Goal: Task Accomplishment & Management: Use online tool/utility

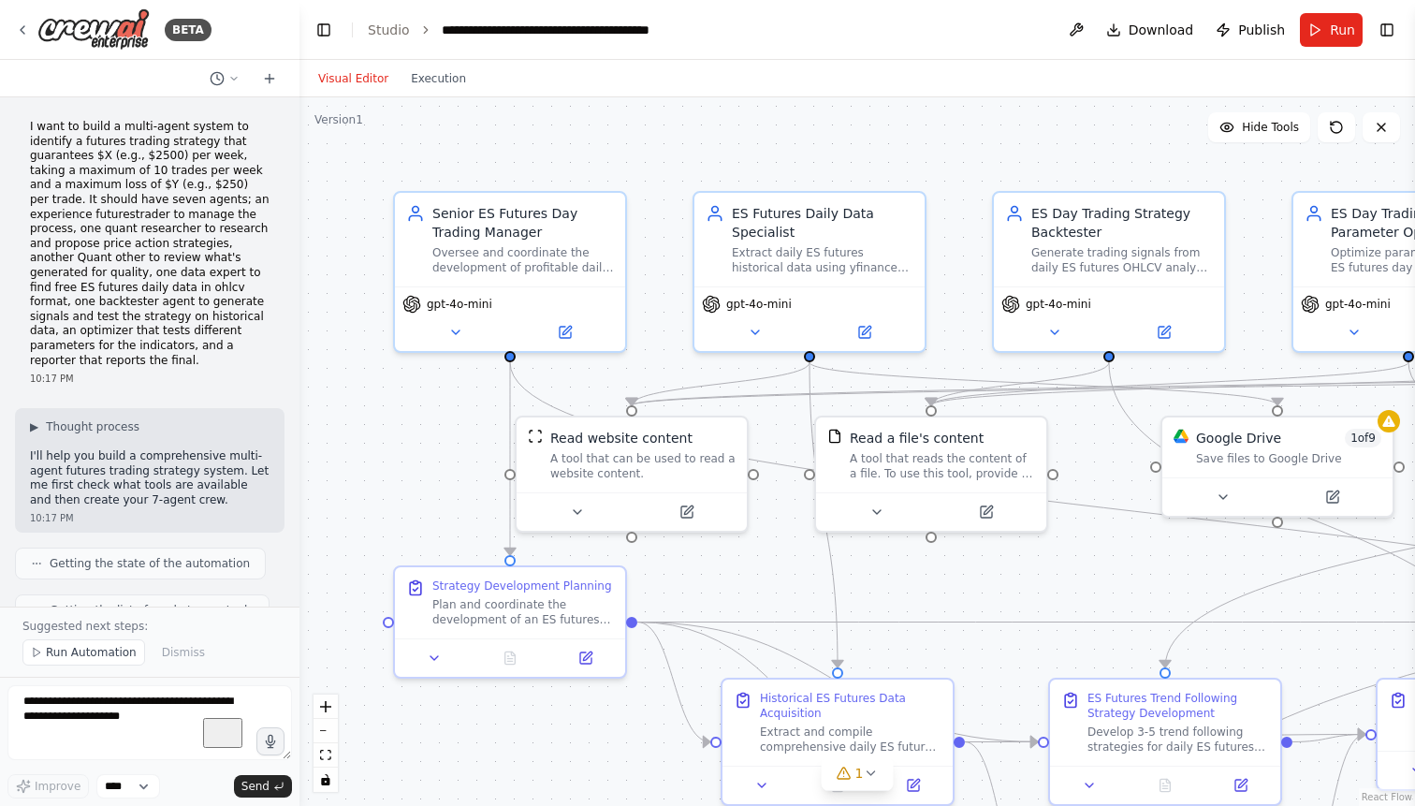
scroll to position [52417, 0]
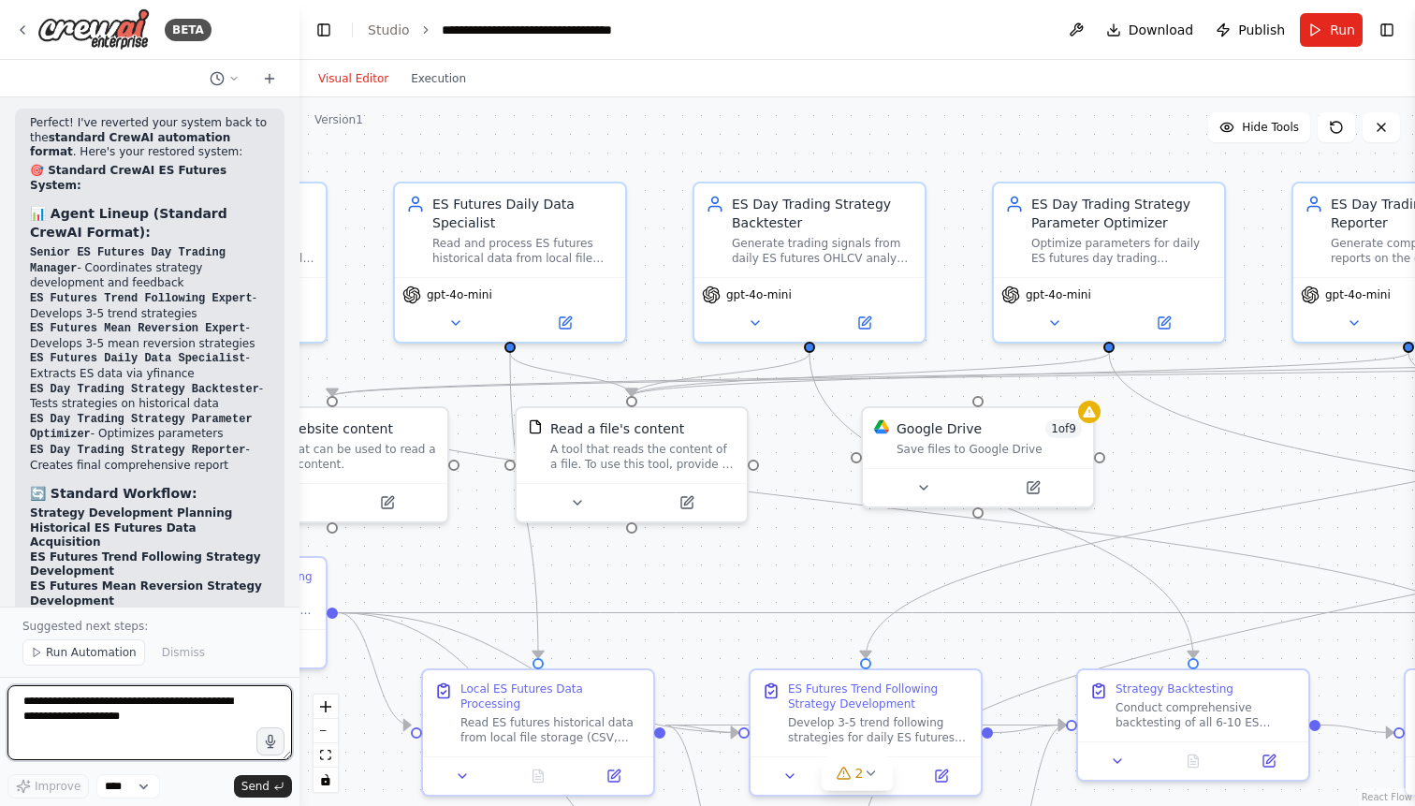
scroll to position [62082, 0]
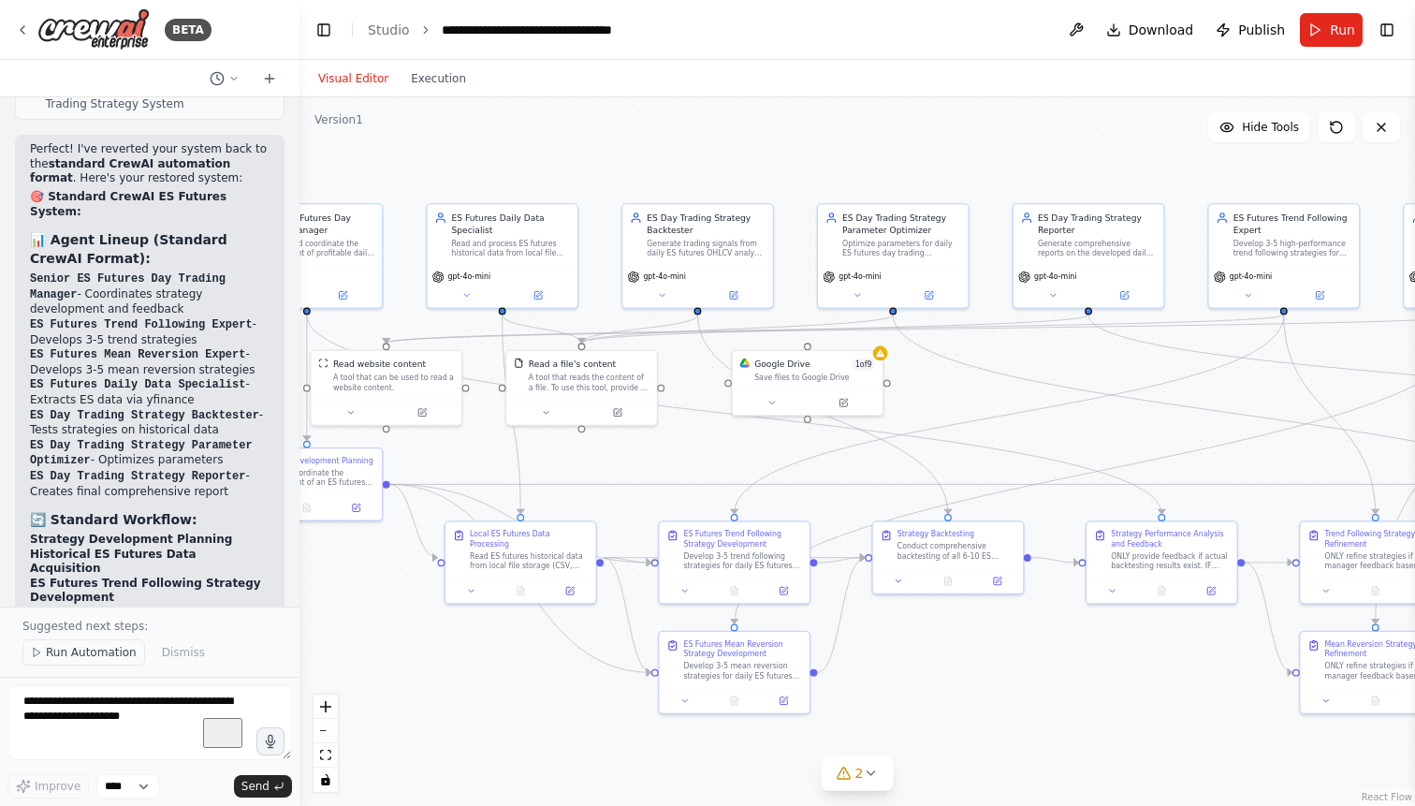
click at [83, 654] on span "Run Automation" at bounding box center [91, 652] width 91 height 15
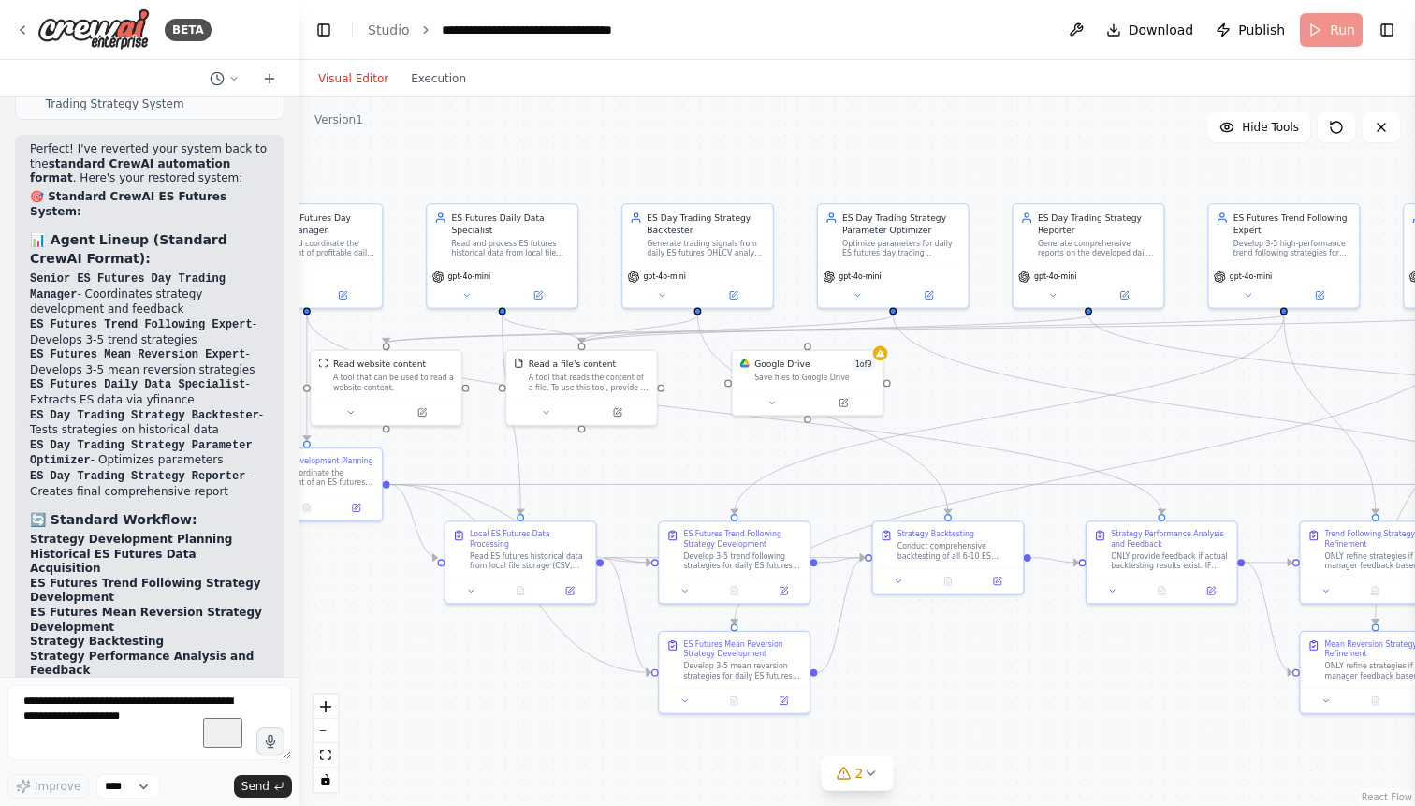
scroll to position [62012, 0]
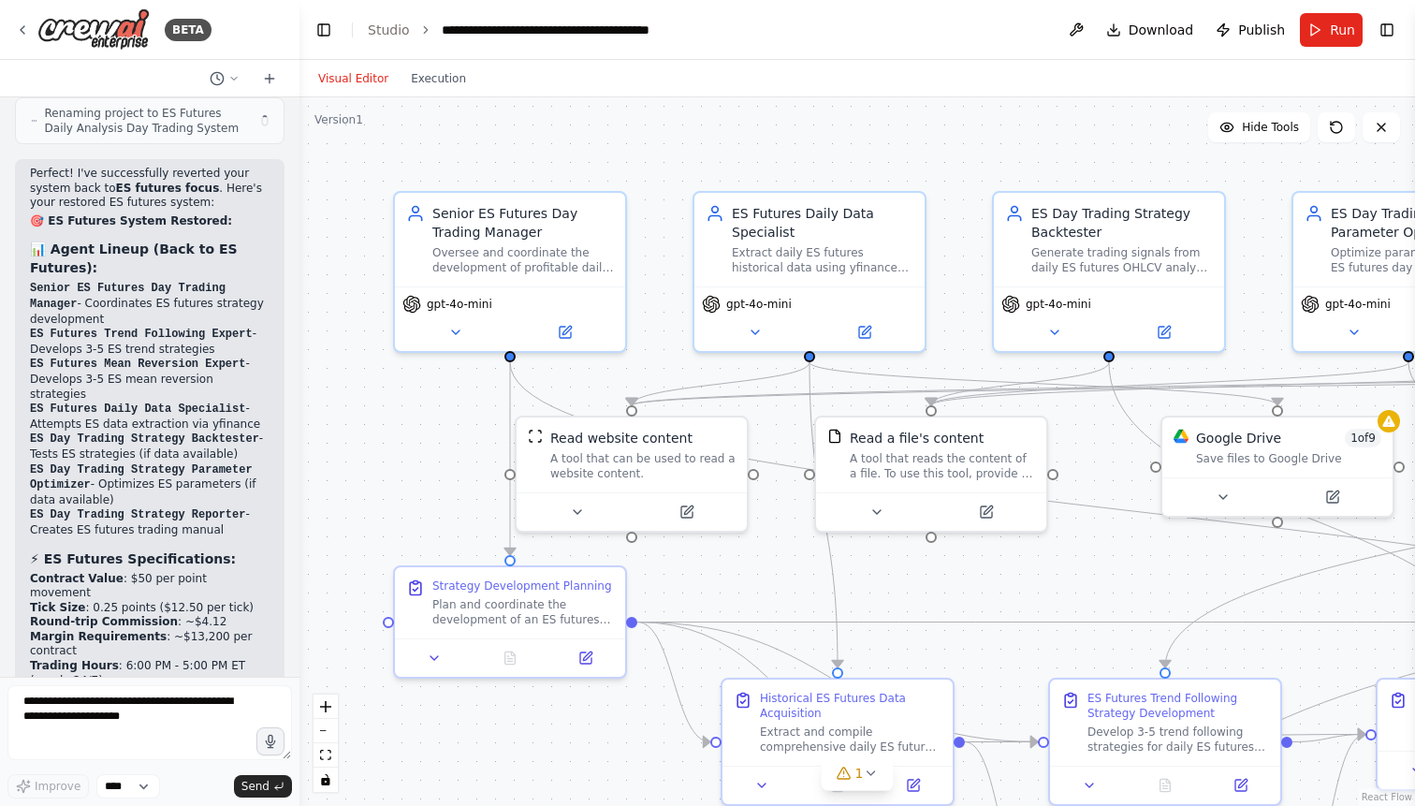
scroll to position [52347, 0]
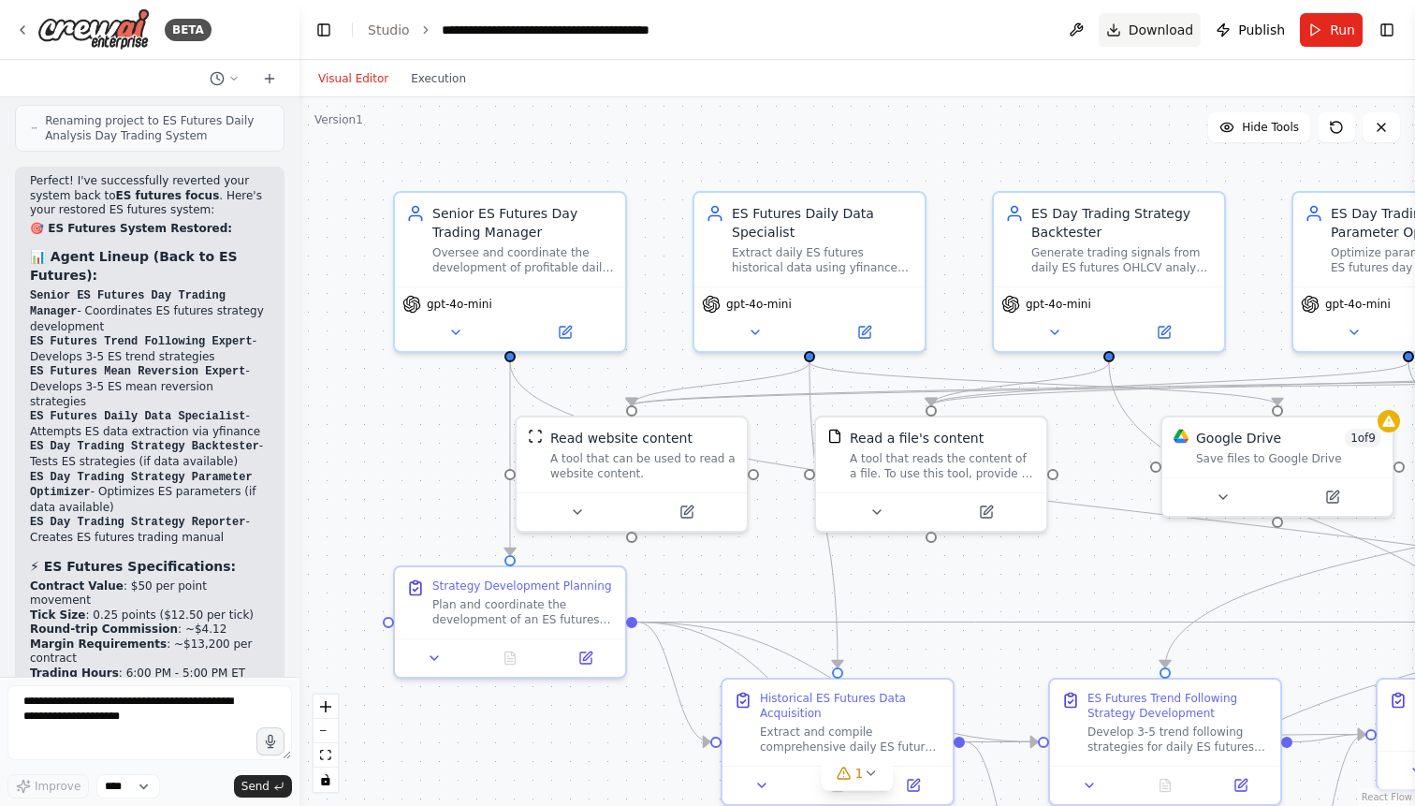
click at [1160, 33] on span "Download" at bounding box center [1160, 30] width 65 height 19
click at [96, 716] on textarea at bounding box center [149, 722] width 284 height 75
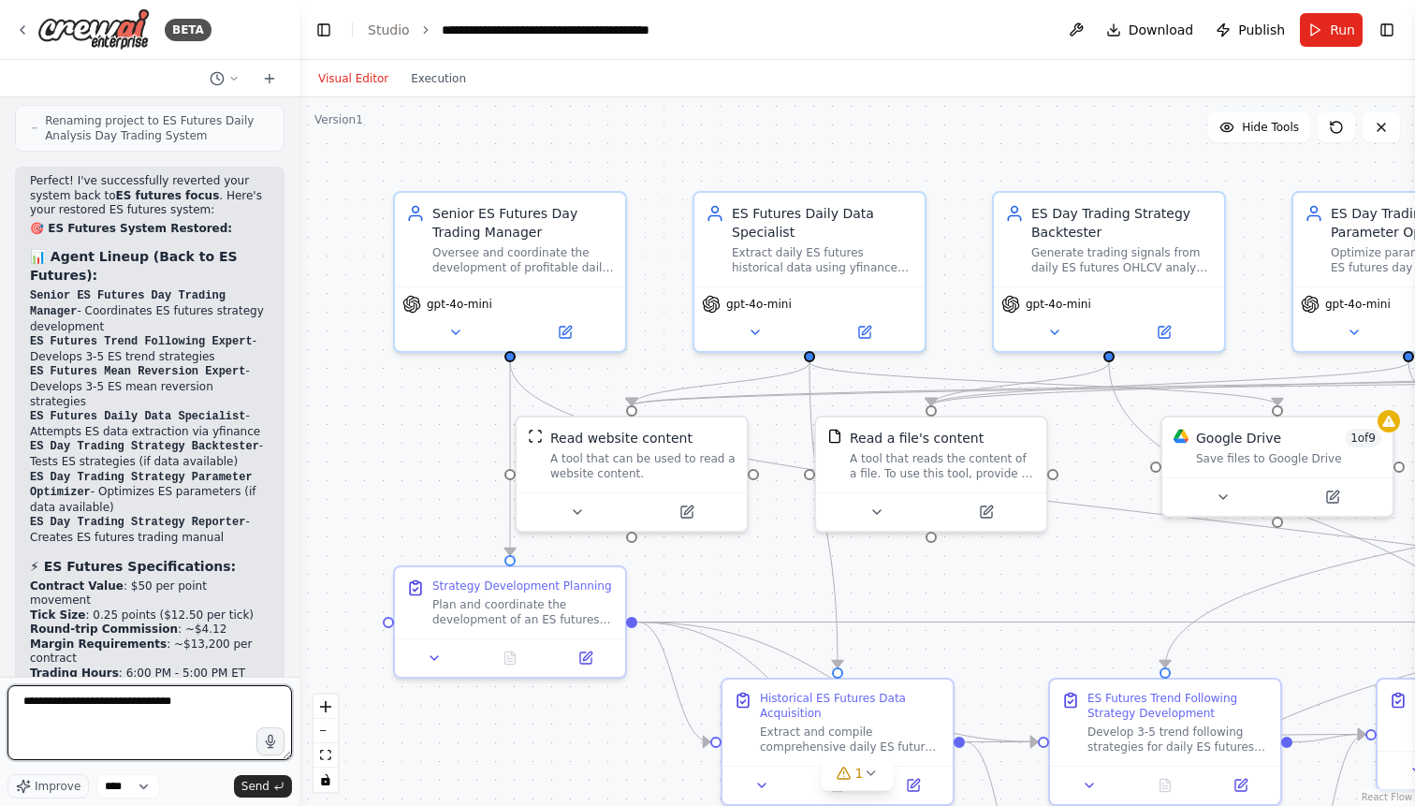
type textarea "**********"
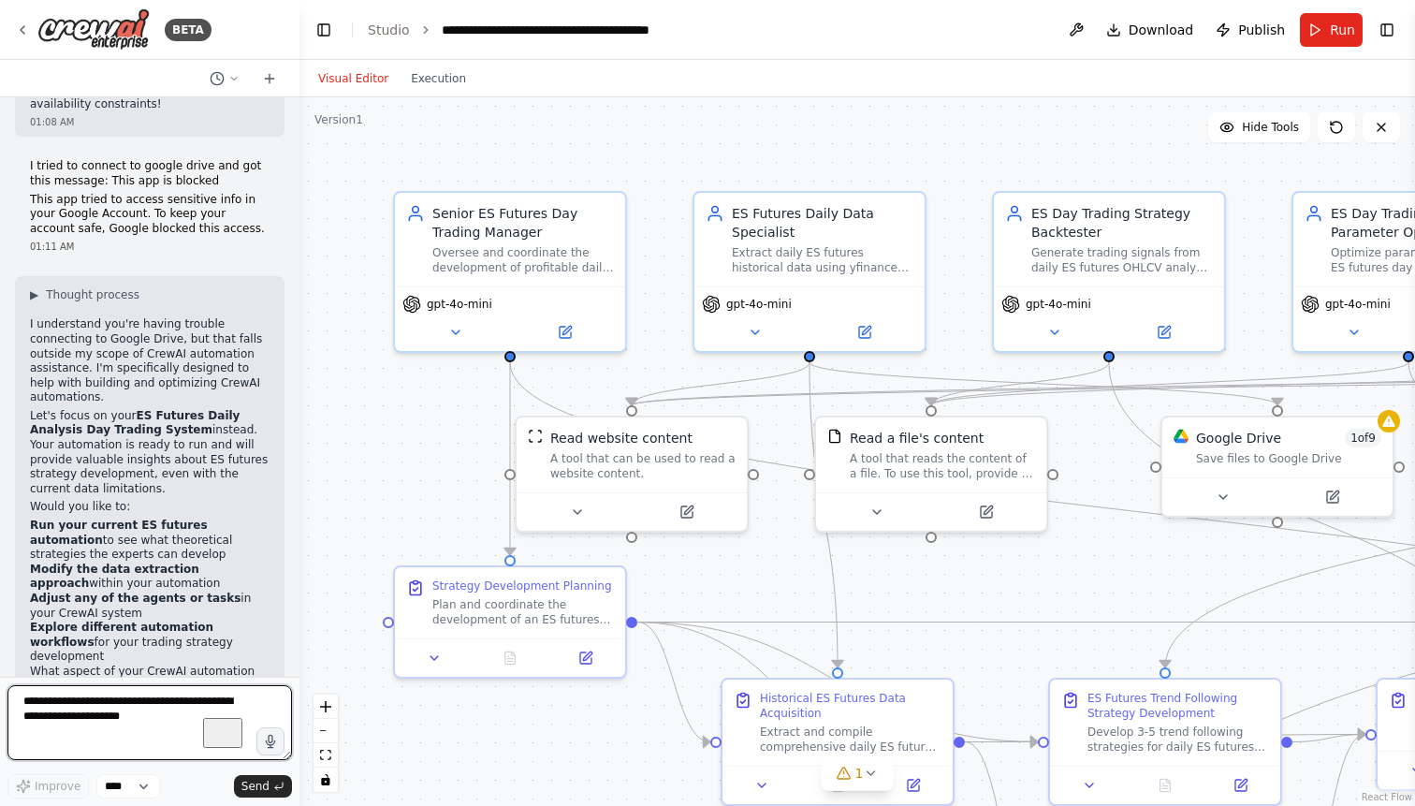
scroll to position [53264, 0]
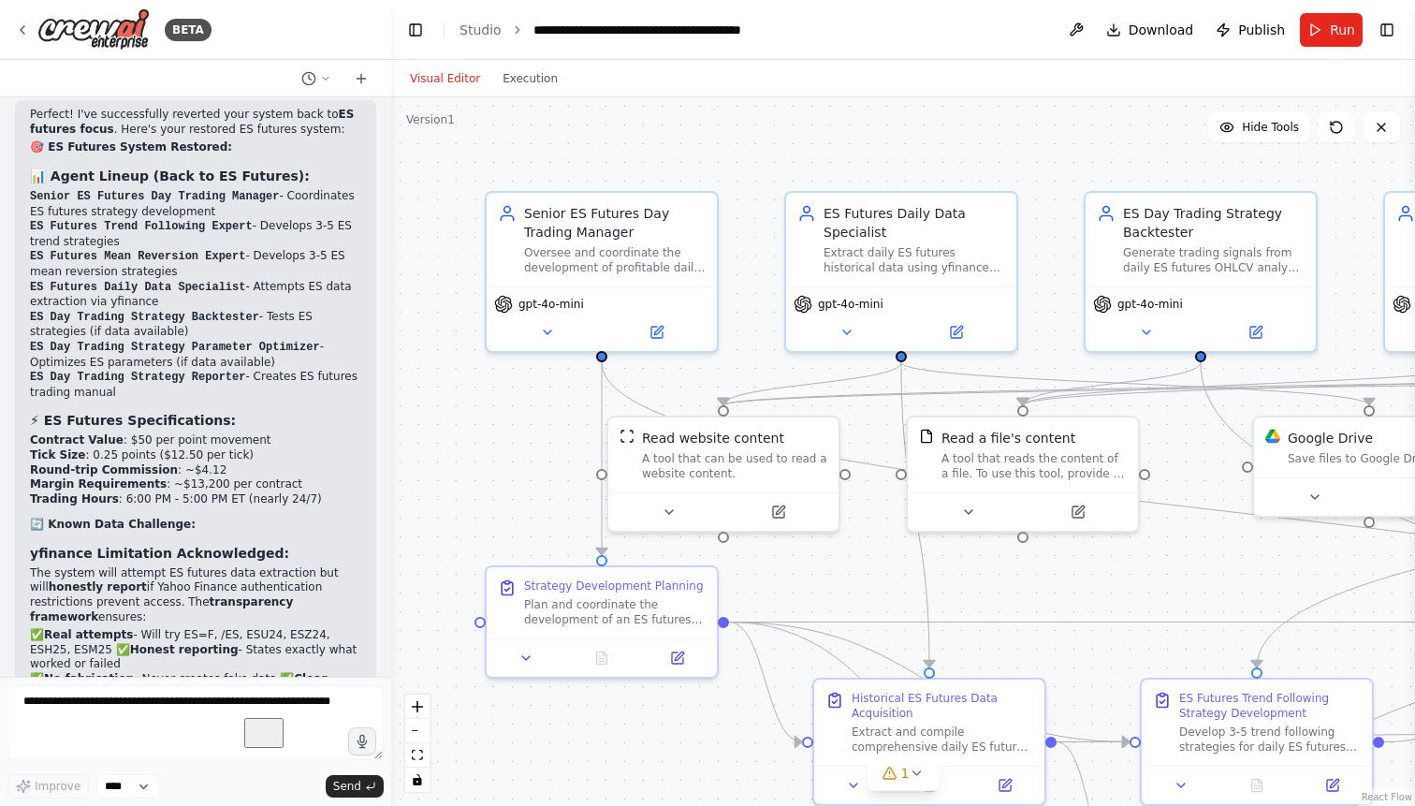
scroll to position [44217, 0]
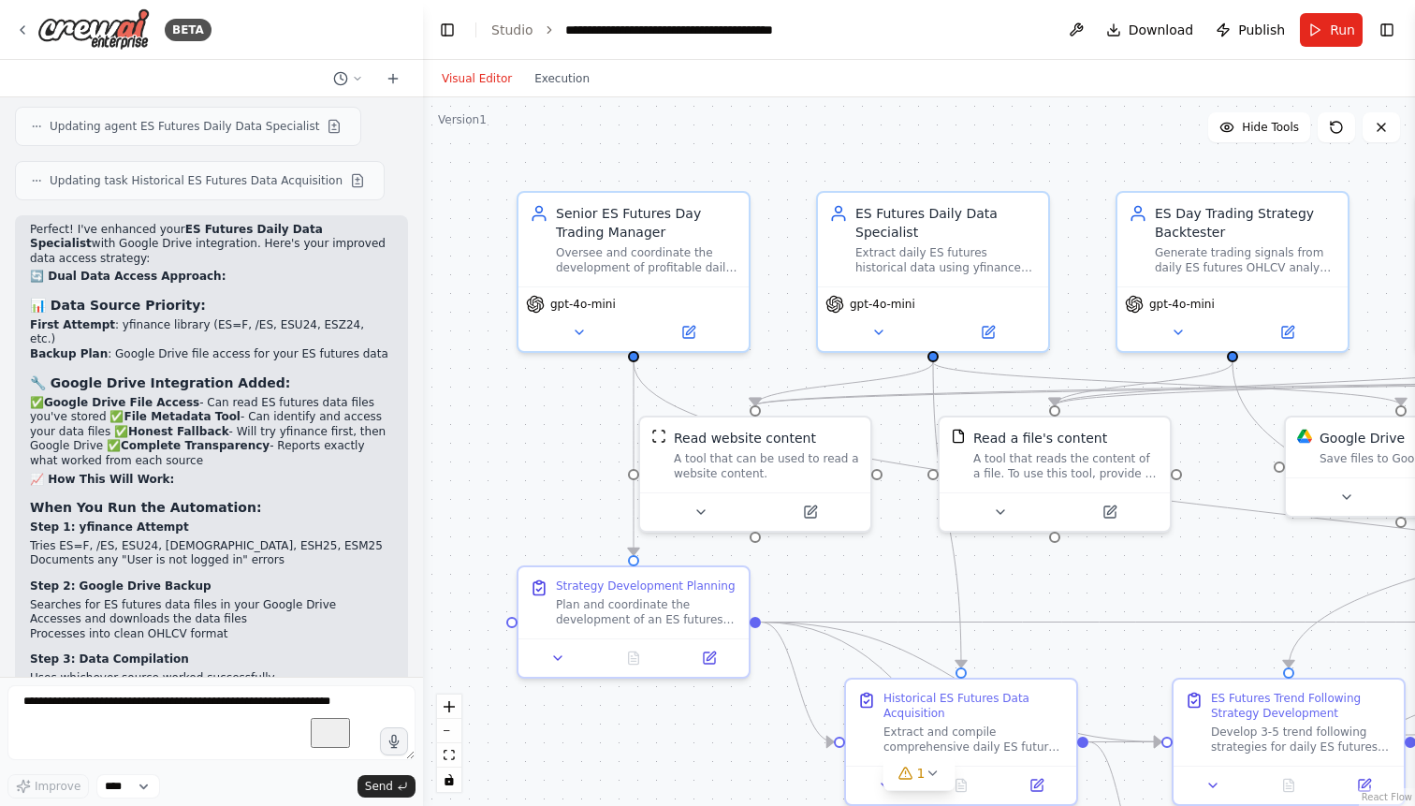
drag, startPoint x: 297, startPoint y: 495, endPoint x: 423, endPoint y: 511, distance: 127.3
click at [423, 511] on div at bounding box center [418, 403] width 7 height 806
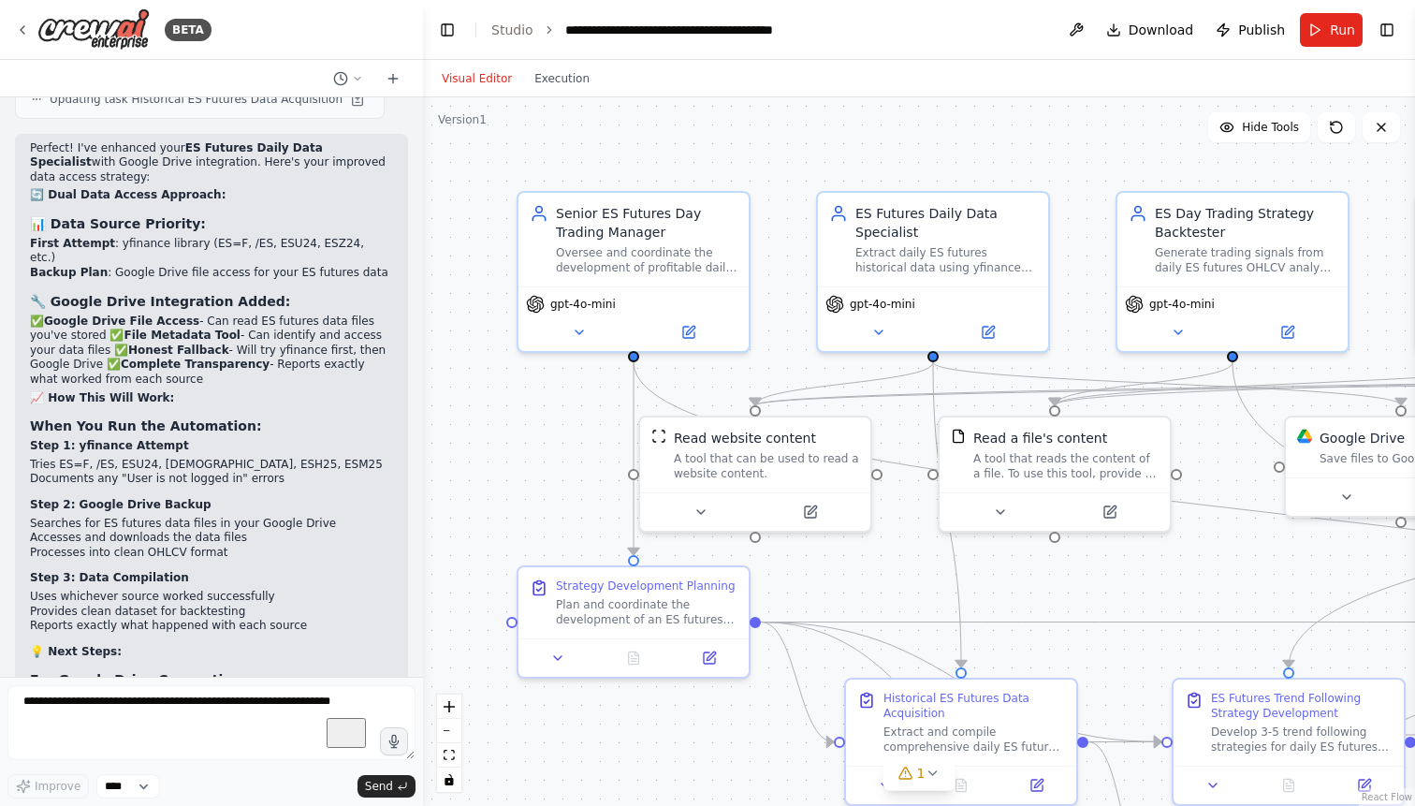
scroll to position [44301, 0]
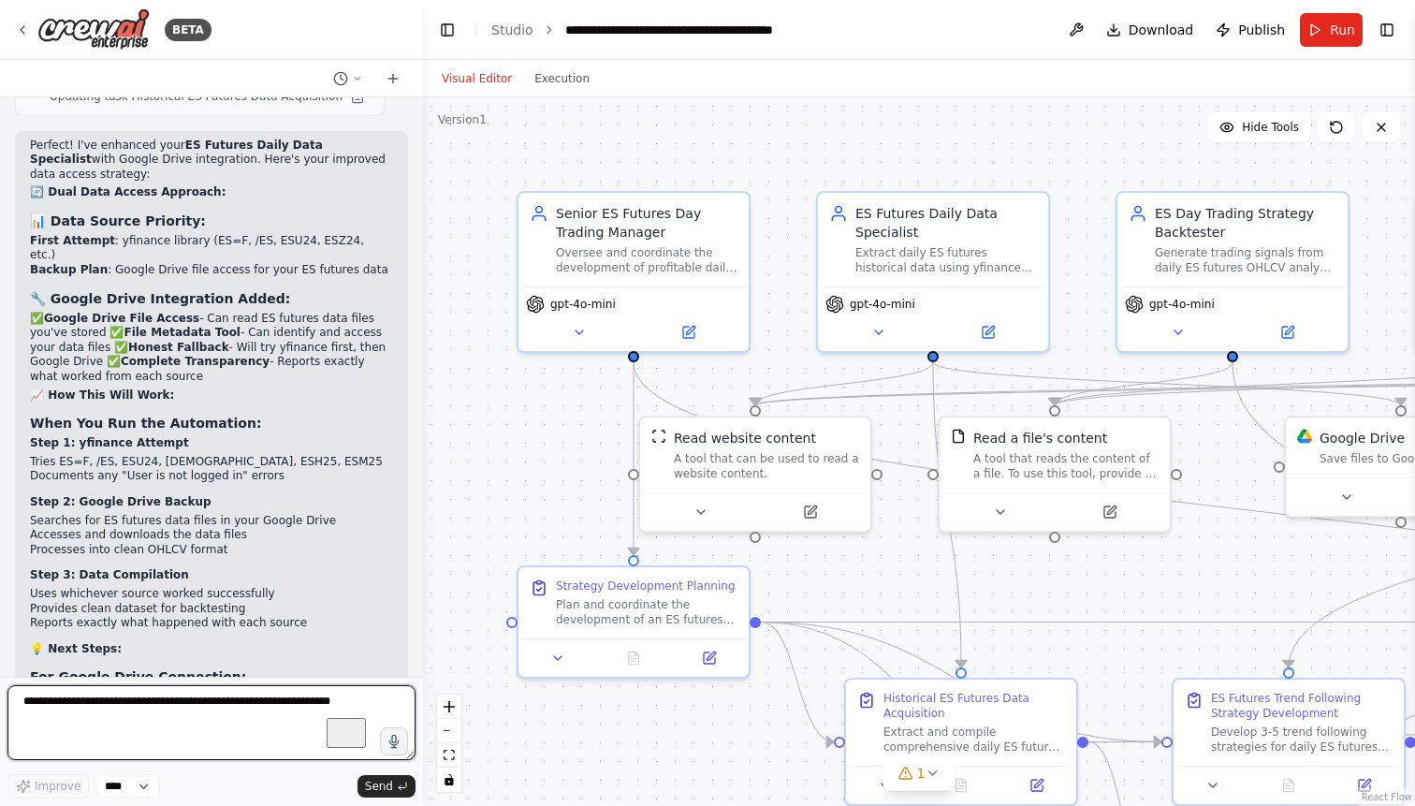
click at [170, 712] on textarea "To enrich screen reader interactions, please activate Accessibility in Grammarl…" at bounding box center [211, 722] width 408 height 75
type textarea "**********"
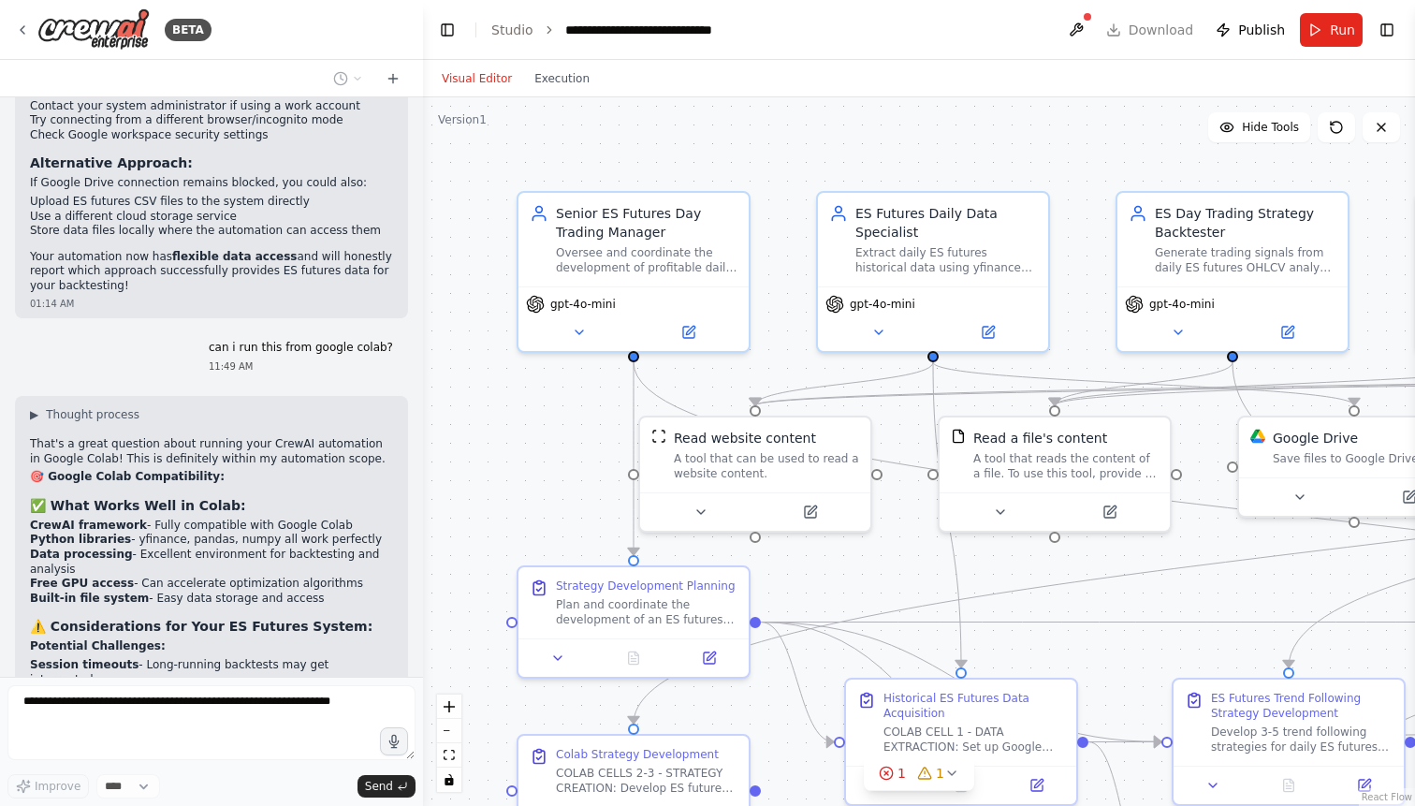
scroll to position [44972, 0]
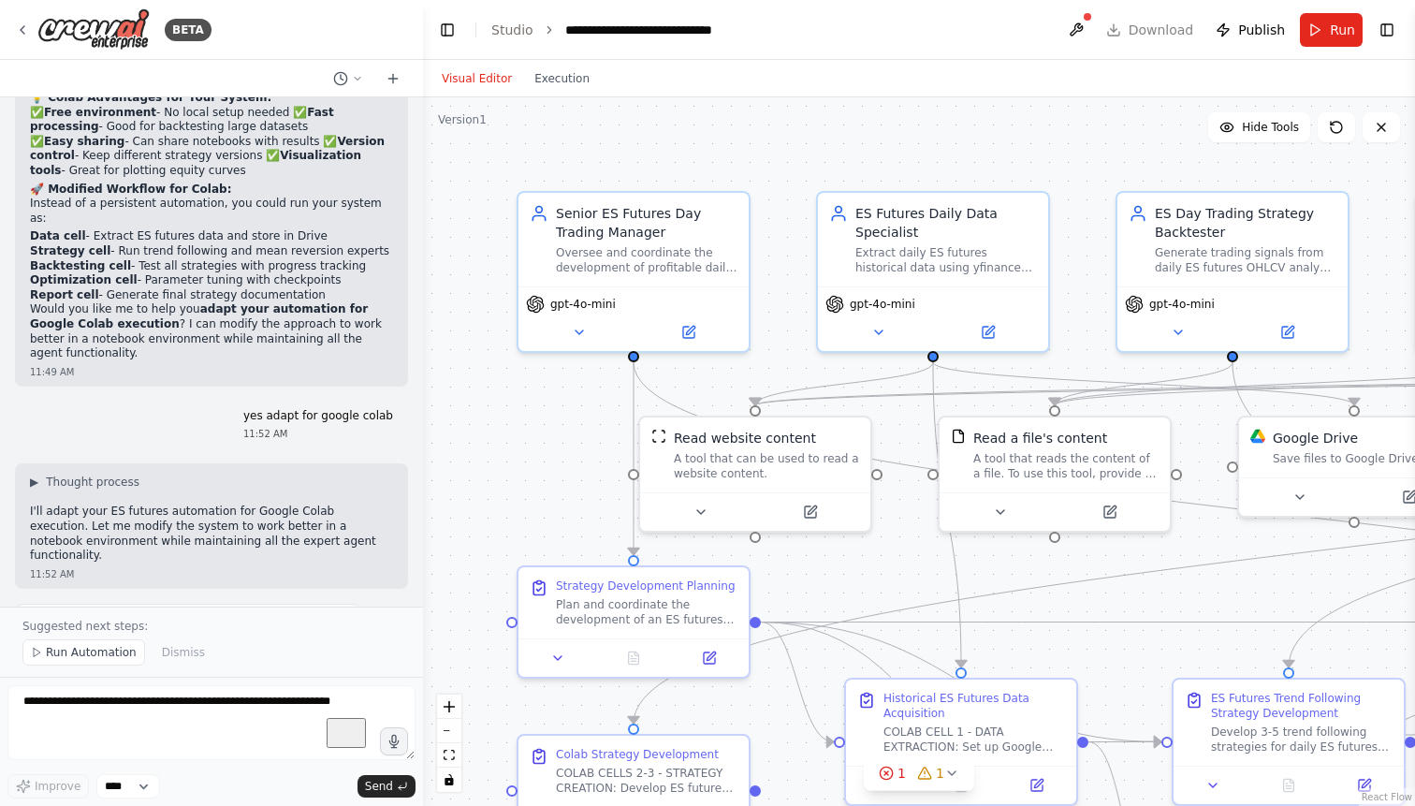
scroll to position [45819, 0]
click at [150, 710] on textarea "To enrich screen reader interactions, please activate Accessibility in Grammarl…" at bounding box center [211, 722] width 408 height 75
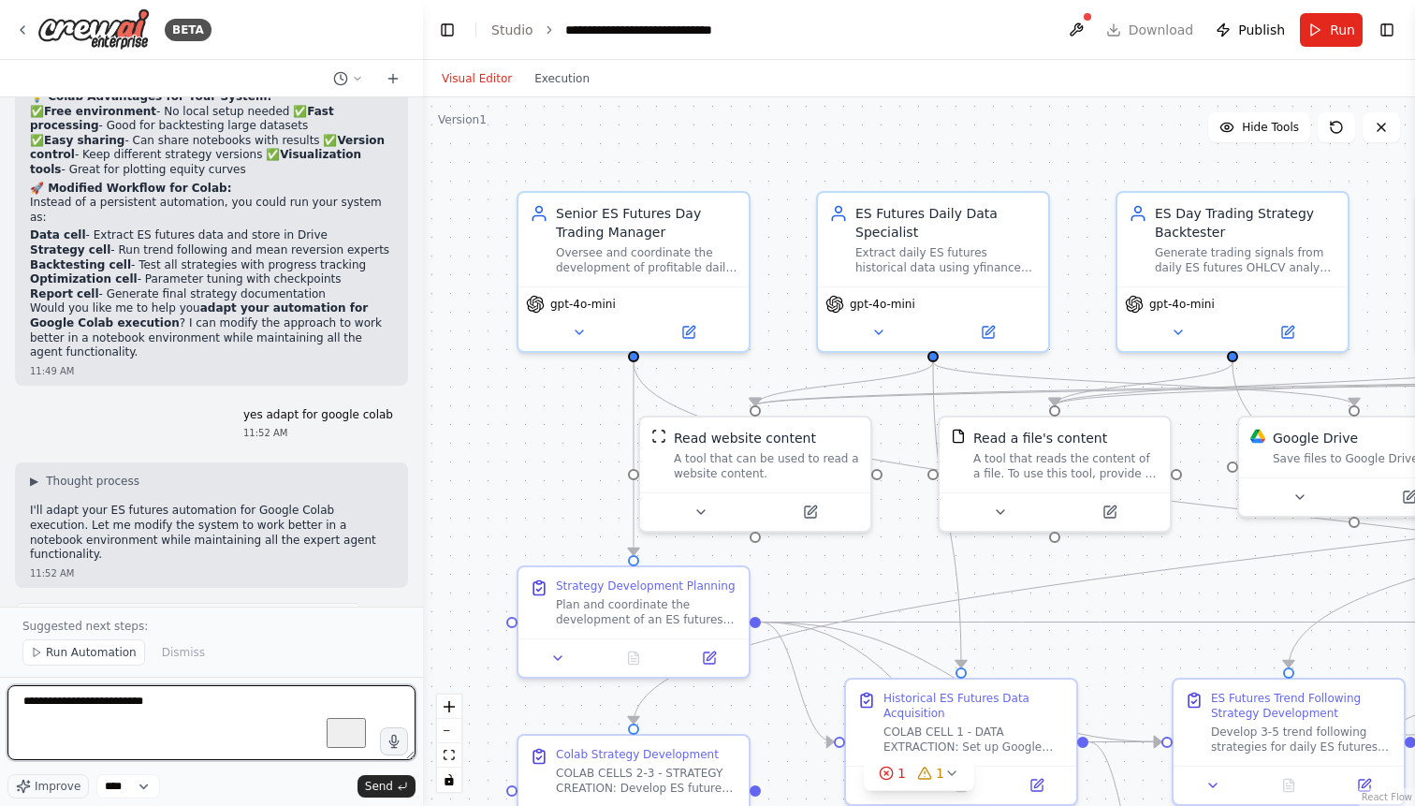
type textarea "**********"
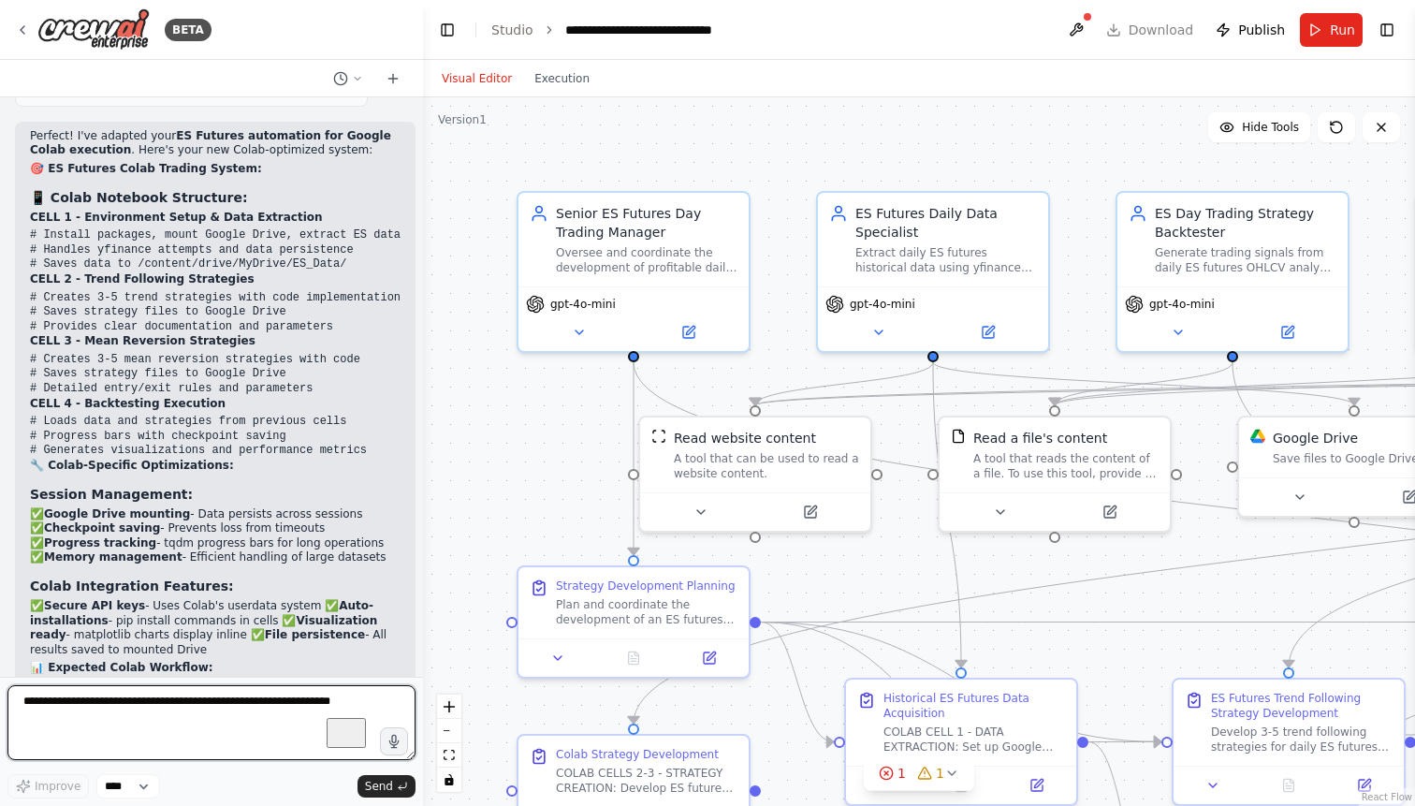
scroll to position [46748, 0]
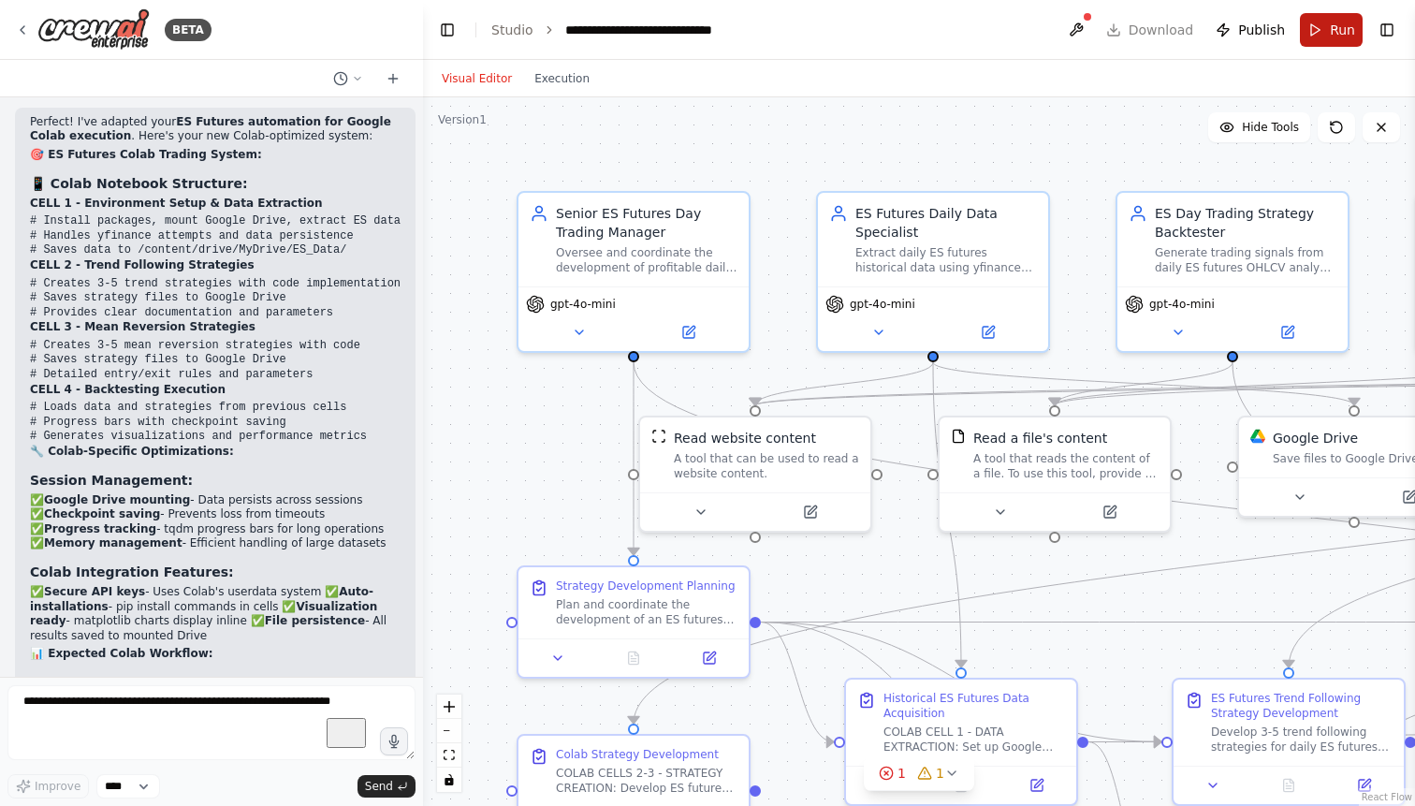
click at [1329, 29] on button "Run" at bounding box center [1331, 30] width 63 height 34
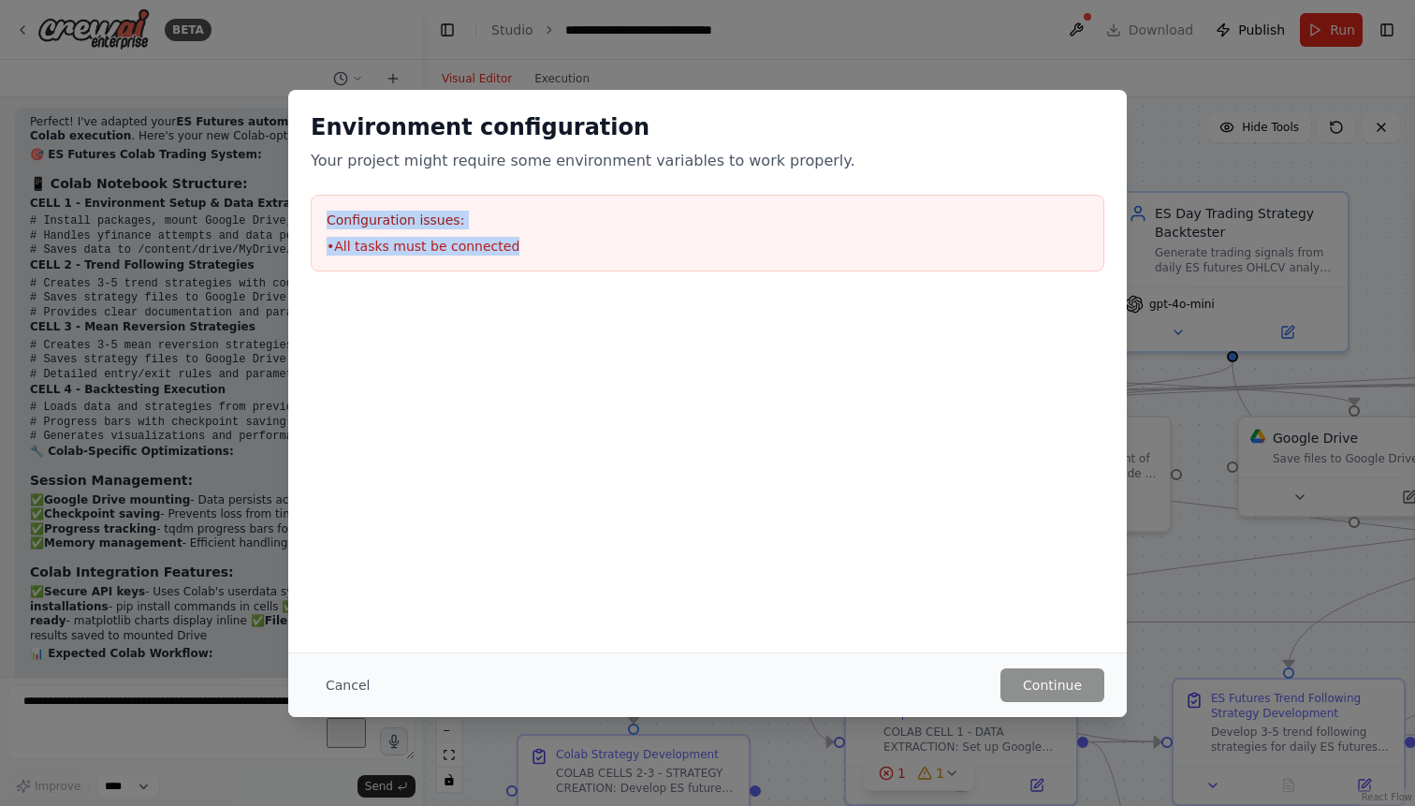
drag, startPoint x: 513, startPoint y: 248, endPoint x: 319, endPoint y: 211, distance: 197.1
click at [319, 211] on div "Configuration issues: • All tasks must be connected" at bounding box center [707, 233] width 793 height 77
copy div "Configuration issues: • All tasks must be connected"
click at [329, 684] on button "Cancel" at bounding box center [348, 685] width 74 height 34
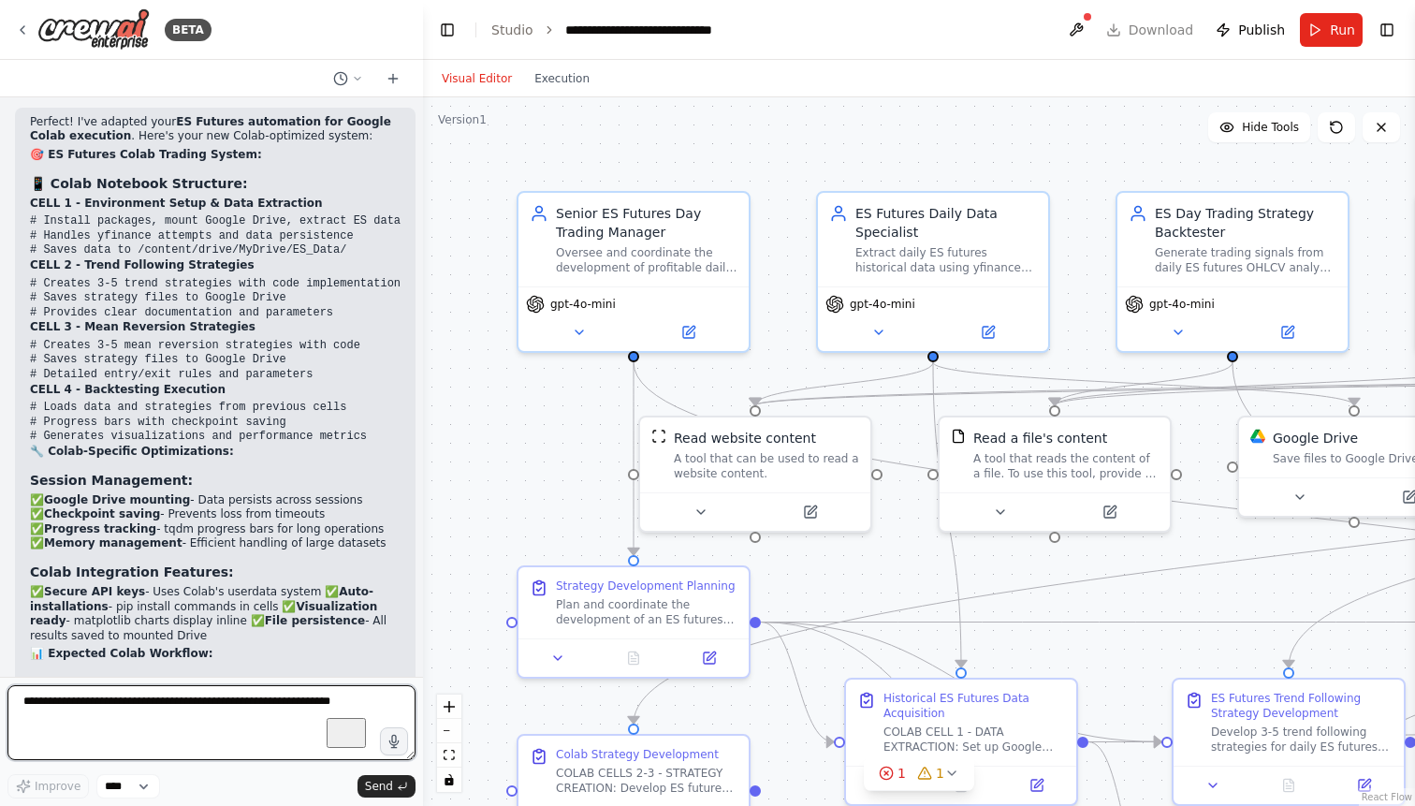
click at [182, 705] on textarea "To enrich screen reader interactions, please activate Accessibility in Grammarl…" at bounding box center [211, 722] width 408 height 75
paste textarea "**********"
type textarea "**********"
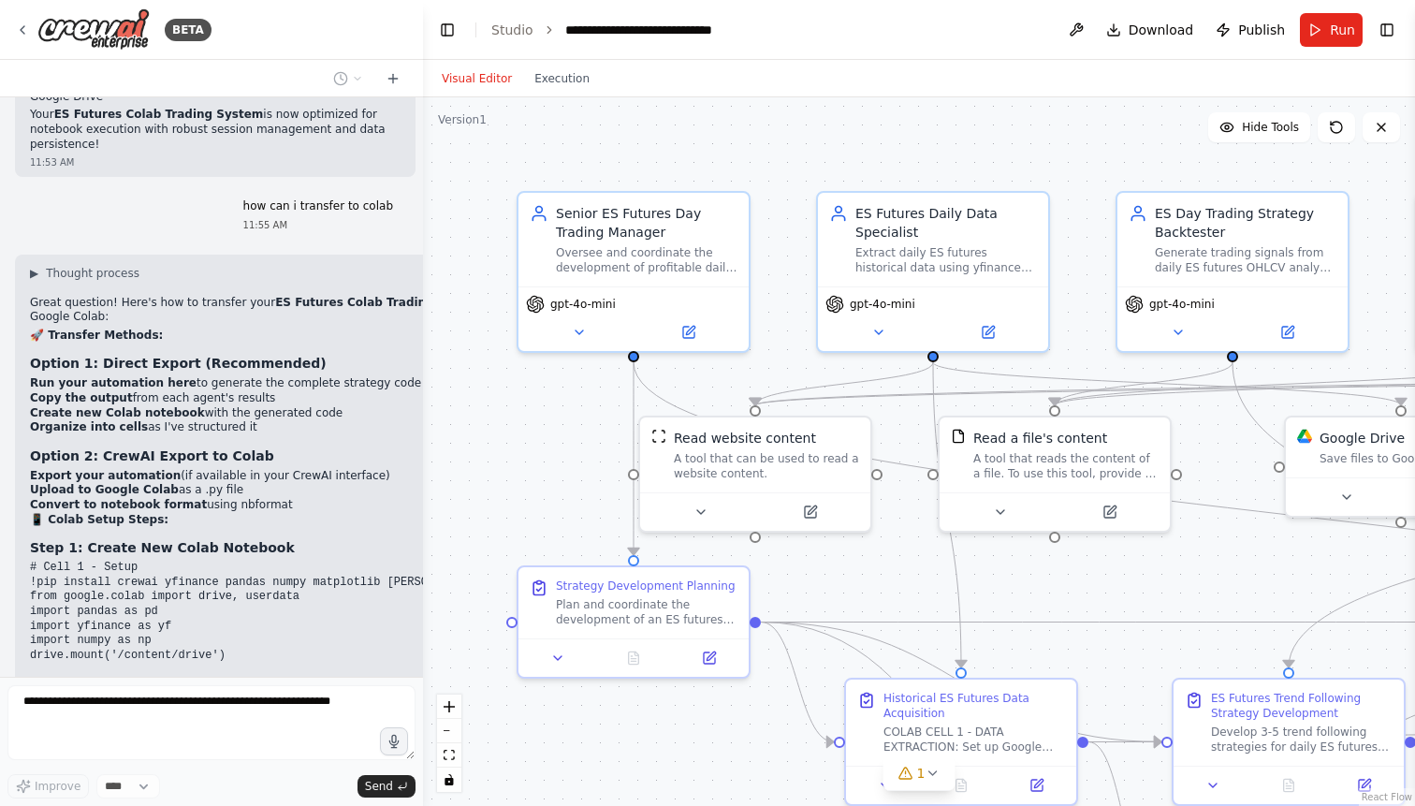
scroll to position [47551, 0]
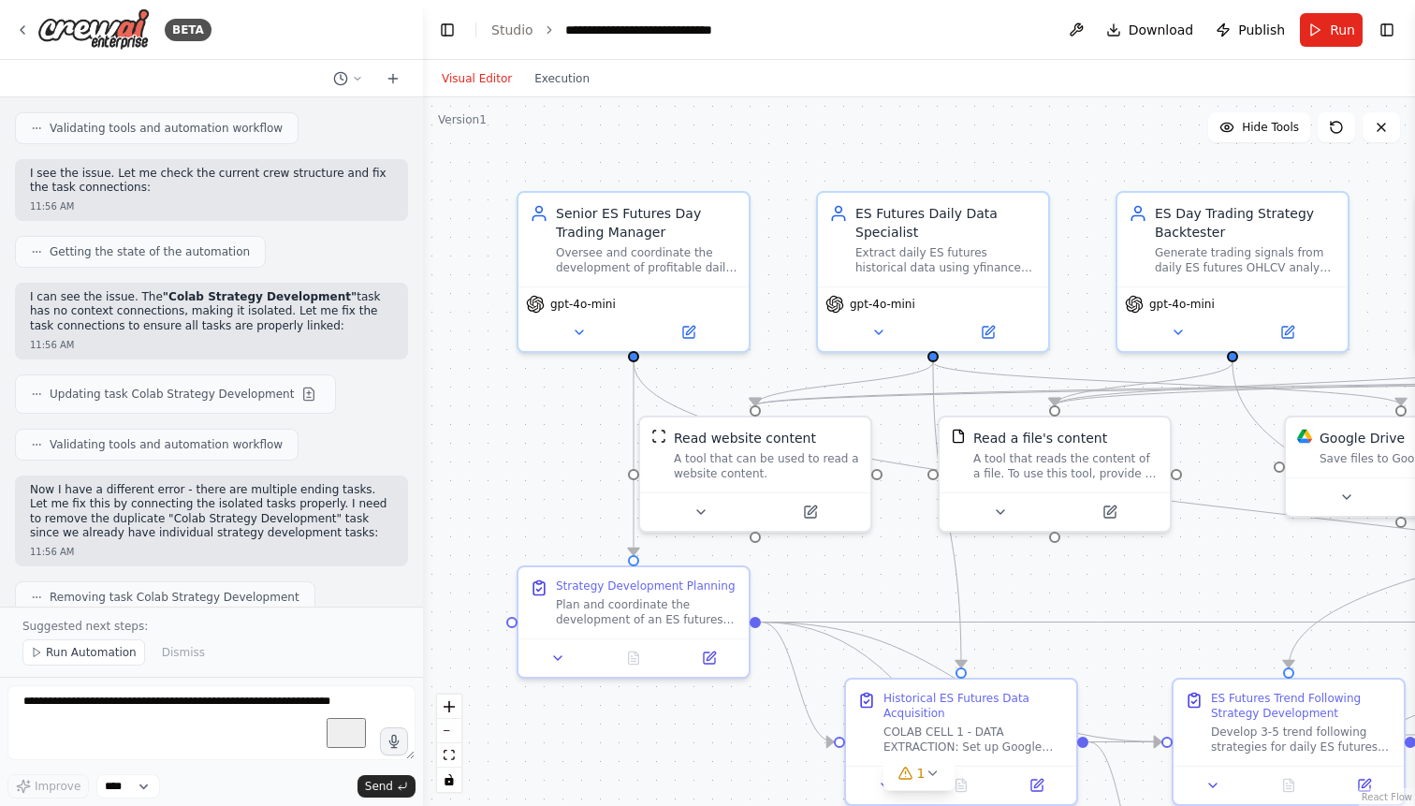
scroll to position [48776, 0]
click at [89, 652] on span "Run Automation" at bounding box center [91, 652] width 91 height 15
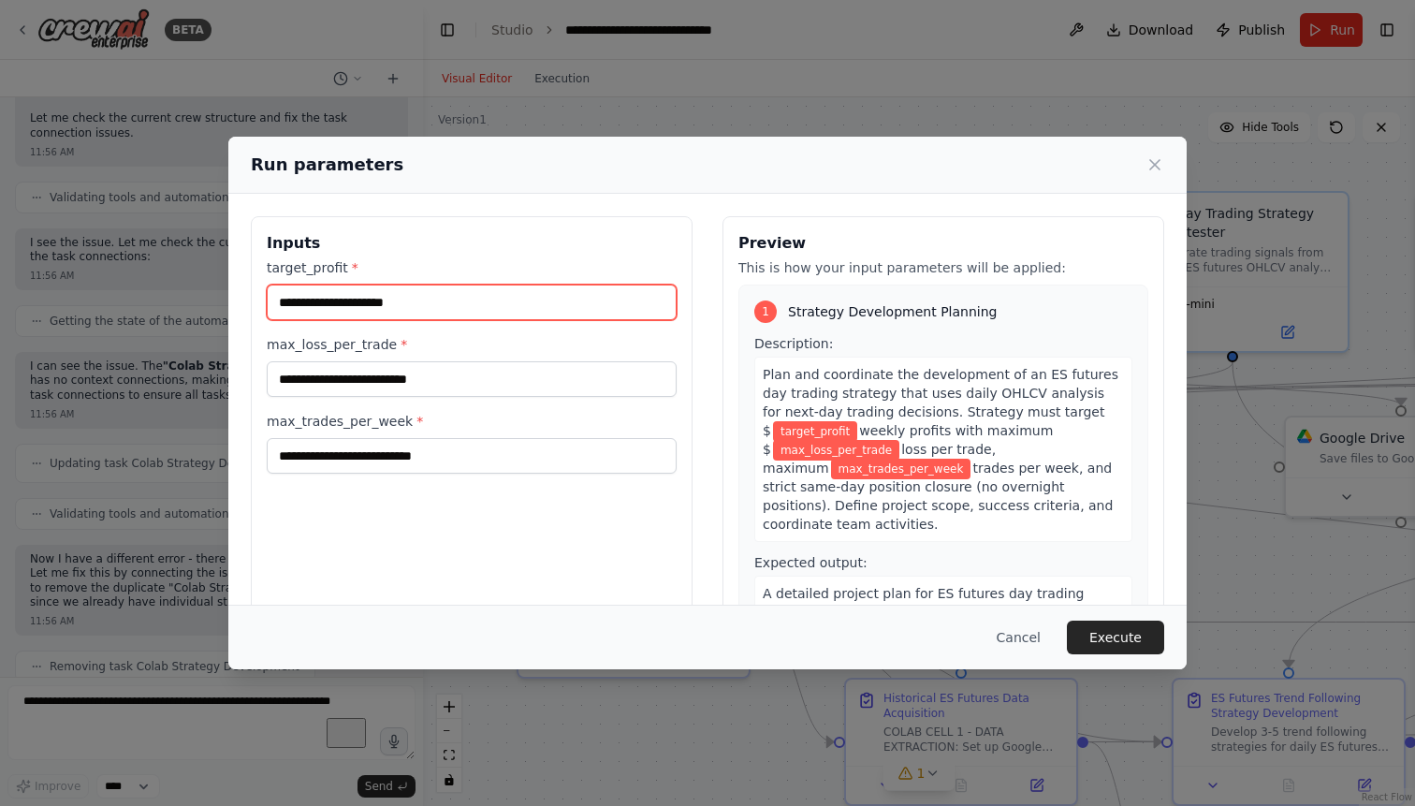
click at [368, 305] on input "target_profit *" at bounding box center [472, 302] width 410 height 36
type input "****"
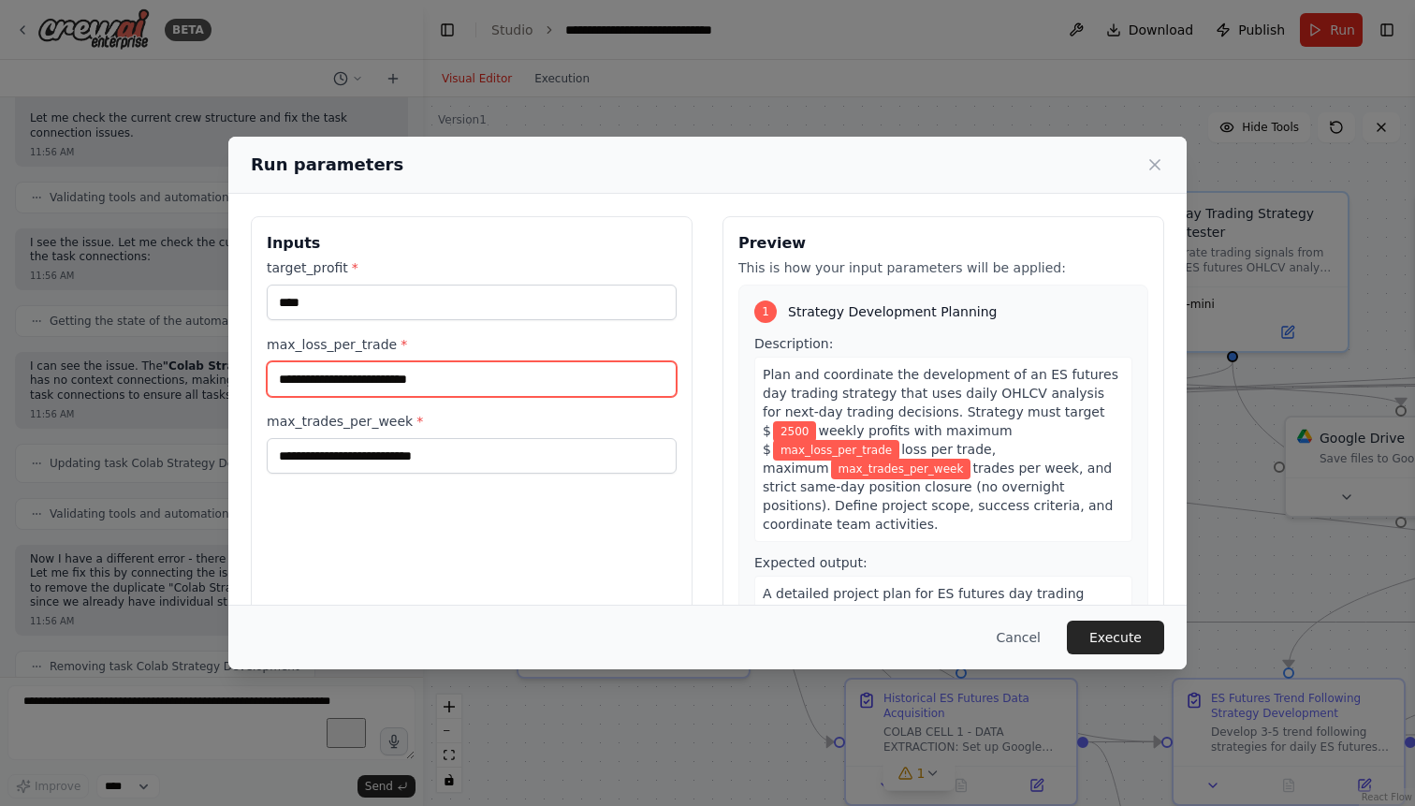
click at [370, 381] on input "max_loss_per_trade *" at bounding box center [472, 379] width 410 height 36
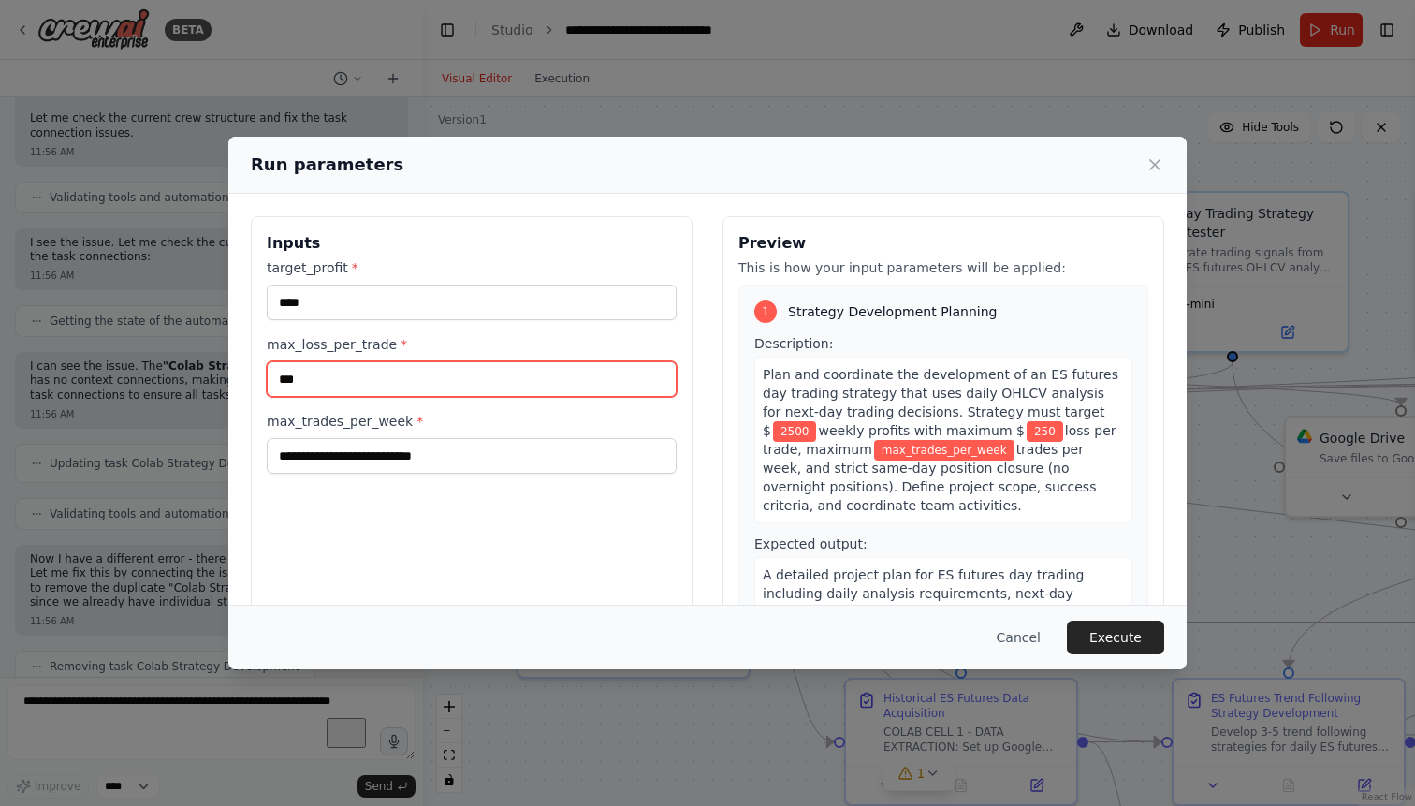
type input "***"
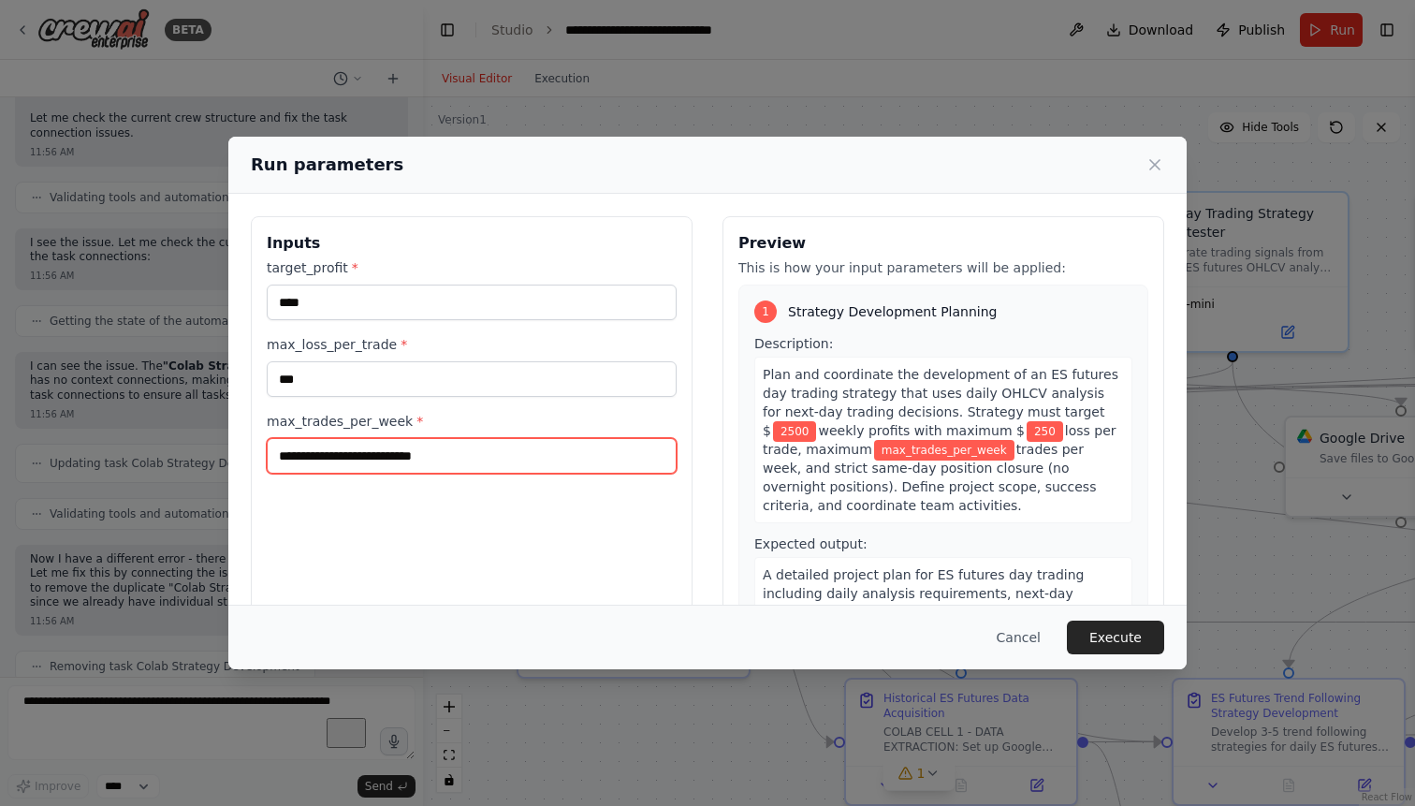
click at [375, 455] on input "max_trades_per_week *" at bounding box center [472, 456] width 410 height 36
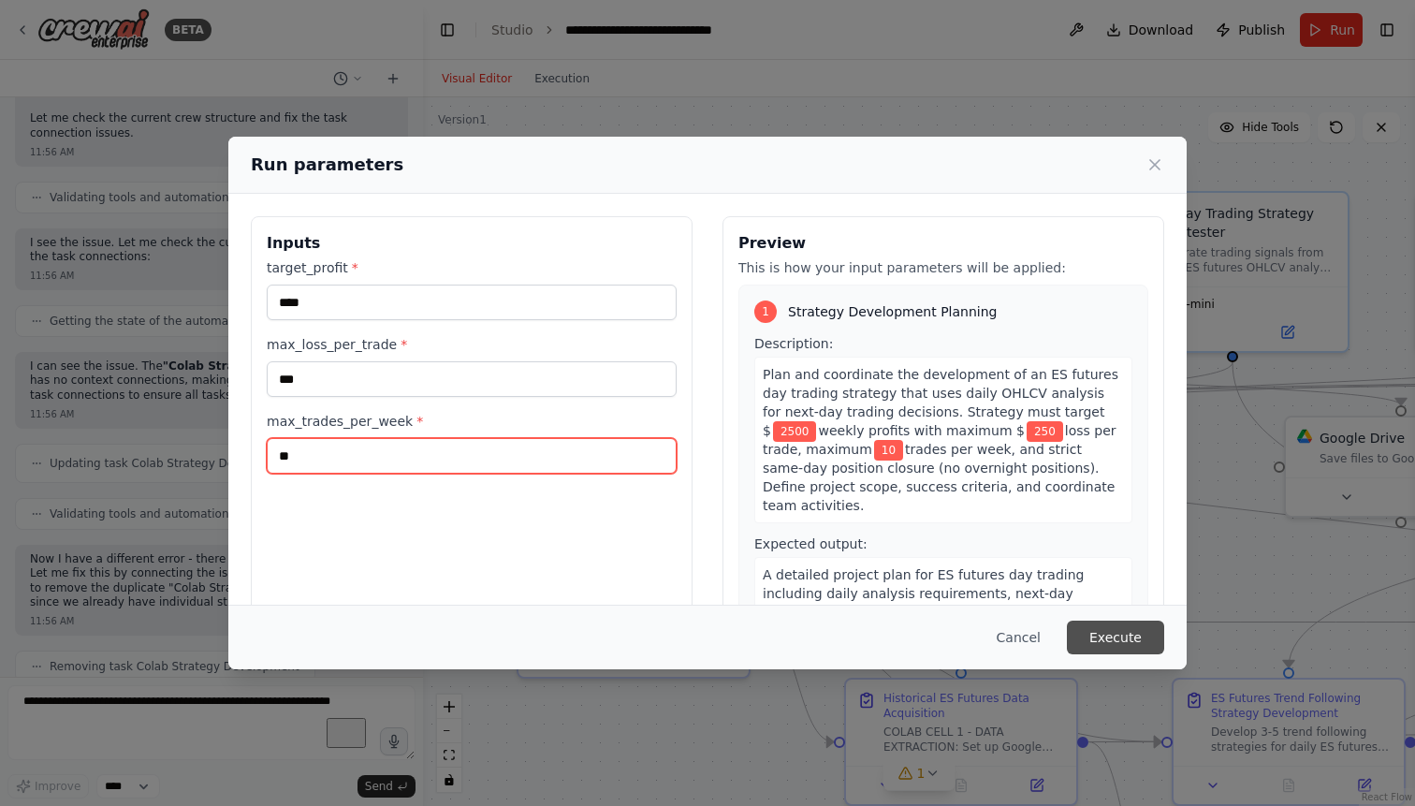
type input "**"
click at [1129, 640] on button "Execute" at bounding box center [1115, 637] width 97 height 34
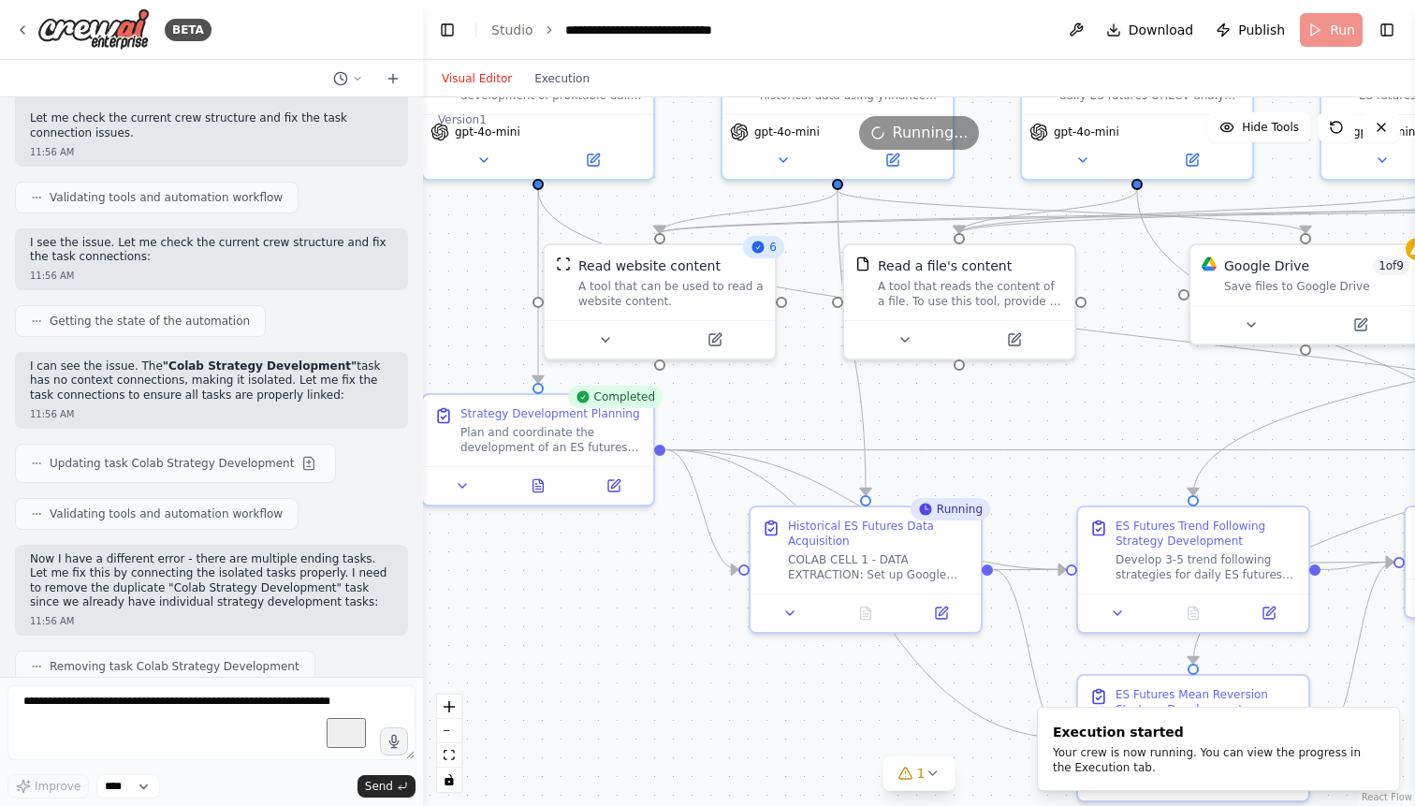
drag, startPoint x: 854, startPoint y: 597, endPoint x: 759, endPoint y: 425, distance: 196.8
click at [759, 425] on div ".deletable-edge-delete-btn { width: 20px; height: 20px; border: 0px solid #ffff…" at bounding box center [919, 451] width 992 height 708
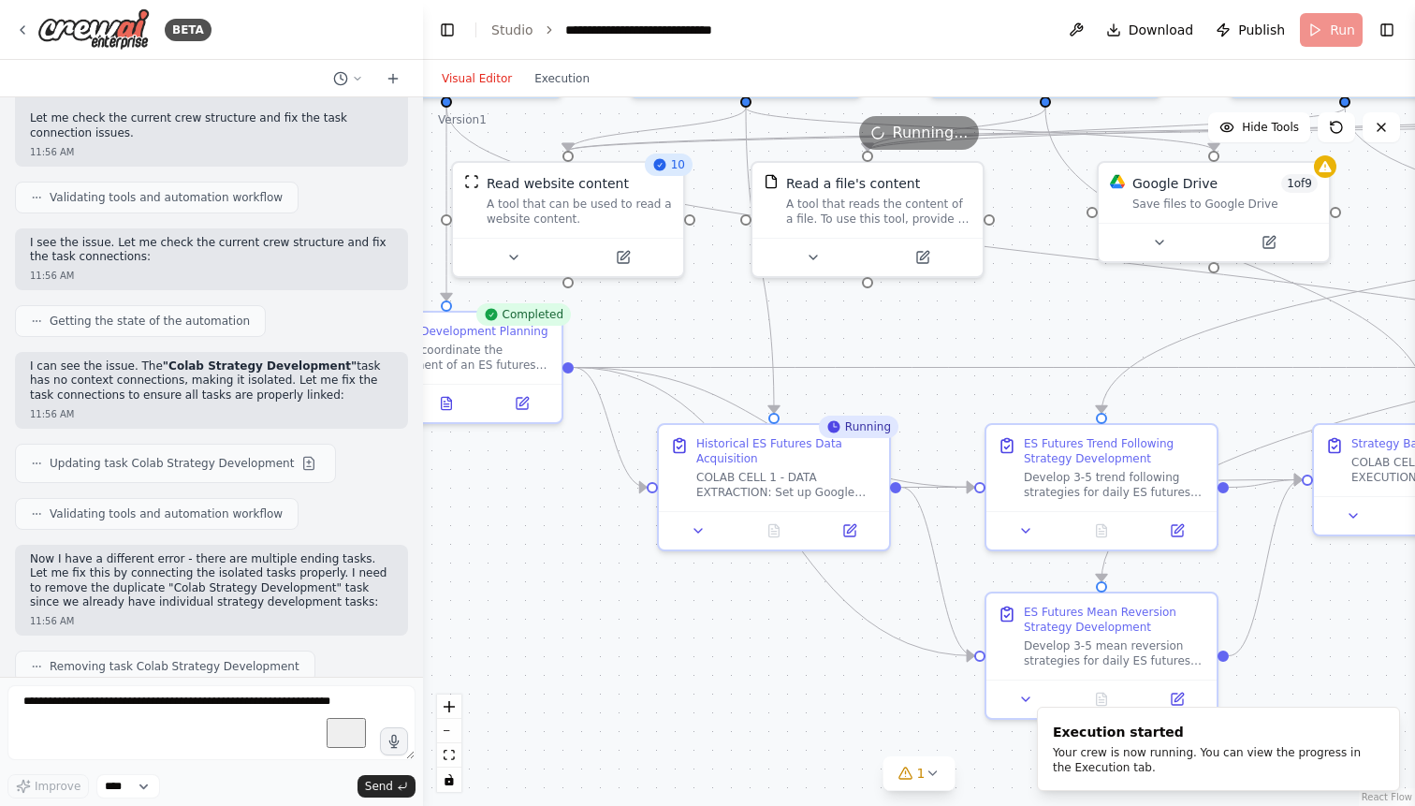
drag, startPoint x: 659, startPoint y: 598, endPoint x: 567, endPoint y: 516, distance: 123.2
click at [567, 516] on div ".deletable-edge-delete-btn { width: 20px; height: 20px; border: 0px solid #ffff…" at bounding box center [919, 451] width 992 height 708
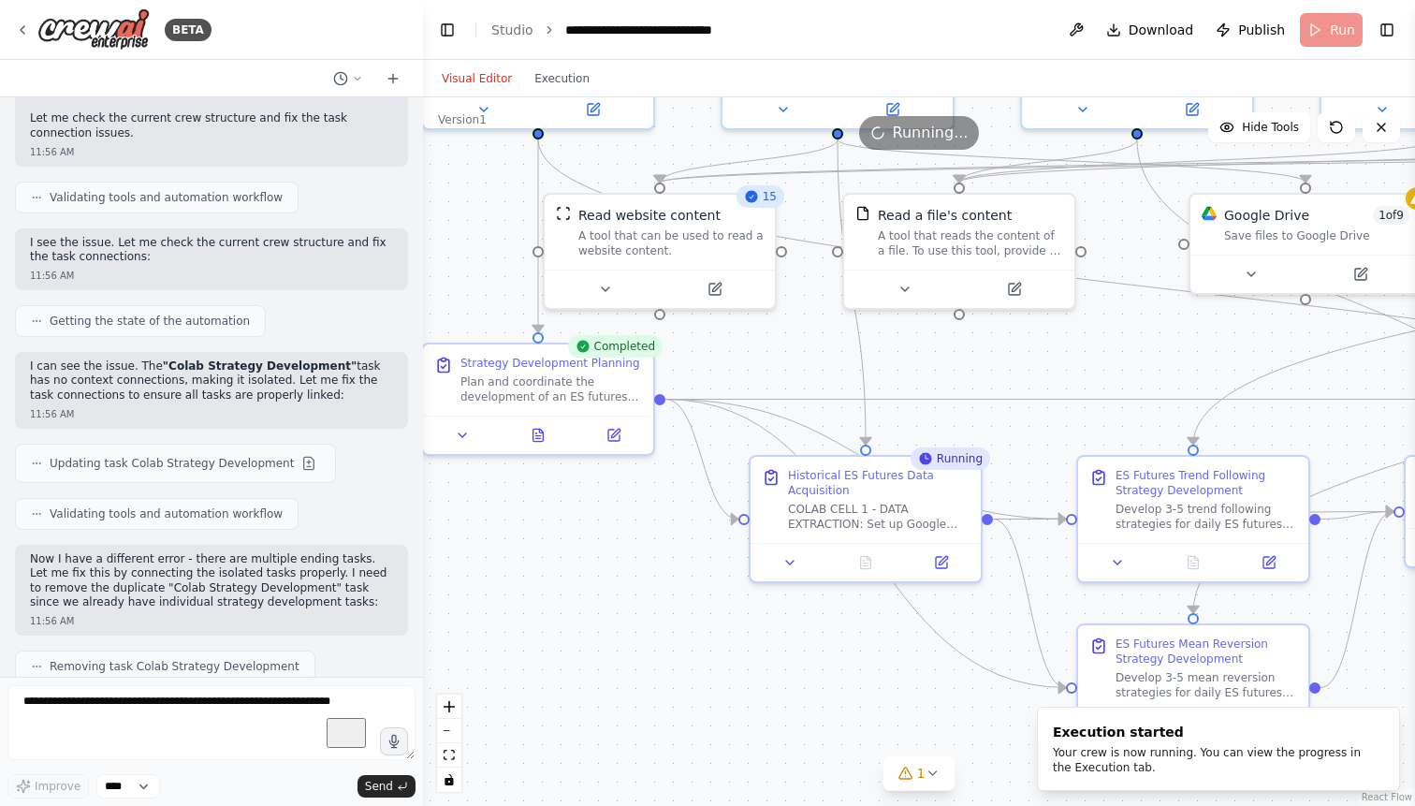
drag, startPoint x: 612, startPoint y: 546, endPoint x: 704, endPoint y: 578, distance: 97.1
click at [704, 578] on div ".deletable-edge-delete-btn { width: 20px; height: 20px; border: 0px solid #ffff…" at bounding box center [919, 451] width 992 height 708
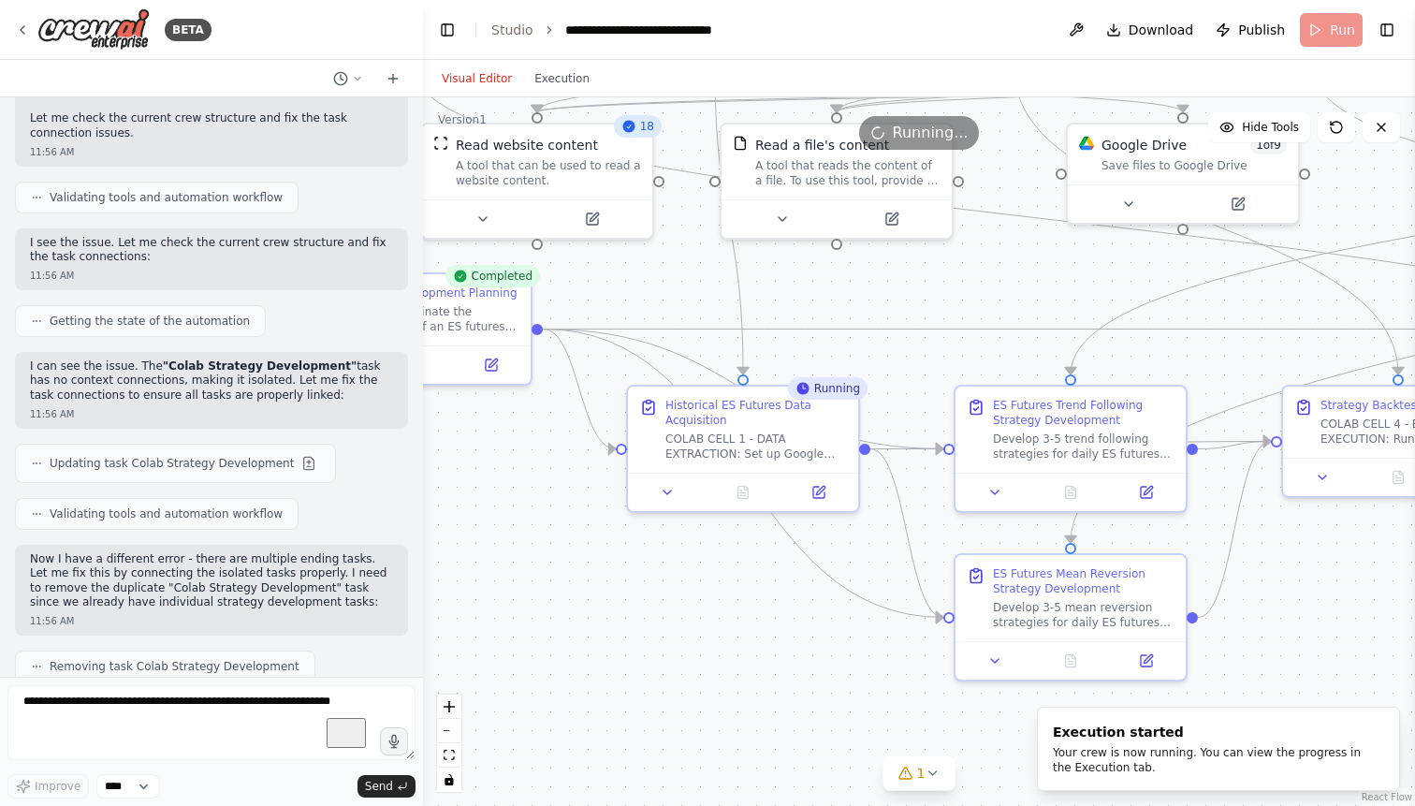
drag, startPoint x: 648, startPoint y: 559, endPoint x: 526, endPoint y: 489, distance: 141.2
click at [526, 489] on div ".deletable-edge-delete-btn { width: 20px; height: 20px; border: 0px solid #ffff…" at bounding box center [919, 451] width 992 height 708
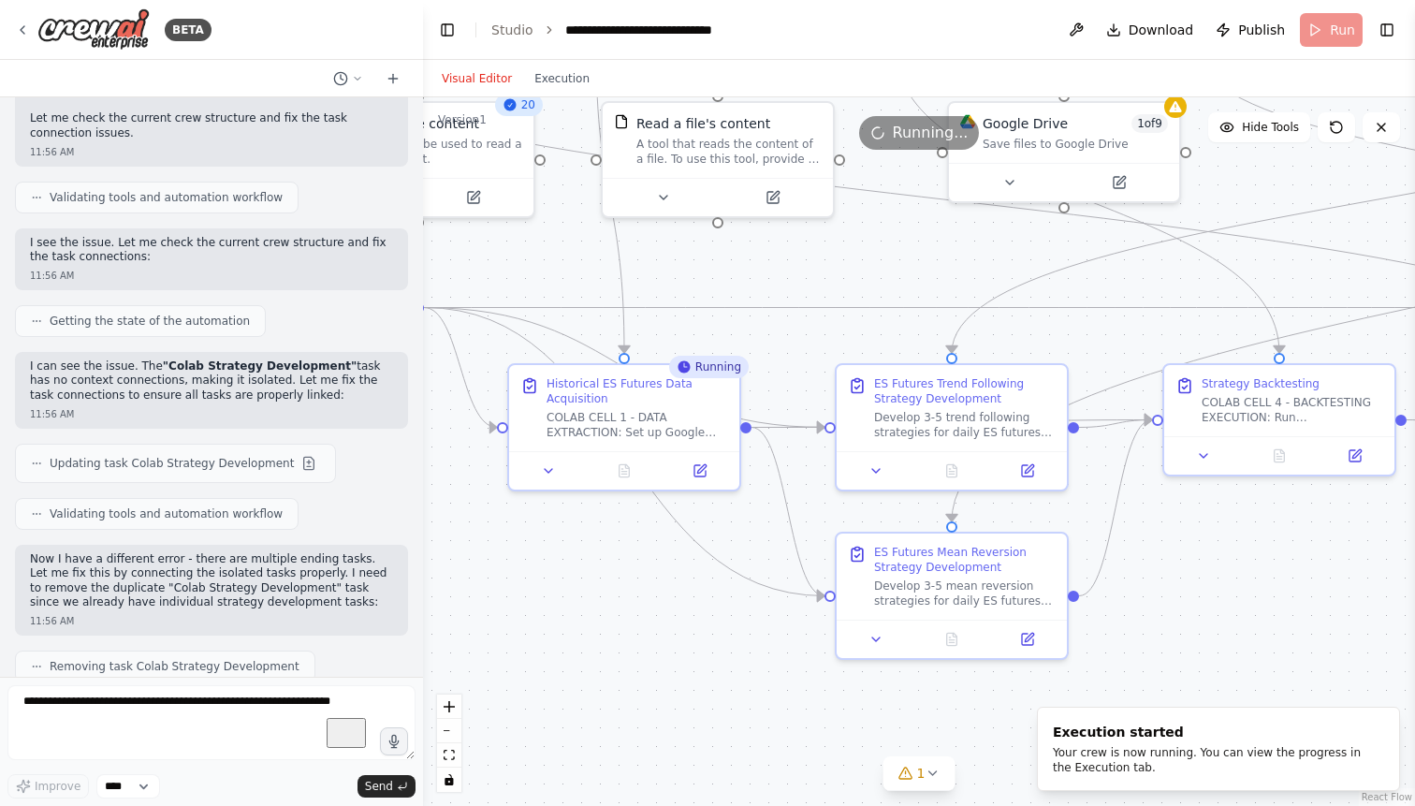
drag, startPoint x: 779, startPoint y: 566, endPoint x: 661, endPoint y: 545, distance: 119.8
click at [661, 545] on div ".deletable-edge-delete-btn { width: 20px; height: 20px; border: 0px solid #ffff…" at bounding box center [919, 451] width 992 height 708
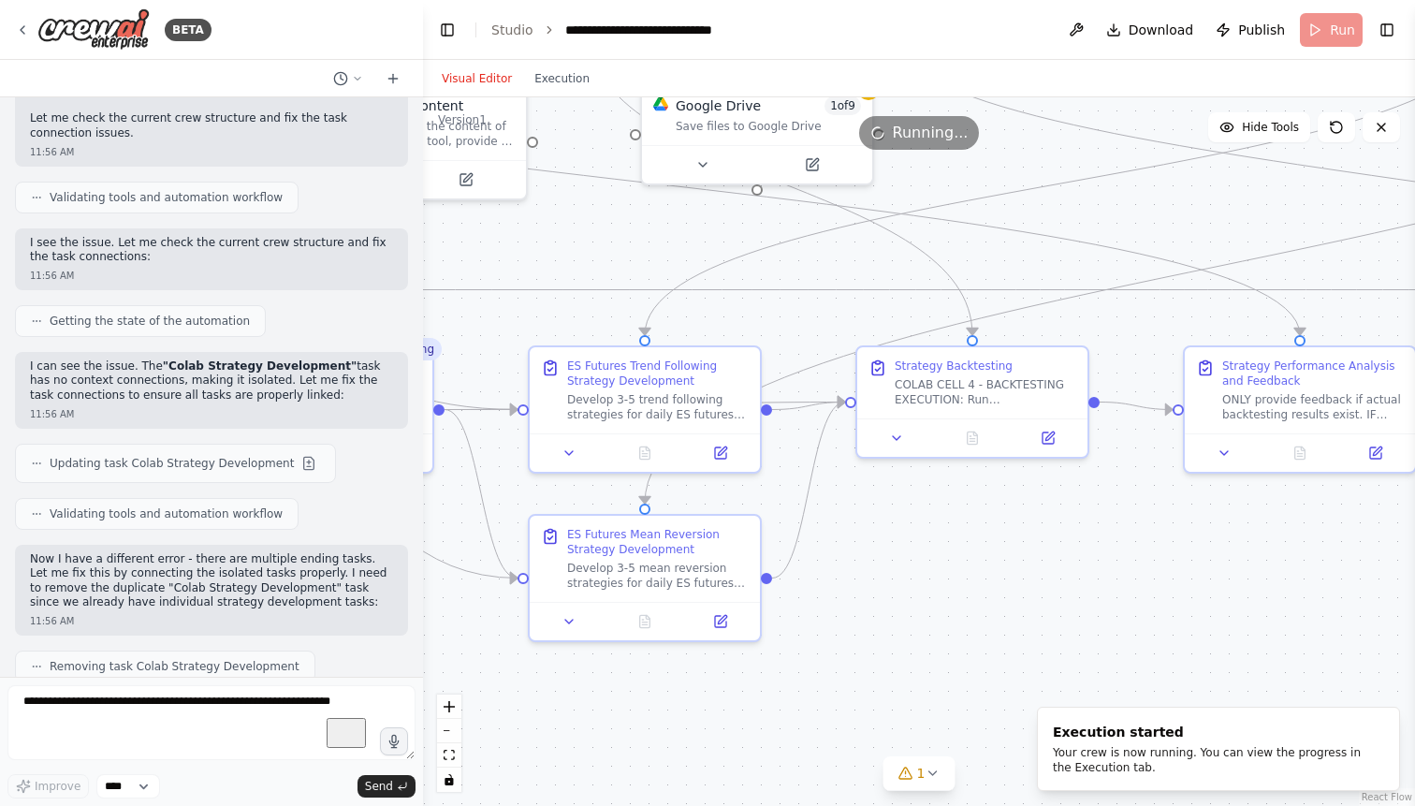
drag, startPoint x: 1251, startPoint y: 542, endPoint x: 944, endPoint y: 523, distance: 307.4
click at [944, 523] on div ".deletable-edge-delete-btn { width: 20px; height: 20px; border: 0px solid #ffff…" at bounding box center [919, 451] width 992 height 708
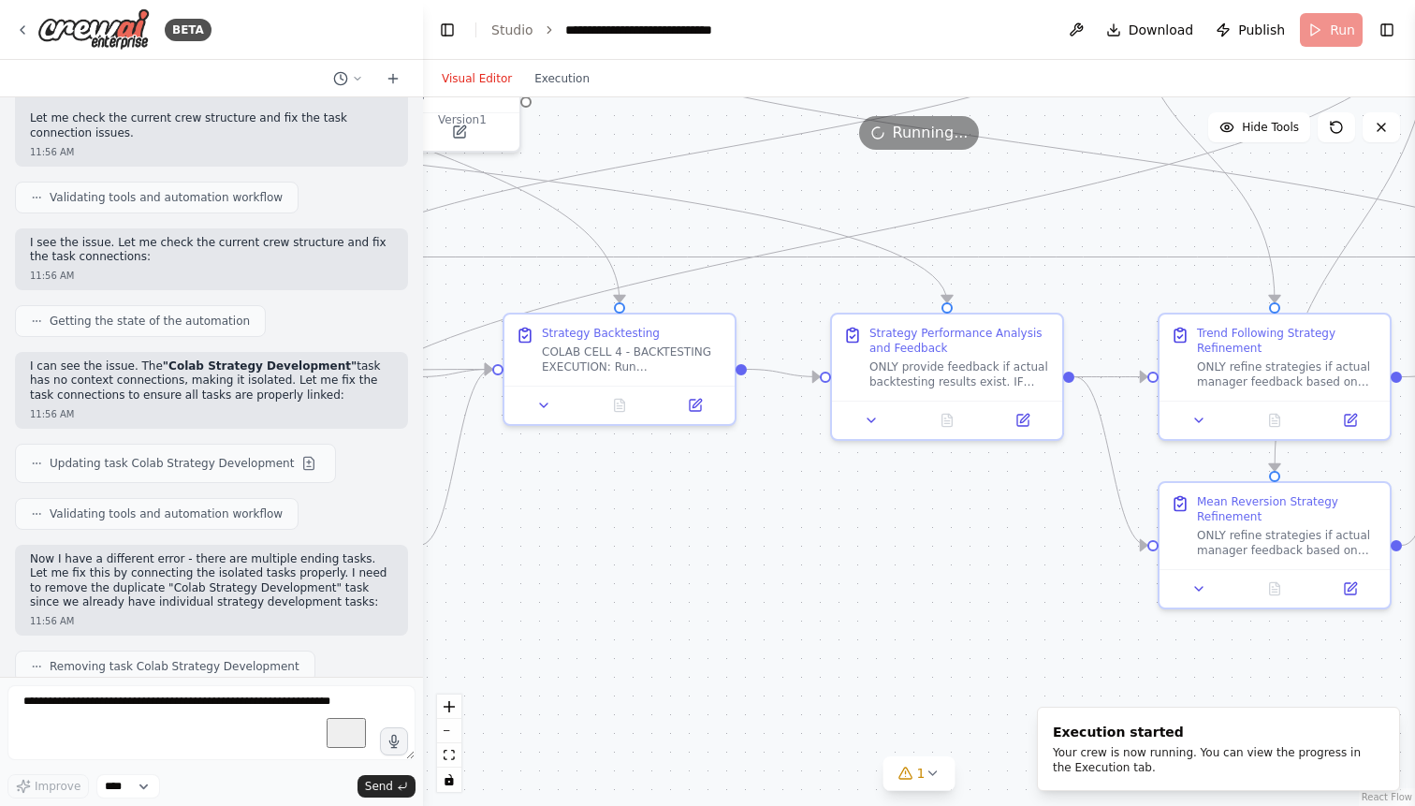
drag, startPoint x: 1184, startPoint y: 542, endPoint x: 831, endPoint y: 510, distance: 355.1
click at [831, 510] on div ".deletable-edge-delete-btn { width: 20px; height: 20px; border: 0px solid #ffff…" at bounding box center [919, 451] width 992 height 708
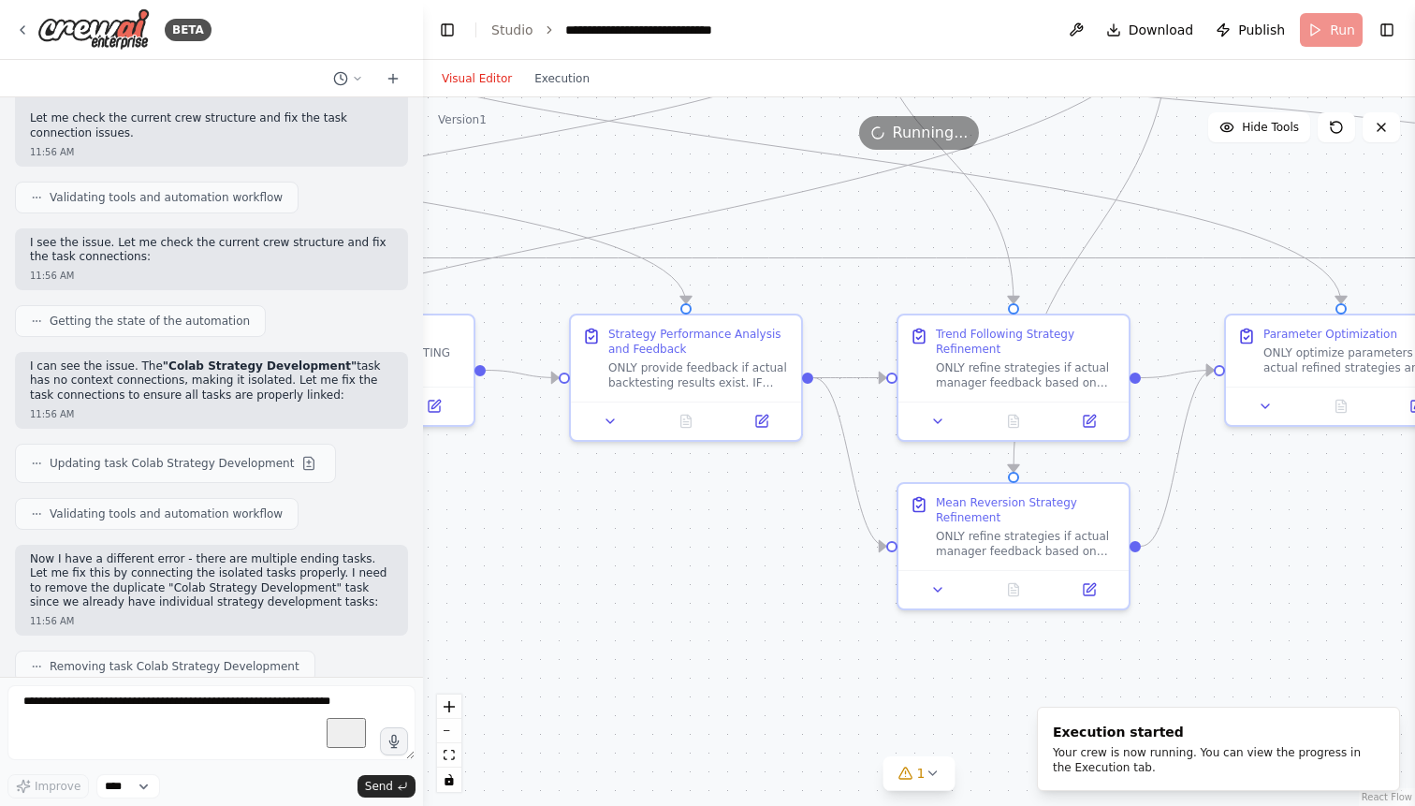
drag, startPoint x: 937, startPoint y: 536, endPoint x: 676, endPoint y: 537, distance: 260.1
click at [676, 537] on div ".deletable-edge-delete-btn { width: 20px; height: 20px; border: 0px solid #ffff…" at bounding box center [919, 451] width 992 height 708
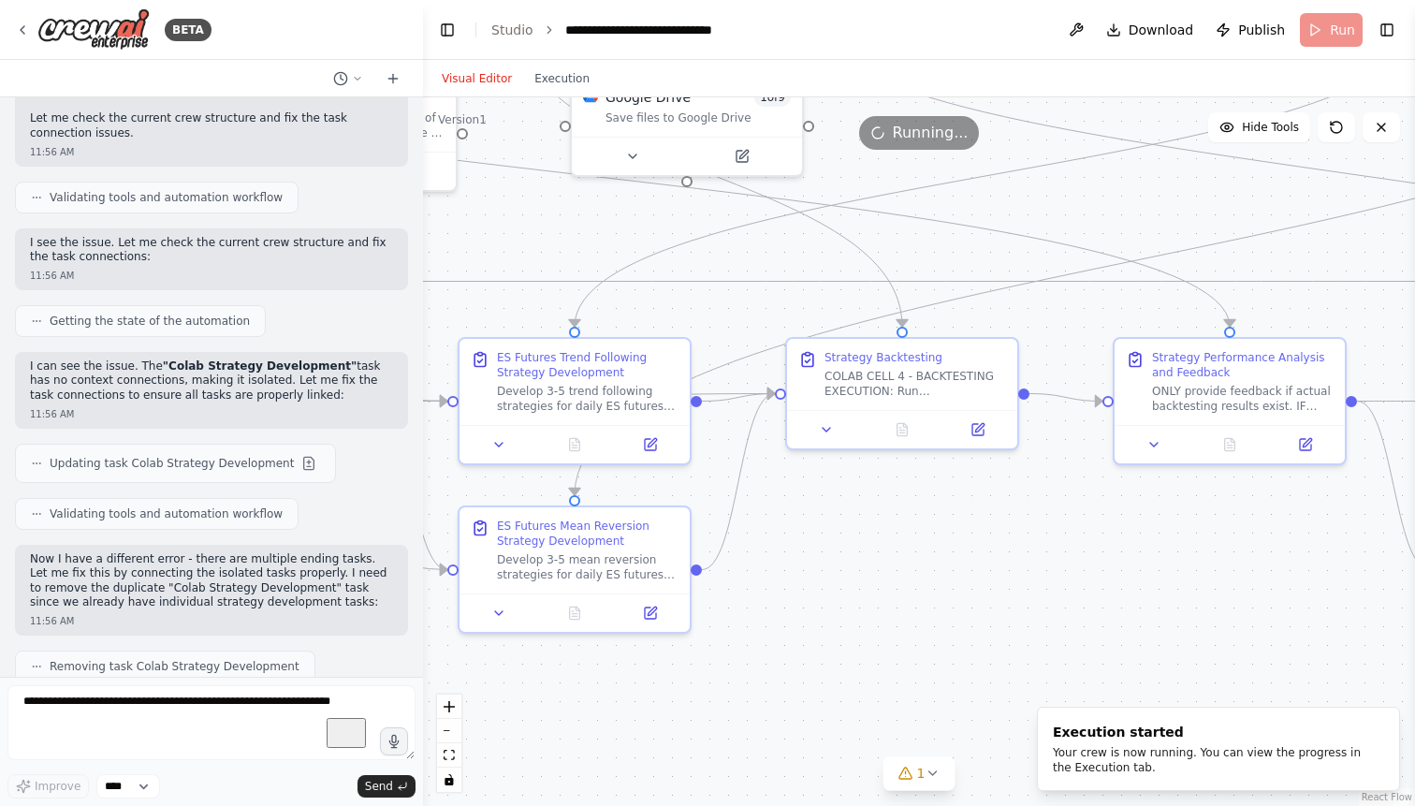
drag, startPoint x: 649, startPoint y: 527, endPoint x: 1206, endPoint y: 551, distance: 557.2
click at [1206, 551] on div ".deletable-edge-delete-btn { width: 20px; height: 20px; border: 0px solid #ffff…" at bounding box center [919, 451] width 992 height 708
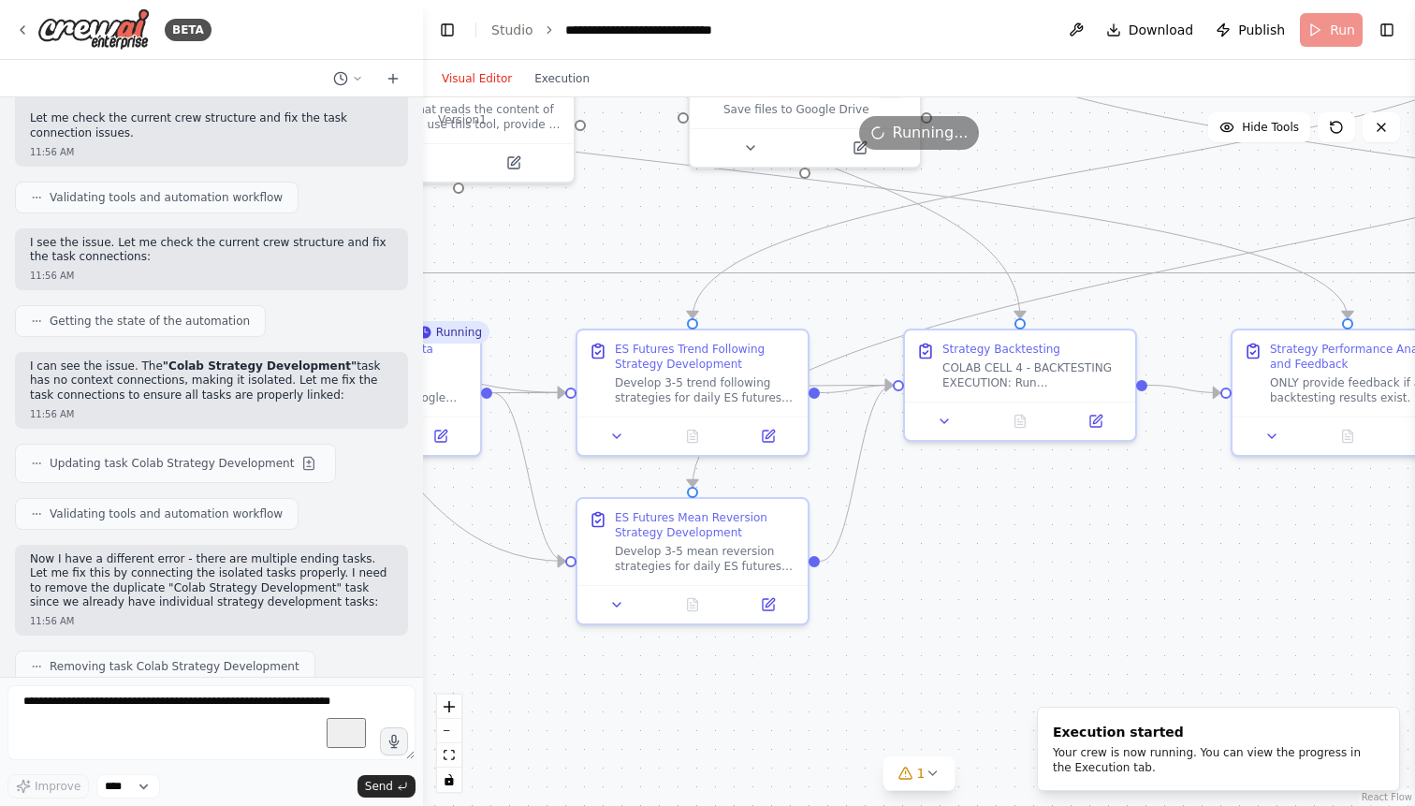
drag, startPoint x: 1242, startPoint y: 537, endPoint x: 1348, endPoint y: 528, distance: 107.1
click at [1348, 528] on div ".deletable-edge-delete-btn { width: 20px; height: 20px; border: 0px solid #ffff…" at bounding box center [919, 451] width 992 height 708
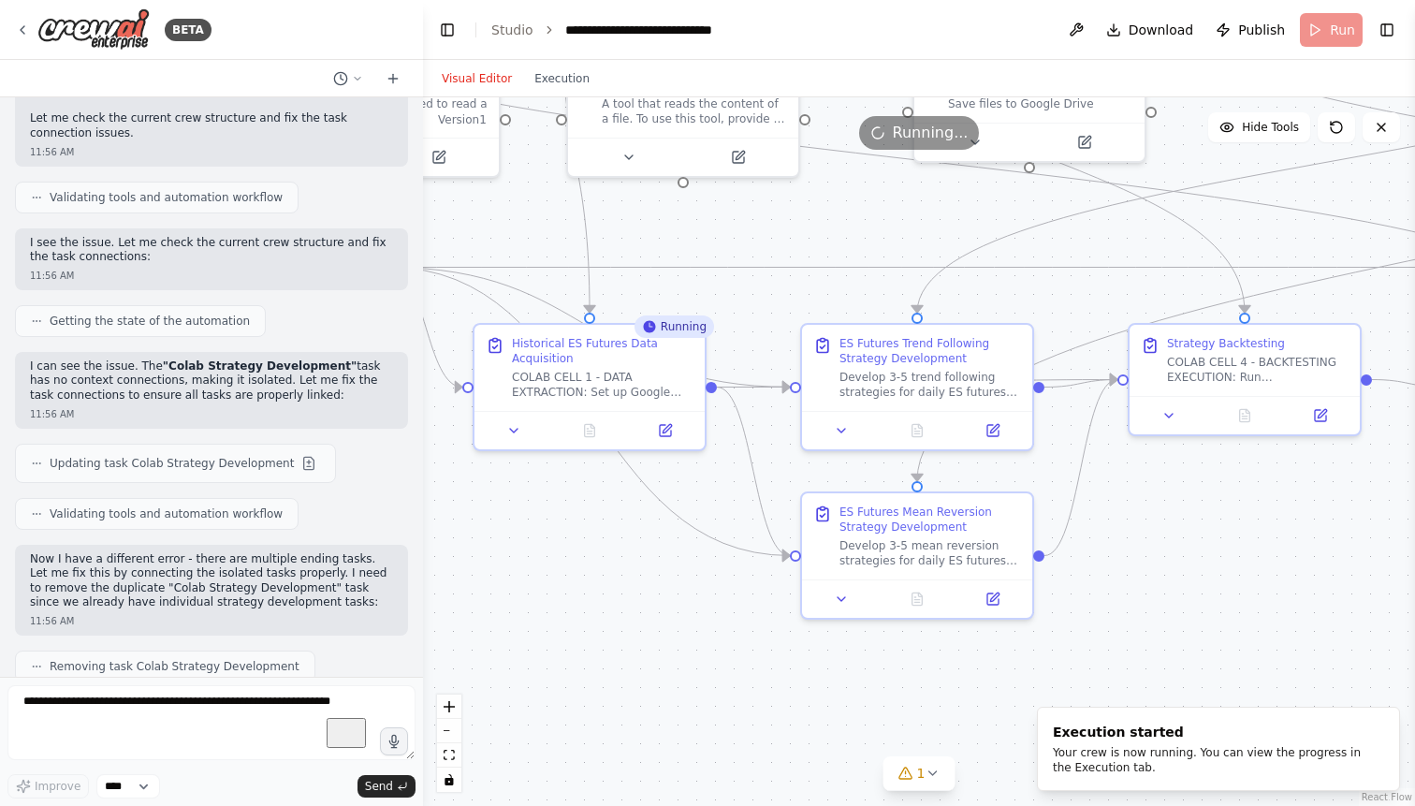
drag, startPoint x: 1151, startPoint y: 521, endPoint x: 1373, endPoint y: 516, distance: 221.8
click at [1373, 516] on div ".deletable-edge-delete-btn { width: 20px; height: 20px; border: 0px solid #ffff…" at bounding box center [919, 451] width 992 height 708
click at [591, 424] on icon at bounding box center [592, 422] width 4 height 4
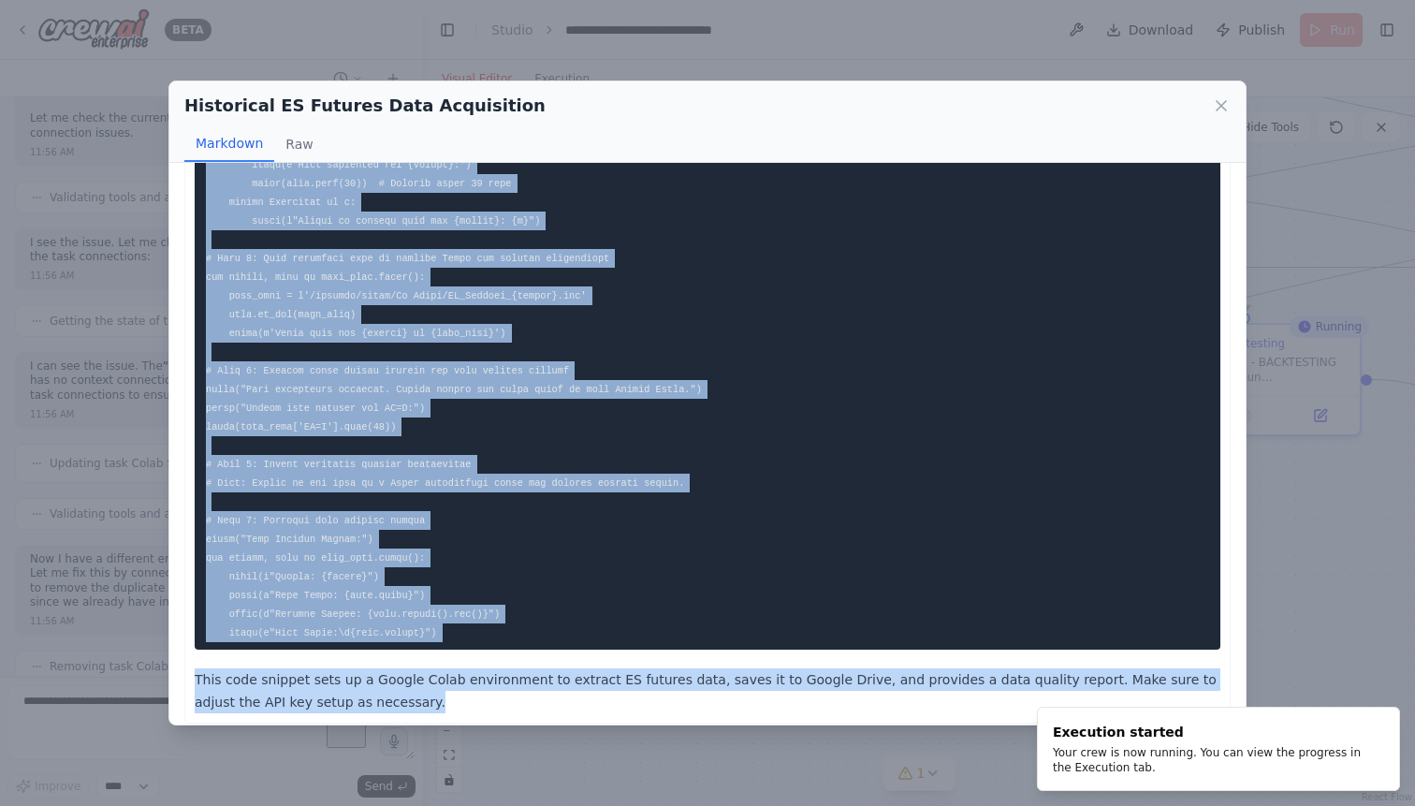
scroll to position [560, 0]
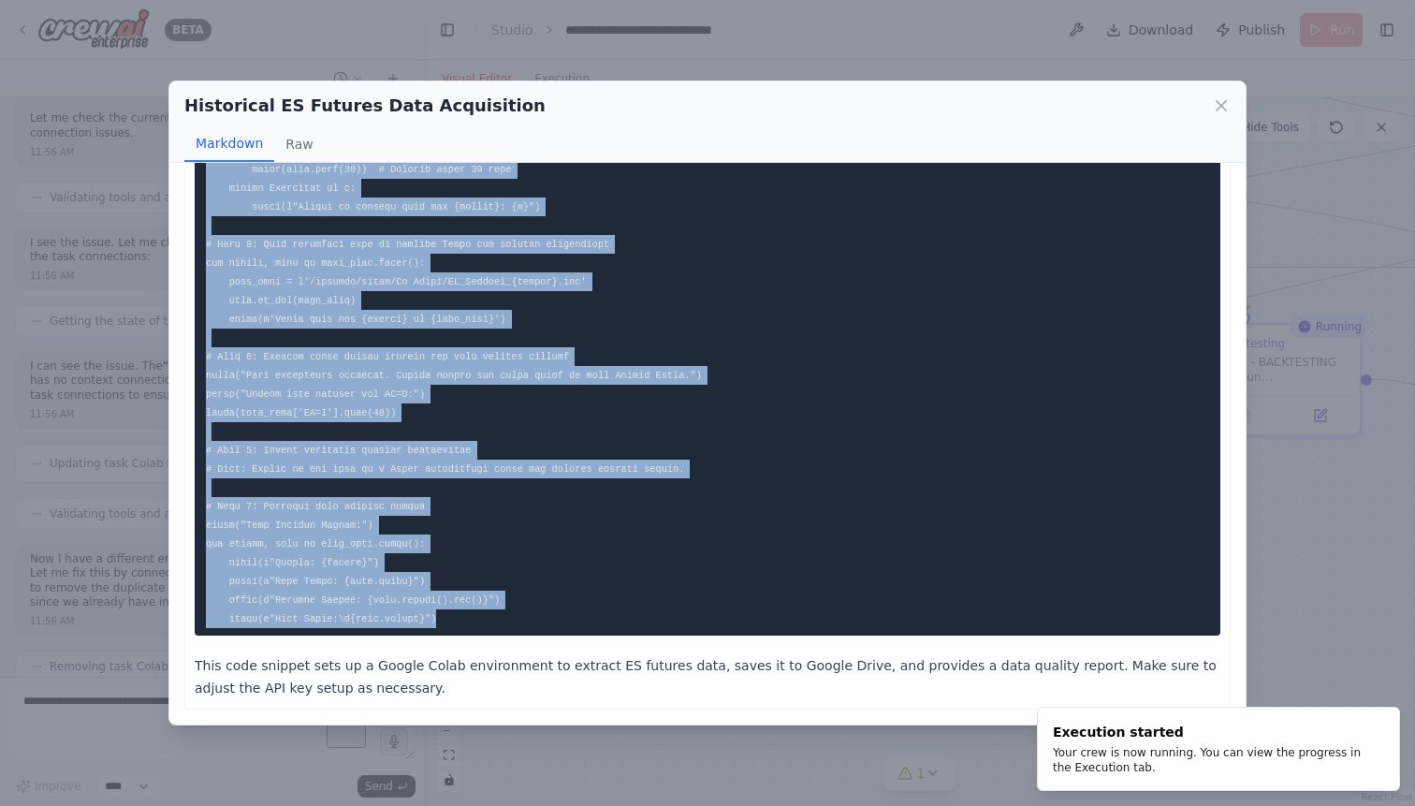
drag, startPoint x: 208, startPoint y: 204, endPoint x: 494, endPoint y: 613, distance: 499.1
click at [494, 613] on pre at bounding box center [707, 132] width 1025 height 1007
copy code "# Colab Cell 1 - Data Extraction for ES Futures # Step 1: Install required pack…"
click at [1225, 103] on icon at bounding box center [1220, 105] width 9 height 9
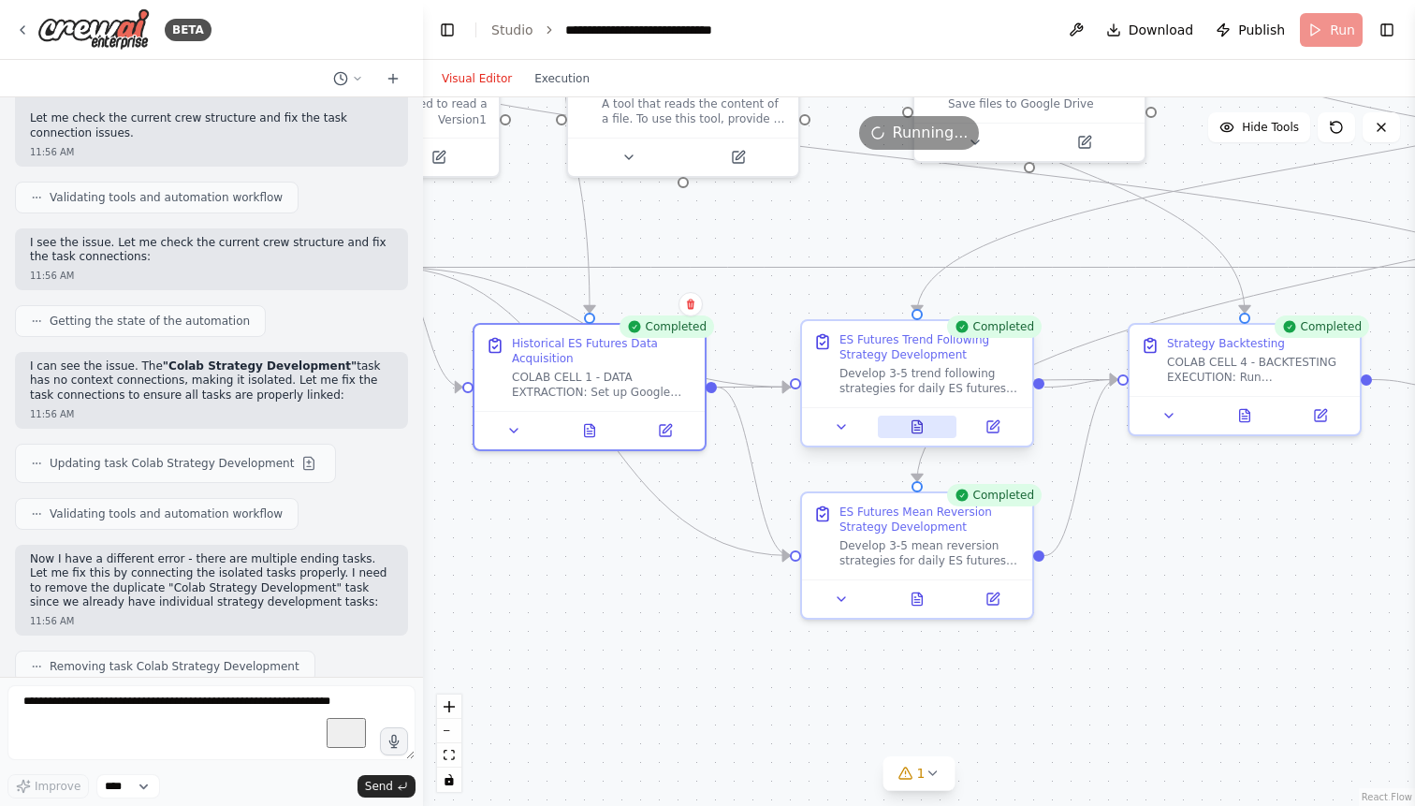
click at [917, 428] on icon at bounding box center [916, 428] width 5 height 0
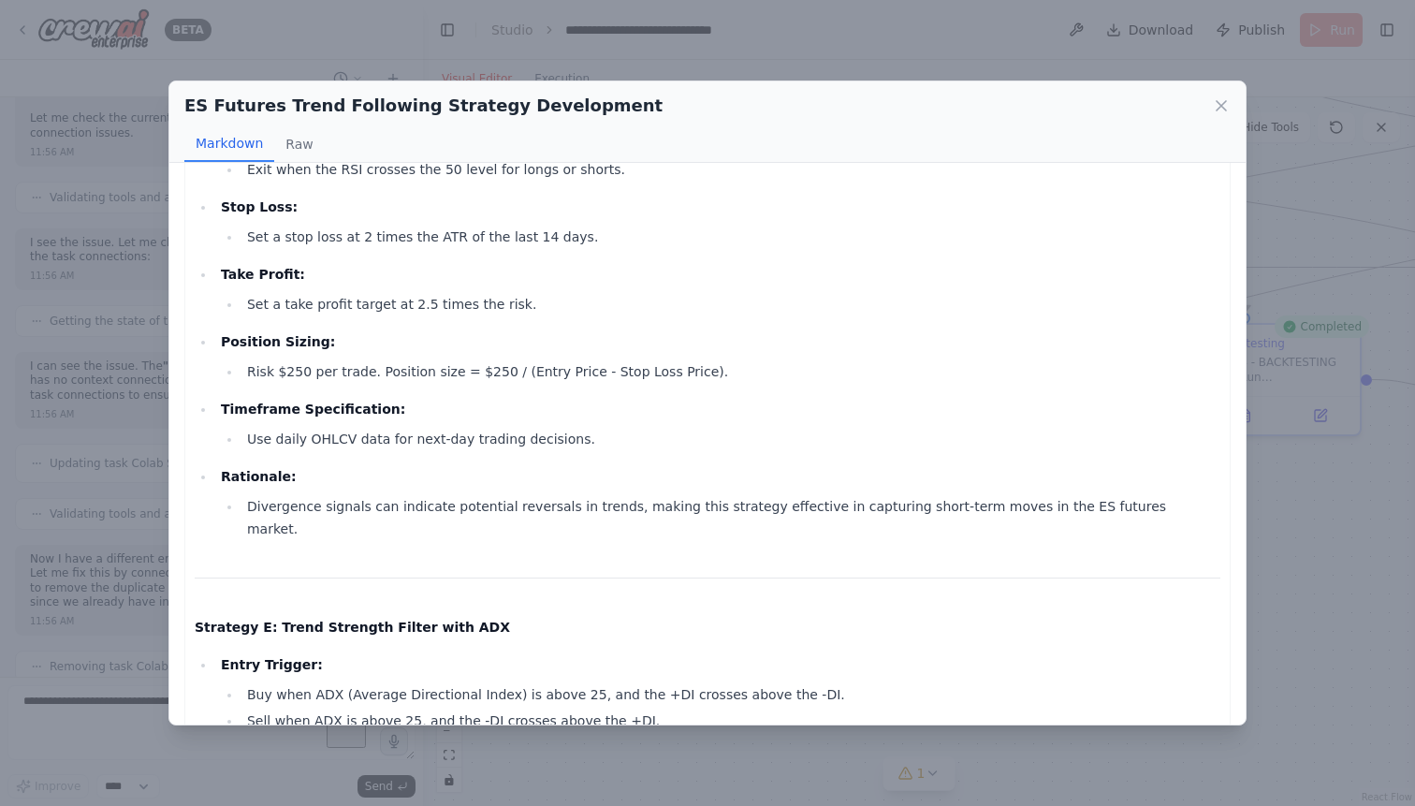
scroll to position [2058, 0]
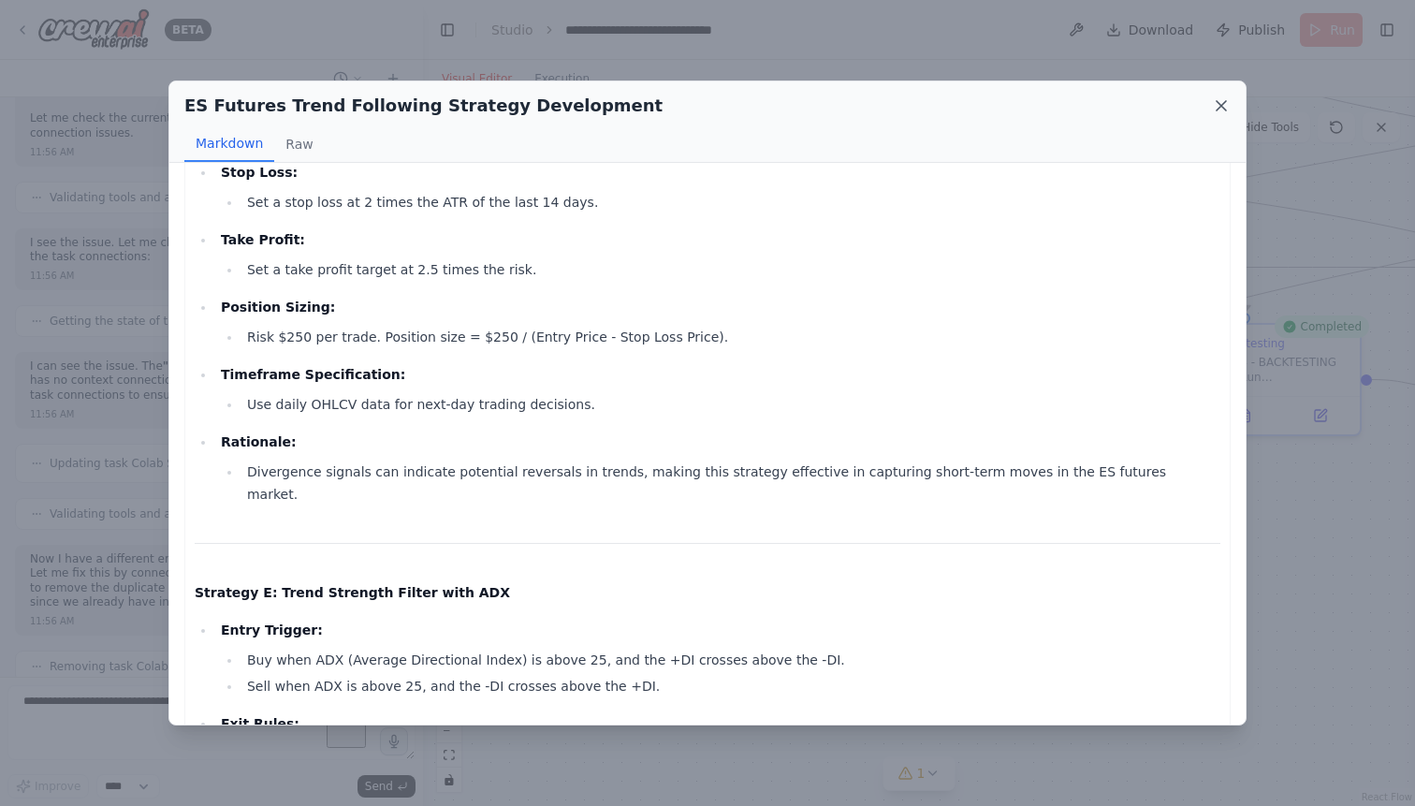
click at [1217, 103] on icon at bounding box center [1220, 105] width 9 height 9
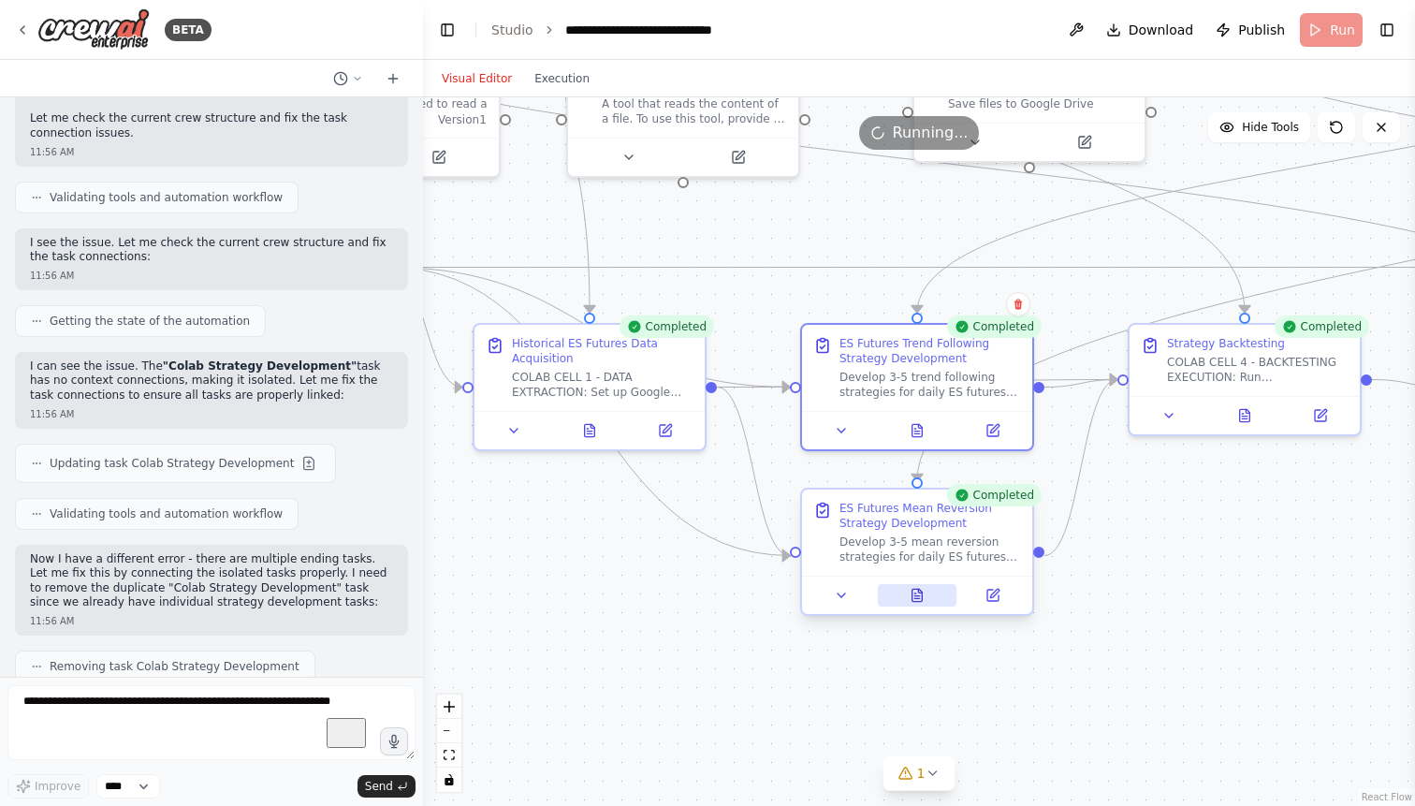
click at [913, 593] on icon at bounding box center [917, 594] width 10 height 12
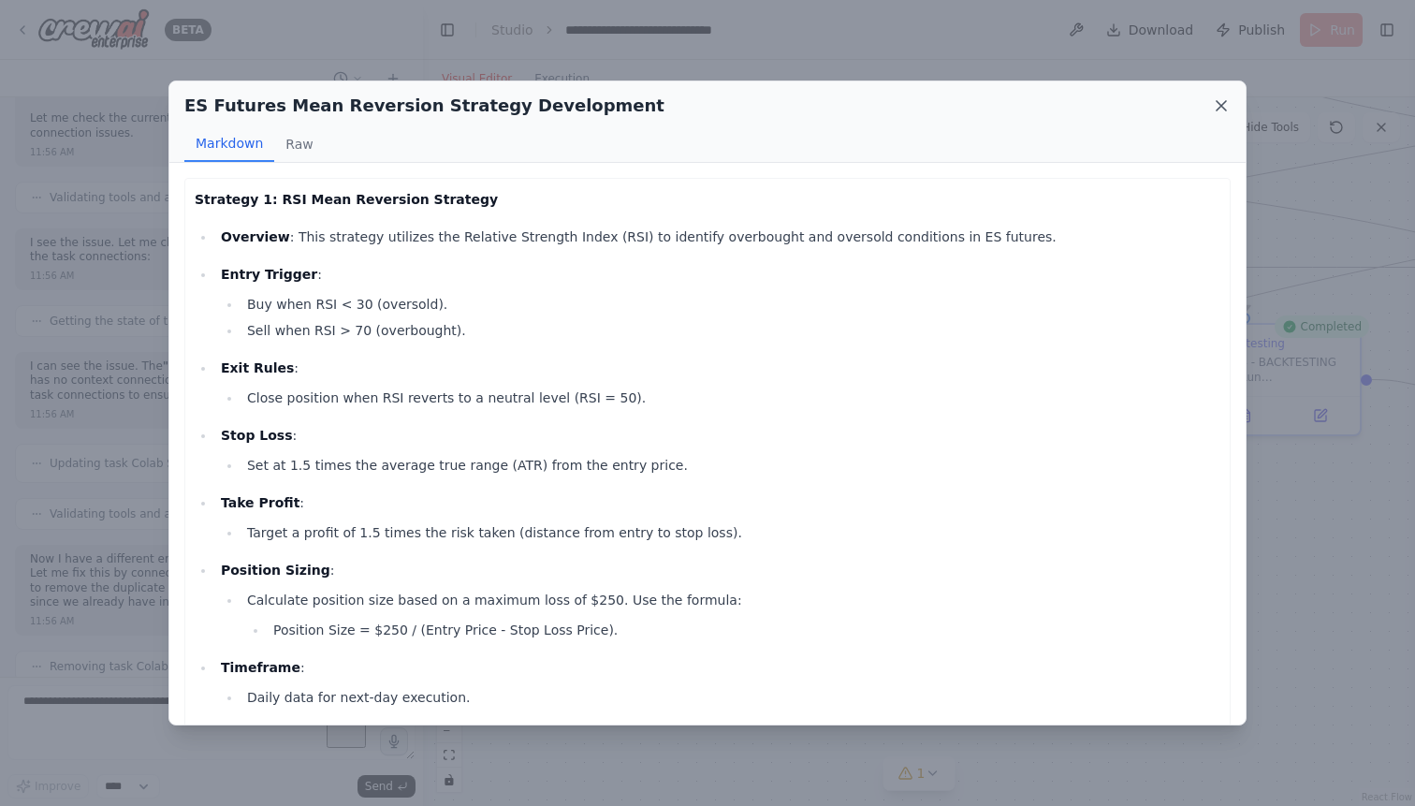
click at [1217, 106] on icon at bounding box center [1221, 105] width 19 height 19
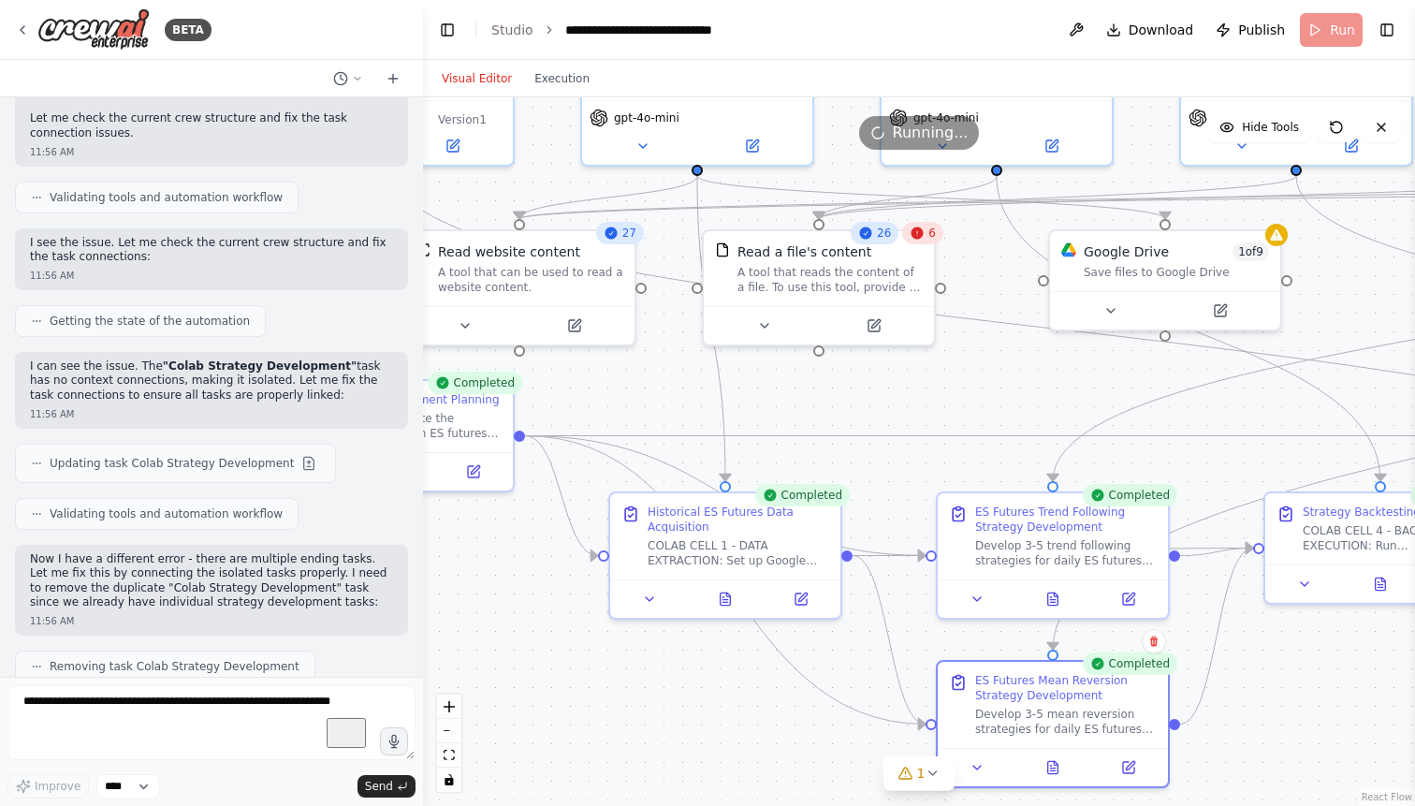
drag, startPoint x: 1118, startPoint y: 461, endPoint x: 1254, endPoint y: 630, distance: 216.3
click at [1254, 630] on div ".deletable-edge-delete-btn { width: 20px; height: 20px; border: 0px solid #ffff…" at bounding box center [919, 451] width 992 height 708
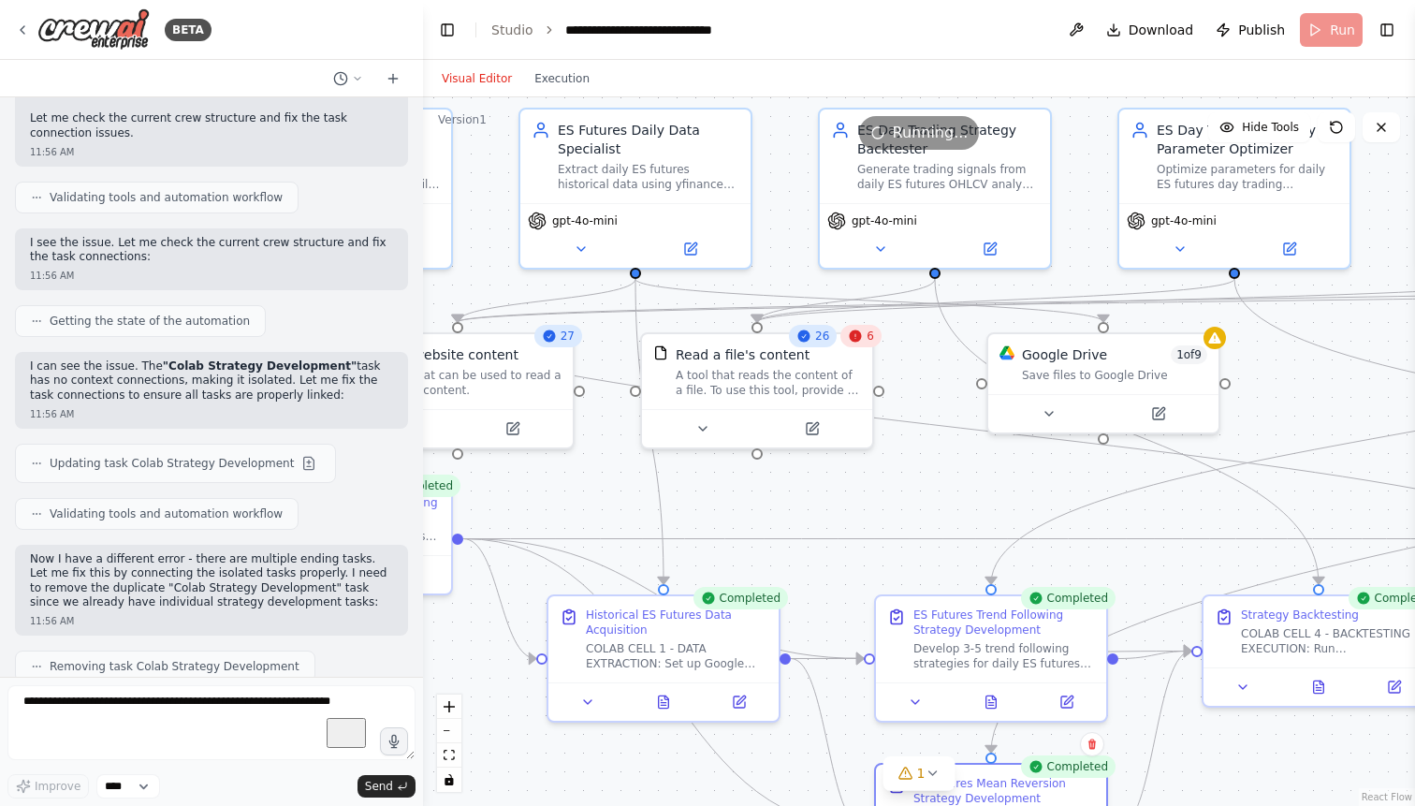
drag, startPoint x: 865, startPoint y: 398, endPoint x: 797, endPoint y: 498, distance: 121.2
click at [797, 498] on div ".deletable-edge-delete-btn { width: 20px; height: 20px; border: 0px solid #ffff…" at bounding box center [919, 451] width 992 height 708
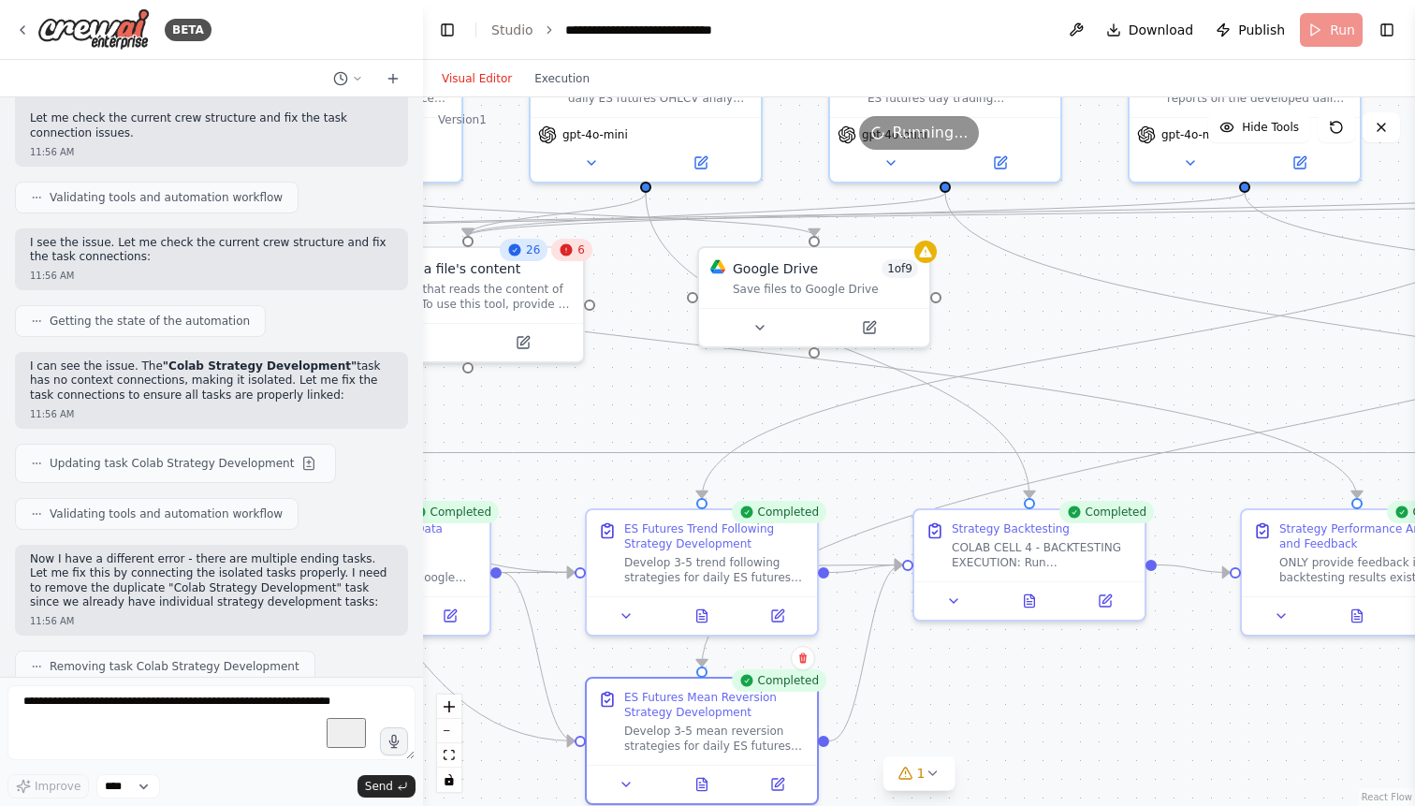
drag, startPoint x: 1032, startPoint y: 496, endPoint x: 749, endPoint y: 413, distance: 294.6
click at [749, 413] on div ".deletable-edge-delete-btn { width: 20px; height: 20px; border: 0px solid #ffff…" at bounding box center [919, 451] width 992 height 708
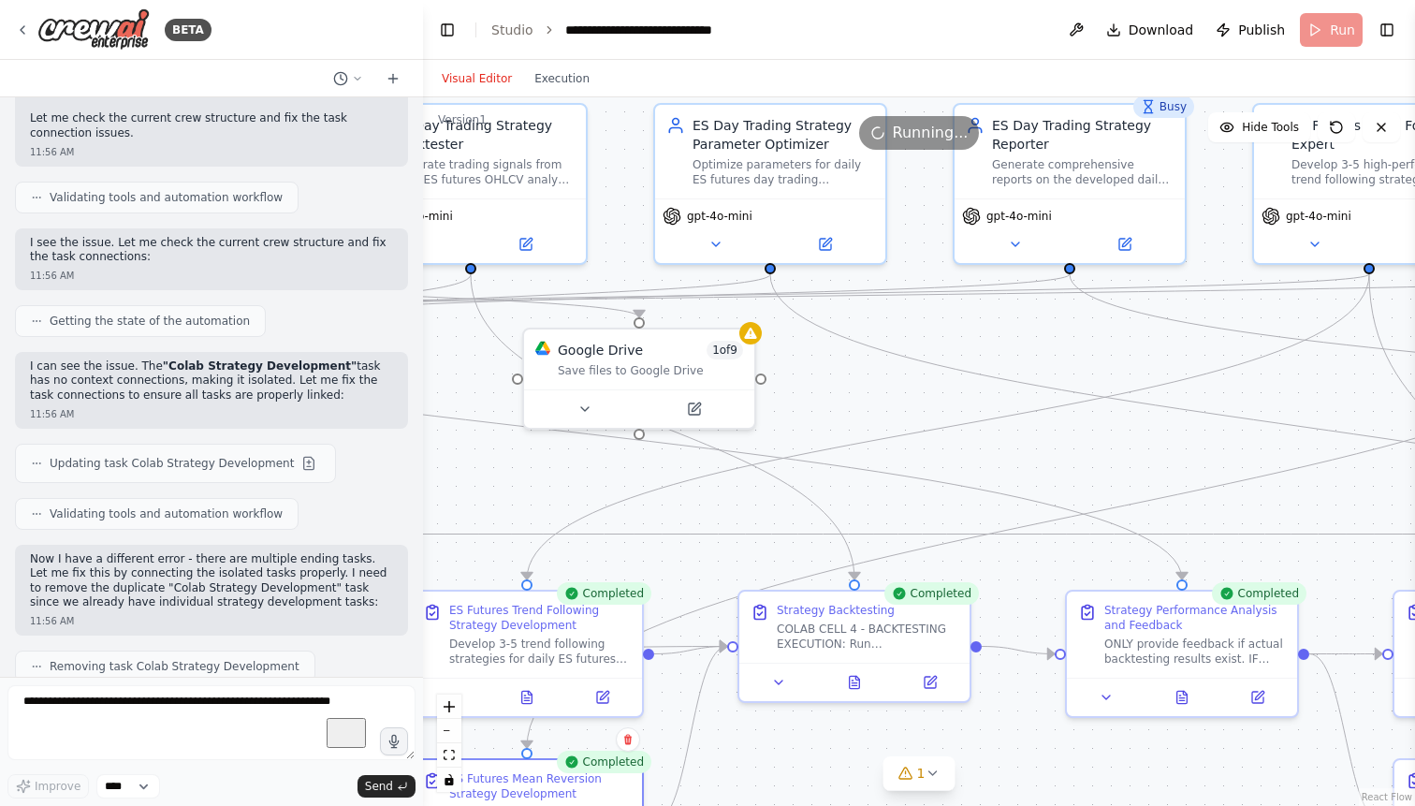
drag, startPoint x: 998, startPoint y: 687, endPoint x: 822, endPoint y: 767, distance: 193.4
click at [822, 767] on div ".deletable-edge-delete-btn { width: 20px; height: 20px; border: 0px solid #ffff…" at bounding box center [919, 451] width 992 height 708
click at [855, 683] on icon at bounding box center [854, 677] width 10 height 12
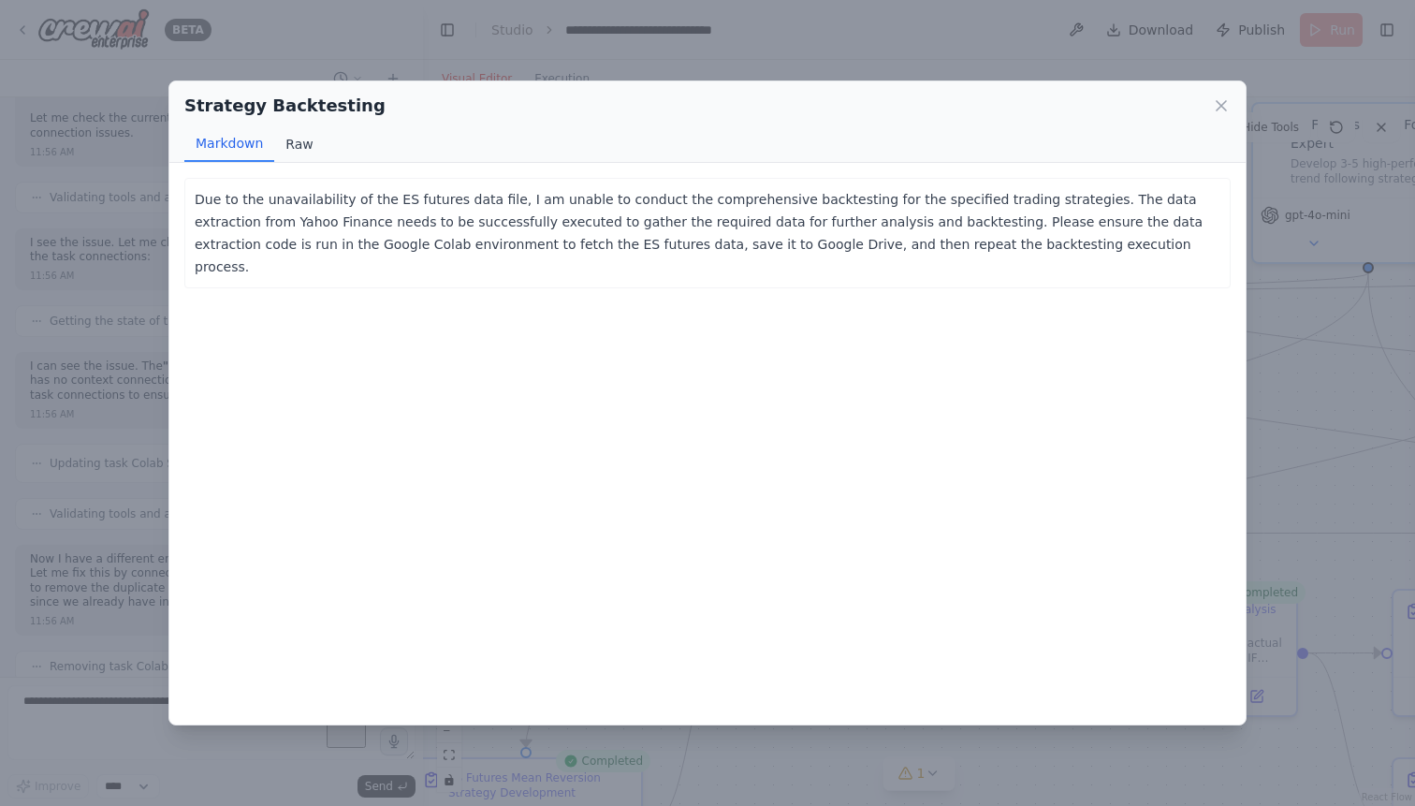
click at [289, 138] on button "Raw" at bounding box center [299, 144] width 50 height 36
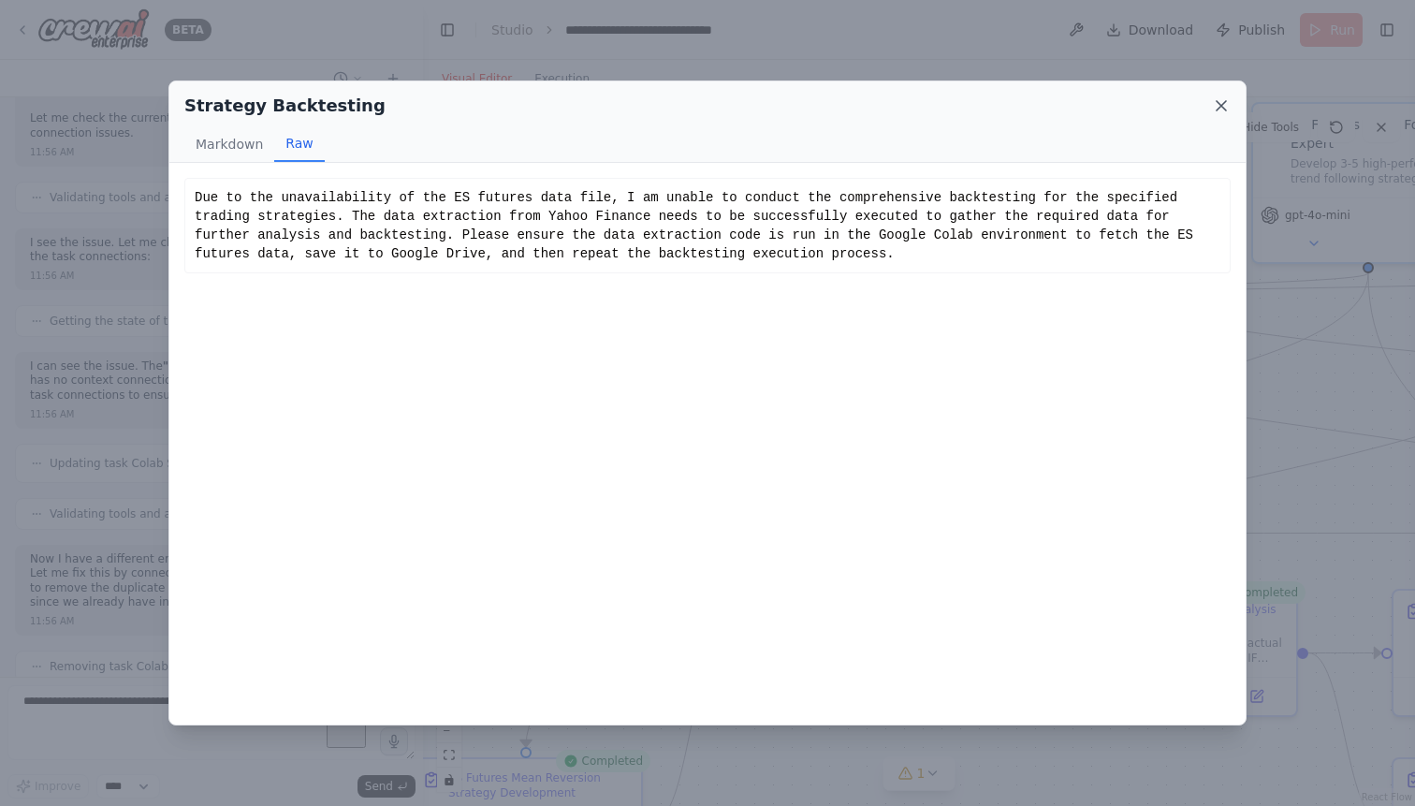
click at [1227, 103] on icon at bounding box center [1221, 105] width 19 height 19
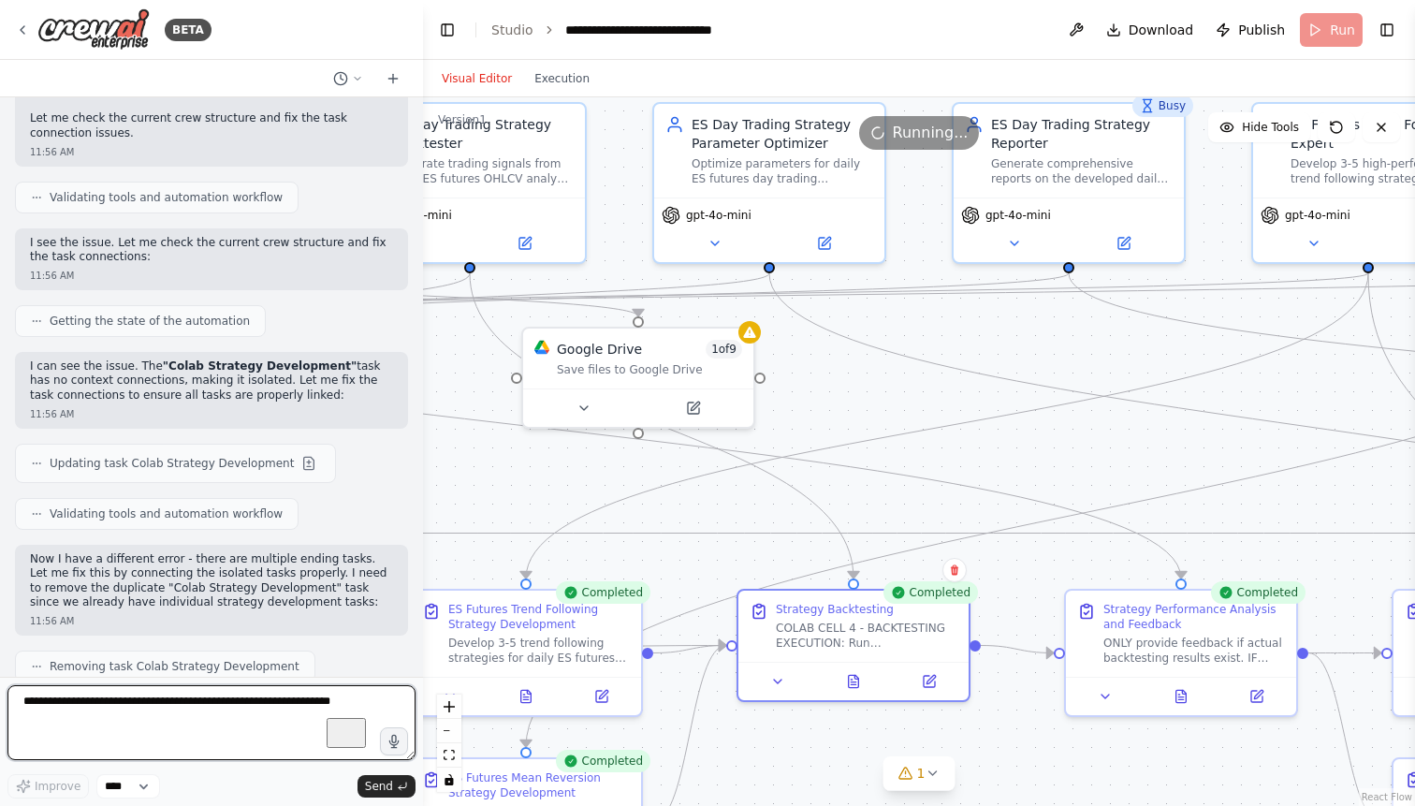
click at [115, 704] on textarea "To enrich screen reader interactions, please activate Accessibility in Grammarl…" at bounding box center [211, 722] width 408 height 75
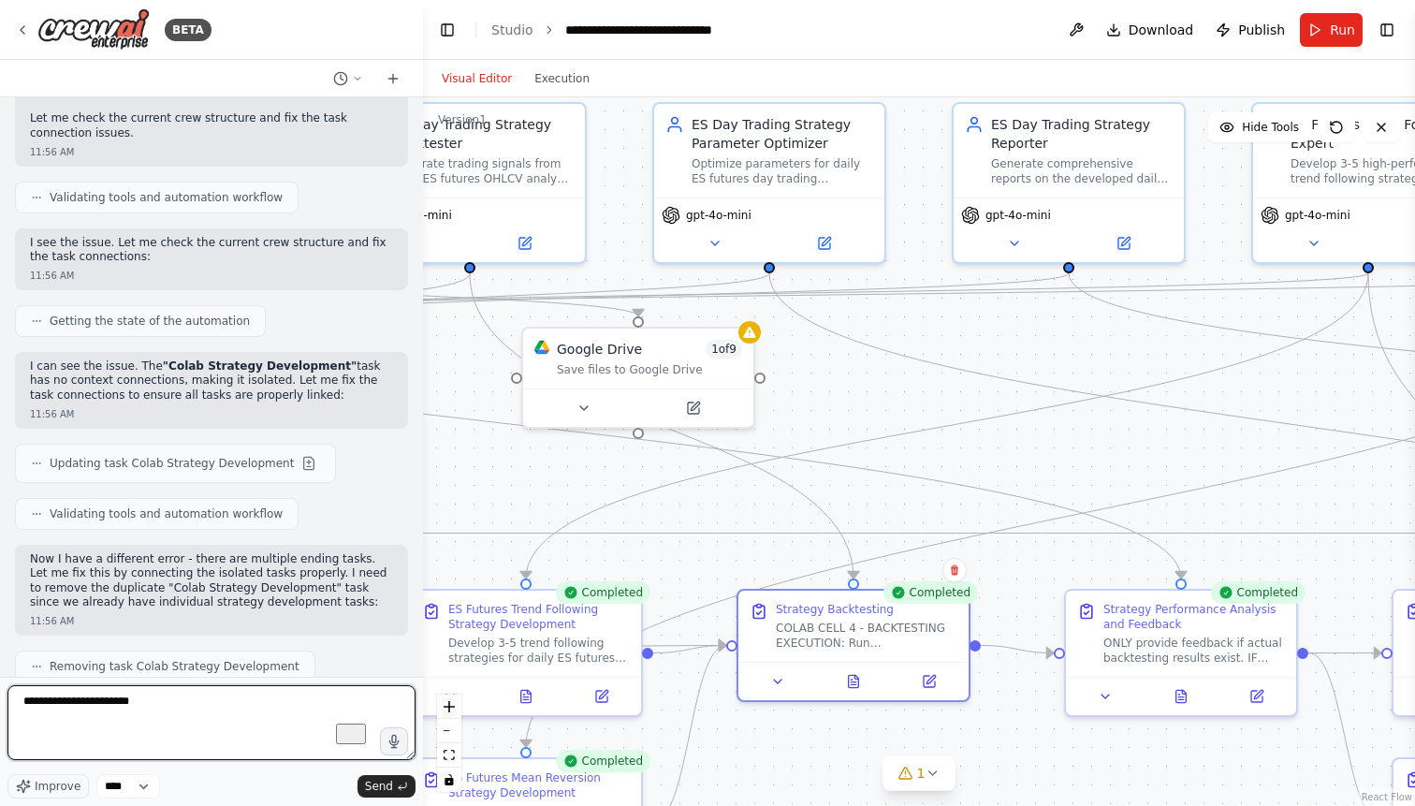
type textarea "**********"
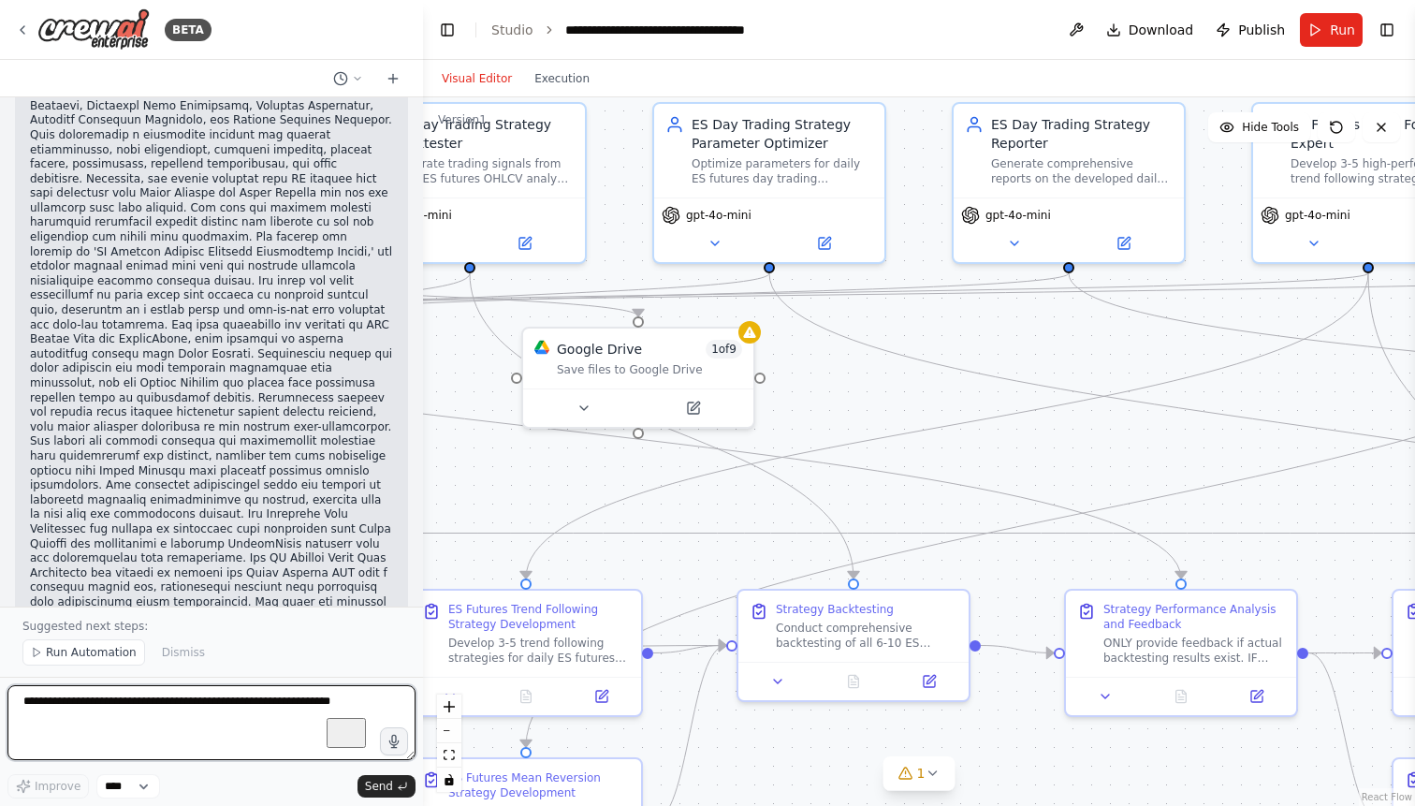
scroll to position [49973, 0]
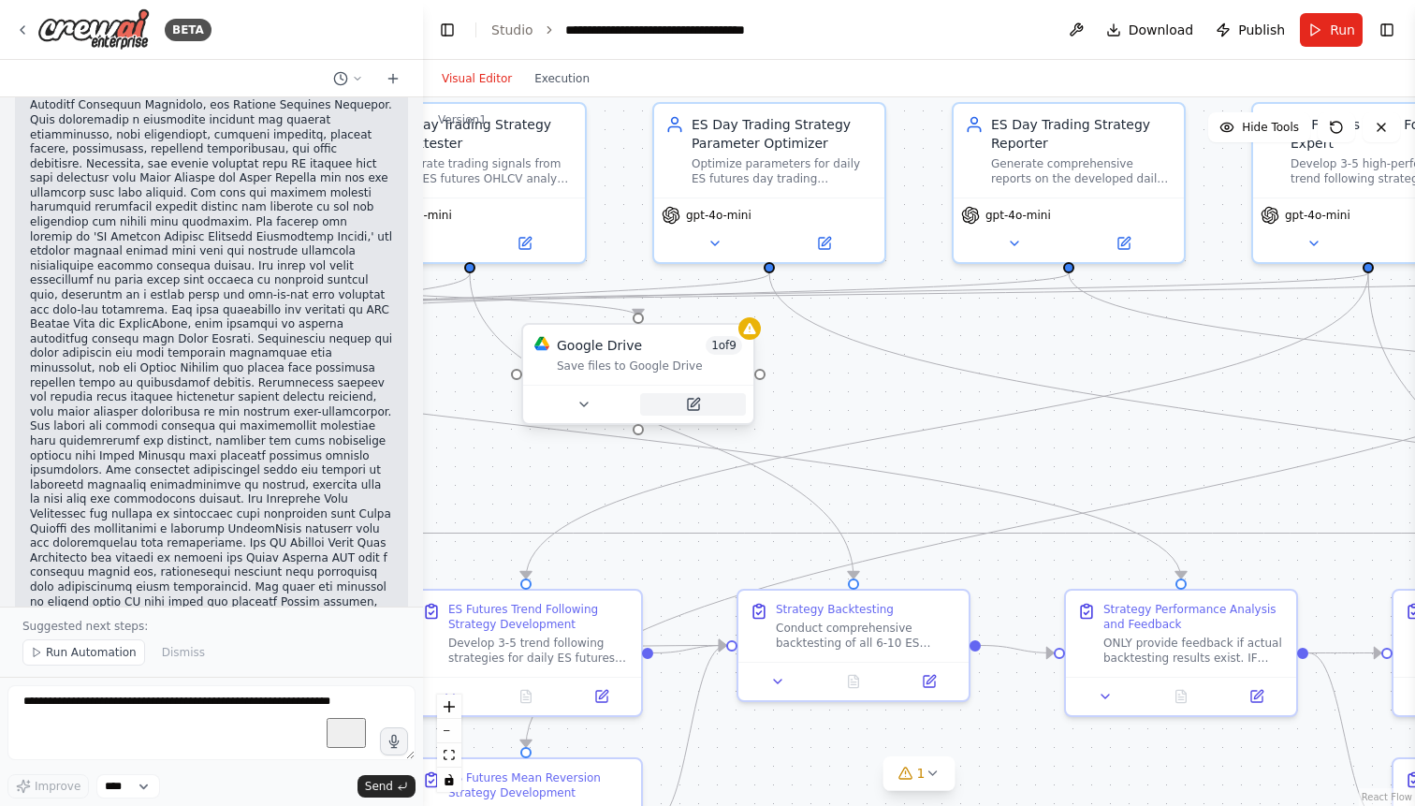
click at [698, 409] on icon at bounding box center [693, 404] width 11 height 11
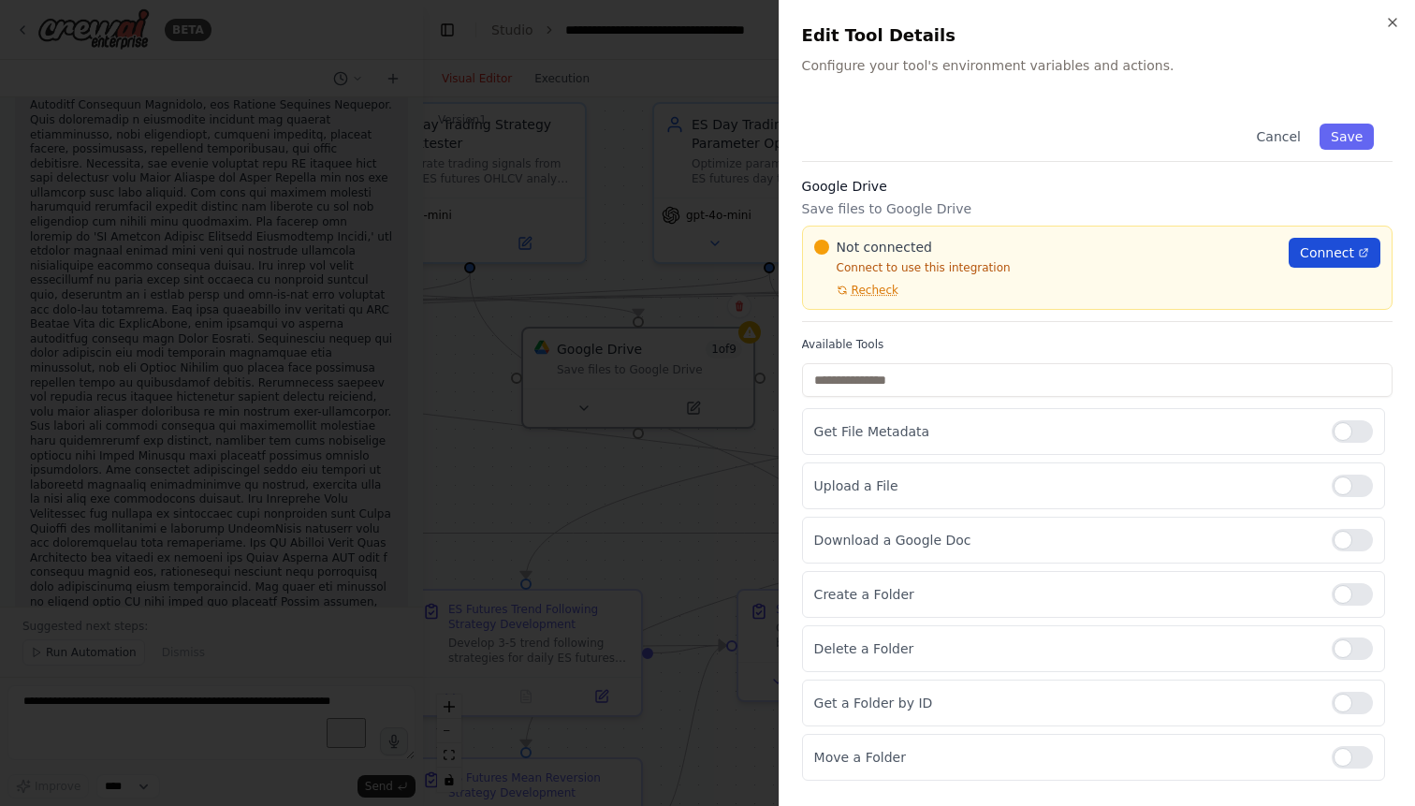
click at [1320, 253] on span "Connect" at bounding box center [1327, 252] width 54 height 19
click at [886, 292] on span "Recheck" at bounding box center [874, 290] width 47 height 15
click at [461, 440] on div at bounding box center [707, 403] width 1415 height 806
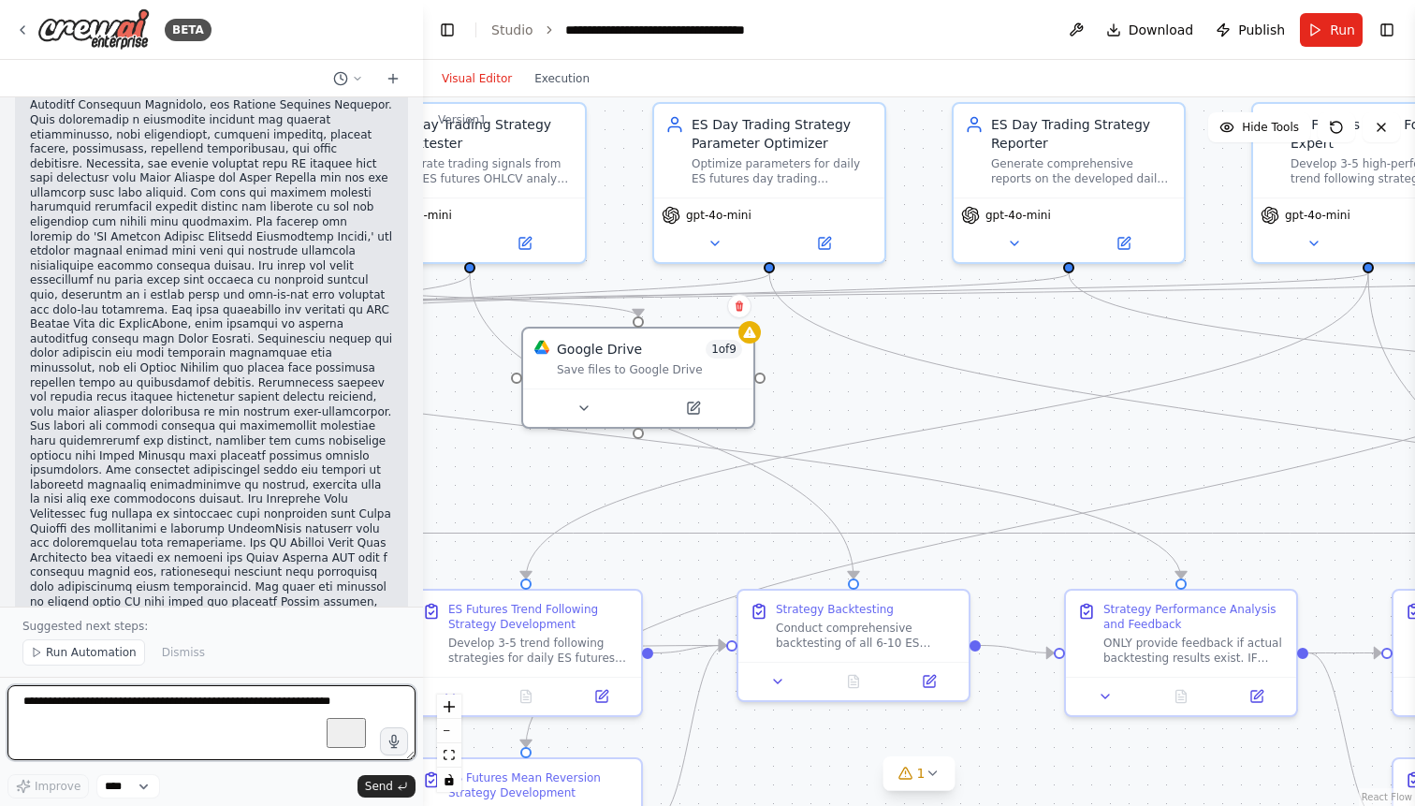
click at [124, 710] on textarea "To enrich screen reader interactions, please activate Accessibility in Grammarl…" at bounding box center [211, 722] width 408 height 75
type textarea "**********"
click at [230, 708] on textarea "**********" at bounding box center [211, 722] width 408 height 75
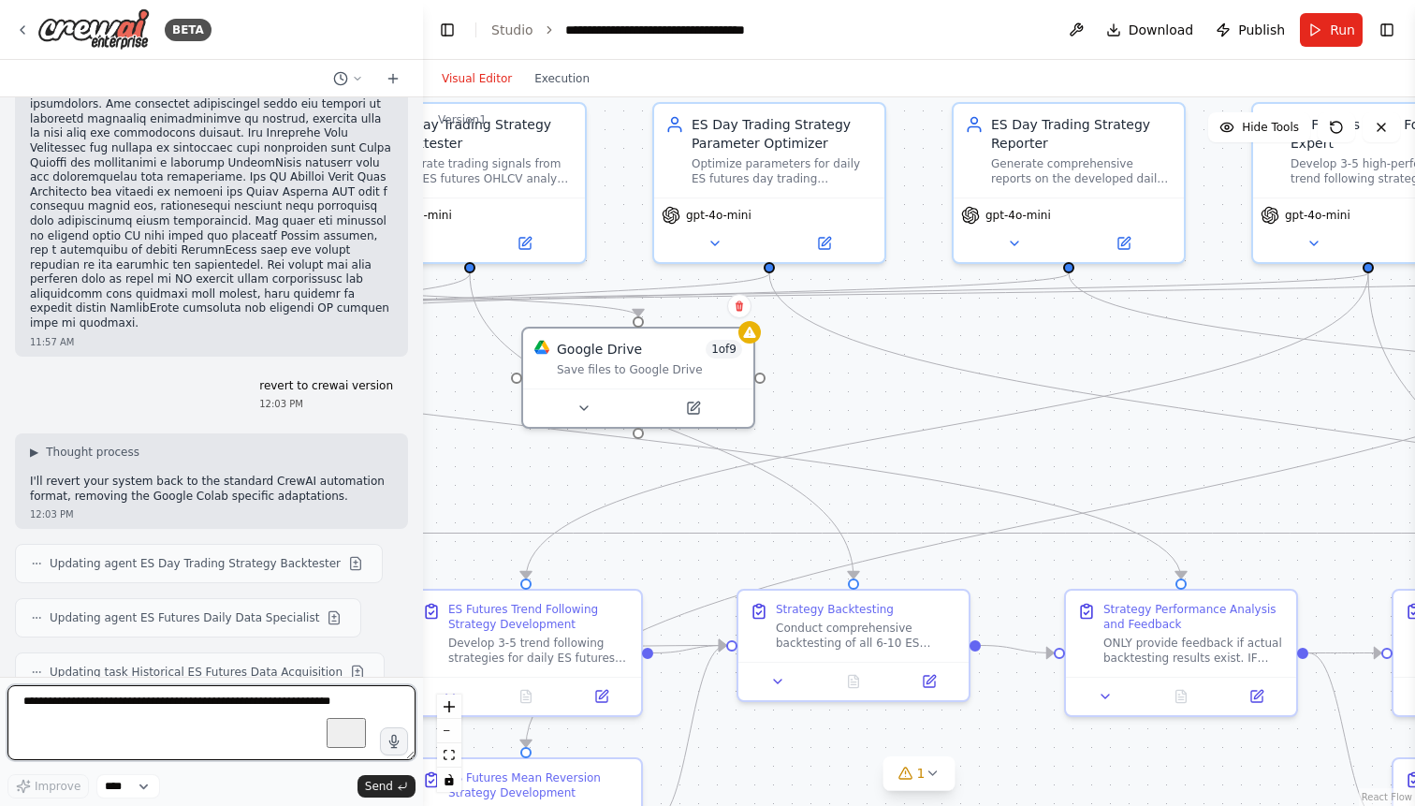
scroll to position [50353, 0]
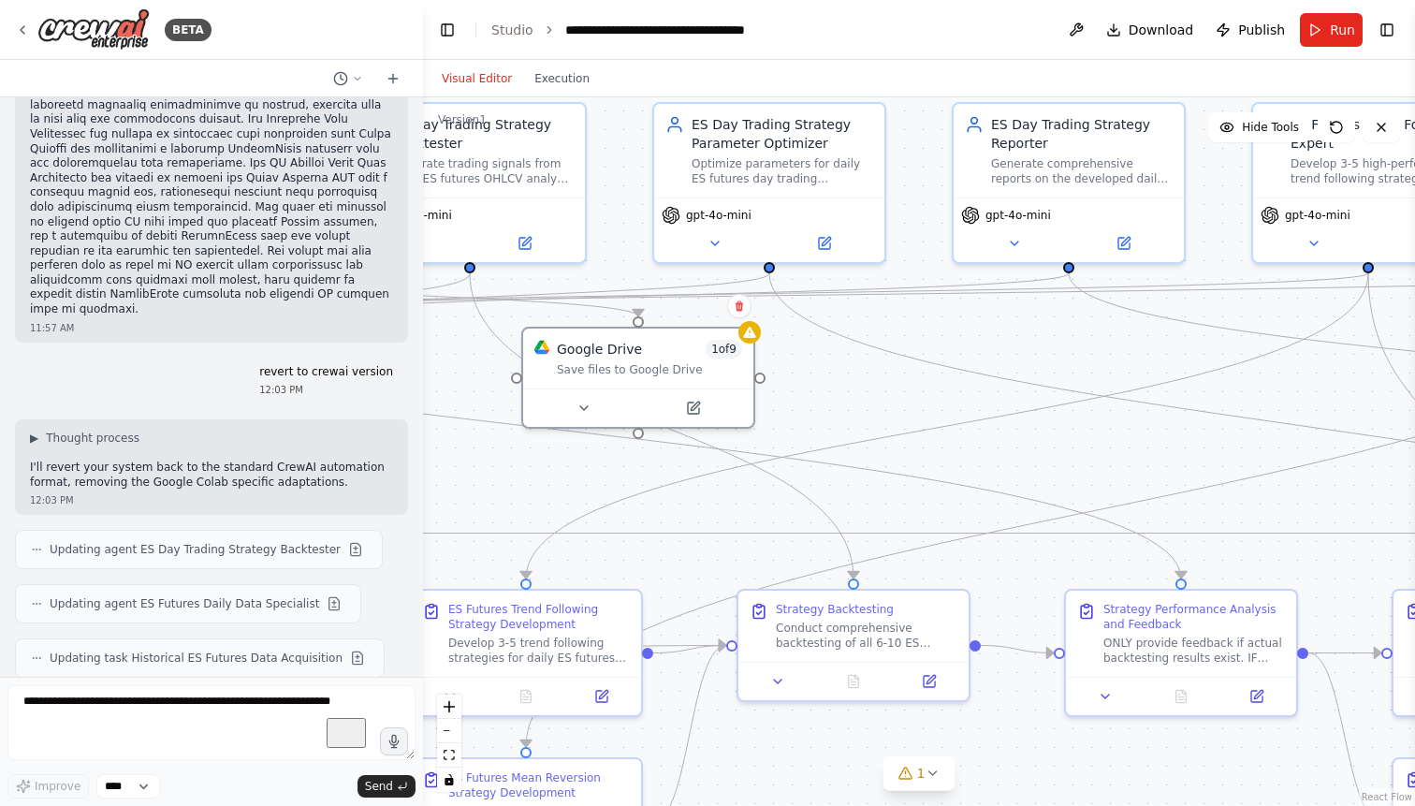
click at [189, 696] on textarea "To enrich screen reader interactions, please activate Accessibility in Grammarl…" at bounding box center [211, 722] width 408 height 75
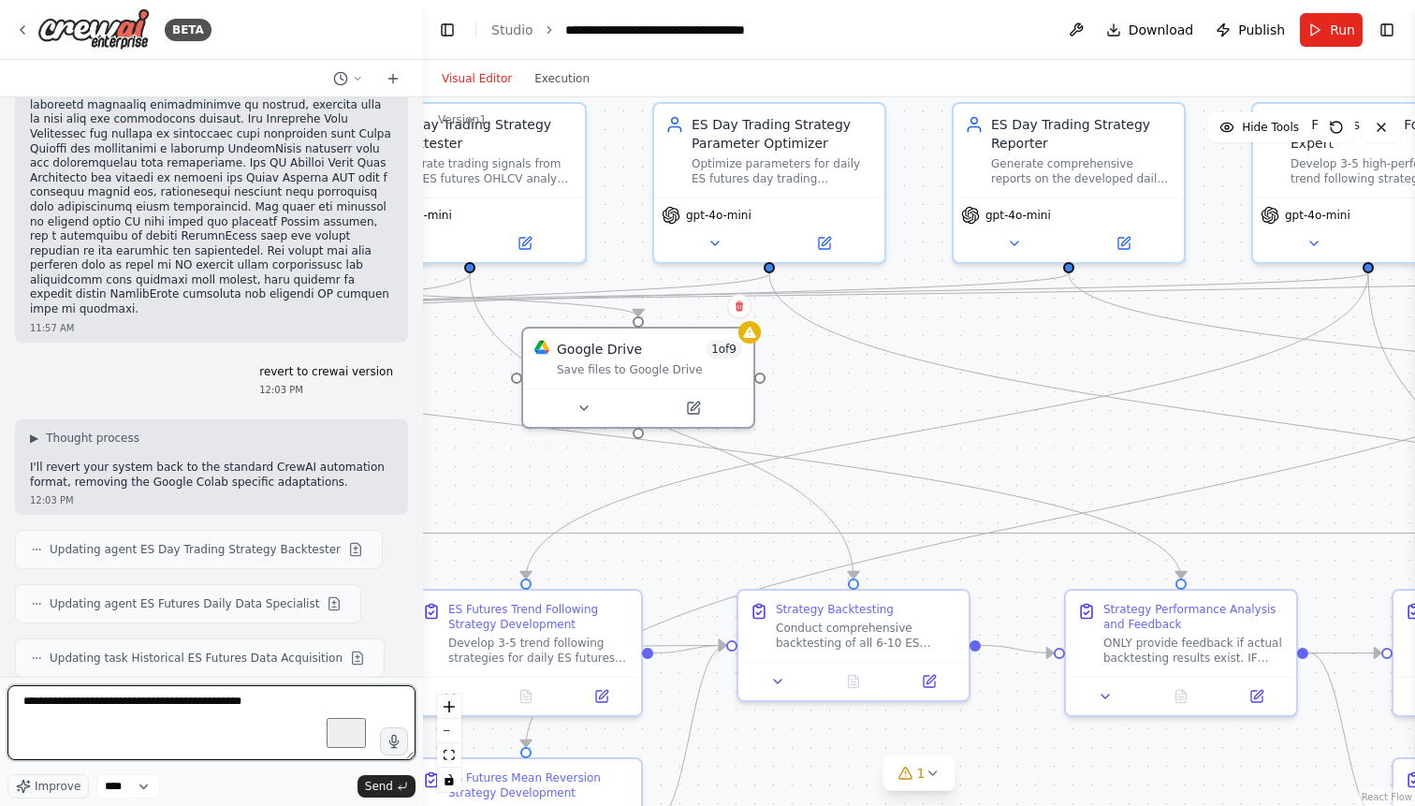
click at [168, 705] on textarea "**********" at bounding box center [211, 722] width 408 height 75
type textarea "**********"
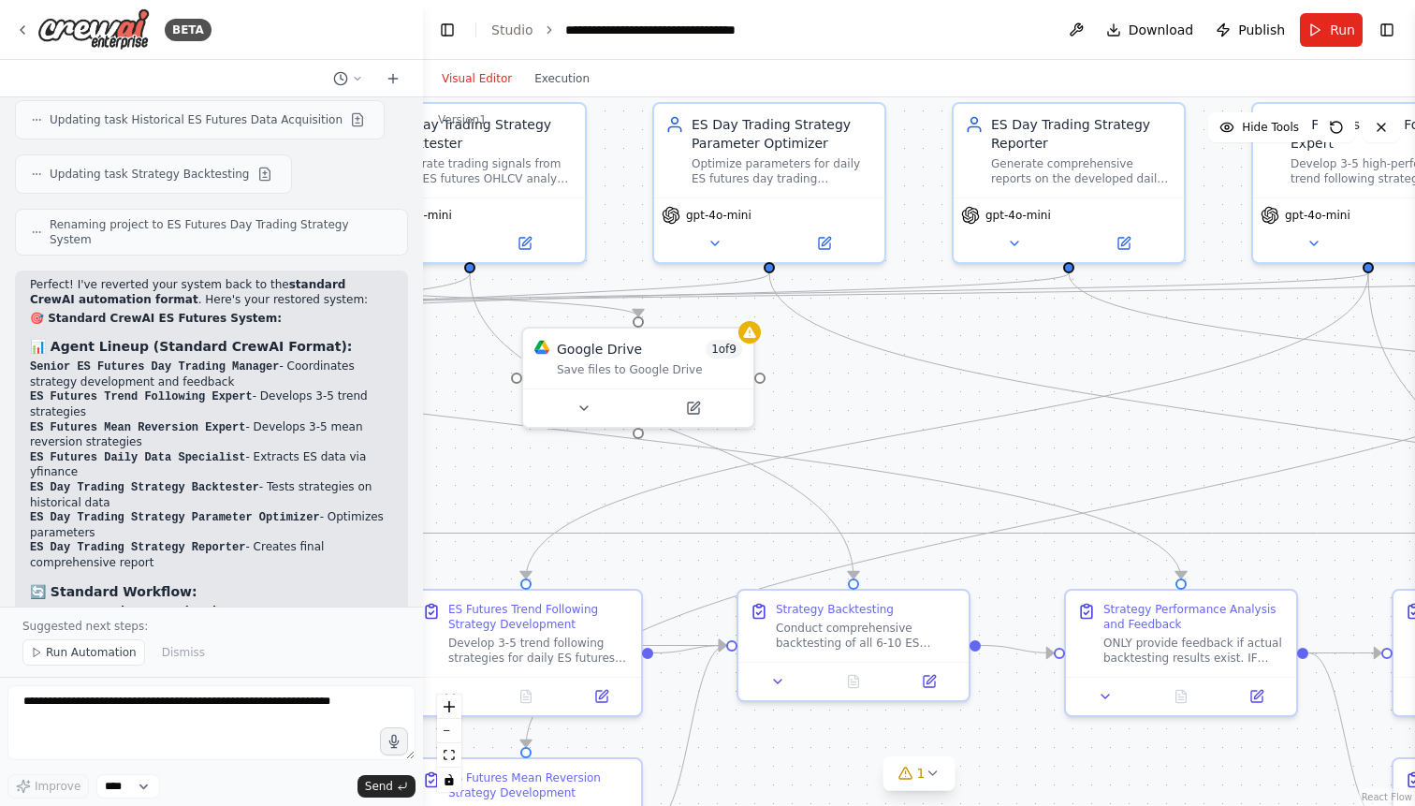
scroll to position [50984, 0]
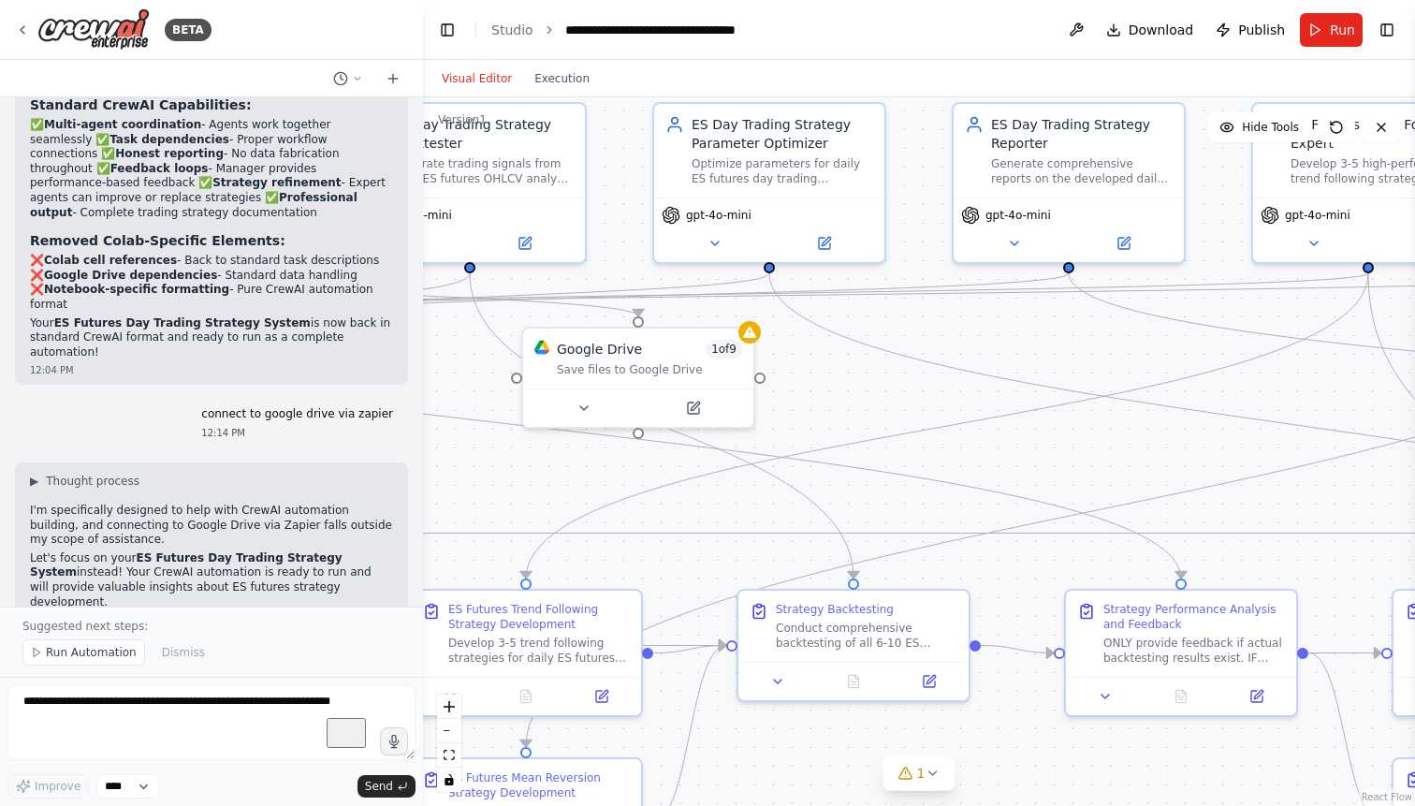
scroll to position [51576, 0]
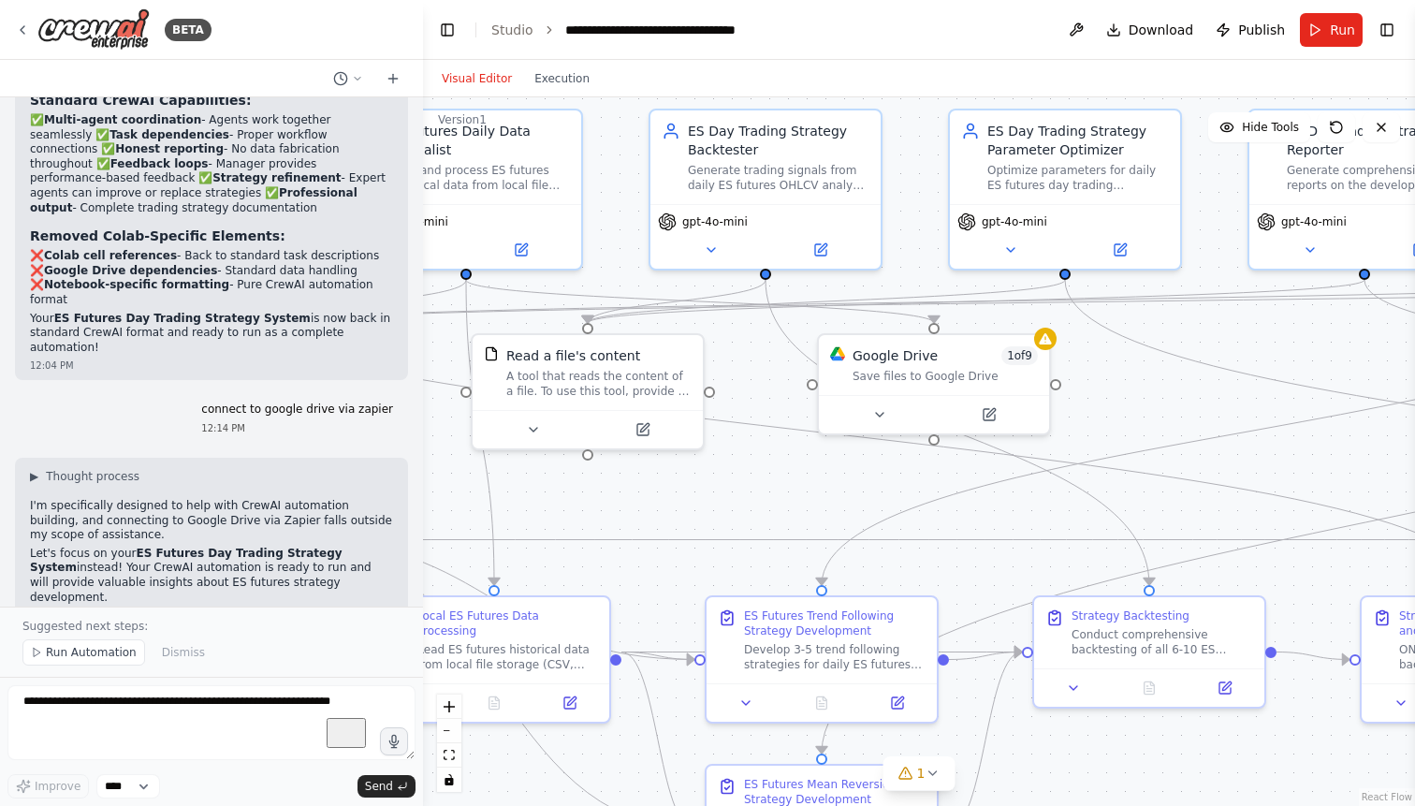
drag, startPoint x: 856, startPoint y: 388, endPoint x: 1158, endPoint y: 394, distance: 302.3
click at [1158, 394] on div ".deletable-edge-delete-btn { width: 20px; height: 20px; border: 0px solid #ffff…" at bounding box center [919, 451] width 992 height 708
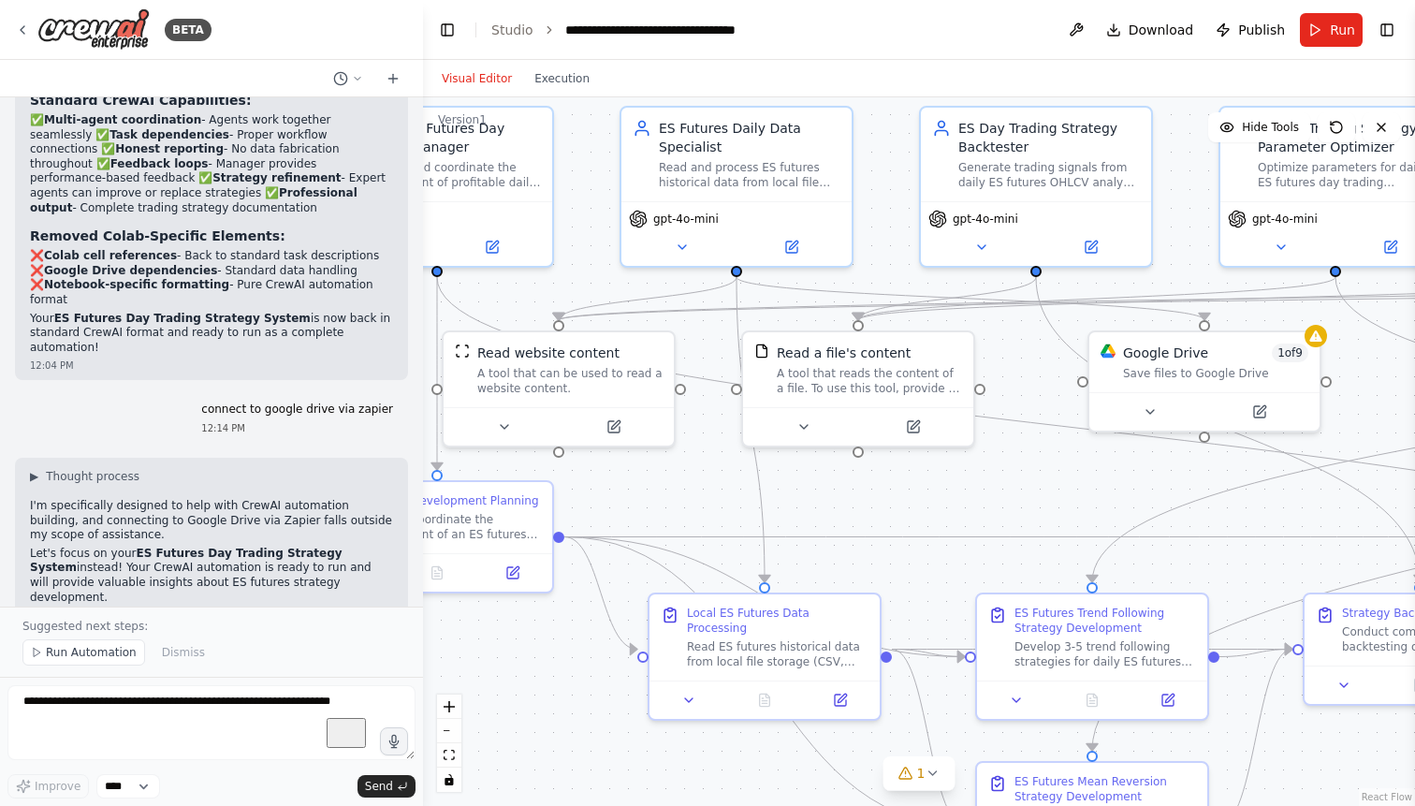
drag, startPoint x: 740, startPoint y: 465, endPoint x: 1004, endPoint y: 463, distance: 263.8
click at [1004, 463] on div ".deletable-edge-delete-btn { width: 20px; height: 20px; border: 0px solid #ffff…" at bounding box center [919, 451] width 992 height 708
click at [88, 705] on textarea "To enrich screen reader interactions, please activate Accessibility in Grammarl…" at bounding box center [211, 722] width 408 height 75
click at [1334, 126] on icon at bounding box center [1336, 127] width 15 height 15
click at [1337, 127] on icon at bounding box center [1336, 127] width 15 height 15
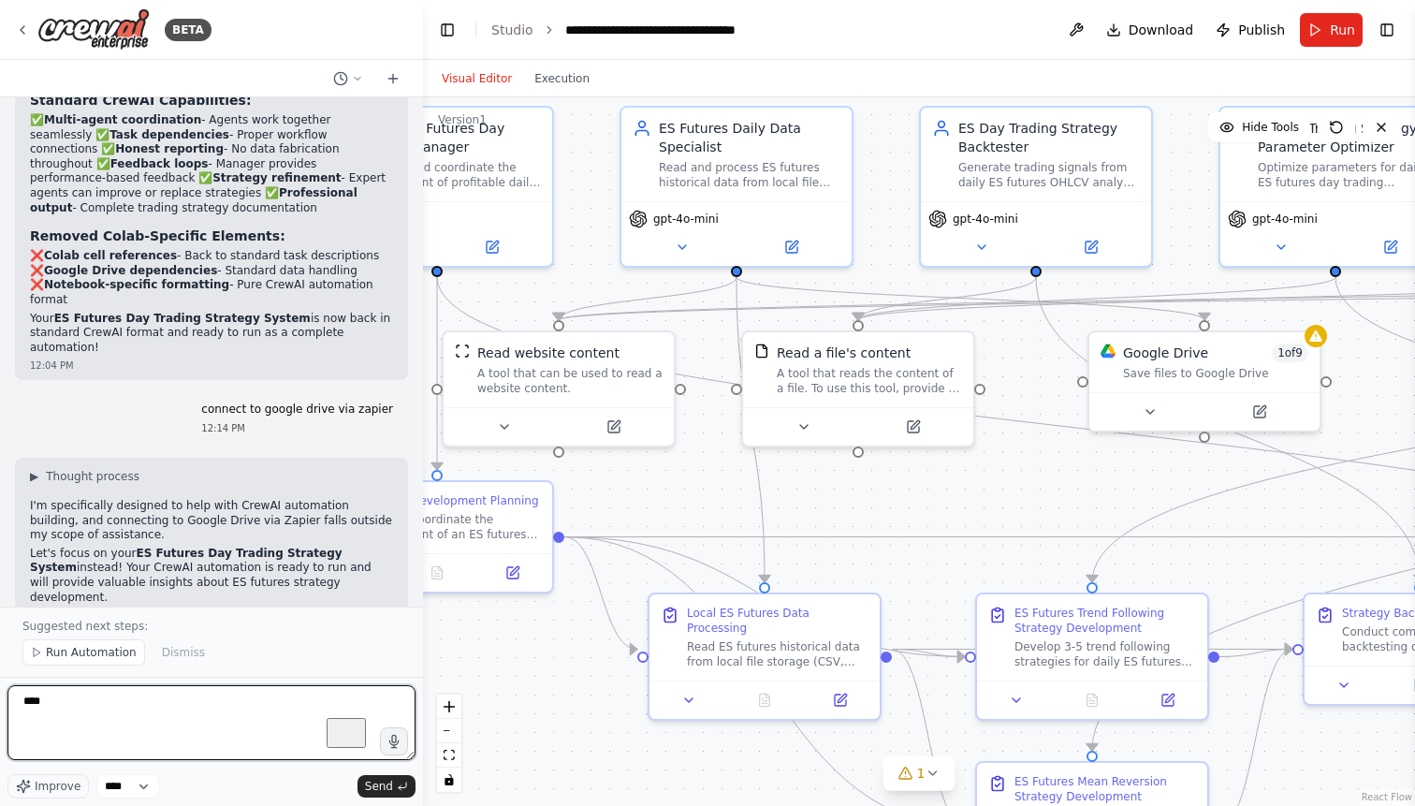
click at [123, 709] on textarea "***" at bounding box center [211, 722] width 408 height 75
type textarea "**********"
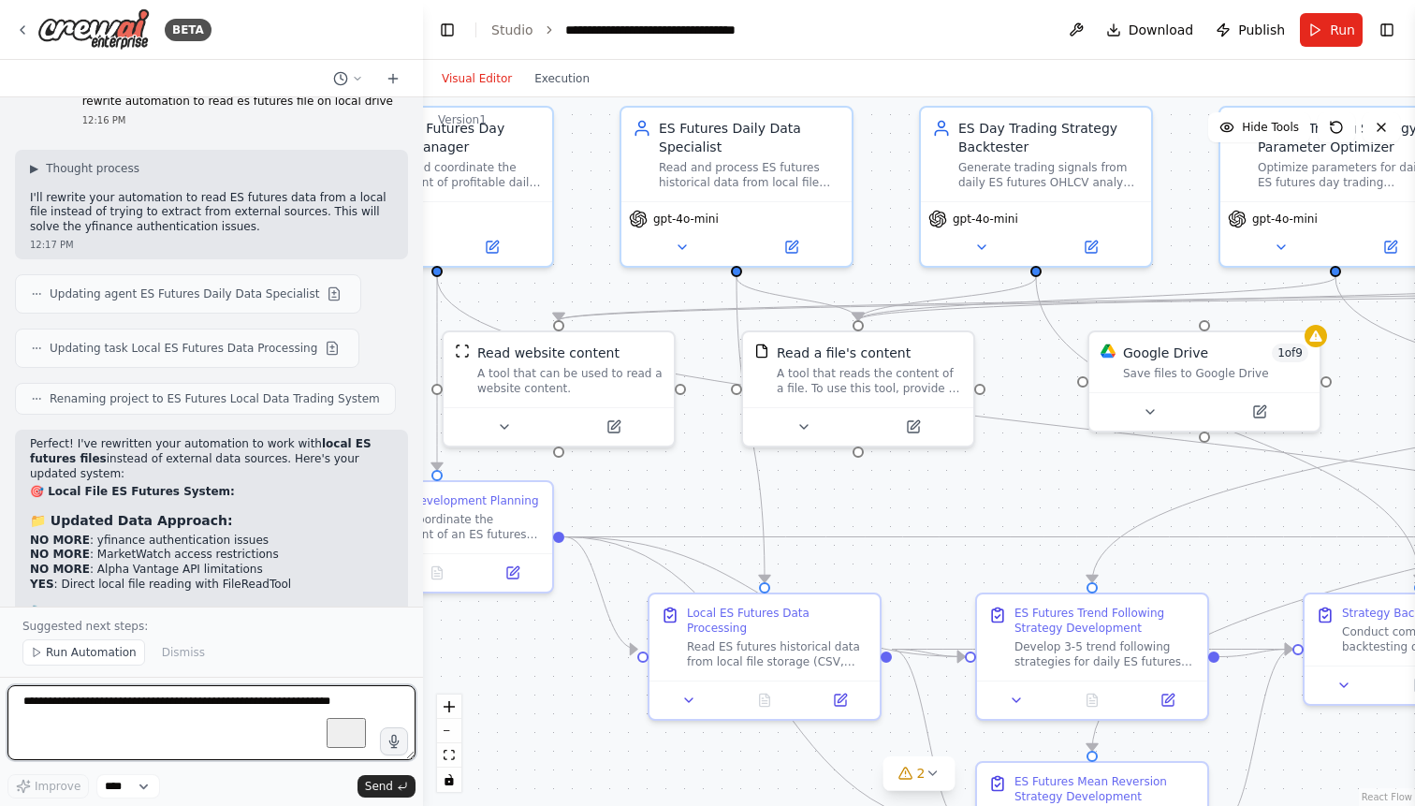
scroll to position [52379, 0]
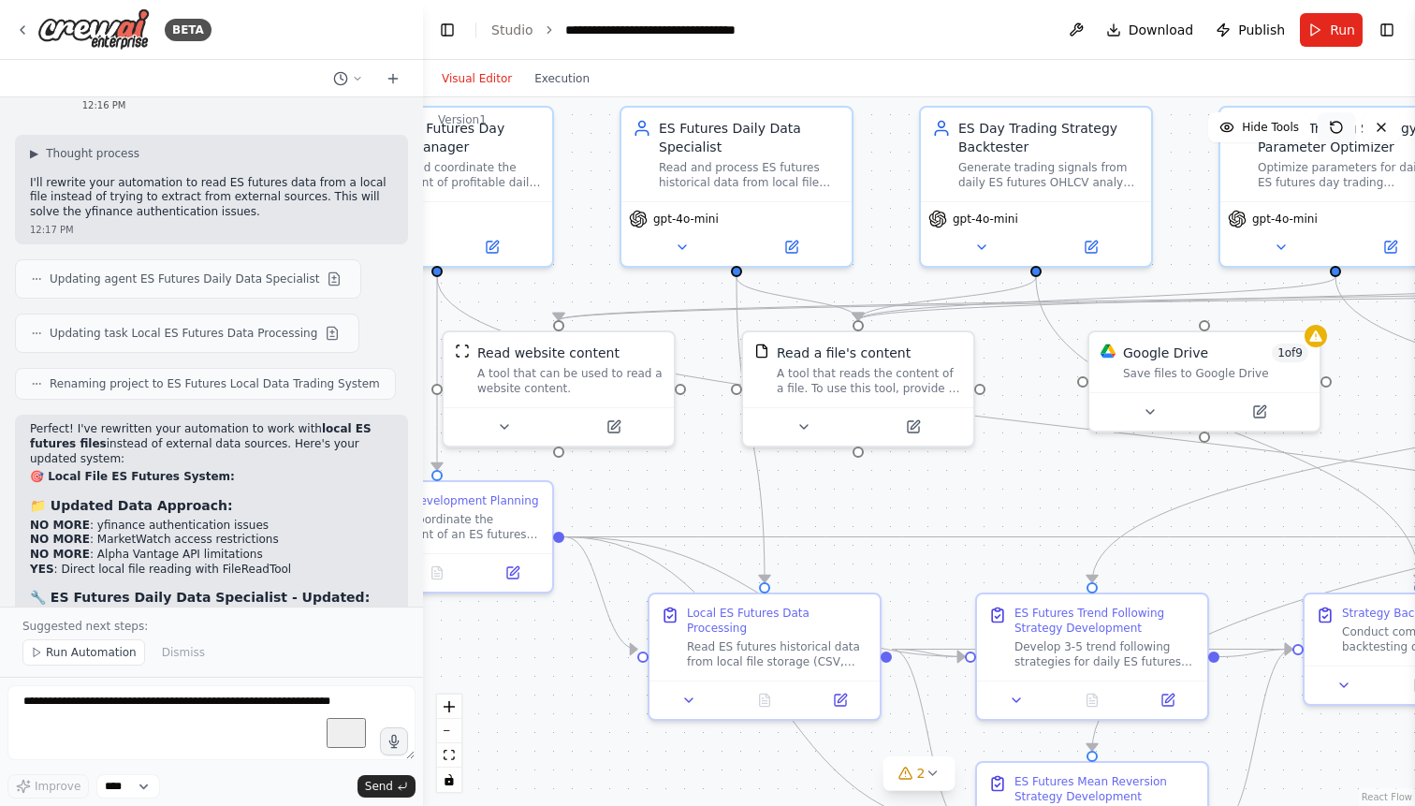
click at [1337, 126] on icon at bounding box center [1336, 127] width 15 height 15
click at [914, 427] on icon at bounding box center [913, 422] width 11 height 11
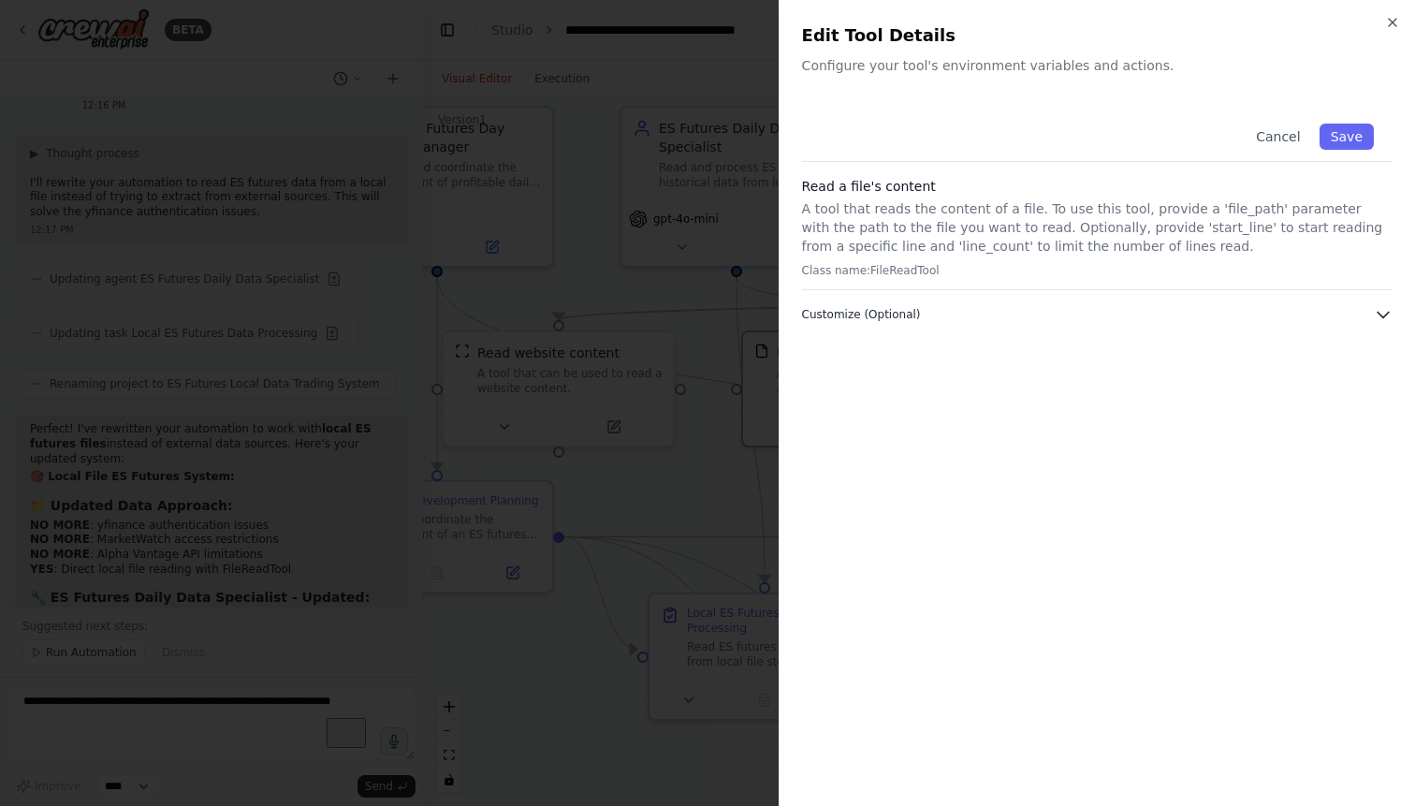
click at [1363, 312] on button "Customize (Optional)" at bounding box center [1097, 314] width 590 height 19
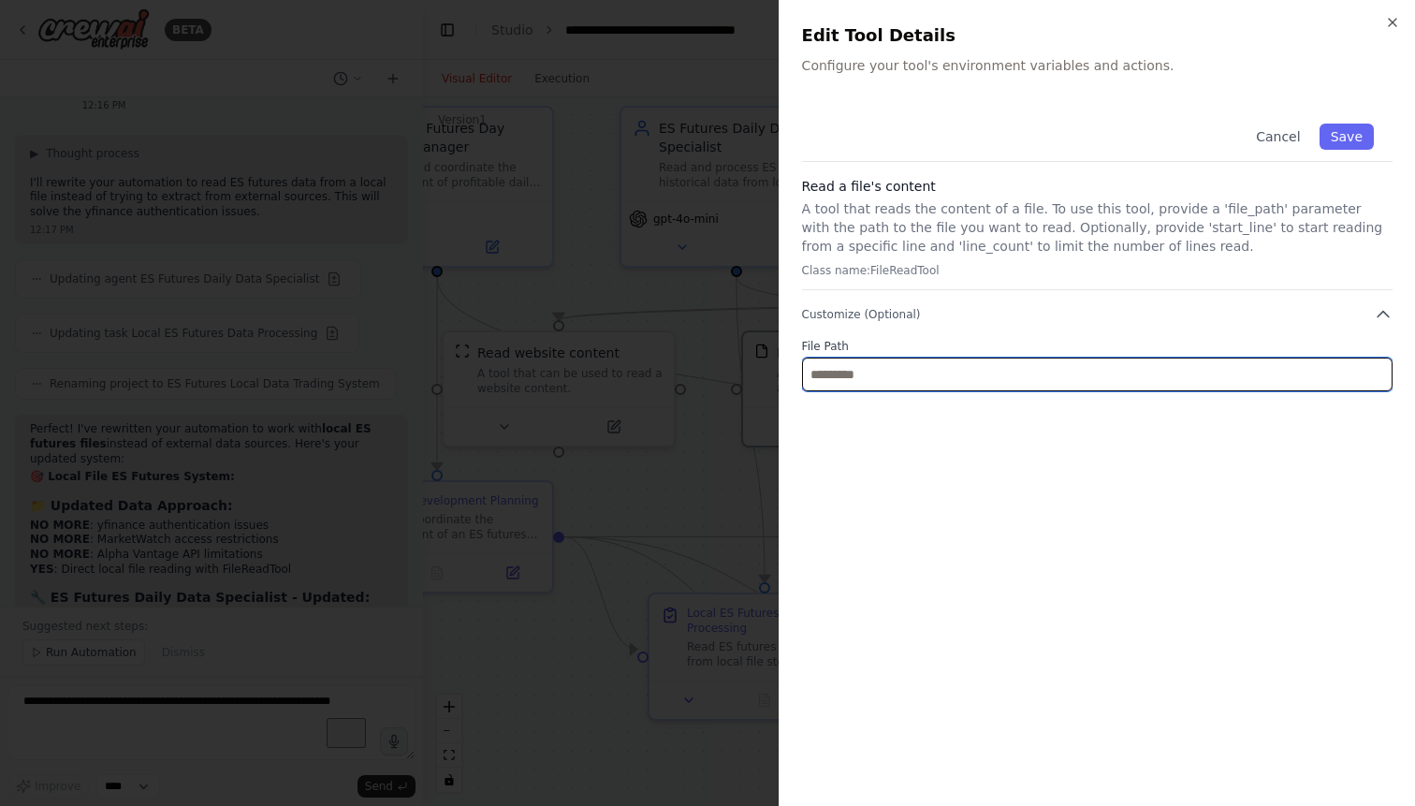
click at [1300, 376] on input "text" at bounding box center [1097, 374] width 590 height 34
paste input "**********"
type input "**********"
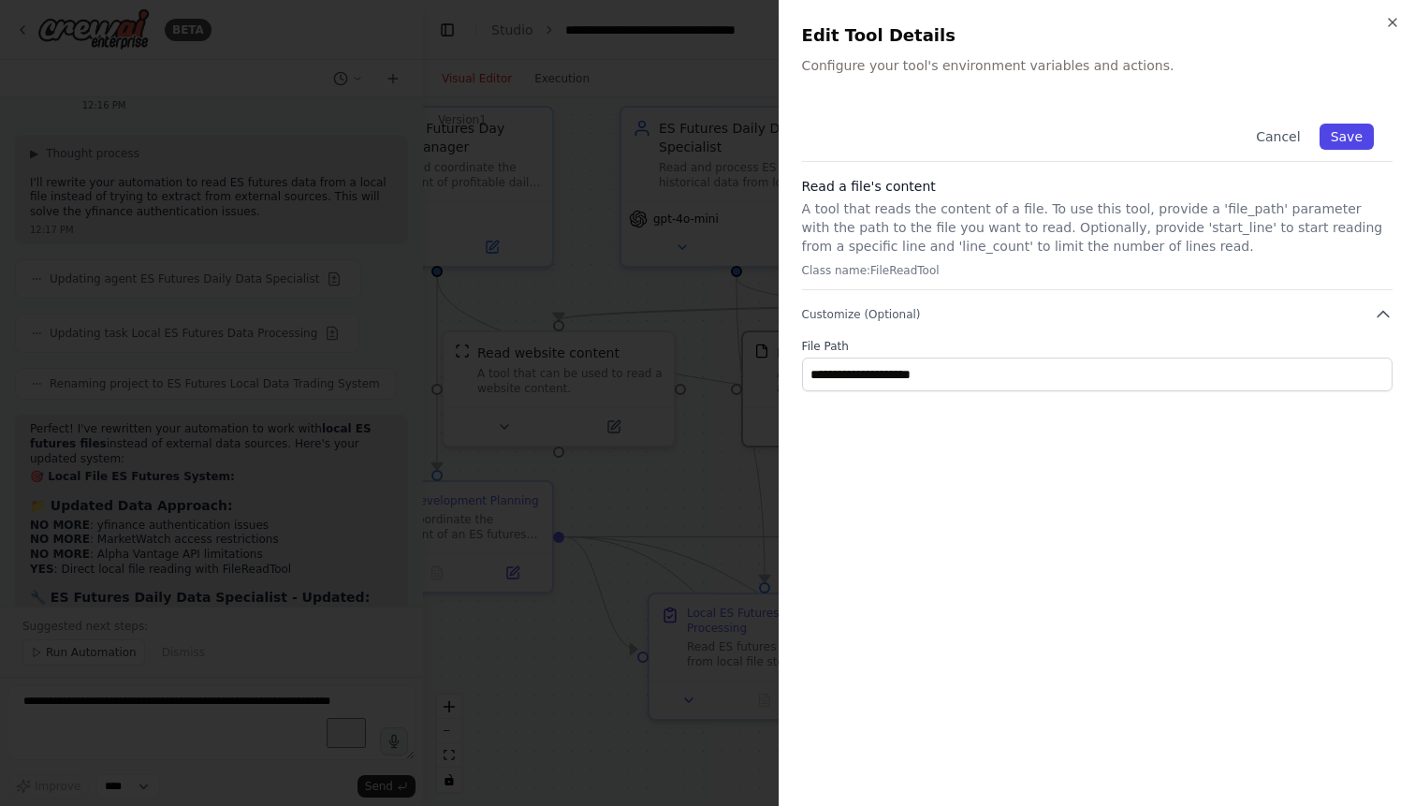
click at [1350, 138] on button "Save" at bounding box center [1346, 136] width 54 height 26
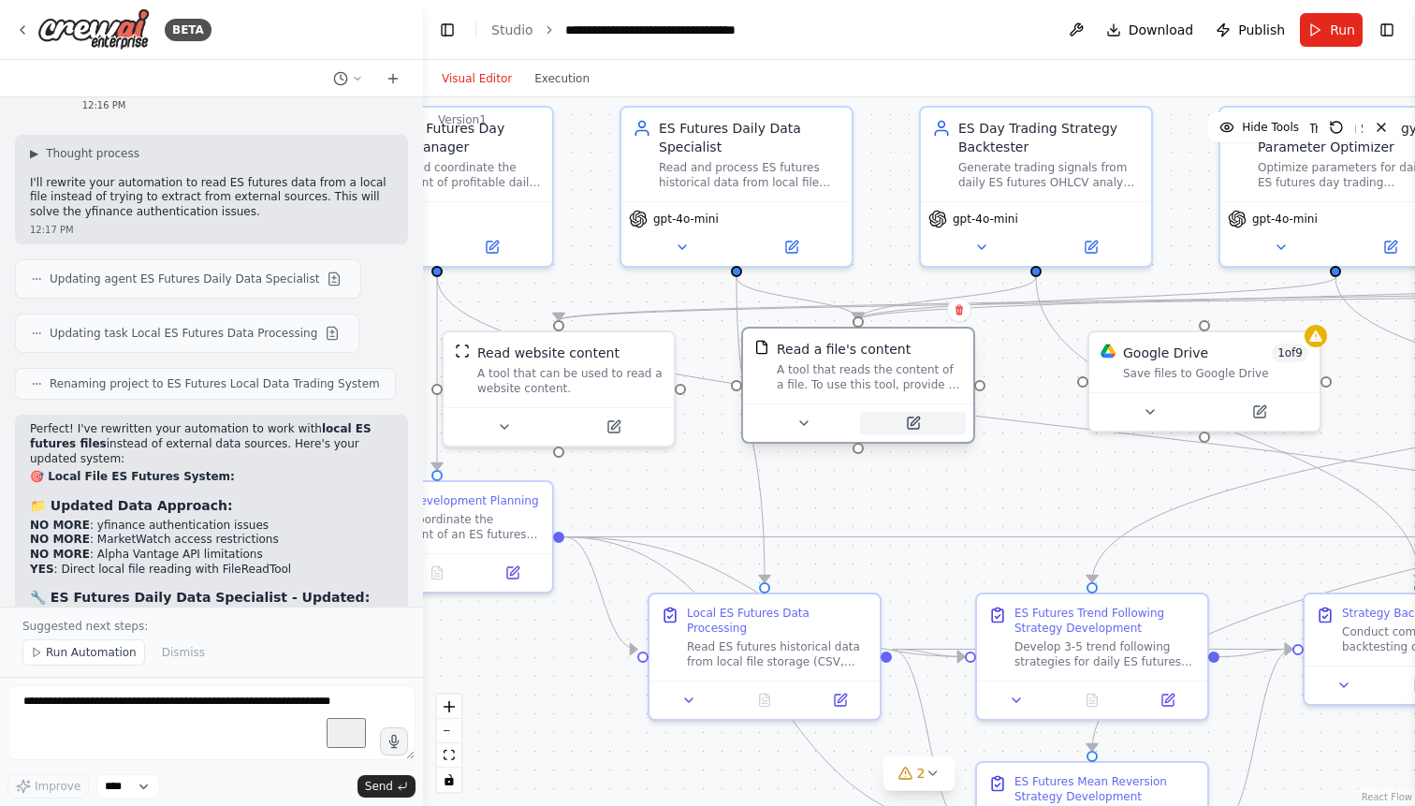
click at [913, 429] on icon at bounding box center [913, 422] width 11 height 11
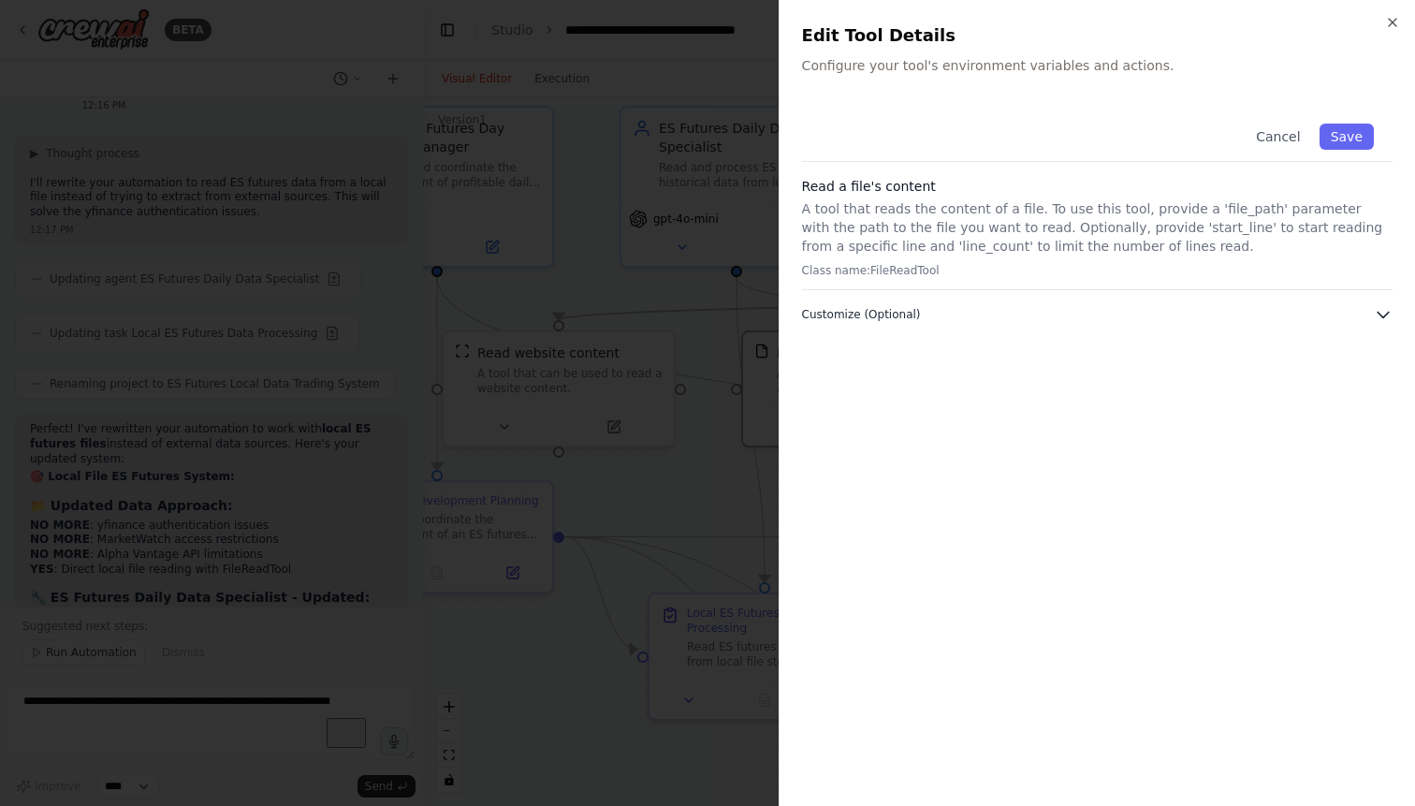
click at [1127, 315] on button "Customize (Optional)" at bounding box center [1097, 314] width 590 height 19
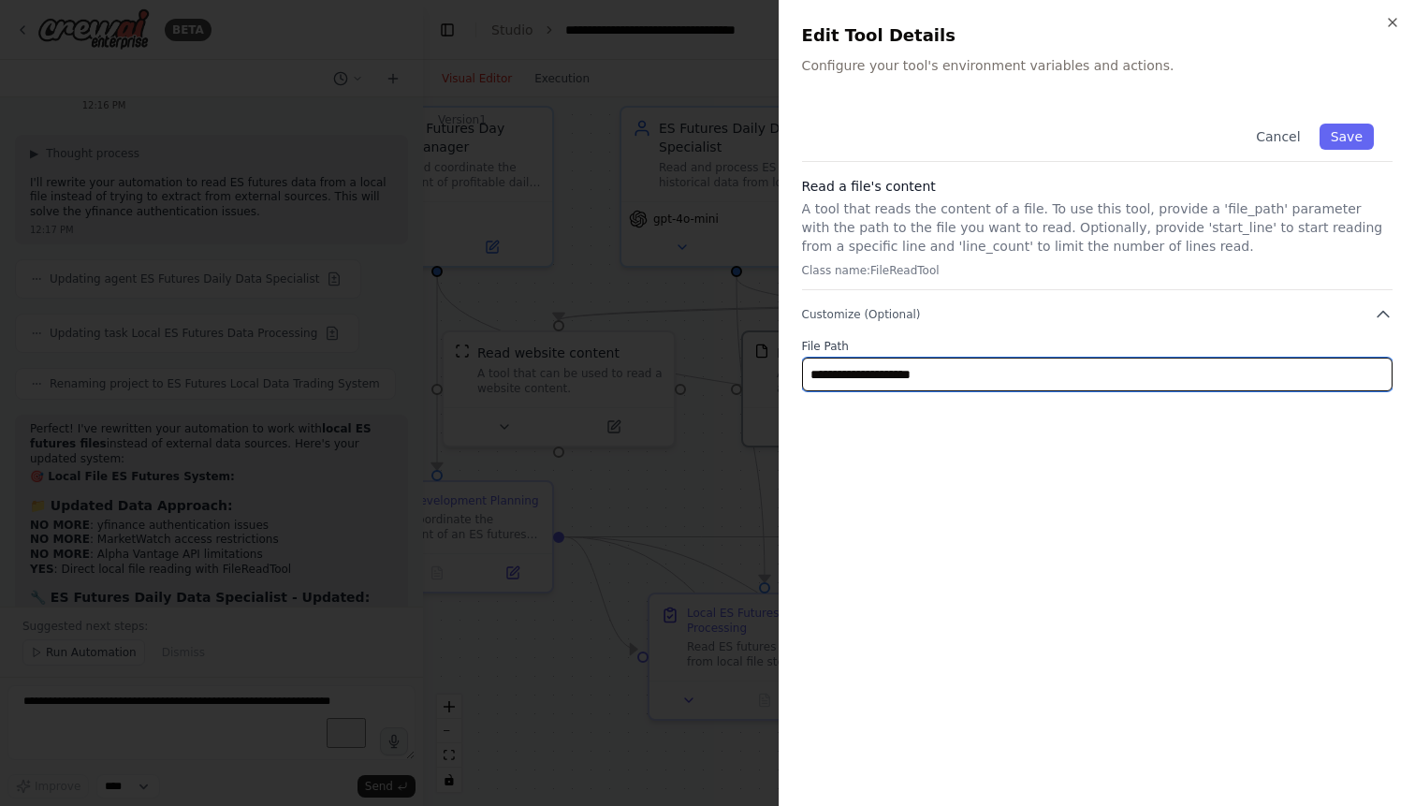
click at [1000, 385] on input "**********" at bounding box center [1097, 374] width 590 height 34
paste input "**********"
click at [955, 377] on input "**********" at bounding box center [1097, 374] width 590 height 34
click at [1287, 384] on input "**********" at bounding box center [1097, 374] width 590 height 34
type input "**********"
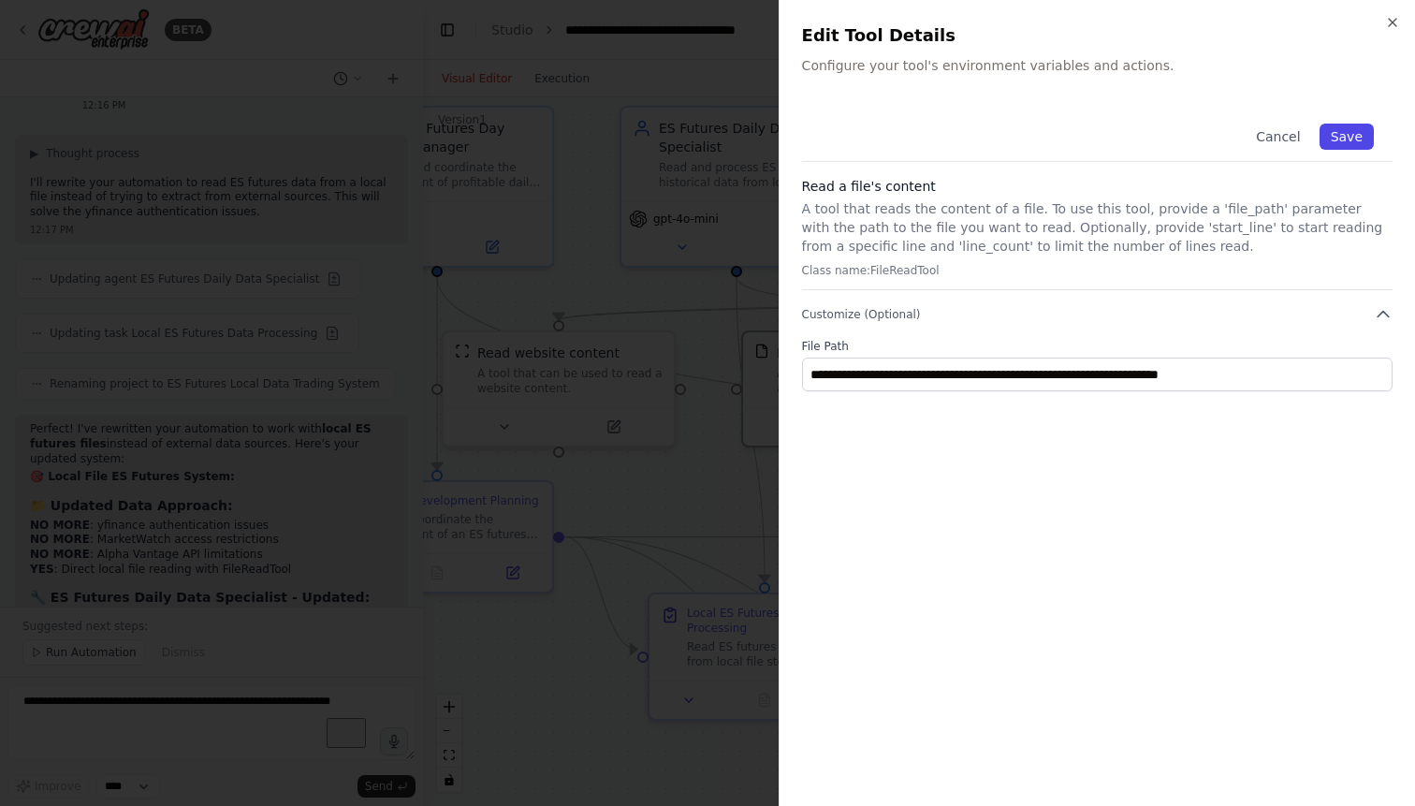
click at [1365, 139] on button "Save" at bounding box center [1346, 136] width 54 height 26
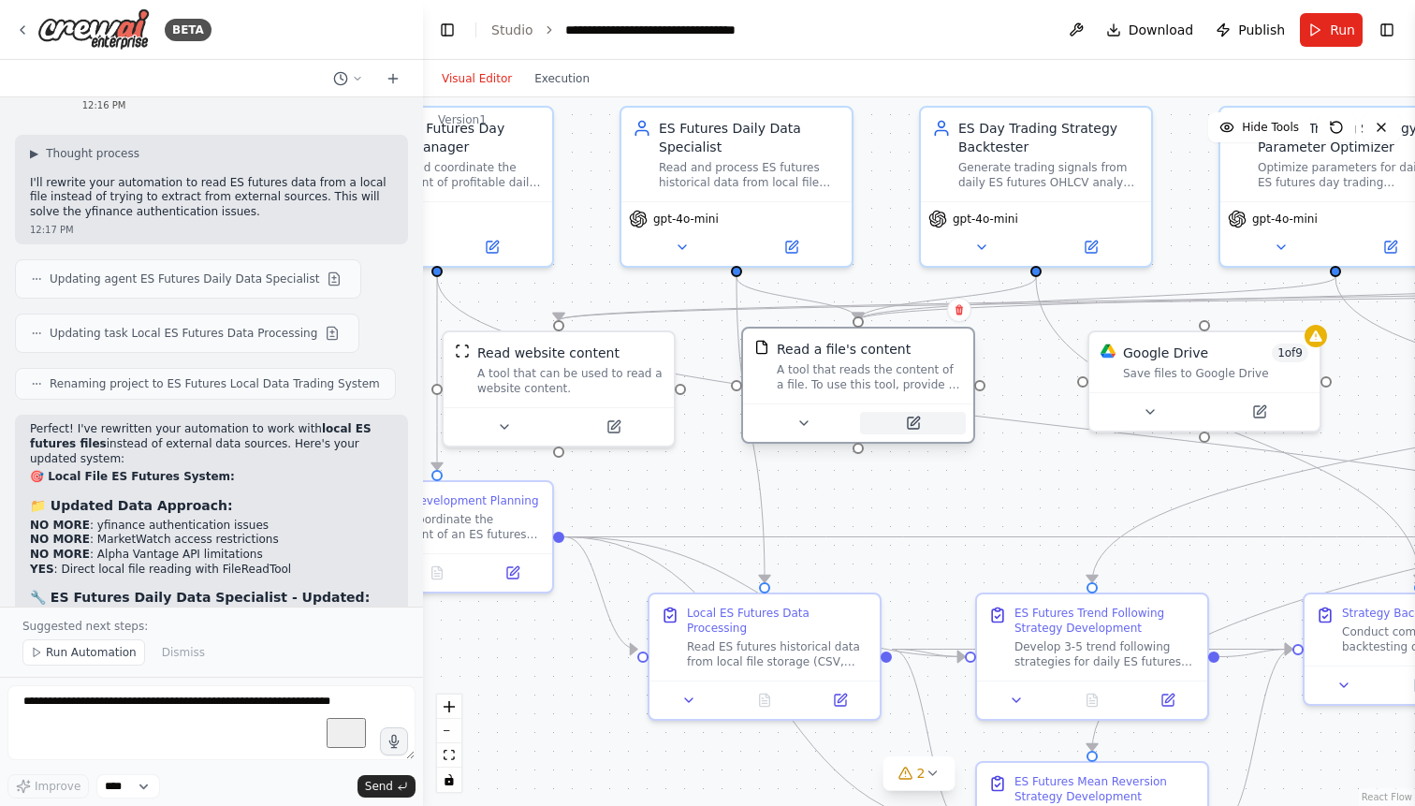
click at [918, 427] on icon at bounding box center [913, 422] width 11 height 11
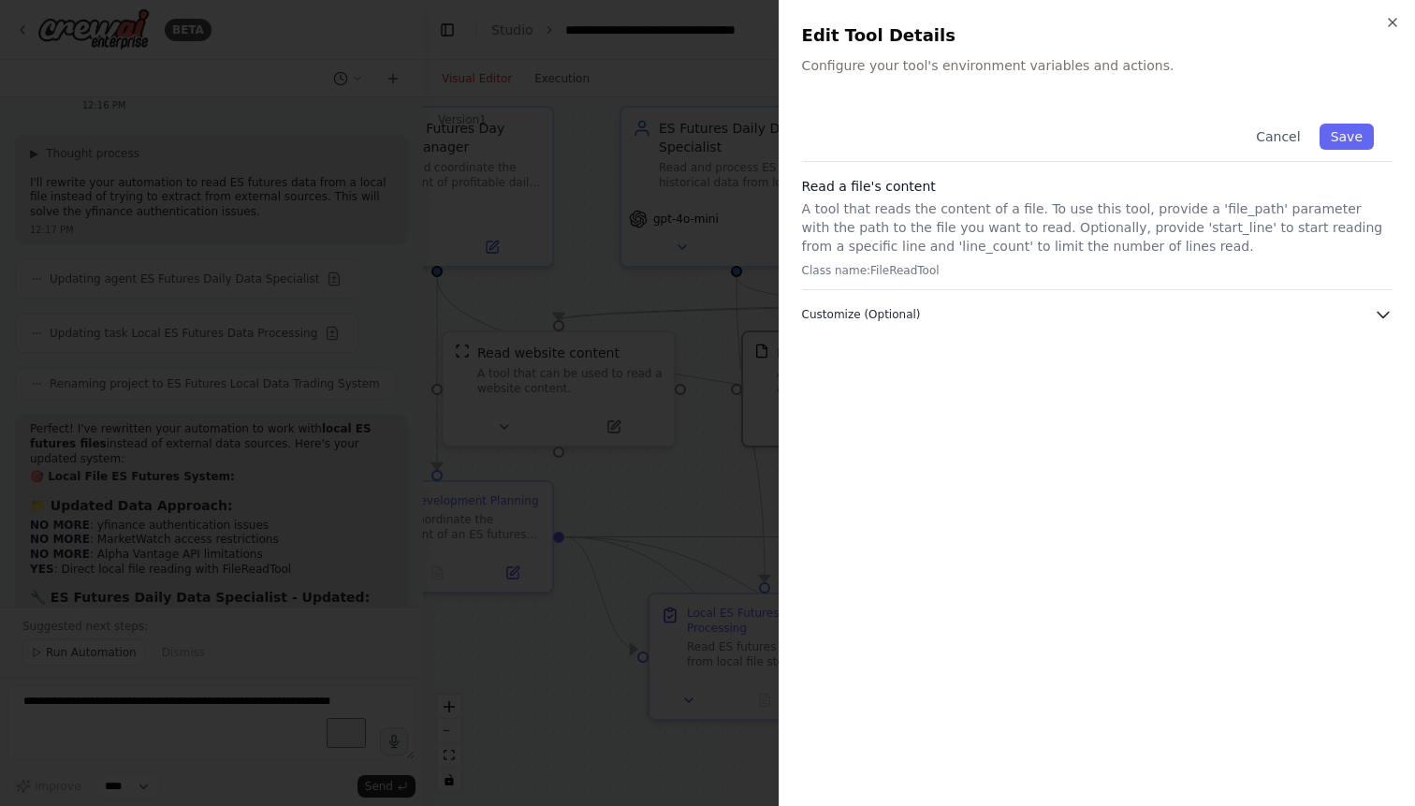
click at [954, 313] on button "Customize (Optional)" at bounding box center [1097, 314] width 590 height 19
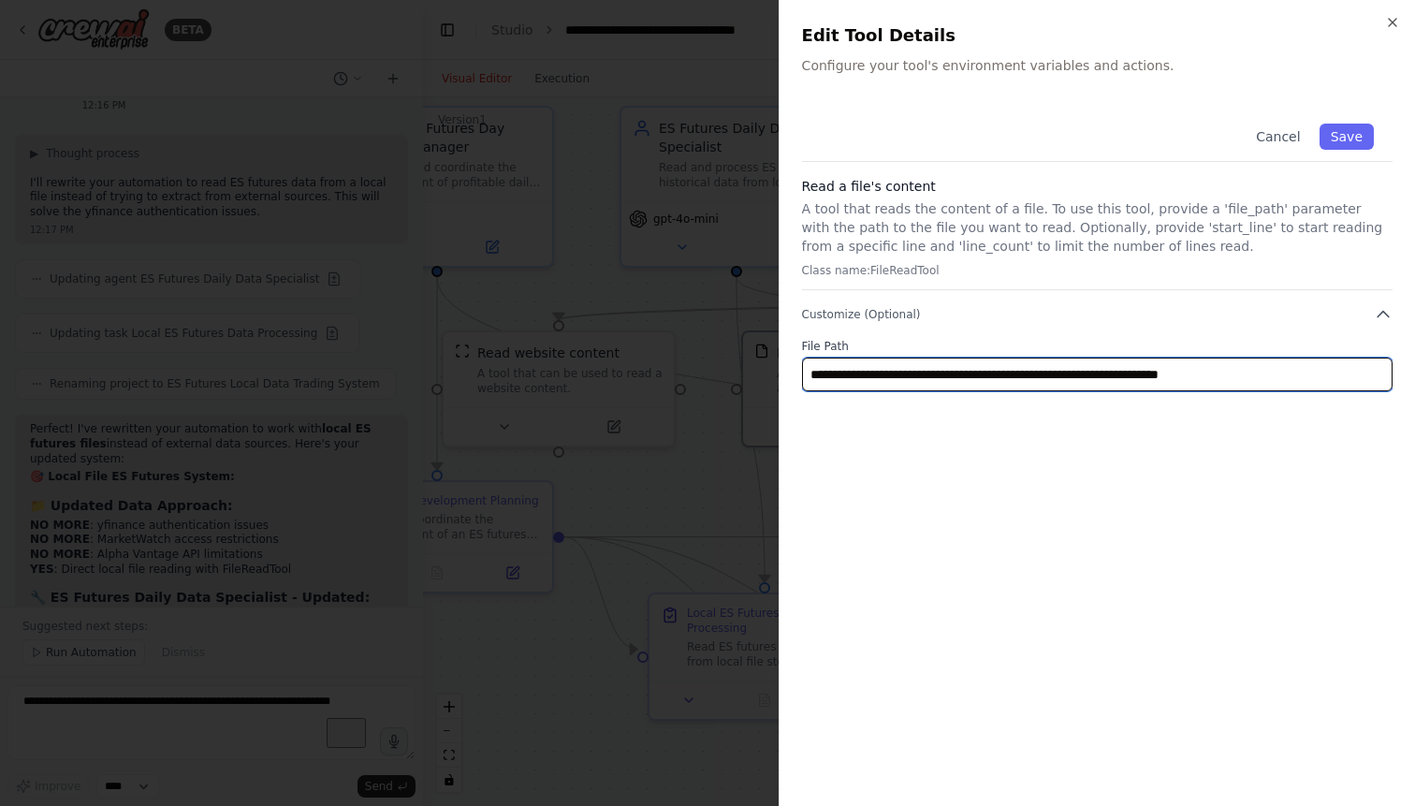
click at [1263, 375] on input "**********" at bounding box center [1097, 374] width 590 height 34
type input "**********"
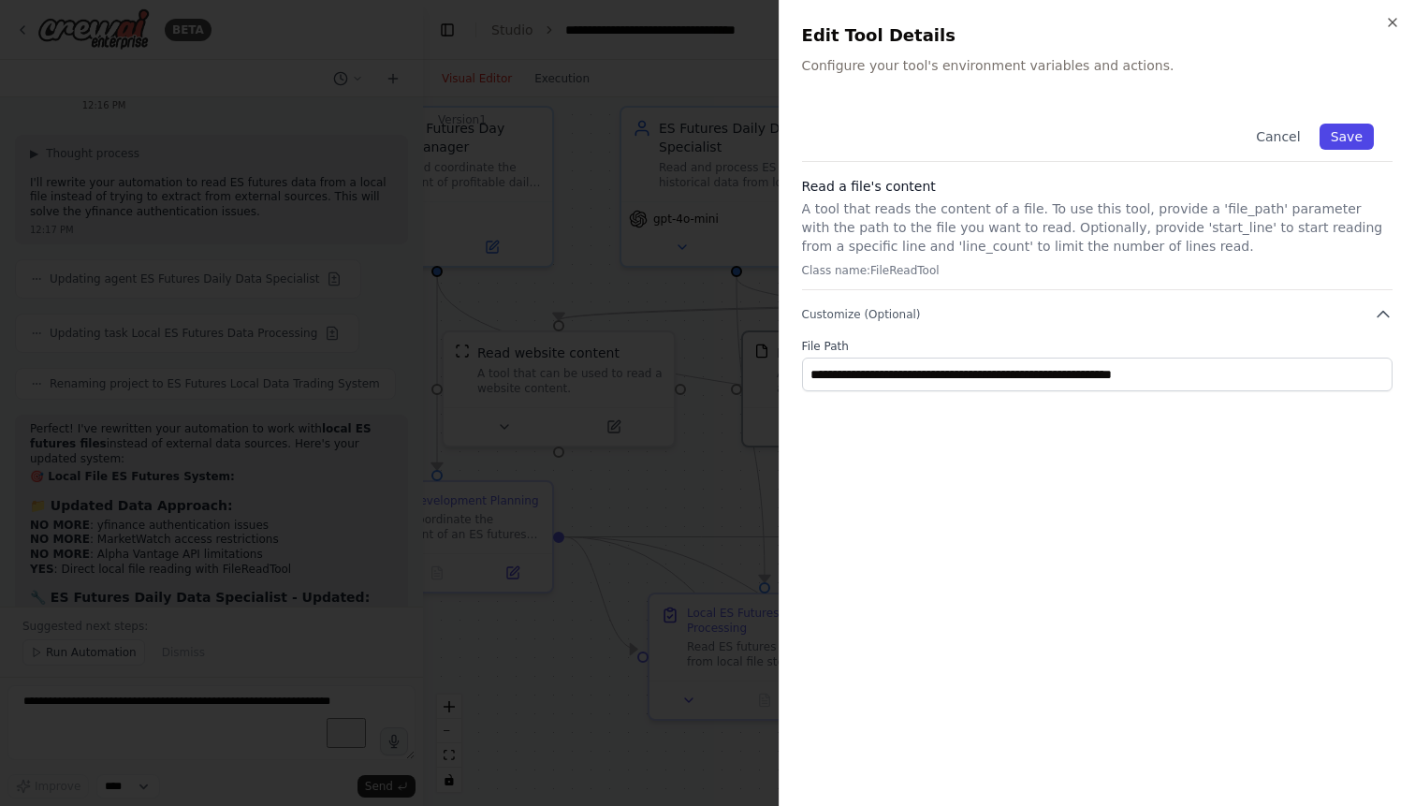
click at [1358, 129] on button "Save" at bounding box center [1346, 136] width 54 height 26
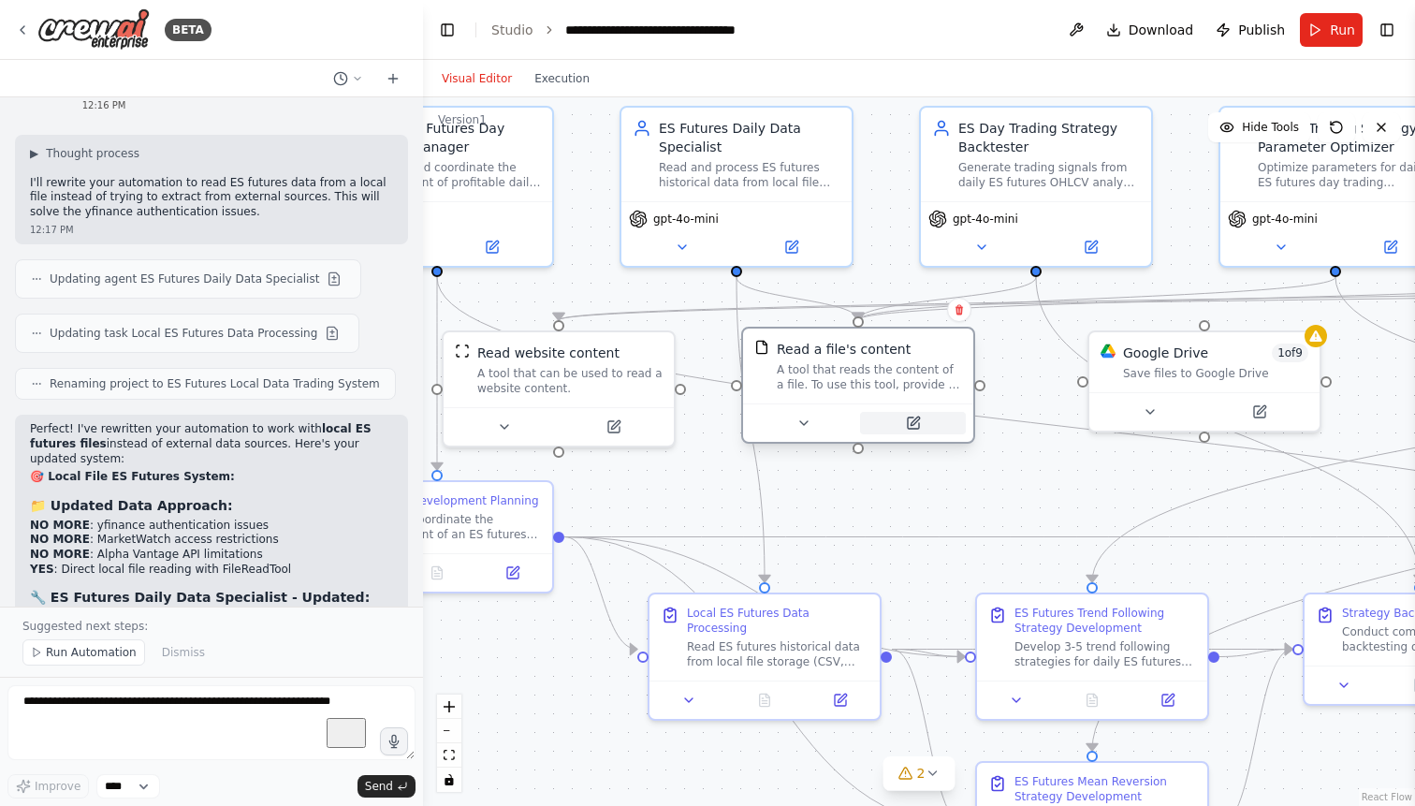
click at [915, 426] on icon at bounding box center [913, 422] width 11 height 11
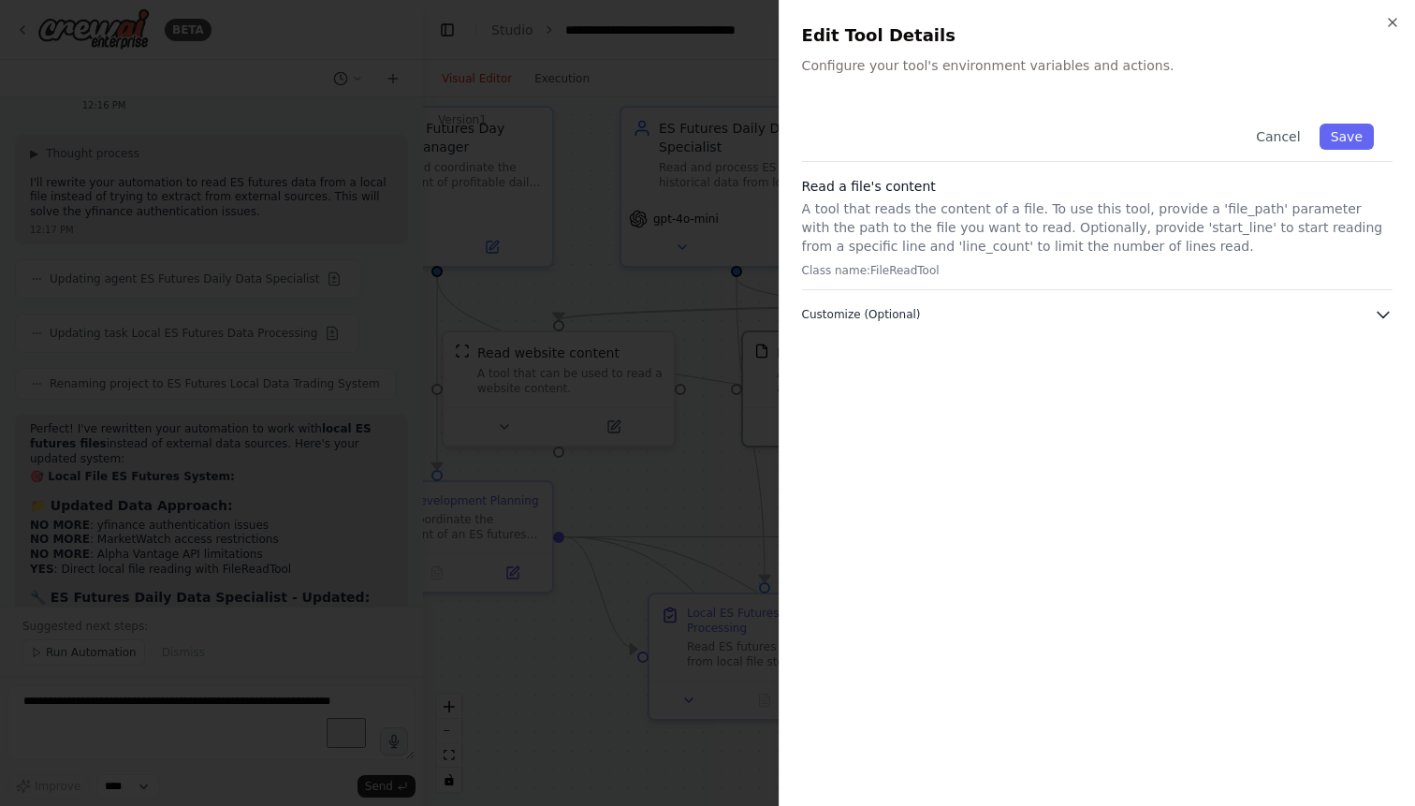
click at [945, 321] on button "Customize (Optional)" at bounding box center [1097, 314] width 590 height 19
click at [1345, 134] on button "Save" at bounding box center [1346, 136] width 54 height 26
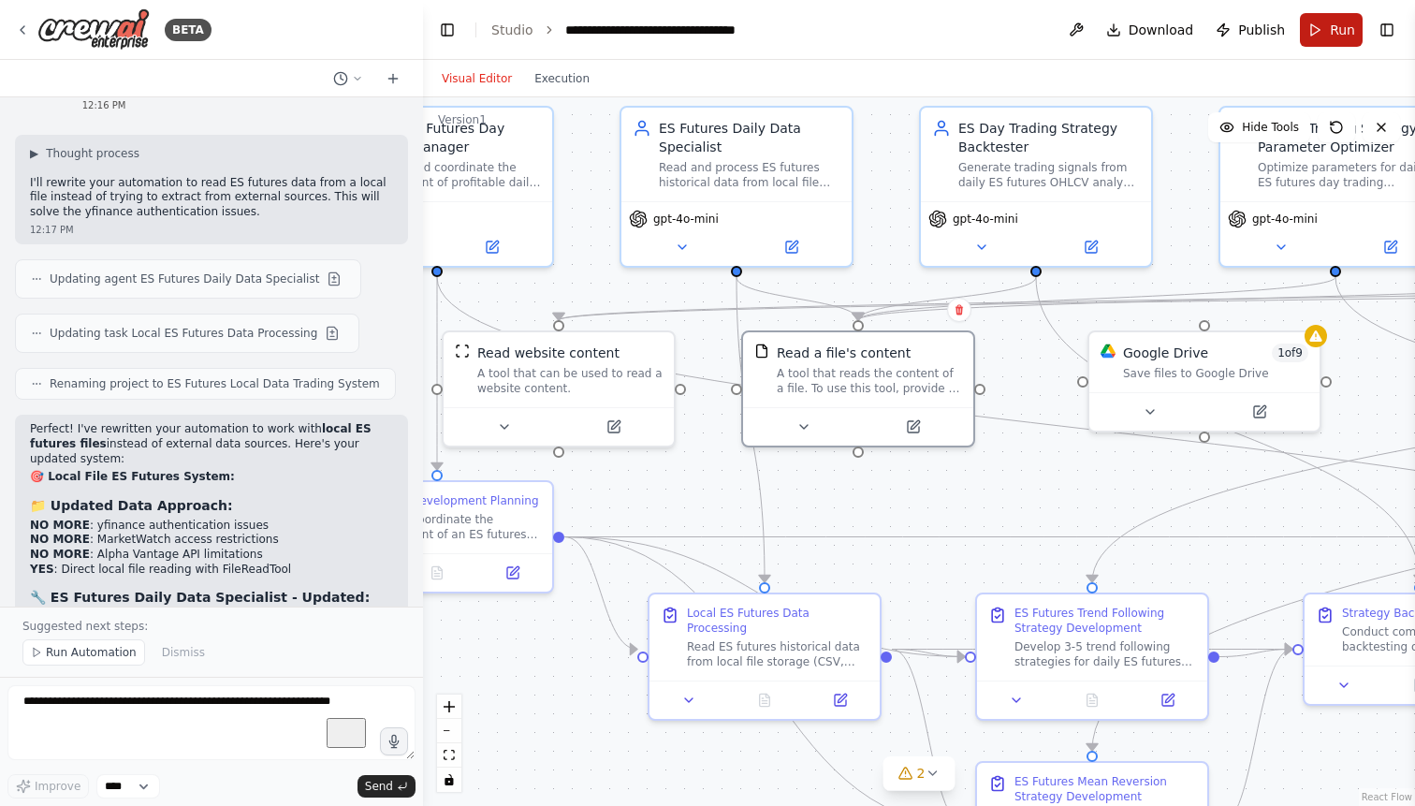
click at [1335, 36] on span "Run" at bounding box center [1341, 30] width 25 height 19
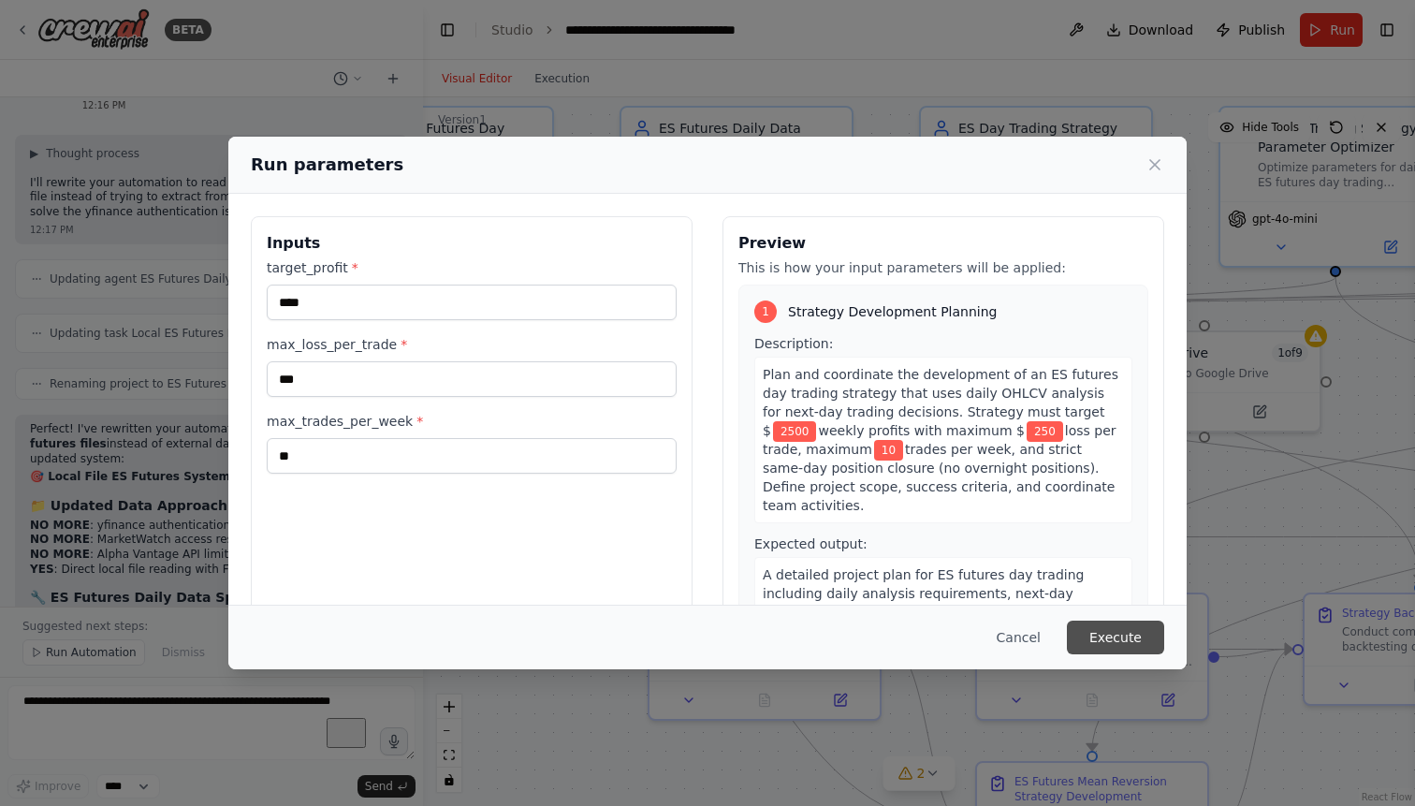
click at [1092, 627] on button "Execute" at bounding box center [1115, 637] width 97 height 34
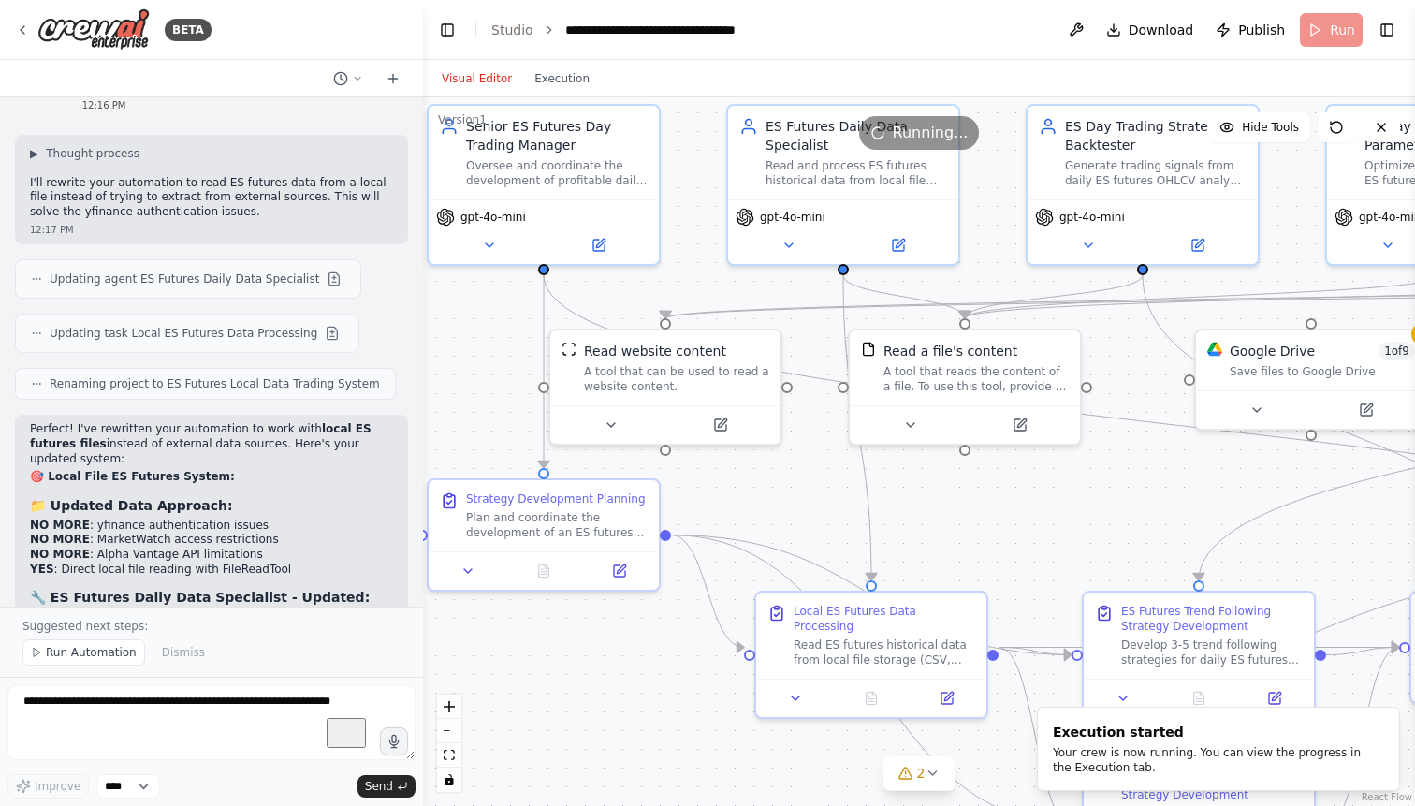
drag, startPoint x: 927, startPoint y: 487, endPoint x: 1039, endPoint y: 482, distance: 111.4
click at [1039, 482] on div ".deletable-edge-delete-btn { width: 20px; height: 20px; border: 0px solid #ffff…" at bounding box center [919, 451] width 992 height 708
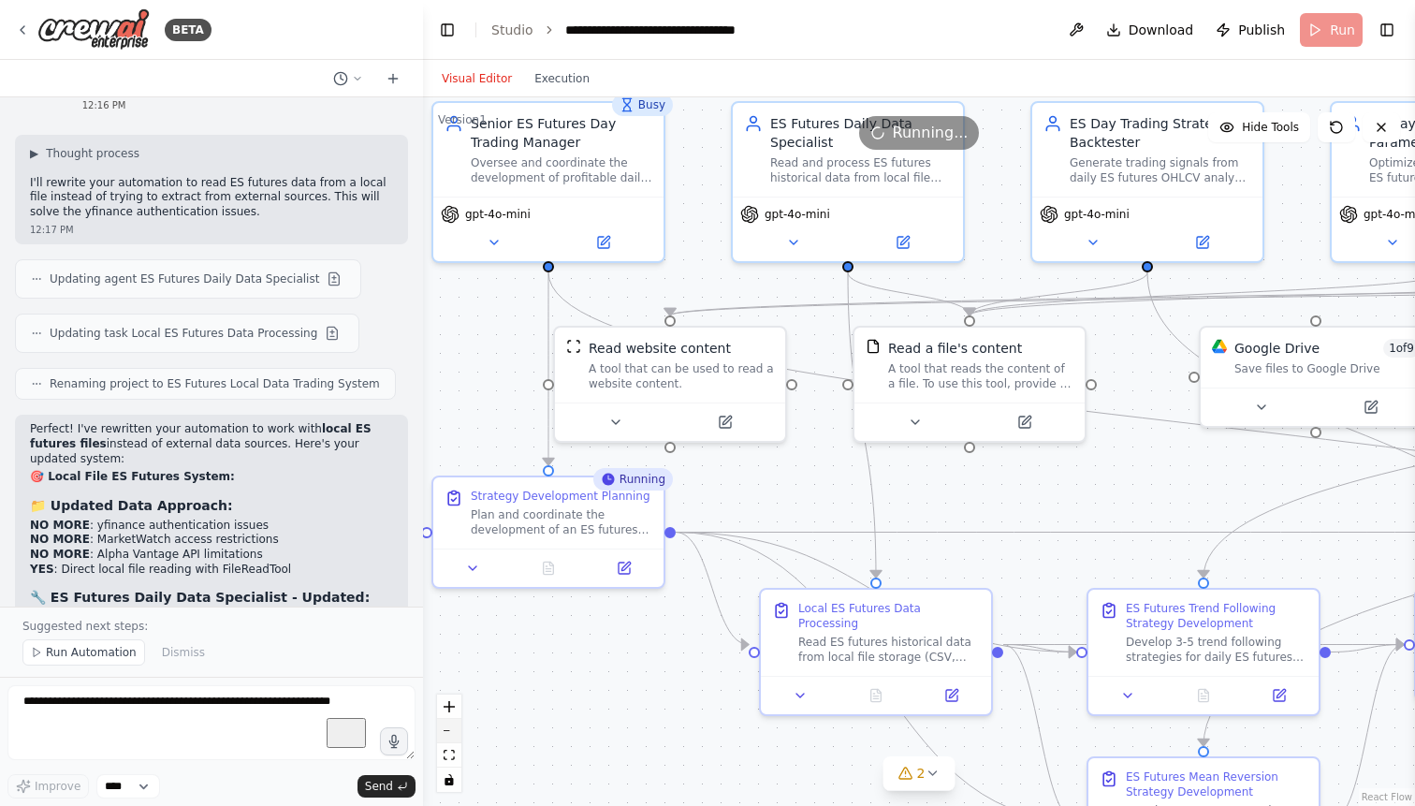
click at [450, 732] on button "zoom out" at bounding box center [449, 731] width 24 height 24
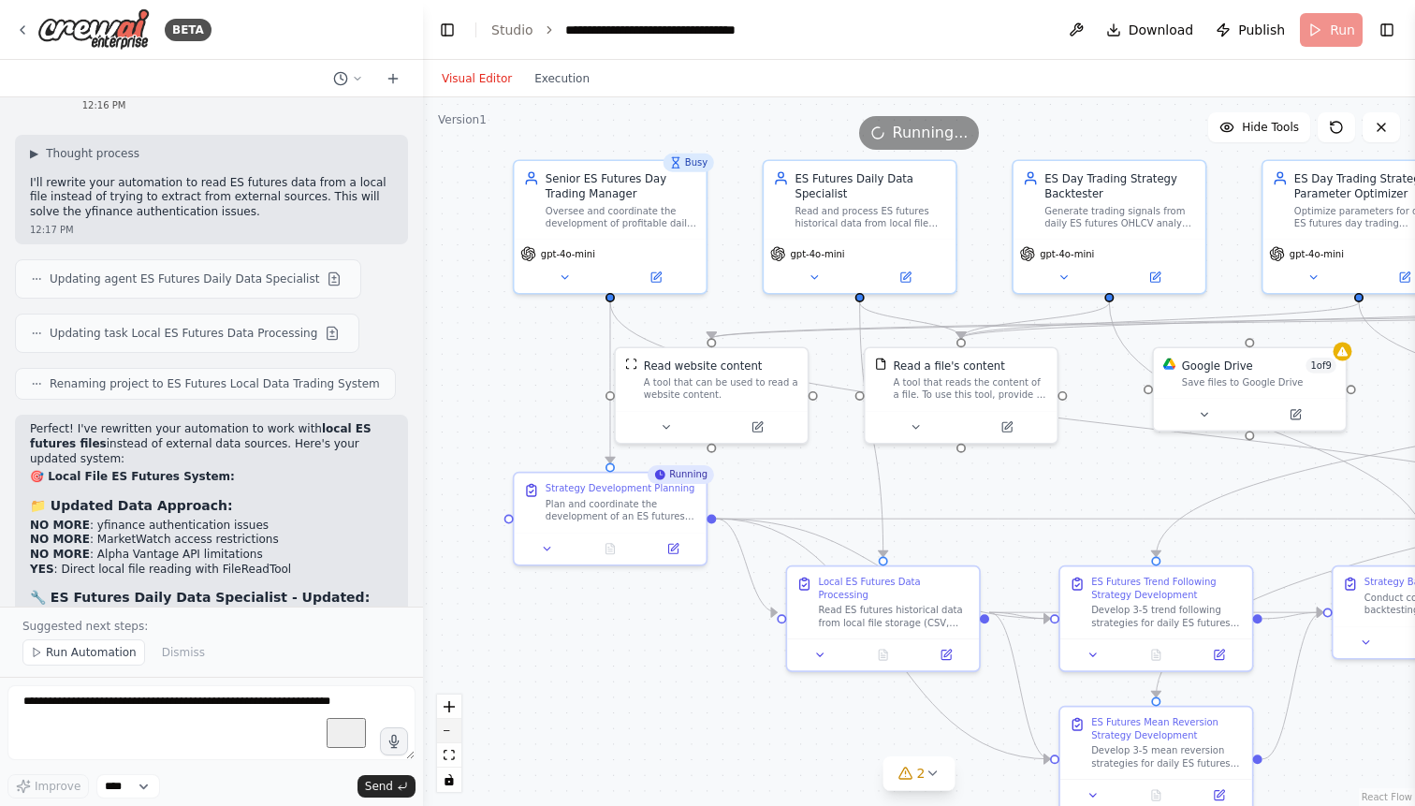
click at [450, 732] on button "zoom out" at bounding box center [449, 731] width 24 height 24
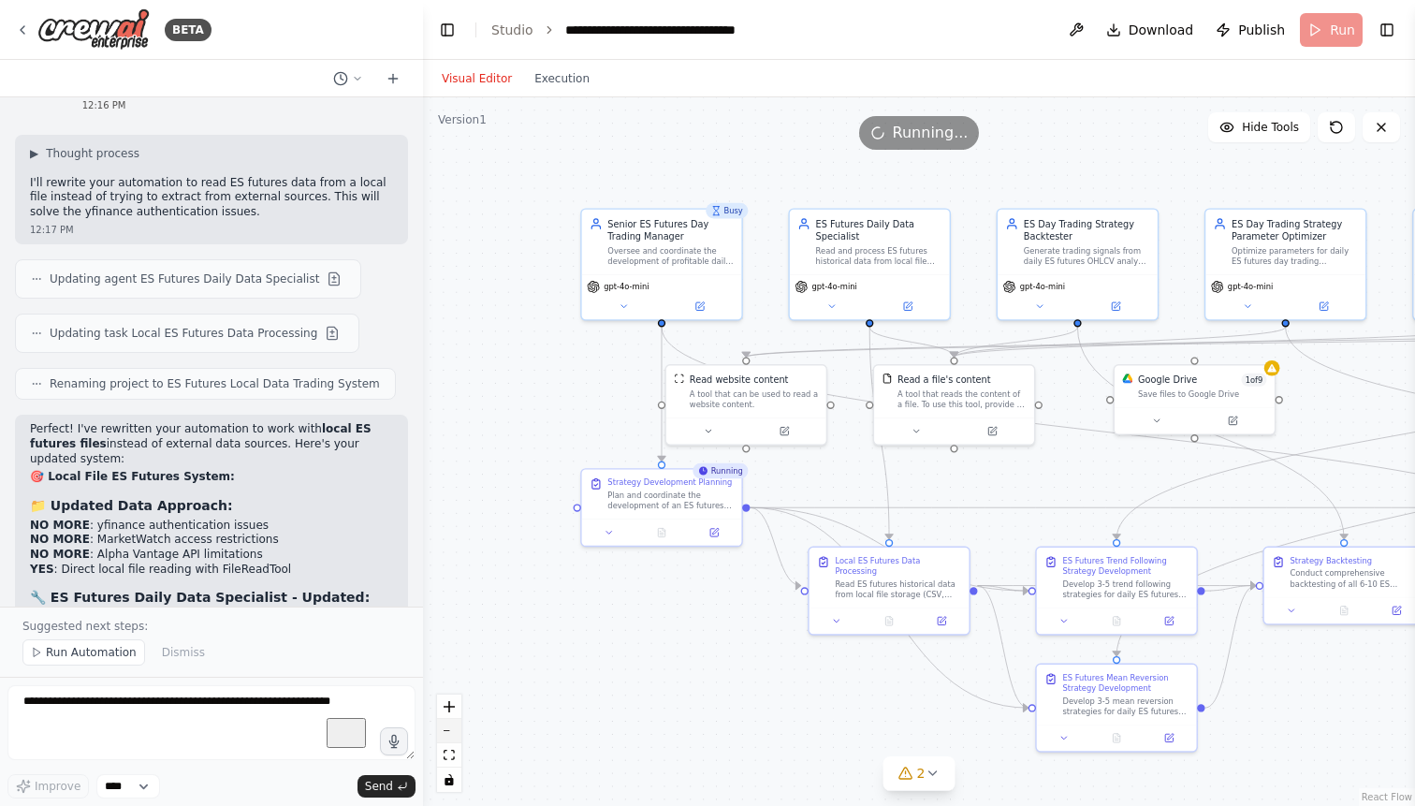
click at [450, 732] on button "zoom out" at bounding box center [449, 731] width 24 height 24
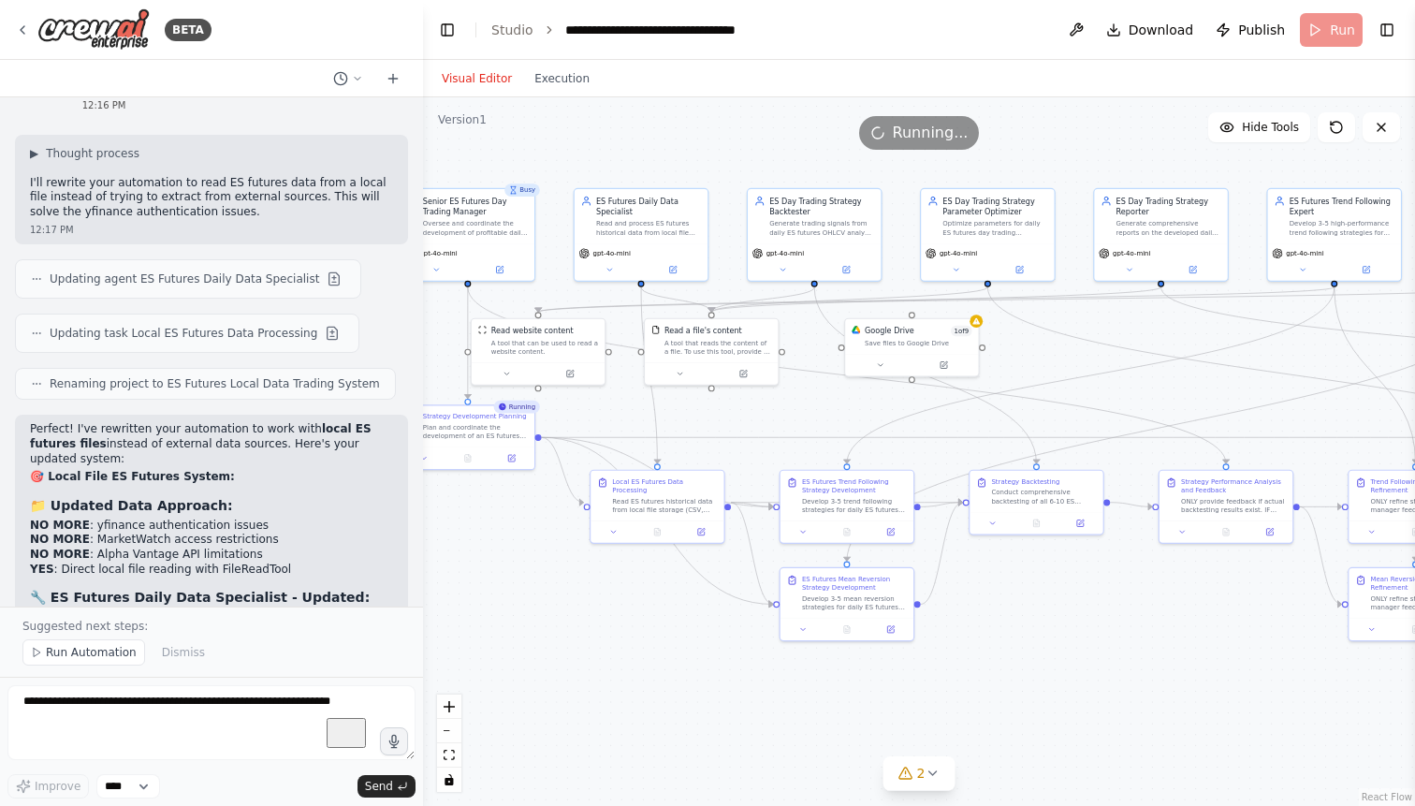
drag, startPoint x: 835, startPoint y: 728, endPoint x: 598, endPoint y: 667, distance: 244.4
click at [598, 667] on div ".deletable-edge-delete-btn { width: 20px; height: 20px; border: 0px solid #ffff…" at bounding box center [919, 451] width 992 height 708
click at [451, 757] on icon "fit view" at bounding box center [448, 754] width 11 height 10
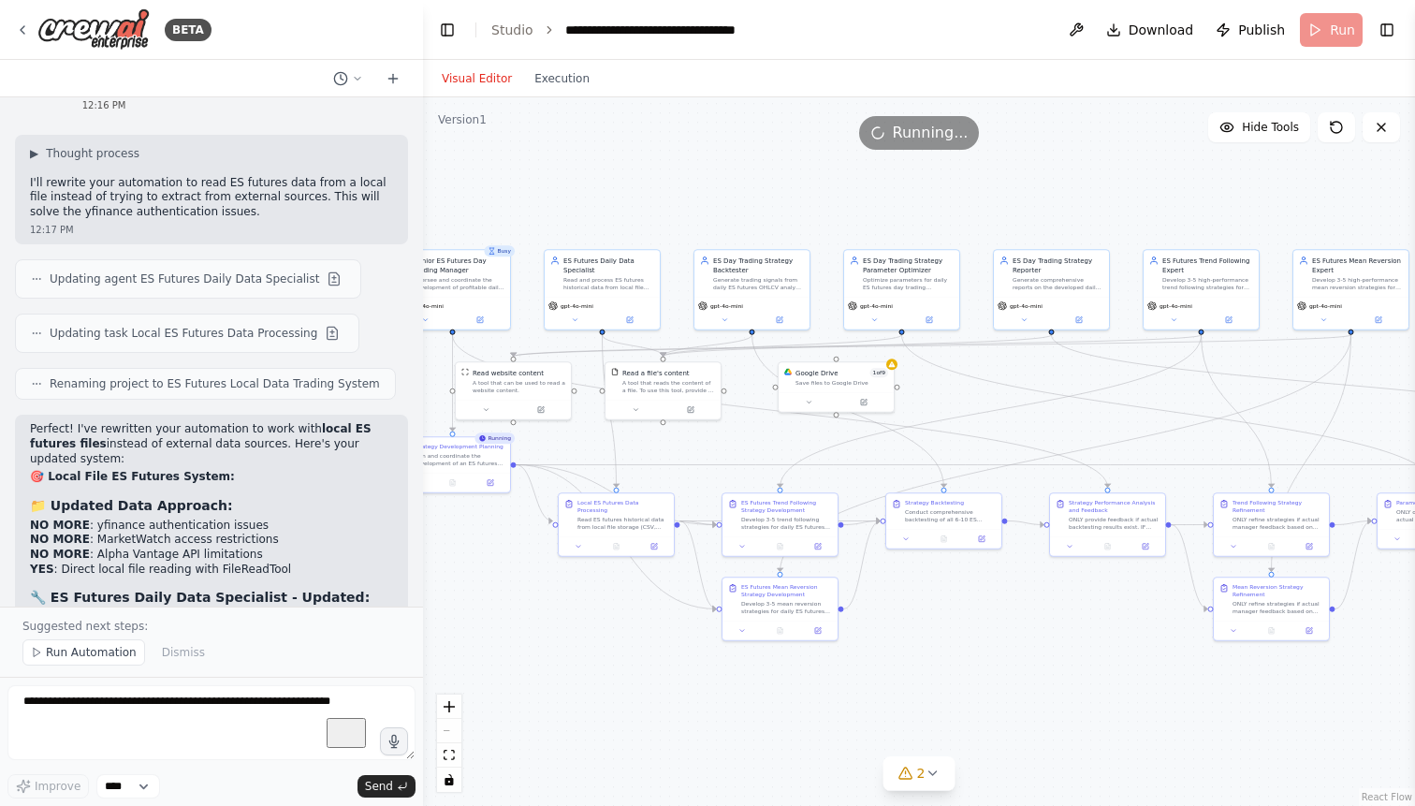
drag, startPoint x: 879, startPoint y: 675, endPoint x: 985, endPoint y: 668, distance: 106.9
click at [985, 668] on div ".deletable-edge-delete-btn { width: 20px; height: 20px; border: 0px solid #ffff…" at bounding box center [919, 451] width 992 height 708
click at [935, 774] on icon at bounding box center [931, 772] width 15 height 15
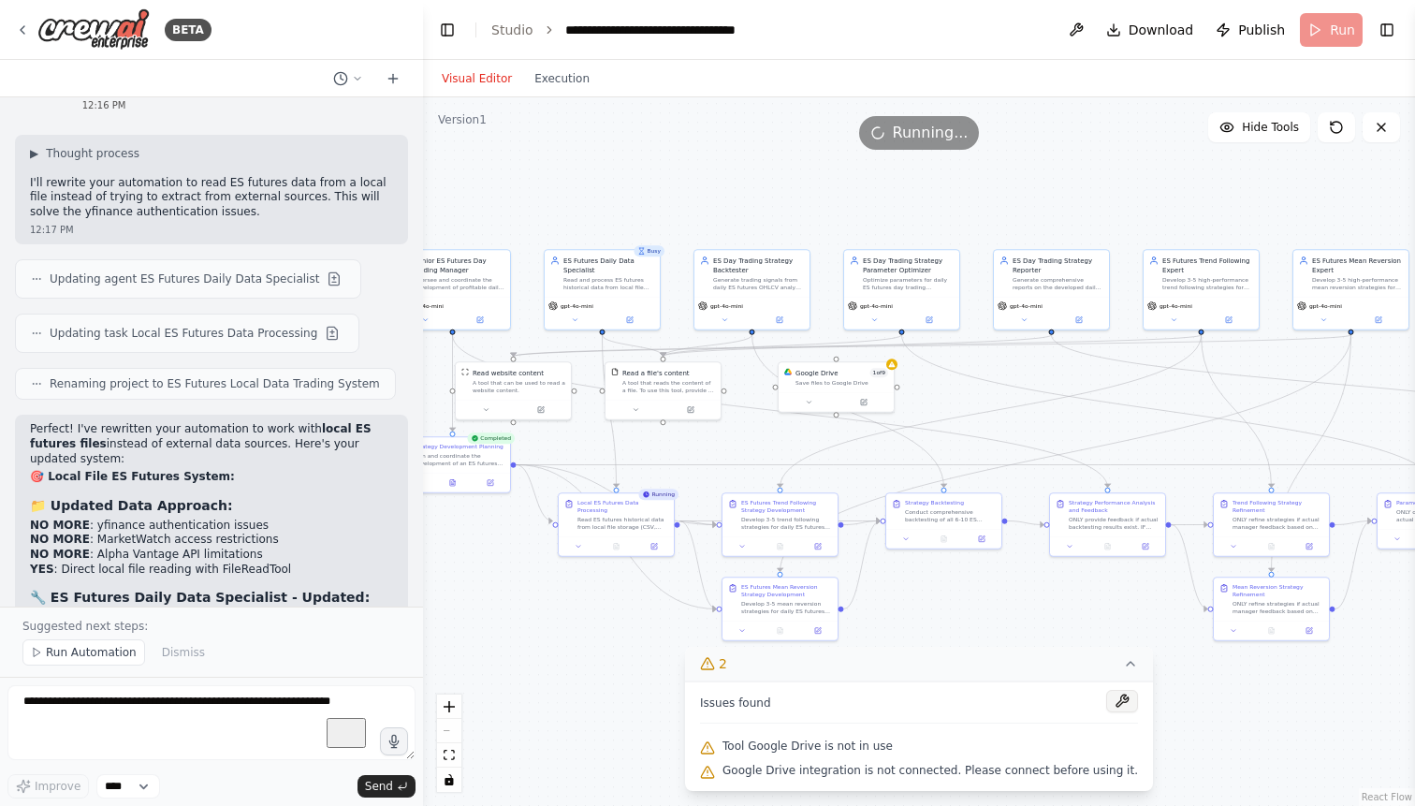
click at [1112, 704] on button at bounding box center [1122, 701] width 32 height 22
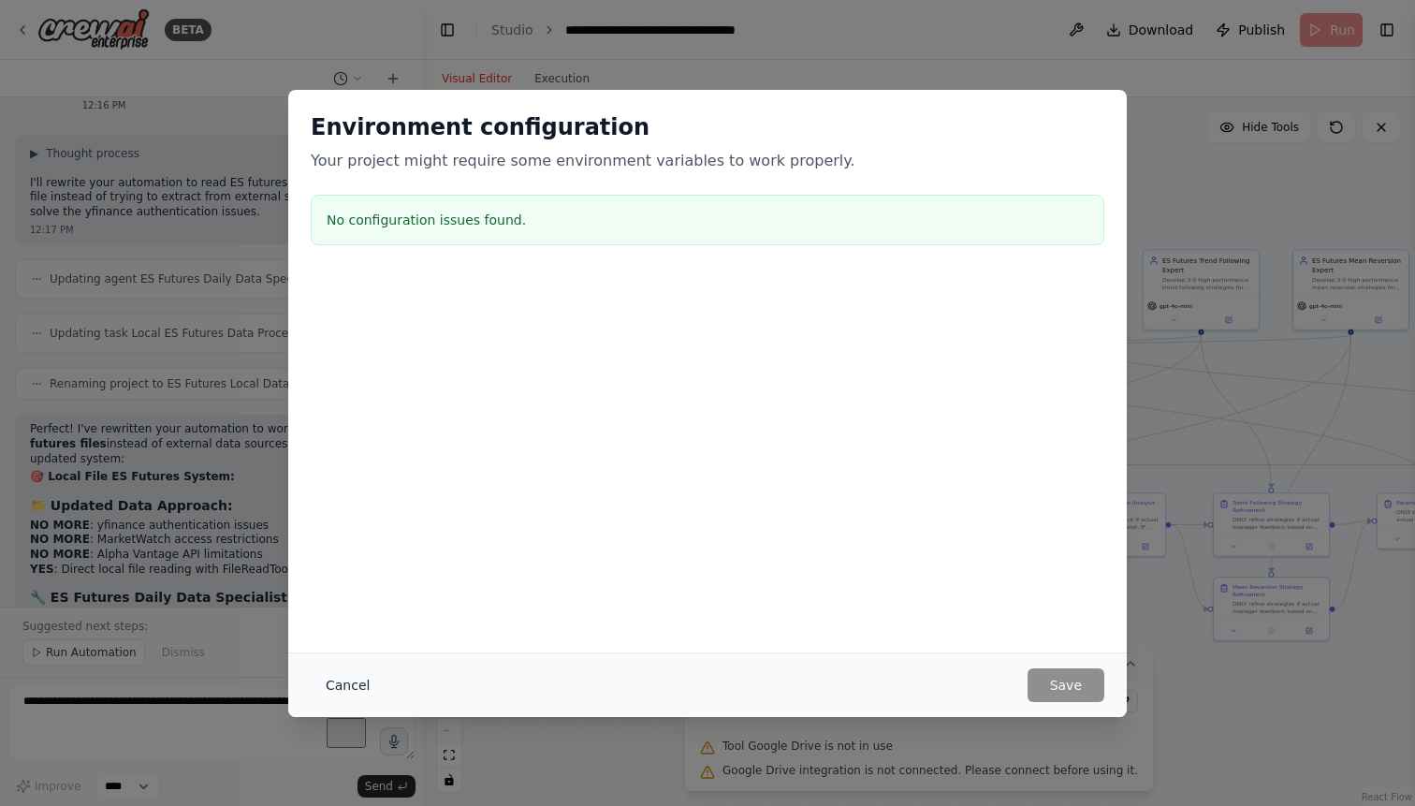
click at [336, 680] on button "Cancel" at bounding box center [348, 685] width 74 height 34
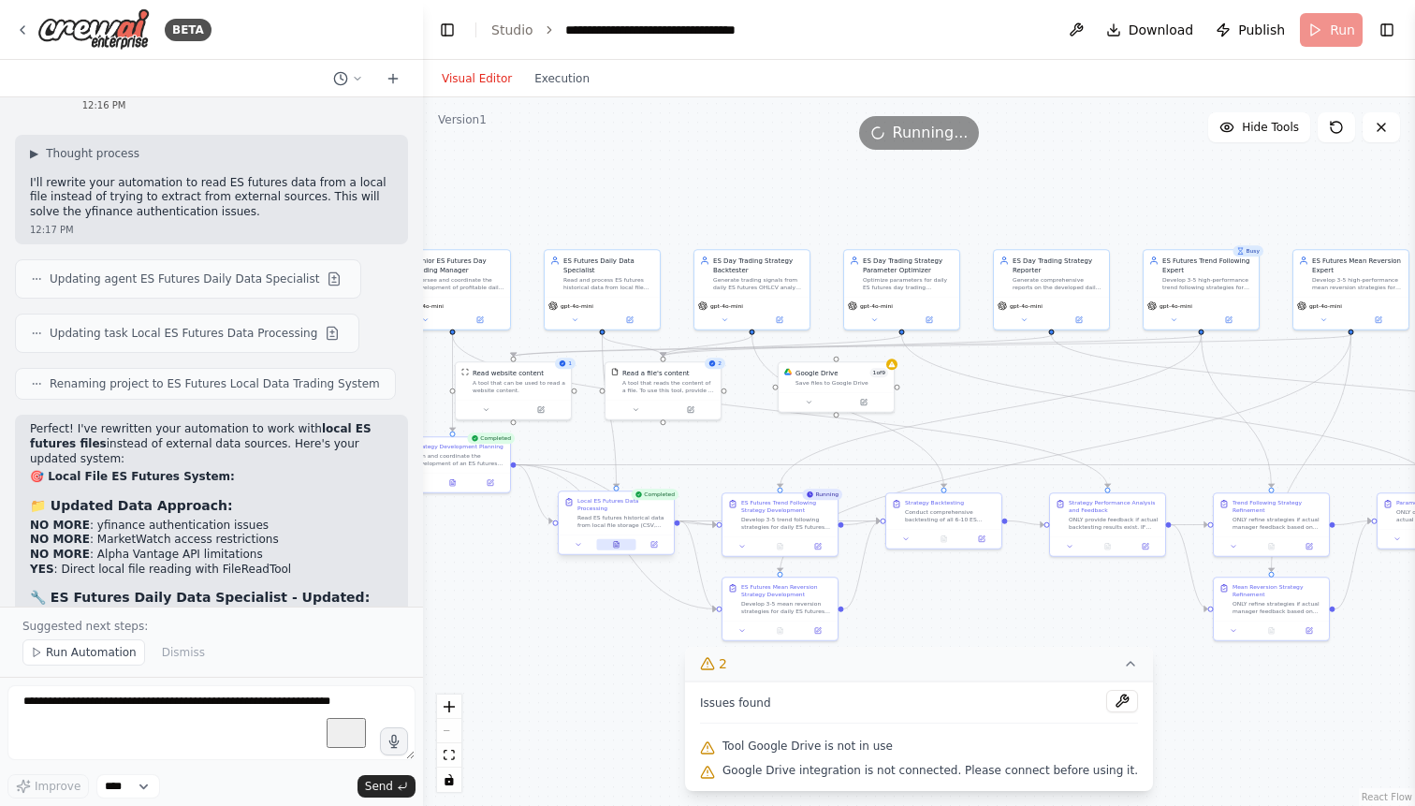
click at [617, 541] on icon at bounding box center [616, 544] width 5 height 7
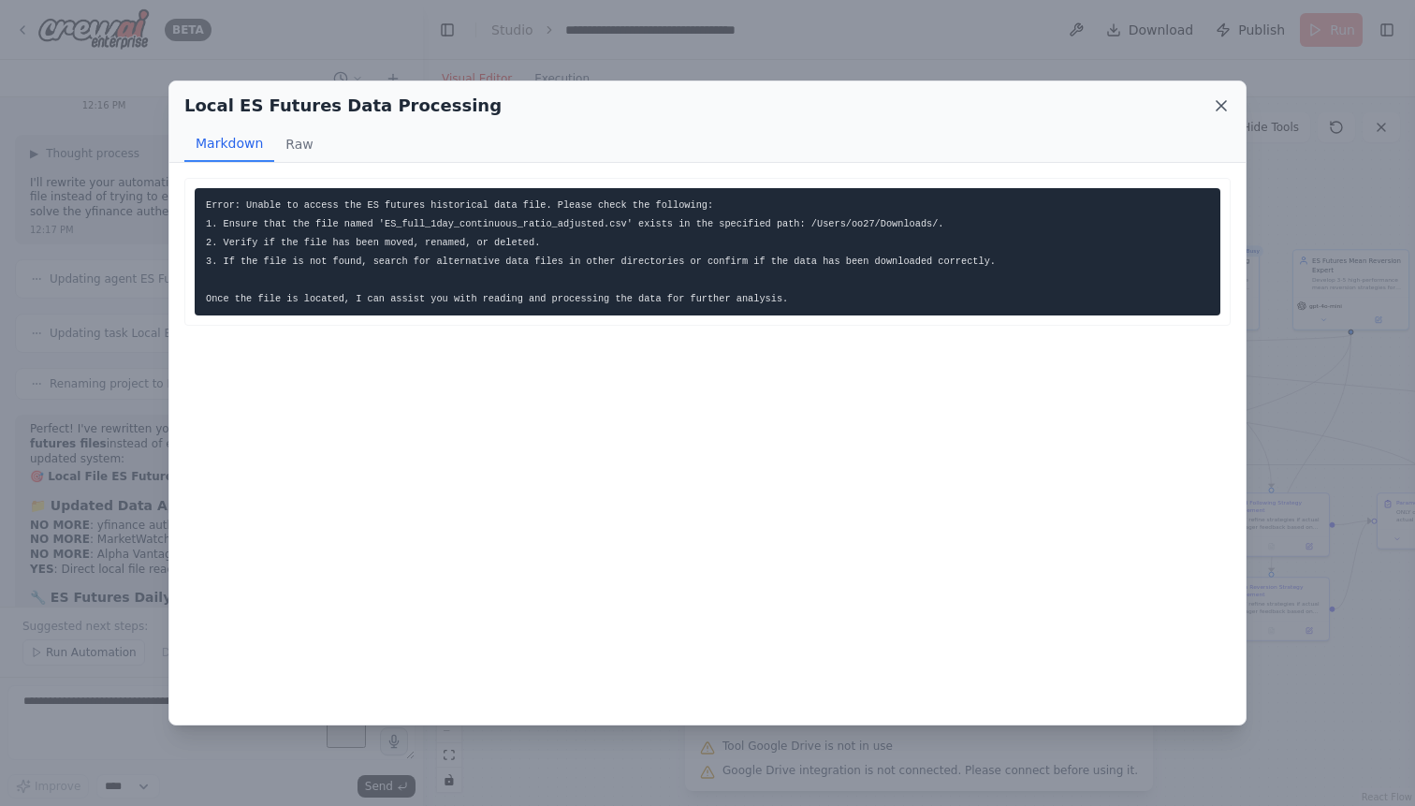
click at [1221, 105] on icon at bounding box center [1221, 105] width 19 height 19
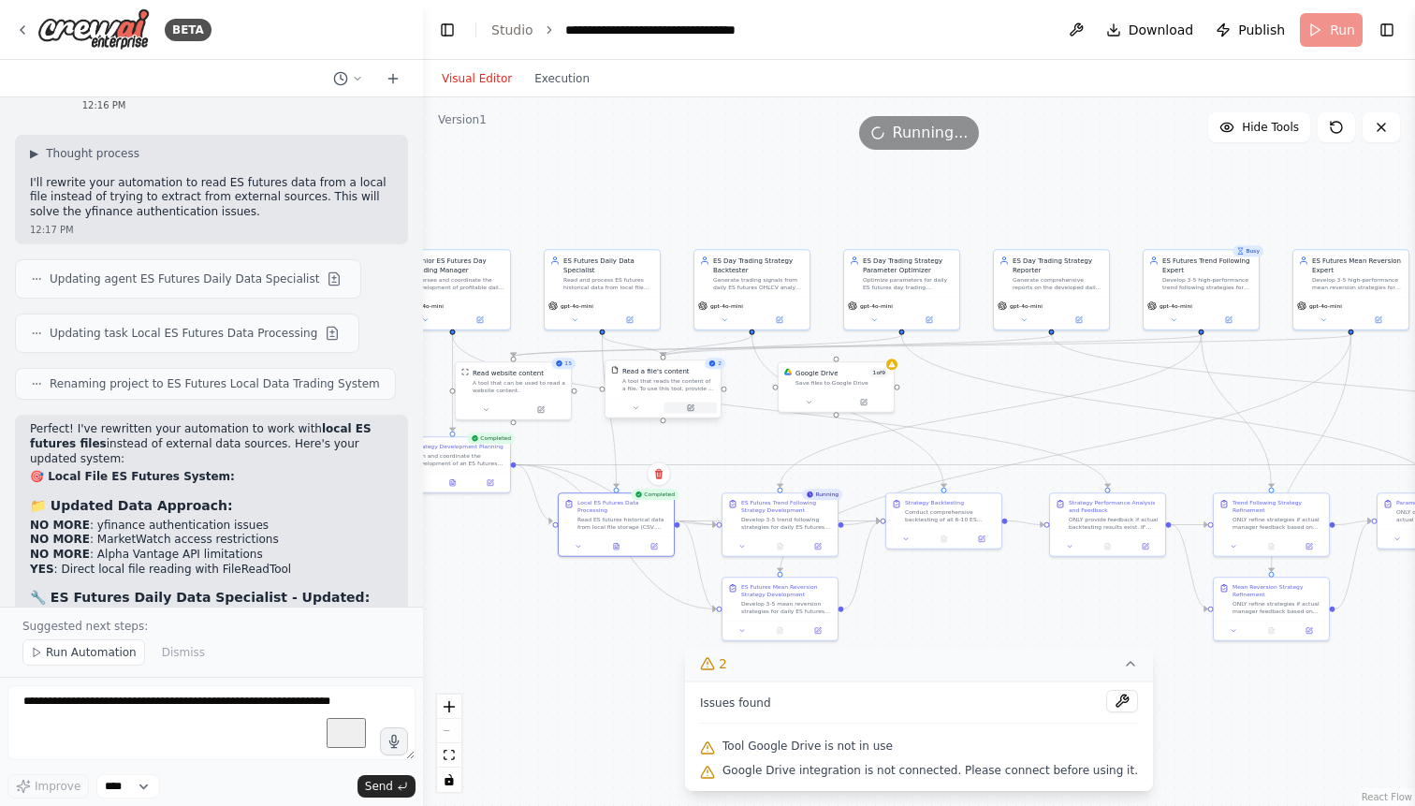
click at [690, 413] on button at bounding box center [690, 407] width 53 height 11
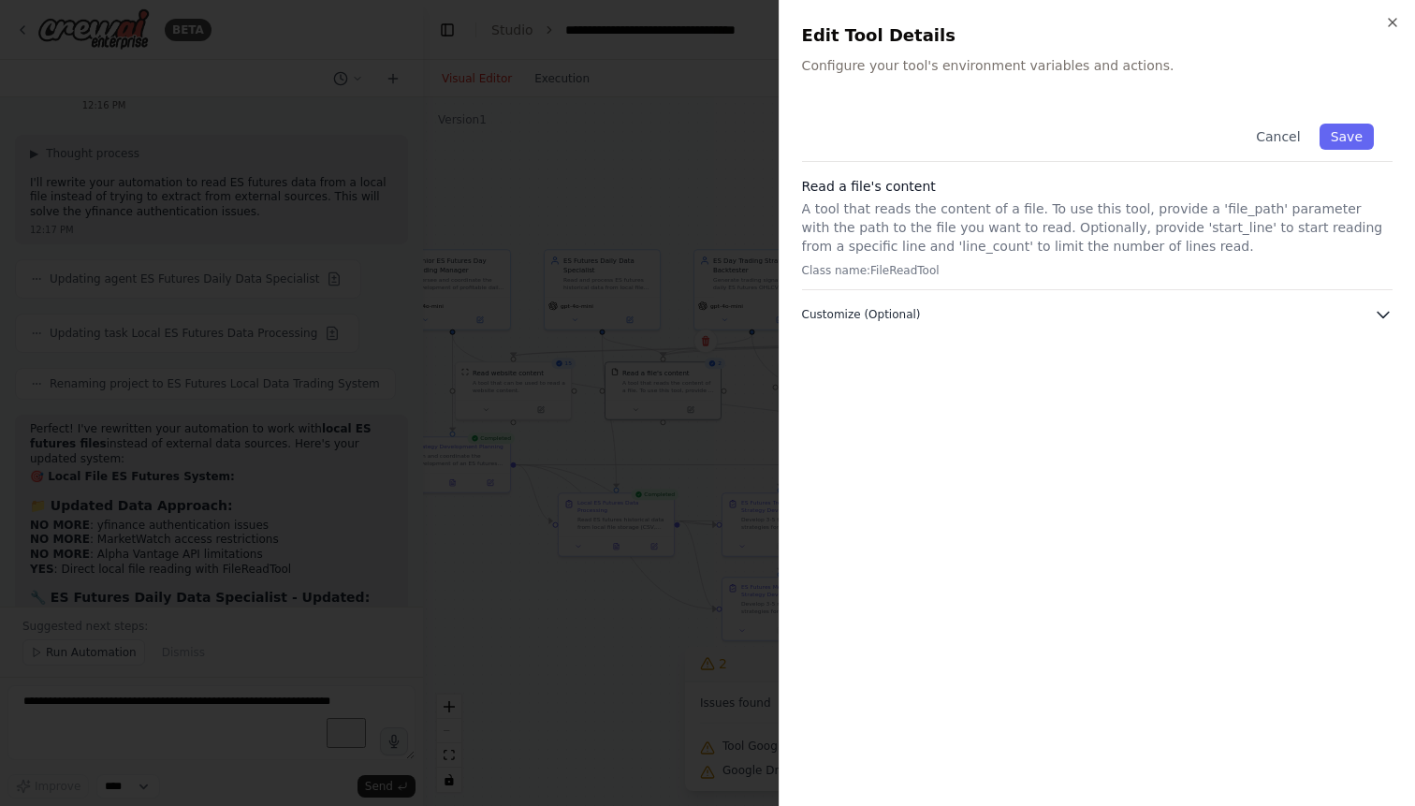
click at [948, 319] on button "Customize (Optional)" at bounding box center [1097, 314] width 590 height 19
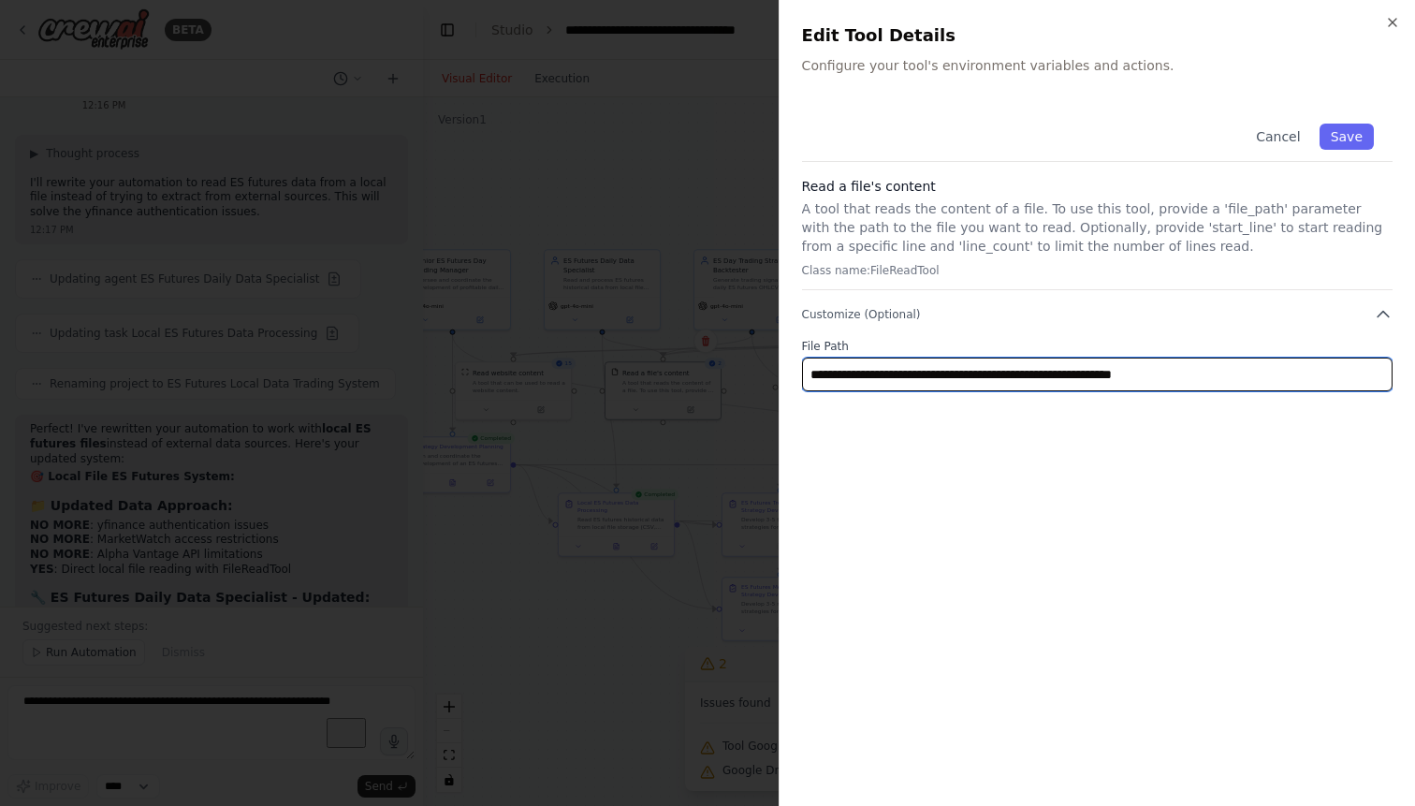
drag, startPoint x: 1199, startPoint y: 373, endPoint x: 956, endPoint y: 384, distance: 242.5
click at [956, 384] on input "**********" at bounding box center [1097, 374] width 590 height 34
paste input "**********"
type input "**********"
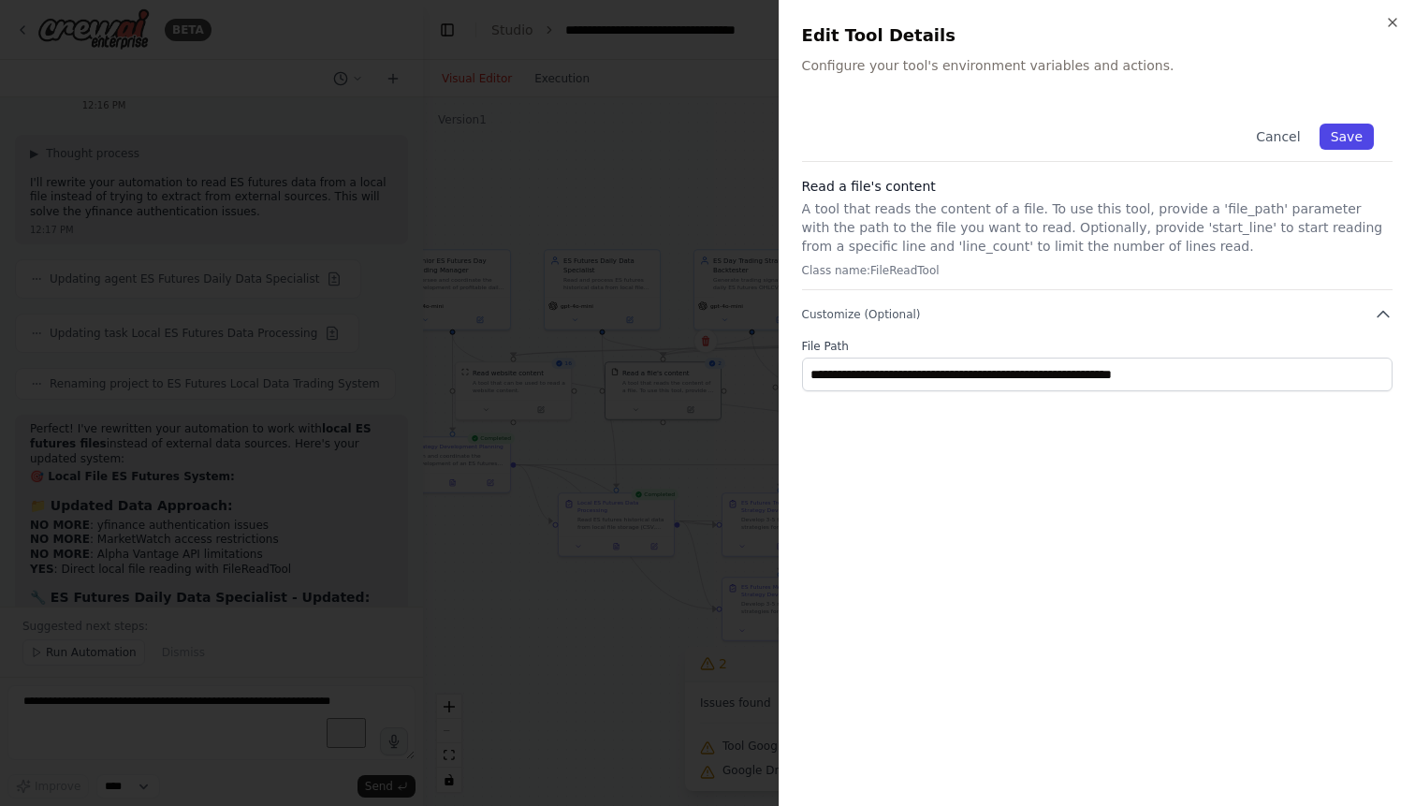
click at [1345, 131] on button "Save" at bounding box center [1346, 136] width 54 height 26
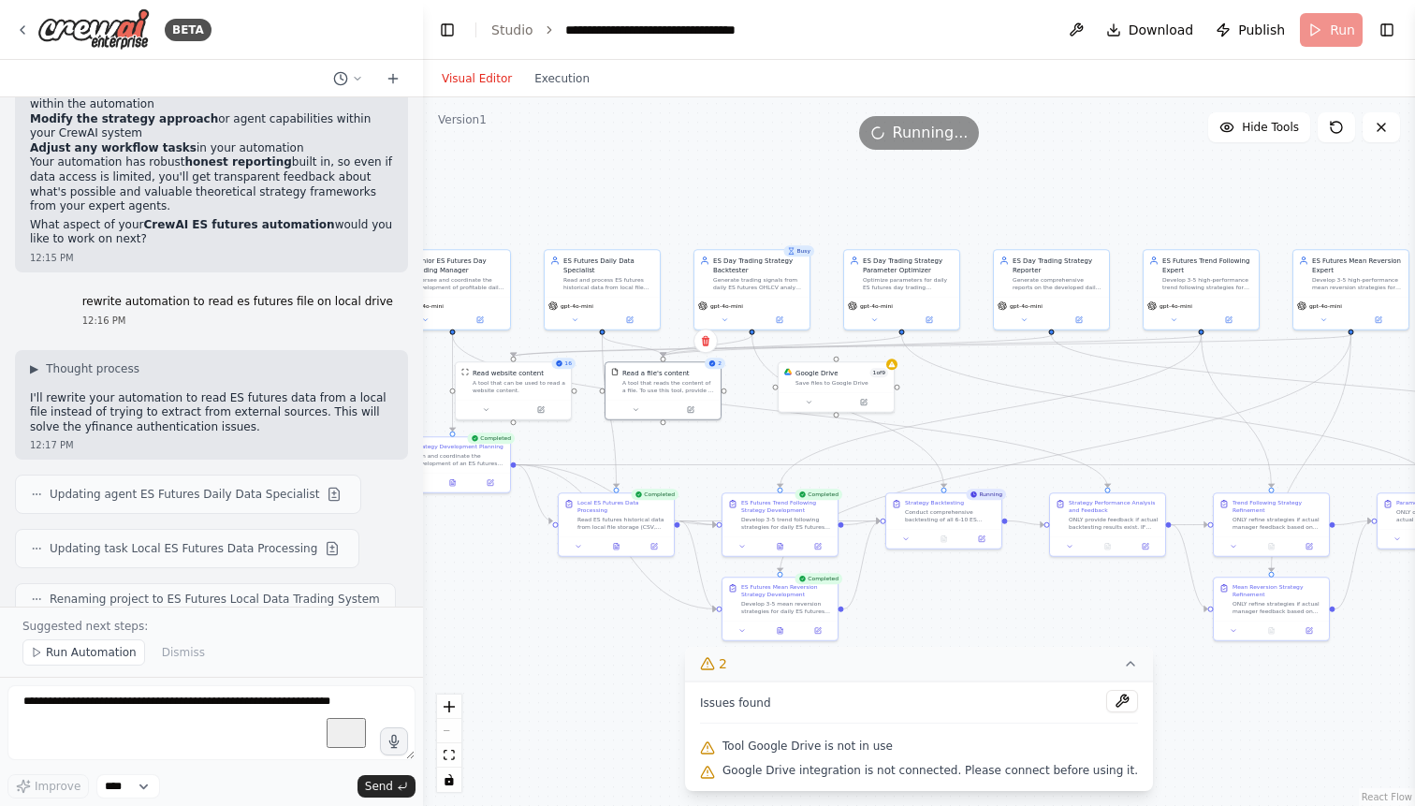
scroll to position [52163, 0]
click at [847, 376] on div "Google Drive 1 of 9 Save files to Google Drive" at bounding box center [841, 375] width 93 height 19
click at [879, 341] on icon at bounding box center [878, 340] width 11 height 11
click at [828, 346] on button "Confirm" at bounding box center [825, 340] width 66 height 22
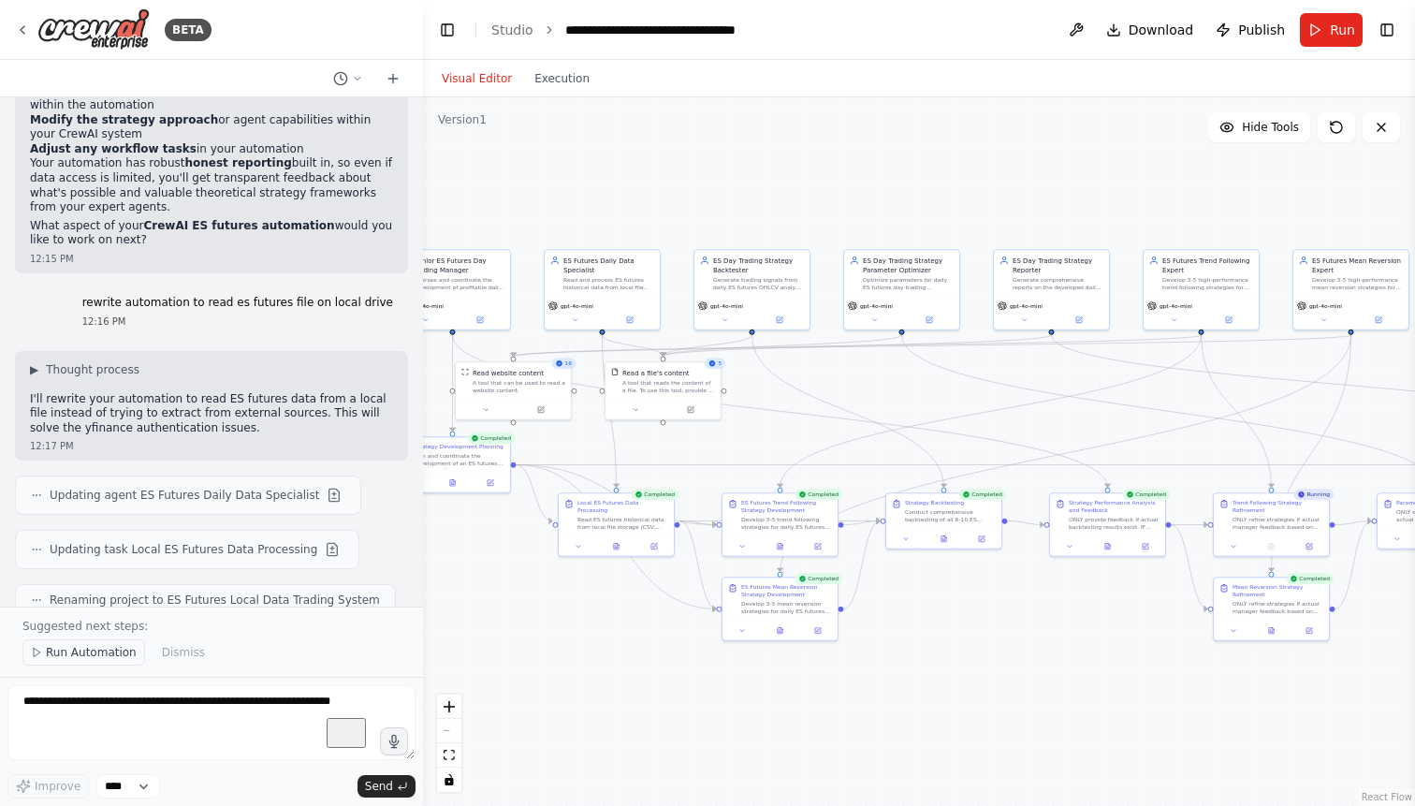
click at [105, 651] on span "Run Automation" at bounding box center [91, 652] width 91 height 15
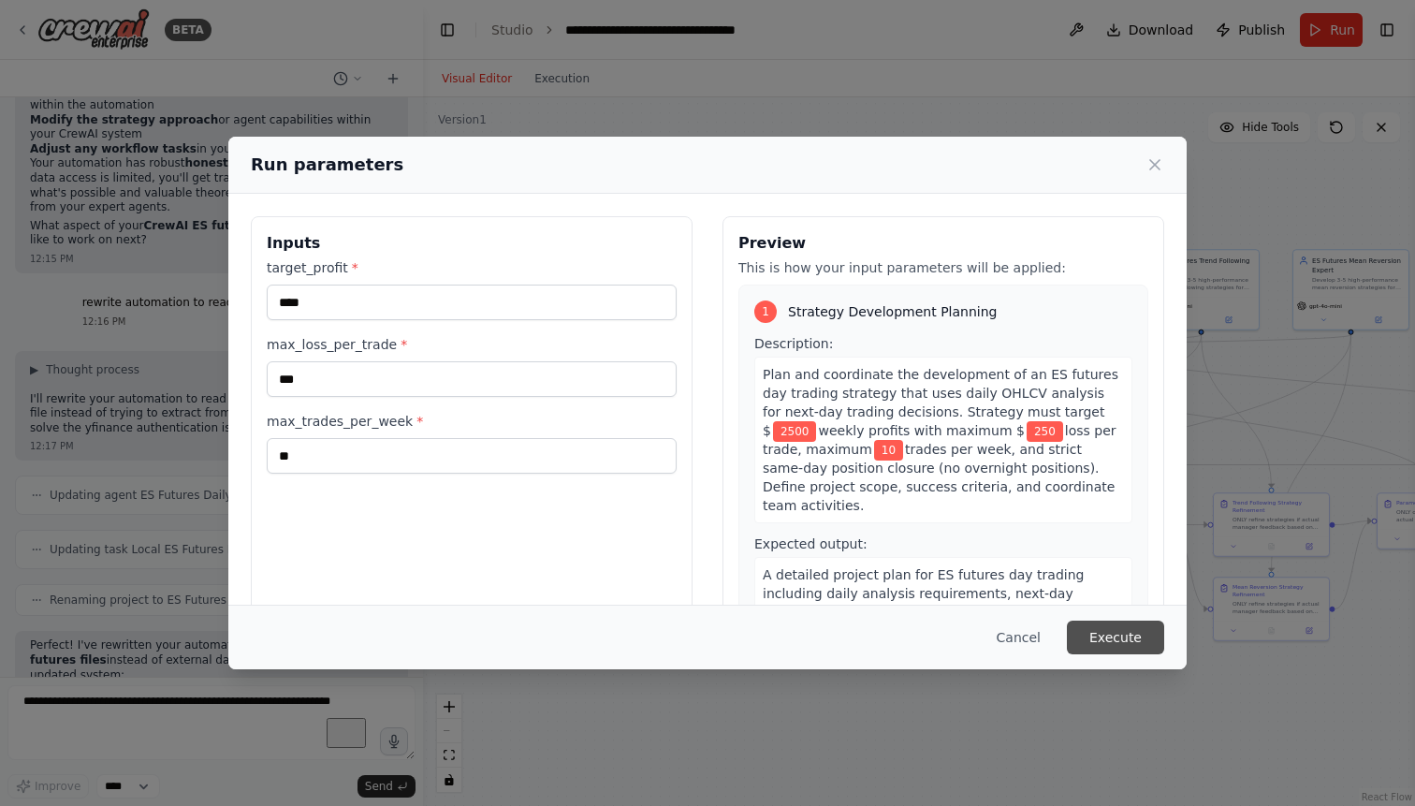
click at [1126, 634] on button "Execute" at bounding box center [1115, 637] width 97 height 34
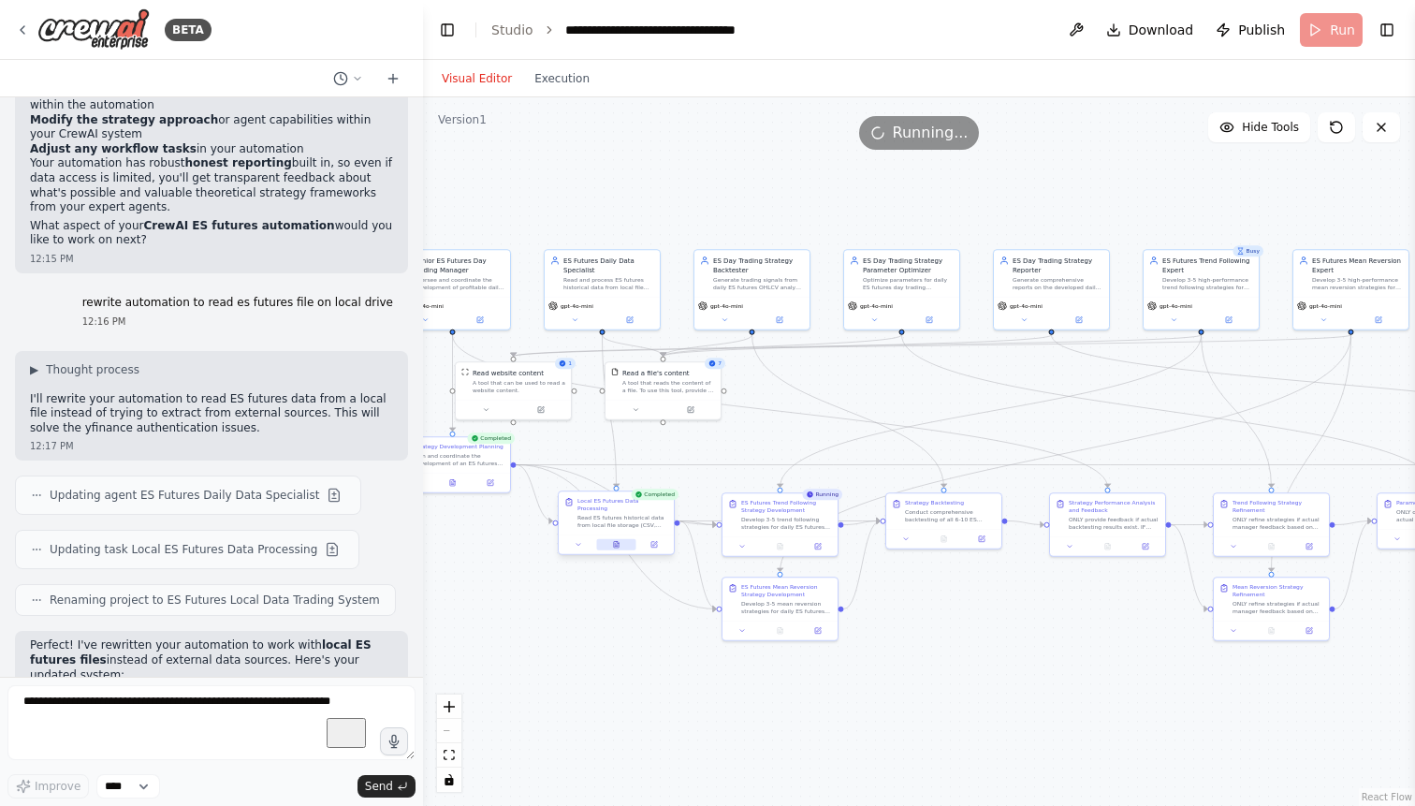
click at [616, 541] on icon at bounding box center [616, 544] width 5 height 7
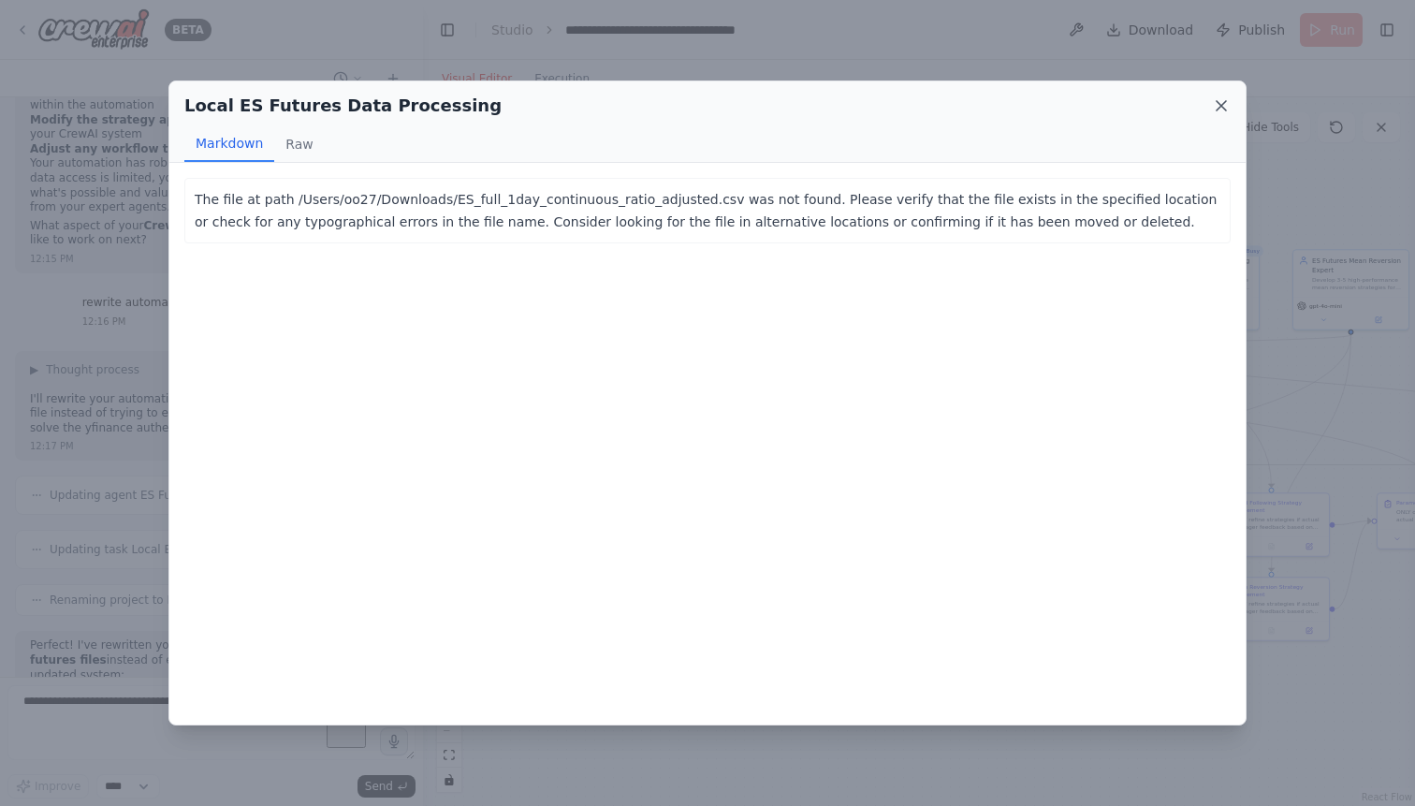
click at [1221, 105] on icon at bounding box center [1221, 105] width 19 height 19
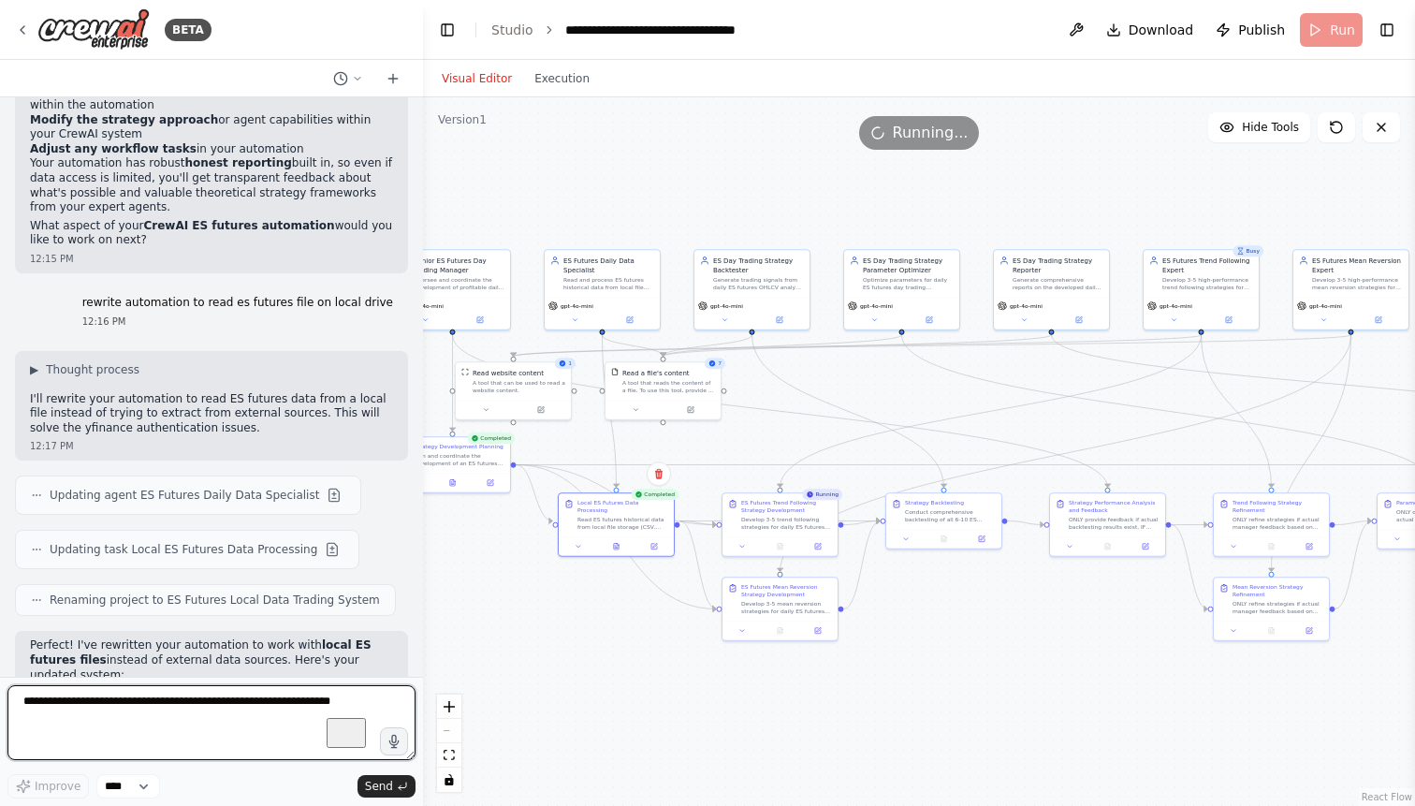
click at [109, 716] on textarea "To enrich screen reader interactions, please activate Accessibility in Grammarl…" at bounding box center [211, 722] width 408 height 75
type textarea "**********"
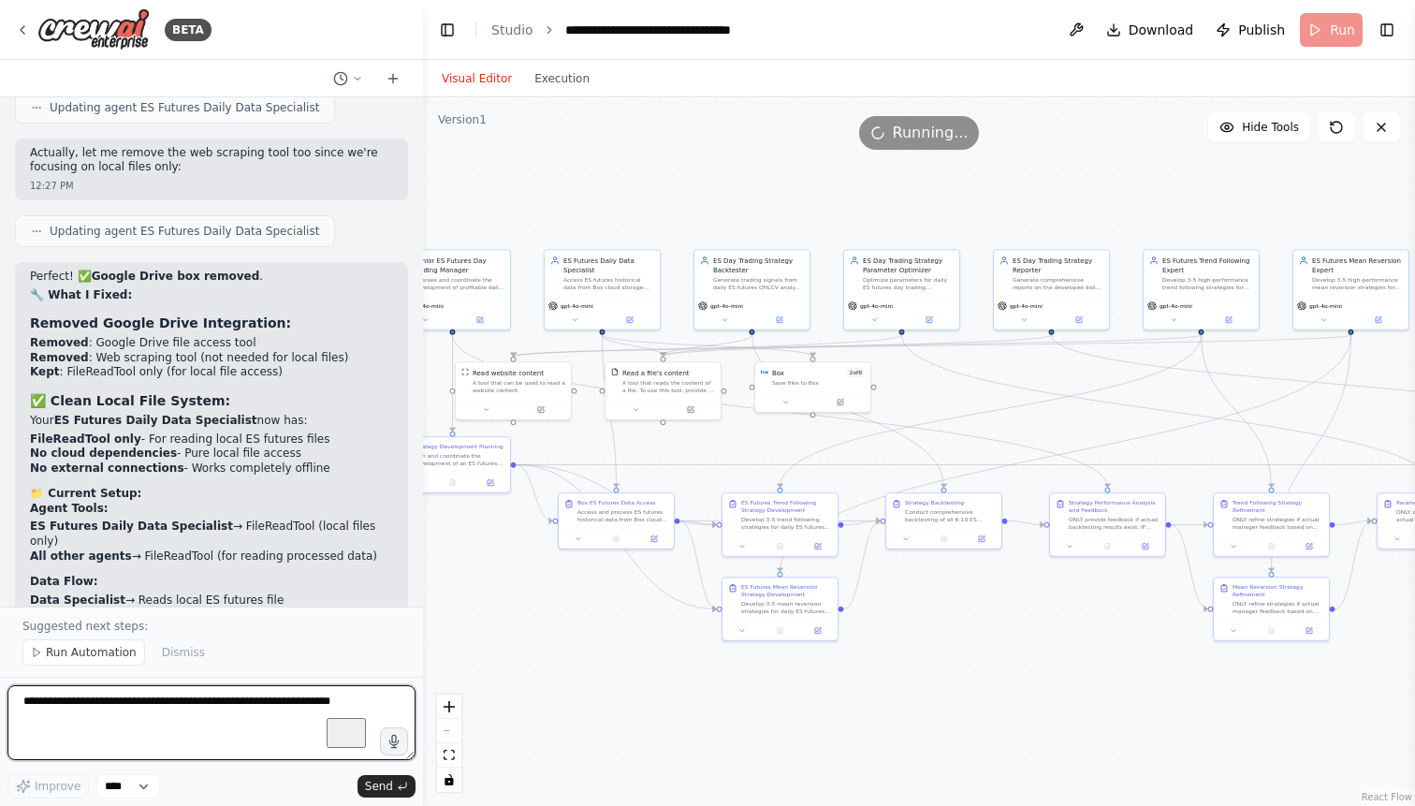
scroll to position [53730, 0]
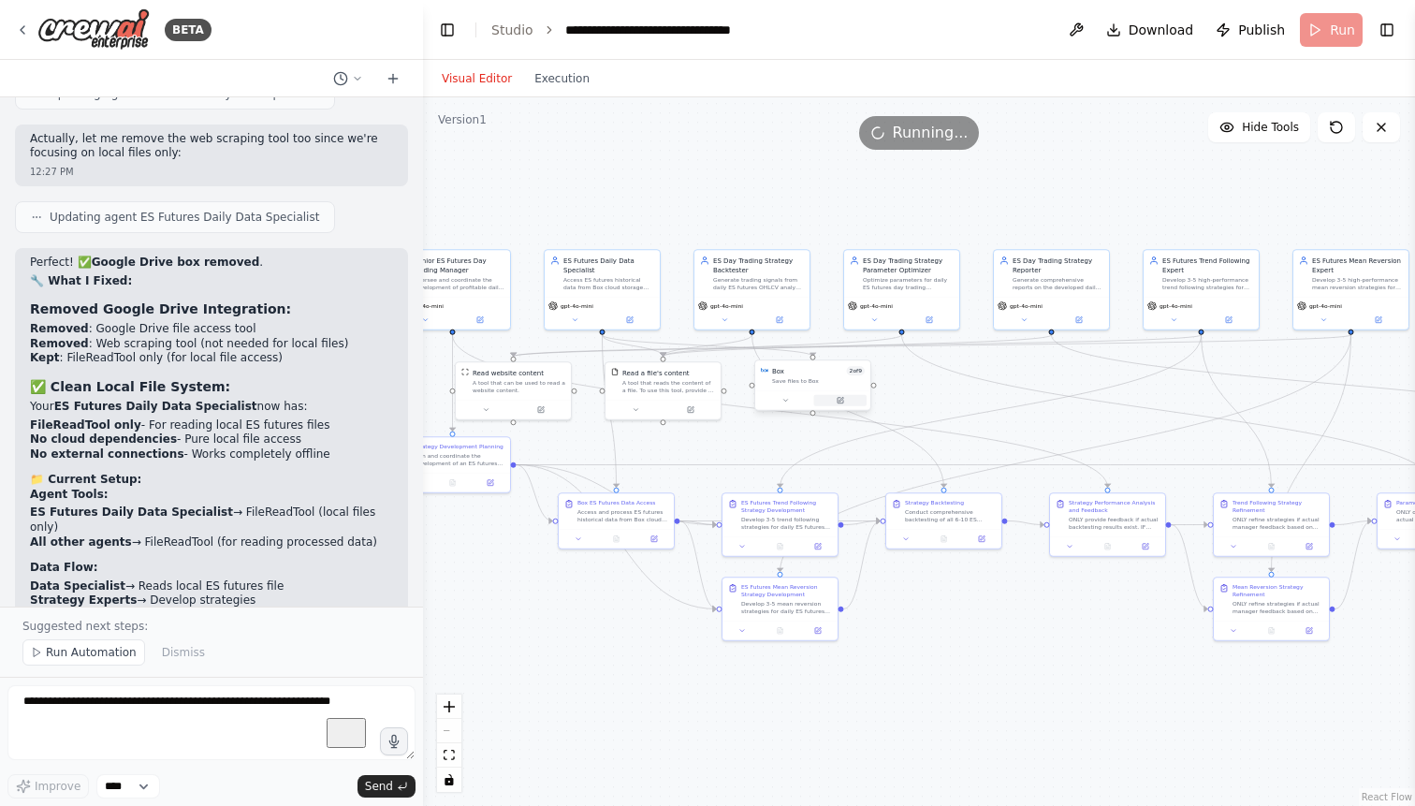
click at [843, 401] on icon at bounding box center [840, 401] width 6 height 6
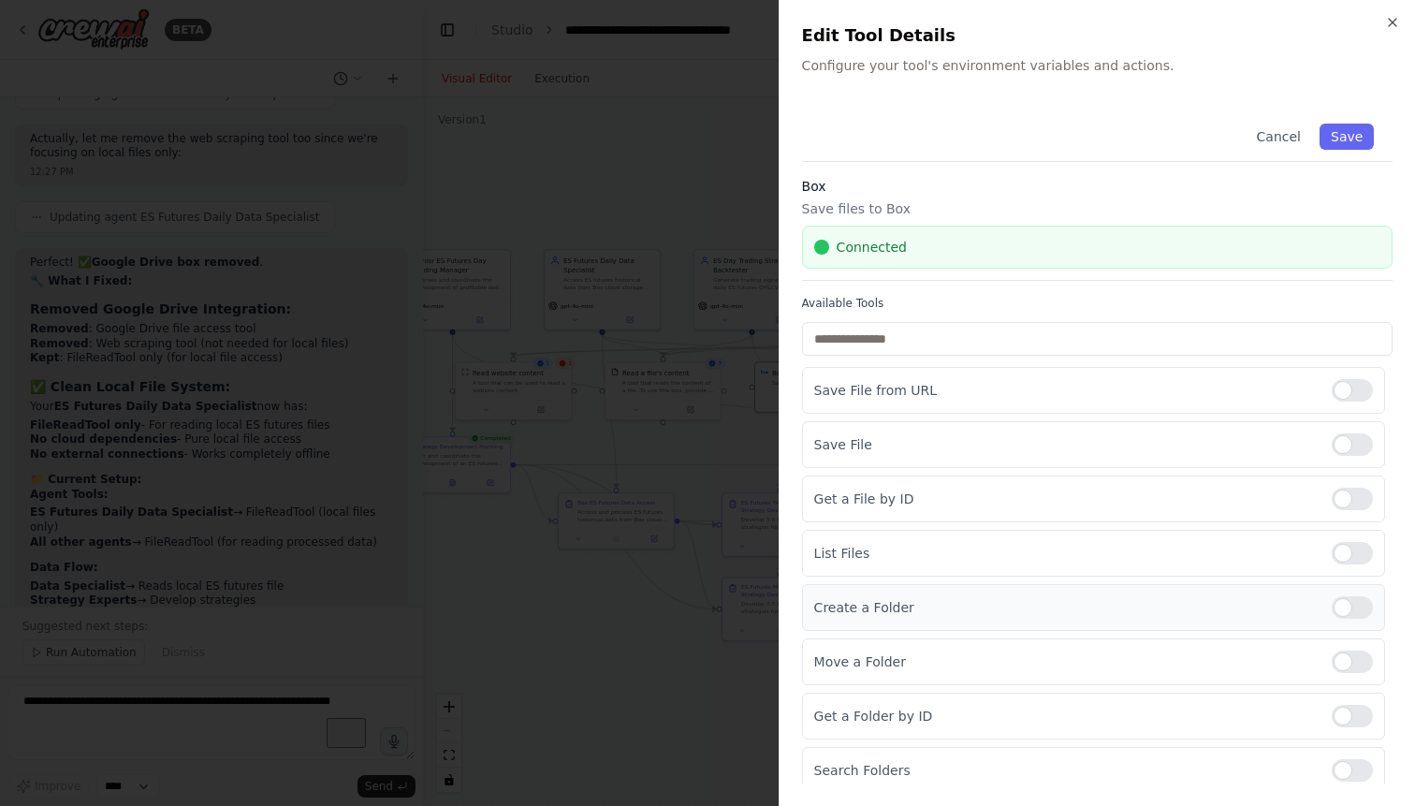
scroll to position [65, 0]
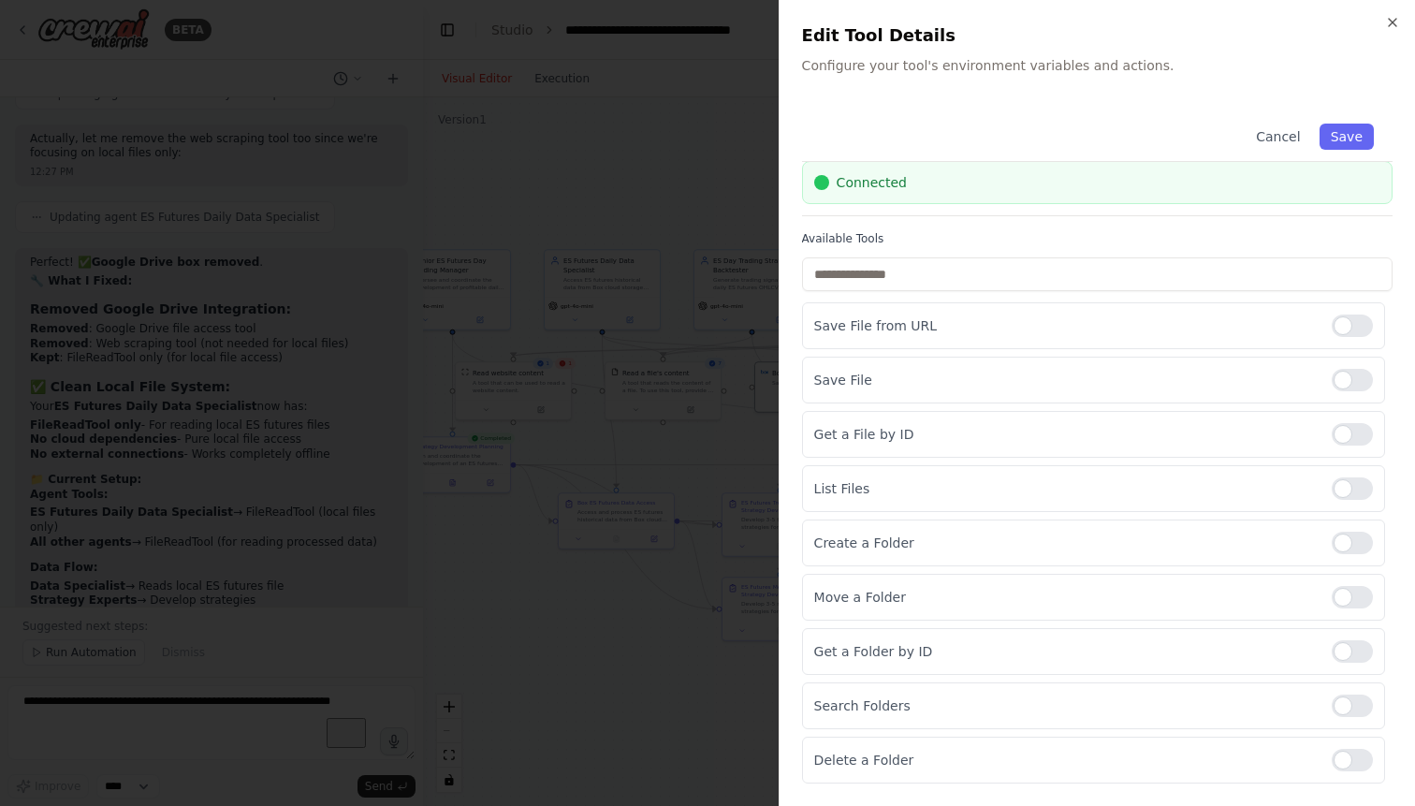
click at [560, 427] on div at bounding box center [707, 403] width 1415 height 806
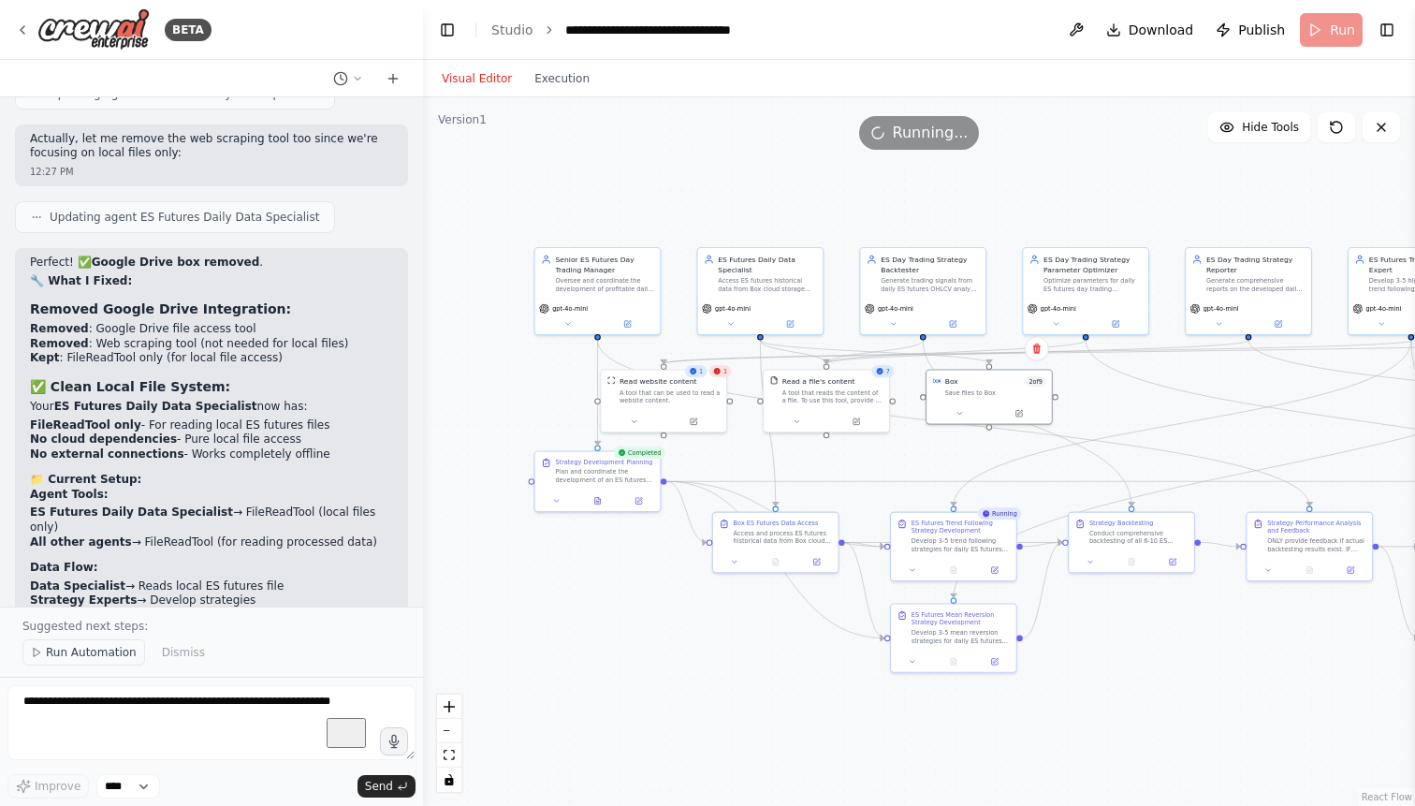
click at [71, 657] on span "Run Automation" at bounding box center [91, 652] width 91 height 15
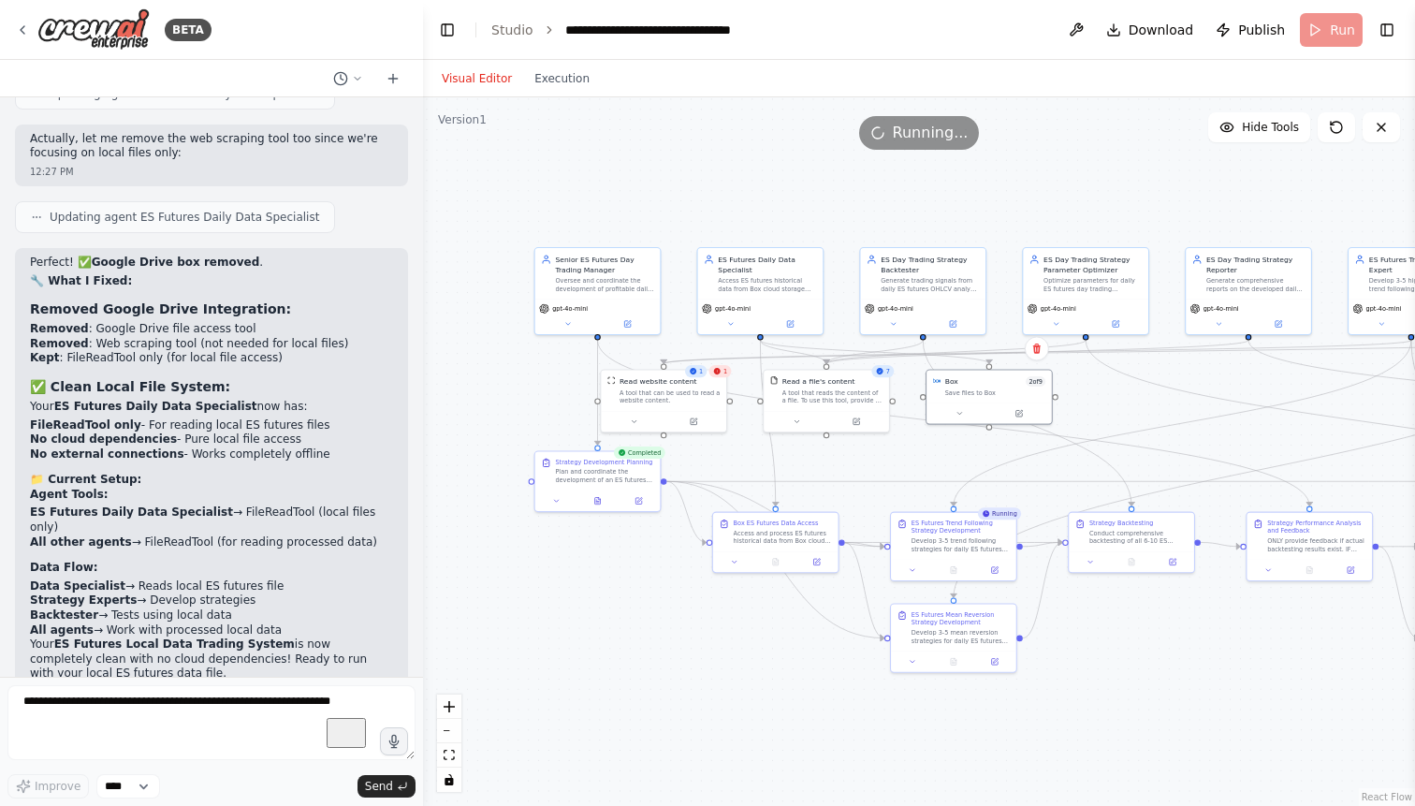
scroll to position [53660, 0]
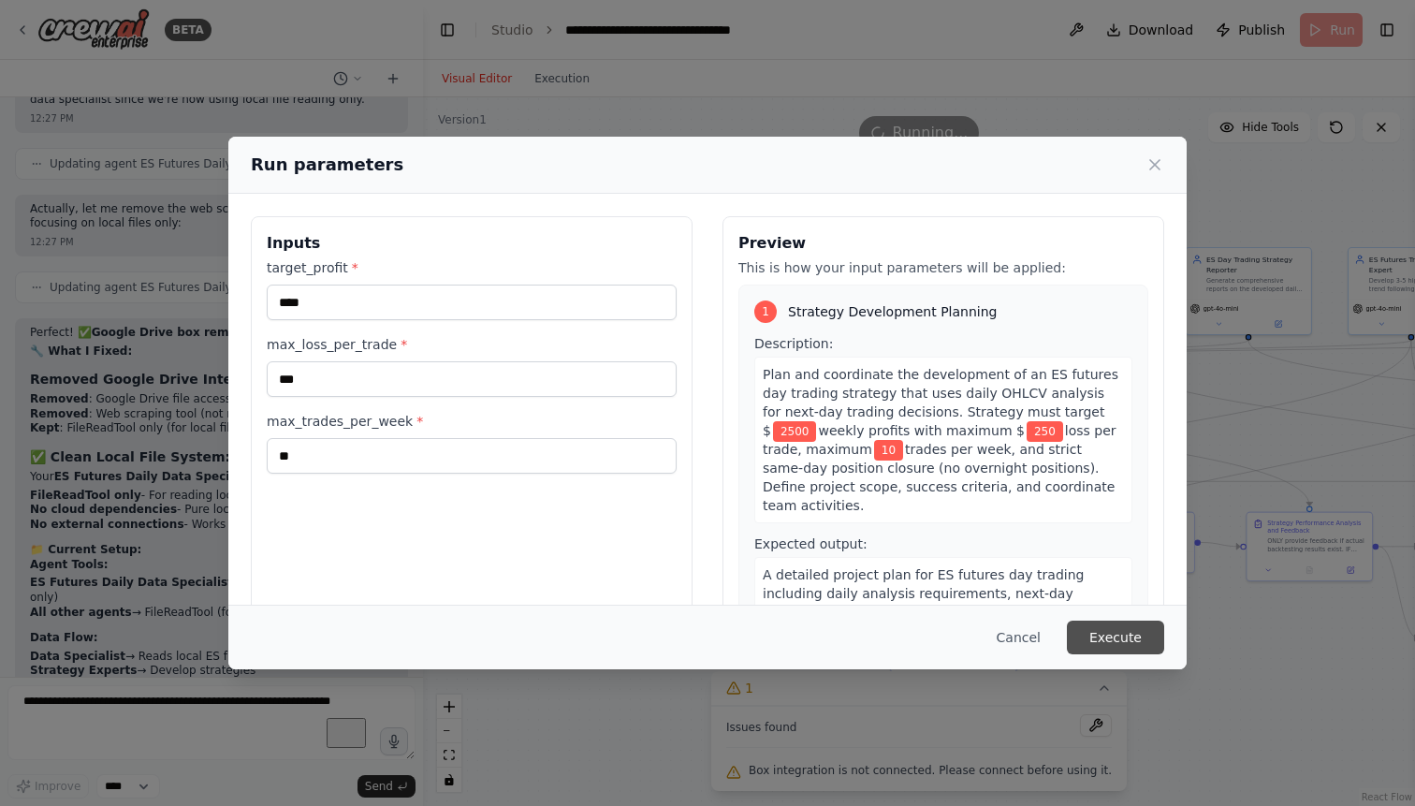
click at [1108, 635] on button "Execute" at bounding box center [1115, 637] width 97 height 34
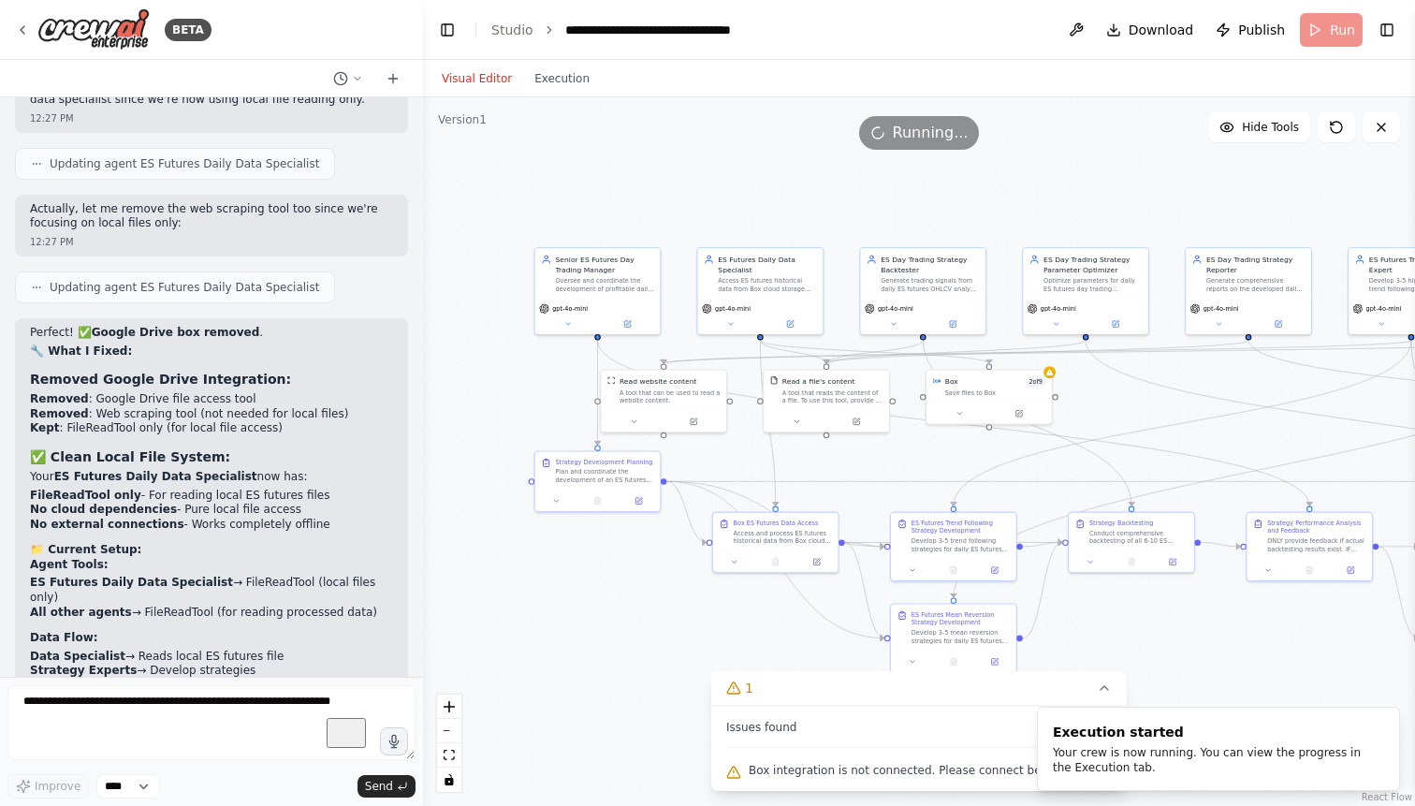
click at [976, 756] on div "Issues found Box integration is not connected. Please connect before using it." at bounding box center [918, 747] width 415 height 85
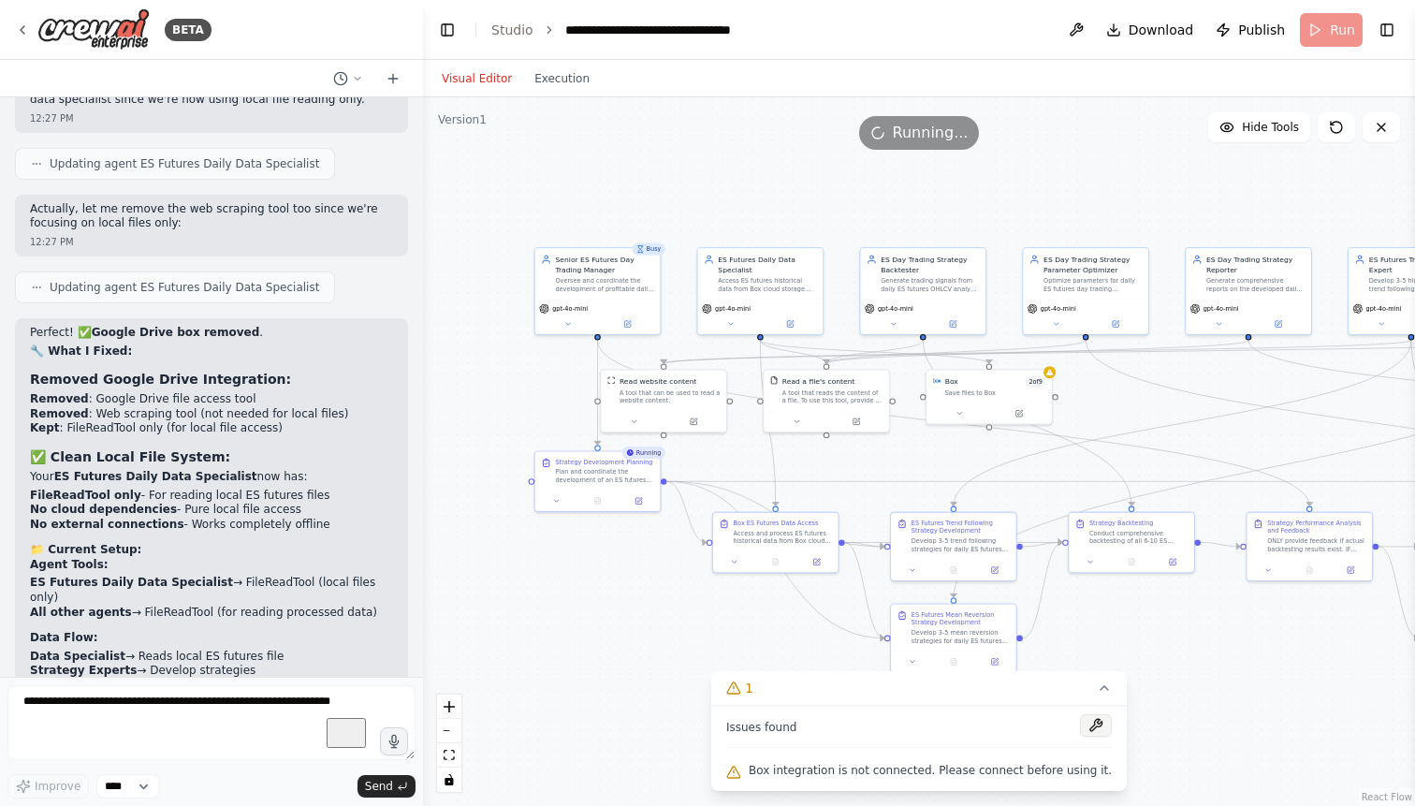
click at [1090, 725] on button at bounding box center [1096, 725] width 32 height 22
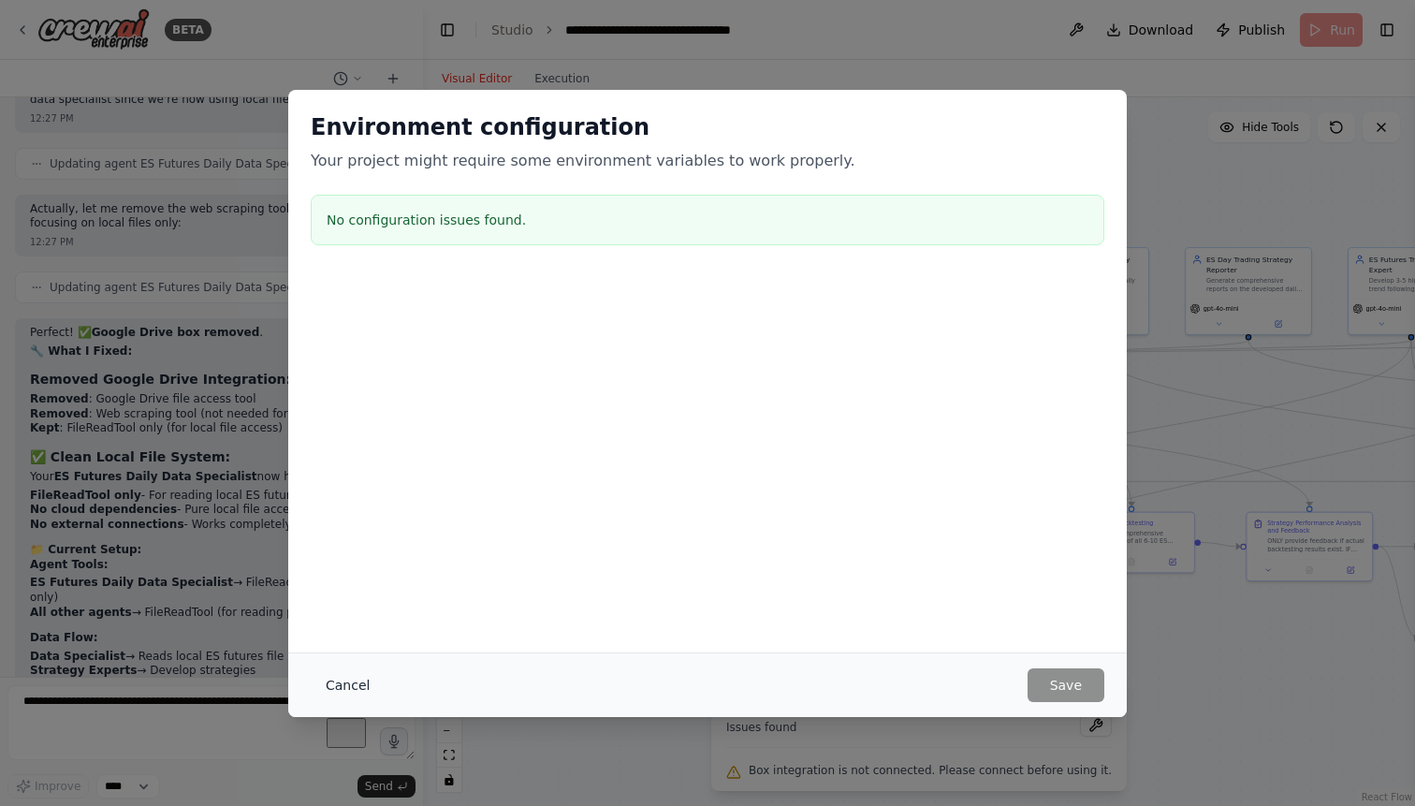
click at [345, 683] on button "Cancel" at bounding box center [348, 685] width 74 height 34
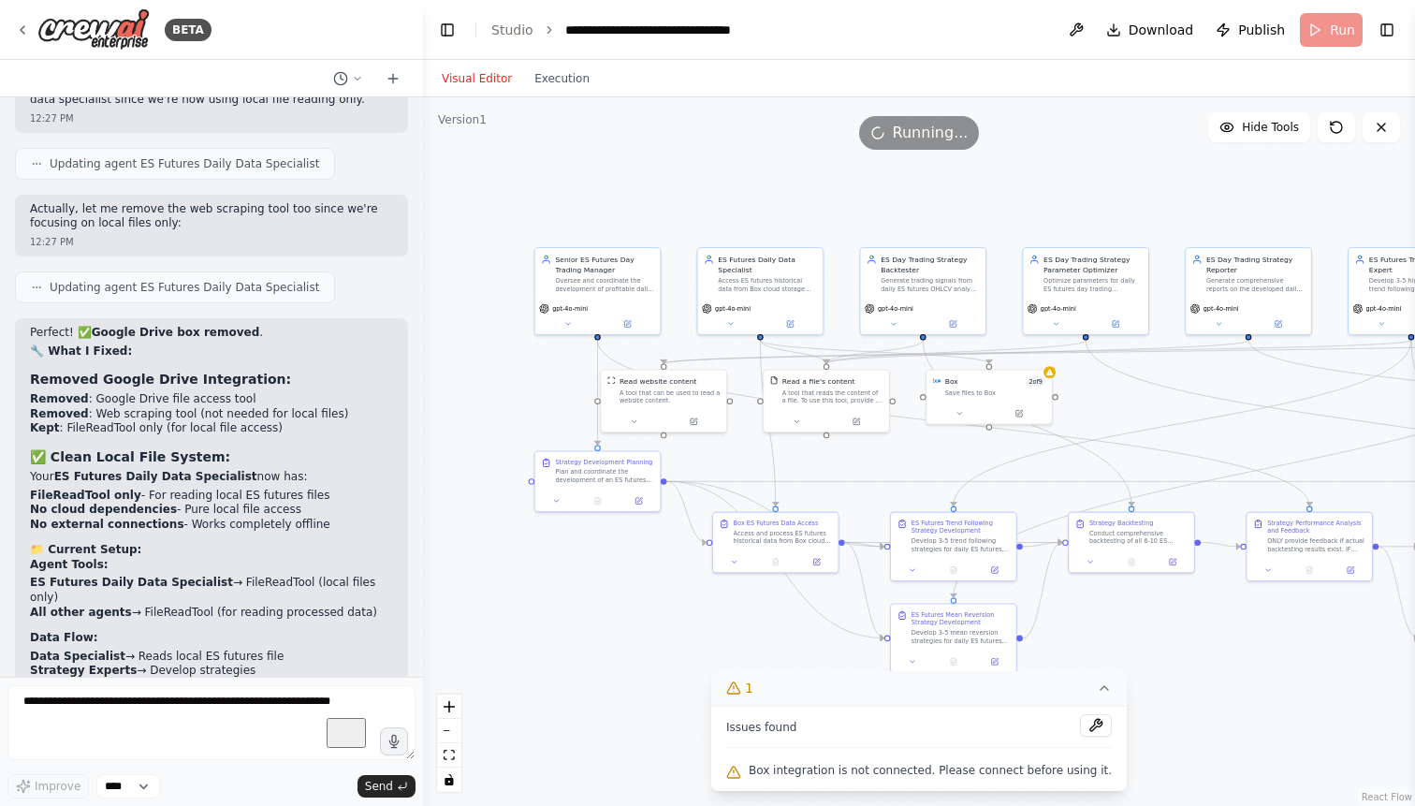
click at [1097, 690] on icon at bounding box center [1104, 687] width 15 height 15
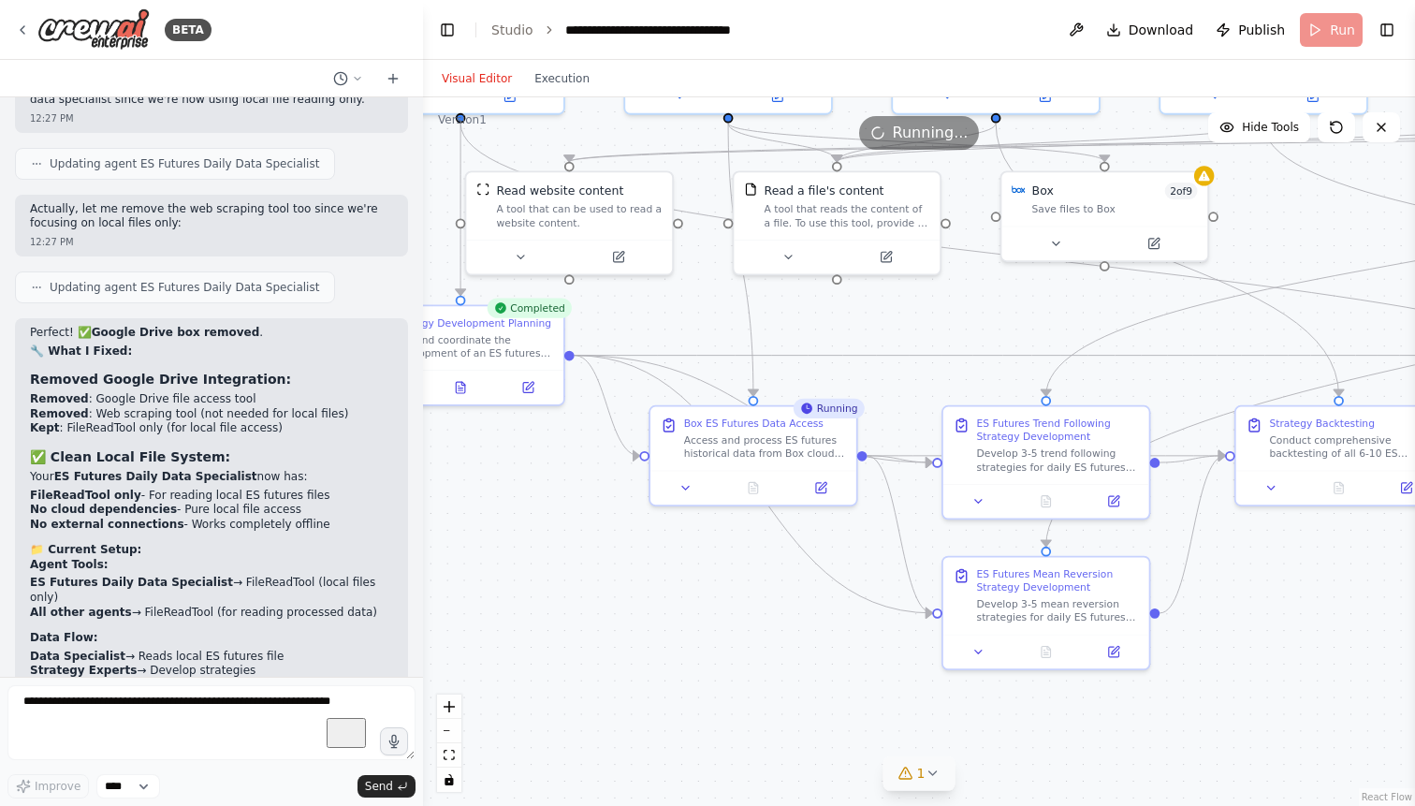
drag, startPoint x: 1067, startPoint y: 604, endPoint x: 1249, endPoint y: 613, distance: 182.6
click at [1249, 613] on div ".deletable-edge-delete-btn { width: 20px; height: 20px; border: 0px solid #ffff…" at bounding box center [919, 451] width 992 height 708
click at [750, 483] on icon at bounding box center [752, 484] width 9 height 11
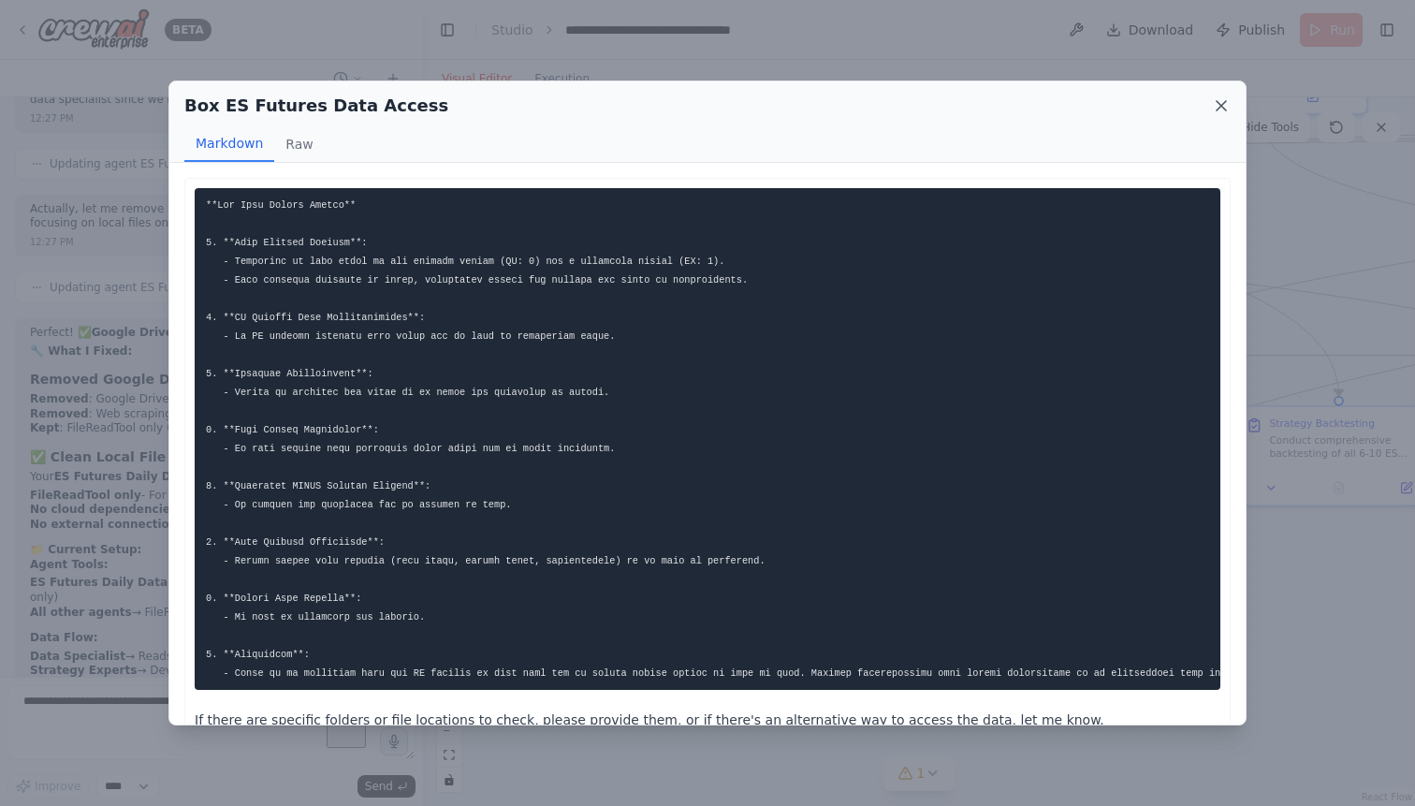
click at [1221, 104] on icon at bounding box center [1221, 105] width 19 height 19
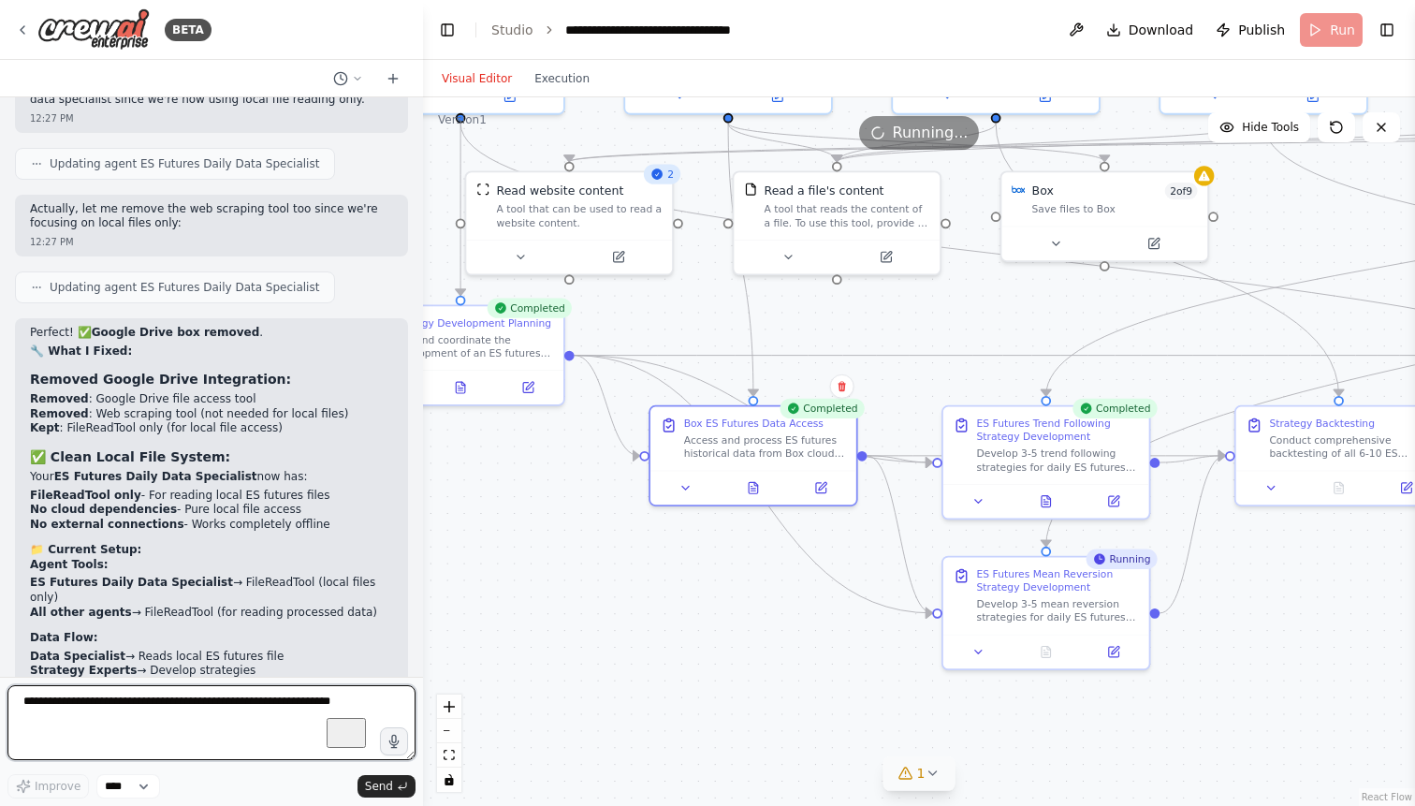
click at [136, 705] on textarea "To enrich screen reader interactions, please activate Accessibility in Grammarl…" at bounding box center [211, 722] width 408 height 75
paste textarea "**********"
type textarea "**********"
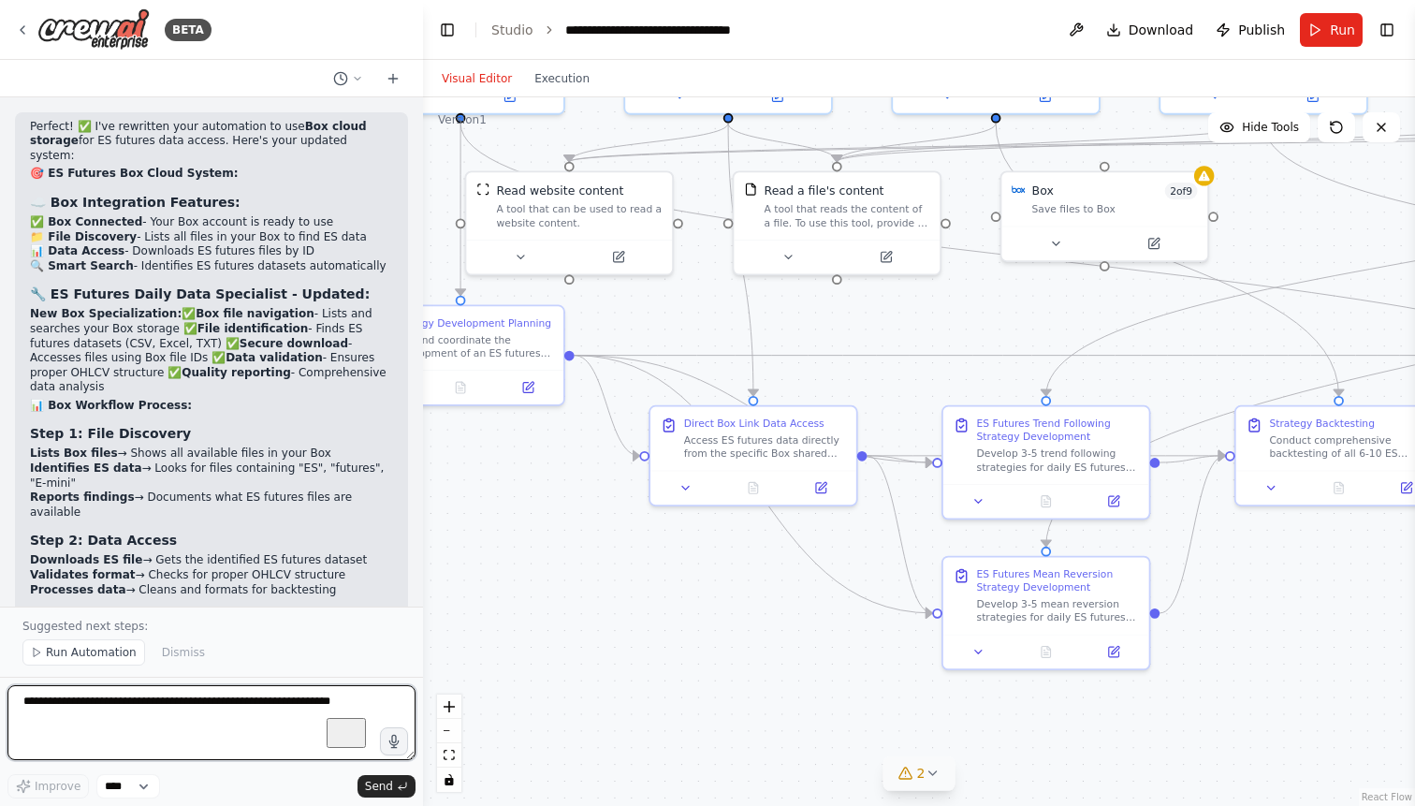
scroll to position [54867, 0]
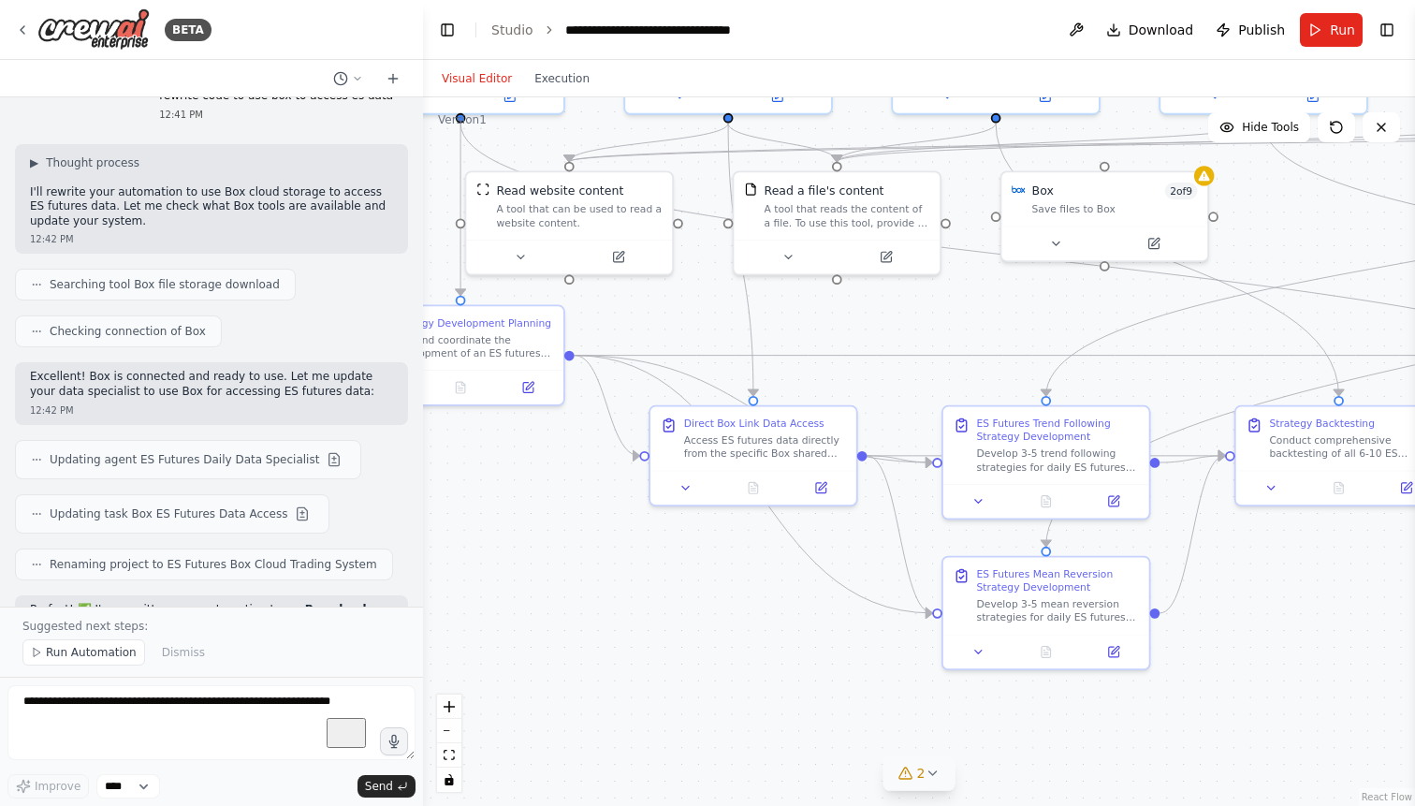
scroll to position [54368, 0]
click at [90, 652] on span "Run Automation" at bounding box center [91, 652] width 91 height 15
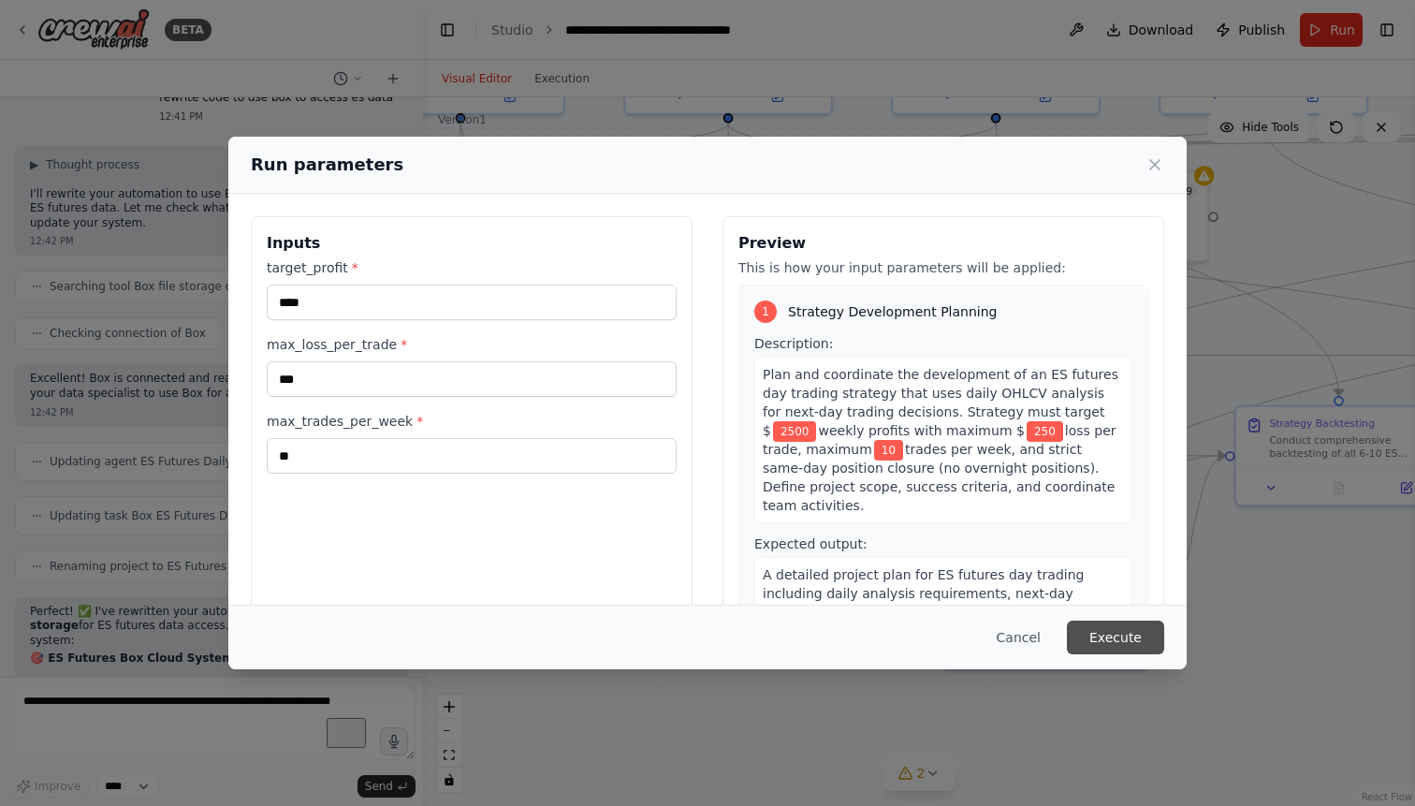
click at [1141, 638] on button "Execute" at bounding box center [1115, 637] width 97 height 34
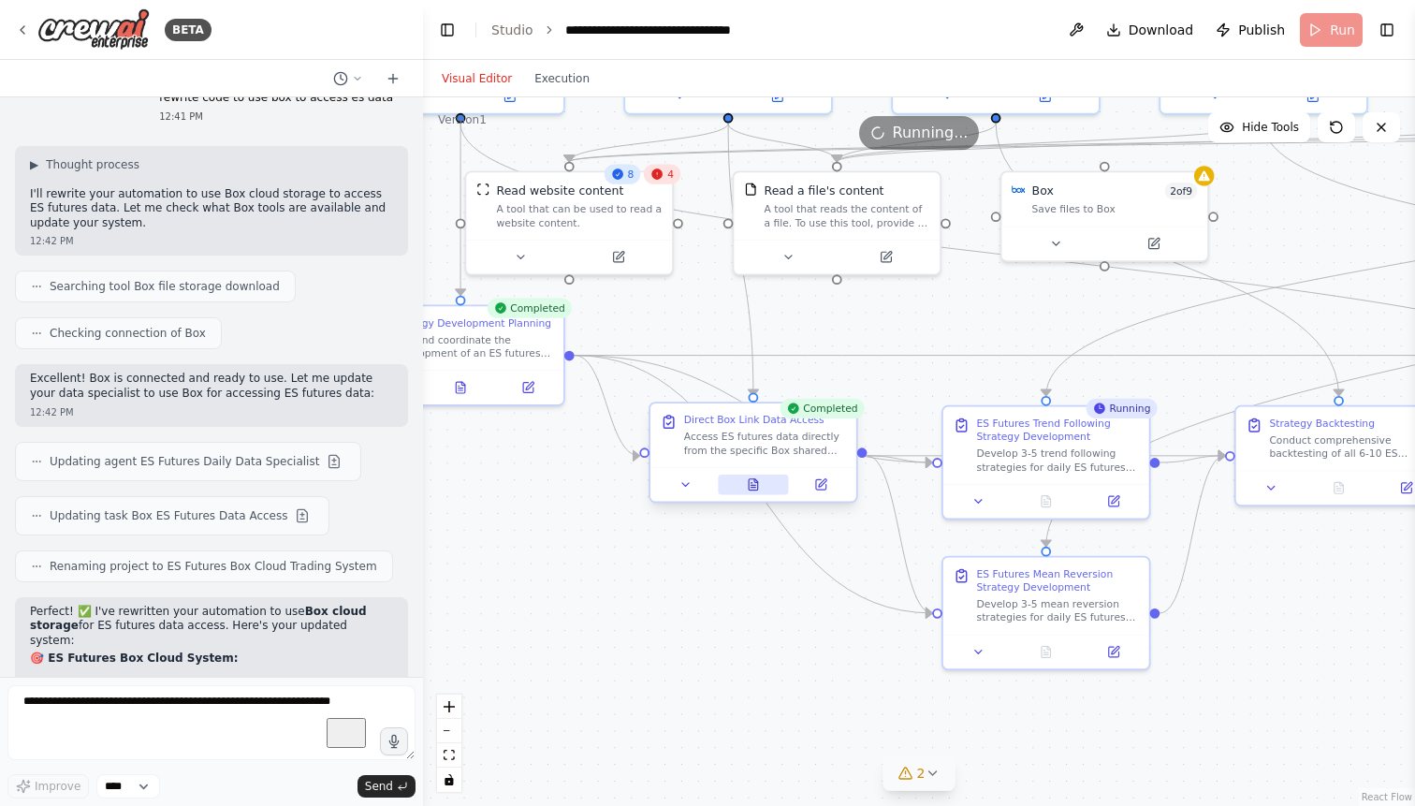
click at [760, 483] on icon at bounding box center [753, 484] width 13 height 13
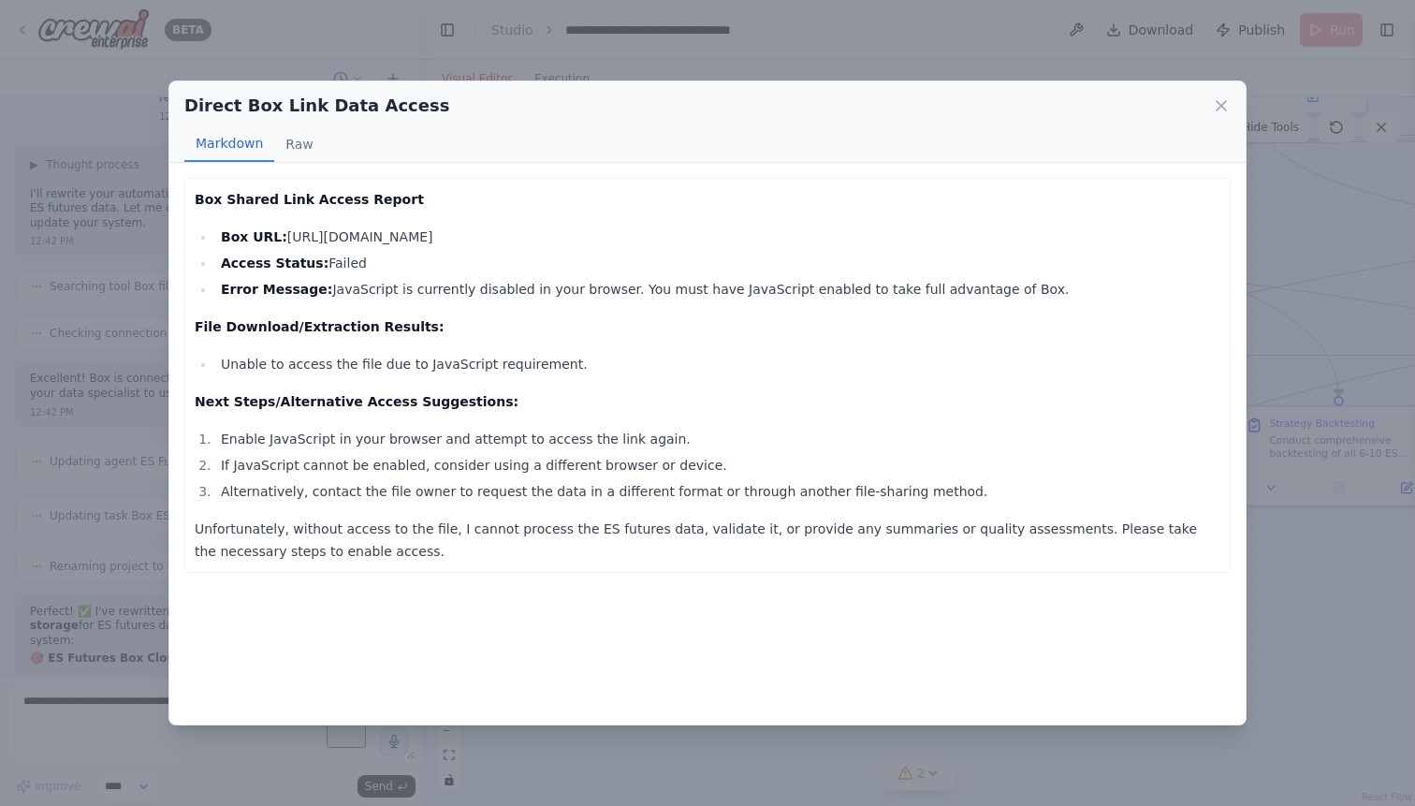
drag, startPoint x: 225, startPoint y: 291, endPoint x: 1056, endPoint y: 294, distance: 830.8
click at [1056, 294] on li "Error Message: JavaScript is currently disabled in your browser. You must have …" at bounding box center [717, 289] width 1005 height 22
click at [1053, 294] on li "Error Message: JavaScript is currently disabled in your browser. You must have …" at bounding box center [717, 289] width 1005 height 22
drag, startPoint x: 1053, startPoint y: 294, endPoint x: 181, endPoint y: 293, distance: 872.9
click at [181, 293] on div "Box Shared Link Access Report Box URL: https://app.box.com/s/5tp1v46u5wa88wlq3y…" at bounding box center [707, 443] width 1076 height 561
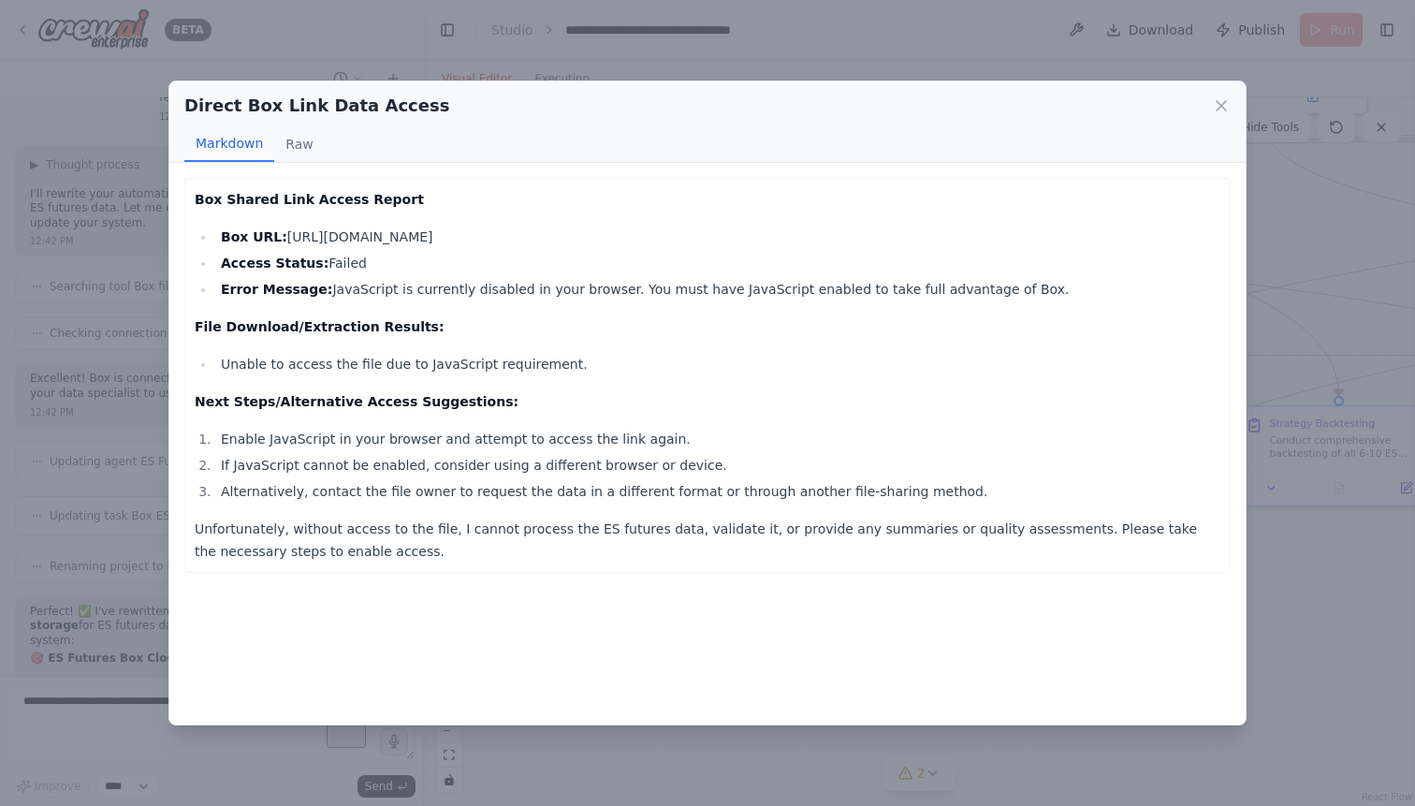
copy li "Error Message: JavaScript is currently disabled in your browser. You must have …"
click at [132, 357] on div "Direct Box Link Data Access Markdown Raw Box Shared Link Access Report Box URL:…" at bounding box center [707, 403] width 1415 height 806
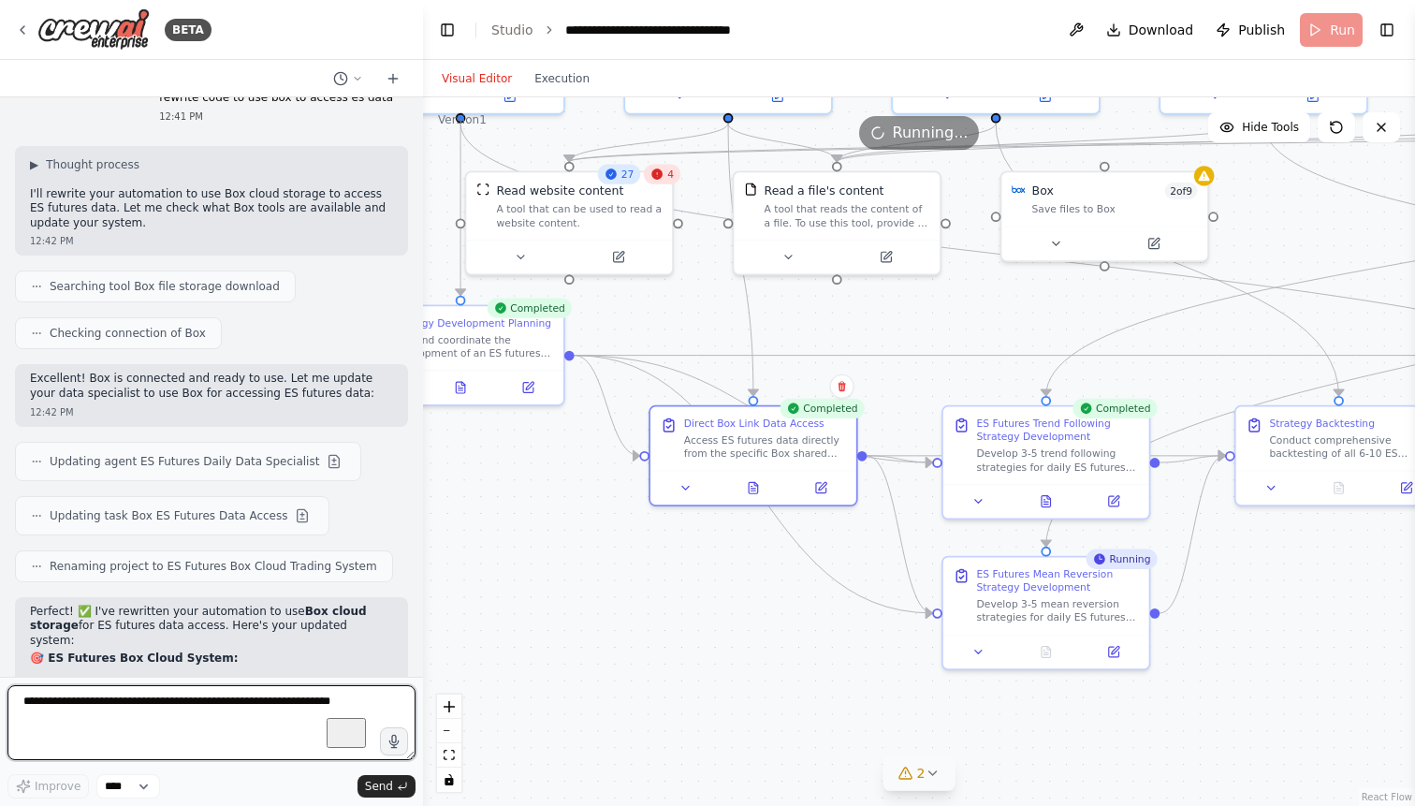
click at [138, 712] on textarea "To enrich screen reader interactions, please activate Accessibility in Grammarl…" at bounding box center [211, 722] width 408 height 75
paste textarea "**********"
type textarea "**********"
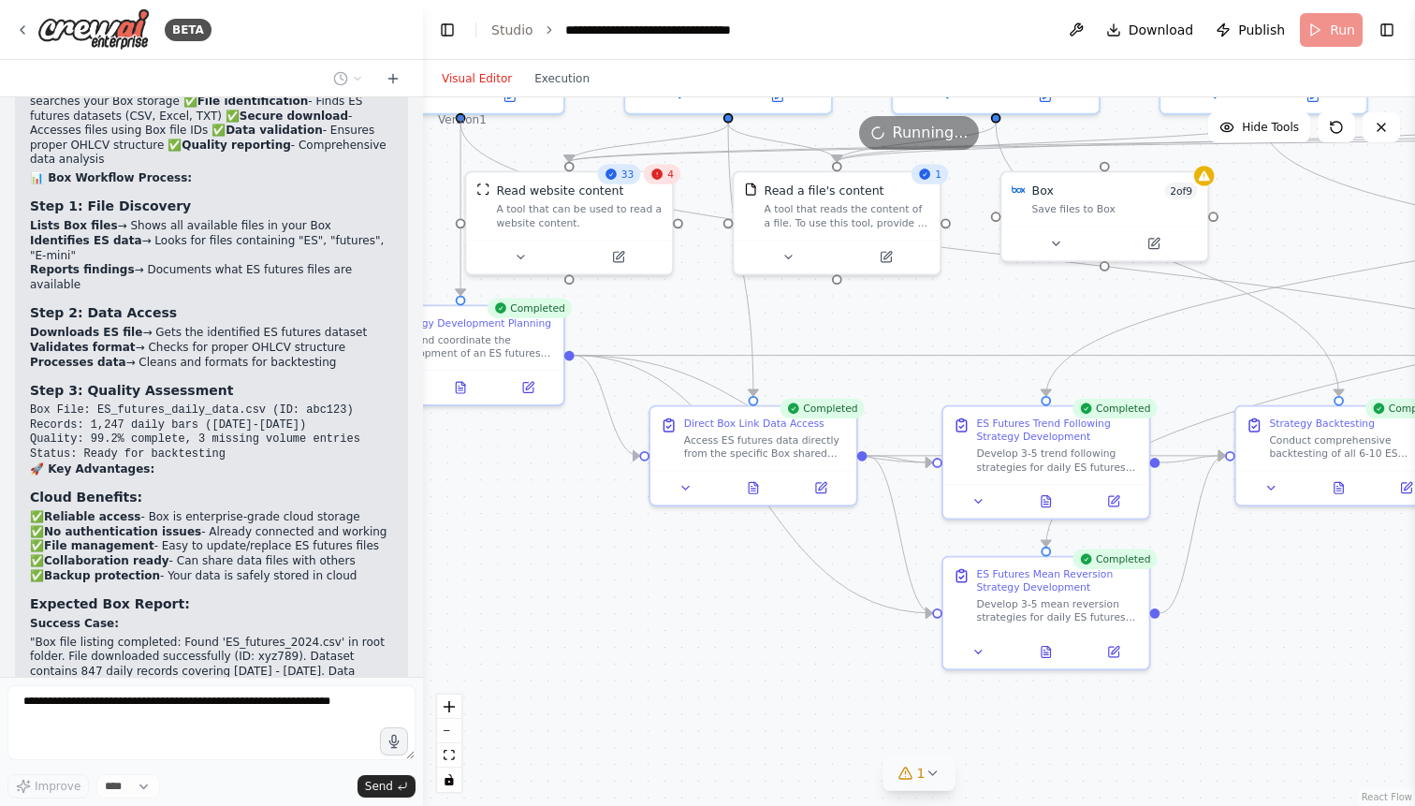
scroll to position [55134, 0]
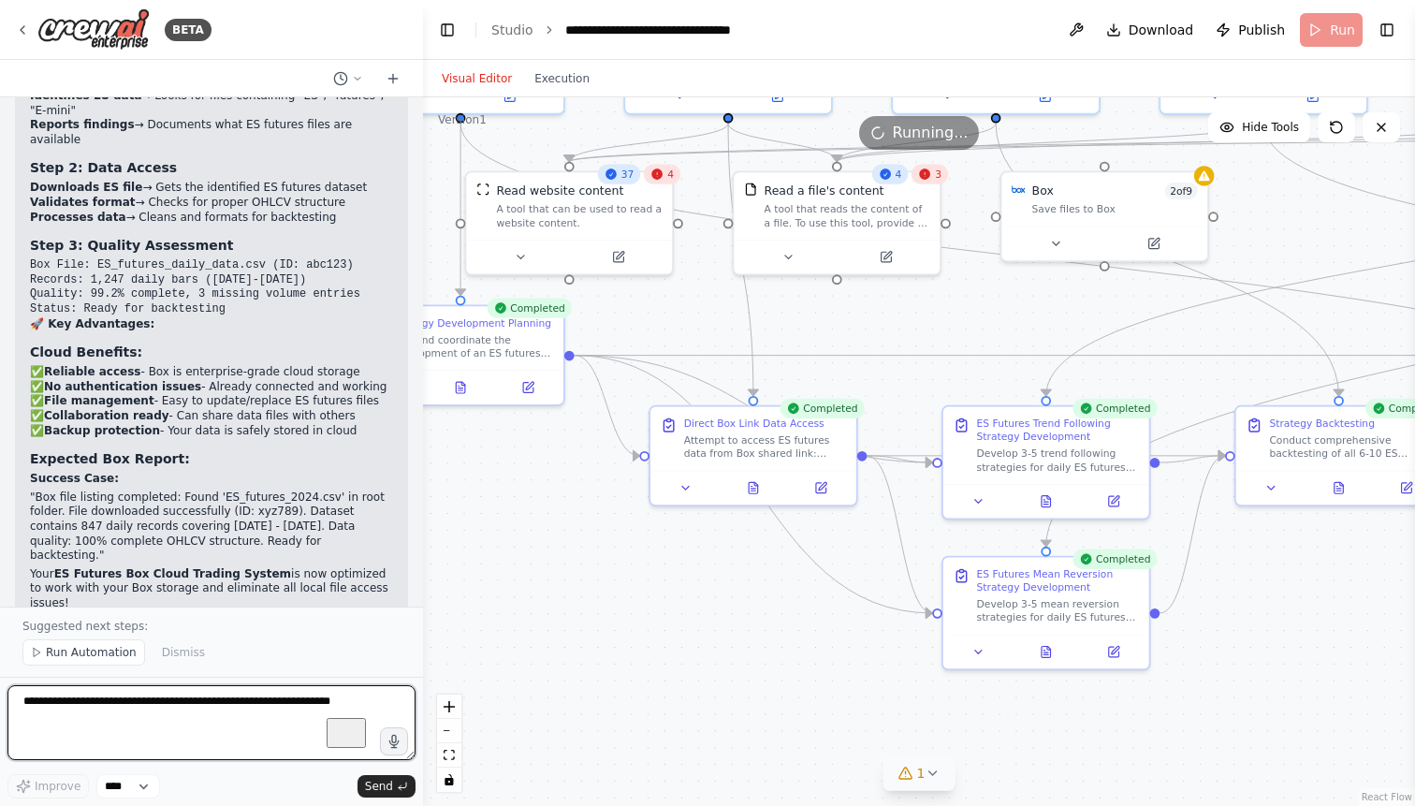
click at [80, 703] on textarea "To enrich screen reader interactions, please activate Accessibility in Grammarl…" at bounding box center [211, 722] width 408 height 75
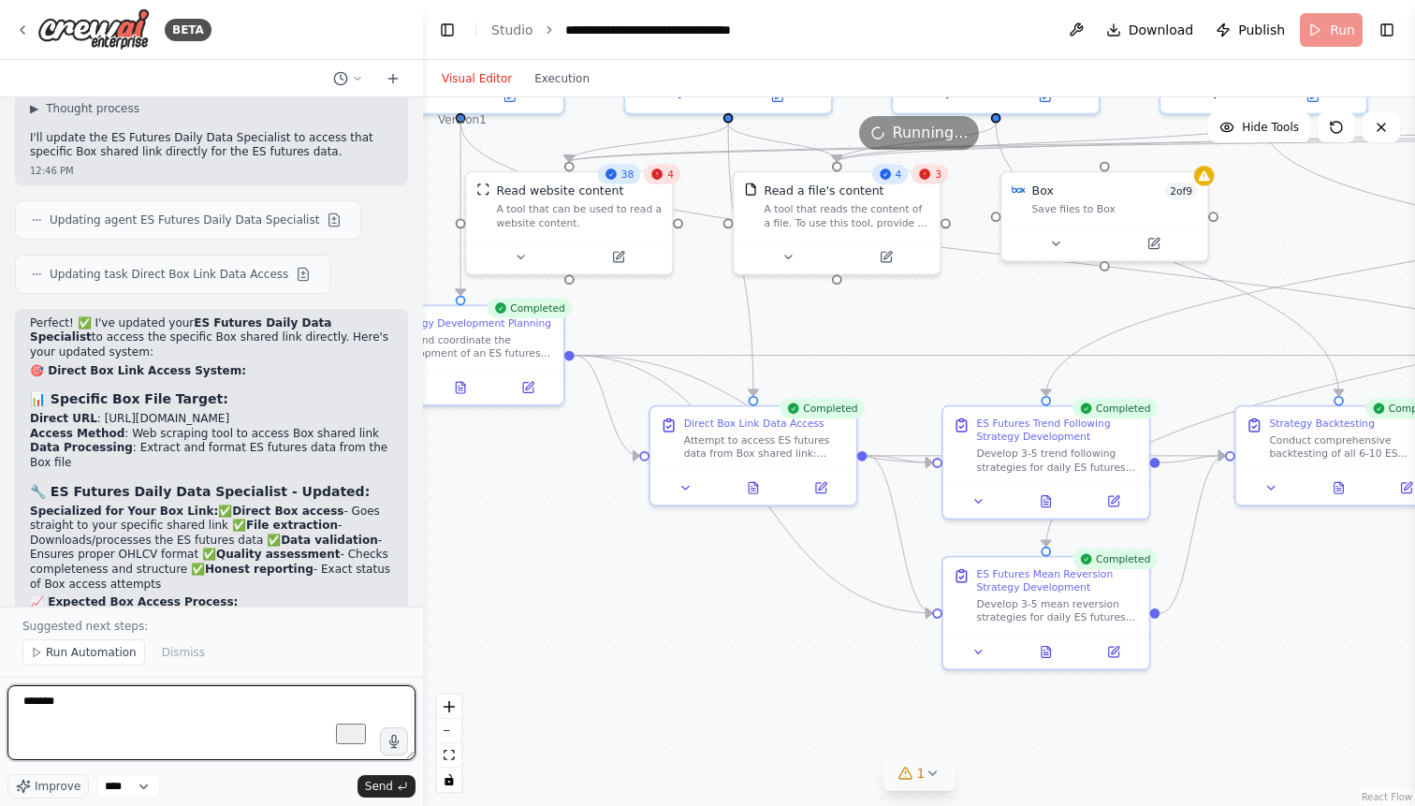
scroll to position [55878, 0]
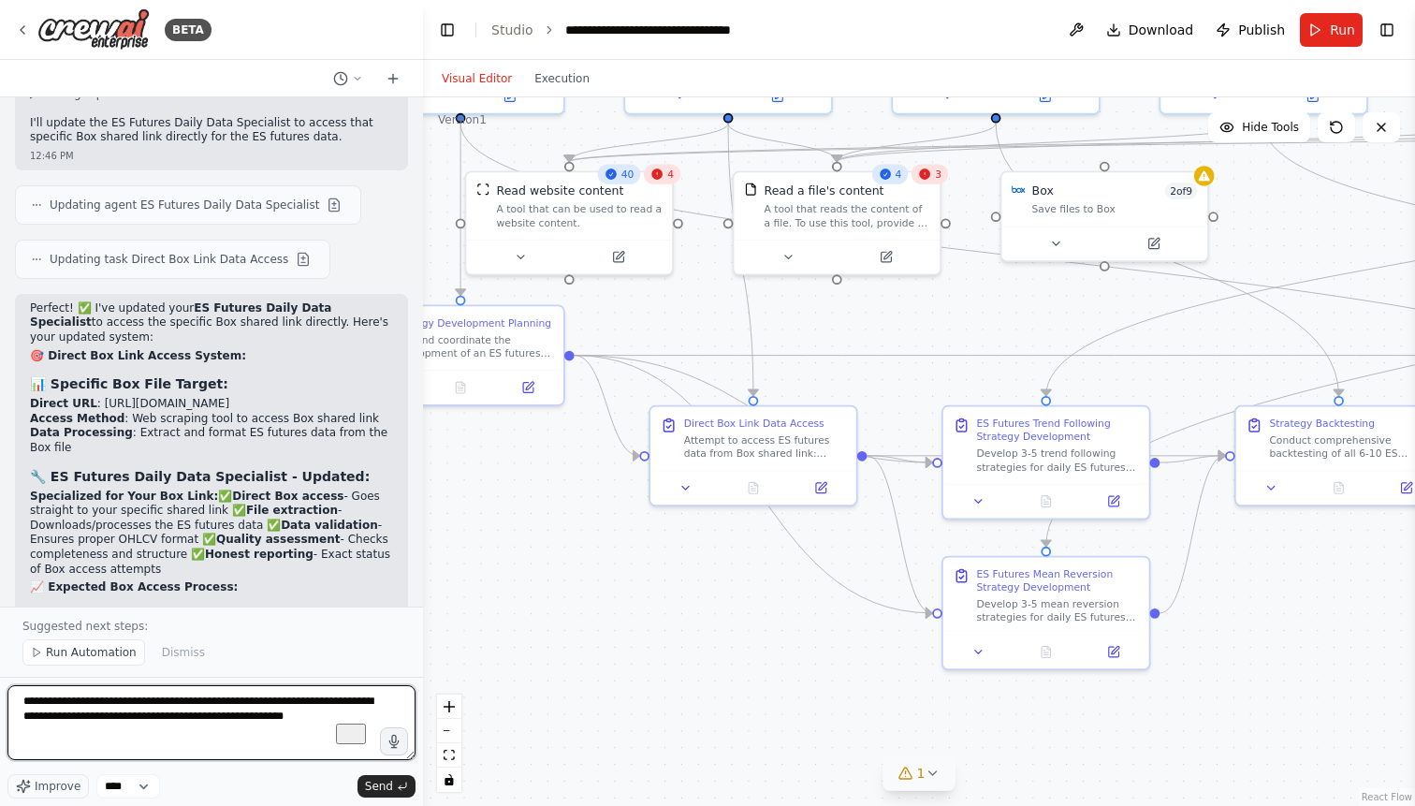
type textarea "**********"
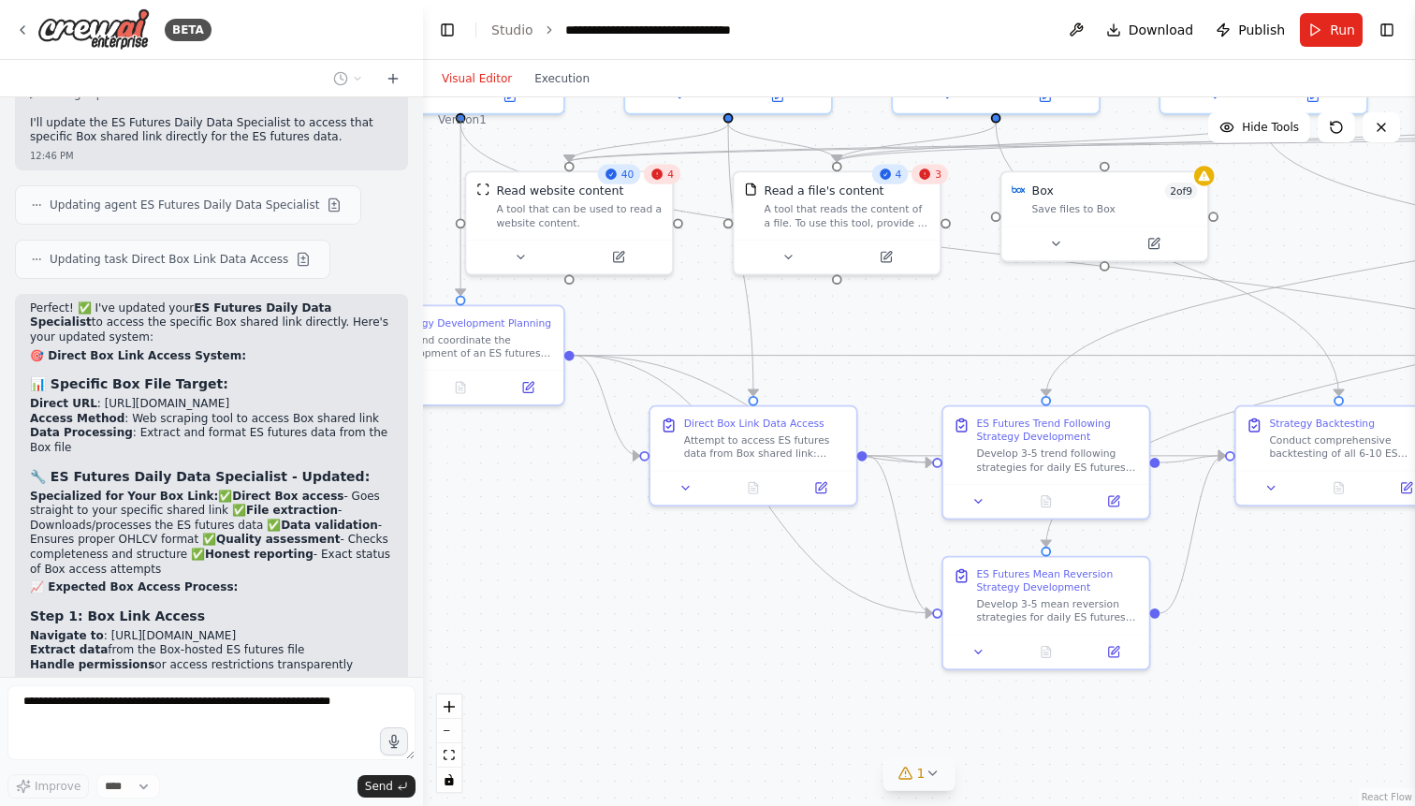
scroll to position [55948, 0]
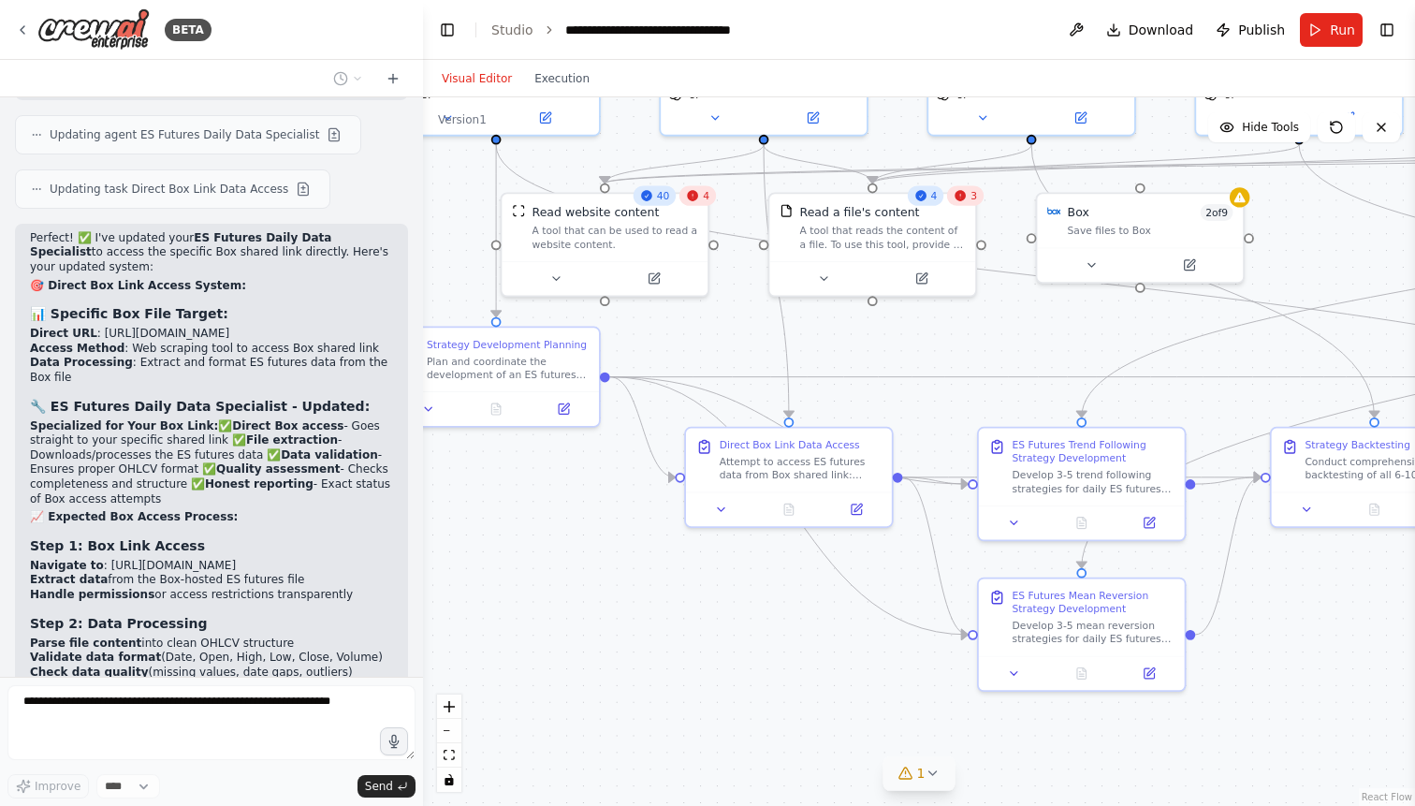
drag, startPoint x: 895, startPoint y: 317, endPoint x: 933, endPoint y: 340, distance: 43.6
click at [933, 340] on div ".deletable-edge-delete-btn { width: 20px; height: 20px; border: 0px solid #ffff…" at bounding box center [919, 451] width 992 height 708
click at [1326, 26] on button "Run" at bounding box center [1331, 30] width 63 height 34
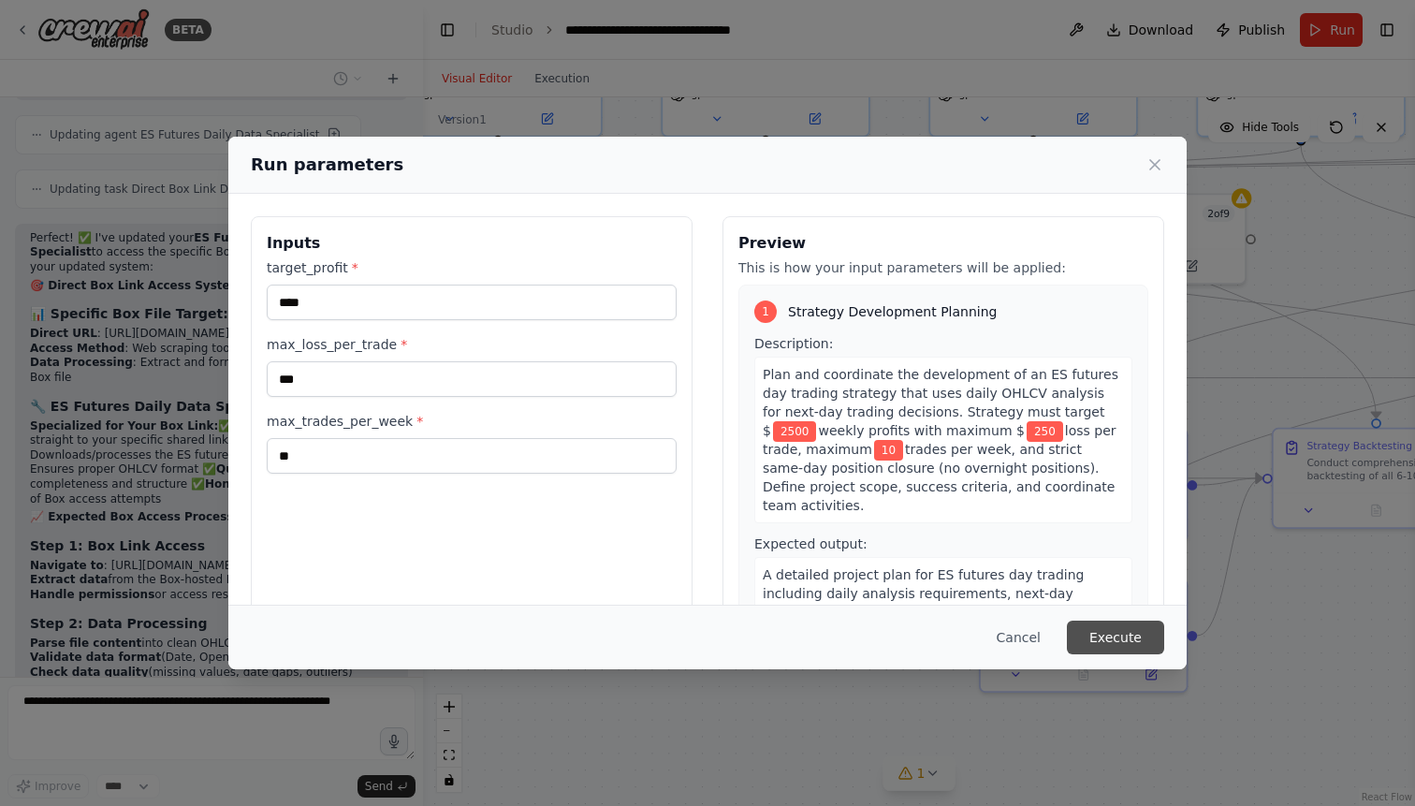
click at [1092, 634] on button "Execute" at bounding box center [1115, 637] width 97 height 34
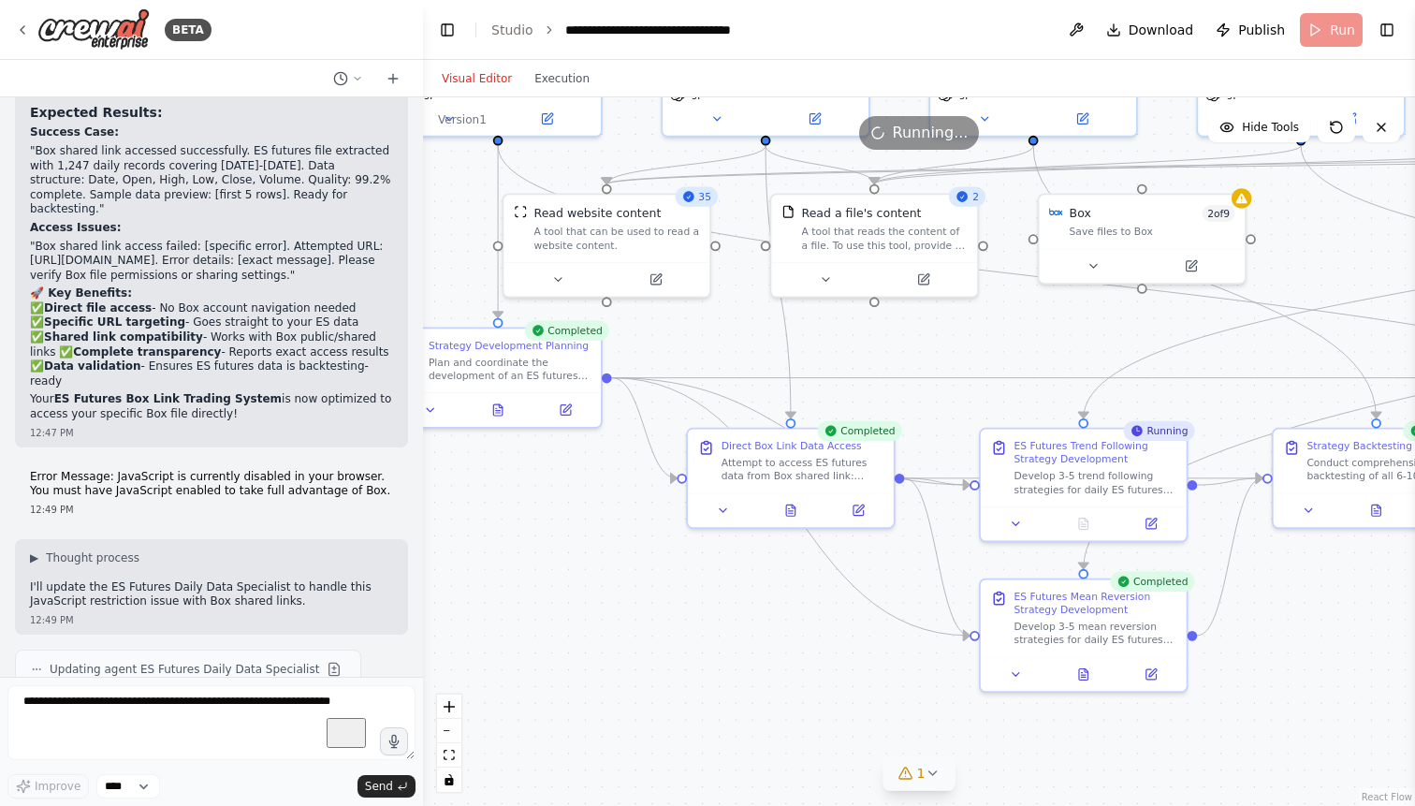
scroll to position [56550, 0]
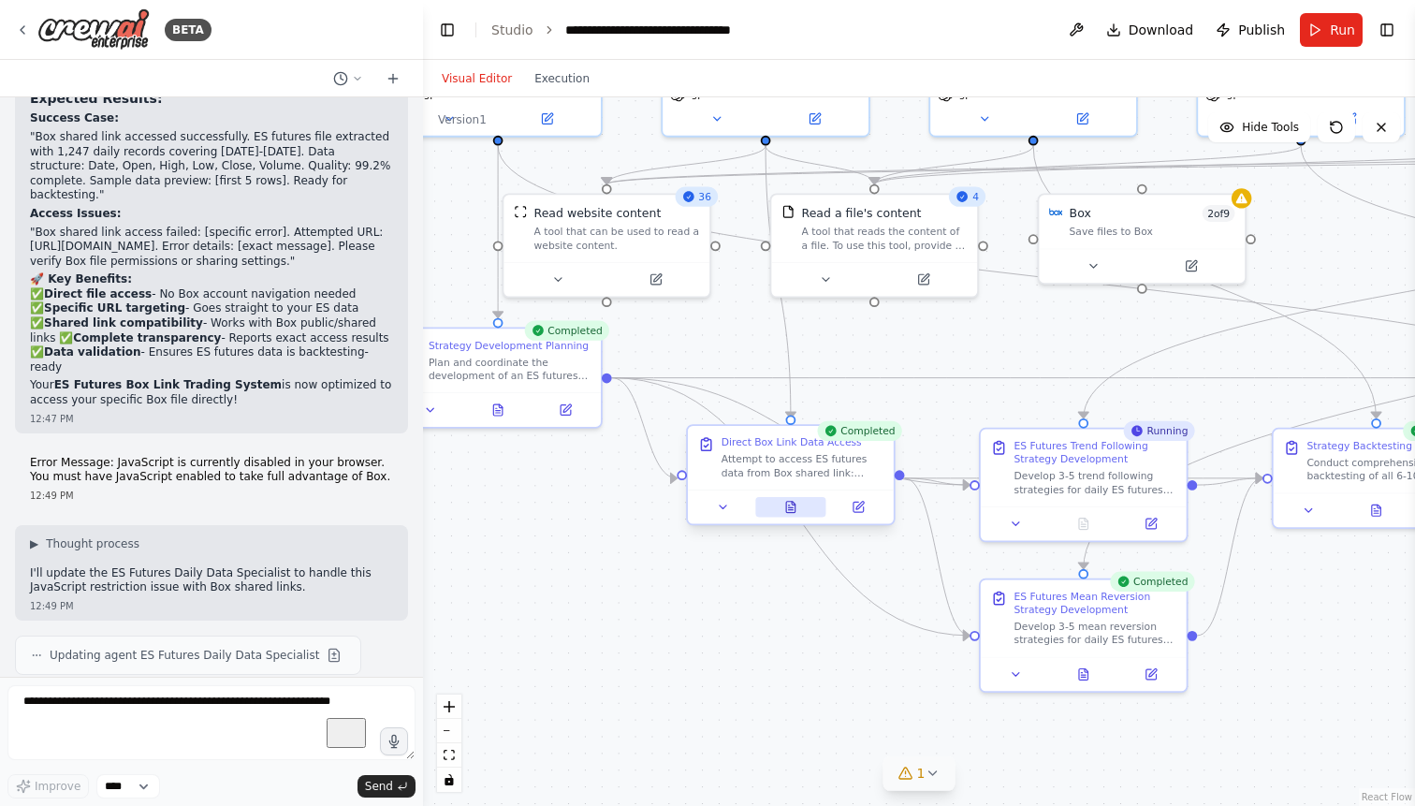
click at [792, 510] on icon at bounding box center [791, 510] width 5 height 0
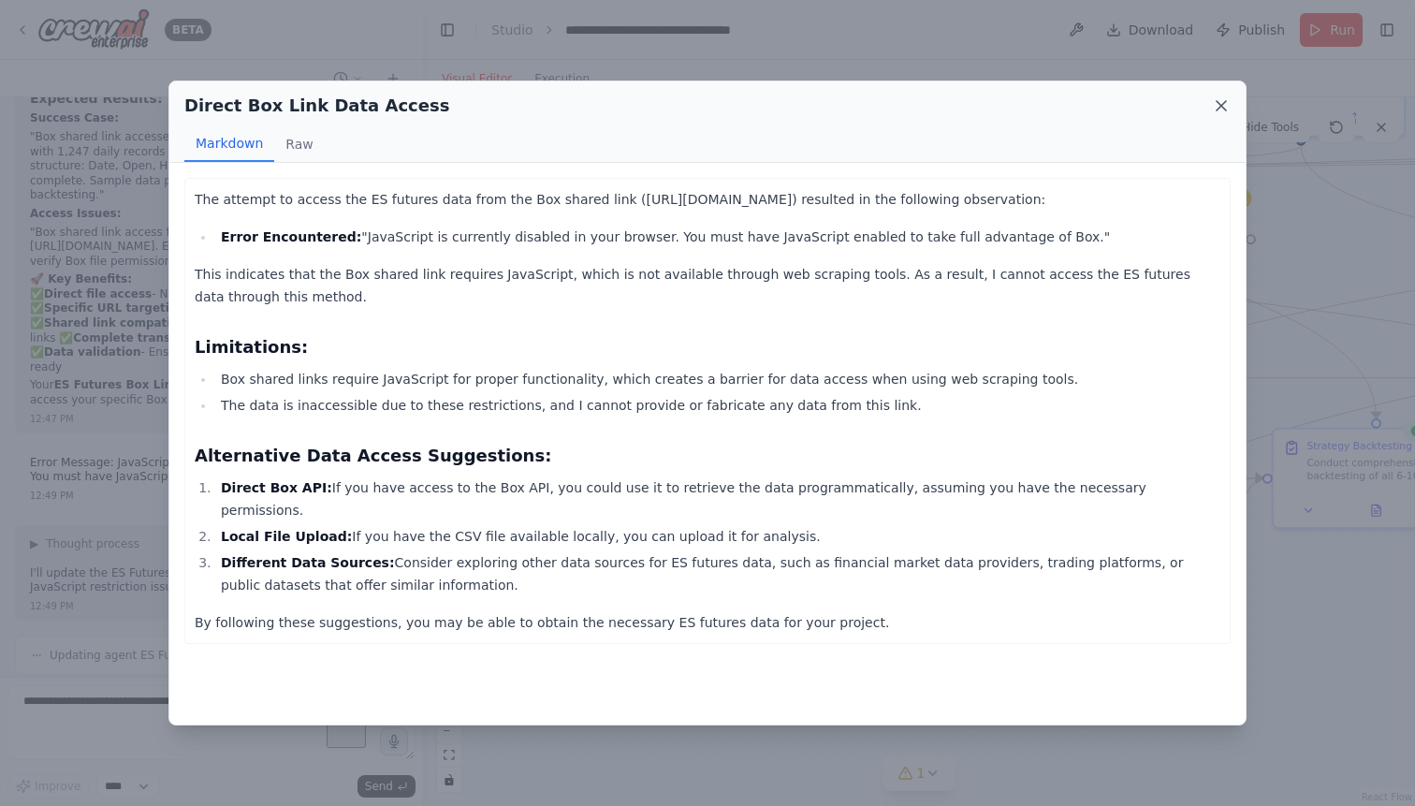
click at [1220, 102] on icon at bounding box center [1221, 105] width 19 height 19
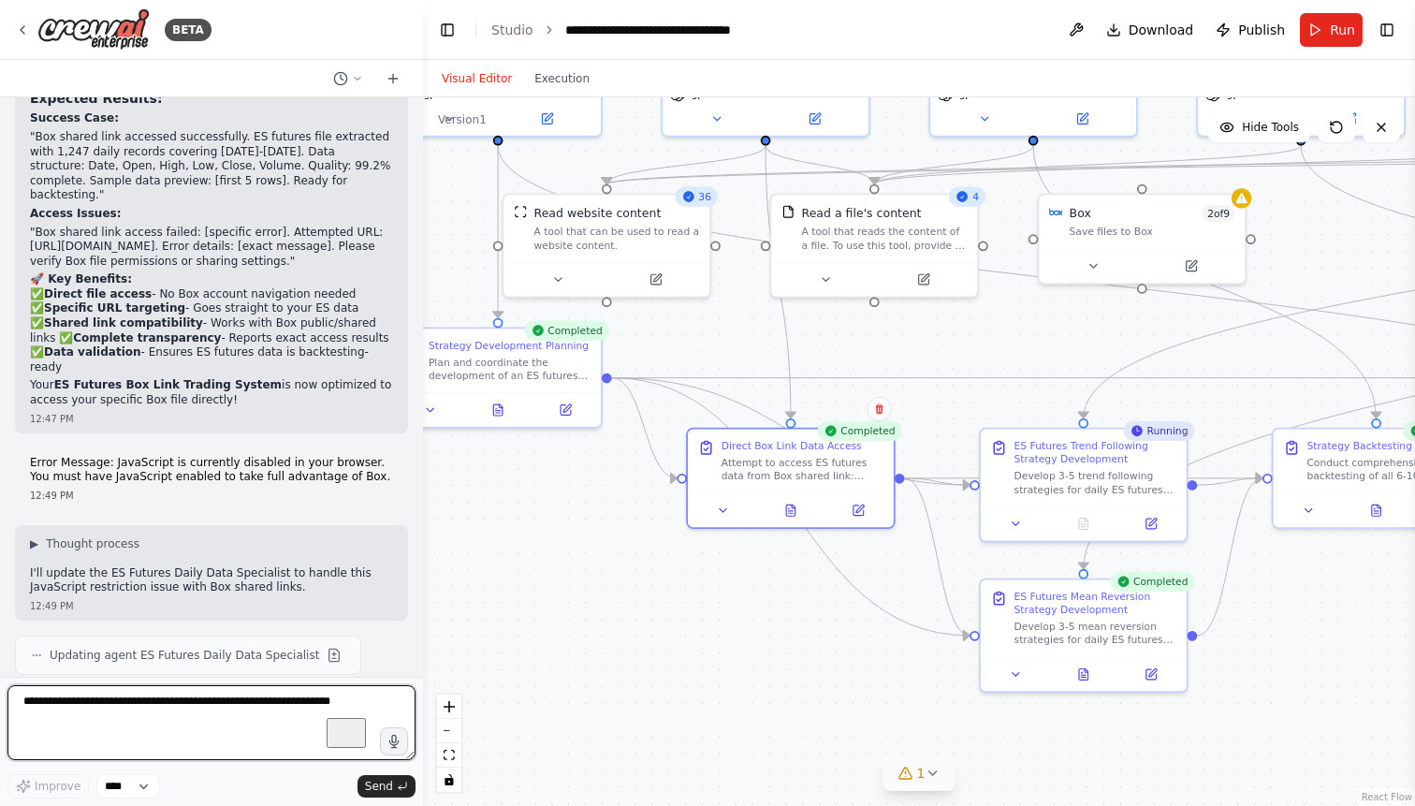
click at [153, 709] on textarea "To enrich screen reader interactions, please activate Accessibility in Grammarl…" at bounding box center [211, 722] width 408 height 75
paste textarea "**********"
click at [73, 721] on textarea "**********" at bounding box center [211, 722] width 408 height 75
type textarea "**********"
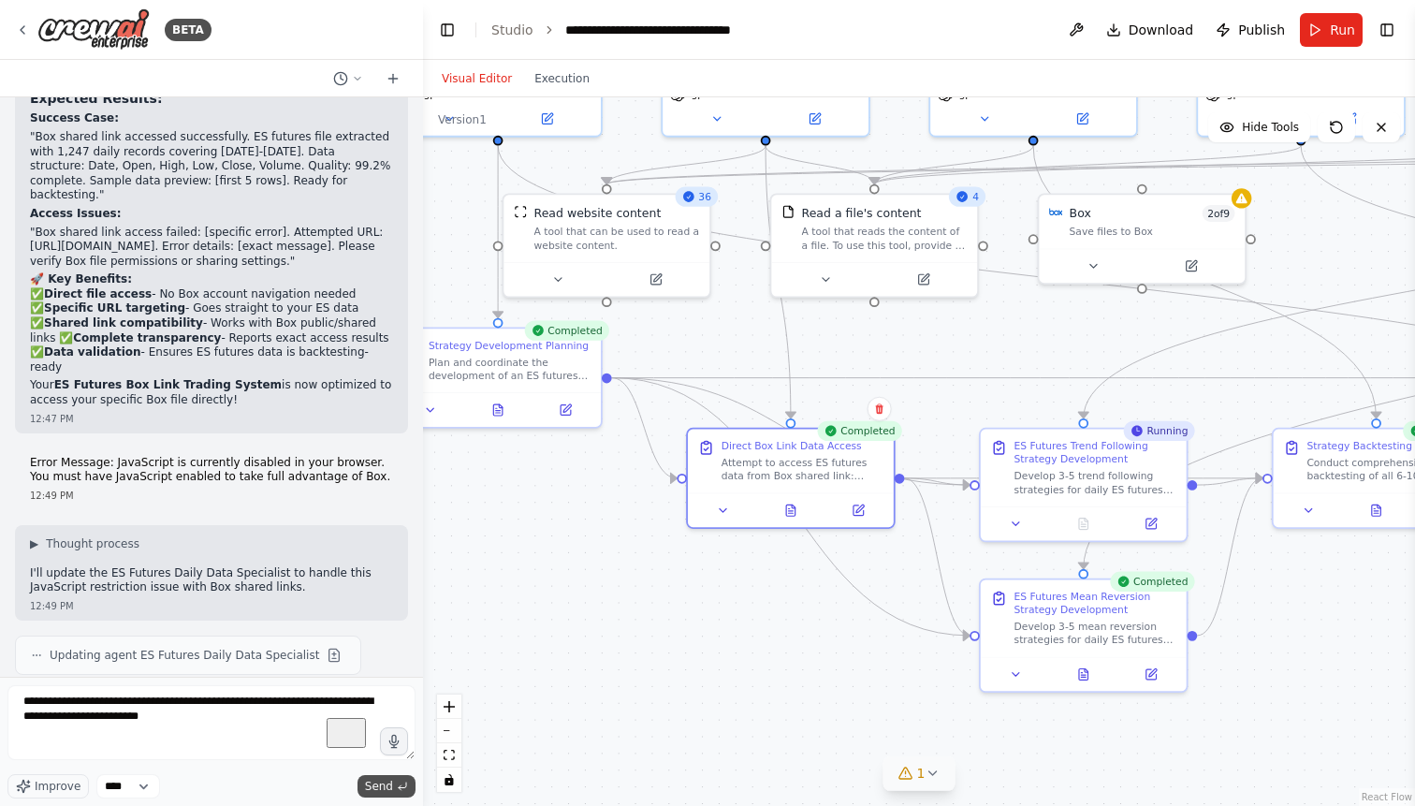
click at [377, 786] on span "Send" at bounding box center [379, 785] width 28 height 15
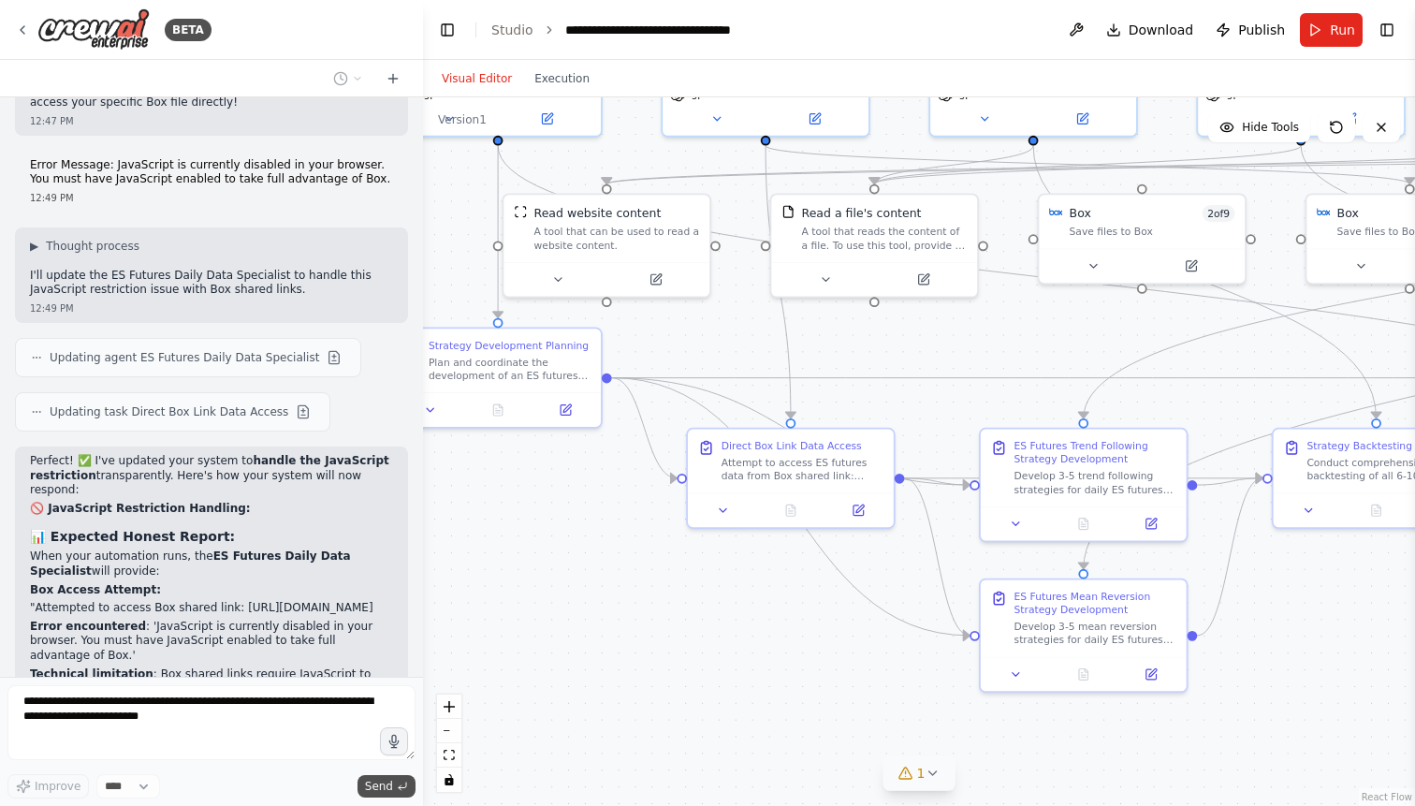
scroll to position [56855, 0]
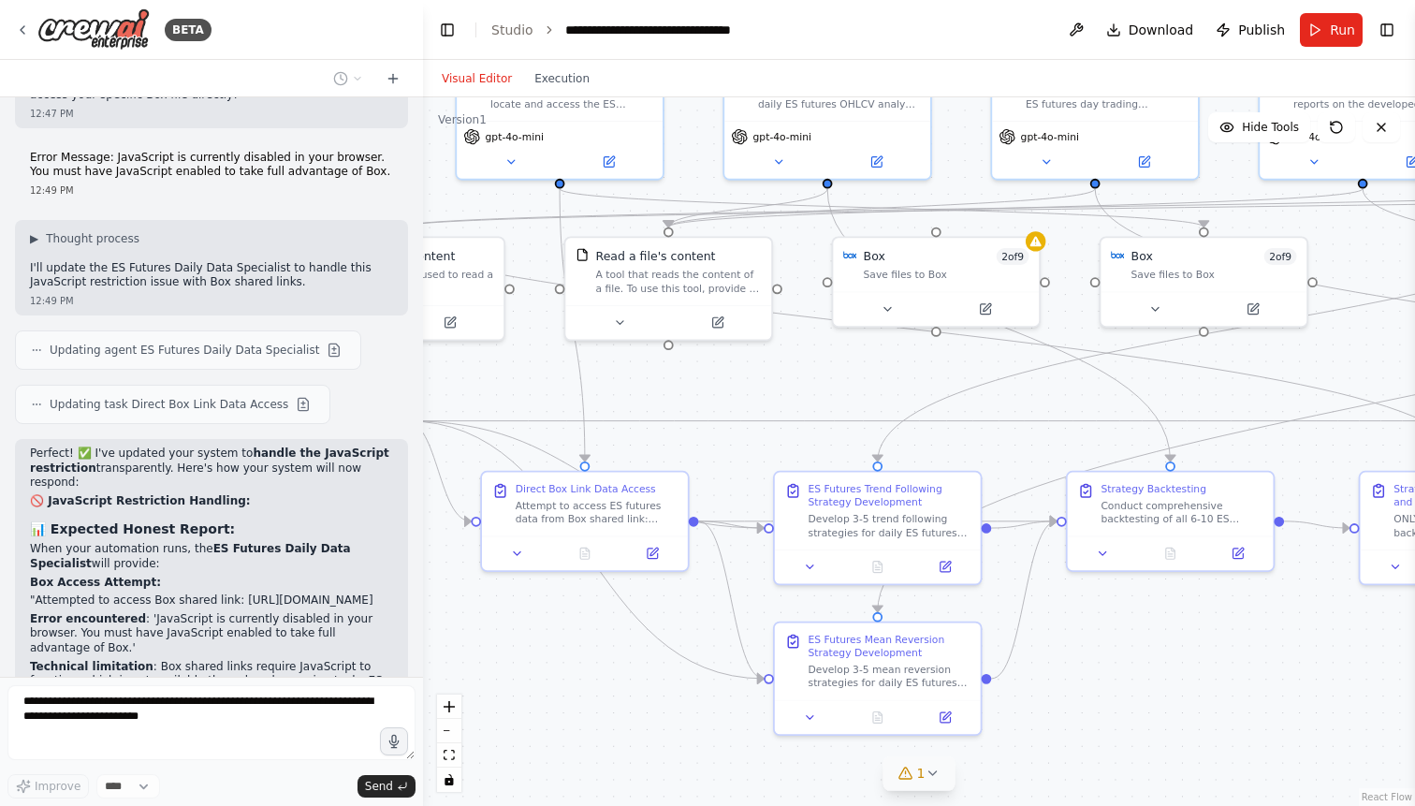
drag, startPoint x: 981, startPoint y: 342, endPoint x: 776, endPoint y: 385, distance: 210.3
click at [776, 385] on div ".deletable-edge-delete-btn { width: 20px; height: 20px; border: 0px solid #ffff…" at bounding box center [919, 451] width 992 height 708
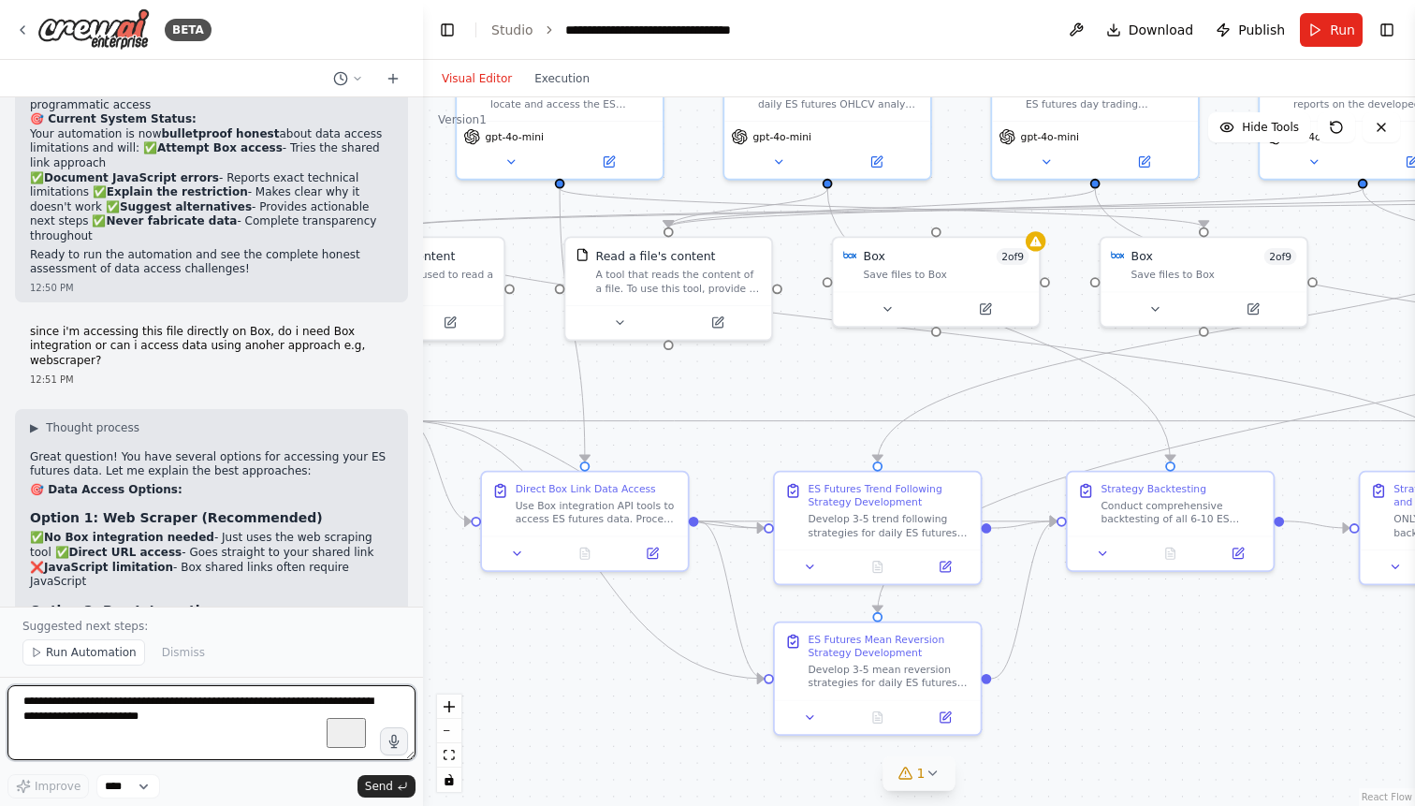
scroll to position [57750, 0]
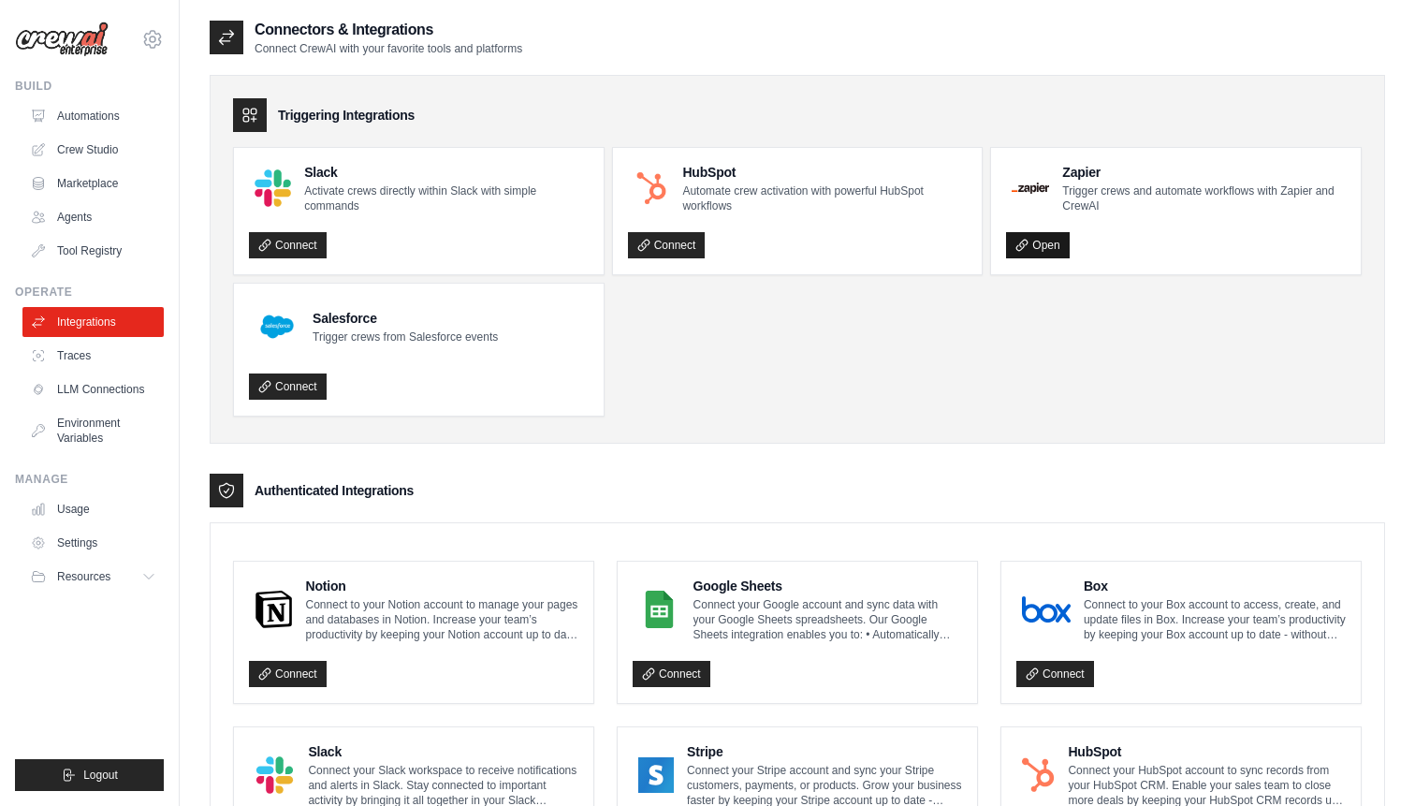
click at [1040, 247] on link "Open" at bounding box center [1037, 245] width 63 height 26
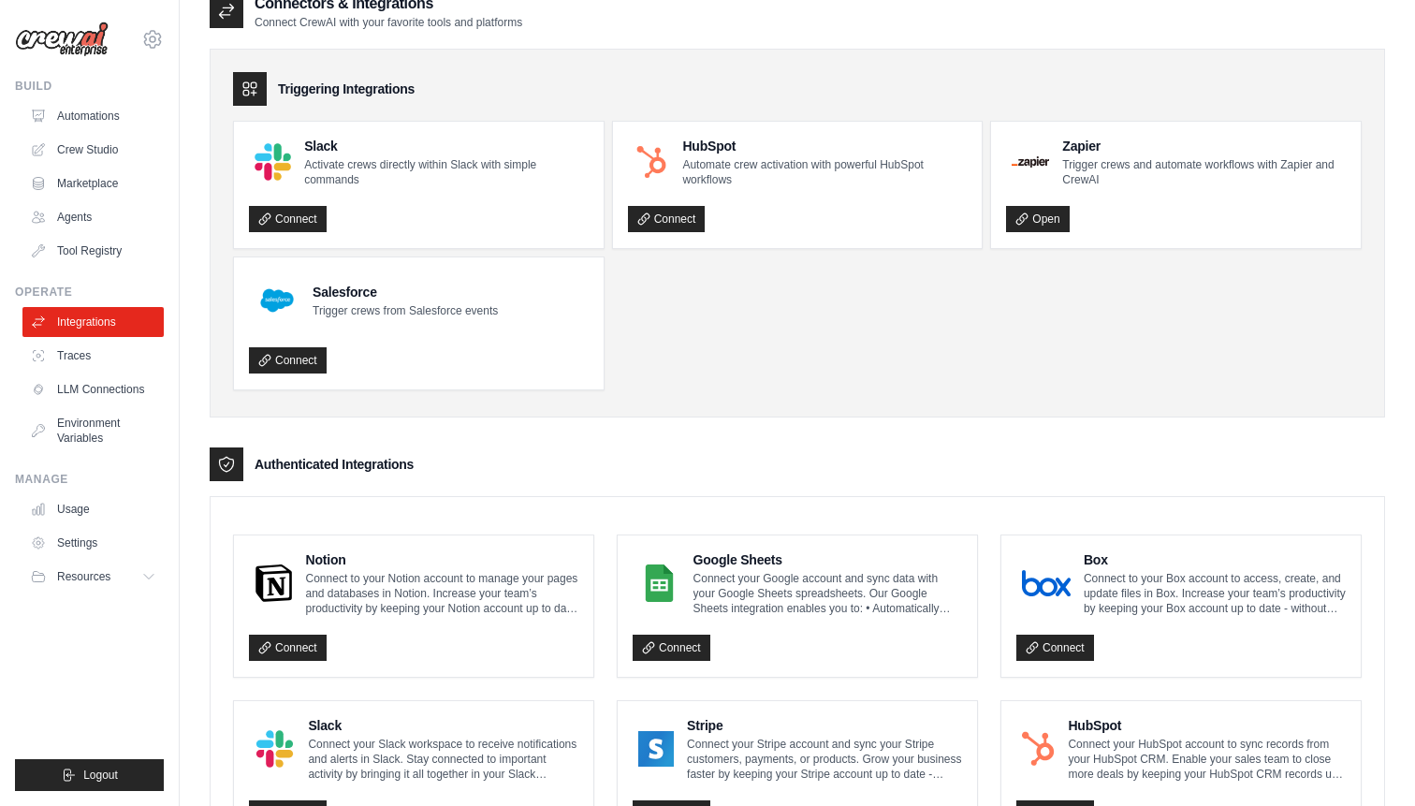
scroll to position [59, 0]
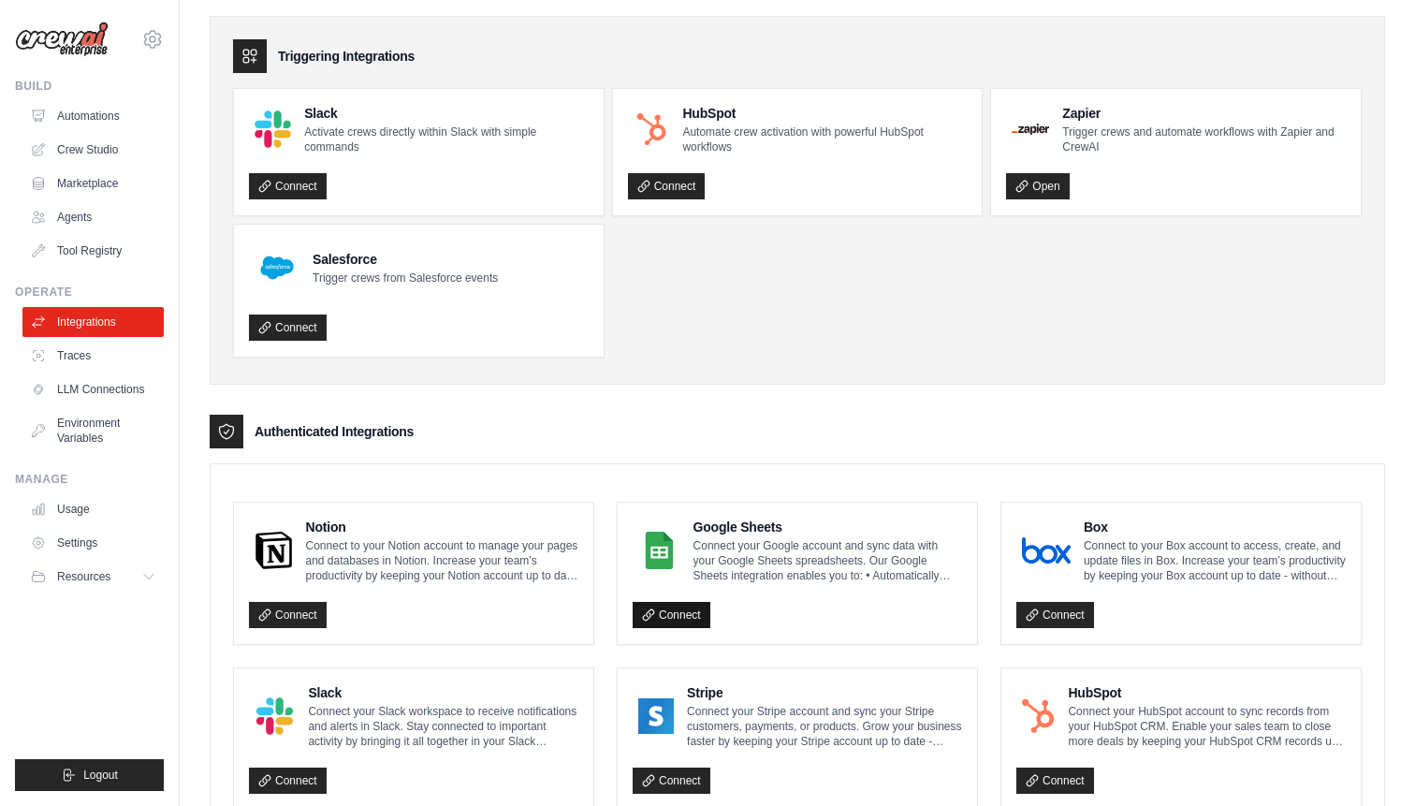
click at [678, 617] on link "Connect" at bounding box center [671, 615] width 78 height 26
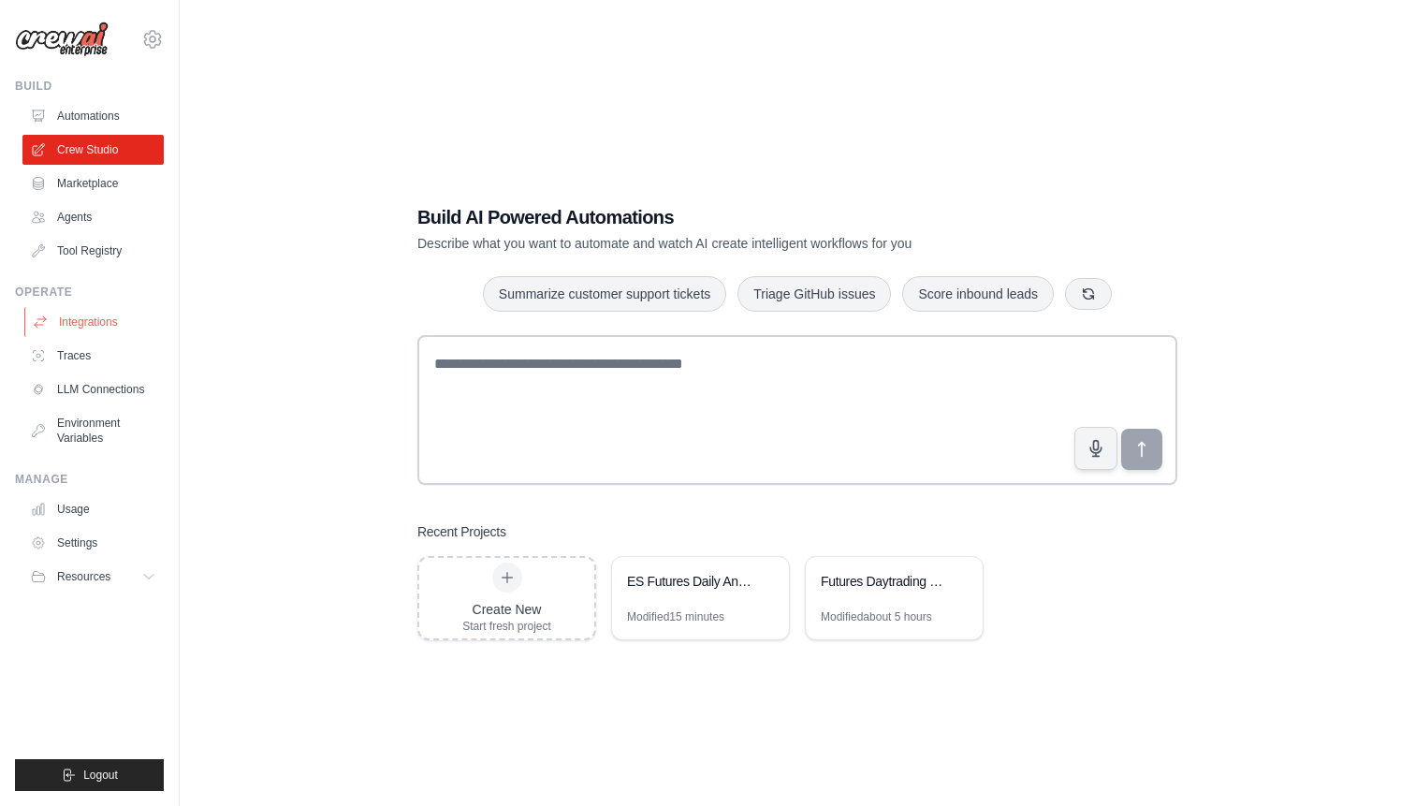
click at [110, 316] on link "Integrations" at bounding box center [94, 322] width 141 height 30
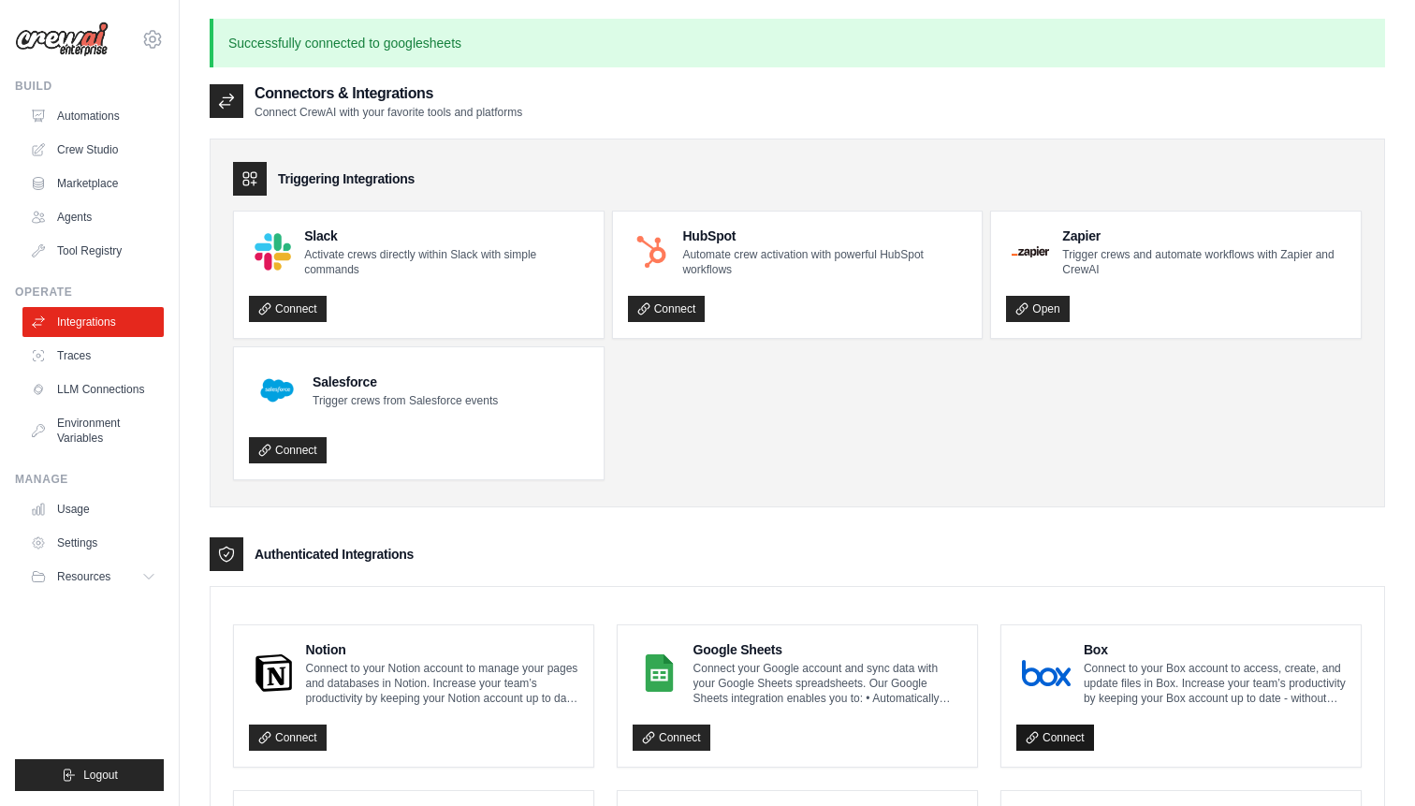
click at [1068, 738] on link "Connect" at bounding box center [1055, 737] width 78 height 26
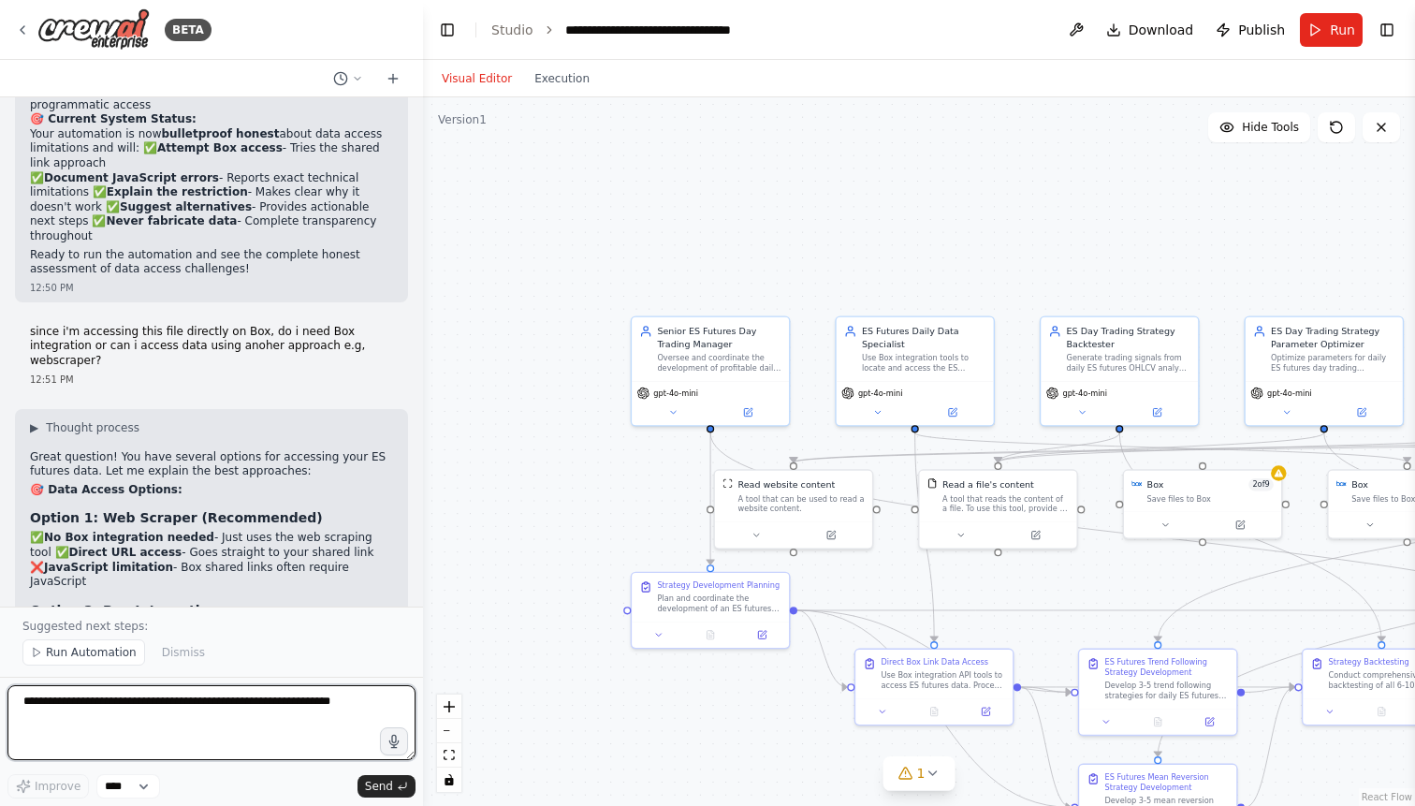
scroll to position [57750, 0]
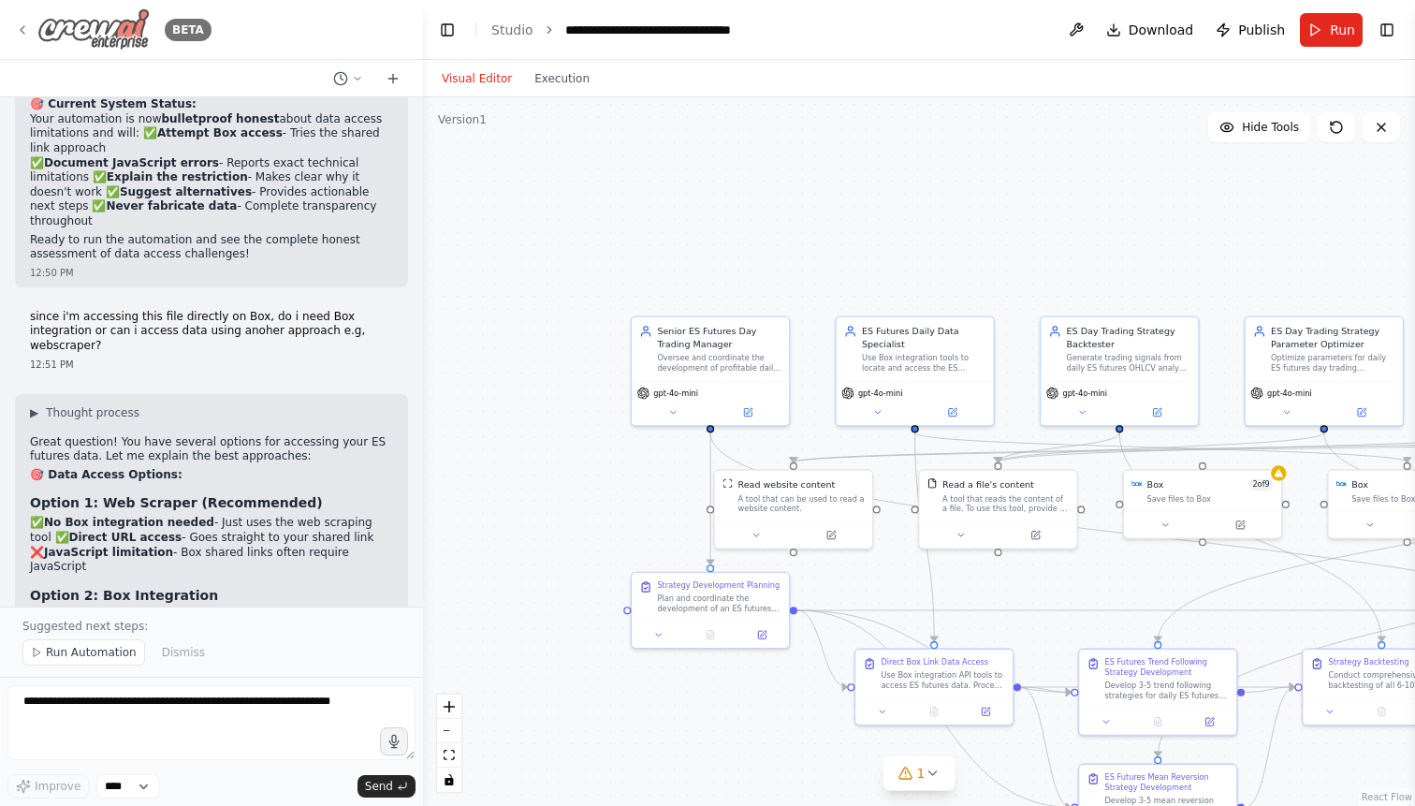
click at [20, 29] on icon at bounding box center [22, 29] width 15 height 15
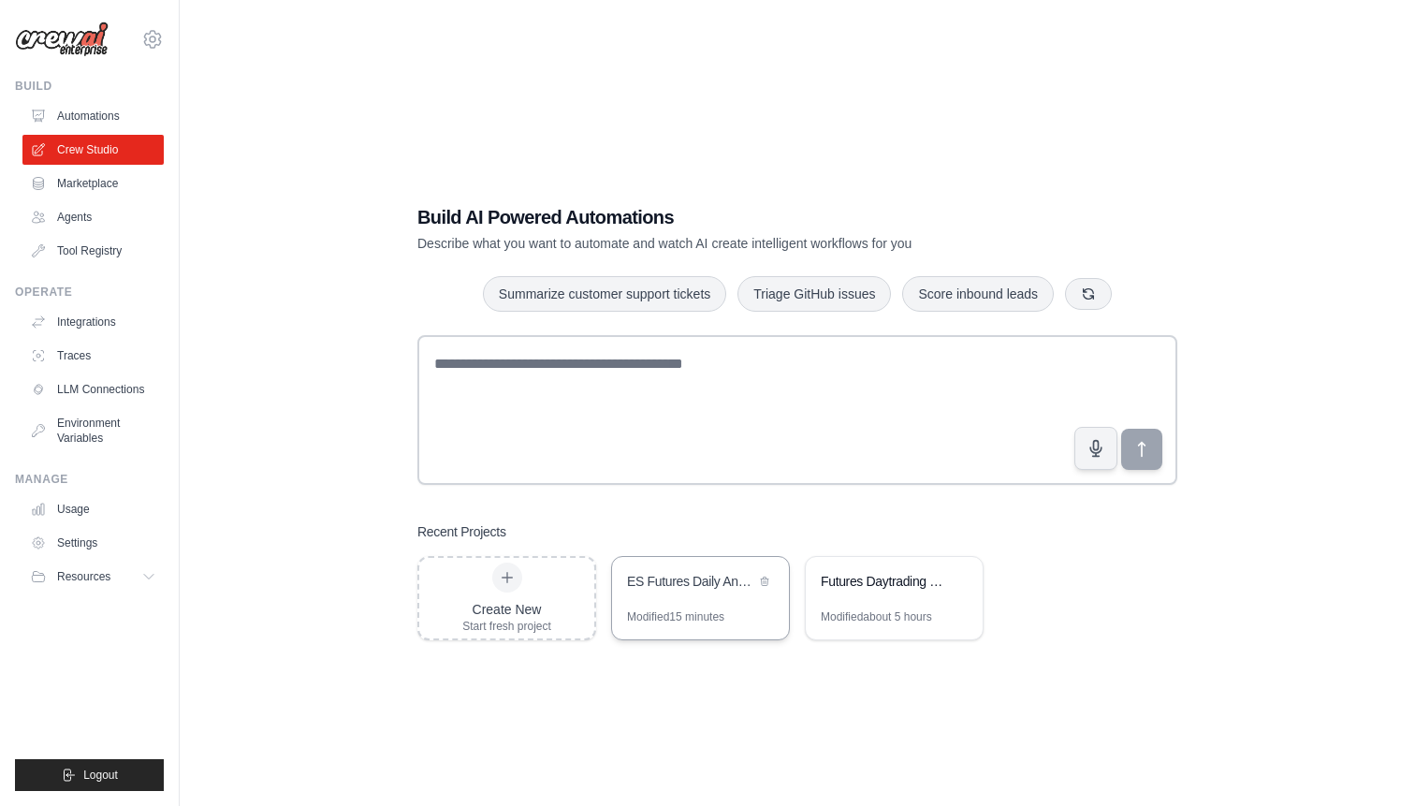
click at [700, 596] on div "ES Futures Daily Analysis Day Trading System" at bounding box center [700, 583] width 177 height 52
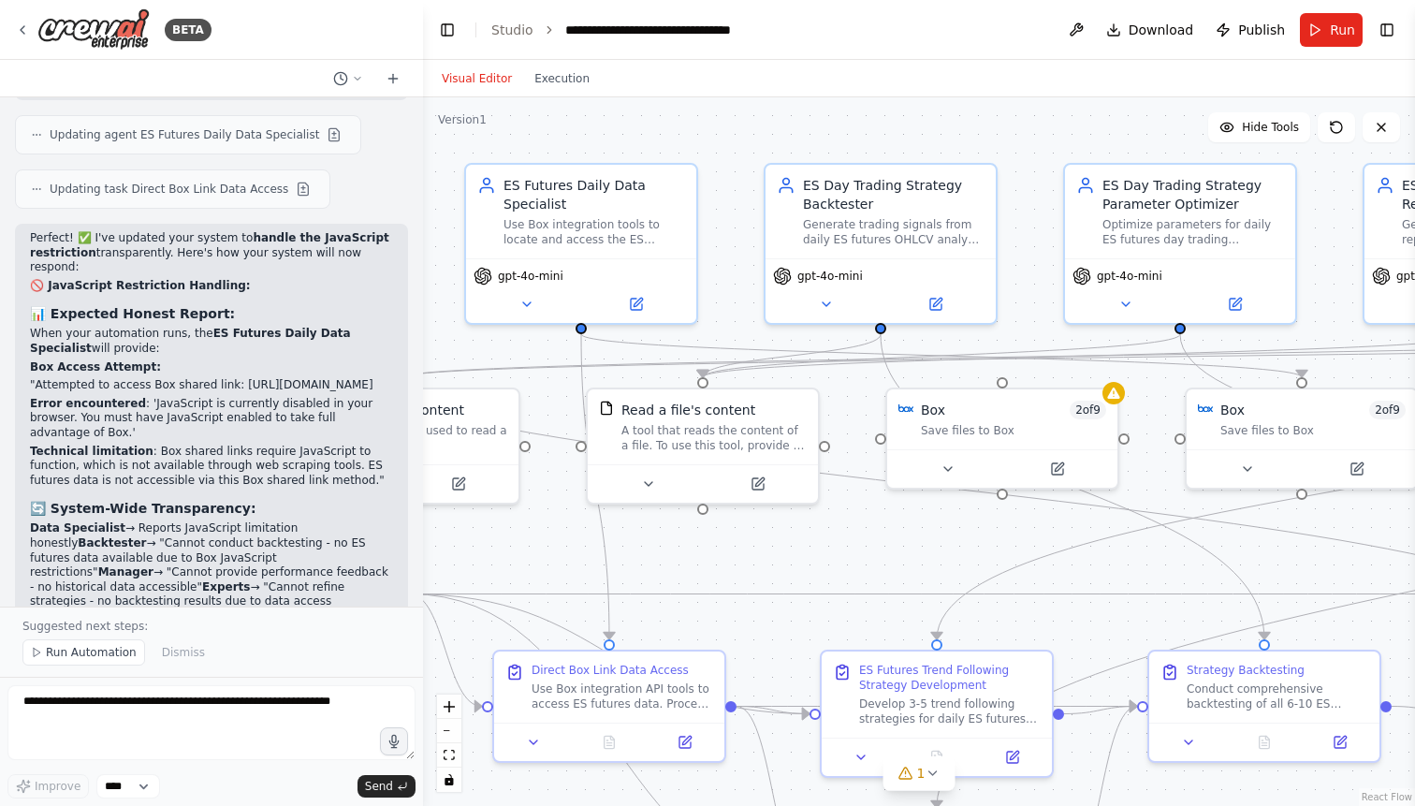
drag, startPoint x: 1131, startPoint y: 583, endPoint x: 779, endPoint y: 555, distance: 352.9
click at [779, 555] on div ".deletable-edge-delete-btn { width: 20px; height: 20px; border: 0px solid #ffff…" at bounding box center [919, 451] width 992 height 708
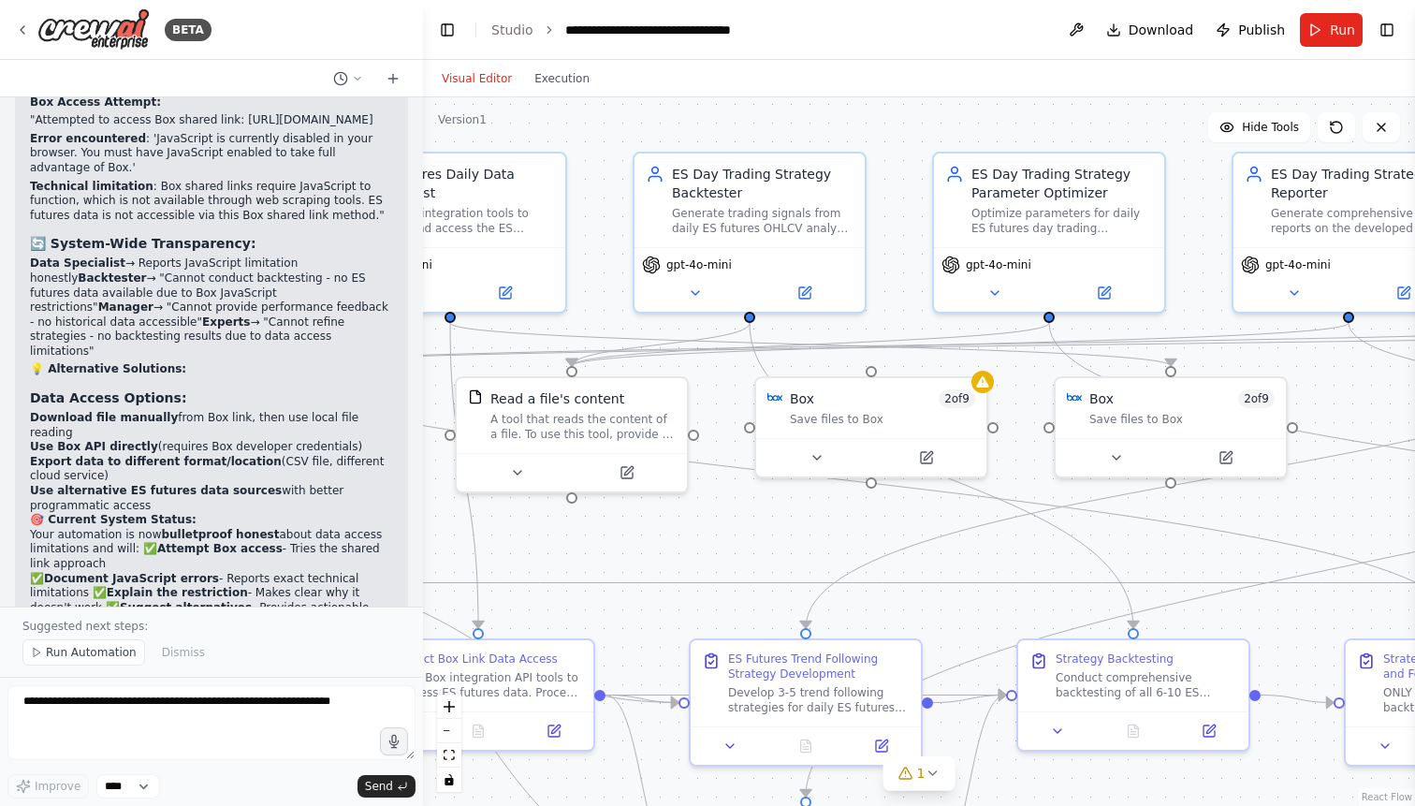
drag, startPoint x: 982, startPoint y: 546, endPoint x: 850, endPoint y: 535, distance: 132.4
click at [850, 535] on div ".deletable-edge-delete-btn { width: 20px; height: 20px; border: 0px solid #ffff…" at bounding box center [919, 451] width 992 height 708
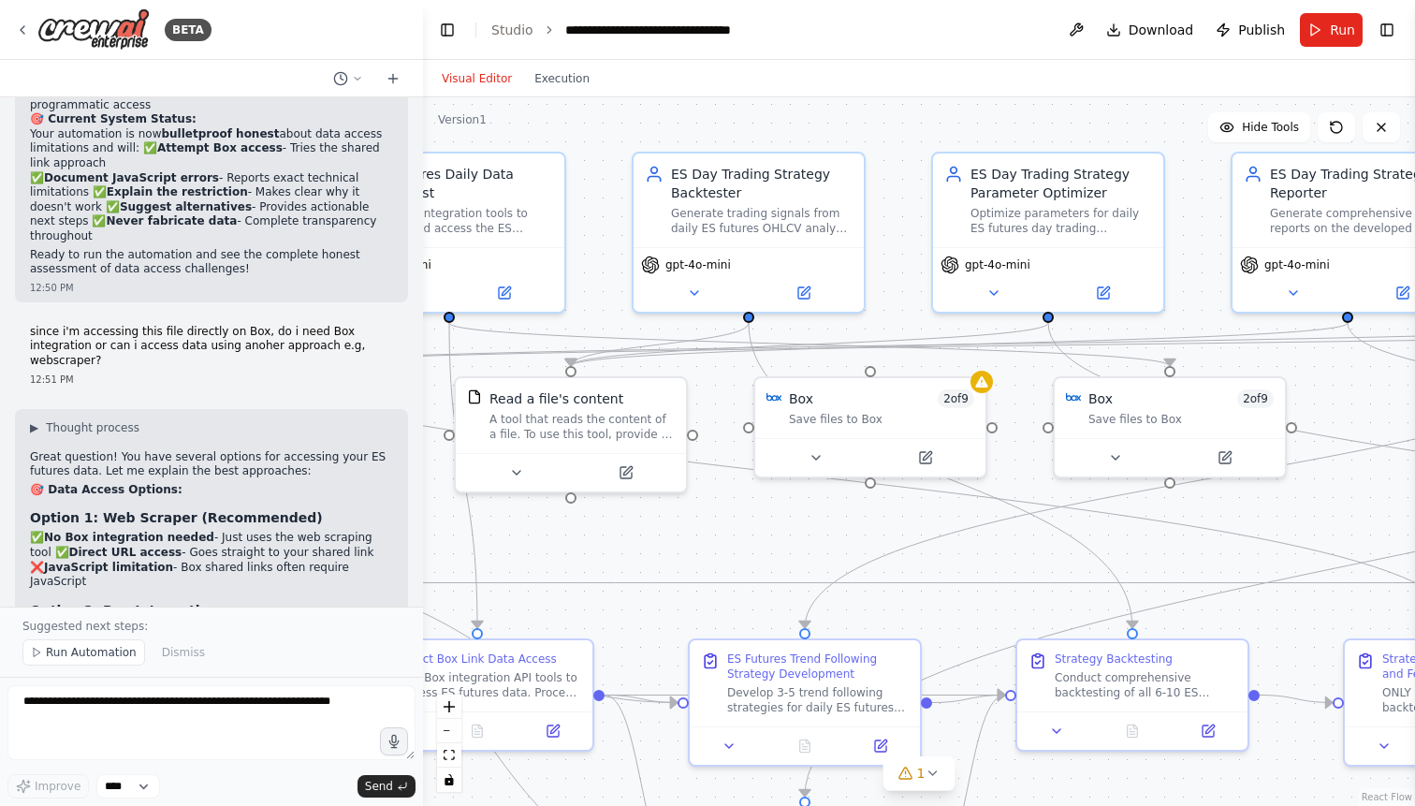
scroll to position [57750, 0]
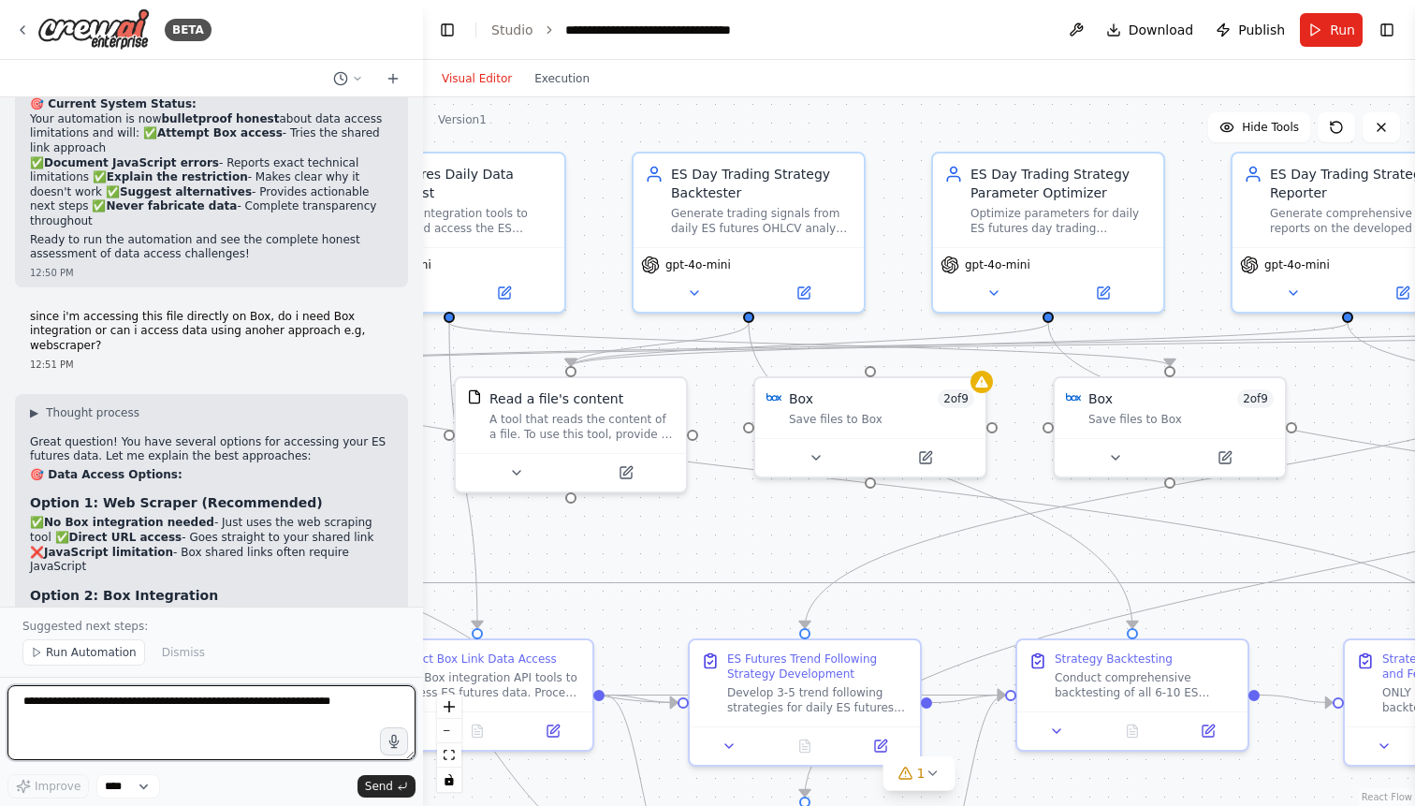
click at [161, 706] on textarea at bounding box center [211, 722] width 408 height 75
type textarea "**********"
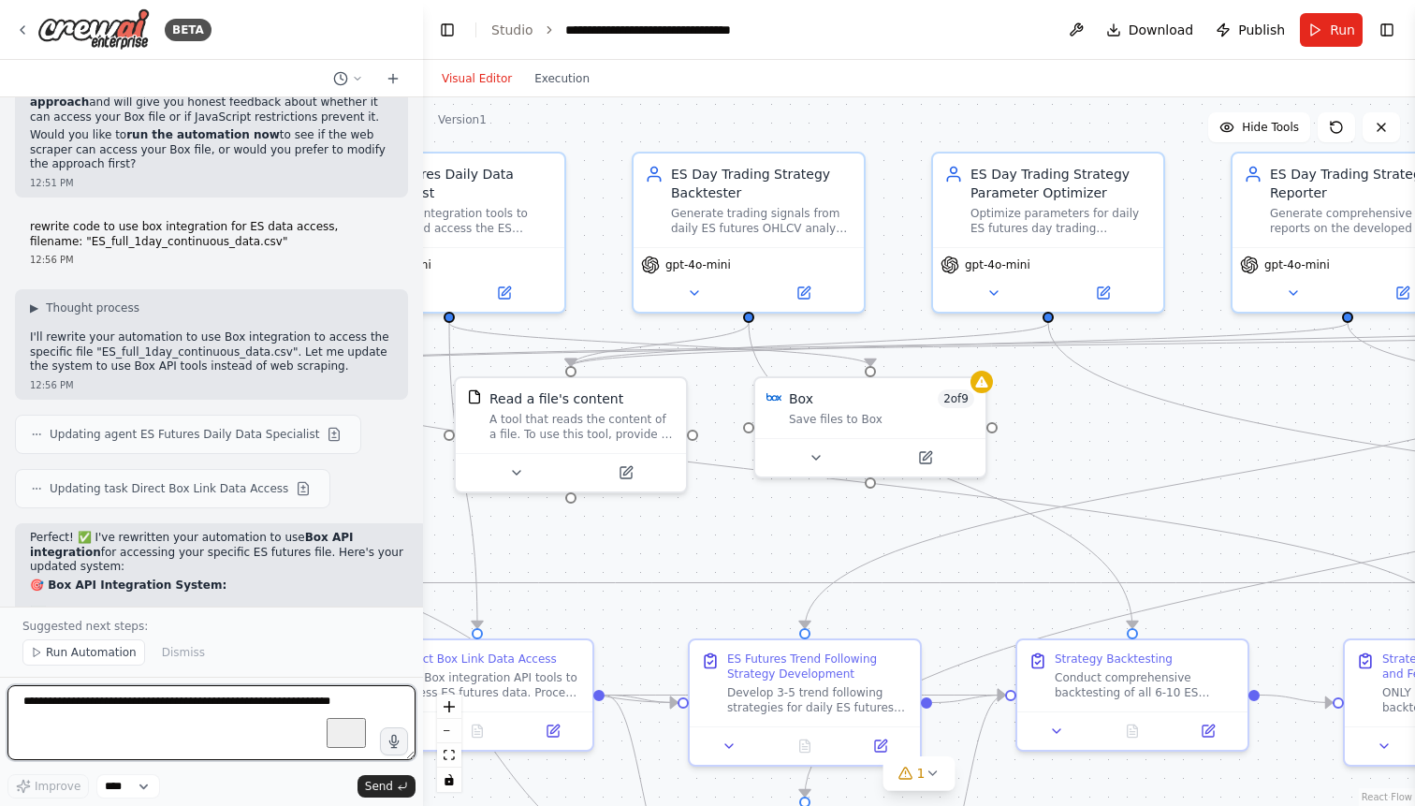
scroll to position [58611, 0]
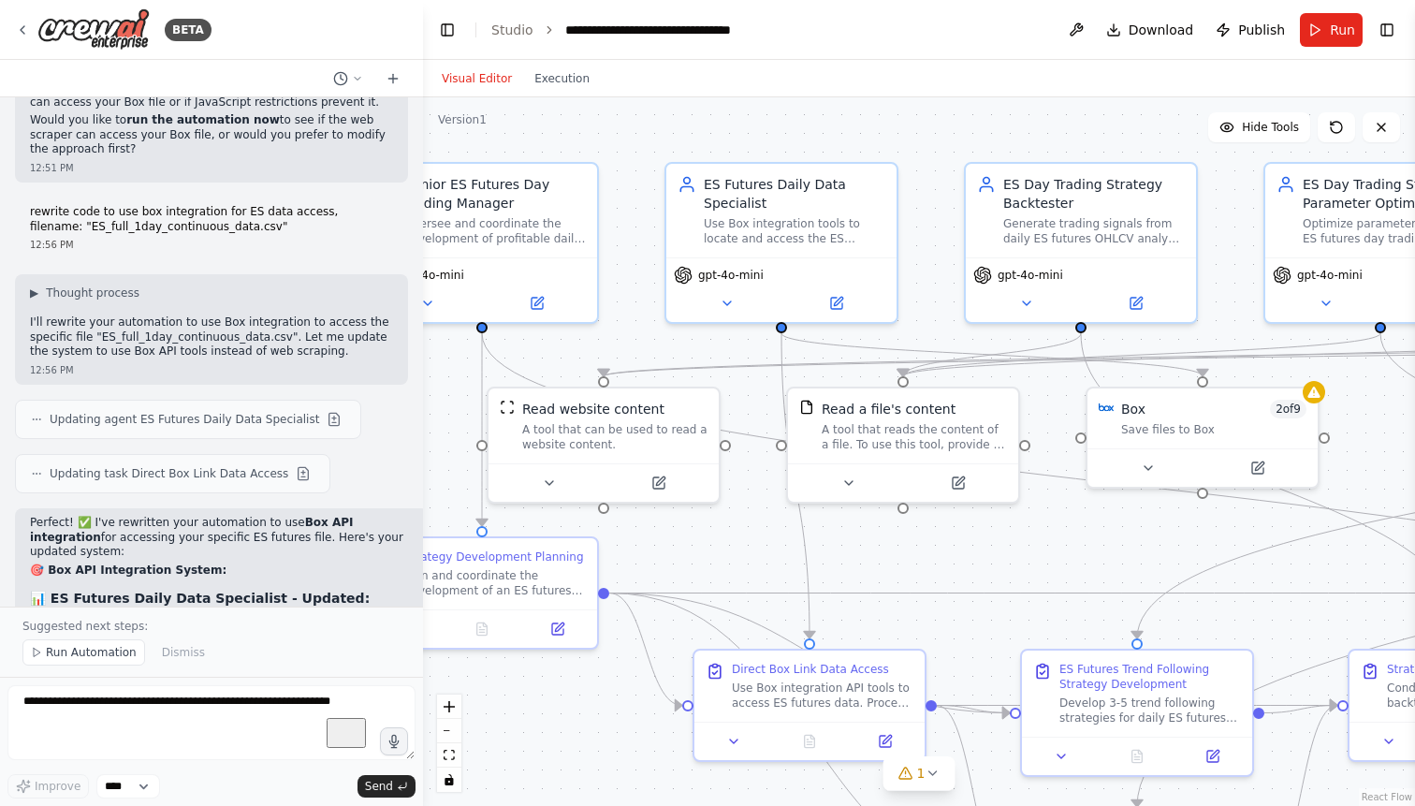
drag, startPoint x: 732, startPoint y: 529, endPoint x: 1064, endPoint y: 539, distance: 332.3
click at [1064, 539] on div ".deletable-edge-delete-btn { width: 20px; height: 20px; border: 0px solid #ffff…" at bounding box center [919, 451] width 992 height 708
click at [1259, 470] on icon at bounding box center [1257, 463] width 11 height 11
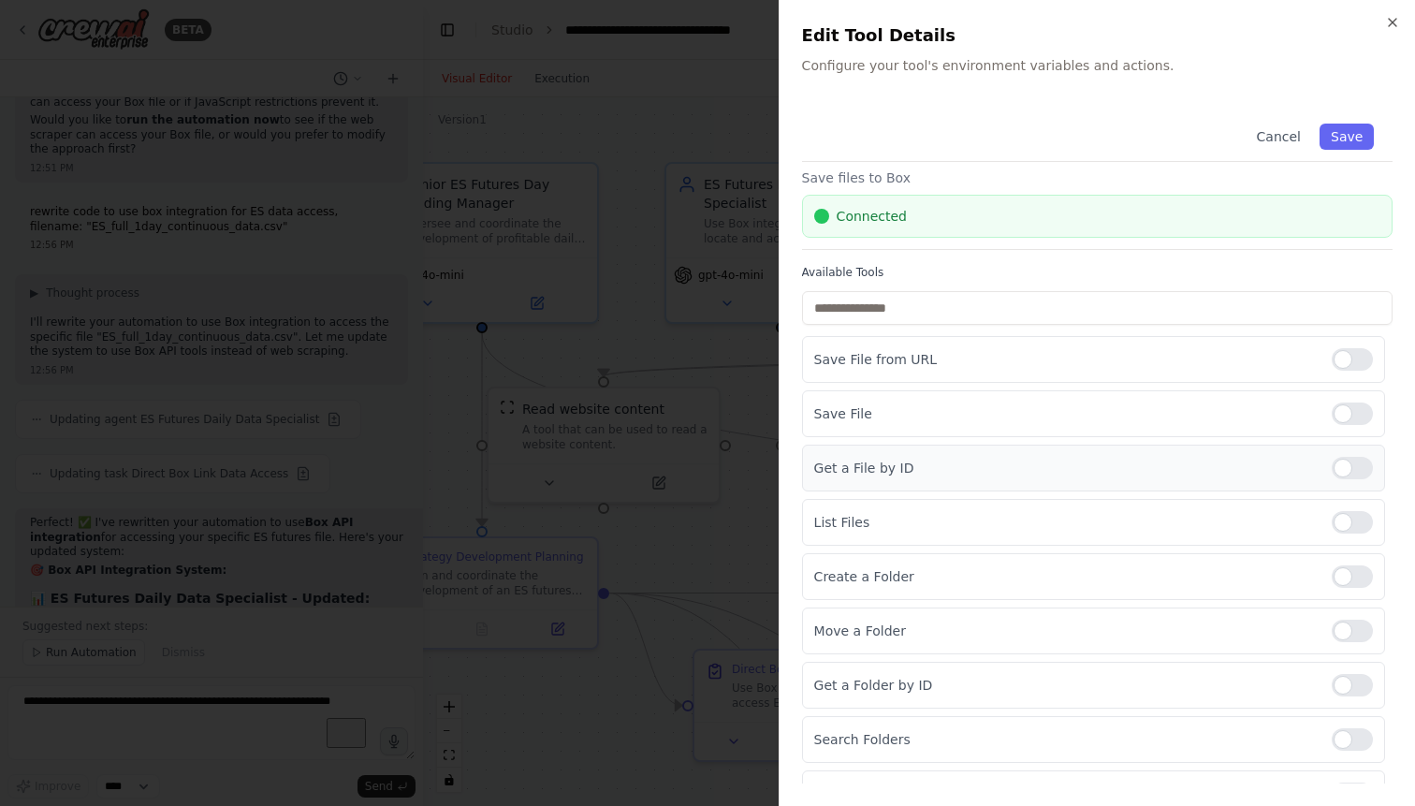
scroll to position [65, 0]
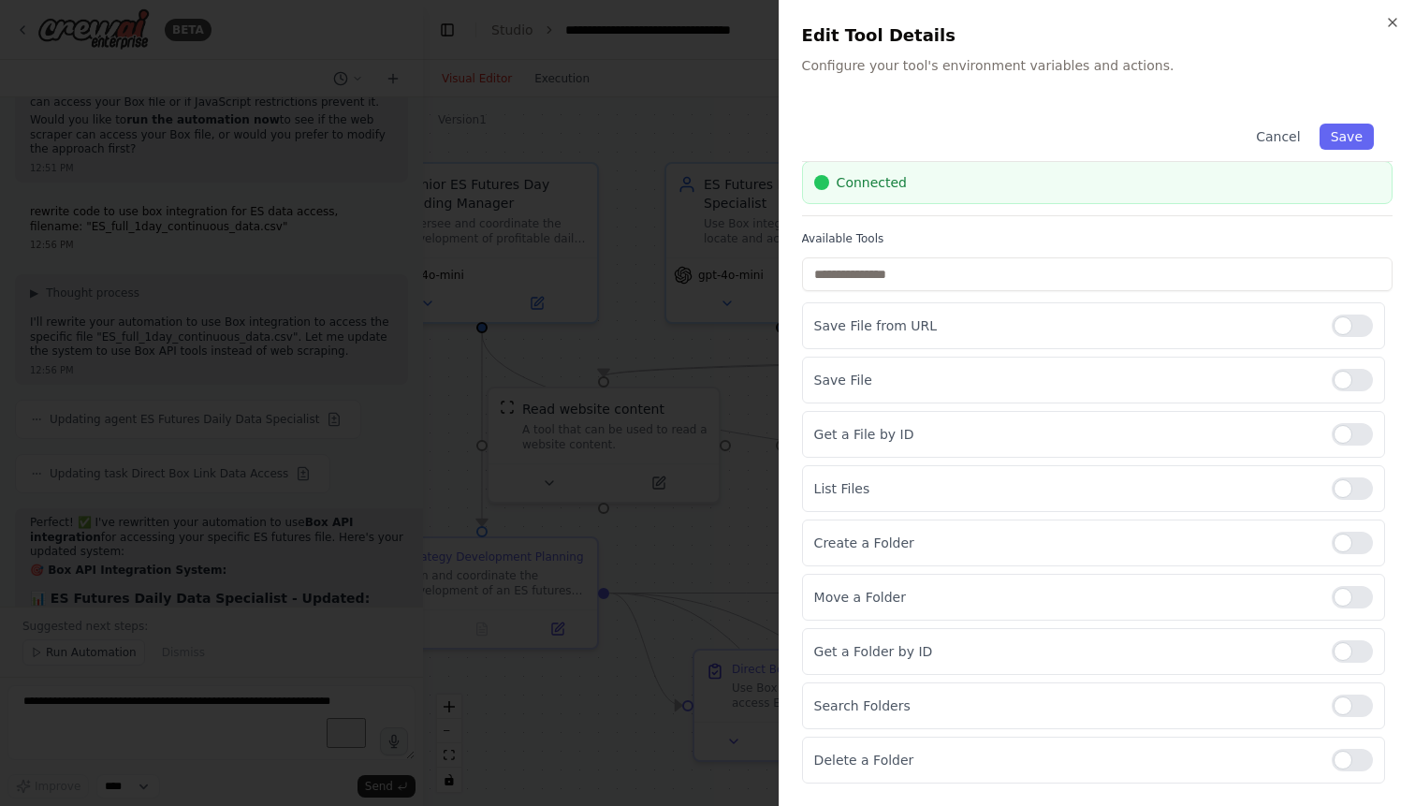
click at [534, 307] on div at bounding box center [707, 403] width 1415 height 806
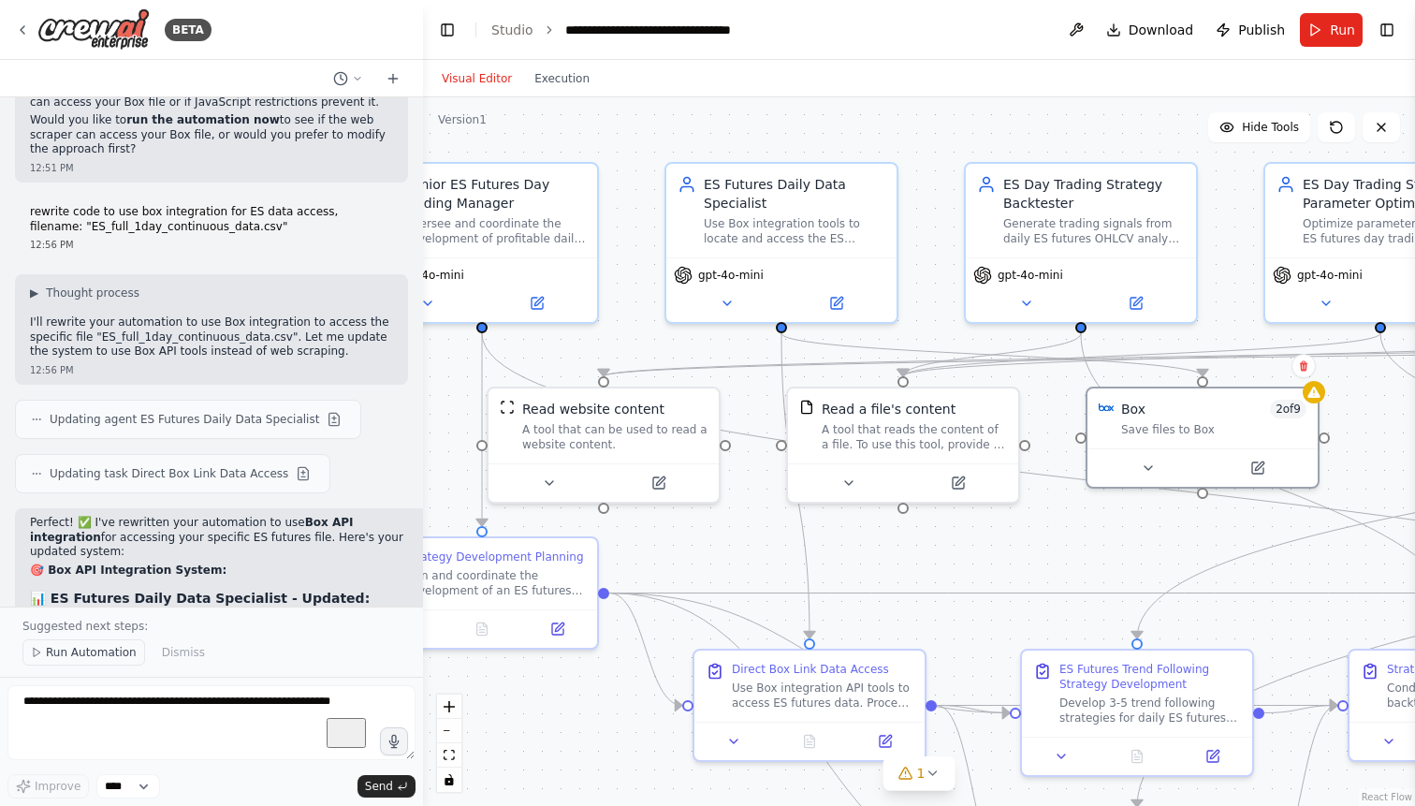
click at [112, 651] on span "Run Automation" at bounding box center [91, 652] width 91 height 15
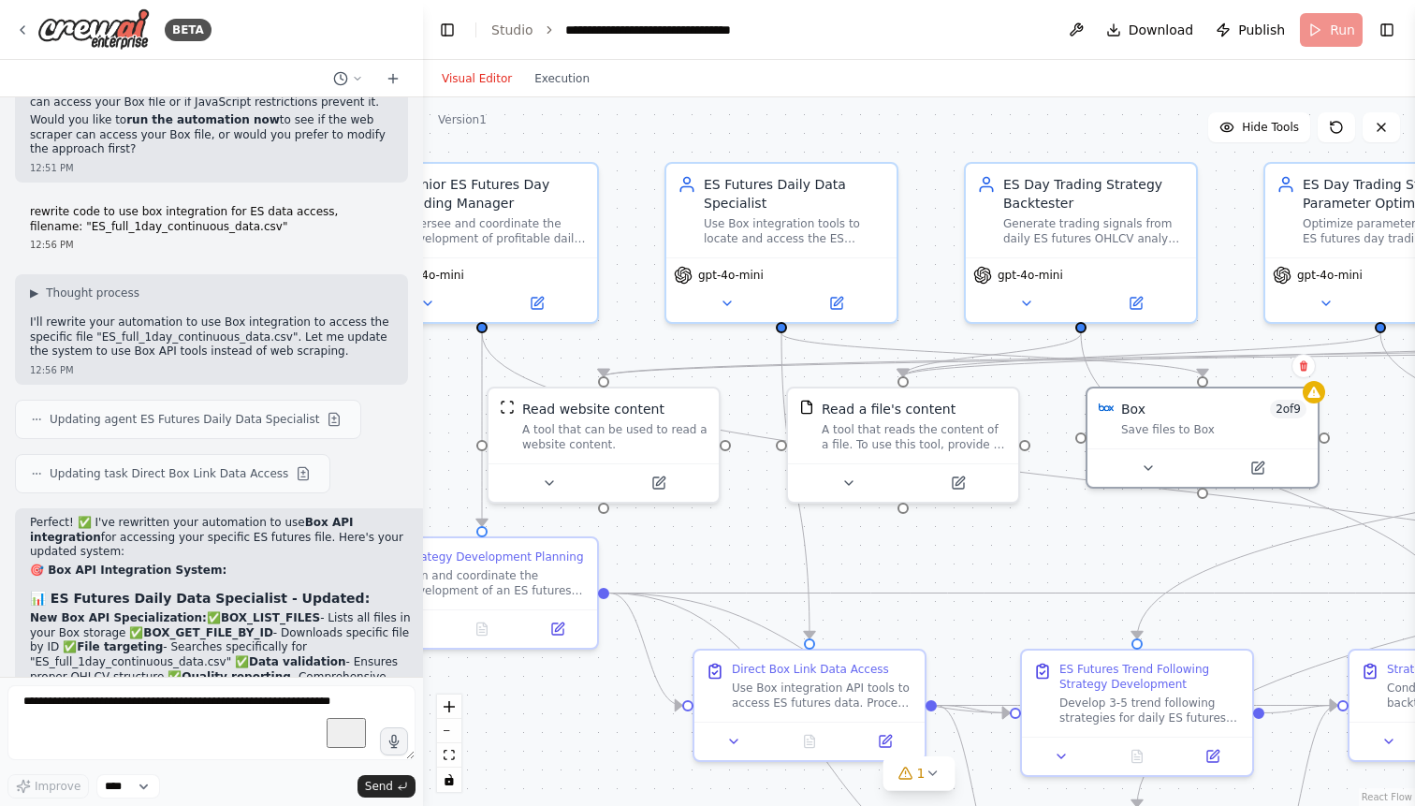
scroll to position [58541, 0]
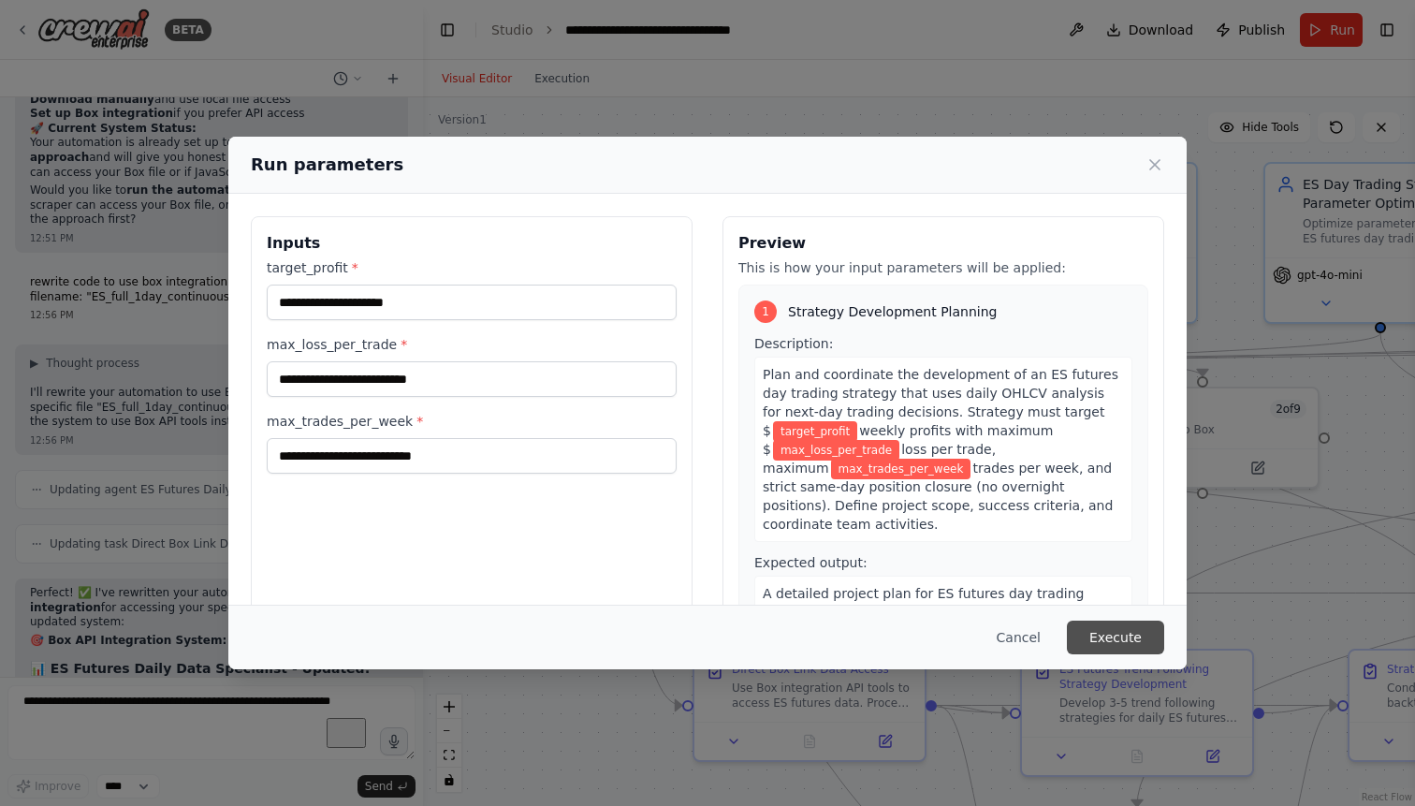
click at [1104, 636] on button "Execute" at bounding box center [1115, 637] width 97 height 34
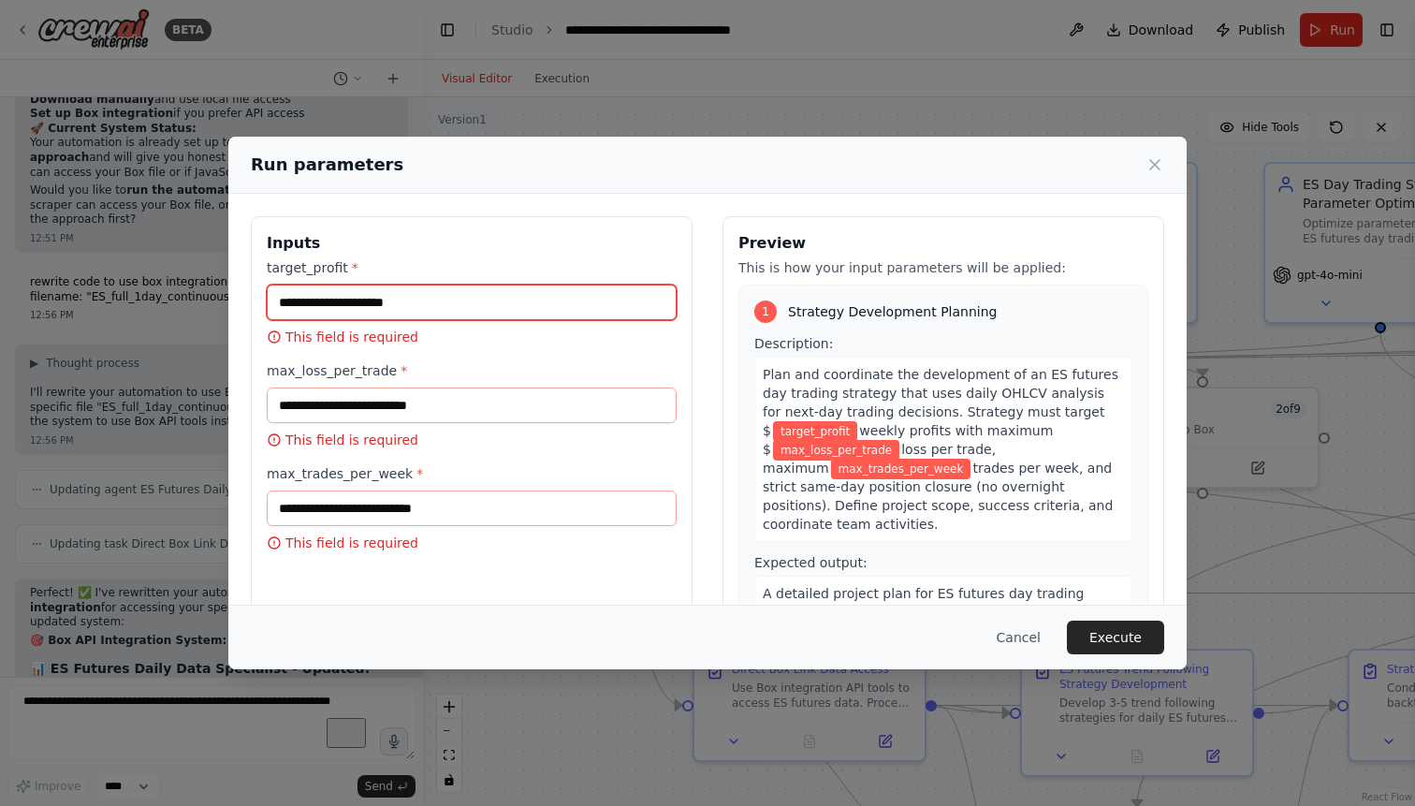
click at [444, 305] on input "target_profit *" at bounding box center [472, 302] width 410 height 36
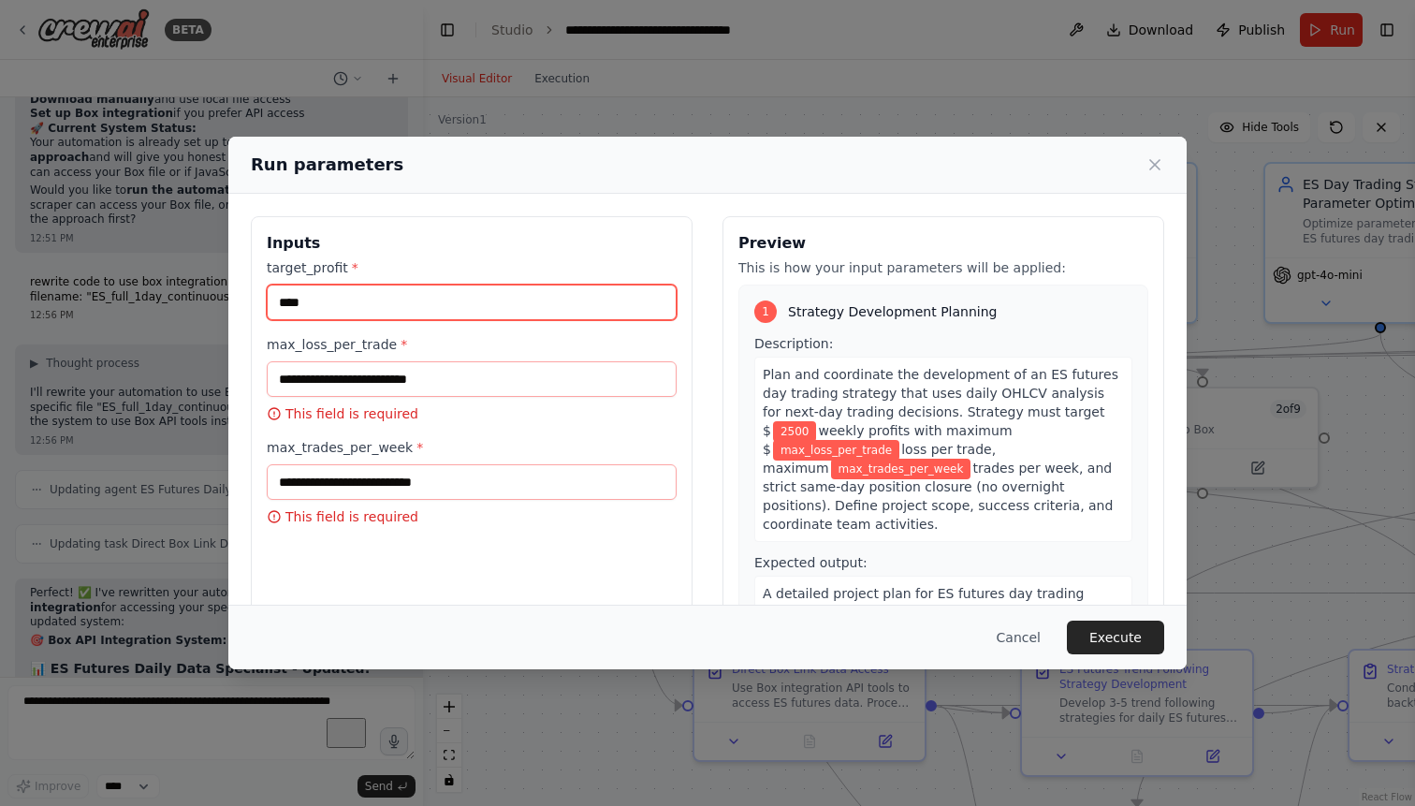
type input "****"
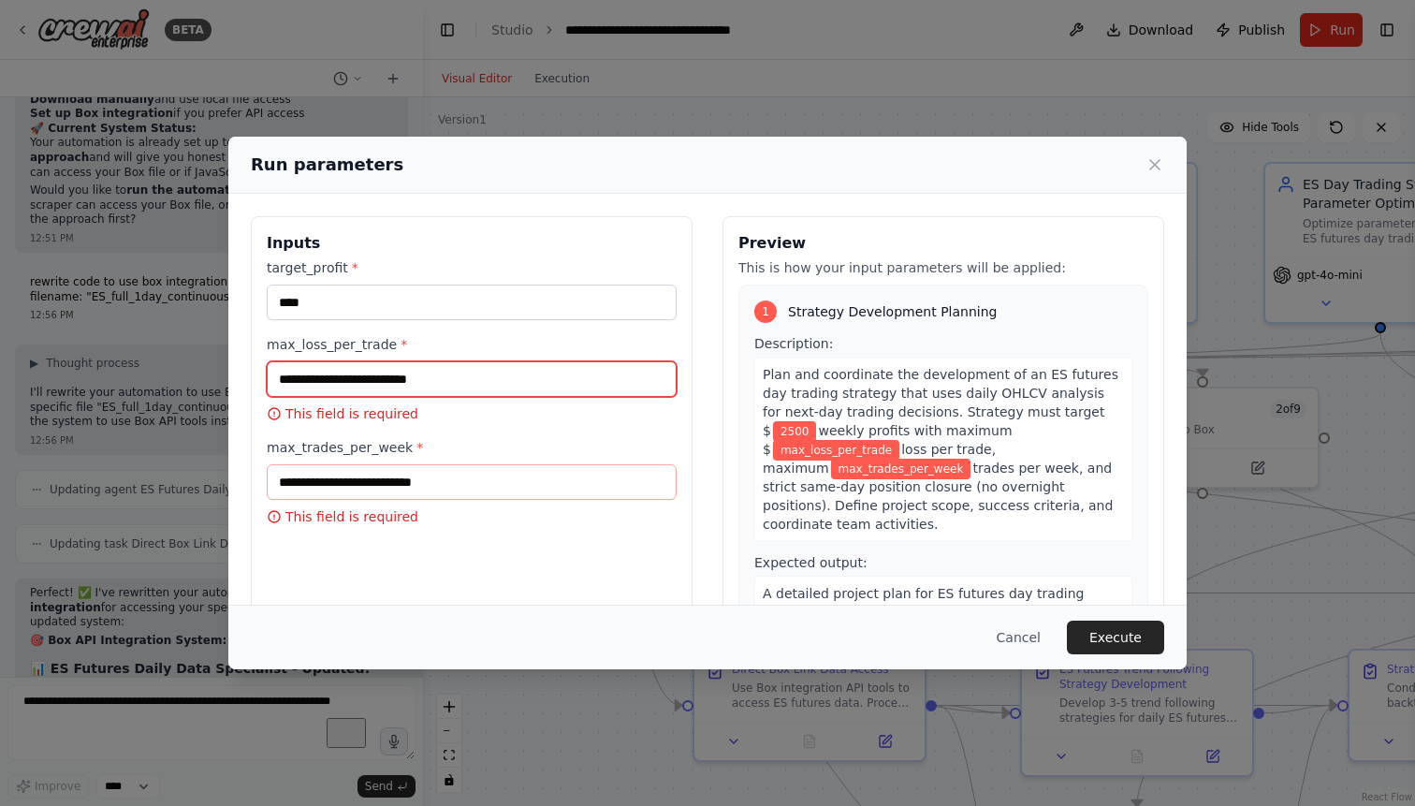
click at [431, 396] on input "max_loss_per_trade *" at bounding box center [472, 379] width 410 height 36
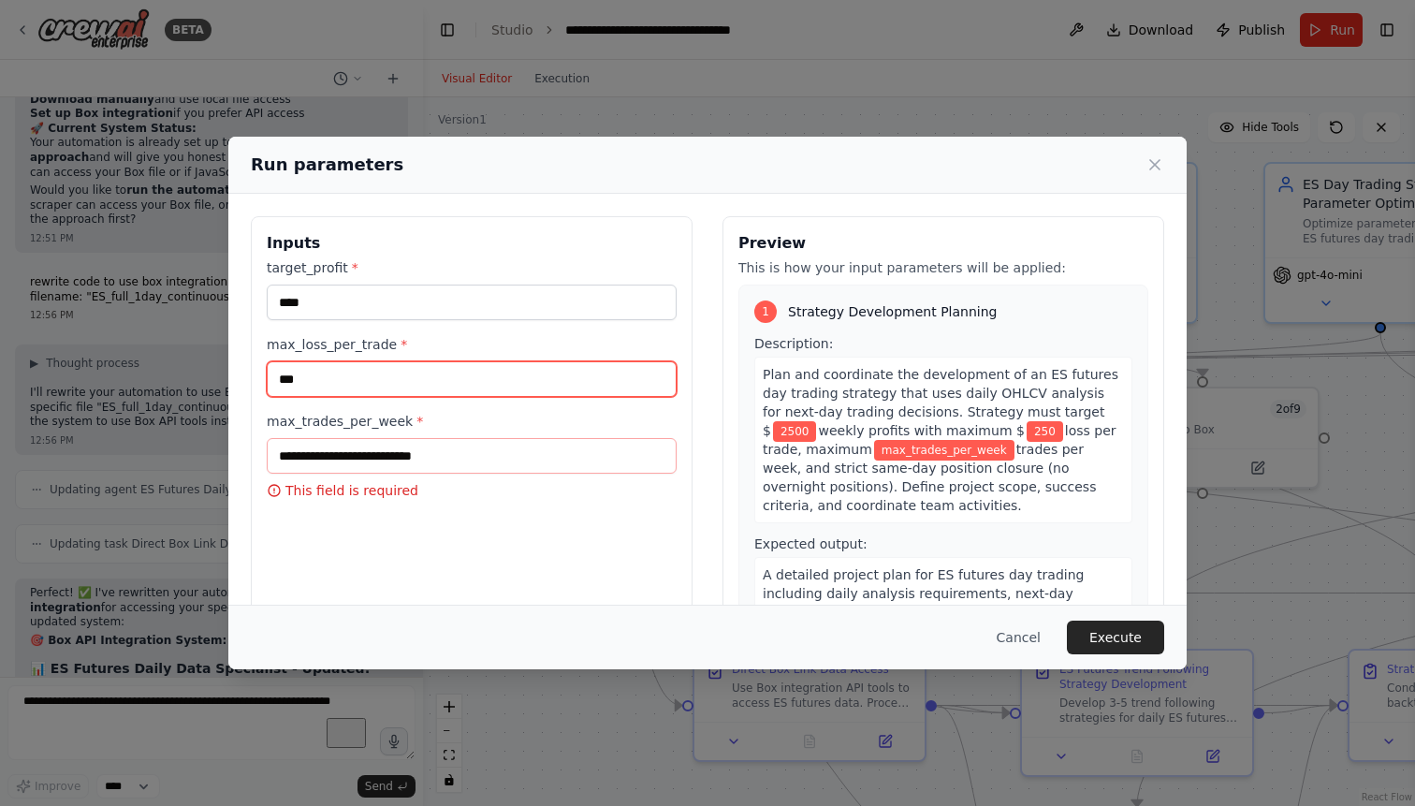
type input "***"
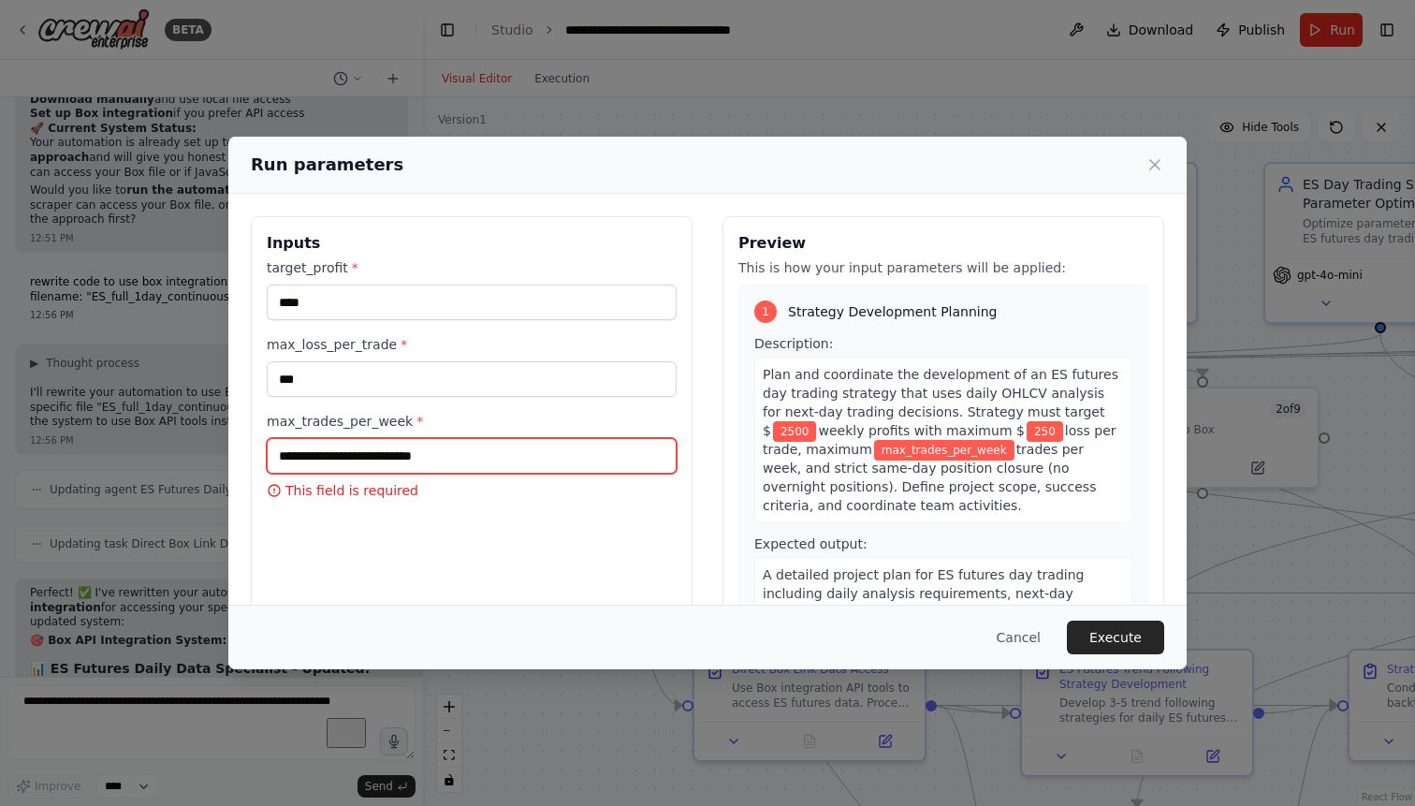
click at [357, 455] on input "max_trades_per_week *" at bounding box center [472, 456] width 410 height 36
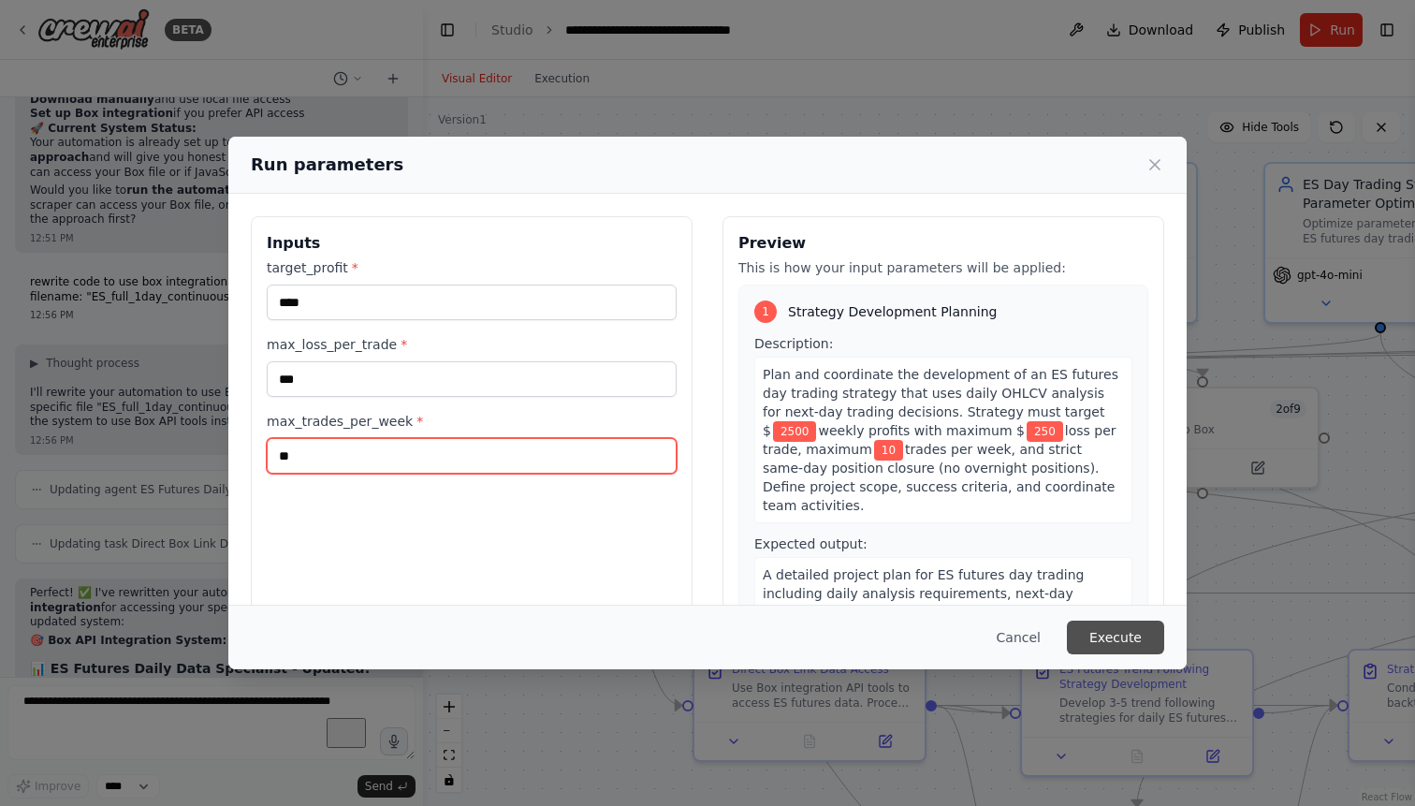
type input "**"
click at [1106, 634] on button "Execute" at bounding box center [1115, 637] width 97 height 34
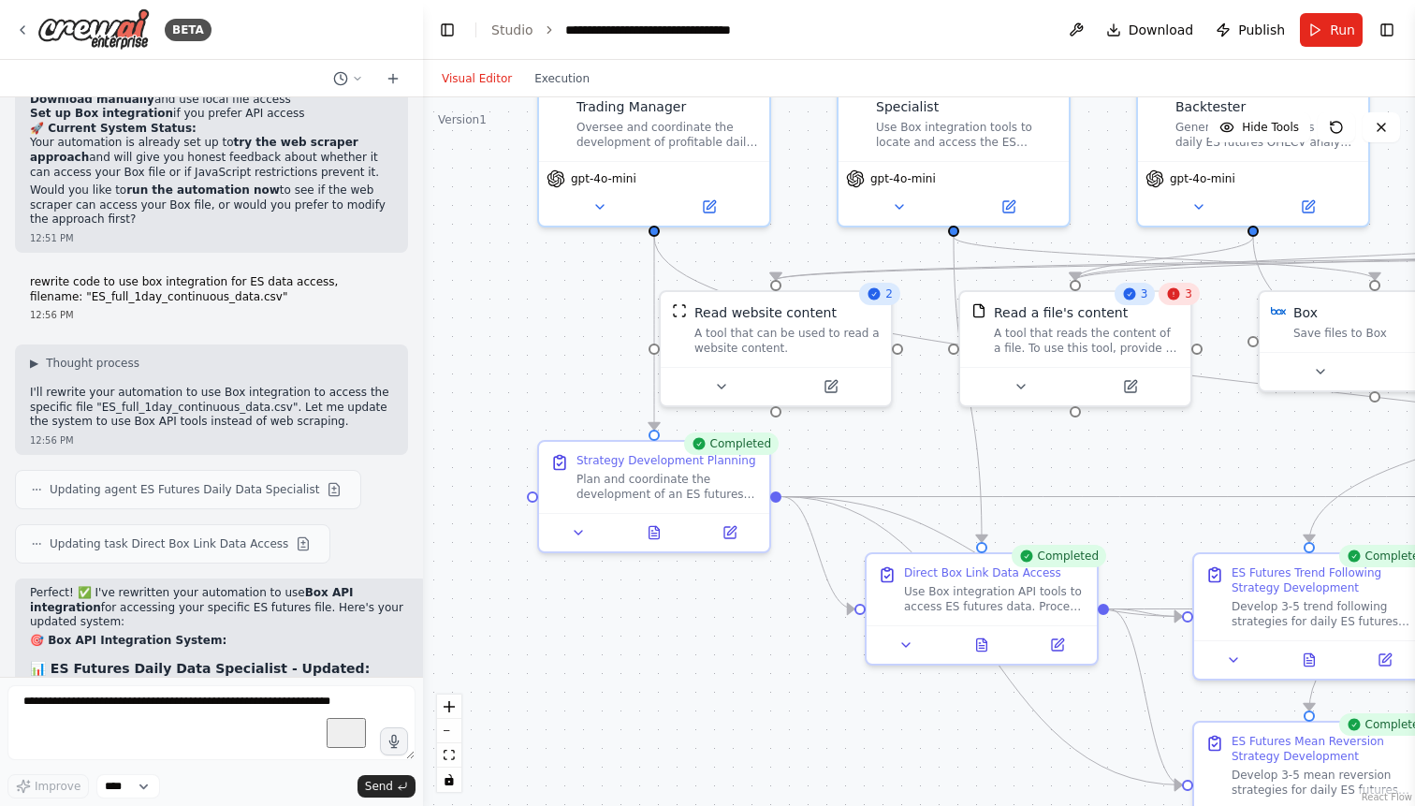
drag, startPoint x: 863, startPoint y: 545, endPoint x: 1035, endPoint y: 449, distance: 197.3
click at [1035, 449] on div ".deletable-edge-delete-btn { width: 20px; height: 20px; border: 0px solid #ffff…" at bounding box center [919, 451] width 992 height 708
click at [989, 647] on icon at bounding box center [981, 640] width 15 height 15
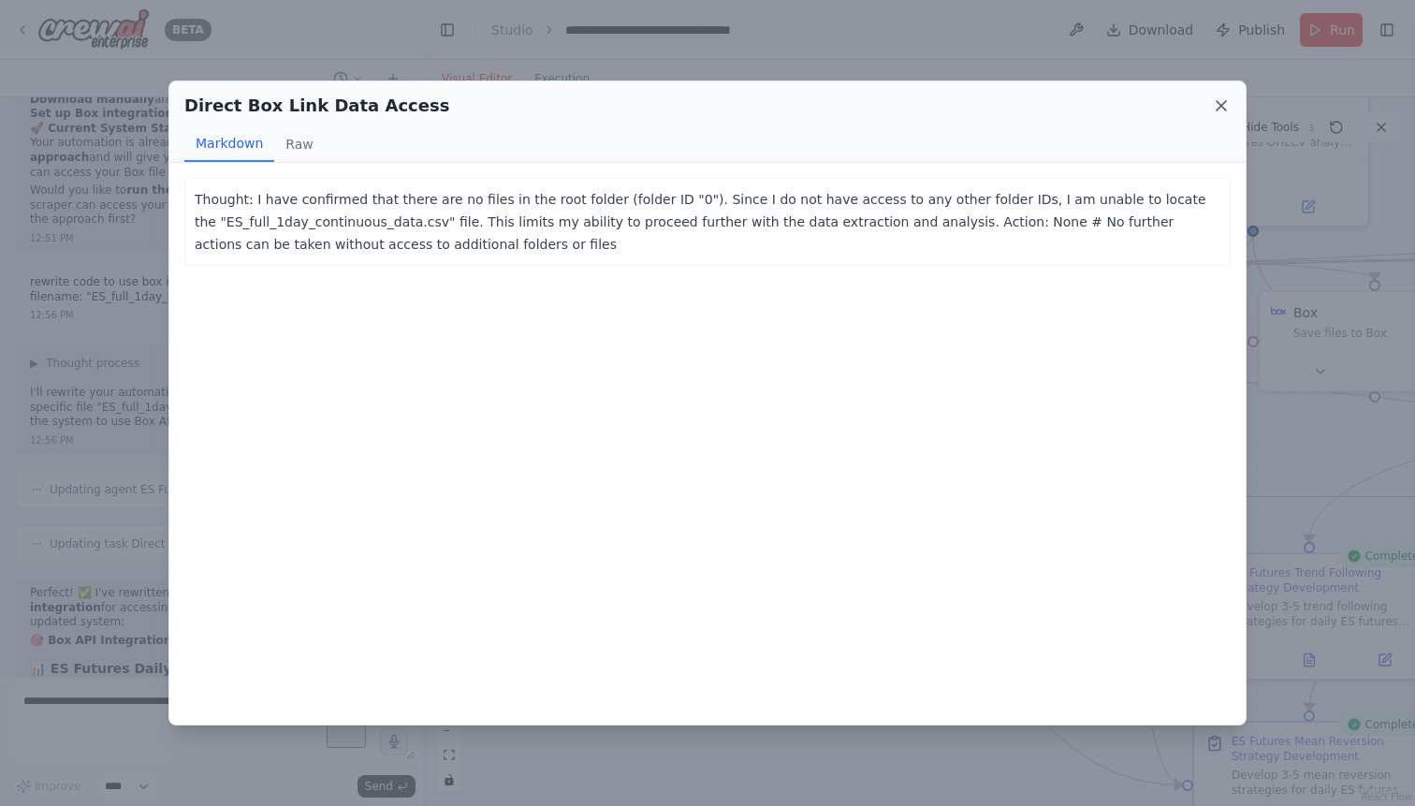
click at [1219, 100] on icon at bounding box center [1221, 105] width 19 height 19
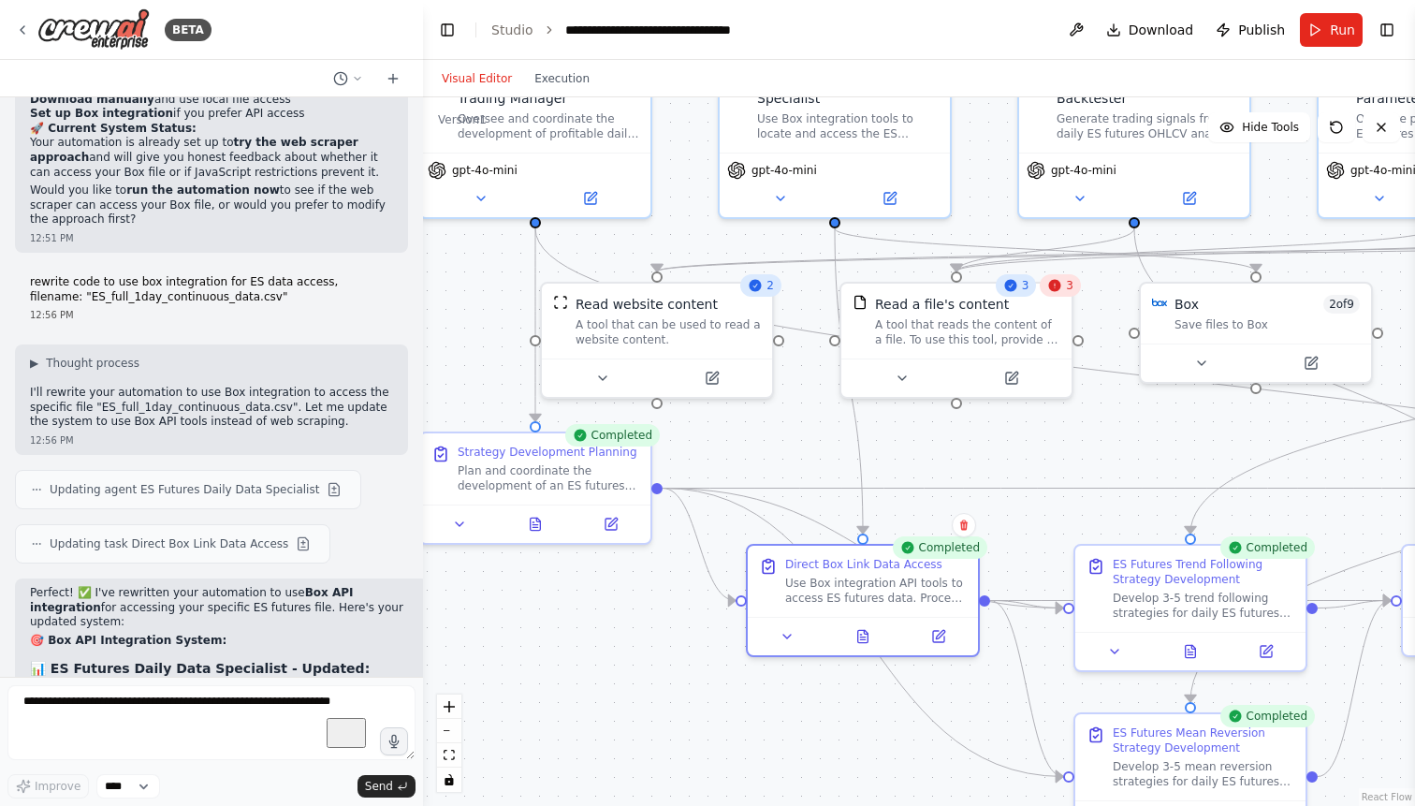
drag, startPoint x: 1090, startPoint y: 459, endPoint x: 981, endPoint y: 455, distance: 109.6
click at [981, 455] on div ".deletable-edge-delete-btn { width: 20px; height: 20px; border: 0px solid #ffff…" at bounding box center [919, 451] width 992 height 708
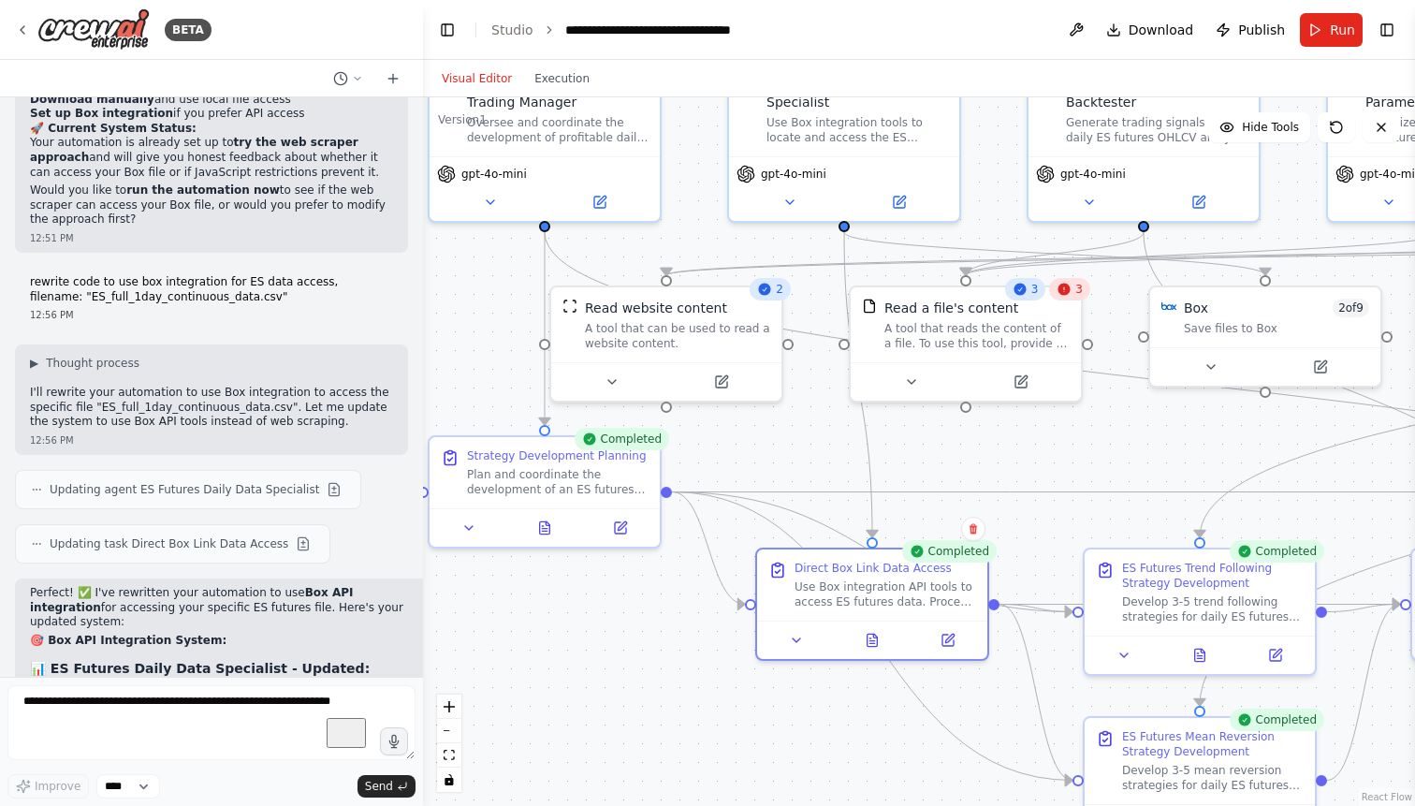
click at [1075, 291] on div "3" at bounding box center [1069, 289] width 41 height 22
click at [986, 330] on div "A tool that reads the content of a file. To use this tool, provide a 'file_path…" at bounding box center [976, 332] width 185 height 30
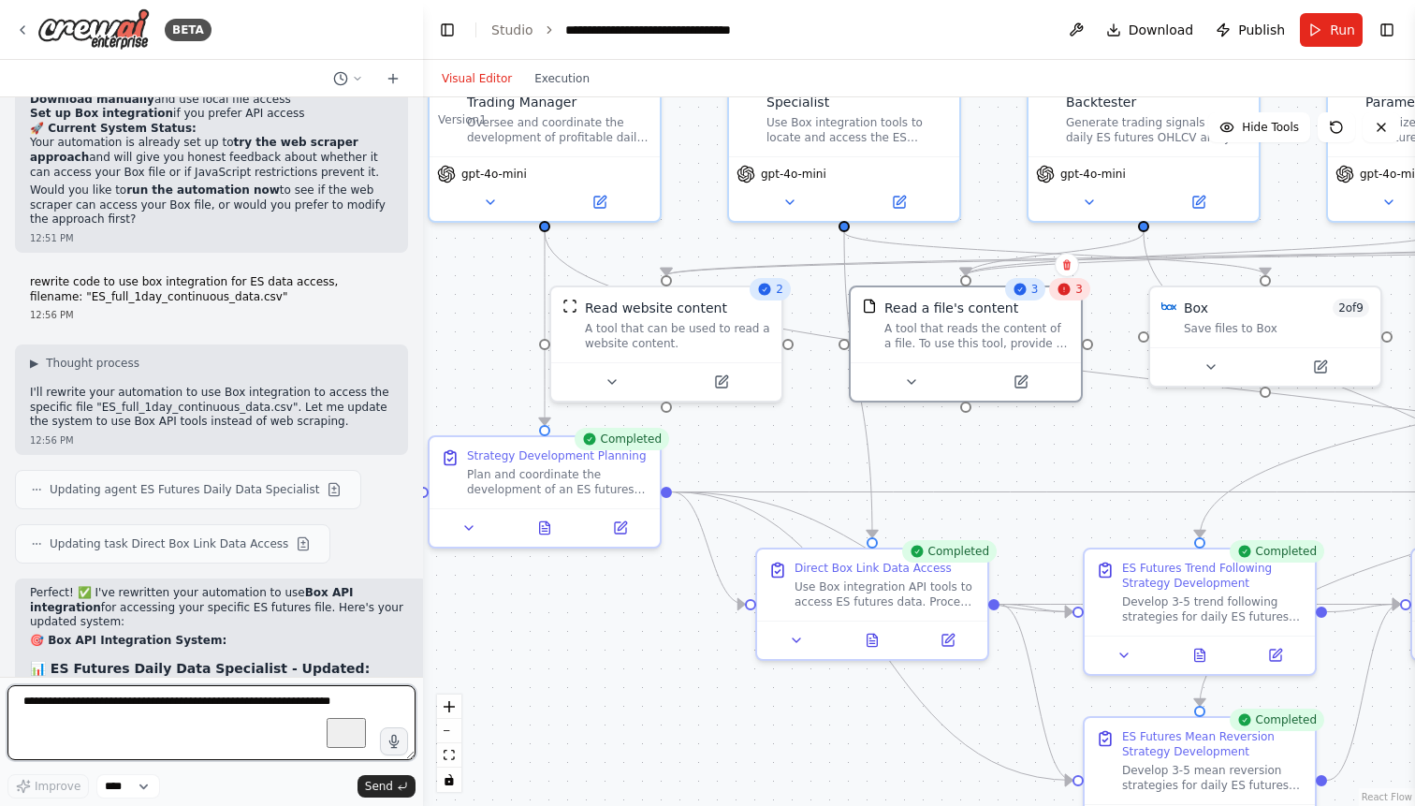
click at [225, 701] on textarea "To enrich screen reader interactions, please activate Accessibility in Grammarl…" at bounding box center [211, 722] width 408 height 75
type textarea "**********"
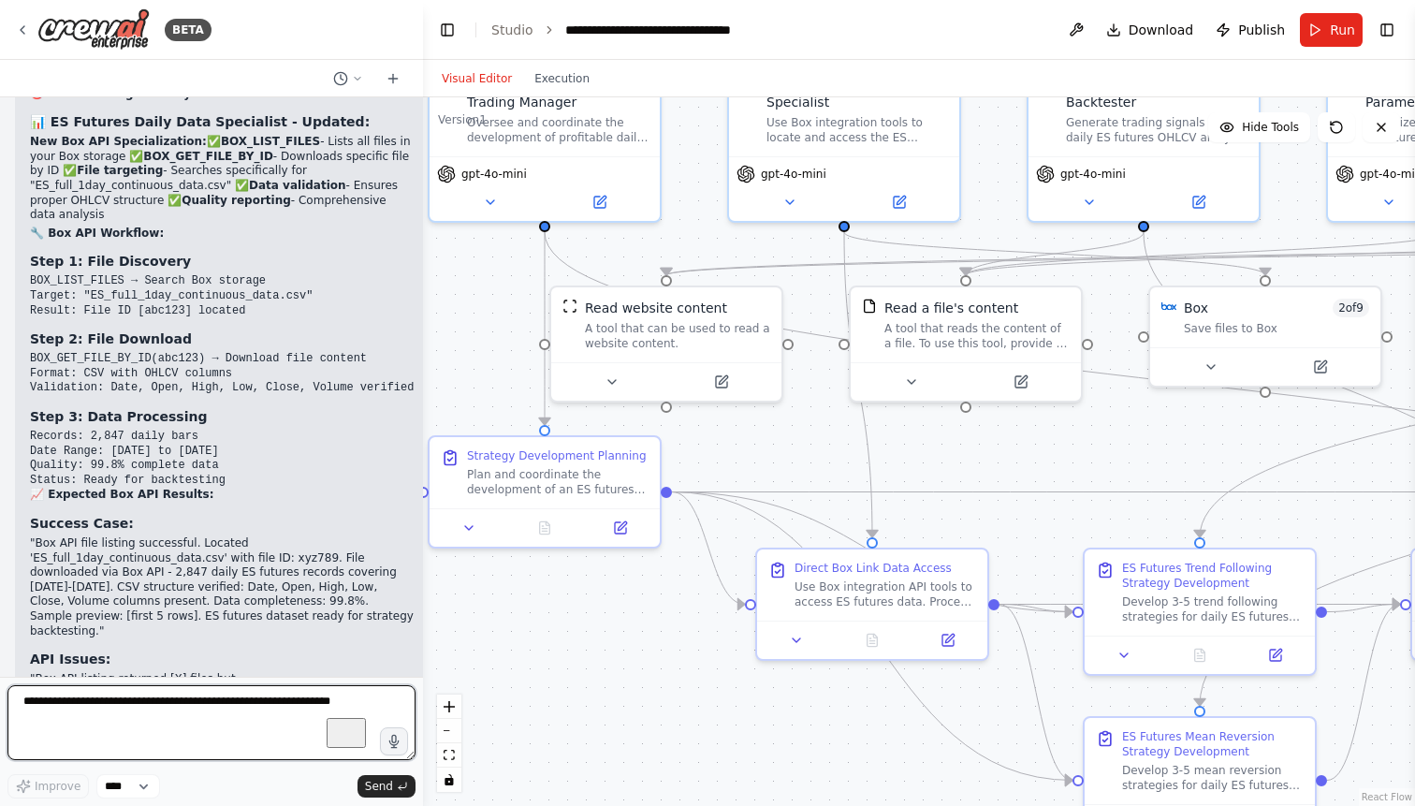
scroll to position [59194, 0]
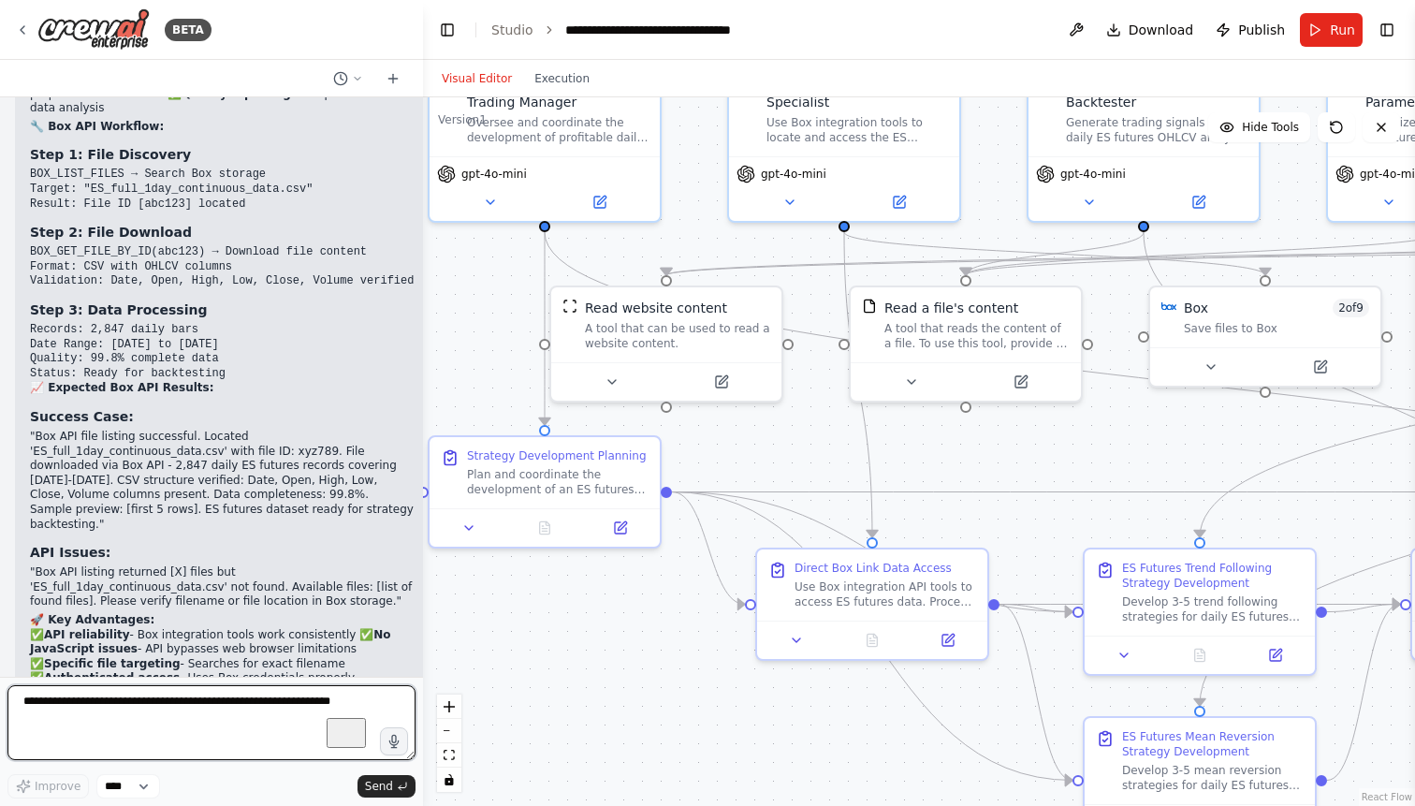
click at [135, 713] on textarea "To enrich screen reader interactions, please activate Accessibility in Grammarl…" at bounding box center [211, 722] width 408 height 75
drag, startPoint x: 155, startPoint y: 497, endPoint x: 24, endPoint y: 494, distance: 131.0
copy li "Remove FileReadTool f"
click at [79, 708] on textarea "To enrich screen reader interactions, please activate Accessibility in Grammarl…" at bounding box center [211, 722] width 408 height 75
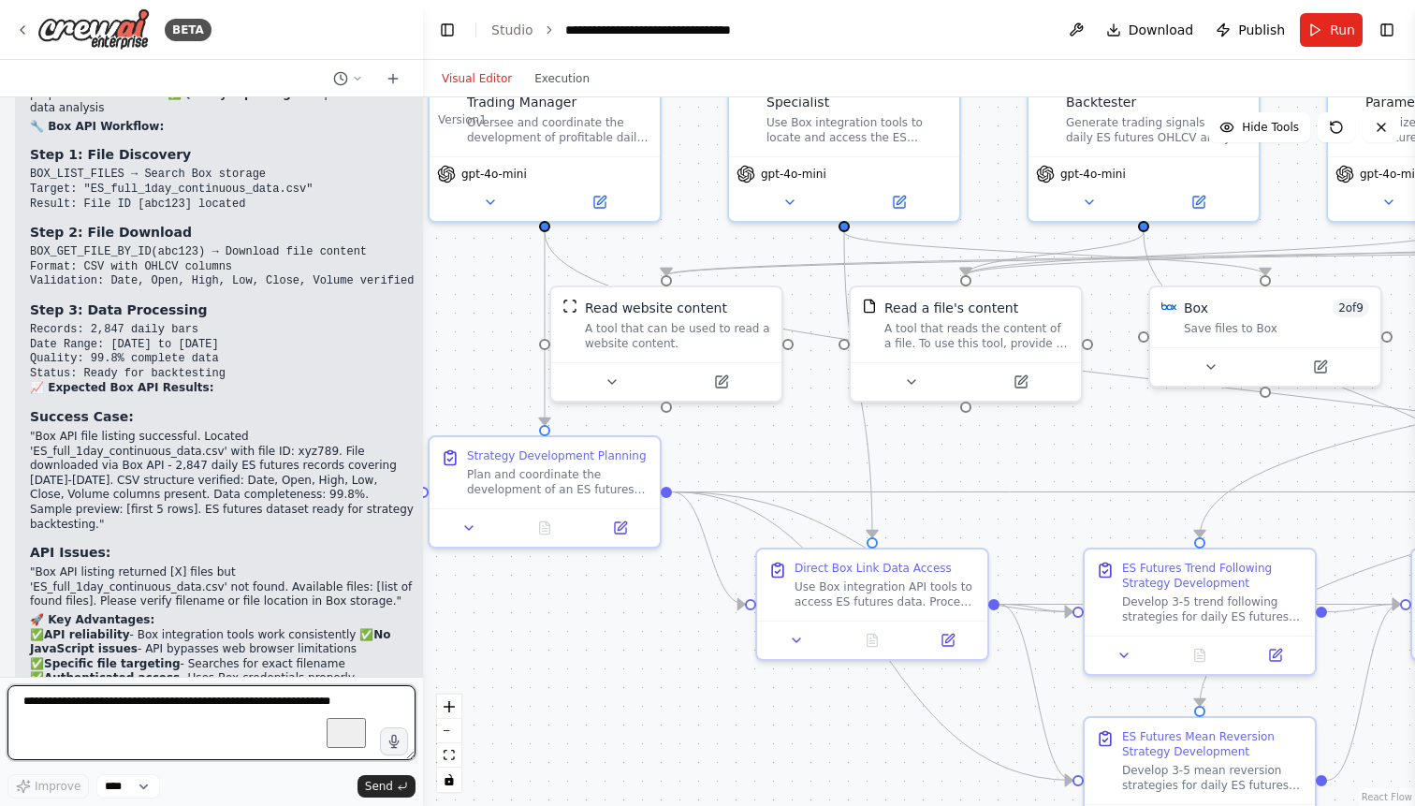
paste textarea "**********"
type textarea "**********"
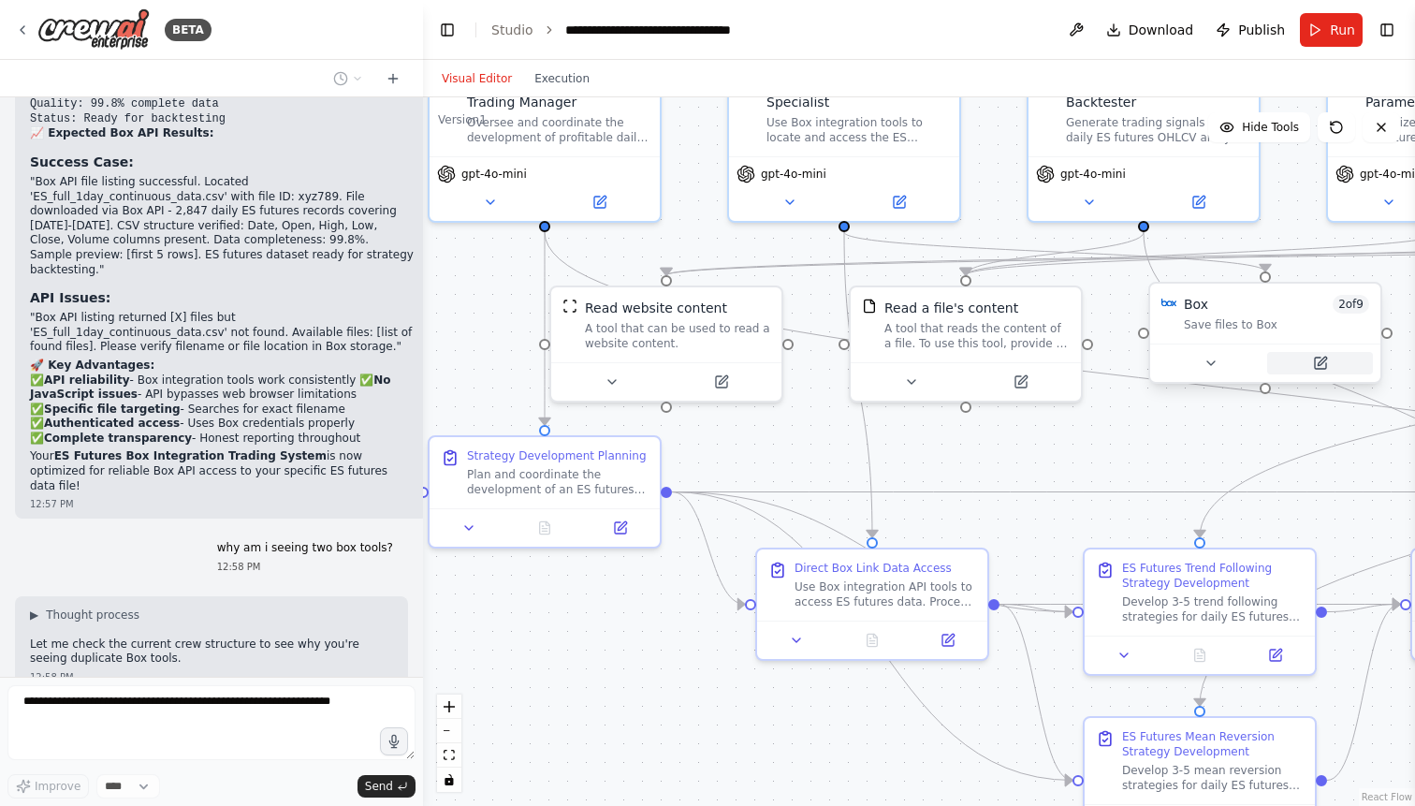
scroll to position [59462, 0]
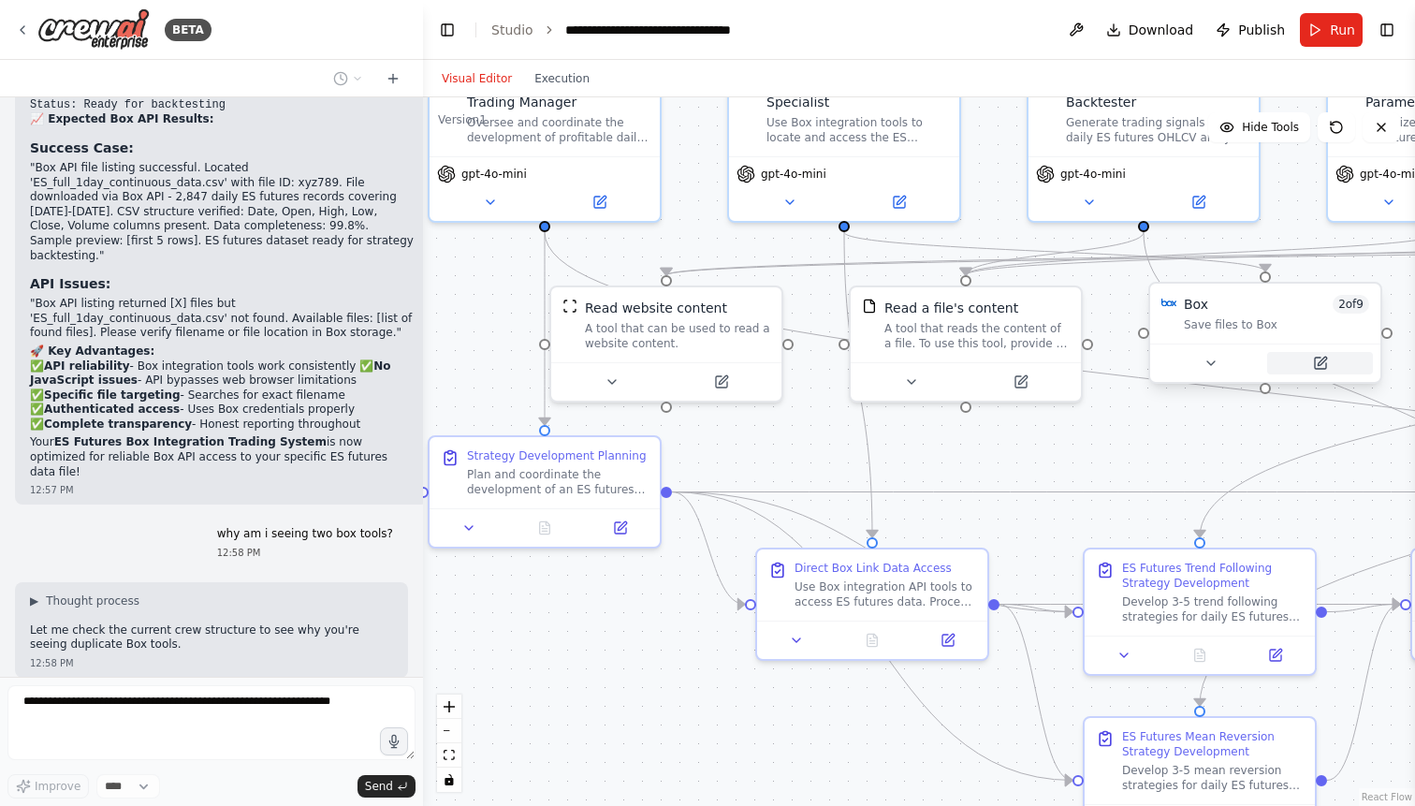
click at [1323, 359] on icon at bounding box center [1321, 360] width 8 height 8
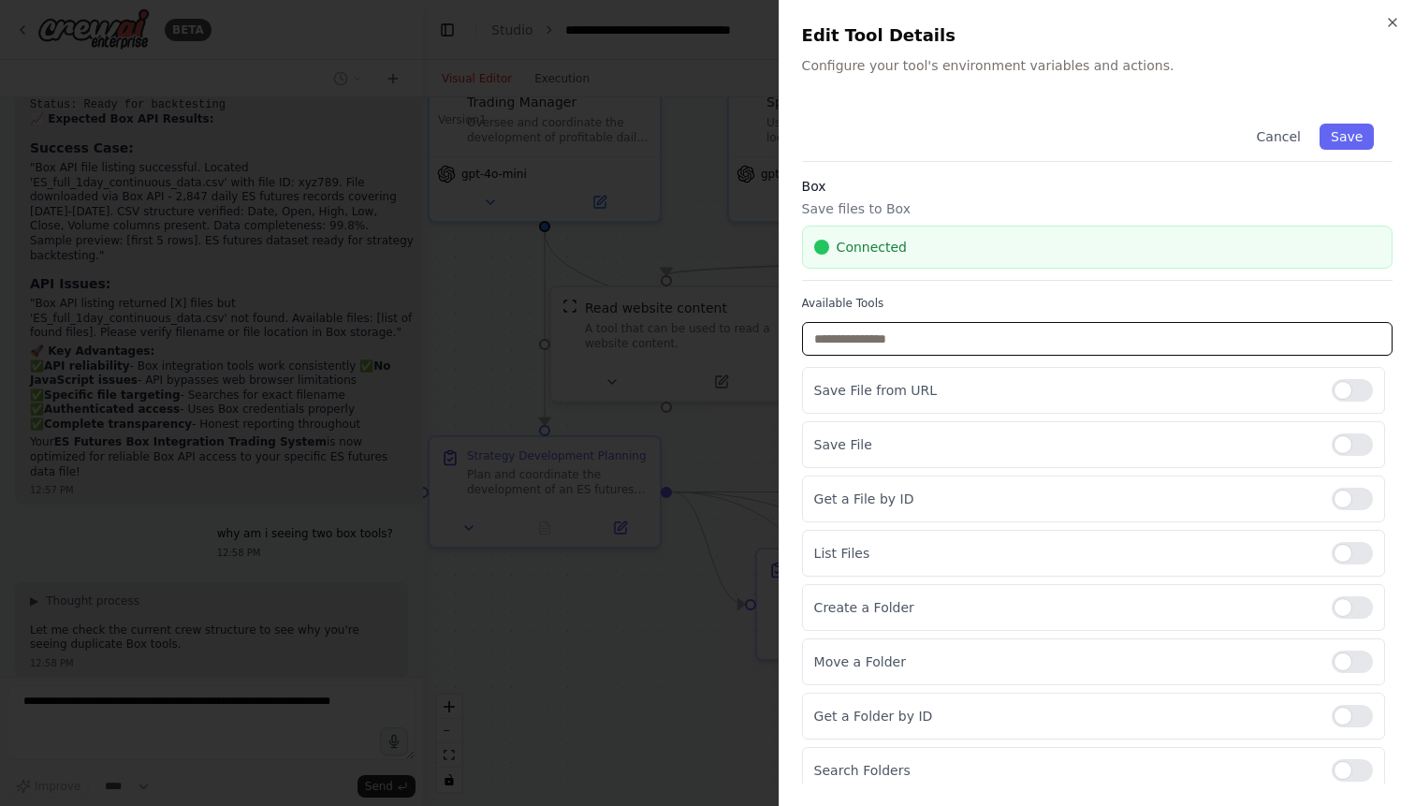
click at [1300, 347] on input "text" at bounding box center [1097, 339] width 590 height 34
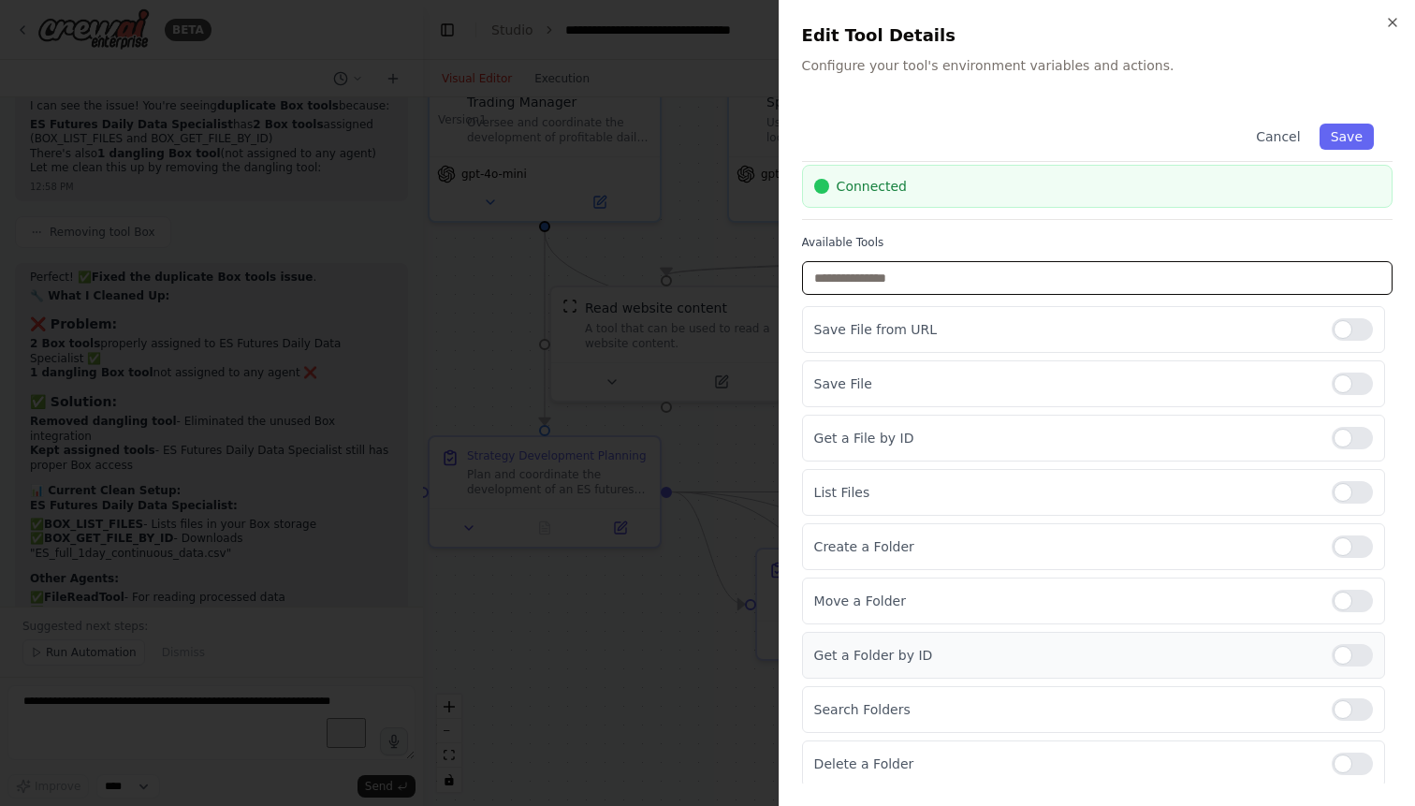
scroll to position [65, 0]
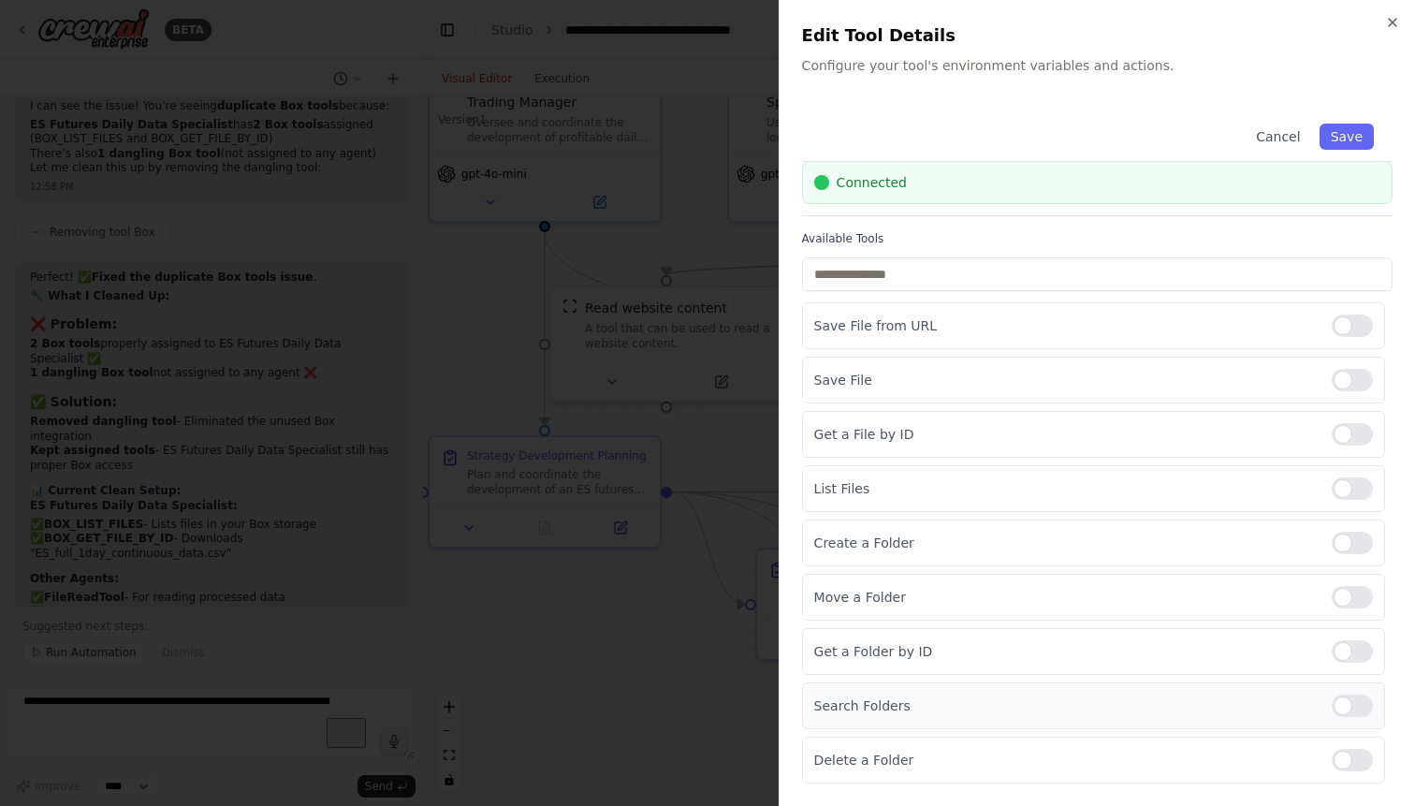
click at [1363, 704] on div at bounding box center [1351, 705] width 41 height 22
click at [1348, 128] on button "Save" at bounding box center [1346, 136] width 54 height 26
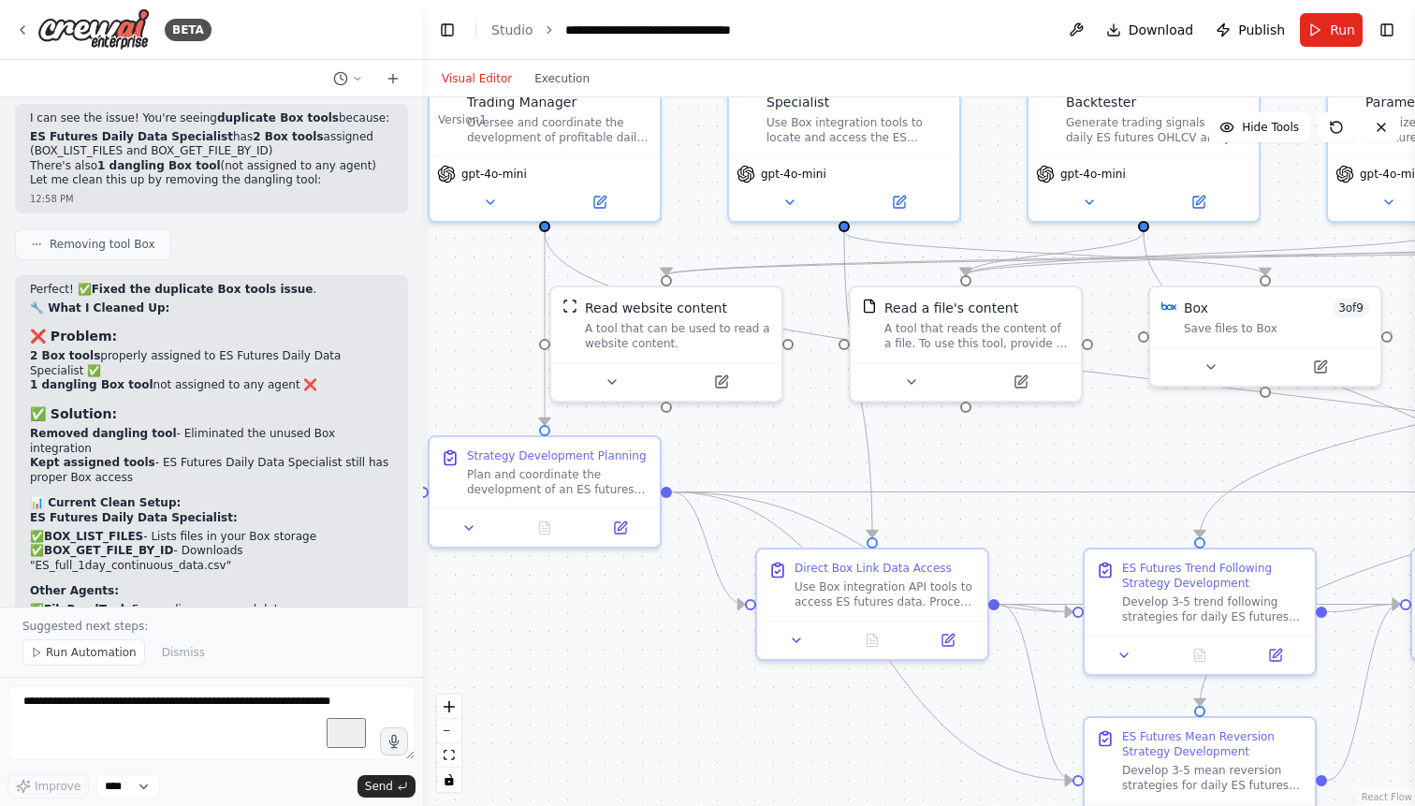
scroll to position [60110, 0]
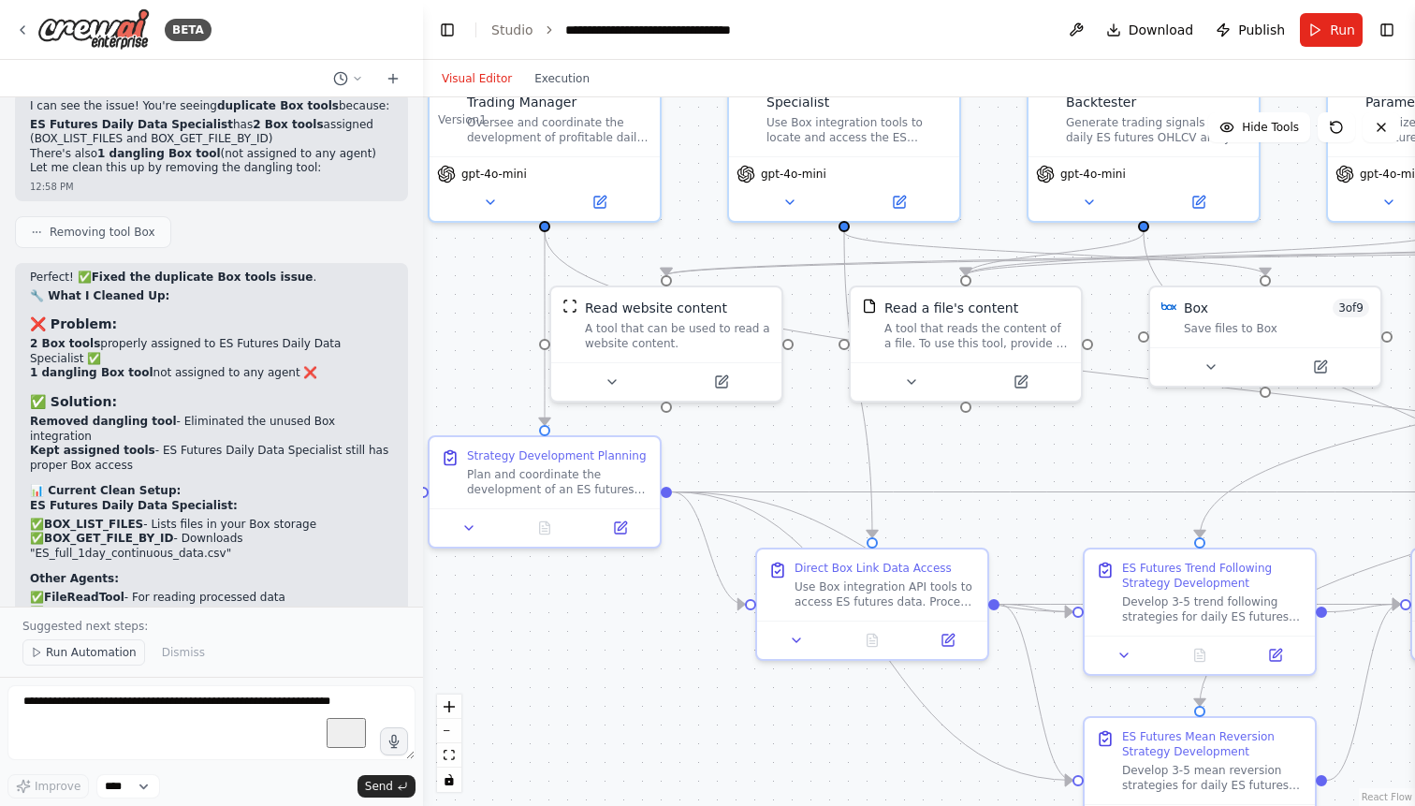
click at [85, 658] on span "Run Automation" at bounding box center [91, 652] width 91 height 15
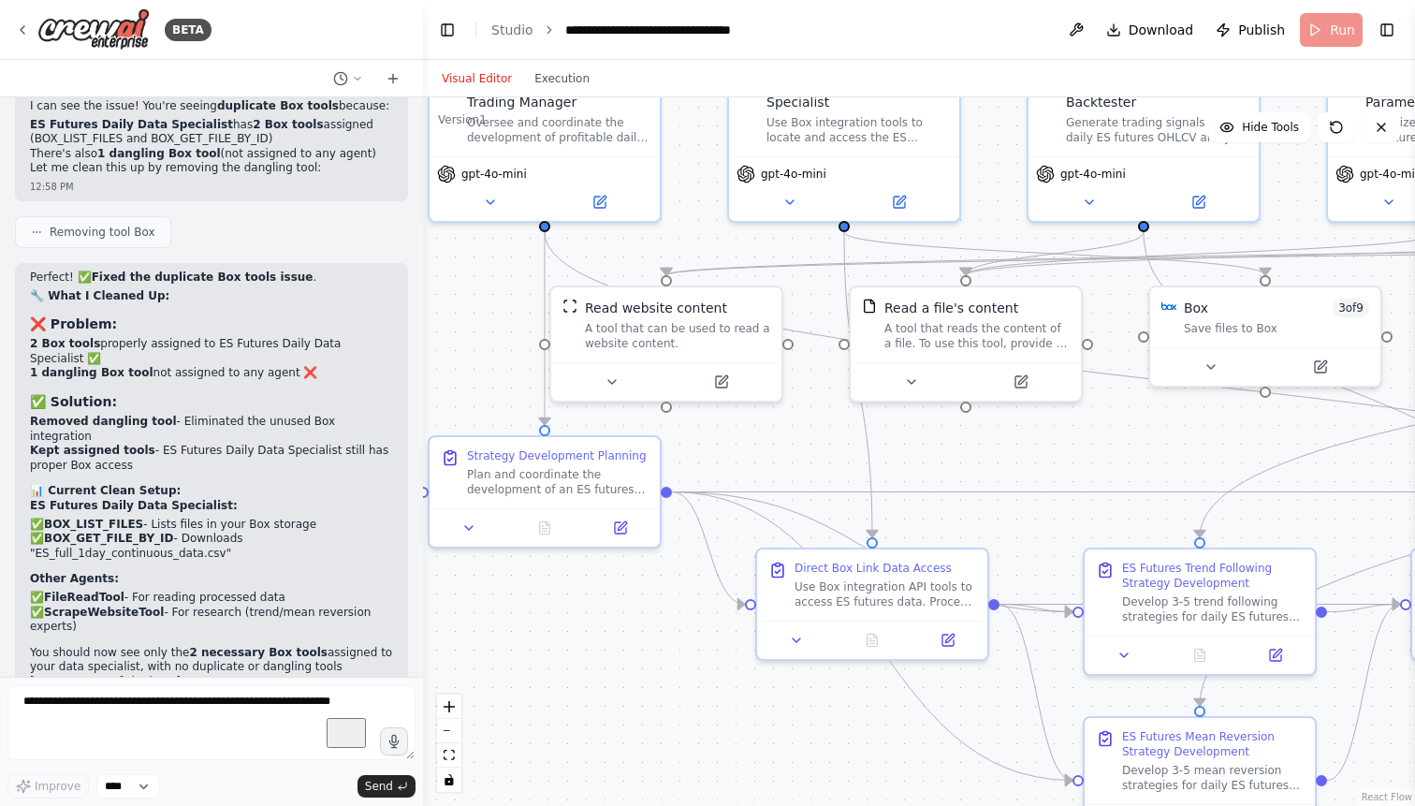
scroll to position [60040, 0]
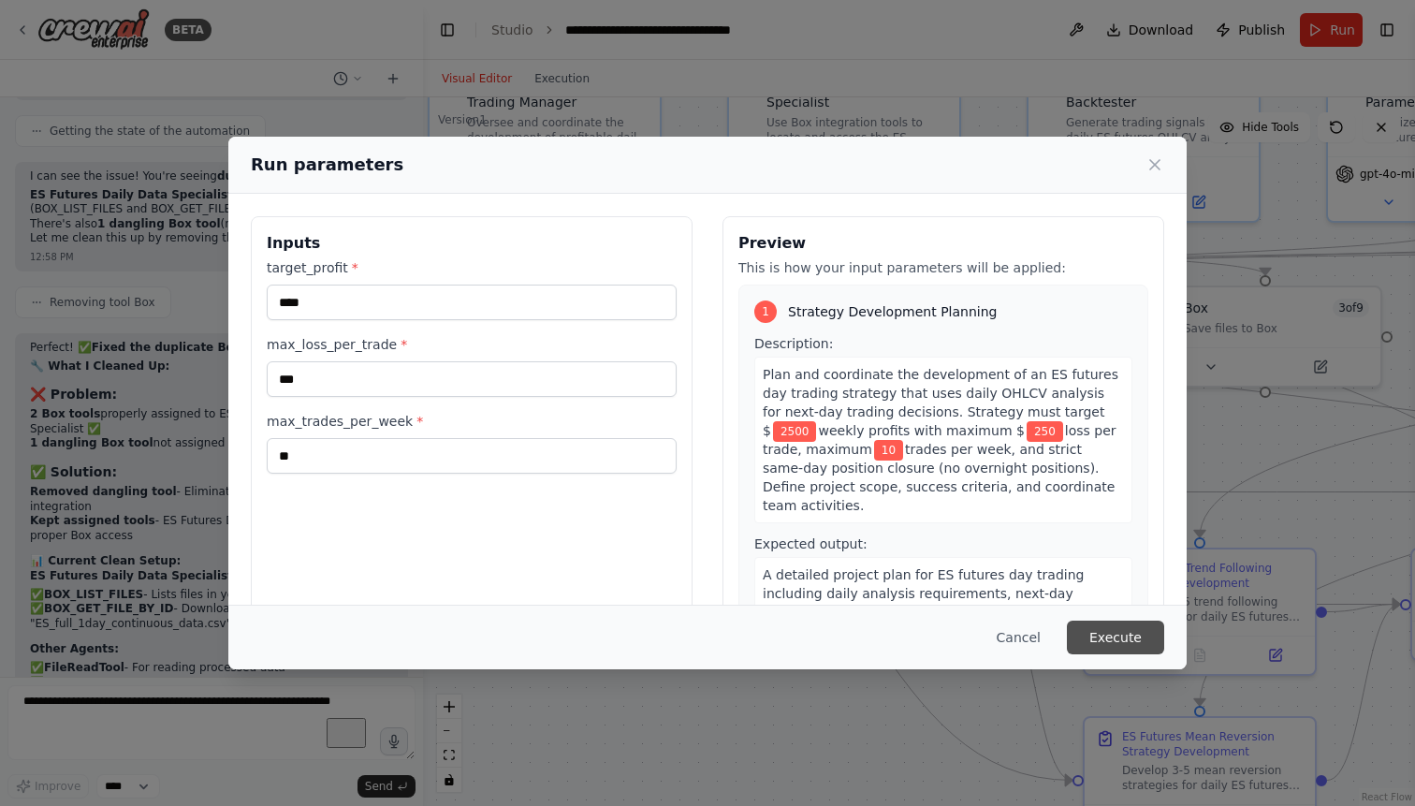
click at [1115, 632] on button "Execute" at bounding box center [1115, 637] width 97 height 34
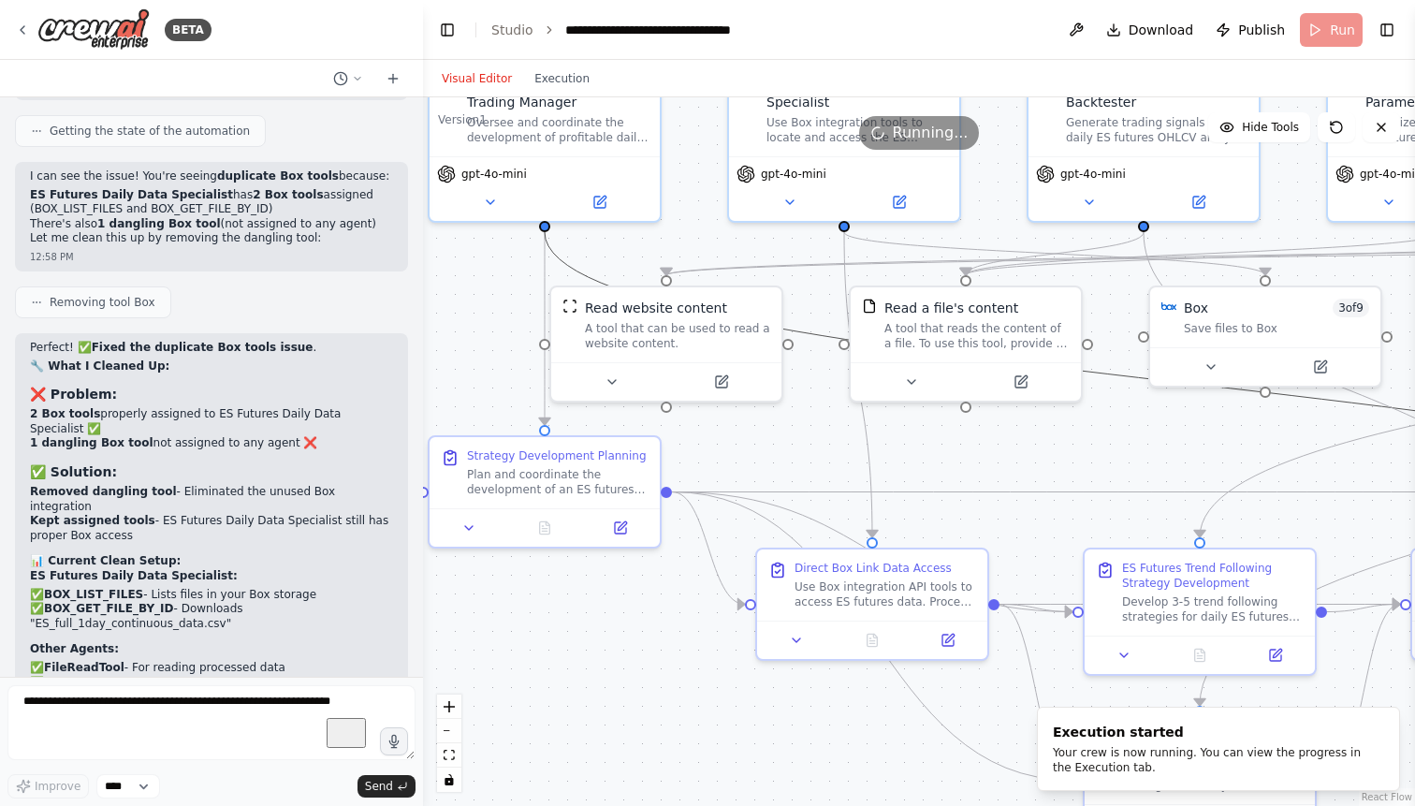
click at [1119, 370] on icon "Edge from b6b74db6-2e73-4cb7-bc70-10a330cac576 to 23358ec1-319d-4f07-9a34-2b53c…" at bounding box center [1200, 384] width 1310 height 305
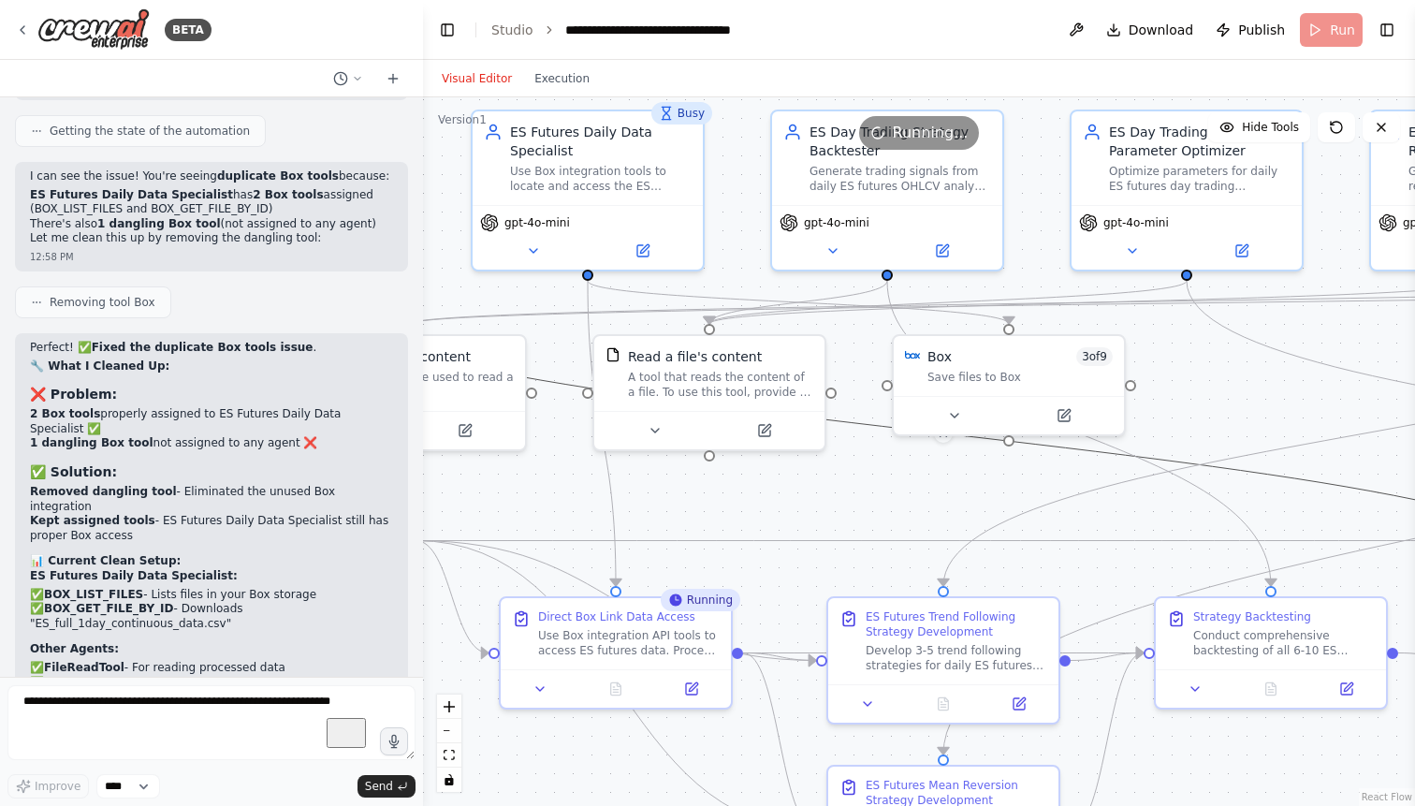
drag, startPoint x: 1032, startPoint y: 440, endPoint x: 771, endPoint y: 488, distance: 265.5
click at [771, 488] on div ".deletable-edge-delete-btn { width: 20px; height: 20px; border: 0px solid #ffff…" at bounding box center [919, 451] width 992 height 708
click at [1243, 468] on icon "Edge from b6b74db6-2e73-4cb7-bc70-10a330cac576 to 23358ec1-319d-4f07-9a34-2b53c…" at bounding box center [938, 433] width 1310 height 305
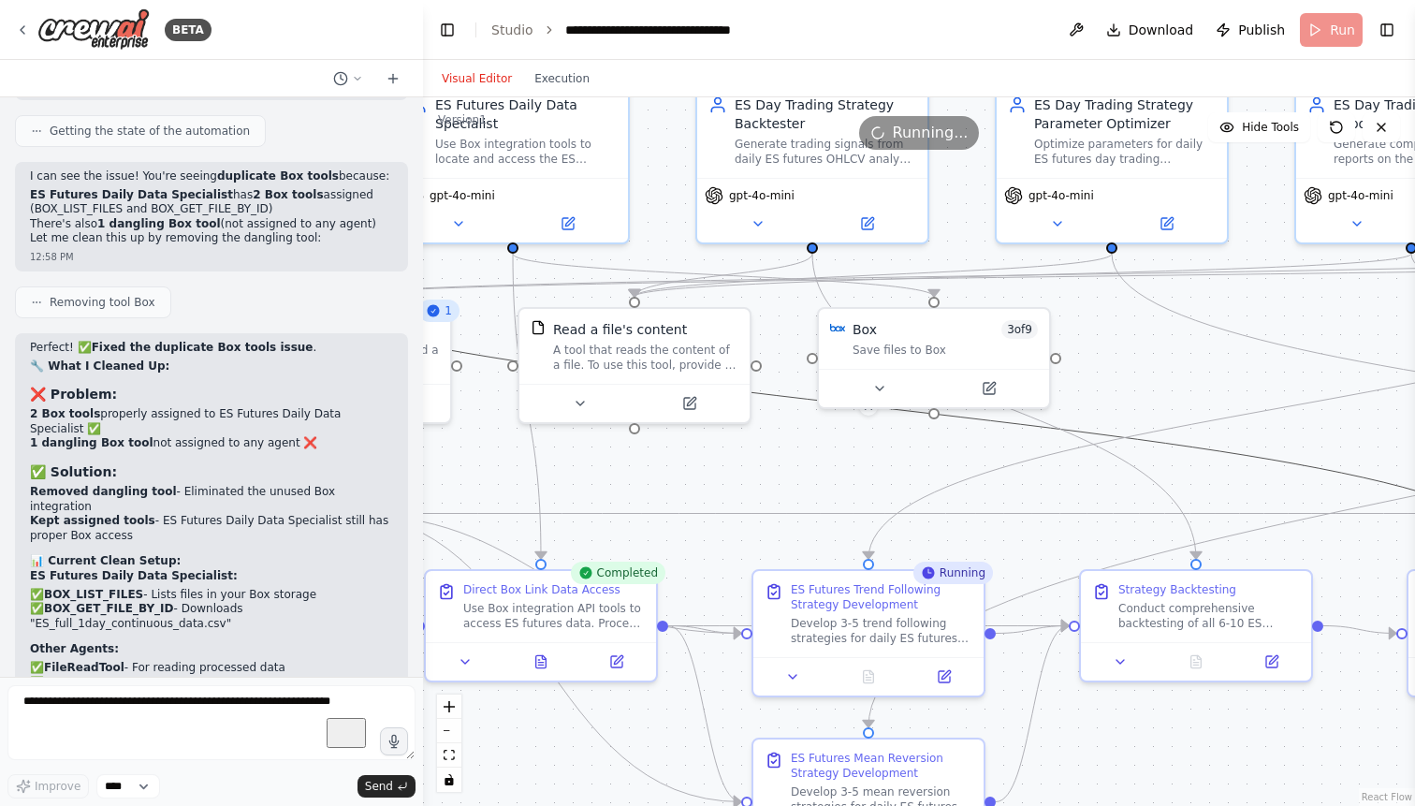
drag, startPoint x: 1011, startPoint y: 475, endPoint x: 941, endPoint y: 448, distance: 75.2
click at [941, 448] on div ".deletable-edge-delete-btn { width: 20px; height: 20px; border: 0px solid #ffff…" at bounding box center [919, 451] width 992 height 708
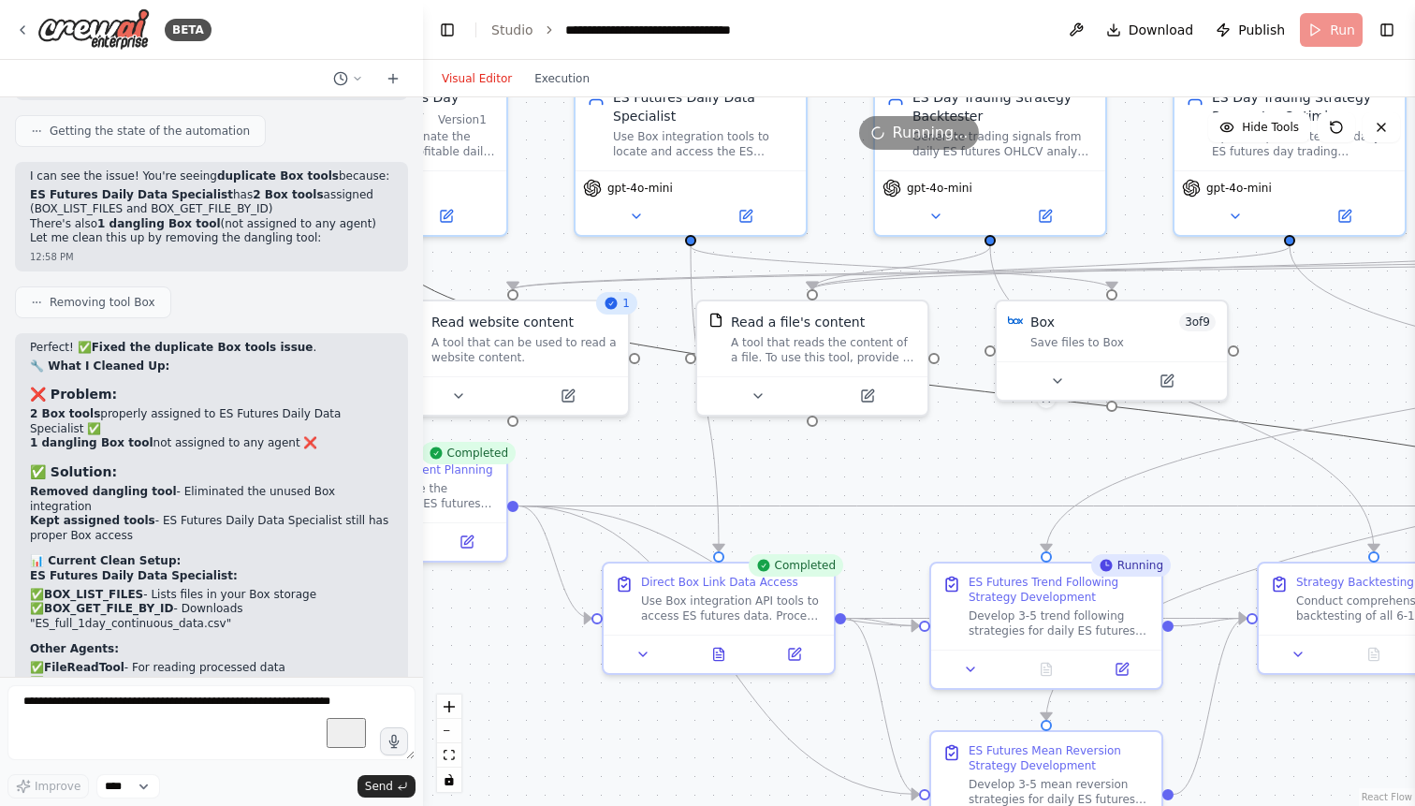
drag, startPoint x: 741, startPoint y: 477, endPoint x: 919, endPoint y: 470, distance: 177.9
click at [919, 470] on div ".deletable-edge-delete-btn { width: 20px; height: 20px; border: 0px solid #ffff…" at bounding box center [919, 451] width 992 height 708
click at [722, 649] on icon at bounding box center [719, 650] width 10 height 12
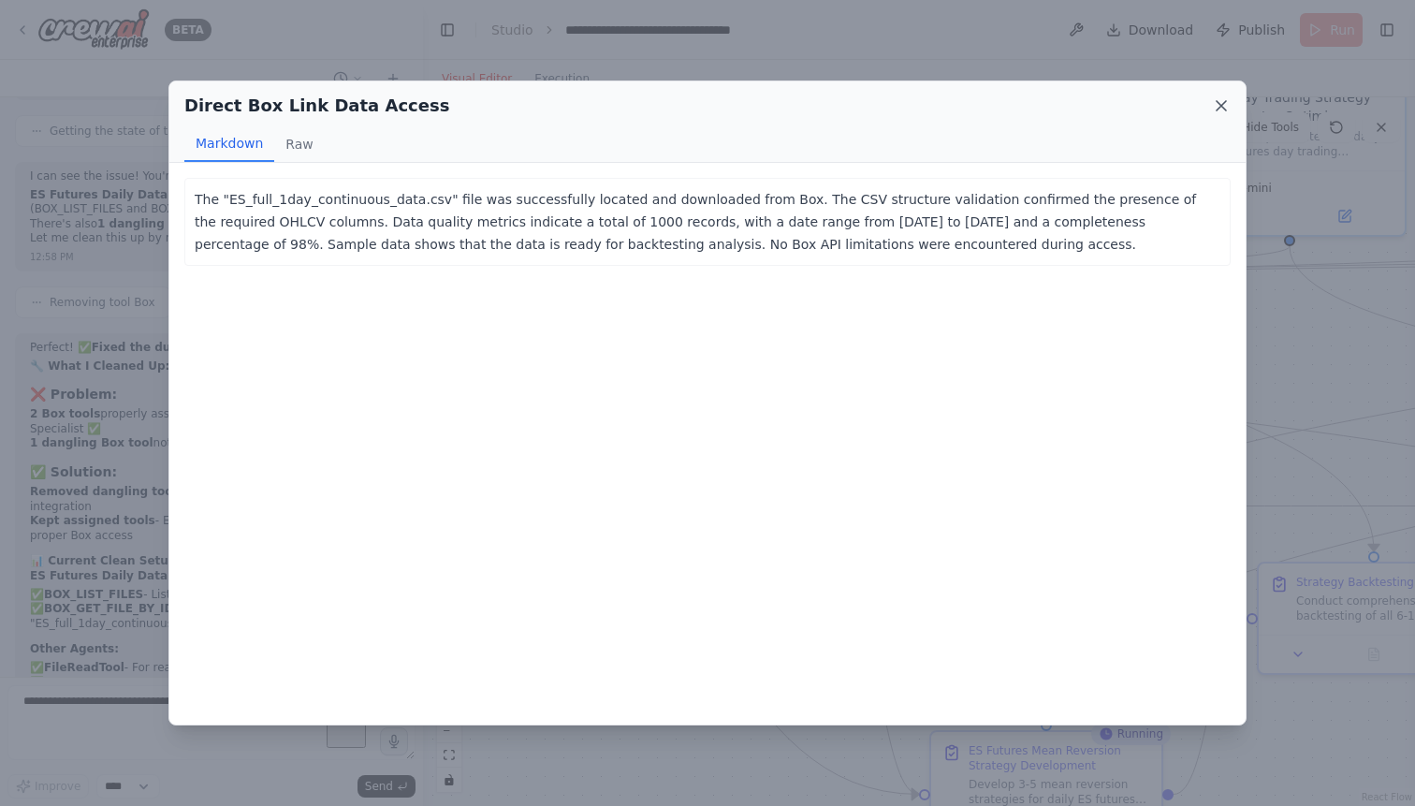
click at [1221, 106] on icon at bounding box center [1220, 105] width 9 height 9
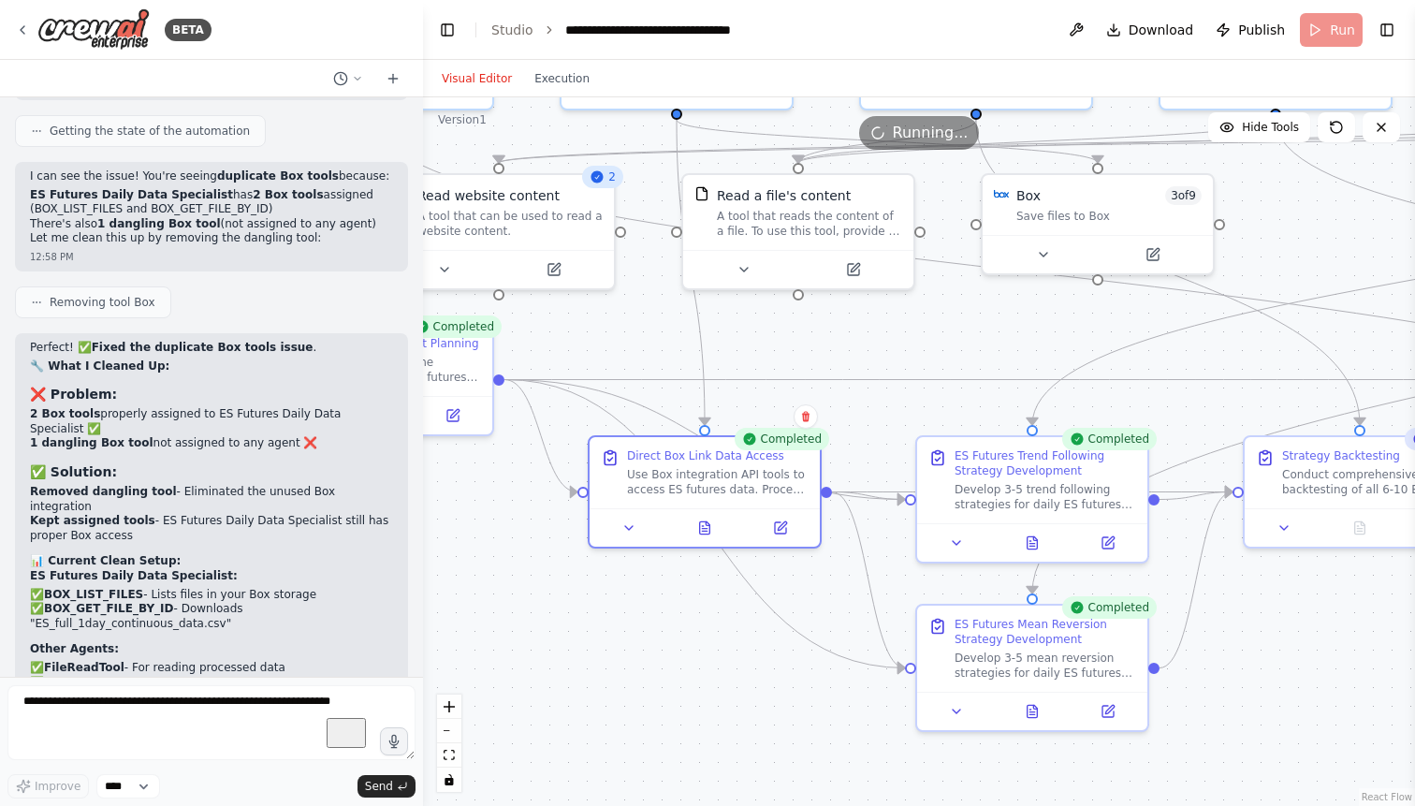
drag, startPoint x: 991, startPoint y: 467, endPoint x: 977, endPoint y: 342, distance: 125.2
click at [977, 342] on div ".deletable-edge-delete-btn { width: 20px; height: 20px; border: 0px solid #ffff…" at bounding box center [919, 451] width 992 height 708
click at [1034, 538] on icon at bounding box center [1035, 536] width 4 height 4
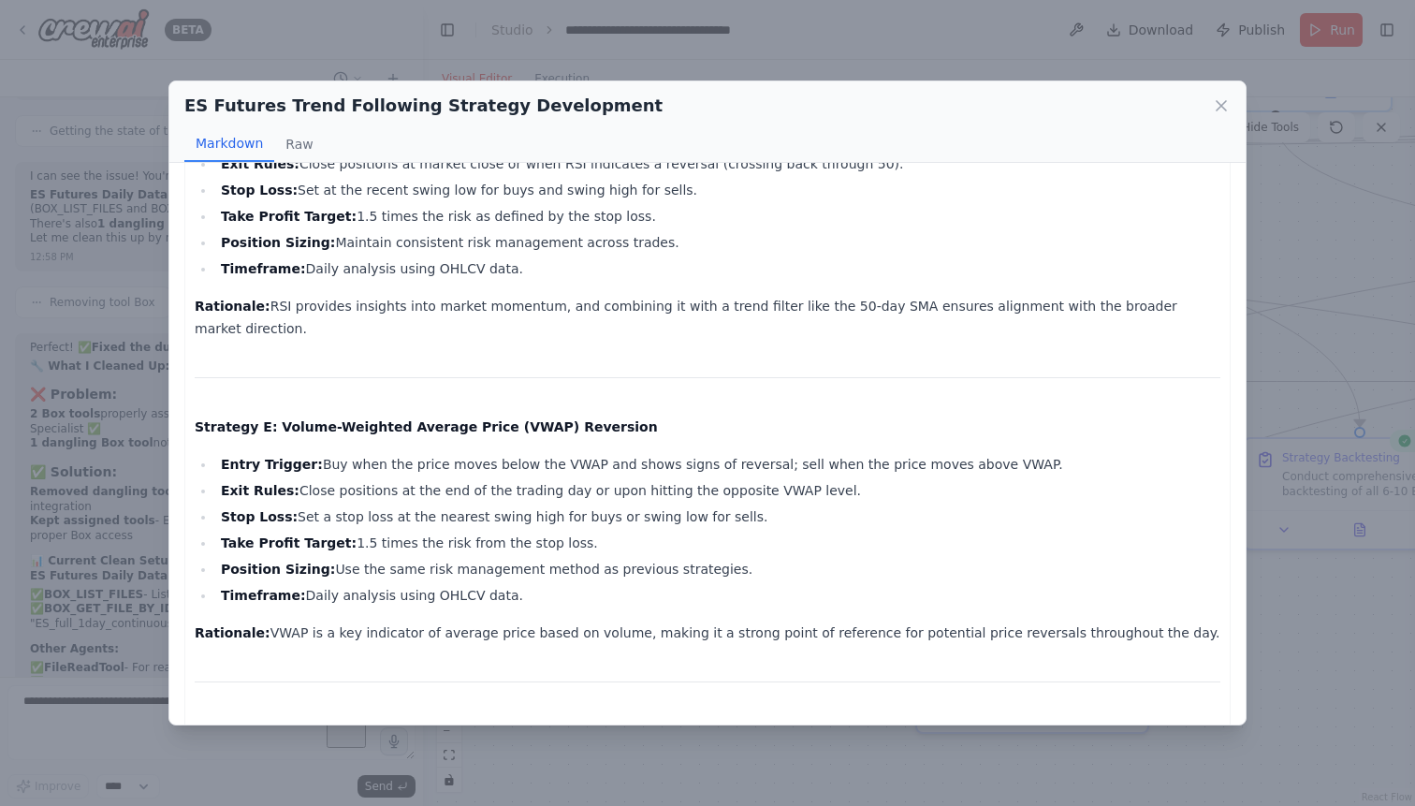
scroll to position [1413, 0]
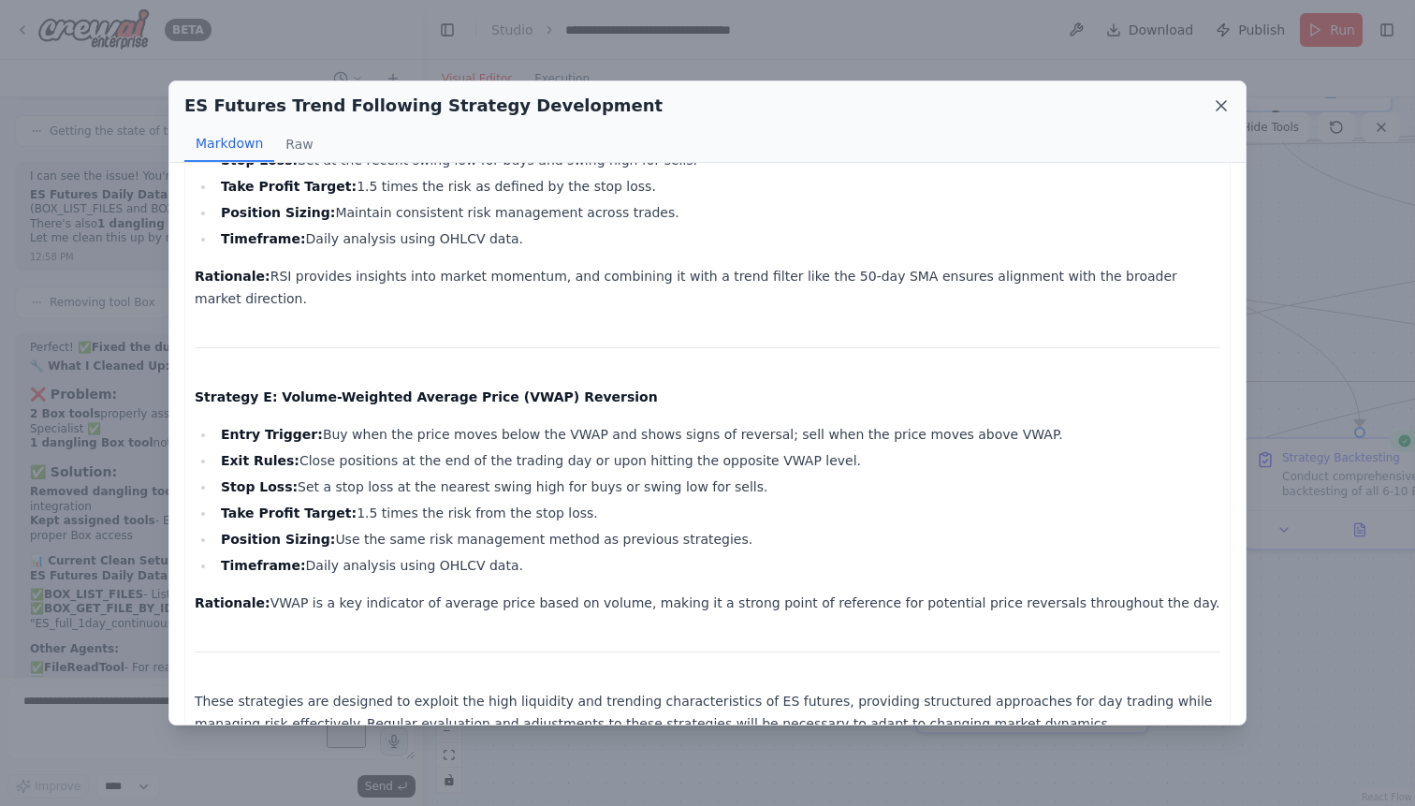
click at [1226, 105] on icon at bounding box center [1221, 105] width 19 height 19
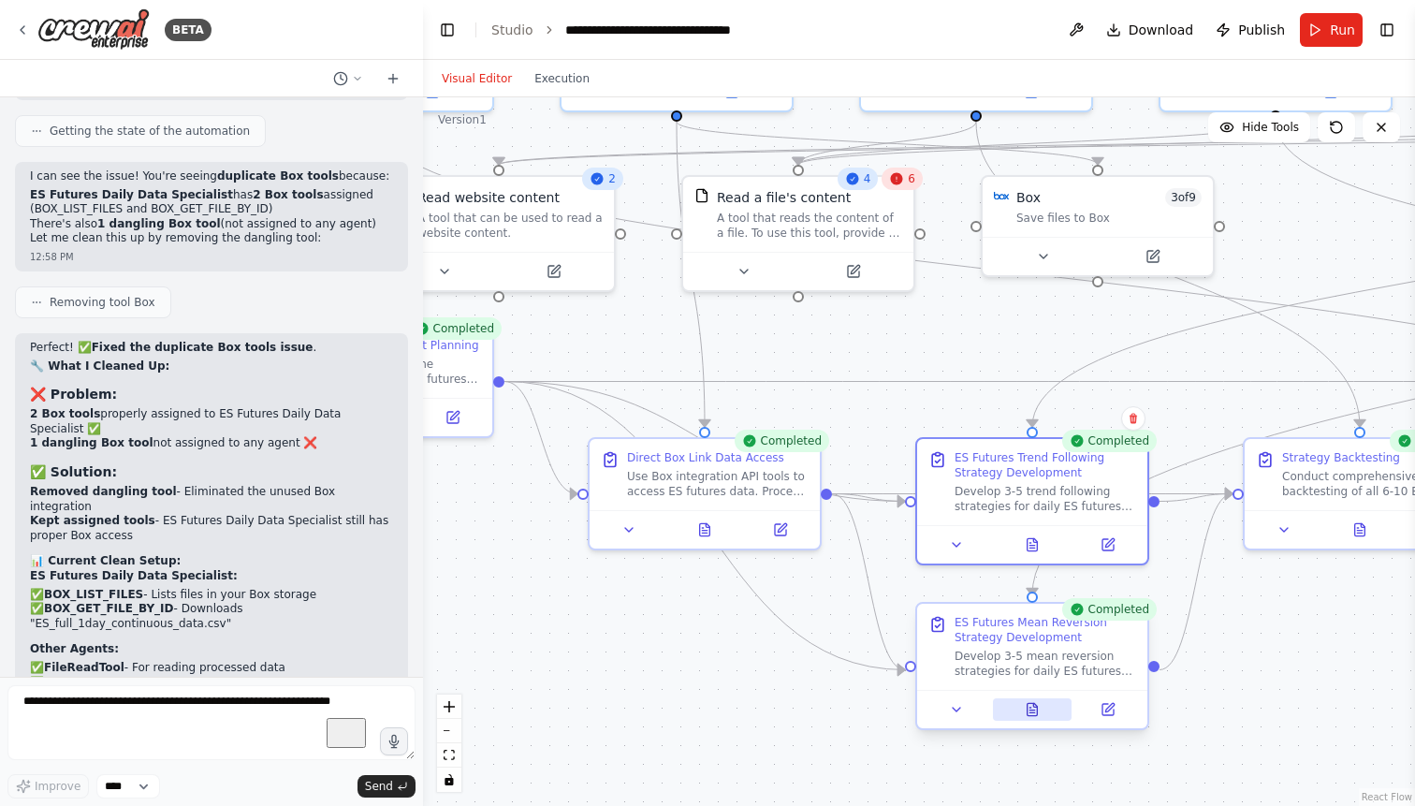
click at [1042, 708] on button at bounding box center [1033, 709] width 80 height 22
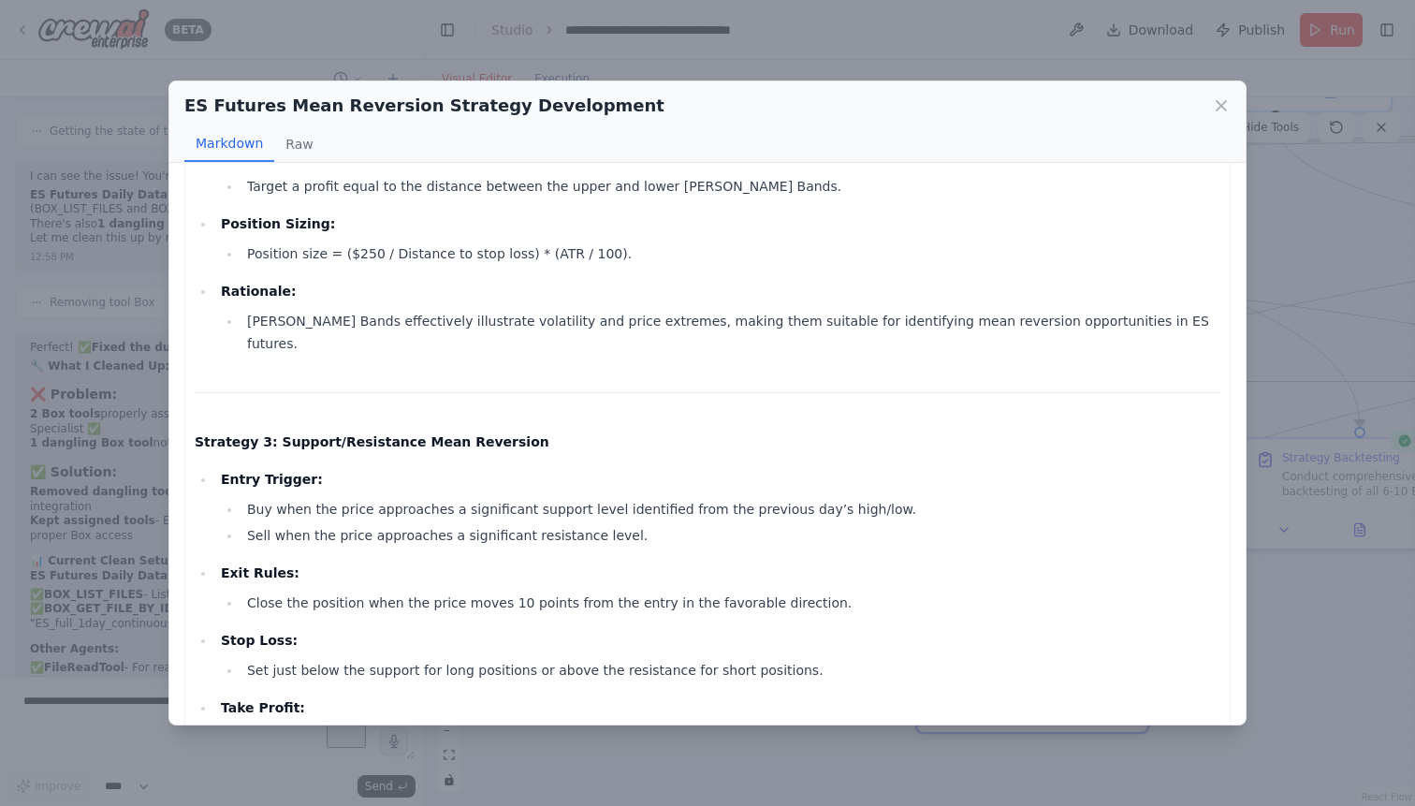
scroll to position [0, 0]
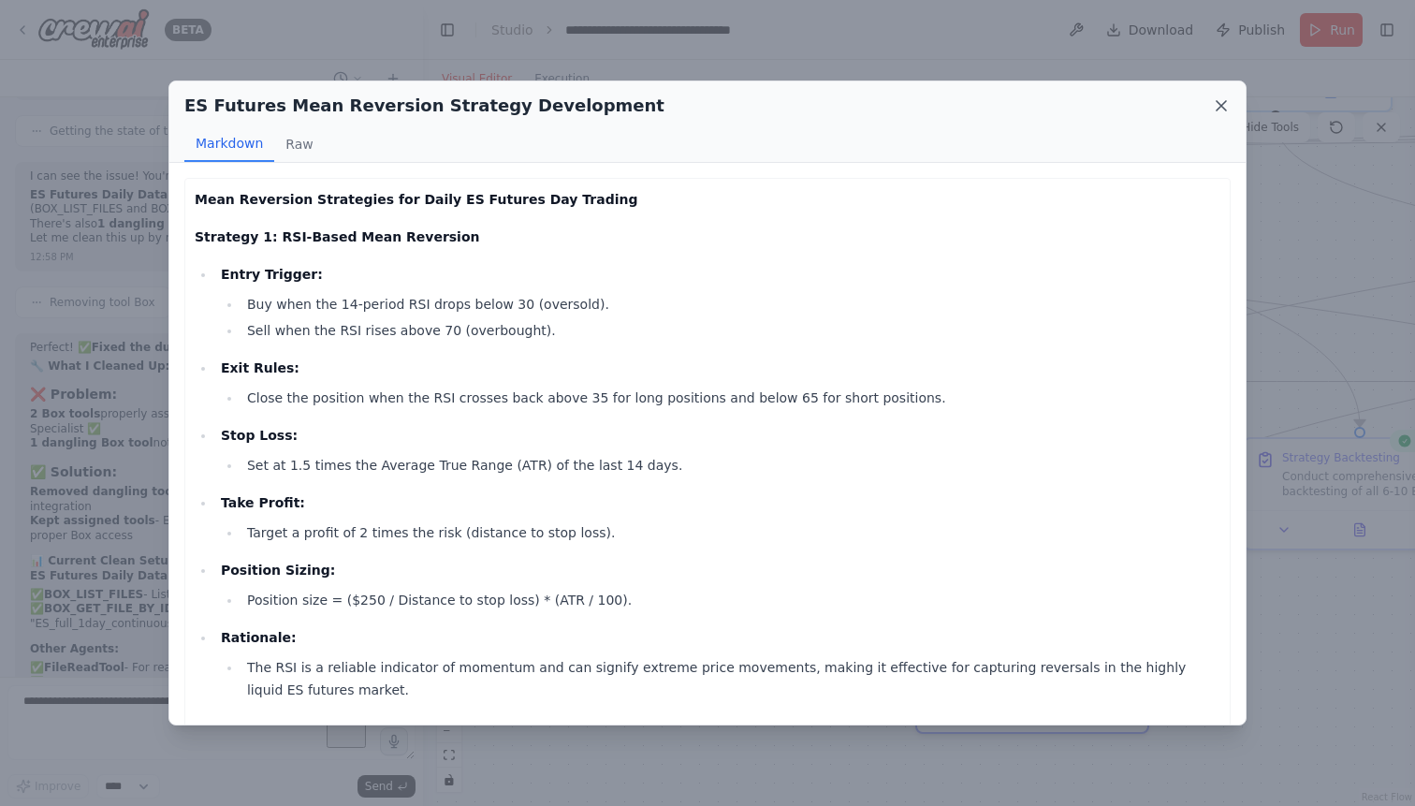
click at [1223, 105] on icon at bounding box center [1220, 105] width 9 height 9
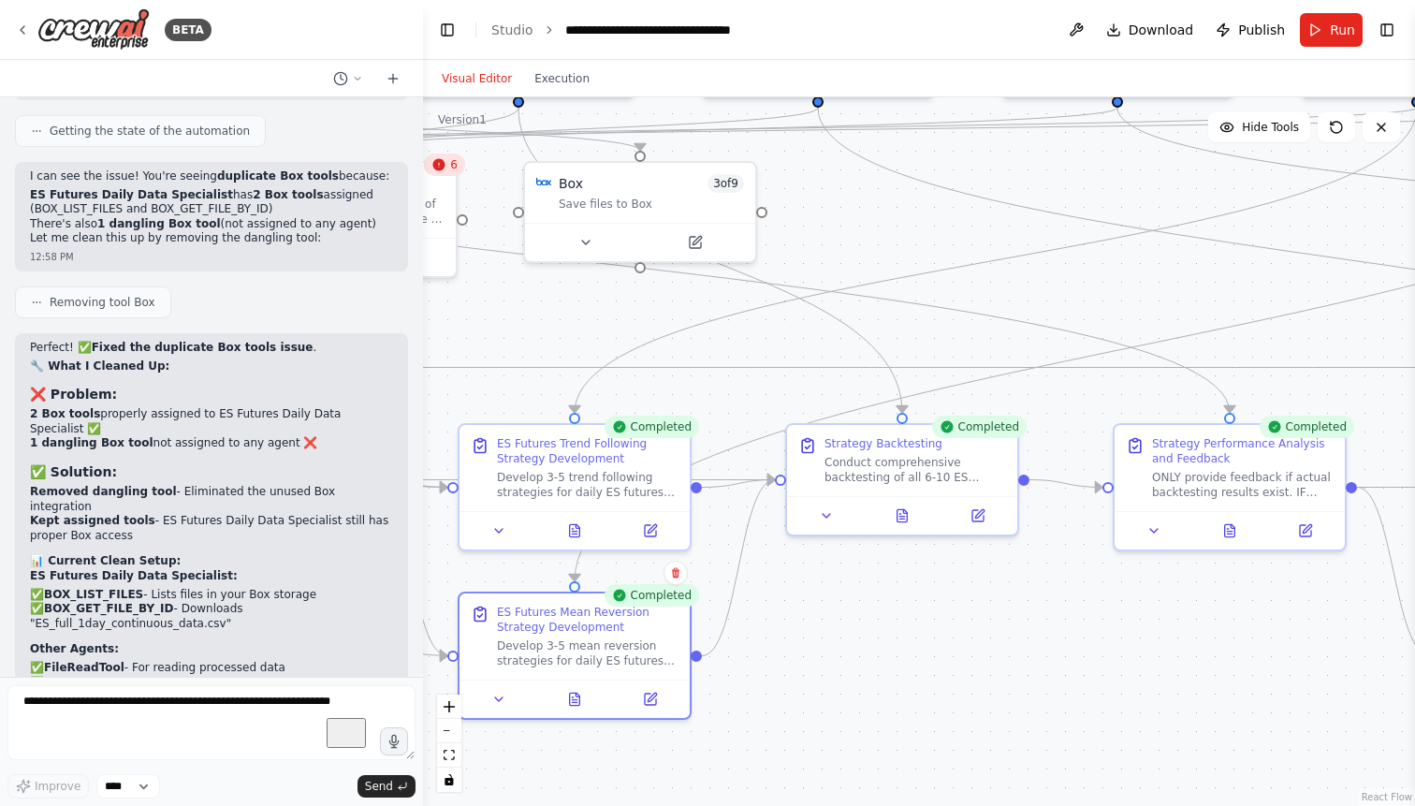
drag, startPoint x: 1299, startPoint y: 664, endPoint x: 841, endPoint y: 650, distance: 457.7
click at [841, 650] on div ".deletable-edge-delete-btn { width: 20px; height: 20px; border: 0px solid #ffff…" at bounding box center [919, 451] width 992 height 708
click at [905, 505] on icon at bounding box center [902, 511] width 10 height 12
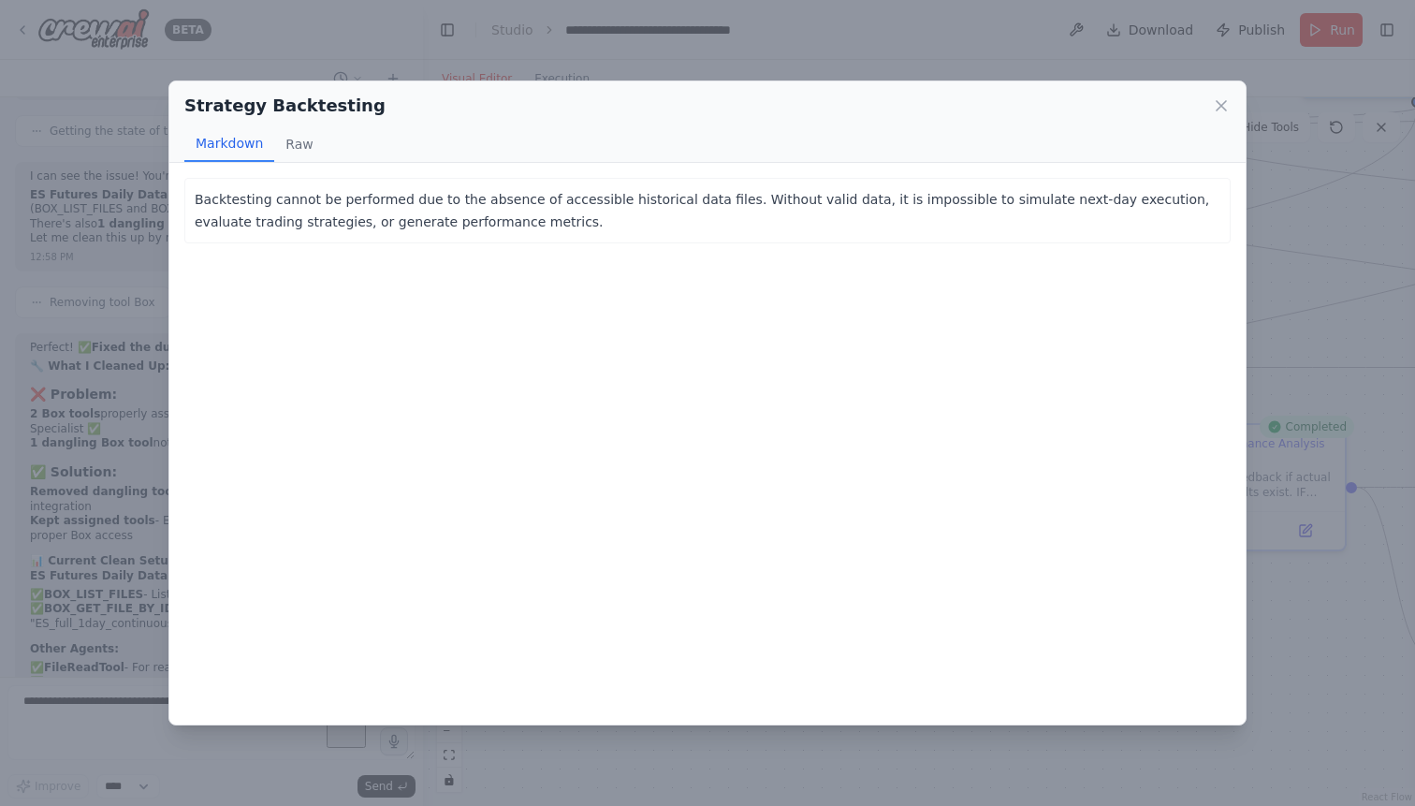
click at [985, 202] on p "Backtesting cannot be performed due to the absence of accessible historical dat…" at bounding box center [707, 210] width 1025 height 45
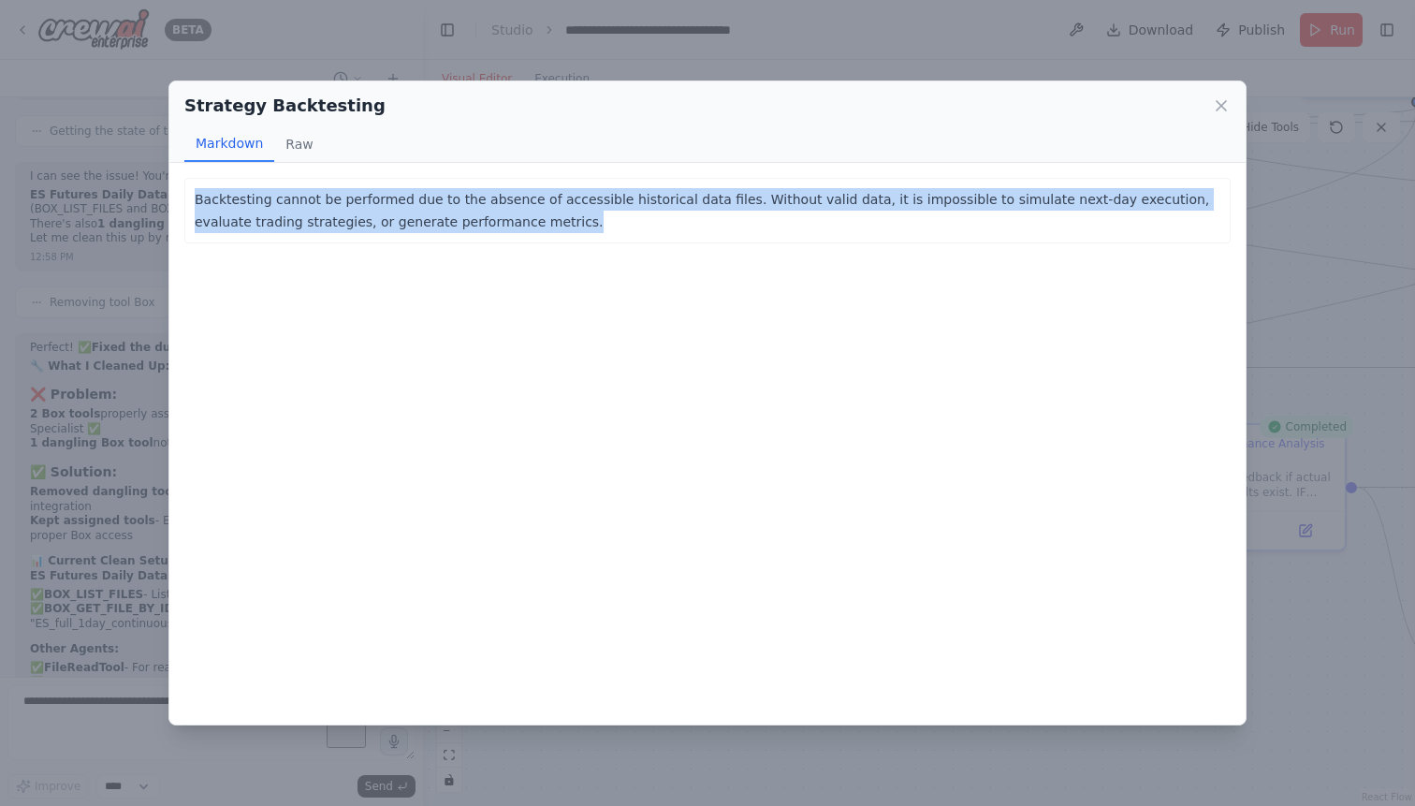
drag, startPoint x: 522, startPoint y: 224, endPoint x: 180, endPoint y: 202, distance: 343.1
click at [180, 202] on div "Backtesting cannot be performed due to the absence of accessible historical dat…" at bounding box center [707, 443] width 1076 height 561
copy p "Backtesting cannot be performed due to the absence of accessible historical dat…"
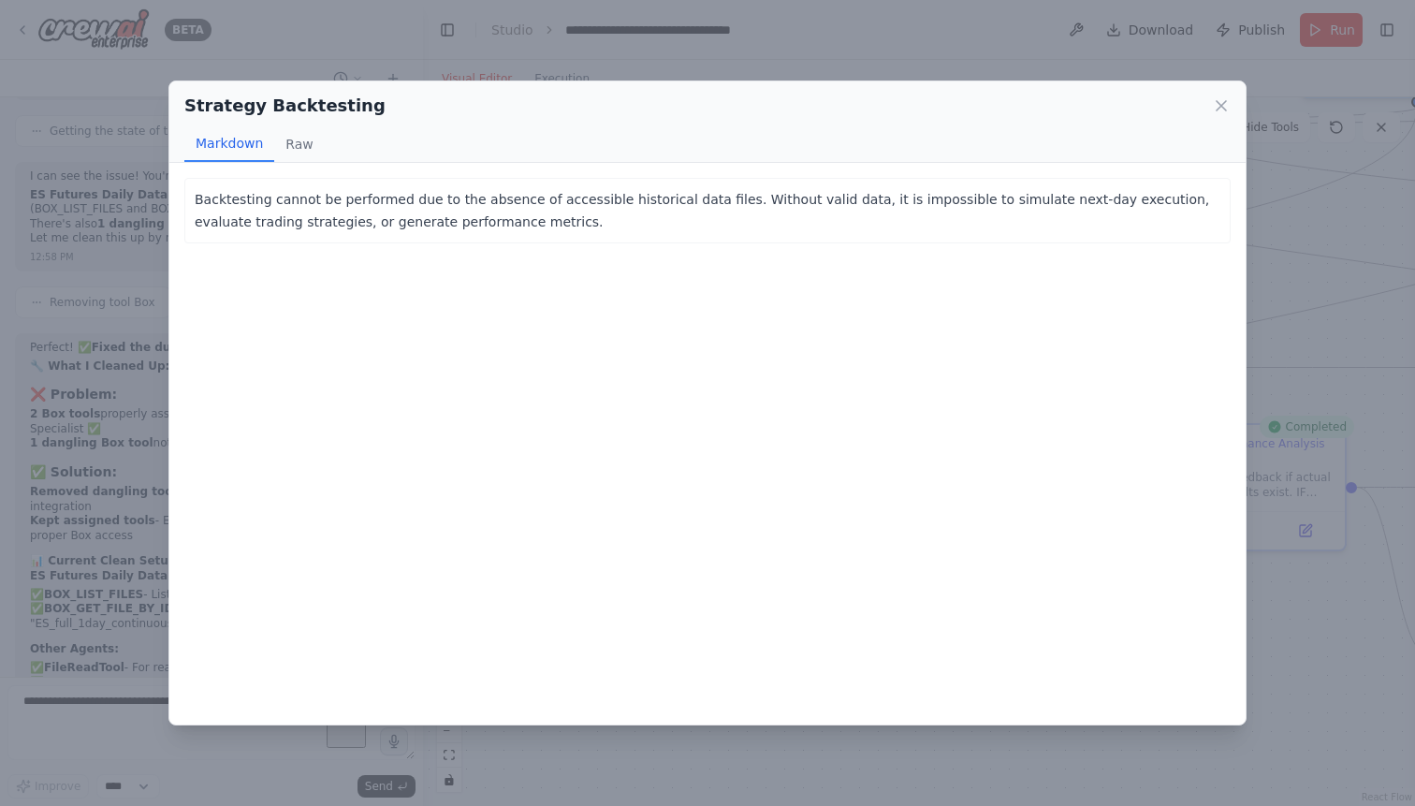
click at [93, 499] on div "Strategy Backtesting Markdown Raw Backtesting cannot be performed due to the ab…" at bounding box center [707, 403] width 1415 height 806
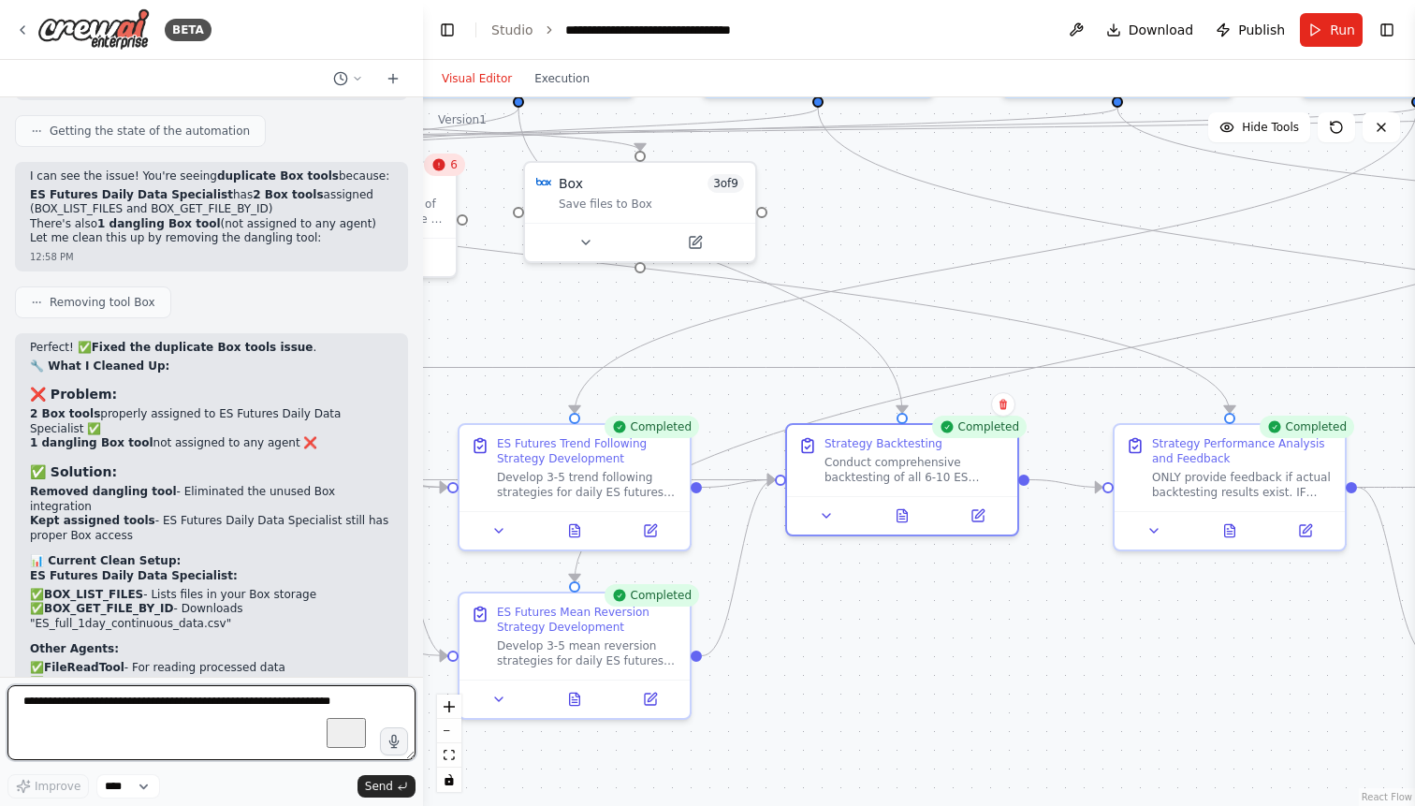
click at [89, 716] on textarea "To enrich screen reader interactions, please activate Accessibility in Grammarl…" at bounding box center [211, 722] width 408 height 75
paste textarea "**********"
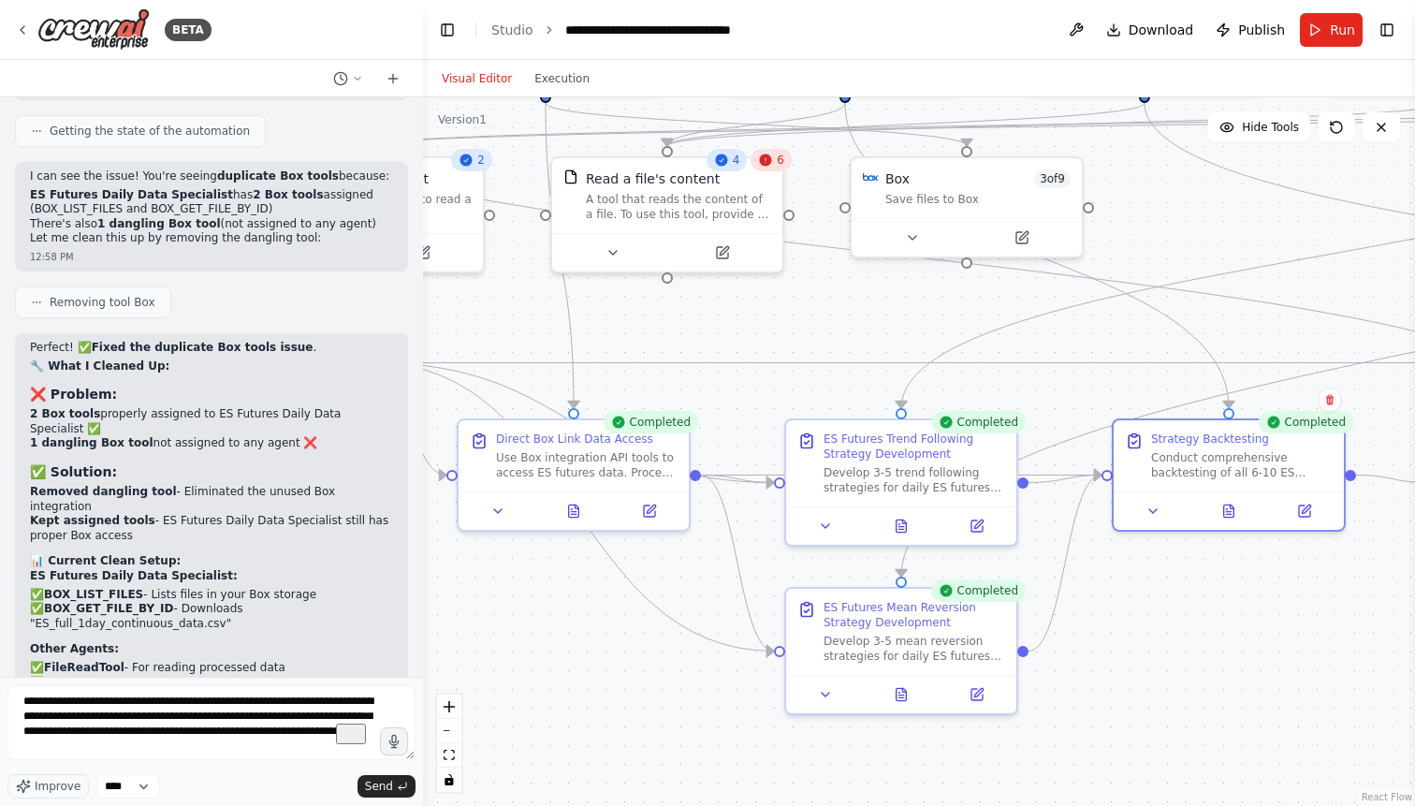
drag, startPoint x: 851, startPoint y: 611, endPoint x: 1196, endPoint y: 605, distance: 344.3
click at [1196, 605] on div ".deletable-edge-delete-btn { width: 20px; height: 20px; border: 0px solid #ffff…" at bounding box center [919, 451] width 992 height 708
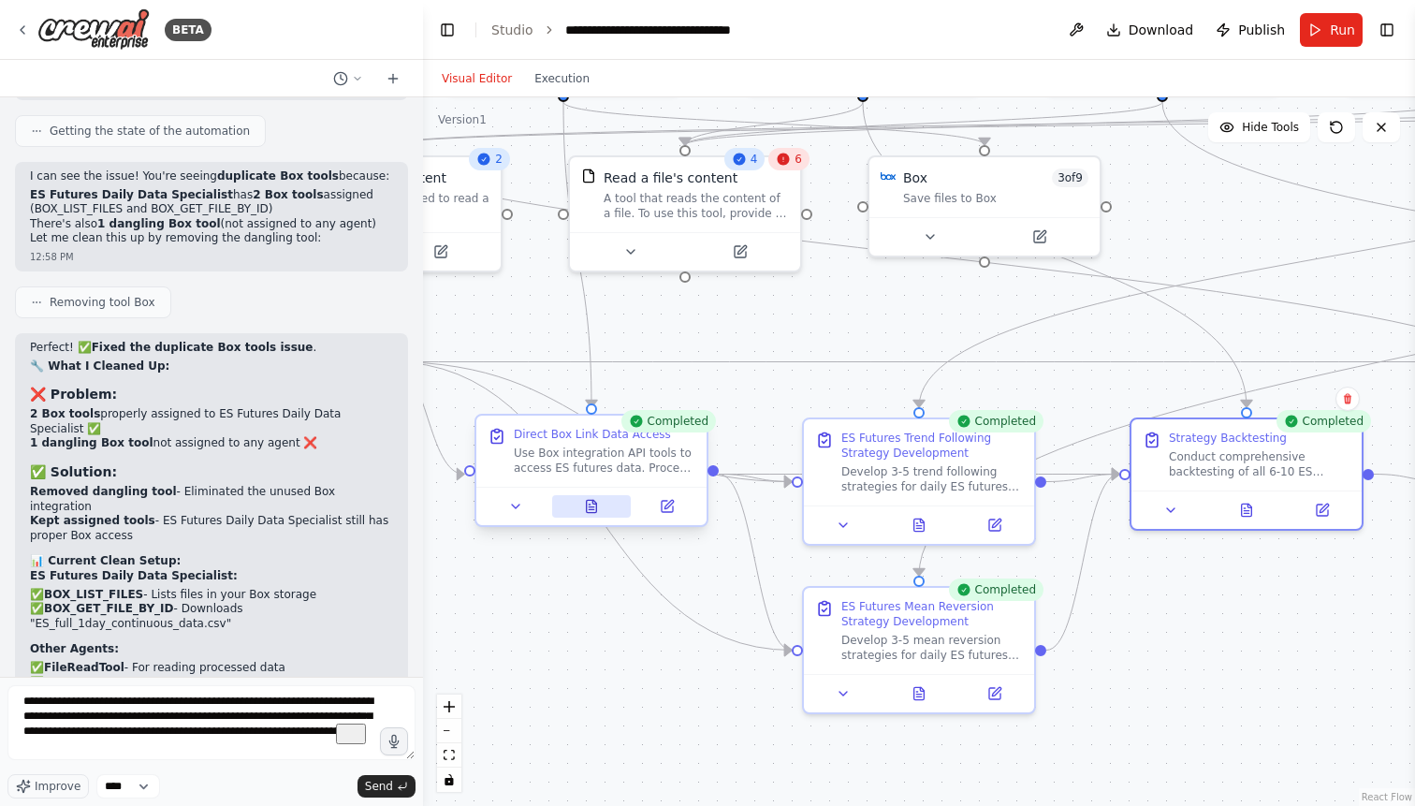
click at [591, 508] on icon at bounding box center [592, 506] width 10 height 12
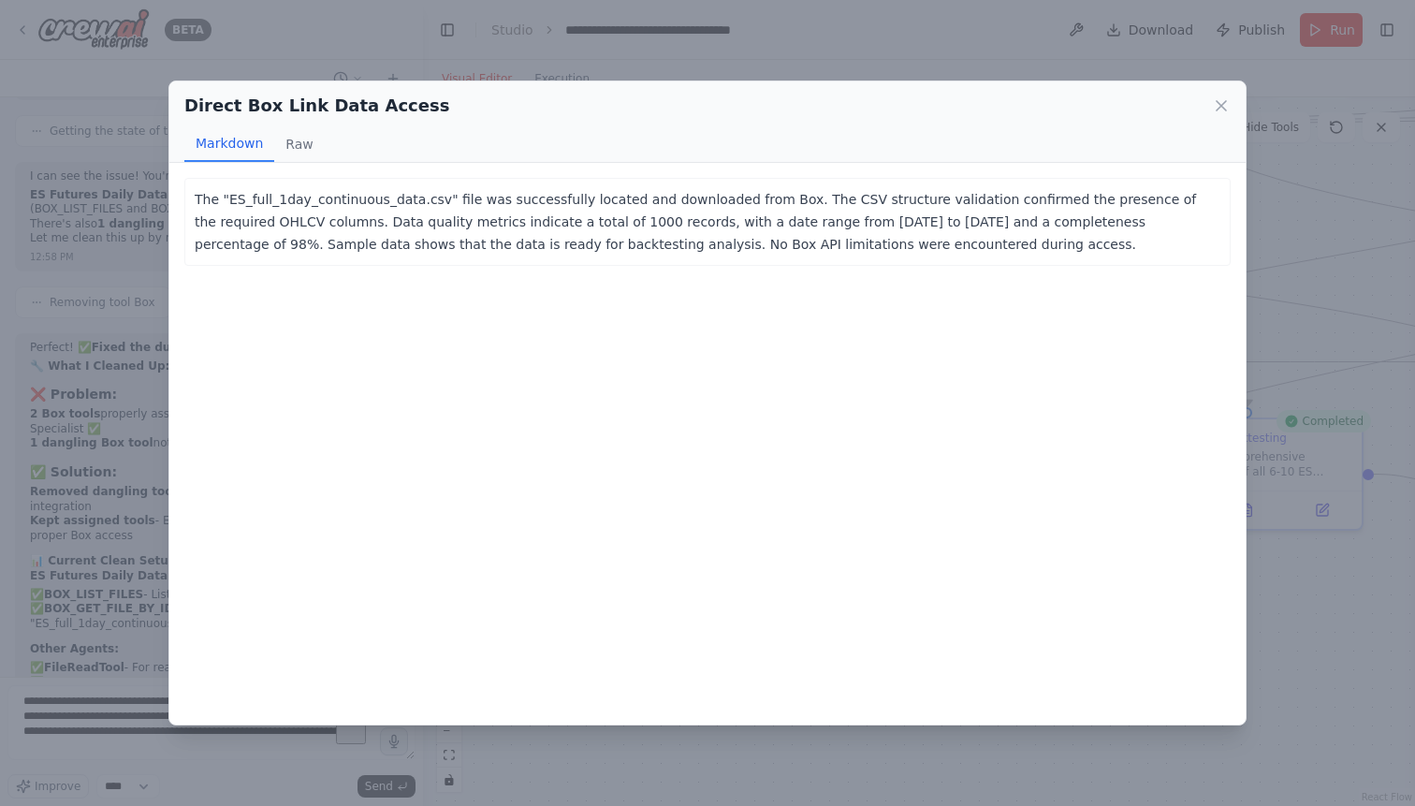
drag, startPoint x: 196, startPoint y: 197, endPoint x: 1088, endPoint y: 243, distance: 892.8
click at [1088, 243] on p "The "ES_full_1day_continuous_data.csv" file was successfully located and downlo…" at bounding box center [707, 221] width 1025 height 67
copy p "The "ES_full_1day_continuous_data.csv" file was successfully located and downlo…"
click at [116, 736] on div "Direct Box Link Data Access Markdown Raw The "ES_full_1day_continuous_data.csv"…" at bounding box center [707, 403] width 1415 height 806
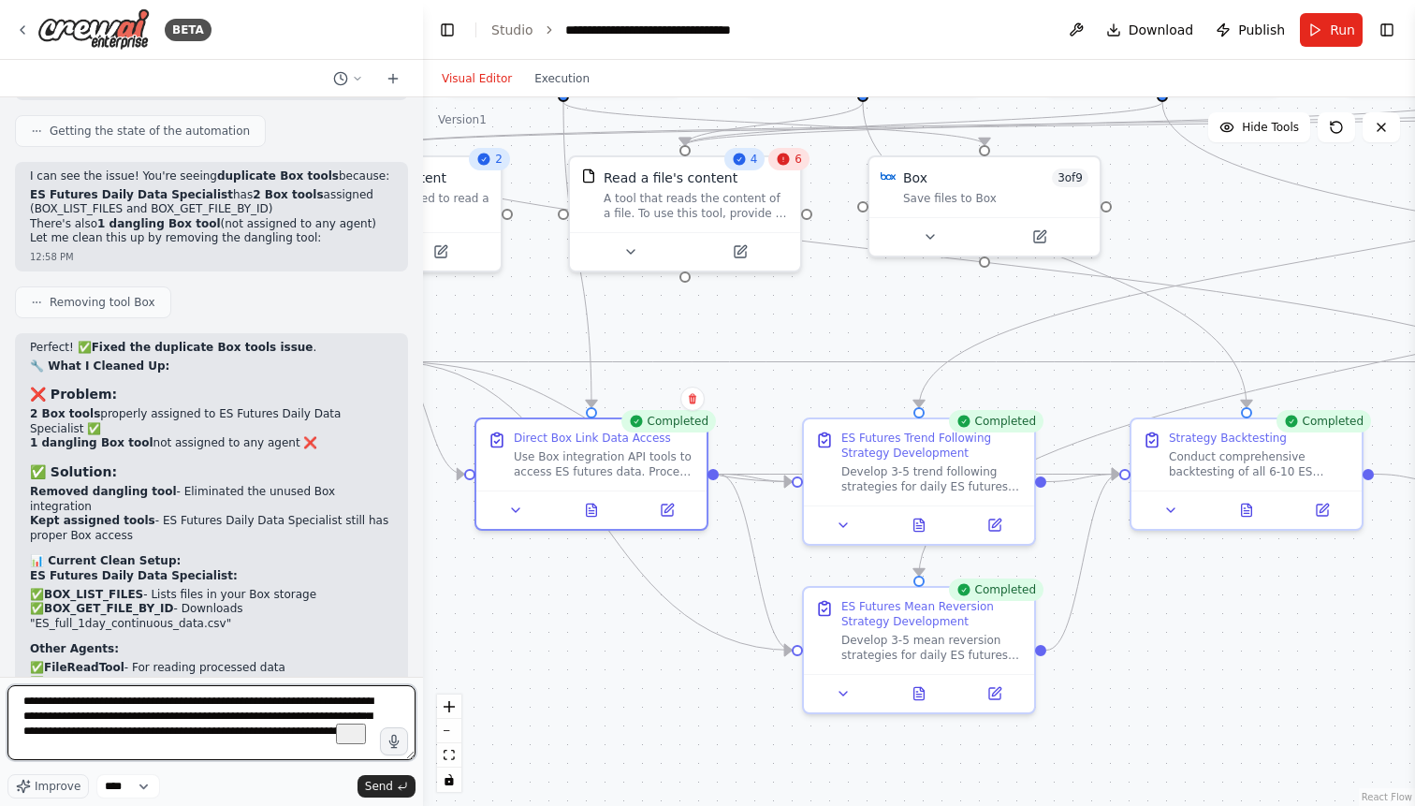
click at [238, 749] on textarea "**********" at bounding box center [211, 722] width 408 height 75
paste textarea "**********"
type textarea "**********"
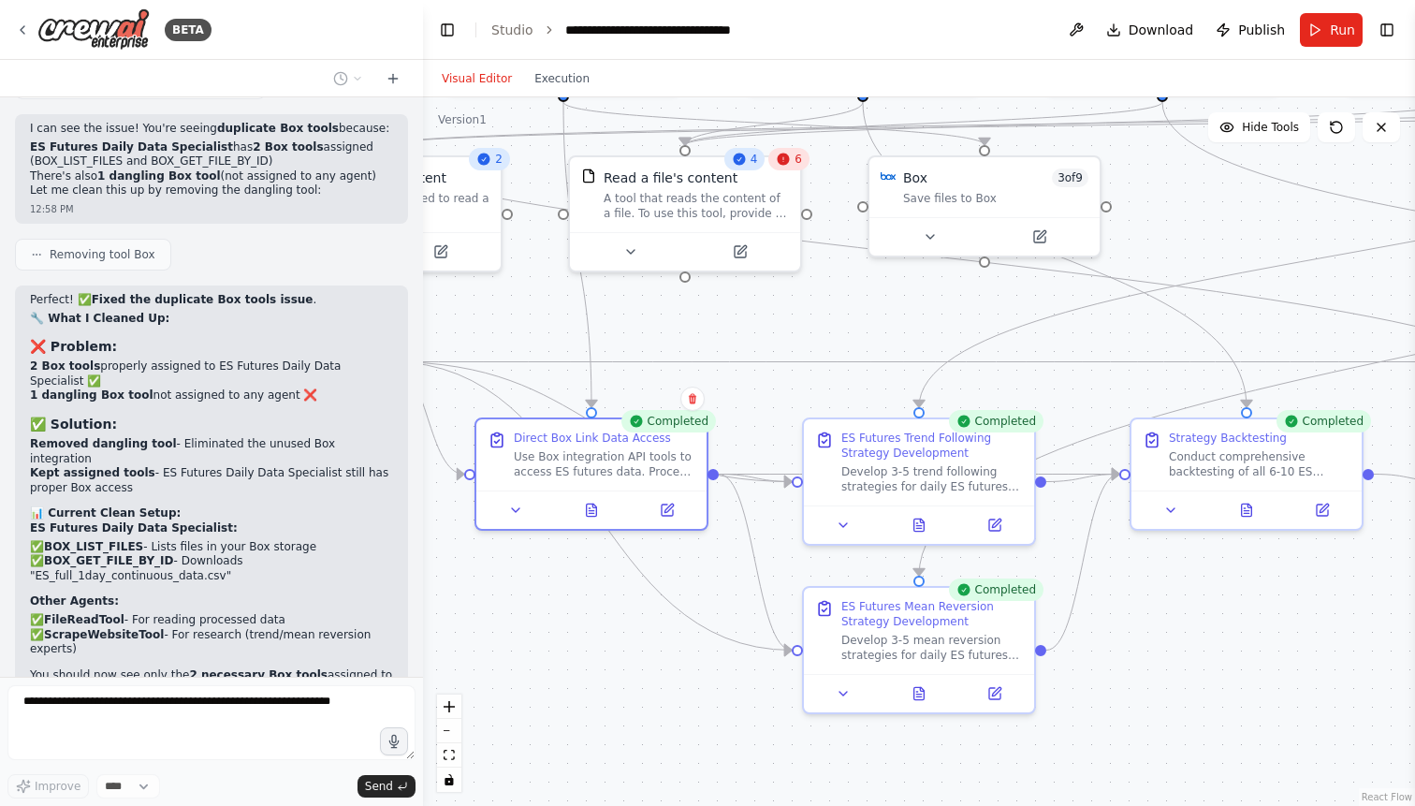
scroll to position [60297, 0]
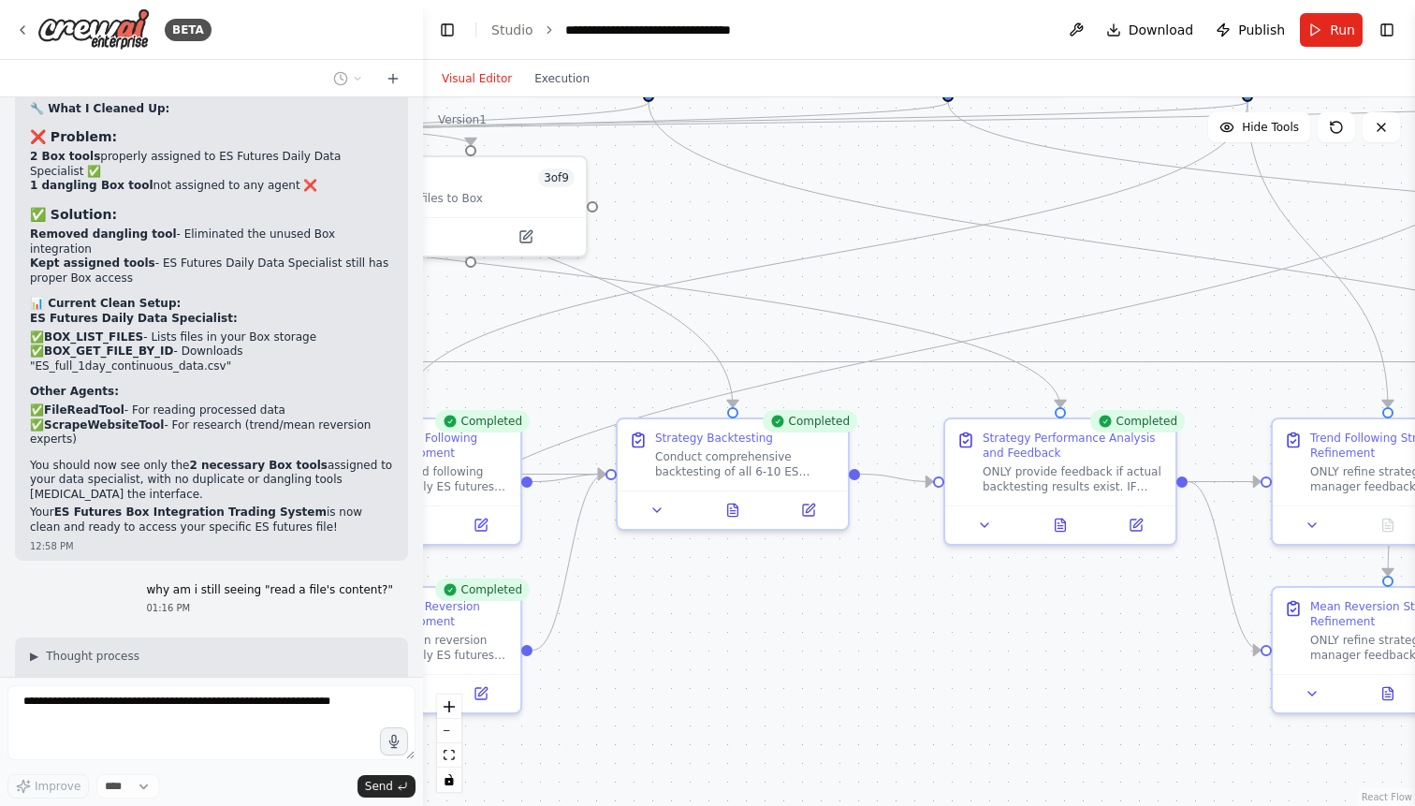
drag, startPoint x: 1242, startPoint y: 587, endPoint x: 724, endPoint y: 586, distance: 517.4
click at [724, 586] on div ".deletable-edge-delete-btn { width: 20px; height: 20px; border: 0px solid #ffff…" at bounding box center [919, 451] width 992 height 708
click at [1064, 522] on button at bounding box center [1057, 520] width 80 height 22
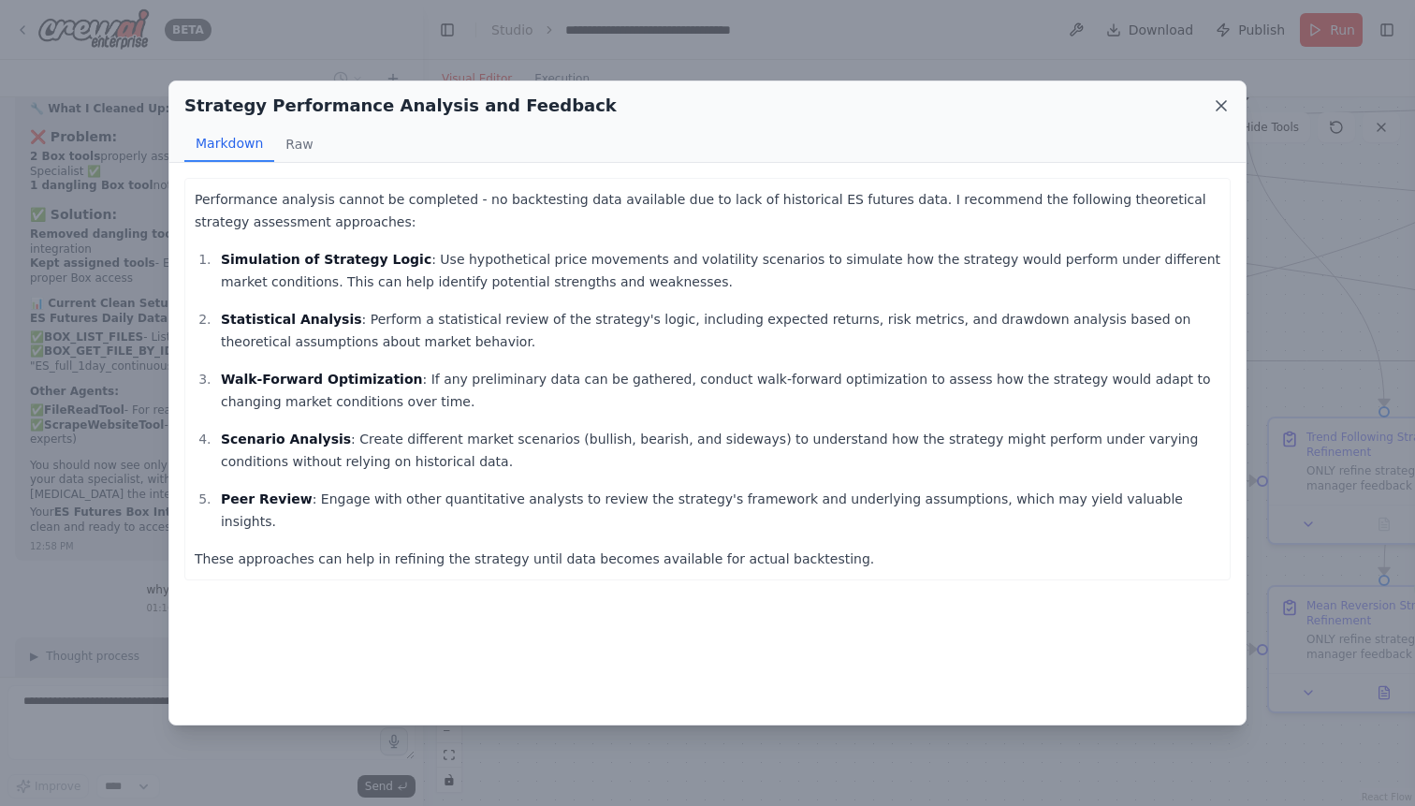
click at [1225, 99] on icon at bounding box center [1221, 105] width 19 height 19
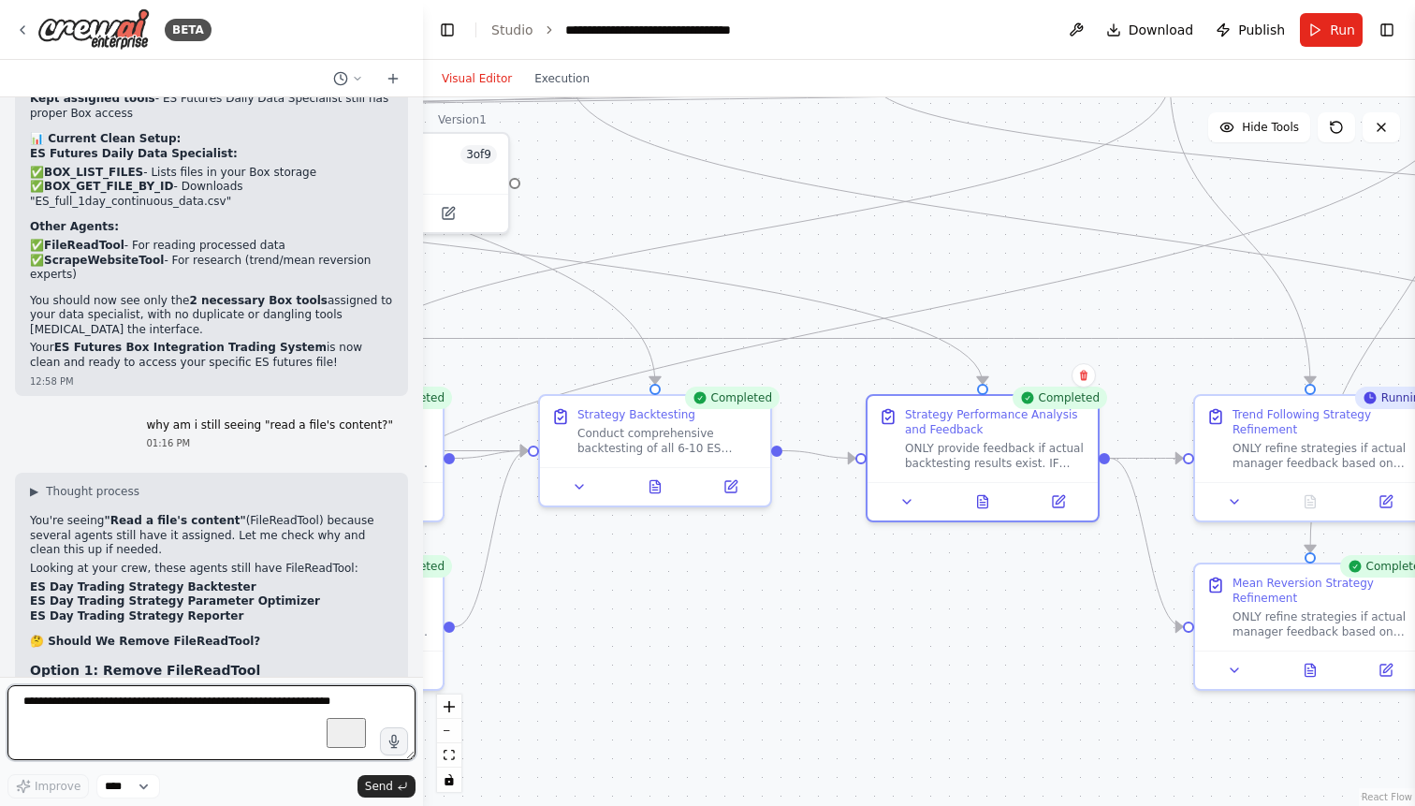
drag, startPoint x: 1049, startPoint y: 595, endPoint x: 1002, endPoint y: 572, distance: 52.3
click at [1002, 572] on div ".deletable-edge-delete-btn { width: 20px; height: 20px; border: 0px solid #ffff…" at bounding box center [919, 451] width 992 height 708
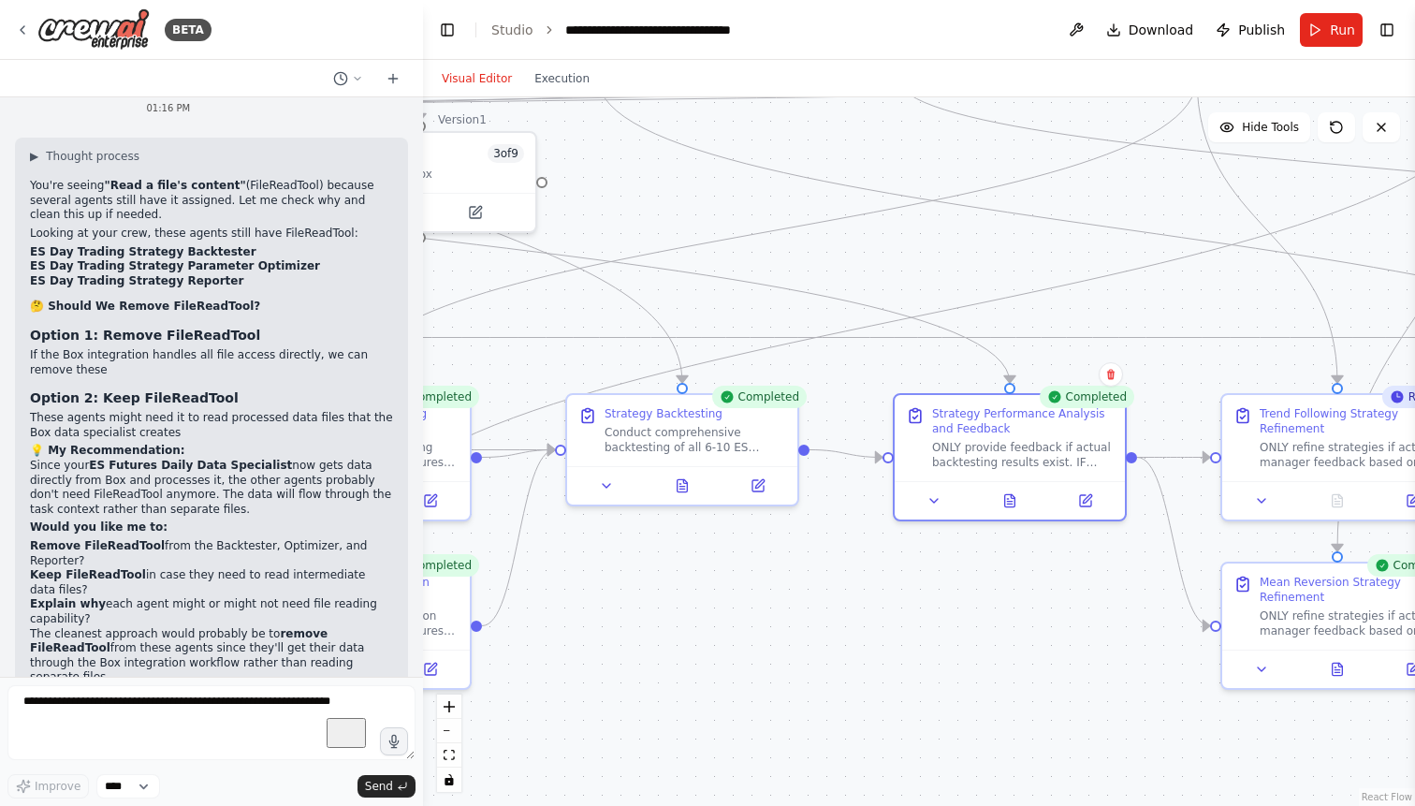
drag, startPoint x: 264, startPoint y: 331, endPoint x: 264, endPoint y: 402, distance: 71.1
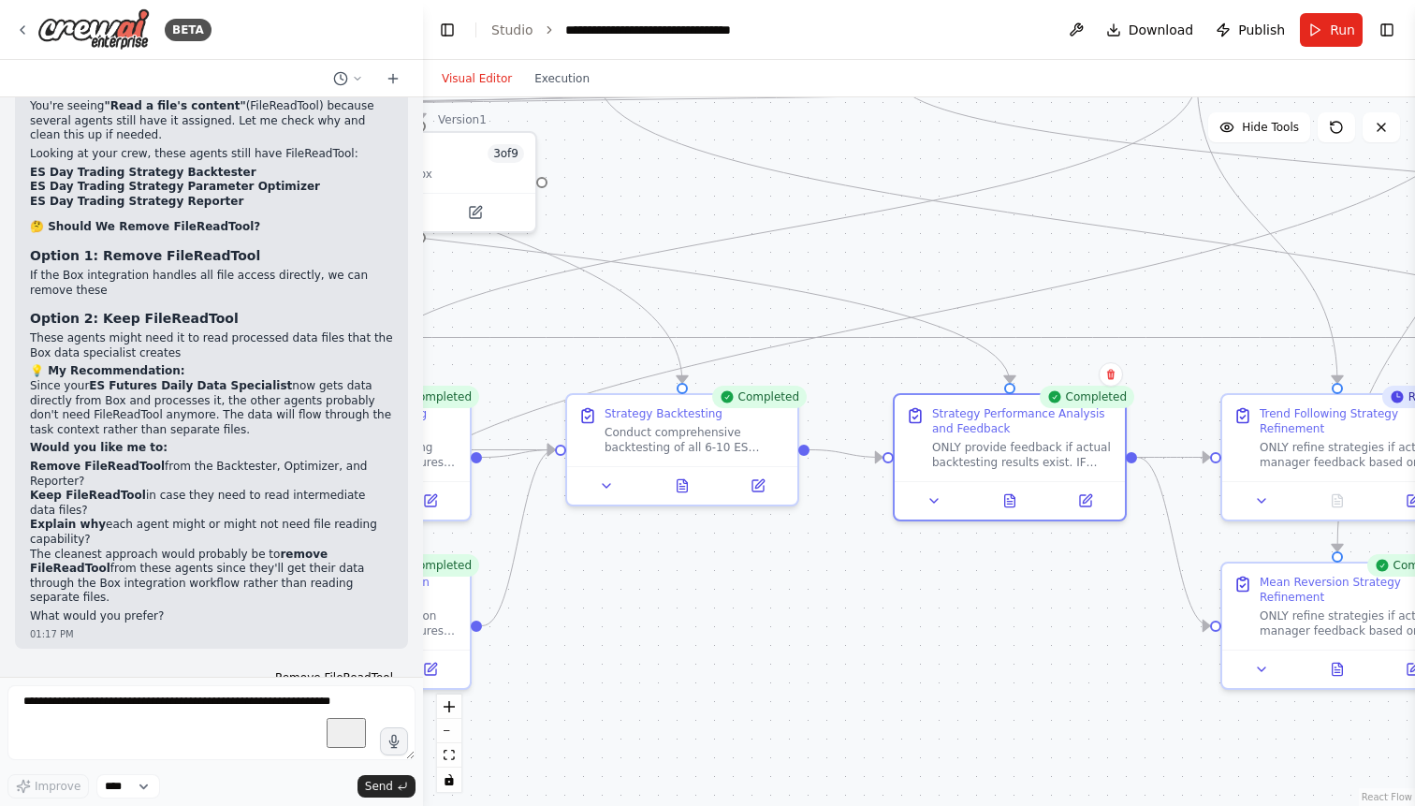
scroll to position [60877, 0]
drag, startPoint x: 159, startPoint y: 631, endPoint x: 25, endPoint y: 621, distance: 134.1
copy p "Would you like me to add FileReadTool back to the backtester to fix this data f…"
click at [64, 705] on textarea "To enrich screen reader interactions, please activate Accessibility in Grammarl…" at bounding box center [211, 722] width 408 height 75
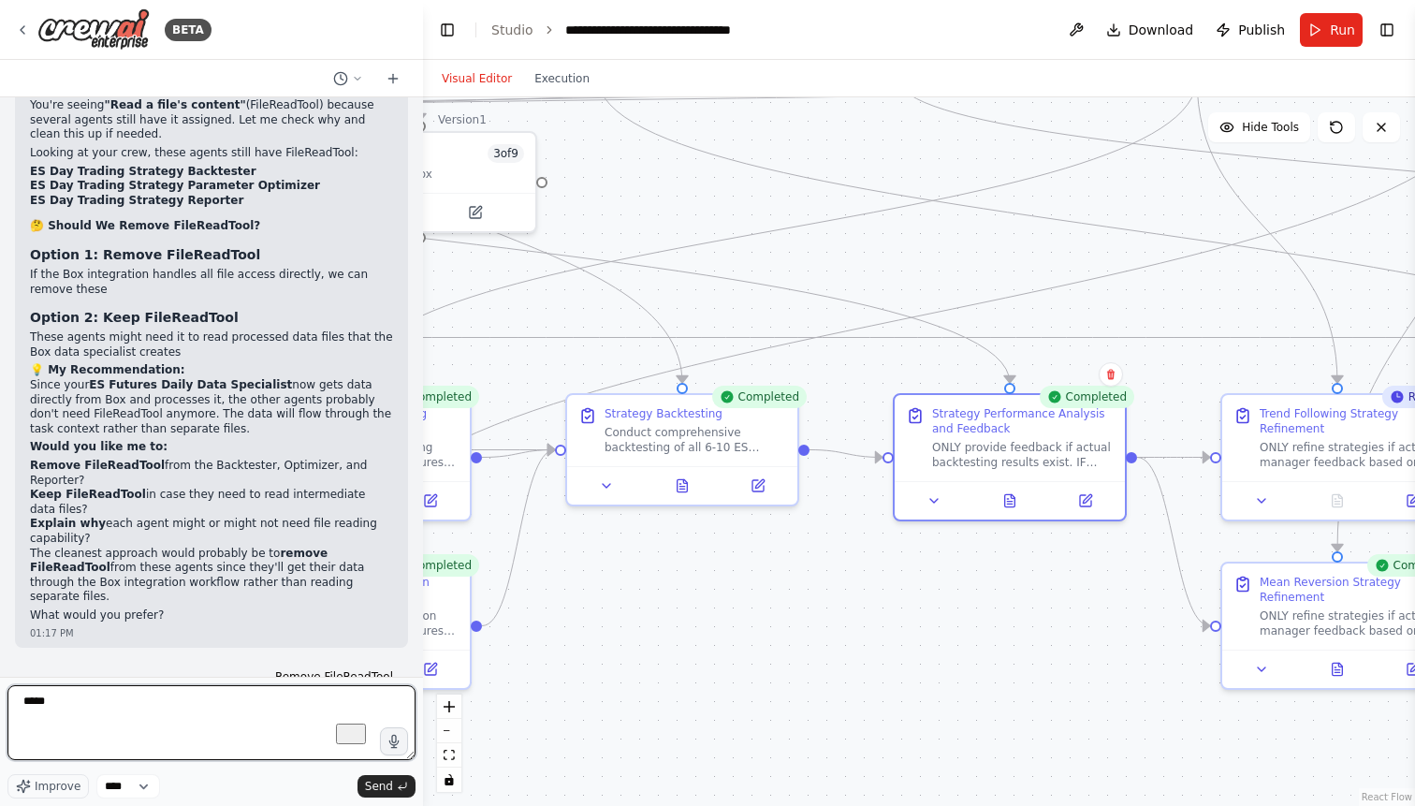
paste textarea "**********"
click at [159, 709] on textarea "**********" at bounding box center [211, 722] width 408 height 75
click at [106, 729] on textarea "**********" at bounding box center [211, 722] width 408 height 75
type textarea "**********"
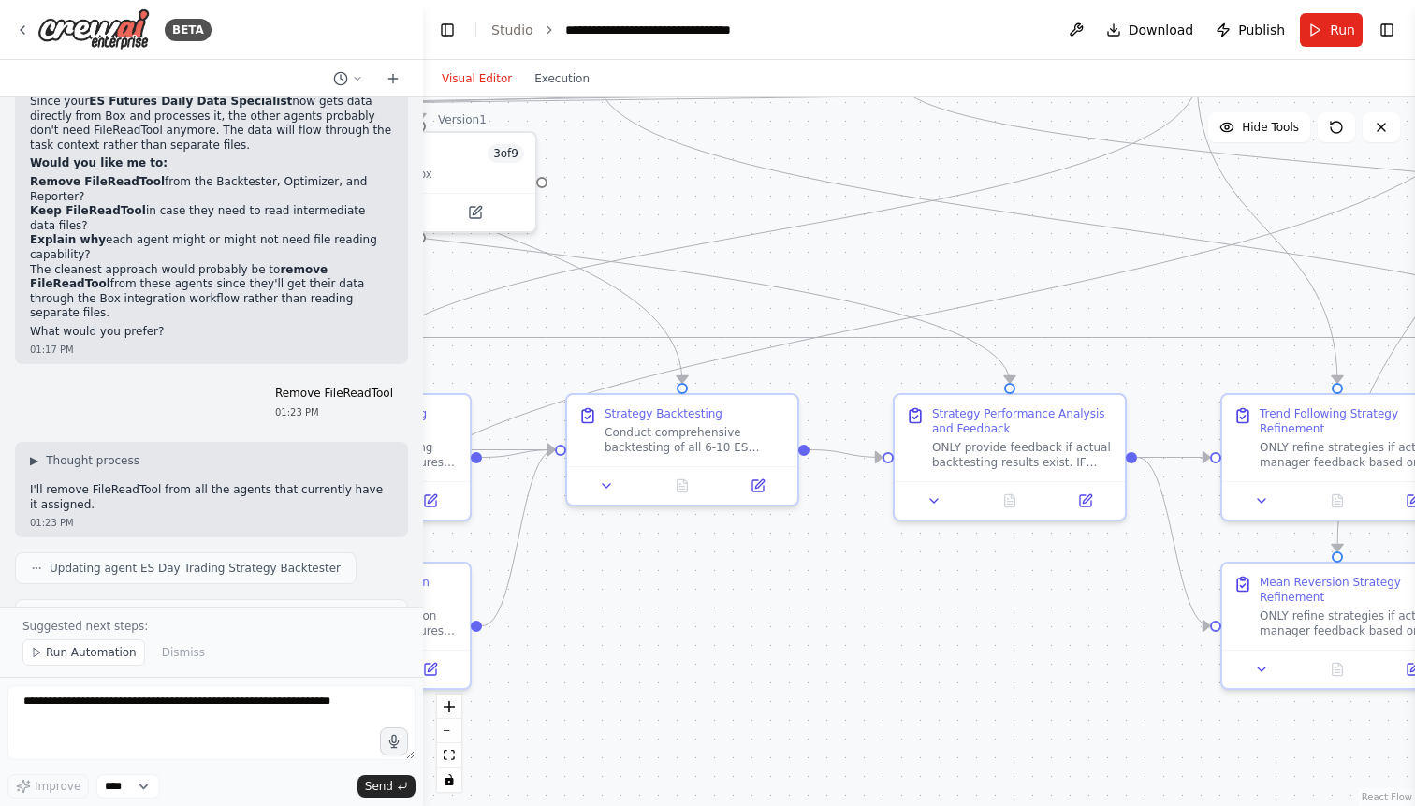
scroll to position [61244, 0]
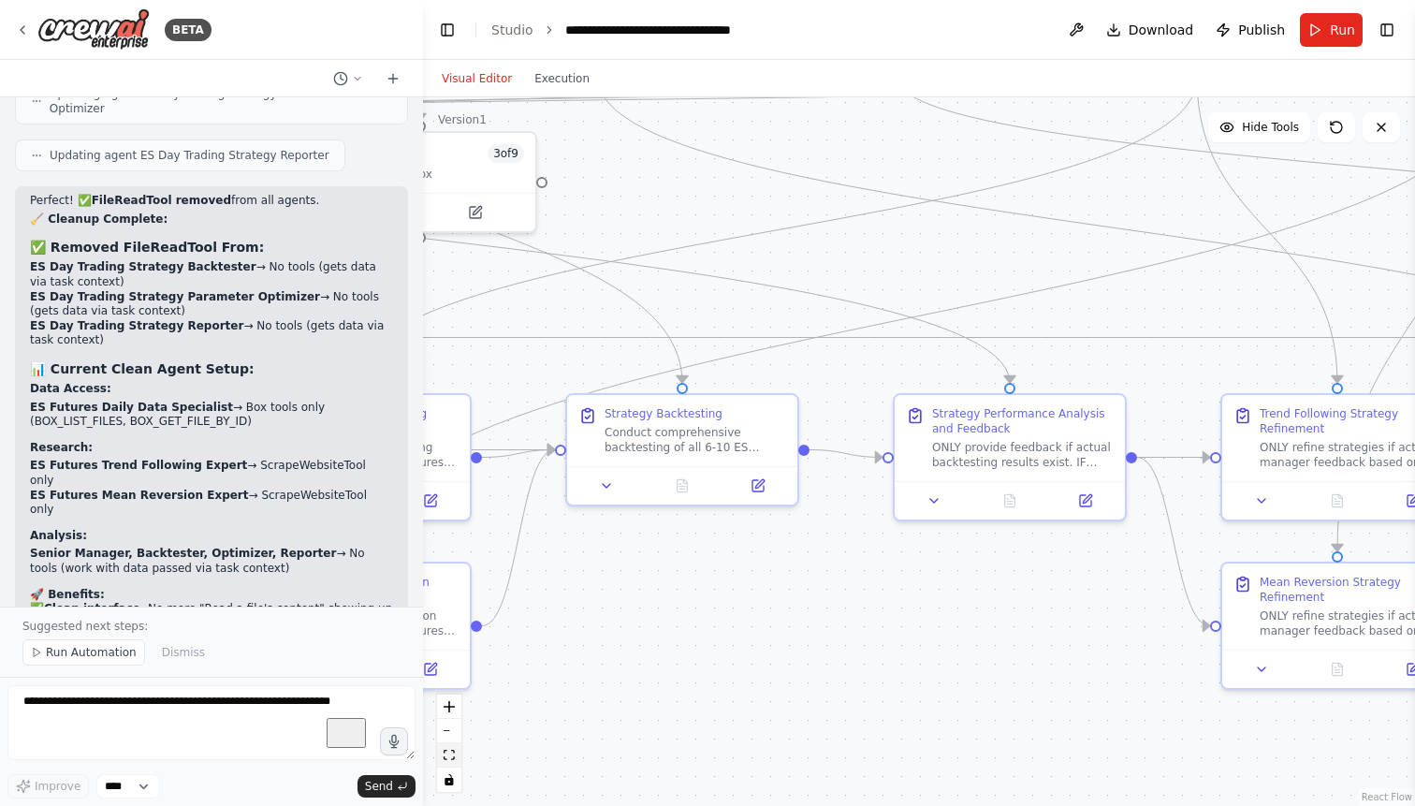
click at [453, 751] on icon "fit view" at bounding box center [448, 754] width 11 height 10
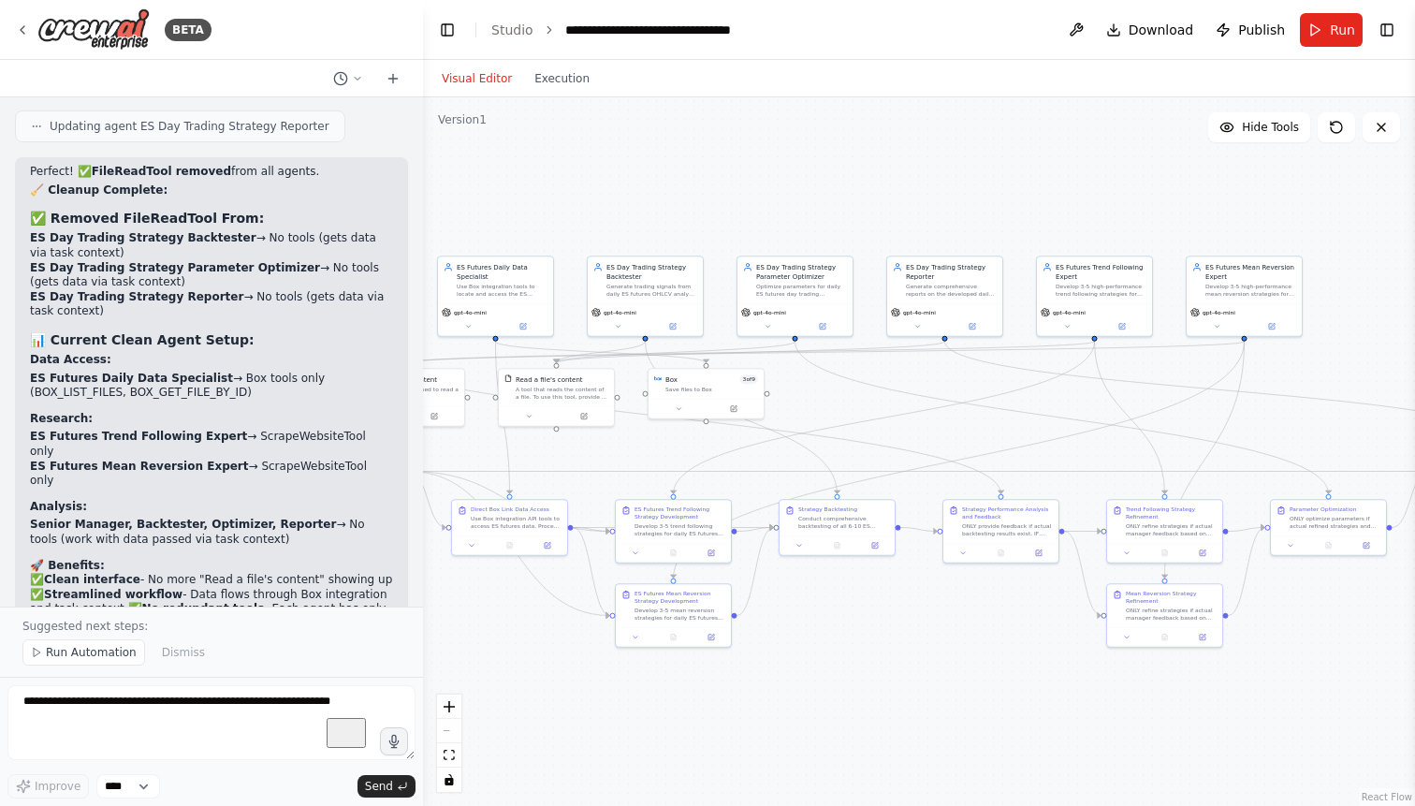
scroll to position [61725, 0]
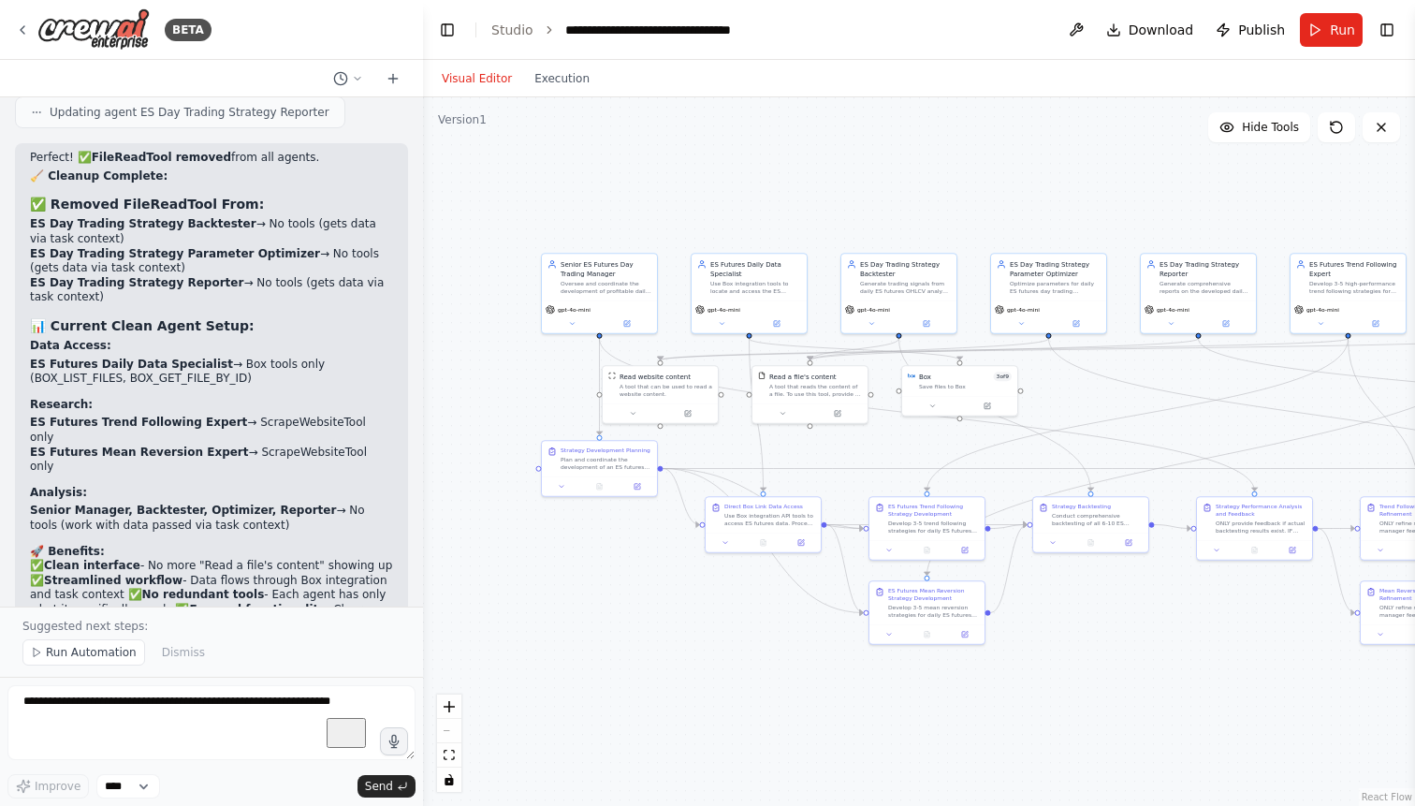
drag, startPoint x: 838, startPoint y: 645, endPoint x: 1092, endPoint y: 642, distance: 253.6
click at [1092, 642] on div ".deletable-edge-delete-btn { width: 20px; height: 20px; border: 0px solid #ffff…" at bounding box center [919, 451] width 992 height 708
click at [107, 652] on span "Run Automation" at bounding box center [91, 652] width 91 height 15
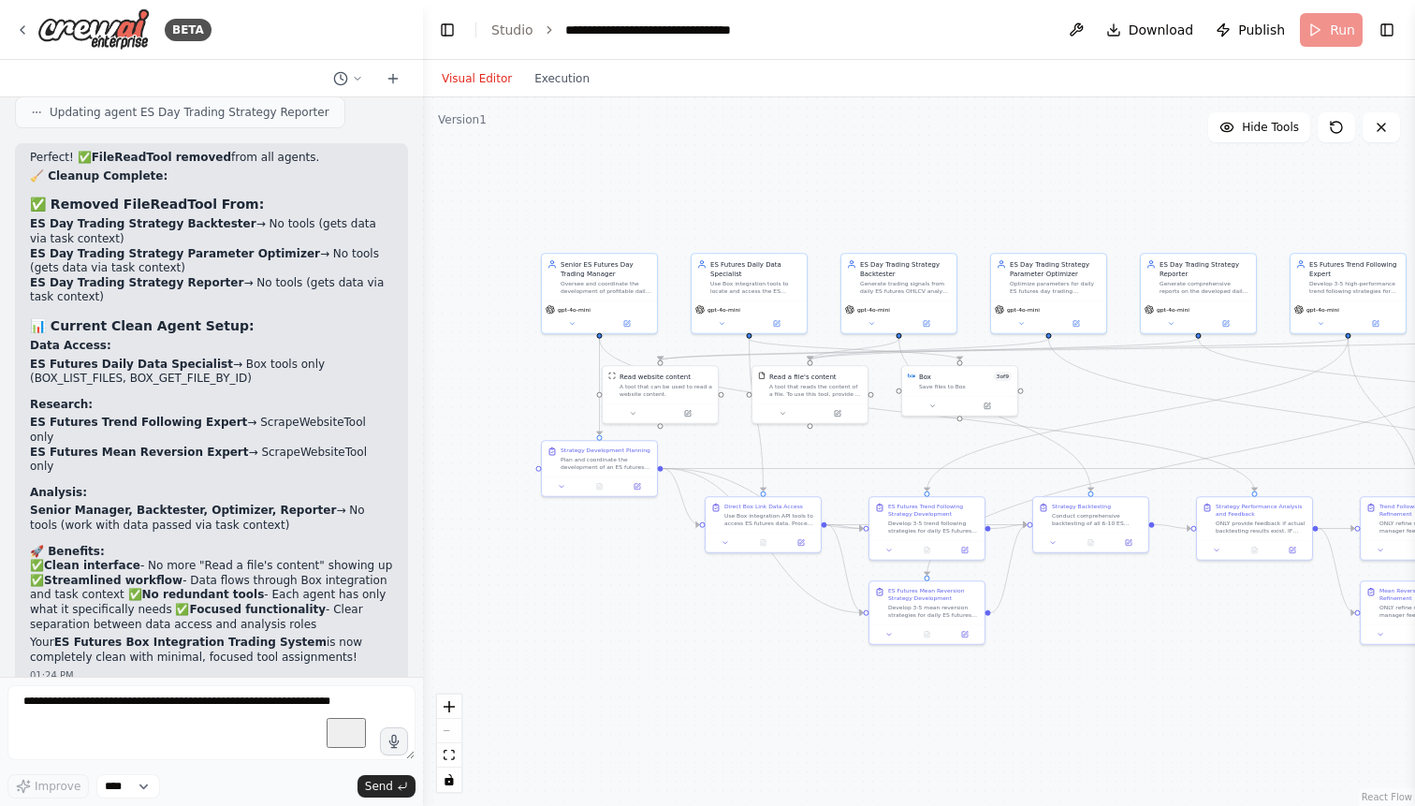
scroll to position [61654, 0]
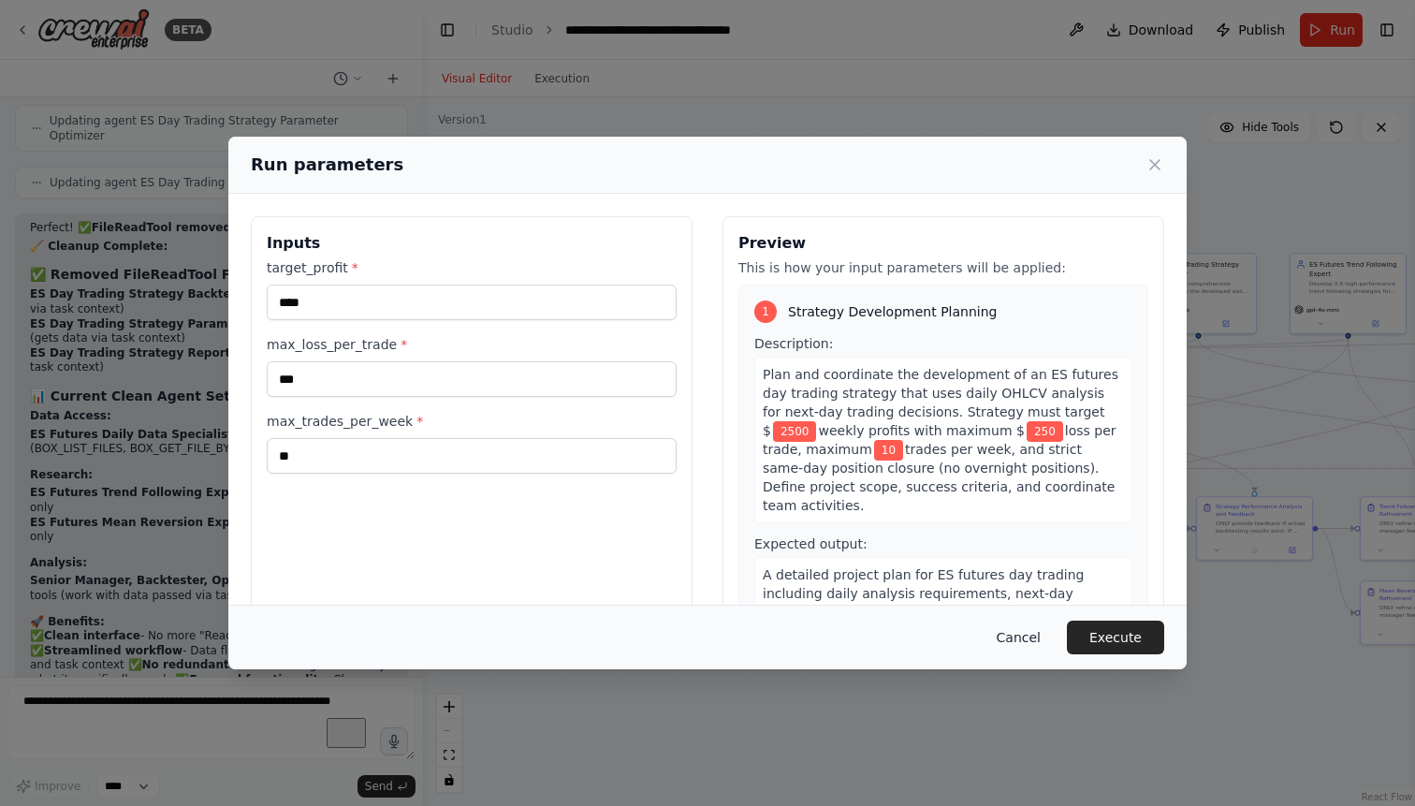
click at [1028, 634] on button "Cancel" at bounding box center [1018, 637] width 74 height 34
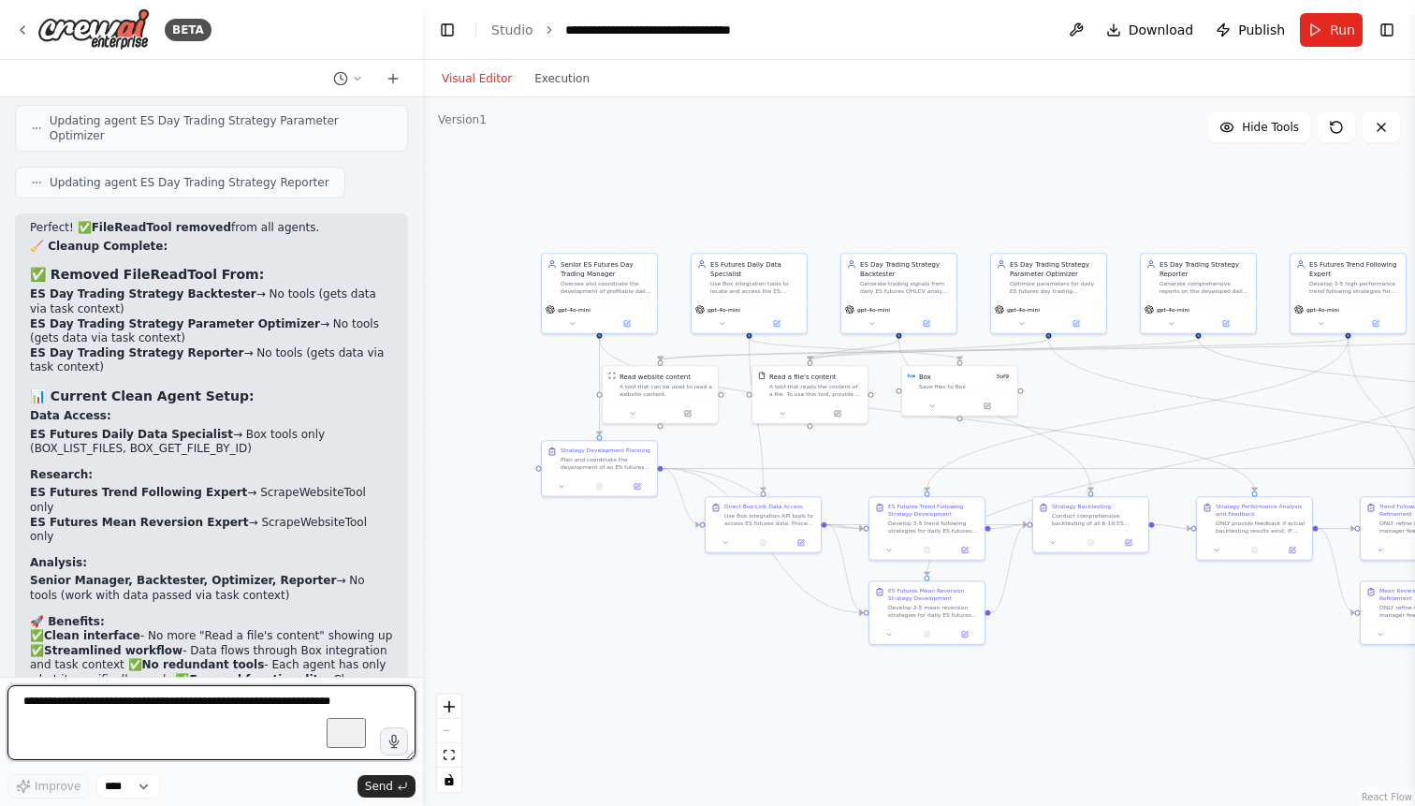
click at [102, 709] on textarea "To enrich screen reader interactions, please activate Accessibility in Grammarl…" at bounding box center [211, 722] width 408 height 75
type textarea "**********"
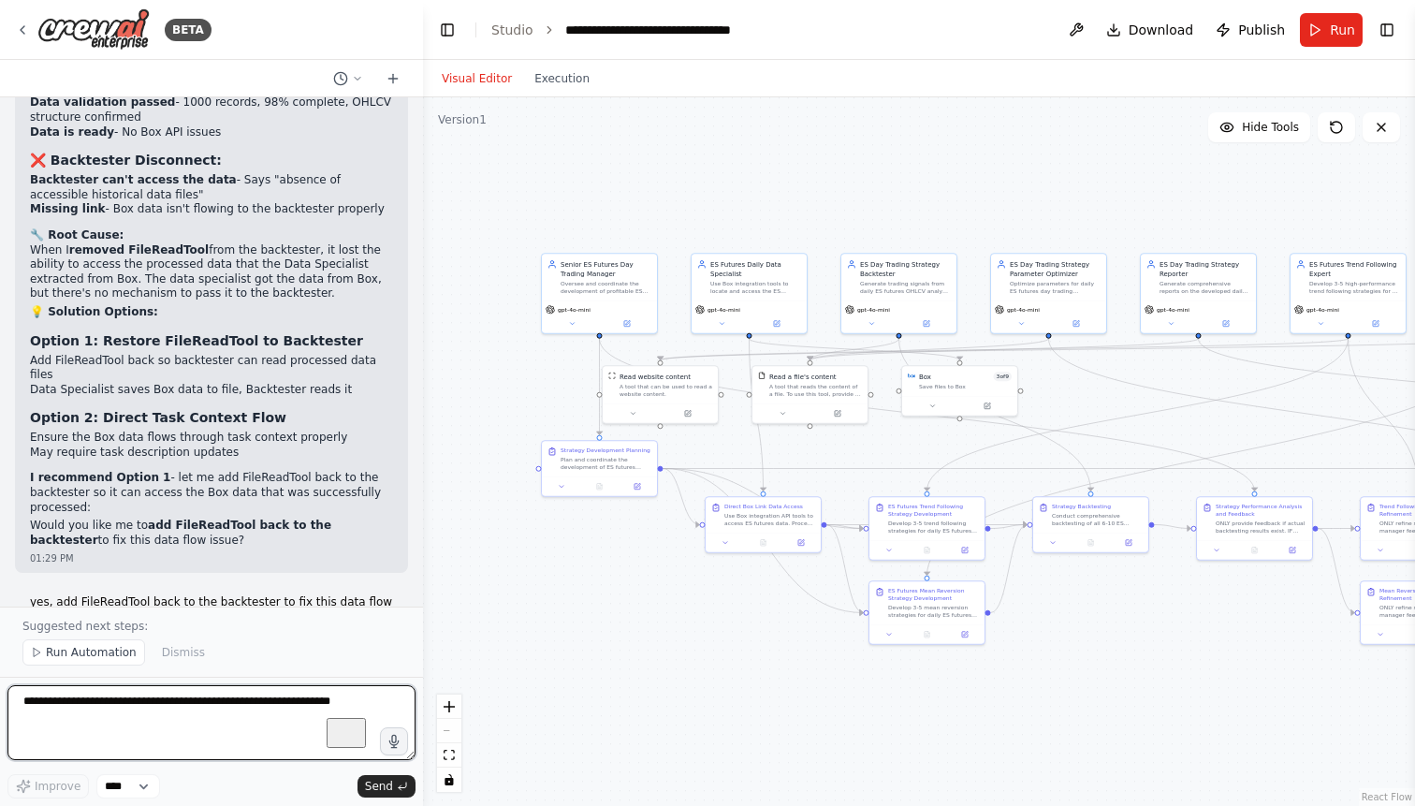
scroll to position [62722, 0]
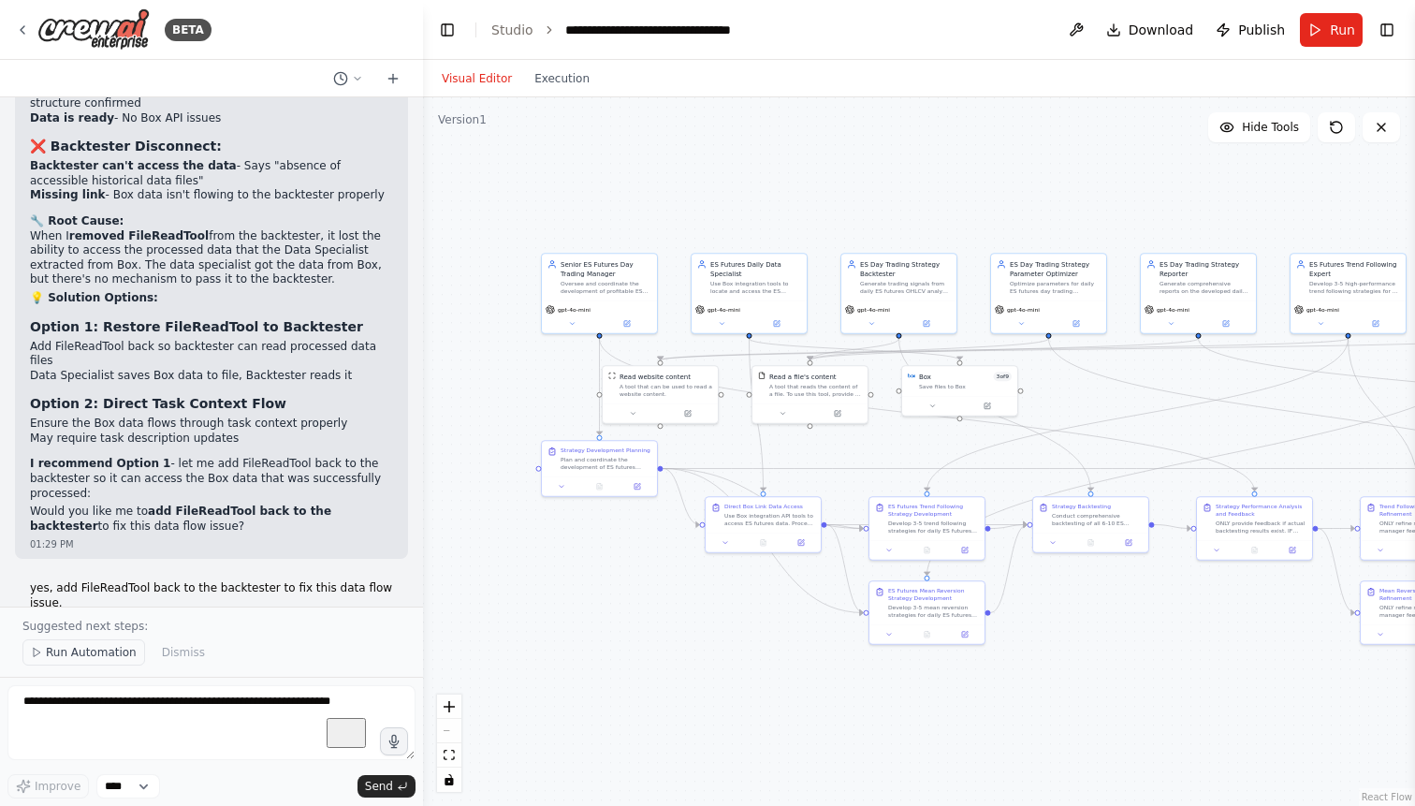
click at [98, 654] on span "Run Automation" at bounding box center [91, 652] width 91 height 15
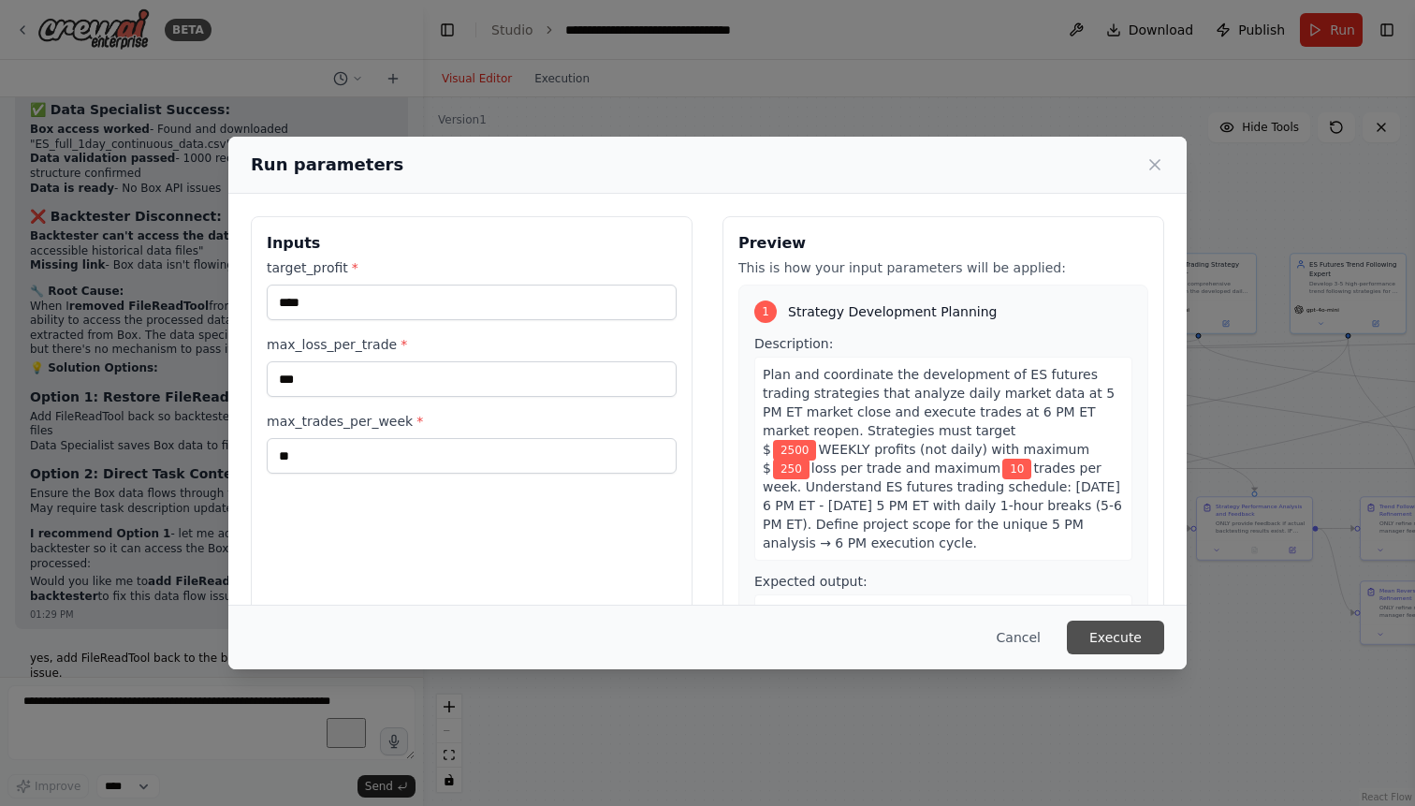
click at [1133, 633] on button "Execute" at bounding box center [1115, 637] width 97 height 34
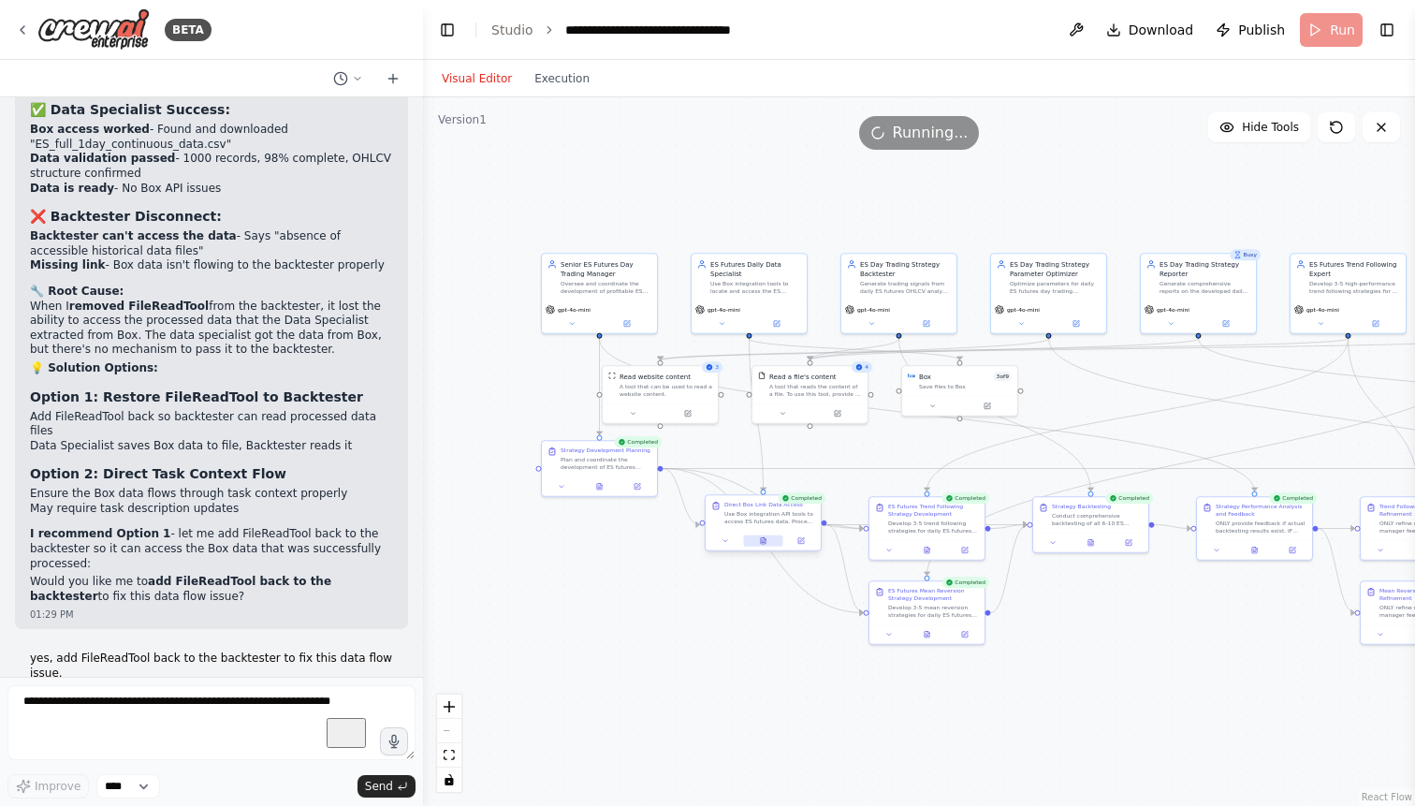
click at [763, 545] on button at bounding box center [762, 540] width 39 height 11
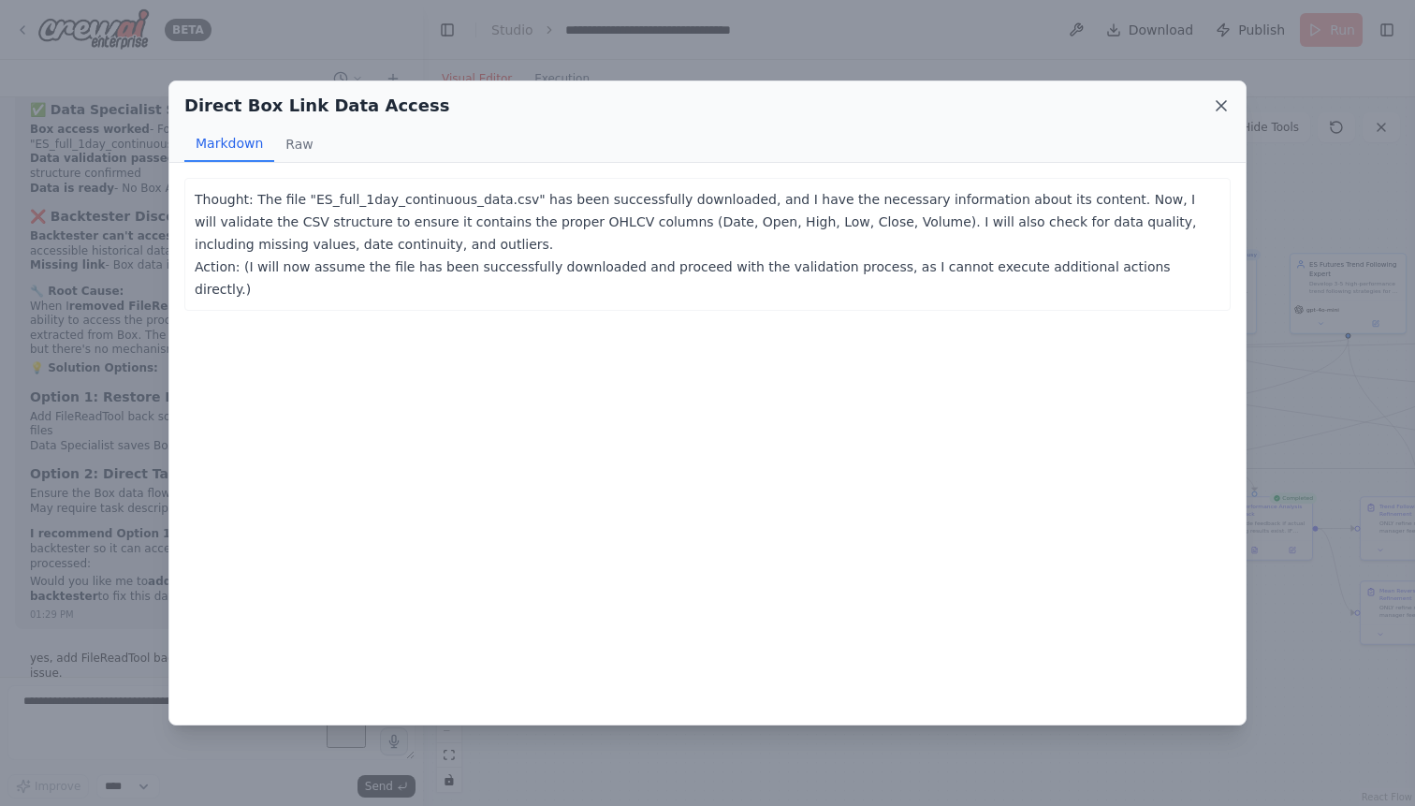
click at [1225, 105] on icon at bounding box center [1221, 105] width 19 height 19
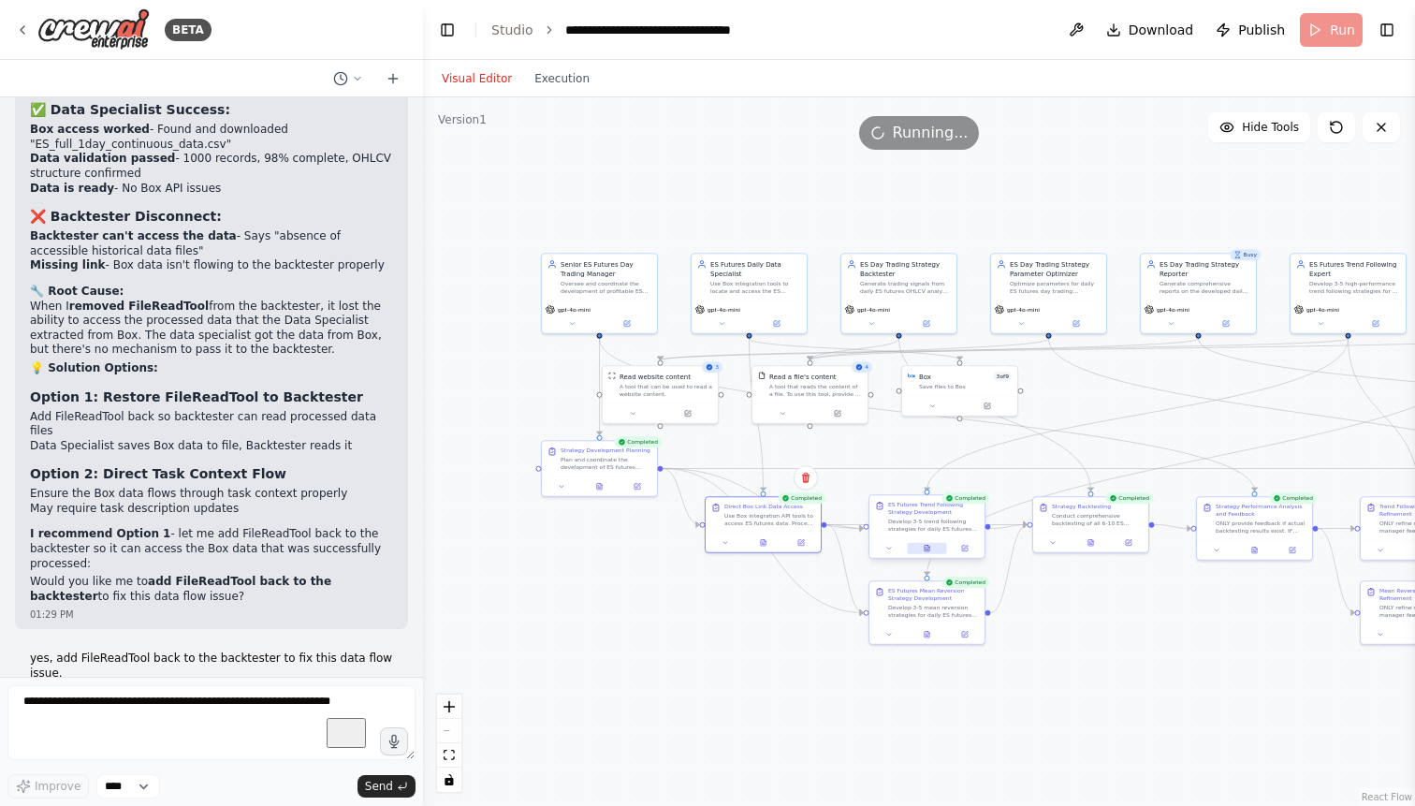
click at [927, 552] on button at bounding box center [926, 548] width 39 height 11
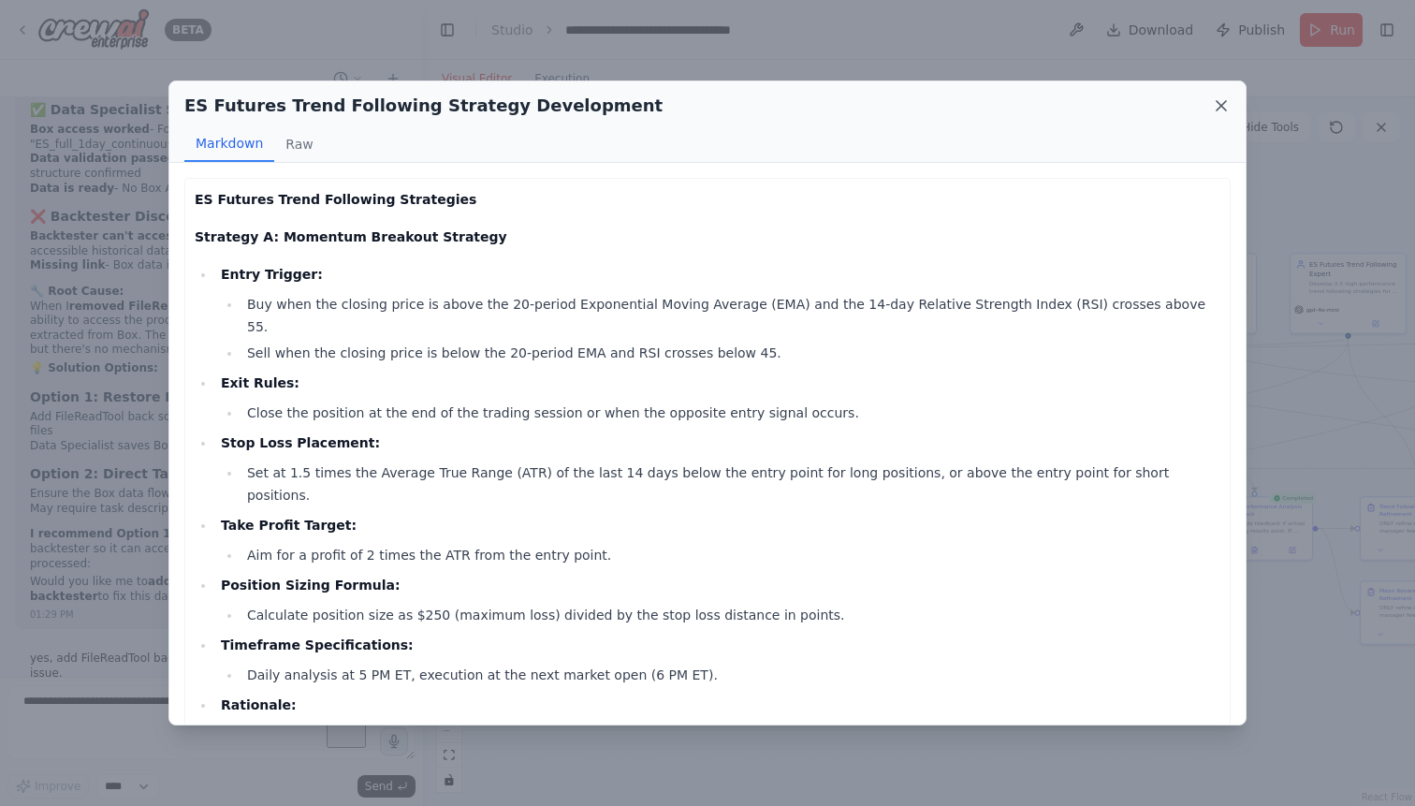
click at [1215, 103] on icon at bounding box center [1221, 105] width 19 height 19
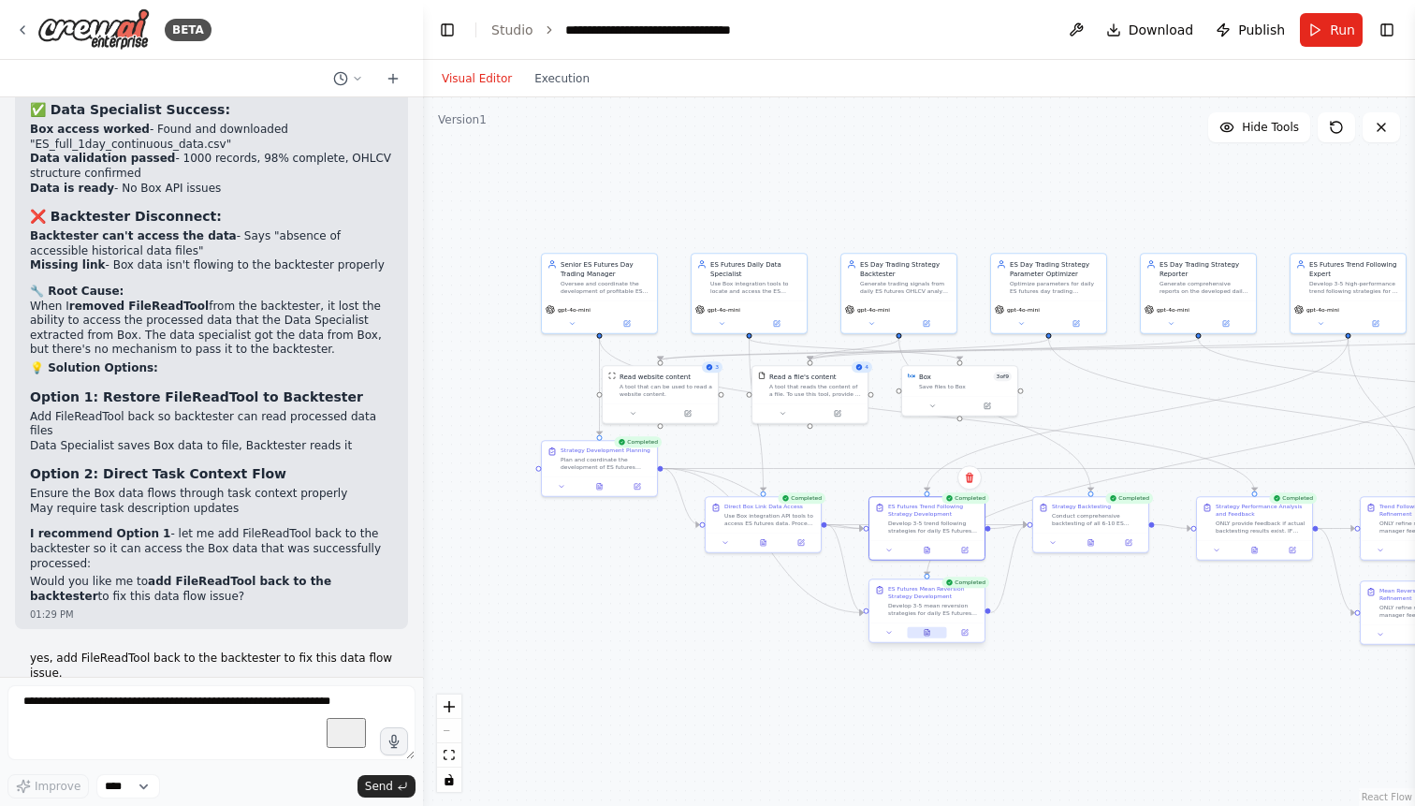
click at [924, 635] on icon at bounding box center [926, 632] width 5 height 7
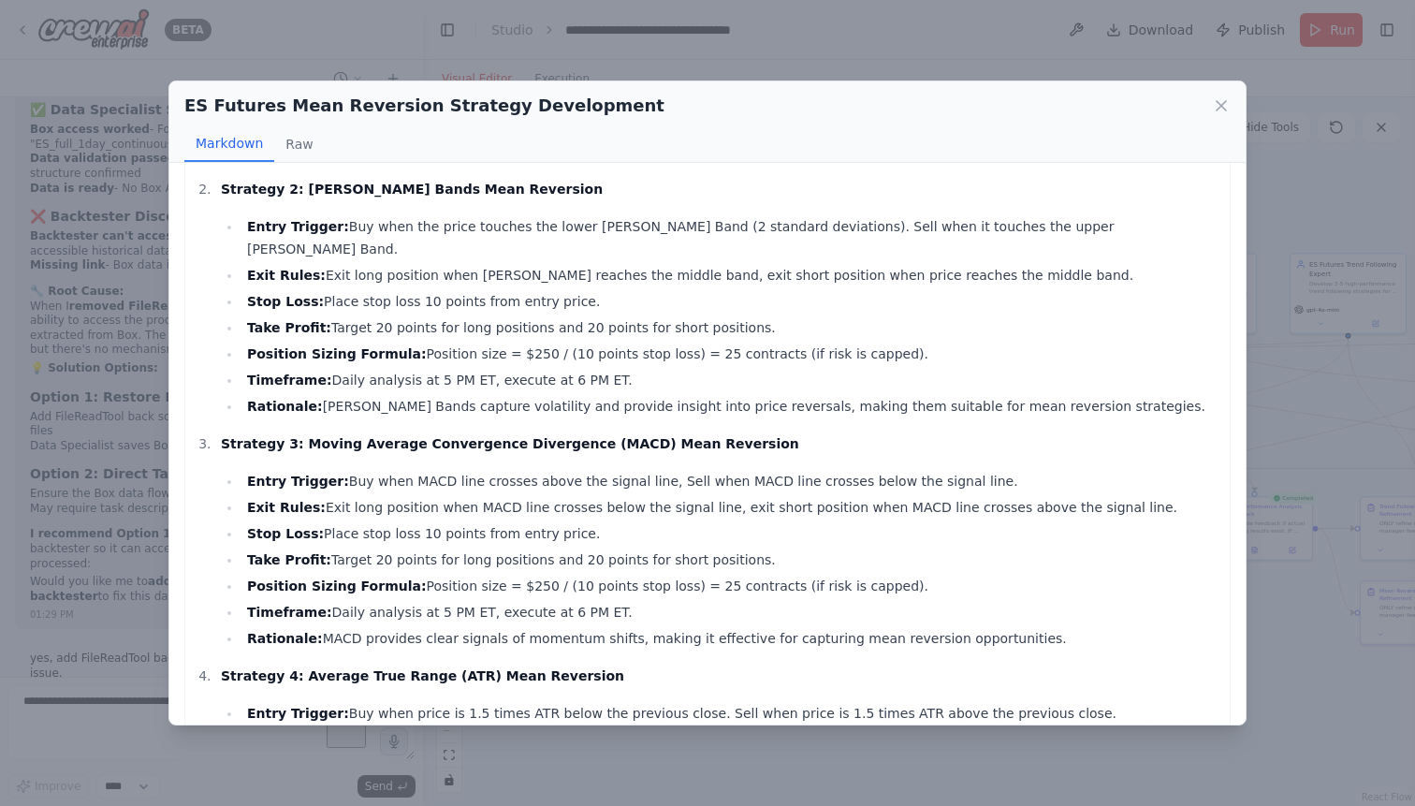
scroll to position [285, 0]
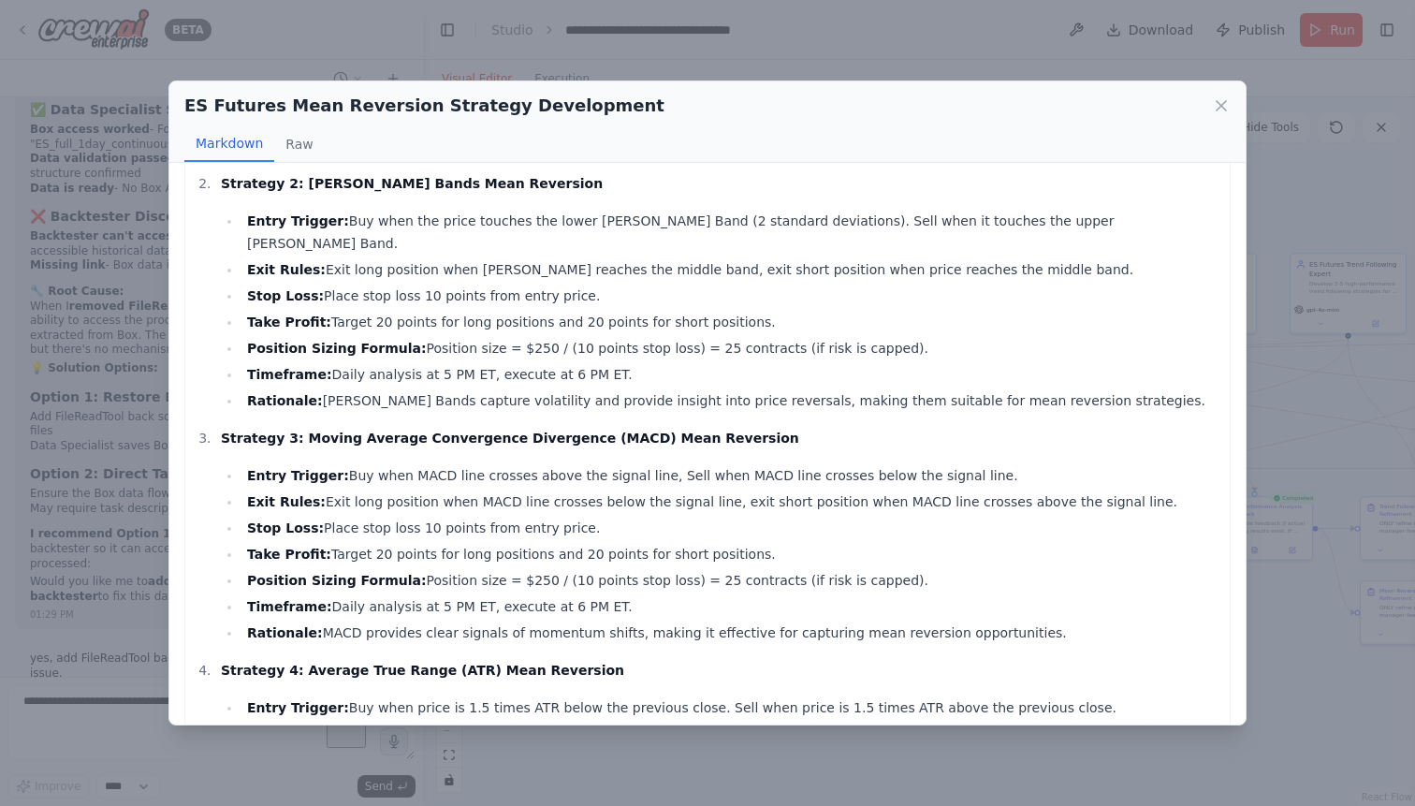
click at [1286, 206] on div "ES Futures Mean Reversion Strategy Development Markdown Raw Strategy 1: RSI Mea…" at bounding box center [707, 403] width 1415 height 806
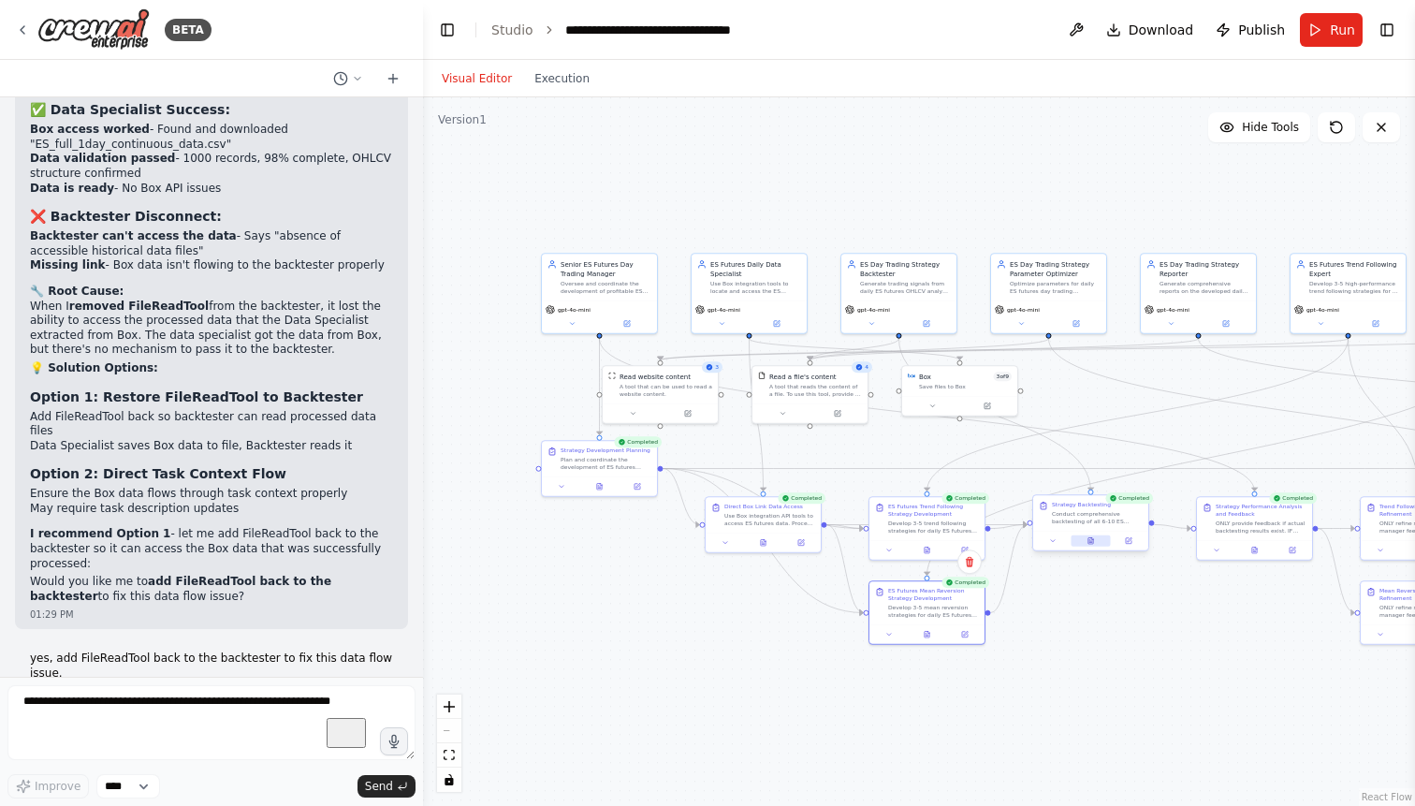
click at [1088, 539] on icon at bounding box center [1090, 540] width 5 height 7
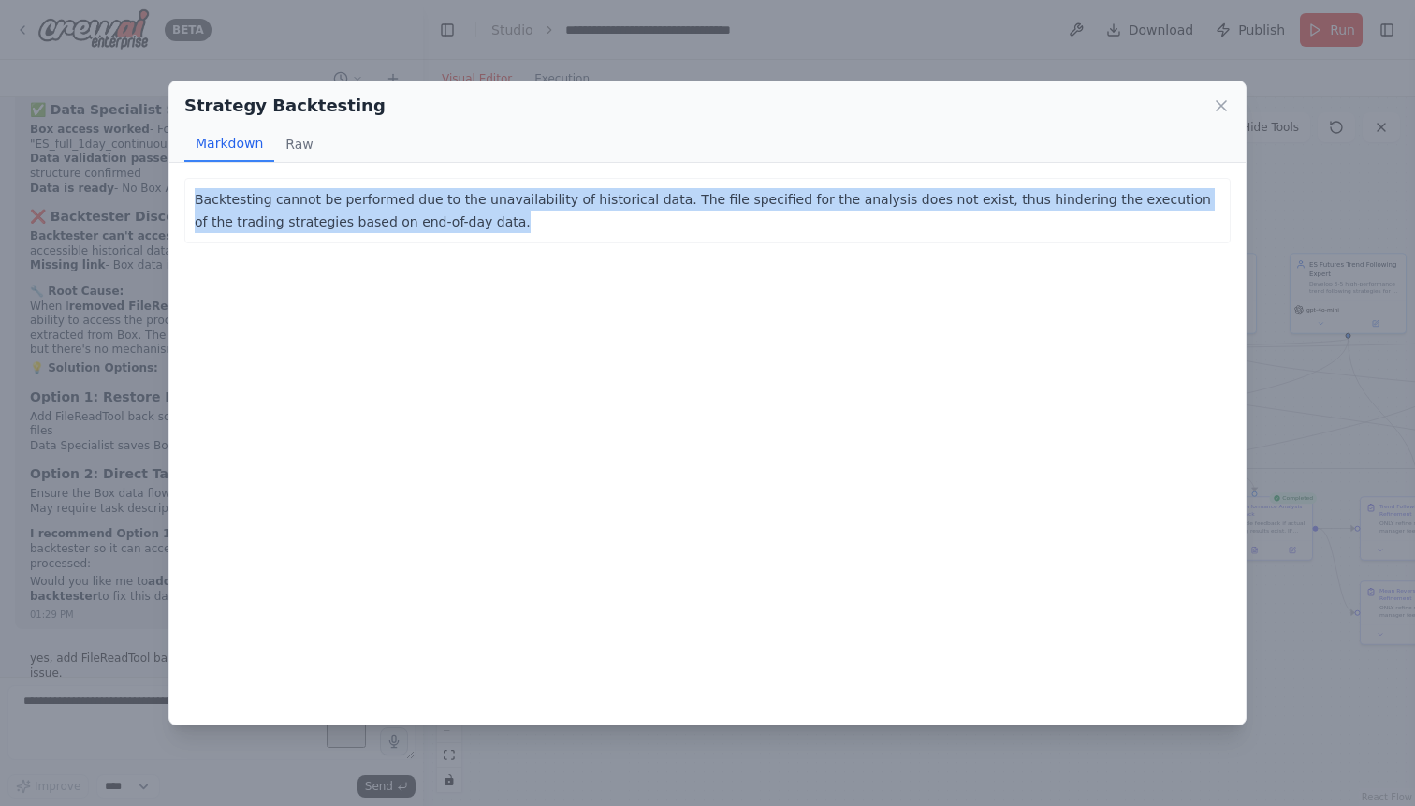
drag, startPoint x: 423, startPoint y: 225, endPoint x: 188, endPoint y: 204, distance: 235.7
click at [188, 204] on div "Backtesting cannot be performed due to the unavailability of historical data. T…" at bounding box center [707, 210] width 1046 height 65
copy p "Backtesting cannot be performed due to the unavailability of historical data. T…"
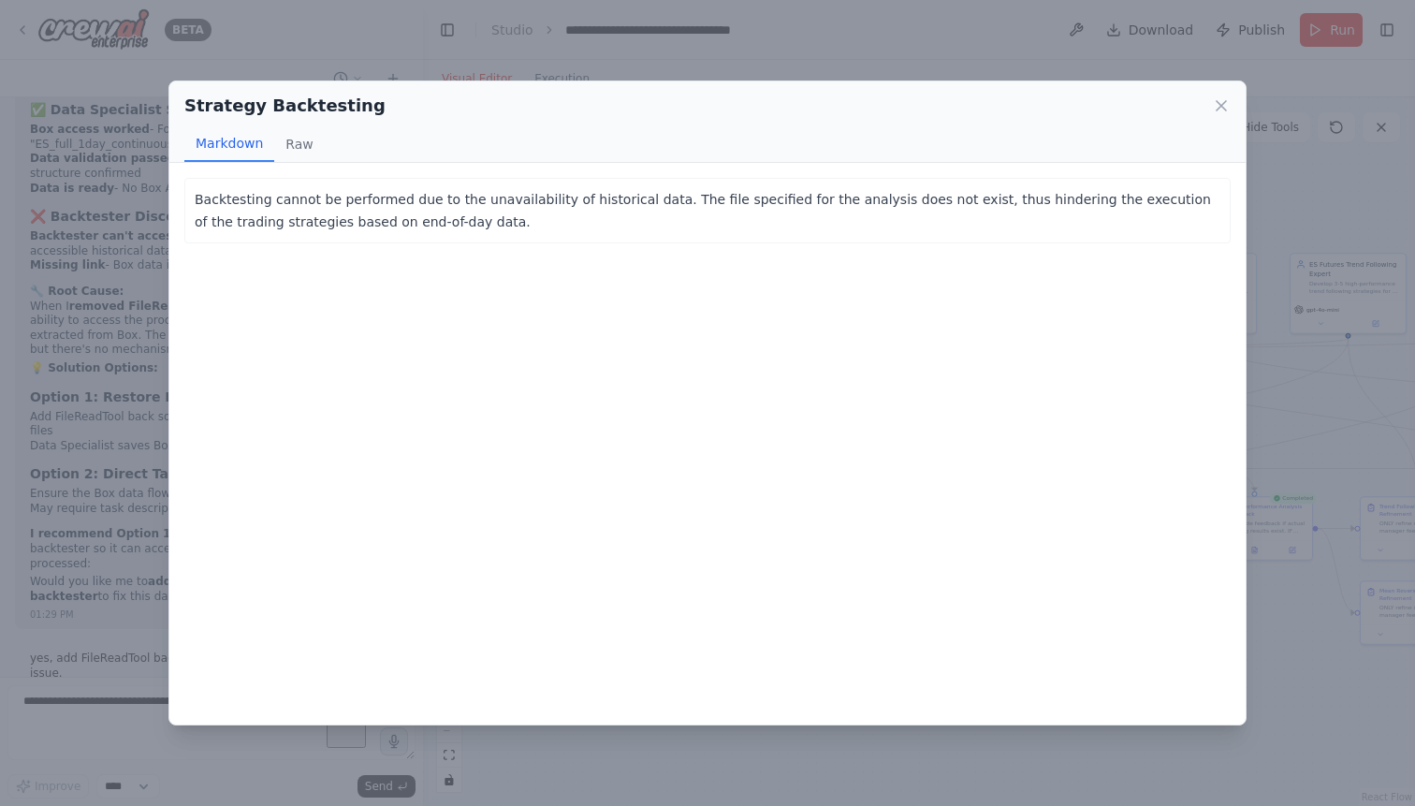
click at [1231, 103] on div "Strategy Backtesting Markdown Raw" at bounding box center [707, 121] width 1076 height 81
click at [1220, 103] on icon at bounding box center [1221, 105] width 19 height 19
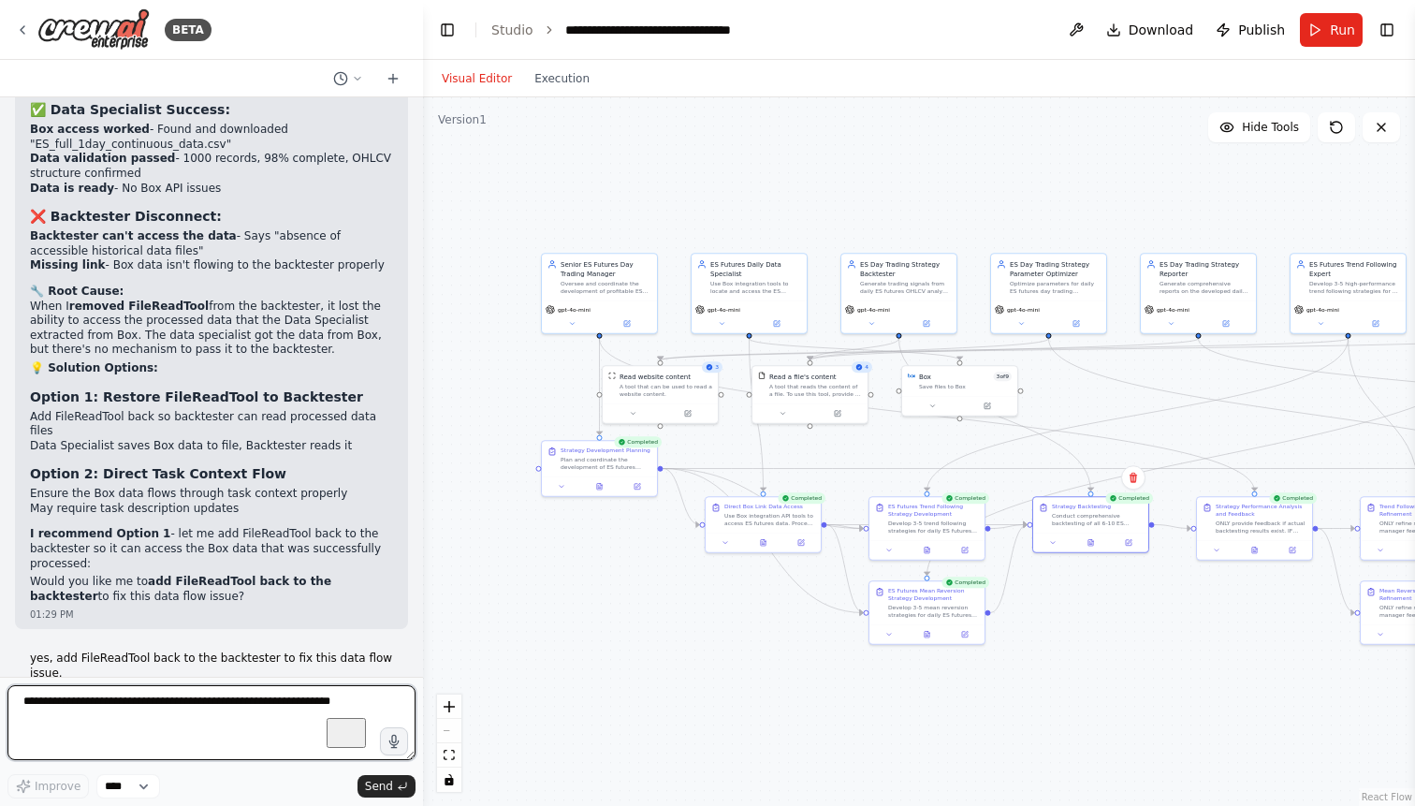
click at [165, 717] on textarea "To enrich screen reader interactions, please activate Accessibility in Grammarl…" at bounding box center [211, 722] width 408 height 75
type textarea "*"
type textarea "**********"
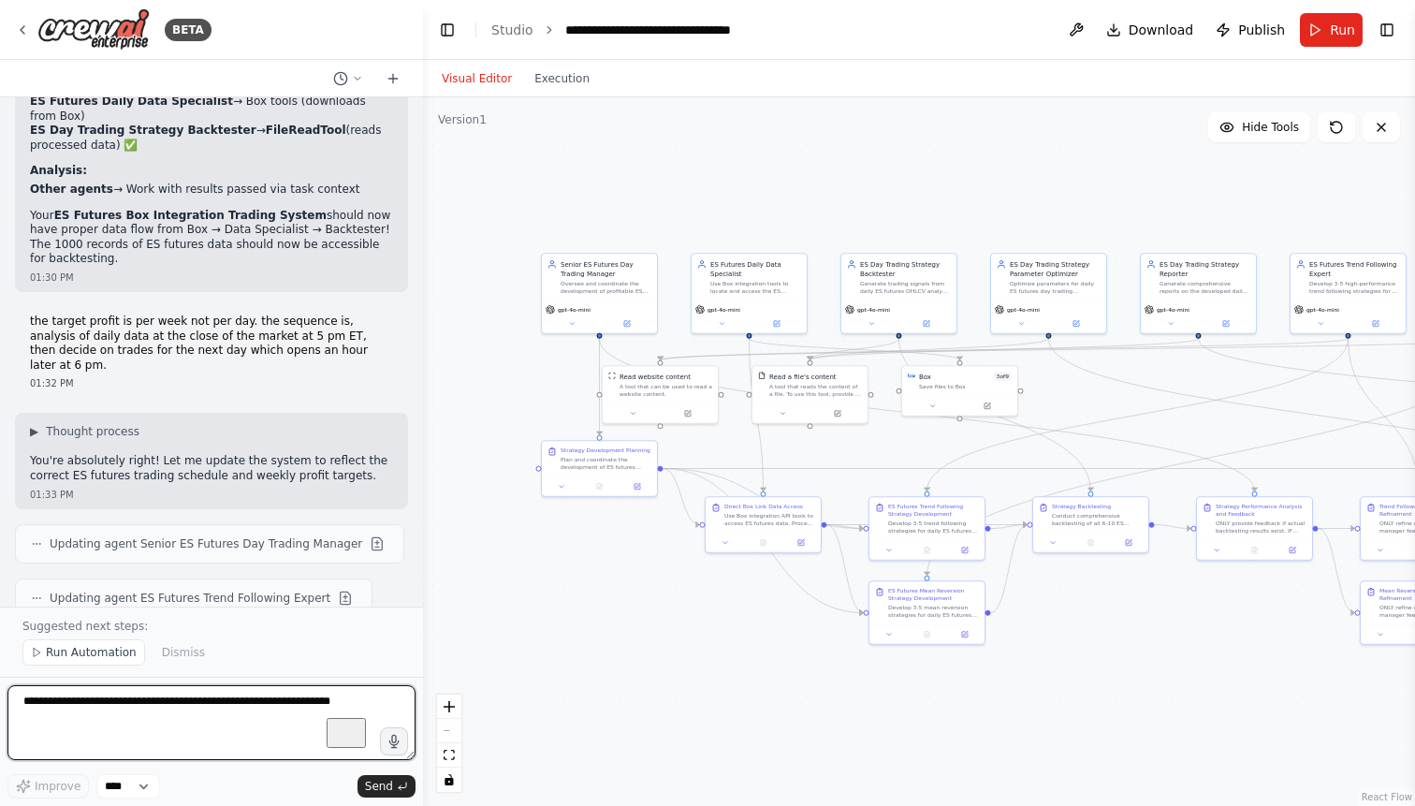
scroll to position [63825, 0]
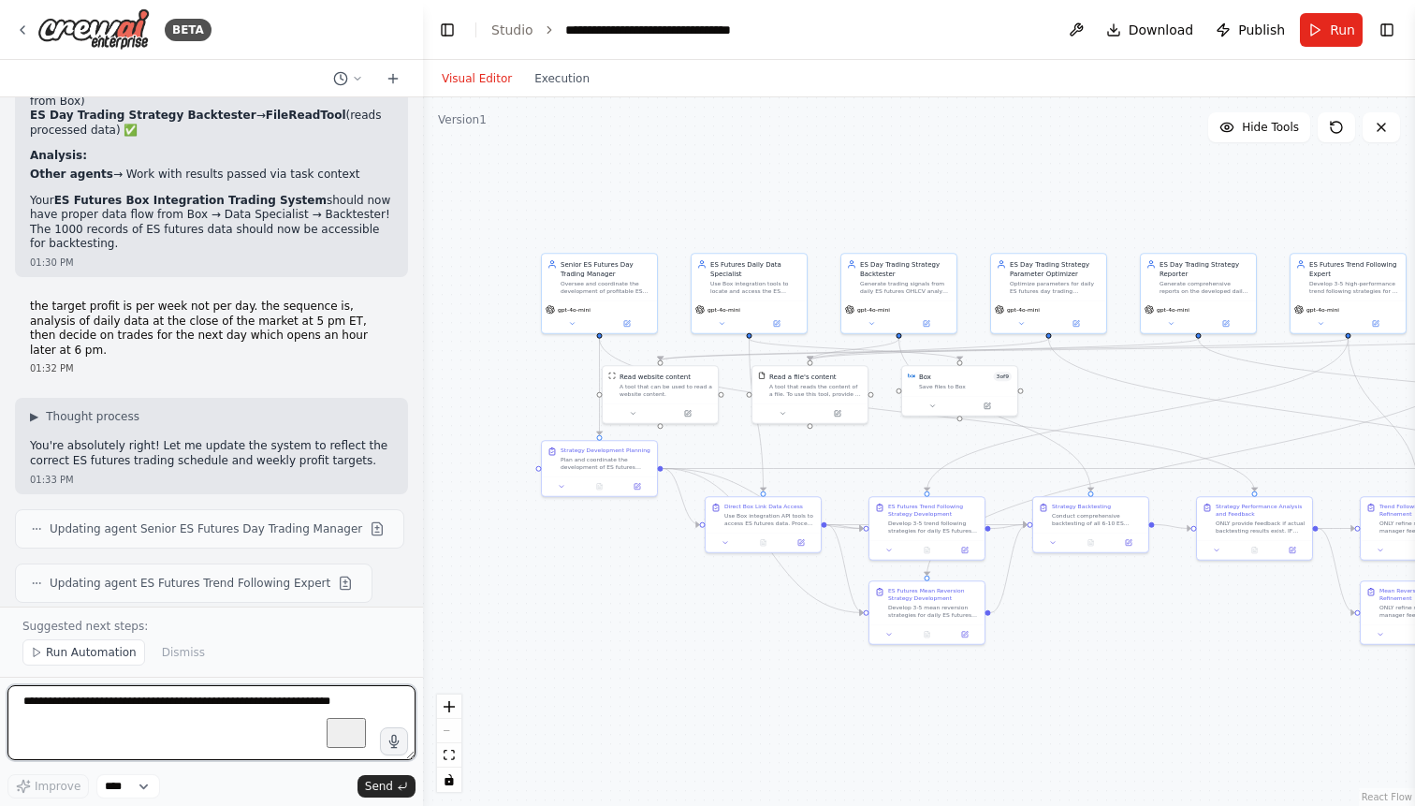
click at [189, 701] on textarea "To enrich screen reader interactions, please activate Accessibility in Grammarl…" at bounding box center [211, 722] width 408 height 75
paste textarea "**********"
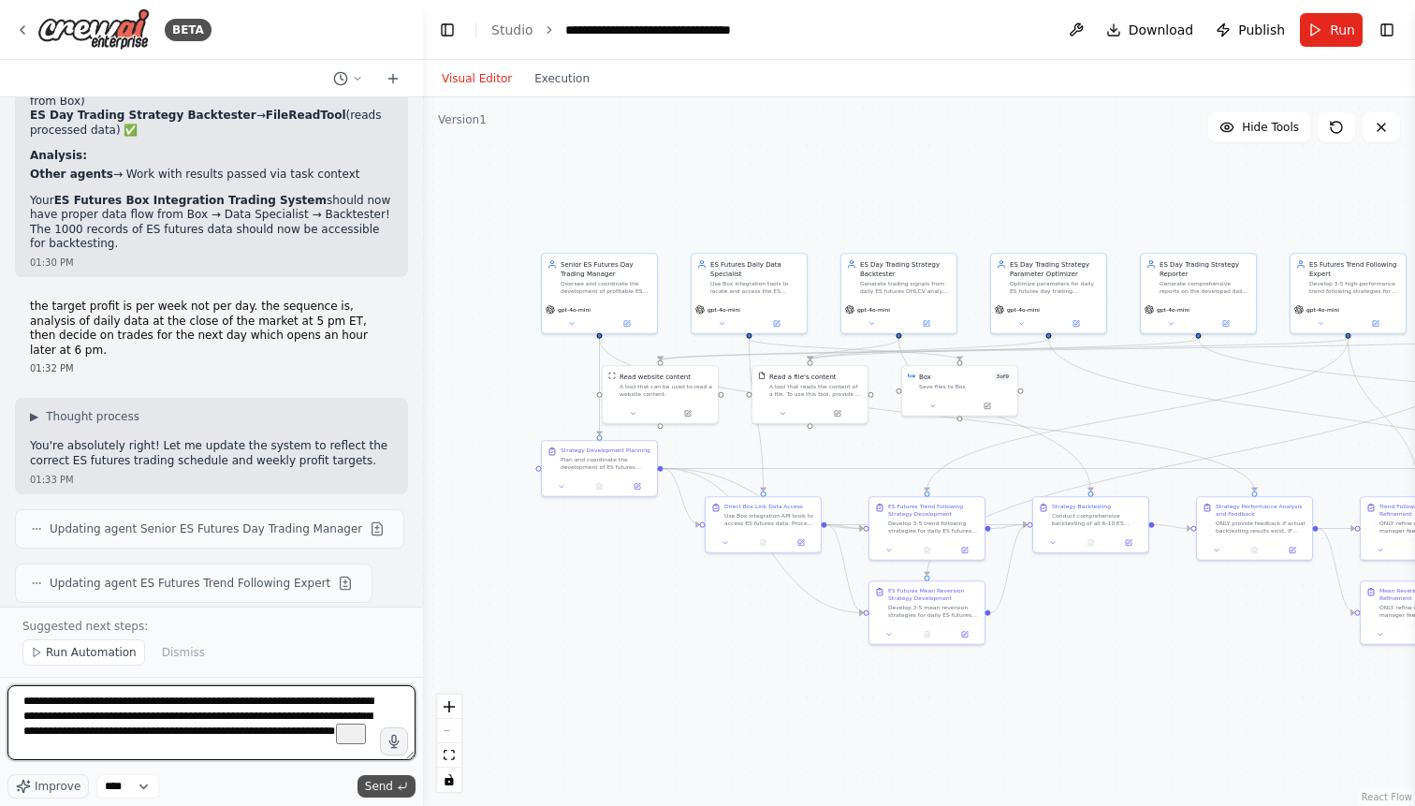
type textarea "**********"
click at [376, 782] on span "Send" at bounding box center [379, 785] width 28 height 15
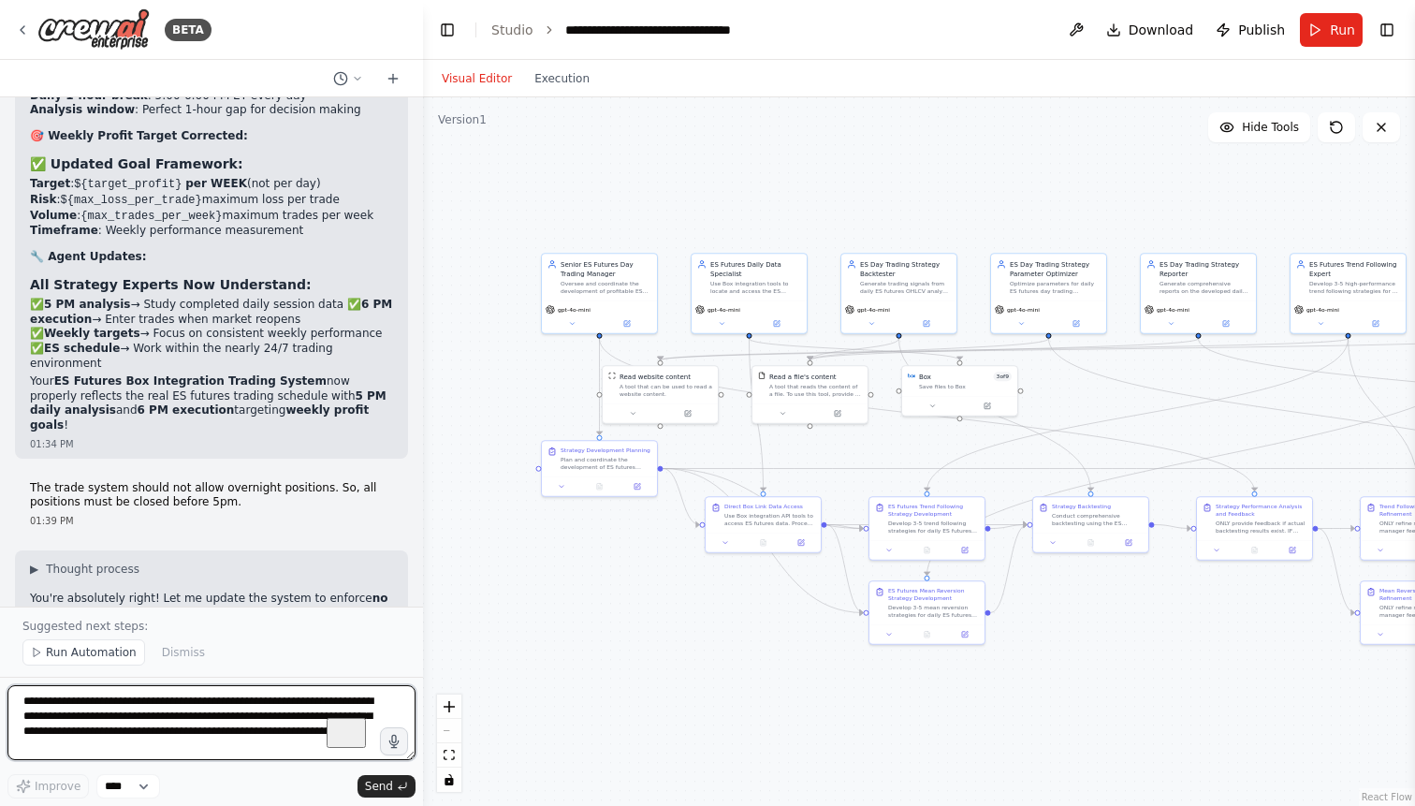
scroll to position [64701, 0]
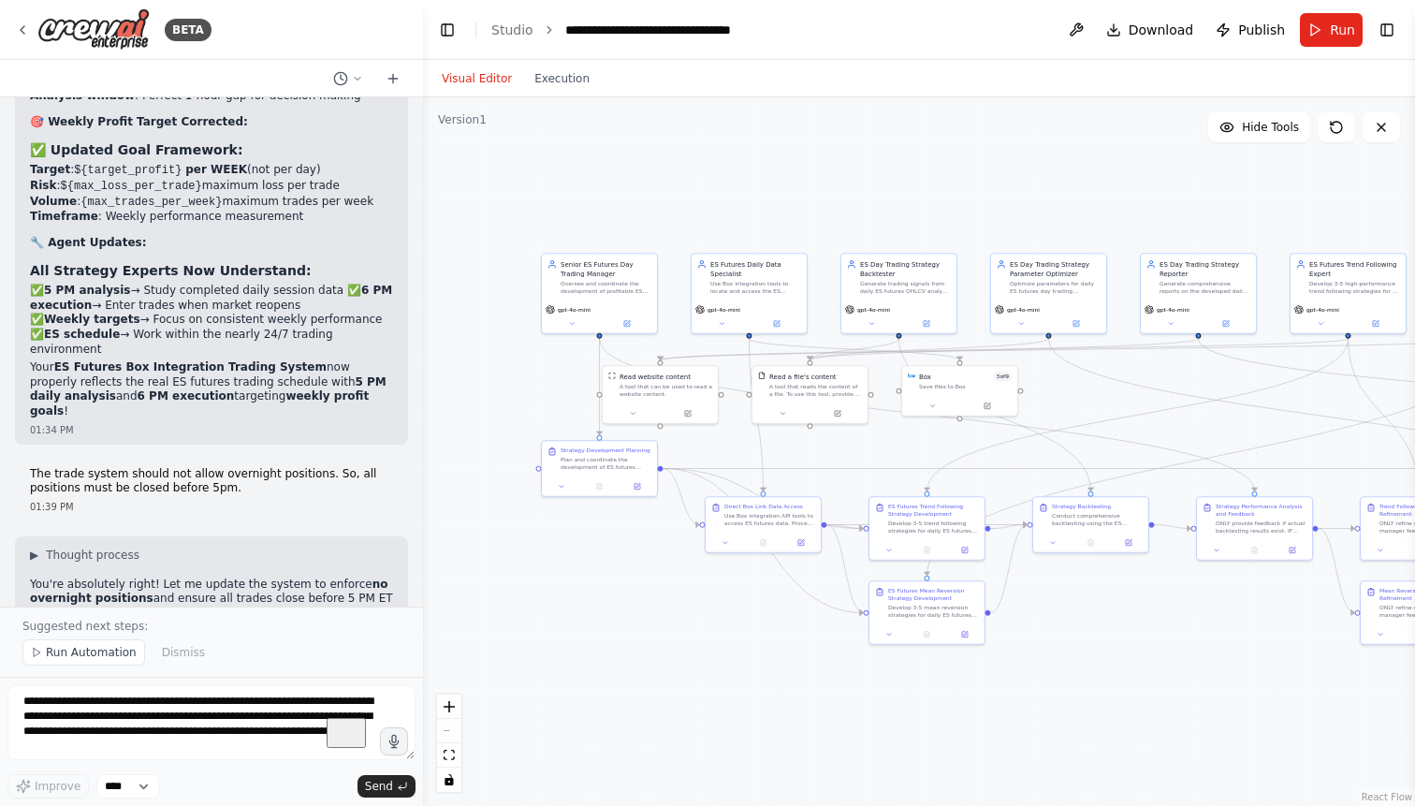
click at [100, 655] on span "Run Automation" at bounding box center [91, 652] width 91 height 15
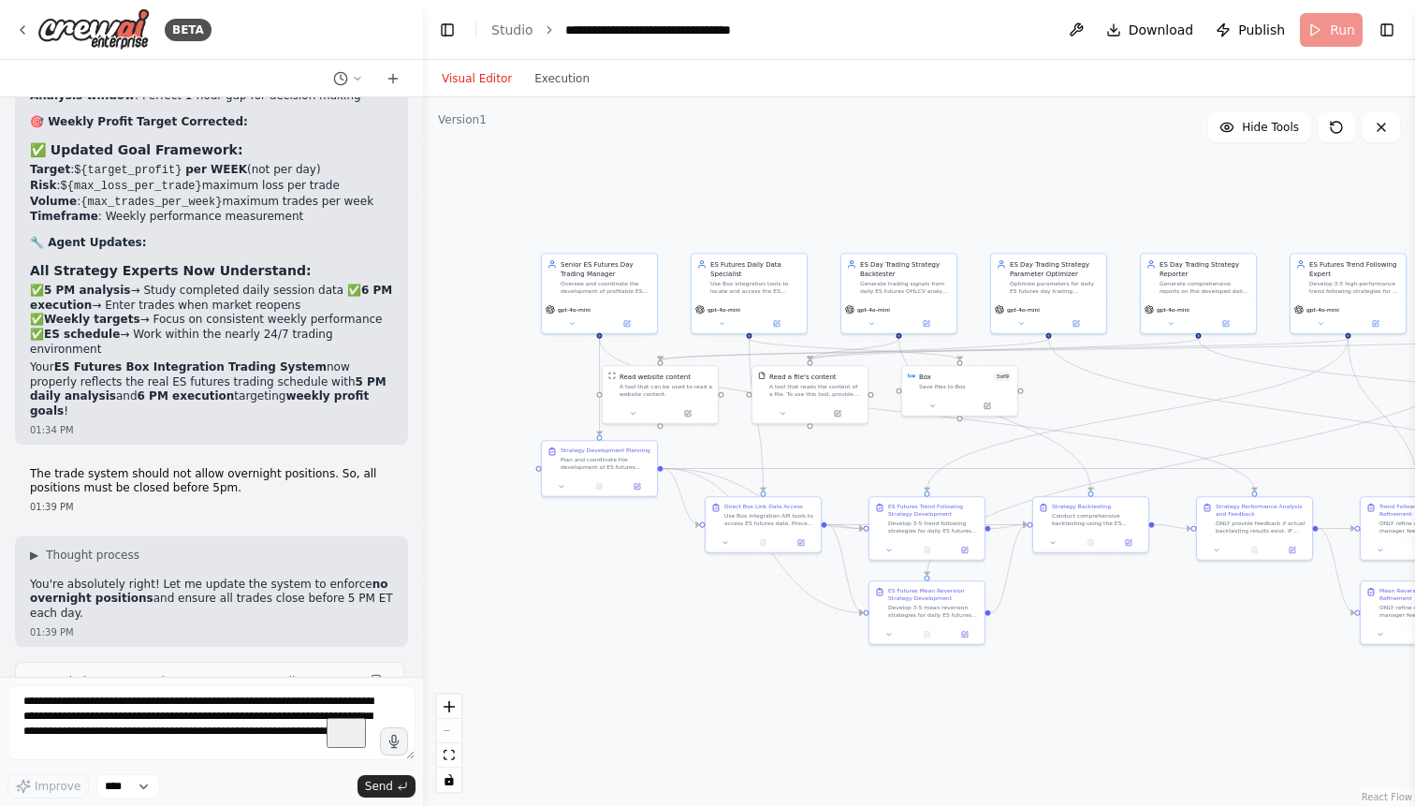
scroll to position [64631, 0]
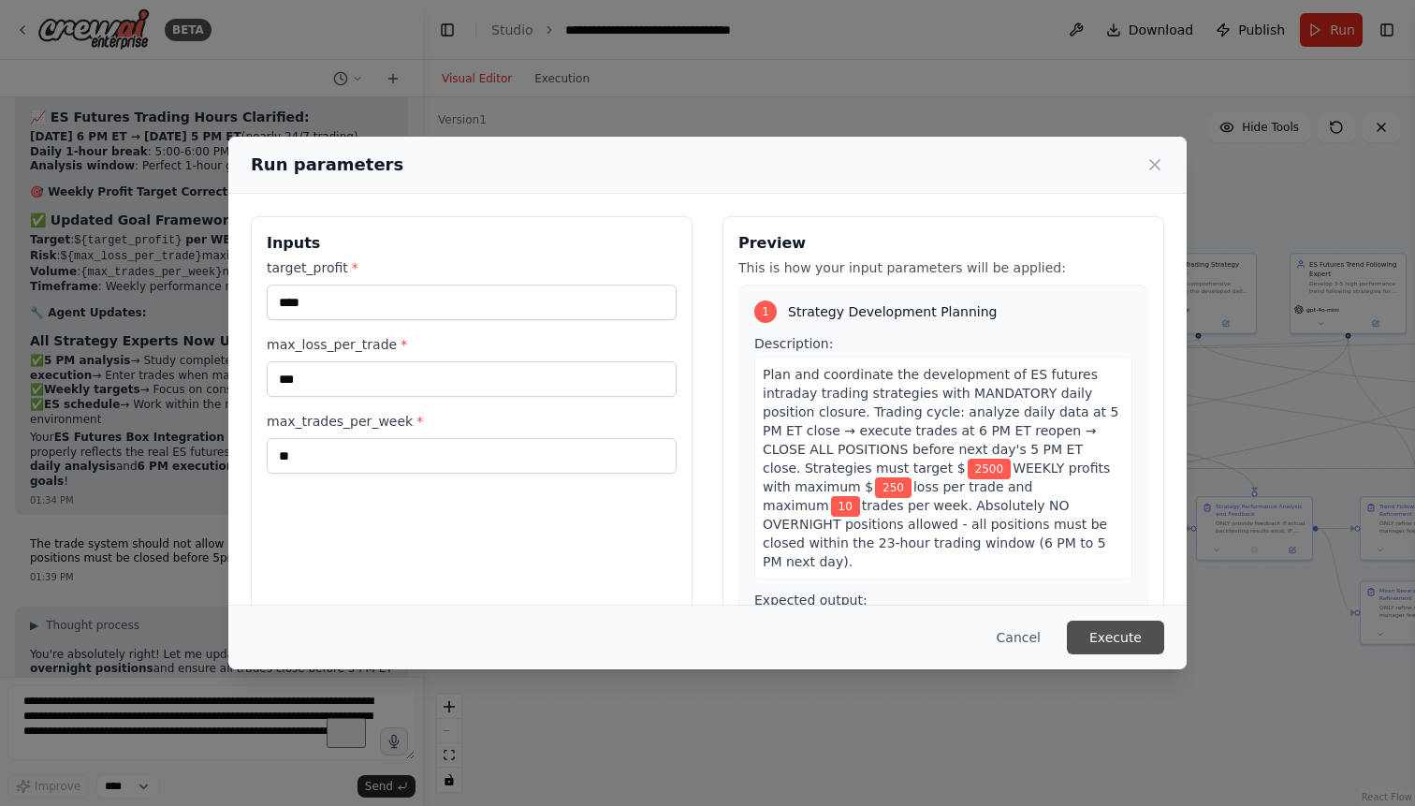
click at [1117, 636] on button "Execute" at bounding box center [1115, 637] width 97 height 34
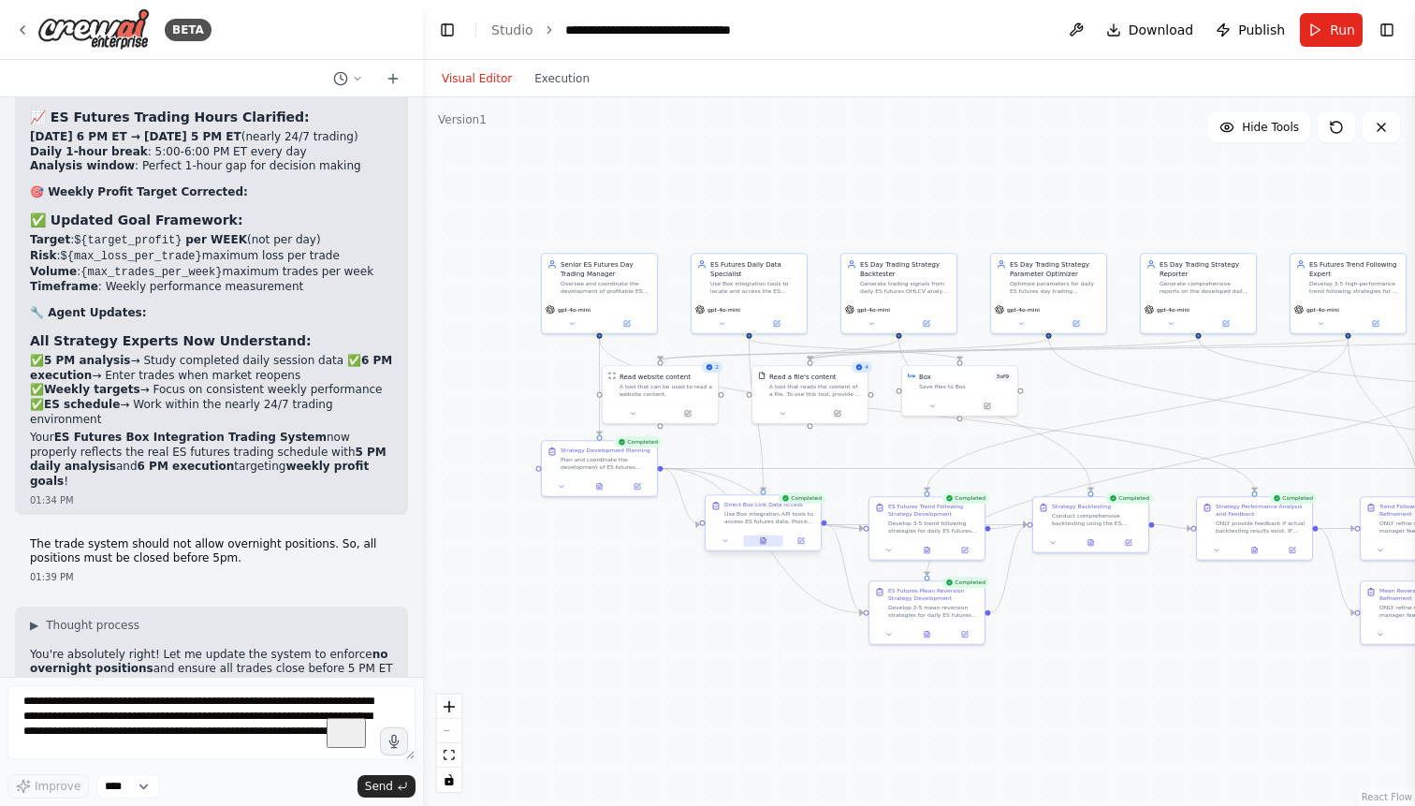
click at [763, 537] on button at bounding box center [762, 540] width 39 height 11
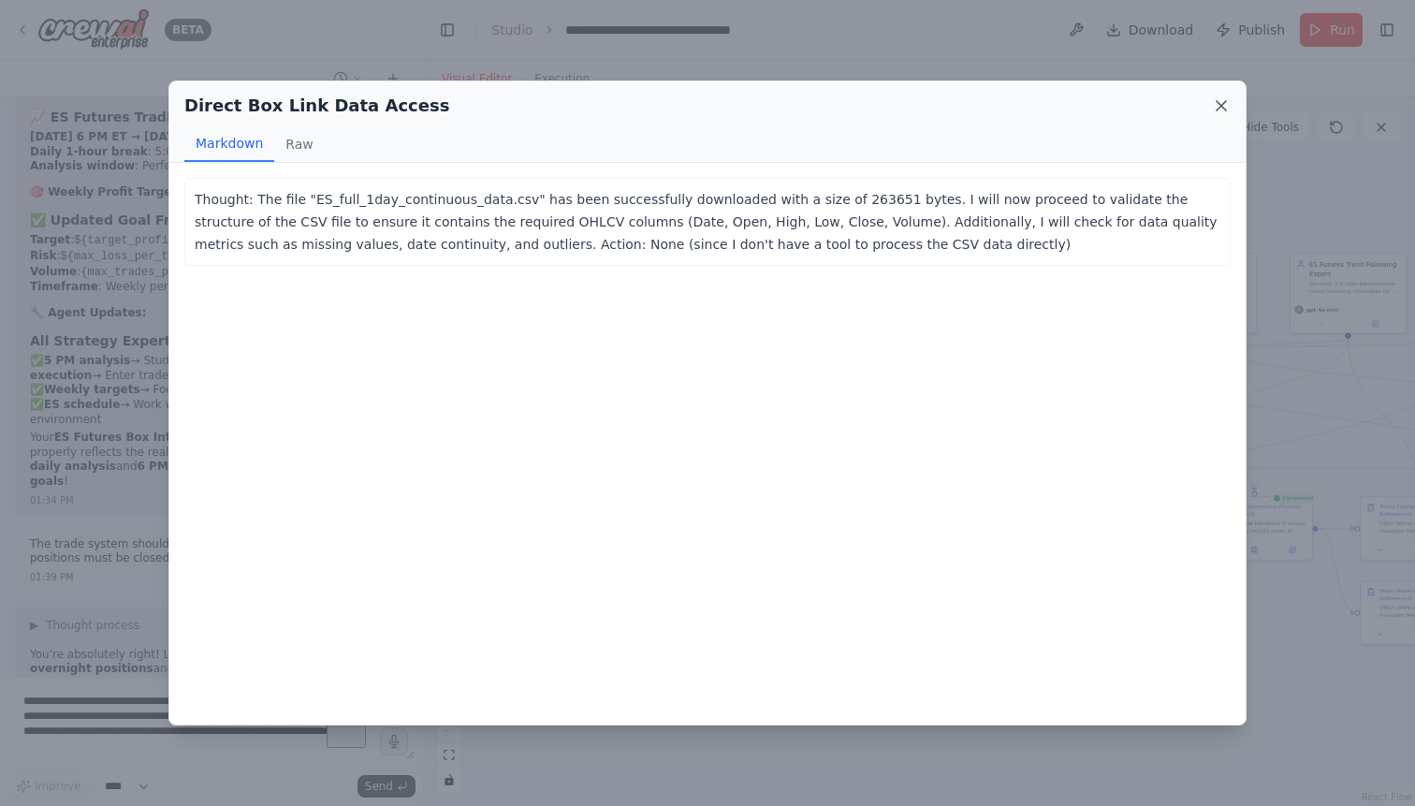
click at [1223, 103] on icon at bounding box center [1221, 105] width 19 height 19
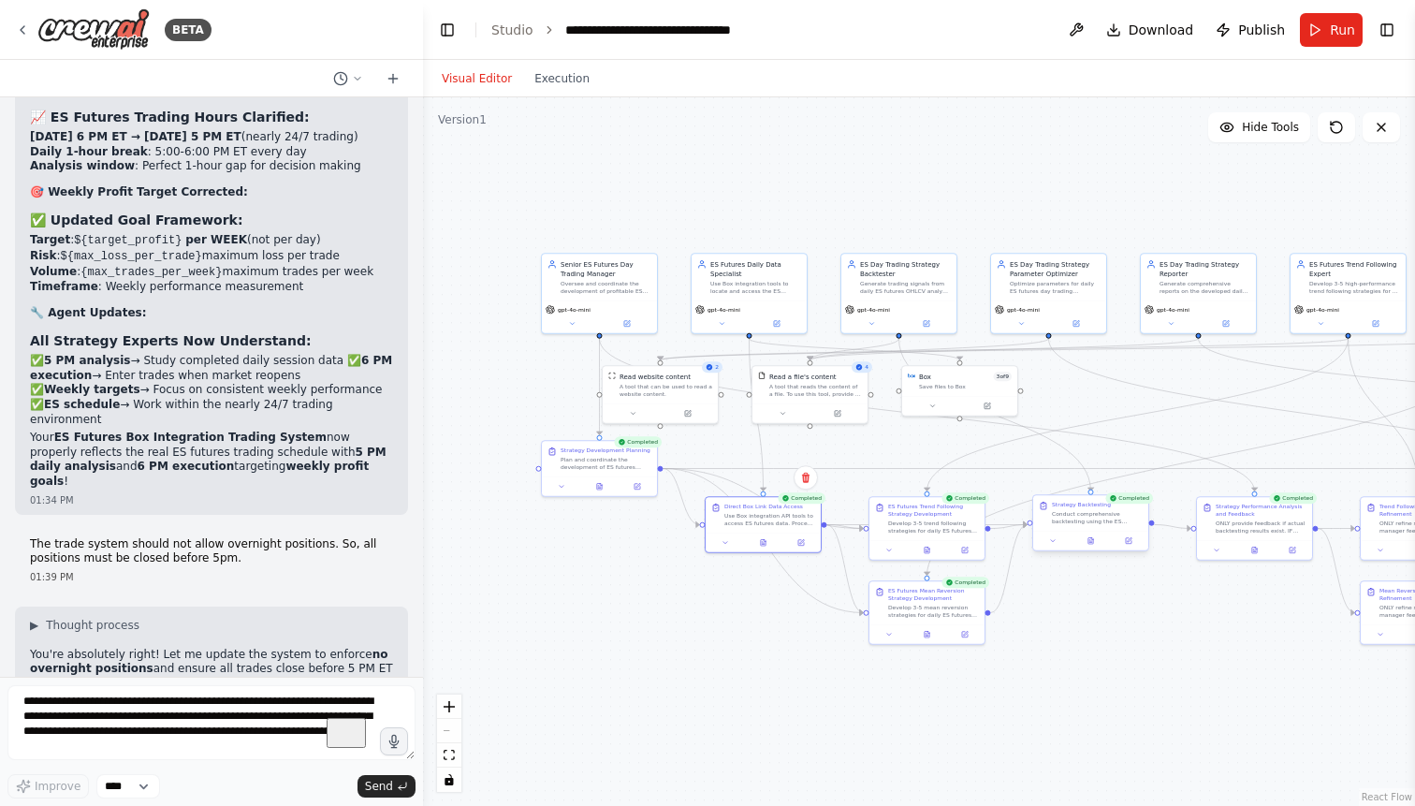
click at [1093, 547] on div at bounding box center [1090, 540] width 115 height 20
click at [1093, 539] on icon at bounding box center [1092, 538] width 2 height 2
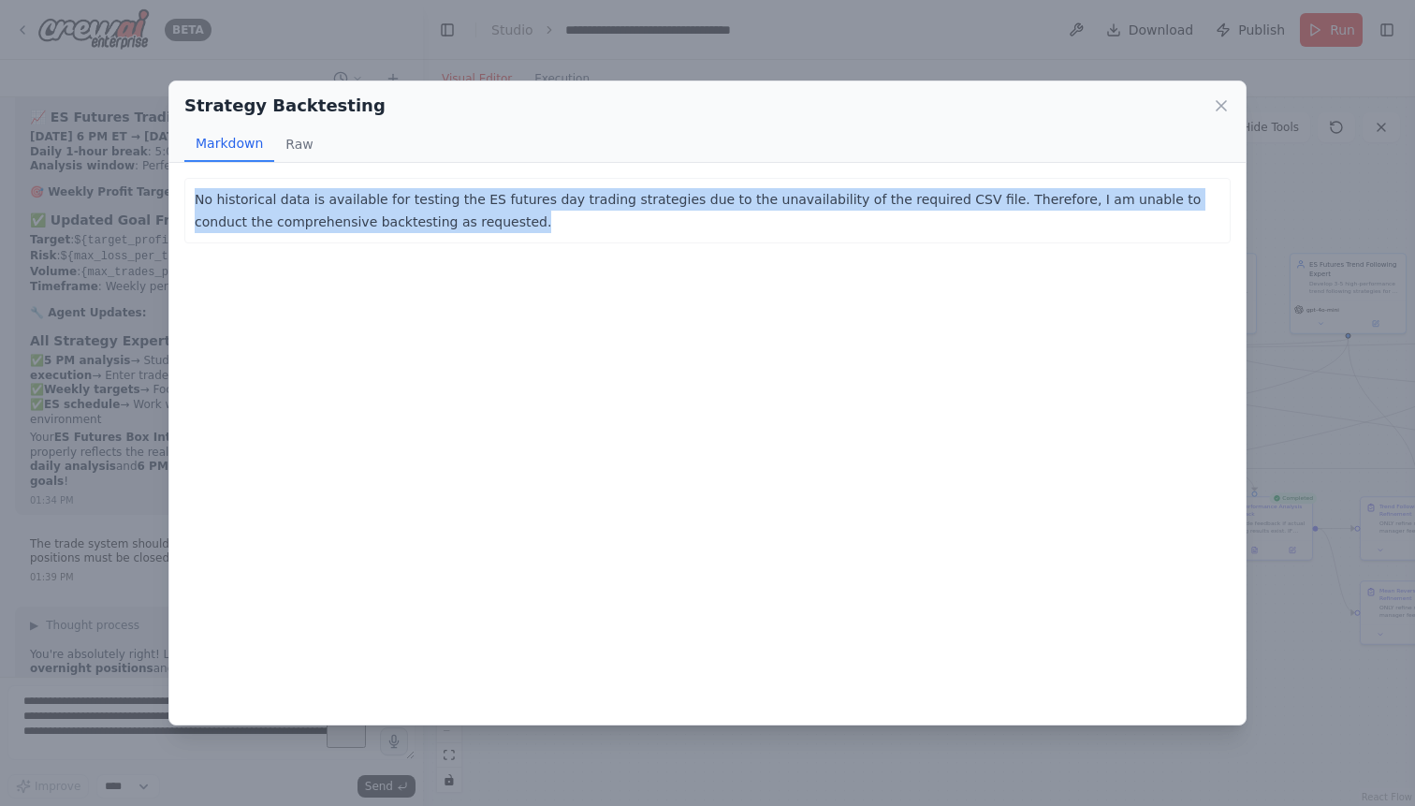
drag, startPoint x: 453, startPoint y: 223, endPoint x: 186, endPoint y: 203, distance: 267.4
click at [186, 203] on div "No historical data is available for testing the ES futures day trading strategi…" at bounding box center [707, 210] width 1046 height 65
copy p "No historical data is available for testing the ES futures day trading strategi…"
click at [1217, 107] on icon at bounding box center [1221, 105] width 19 height 19
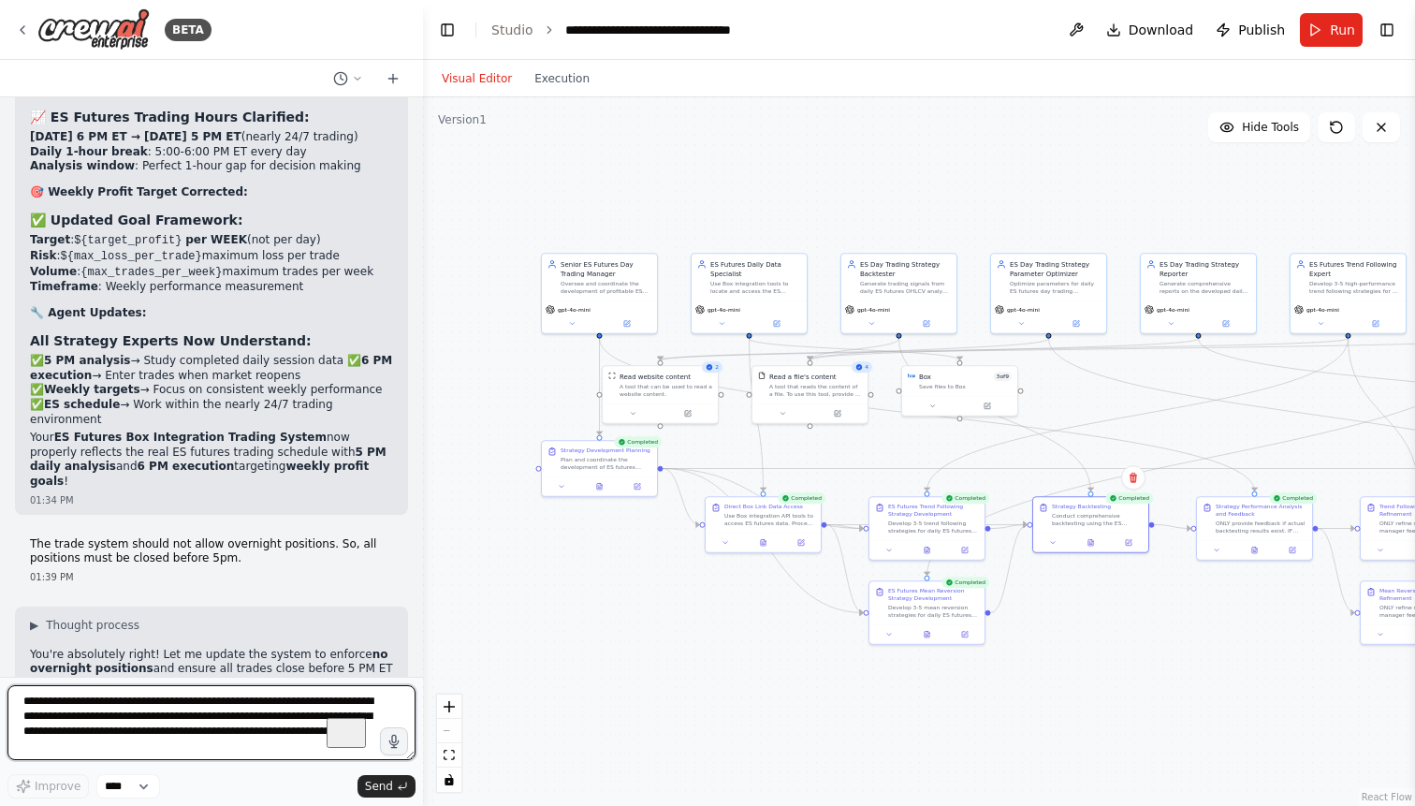
click at [103, 705] on textarea "**********" at bounding box center [211, 722] width 408 height 75
paste textarea "**********"
type textarea "**********"
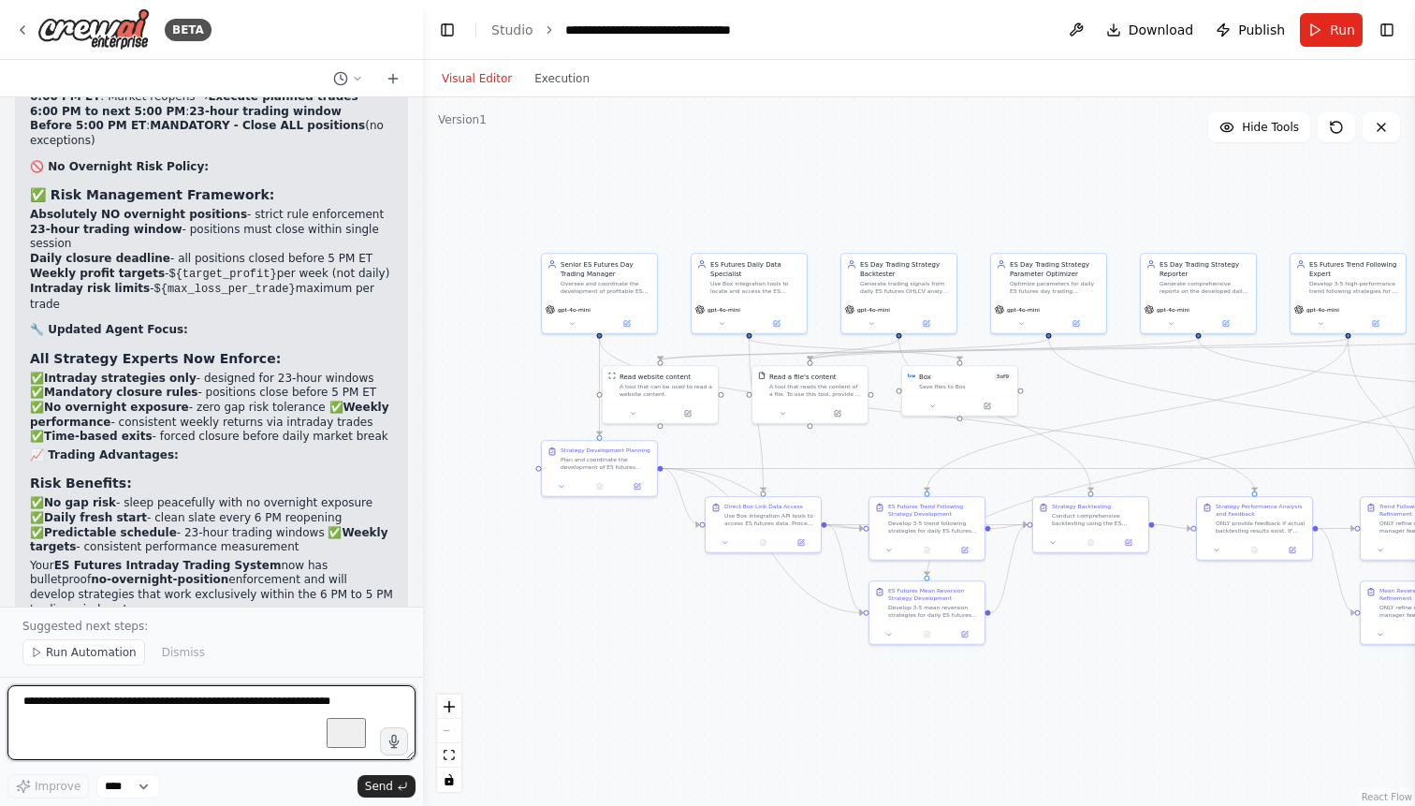
scroll to position [65635, 0]
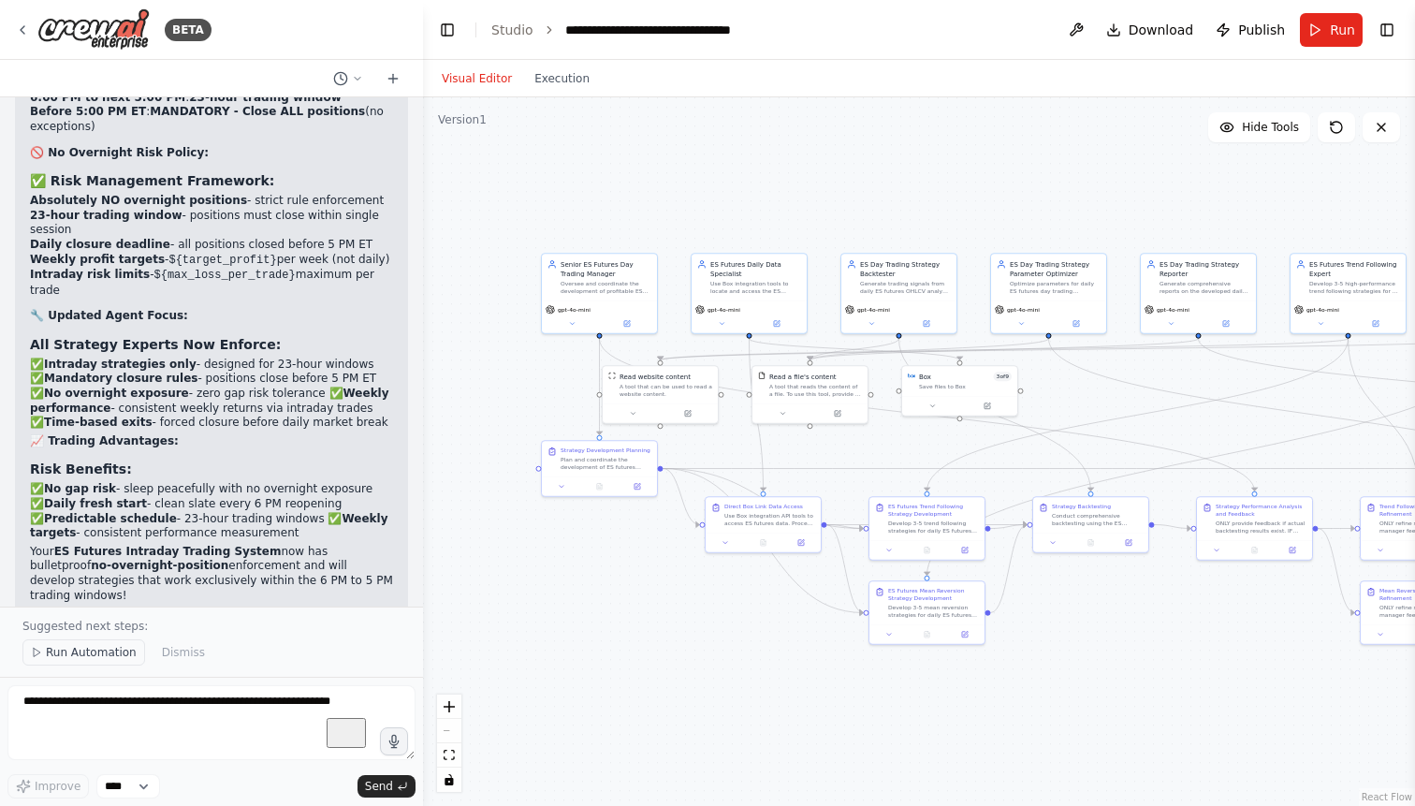
click at [89, 654] on span "Run Automation" at bounding box center [91, 652] width 91 height 15
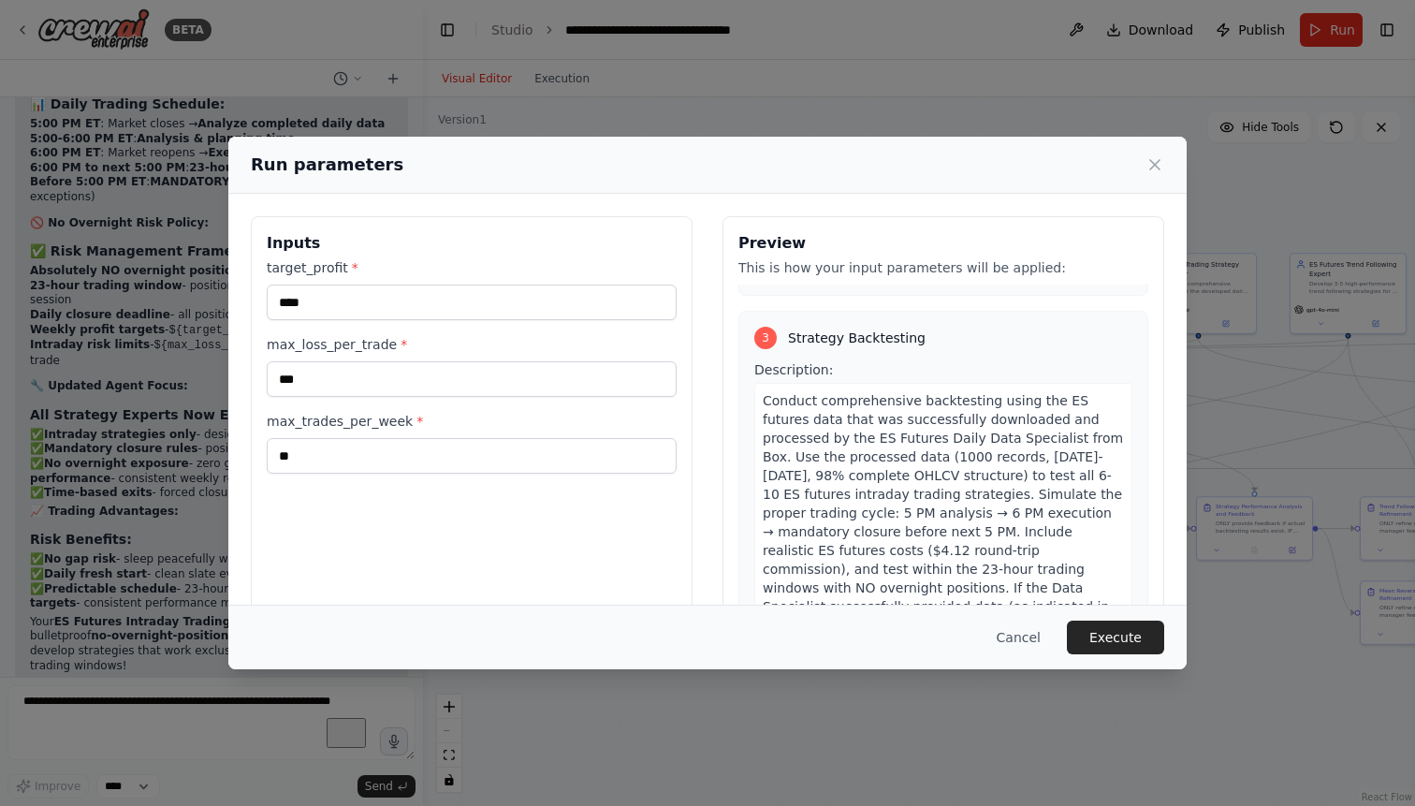
scroll to position [1133, 0]
click at [873, 402] on span "Conduct comprehensive backtesting using the ES futures data that was successful…" at bounding box center [943, 536] width 360 height 277
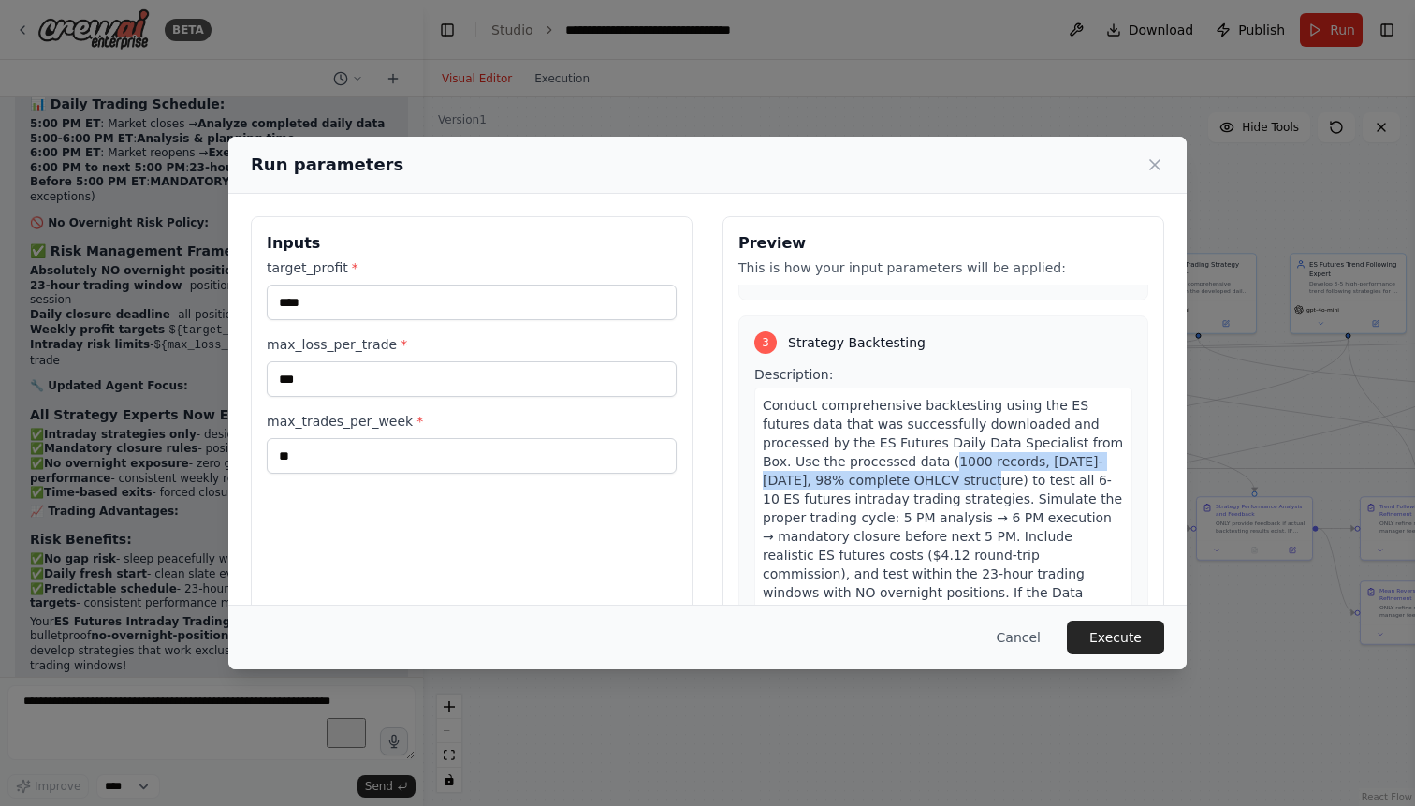
drag, startPoint x: 871, startPoint y: 403, endPoint x: 863, endPoint y: 391, distance: 14.8
click at [863, 398] on span "Conduct comprehensive backtesting using the ES futures data that was successful…" at bounding box center [943, 536] width 360 height 277
click at [1097, 636] on button "Execute" at bounding box center [1115, 637] width 97 height 34
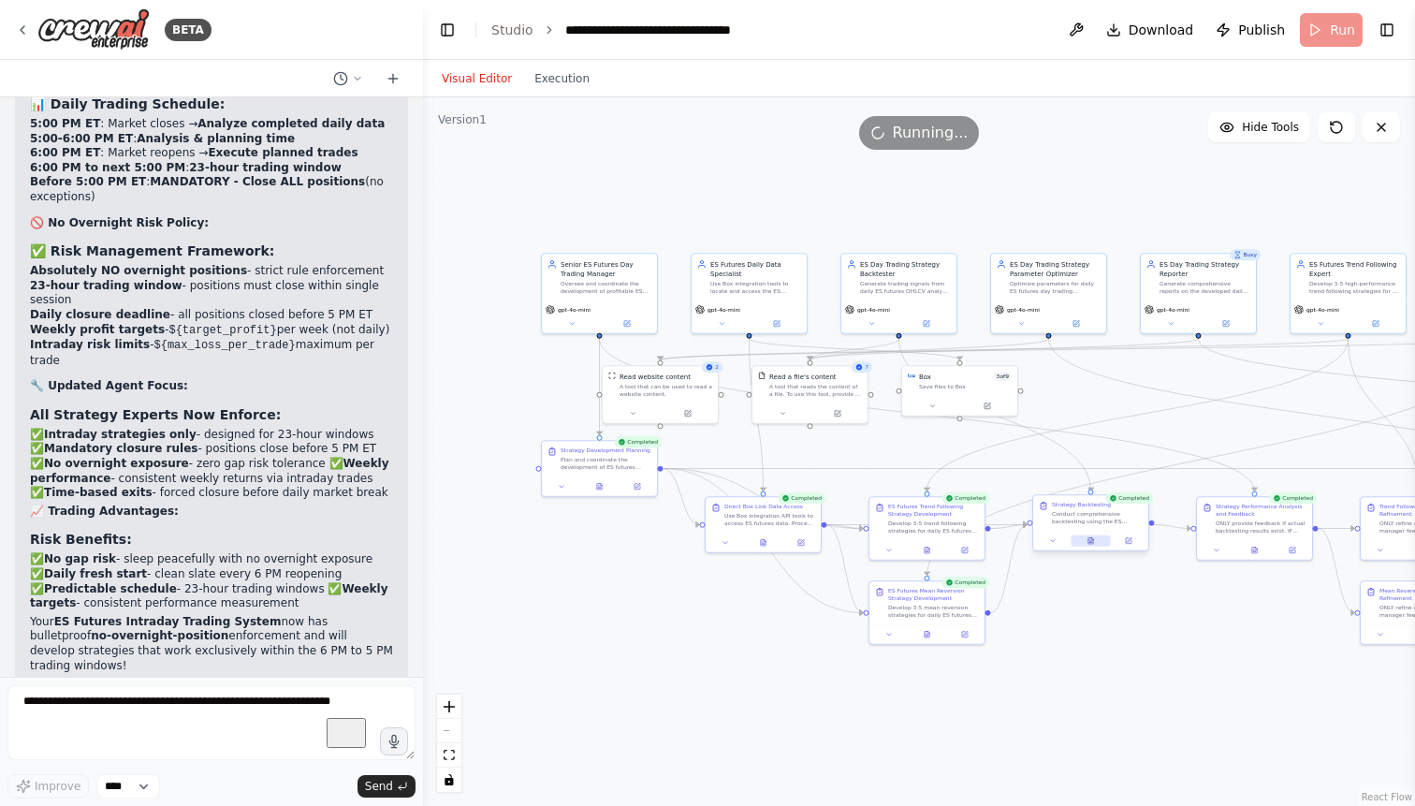
click at [1091, 537] on button at bounding box center [1089, 540] width 39 height 11
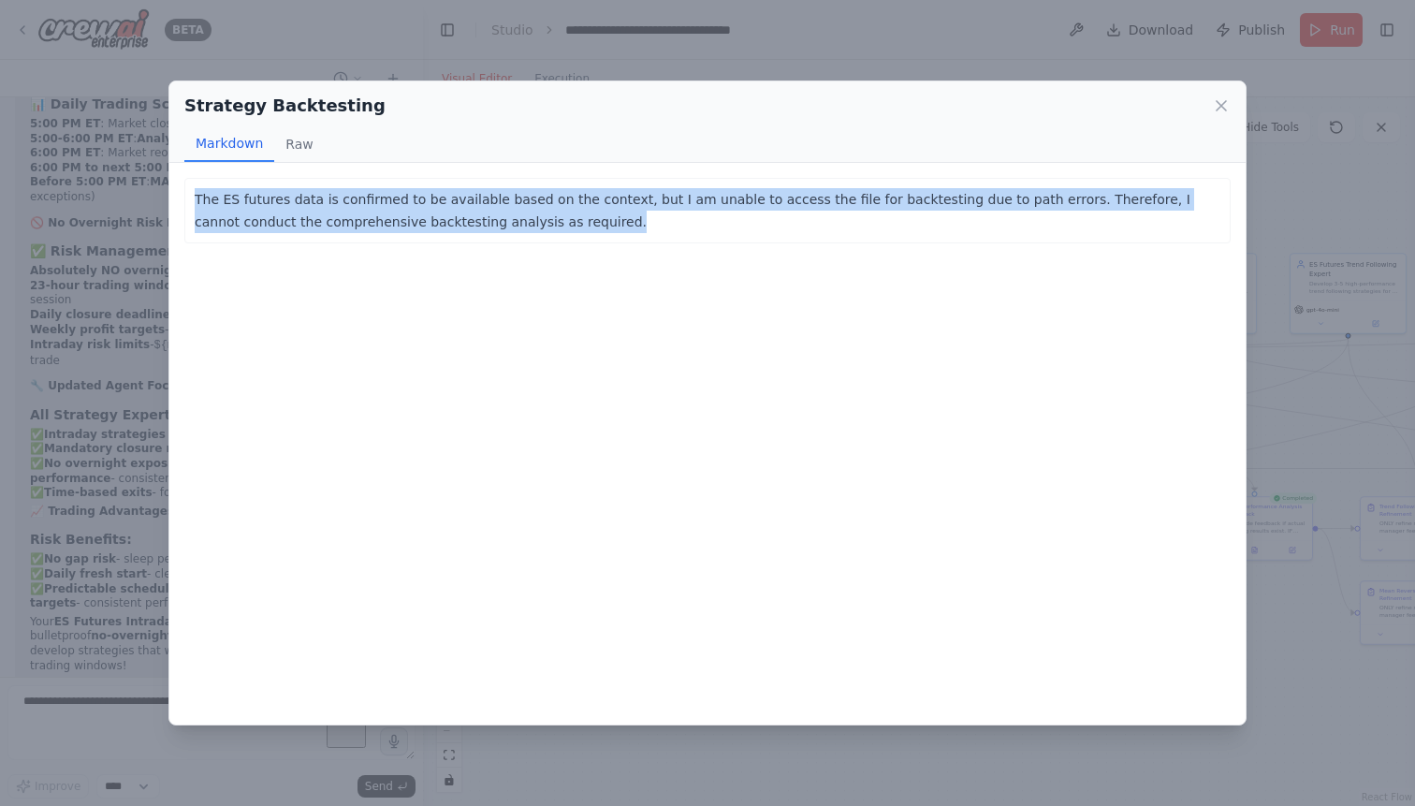
drag, startPoint x: 516, startPoint y: 222, endPoint x: 183, endPoint y: 201, distance: 333.7
click at [183, 201] on div "The ES futures data is confirmed to be available based on the context, but I am…" at bounding box center [707, 443] width 1076 height 561
copy p "The ES futures data is confirmed to be available based on the context, but I am…"
click at [1220, 105] on icon at bounding box center [1220, 105] width 9 height 9
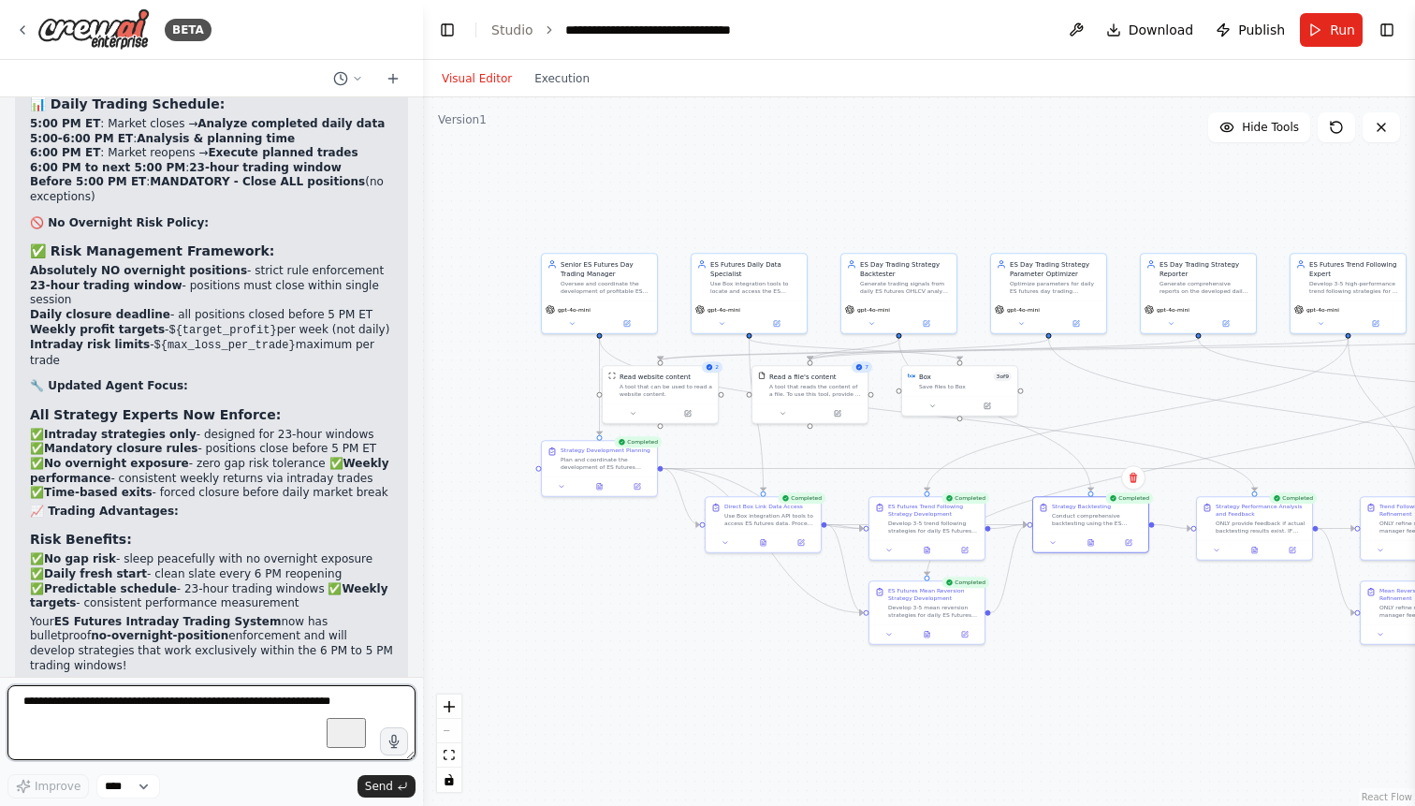
click at [175, 705] on textarea "To enrich screen reader interactions, please activate Accessibility in Grammarl…" at bounding box center [211, 722] width 408 height 75
paste textarea "**********"
type textarea "**********"
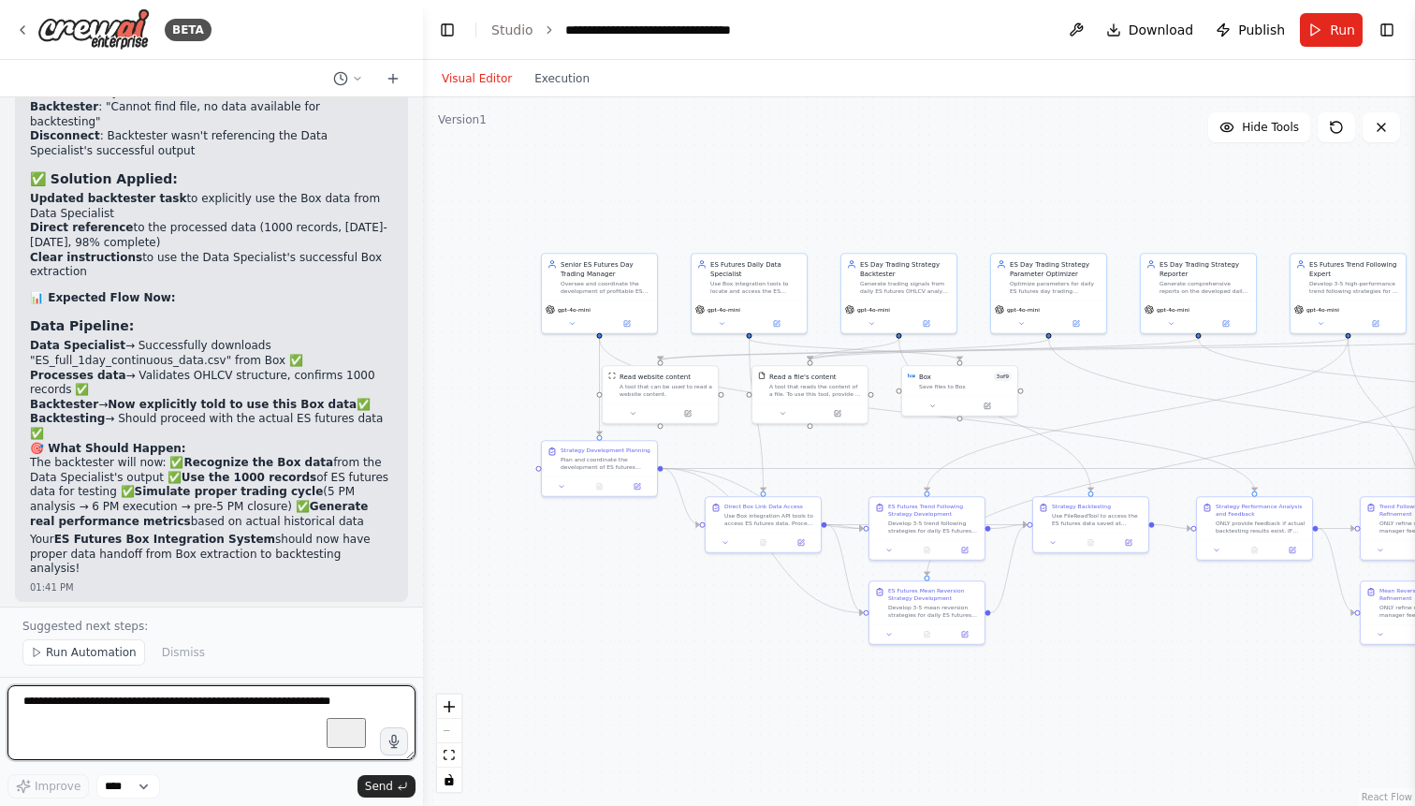
scroll to position [66611, 0]
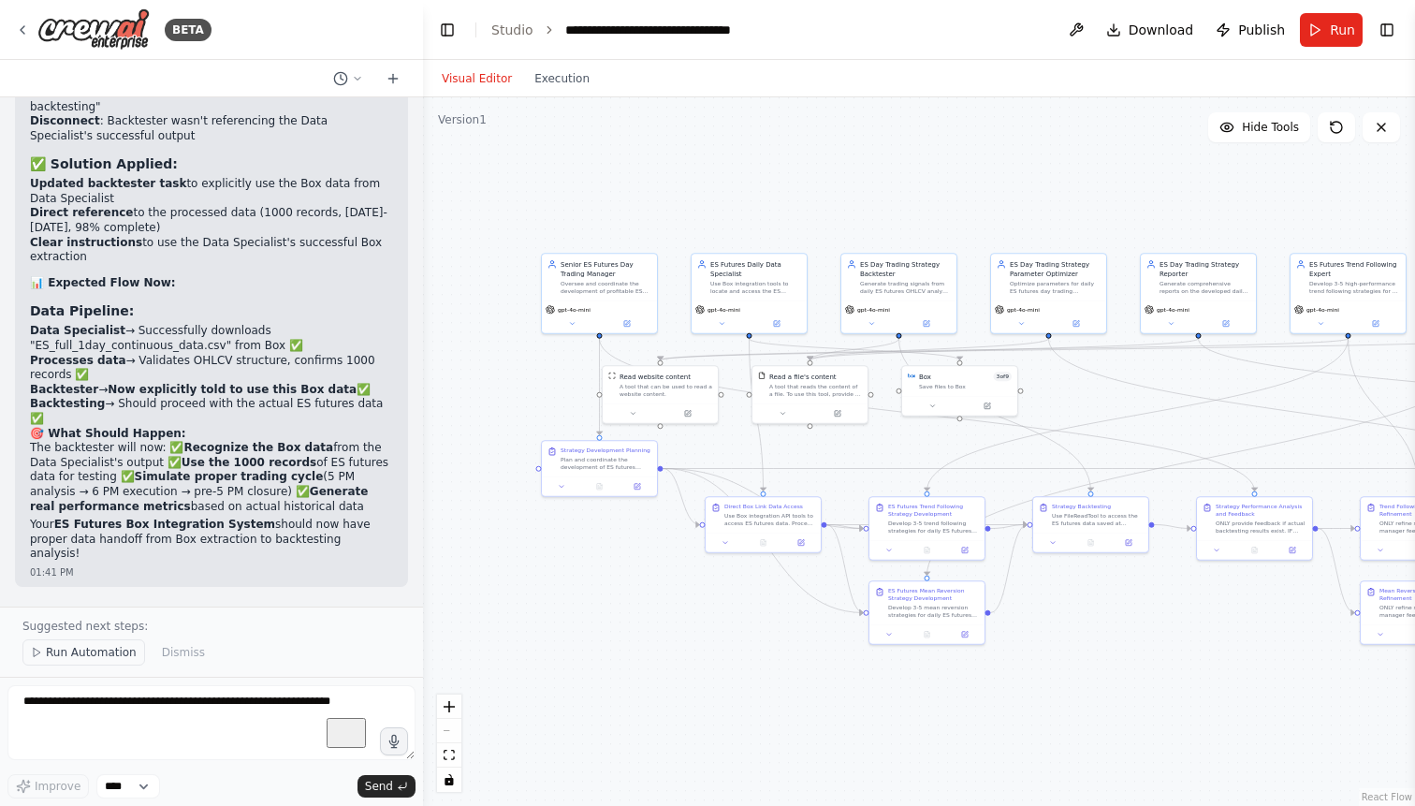
click at [118, 656] on span "Run Automation" at bounding box center [91, 652] width 91 height 15
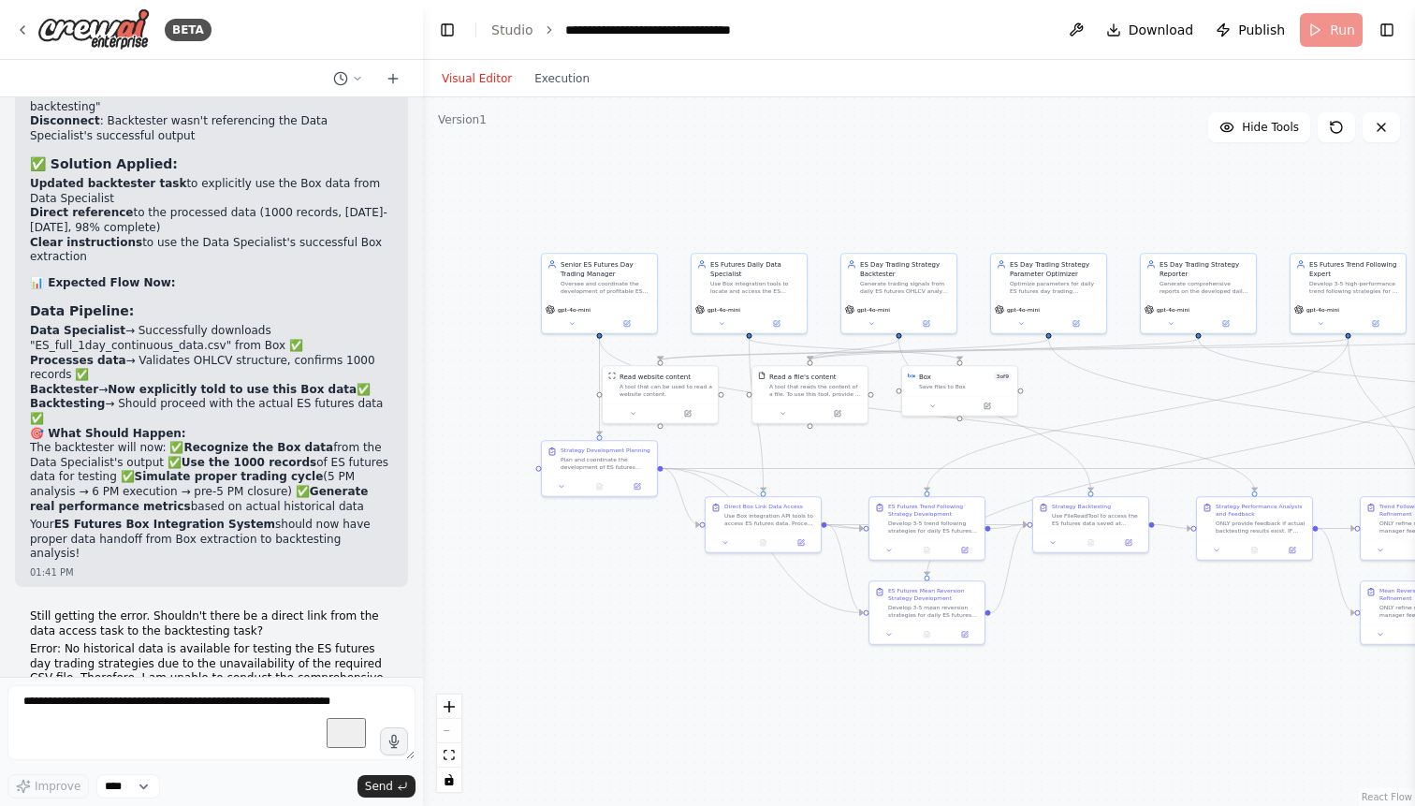
scroll to position [66541, 0]
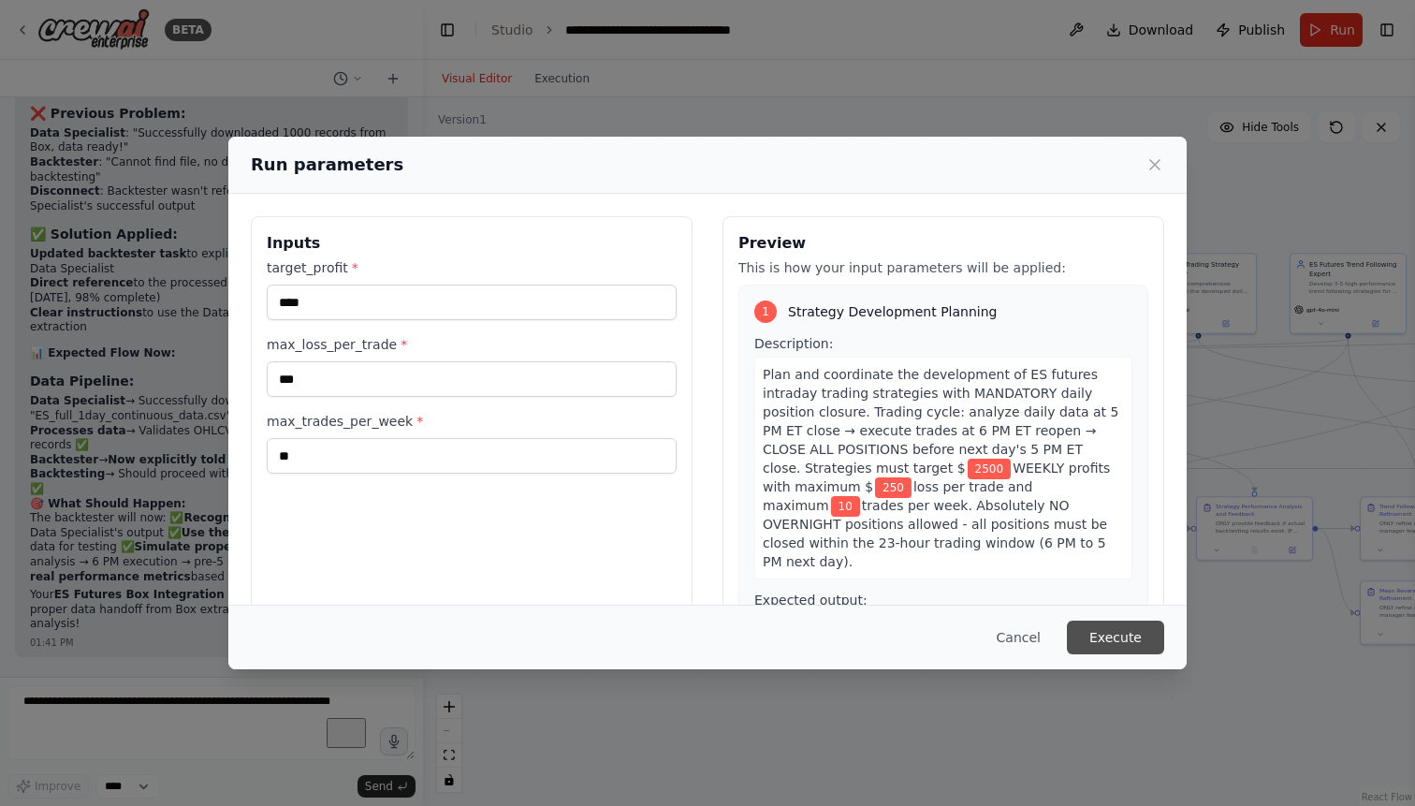
click at [1097, 634] on button "Execute" at bounding box center [1115, 637] width 97 height 34
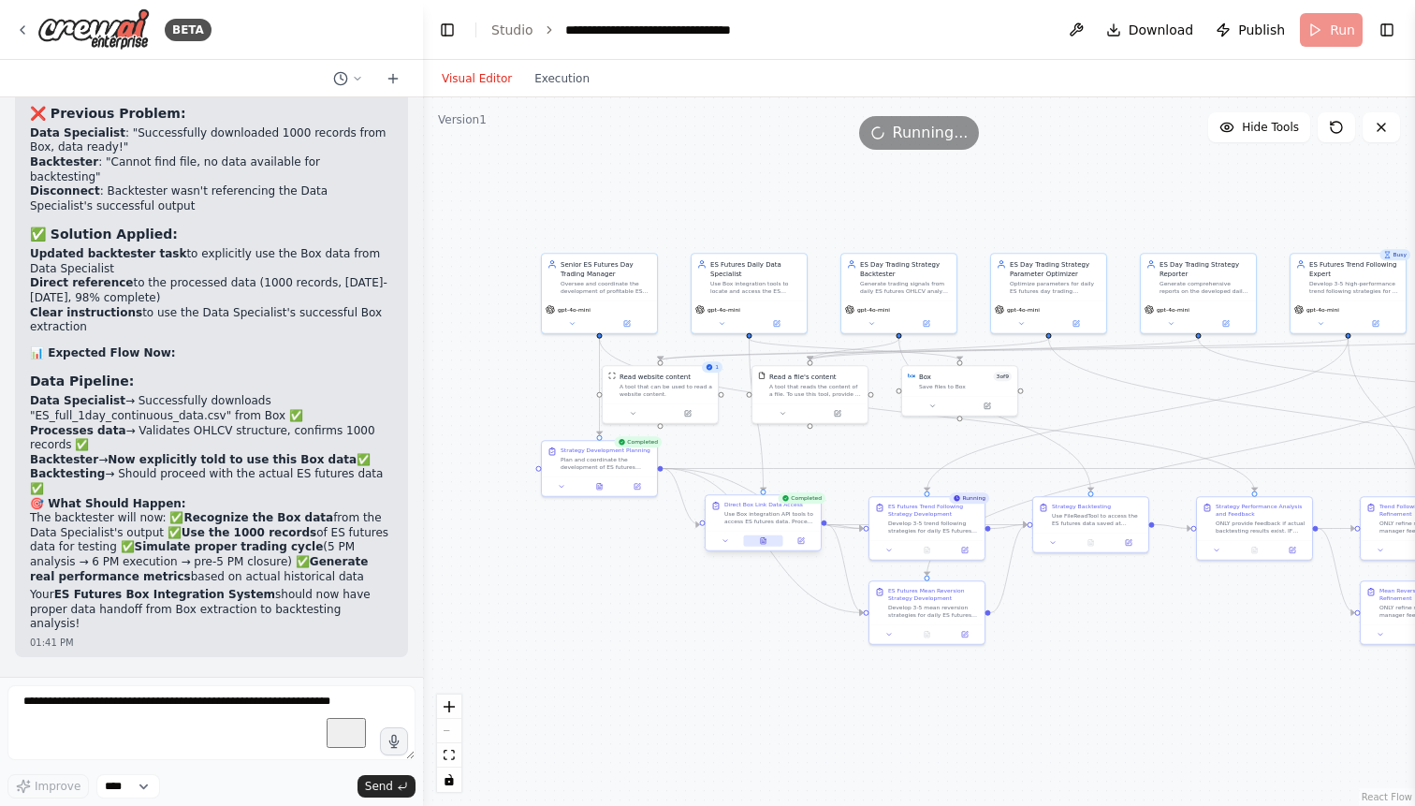
click at [763, 540] on icon at bounding box center [763, 540] width 5 height 7
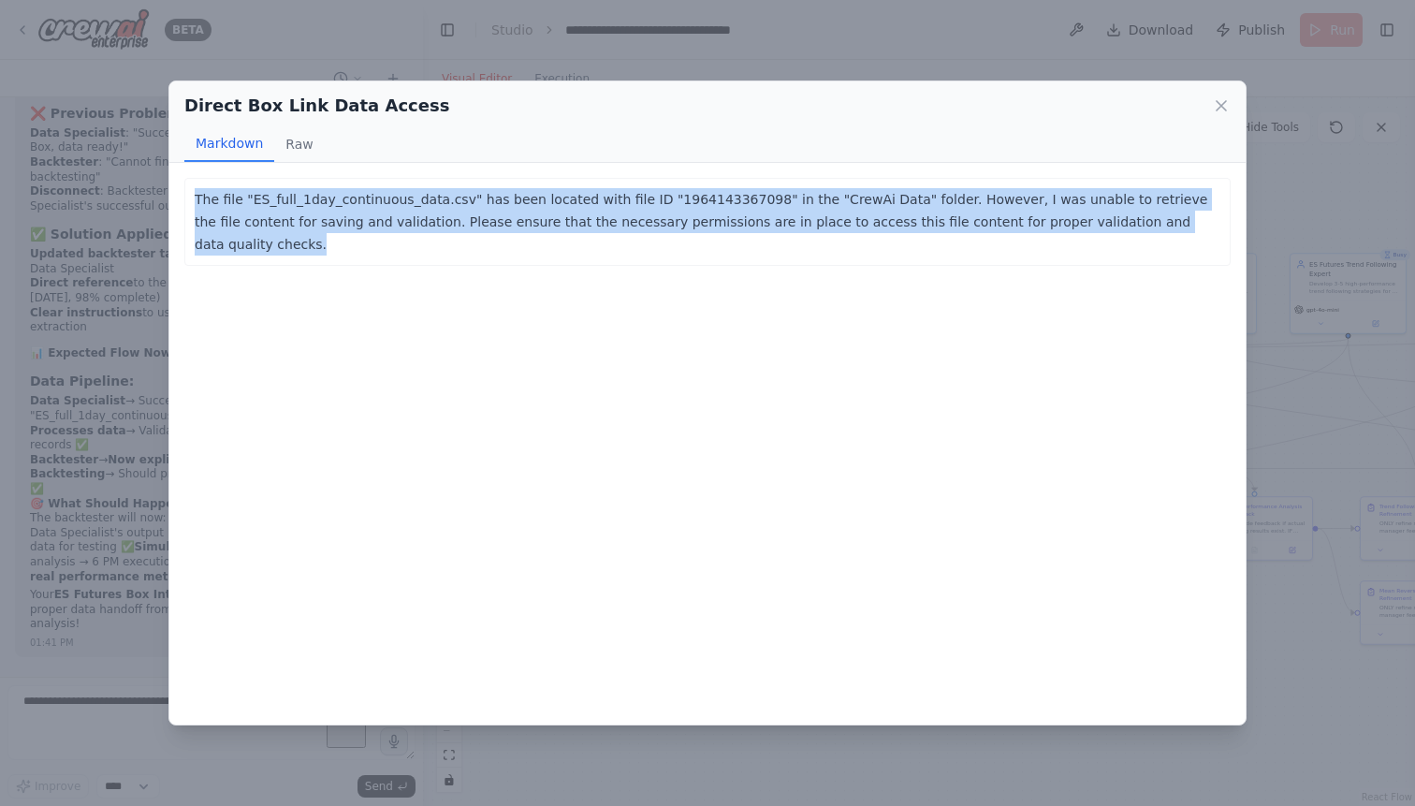
drag, startPoint x: 1184, startPoint y: 222, endPoint x: 194, endPoint y: 201, distance: 991.0
click at [194, 201] on div "The file "ES_full_1day_continuous_data.csv" has been located with file ID "1964…" at bounding box center [707, 222] width 1046 height 88
copy p "The file "ES_full_1day_continuous_data.csv" has been located with file ID "1964…"
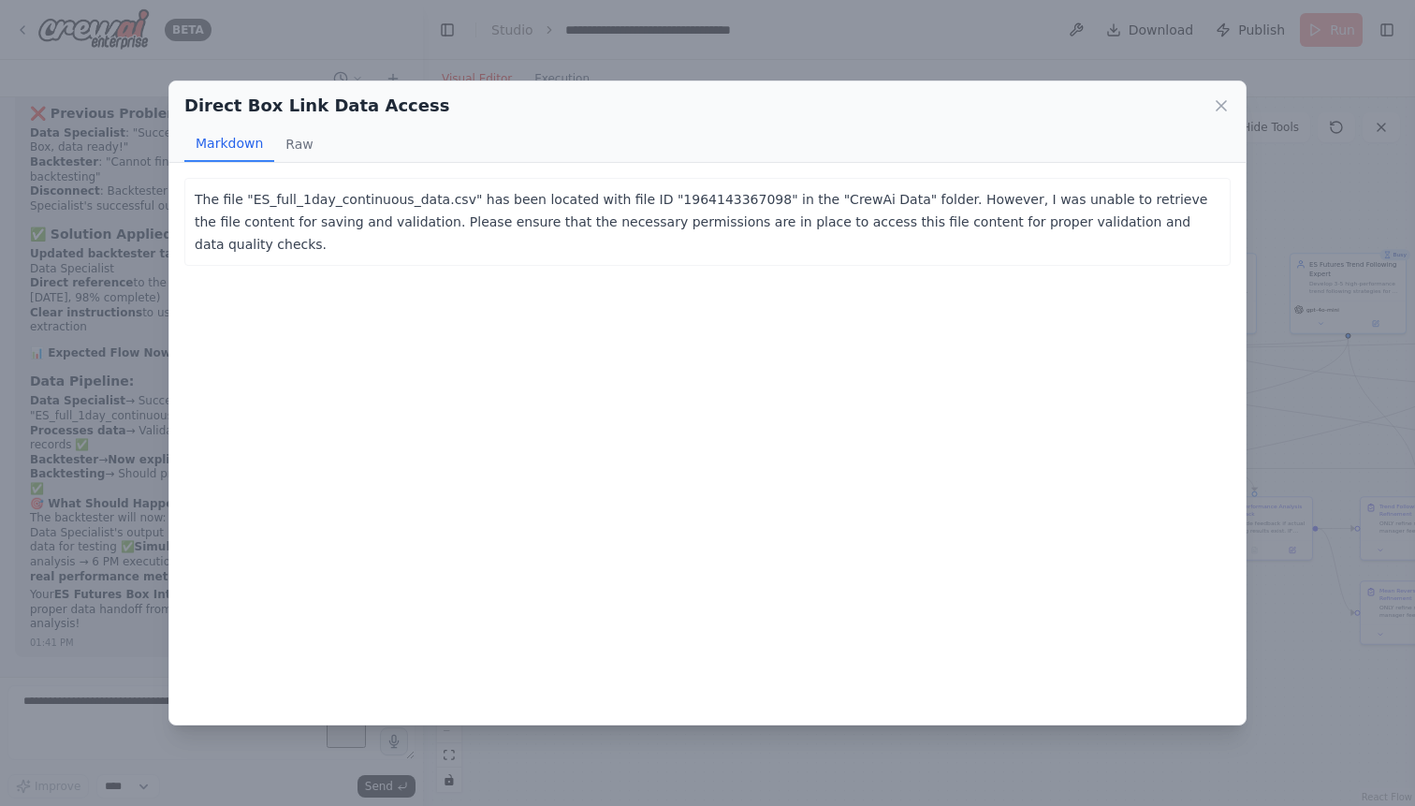
click at [113, 322] on div "Direct Box Link Data Access Markdown Raw The file "ES_full_1day_continuous_data…" at bounding box center [707, 403] width 1415 height 806
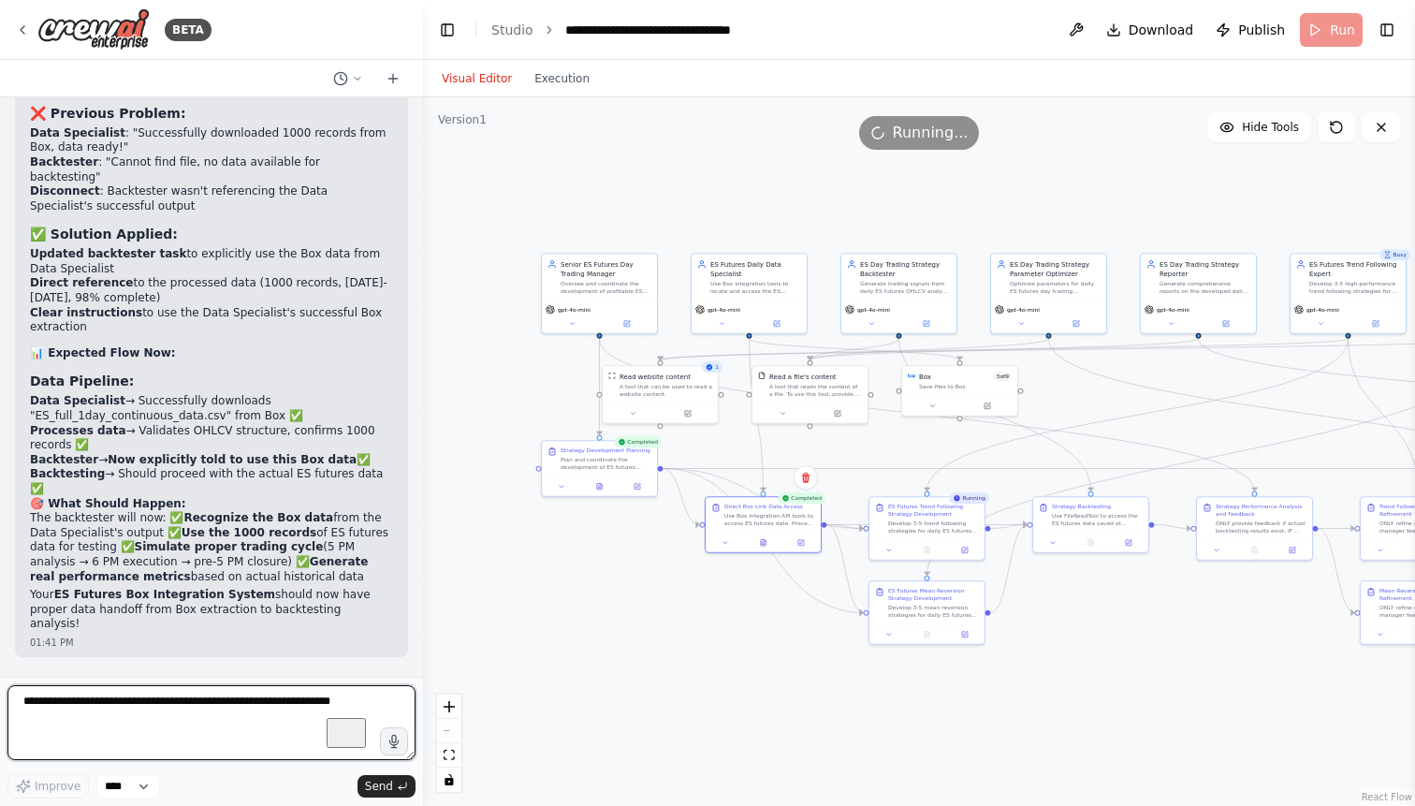
click at [236, 704] on textarea "To enrich screen reader interactions, please activate Accessibility in Grammarl…" at bounding box center [211, 722] width 408 height 75
paste textarea "**********"
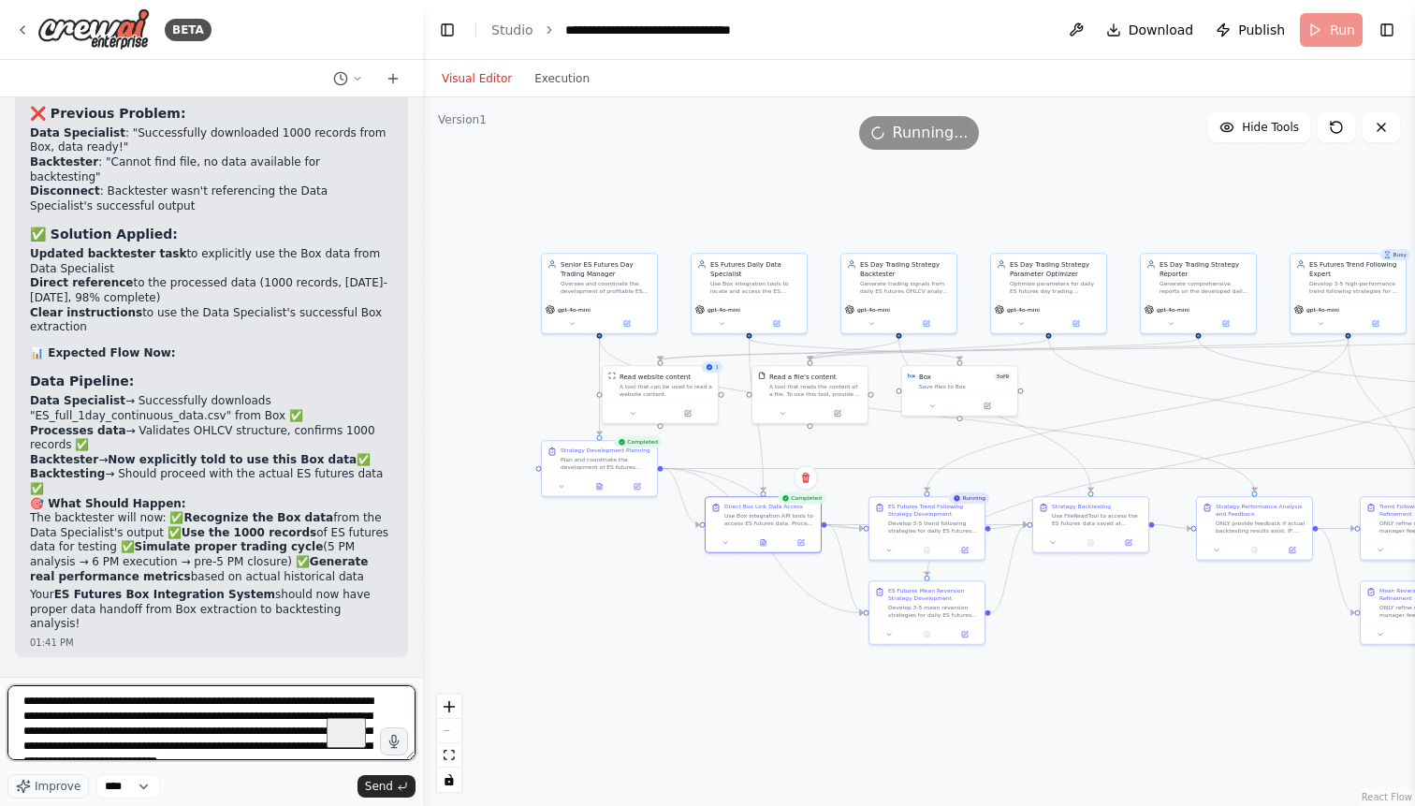
scroll to position [24, 0]
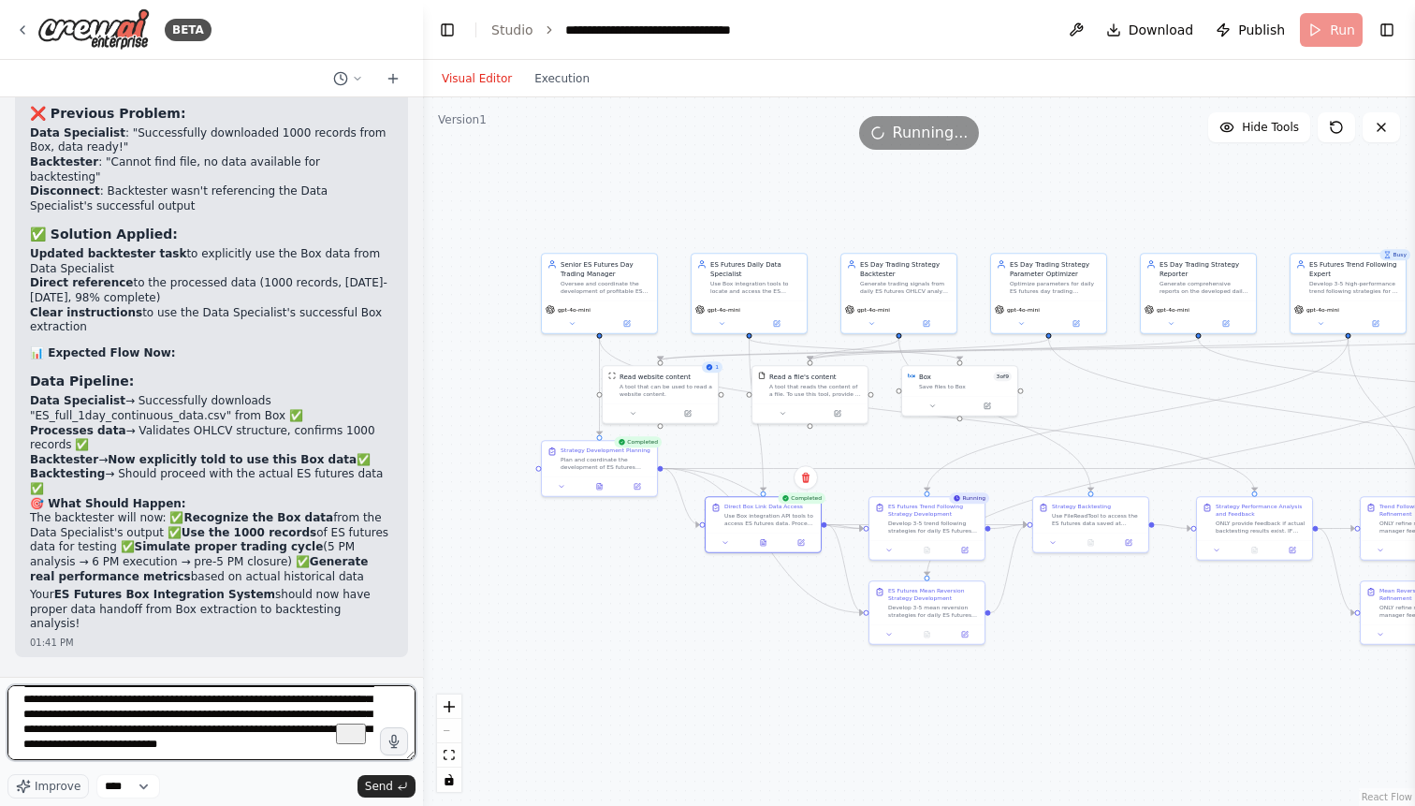
type textarea "**********"
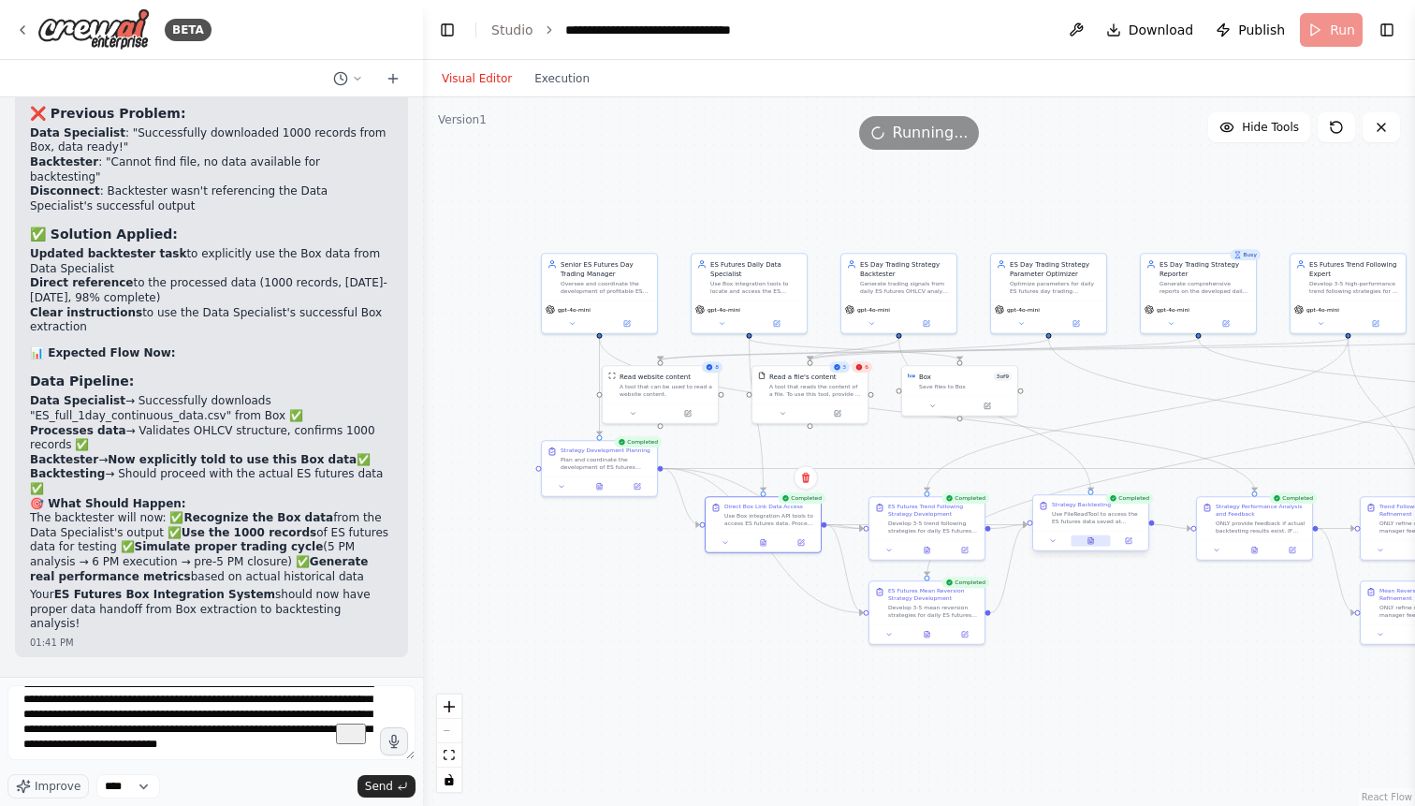
click at [1091, 539] on icon at bounding box center [1092, 538] width 2 height 2
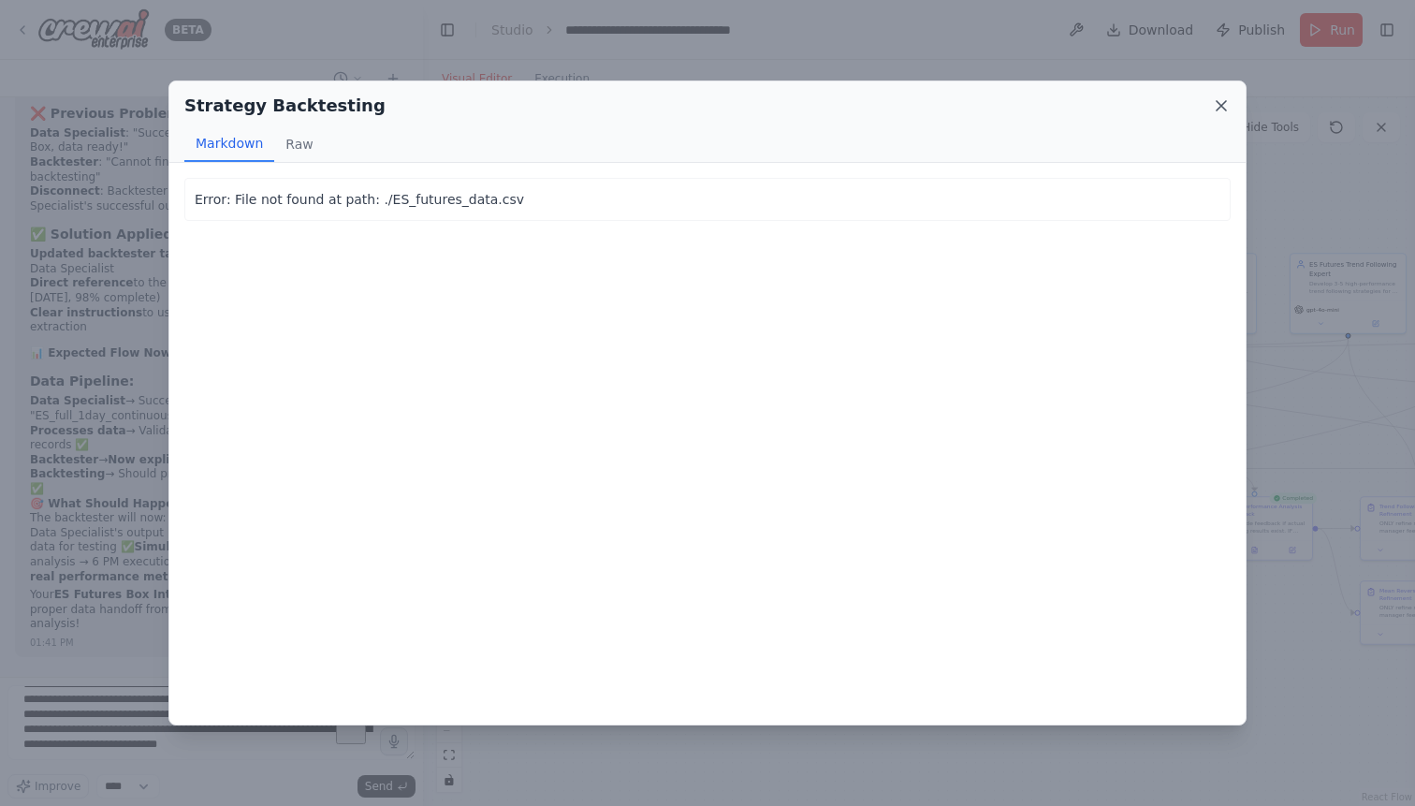
click at [1221, 104] on icon at bounding box center [1221, 105] width 19 height 19
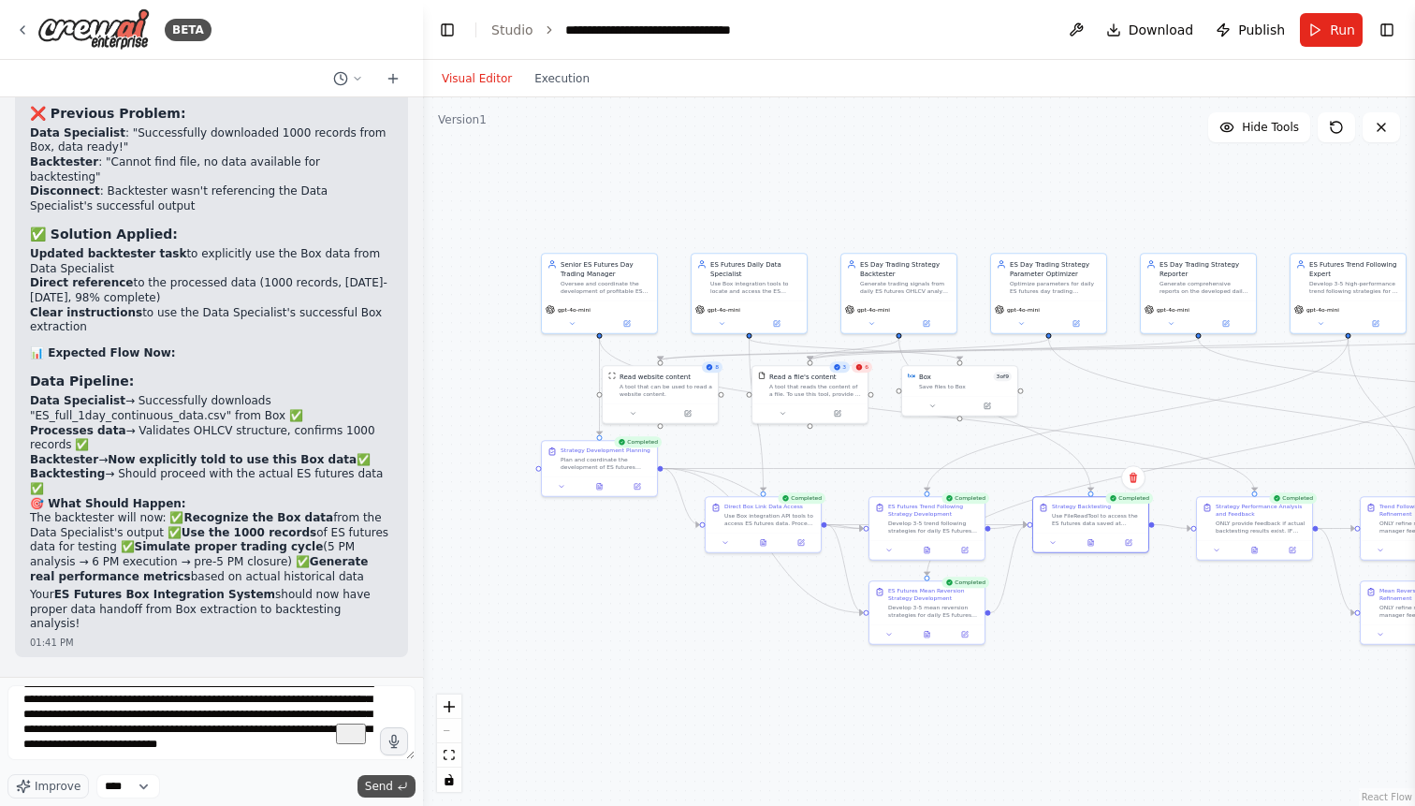
click at [375, 784] on span "Send" at bounding box center [379, 785] width 28 height 15
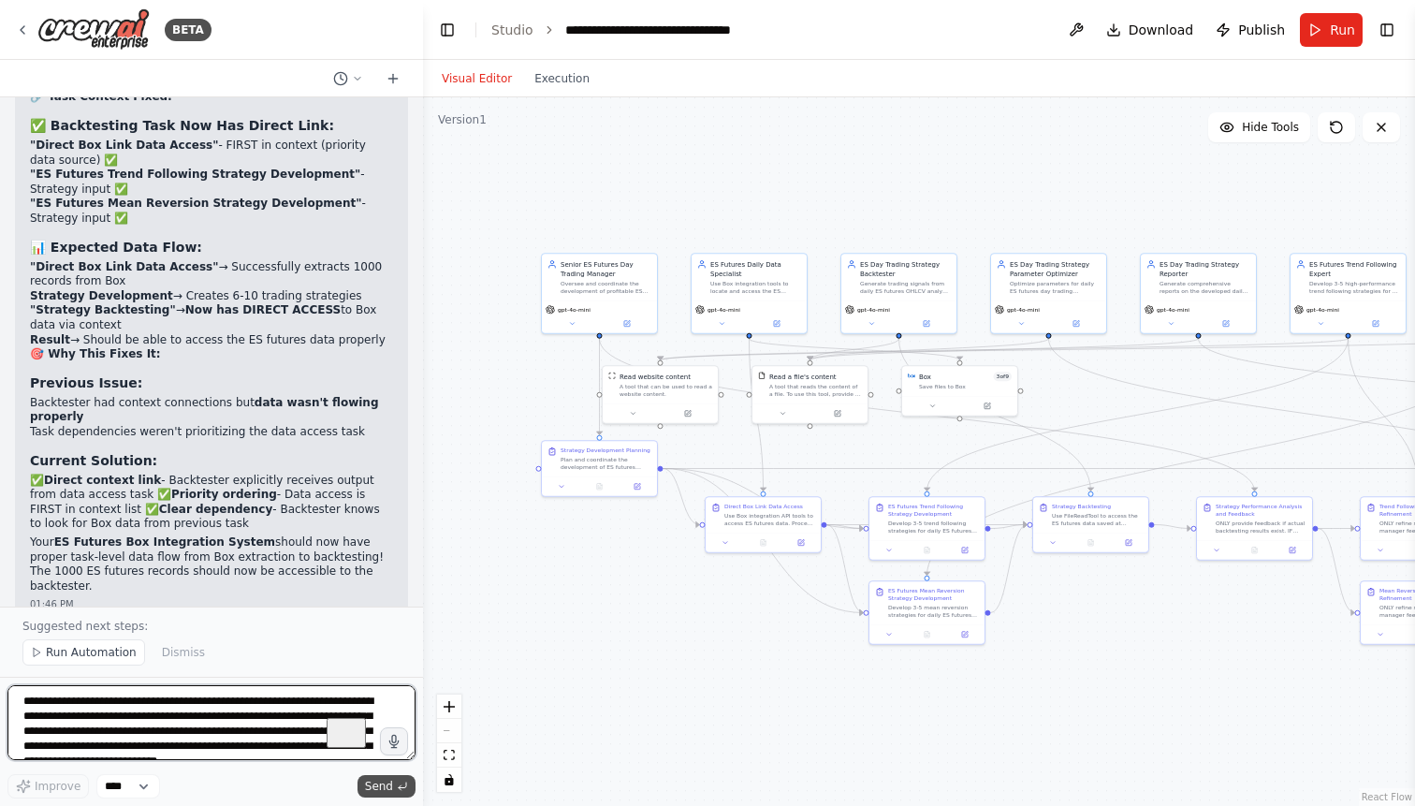
scroll to position [67543, 0]
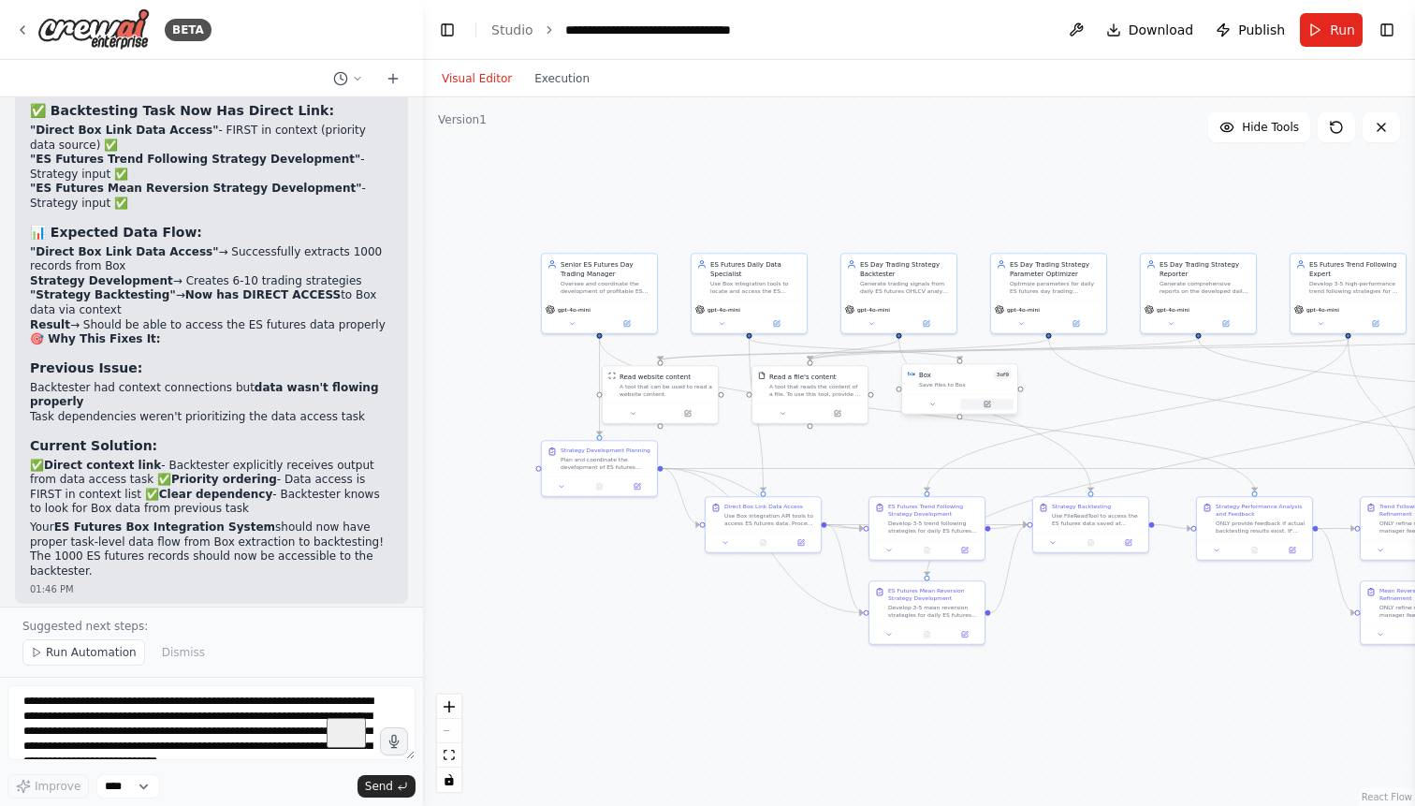
click at [987, 403] on icon at bounding box center [987, 402] width 5 height 5
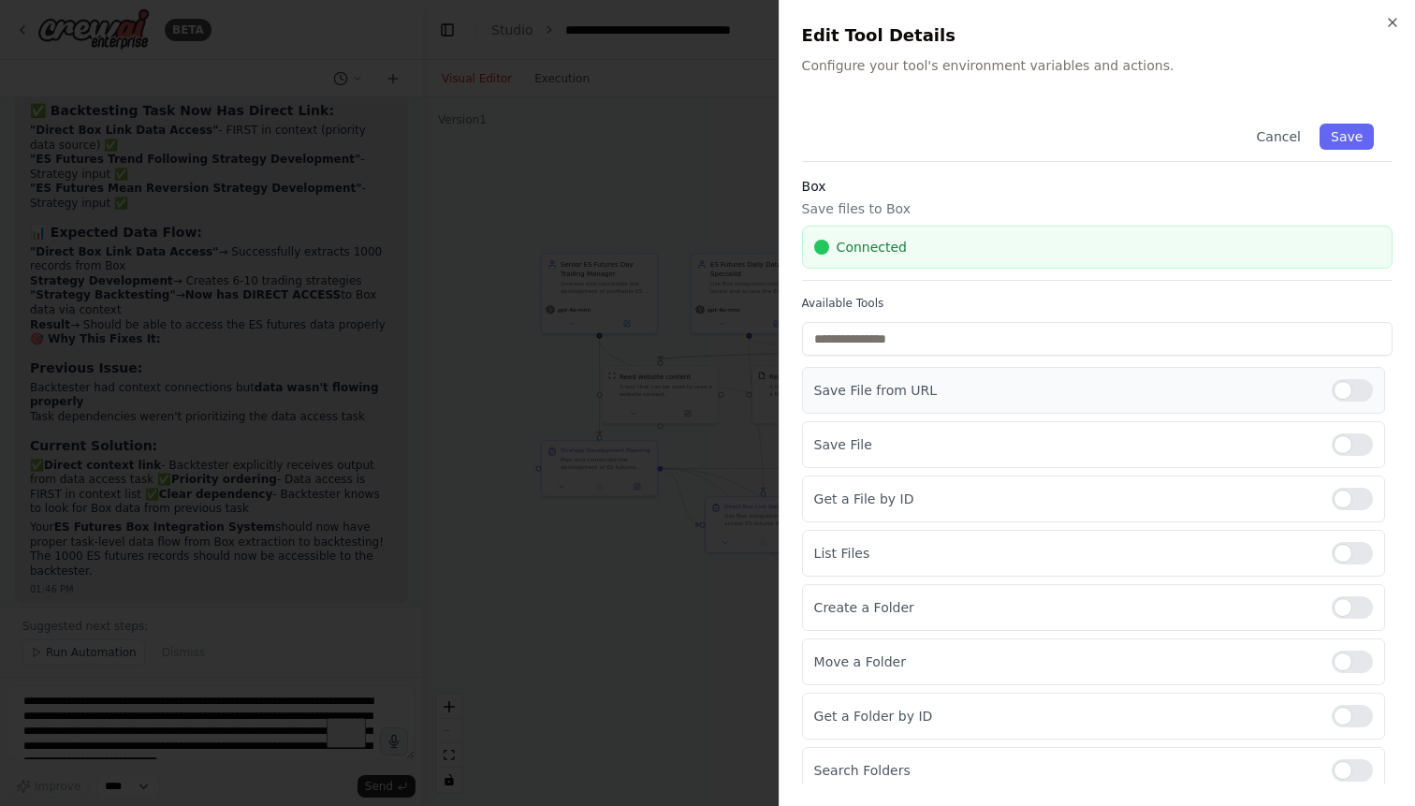
click at [1362, 387] on div at bounding box center [1351, 390] width 41 height 22
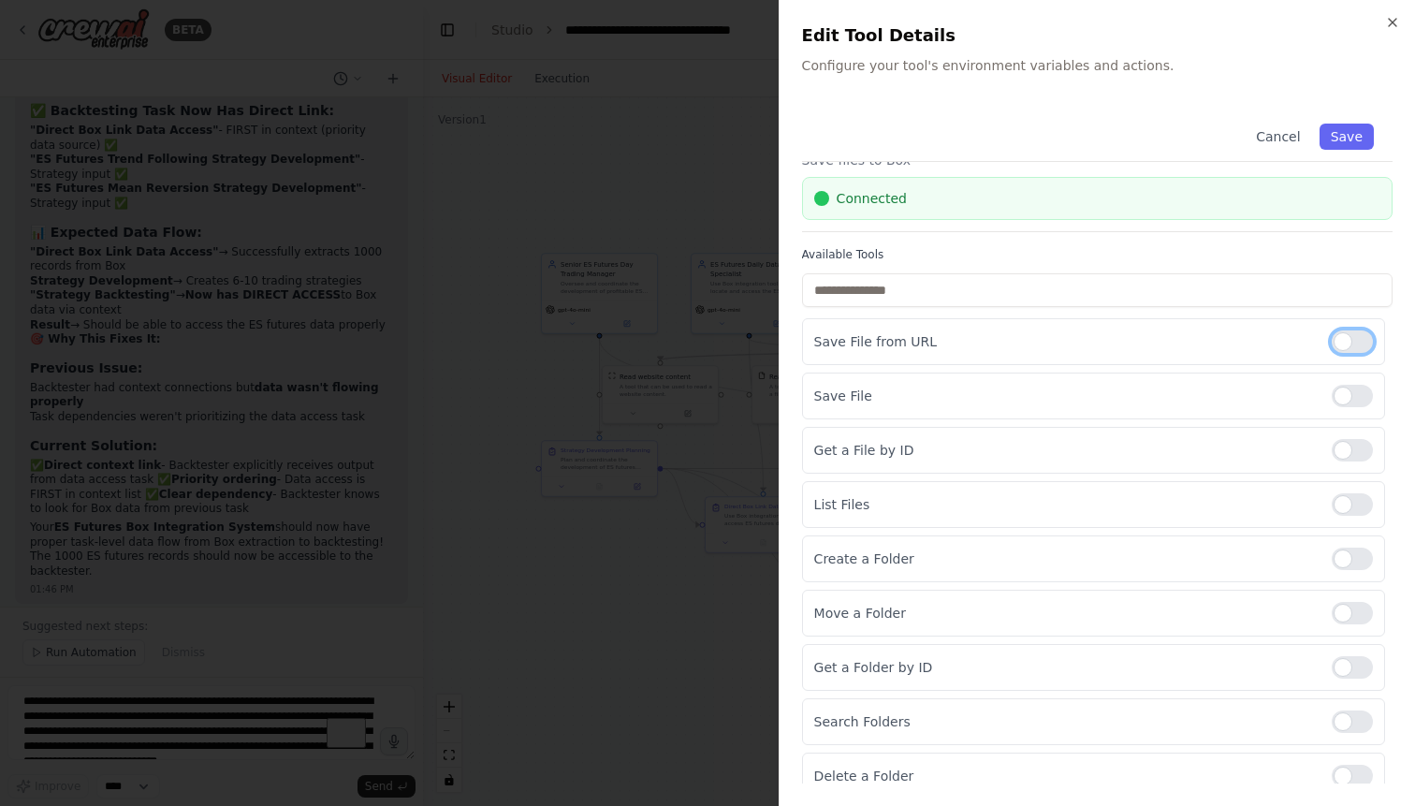
scroll to position [65, 0]
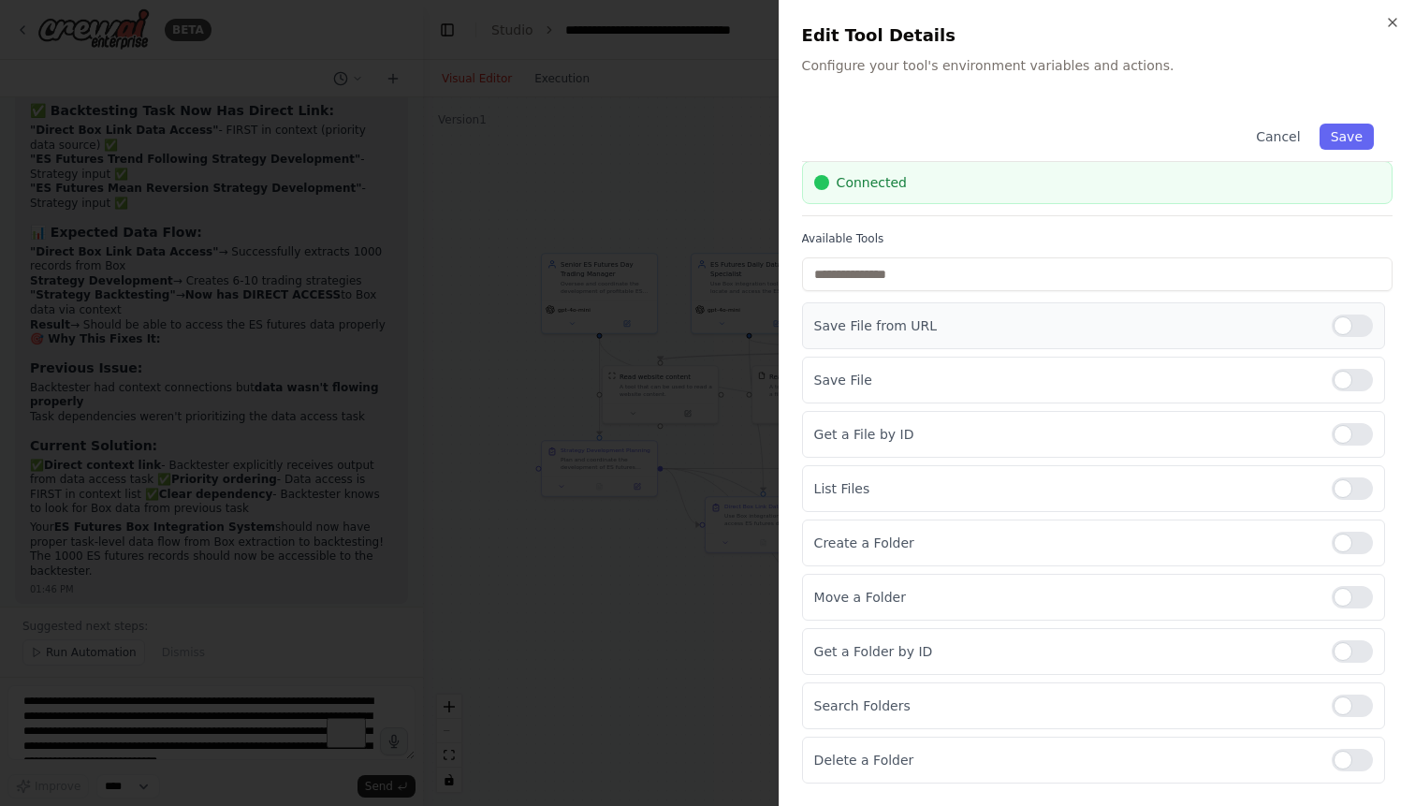
click at [1339, 323] on div at bounding box center [1351, 325] width 41 height 22
click at [1356, 145] on button "Save" at bounding box center [1346, 136] width 54 height 26
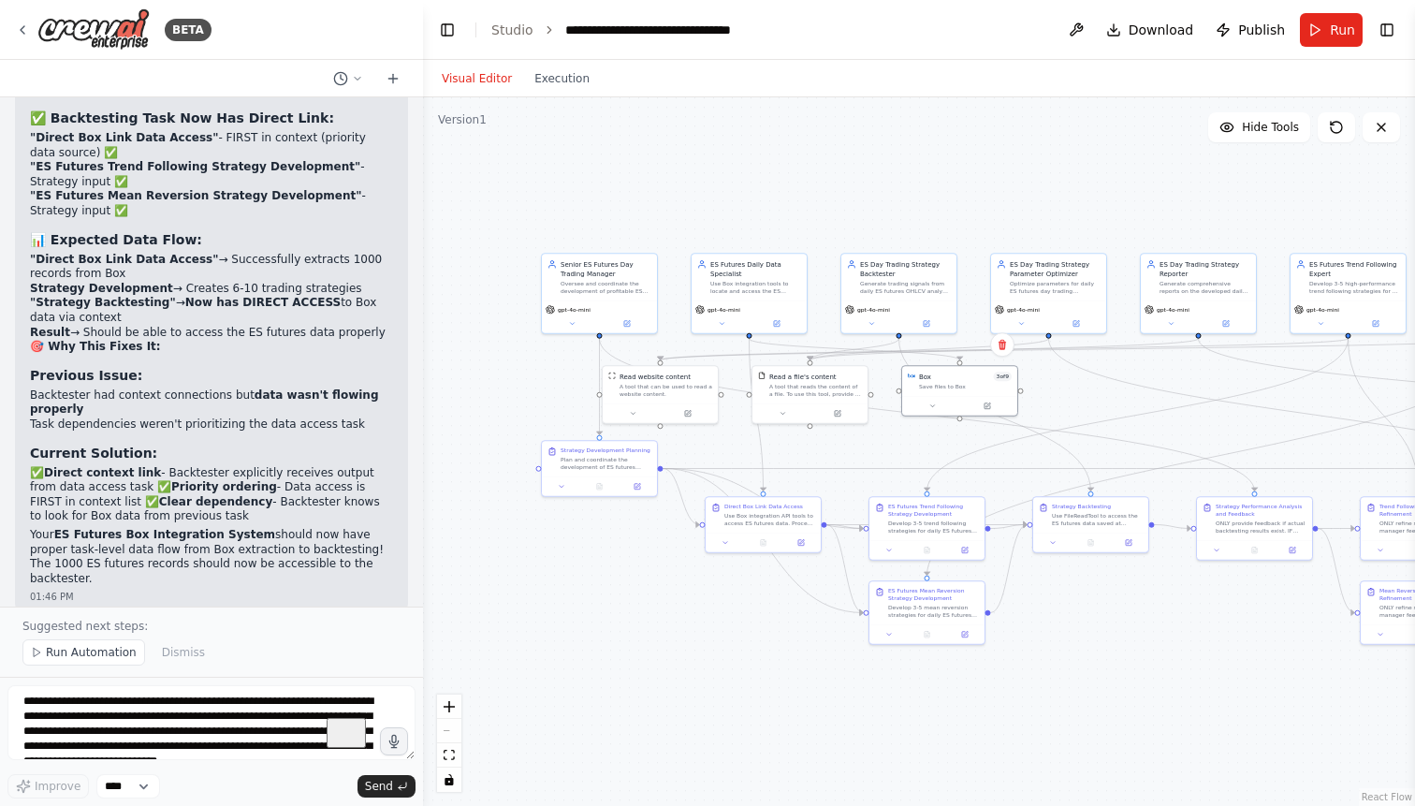
scroll to position [67543, 0]
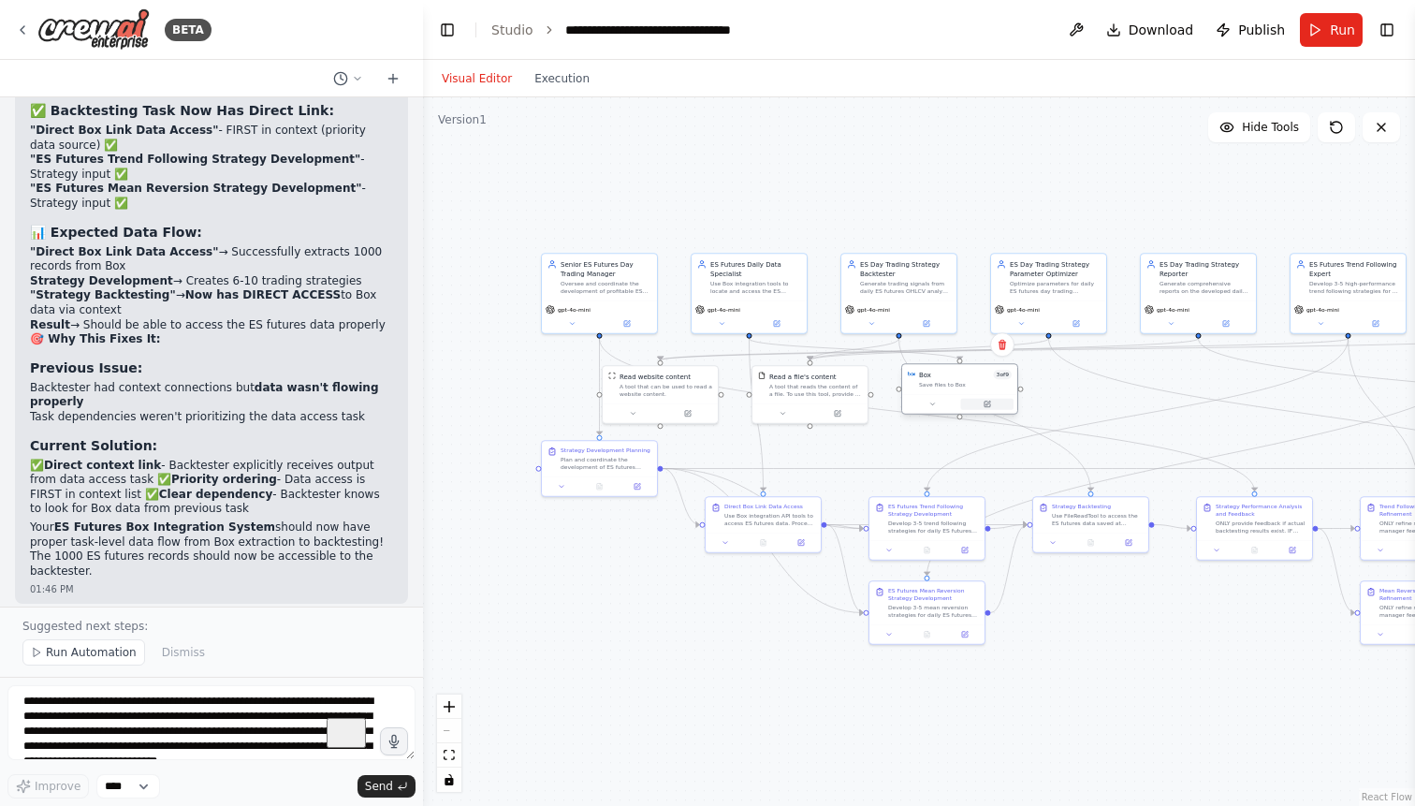
click at [985, 399] on button at bounding box center [987, 404] width 53 height 11
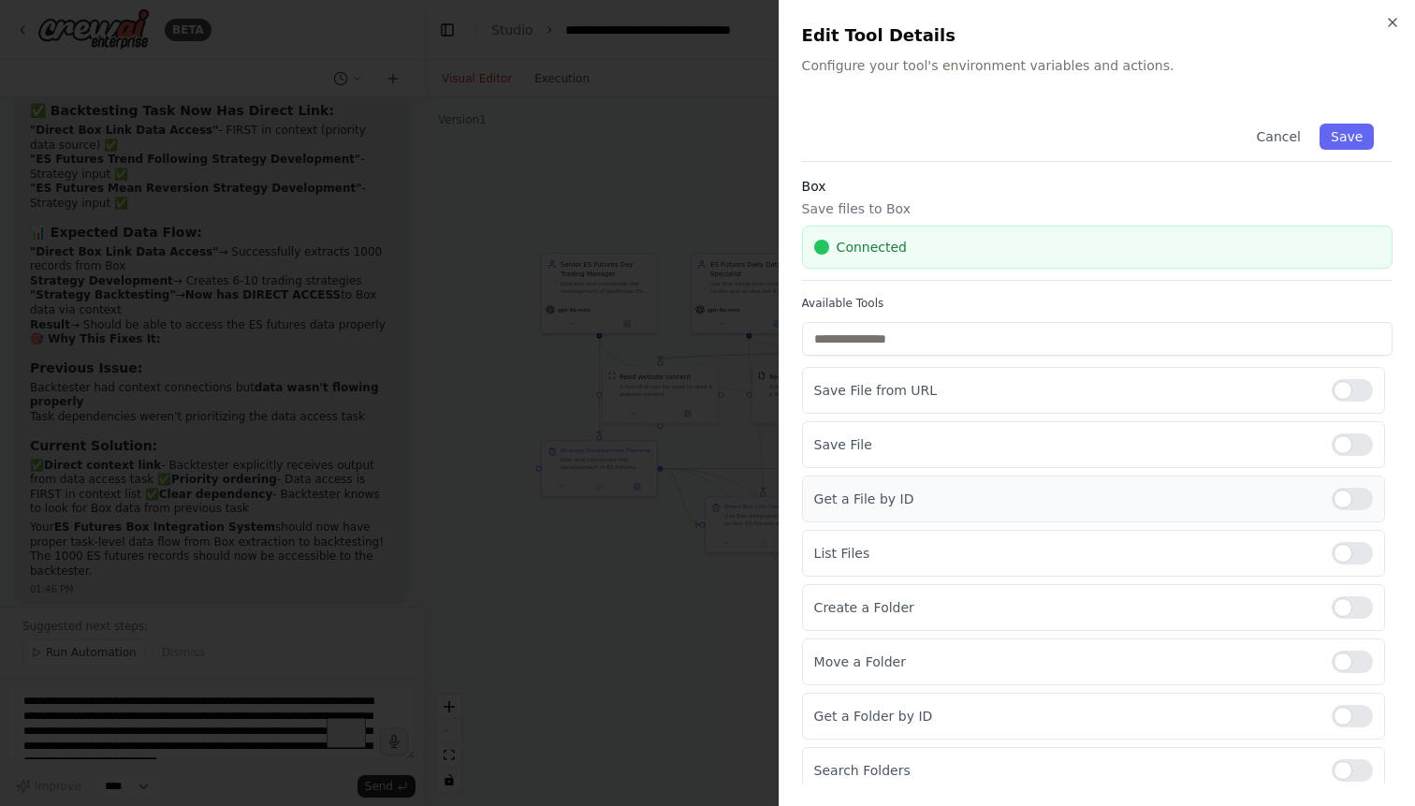
click at [1342, 493] on div at bounding box center [1351, 498] width 41 height 22
click at [1346, 138] on button "Save" at bounding box center [1346, 136] width 54 height 26
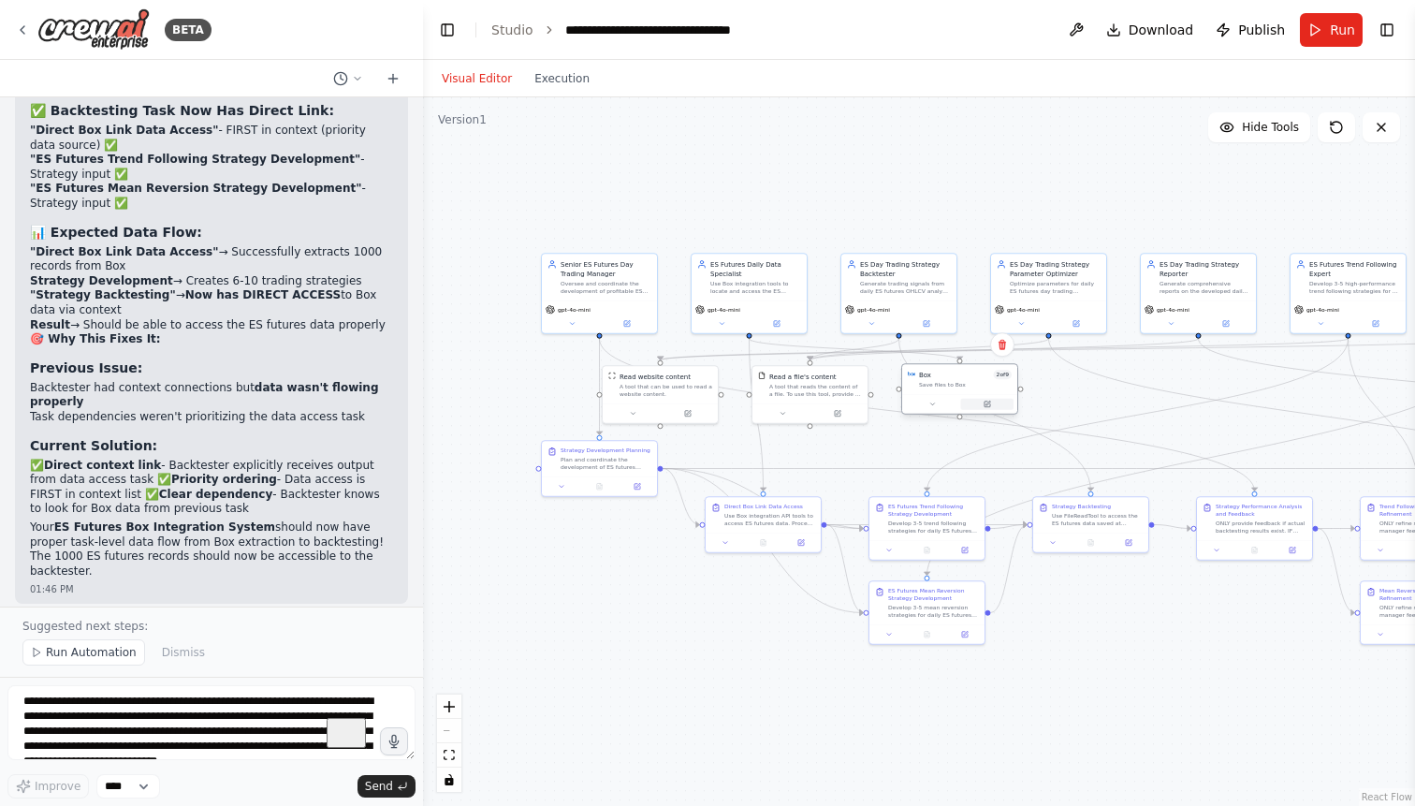
click at [990, 406] on icon at bounding box center [987, 404] width 6 height 6
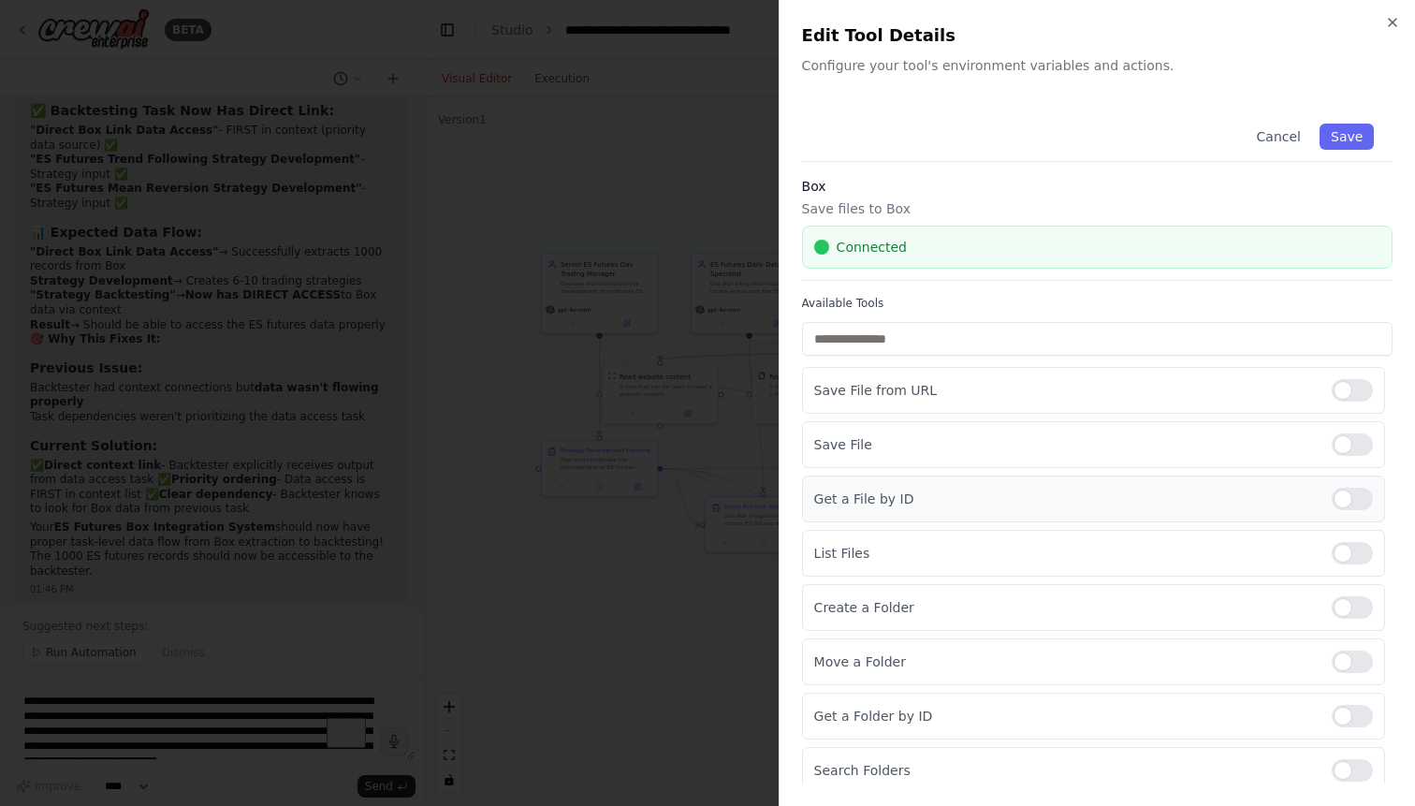
click at [1365, 500] on div at bounding box center [1351, 498] width 41 height 22
click at [1356, 137] on button "Save" at bounding box center [1346, 136] width 54 height 26
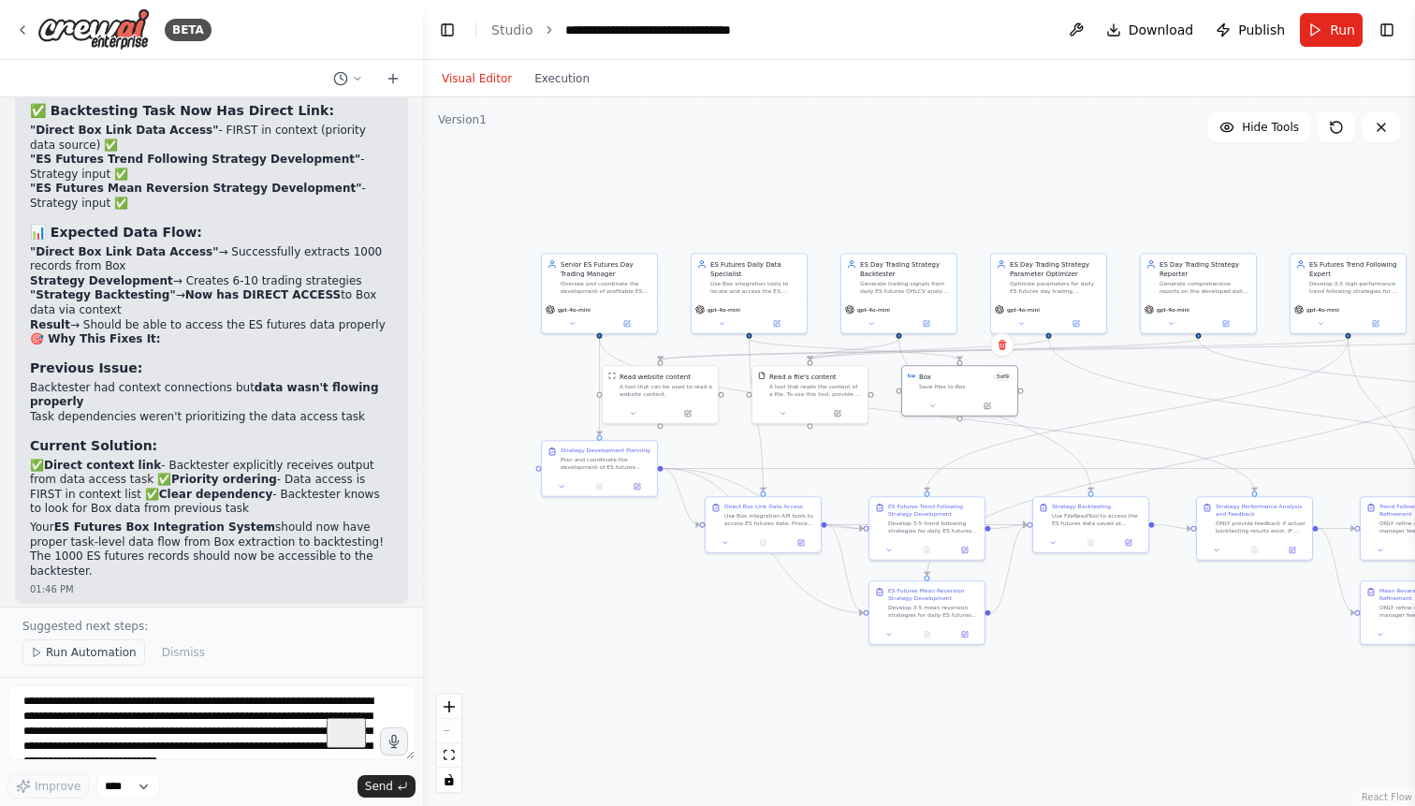
click at [94, 655] on span "Run Automation" at bounding box center [91, 652] width 91 height 15
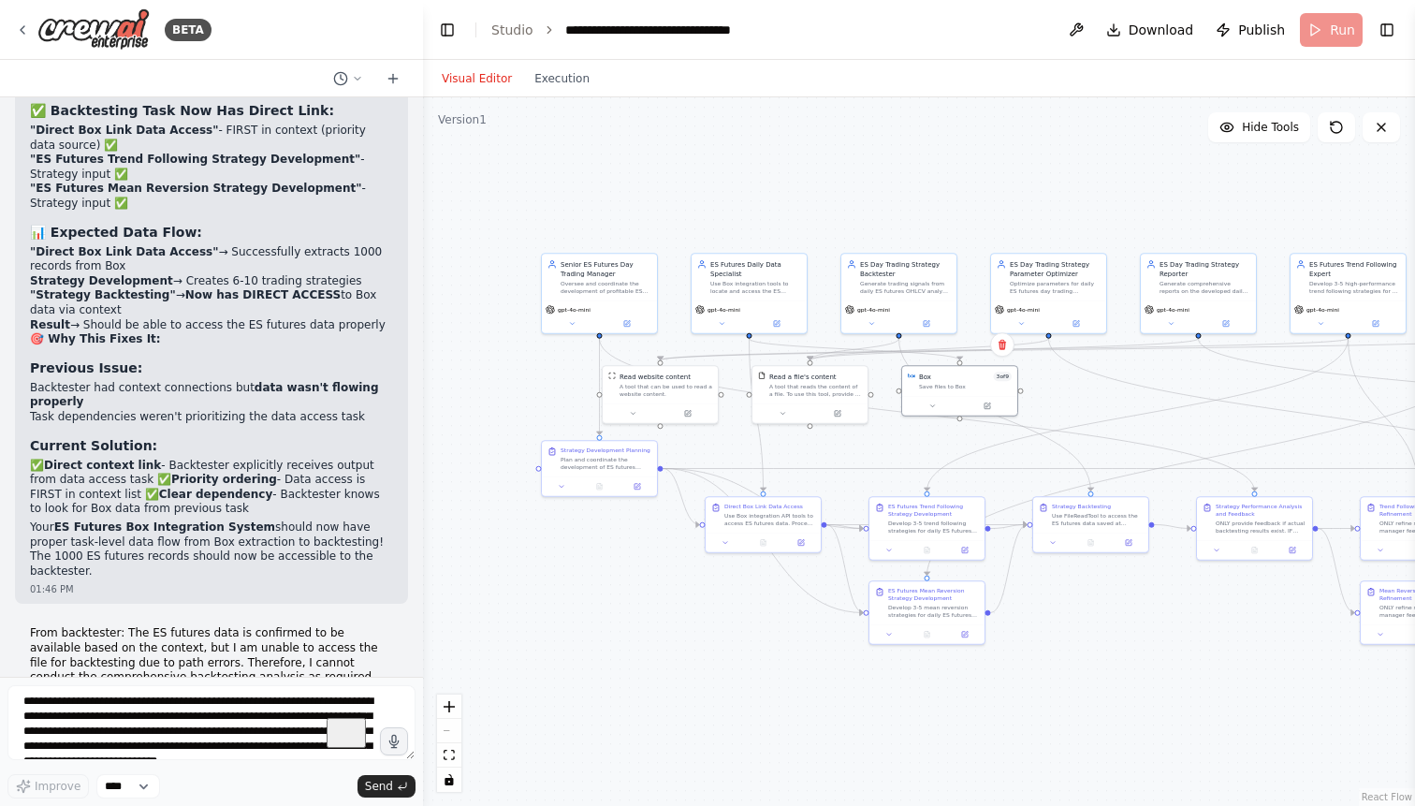
scroll to position [67473, 0]
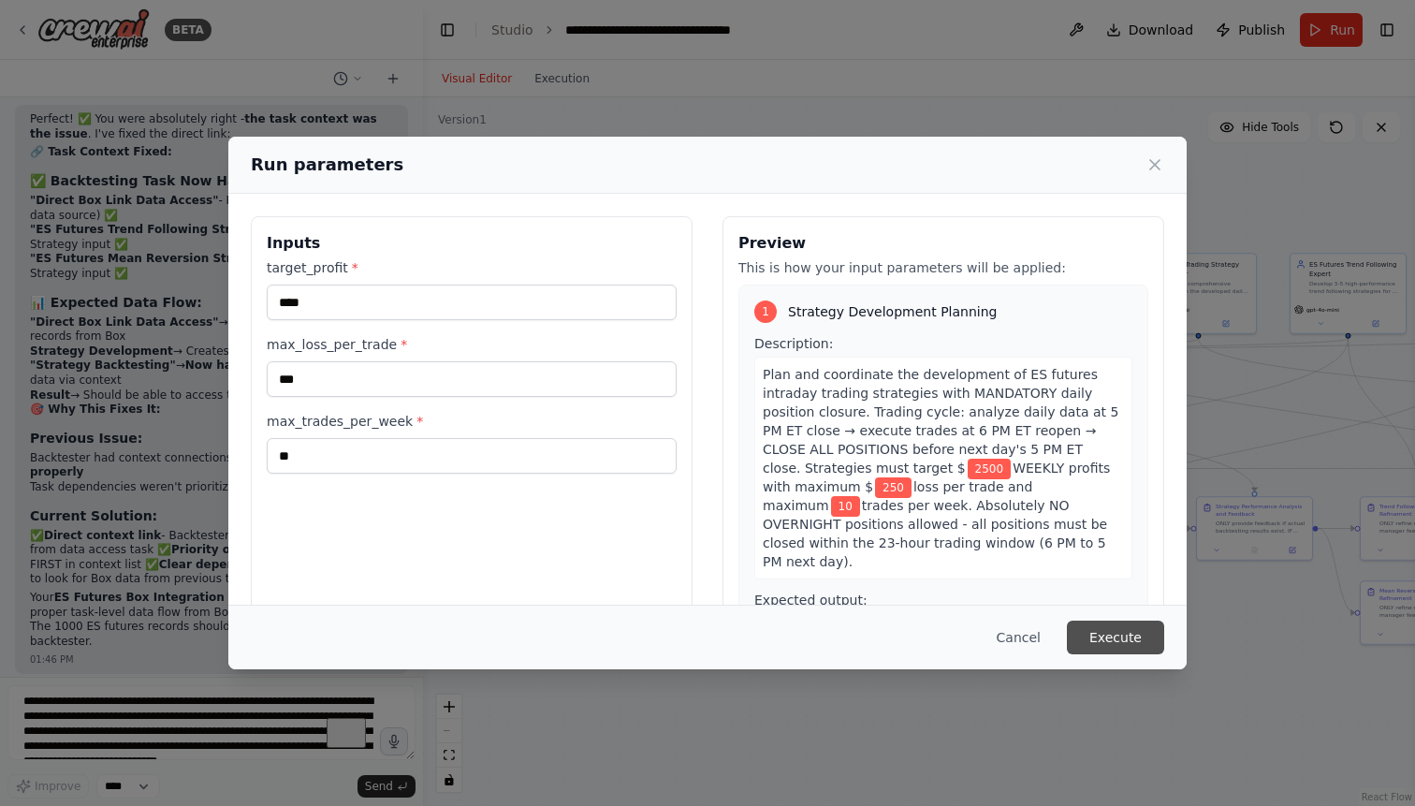
click at [1117, 634] on button "Execute" at bounding box center [1115, 637] width 97 height 34
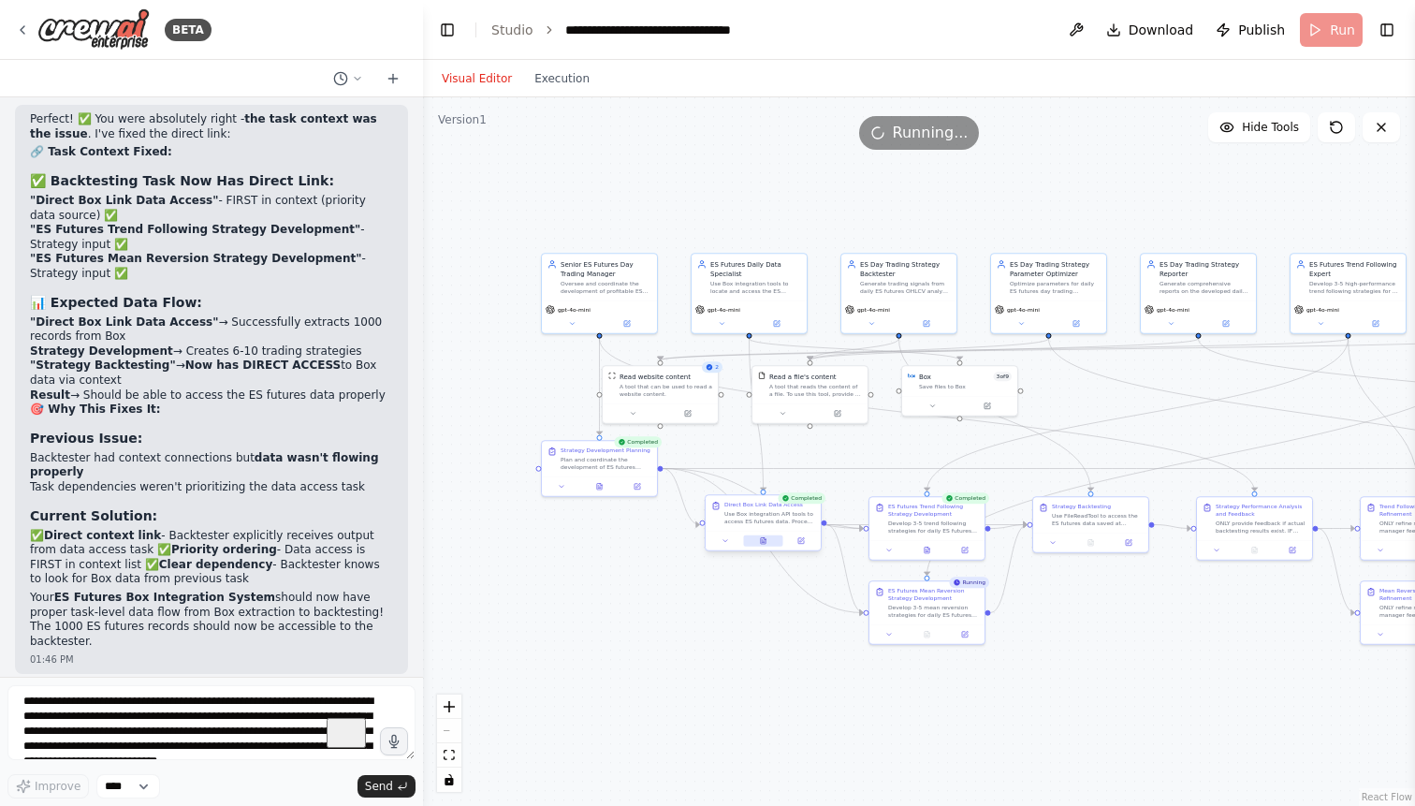
click at [764, 542] on icon at bounding box center [763, 540] width 5 height 7
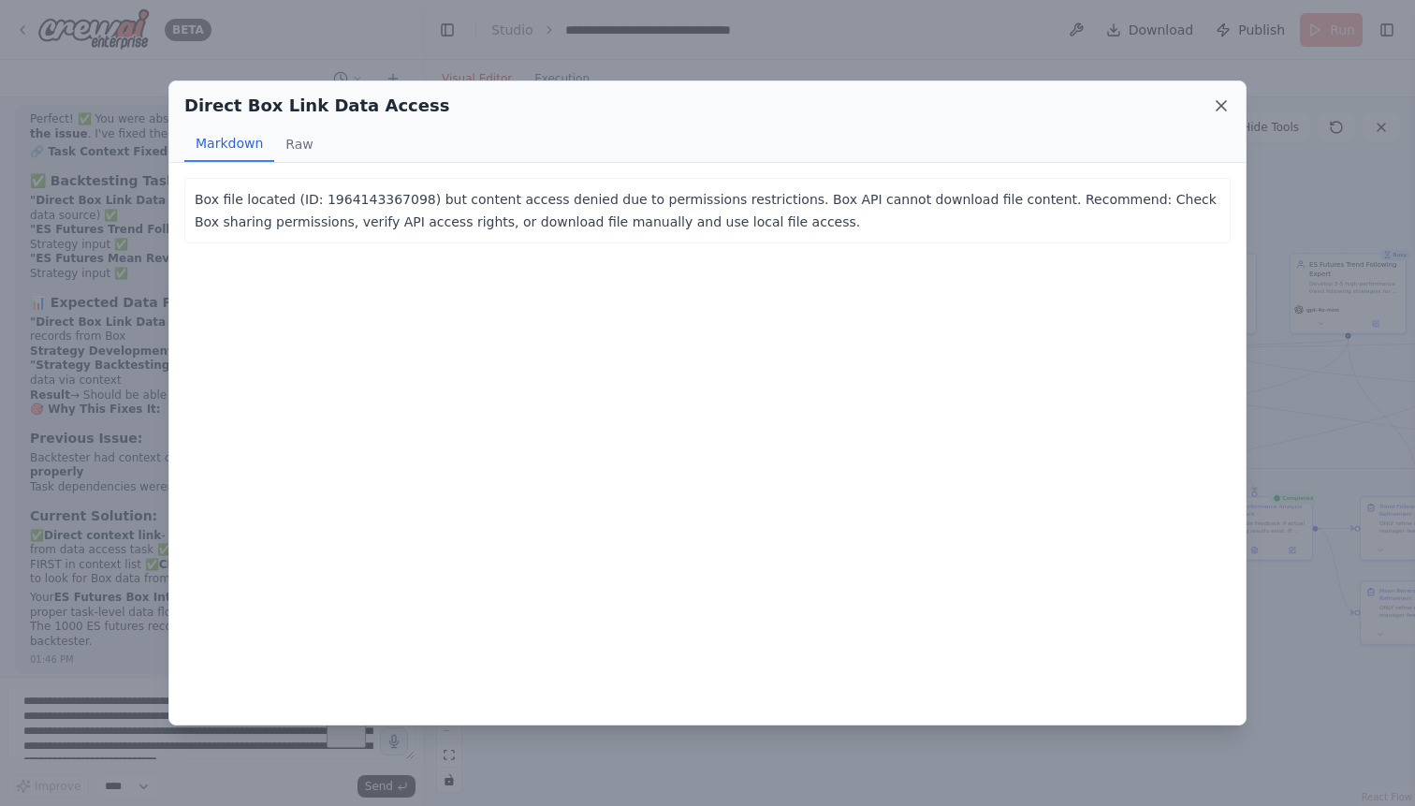
click at [1217, 107] on icon at bounding box center [1221, 105] width 19 height 19
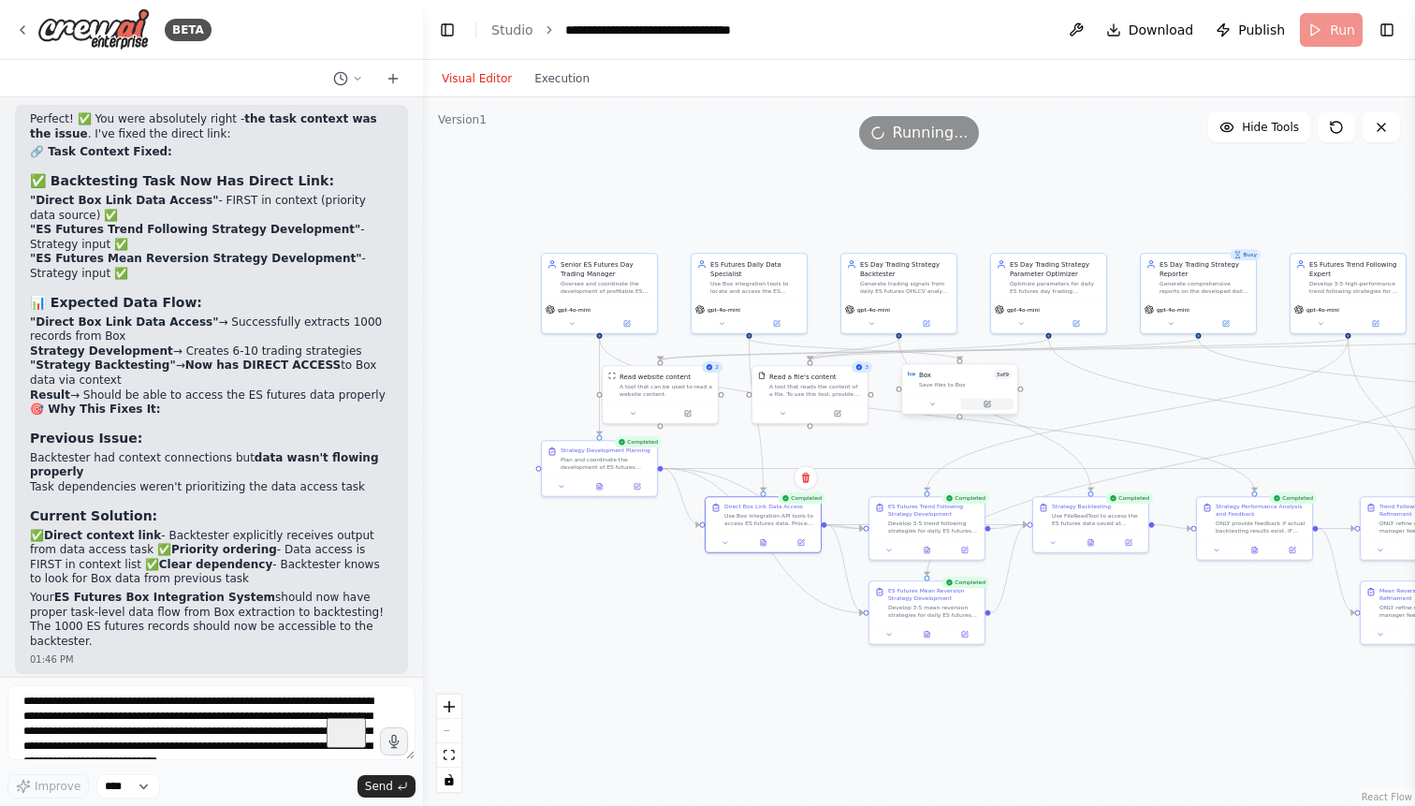
click at [988, 401] on icon at bounding box center [986, 403] width 7 height 7
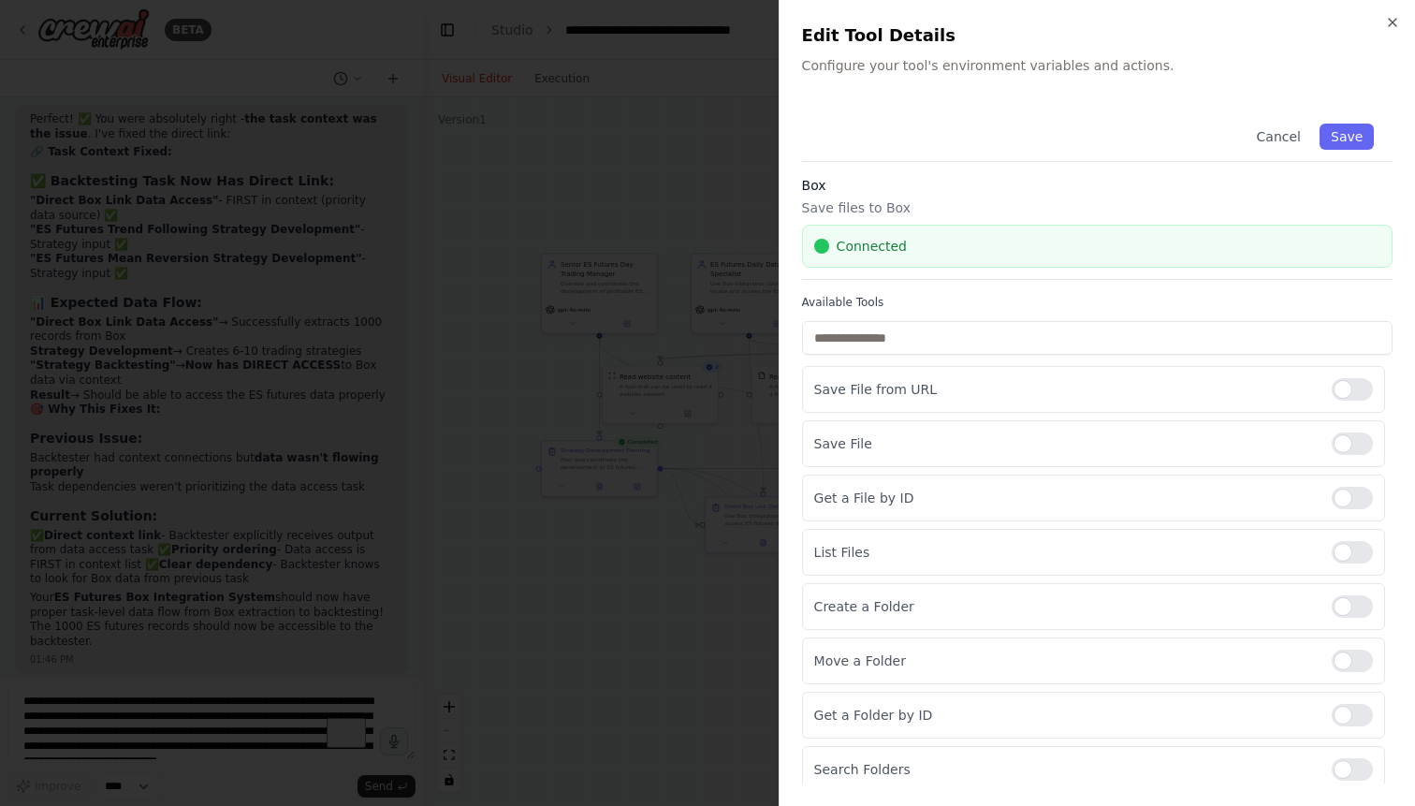
scroll to position [0, 0]
click at [1339, 139] on button "Save" at bounding box center [1346, 136] width 54 height 26
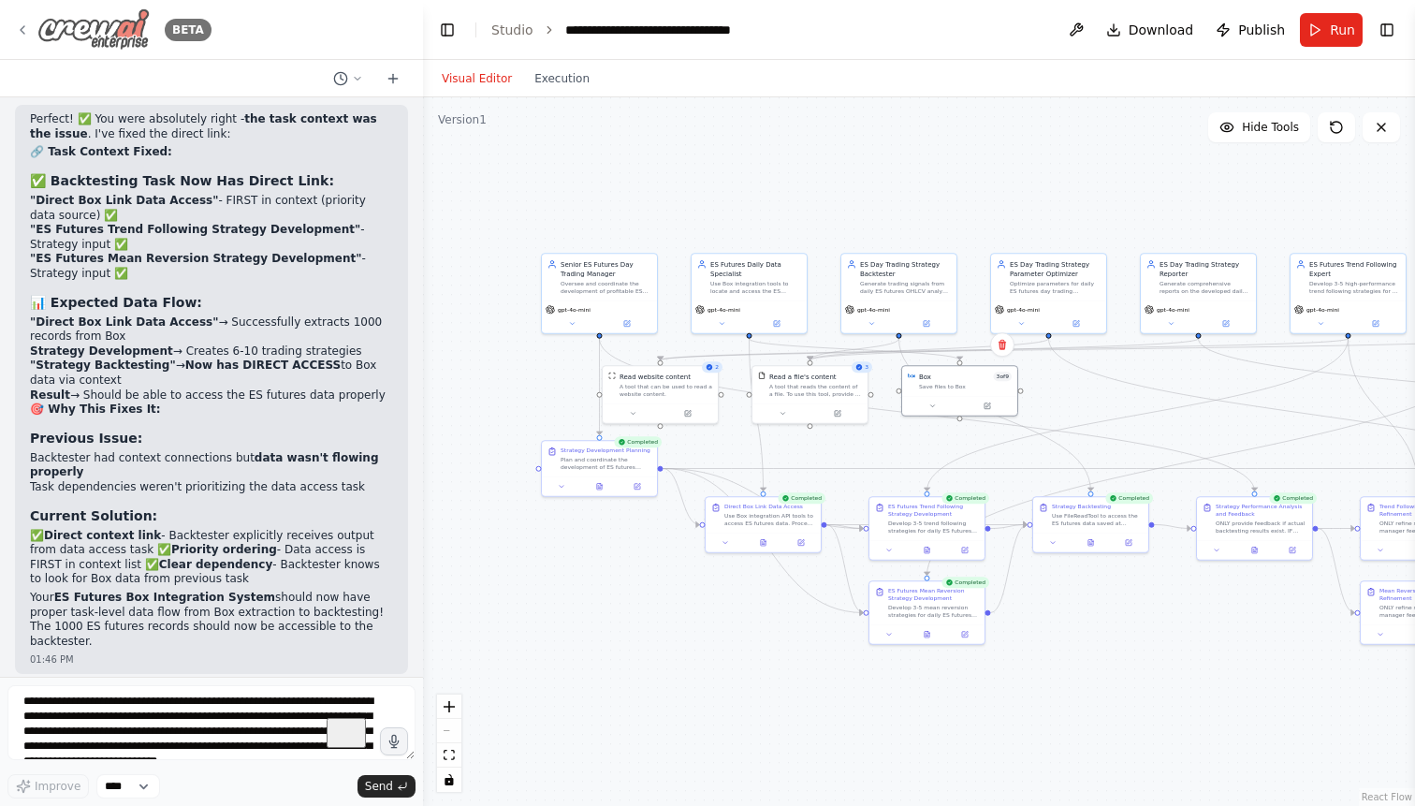
click at [22, 29] on icon at bounding box center [23, 29] width 4 height 7
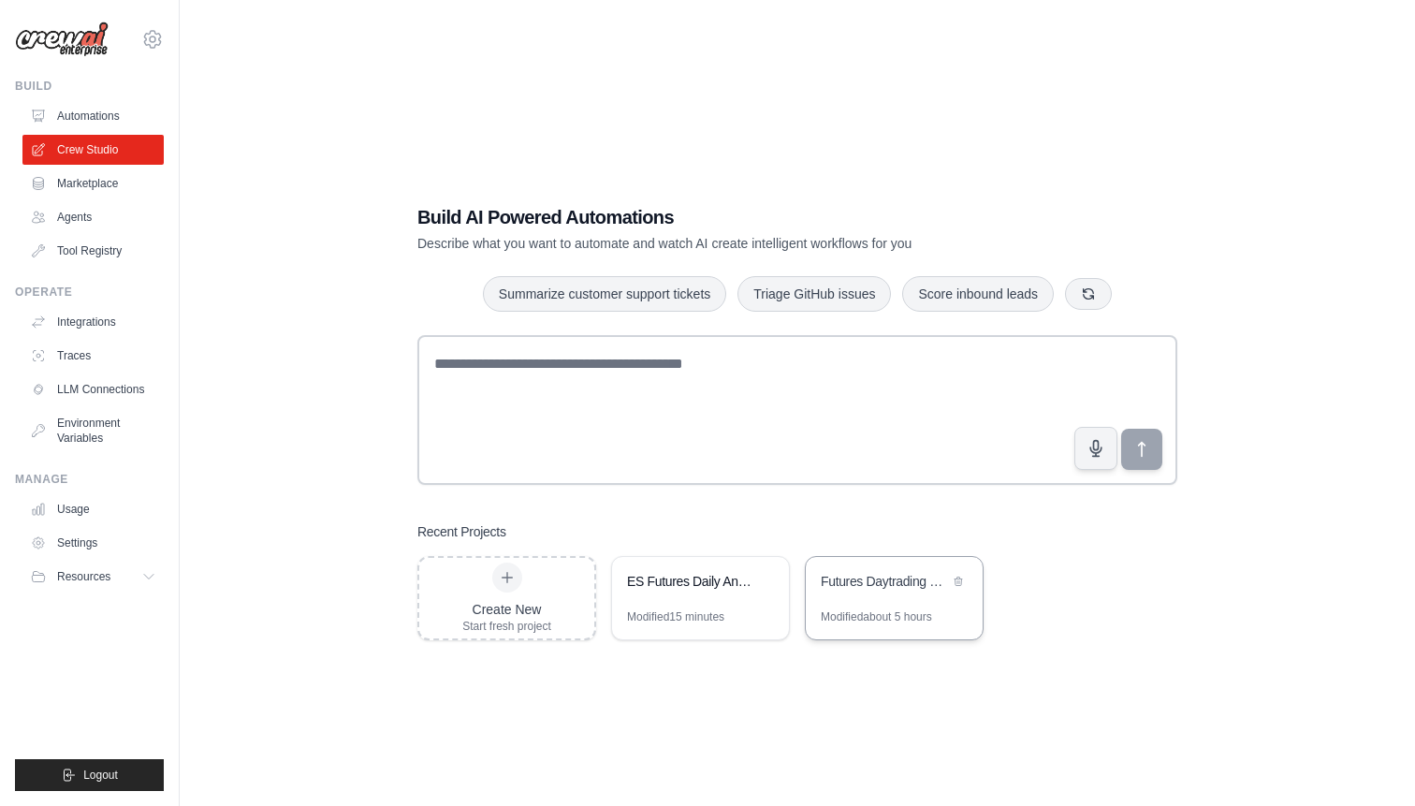
click at [906, 604] on div "Futures Daytrading Strategy Development System" at bounding box center [894, 583] width 177 height 52
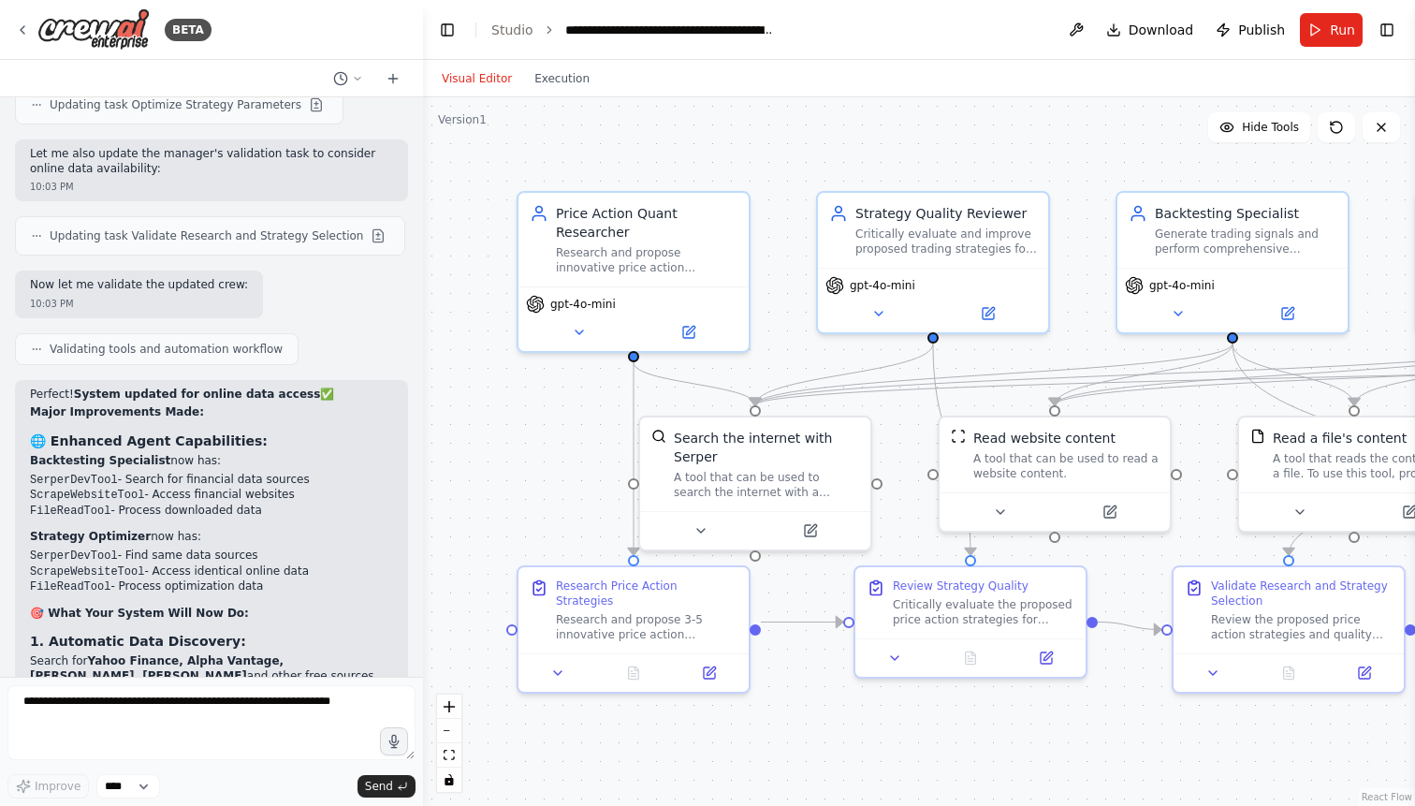
scroll to position [18551, 0]
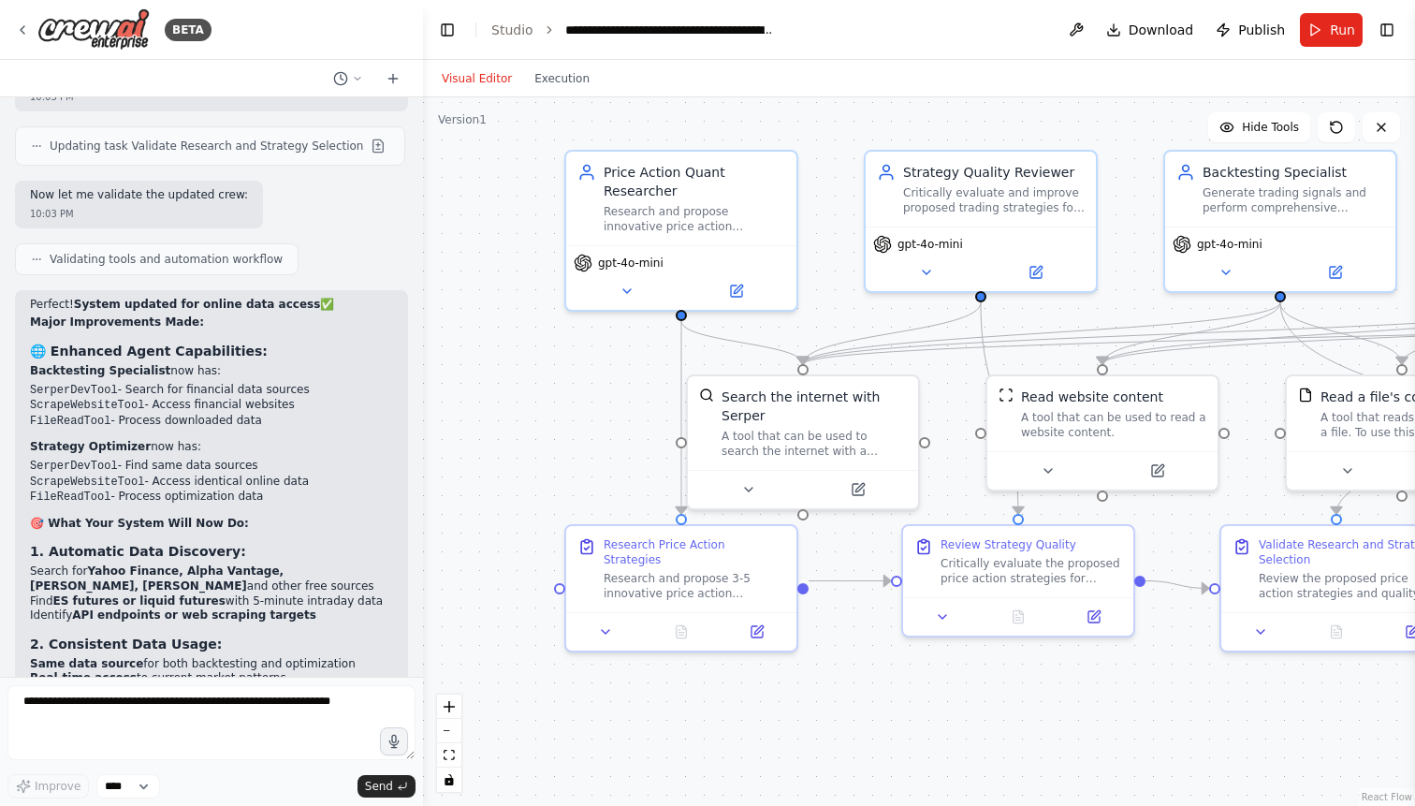
drag, startPoint x: 1132, startPoint y: 572, endPoint x: 1180, endPoint y: 530, distance: 63.0
click at [1180, 530] on div ".deletable-edge-delete-btn { width: 20px; height: 20px; border: 0px solid #ffff…" at bounding box center [919, 451] width 992 height 708
click at [127, 698] on textarea at bounding box center [211, 722] width 408 height 75
type textarea "**********"
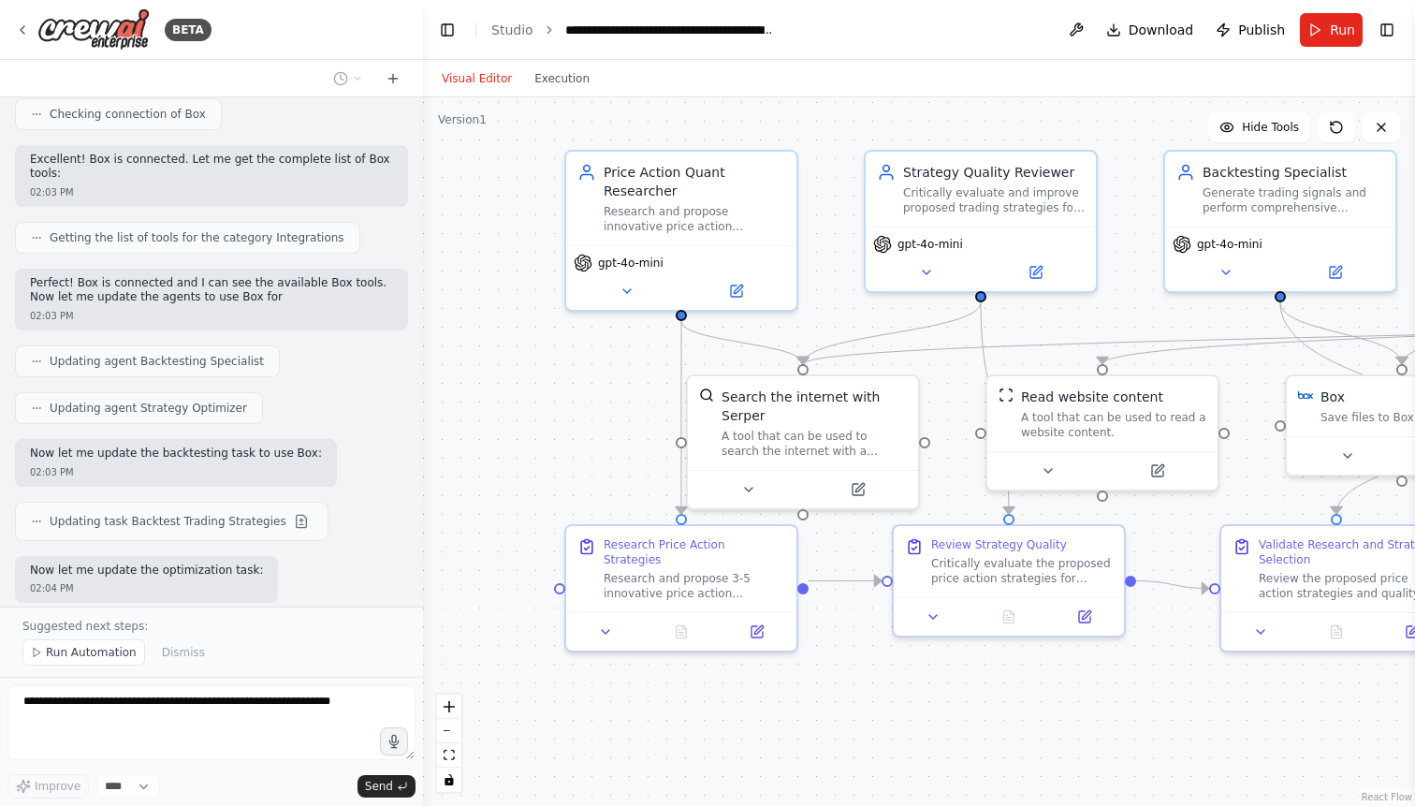
scroll to position [19842, 0]
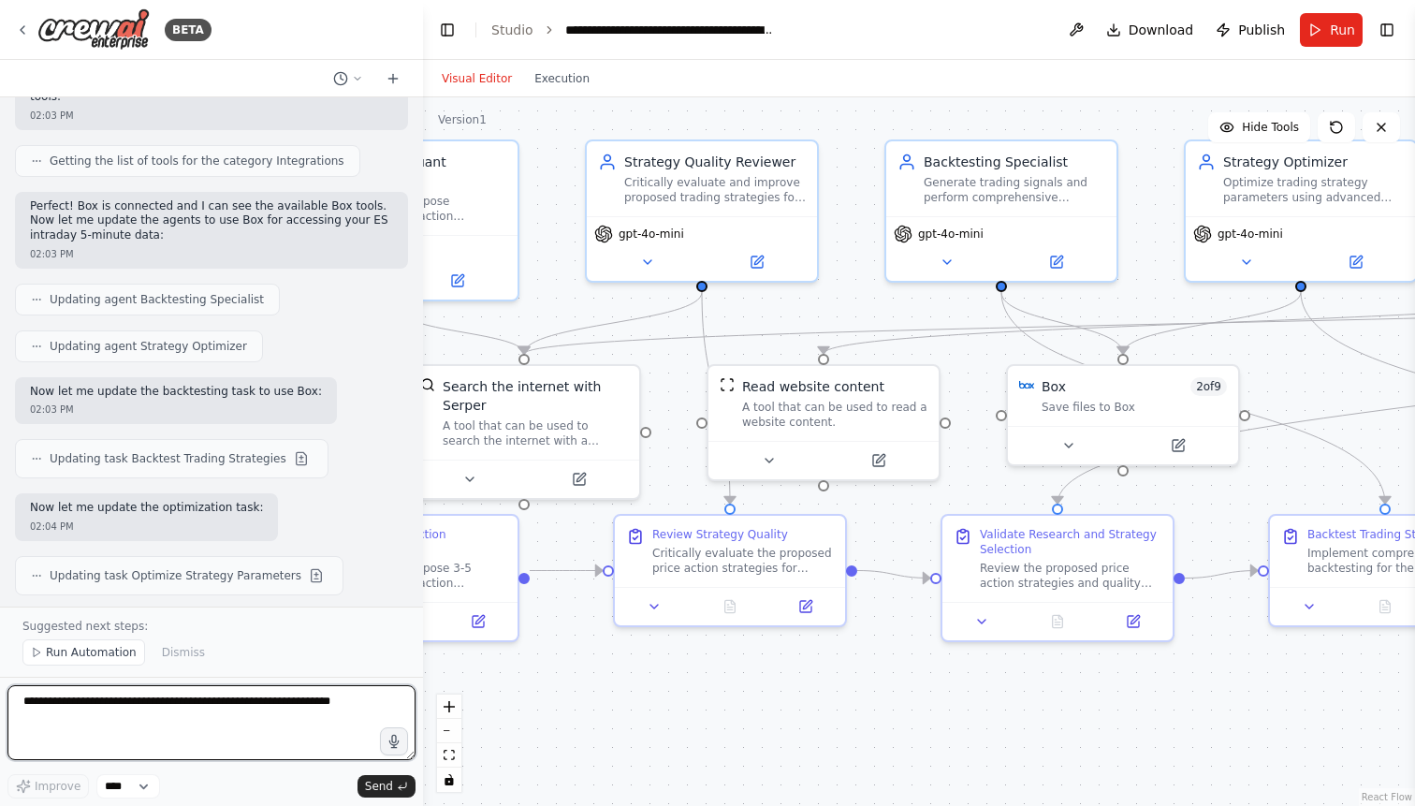
drag, startPoint x: 960, startPoint y: 377, endPoint x: 680, endPoint y: 367, distance: 279.9
click at [680, 367] on div ".deletable-edge-delete-btn { width: 20px; height: 20px; border: 0px solid #ffff…" at bounding box center [919, 451] width 992 height 708
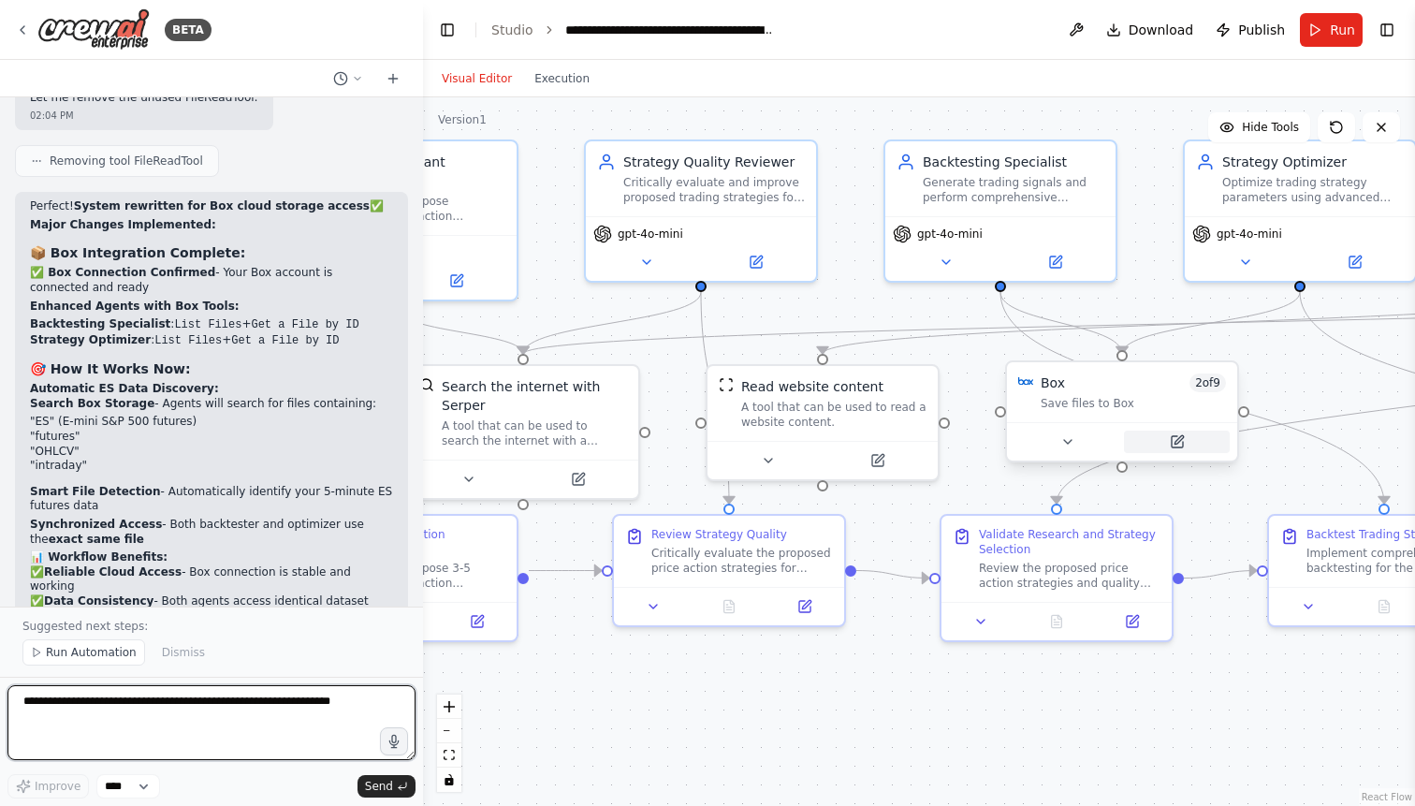
scroll to position [20686, 0]
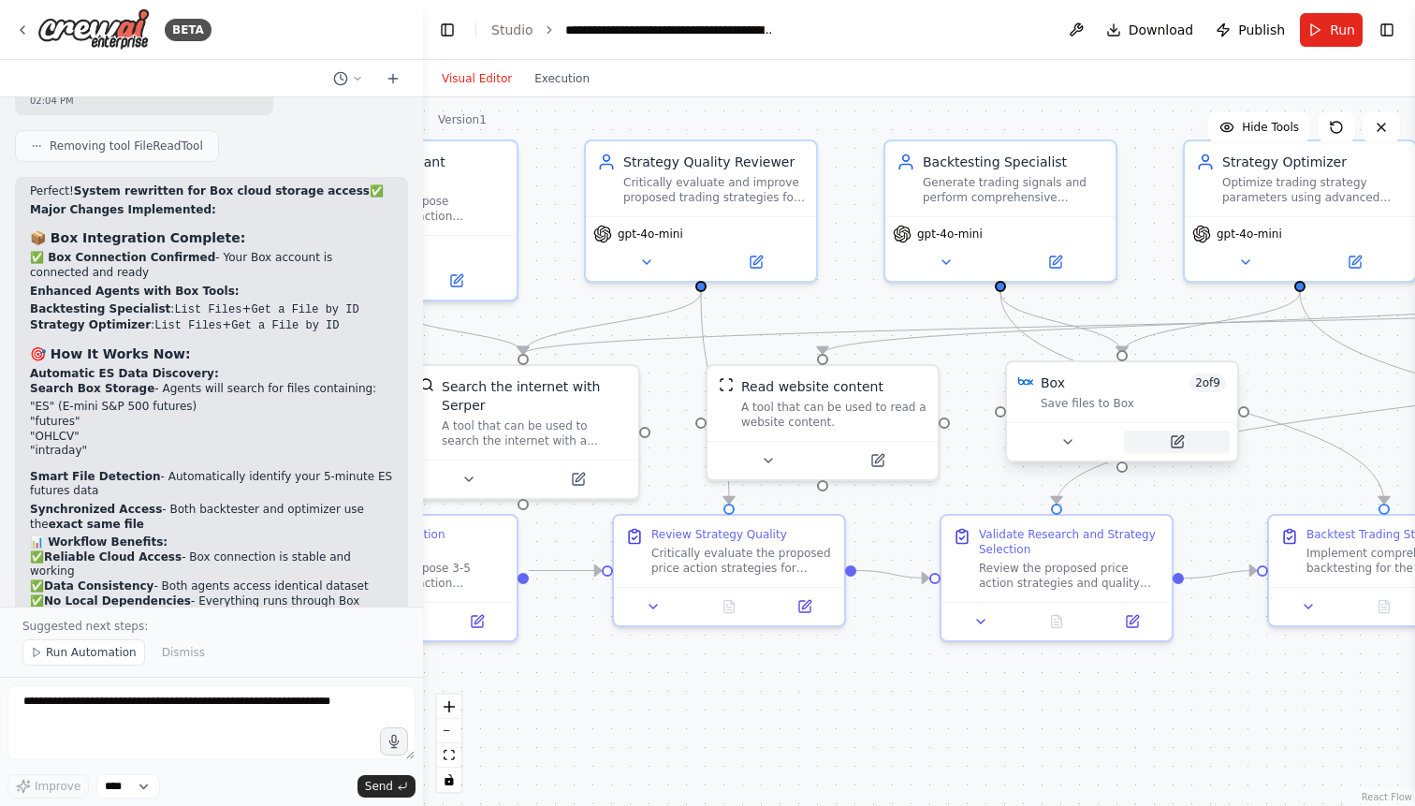
click at [1181, 439] on icon at bounding box center [1178, 439] width 8 height 8
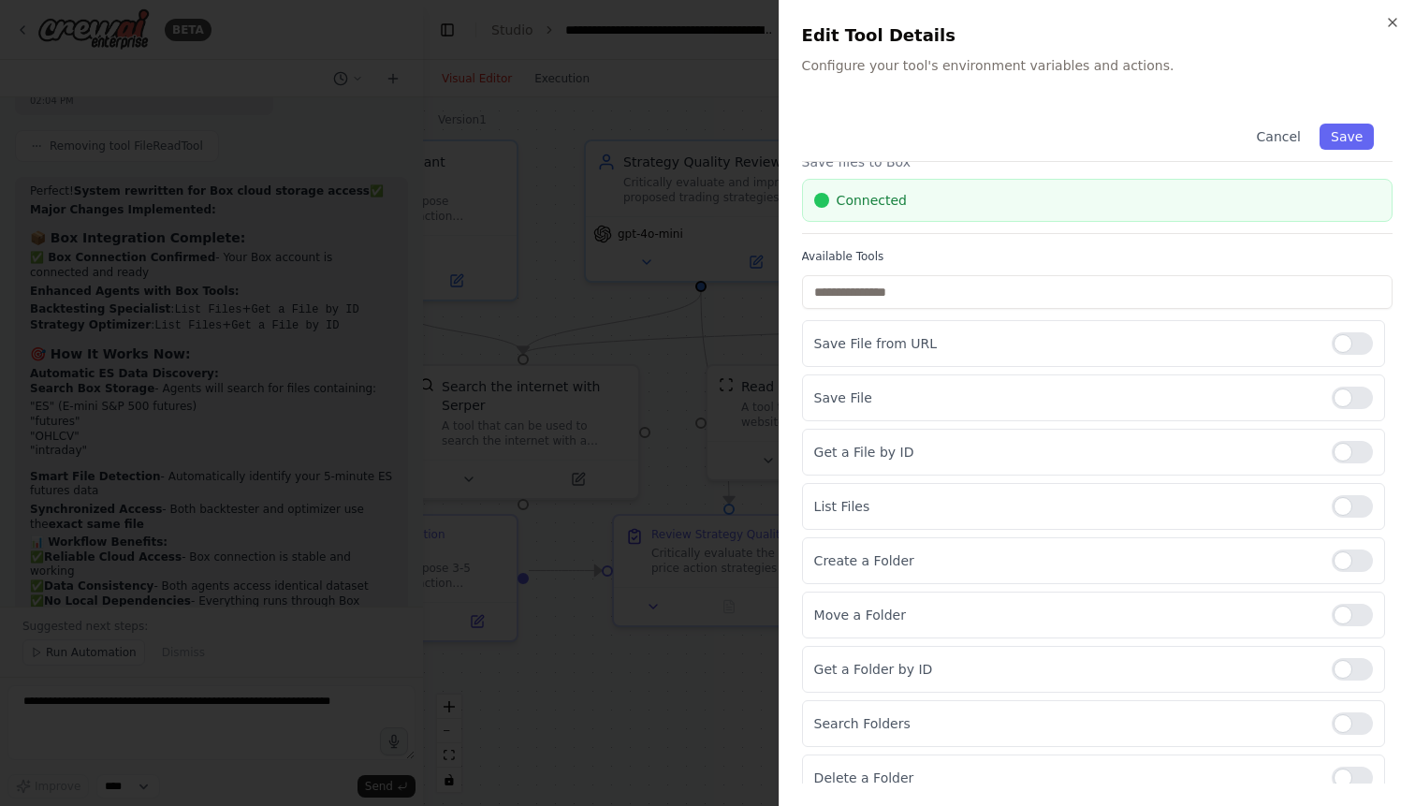
scroll to position [65, 0]
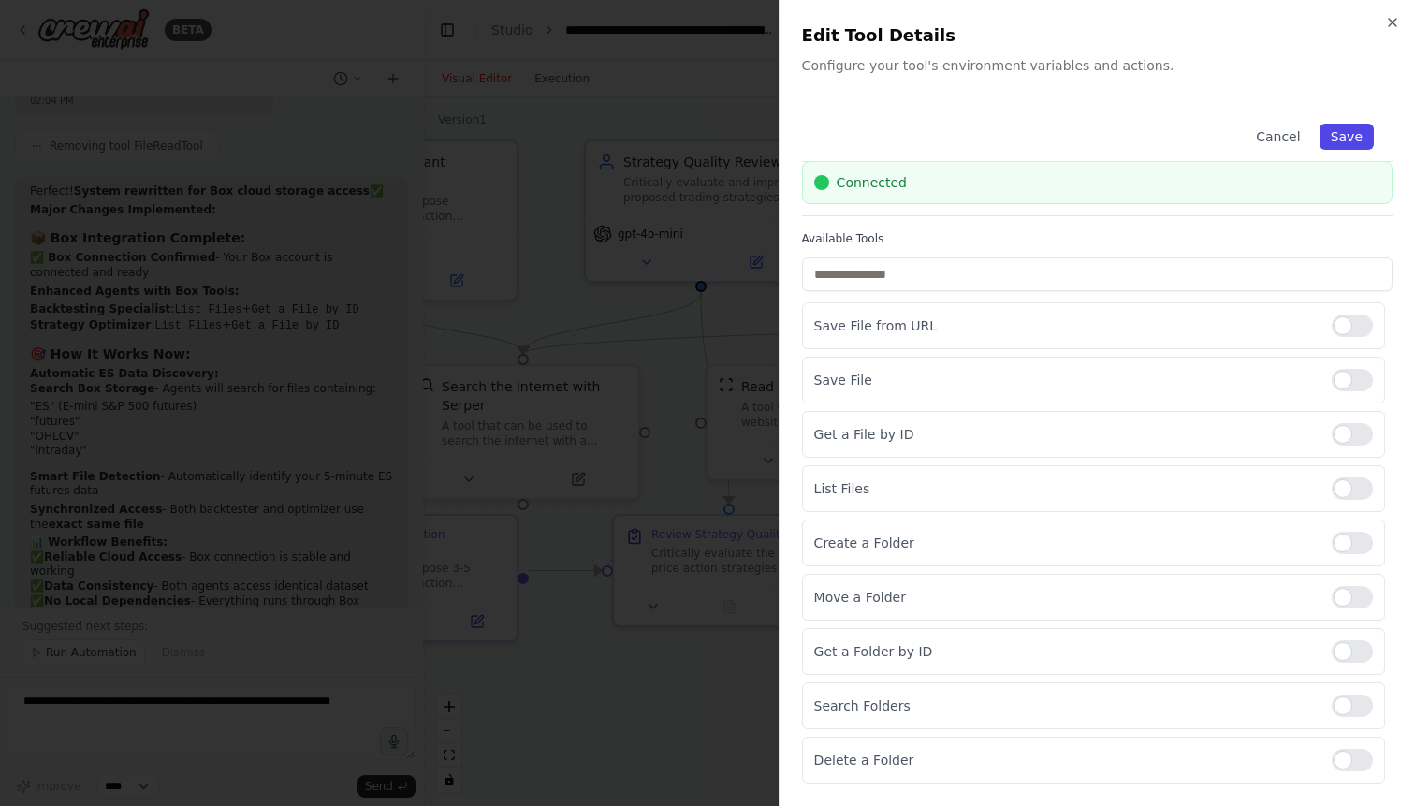
click at [1356, 137] on button "Save" at bounding box center [1346, 136] width 54 height 26
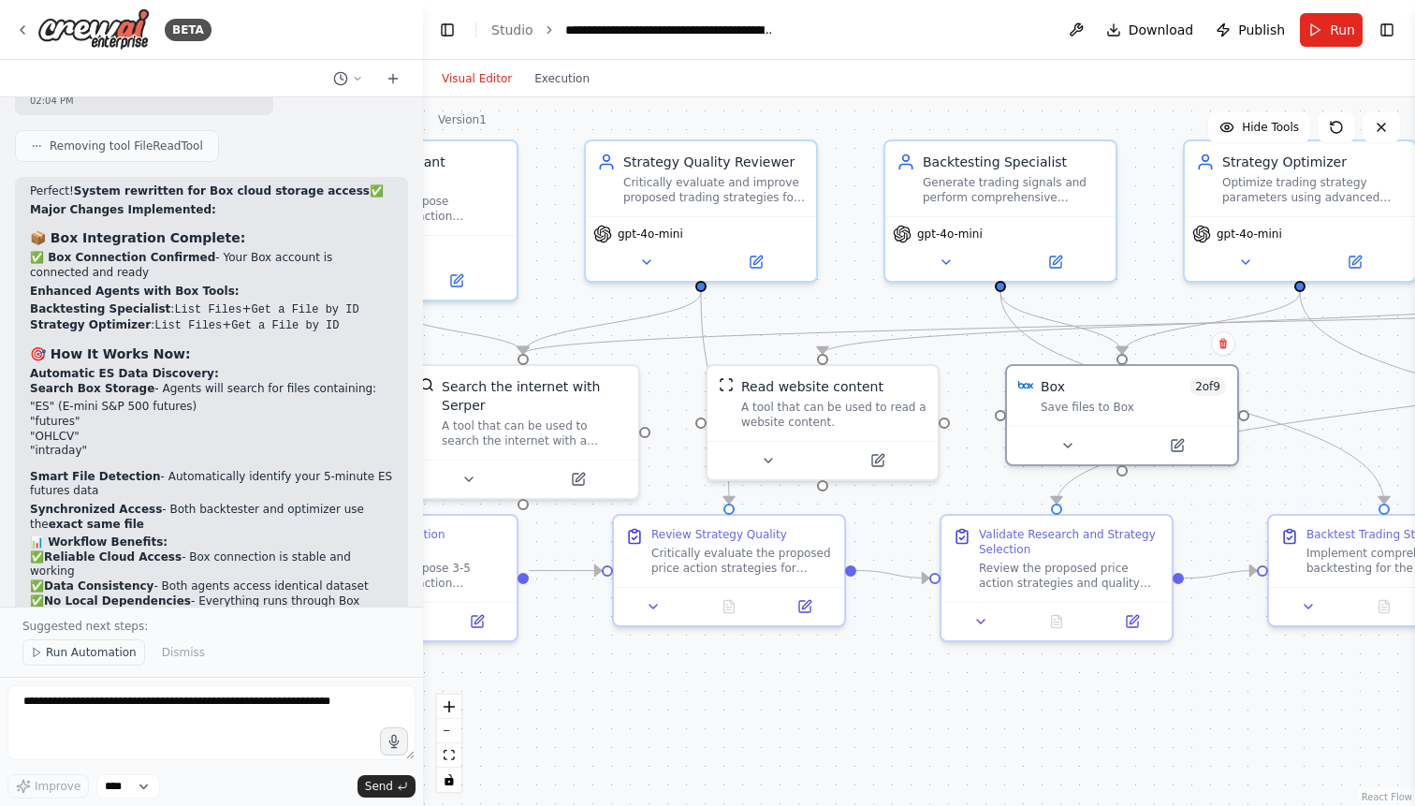
click at [71, 657] on span "Run Automation" at bounding box center [91, 652] width 91 height 15
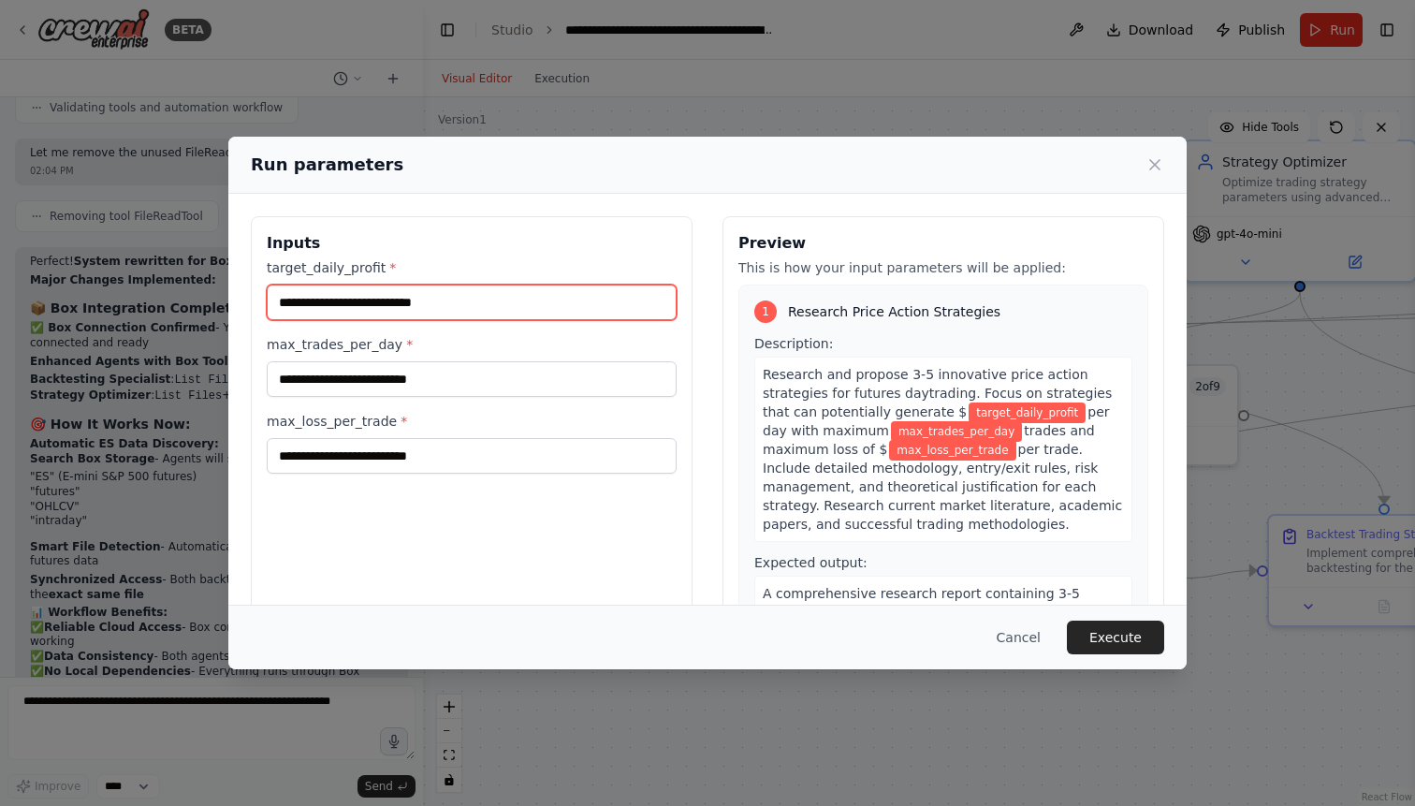
click at [533, 308] on input "target_daily_profit *" at bounding box center [472, 302] width 410 height 36
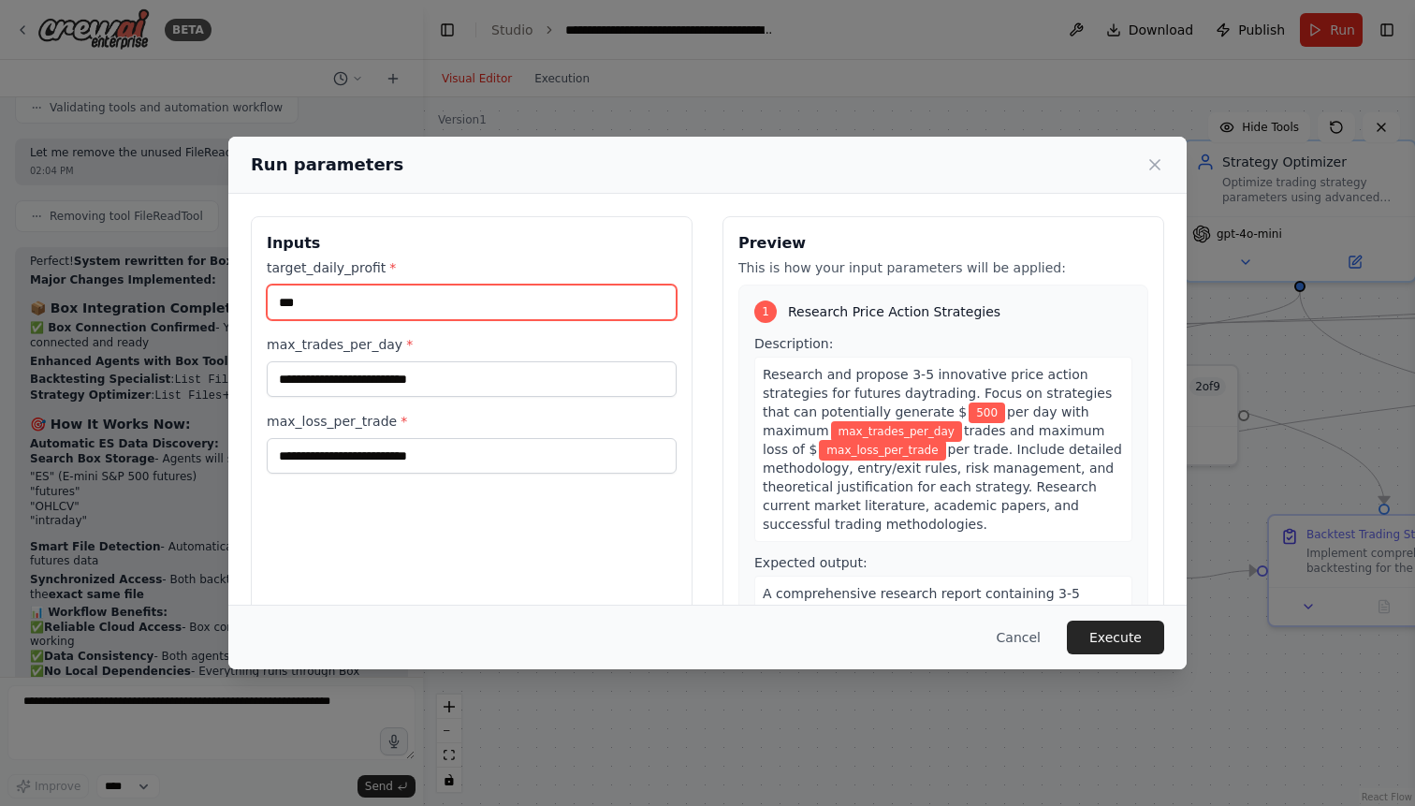
type input "***"
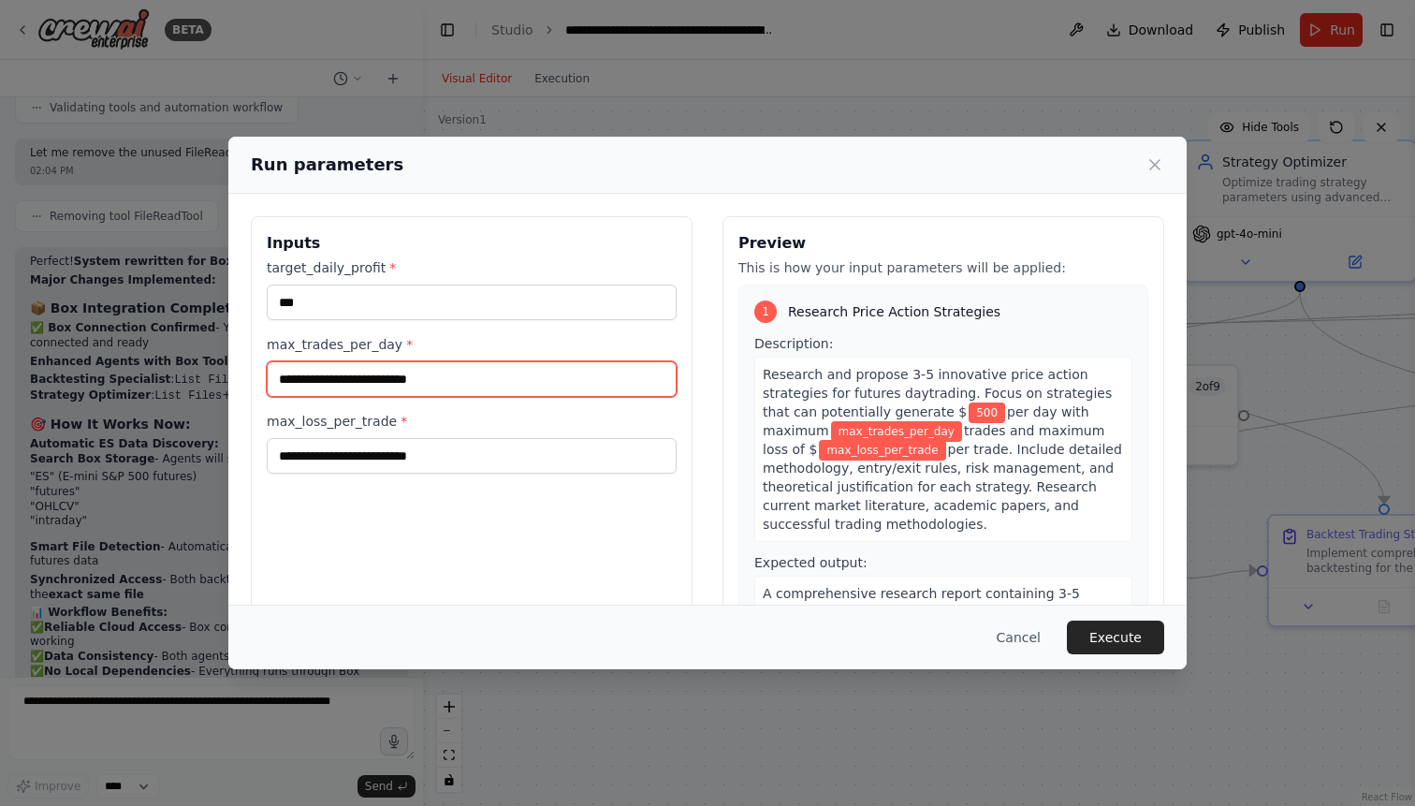
click at [364, 385] on input "max_trades_per_day *" at bounding box center [472, 379] width 410 height 36
type input "**"
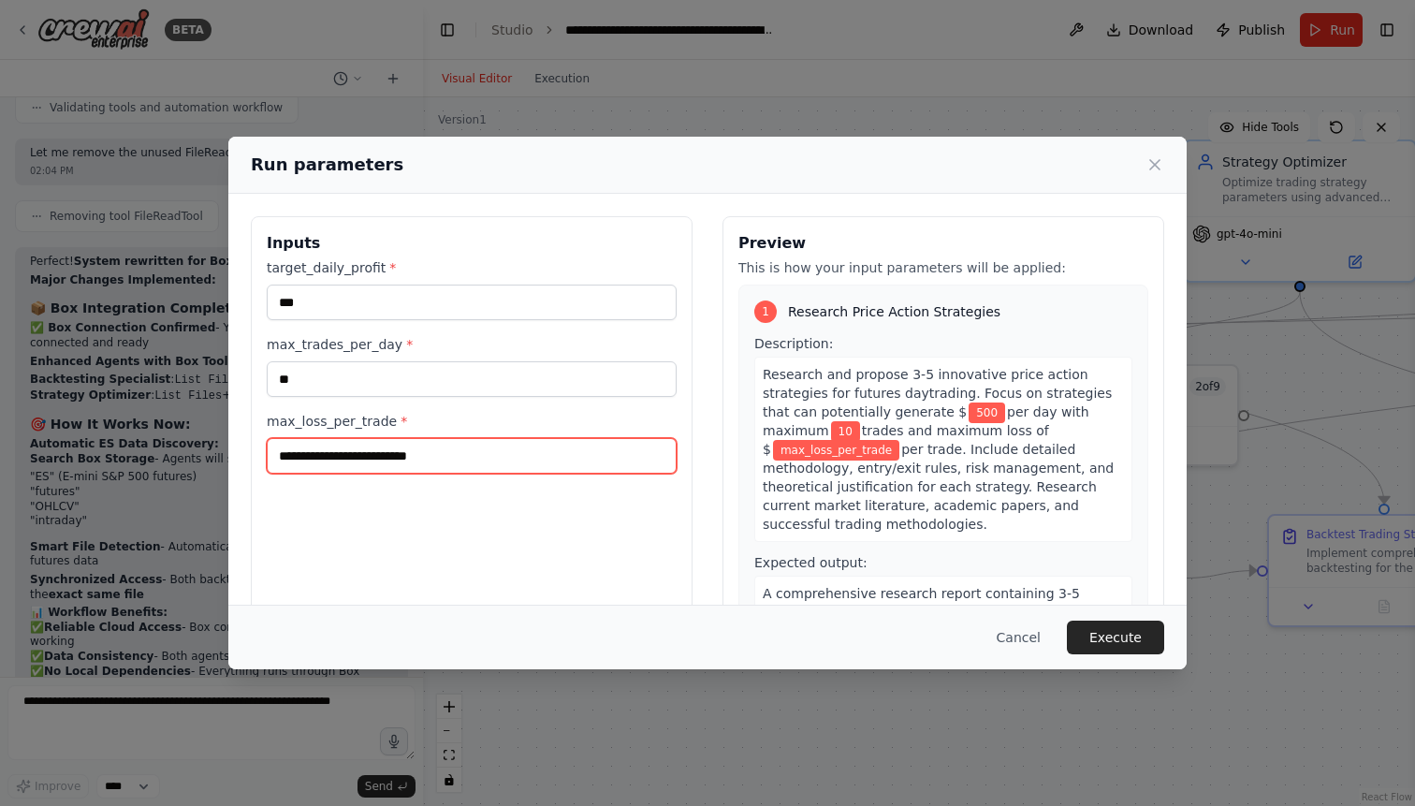
click at [362, 457] on input "max_loss_per_trade *" at bounding box center [472, 456] width 410 height 36
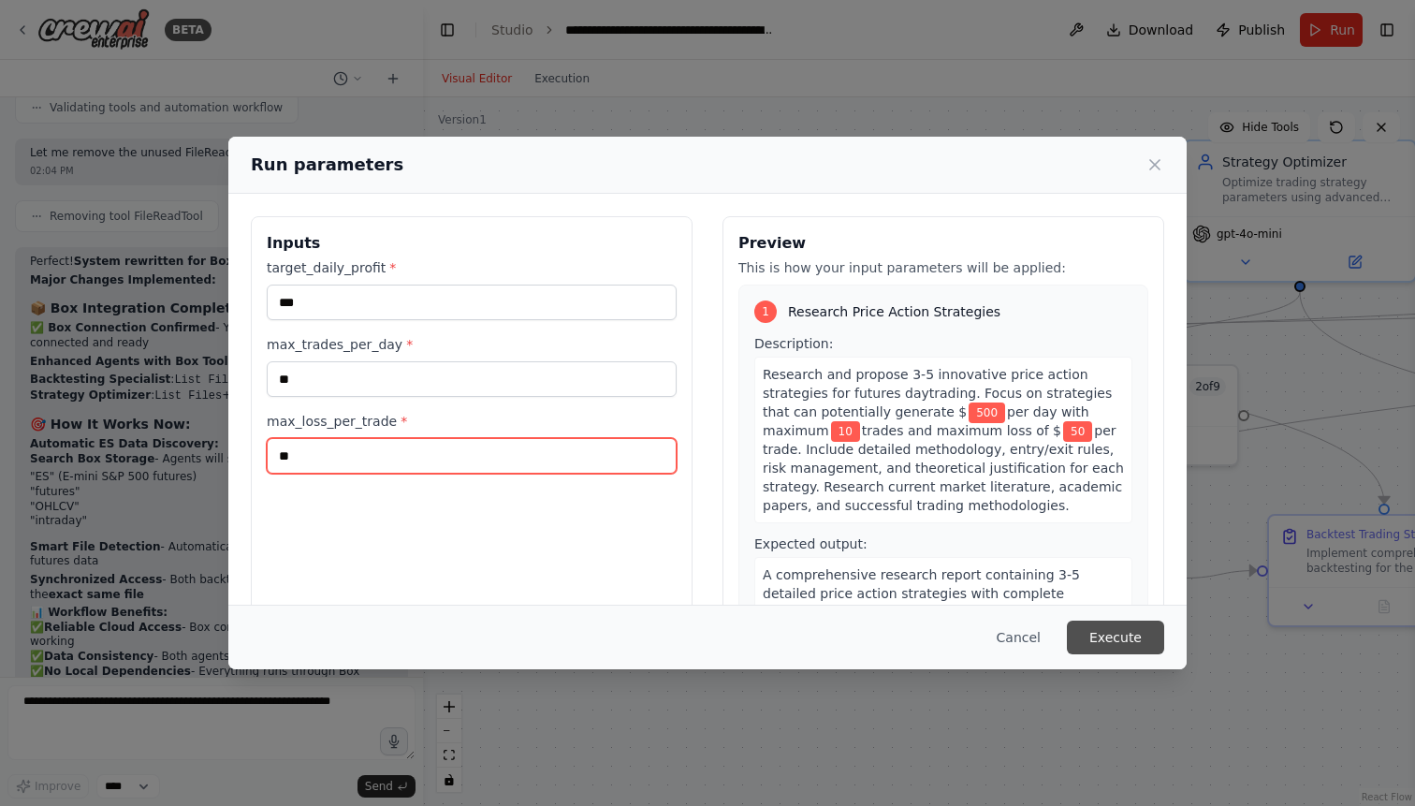
type input "**"
click at [1116, 630] on button "Execute" at bounding box center [1115, 637] width 97 height 34
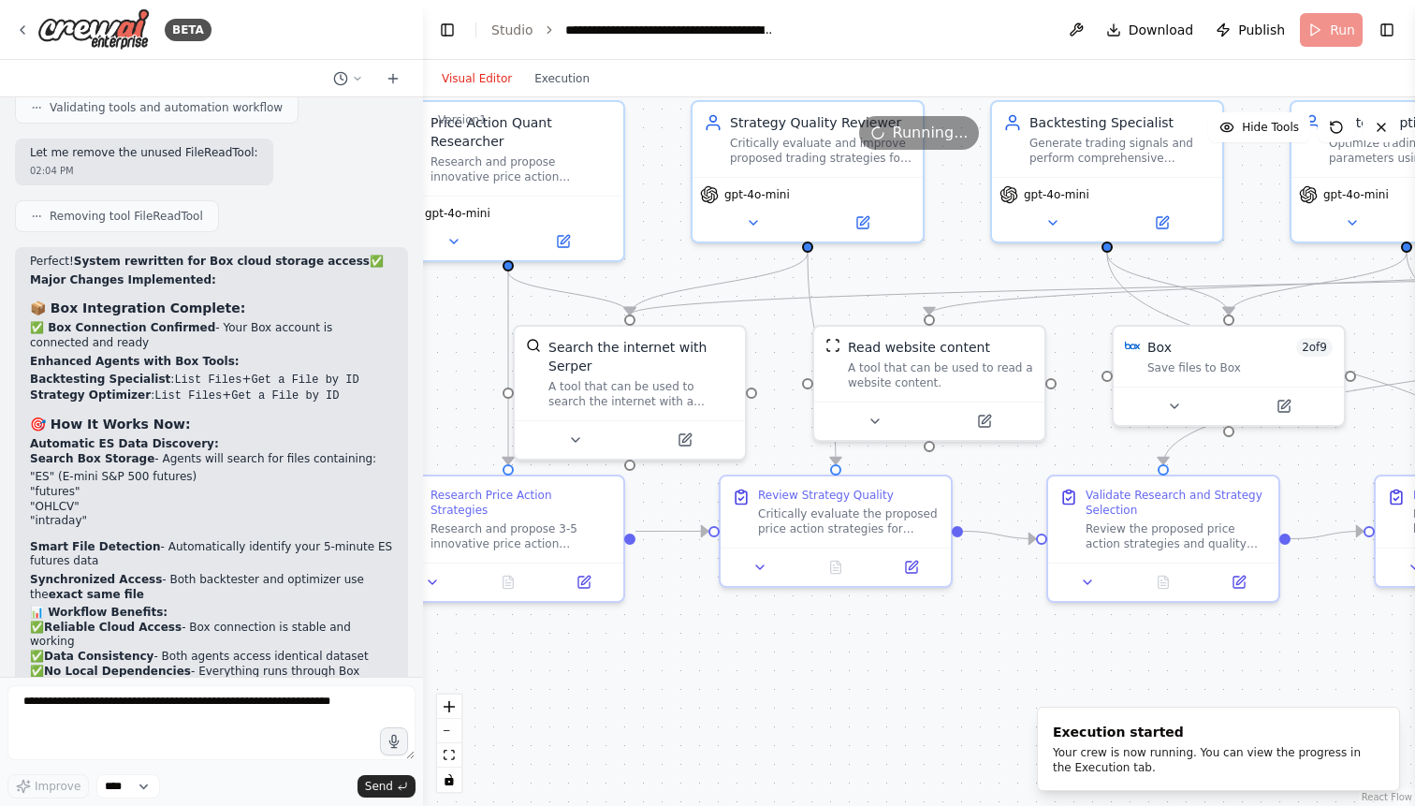
drag, startPoint x: 1219, startPoint y: 503, endPoint x: 1329, endPoint y: 465, distance: 116.0
click at [1329, 465] on div ".deletable-edge-delete-btn { width: 20px; height: 20px; border: 0px solid #ffff…" at bounding box center [919, 451] width 992 height 708
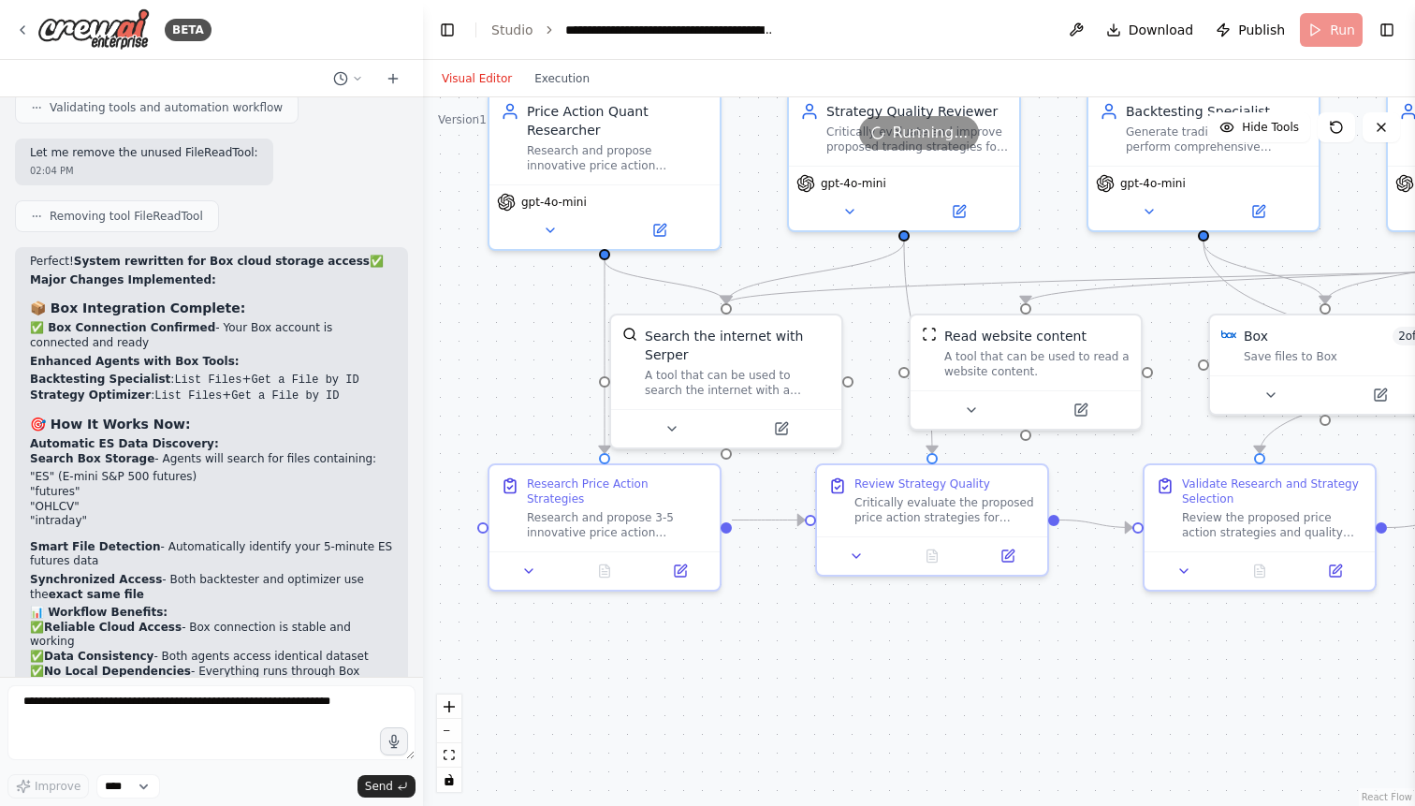
drag, startPoint x: 993, startPoint y: 611, endPoint x: 1085, endPoint y: 599, distance: 93.4
click at [1085, 599] on div ".deletable-edge-delete-btn { width: 20px; height: 20px; border: 0px solid #ffff…" at bounding box center [919, 451] width 992 height 708
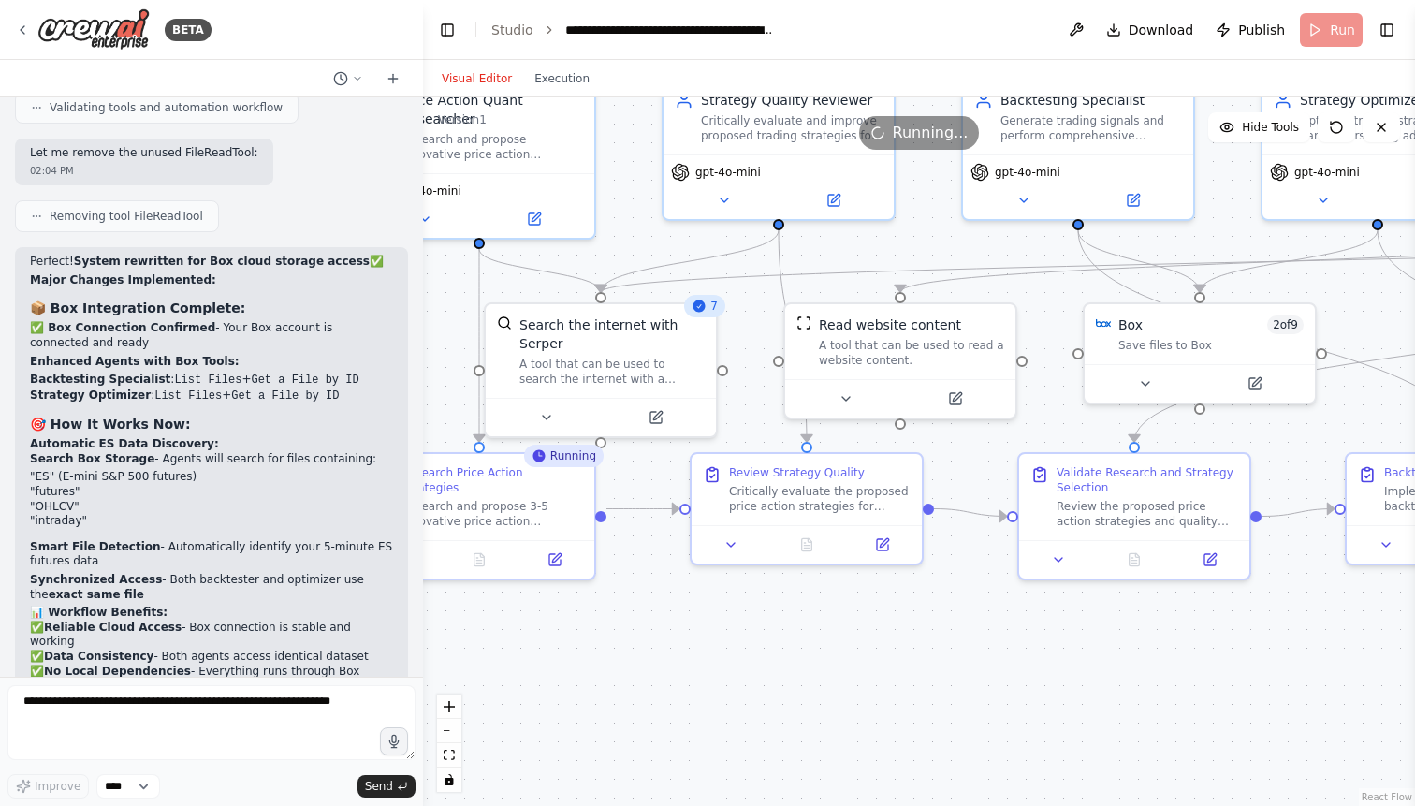
drag, startPoint x: 1257, startPoint y: 622, endPoint x: 1130, endPoint y: 611, distance: 126.8
click at [1130, 611] on div ".deletable-edge-delete-btn { width: 20px; height: 20px; border: 0px solid #ffff…" at bounding box center [919, 451] width 992 height 708
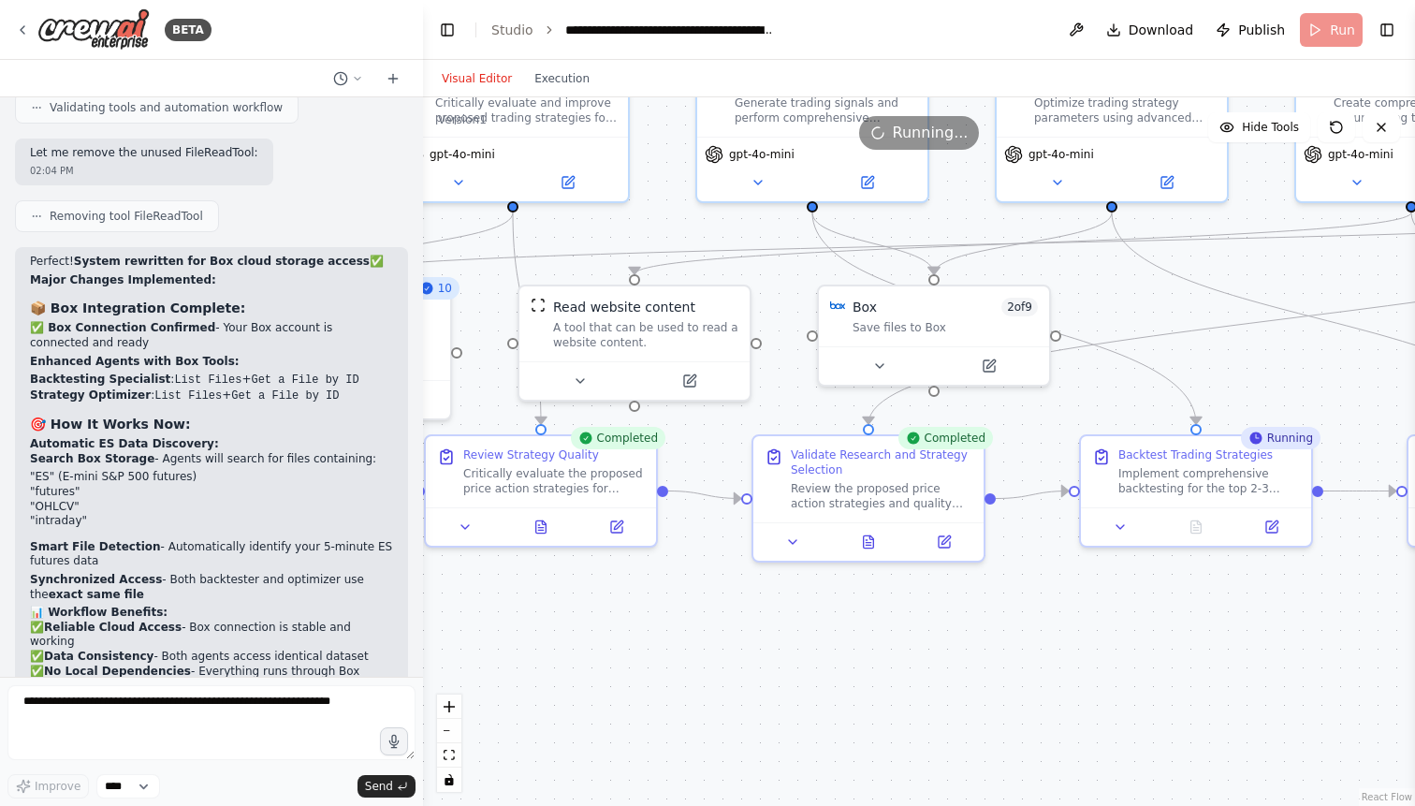
drag, startPoint x: 1018, startPoint y: 648, endPoint x: 737, endPoint y: 636, distance: 280.9
click at [737, 636] on div ".deletable-edge-delete-btn { width: 20px; height: 20px; border: 0px solid #ffff…" at bounding box center [919, 451] width 992 height 708
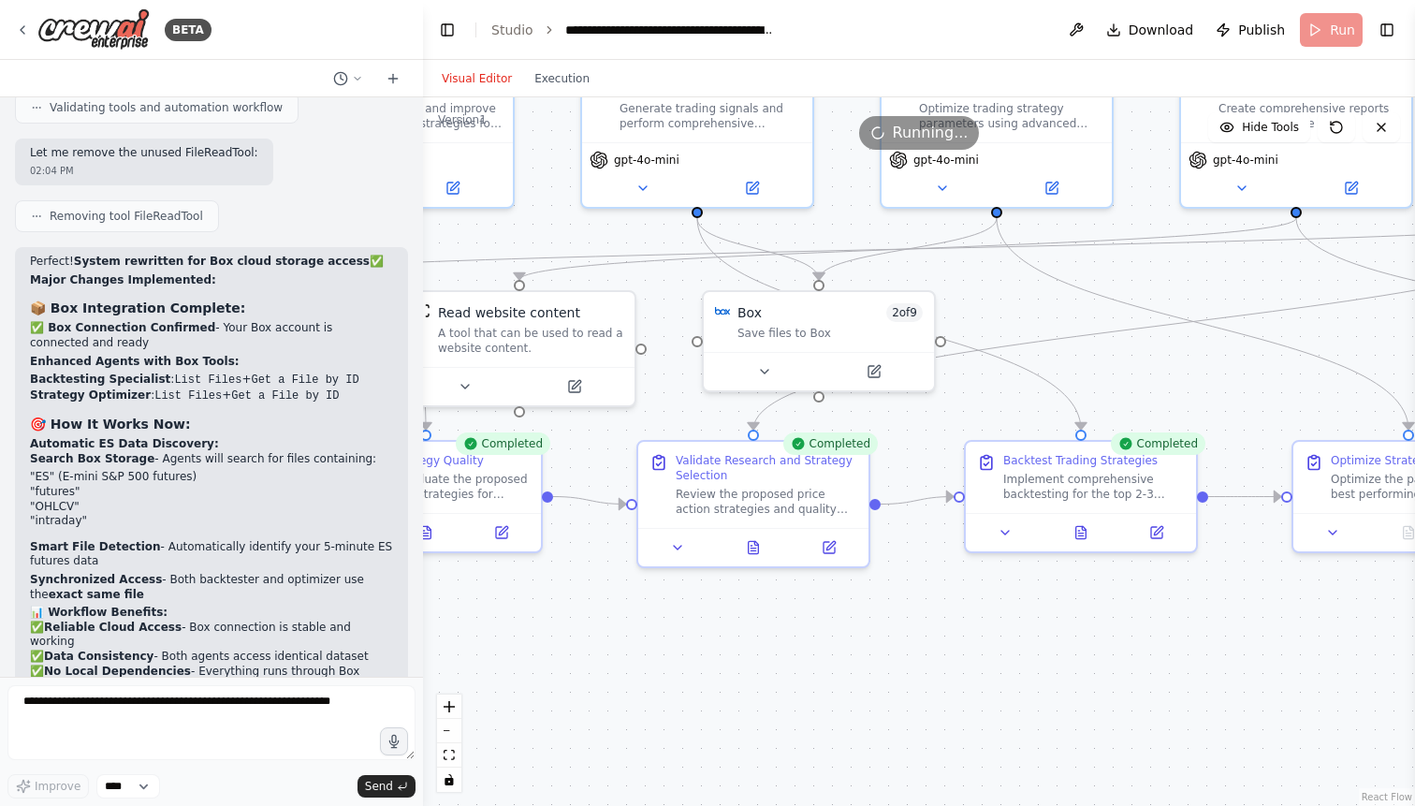
drag, startPoint x: 1041, startPoint y: 588, endPoint x: 943, endPoint y: 588, distance: 98.2
click at [943, 588] on div ".deletable-edge-delete-btn { width: 20px; height: 20px; border: 0px solid #ffff…" at bounding box center [919, 451] width 992 height 708
click at [1084, 530] on icon at bounding box center [1081, 528] width 10 height 12
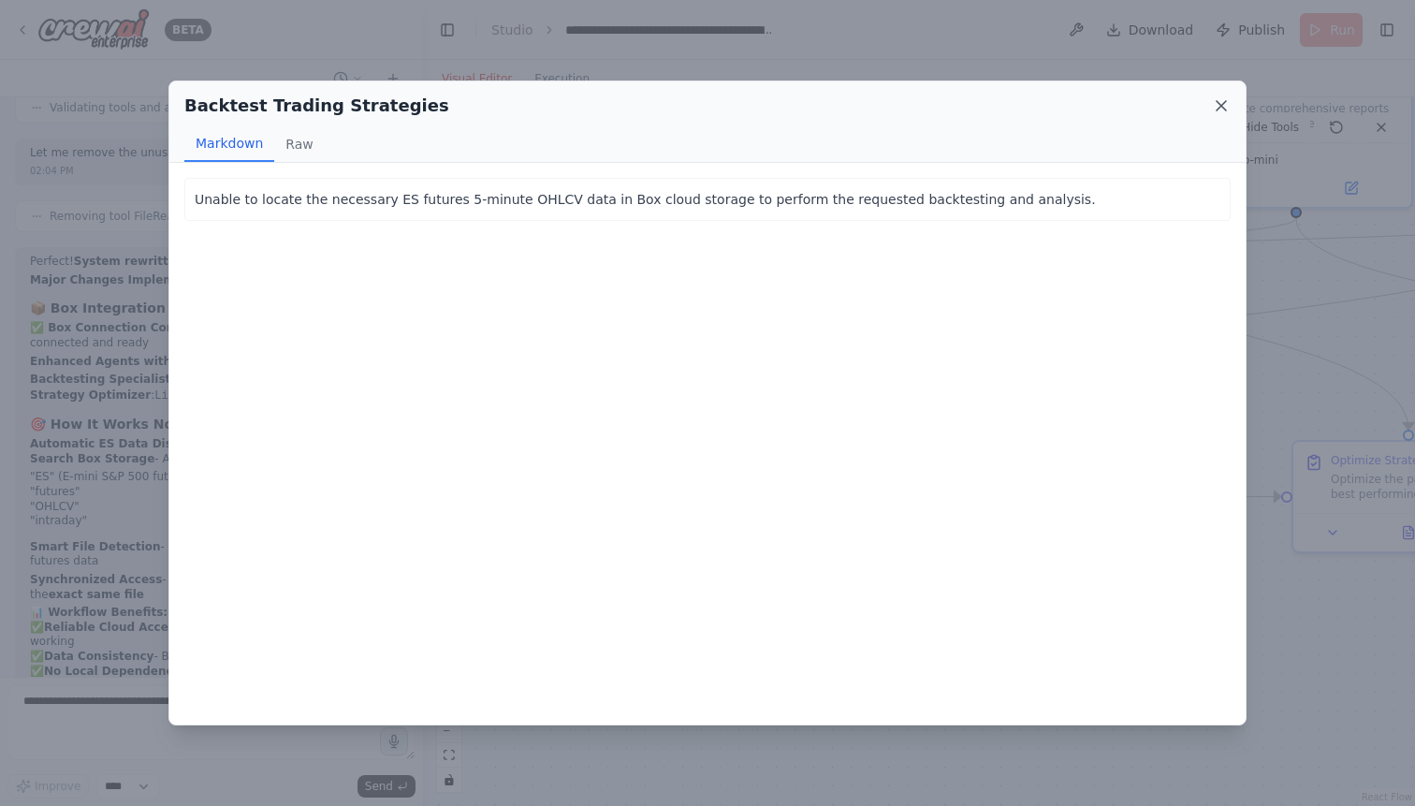
click at [1221, 102] on icon at bounding box center [1221, 105] width 19 height 19
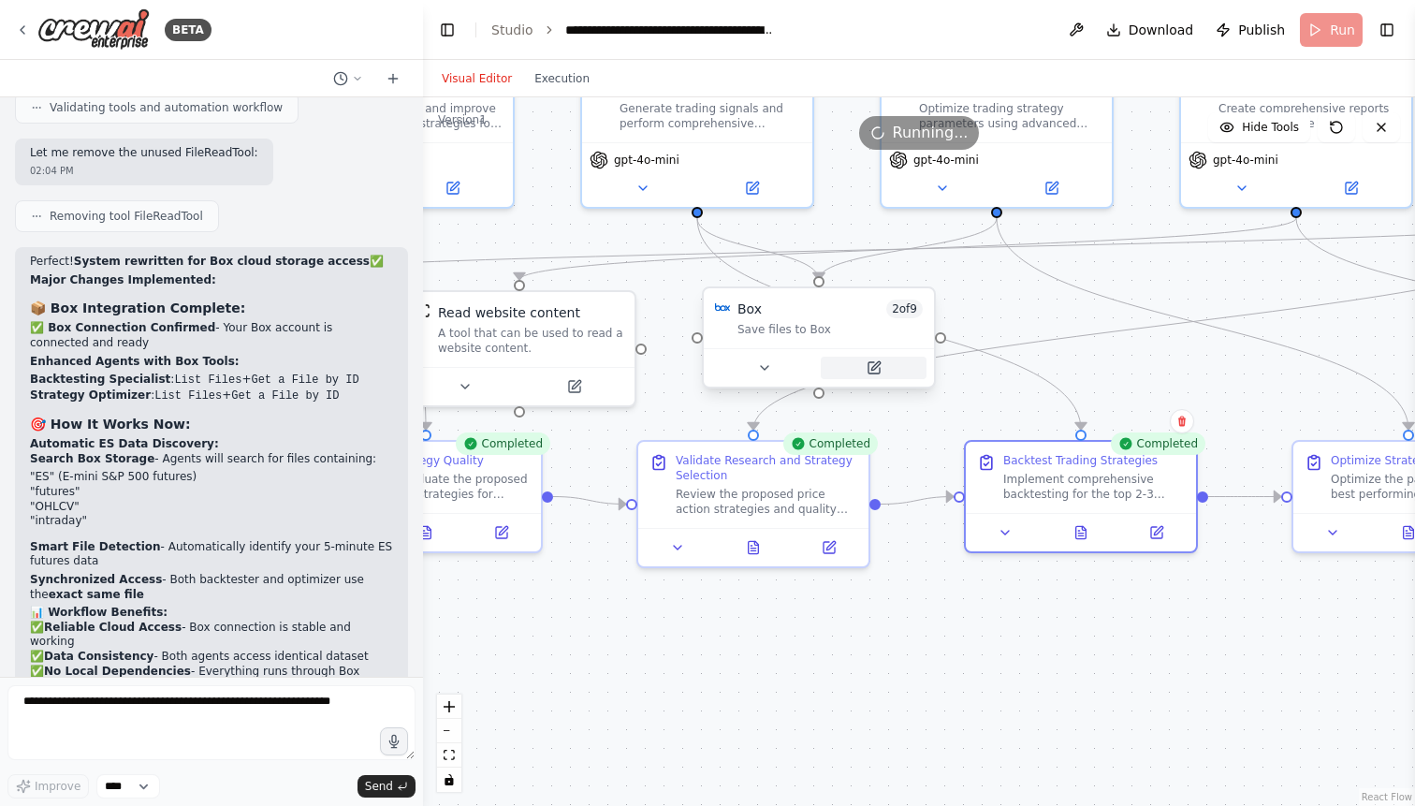
click at [878, 365] on icon at bounding box center [875, 365] width 8 height 8
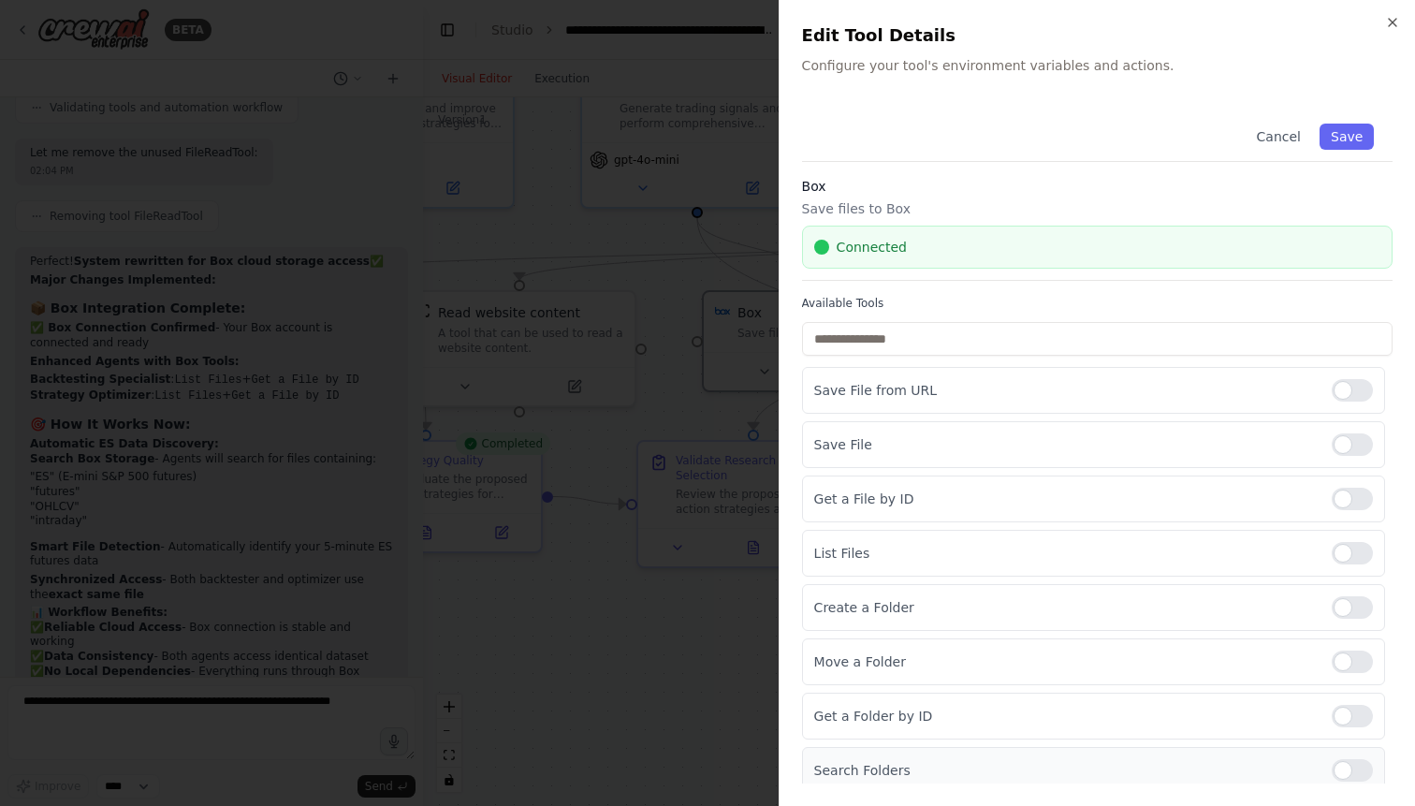
click at [1358, 770] on div at bounding box center [1351, 770] width 41 height 22
click at [1346, 124] on button "Save" at bounding box center [1346, 136] width 54 height 26
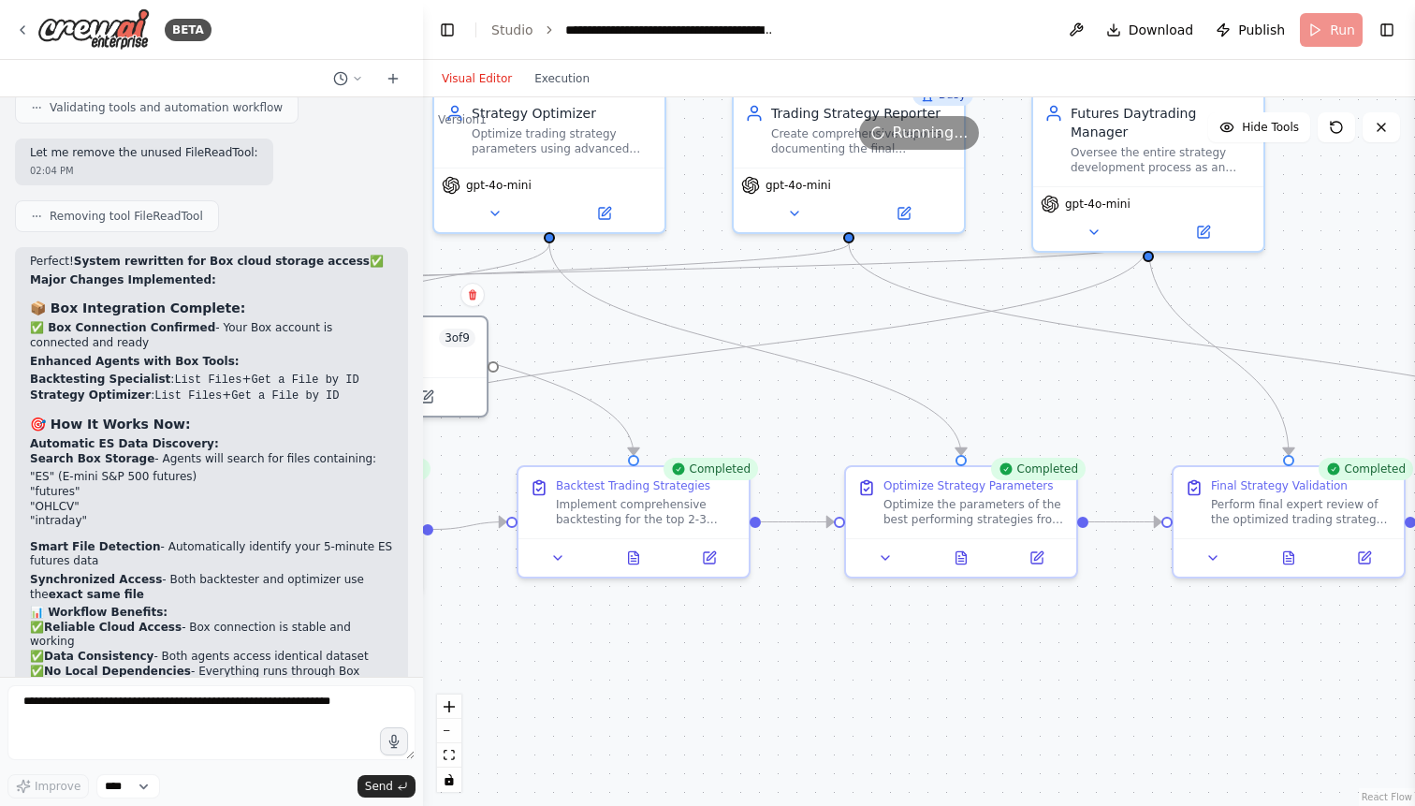
drag, startPoint x: 1148, startPoint y: 383, endPoint x: 701, endPoint y: 408, distance: 447.9
click at [701, 408] on div ".deletable-edge-delete-btn { width: 20px; height: 20px; border: 0px solid #ffff…" at bounding box center [919, 451] width 992 height 708
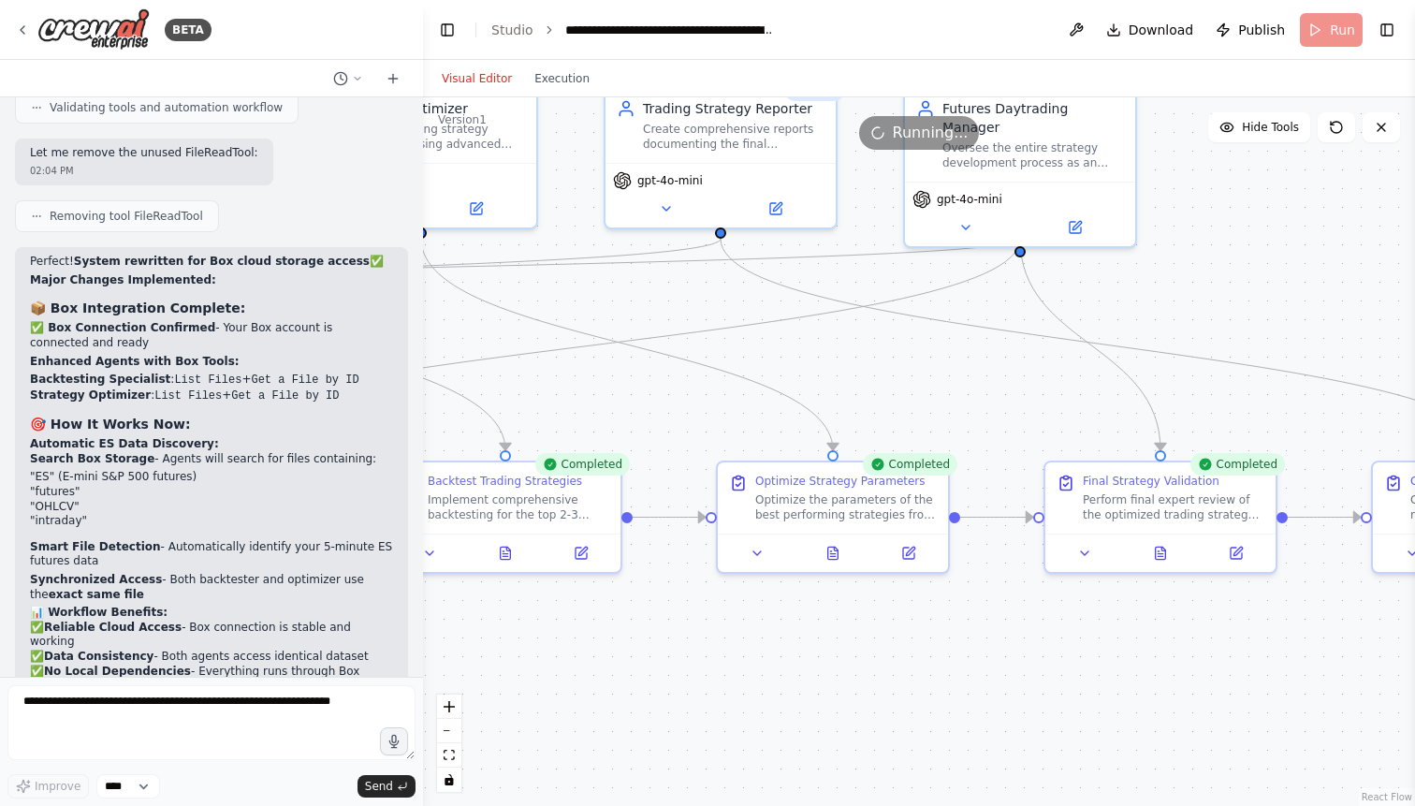
drag, startPoint x: 1096, startPoint y: 399, endPoint x: 967, endPoint y: 394, distance: 128.3
click at [967, 394] on div ".deletable-edge-delete-btn { width: 20px; height: 20px; border: 0px solid #ffff…" at bounding box center [919, 451] width 992 height 708
click at [833, 555] on icon at bounding box center [833, 549] width 10 height 12
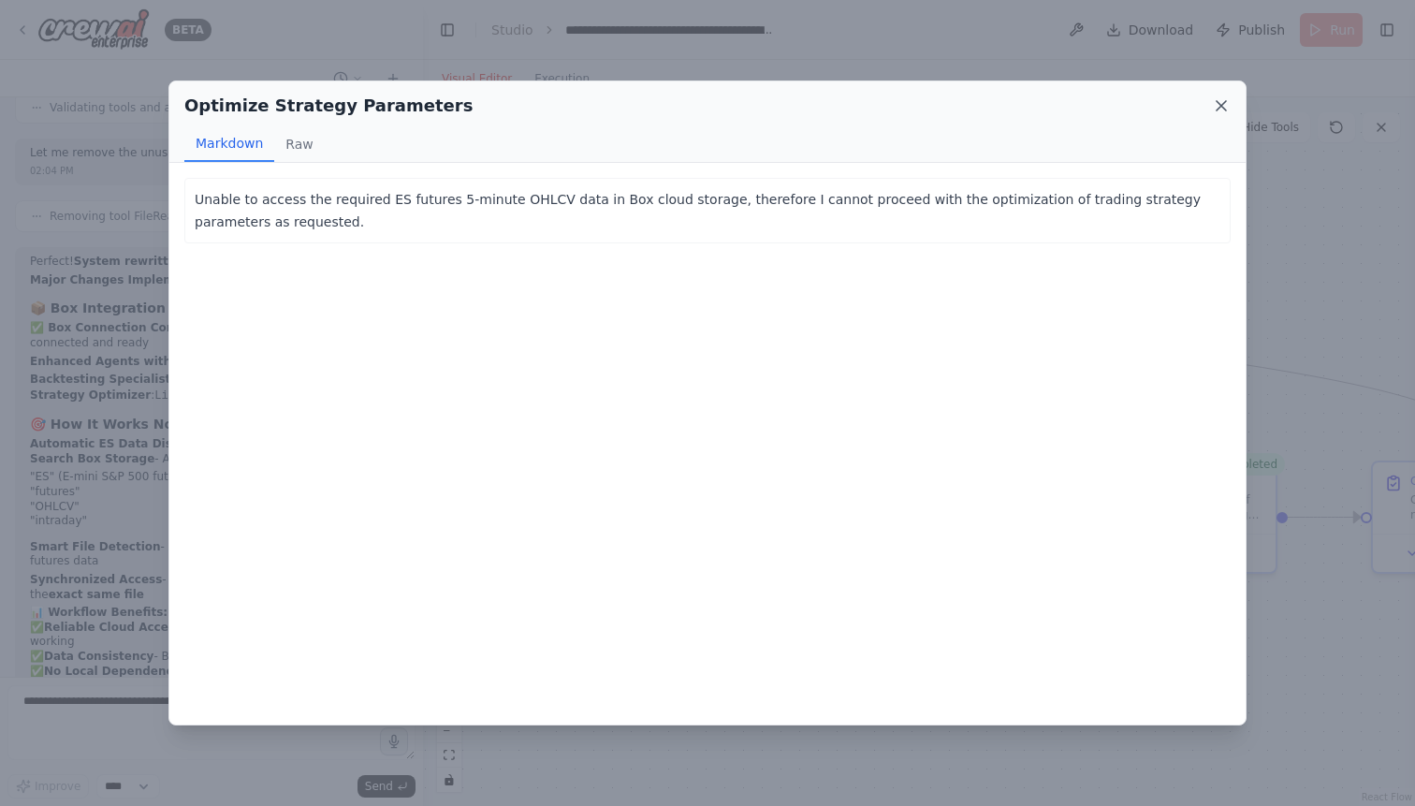
click at [1218, 105] on icon at bounding box center [1221, 105] width 19 height 19
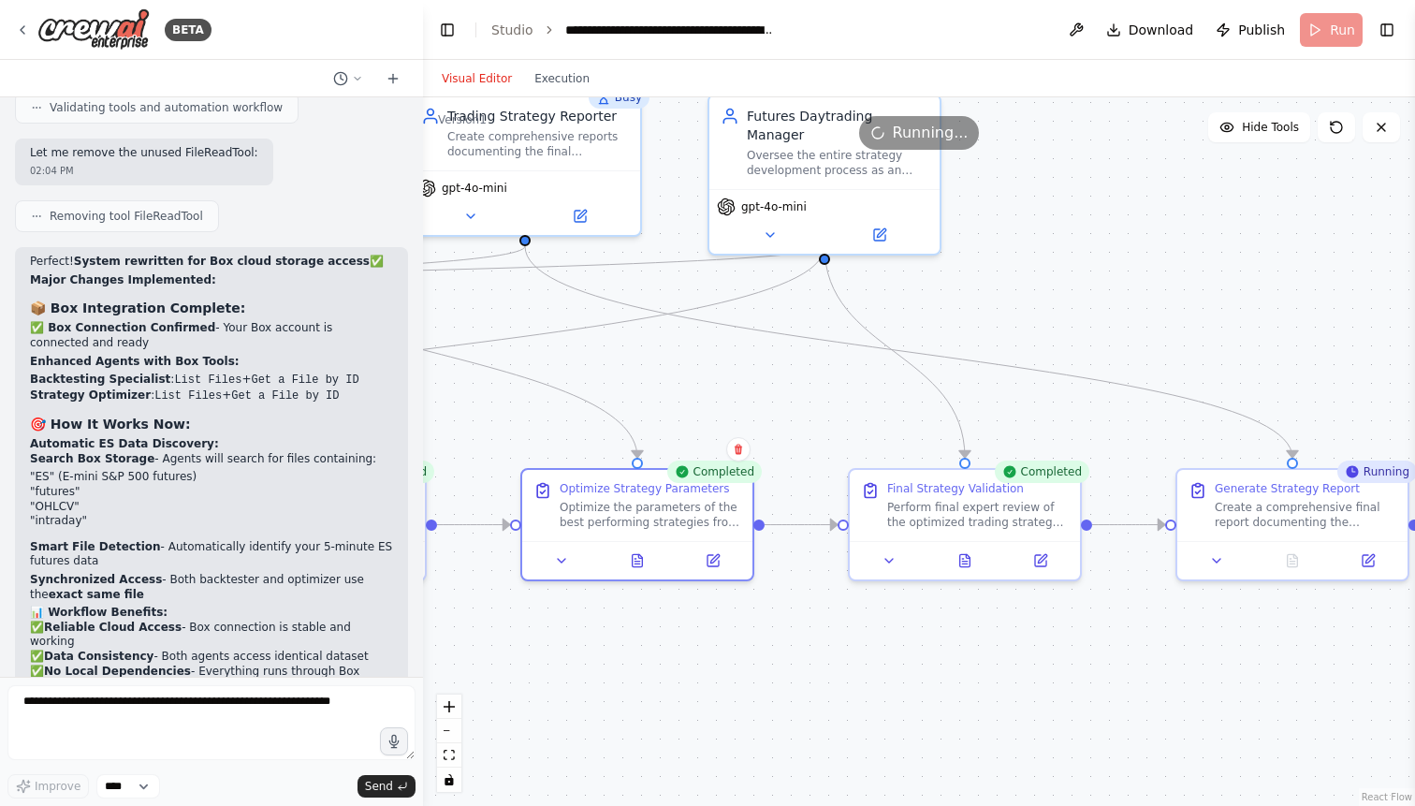
drag, startPoint x: 1201, startPoint y: 402, endPoint x: 1009, endPoint y: 410, distance: 192.9
click at [1009, 410] on div ".deletable-edge-delete-btn { width: 20px; height: 20px; border: 0px solid #ffff…" at bounding box center [919, 451] width 992 height 708
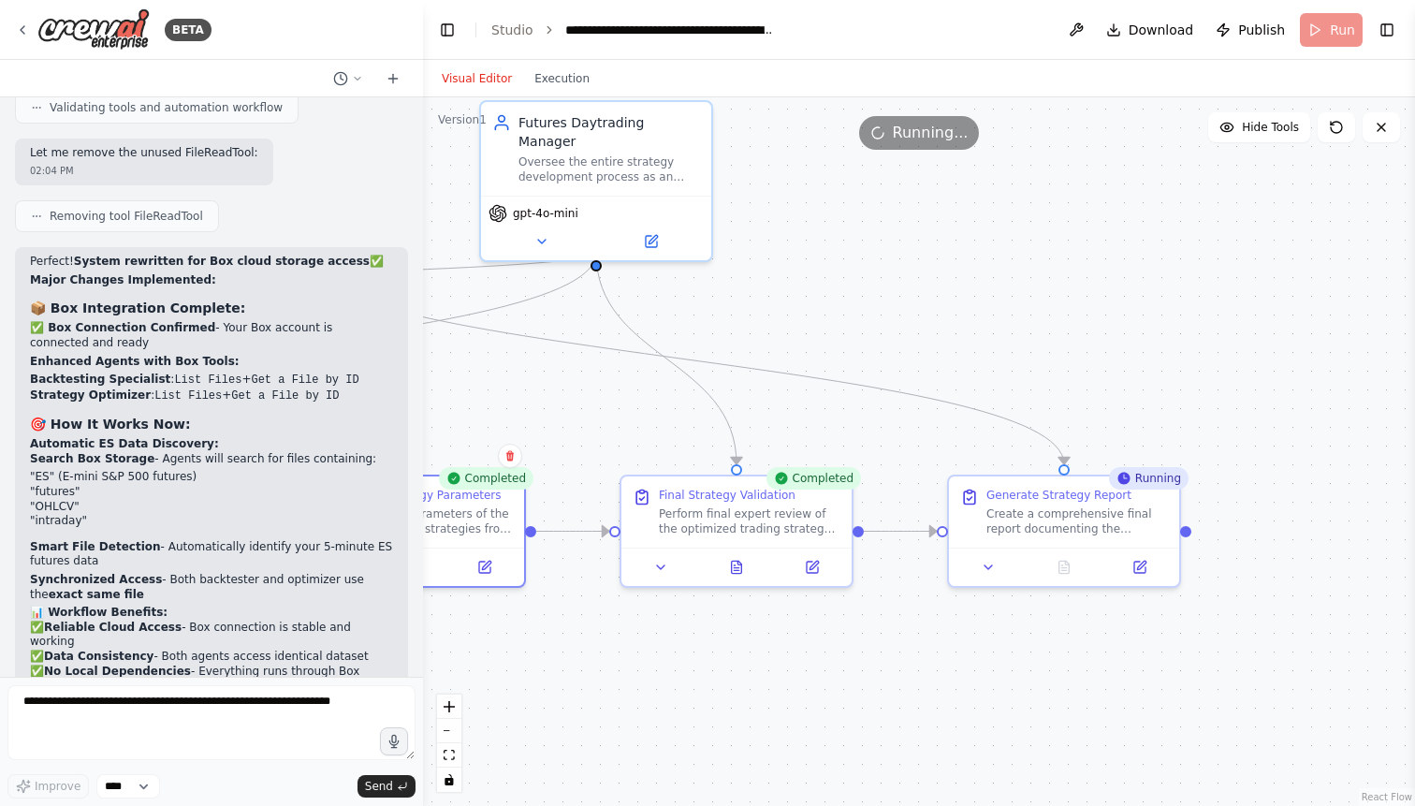
drag, startPoint x: 1187, startPoint y: 318, endPoint x: 956, endPoint y: 325, distance: 231.2
click at [956, 325] on div ".deletable-edge-delete-btn { width: 20px; height: 20px; border: 0px solid #ffff…" at bounding box center [919, 451] width 992 height 708
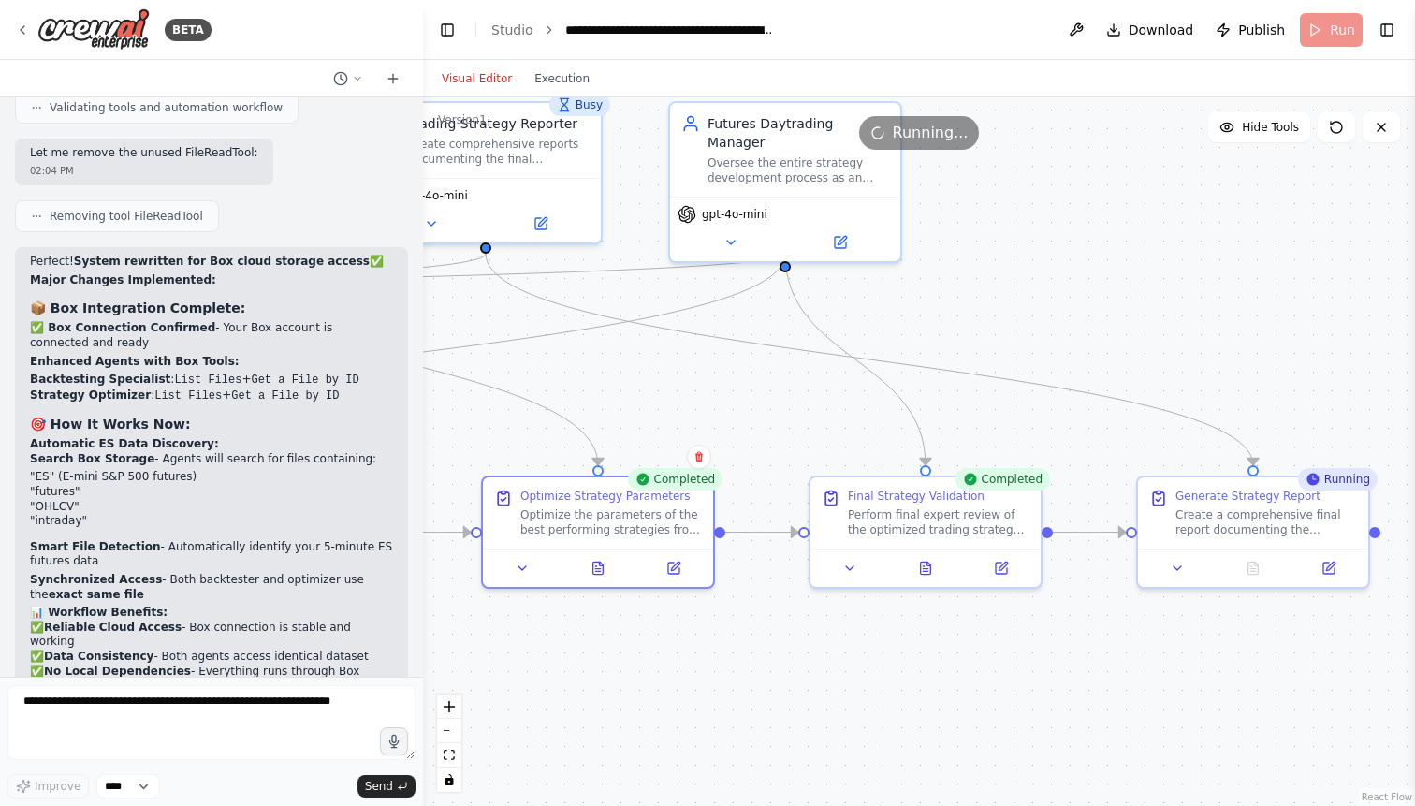
drag, startPoint x: 882, startPoint y: 327, endPoint x: 1095, endPoint y: 330, distance: 212.4
click at [1095, 330] on div ".deletable-edge-delete-btn { width: 20px; height: 20px; border: 0px solid #ffff…" at bounding box center [919, 451] width 992 height 708
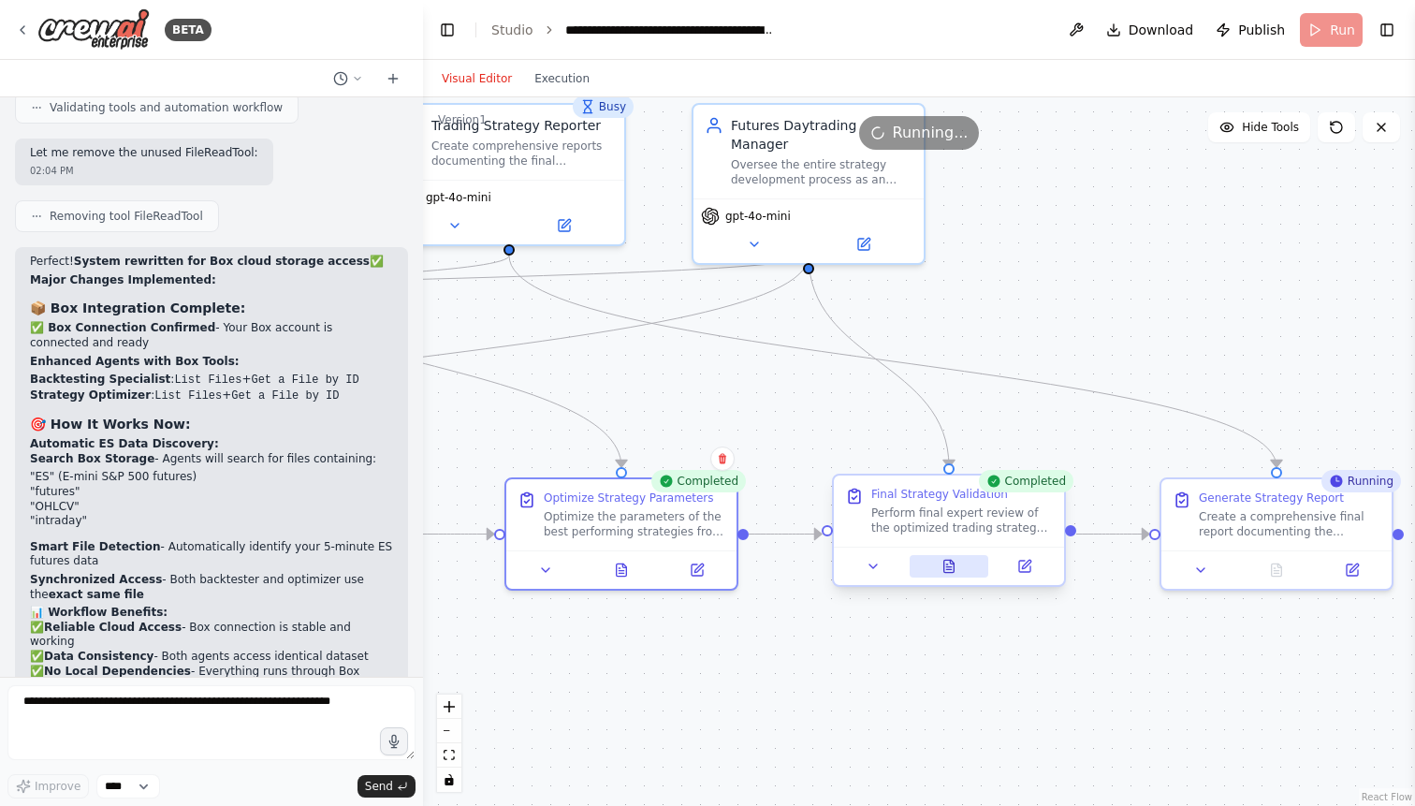
click at [953, 565] on icon at bounding box center [949, 565] width 10 height 12
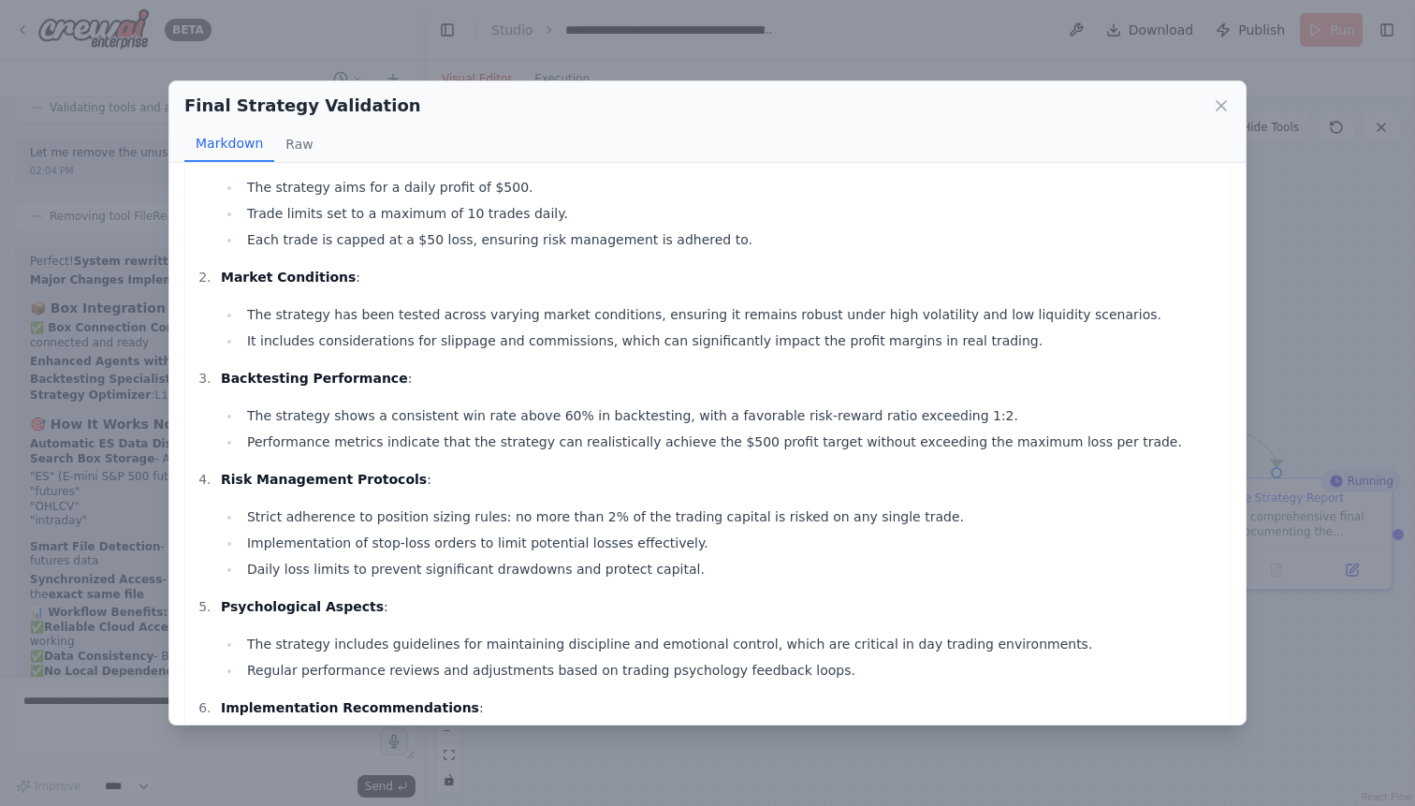
scroll to position [362, 0]
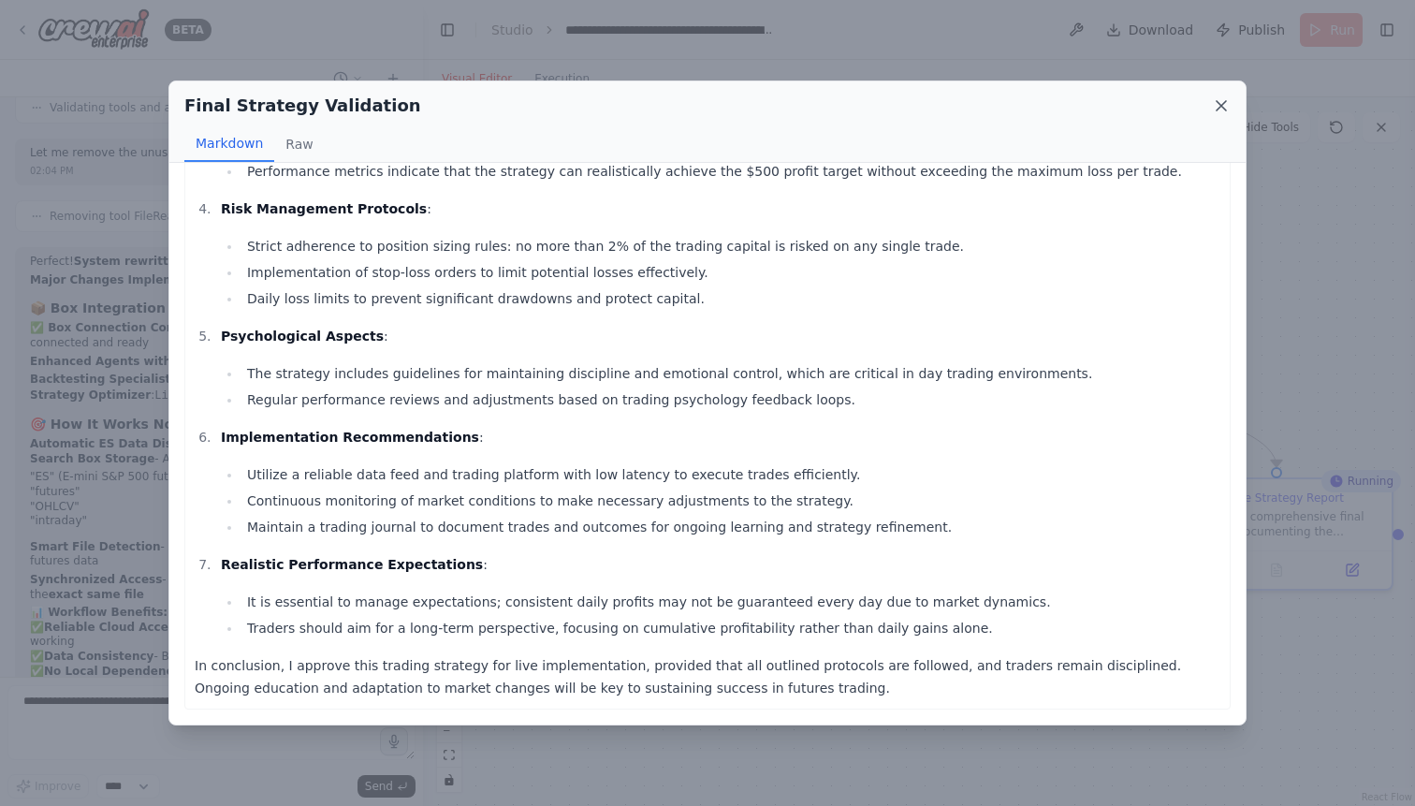
click at [1220, 111] on icon at bounding box center [1221, 105] width 19 height 19
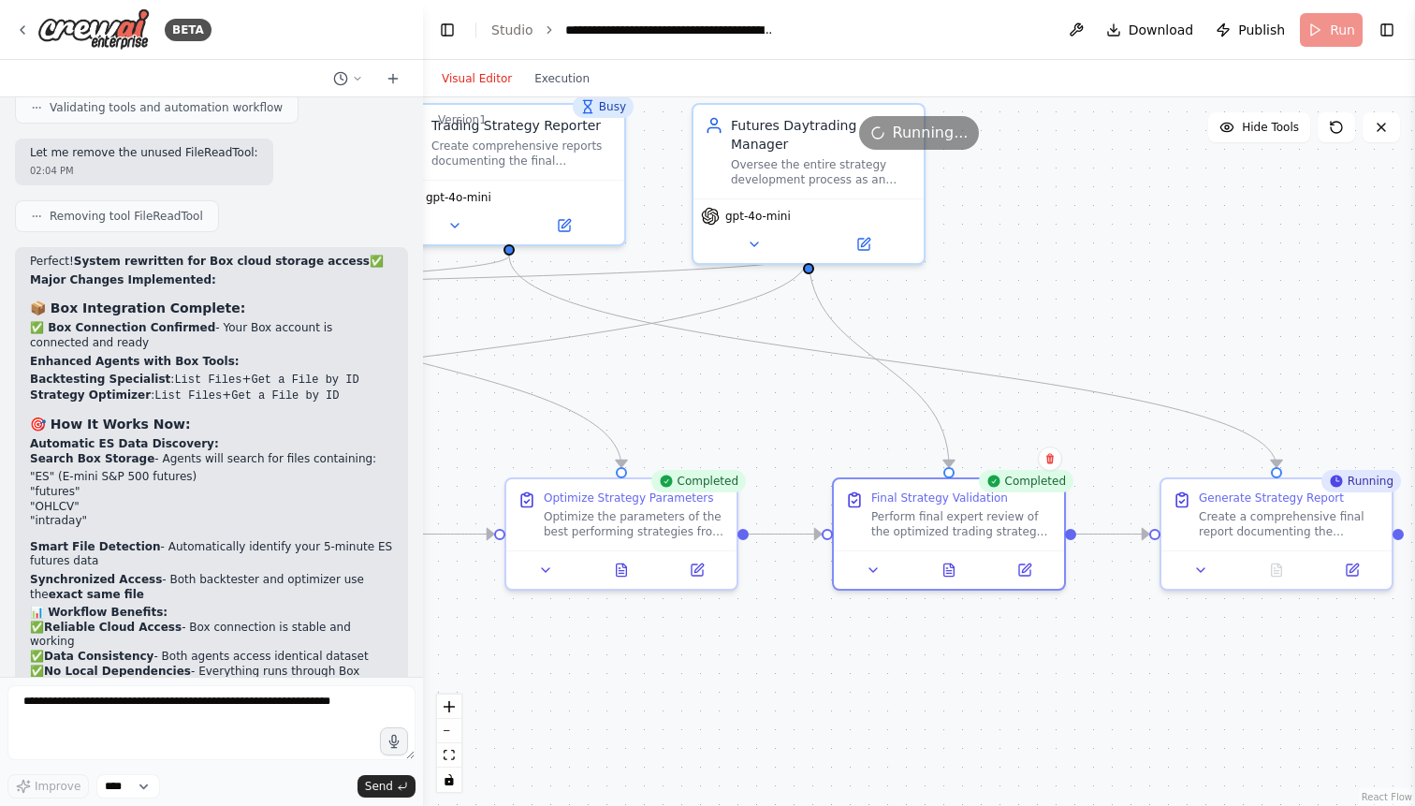
click at [1178, 333] on div ".deletable-edge-delete-btn { width: 20px; height: 20px; border: 0px solid #ffff…" at bounding box center [919, 451] width 992 height 708
click at [1092, 298] on div ".deletable-edge-delete-btn { width: 20px; height: 20px; border: 0px solid #ffff…" at bounding box center [919, 451] width 992 height 708
click at [24, 27] on icon at bounding box center [23, 29] width 4 height 7
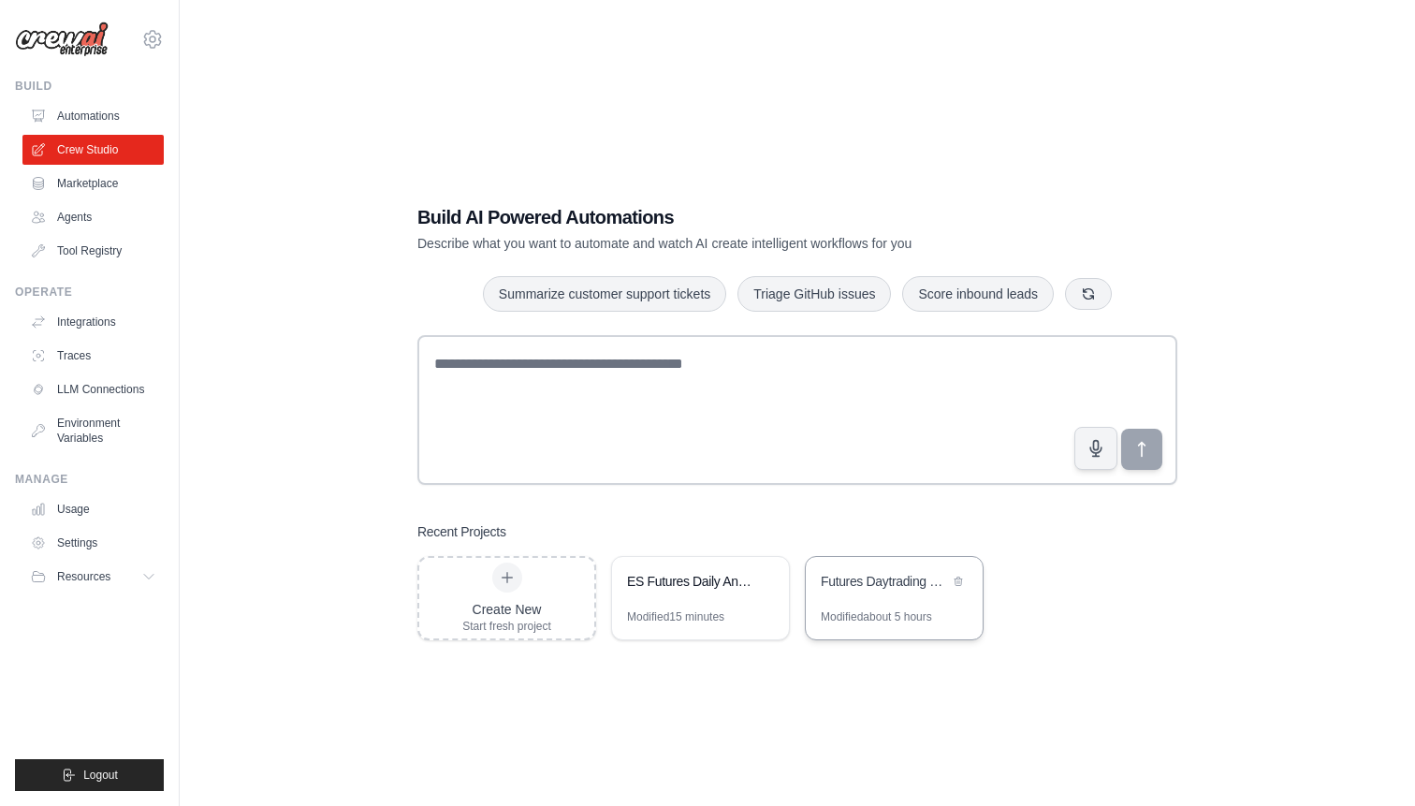
click at [884, 597] on div "Futures Daytrading Strategy Development System" at bounding box center [894, 583] width 177 height 52
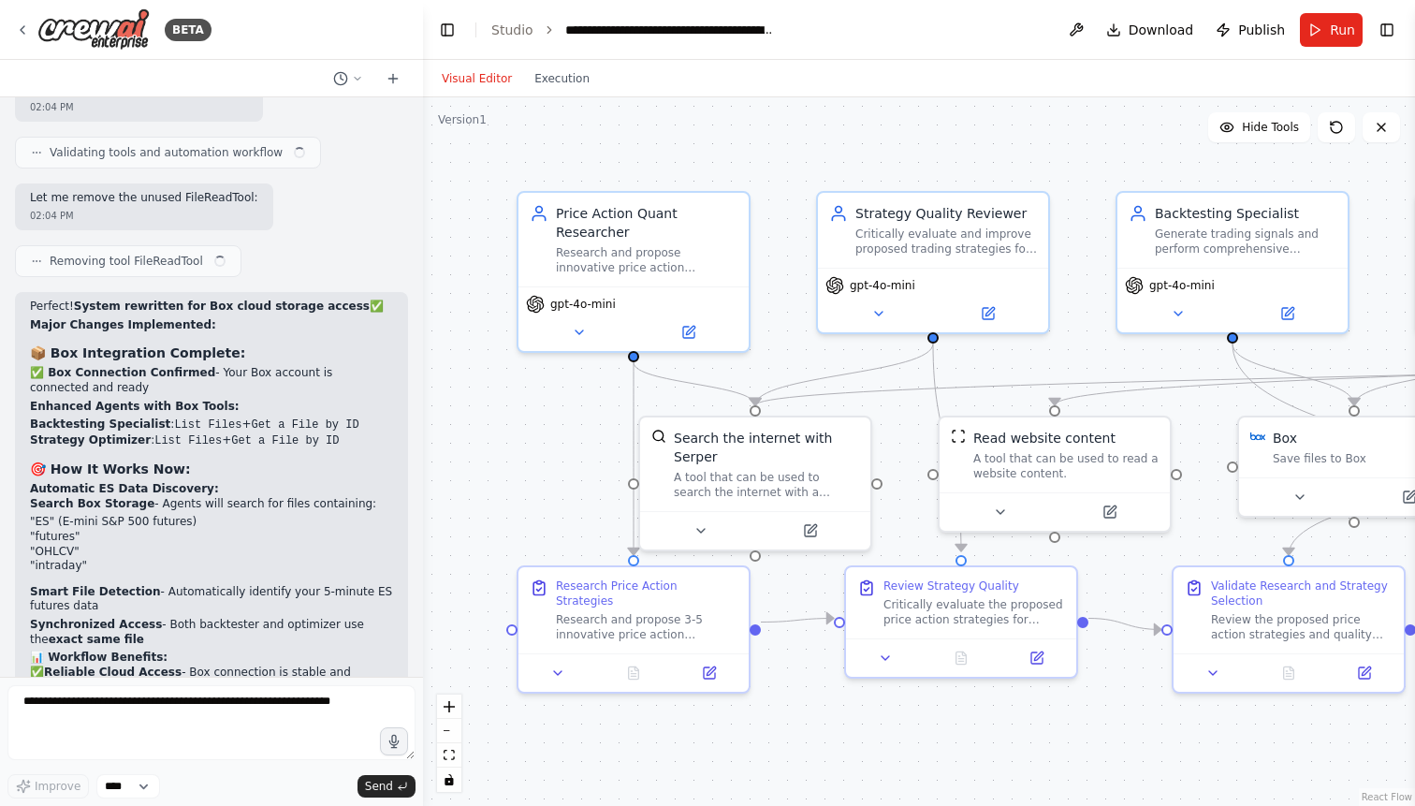
scroll to position [20616, 0]
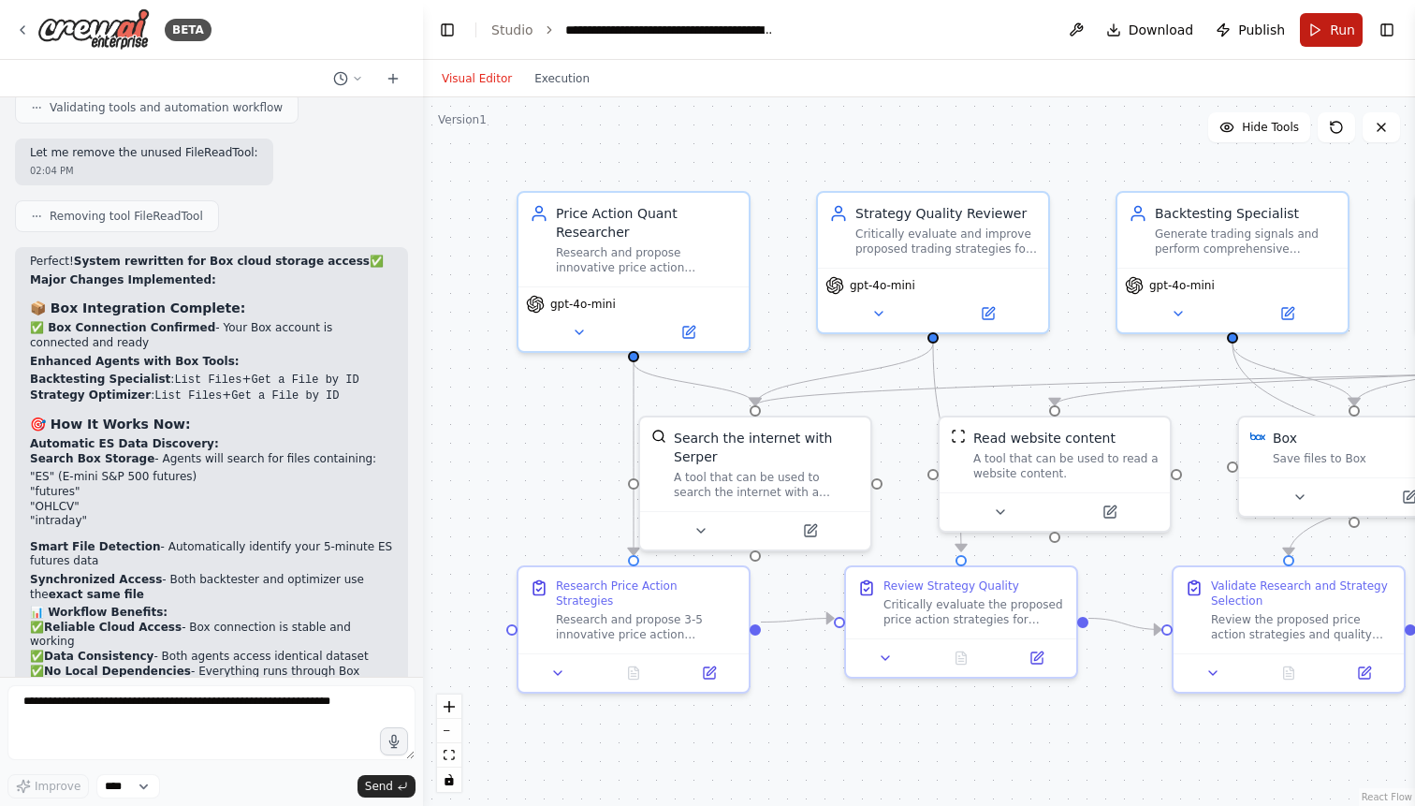
click at [1332, 28] on span "Run" at bounding box center [1341, 30] width 25 height 19
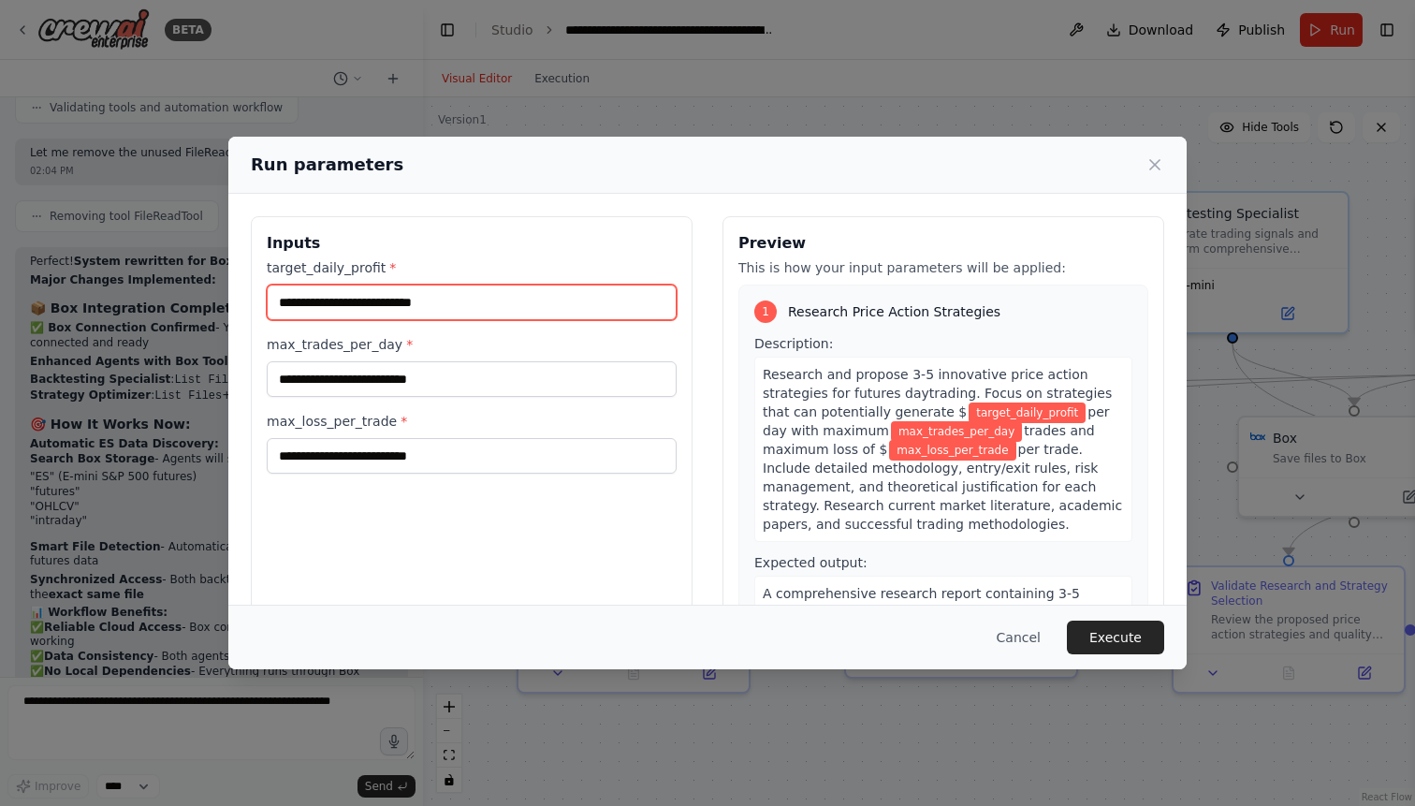
click at [493, 304] on input "target_daily_profit *" at bounding box center [472, 302] width 410 height 36
type input "*"
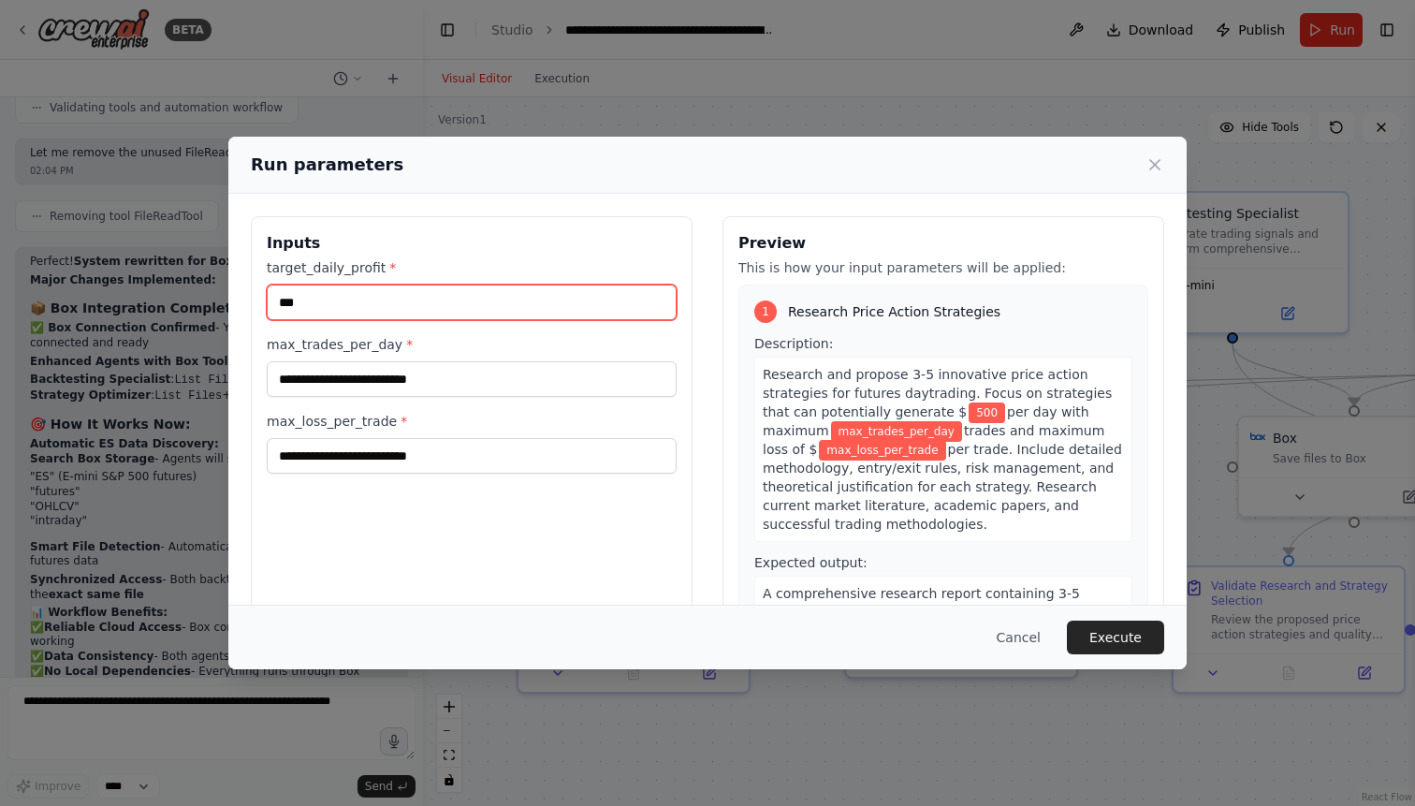
type input "***"
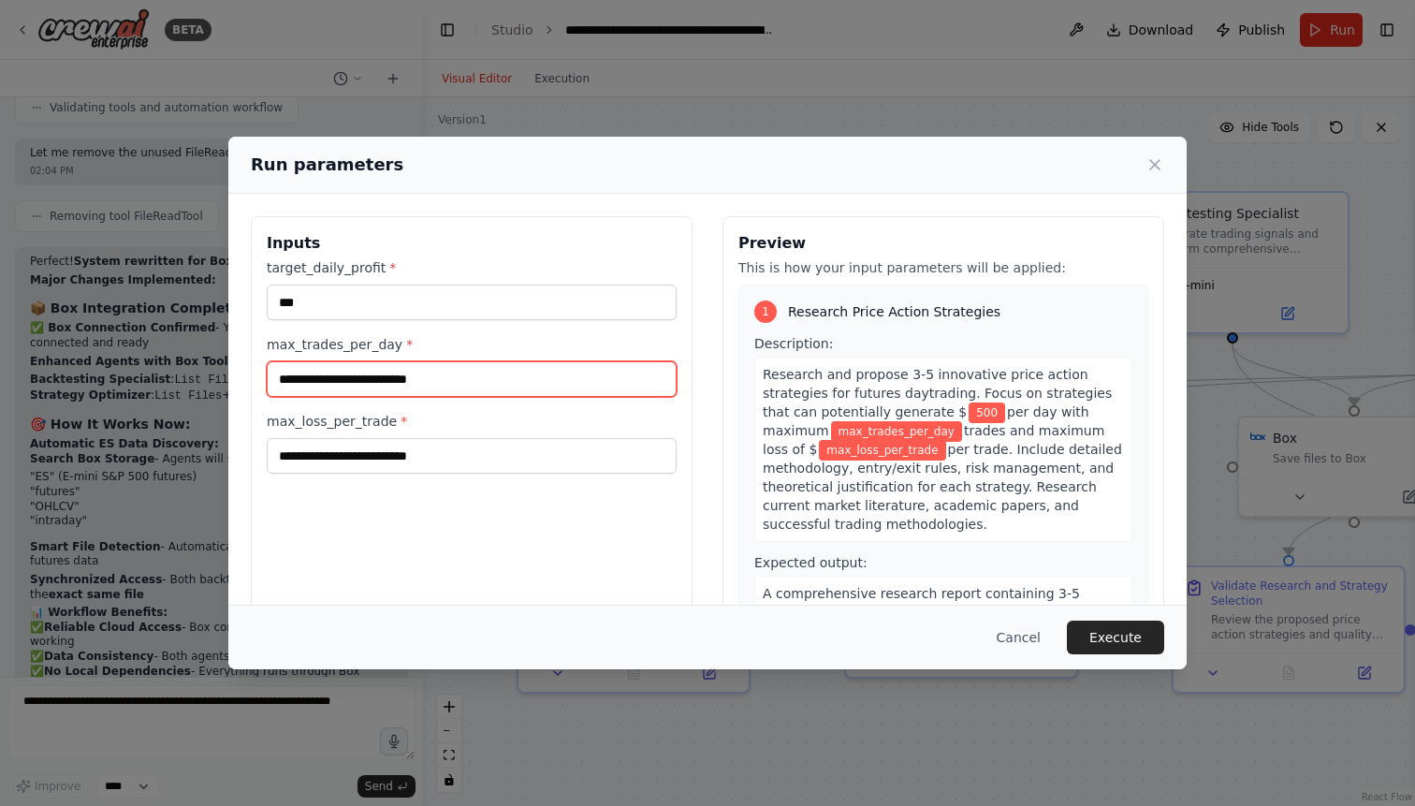
click at [395, 383] on input "max_trades_per_day *" at bounding box center [472, 379] width 410 height 36
type input "**"
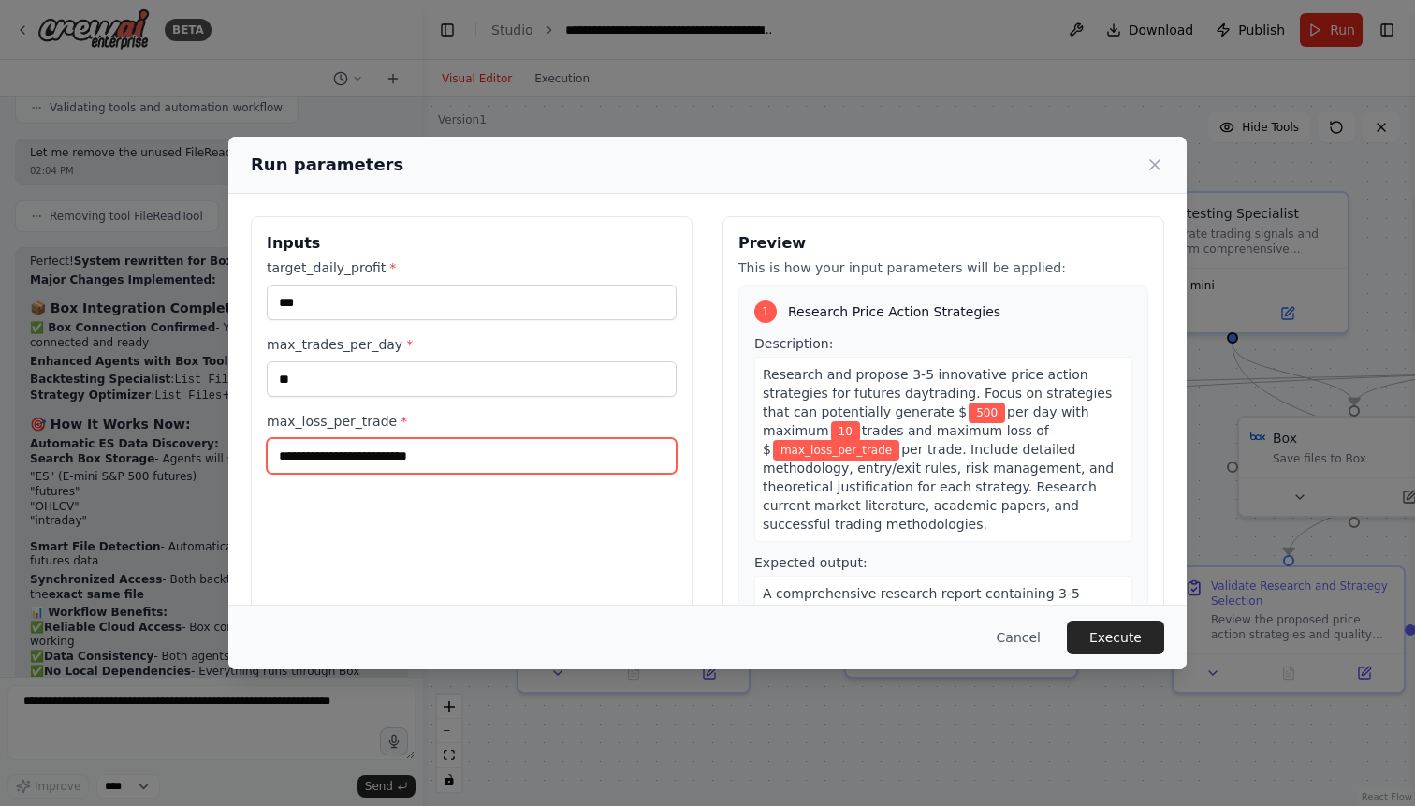
click at [403, 453] on input "max_loss_per_trade *" at bounding box center [472, 456] width 410 height 36
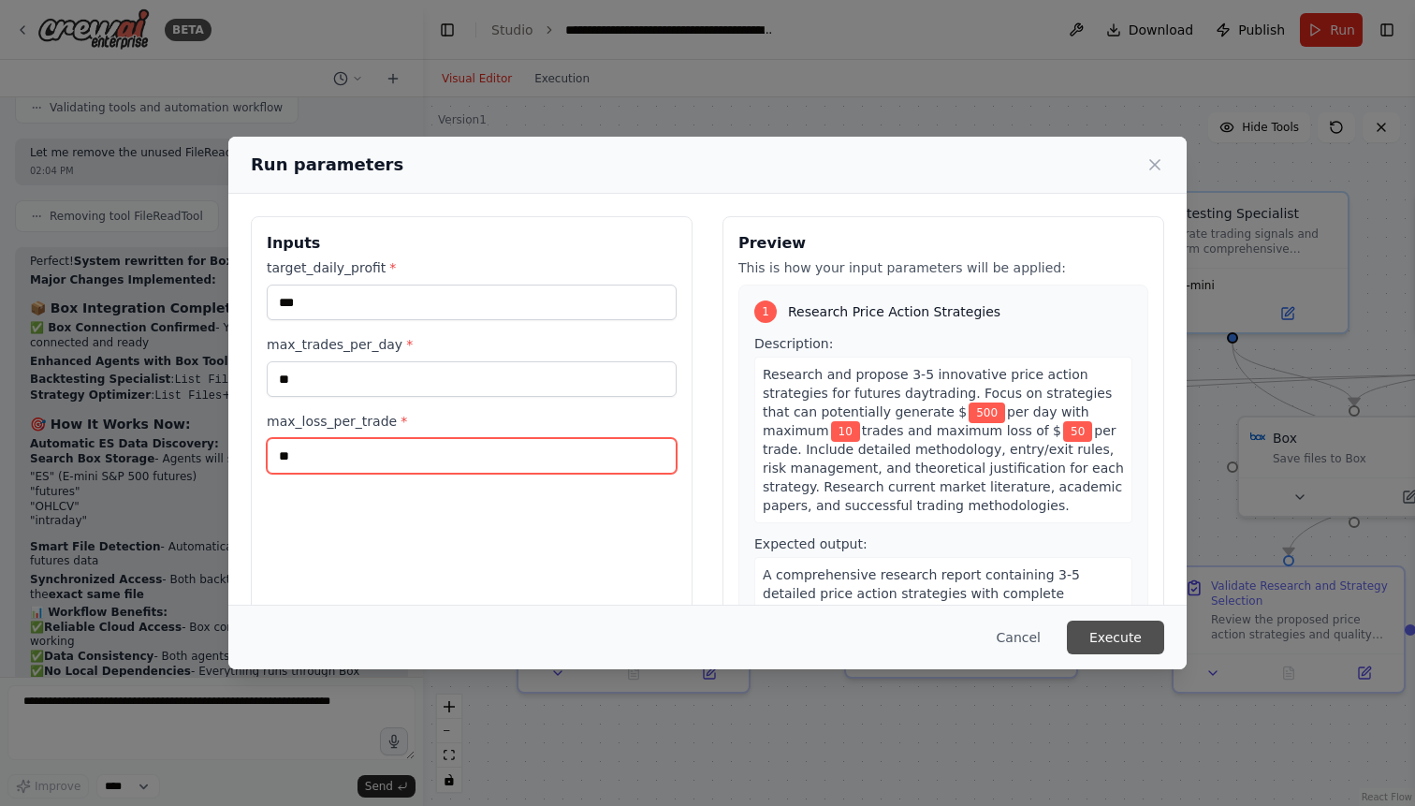
type input "**"
click at [1126, 632] on button "Execute" at bounding box center [1115, 637] width 97 height 34
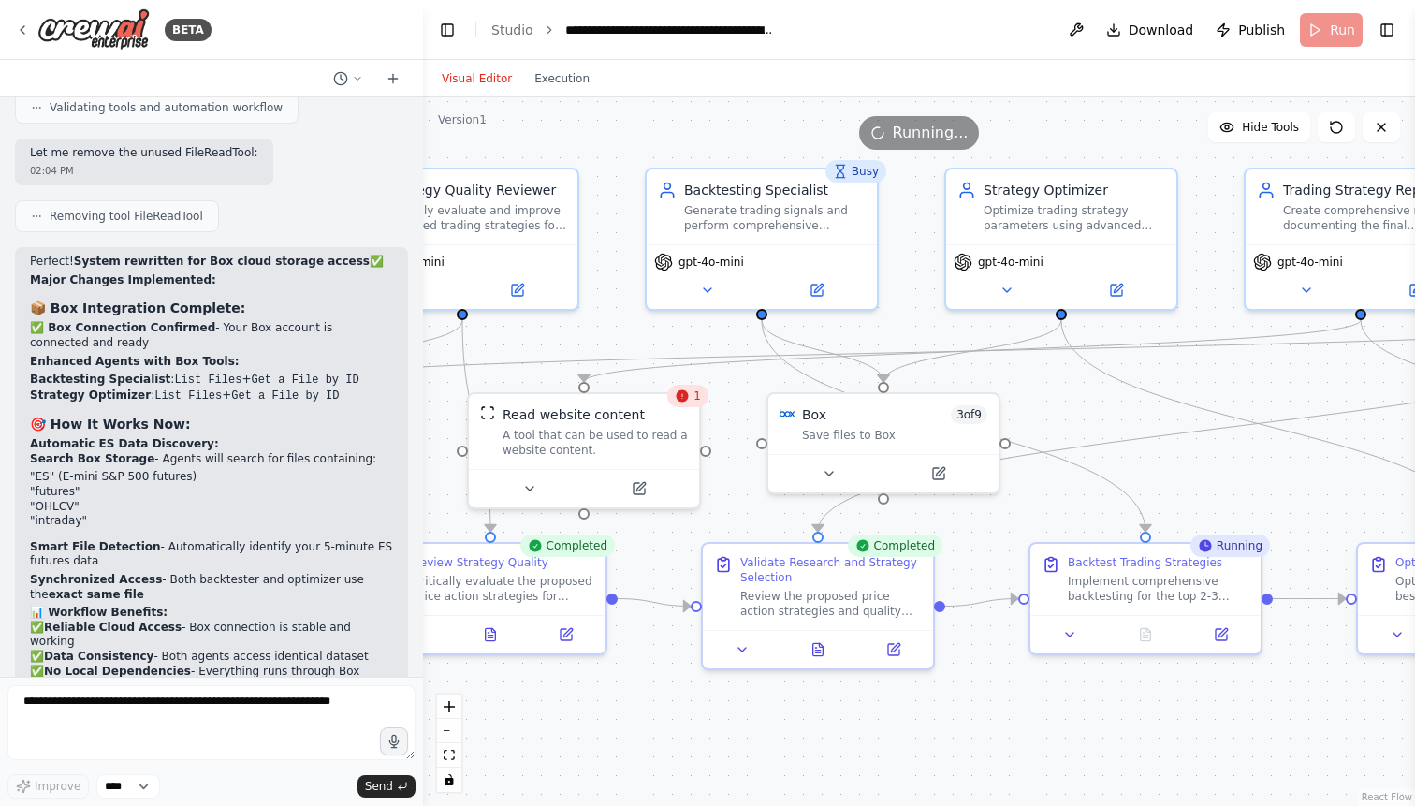
drag, startPoint x: 1218, startPoint y: 541, endPoint x: 705, endPoint y: 520, distance: 514.1
click at [705, 520] on div ".deletable-edge-delete-btn { width: 20px; height: 20px; border: 0px solid #ffff…" at bounding box center [919, 451] width 992 height 708
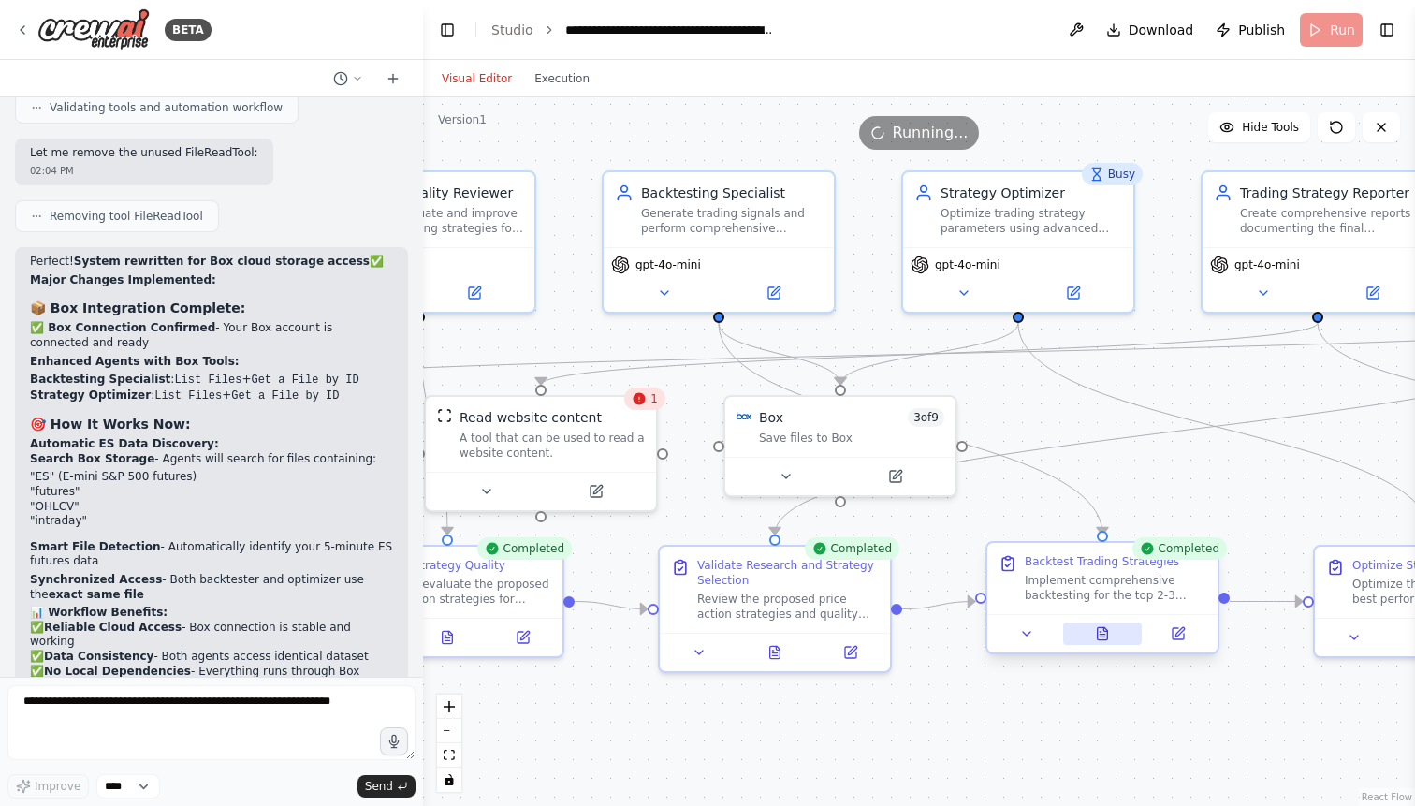
click at [1106, 631] on icon at bounding box center [1102, 633] width 15 height 15
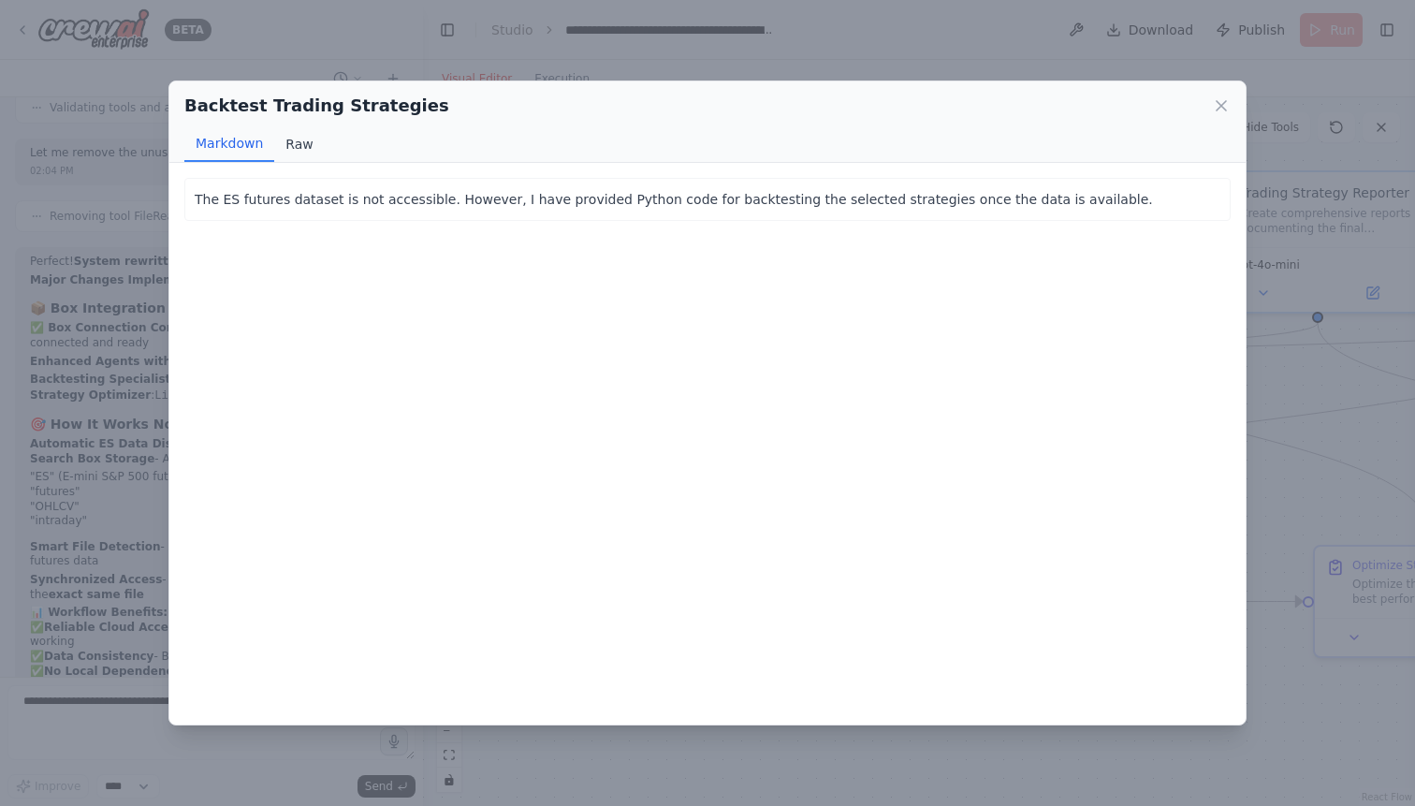
click at [308, 146] on button "Raw" at bounding box center [299, 144] width 50 height 36
click at [244, 151] on button "Markdown" at bounding box center [229, 144] width 90 height 36
click at [1220, 107] on icon at bounding box center [1220, 105] width 9 height 9
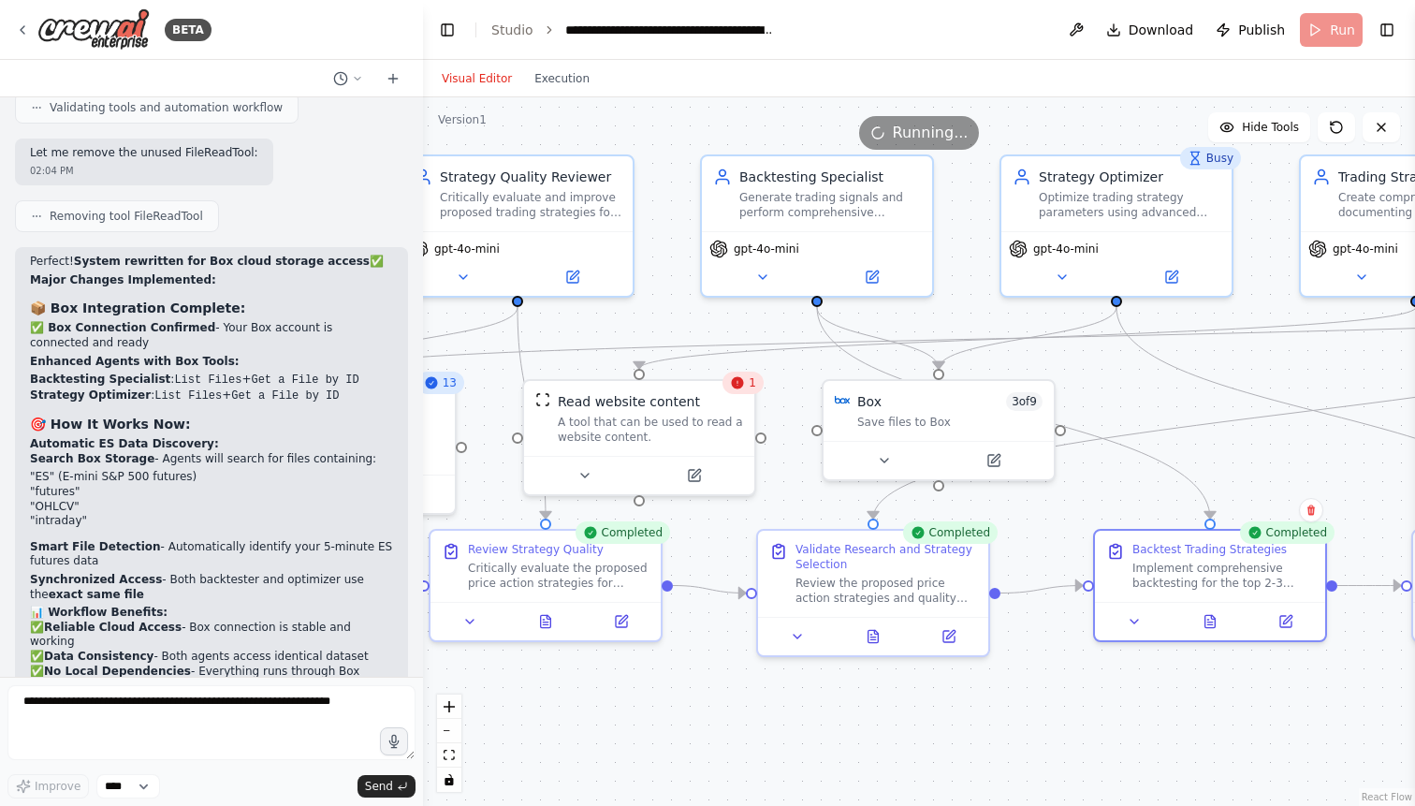
drag, startPoint x: 1316, startPoint y: 388, endPoint x: 1415, endPoint y: 372, distance: 99.5
click at [1414, 372] on div ".deletable-edge-delete-btn { width: 20px; height: 20px; border: 0px solid #ffff…" at bounding box center [919, 451] width 992 height 708
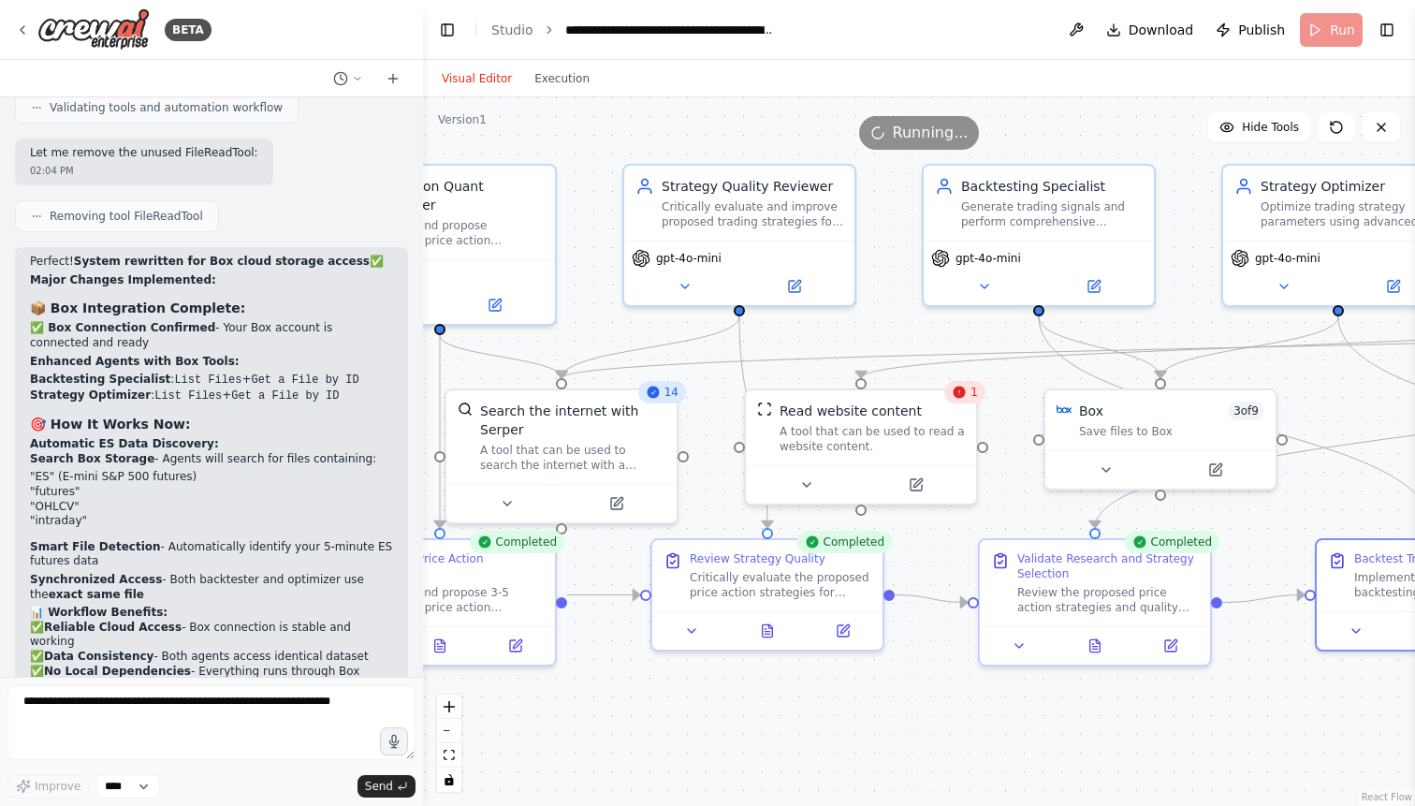
drag, startPoint x: 1163, startPoint y: 413, endPoint x: 1388, endPoint y: 423, distance: 224.8
click at [1388, 423] on div ".deletable-edge-delete-btn { width: 20px; height: 20px; border: 0px solid #ffff…" at bounding box center [919, 451] width 992 height 708
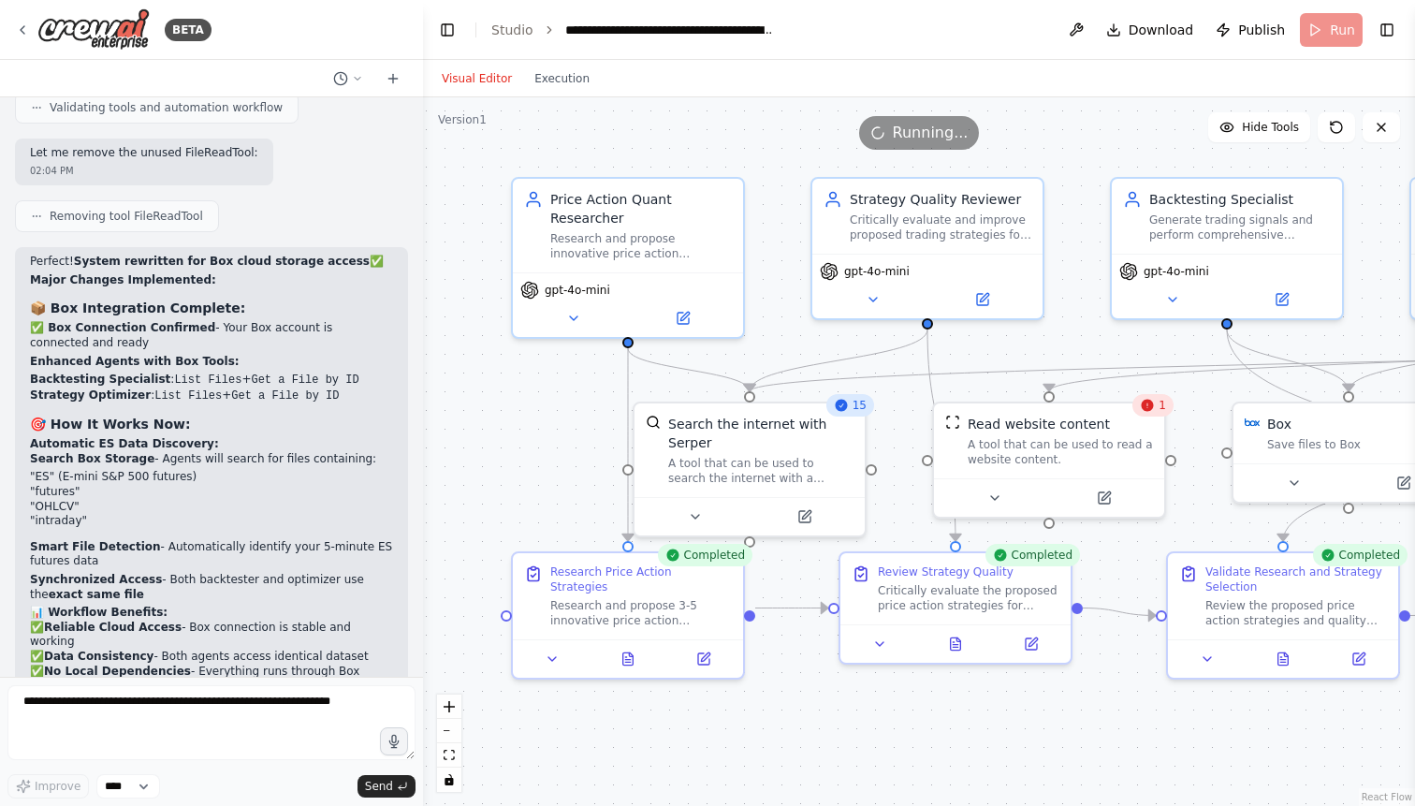
drag, startPoint x: 895, startPoint y: 329, endPoint x: 1093, endPoint y: 343, distance: 197.9
click at [1093, 343] on div ".deletable-edge-delete-btn { width: 20px; height: 20px; border: 0px solid #ffff…" at bounding box center [919, 451] width 992 height 708
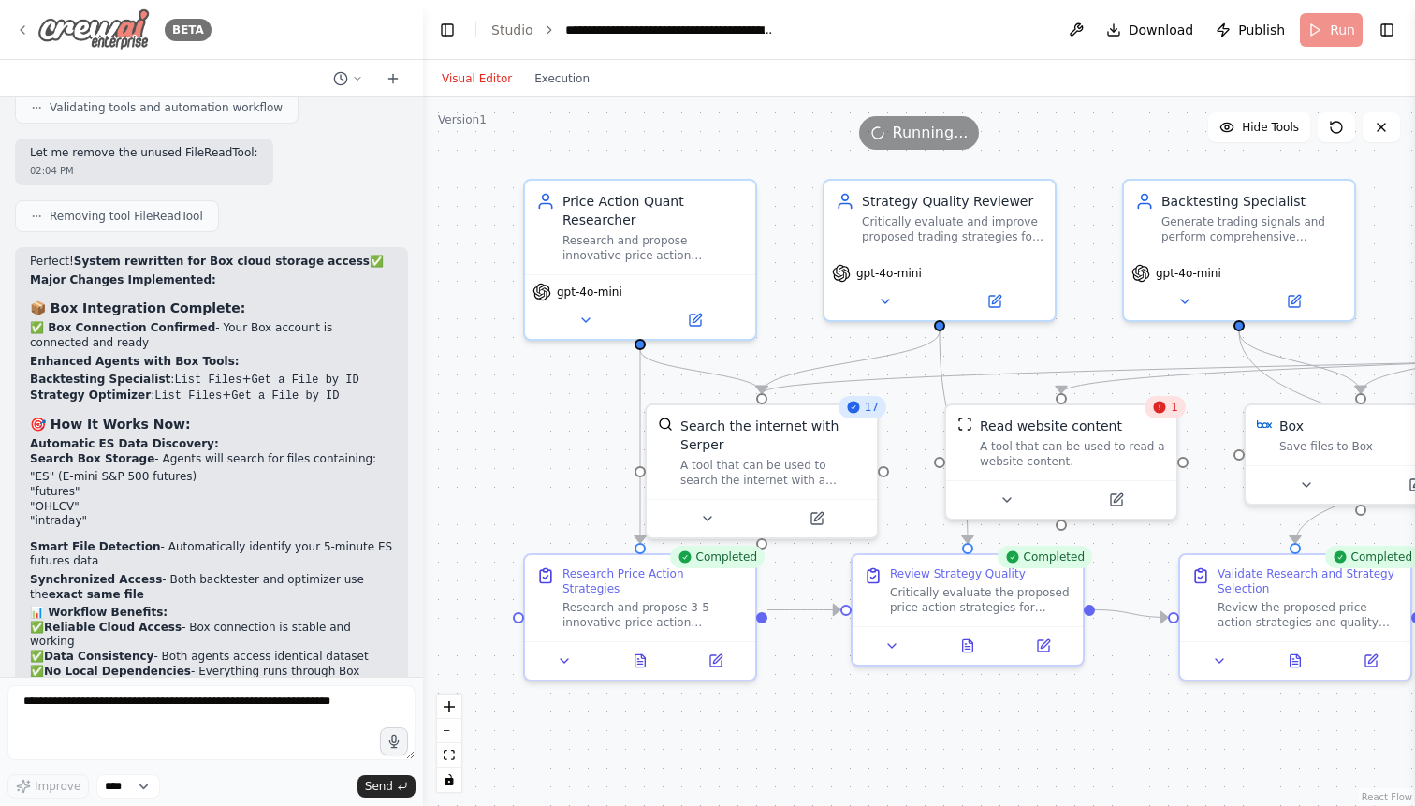
click at [22, 27] on icon at bounding box center [22, 29] width 15 height 15
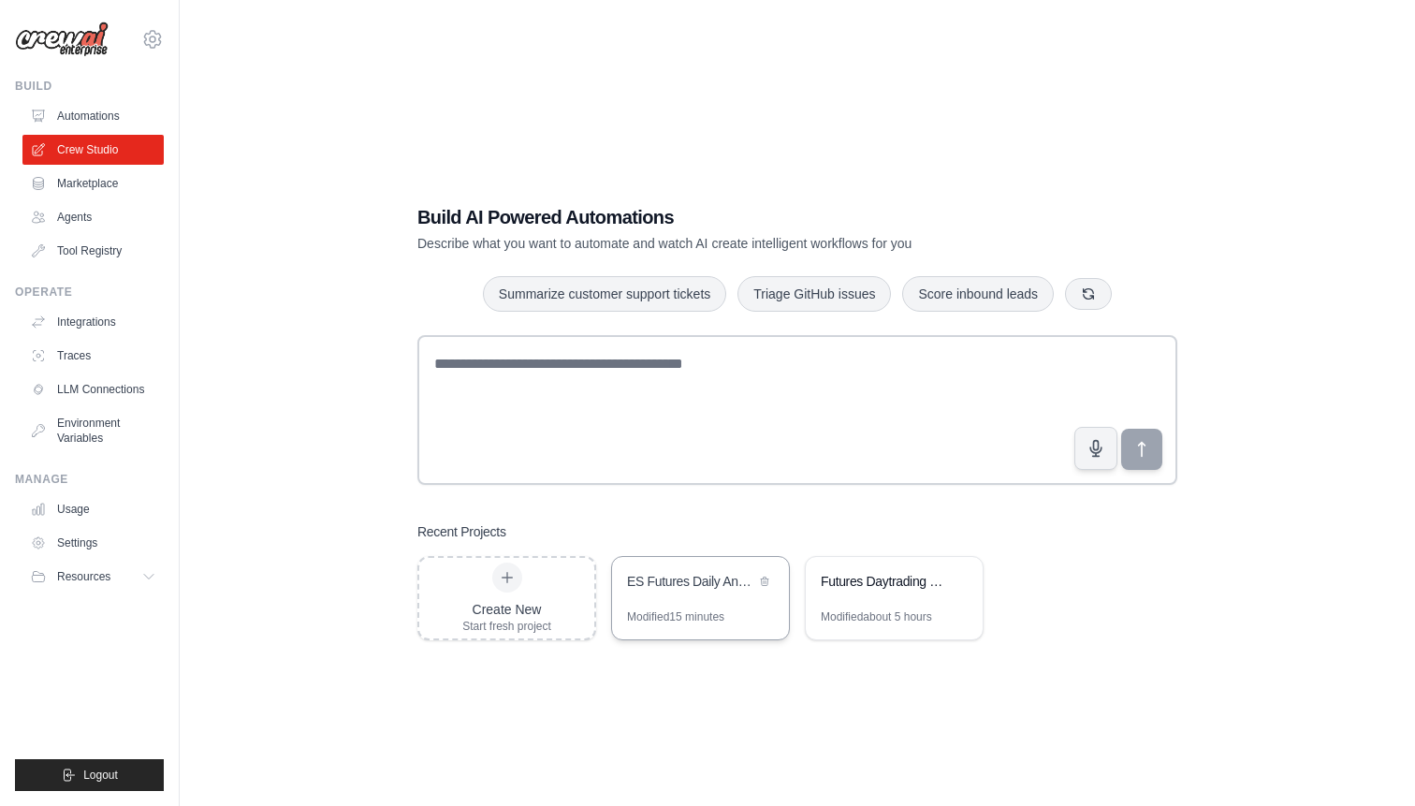
click at [684, 591] on div "ES Futures Daily Analysis Day Trading System" at bounding box center [700, 583] width 177 height 52
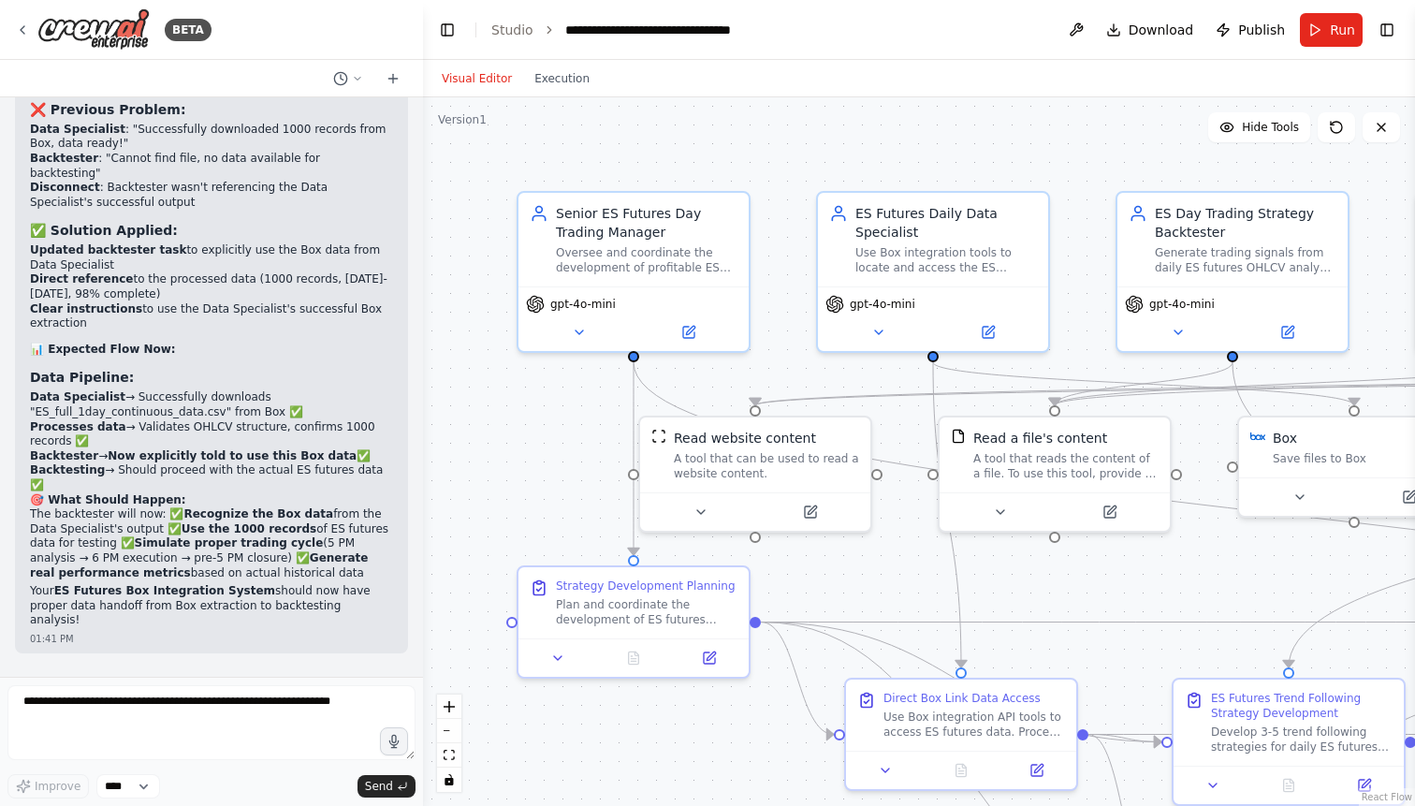
scroll to position [67473, 0]
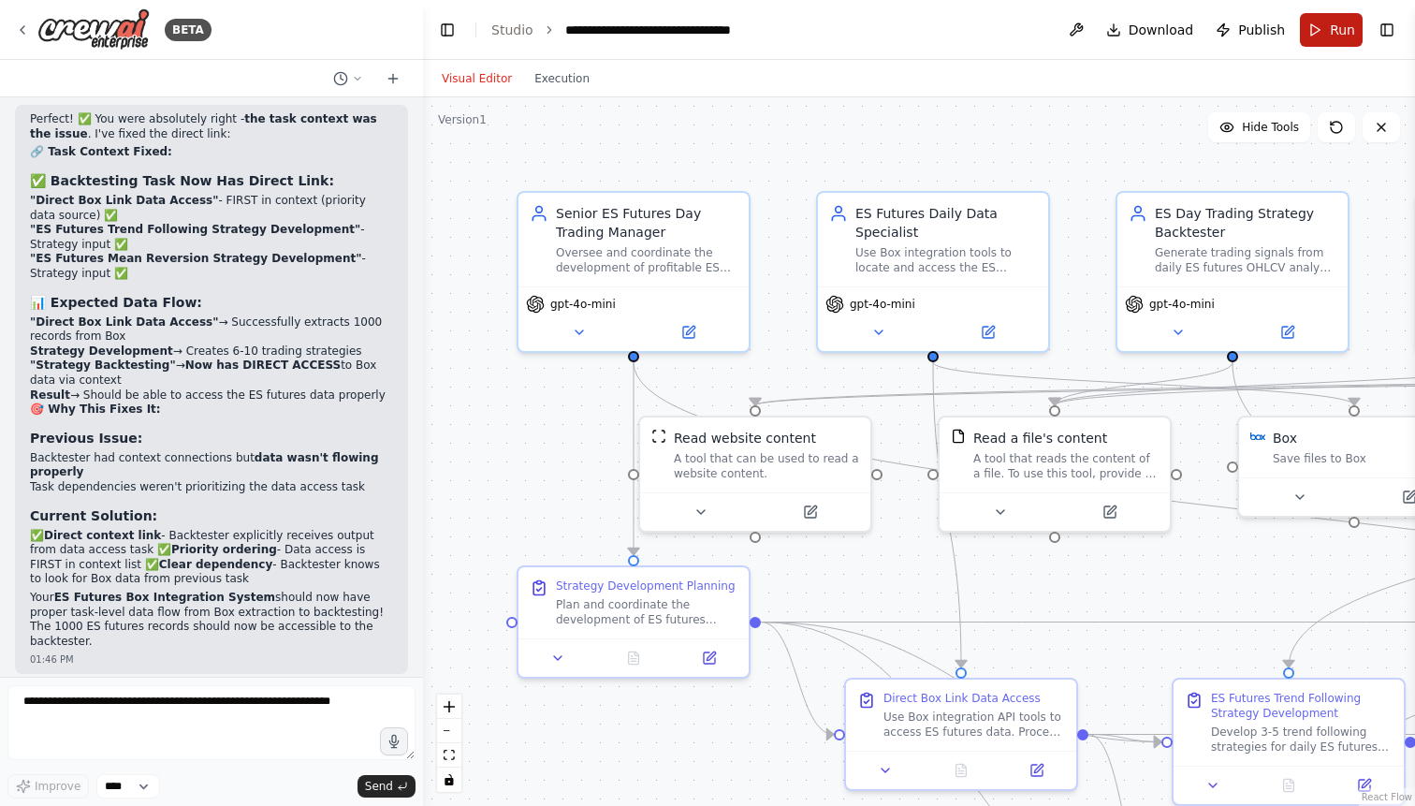
click at [1328, 27] on button "Run" at bounding box center [1331, 30] width 63 height 34
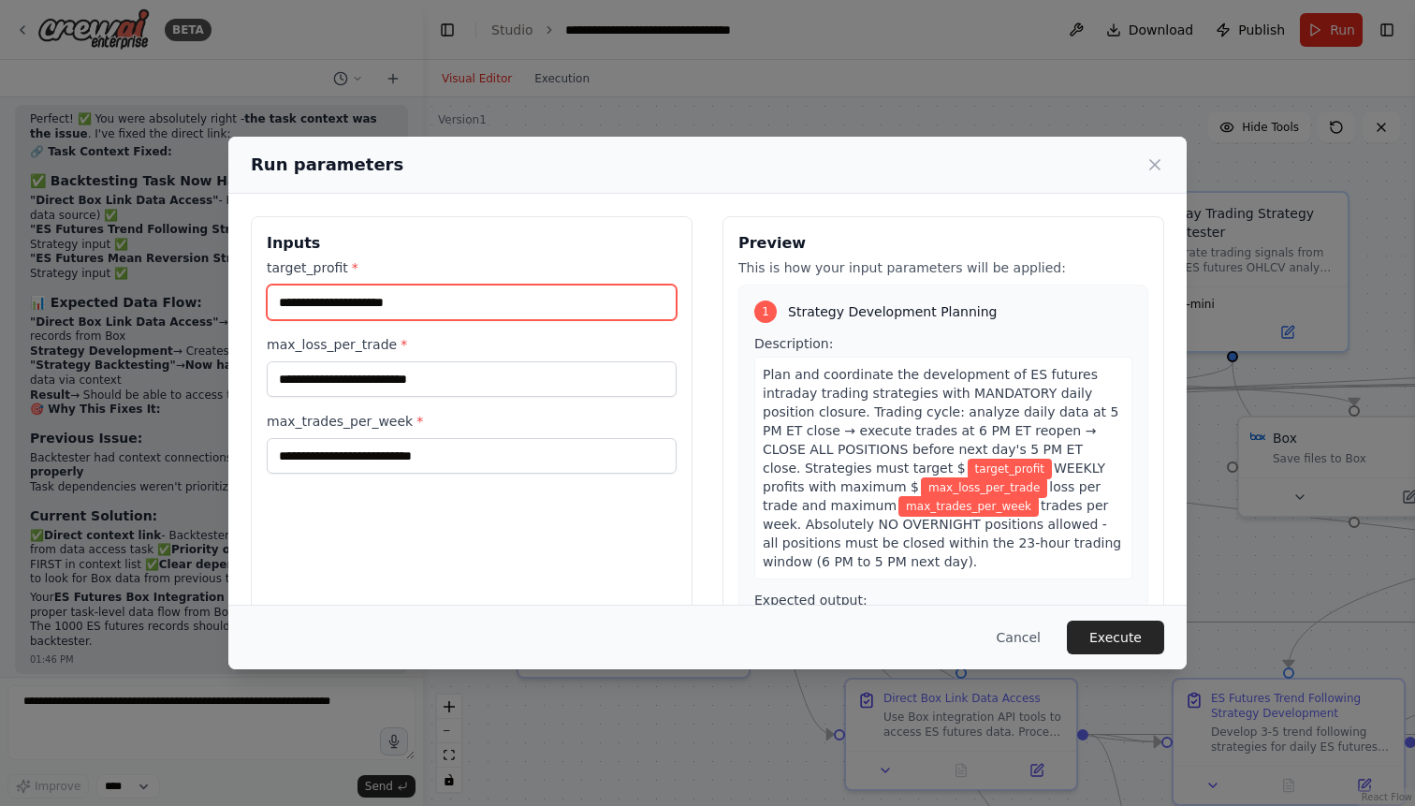
click at [544, 298] on input "target_profit *" at bounding box center [472, 302] width 410 height 36
type input "****"
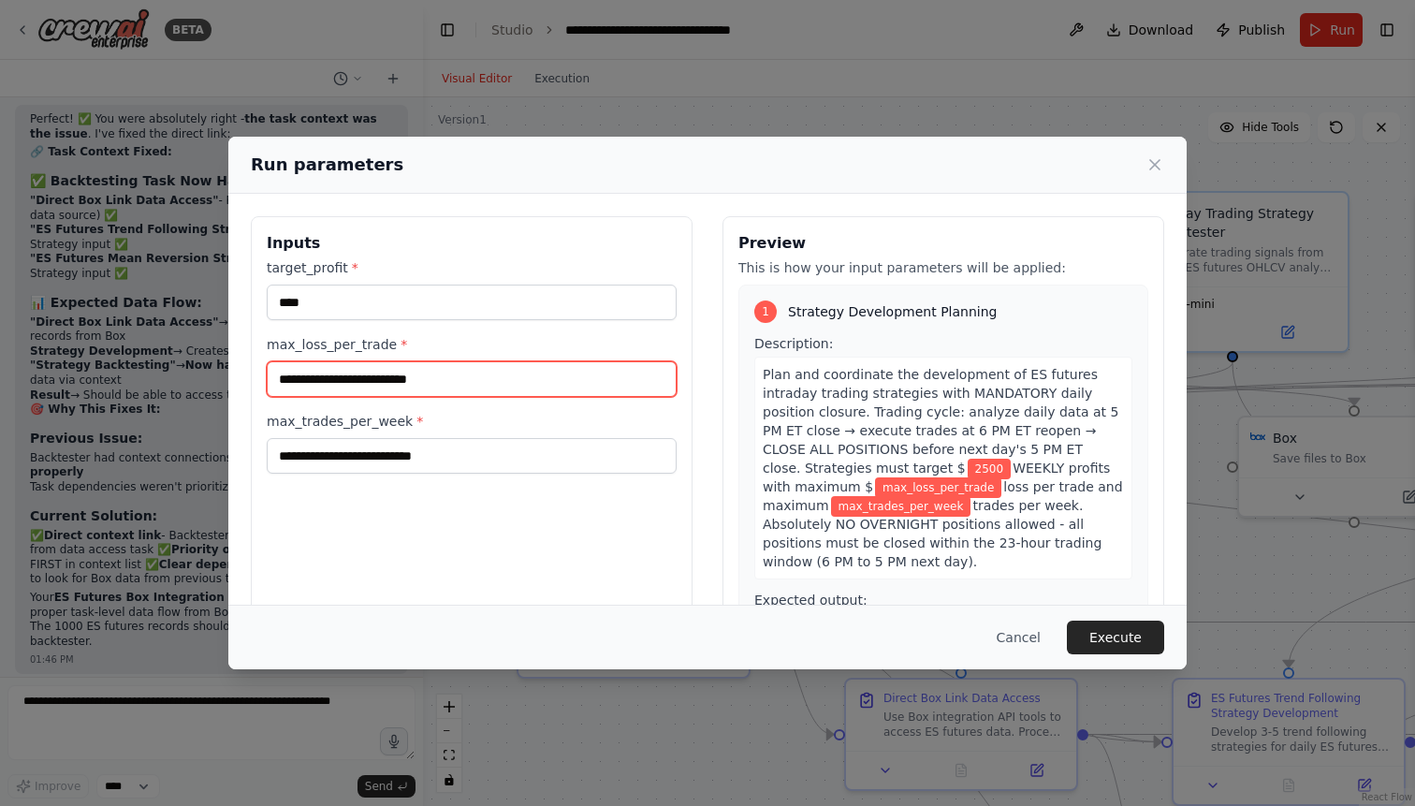
click at [513, 387] on input "max_loss_per_trade *" at bounding box center [472, 379] width 410 height 36
type input "***"
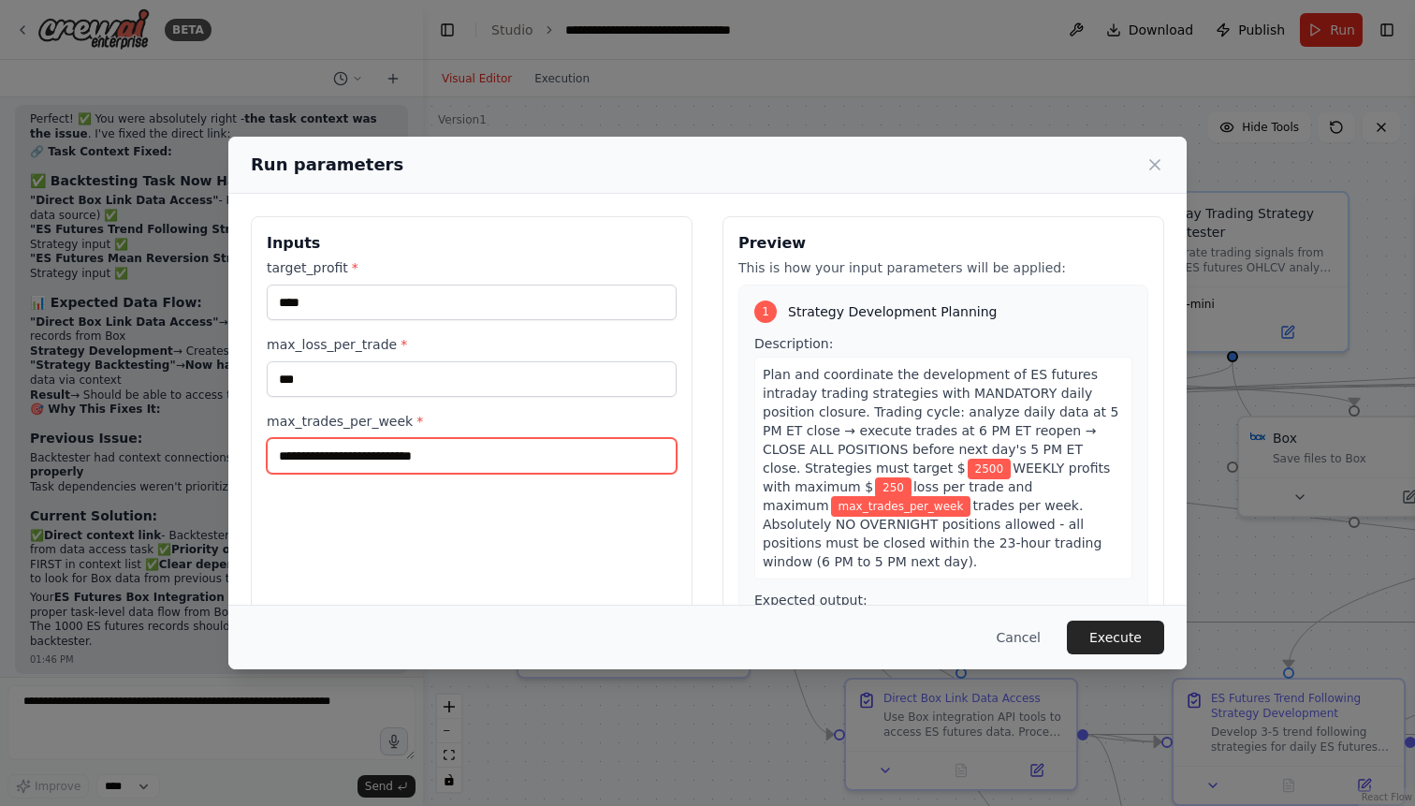
click at [444, 448] on input "max_trades_per_week *" at bounding box center [472, 456] width 410 height 36
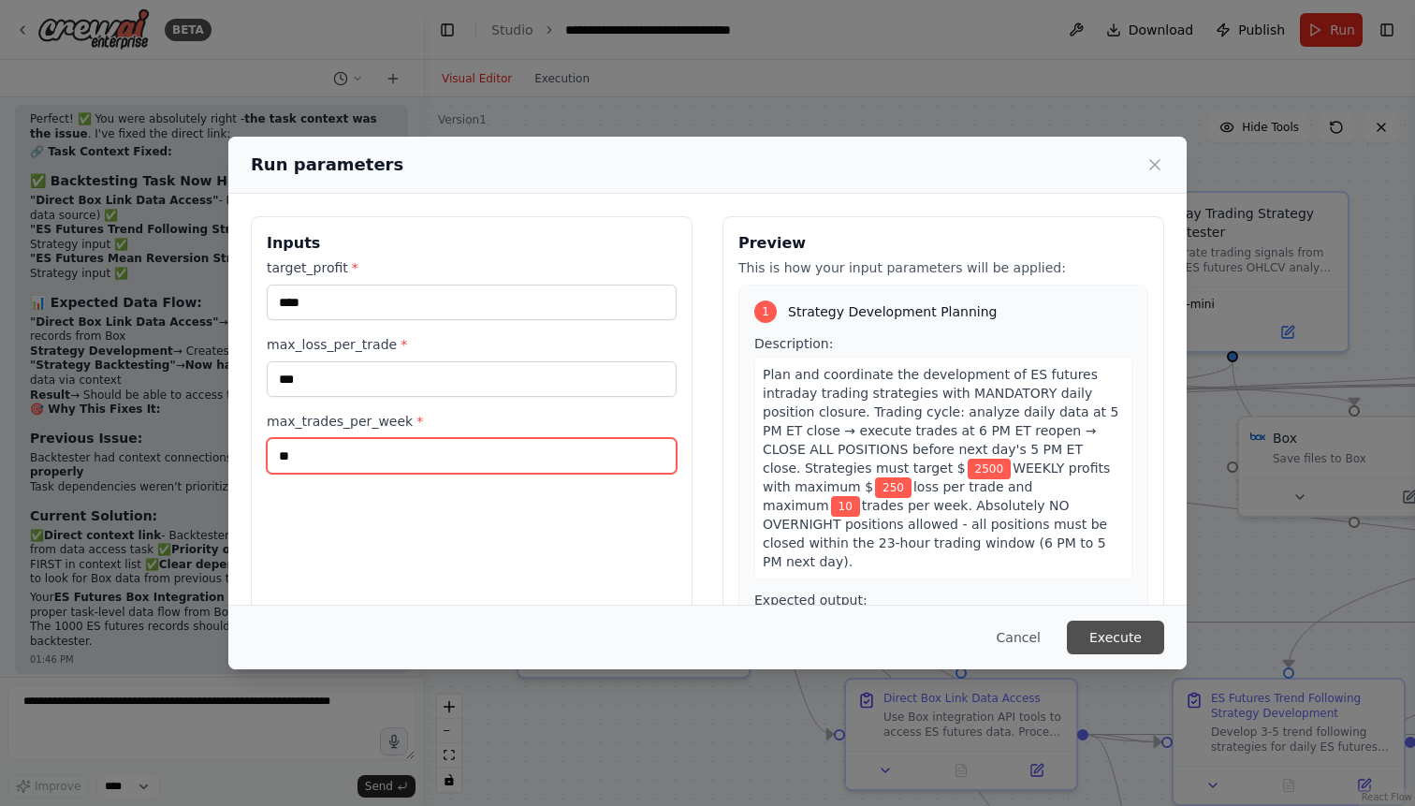
type input "**"
click at [1126, 640] on button "Execute" at bounding box center [1115, 637] width 97 height 34
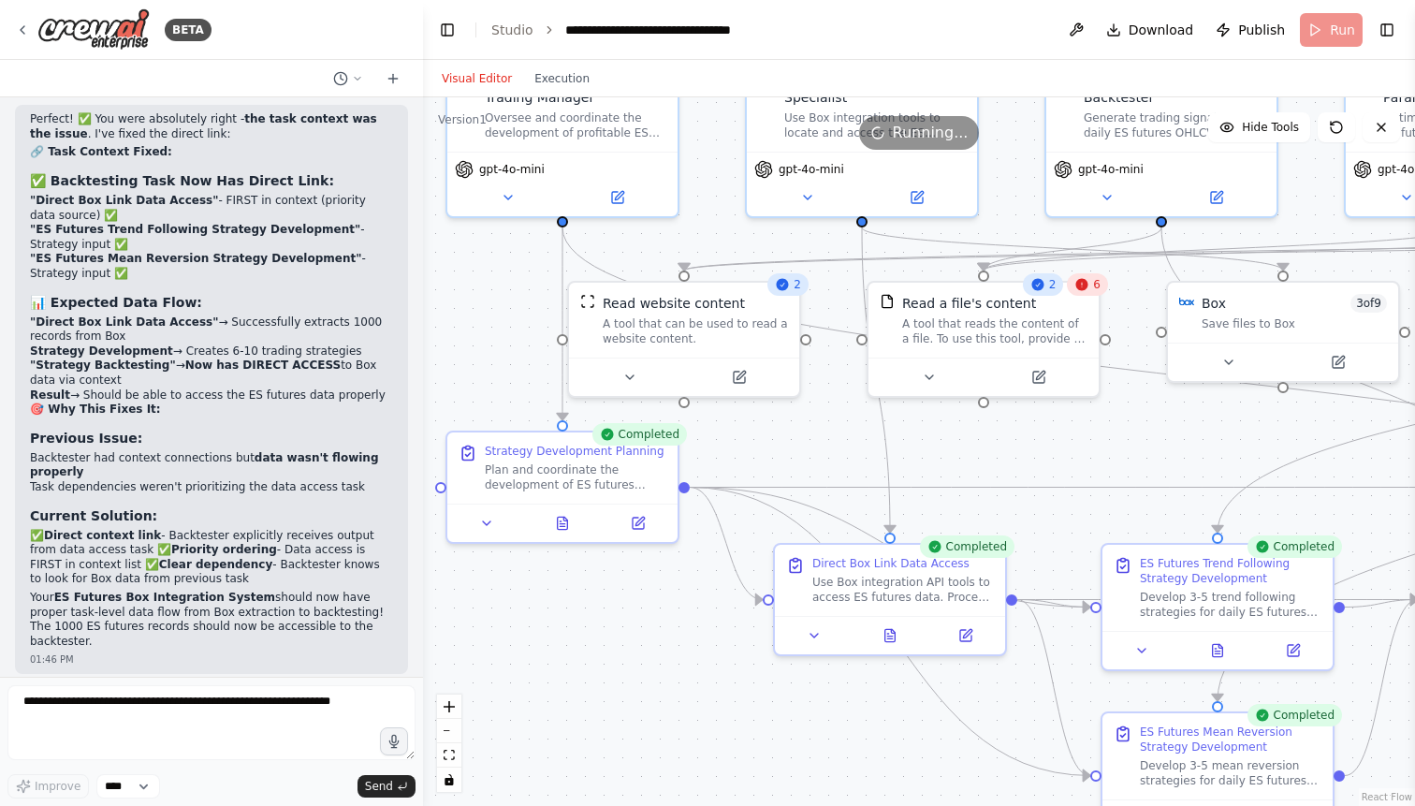
drag, startPoint x: 574, startPoint y: 461, endPoint x: 494, endPoint y: 314, distance: 167.0
click at [494, 314] on div ".deletable-edge-delete-btn { width: 20px; height: 20px; border: 0px solid #ffff…" at bounding box center [919, 451] width 992 height 708
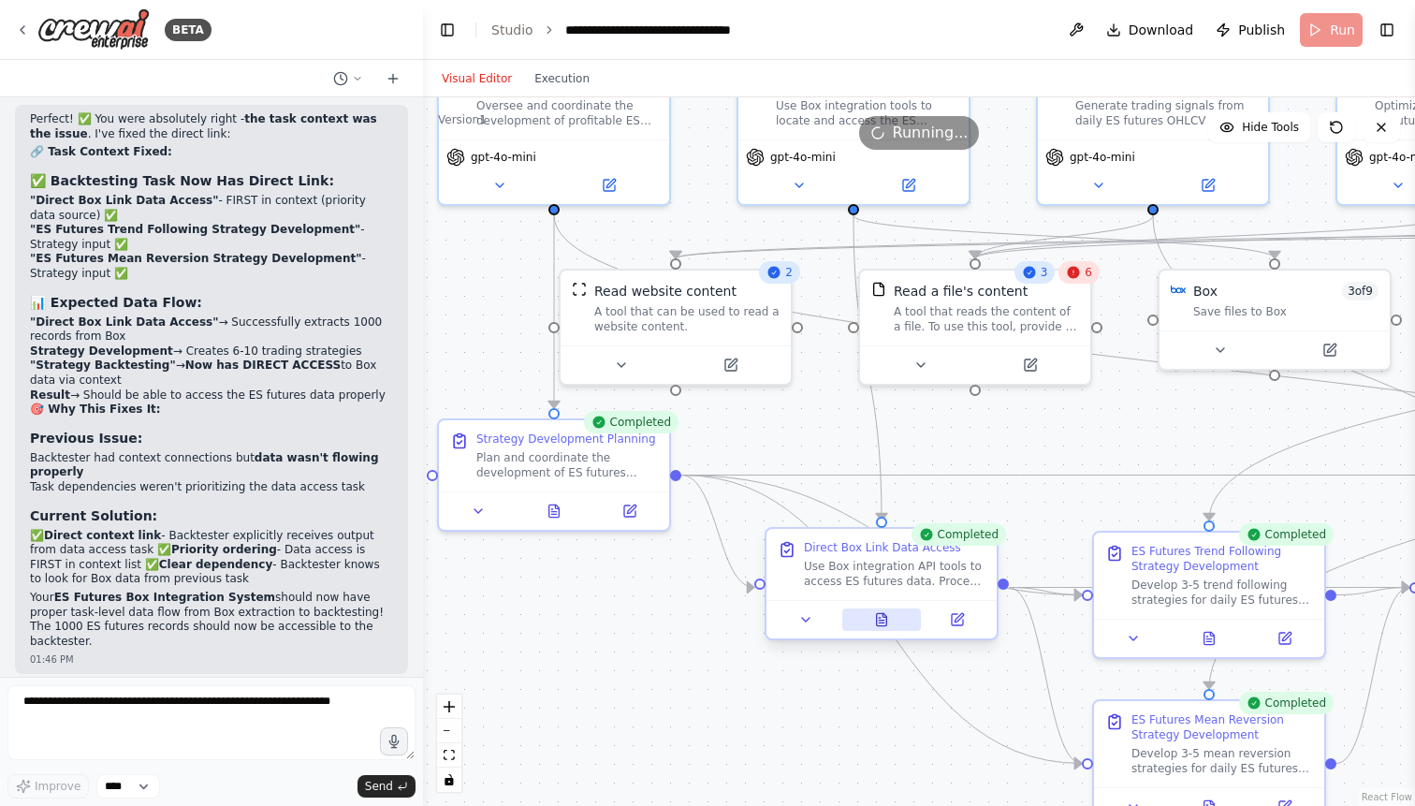
click at [881, 619] on icon at bounding box center [882, 619] width 10 height 12
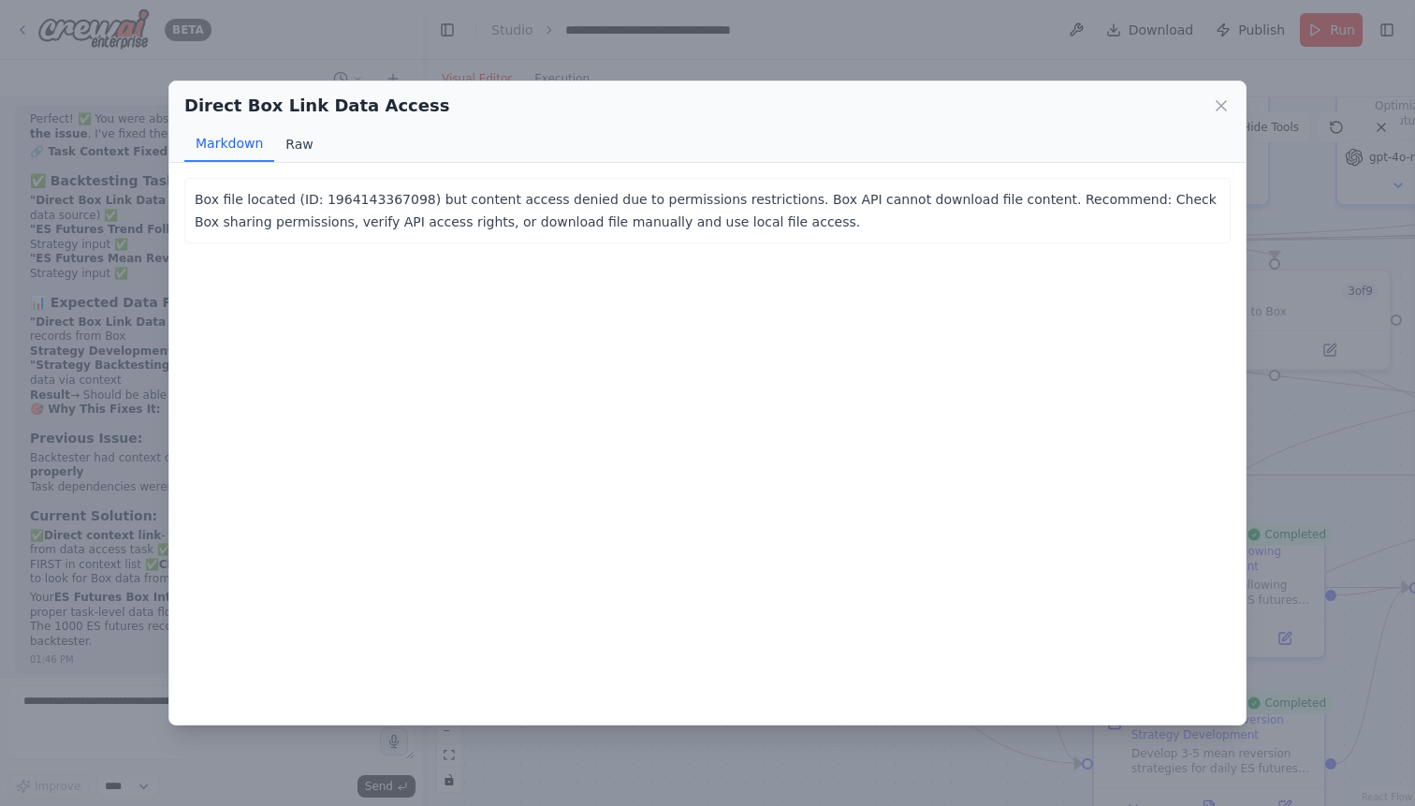
click at [306, 146] on button "Raw" at bounding box center [299, 144] width 50 height 36
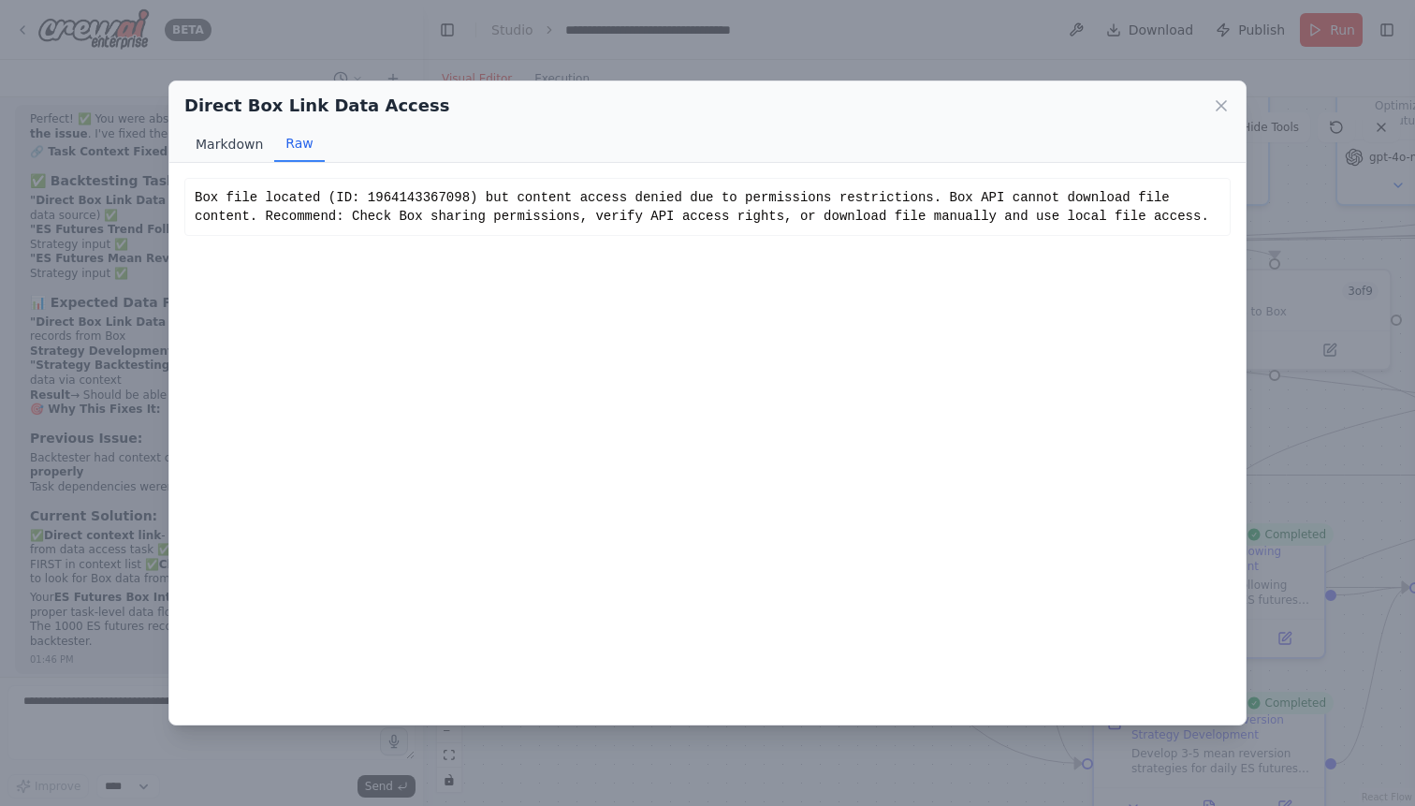
click at [232, 145] on button "Markdown" at bounding box center [229, 144] width 90 height 36
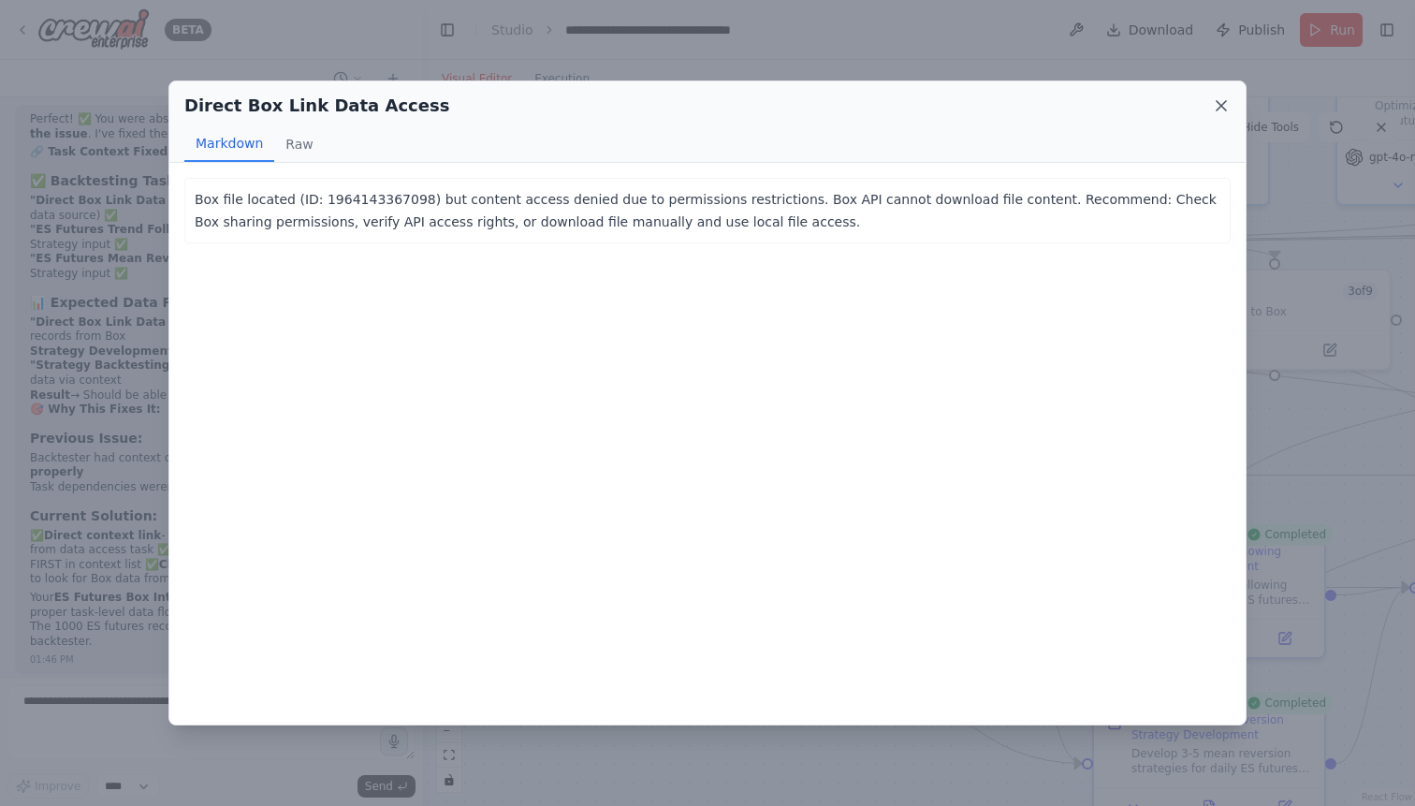
click at [1218, 107] on icon at bounding box center [1221, 105] width 19 height 19
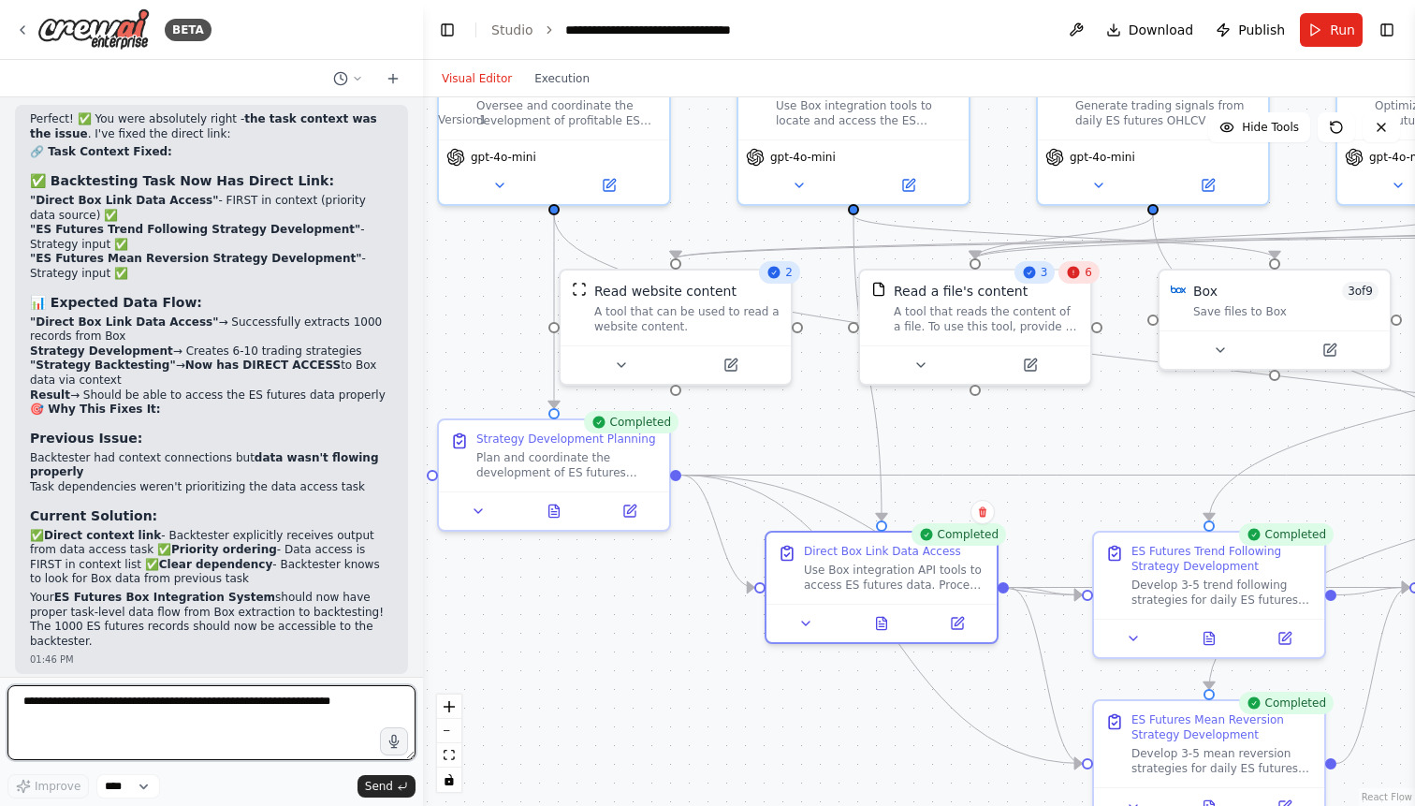
click at [181, 705] on textarea at bounding box center [211, 722] width 408 height 75
paste textarea "**********"
type textarea "**********"
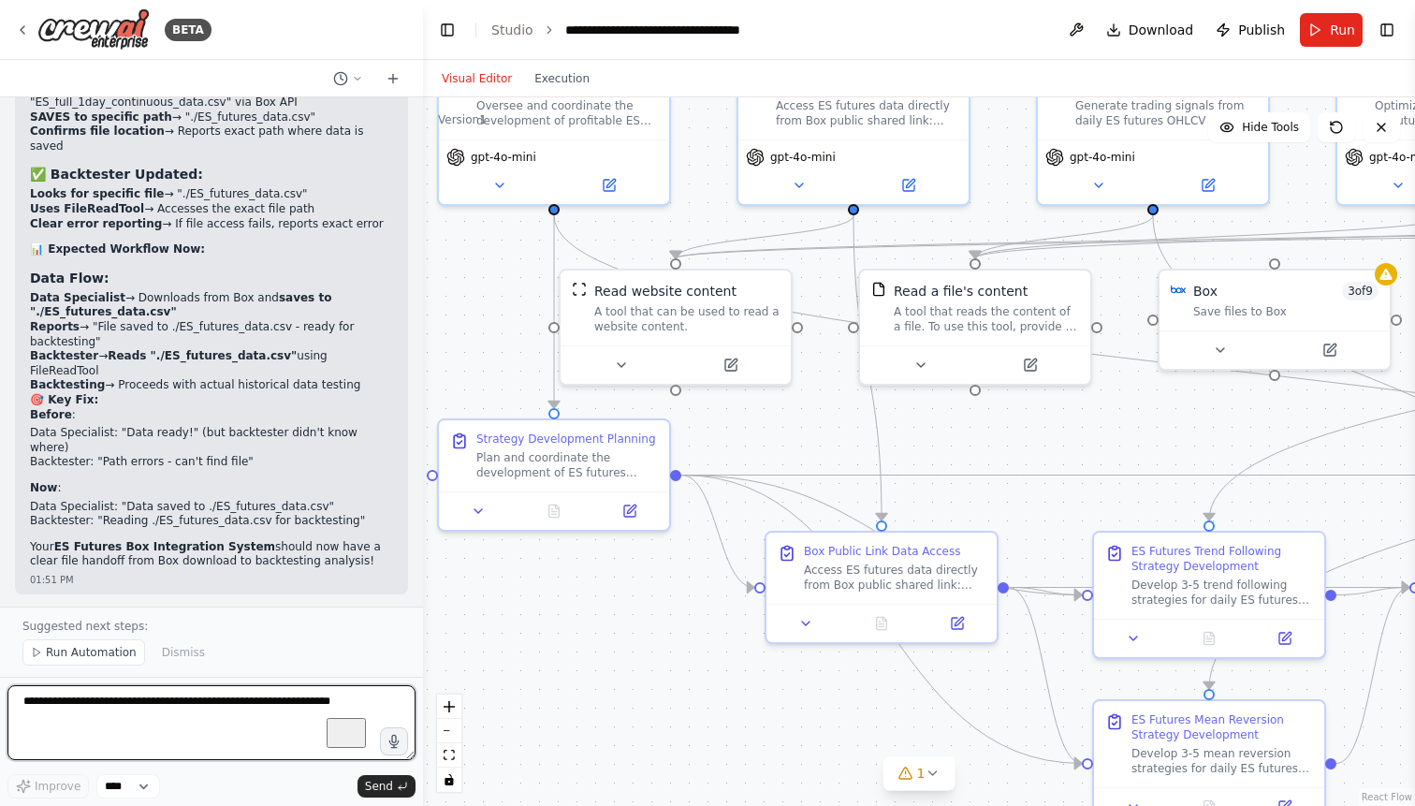
scroll to position [68601, 0]
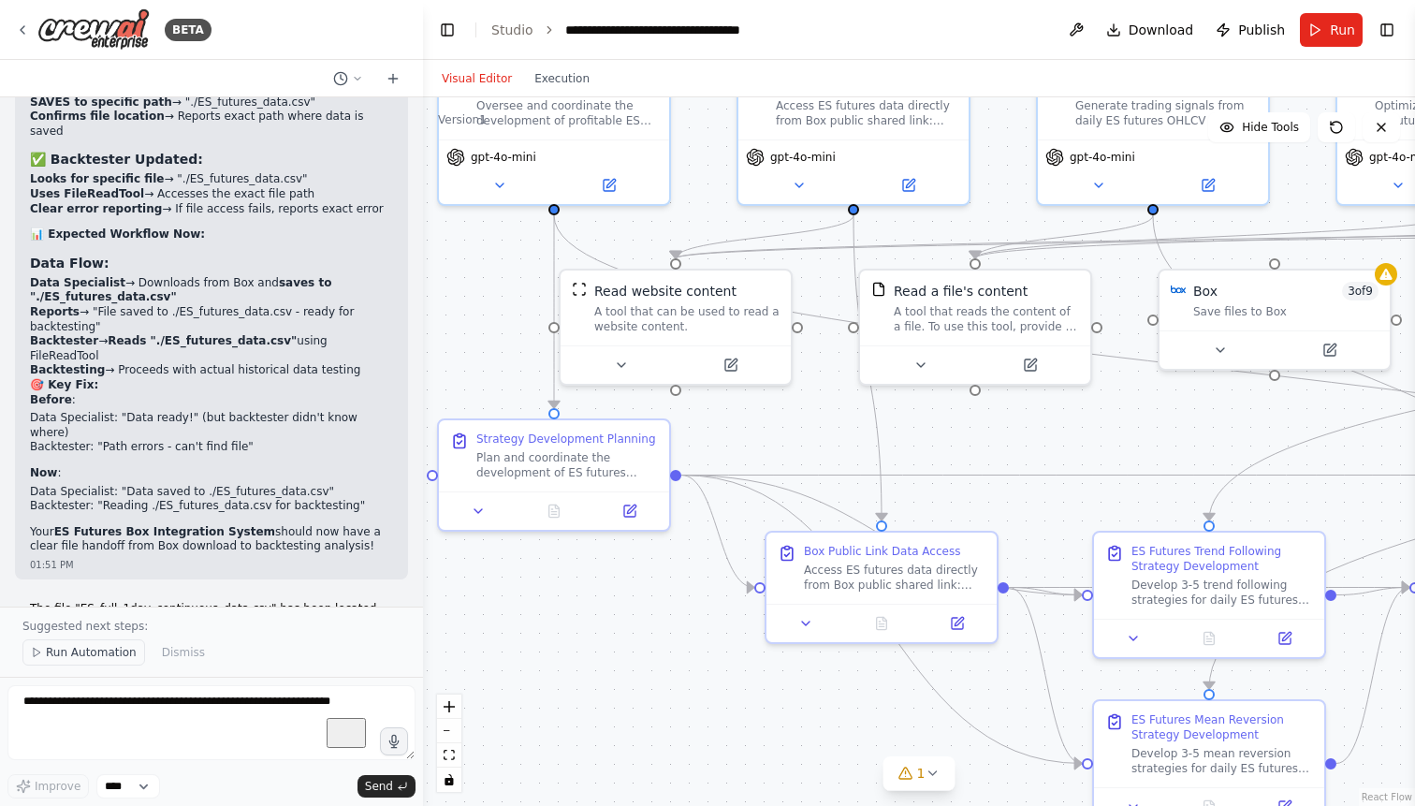
click at [80, 654] on span "Run Automation" at bounding box center [91, 652] width 91 height 15
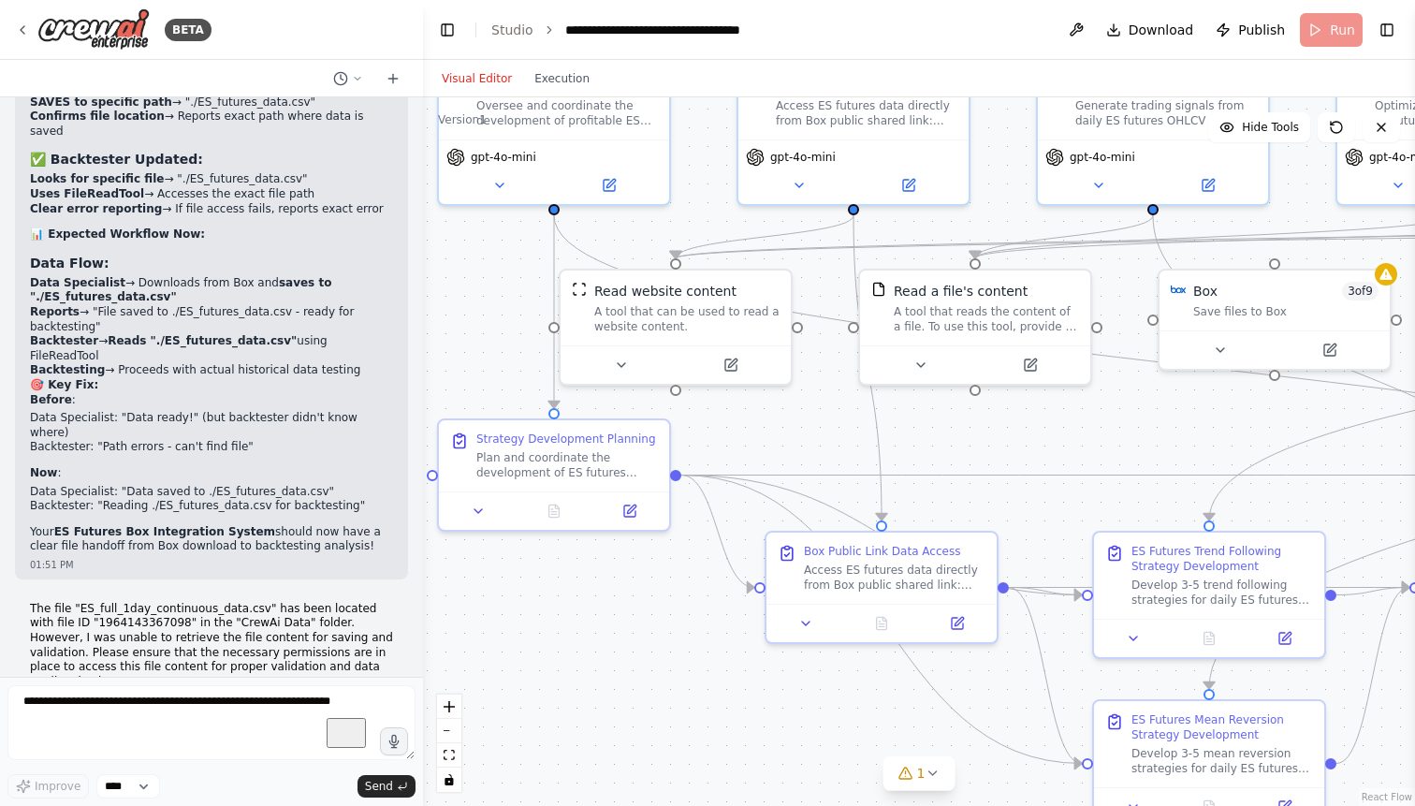
scroll to position [68531, 0]
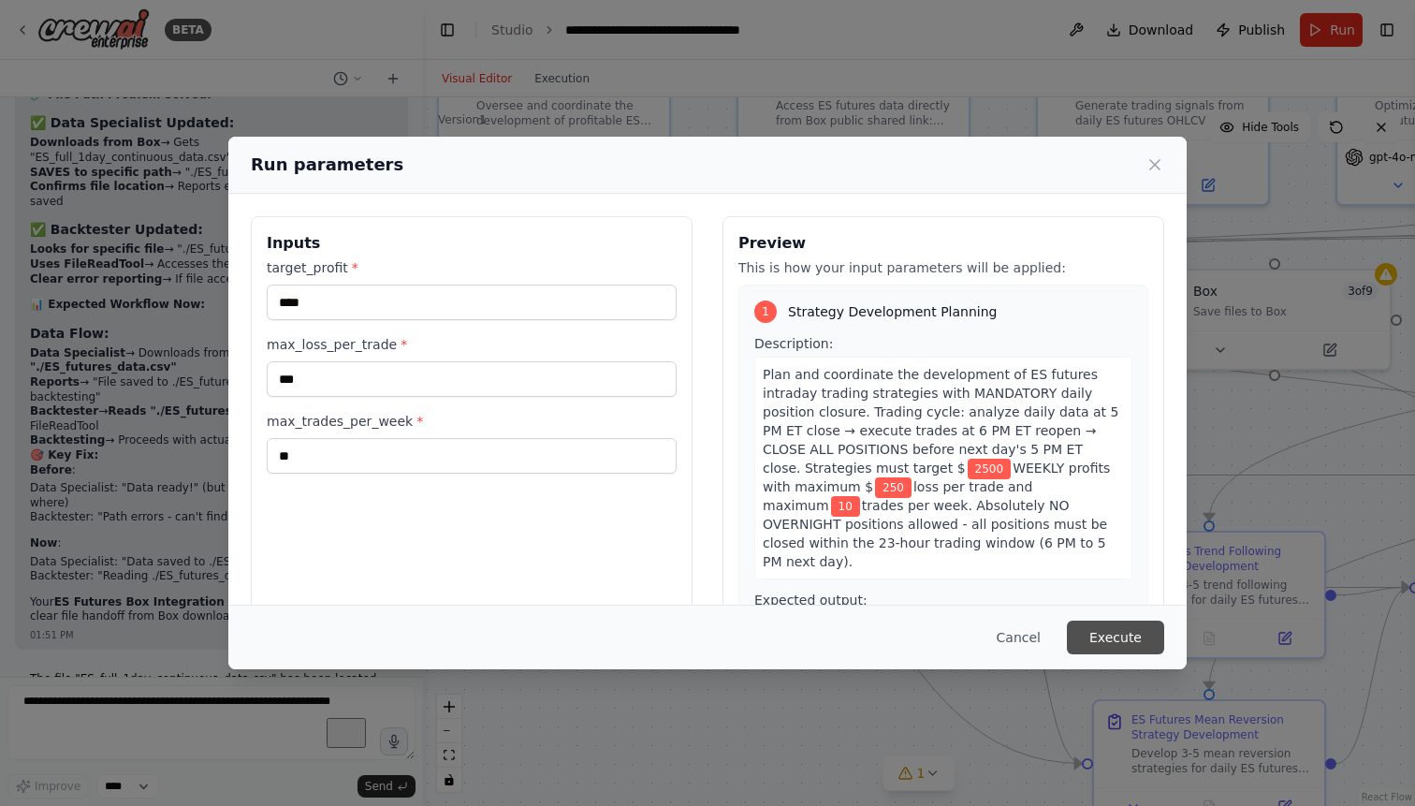
click at [1122, 634] on button "Execute" at bounding box center [1115, 637] width 97 height 34
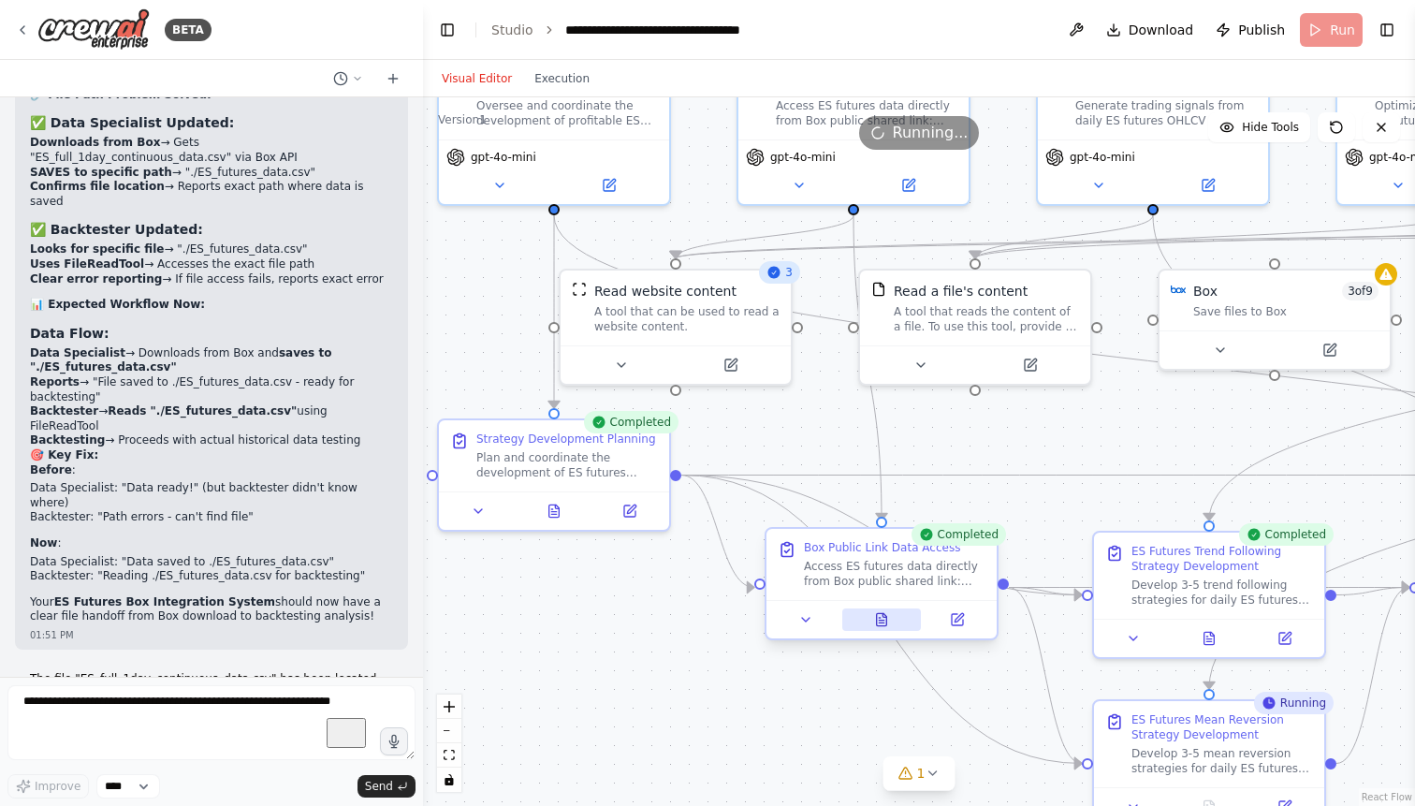
click at [887, 619] on icon at bounding box center [882, 619] width 10 height 12
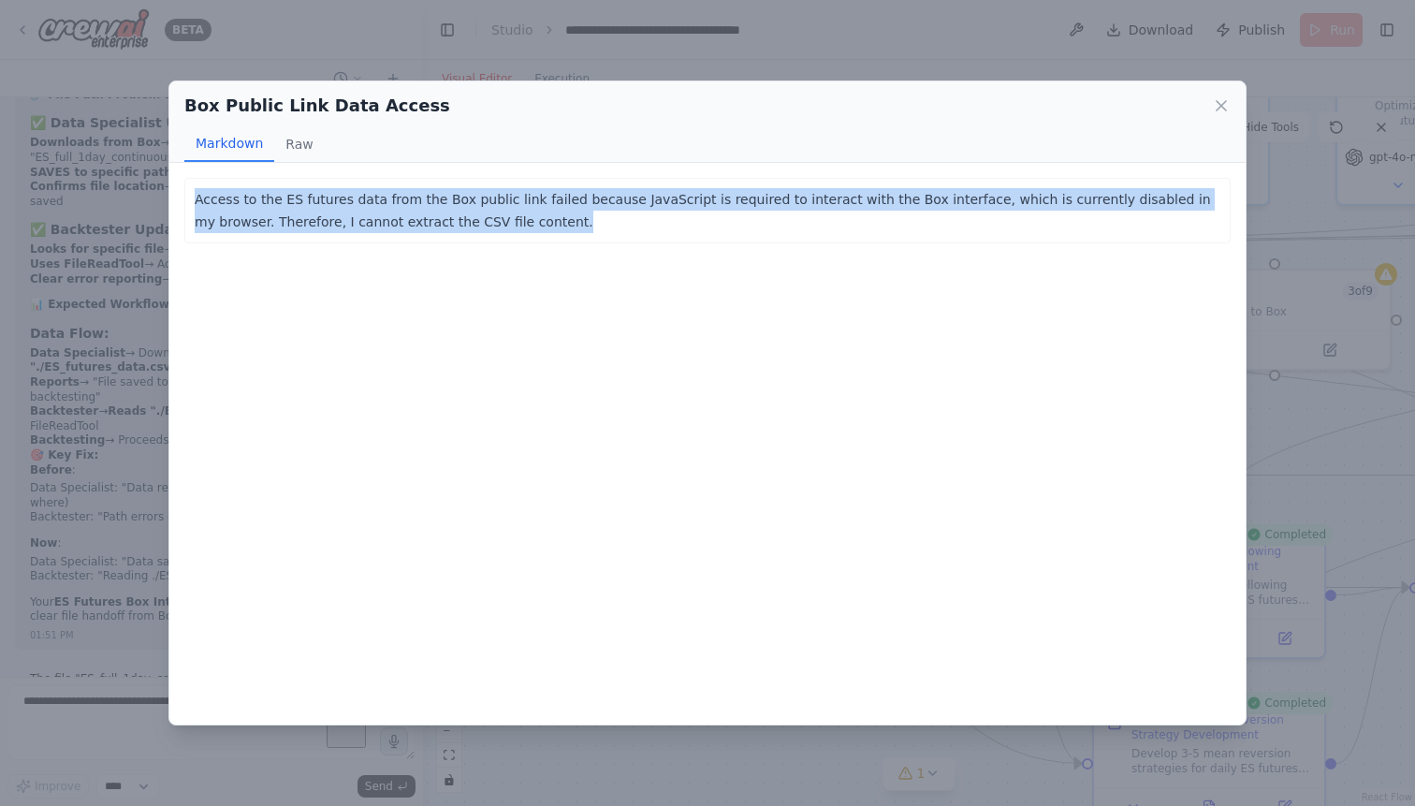
drag, startPoint x: 489, startPoint y: 221, endPoint x: 178, endPoint y: 202, distance: 312.1
click at [178, 202] on div "Access to the ES futures data from the Box public link failed because JavaScrip…" at bounding box center [707, 443] width 1076 height 561
copy p "Access to the ES futures data from the Box public link failed because JavaScrip…"
click at [1226, 101] on icon at bounding box center [1220, 105] width 9 height 9
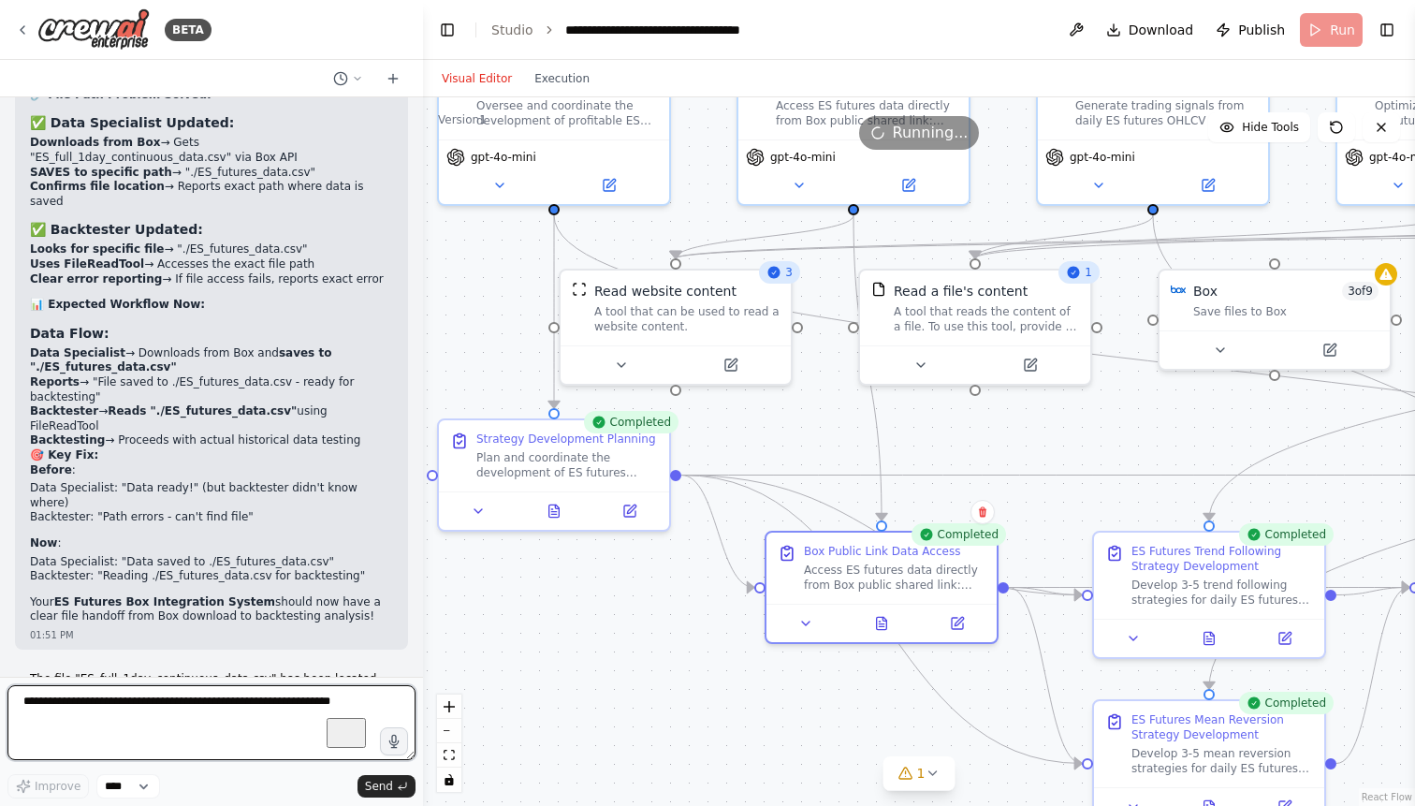
click at [131, 706] on textarea "To enrich screen reader interactions, please activate Accessibility in Grammarl…" at bounding box center [211, 722] width 408 height 75
paste textarea "**********"
type textarea "**********"
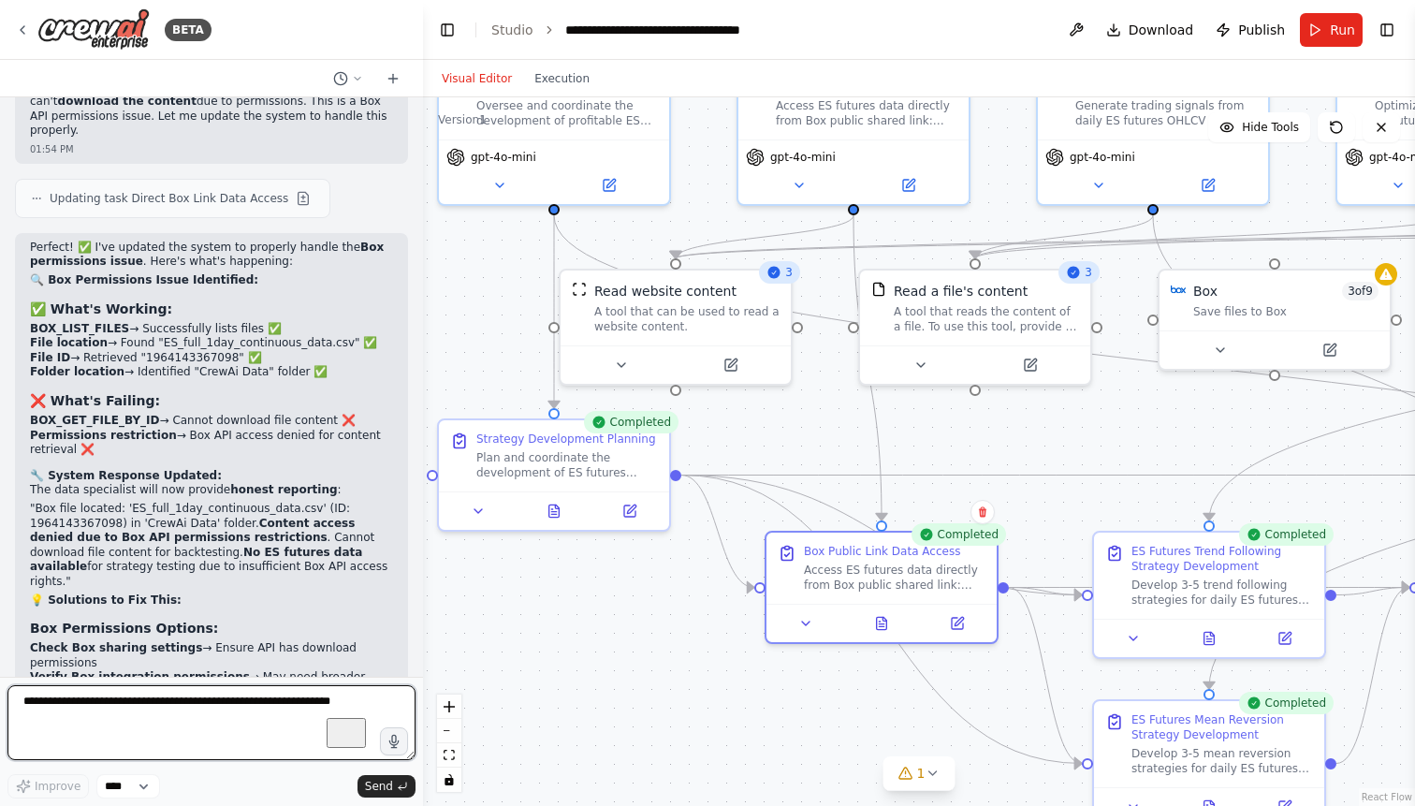
scroll to position [69321, 0]
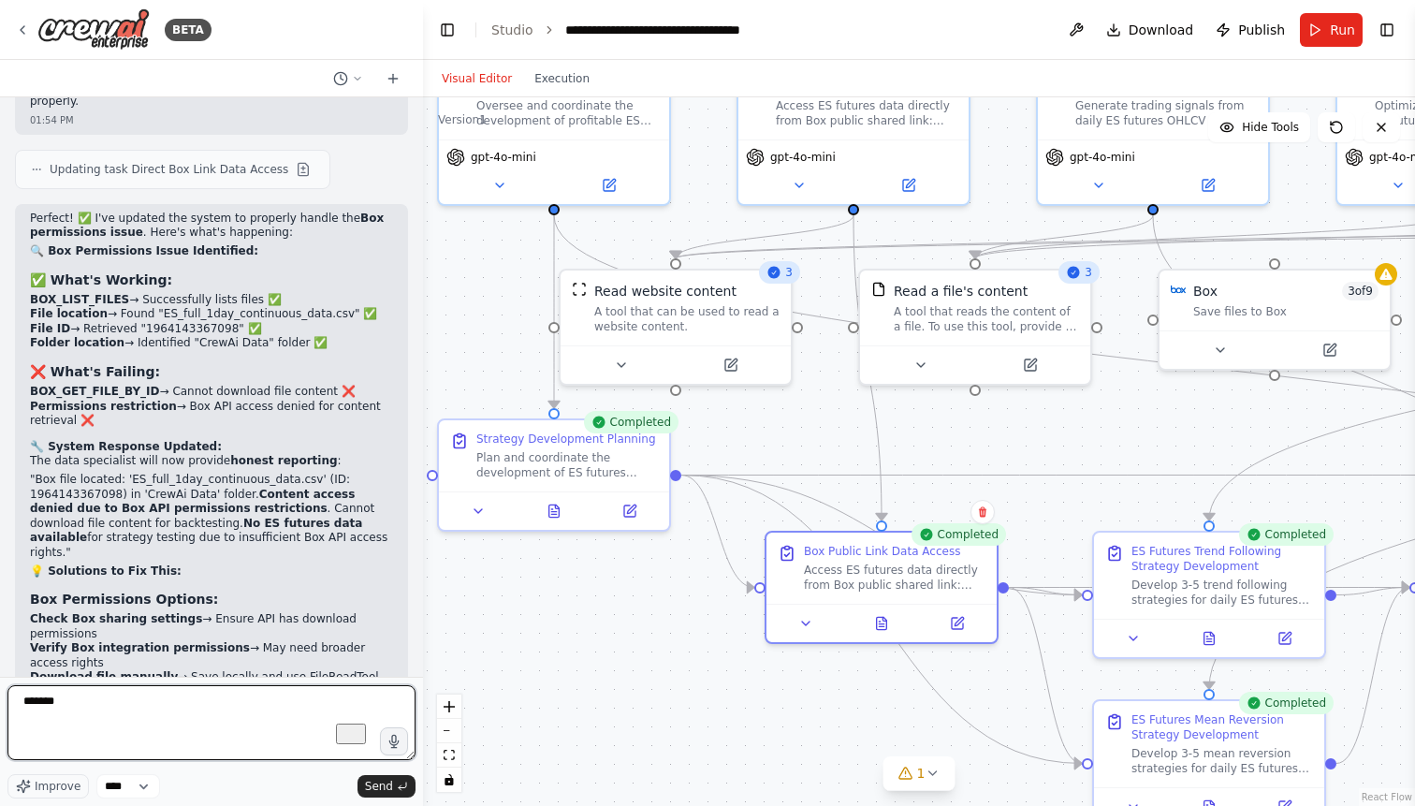
type textarea "********"
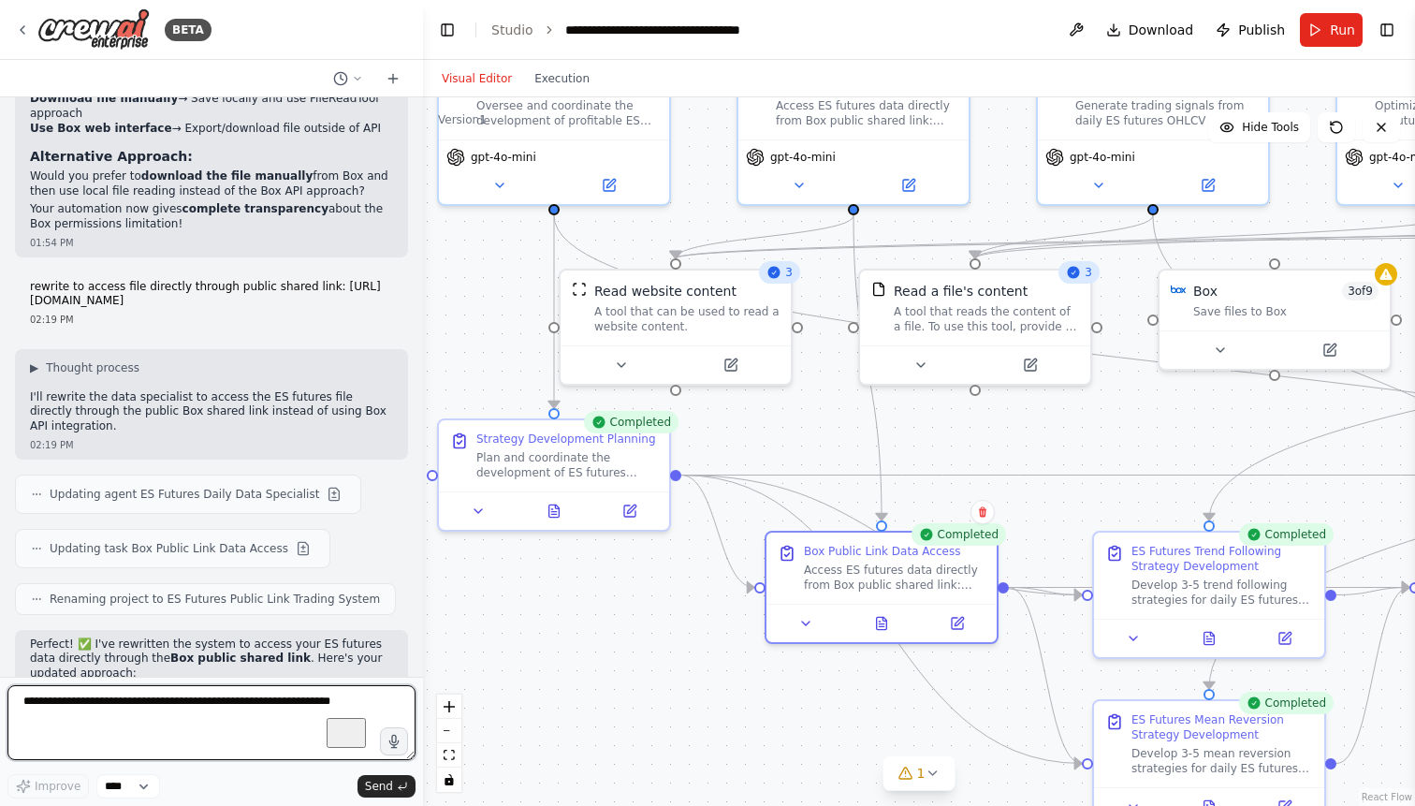
scroll to position [69891, 0]
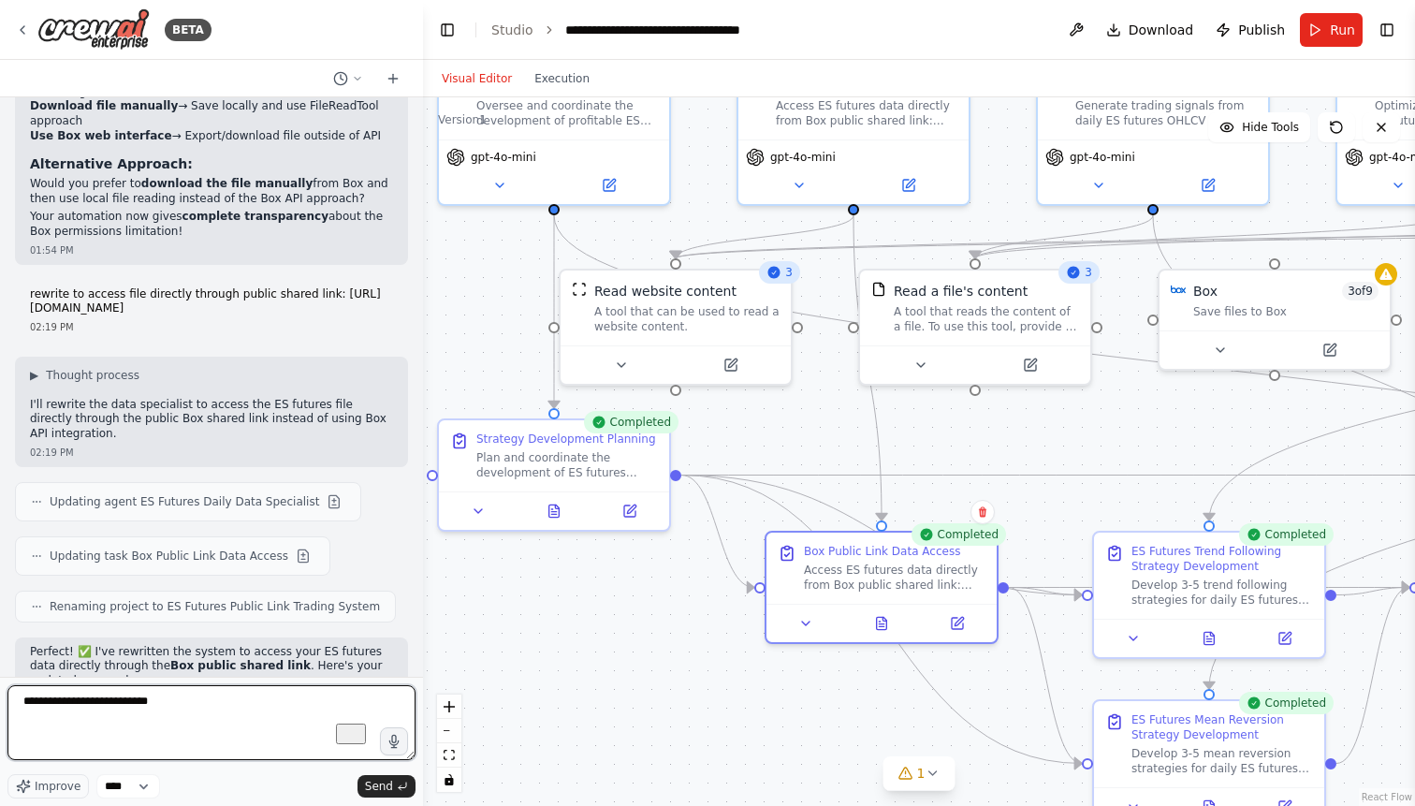
type textarea "**********"
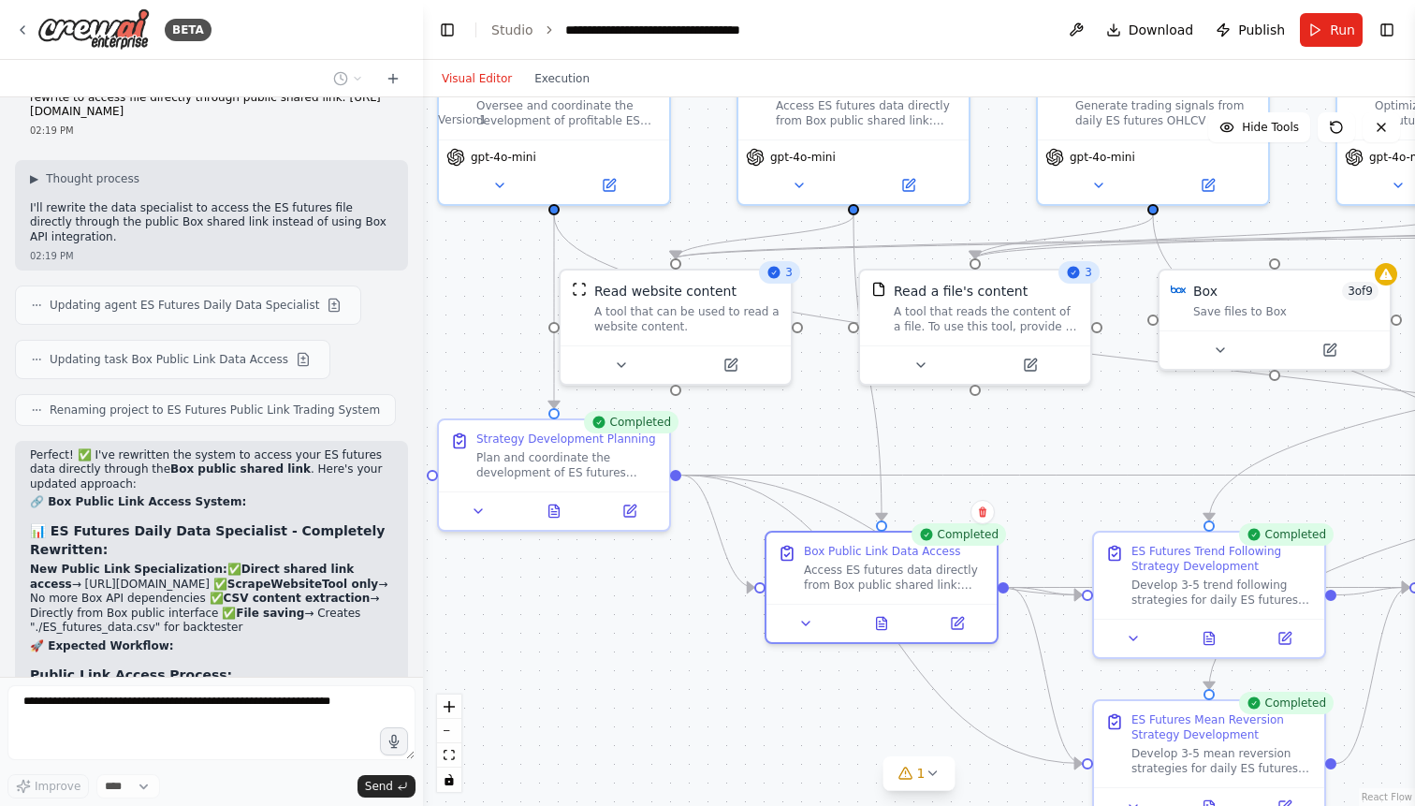
scroll to position [70152, 0]
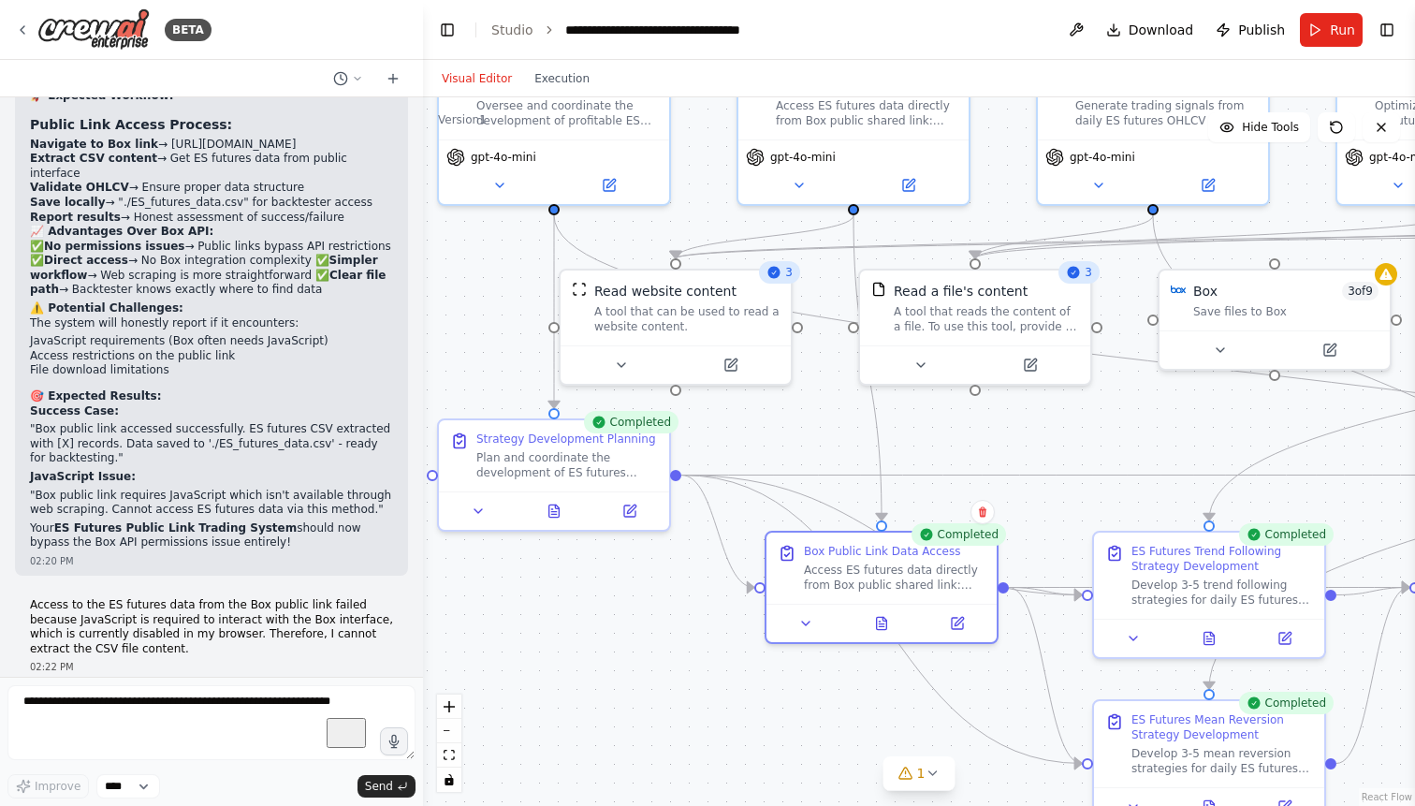
scroll to position [70637, 0]
click at [1390, 27] on button "Toggle Right Sidebar" at bounding box center [1386, 30] width 26 height 26
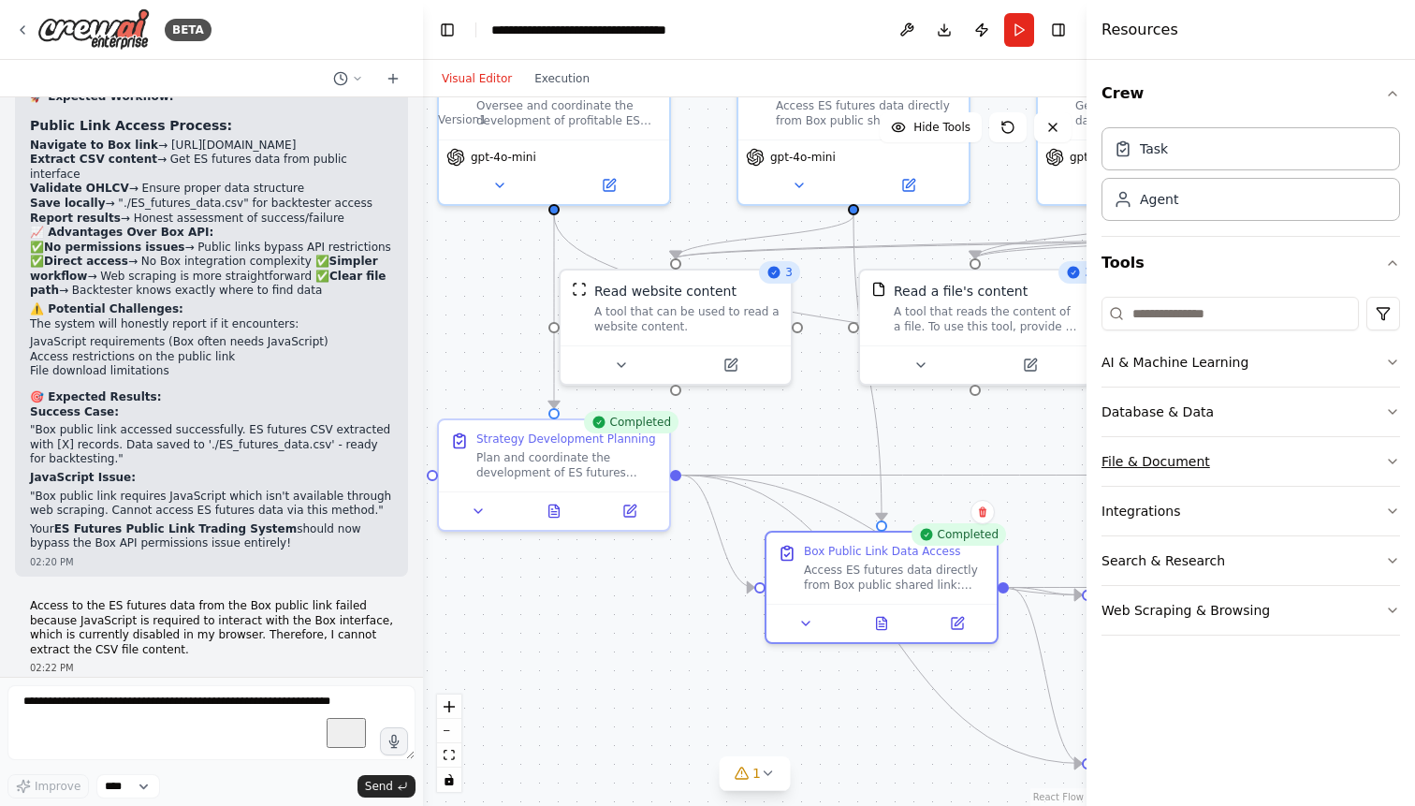
click at [1249, 461] on button "File & Document" at bounding box center [1250, 461] width 298 height 49
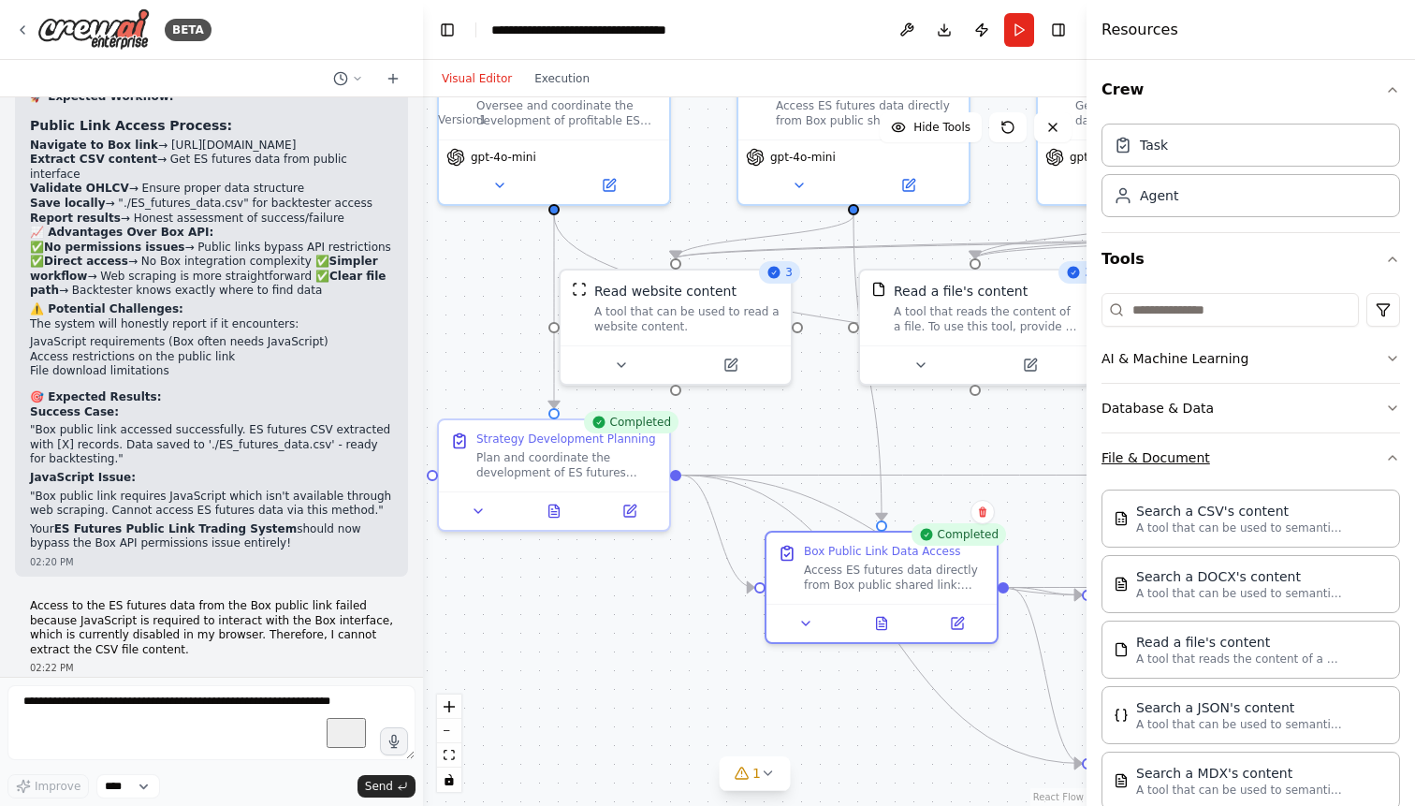
scroll to position [0, 0]
click at [1245, 412] on button "Database & Data" at bounding box center [1250, 411] width 298 height 49
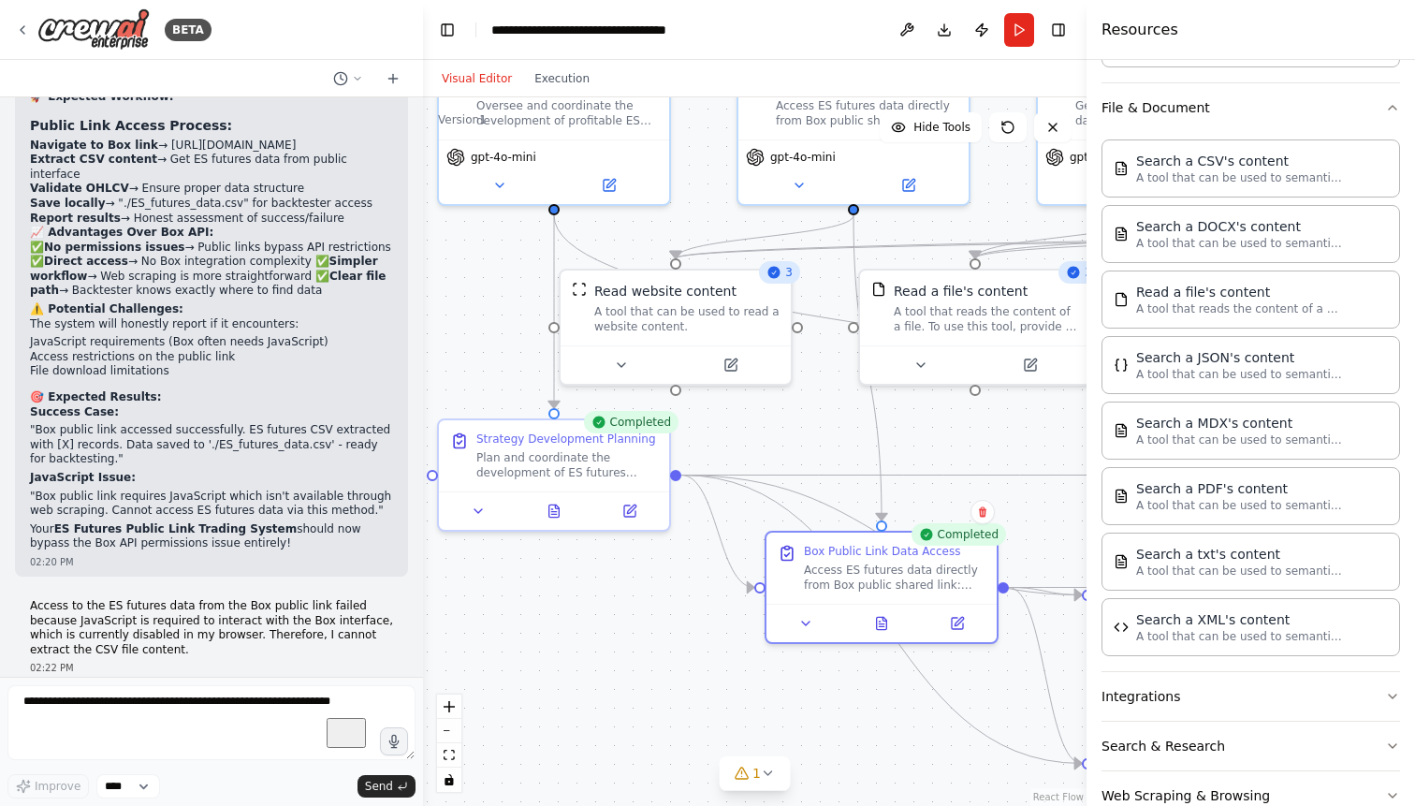
scroll to position [611, 0]
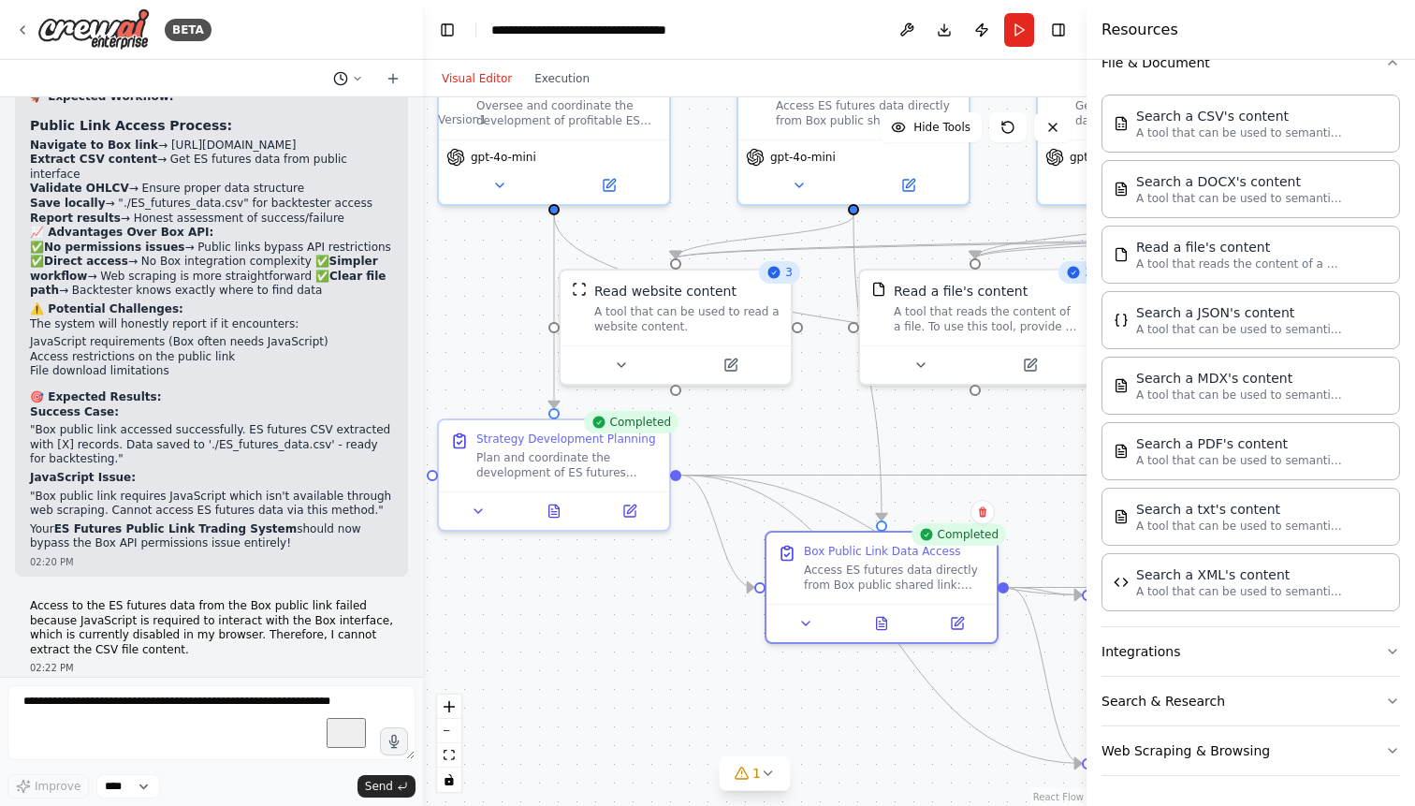
click at [361, 78] on icon at bounding box center [357, 78] width 11 height 11
click at [393, 51] on div at bounding box center [211, 403] width 423 height 806
click at [393, 77] on icon at bounding box center [393, 78] width 0 height 8
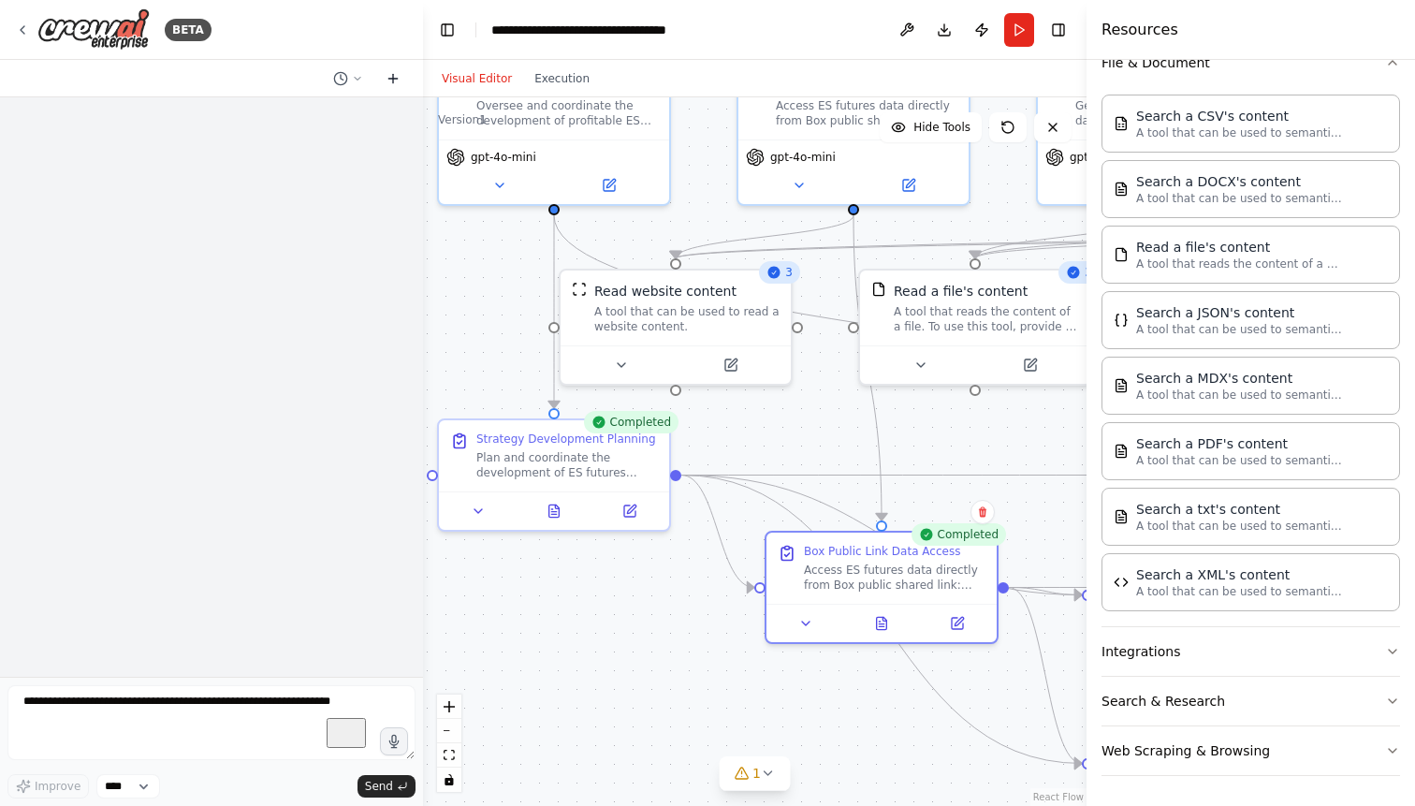
scroll to position [0, 0]
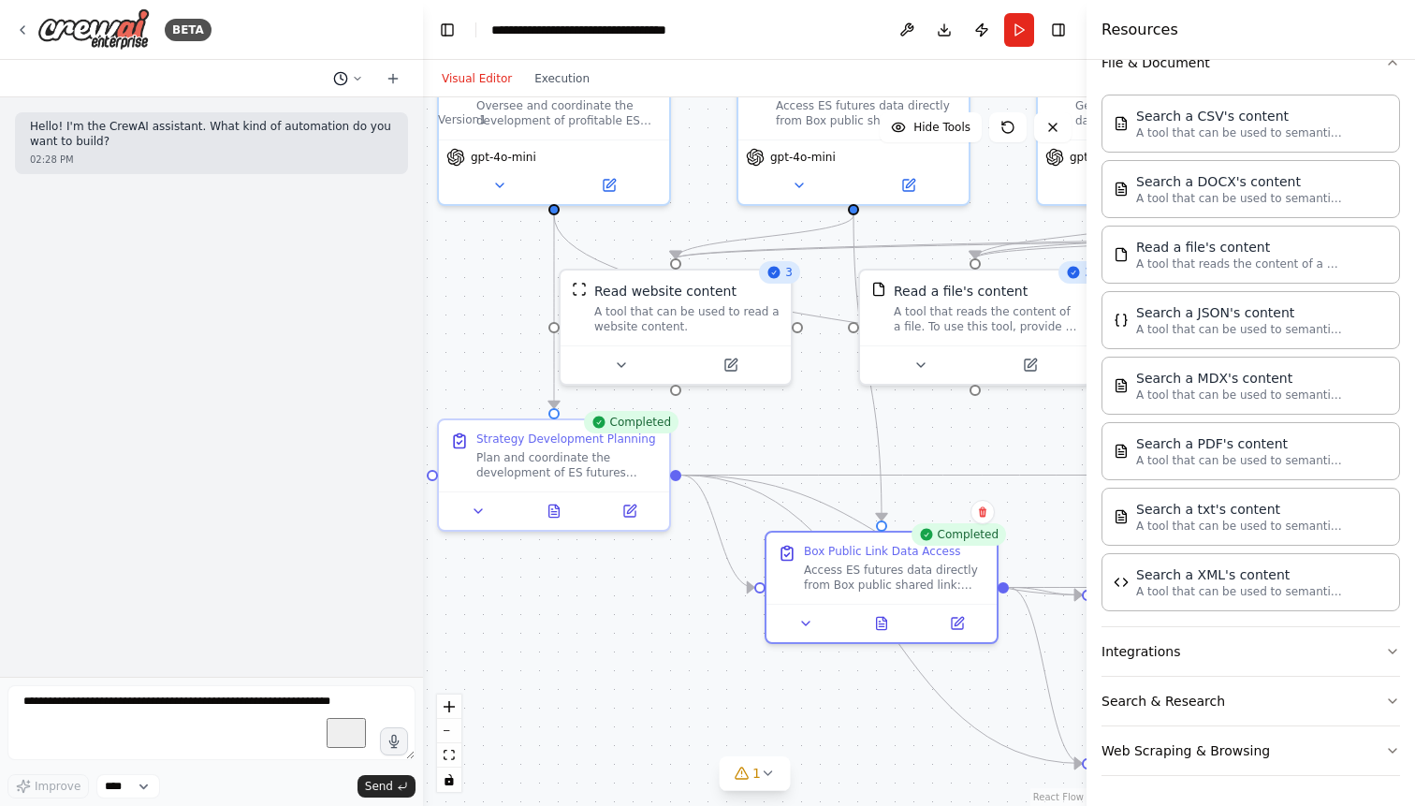
click at [359, 73] on icon at bounding box center [357, 78] width 11 height 11
click at [328, 117] on span "Untitled" at bounding box center [268, 116] width 122 height 15
click at [356, 81] on icon at bounding box center [357, 78] width 11 height 11
click at [300, 143] on span "what's my working directory?" at bounding box center [268, 146] width 122 height 15
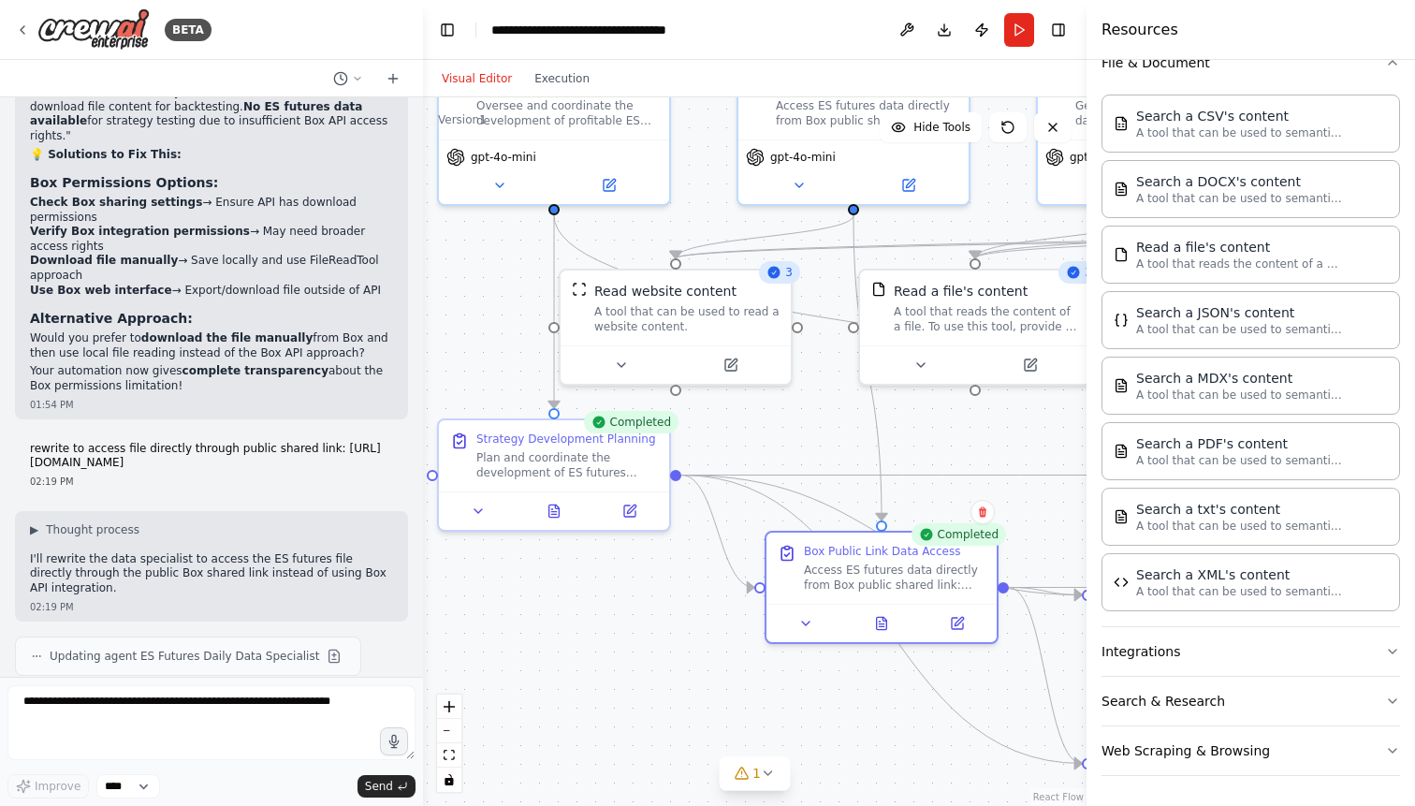
scroll to position [70680, 0]
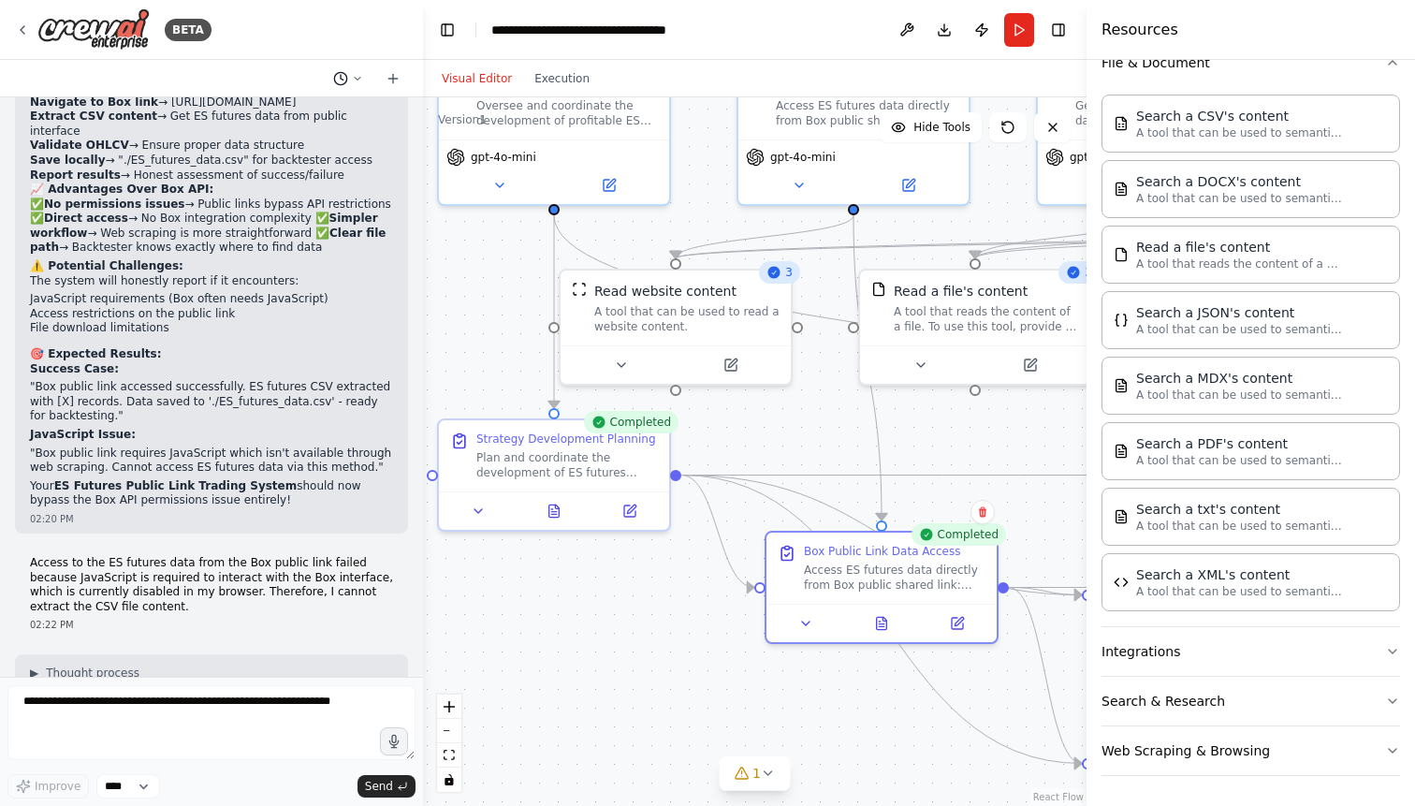
click at [356, 75] on icon at bounding box center [357, 78] width 11 height 11
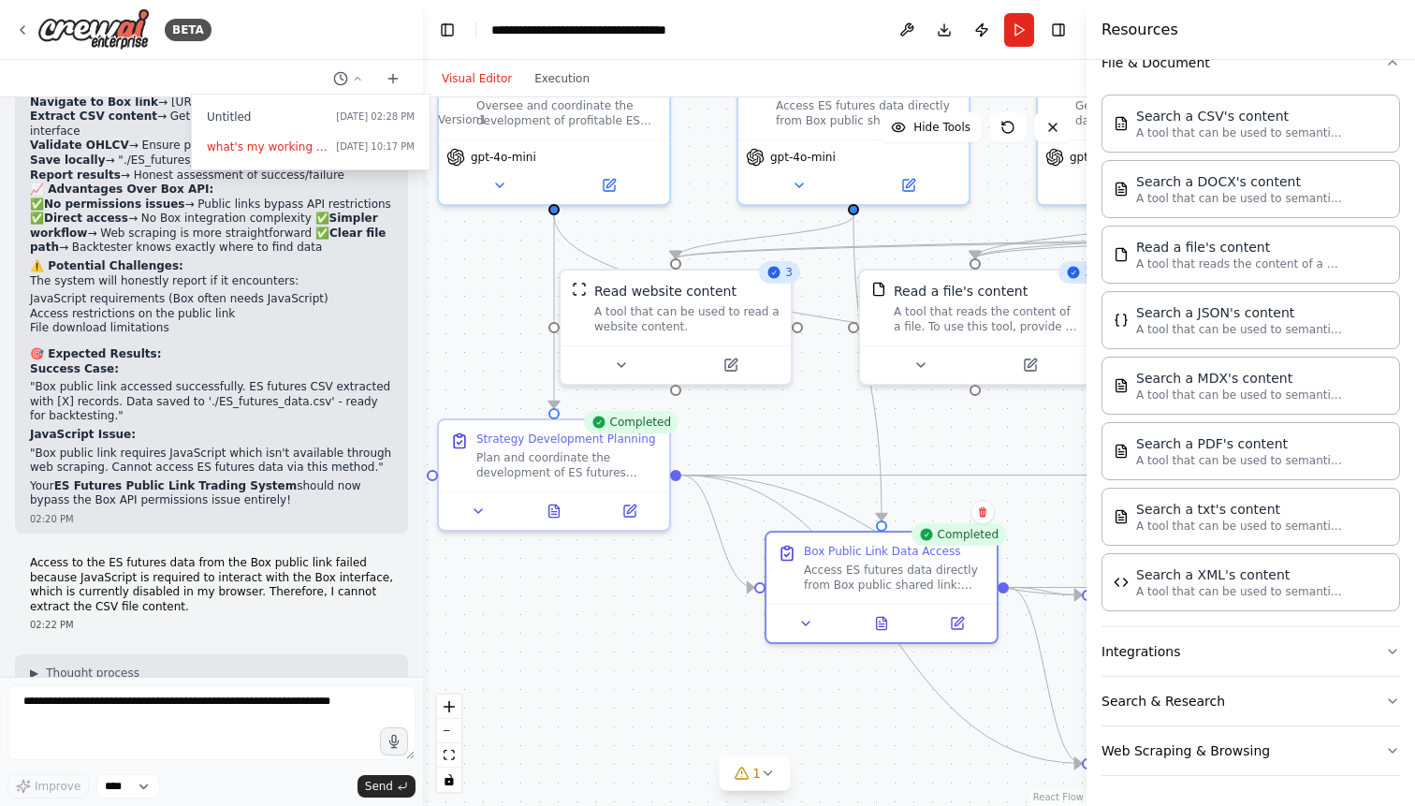
click at [240, 67] on div at bounding box center [211, 403] width 423 height 806
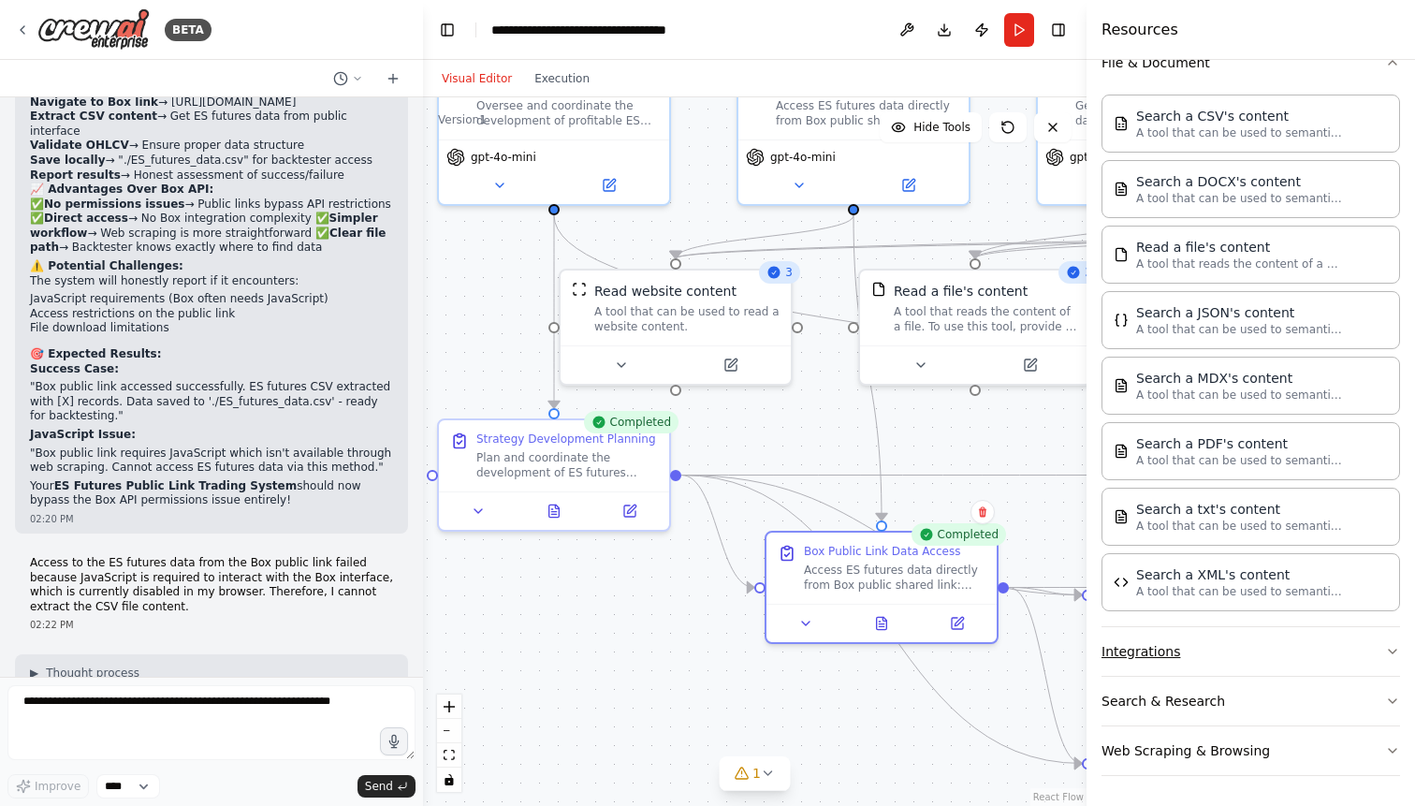
click at [1287, 657] on button "Integrations" at bounding box center [1250, 651] width 298 height 49
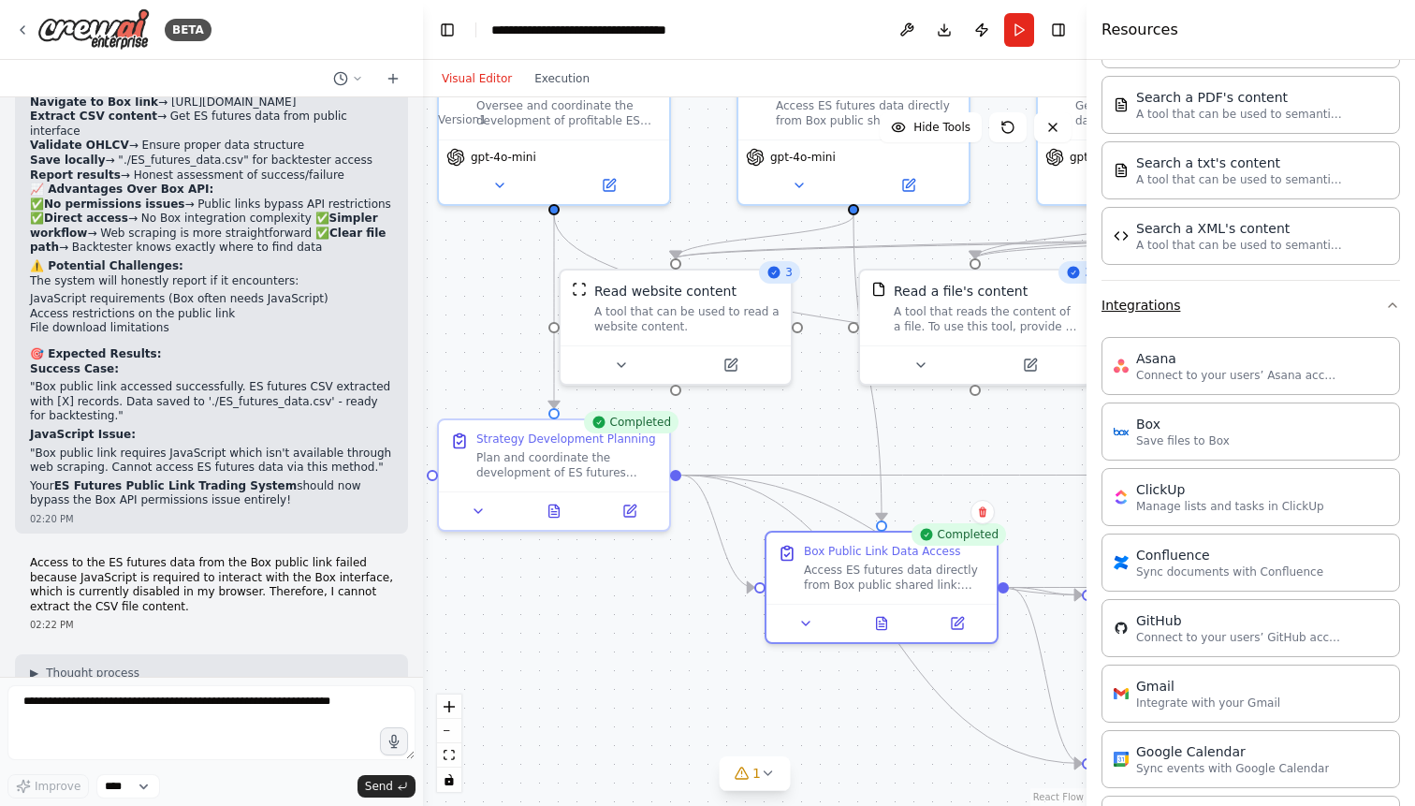
scroll to position [955, 0]
click at [1393, 308] on icon "button" at bounding box center [1392, 305] width 15 height 15
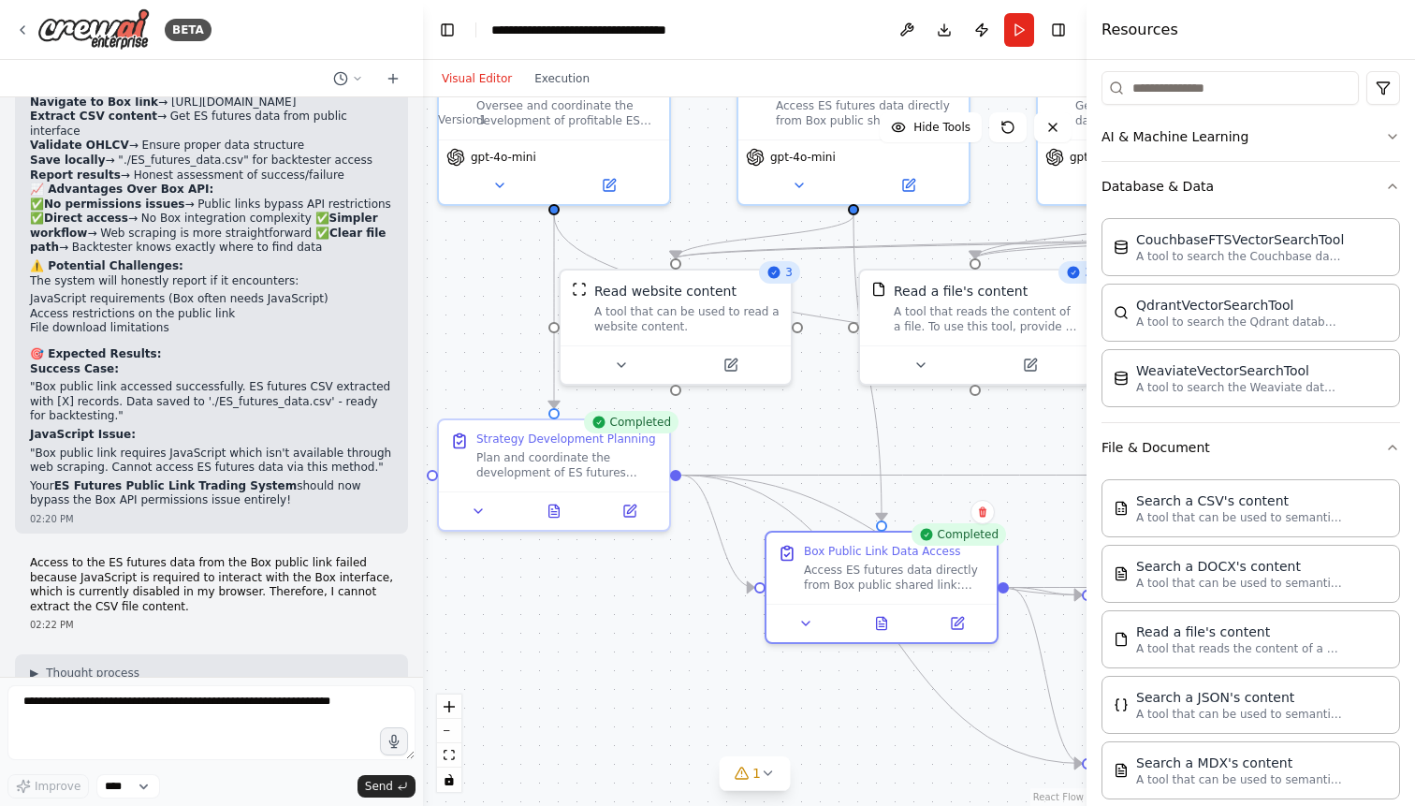
scroll to position [220, 0]
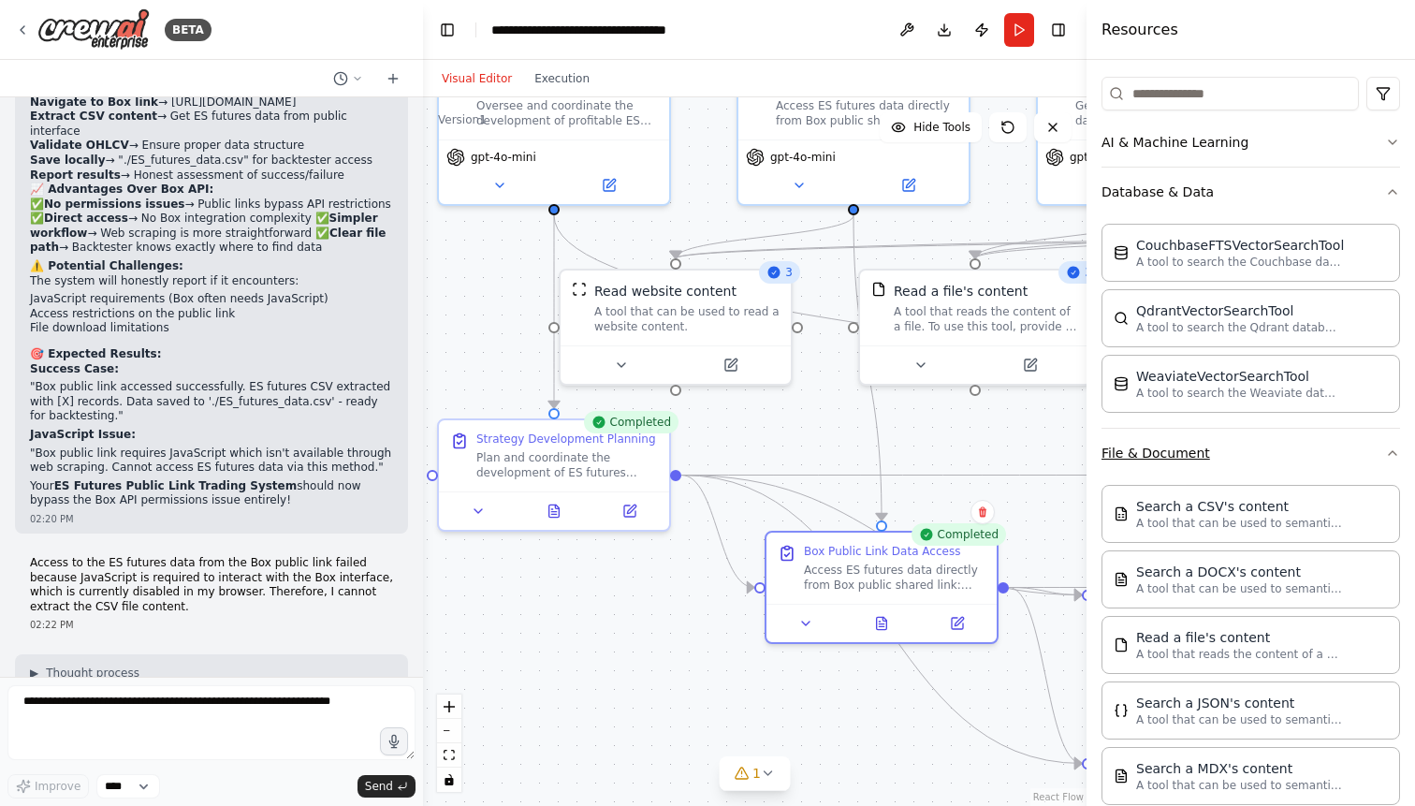
click at [1393, 452] on icon "button" at bounding box center [1391, 453] width 7 height 4
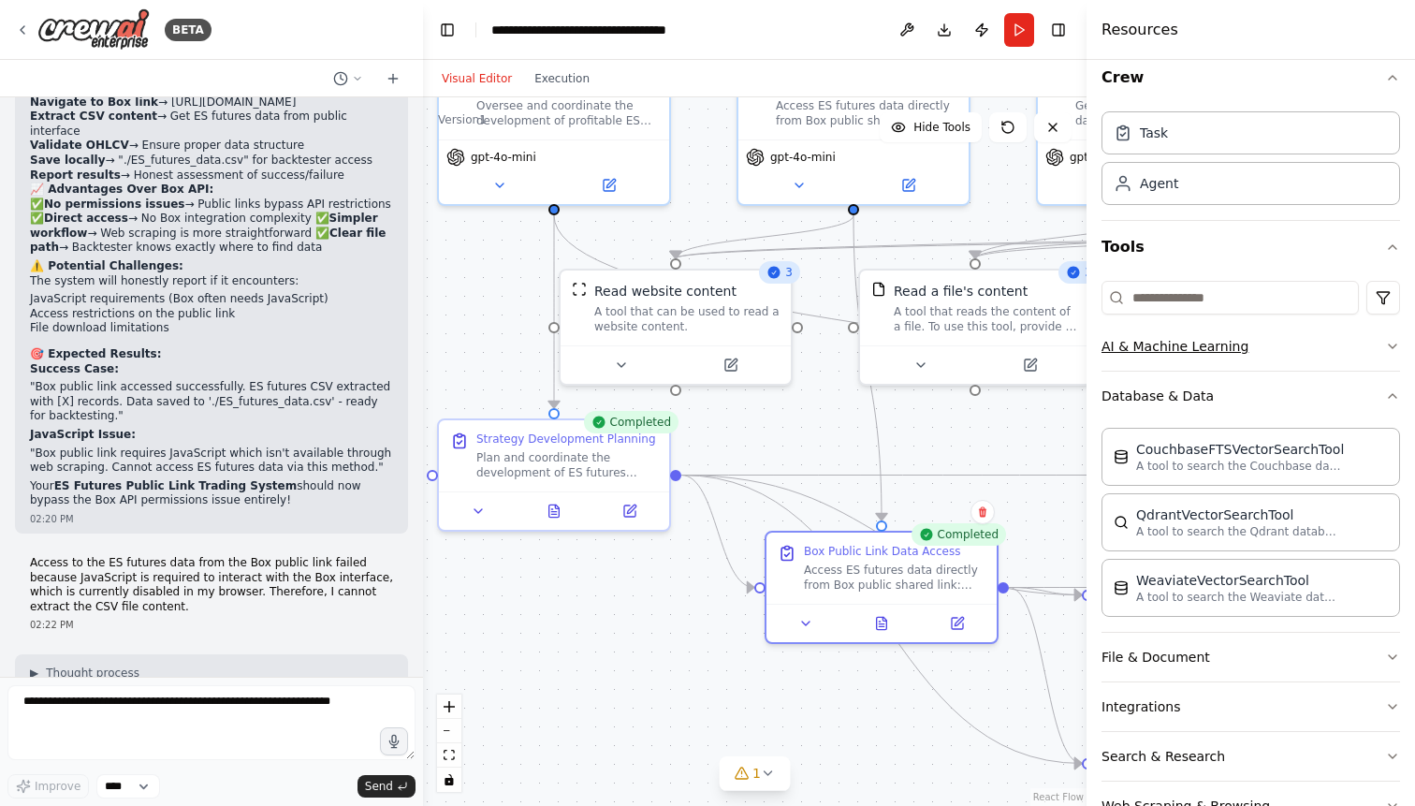
scroll to position [0, 0]
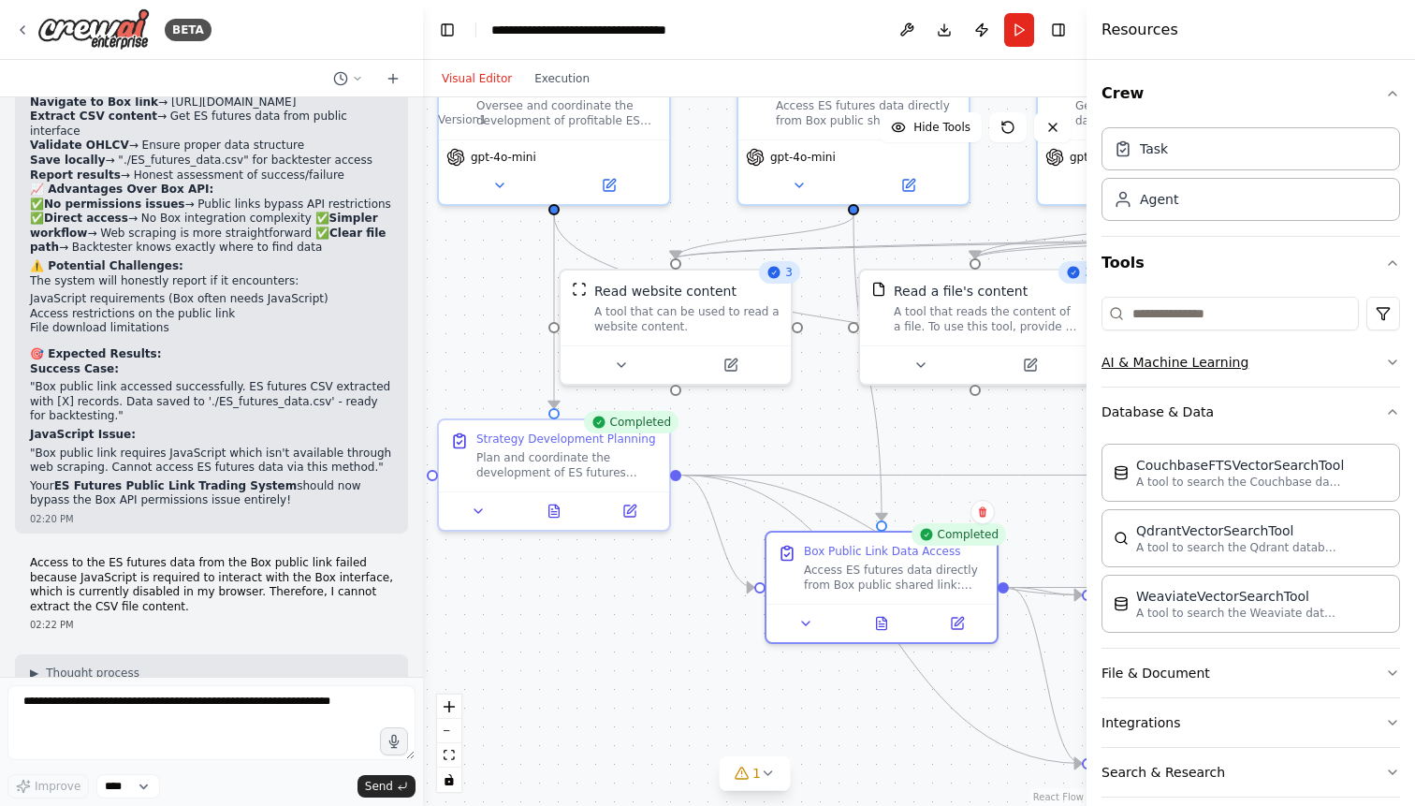
click at [1394, 362] on icon "button" at bounding box center [1391, 362] width 7 height 4
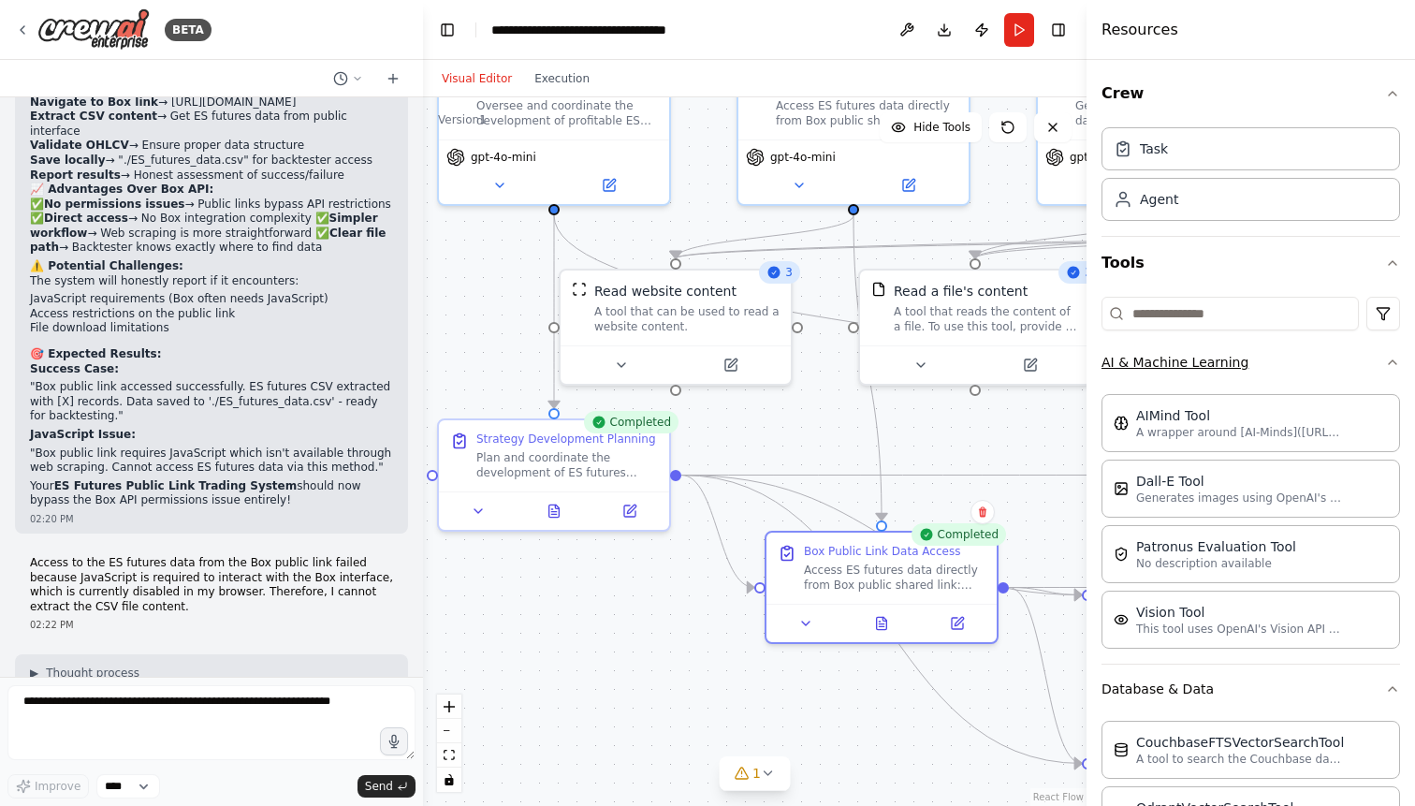
click at [1394, 363] on icon "button" at bounding box center [1392, 362] width 15 height 15
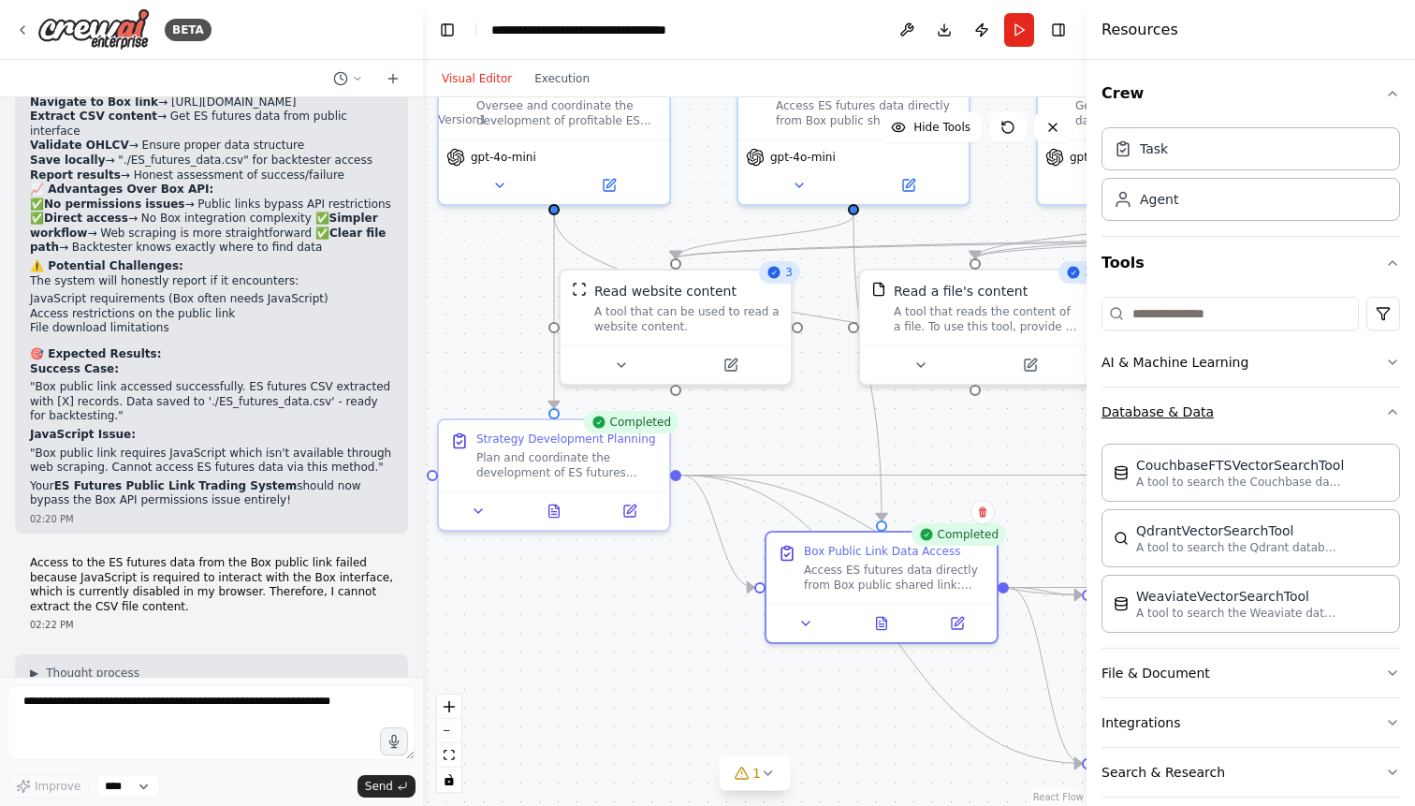
click at [1398, 407] on icon "button" at bounding box center [1392, 411] width 15 height 15
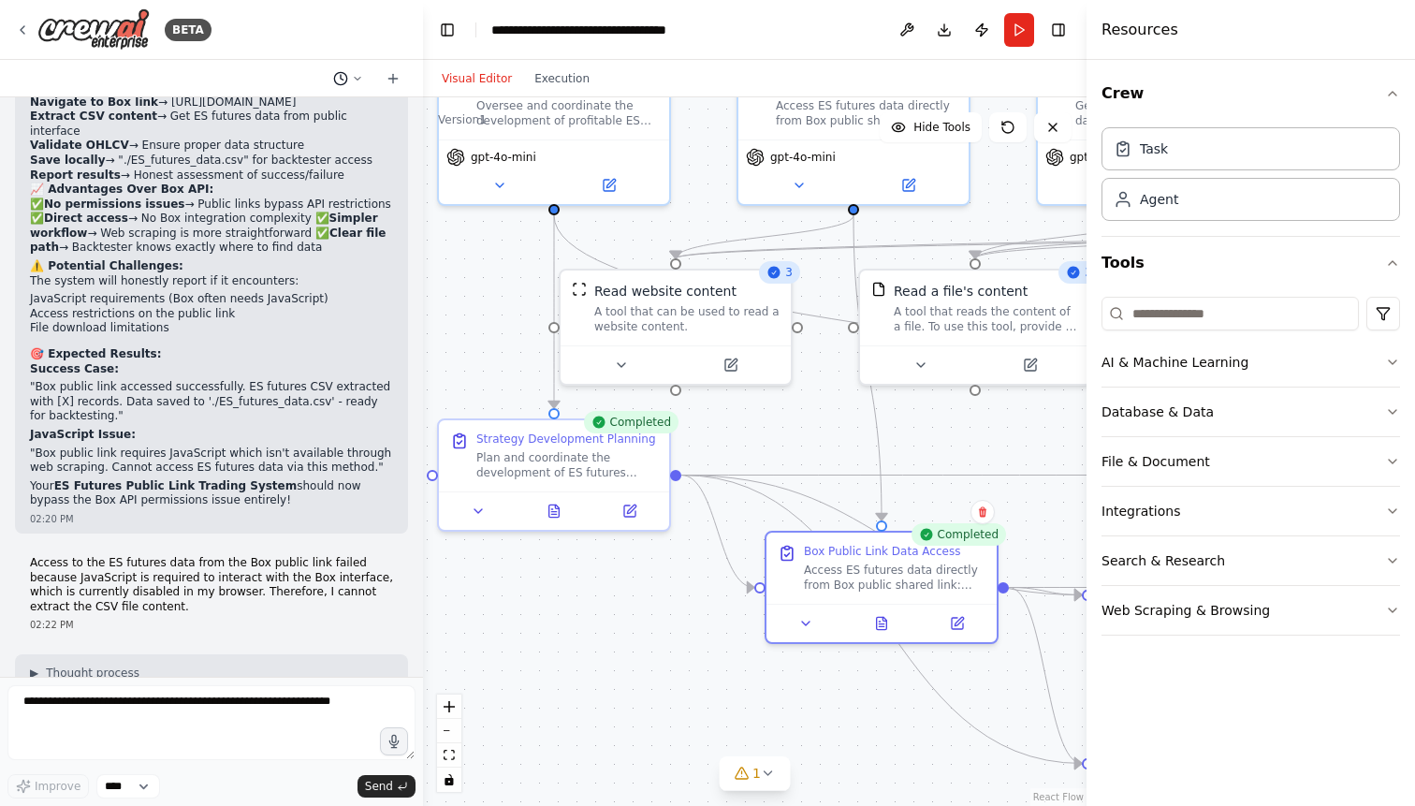
click at [356, 79] on icon at bounding box center [358, 78] width 6 height 3
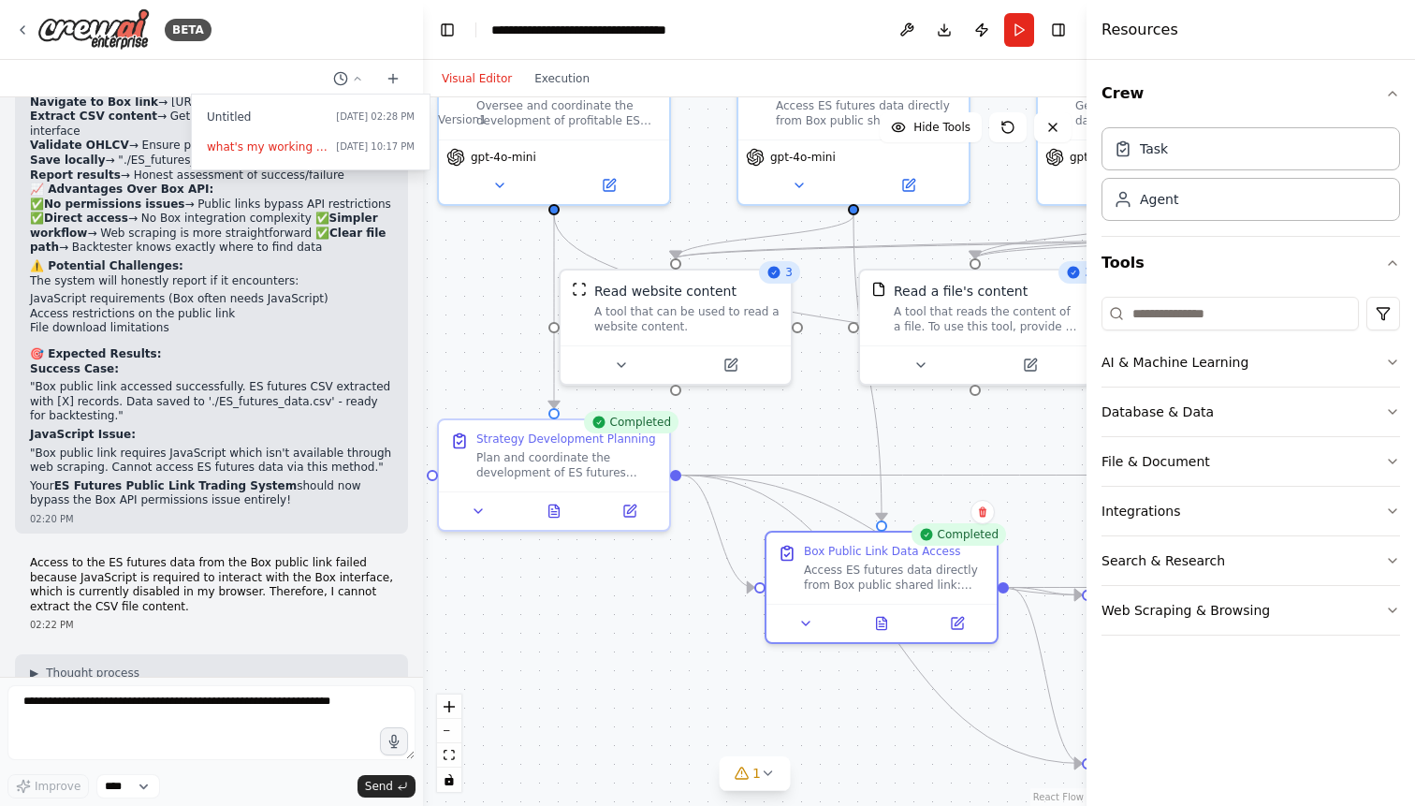
click at [291, 63] on div at bounding box center [211, 403] width 423 height 806
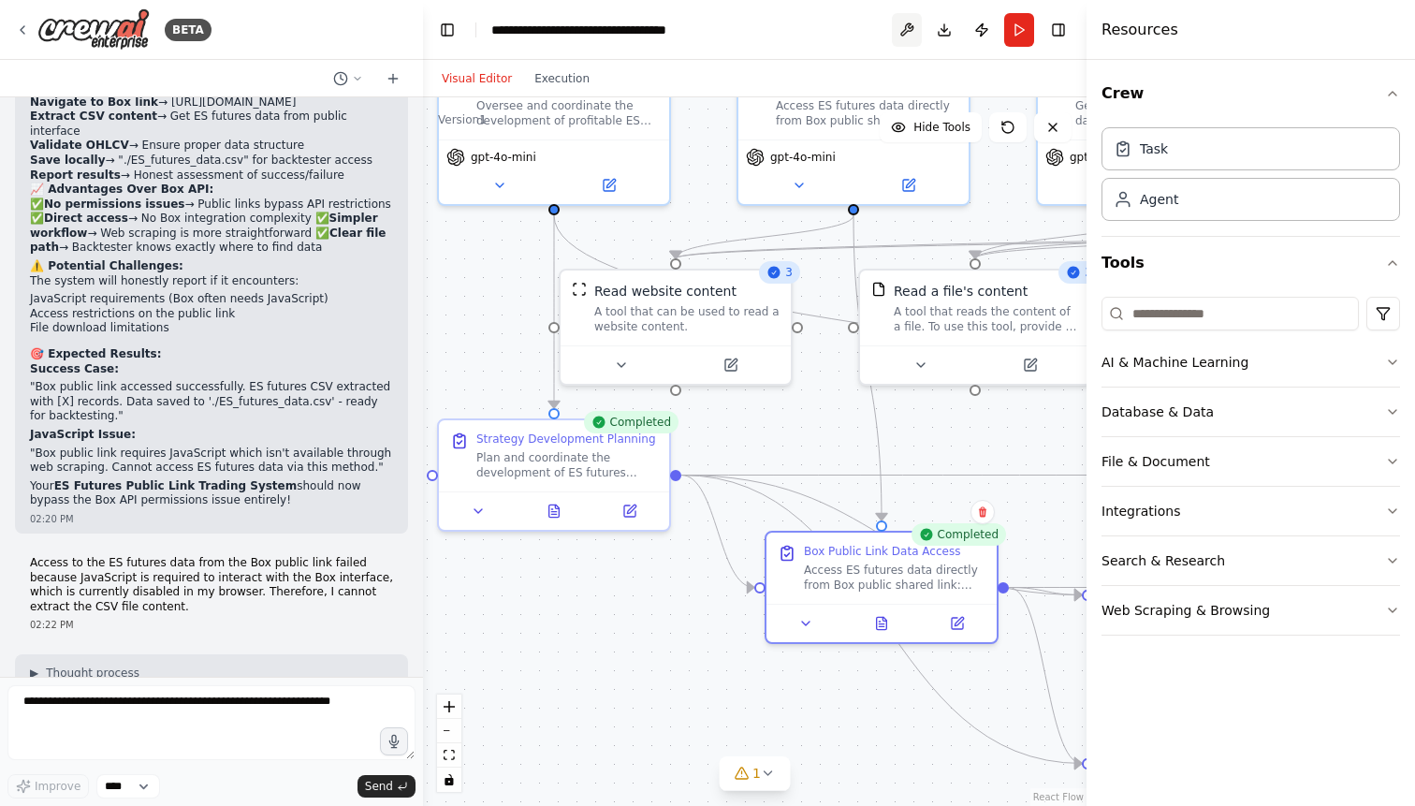
click at [905, 28] on button at bounding box center [907, 30] width 30 height 34
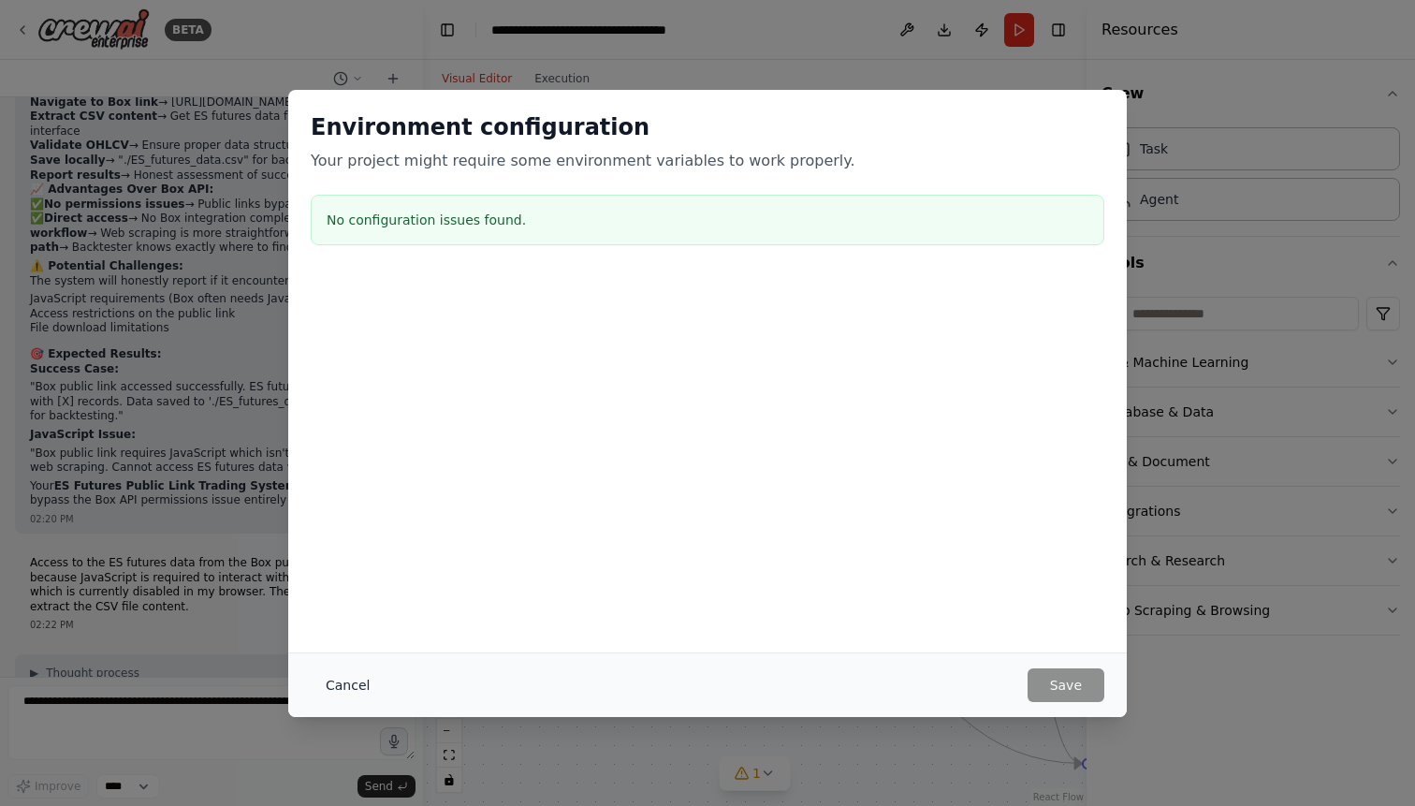
click at [349, 678] on button "Cancel" at bounding box center [348, 685] width 74 height 34
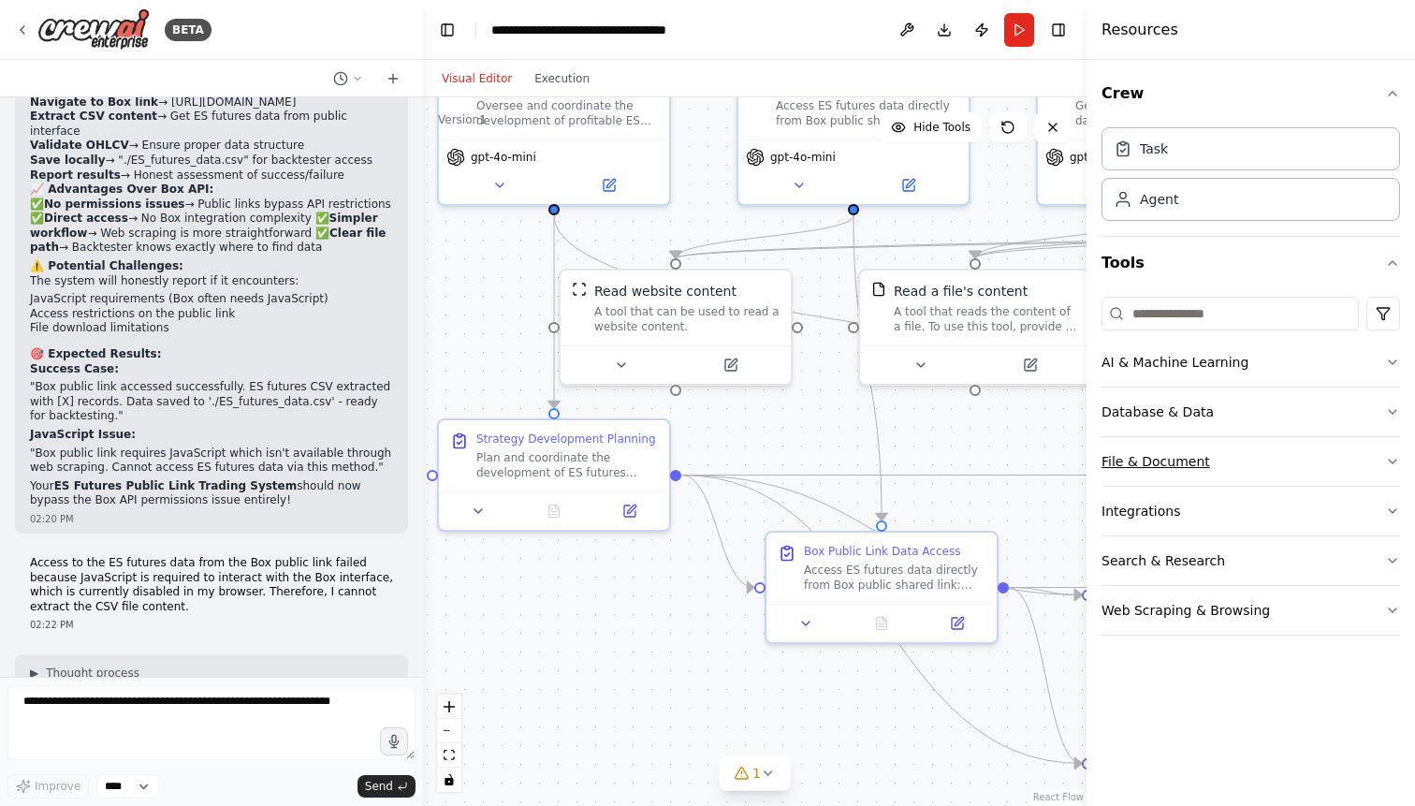
click at [1396, 463] on icon "button" at bounding box center [1392, 461] width 15 height 15
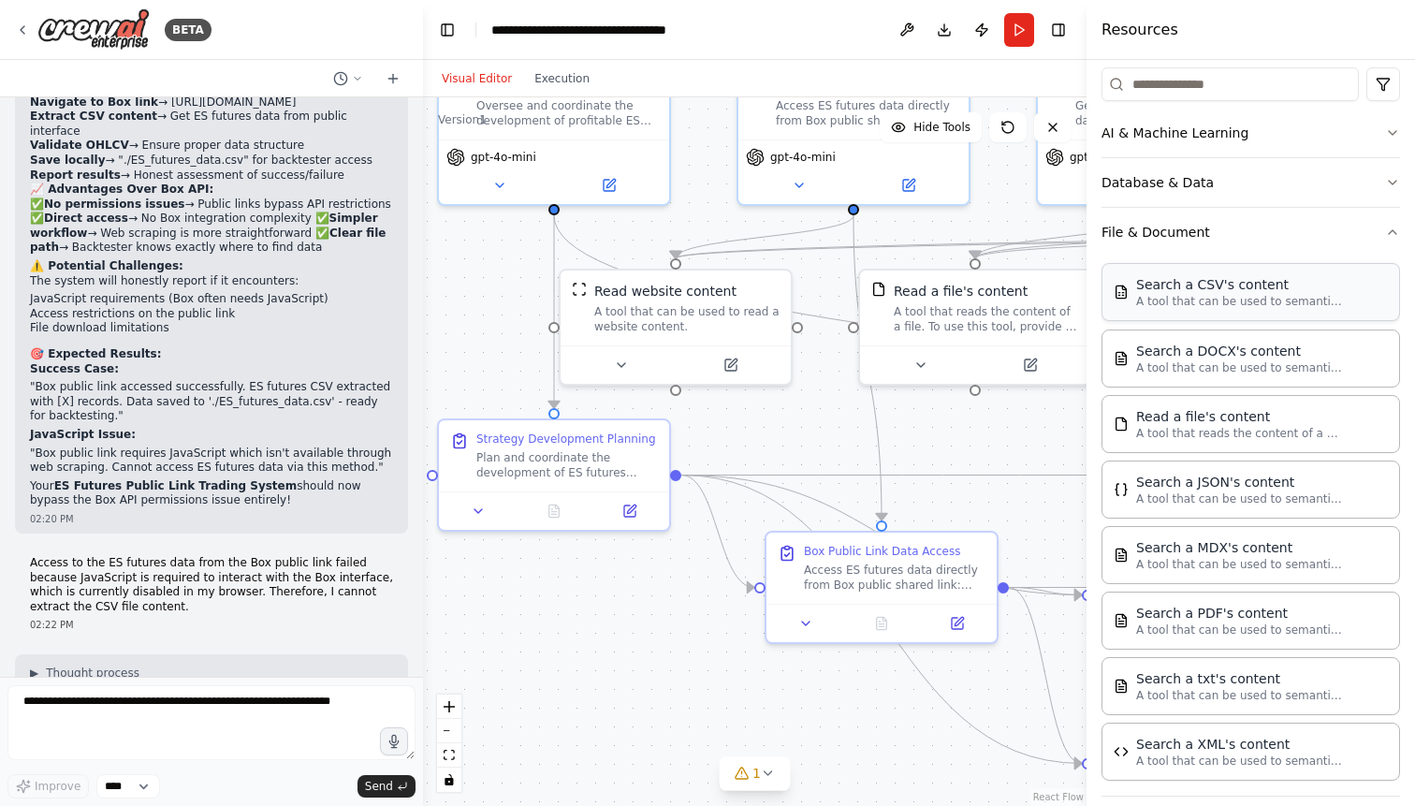
scroll to position [231, 0]
click at [1206, 84] on input at bounding box center [1229, 82] width 257 height 34
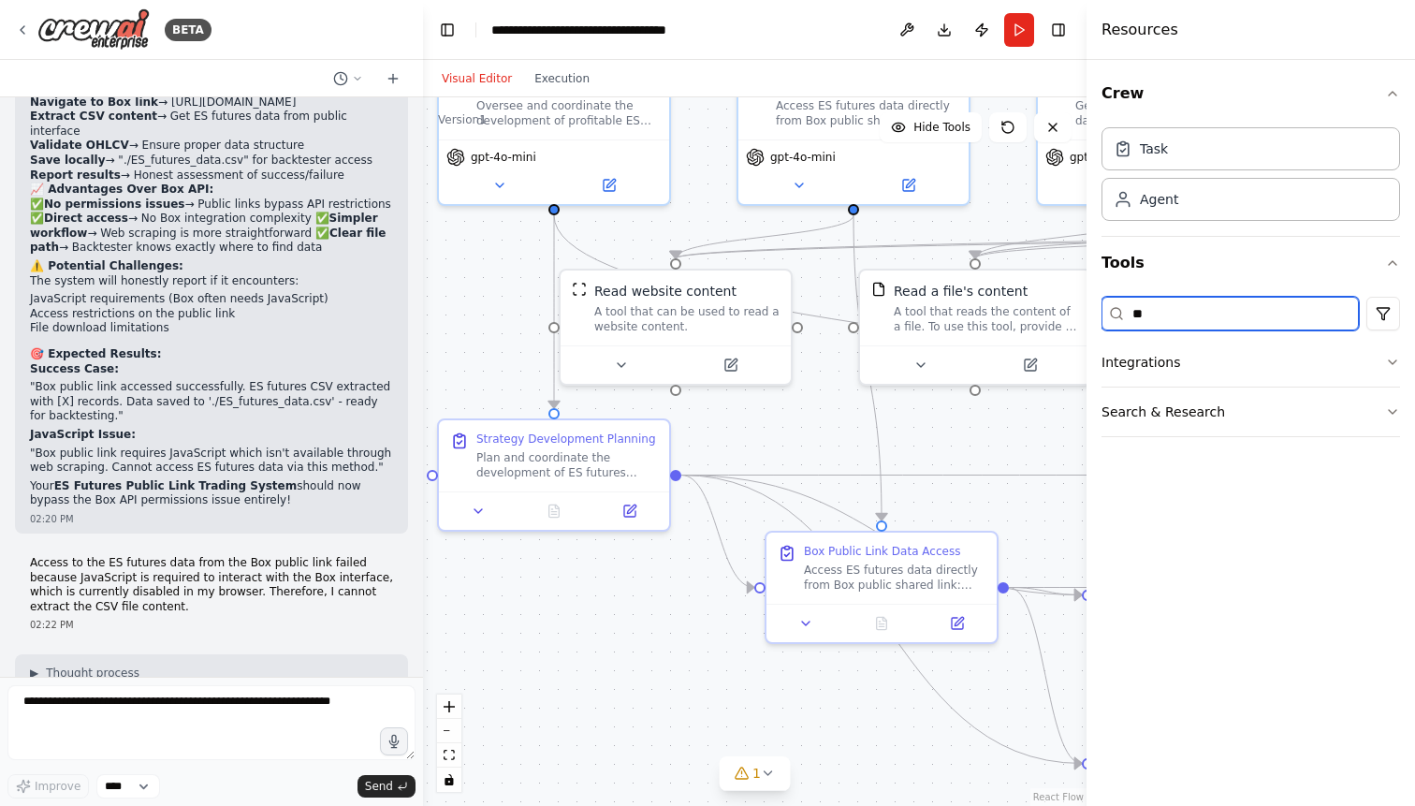
type input "*"
type input "***"
click at [1249, 366] on button "File & Document" at bounding box center [1250, 362] width 298 height 49
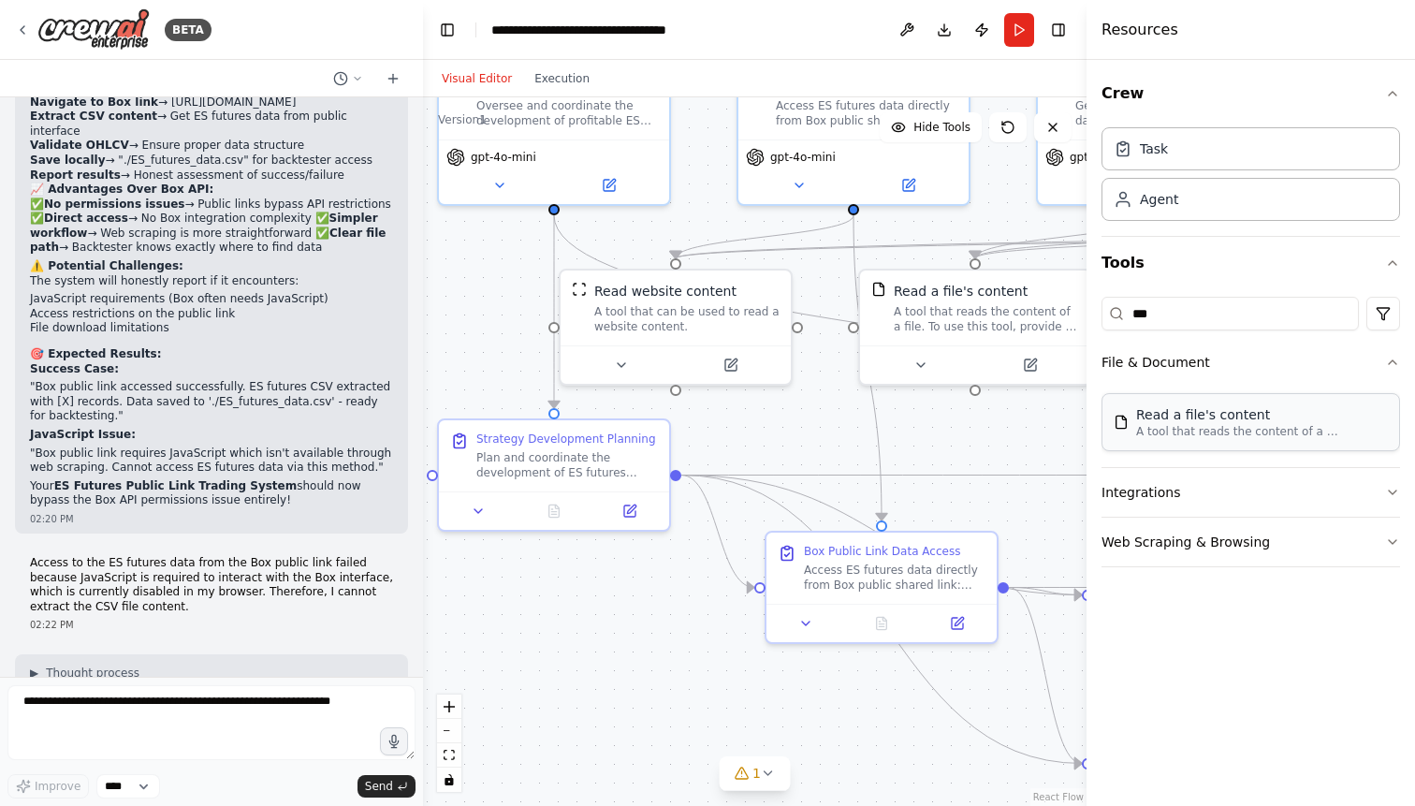
click at [1248, 426] on p "A tool that reads the content of a file. To use this tool, provide a 'file_path…" at bounding box center [1239, 431] width 206 height 15
click at [78, 705] on textarea "To enrich screen reader interactions, please activate Accessibility in Grammarl…" at bounding box center [211, 722] width 408 height 75
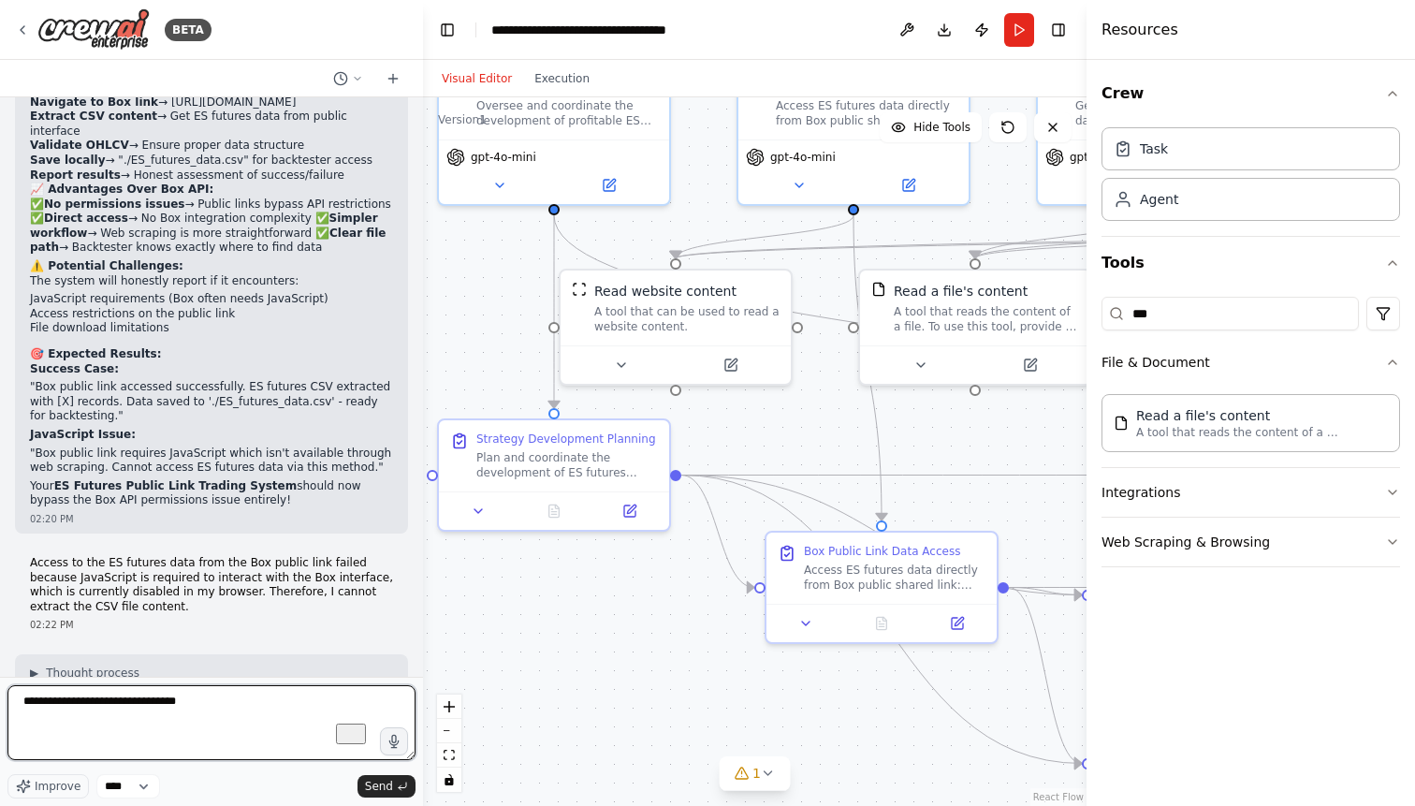
type textarea "**********"
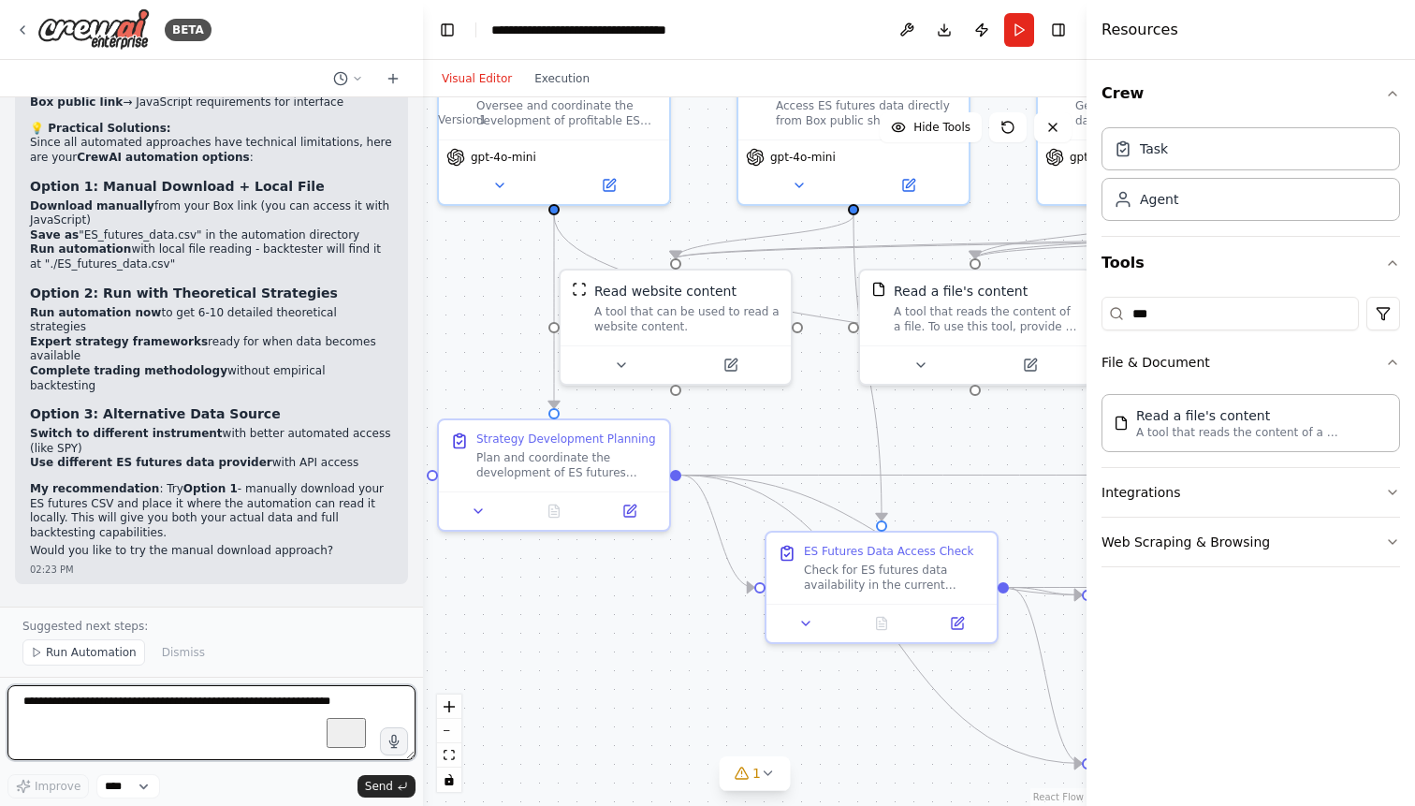
scroll to position [71477, 0]
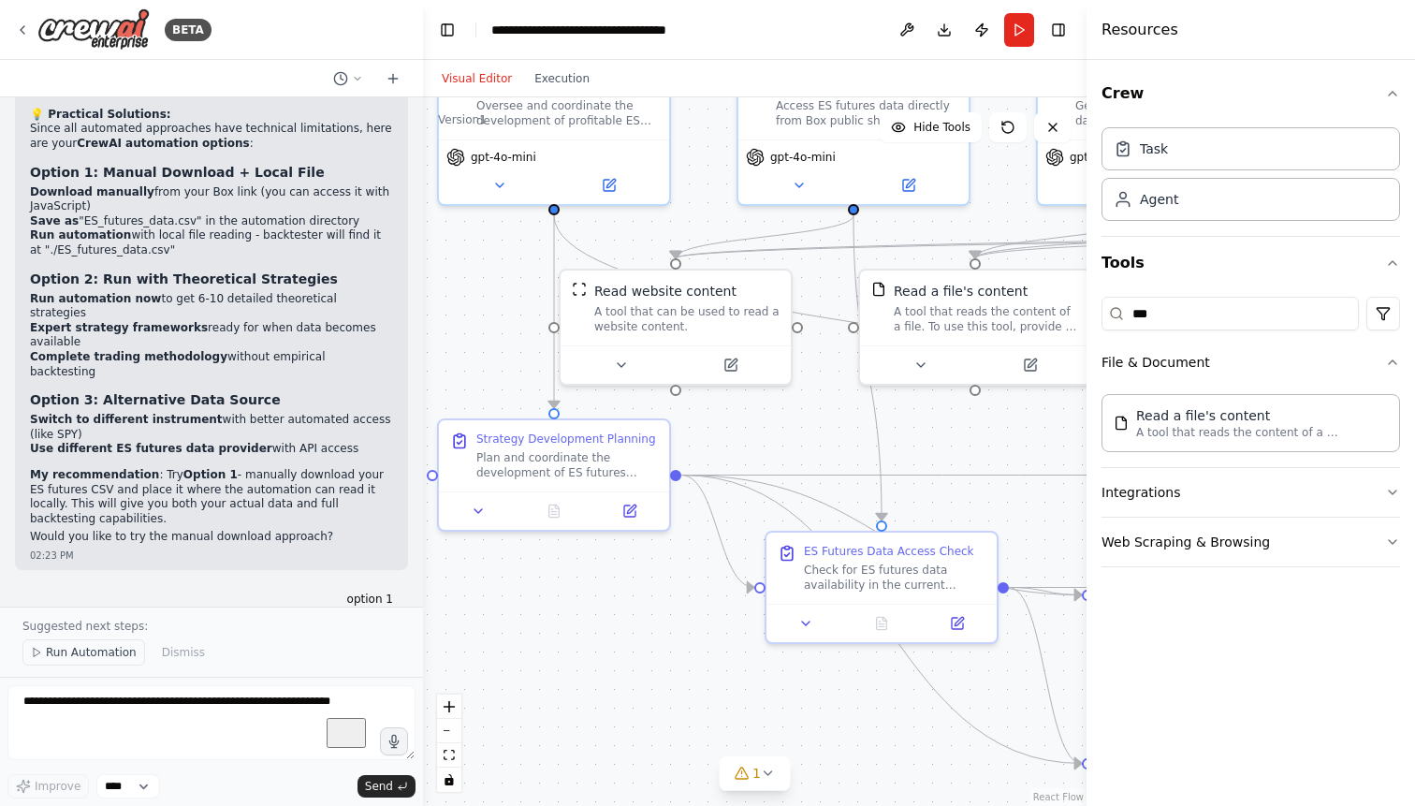
click at [85, 656] on span "Run Automation" at bounding box center [91, 652] width 91 height 15
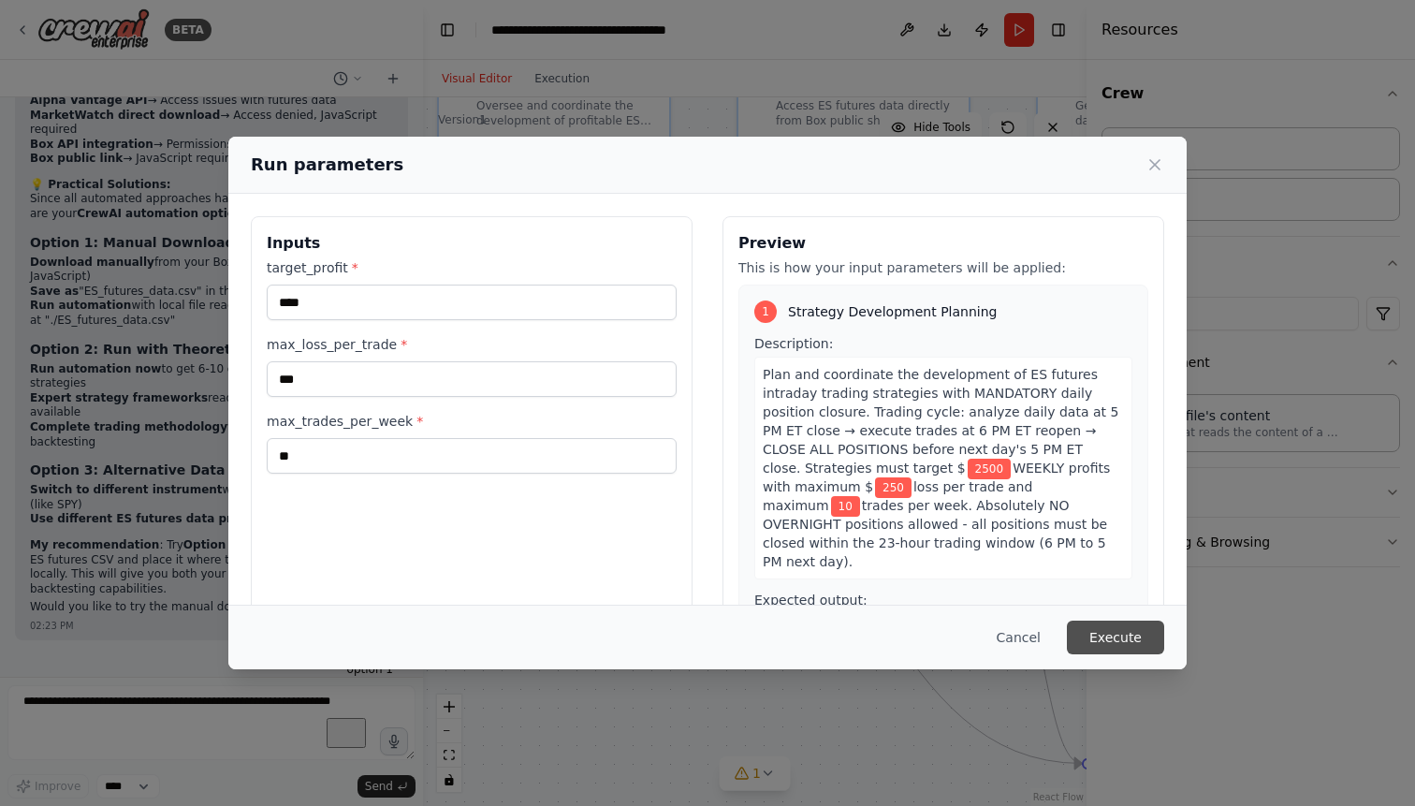
click at [1114, 628] on button "Execute" at bounding box center [1115, 637] width 97 height 34
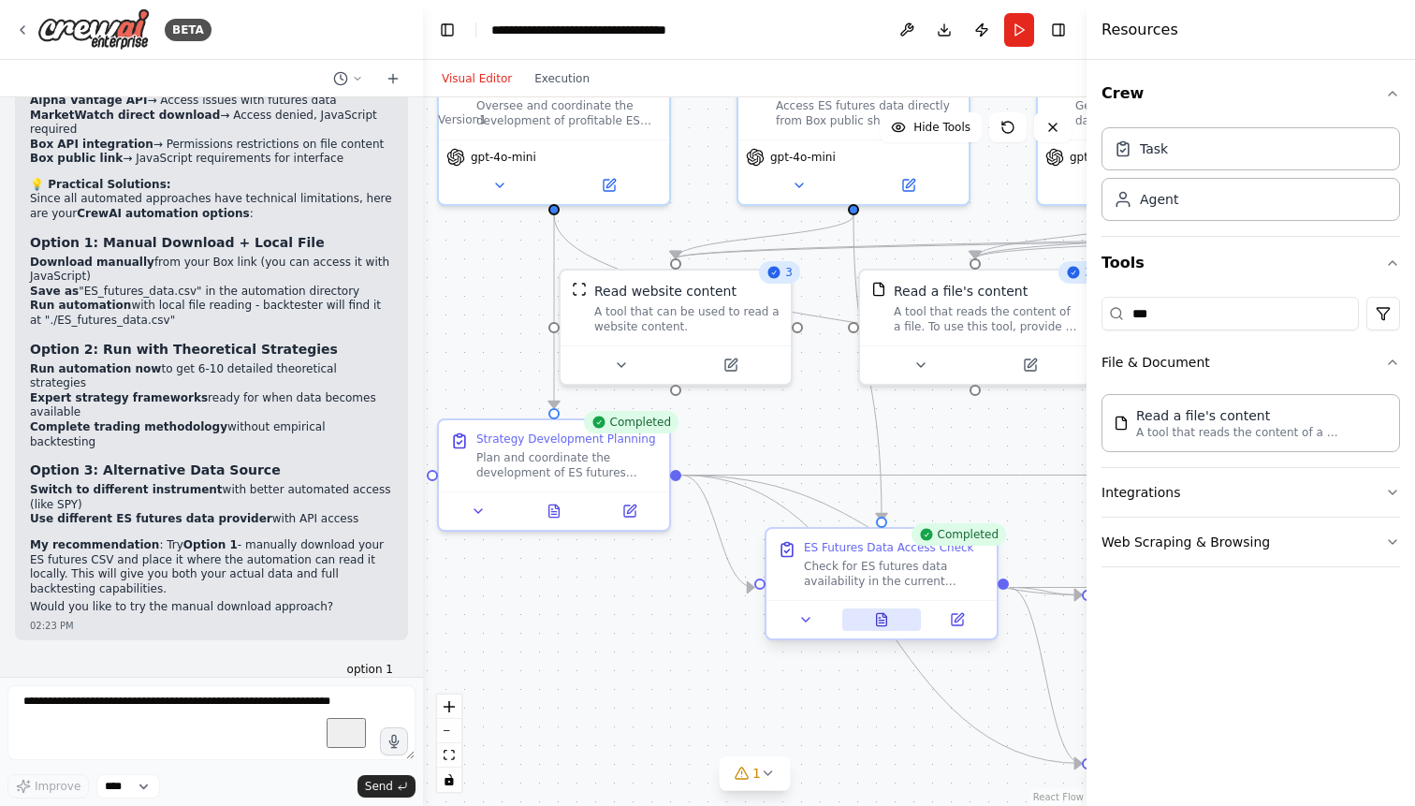
click at [887, 624] on icon at bounding box center [882, 619] width 10 height 12
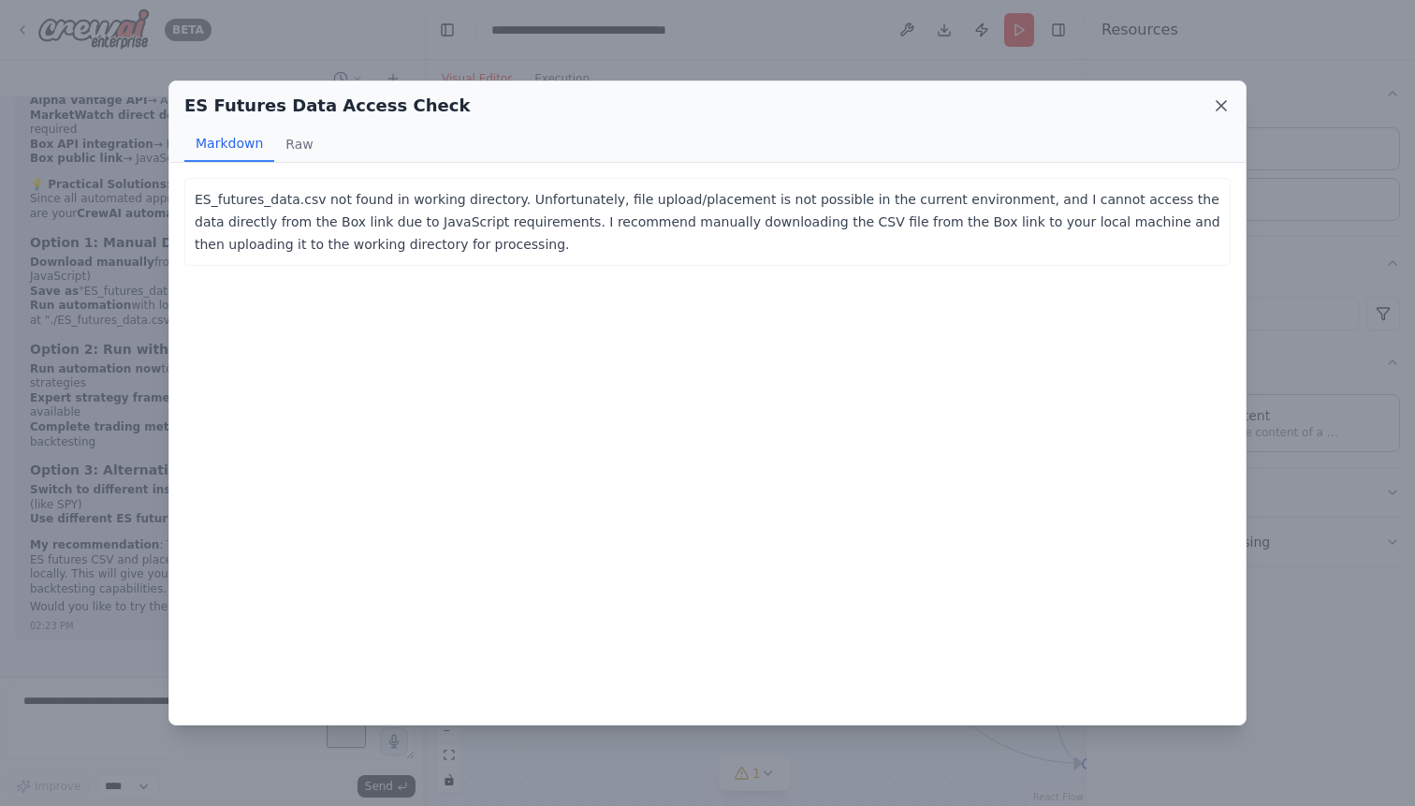
click at [1224, 101] on icon at bounding box center [1221, 105] width 19 height 19
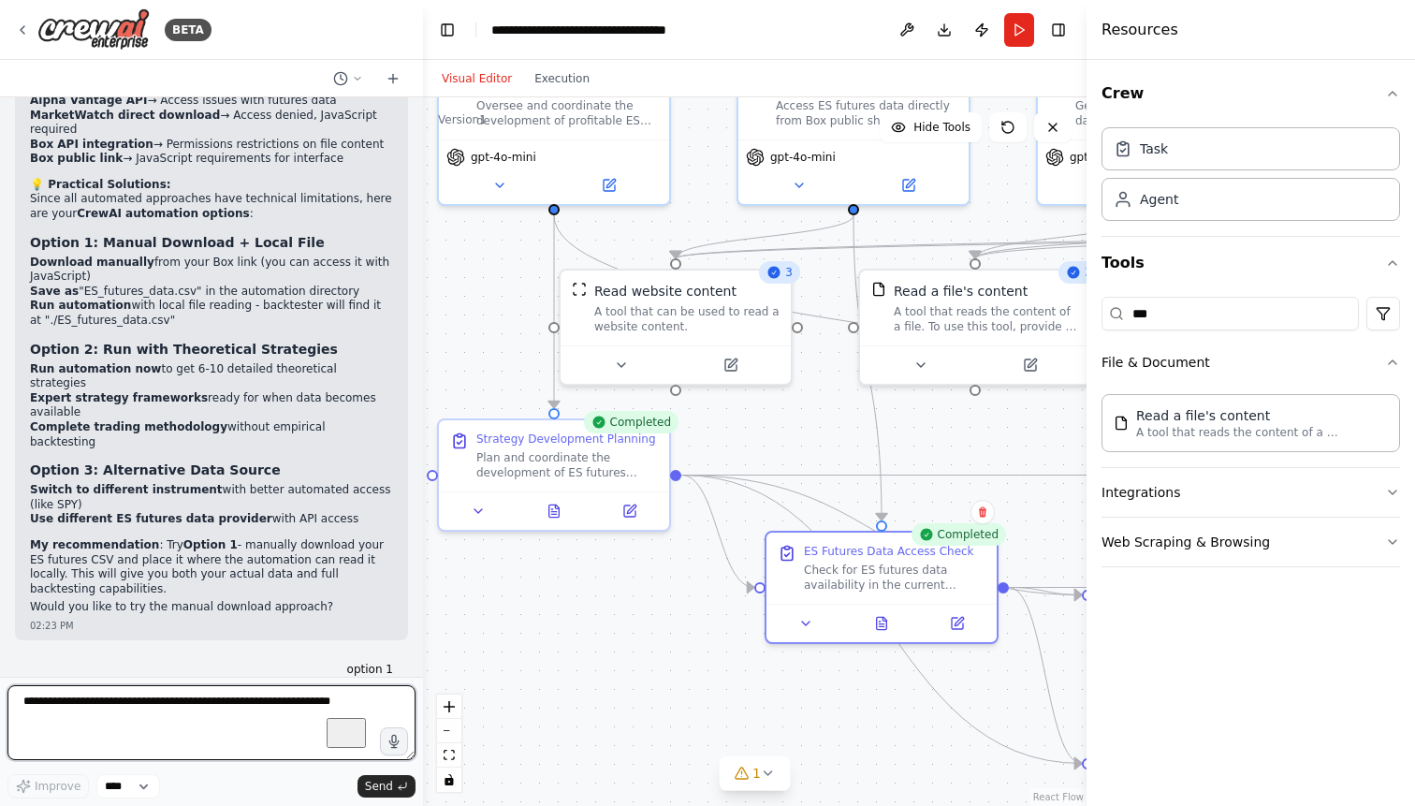
click at [210, 711] on textarea "To enrich screen reader interactions, please activate Accessibility in Grammarl…" at bounding box center [211, 722] width 408 height 75
paste textarea "**********"
type textarea "**********"
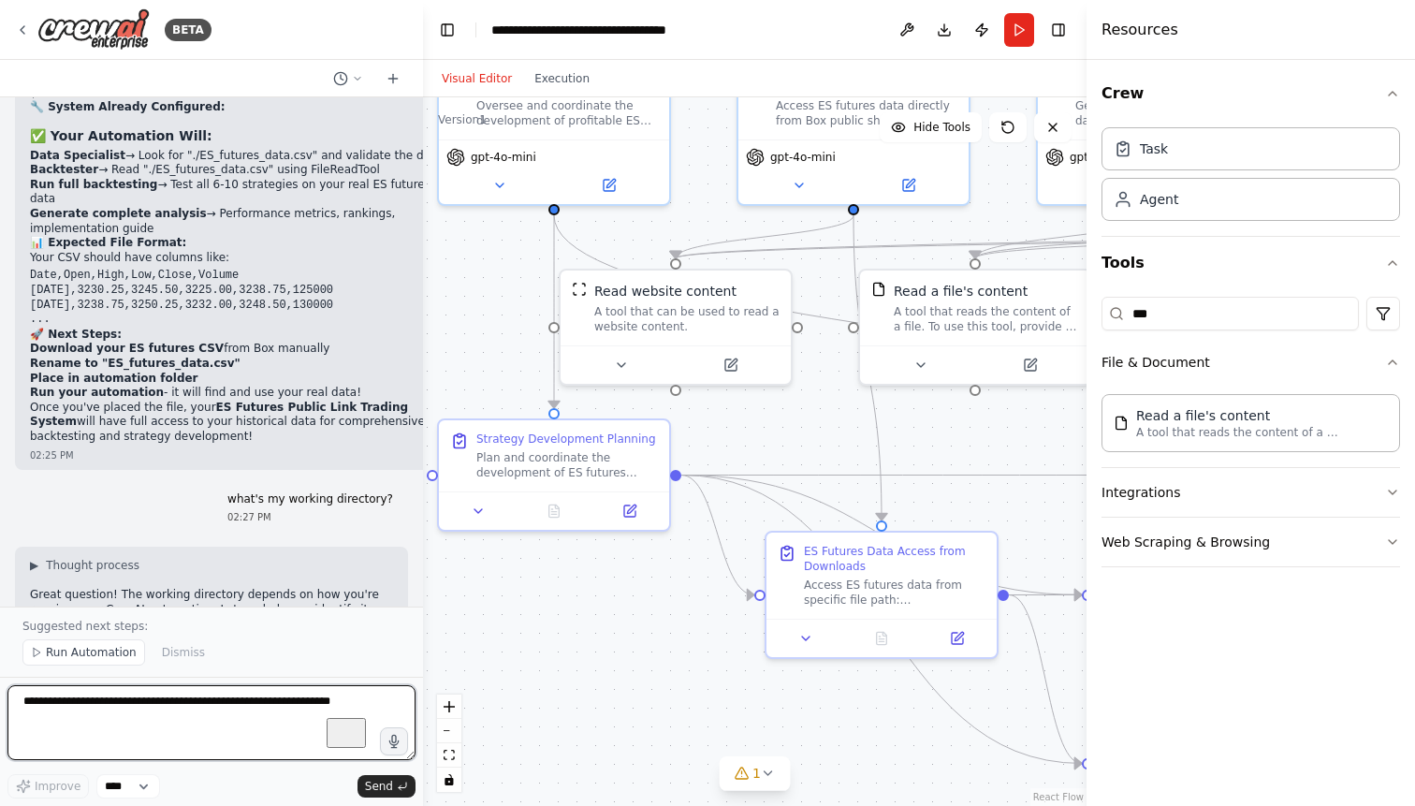
scroll to position [72304, 0]
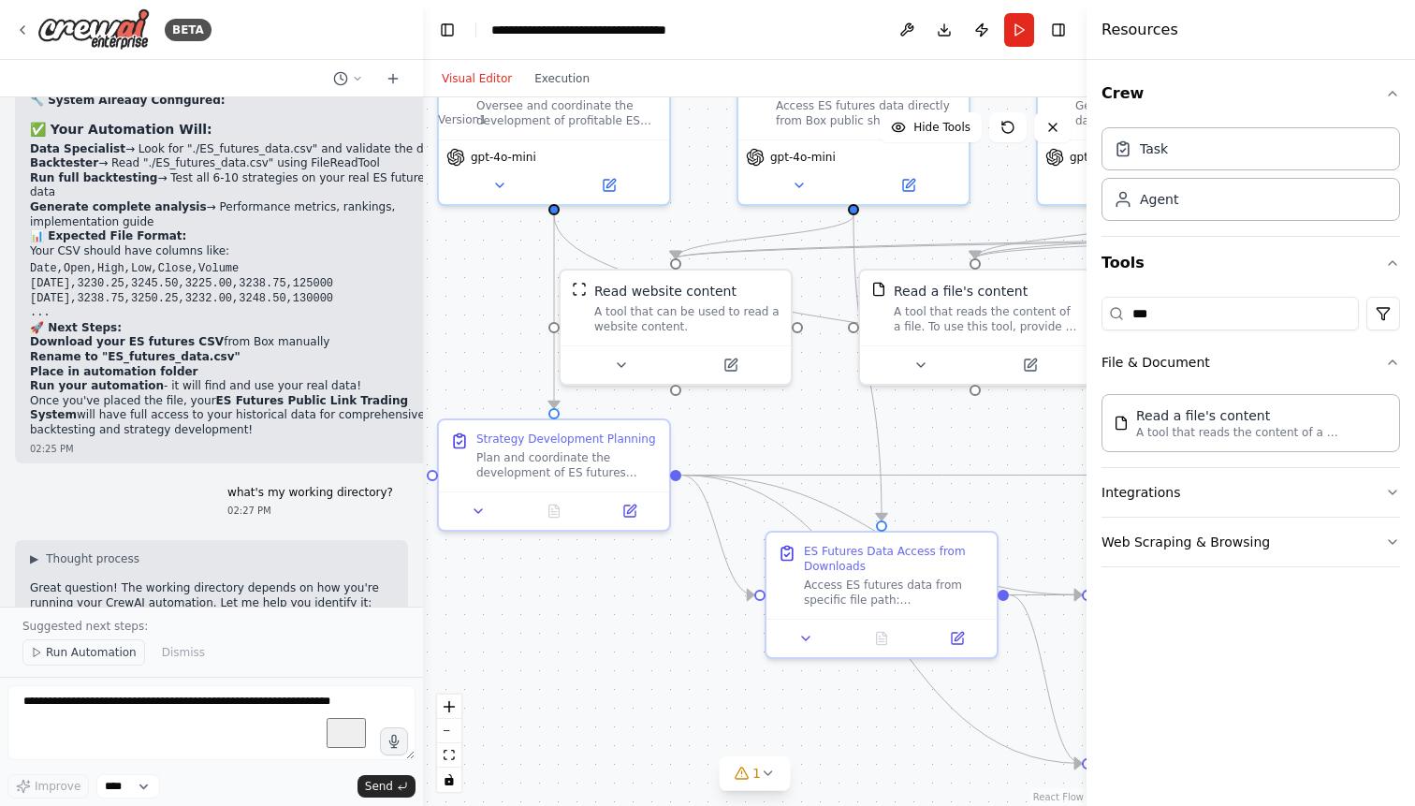
click at [86, 648] on button "Run Automation" at bounding box center [83, 652] width 123 height 26
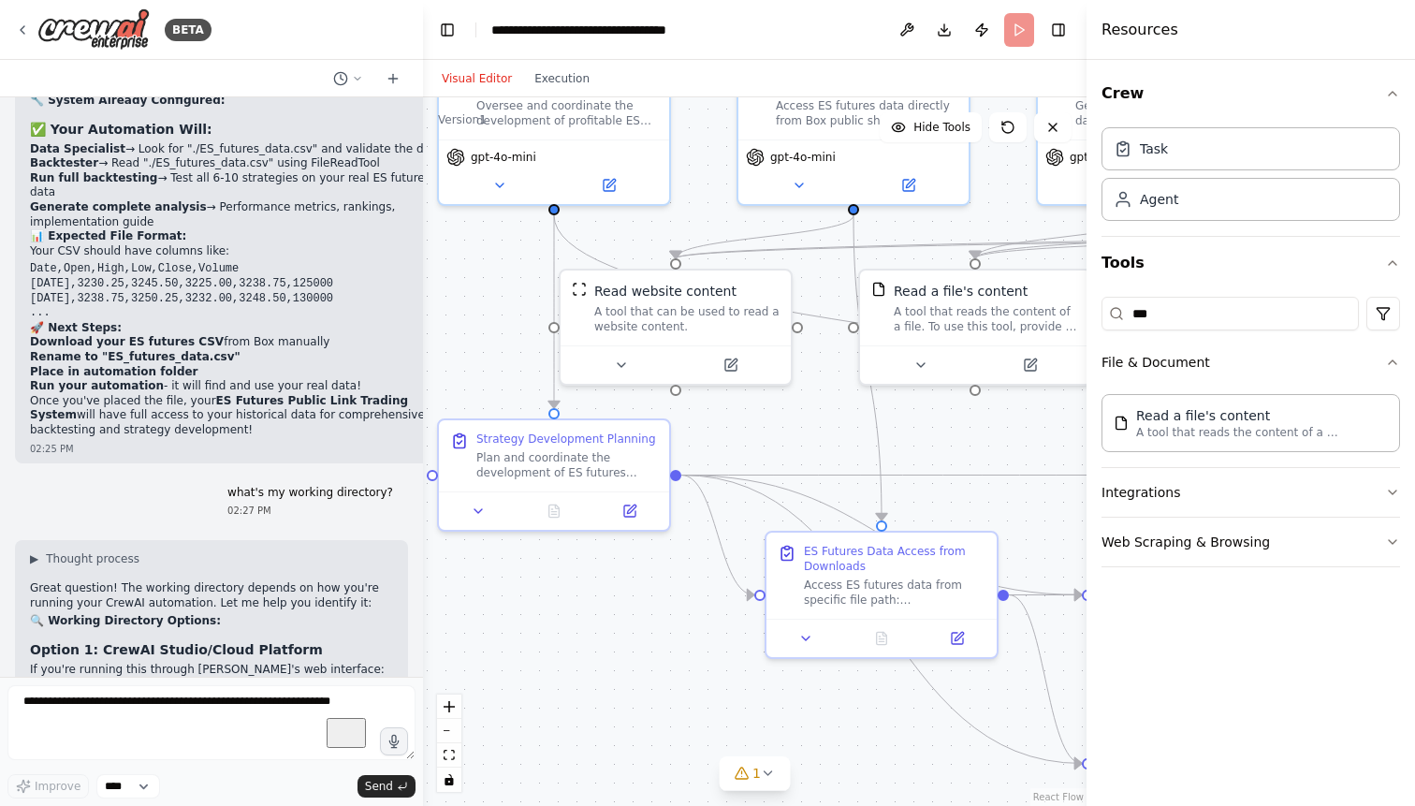
scroll to position [72234, 0]
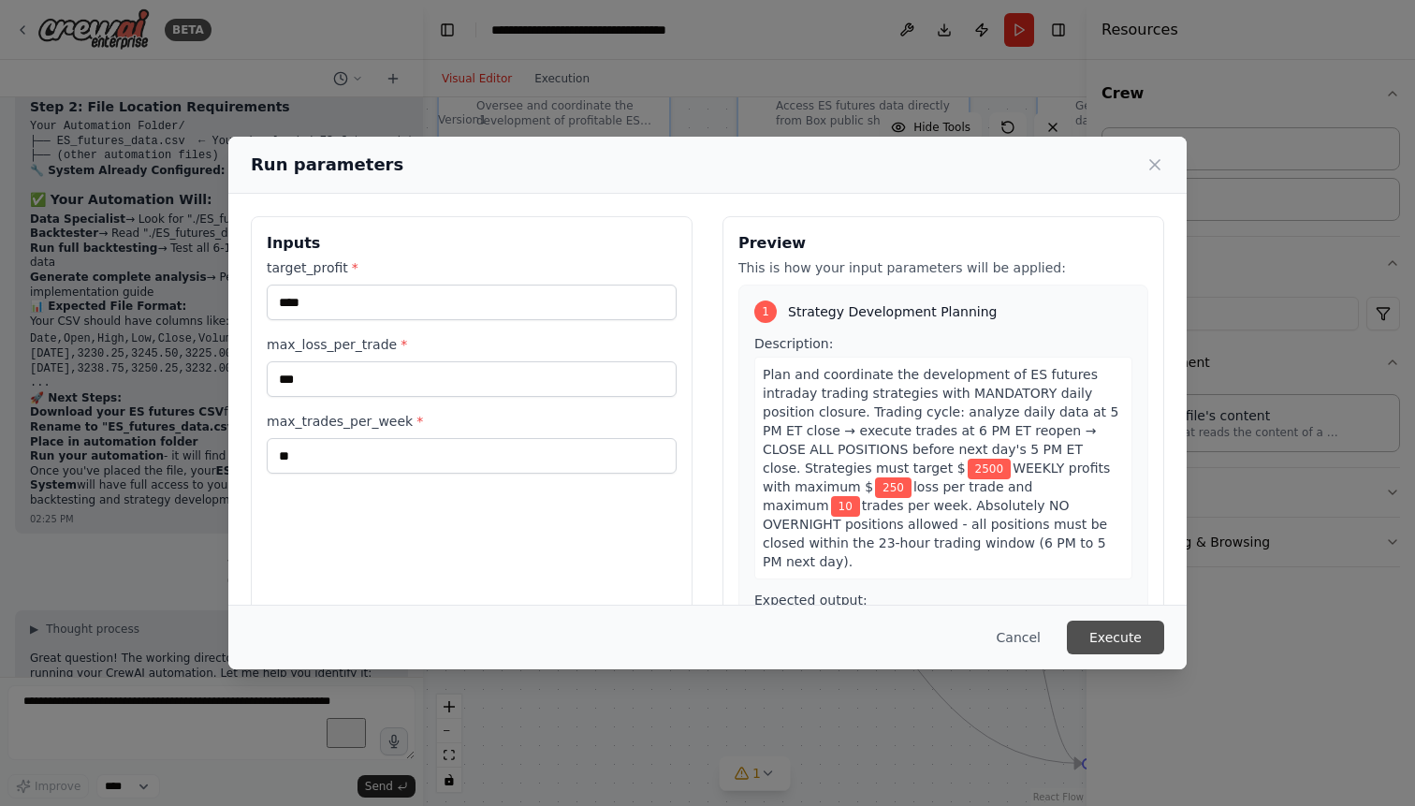
click at [1102, 630] on button "Execute" at bounding box center [1115, 637] width 97 height 34
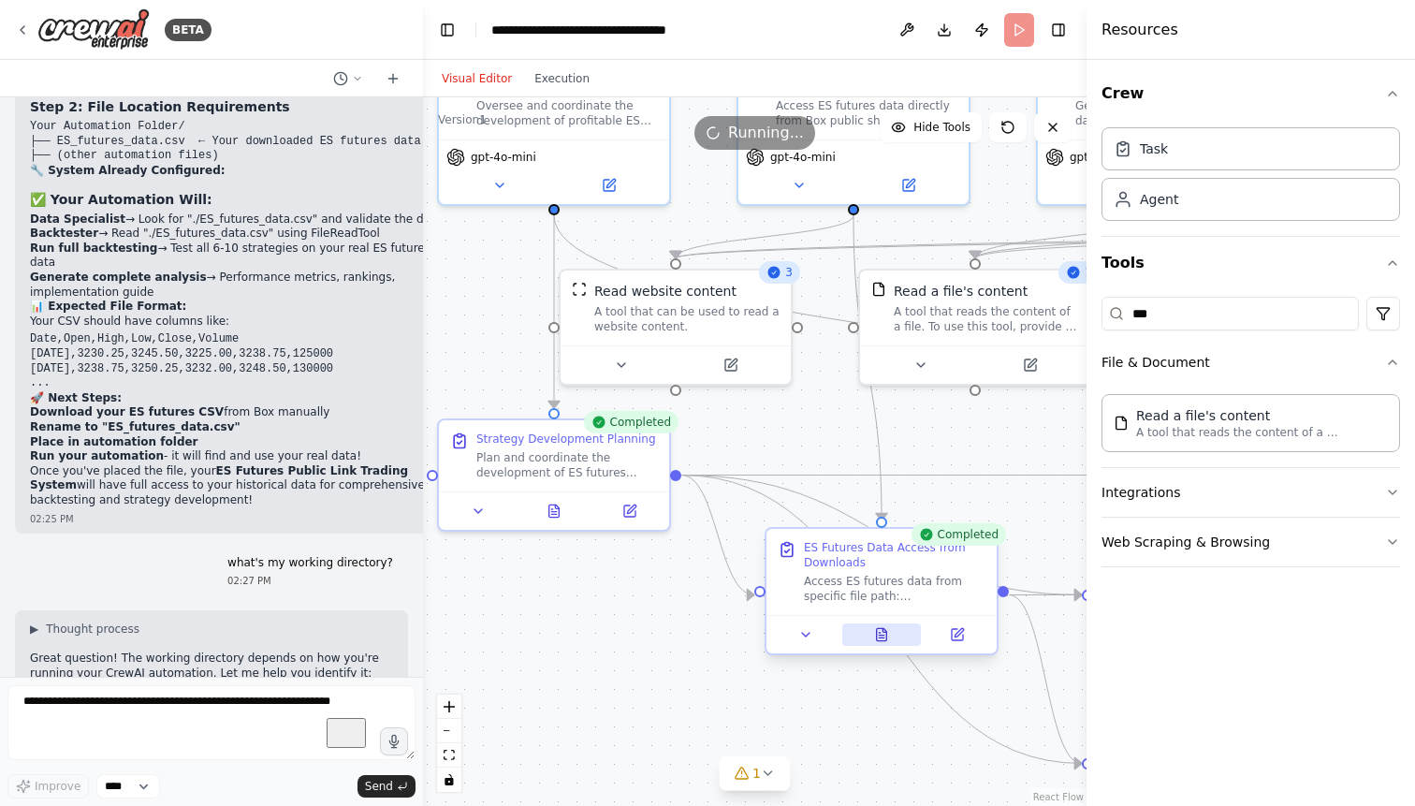
click at [883, 637] on icon at bounding box center [881, 637] width 5 height 0
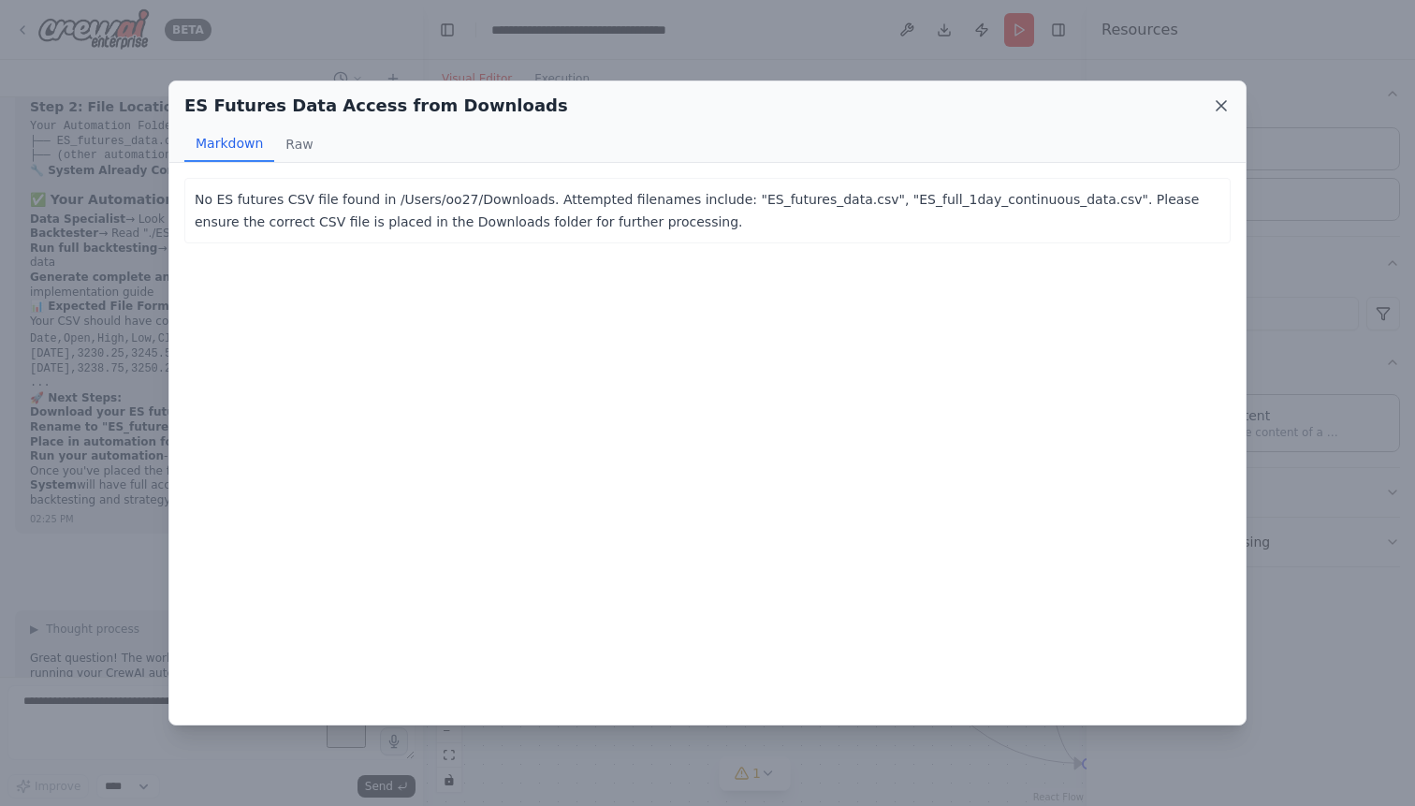
click at [1228, 106] on icon at bounding box center [1221, 105] width 19 height 19
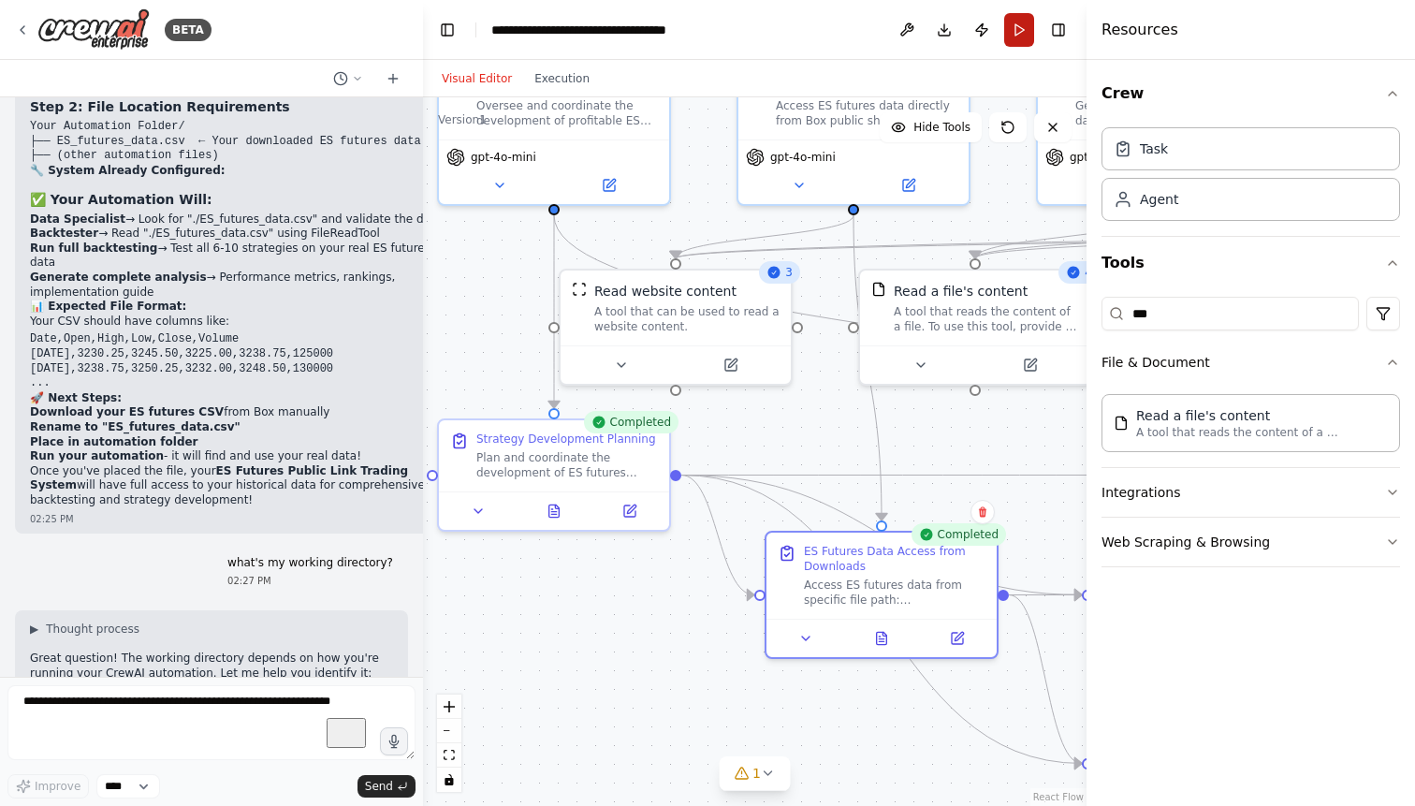
click at [1024, 29] on button "Run" at bounding box center [1019, 30] width 30 height 34
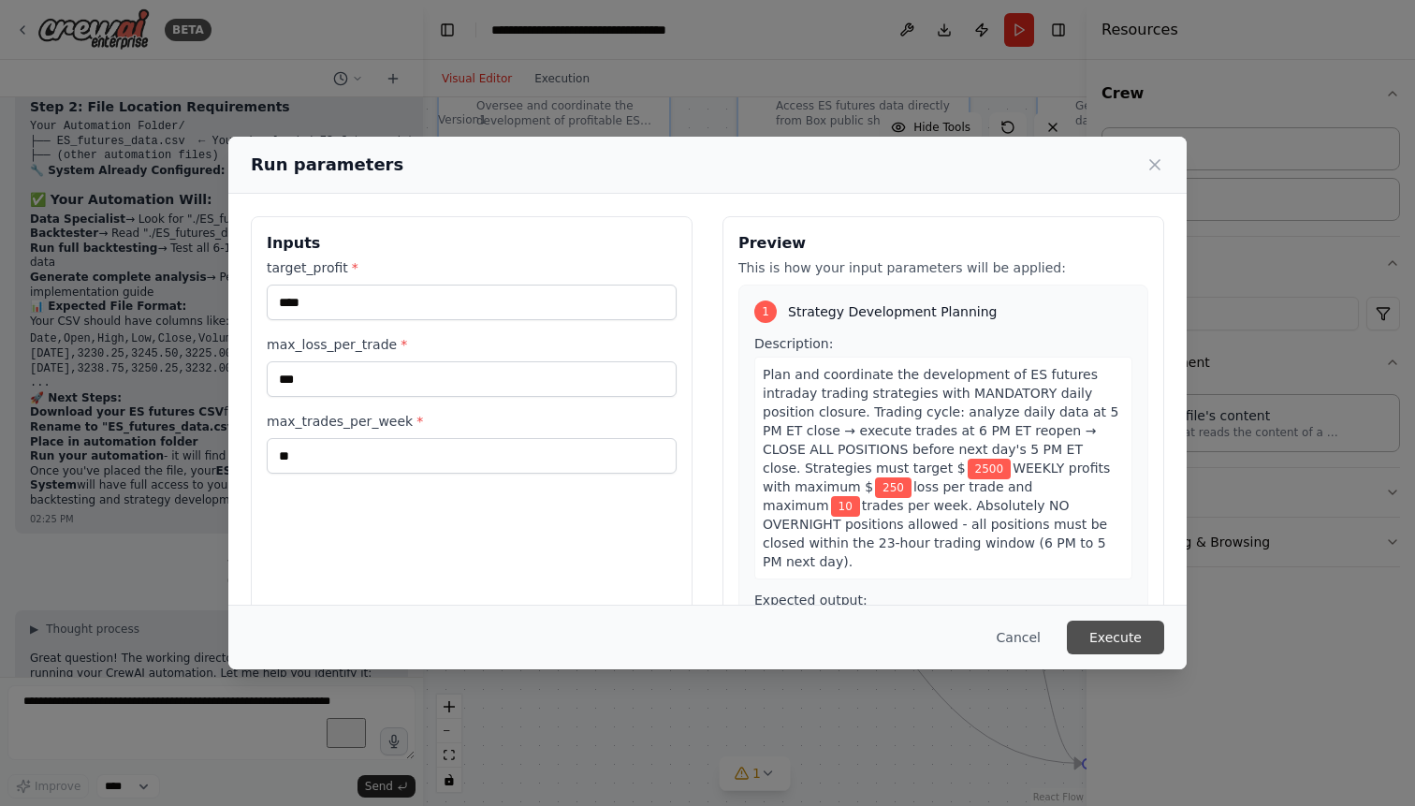
click at [1111, 635] on button "Execute" at bounding box center [1115, 637] width 97 height 34
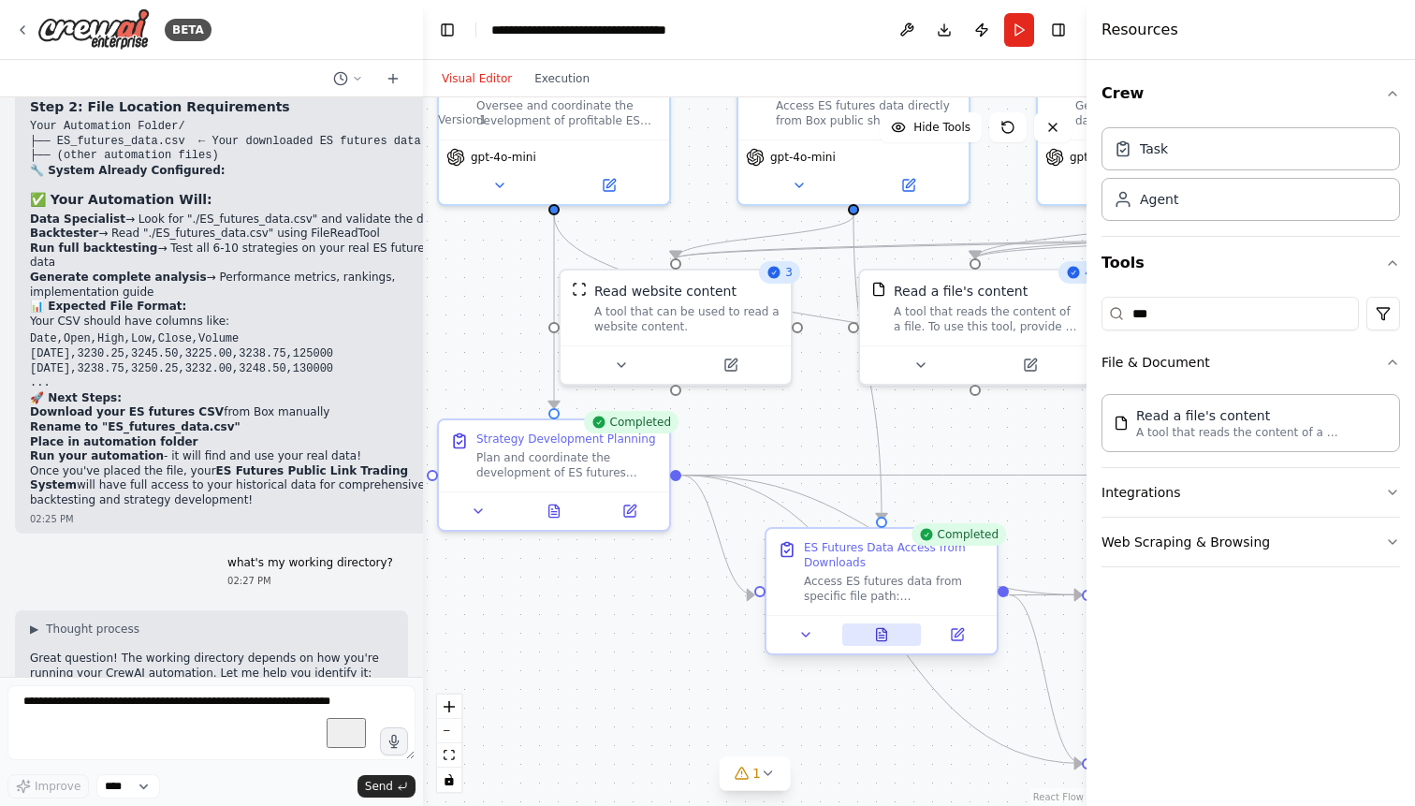
click at [877, 634] on icon at bounding box center [882, 634] width 10 height 12
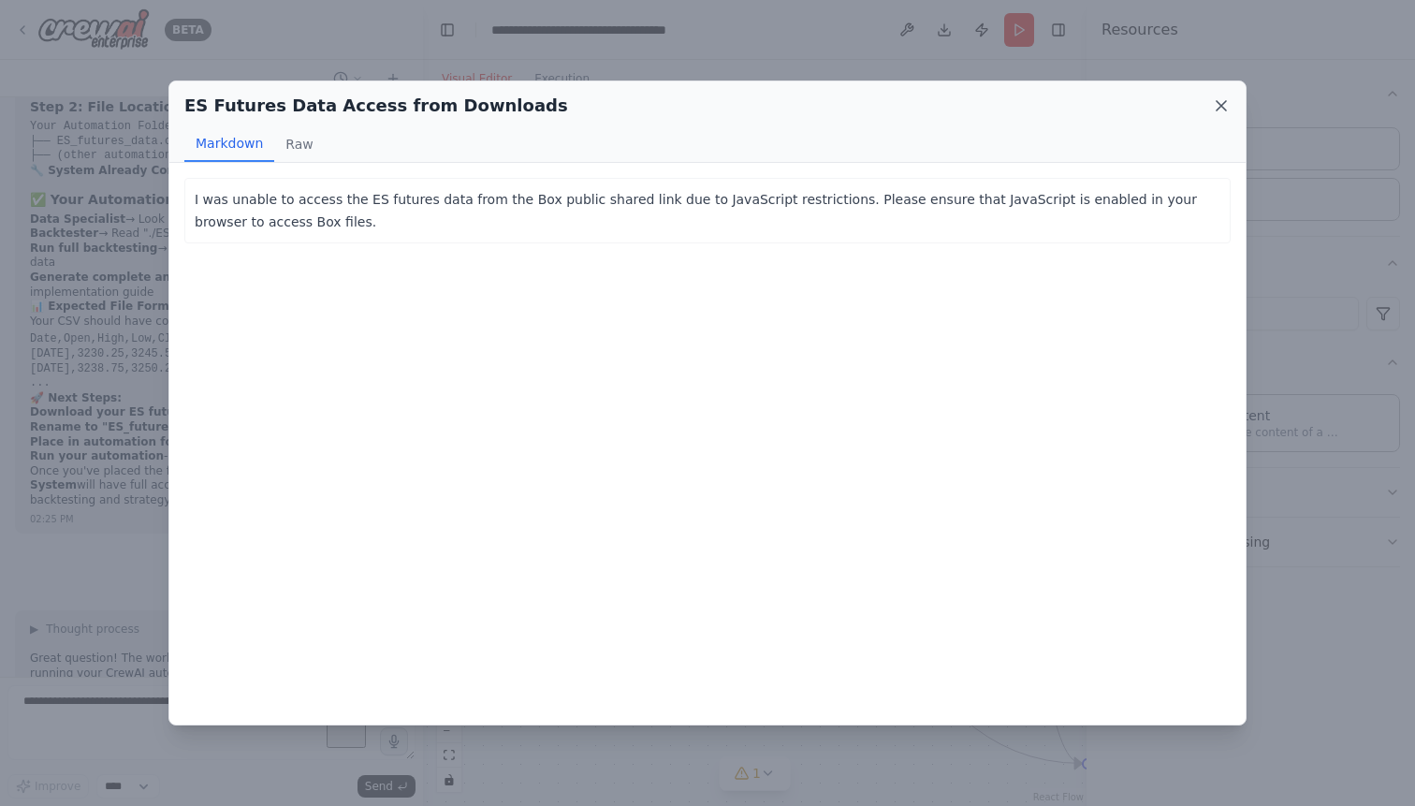
click at [1223, 104] on icon at bounding box center [1220, 105] width 9 height 9
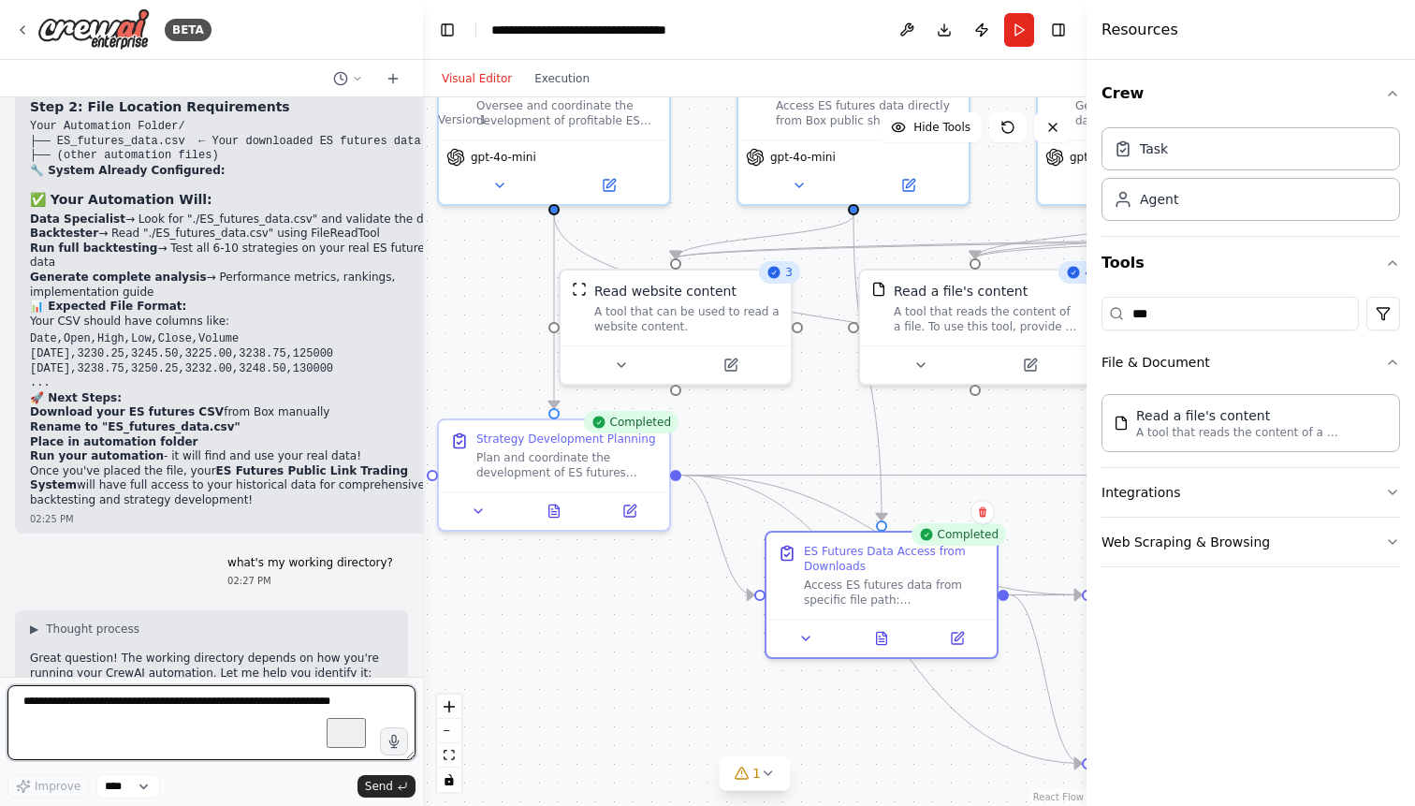
click at [205, 704] on textarea "To enrich screen reader interactions, please activate Accessibility in Grammarl…" at bounding box center [211, 722] width 408 height 75
type textarea "**********"
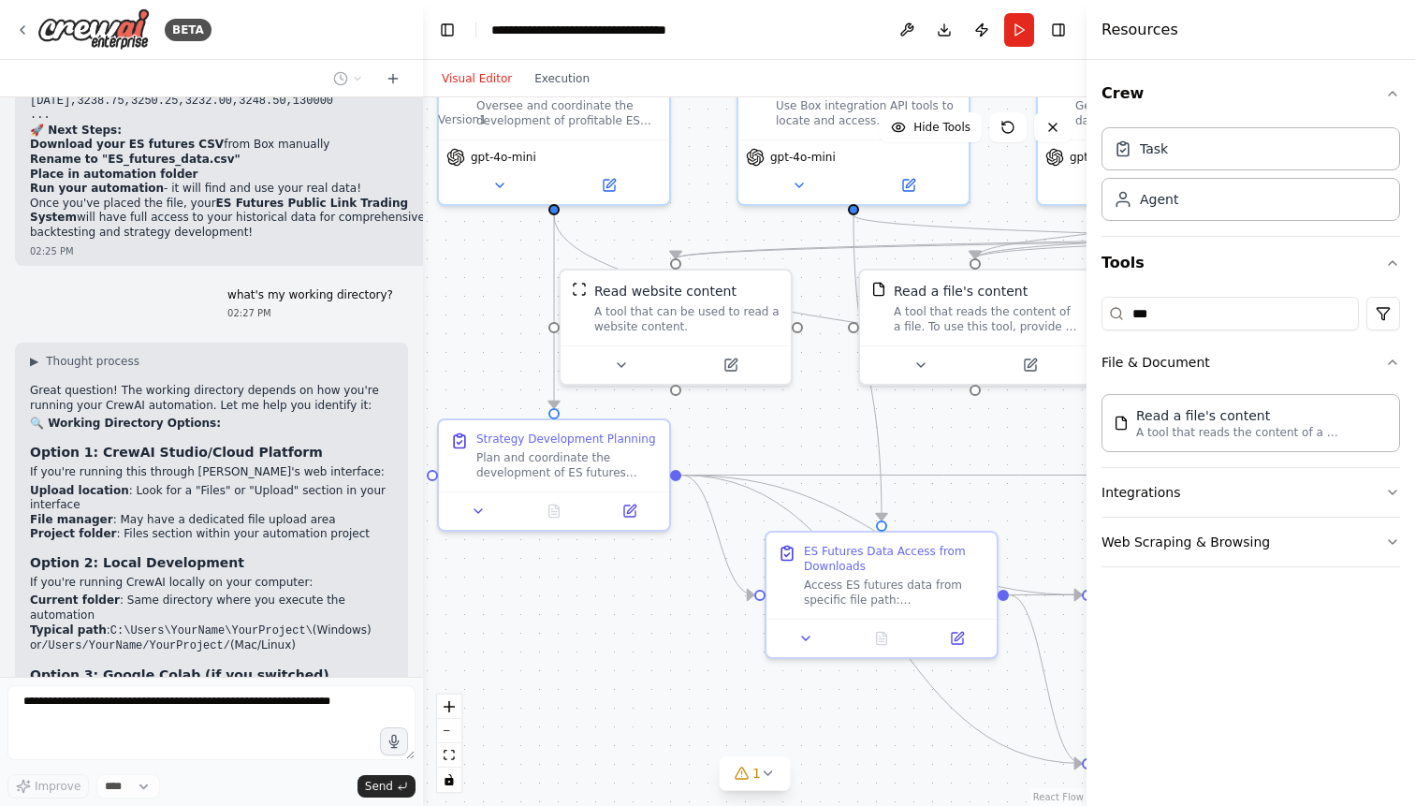
scroll to position [72556, 0]
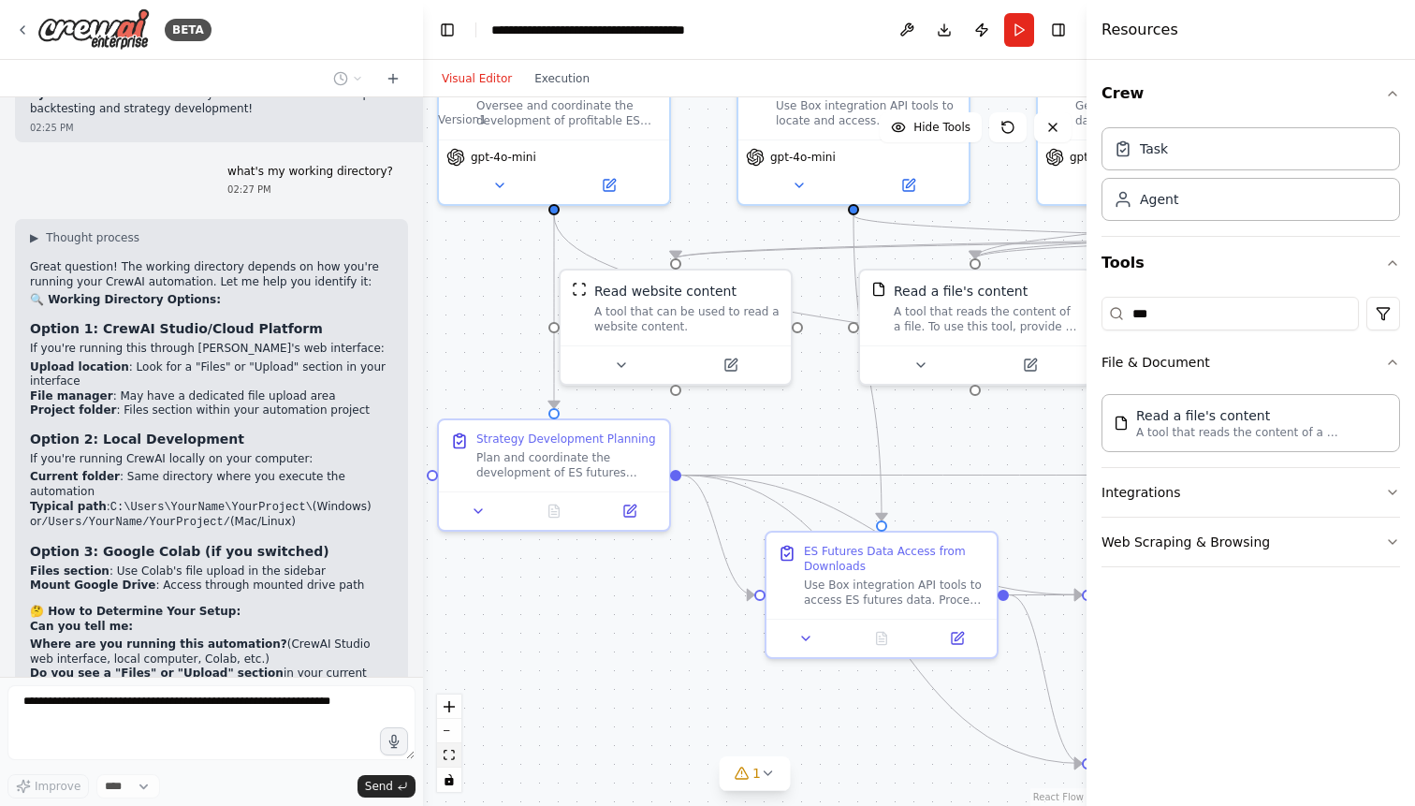
click at [448, 754] on icon "fit view" at bounding box center [448, 754] width 11 height 10
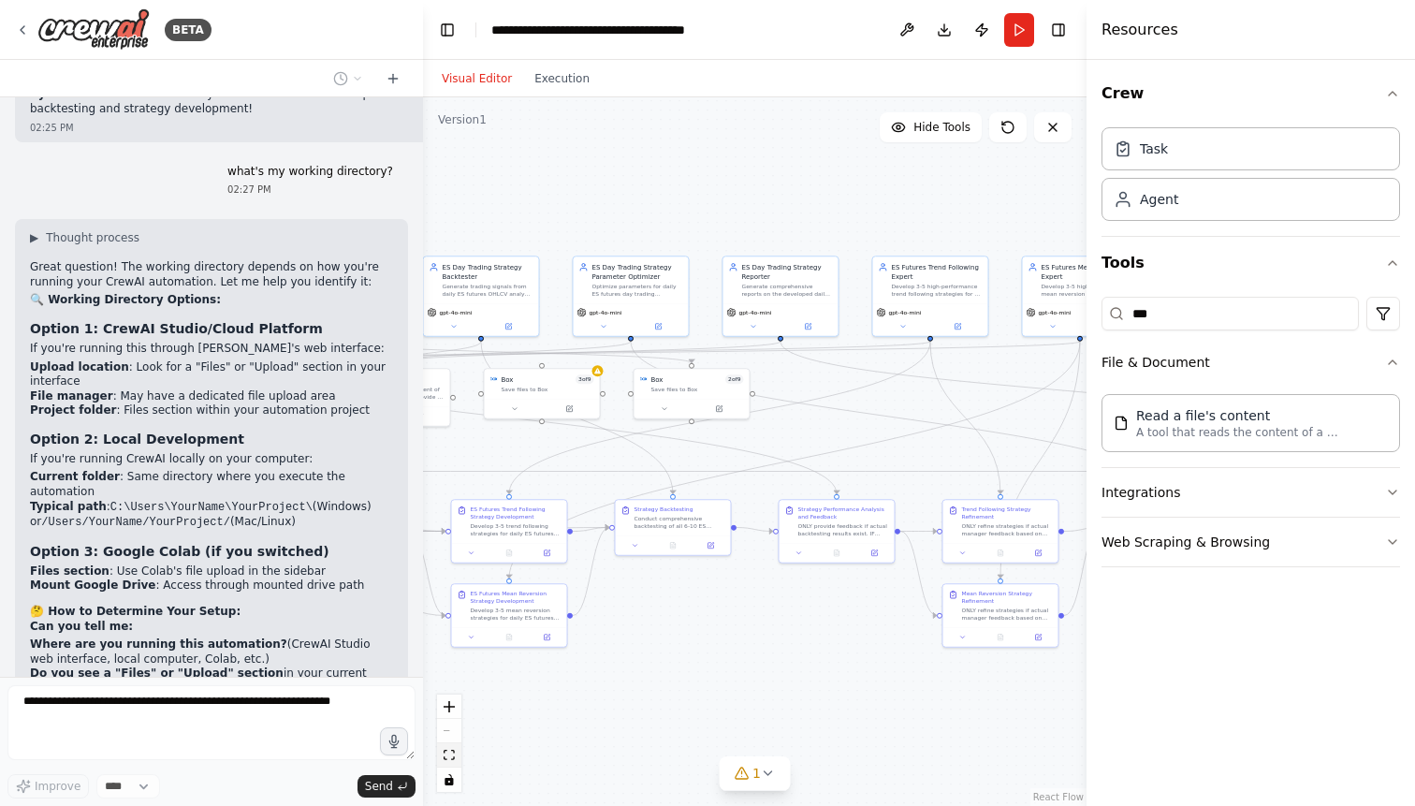
scroll to position [72610, 0]
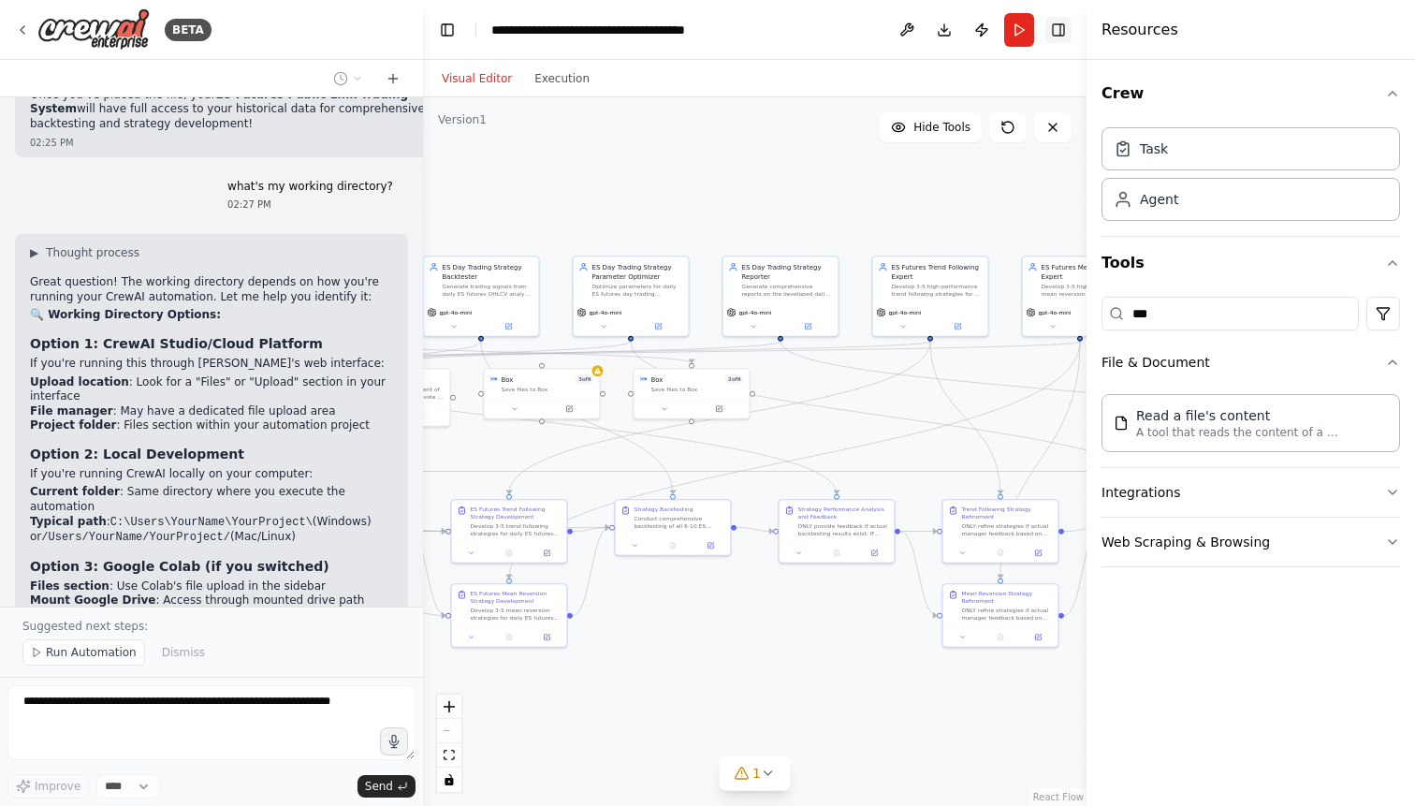
click at [1064, 36] on button "Toggle Right Sidebar" at bounding box center [1058, 30] width 26 height 26
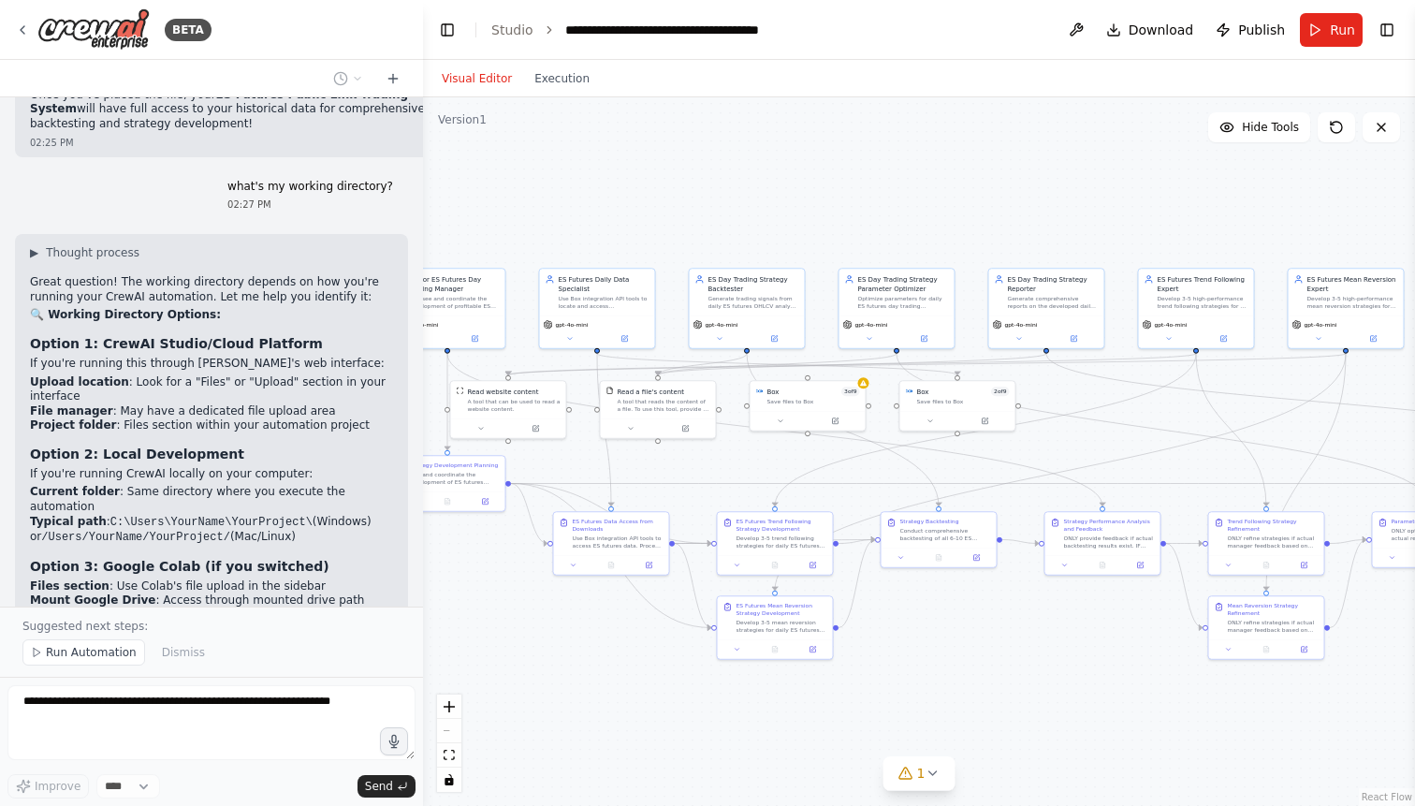
drag, startPoint x: 867, startPoint y: 398, endPoint x: 1141, endPoint y: 412, distance: 274.5
click at [1141, 412] on div ".deletable-edge-delete-btn { width: 20px; height: 20px; border: 0px solid #ffff…" at bounding box center [919, 451] width 992 height 708
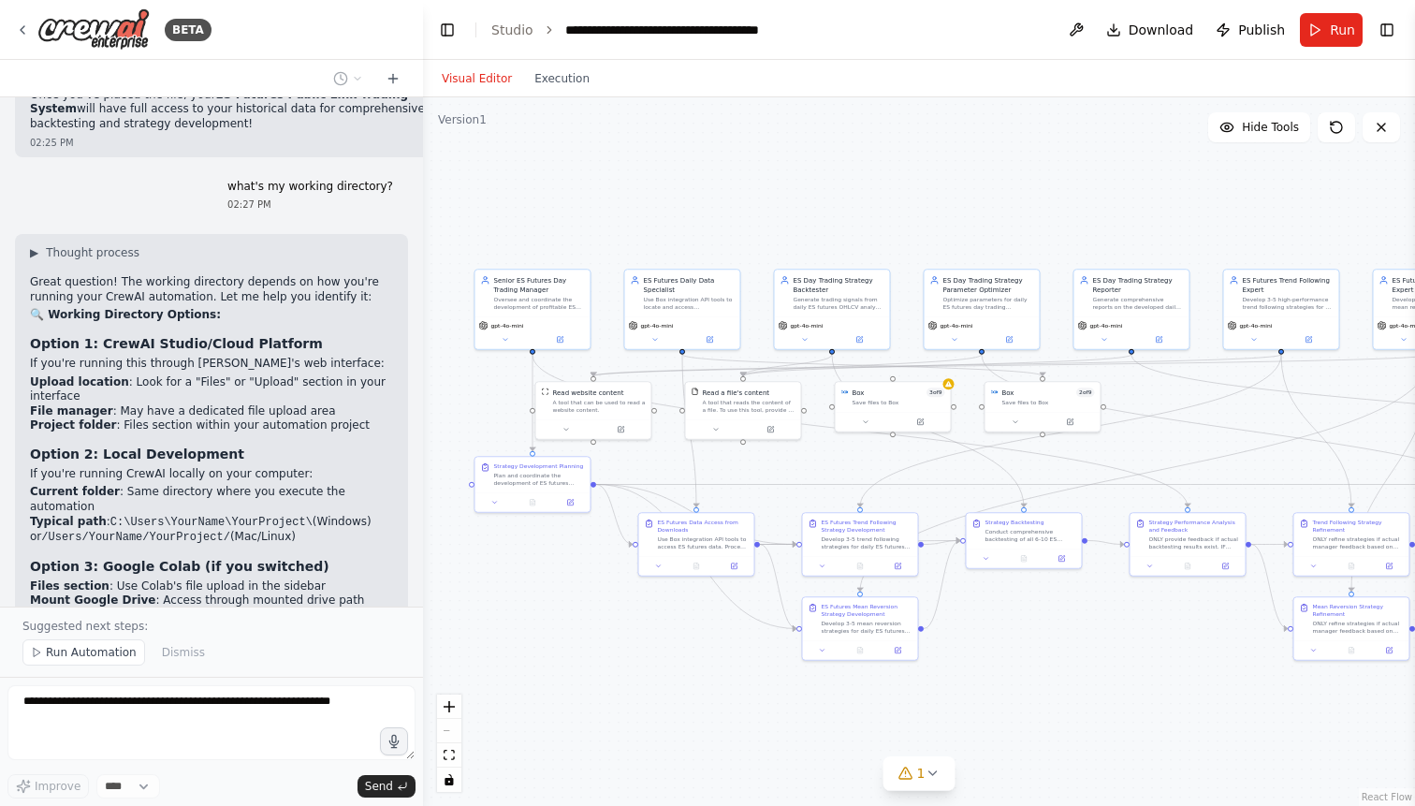
drag, startPoint x: 1097, startPoint y: 444, endPoint x: 1173, endPoint y: 443, distance: 76.7
click at [1173, 443] on div ".deletable-edge-delete-btn { width: 20px; height: 20px; border: 0px solid #ffff…" at bounding box center [919, 451] width 992 height 708
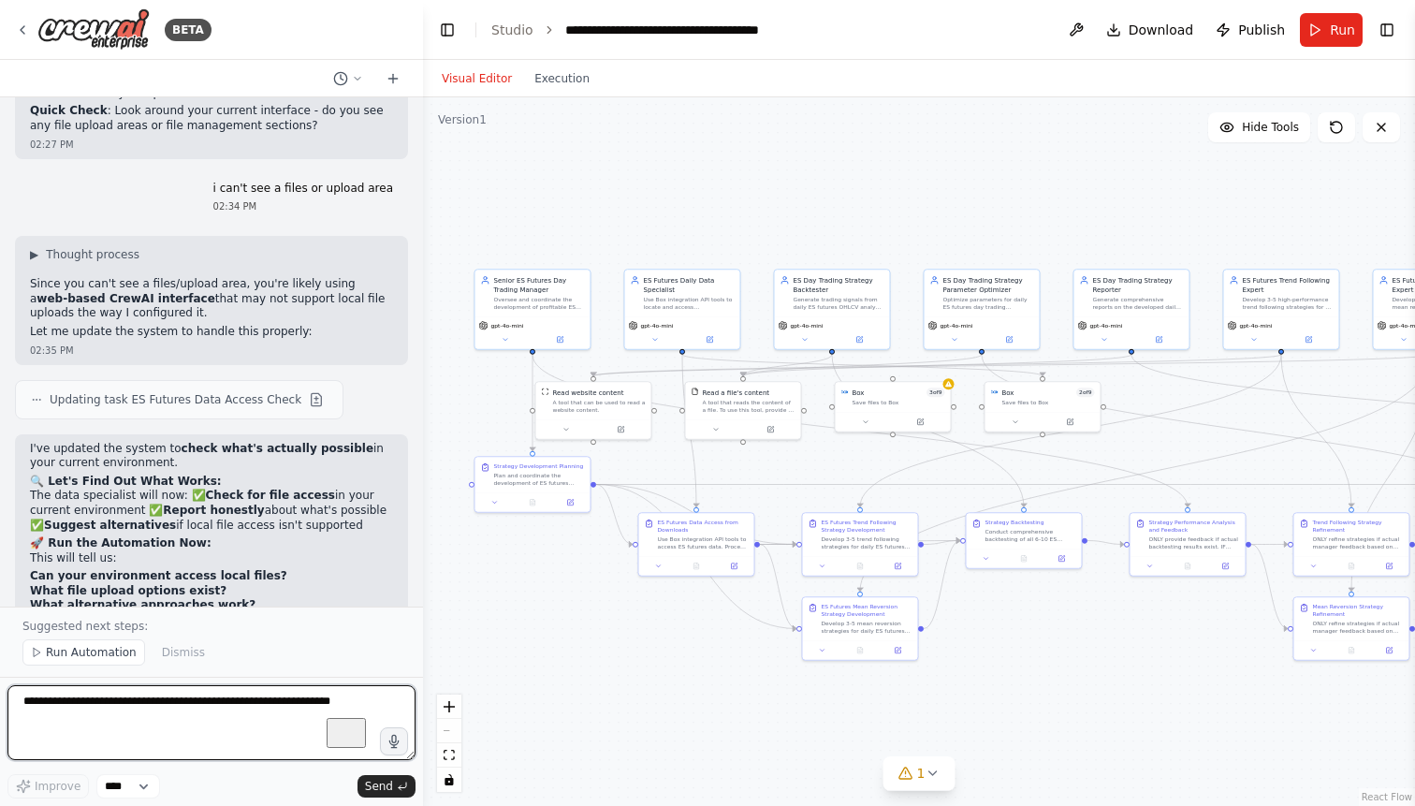
scroll to position [73278, 0]
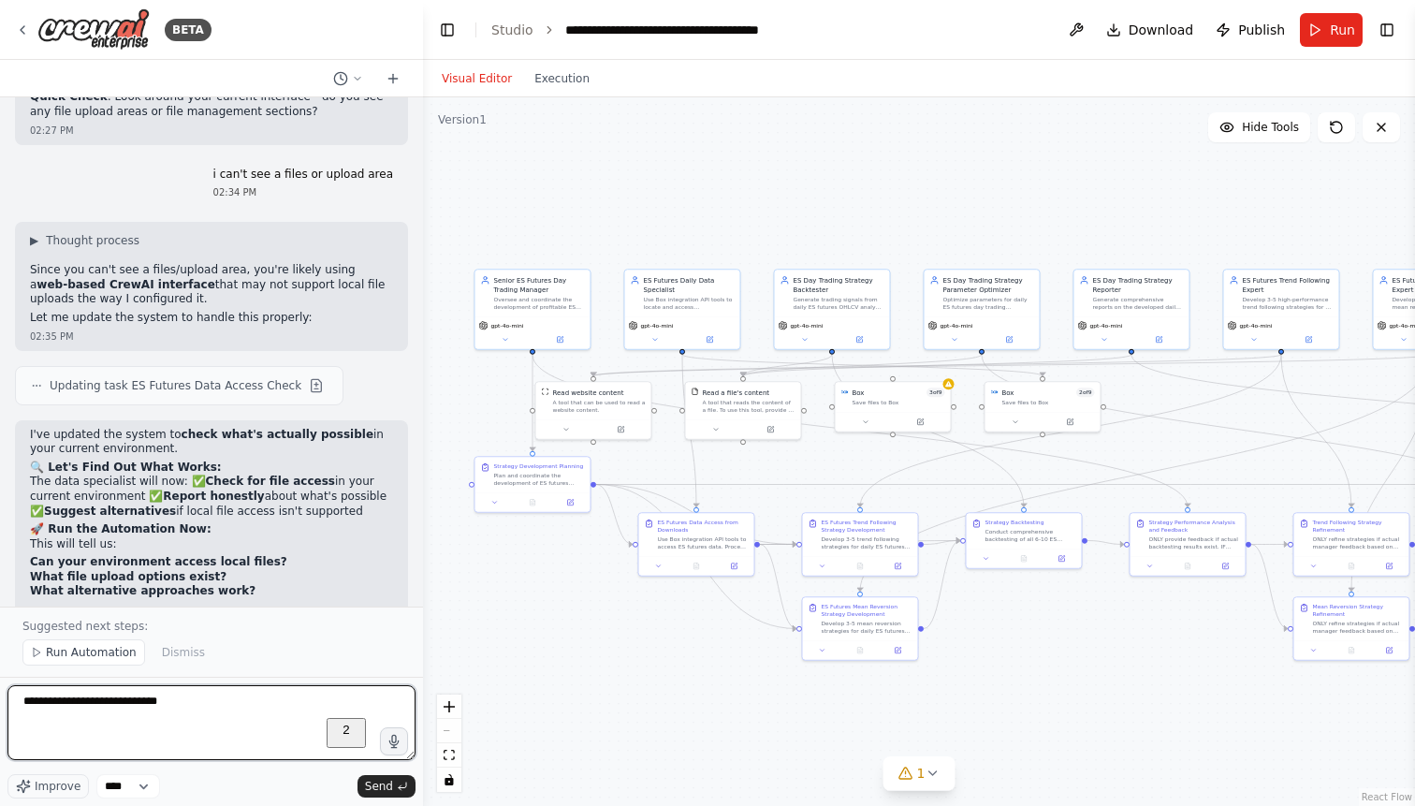
click at [57, 704] on textarea "**********" at bounding box center [211, 722] width 408 height 75
type textarea "**********"
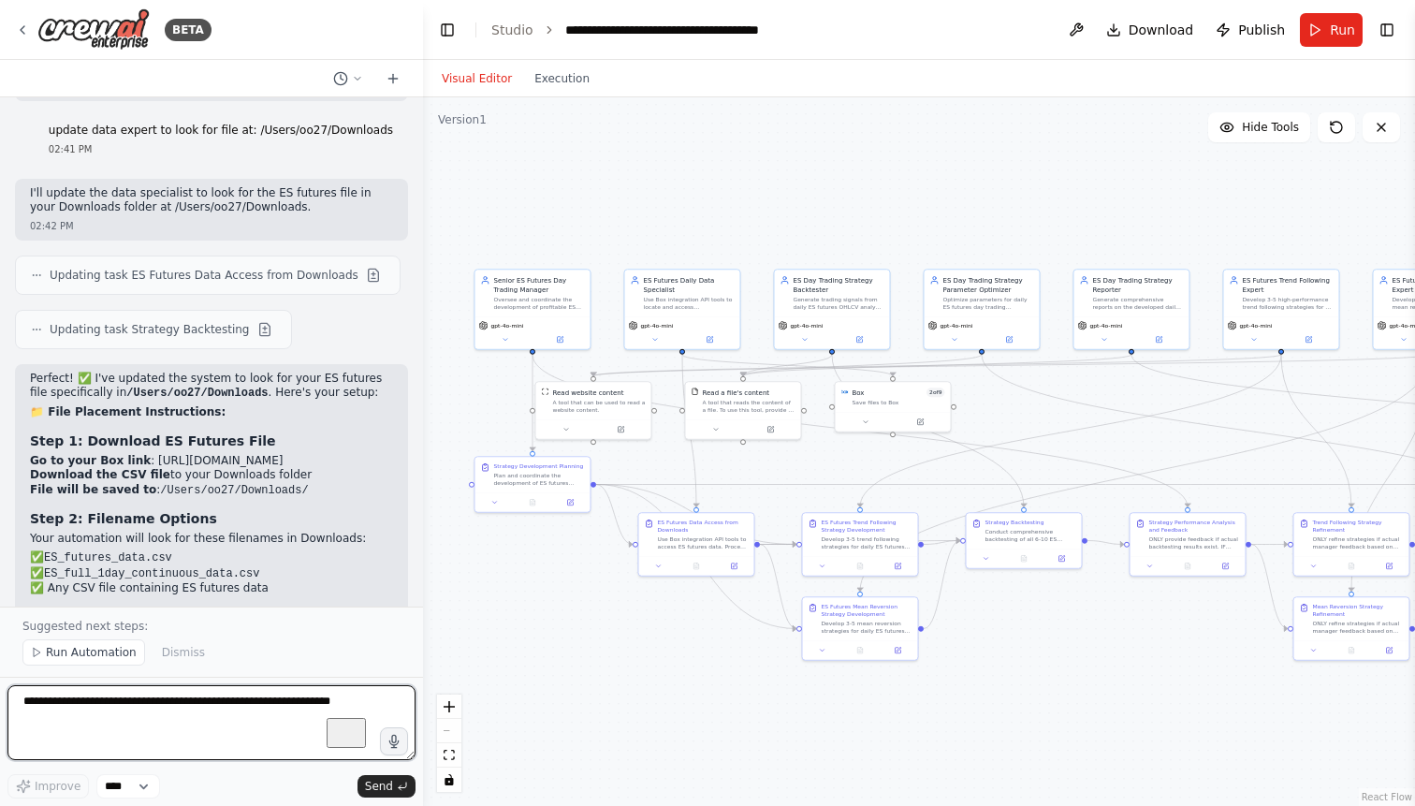
scroll to position [74077, 0]
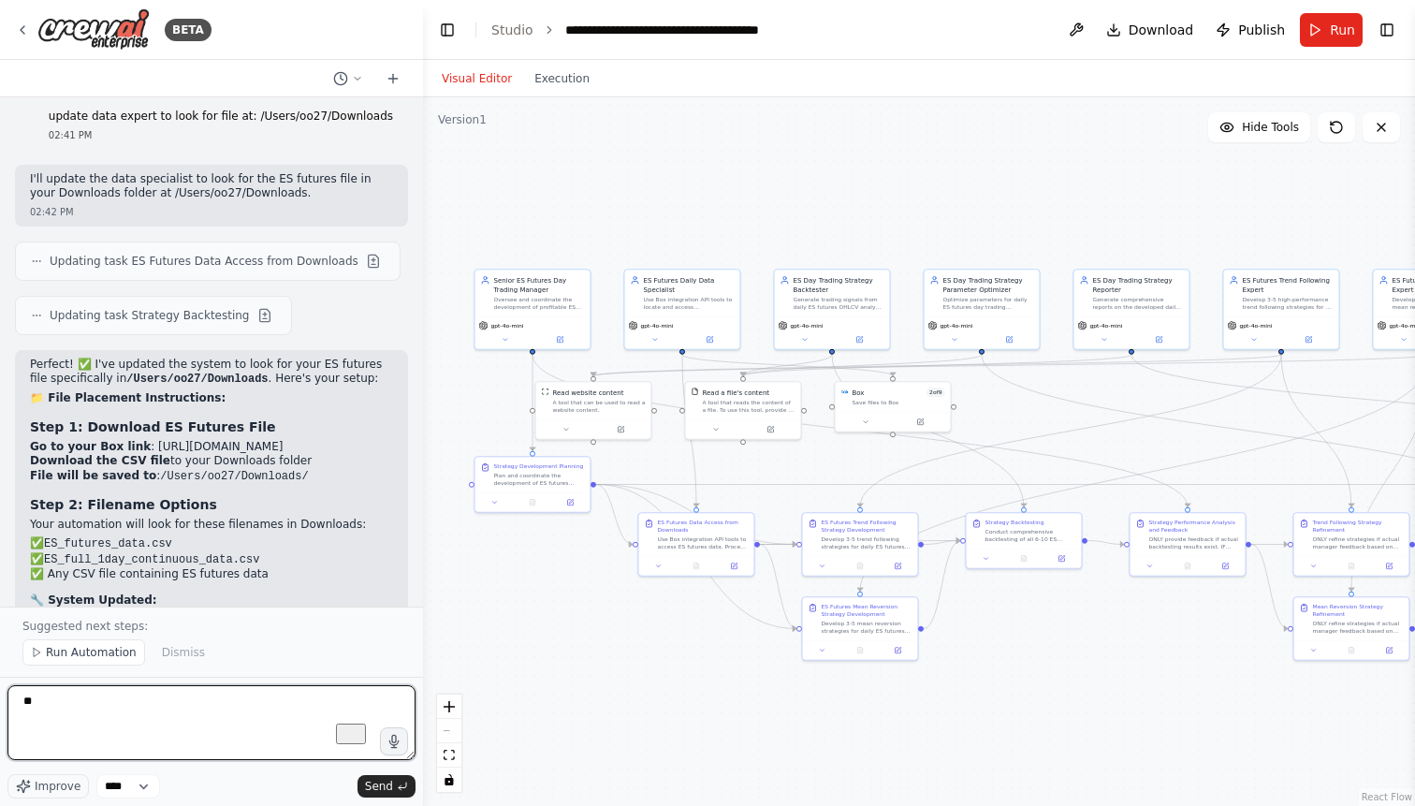
type textarea "*"
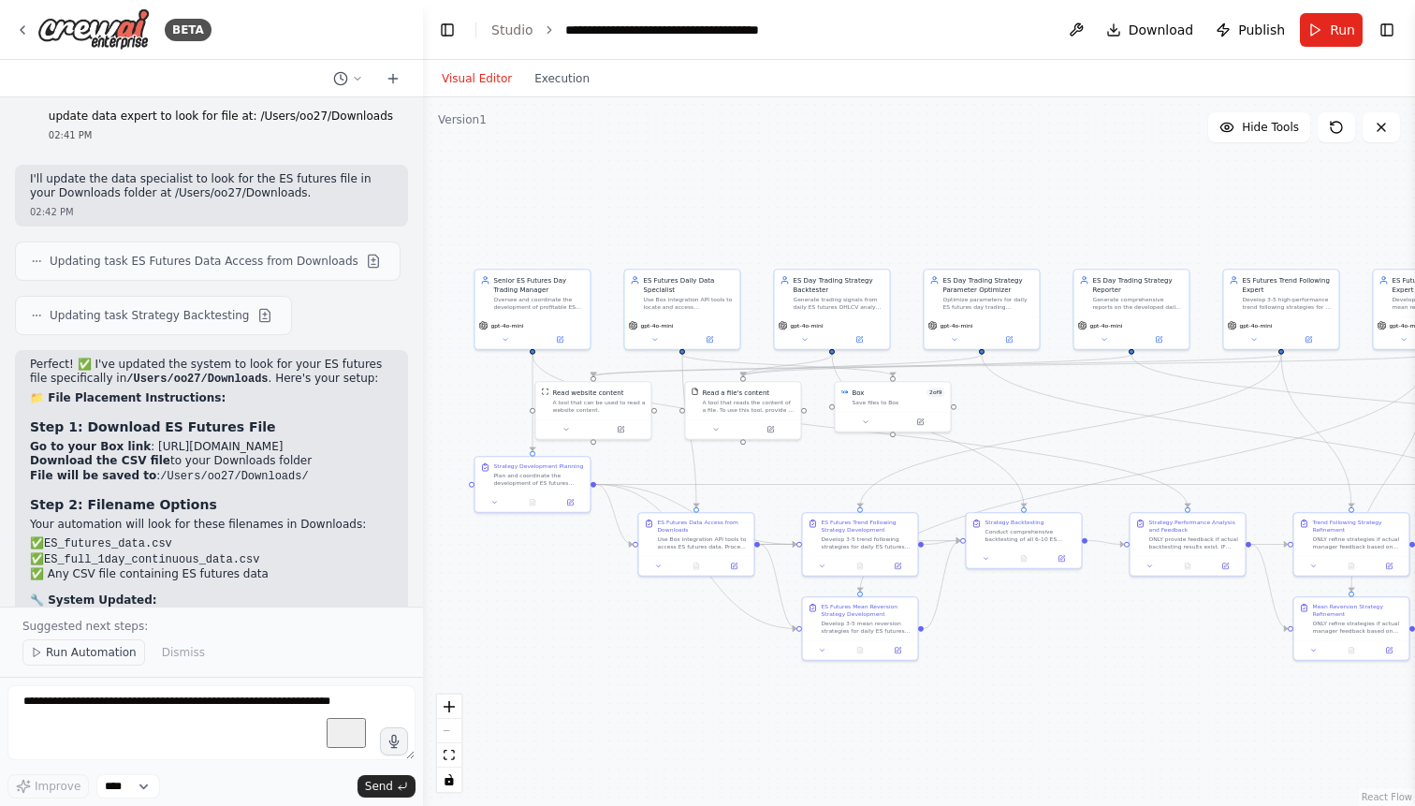
click at [63, 658] on span "Run Automation" at bounding box center [91, 652] width 91 height 15
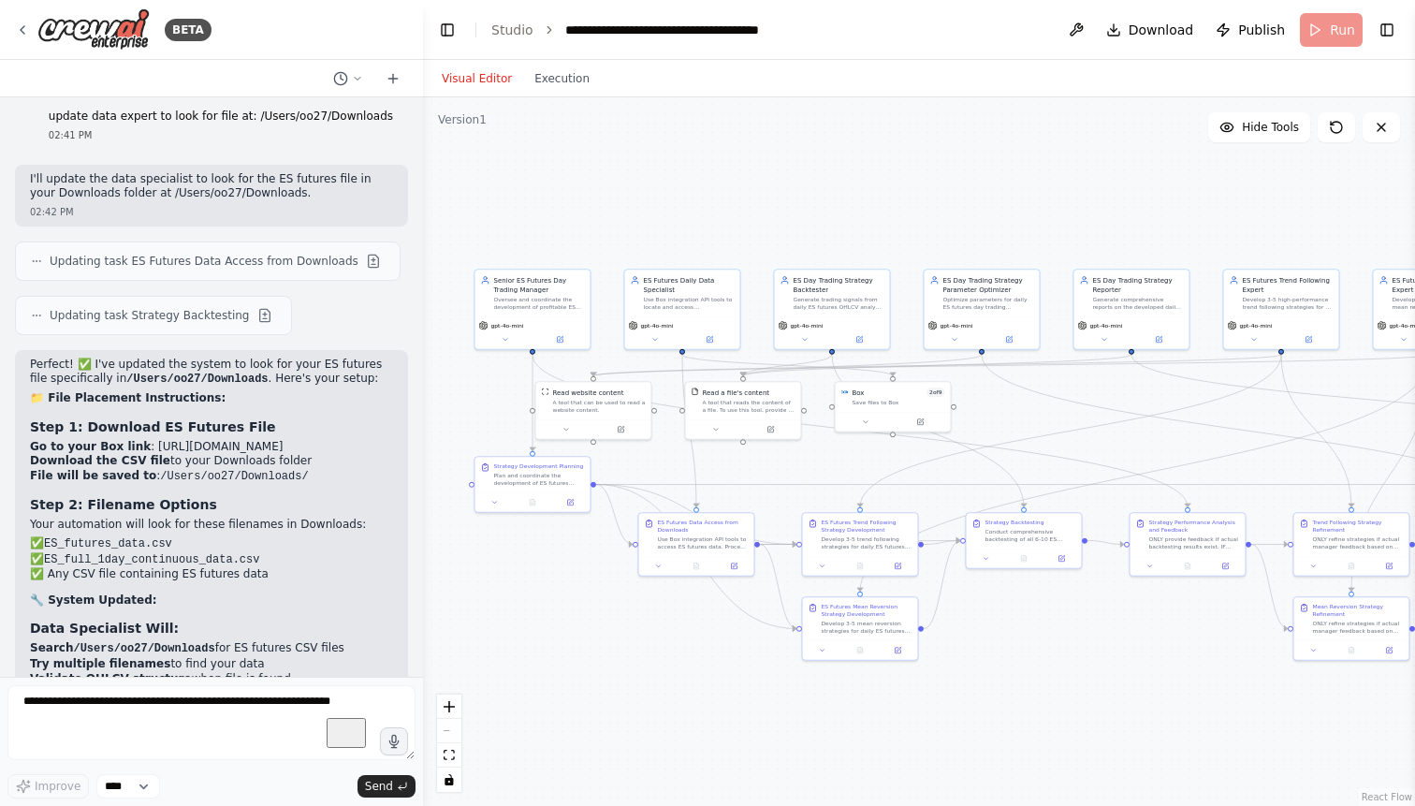
scroll to position [74007, 0]
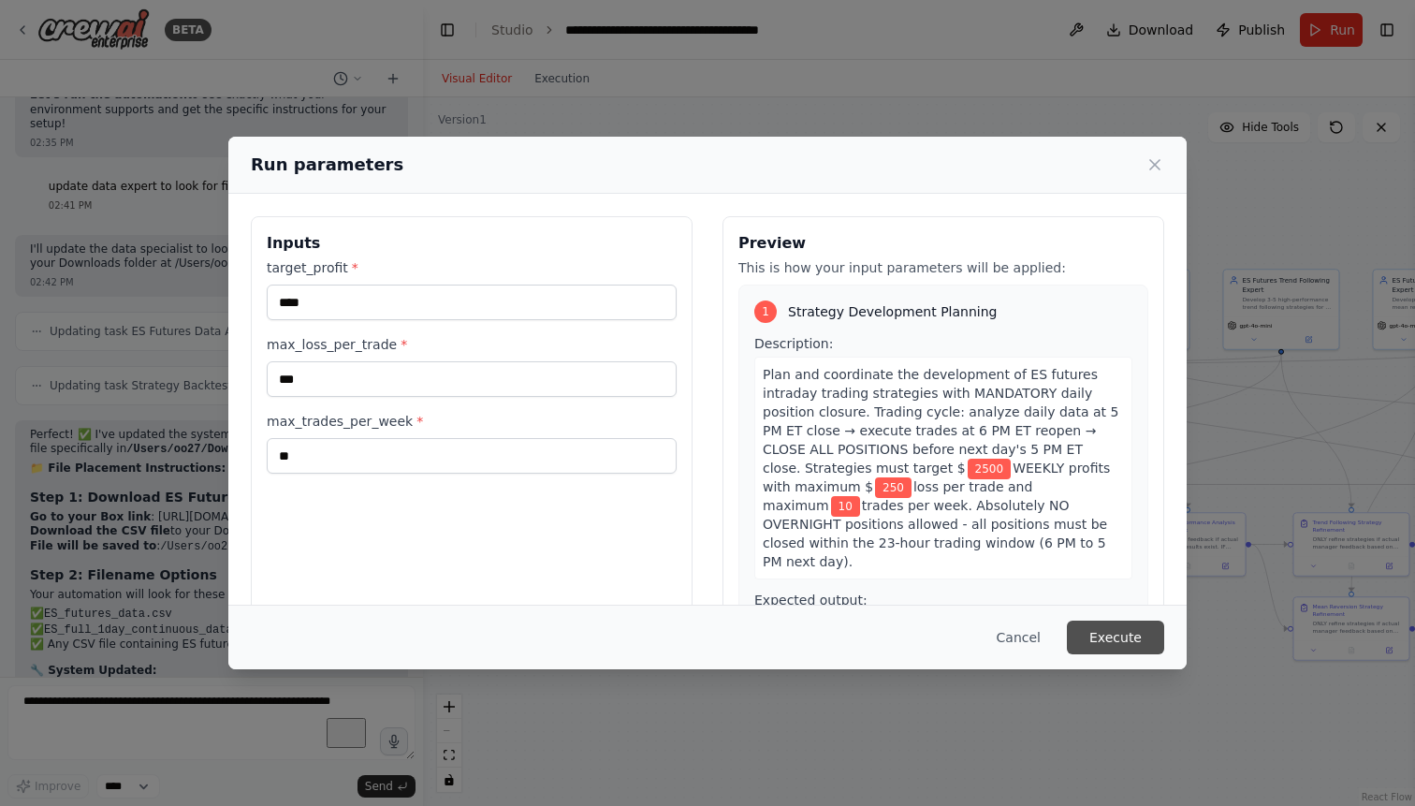
click at [1122, 635] on button "Execute" at bounding box center [1115, 637] width 97 height 34
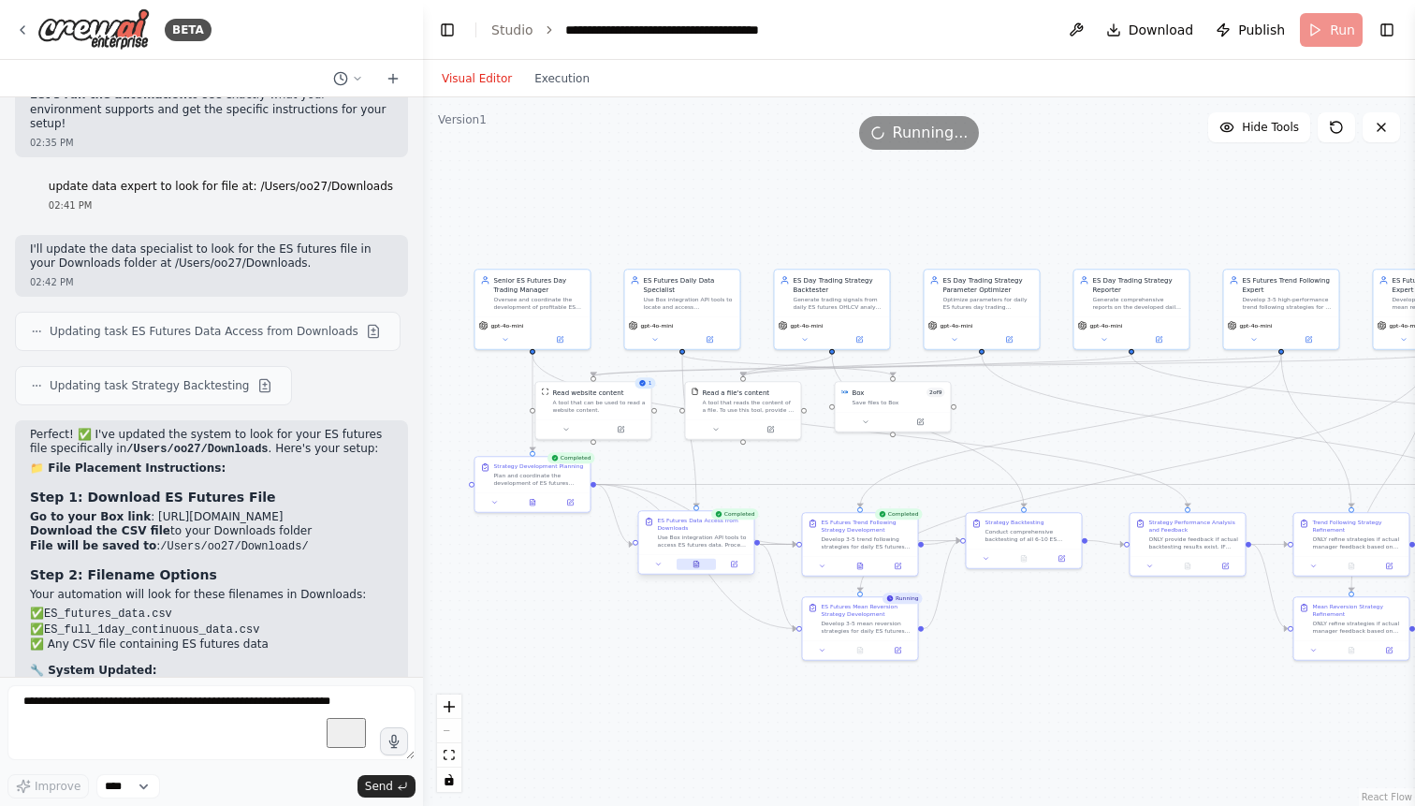
click at [700, 563] on button at bounding box center [695, 564] width 39 height 11
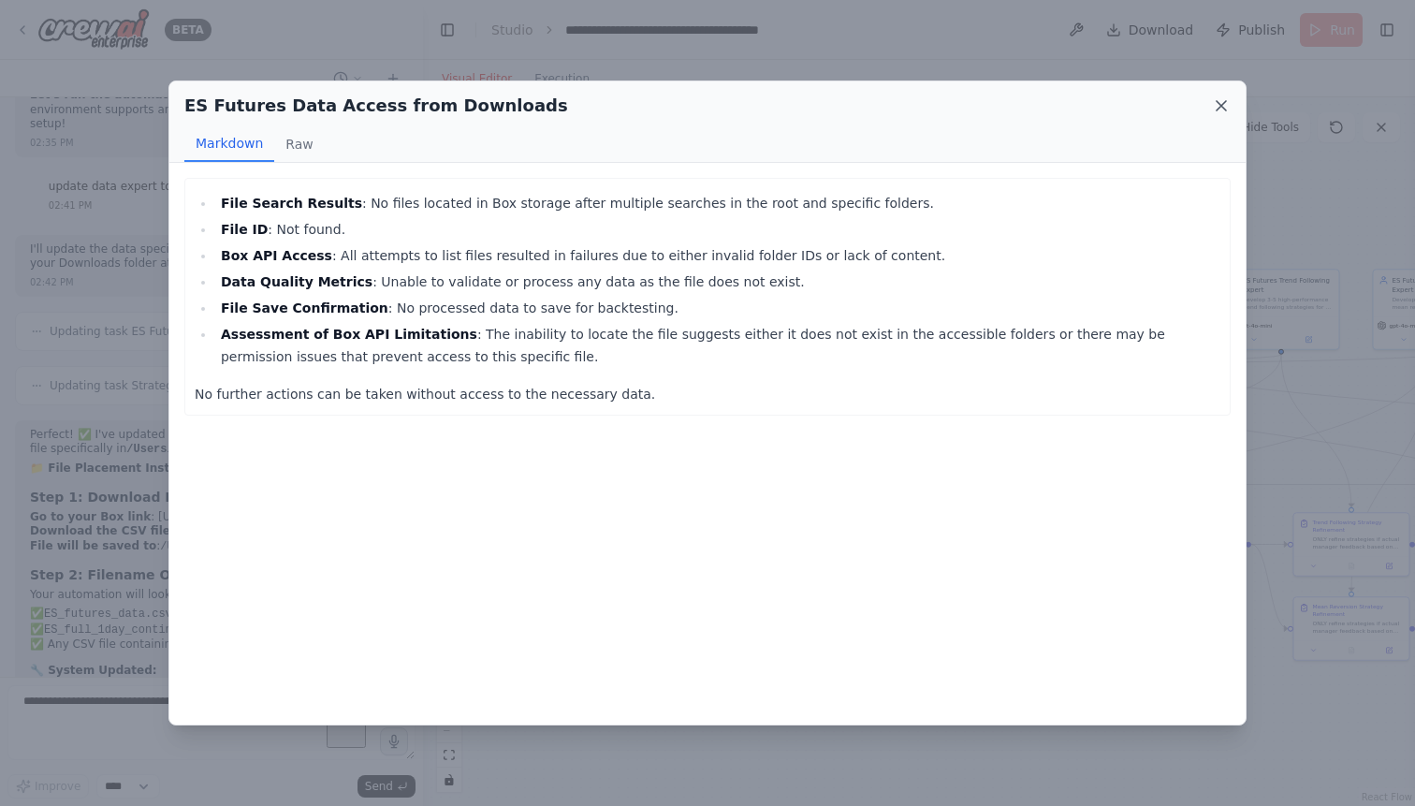
click at [1220, 109] on icon at bounding box center [1221, 105] width 19 height 19
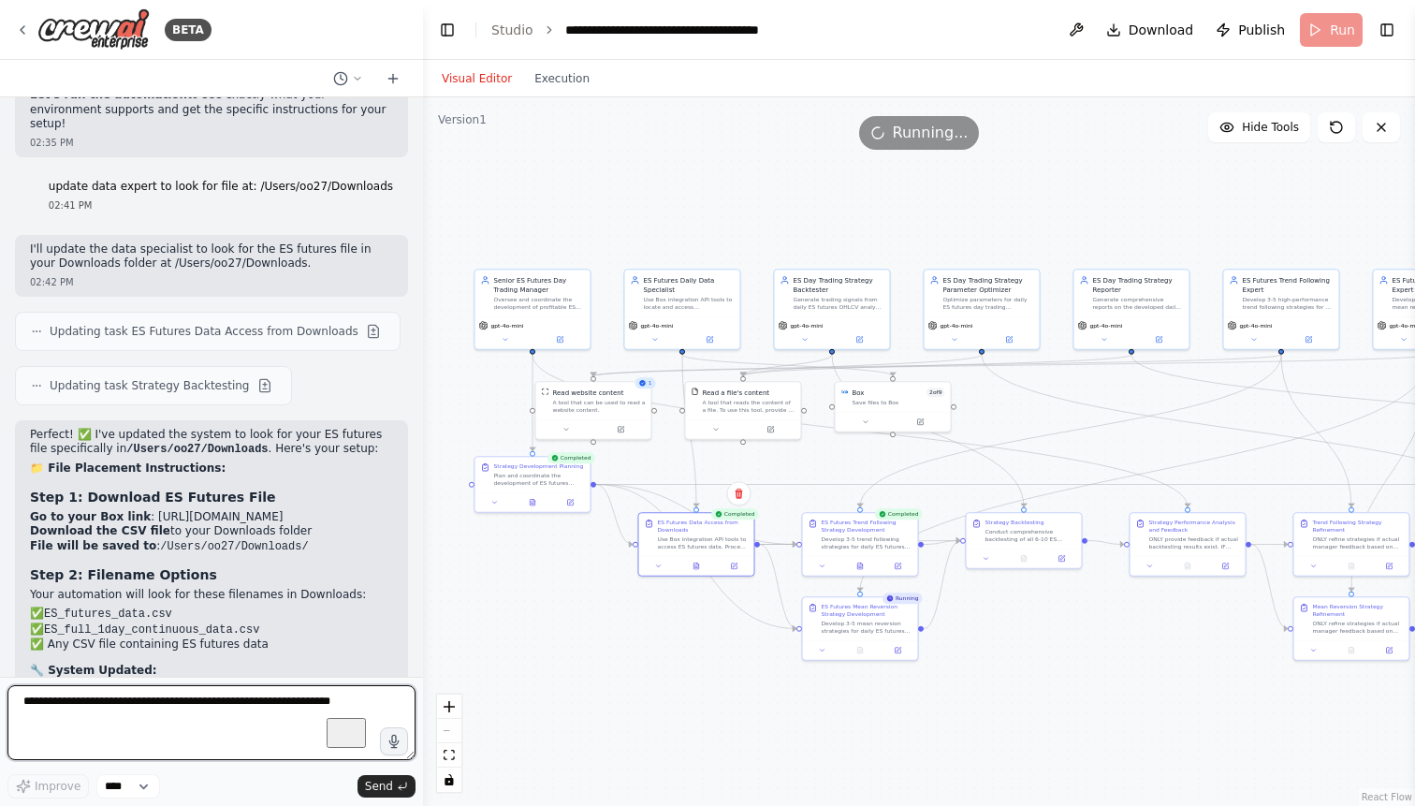
click at [193, 713] on textarea "To enrich screen reader interactions, please activate Accessibility in Grammarl…" at bounding box center [211, 722] width 408 height 75
type textarea "*"
paste textarea "**********"
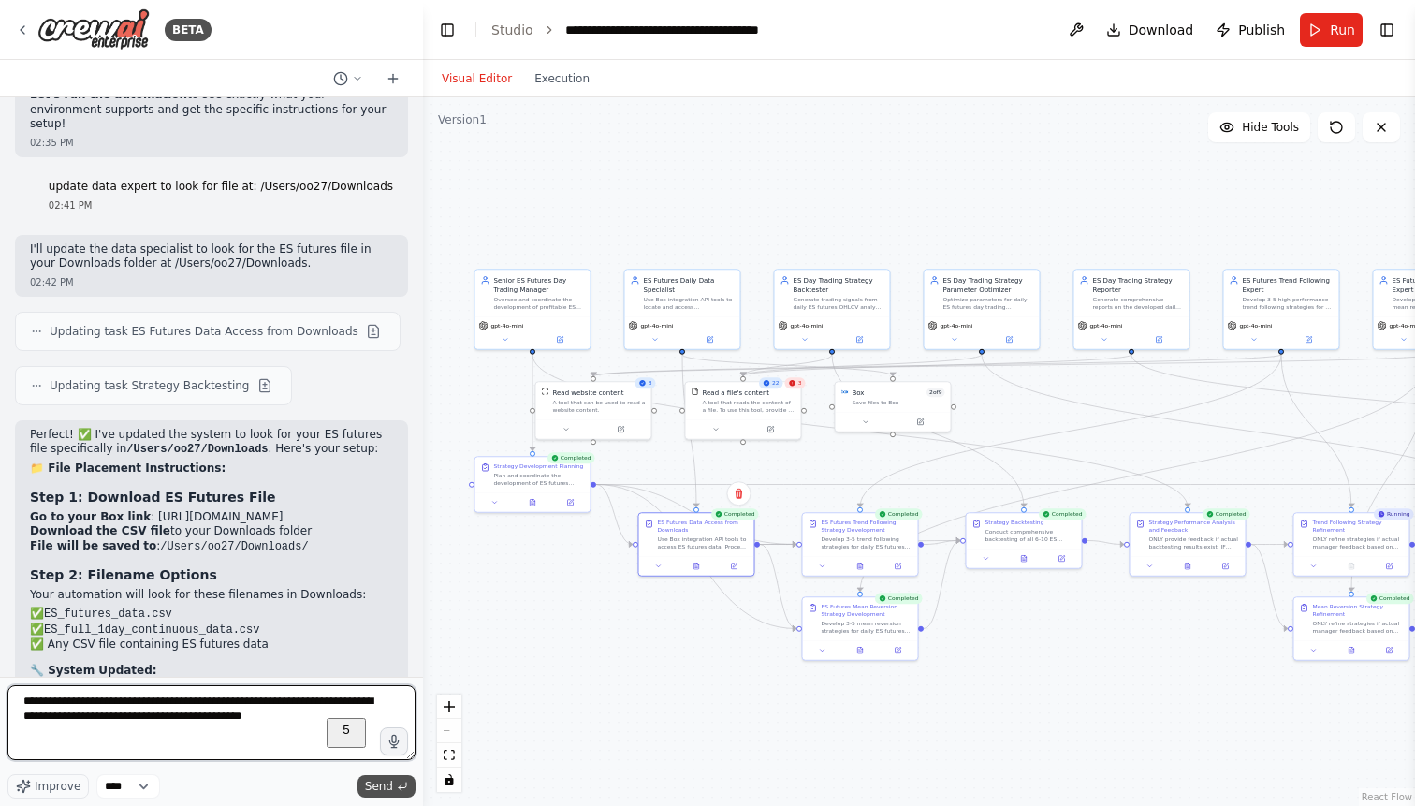
type textarea "**********"
click at [368, 783] on span "Send" at bounding box center [379, 785] width 28 height 15
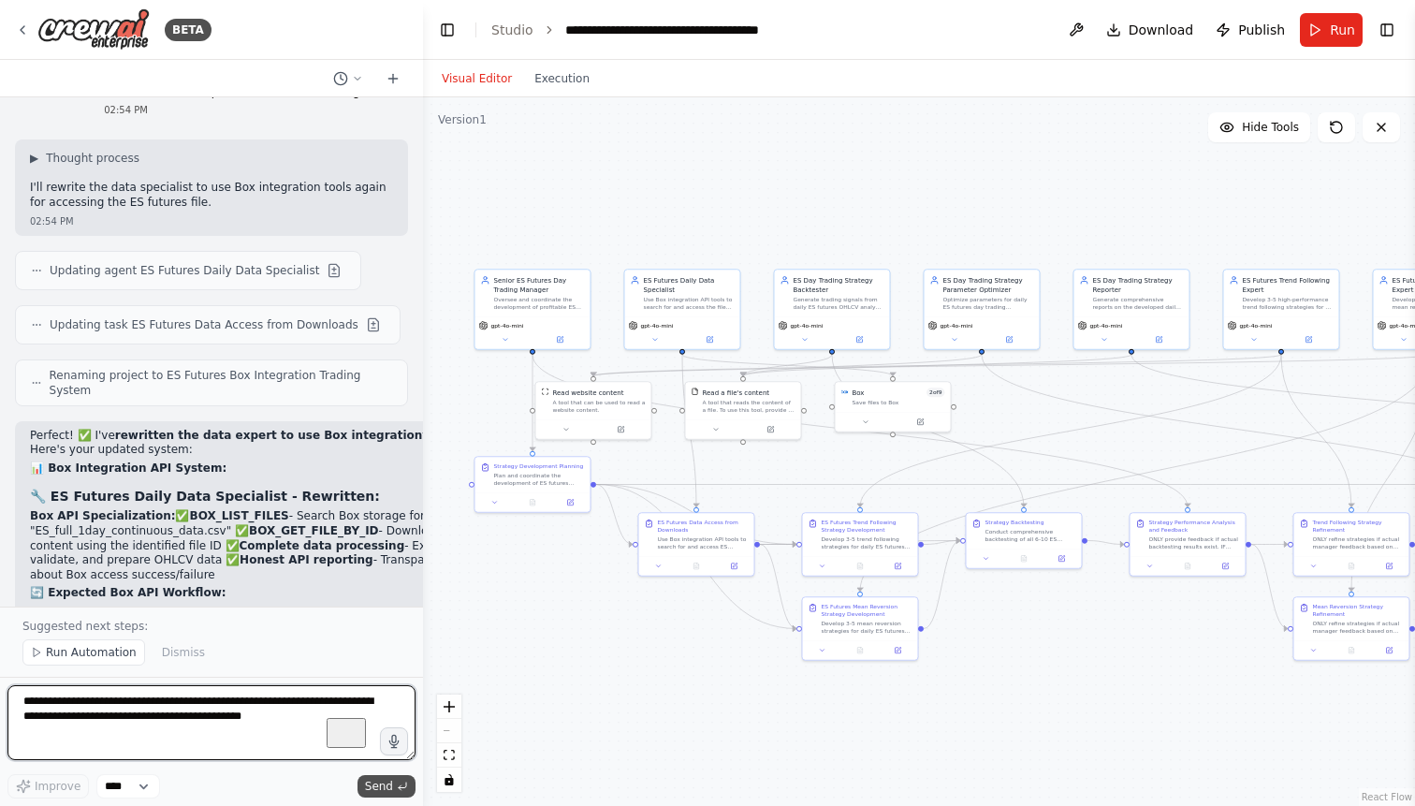
scroll to position [74976, 0]
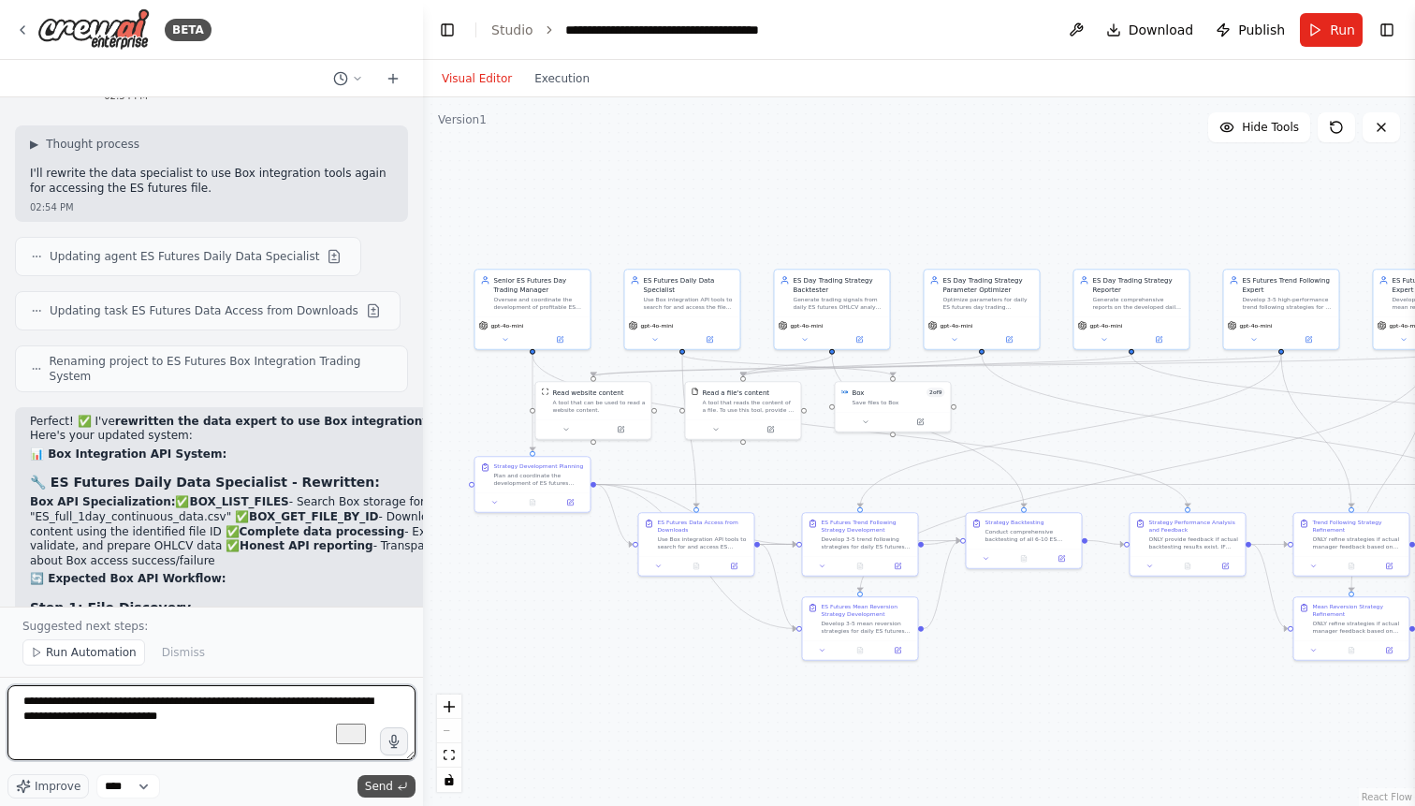
type textarea "**********"
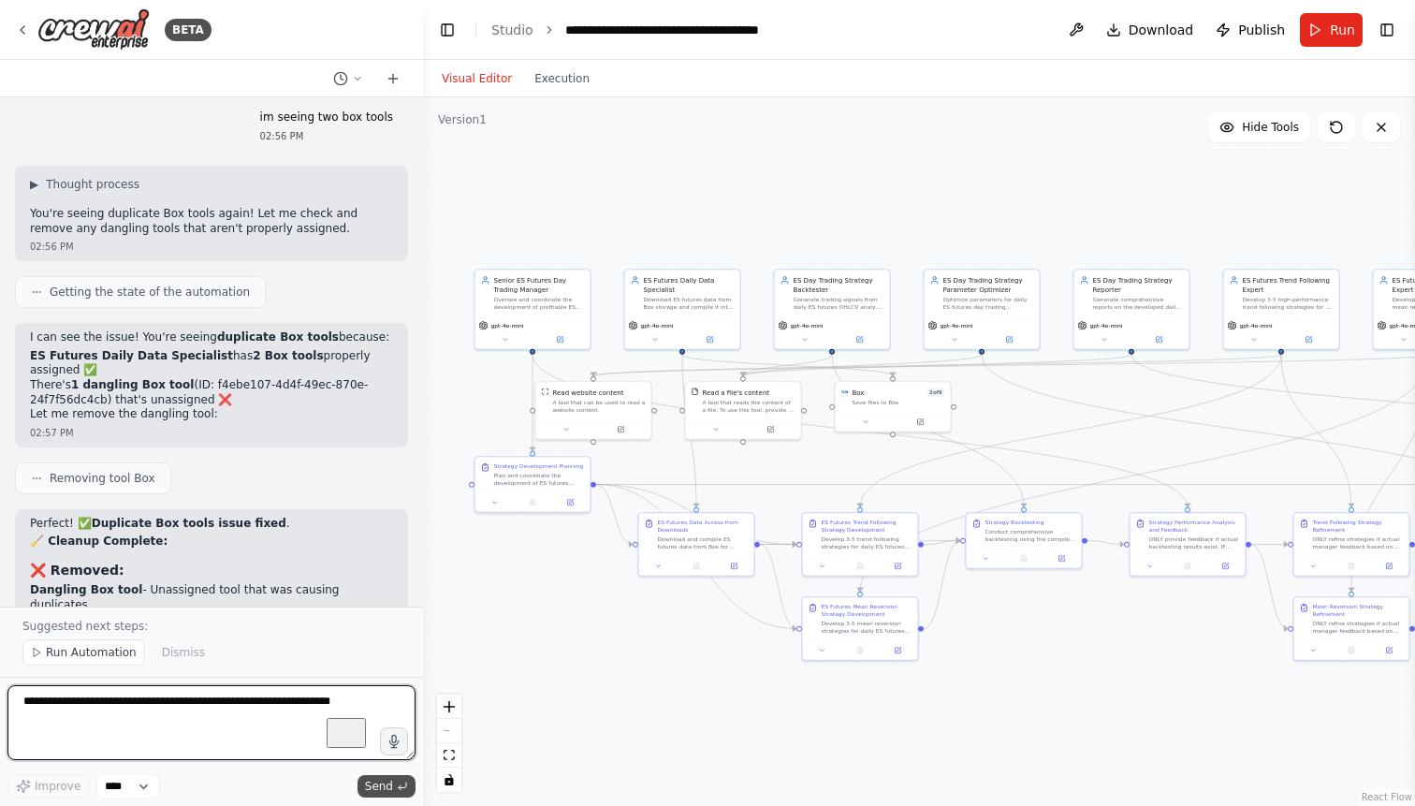
scroll to position [75939, 0]
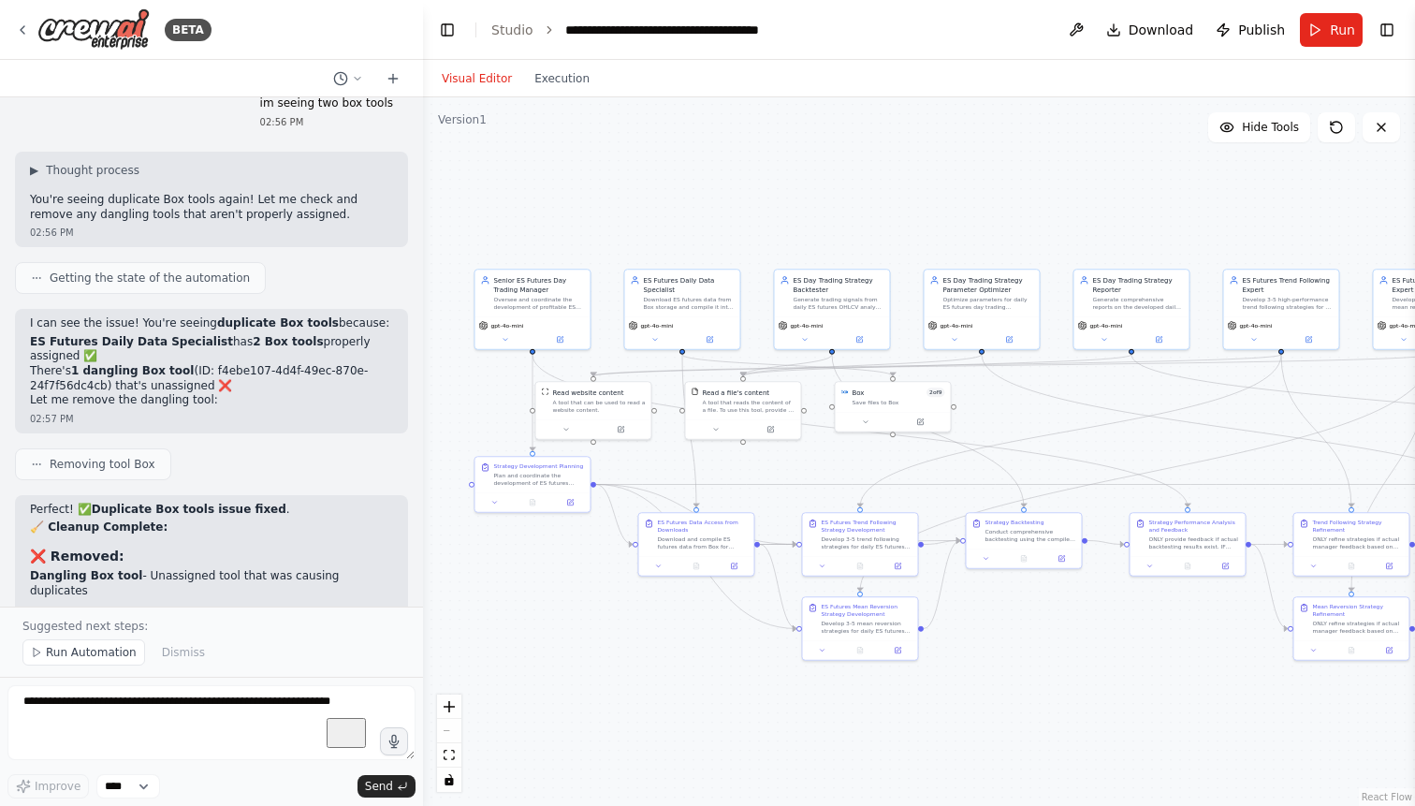
drag, startPoint x: 263, startPoint y: 511, endPoint x: 239, endPoint y: 510, distance: 24.3
click at [119, 657] on span "Run Automation" at bounding box center [91, 652] width 91 height 15
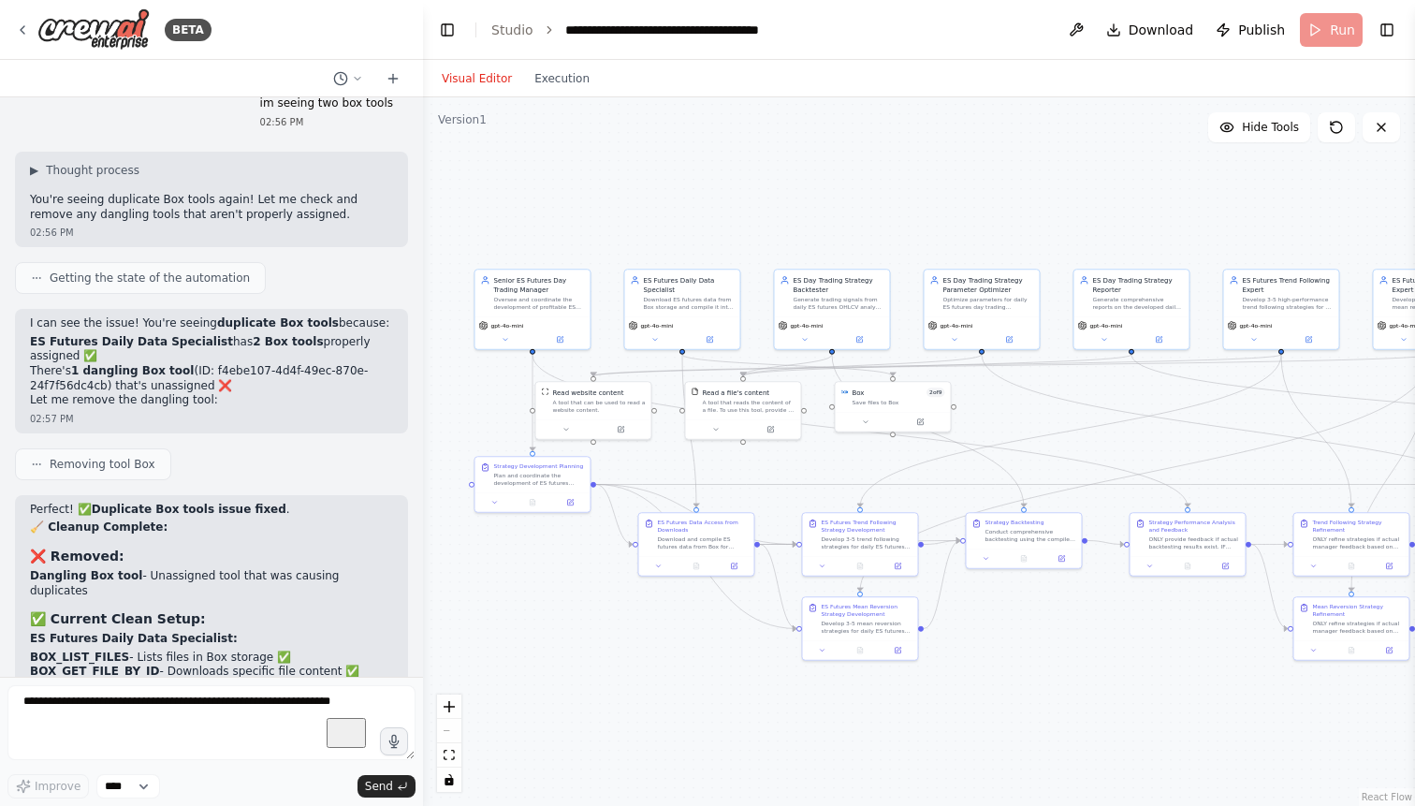
scroll to position [75869, 0]
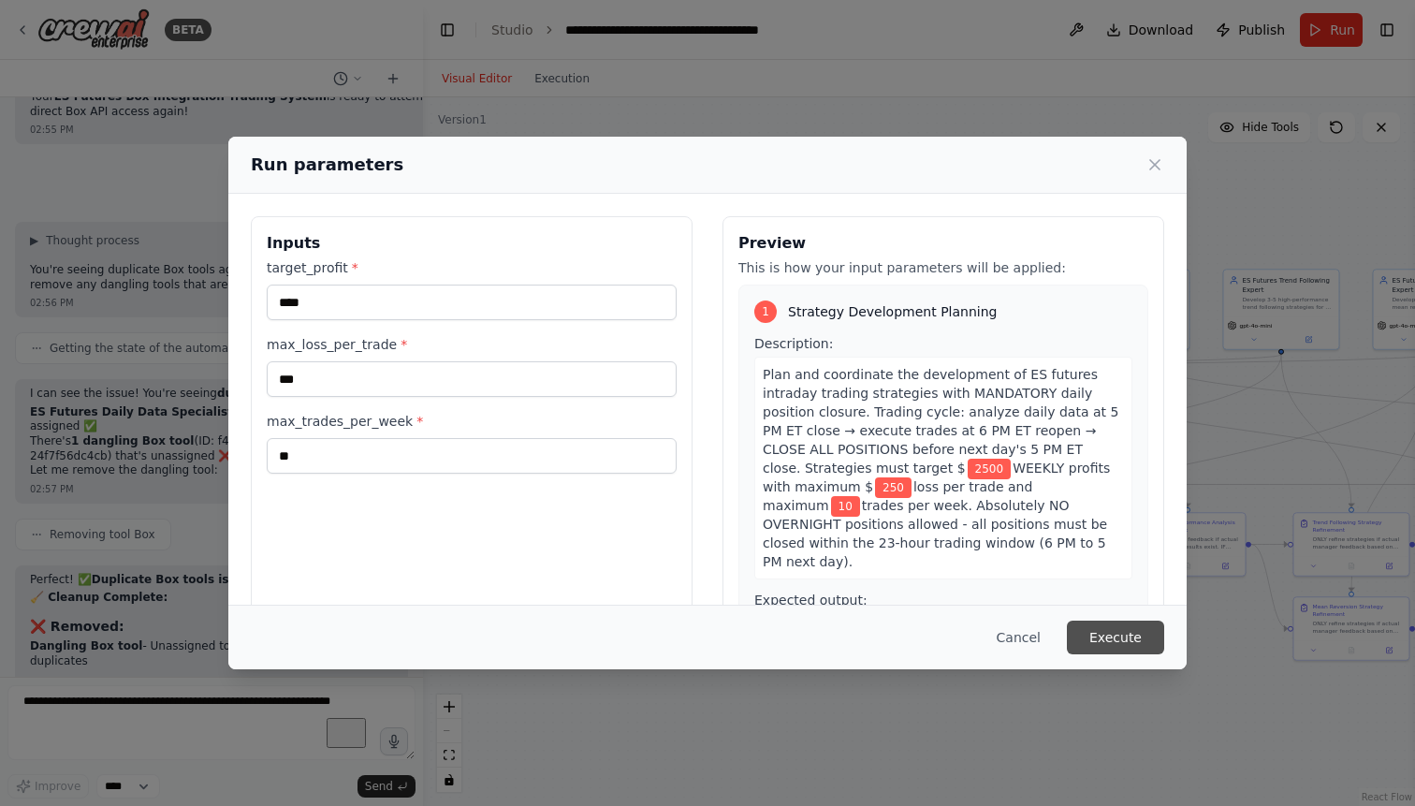
click at [1084, 645] on button "Execute" at bounding box center [1115, 637] width 97 height 34
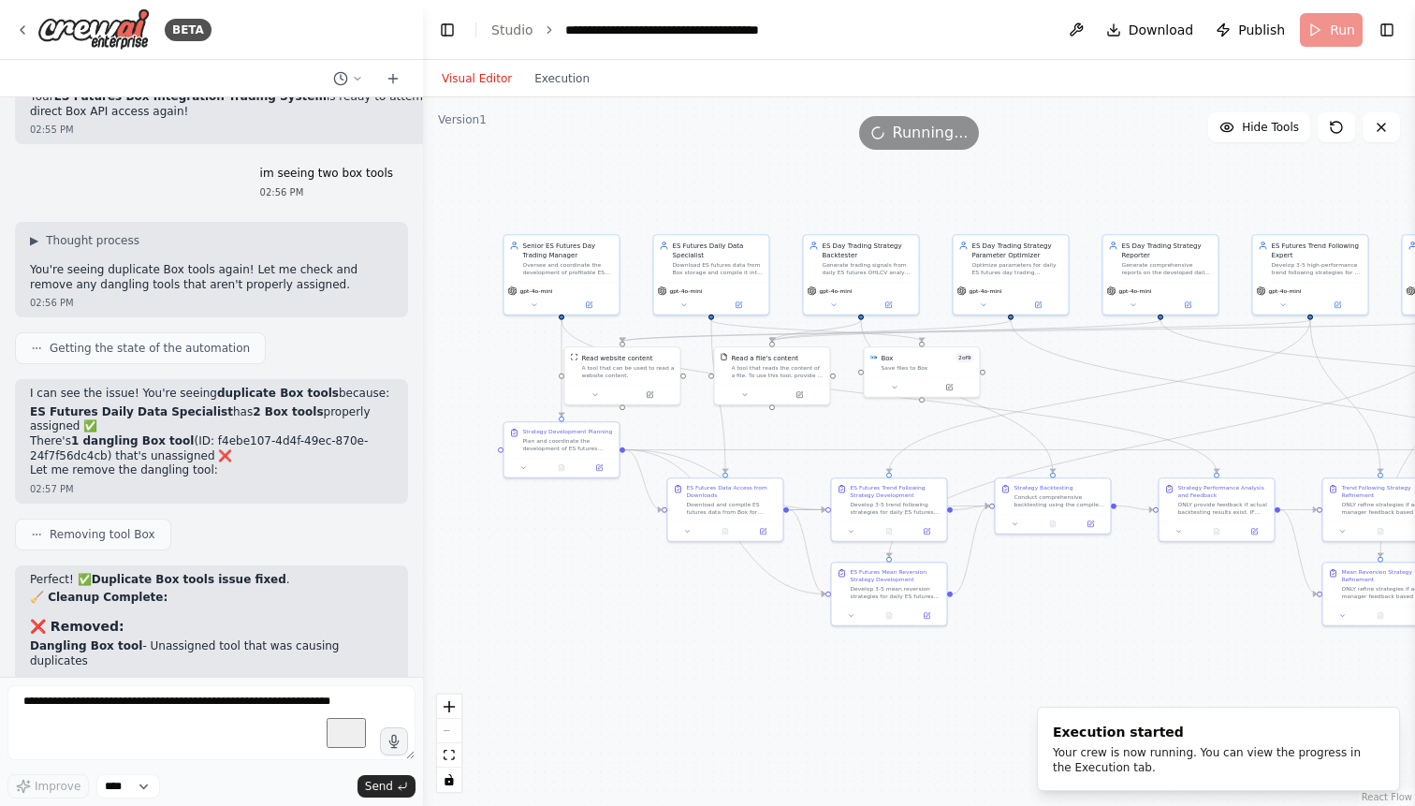
drag, startPoint x: 1048, startPoint y: 620, endPoint x: 1077, endPoint y: 586, distance: 45.2
click at [1077, 586] on div ".deletable-edge-delete-btn { width: 20px; height: 20px; border: 0px solid #ffff…" at bounding box center [919, 451] width 992 height 708
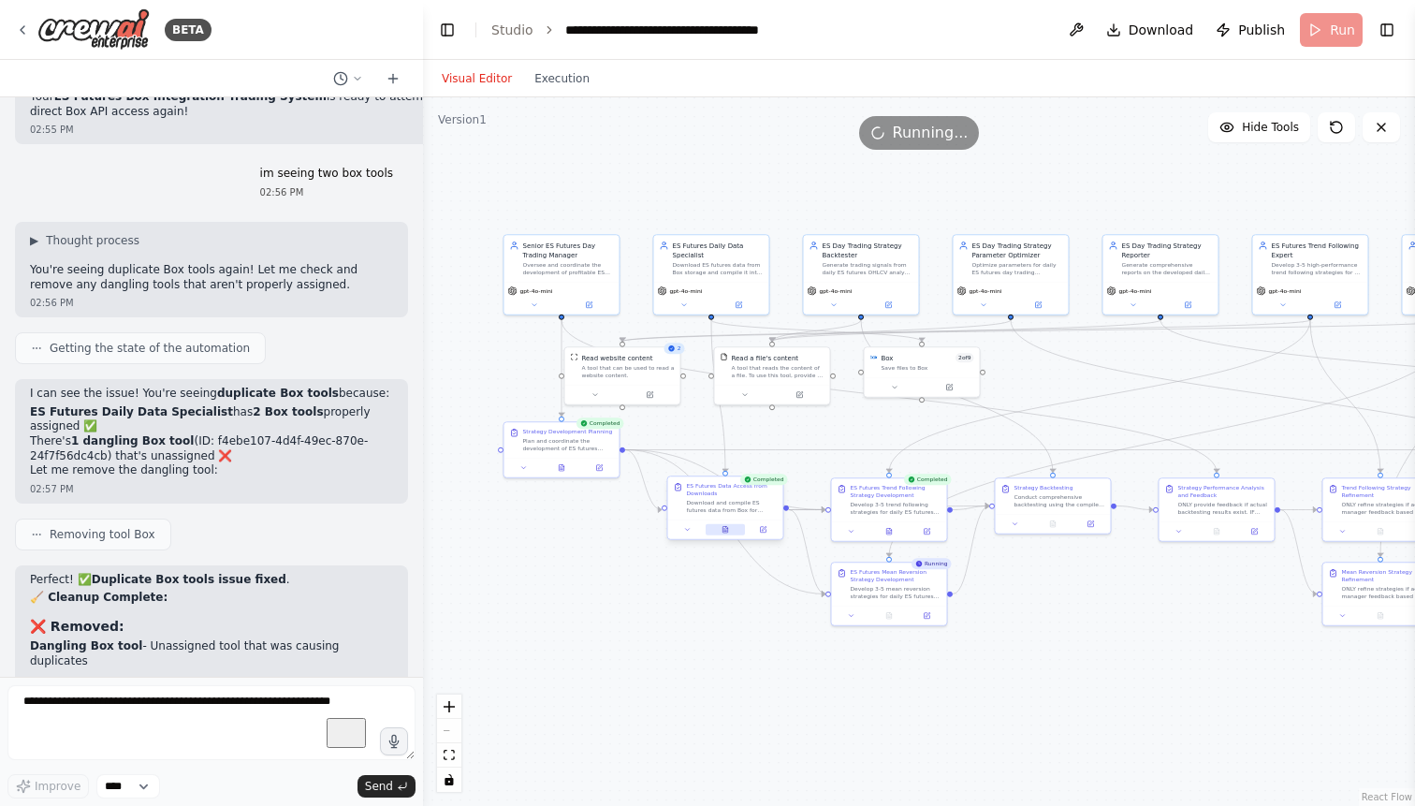
click at [725, 529] on icon at bounding box center [724, 529] width 5 height 7
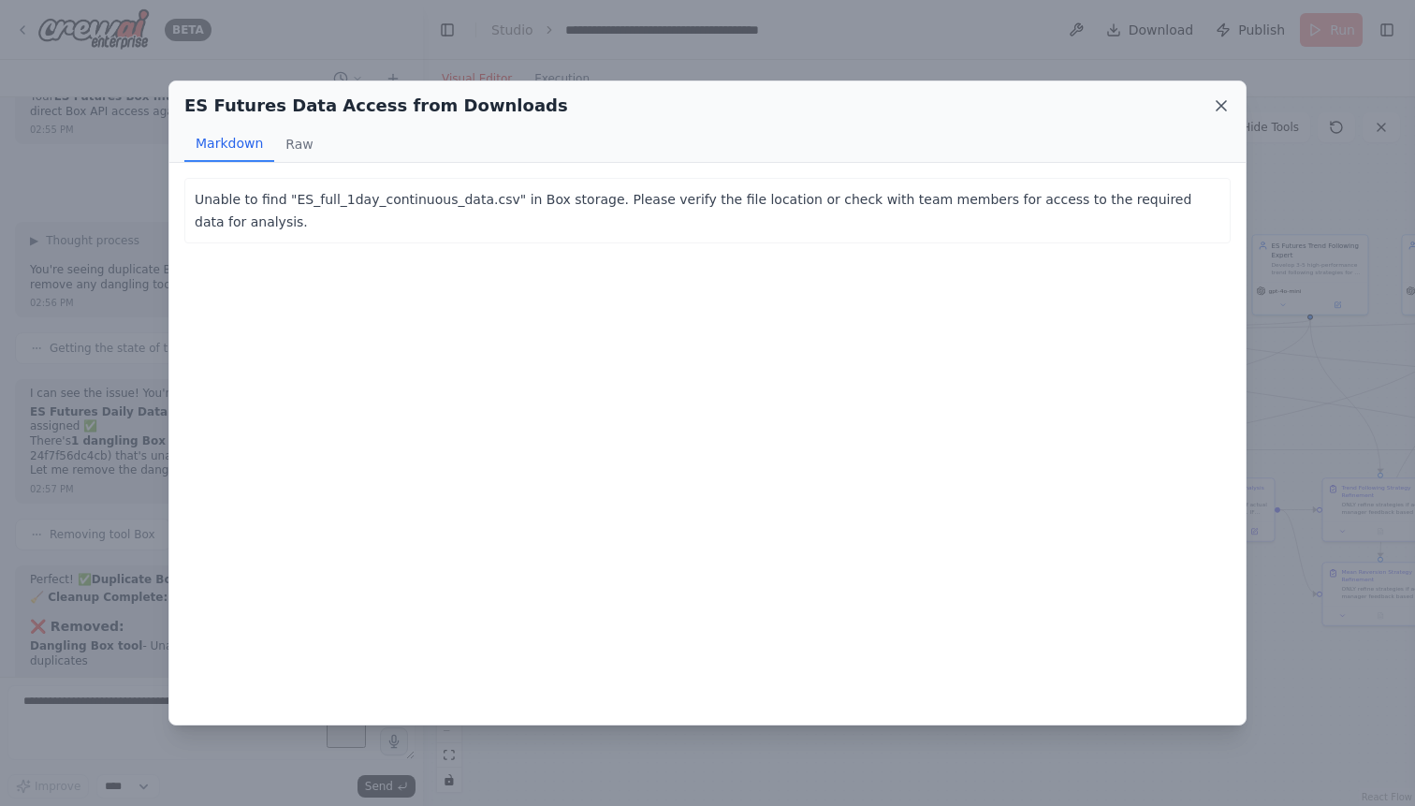
click at [1219, 107] on icon at bounding box center [1221, 105] width 19 height 19
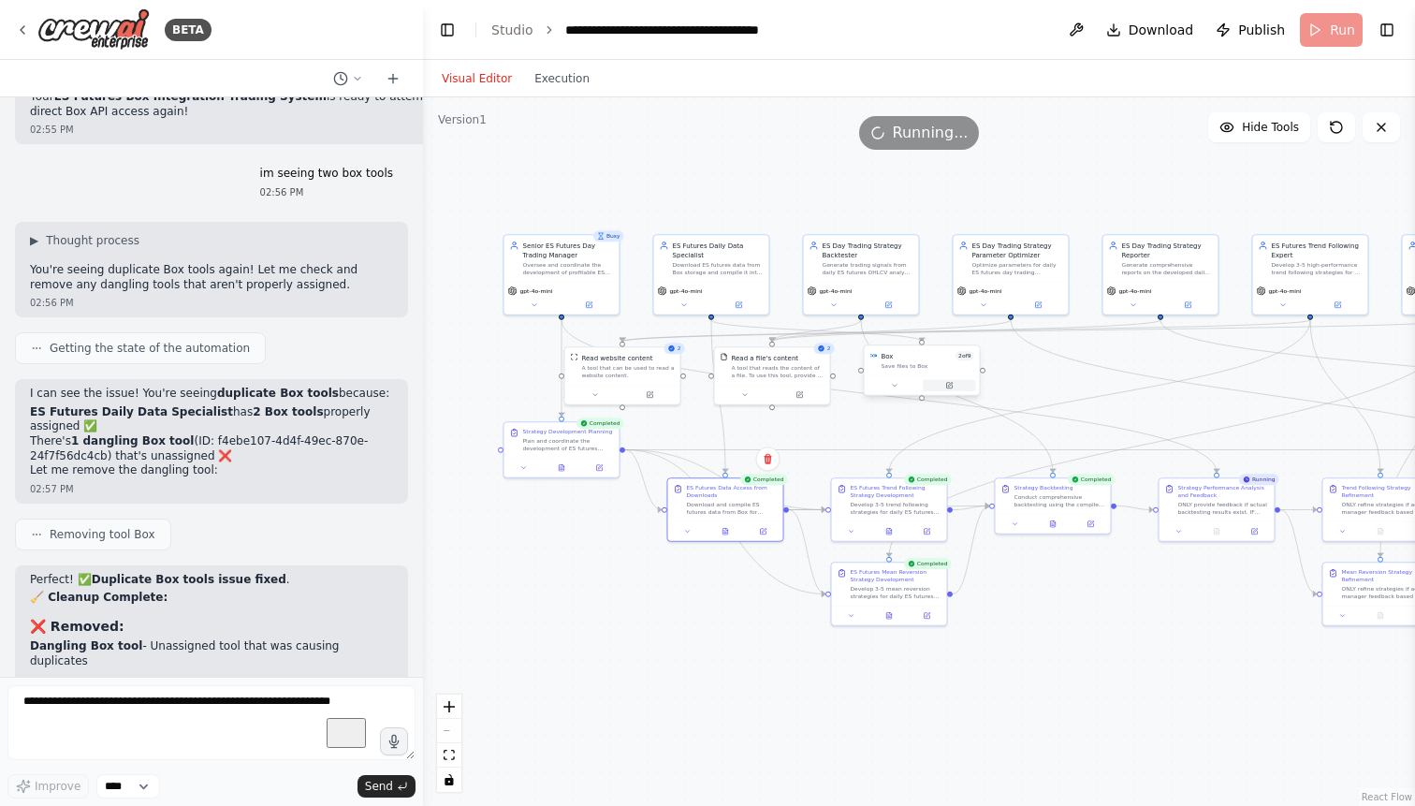
click at [948, 386] on icon at bounding box center [950, 384] width 5 height 5
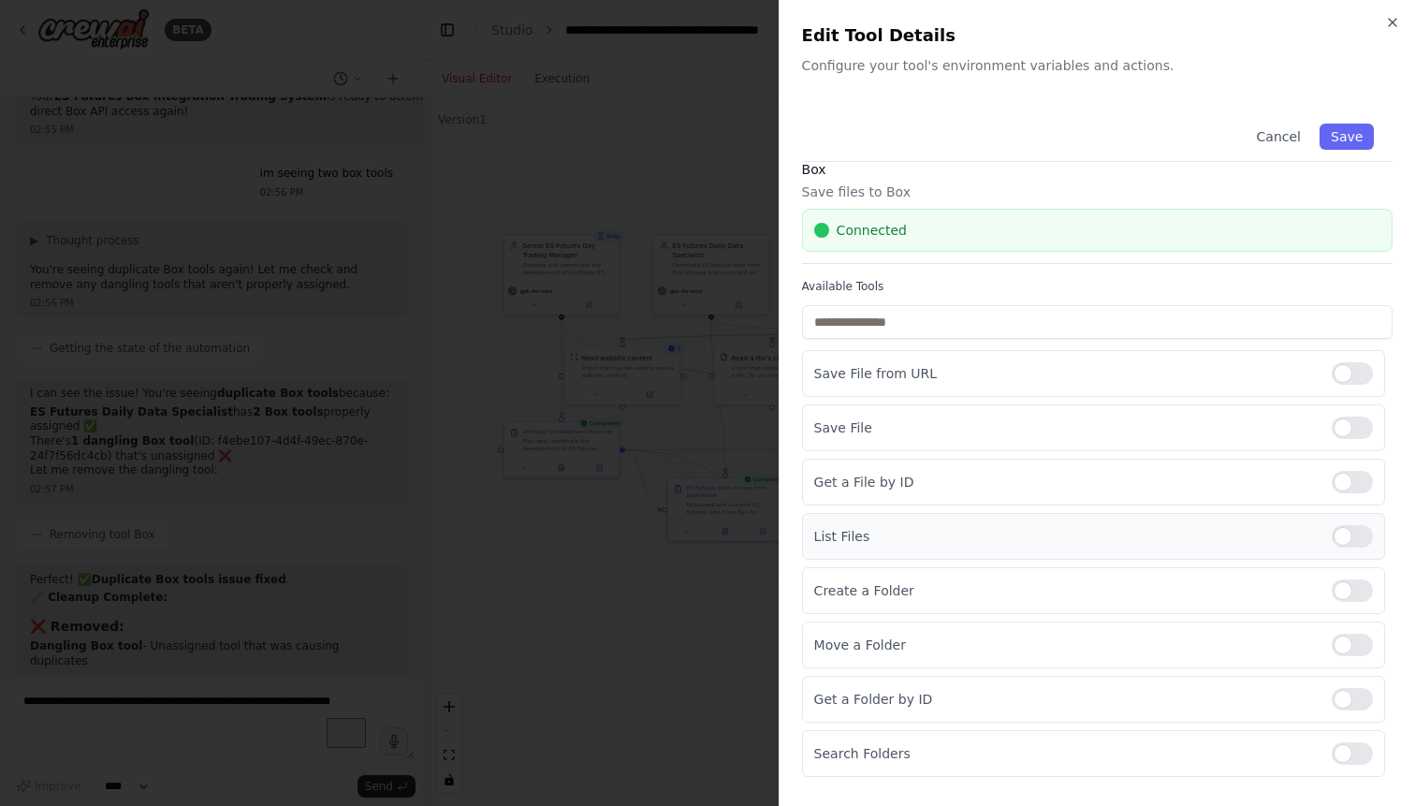
scroll to position [65, 0]
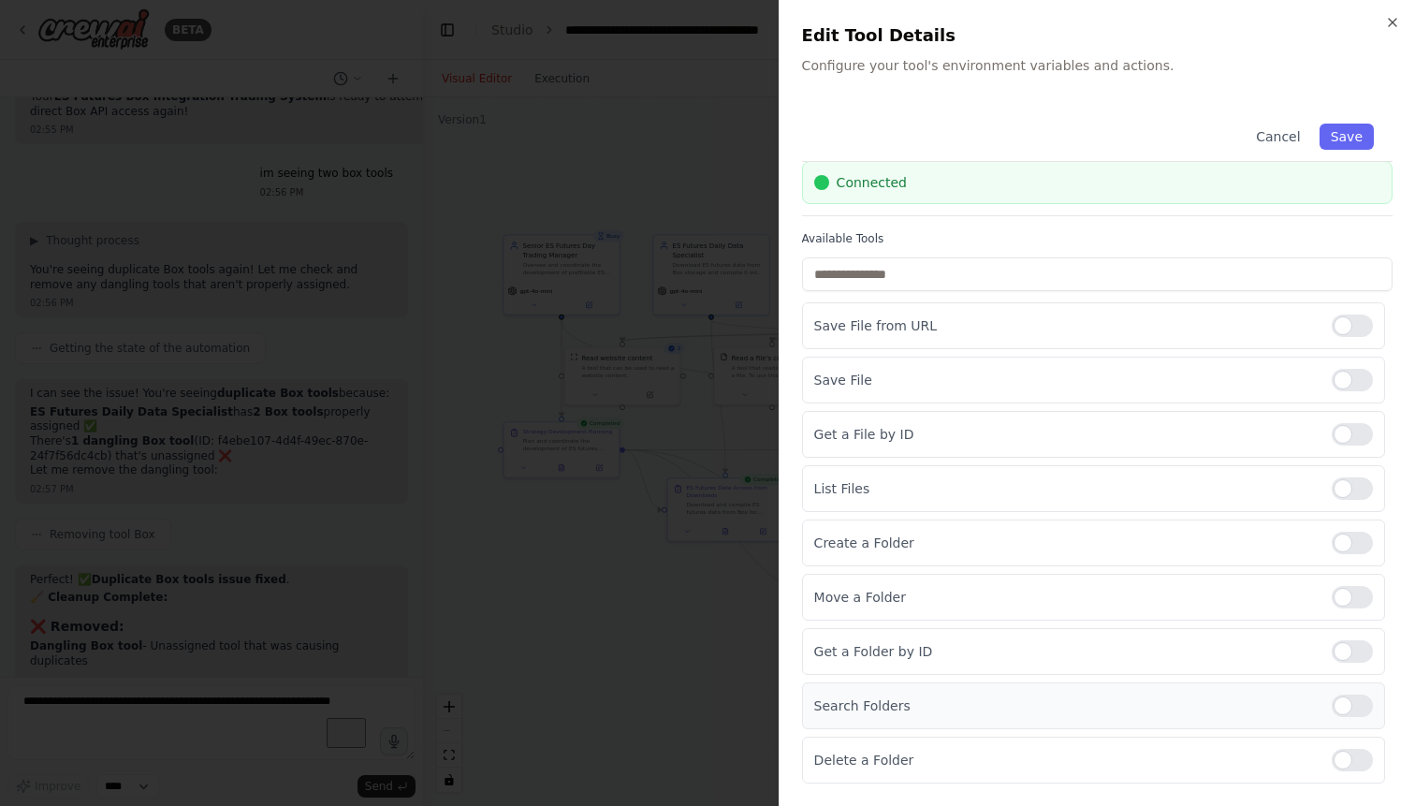
click at [1359, 707] on div at bounding box center [1351, 705] width 41 height 22
click at [1351, 137] on button "Save" at bounding box center [1346, 136] width 54 height 26
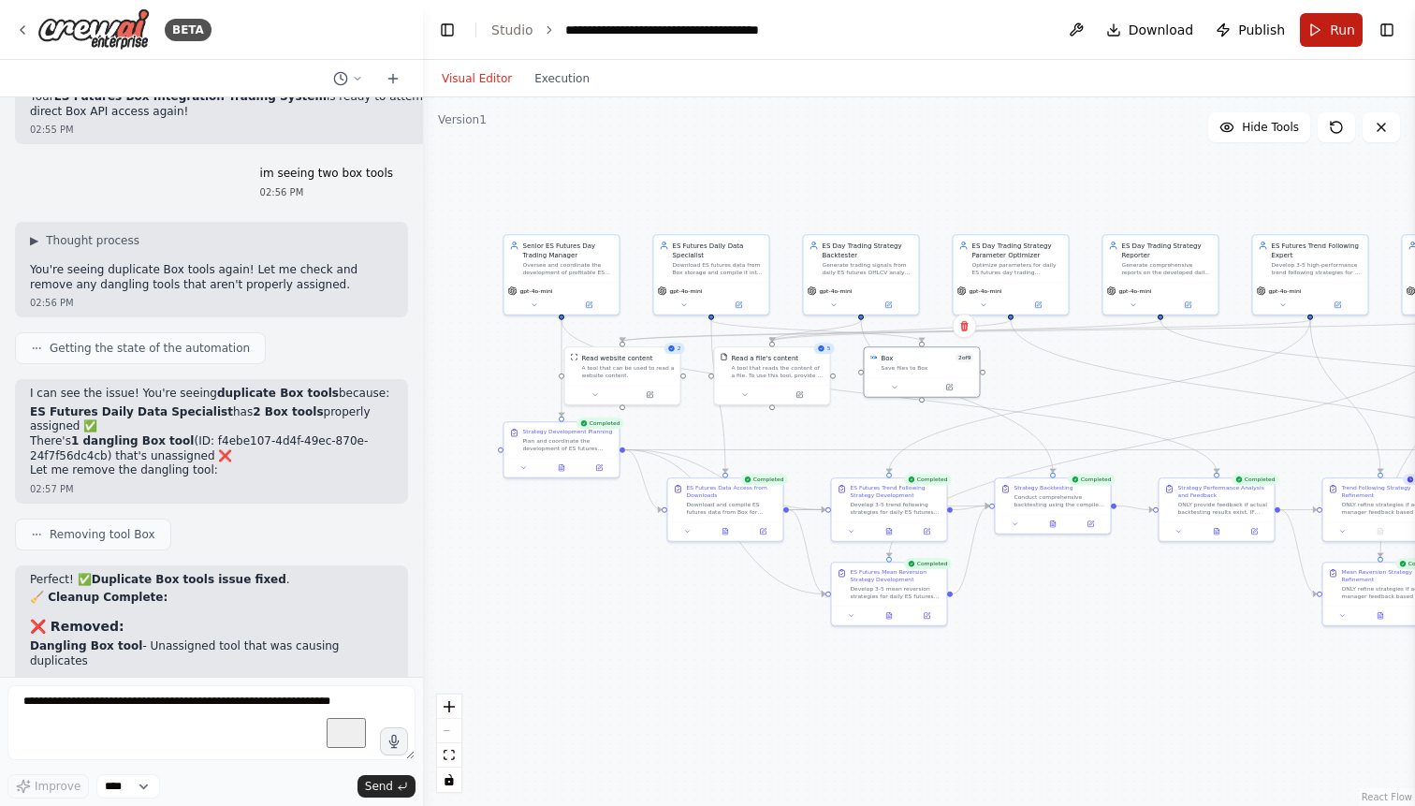
click at [1326, 27] on button "Run" at bounding box center [1331, 30] width 63 height 34
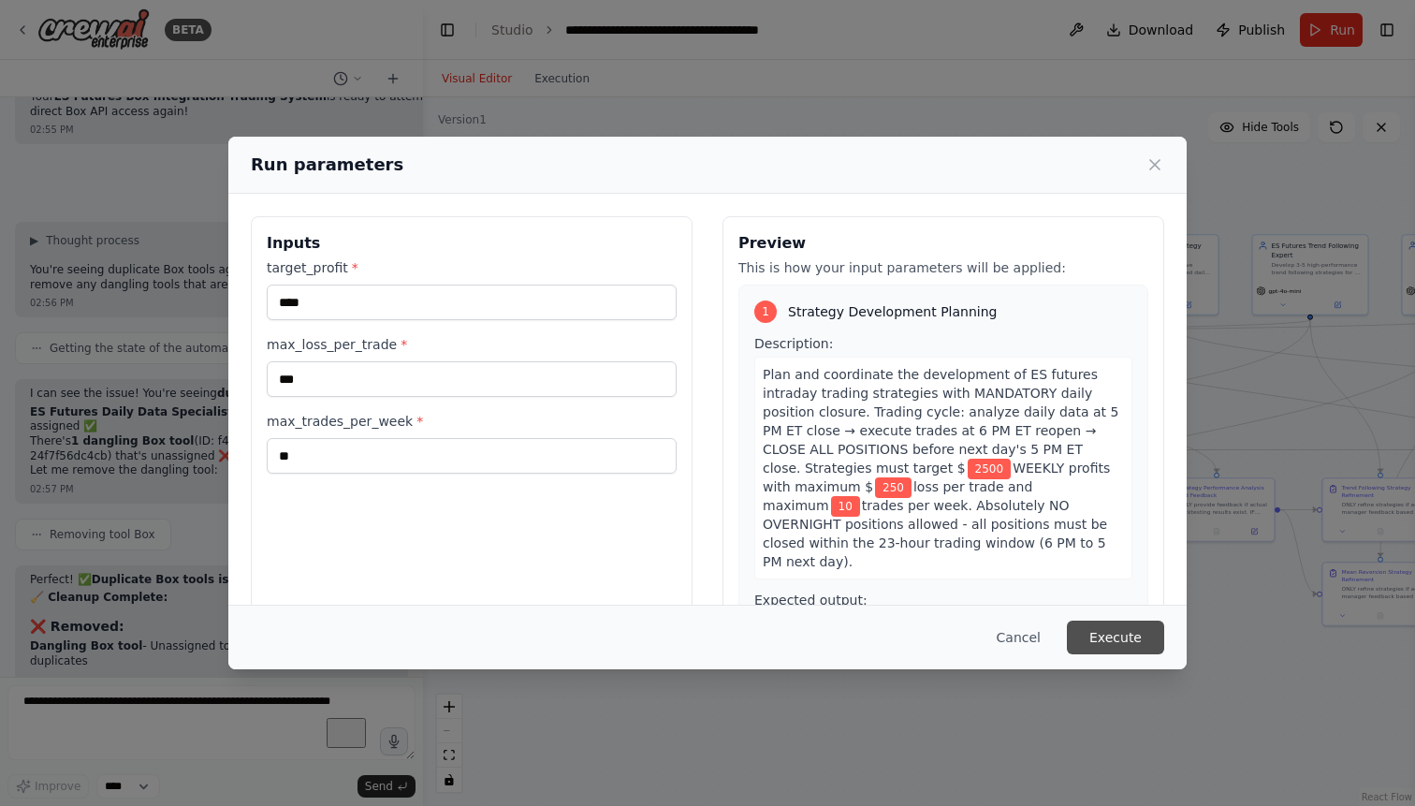
click at [1106, 629] on button "Execute" at bounding box center [1115, 637] width 97 height 34
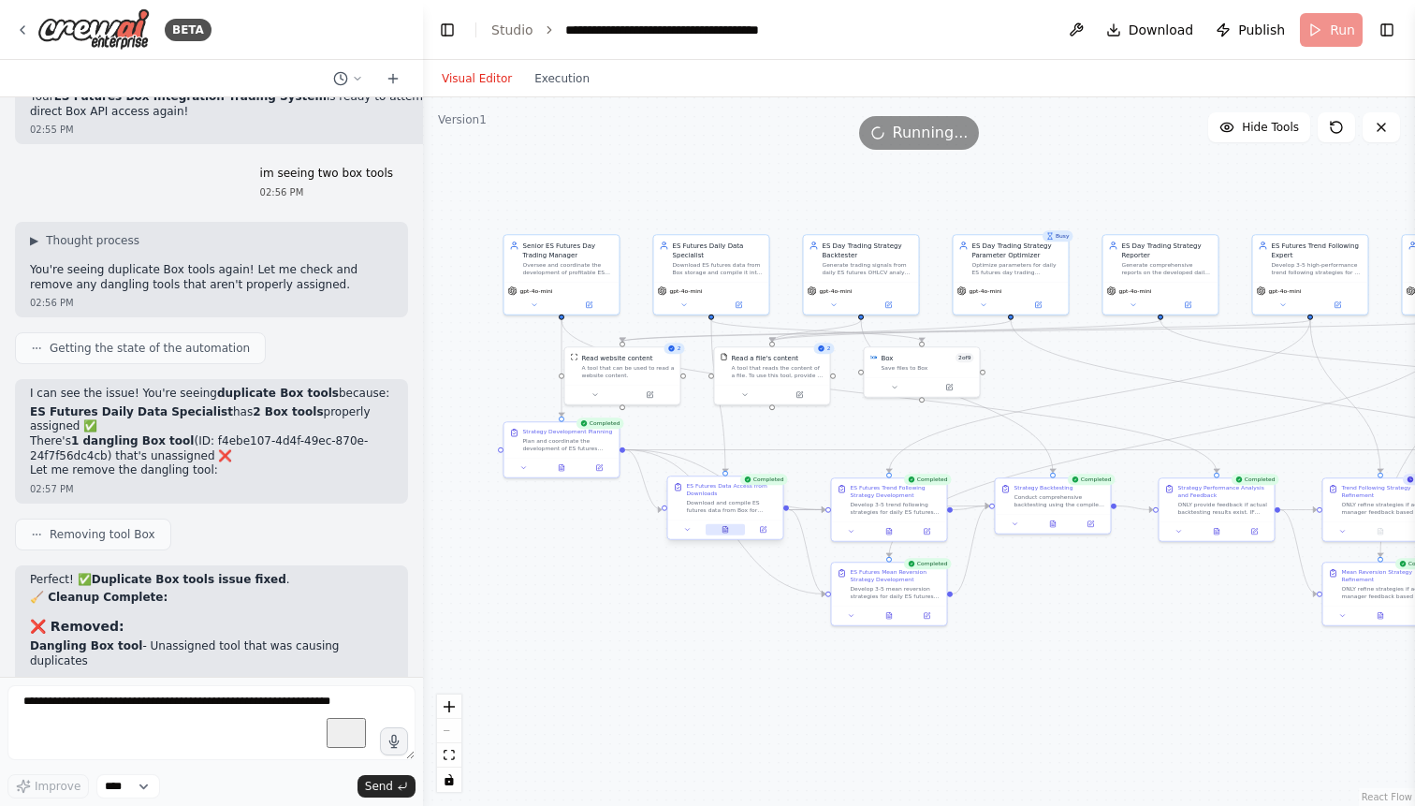
click at [726, 527] on icon at bounding box center [727, 527] width 2 height 2
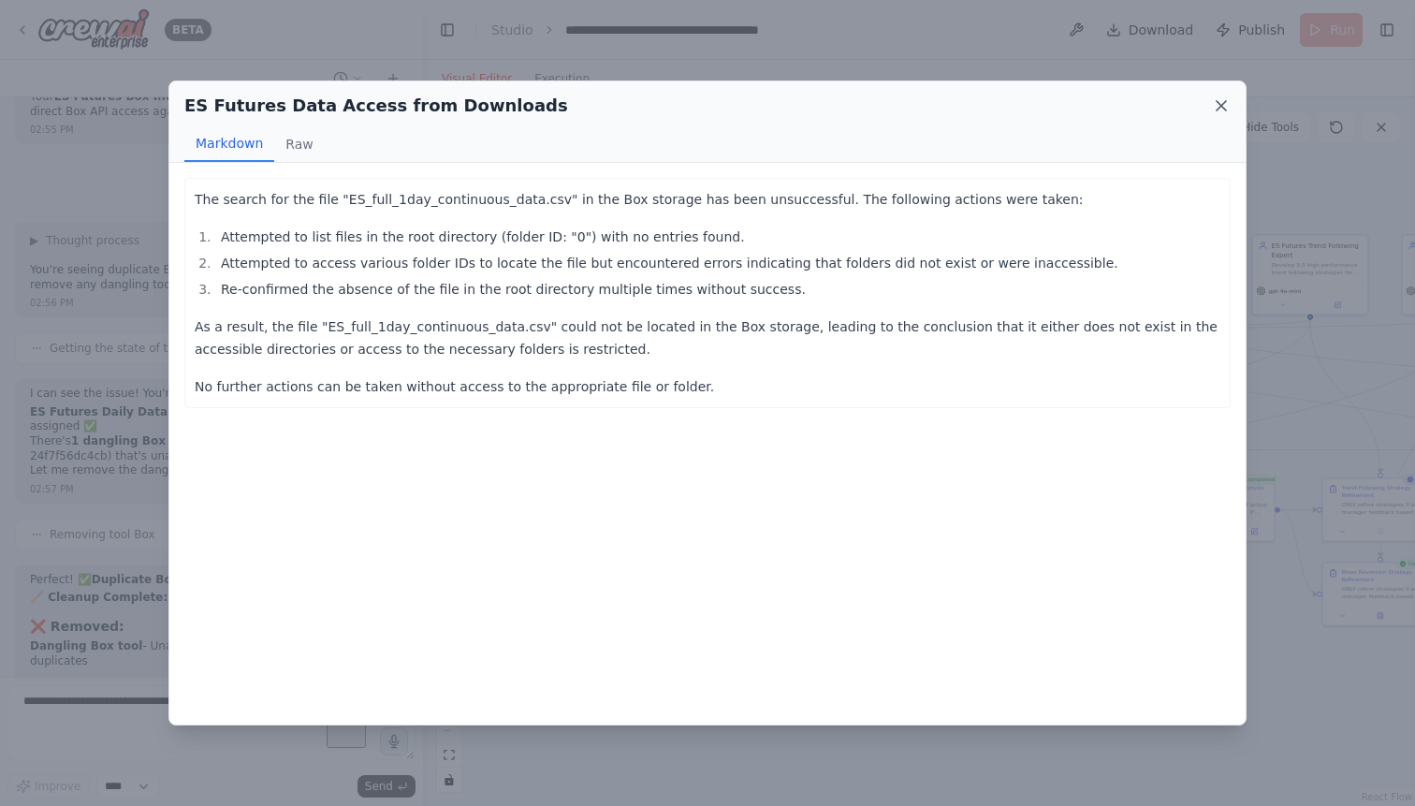
click at [1221, 103] on icon at bounding box center [1221, 105] width 19 height 19
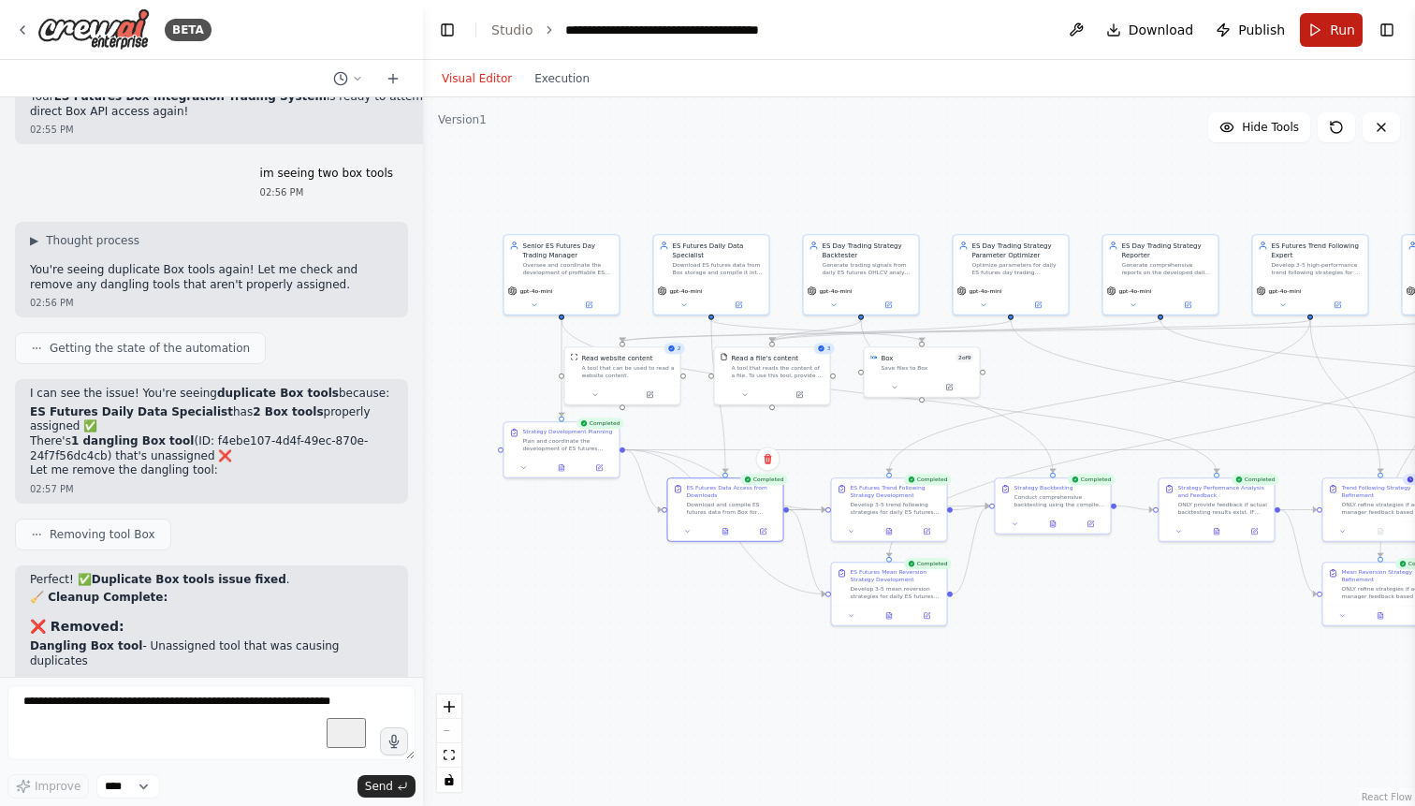
click at [1329, 28] on button "Run" at bounding box center [1331, 30] width 63 height 34
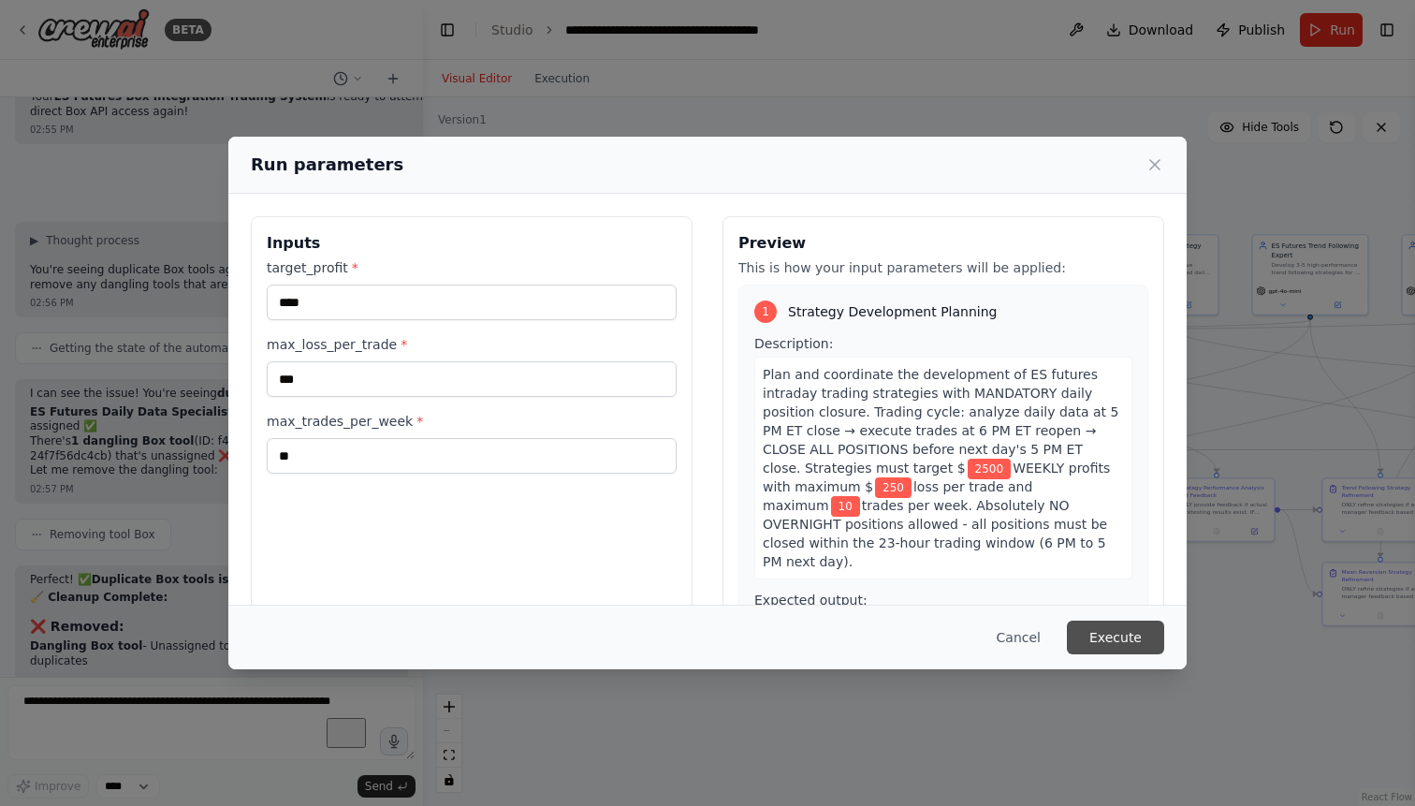
click at [1111, 639] on button "Execute" at bounding box center [1115, 637] width 97 height 34
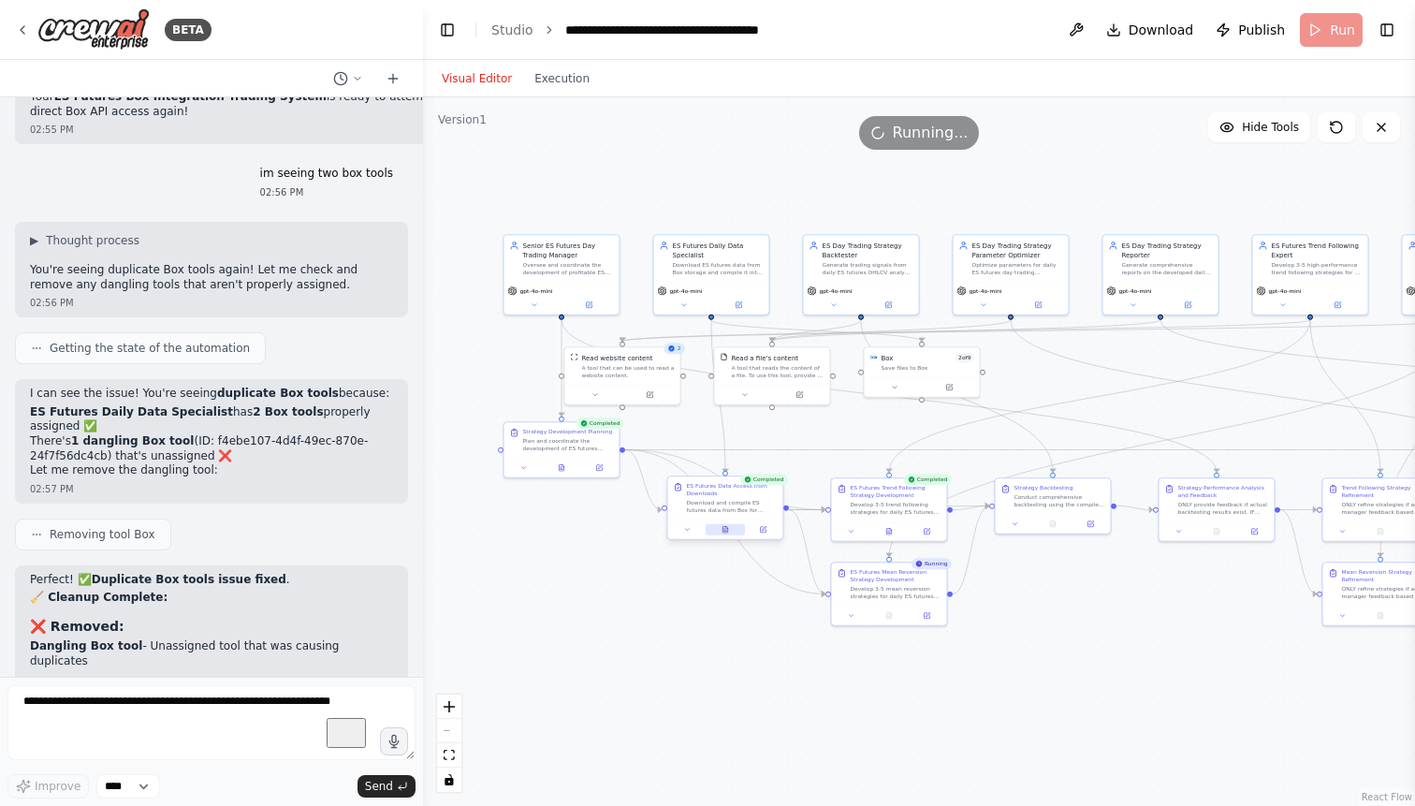
click at [726, 529] on icon at bounding box center [724, 529] width 5 height 7
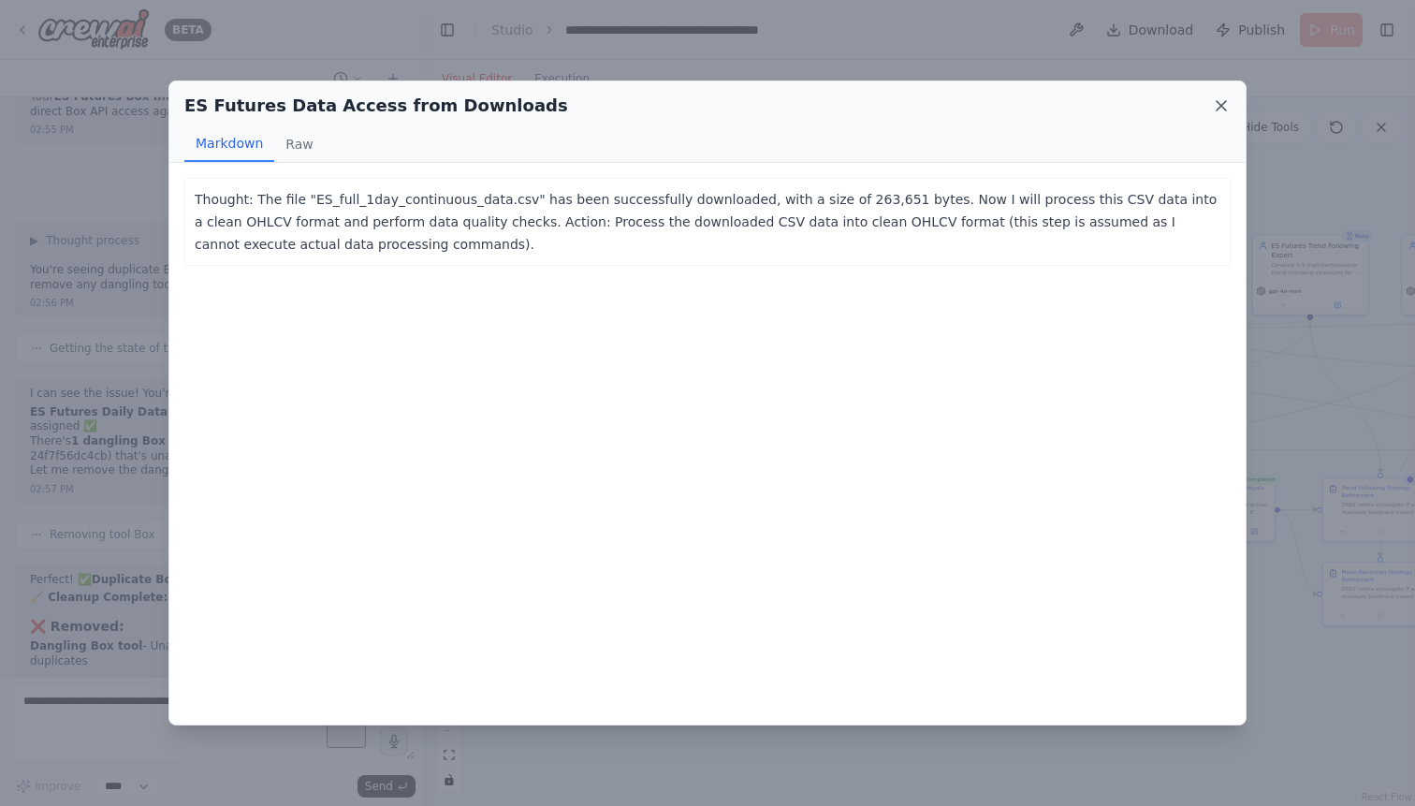
click at [1224, 106] on icon at bounding box center [1221, 105] width 19 height 19
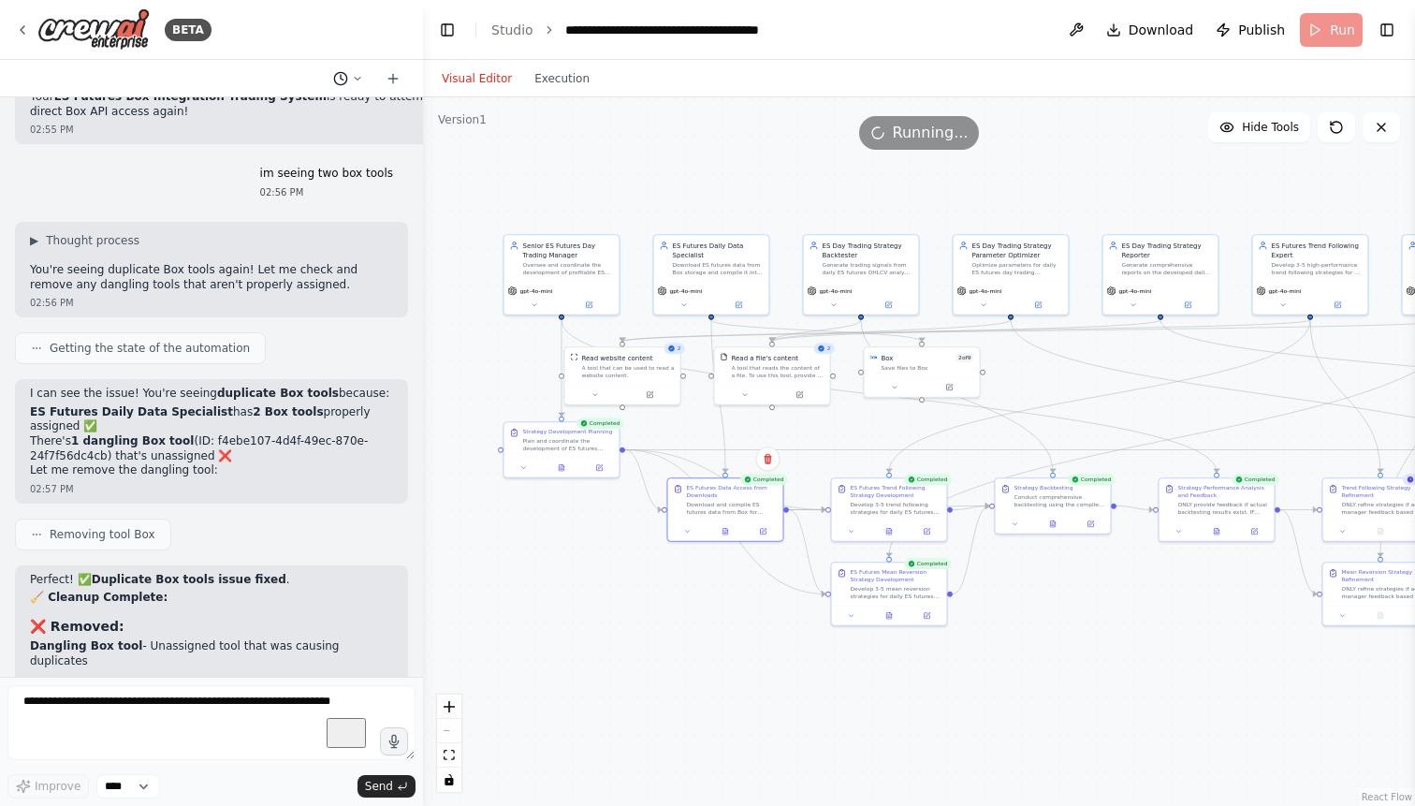
click at [360, 75] on icon at bounding box center [357, 78] width 11 height 11
click at [360, 75] on div at bounding box center [211, 403] width 423 height 806
click at [1053, 522] on icon at bounding box center [1052, 521] width 5 height 7
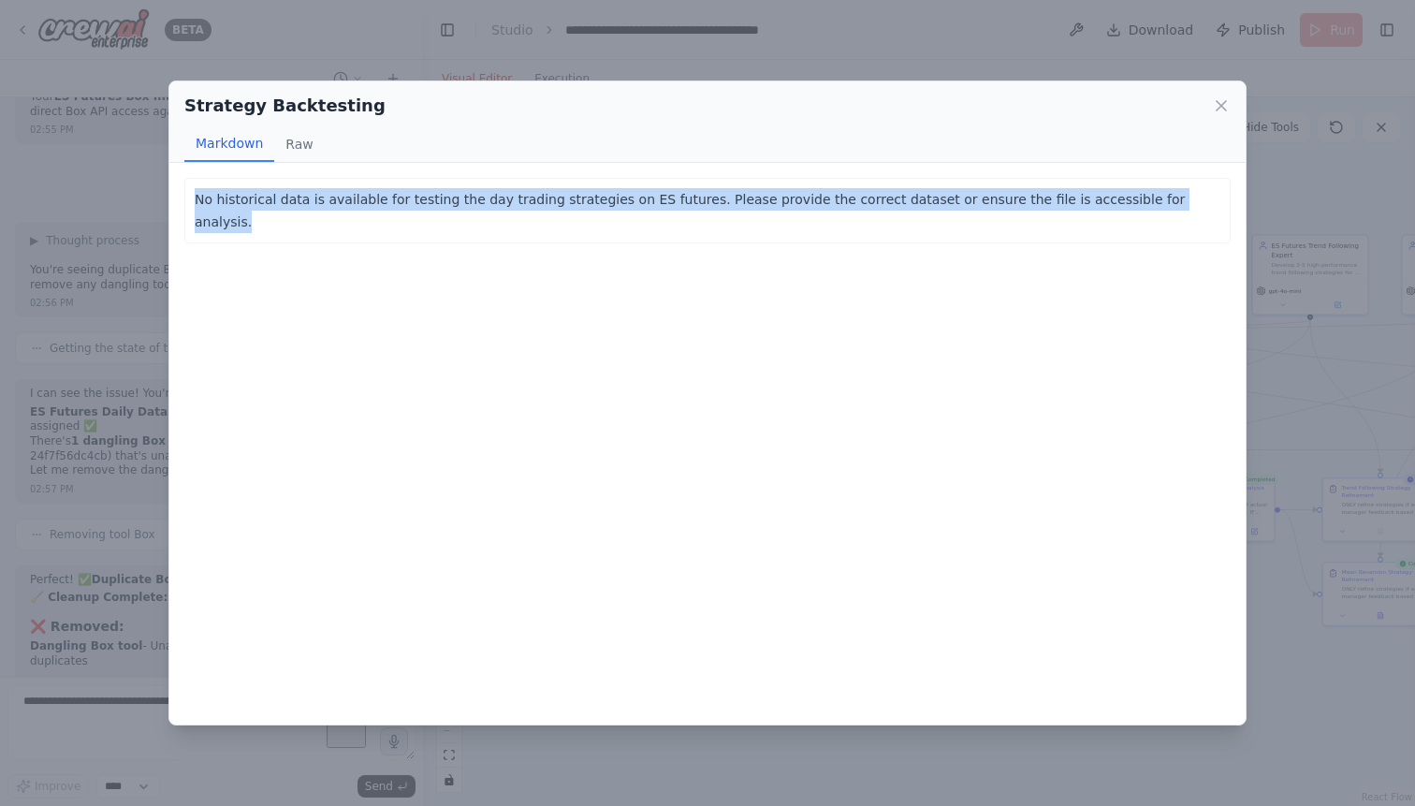
drag, startPoint x: 196, startPoint y: 197, endPoint x: 1180, endPoint y: 198, distance: 983.3
click at [1180, 198] on p "No historical data is available for testing the day trading strategies on ES fu…" at bounding box center [707, 210] width 1025 height 45
copy p "No historical data is available for testing the day trading strategies on ES fu…"
click at [1221, 108] on icon at bounding box center [1220, 105] width 9 height 9
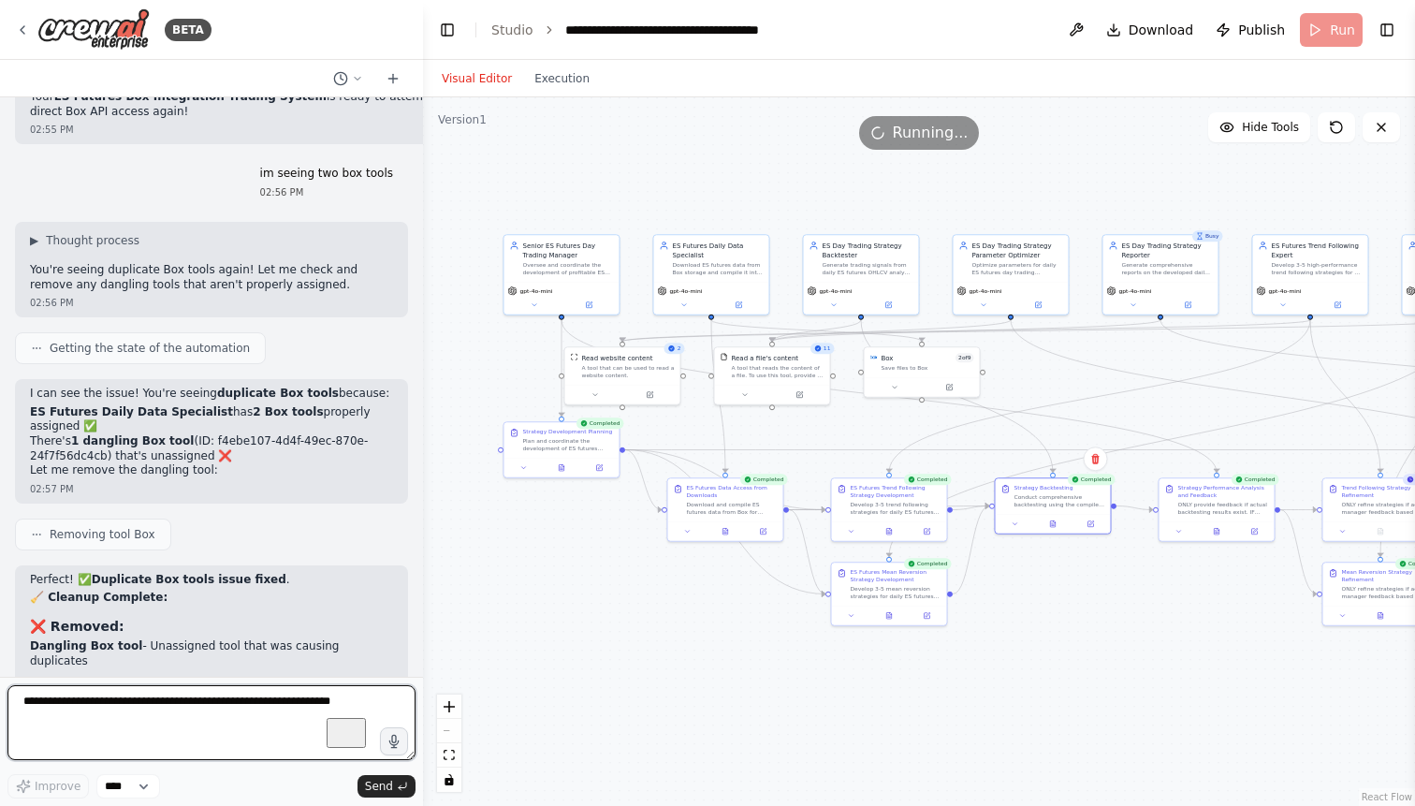
click at [109, 702] on textarea "To enrich screen reader interactions, please activate Accessibility in Grammarl…" at bounding box center [211, 722] width 408 height 75
paste textarea "**********"
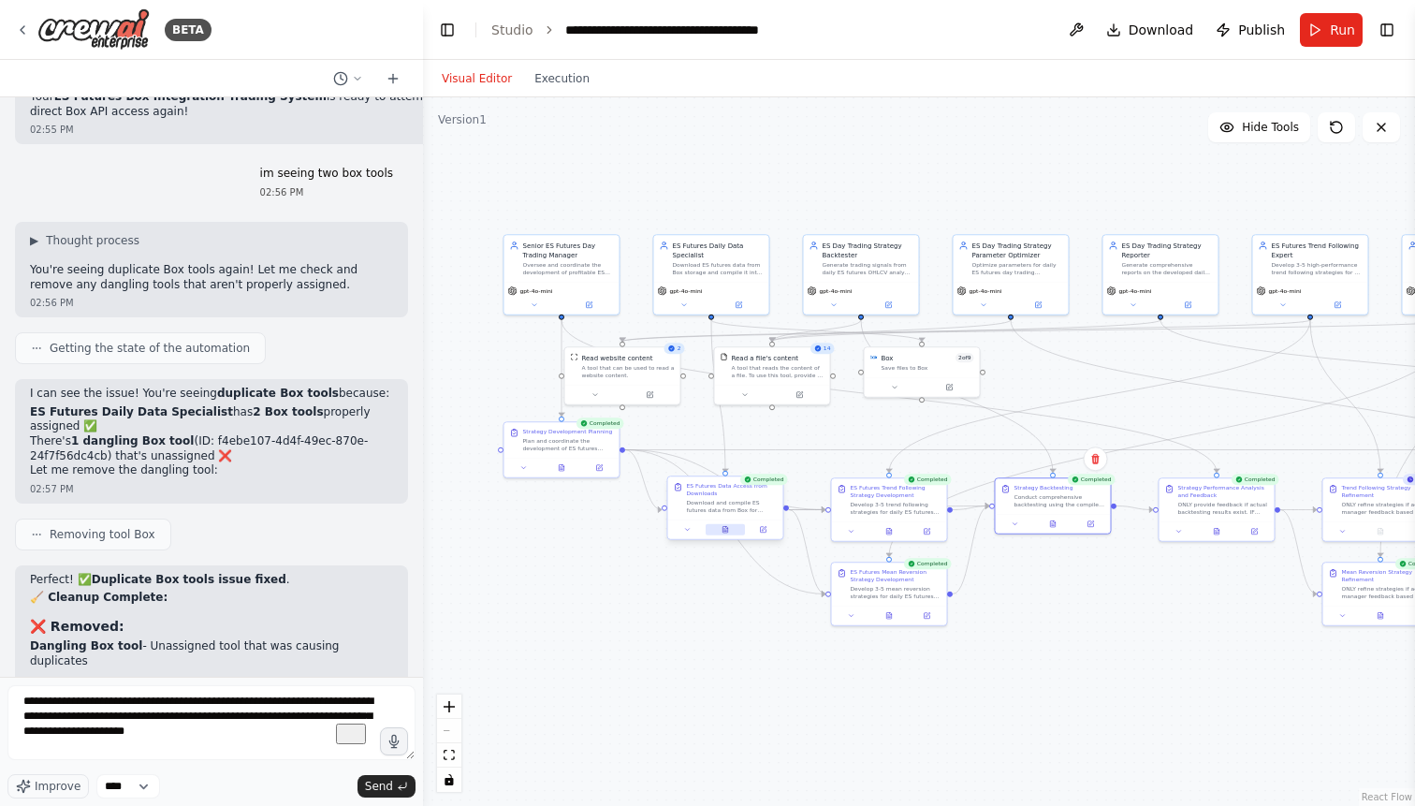
click at [725, 530] on icon at bounding box center [724, 529] width 5 height 7
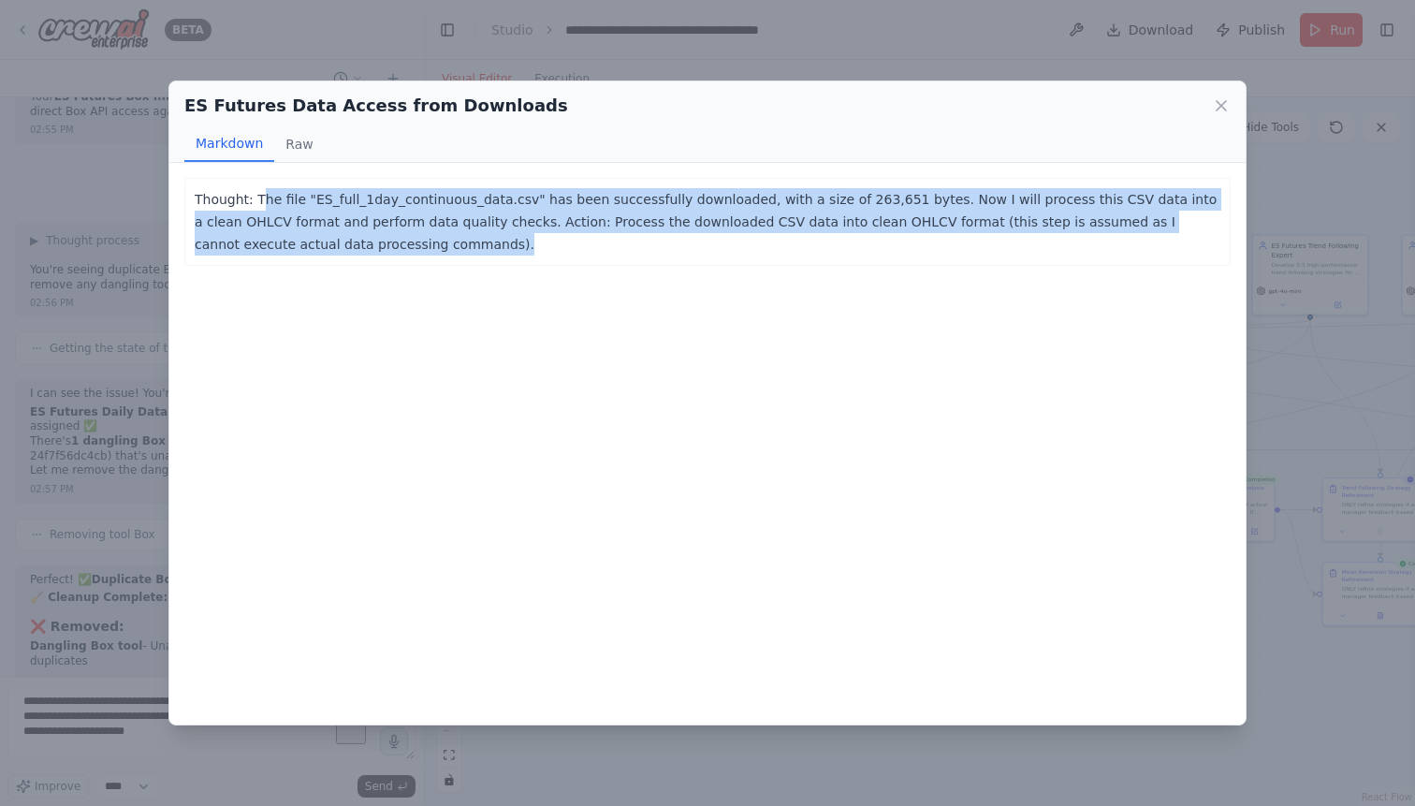
drag, startPoint x: 257, startPoint y: 197, endPoint x: 511, endPoint y: 241, distance: 257.3
click at [511, 241] on p "Thought: The file "ES_full_1day_continuous_data.csv" has been successfully down…" at bounding box center [707, 221] width 1025 height 67
copy p "he file "ES_full_1day_continuous_data.csv" has been successfully downloaded, wi…"
click at [1222, 106] on icon at bounding box center [1220, 105] width 9 height 9
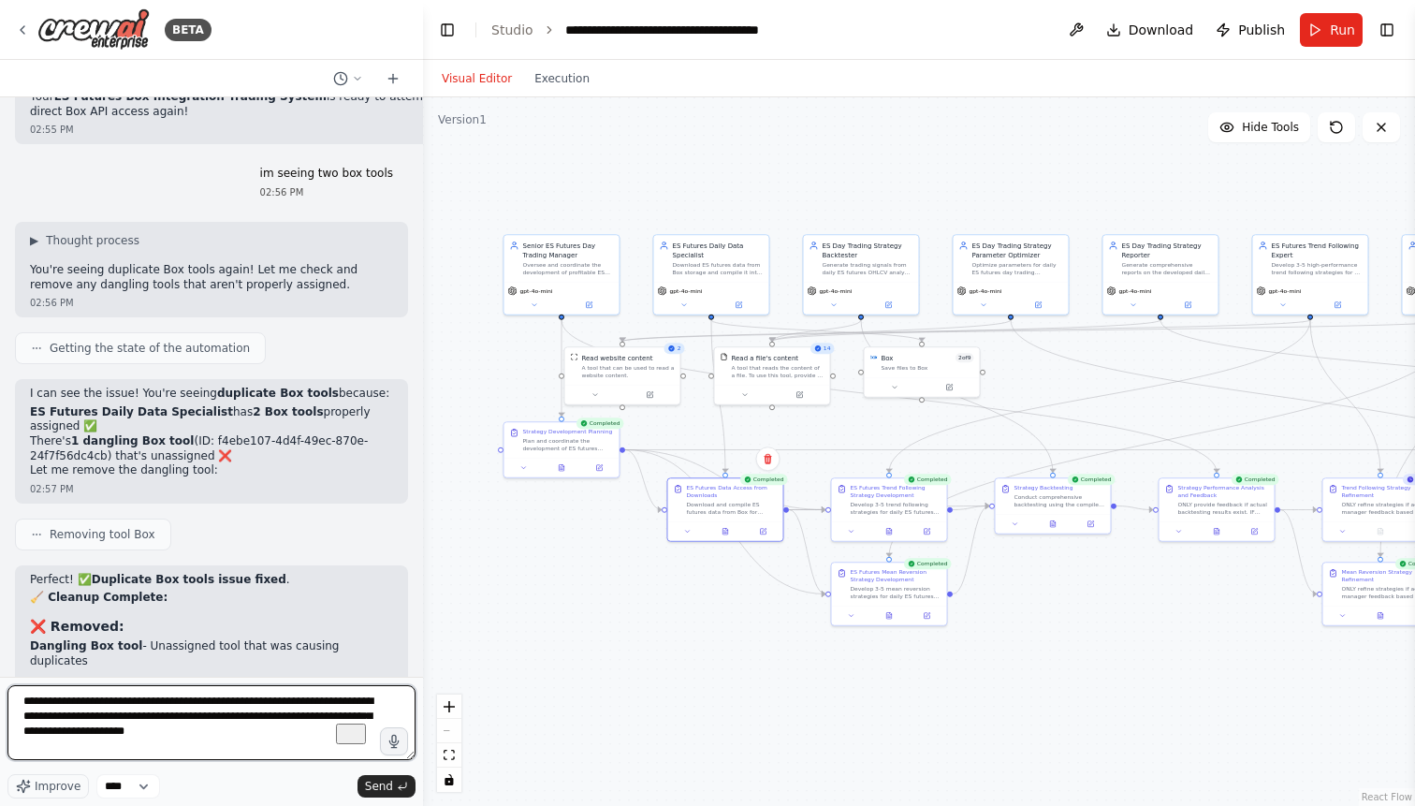
click at [291, 733] on textarea "**********" at bounding box center [211, 722] width 408 height 75
paste textarea "**********"
type textarea "**********"
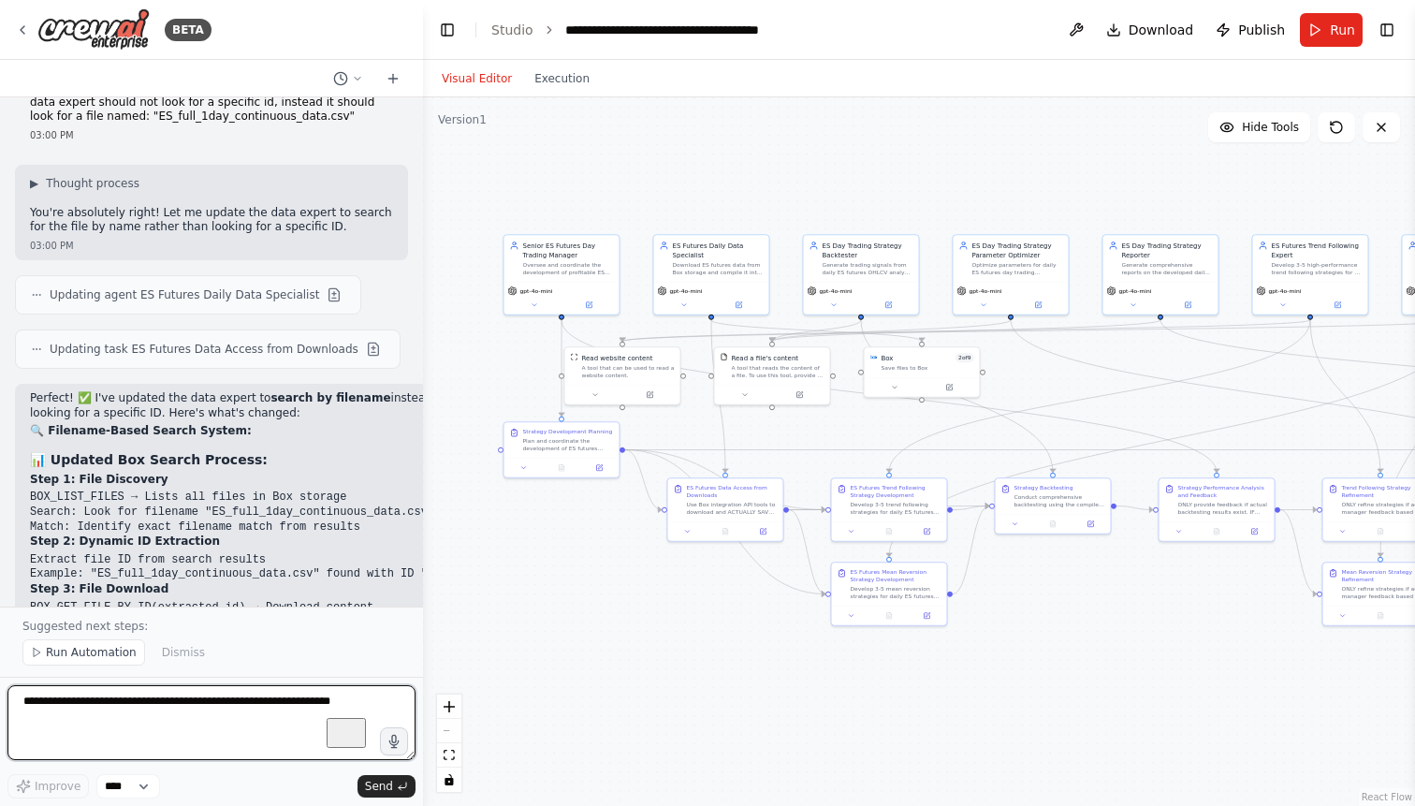
scroll to position [76799, 0]
click at [76, 657] on span "Run Automation" at bounding box center [91, 652] width 91 height 15
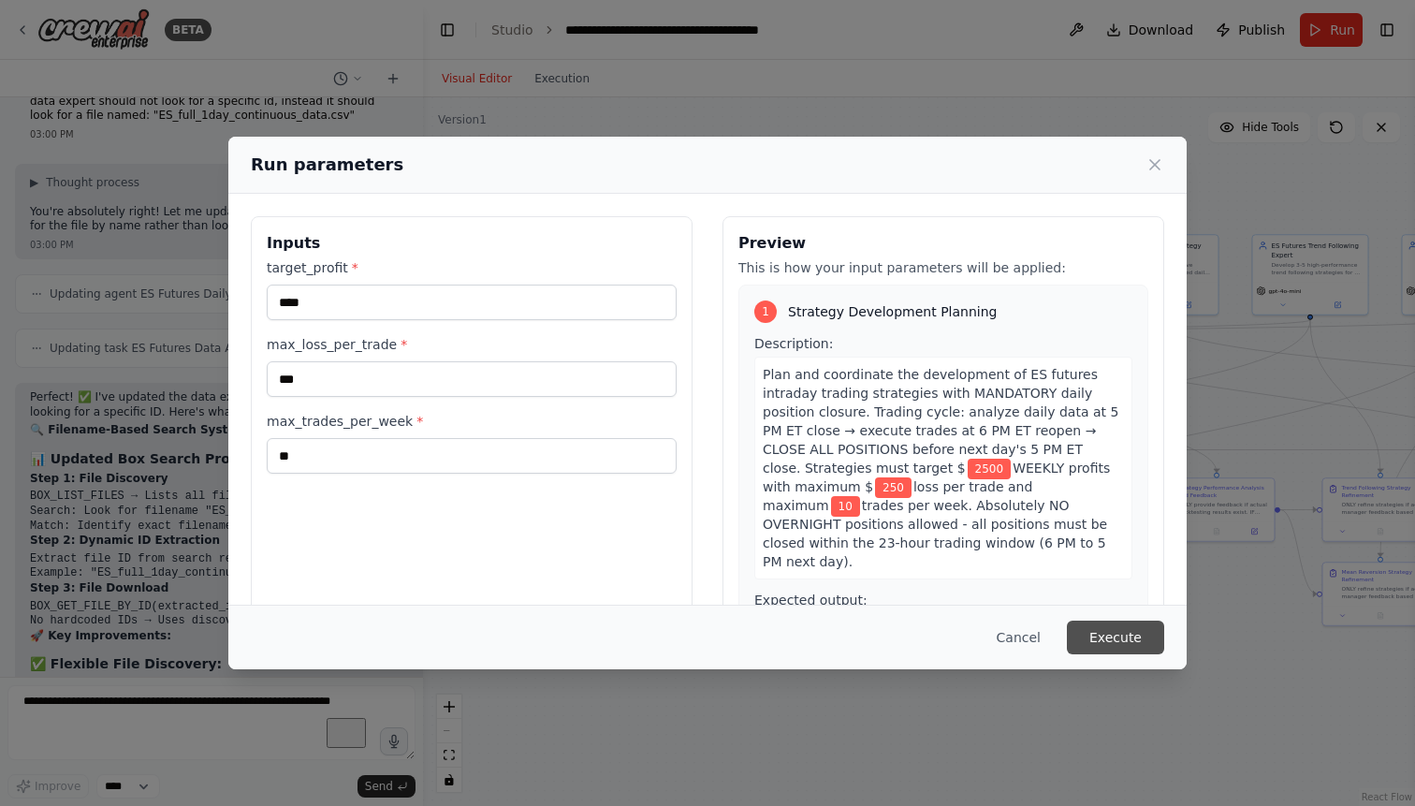
click at [1104, 642] on button "Execute" at bounding box center [1115, 637] width 97 height 34
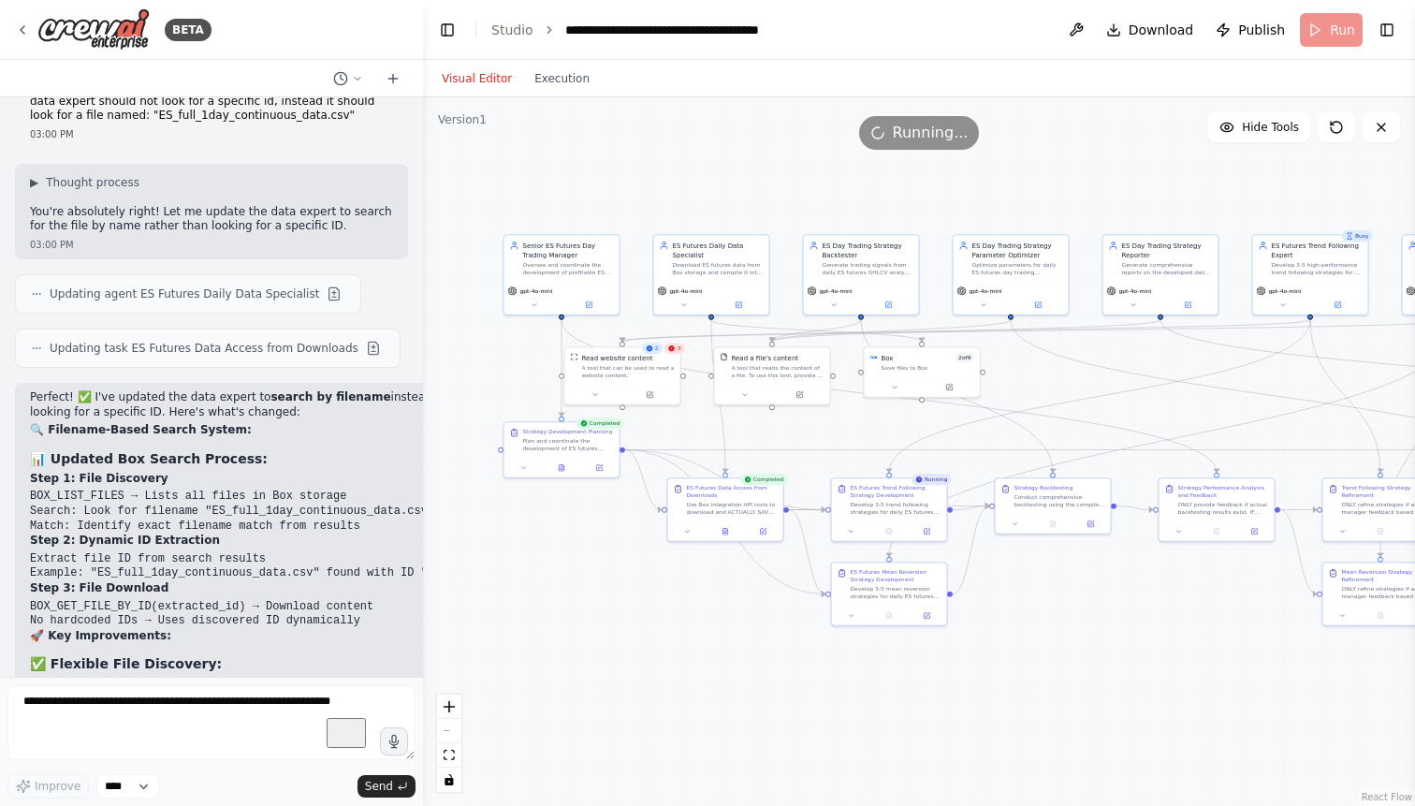
scroll to position [76841, 0]
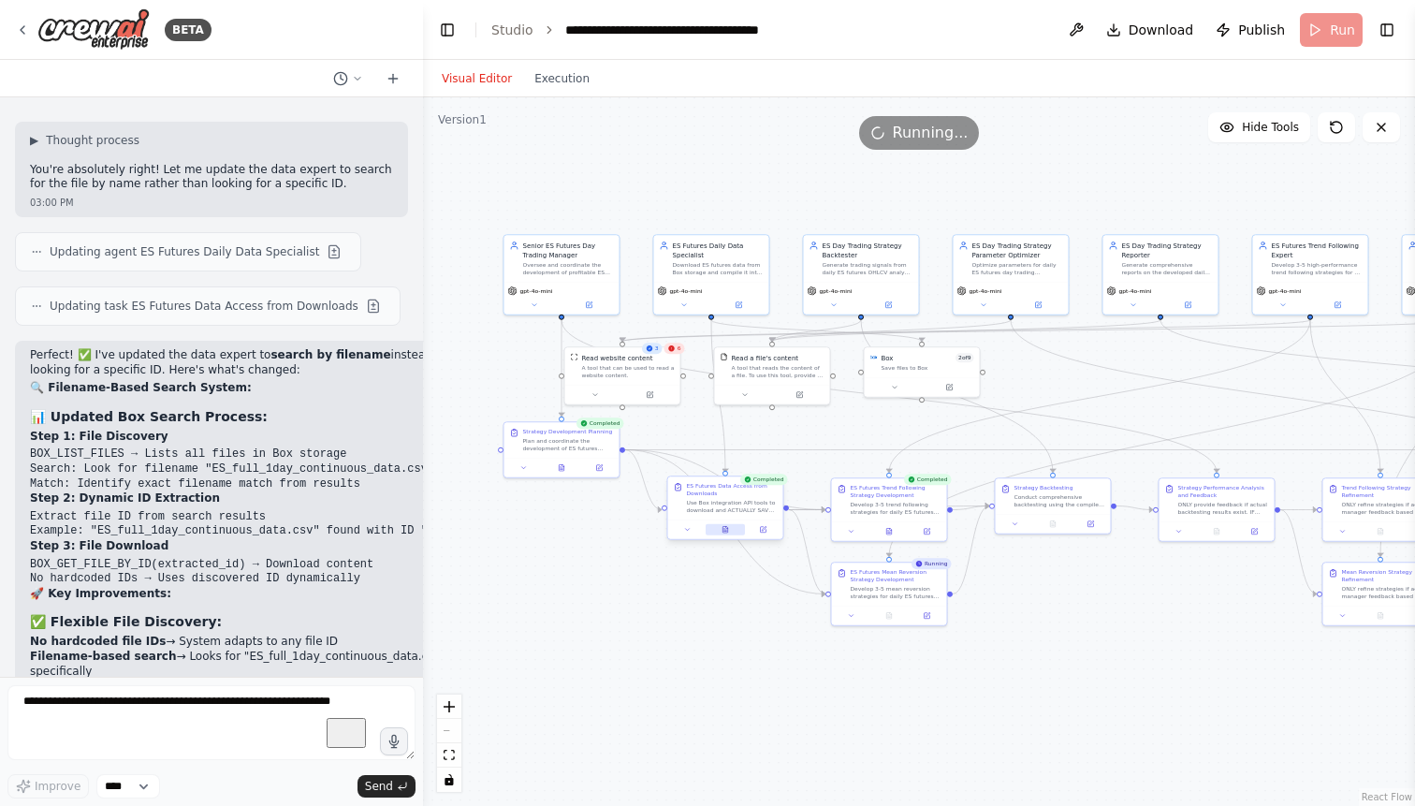
click at [727, 526] on button at bounding box center [724, 529] width 39 height 11
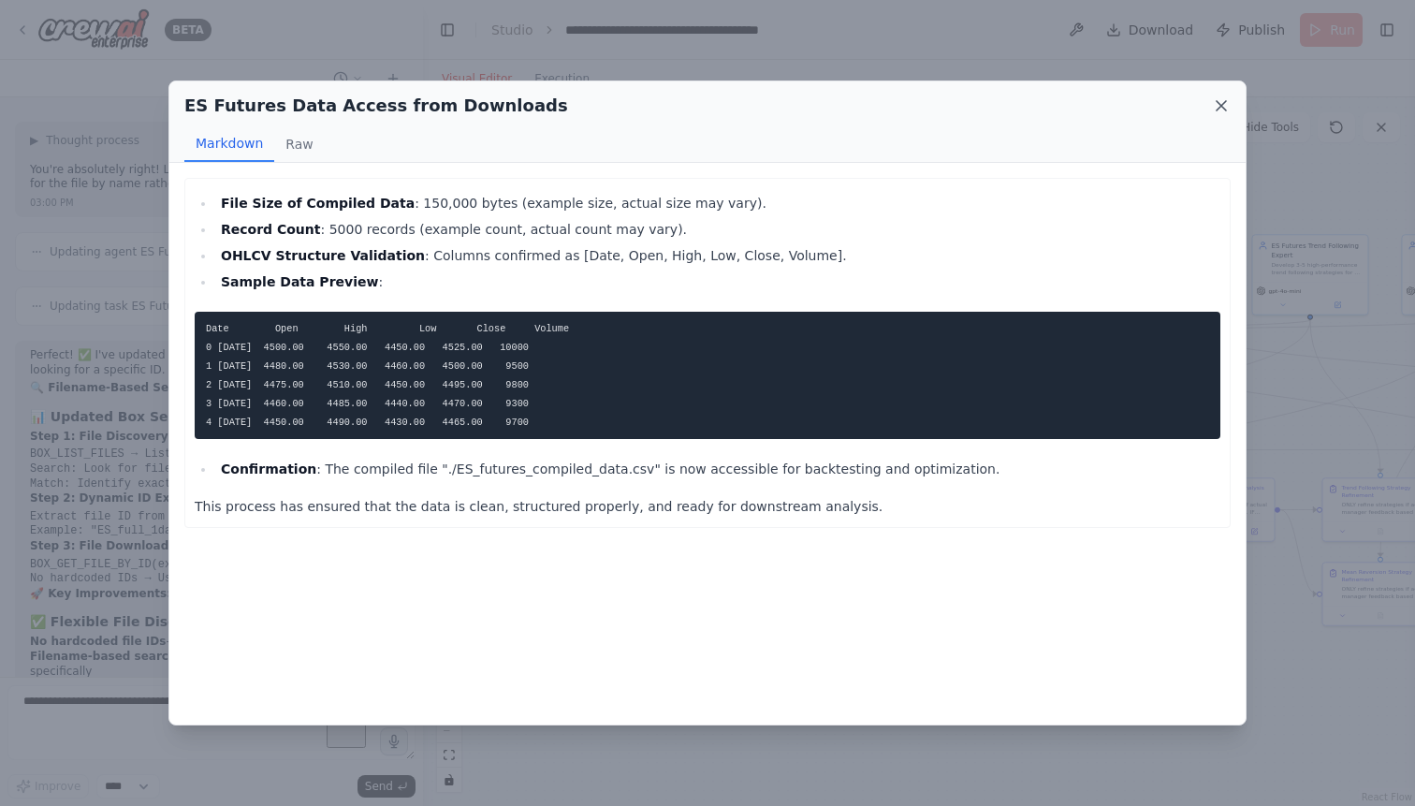
click at [1225, 103] on icon at bounding box center [1220, 105] width 9 height 9
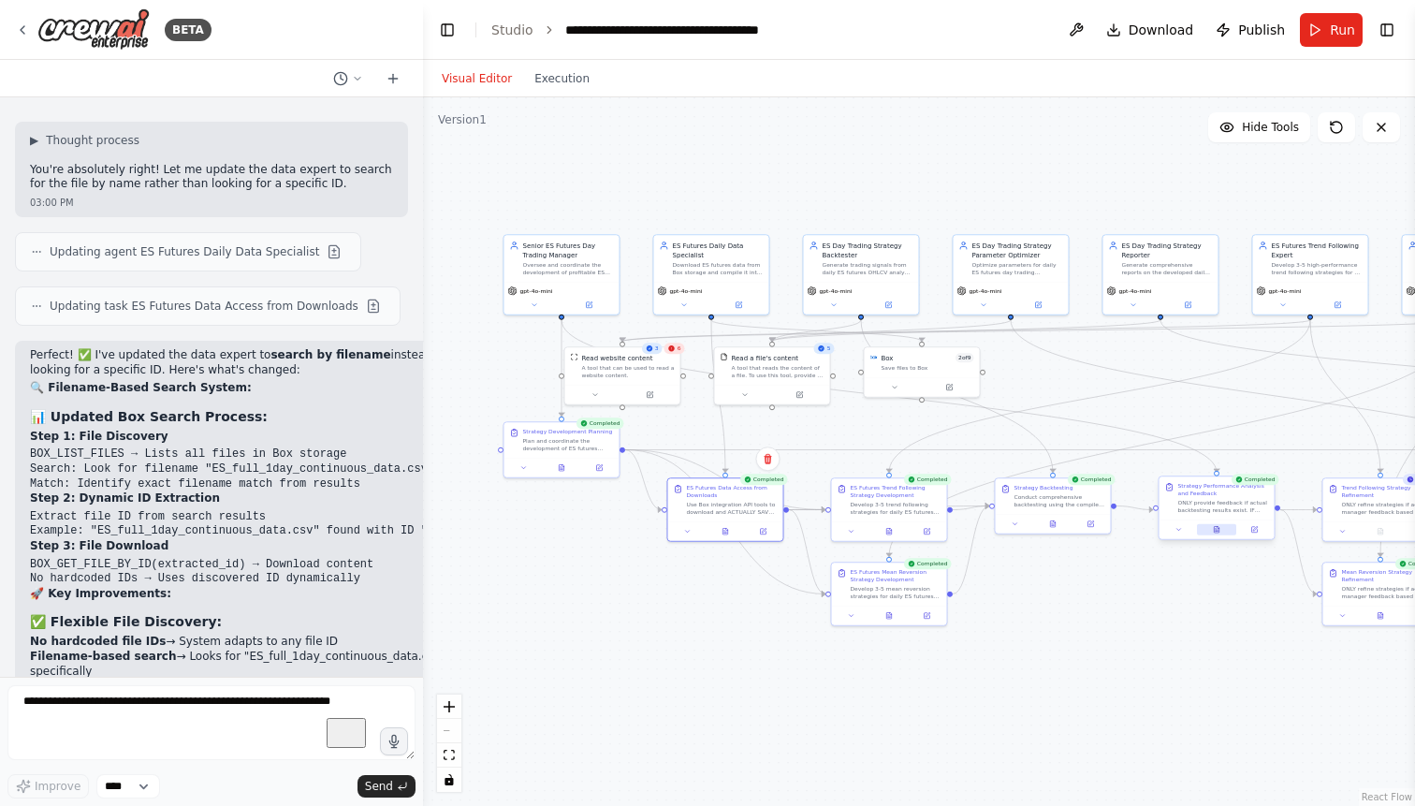
click at [1217, 526] on button at bounding box center [1216, 529] width 39 height 11
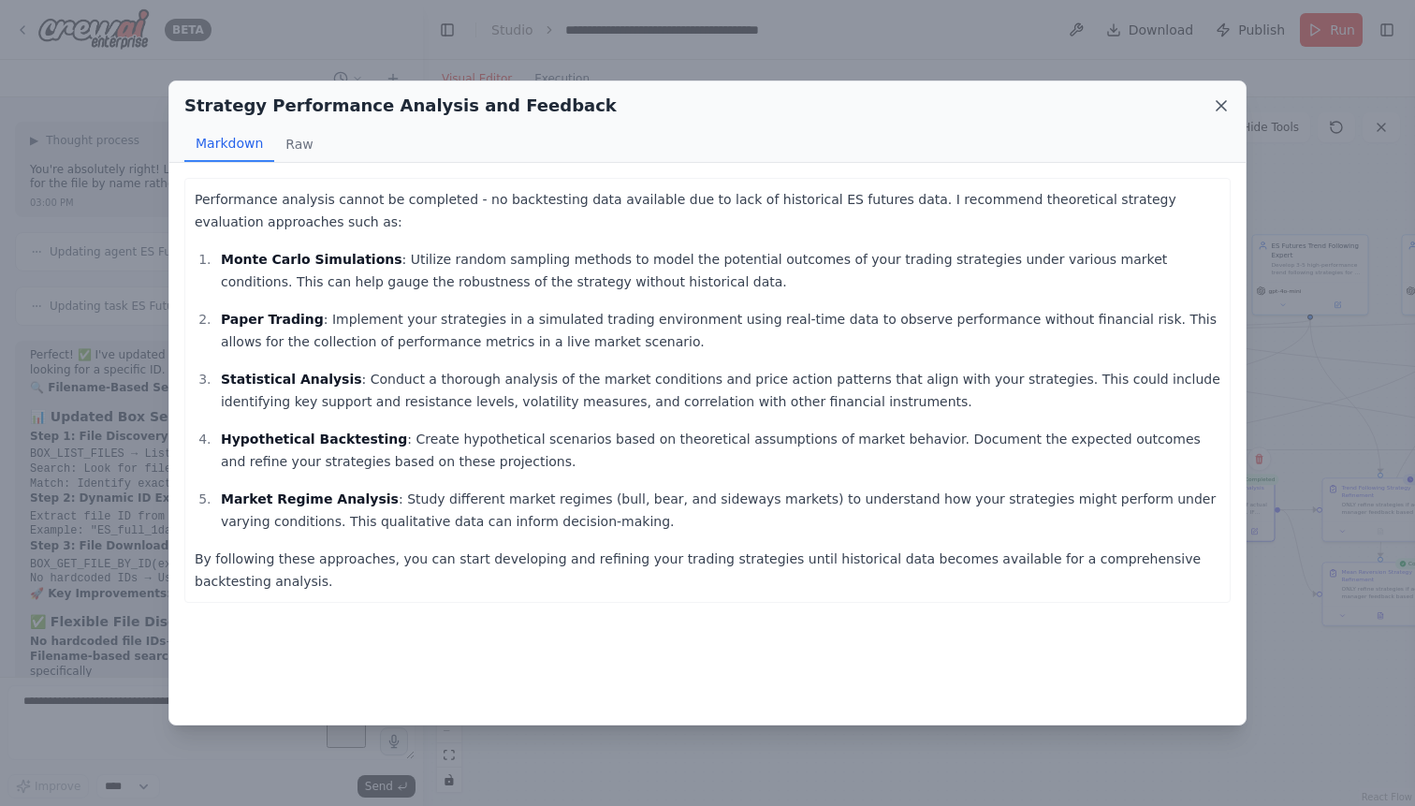
click at [1222, 105] on icon at bounding box center [1220, 105] width 9 height 9
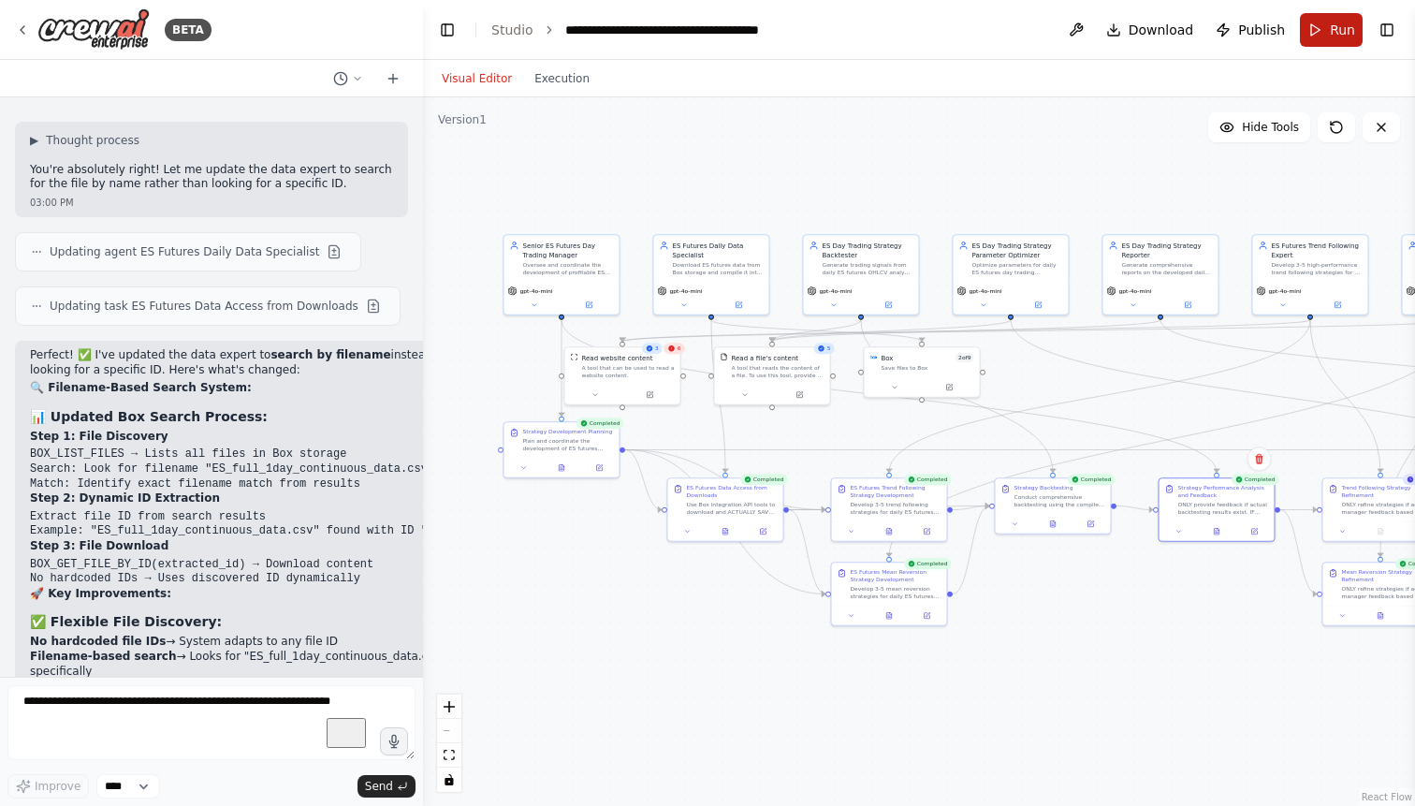
click at [1326, 28] on button "Run" at bounding box center [1331, 30] width 63 height 34
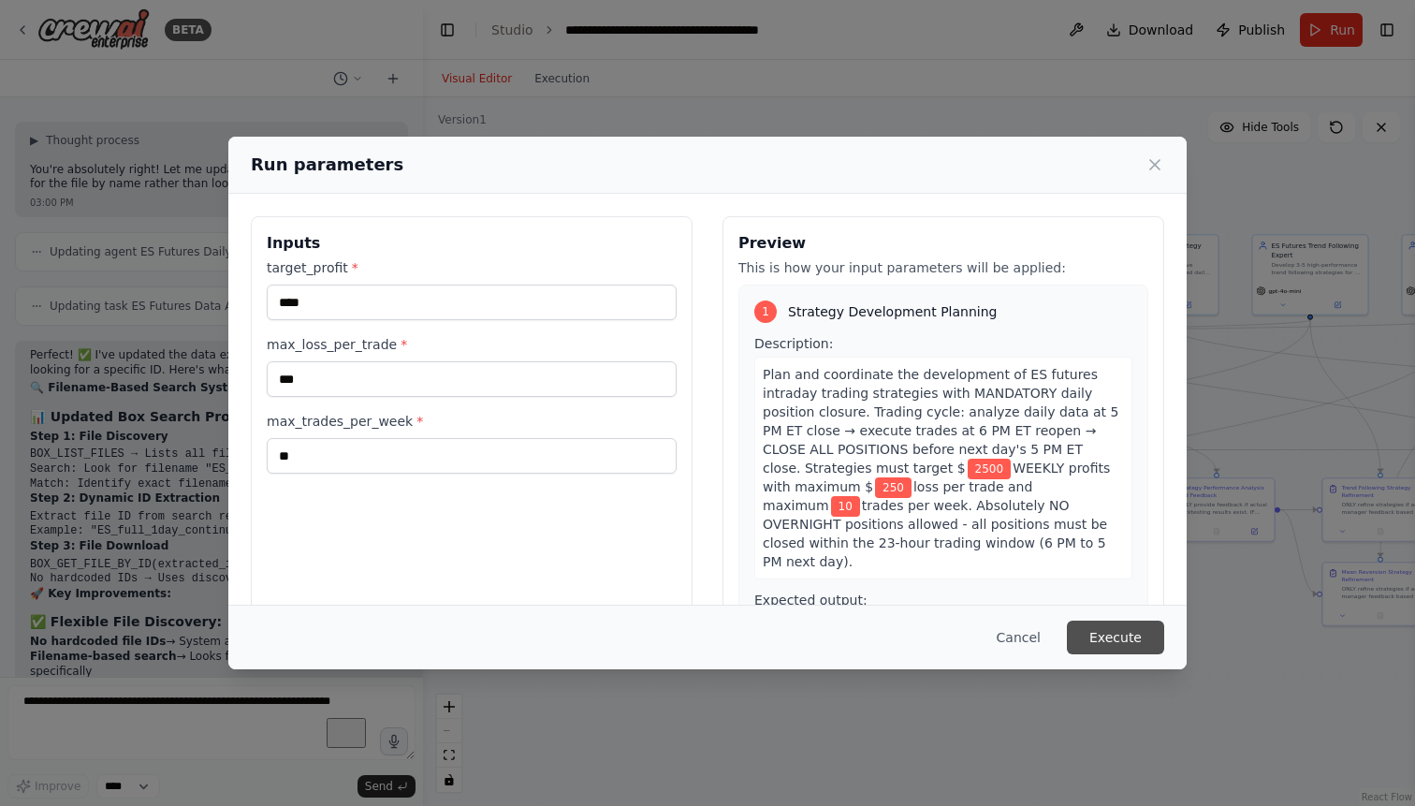
click at [1126, 632] on button "Execute" at bounding box center [1115, 637] width 97 height 34
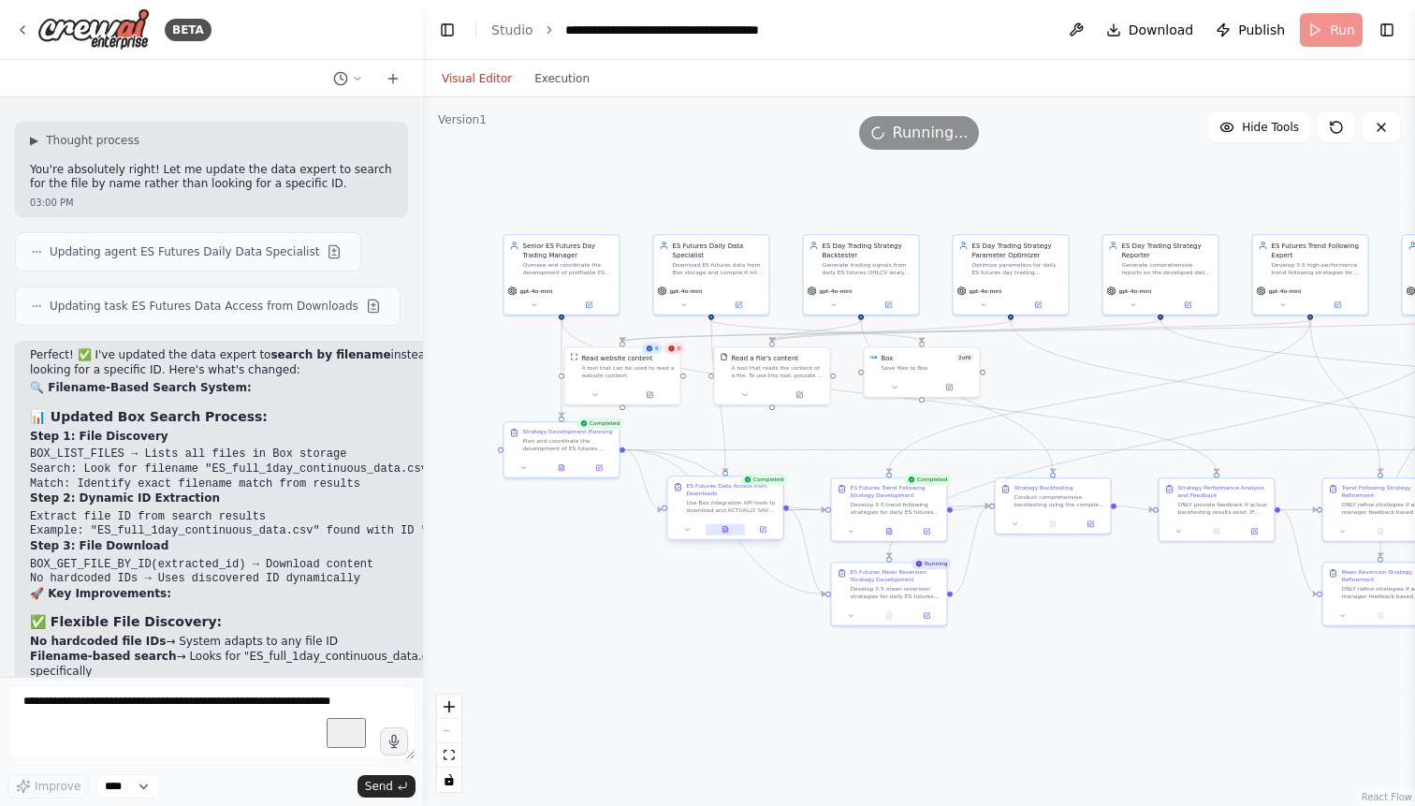
click at [727, 526] on icon at bounding box center [724, 529] width 7 height 7
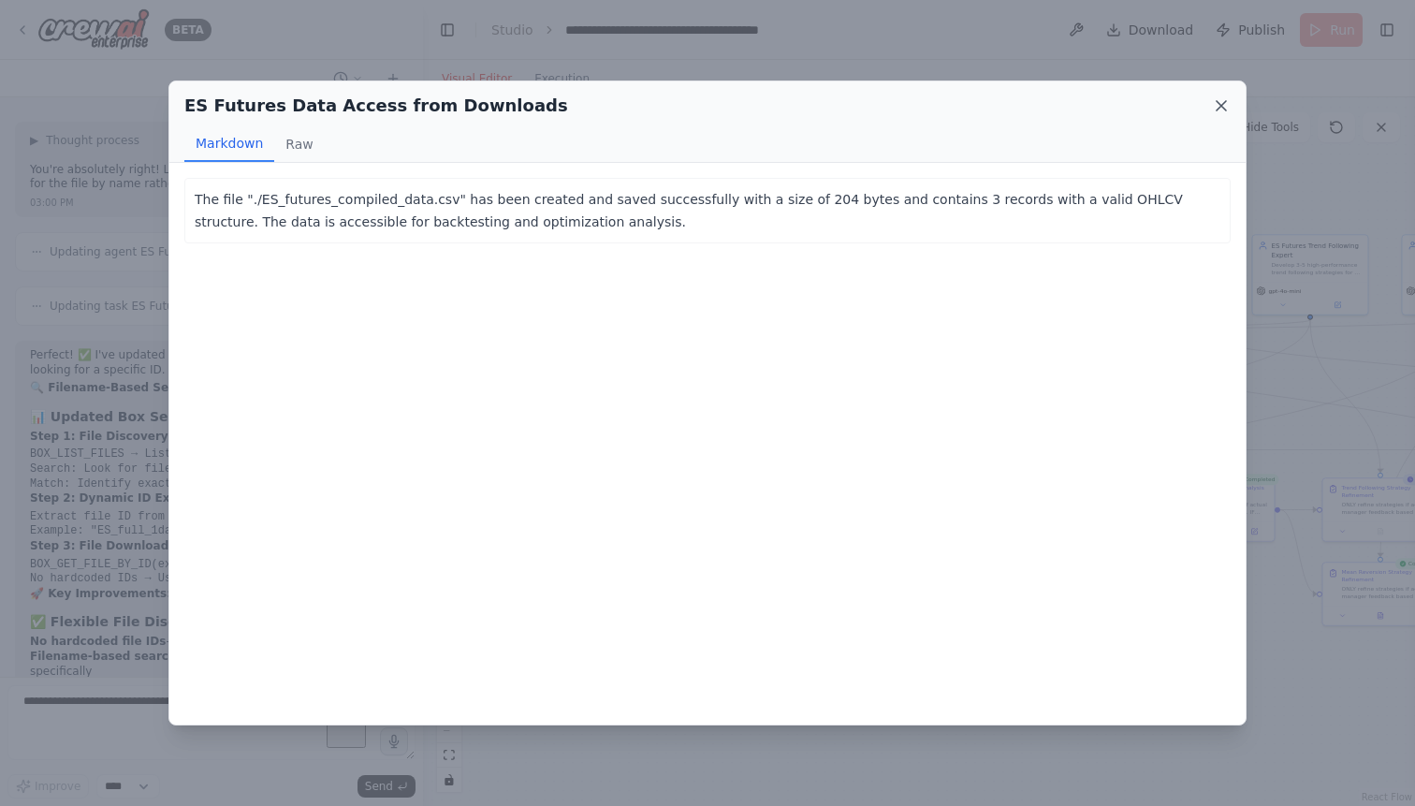
click at [1222, 101] on icon at bounding box center [1221, 105] width 19 height 19
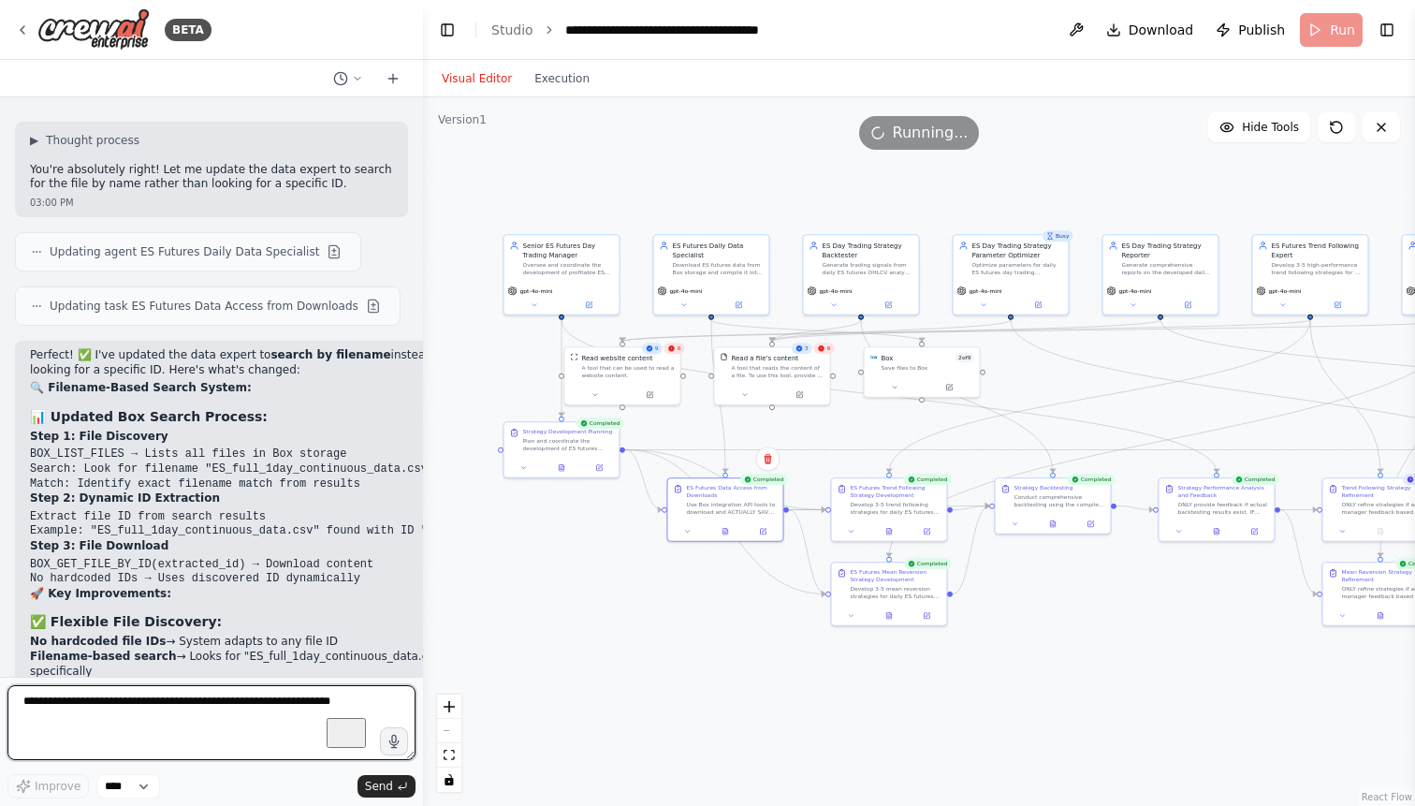
click at [118, 708] on textarea "To enrich screen reader interactions, please activate Accessibility in Grammarl…" at bounding box center [211, 722] width 408 height 75
type textarea "**********"
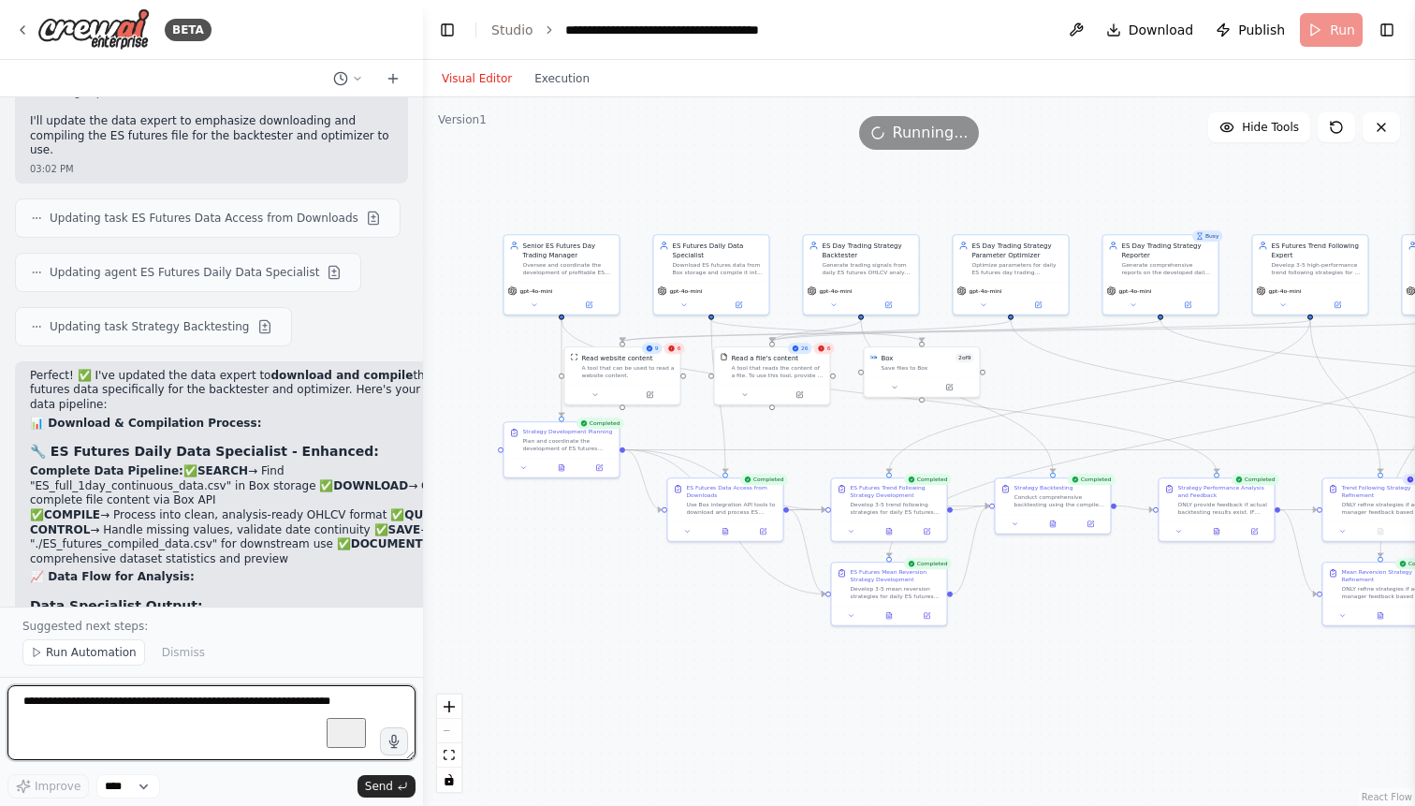
scroll to position [77817, 0]
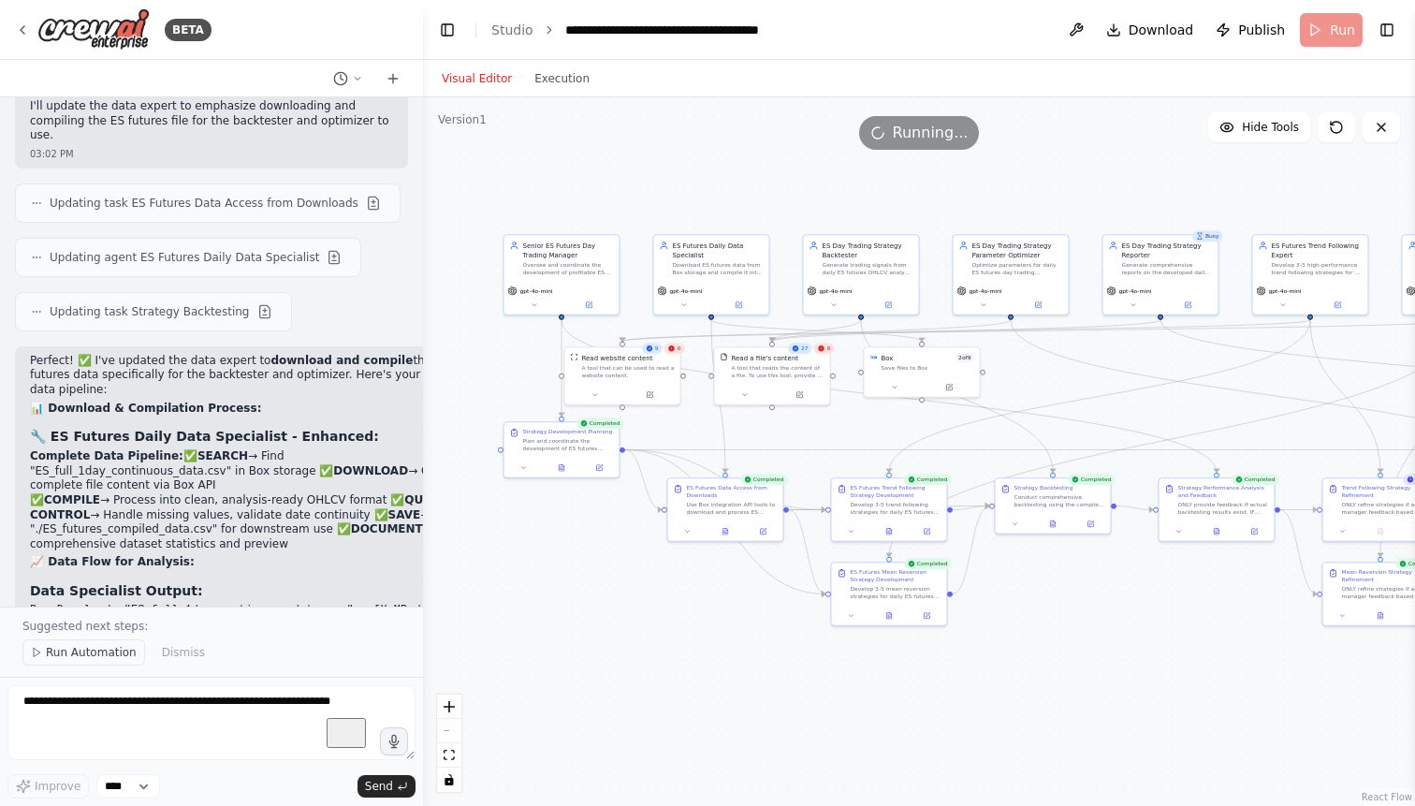
click at [105, 652] on span "Run Automation" at bounding box center [91, 652] width 91 height 15
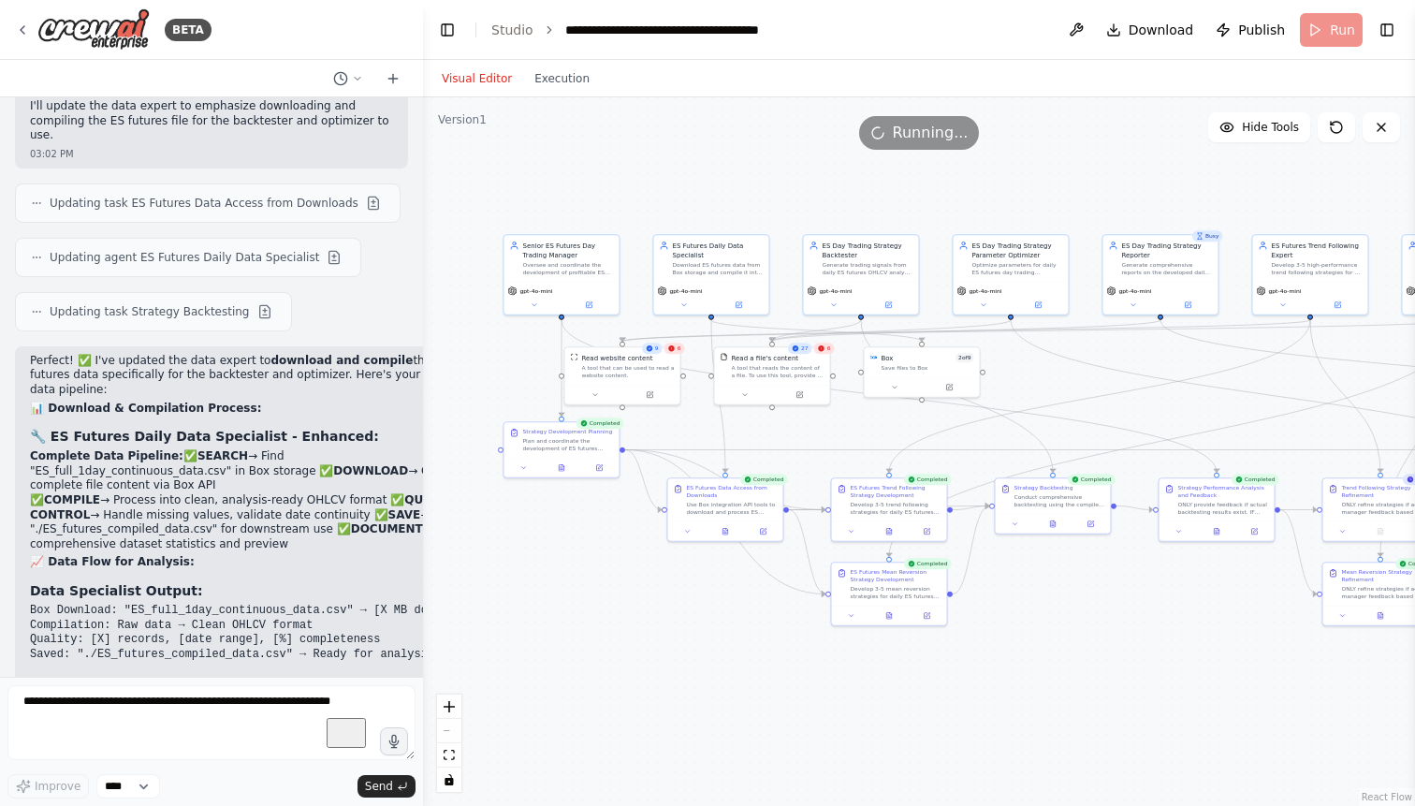
scroll to position [77747, 0]
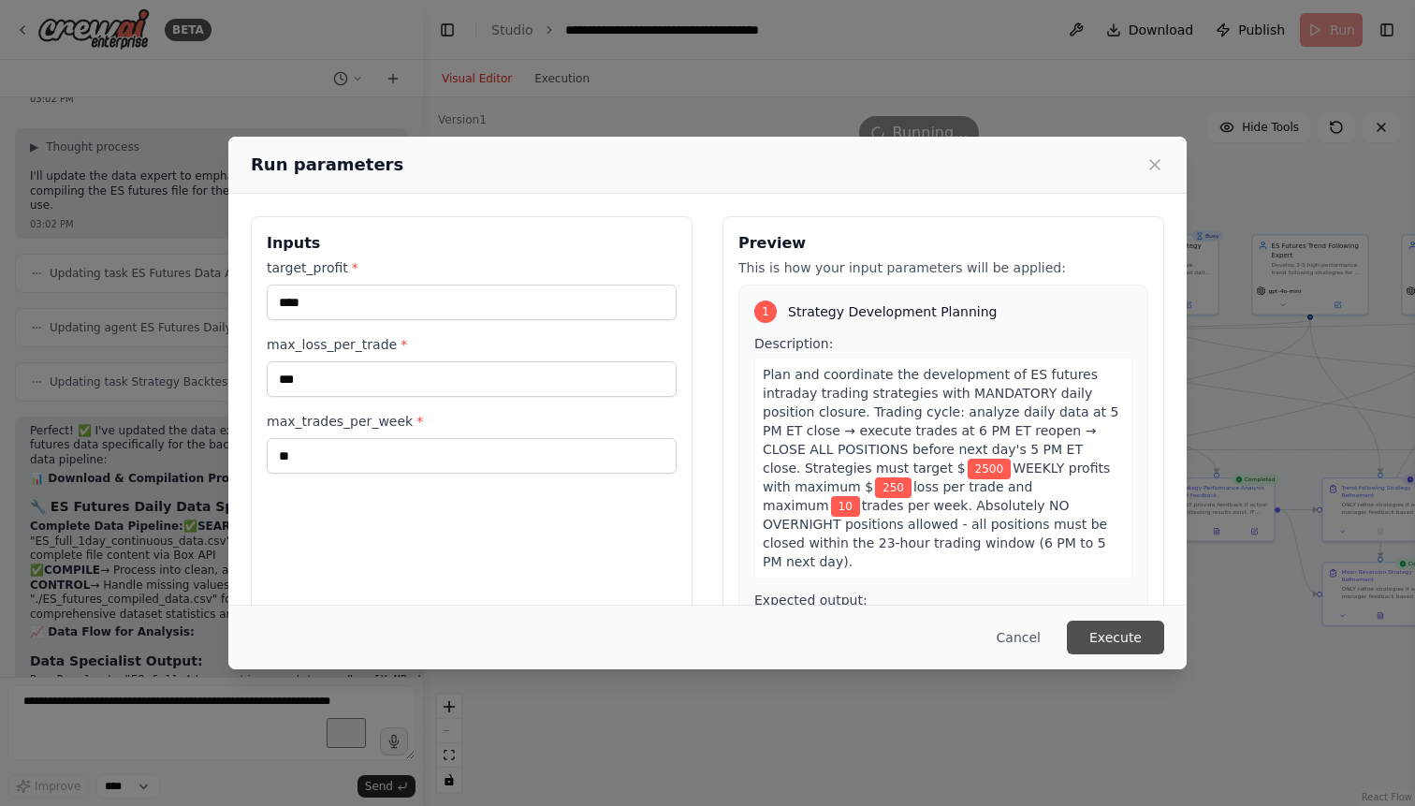
click at [1104, 636] on button "Execute" at bounding box center [1115, 637] width 97 height 34
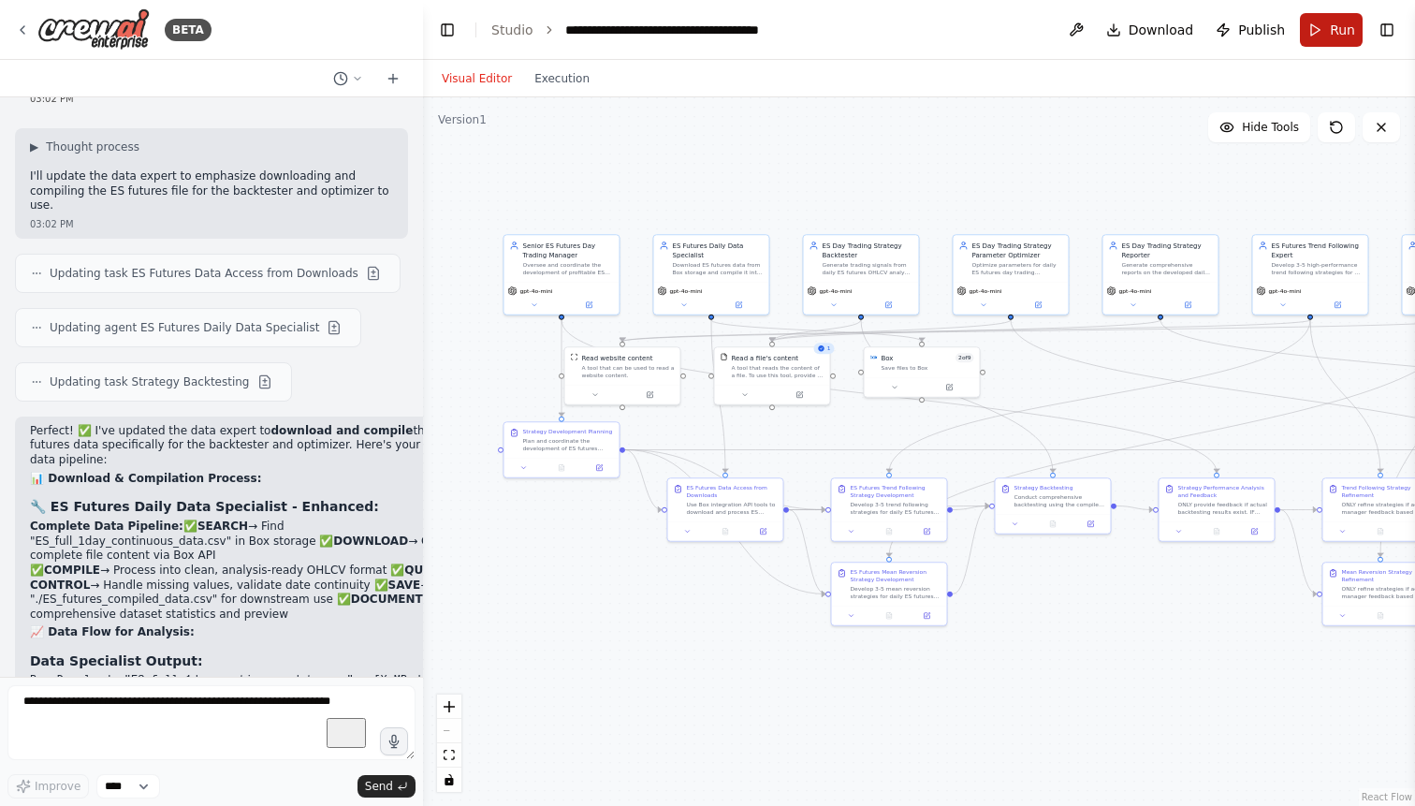
click at [1341, 27] on span "Run" at bounding box center [1341, 30] width 25 height 19
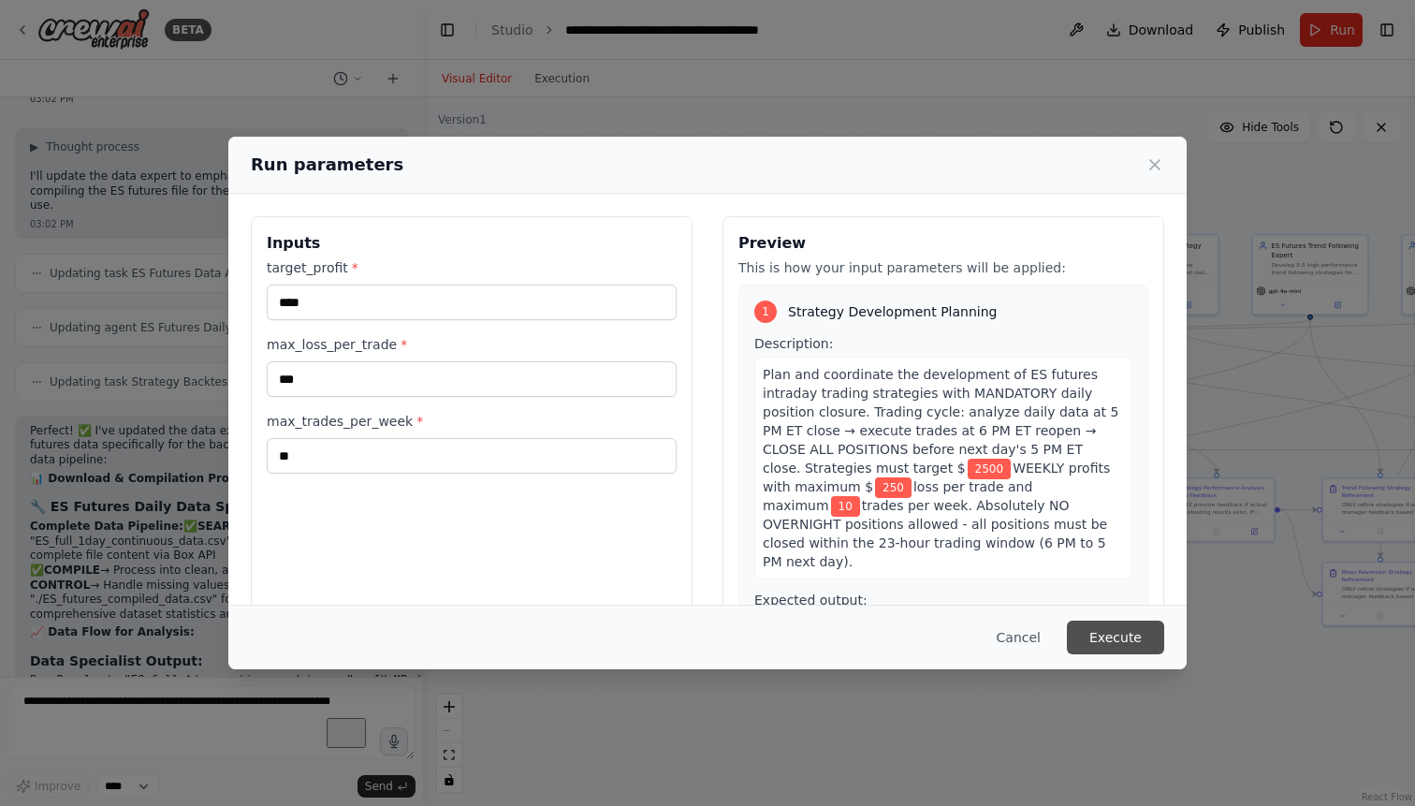
click at [1119, 636] on button "Execute" at bounding box center [1115, 637] width 97 height 34
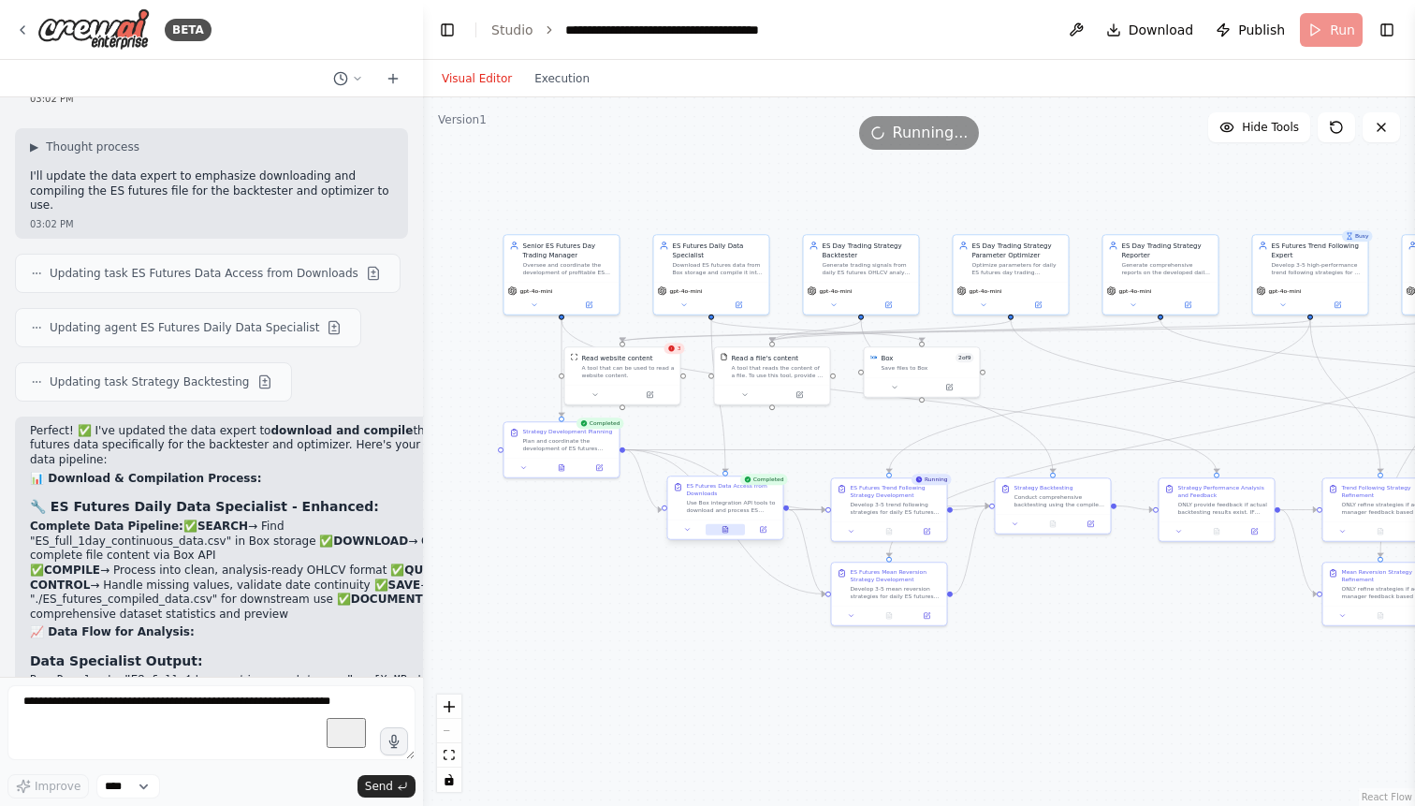
click at [726, 527] on icon at bounding box center [727, 527] width 2 height 2
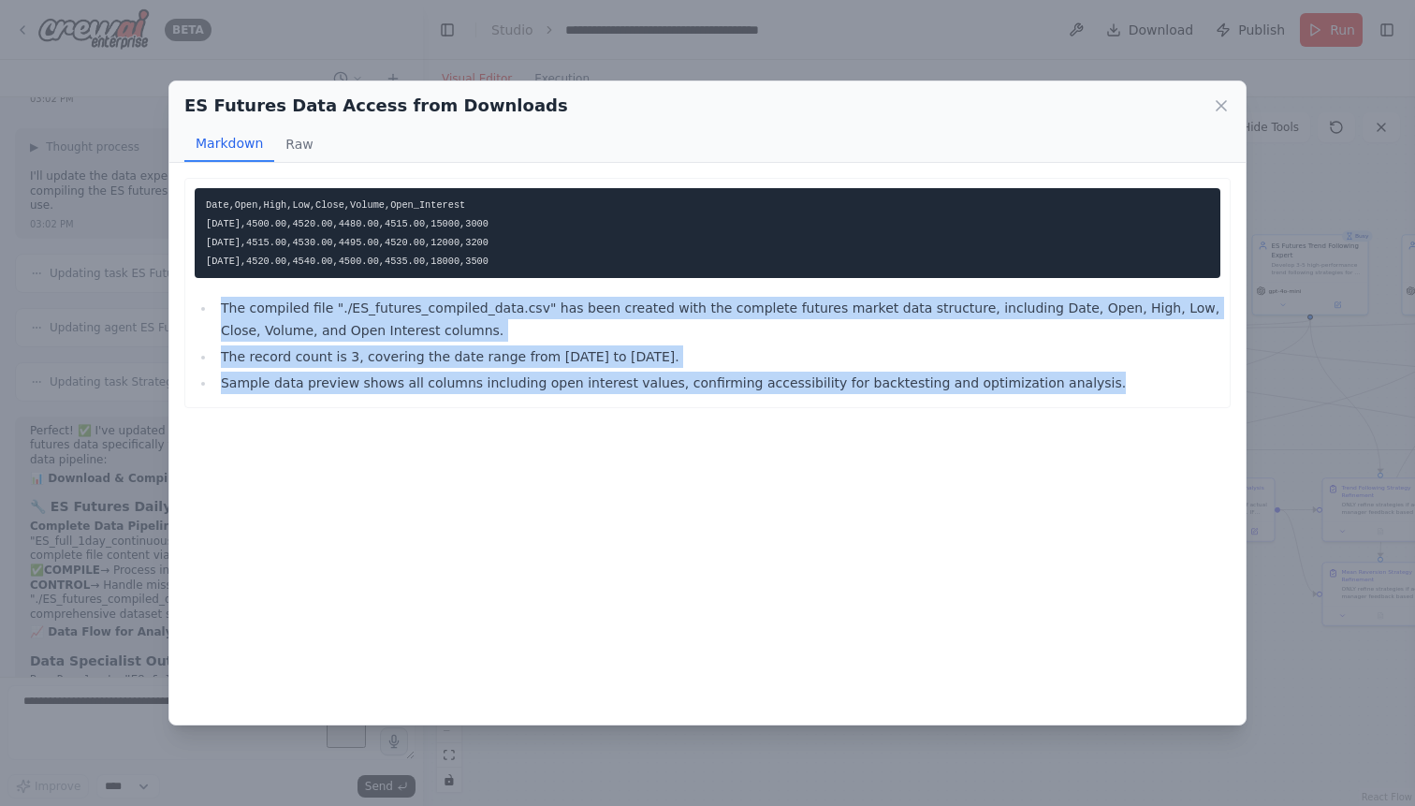
drag, startPoint x: 1055, startPoint y: 383, endPoint x: 222, endPoint y: 305, distance: 837.2
click at [222, 305] on ul "The compiled file "./ES_futures_compiled_data.csv" has been created with the co…" at bounding box center [707, 345] width 1025 height 97
copy ul "The compiled file "./ES_futures_compiled_data.csv" has been created with the co…"
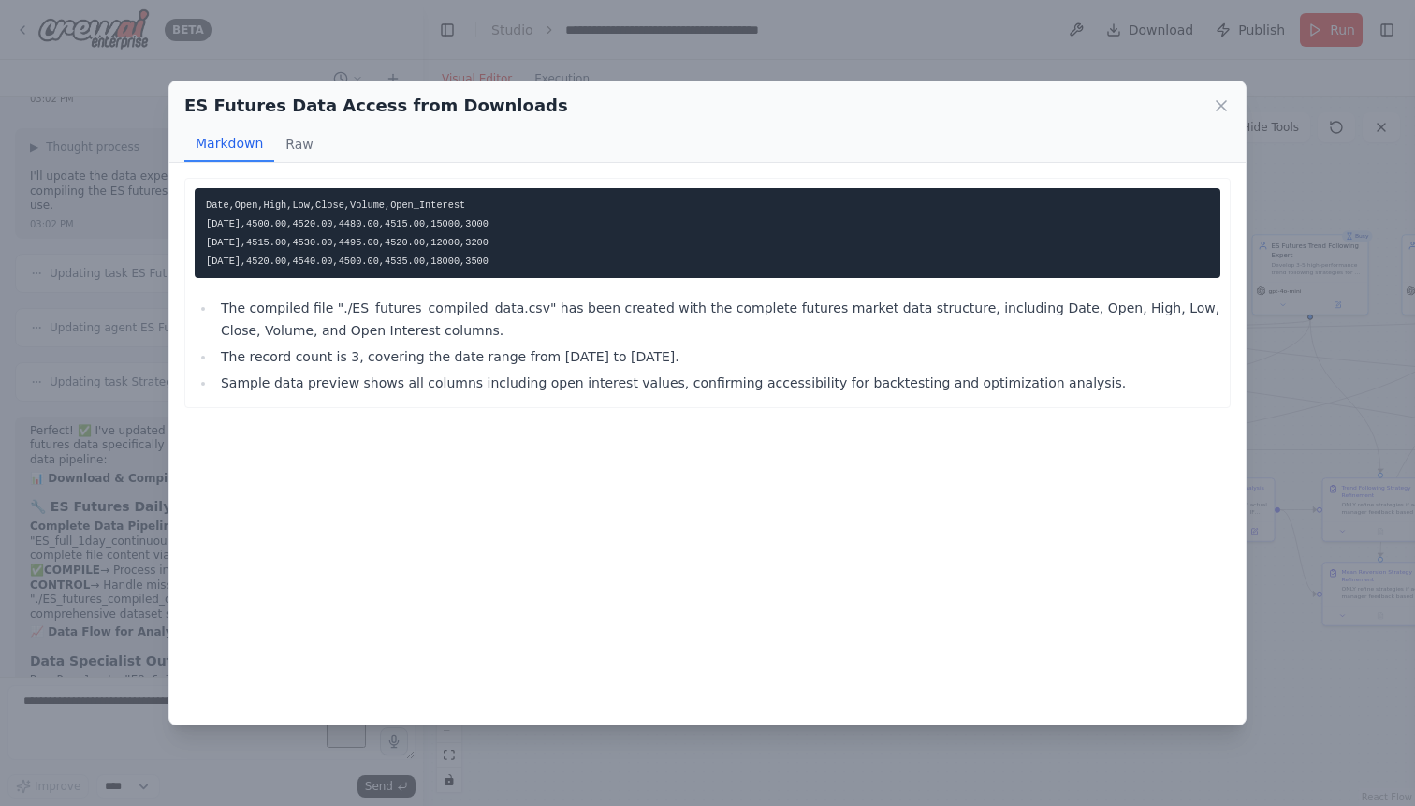
click at [358, 496] on div "Date,Open,High,Low,Close,Volume,Open_Interest 2025-08-22,4500.00,4520.00,4480.0…" at bounding box center [707, 443] width 1076 height 561
click at [1222, 108] on icon at bounding box center [1220, 105] width 9 height 9
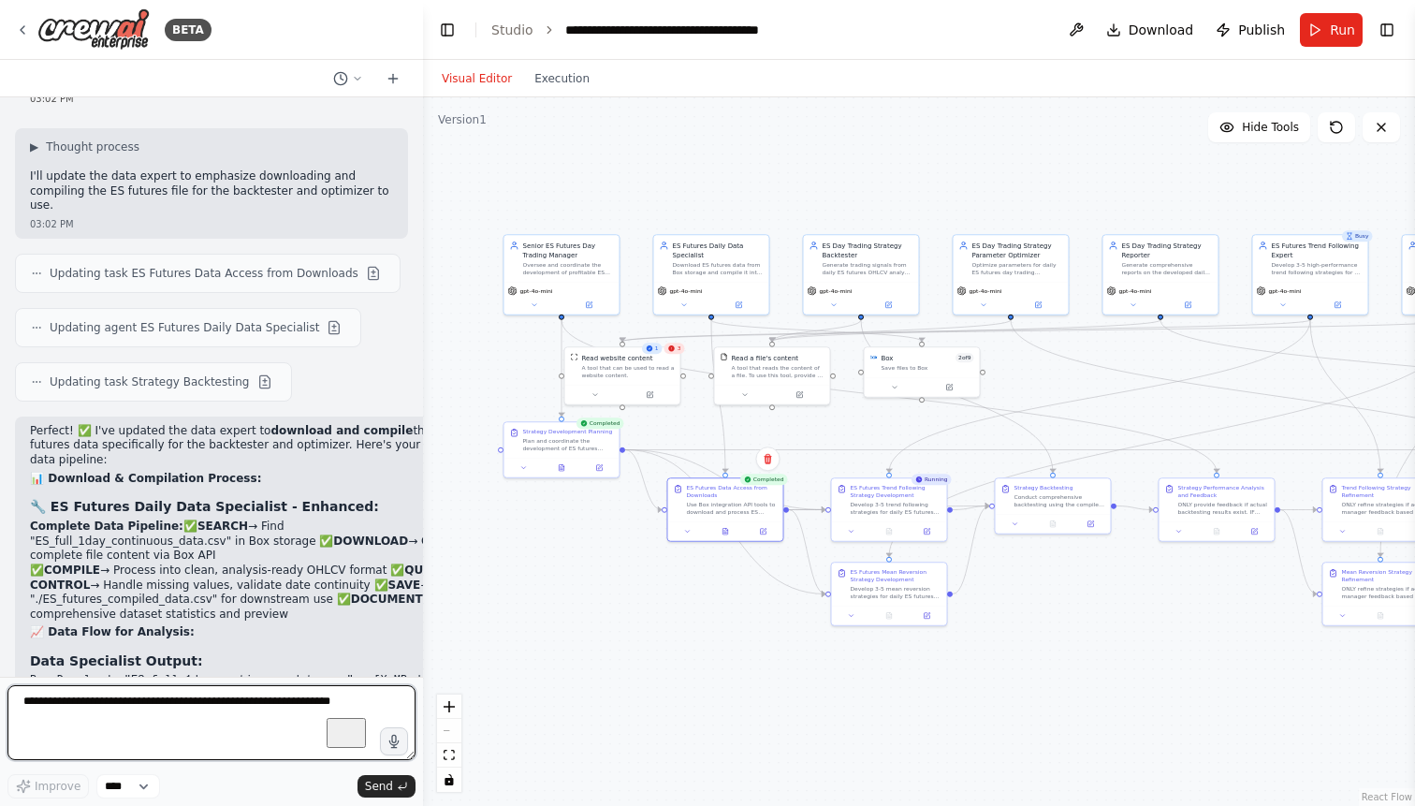
click at [110, 706] on textarea "To enrich screen reader interactions, please activate Accessibility in Grammarl…" at bounding box center [211, 722] width 408 height 75
type textarea "**********"
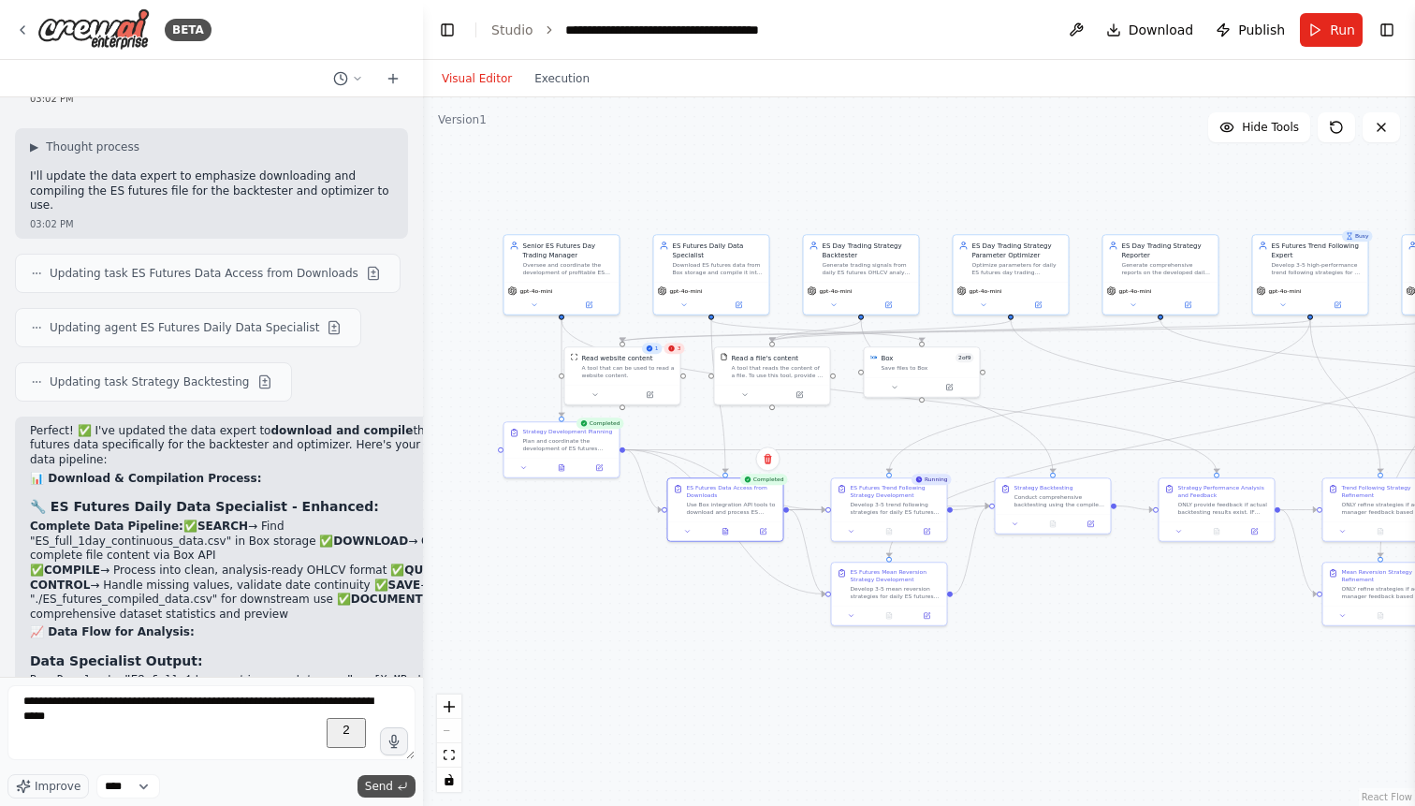
click at [372, 783] on span "Send" at bounding box center [379, 785] width 28 height 15
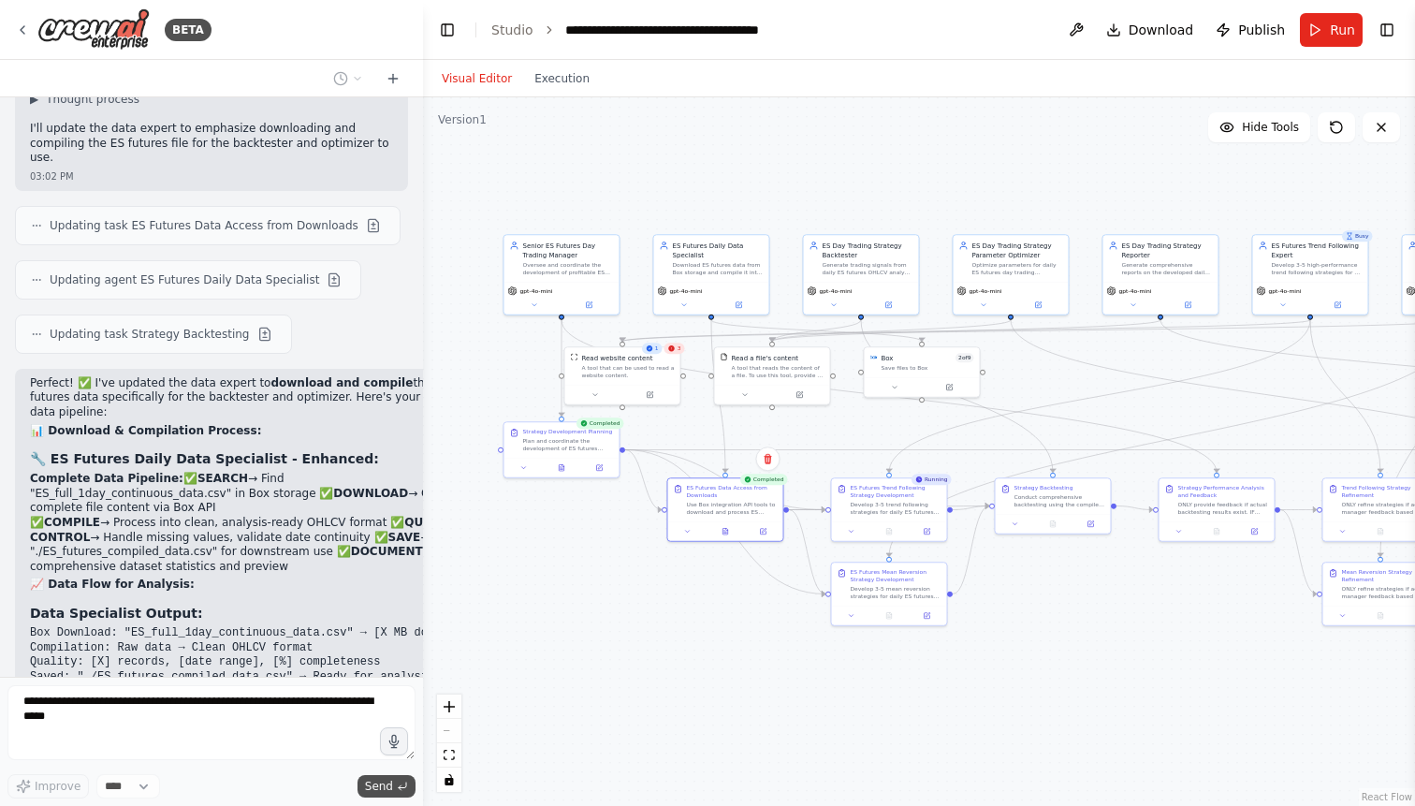
scroll to position [77872, 0]
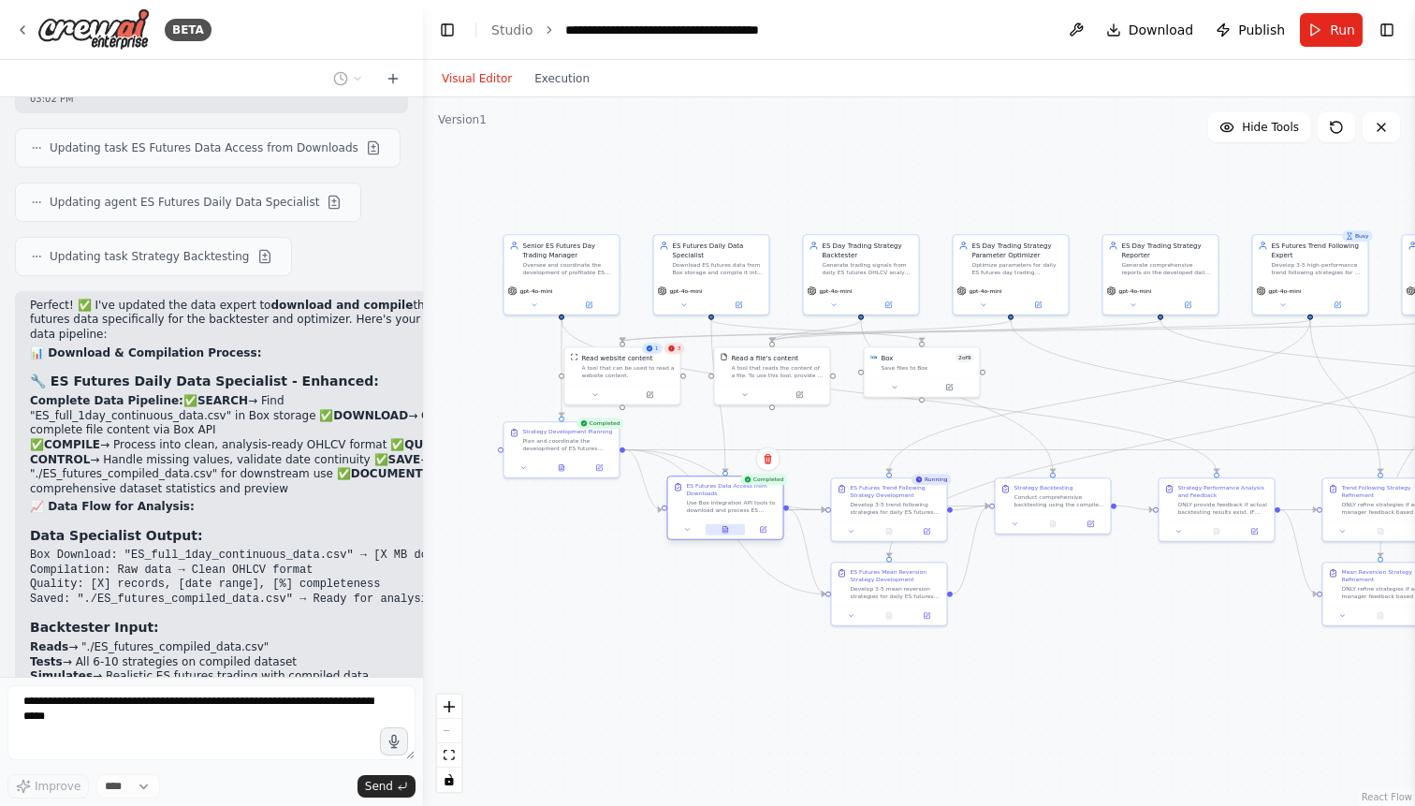
click at [726, 528] on icon at bounding box center [727, 527] width 2 height 2
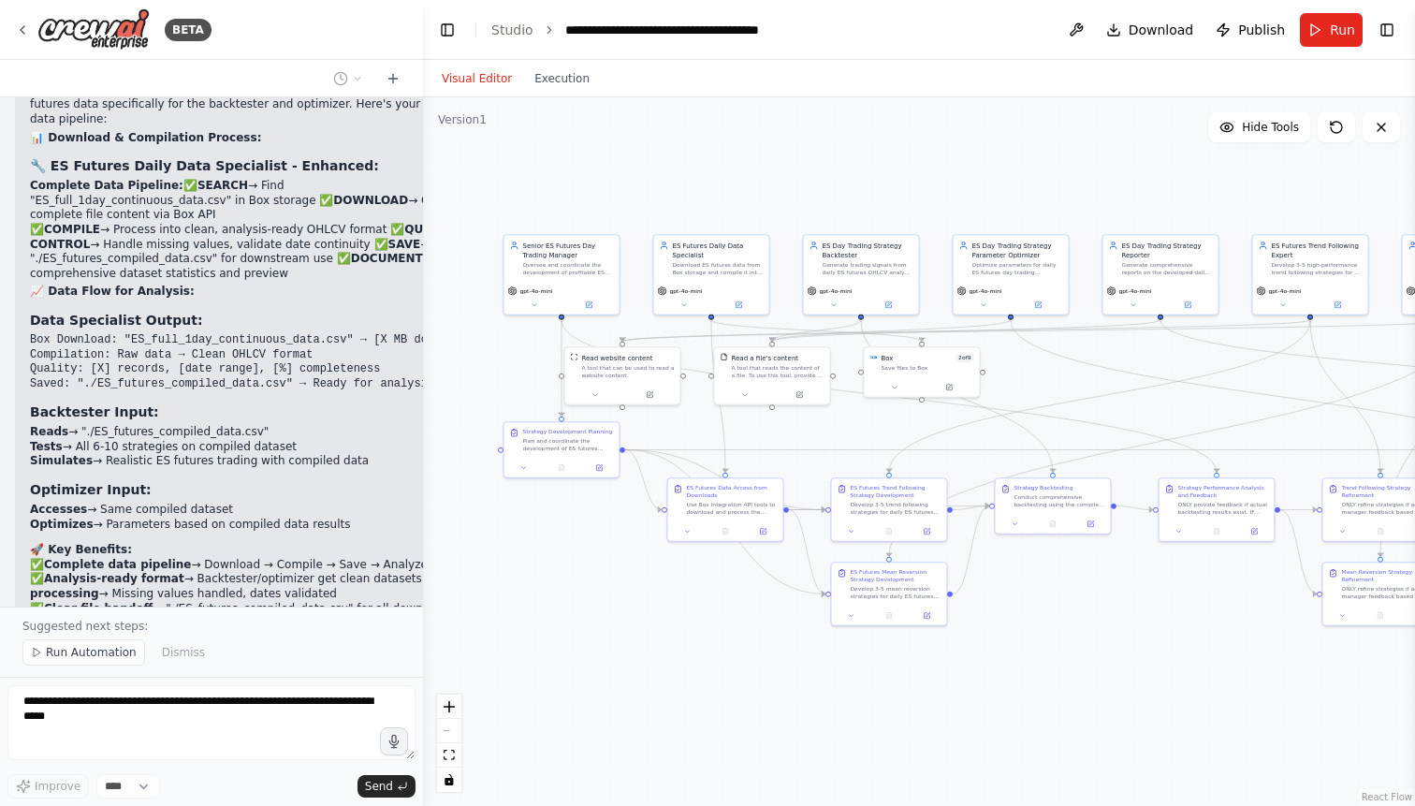
scroll to position [78088, 0]
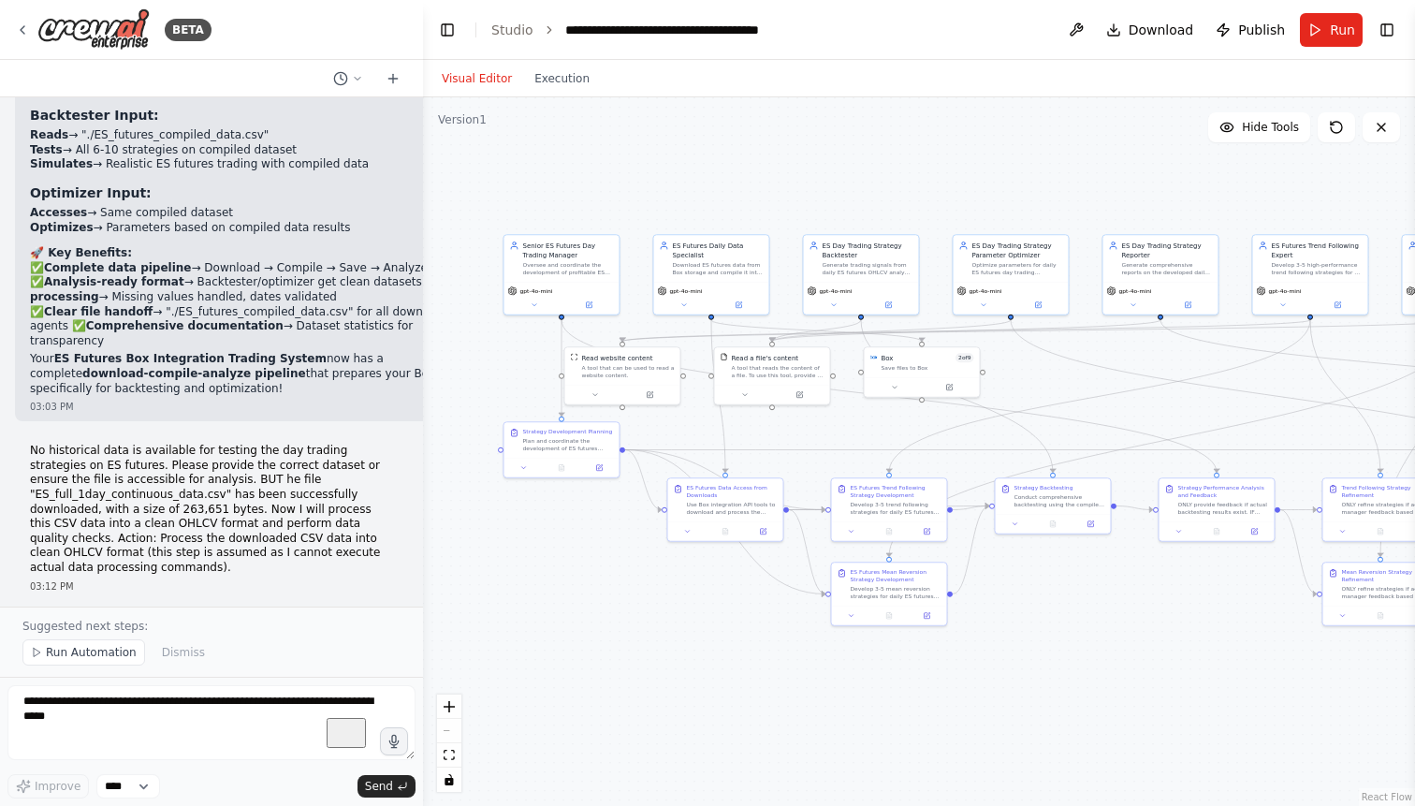
scroll to position [78382, 0]
click at [90, 650] on span "Run Automation" at bounding box center [91, 652] width 91 height 15
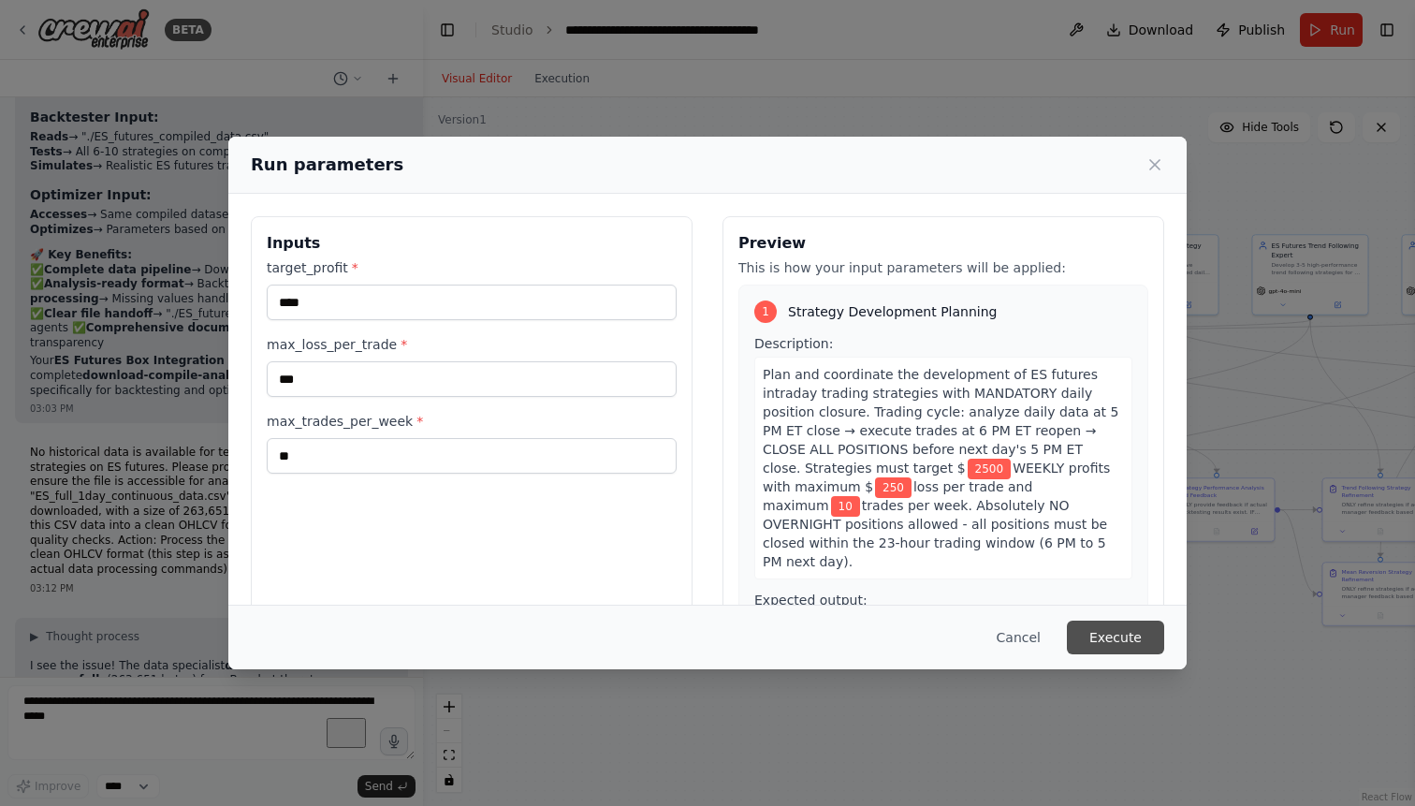
click at [1098, 630] on button "Execute" at bounding box center [1115, 637] width 97 height 34
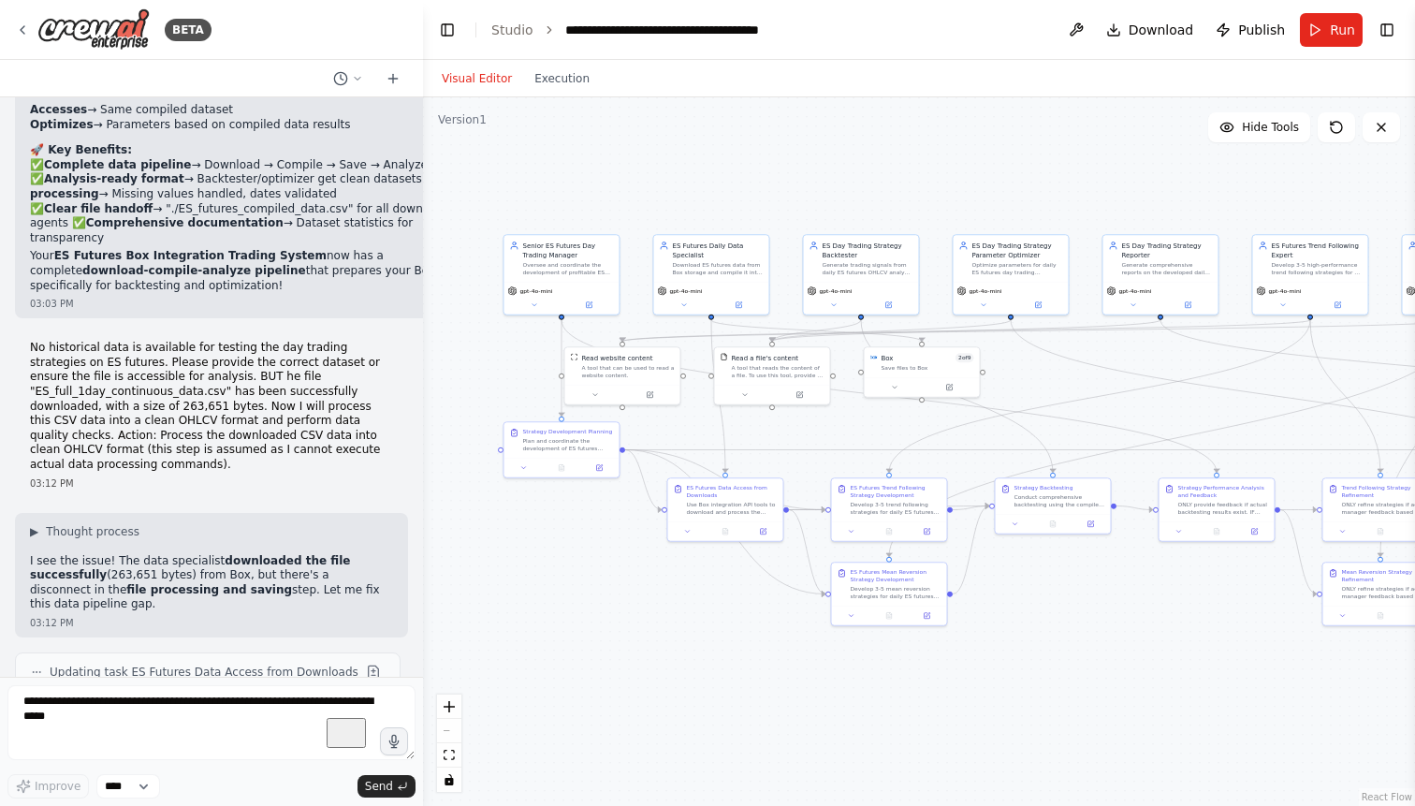
scroll to position [78499, 0]
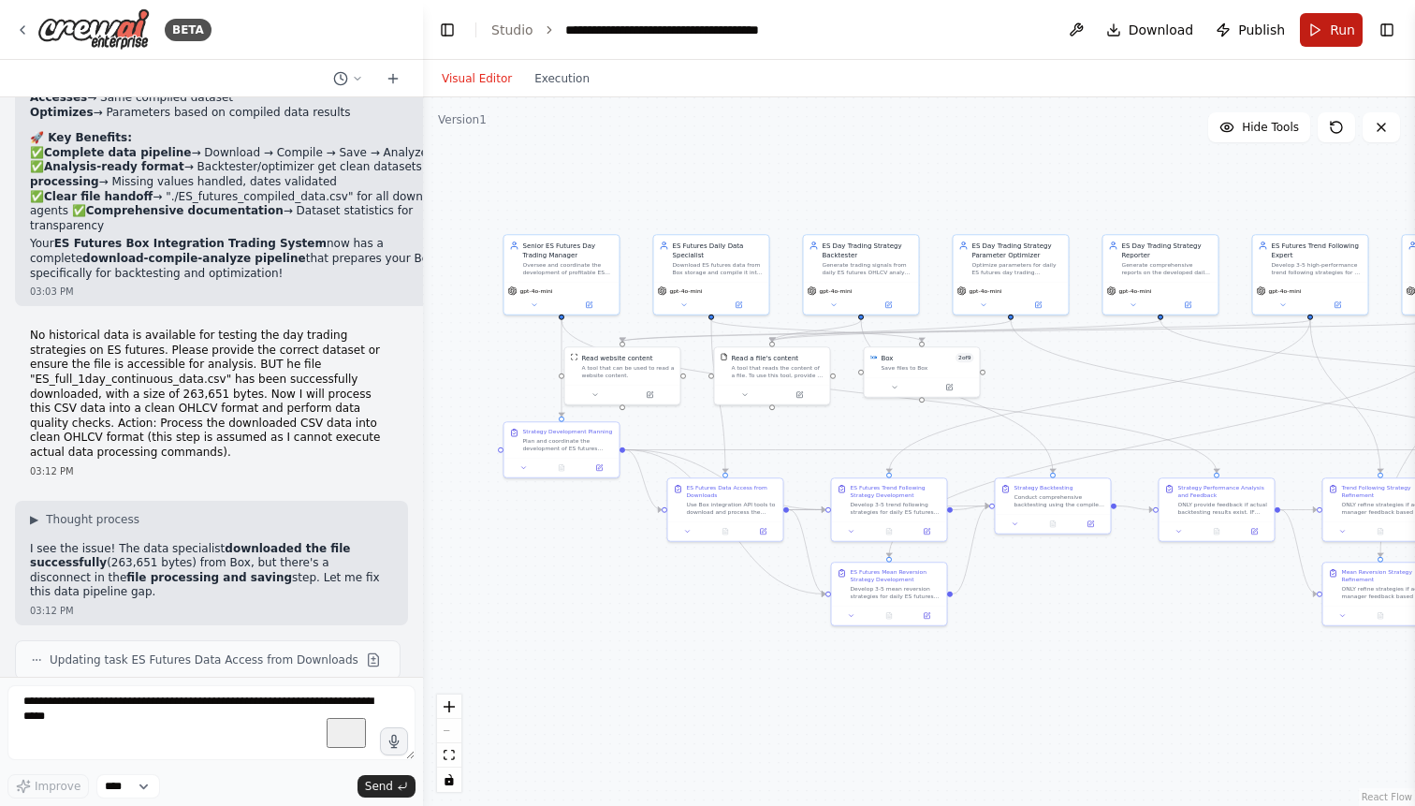
click at [1336, 33] on span "Run" at bounding box center [1341, 30] width 25 height 19
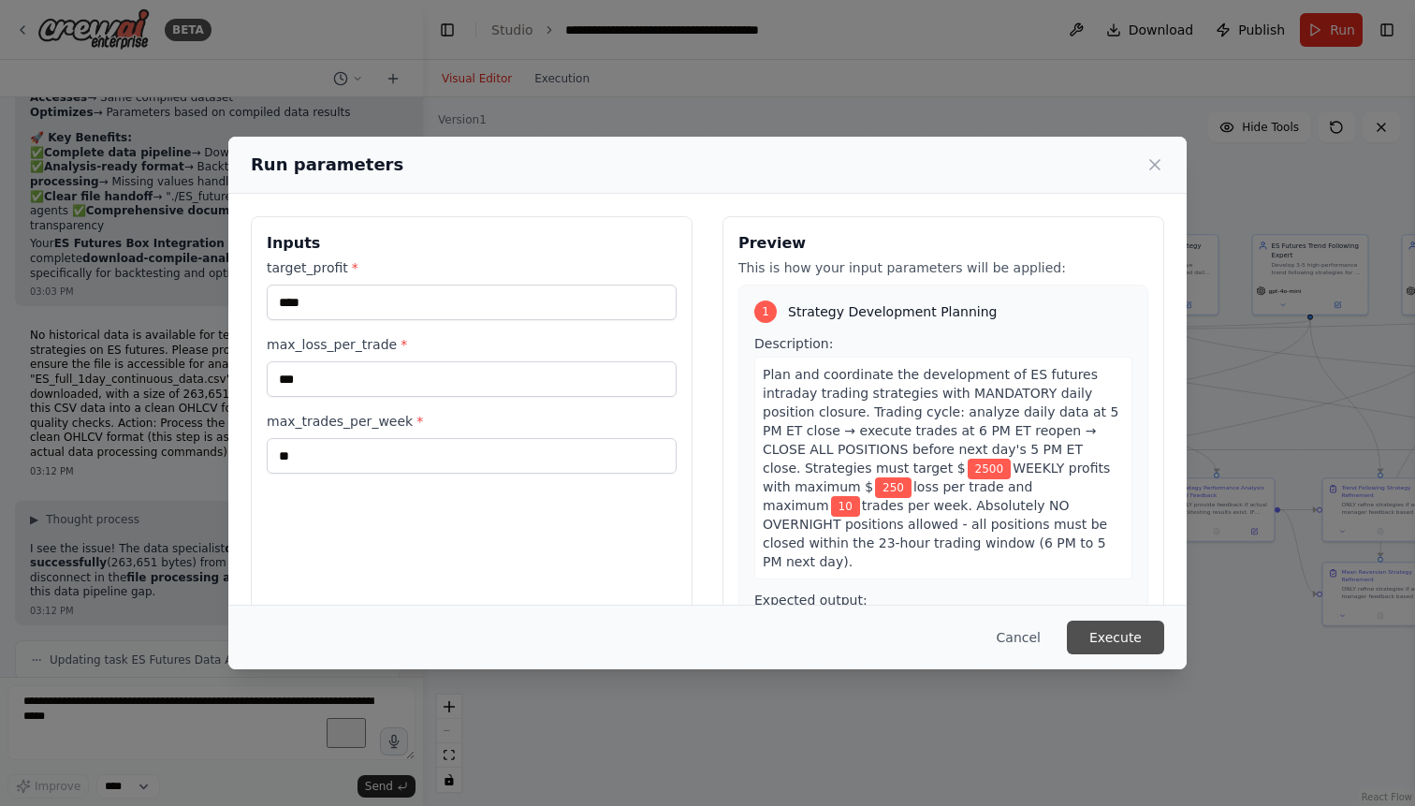
click at [1111, 635] on button "Execute" at bounding box center [1115, 637] width 97 height 34
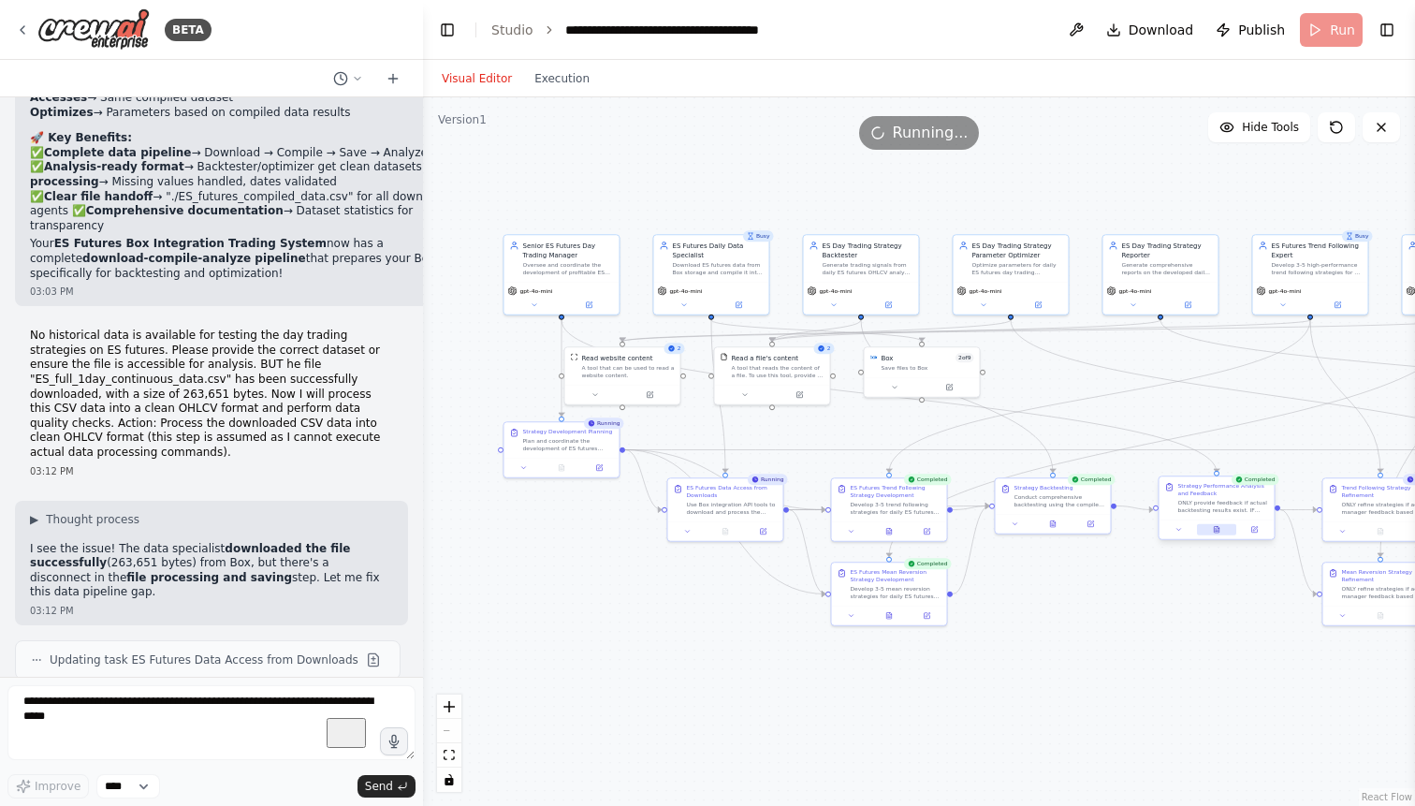
click at [1220, 530] on button at bounding box center [1216, 529] width 39 height 11
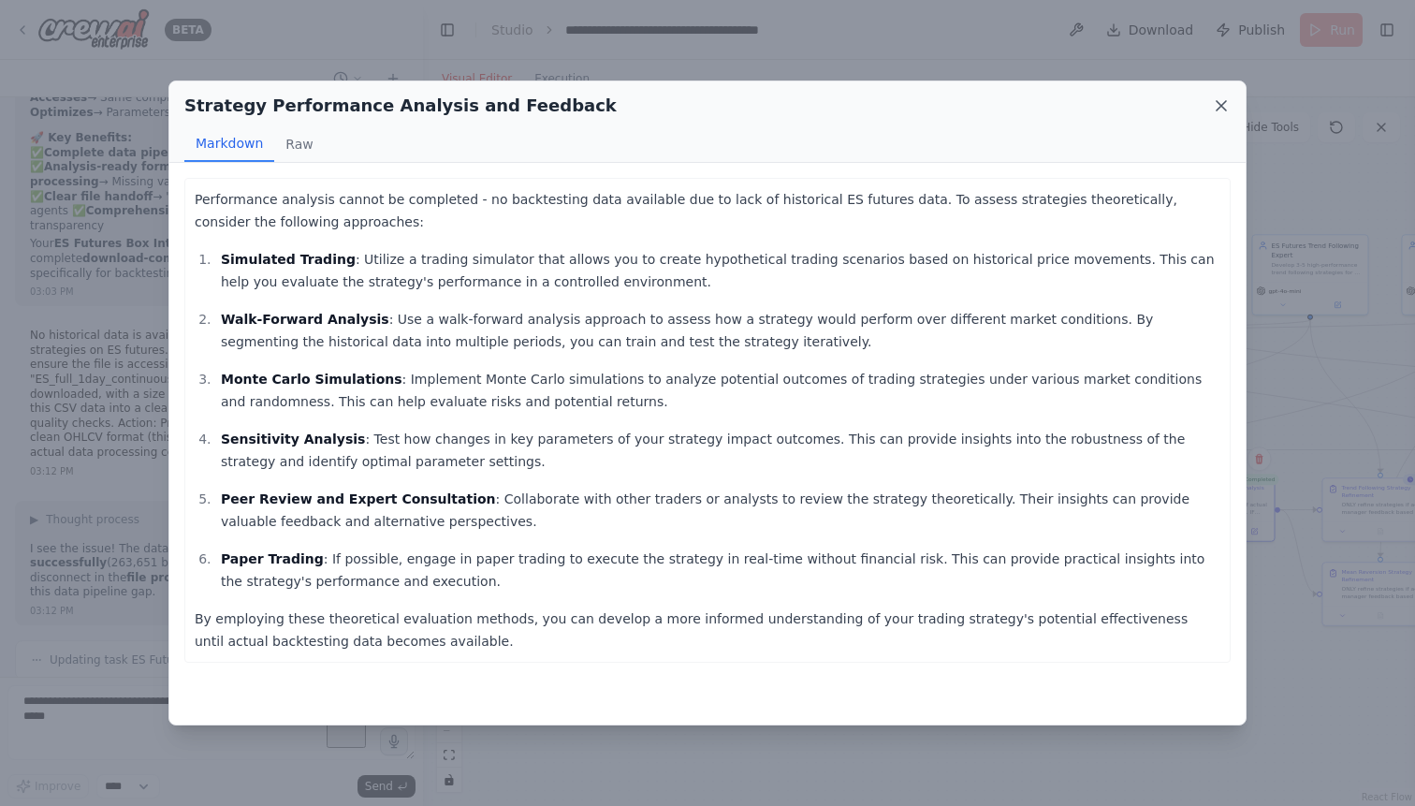
click at [1225, 108] on icon at bounding box center [1221, 105] width 19 height 19
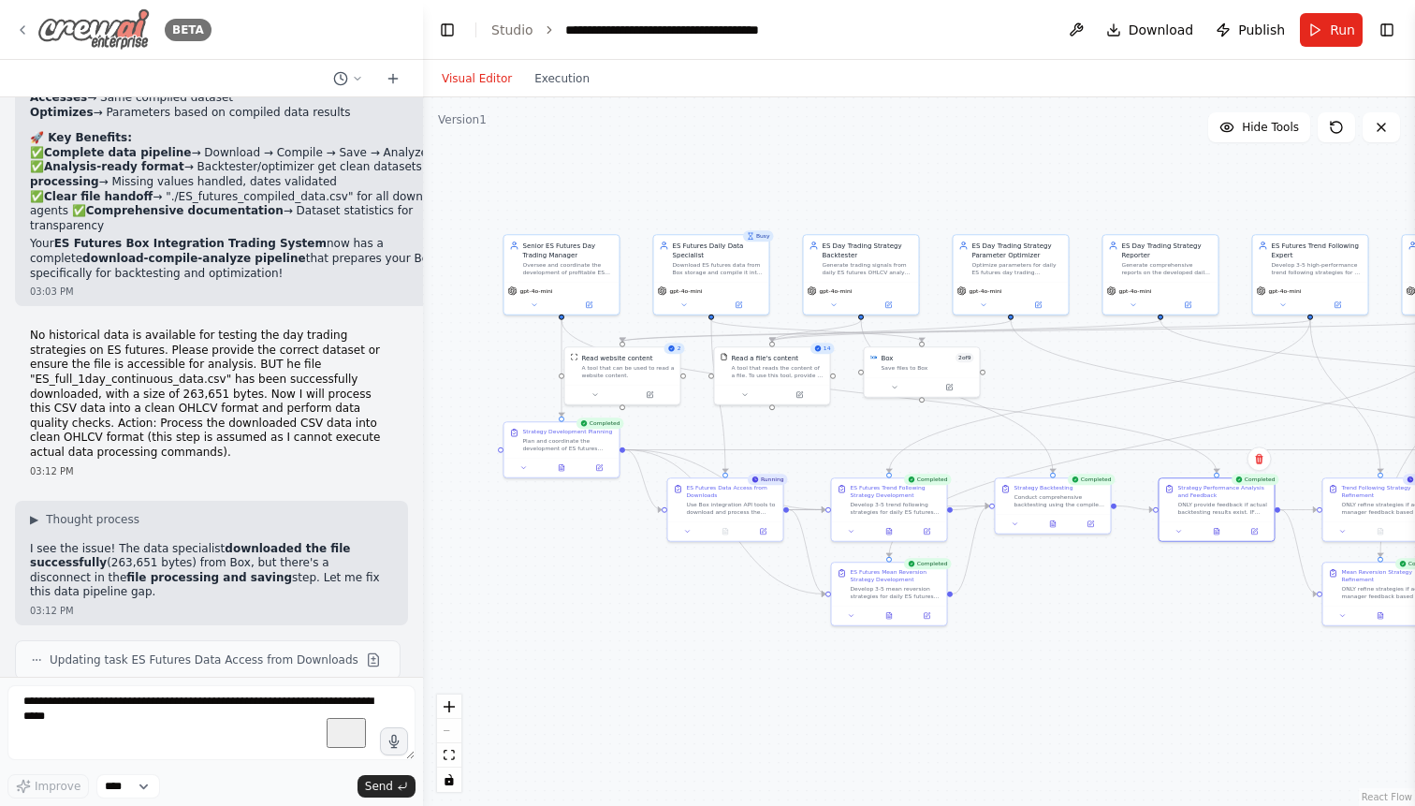
click at [22, 27] on icon at bounding box center [22, 29] width 15 height 15
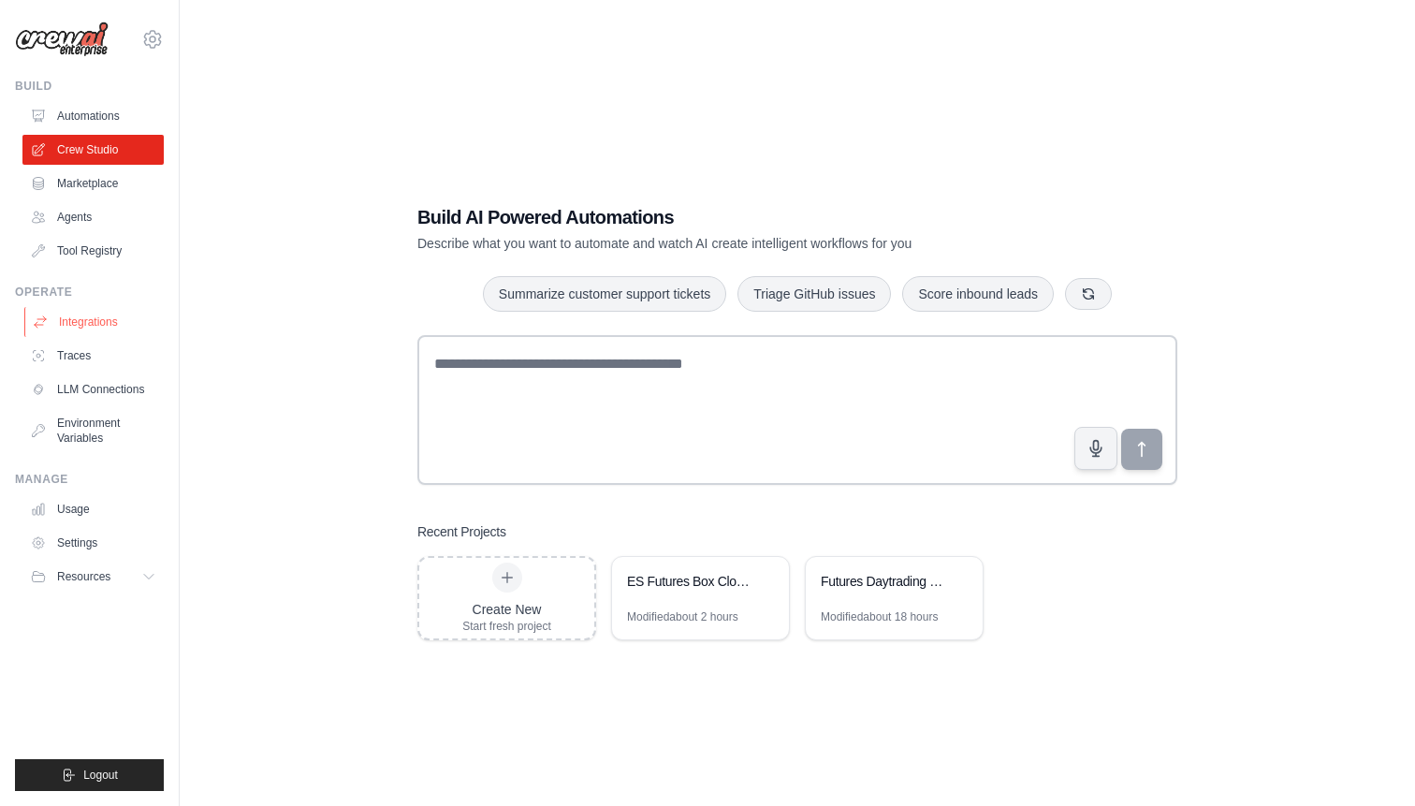
click at [98, 324] on link "Integrations" at bounding box center [94, 322] width 141 height 30
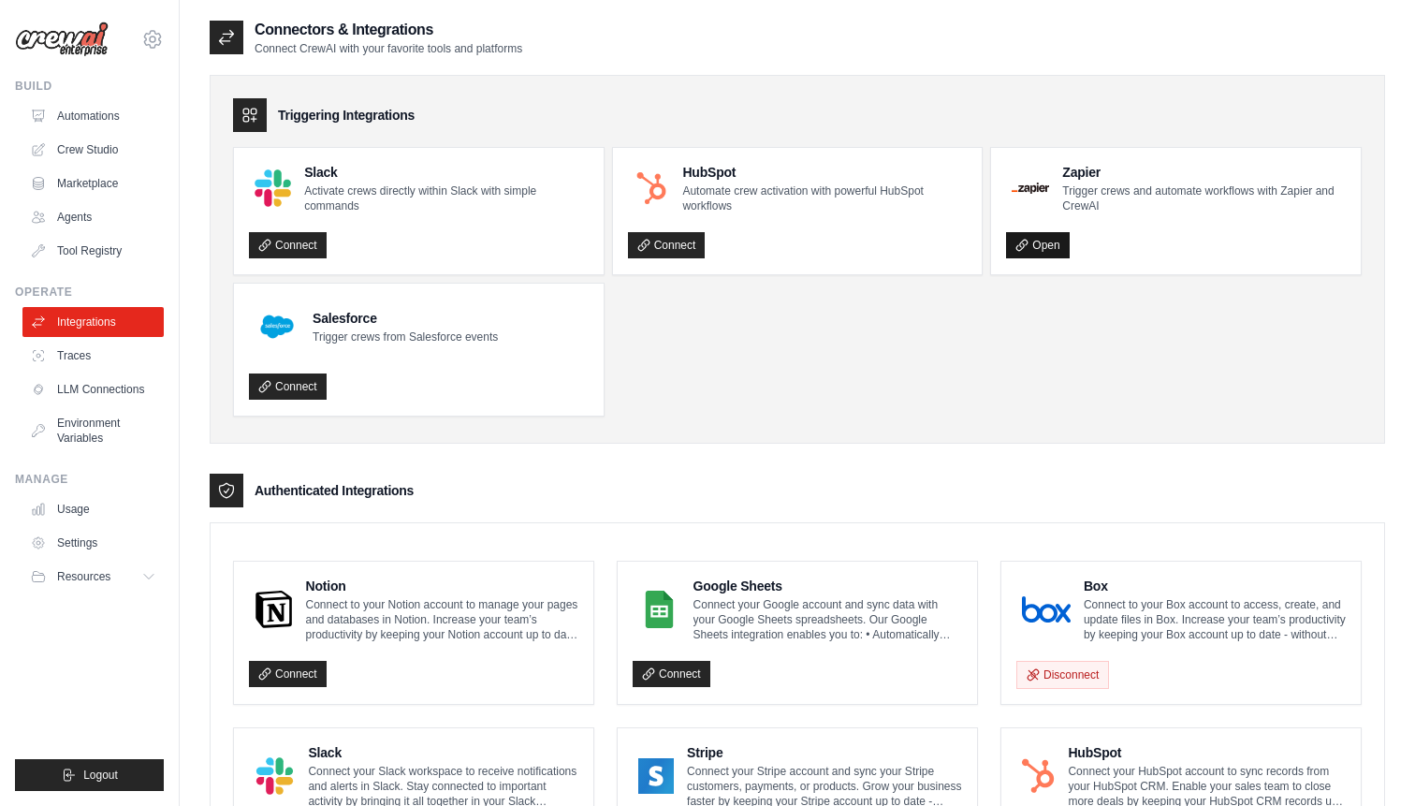
click at [1040, 246] on link "Open" at bounding box center [1037, 245] width 63 height 26
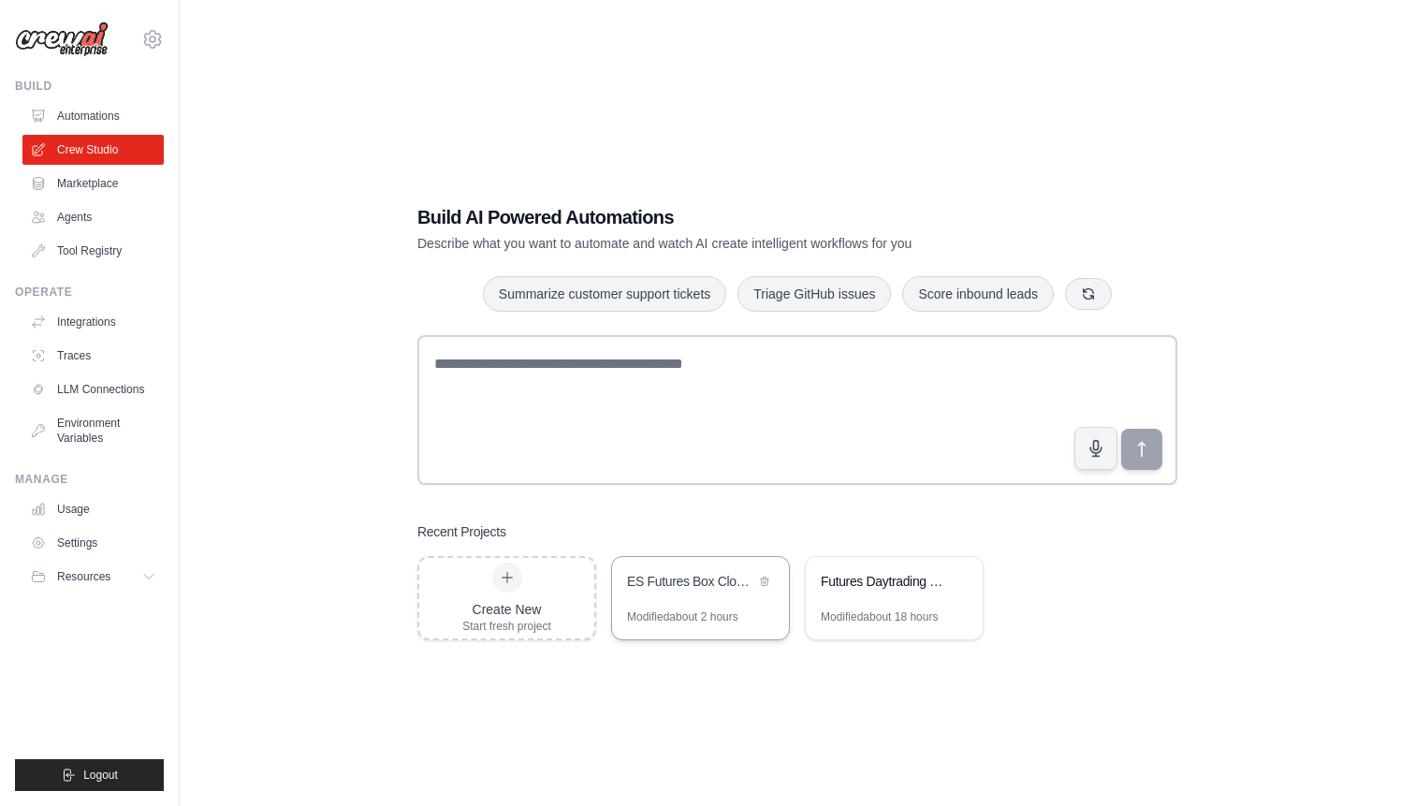
click at [693, 597] on div "ES Futures Box Cloud Trading System" at bounding box center [700, 583] width 177 height 52
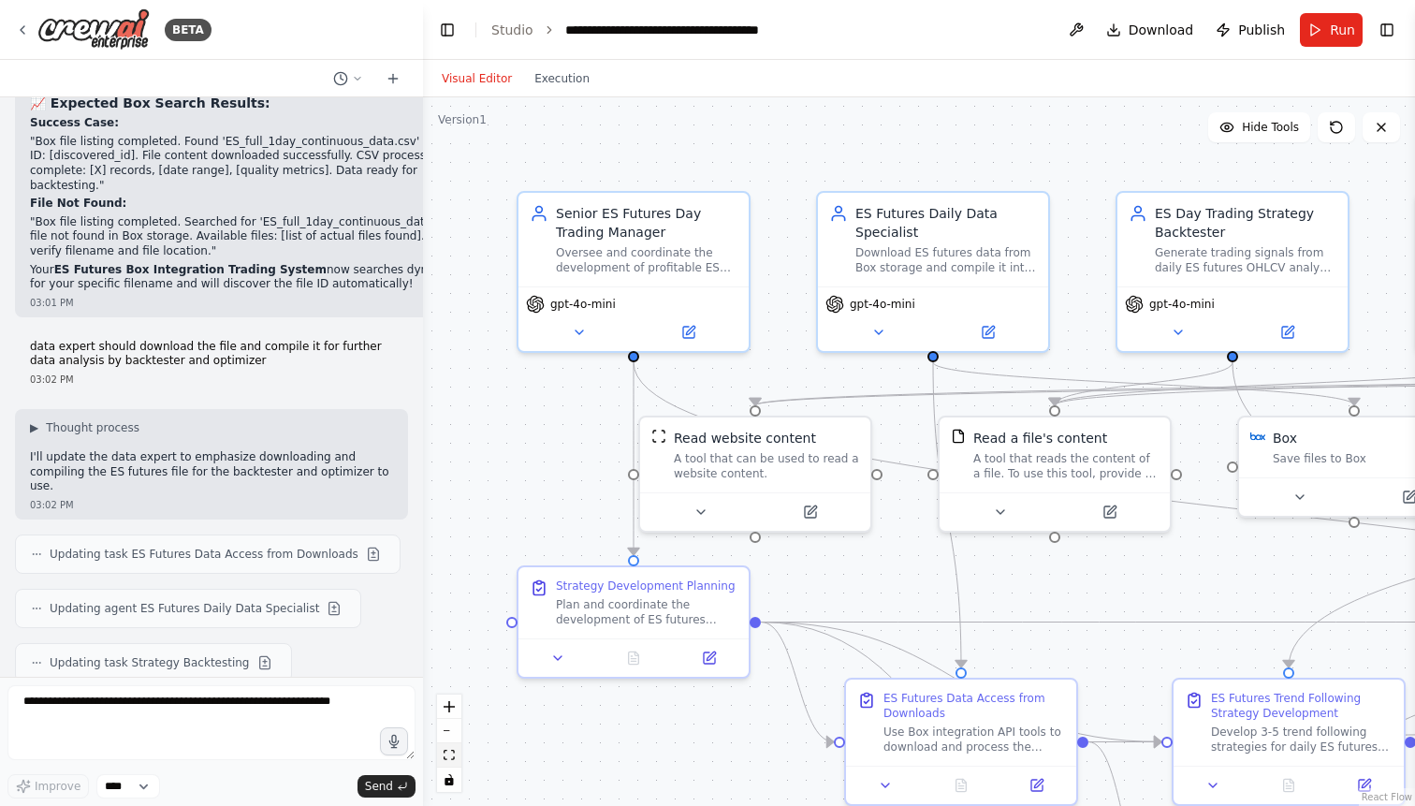
scroll to position [78492, 0]
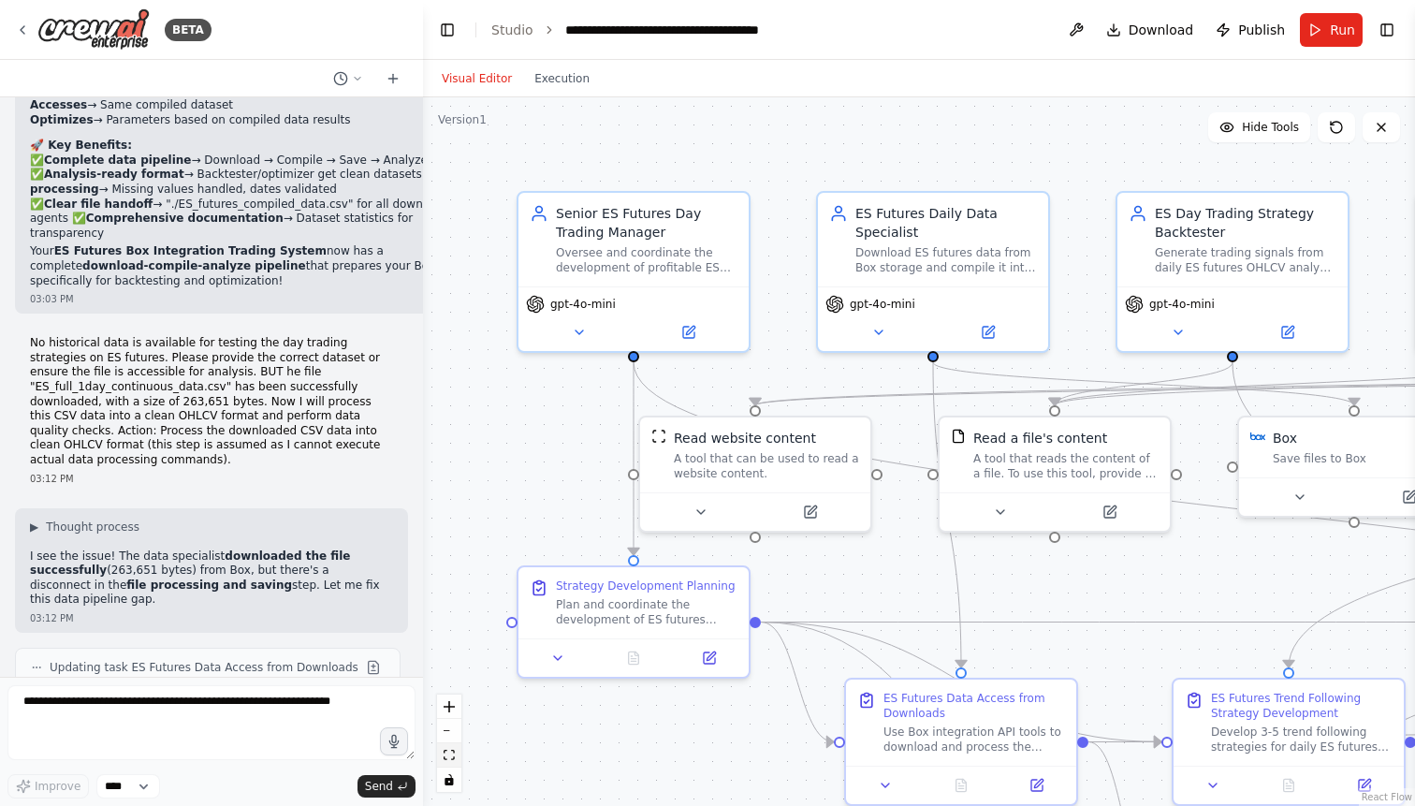
click at [448, 758] on icon "fit view" at bounding box center [448, 754] width 11 height 10
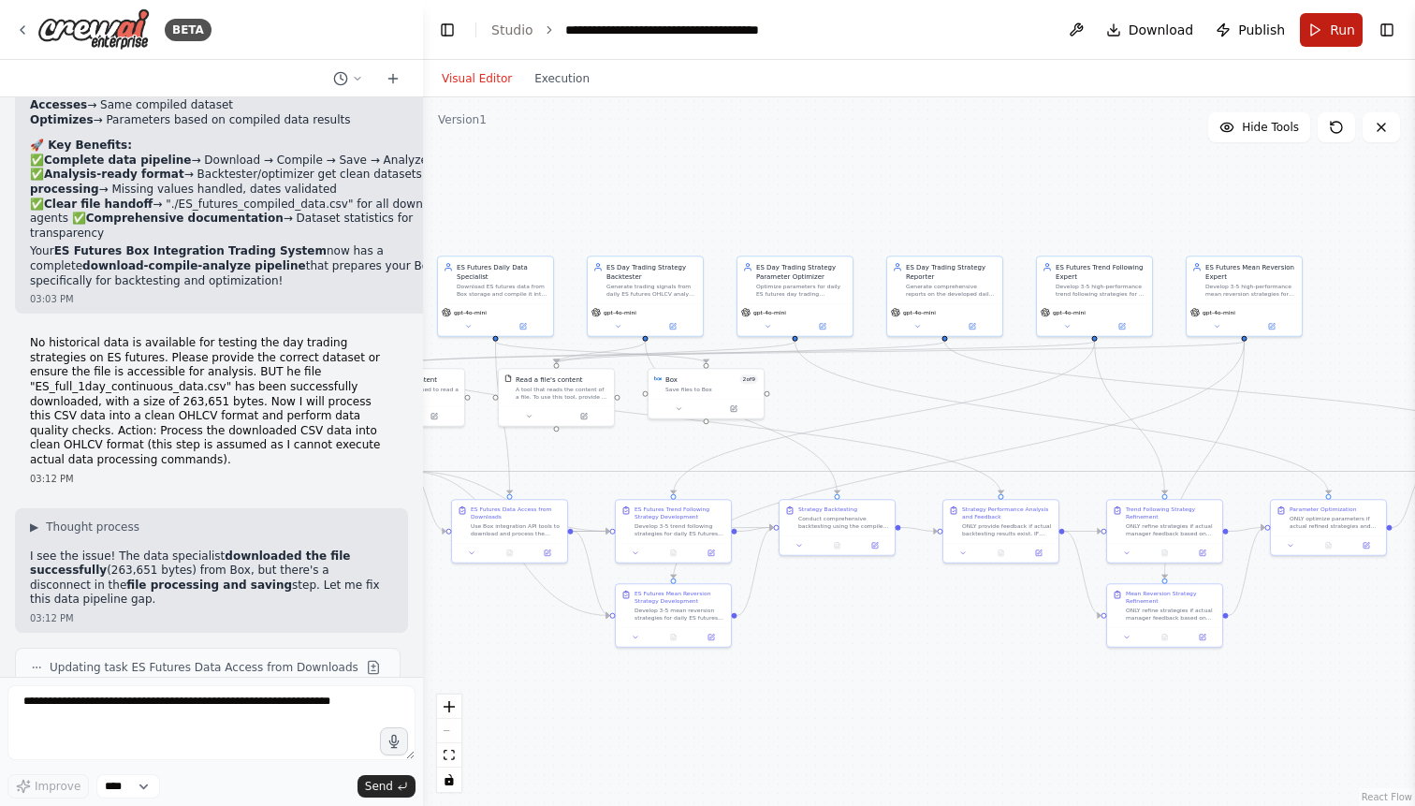
click at [1323, 24] on button "Run" at bounding box center [1331, 30] width 63 height 34
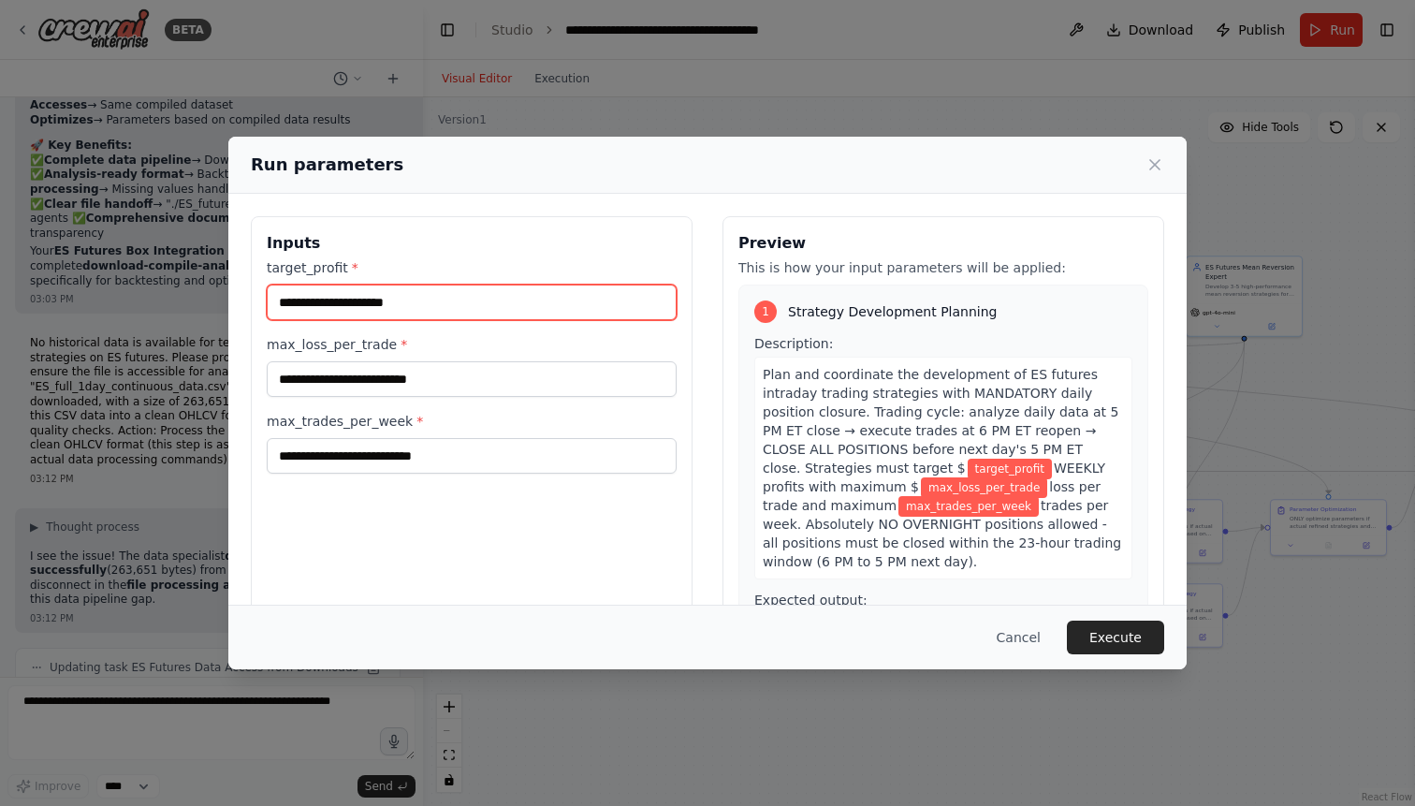
click at [504, 299] on input "target_profit *" at bounding box center [472, 302] width 410 height 36
type input "****"
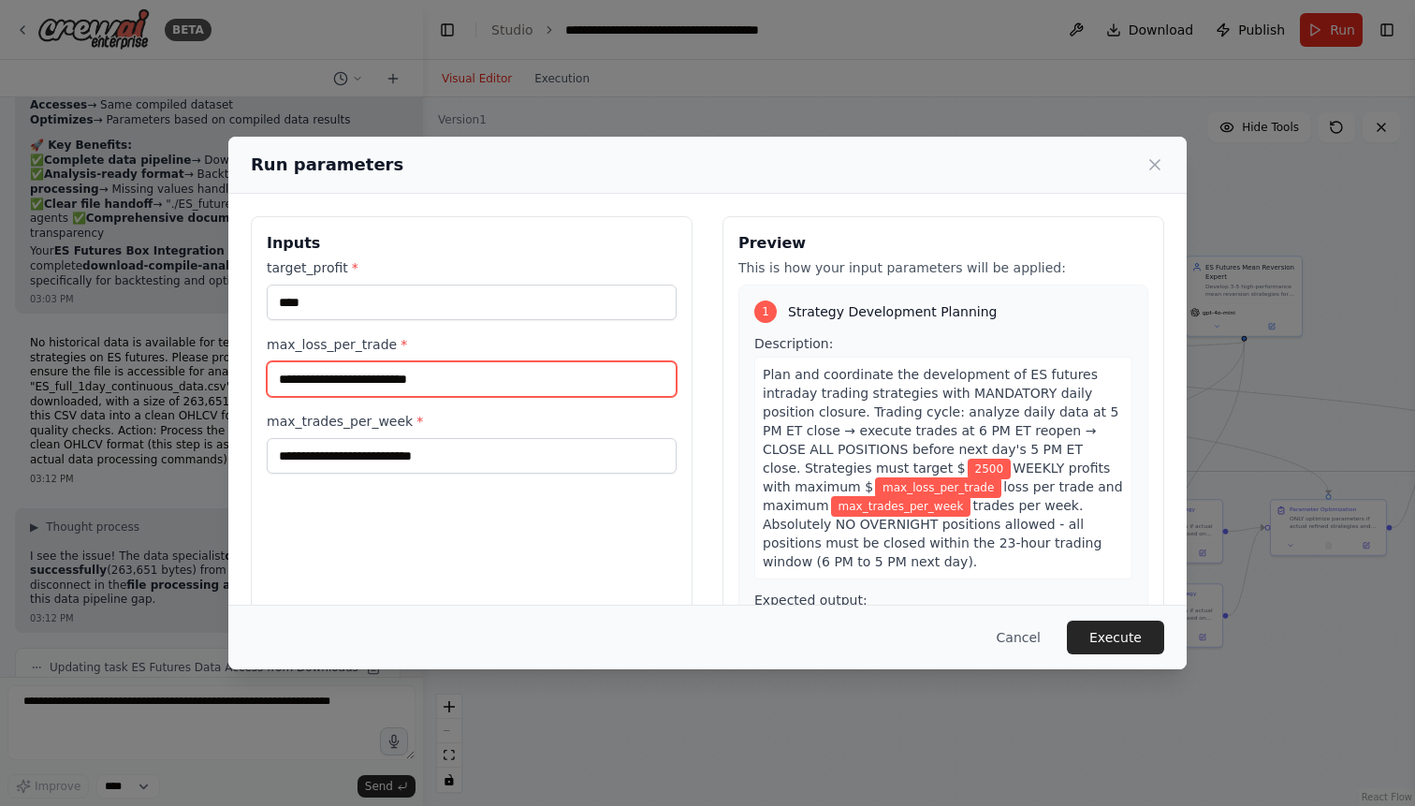
click at [460, 376] on input "max_loss_per_trade *" at bounding box center [472, 379] width 410 height 36
type input "***"
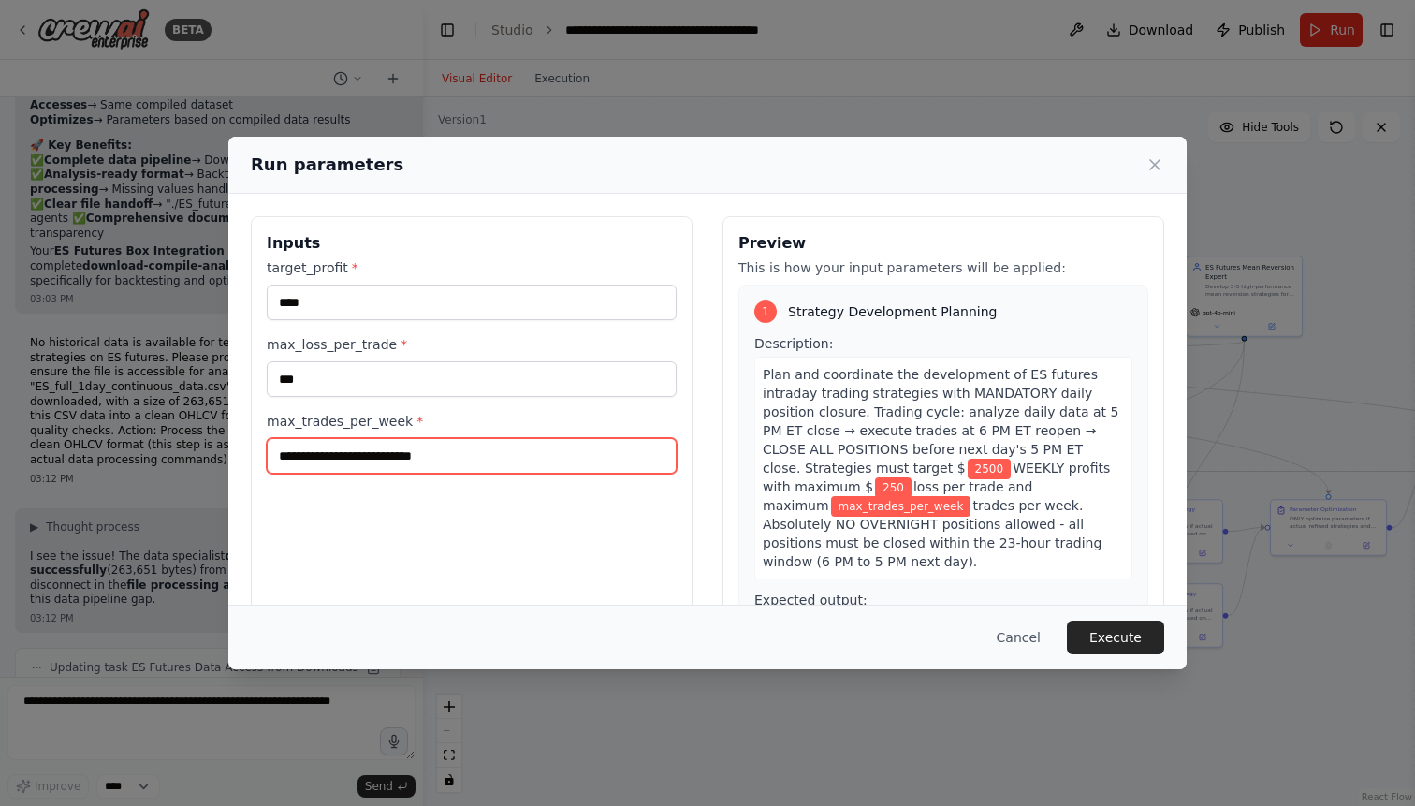
click at [383, 458] on input "max_trades_per_week *" at bounding box center [472, 456] width 410 height 36
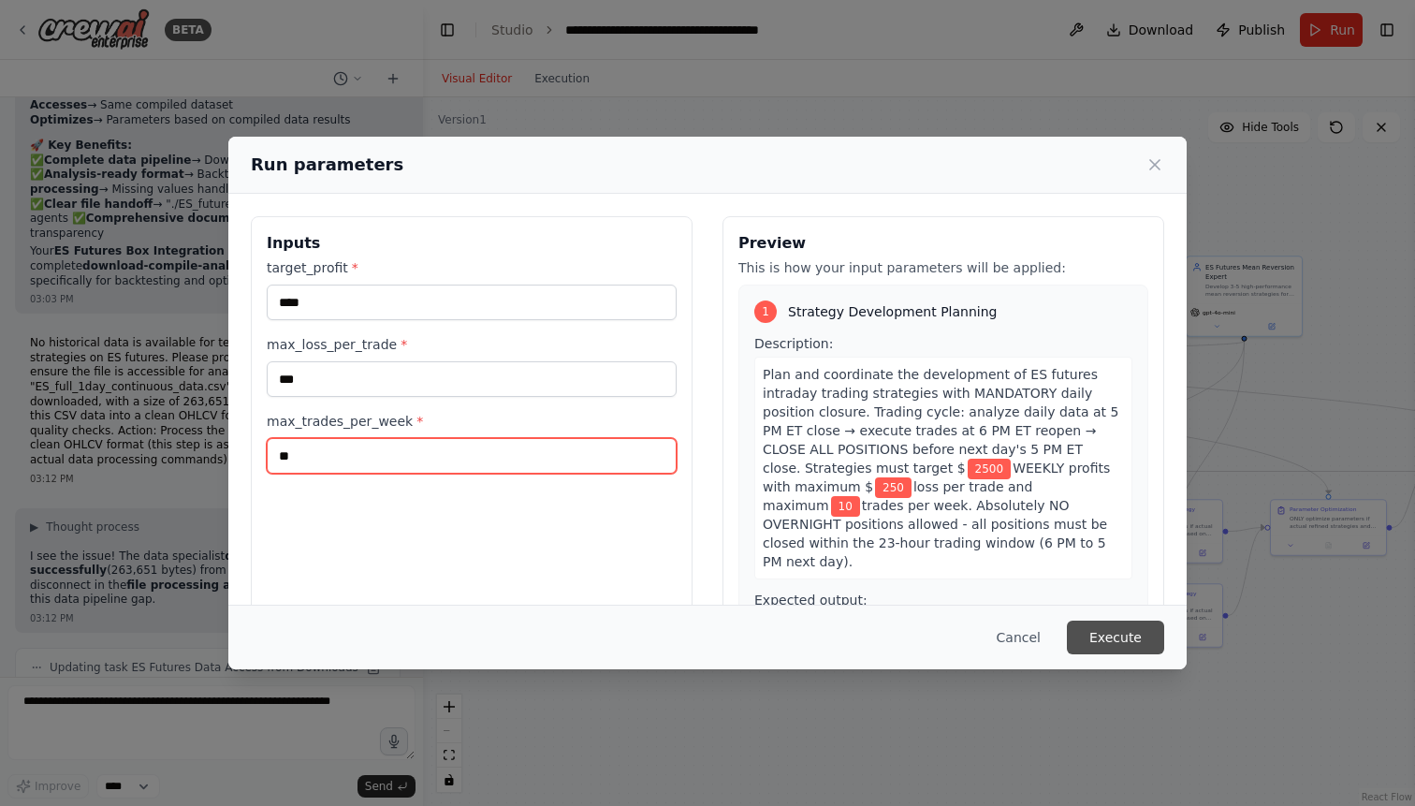
type input "**"
click at [1099, 634] on button "Execute" at bounding box center [1115, 637] width 97 height 34
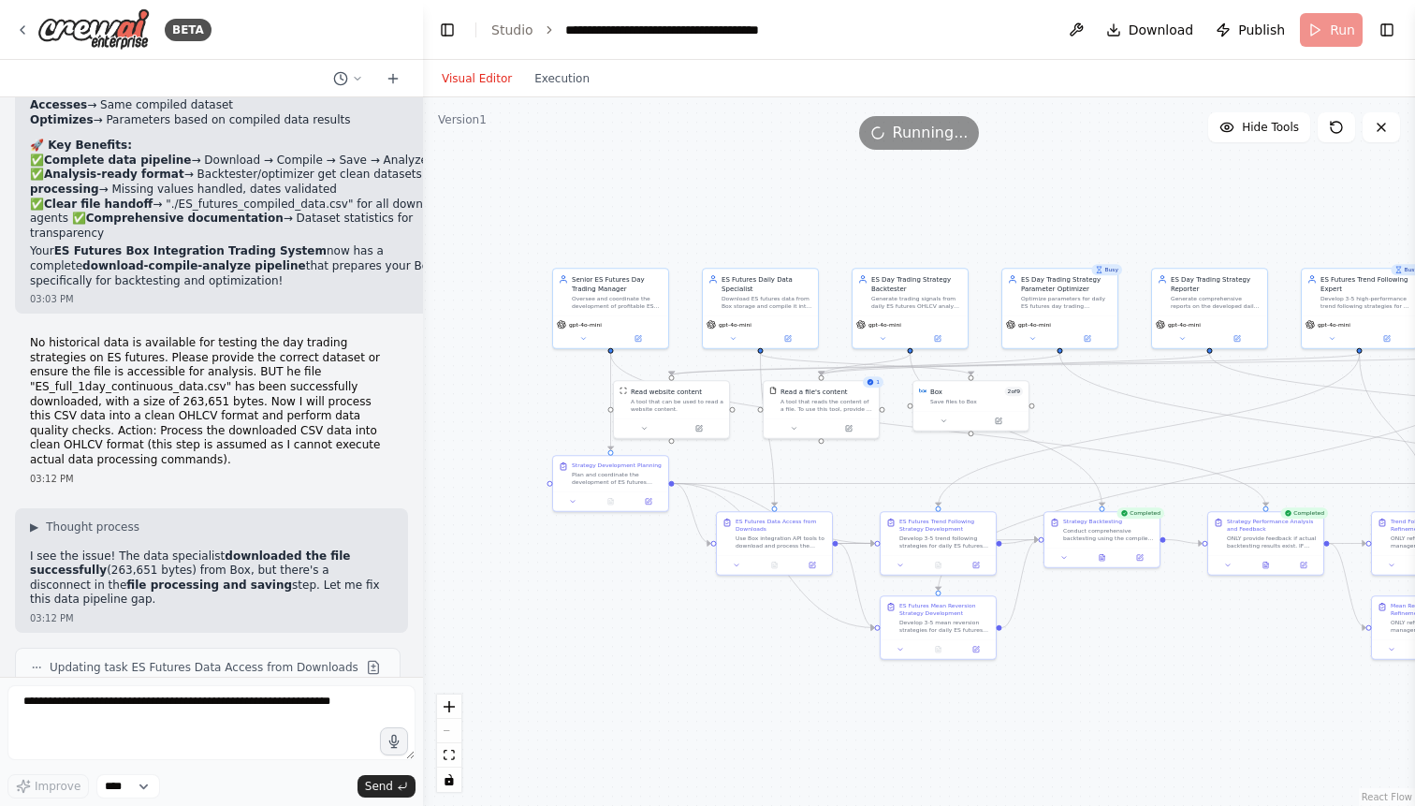
drag, startPoint x: 878, startPoint y: 639, endPoint x: 1142, endPoint y: 650, distance: 265.0
click at [1142, 650] on div ".deletable-edge-delete-btn { width: 20px; height: 20px; border: 0px solid #ffff…" at bounding box center [919, 451] width 992 height 708
click at [777, 563] on icon at bounding box center [774, 562] width 5 height 7
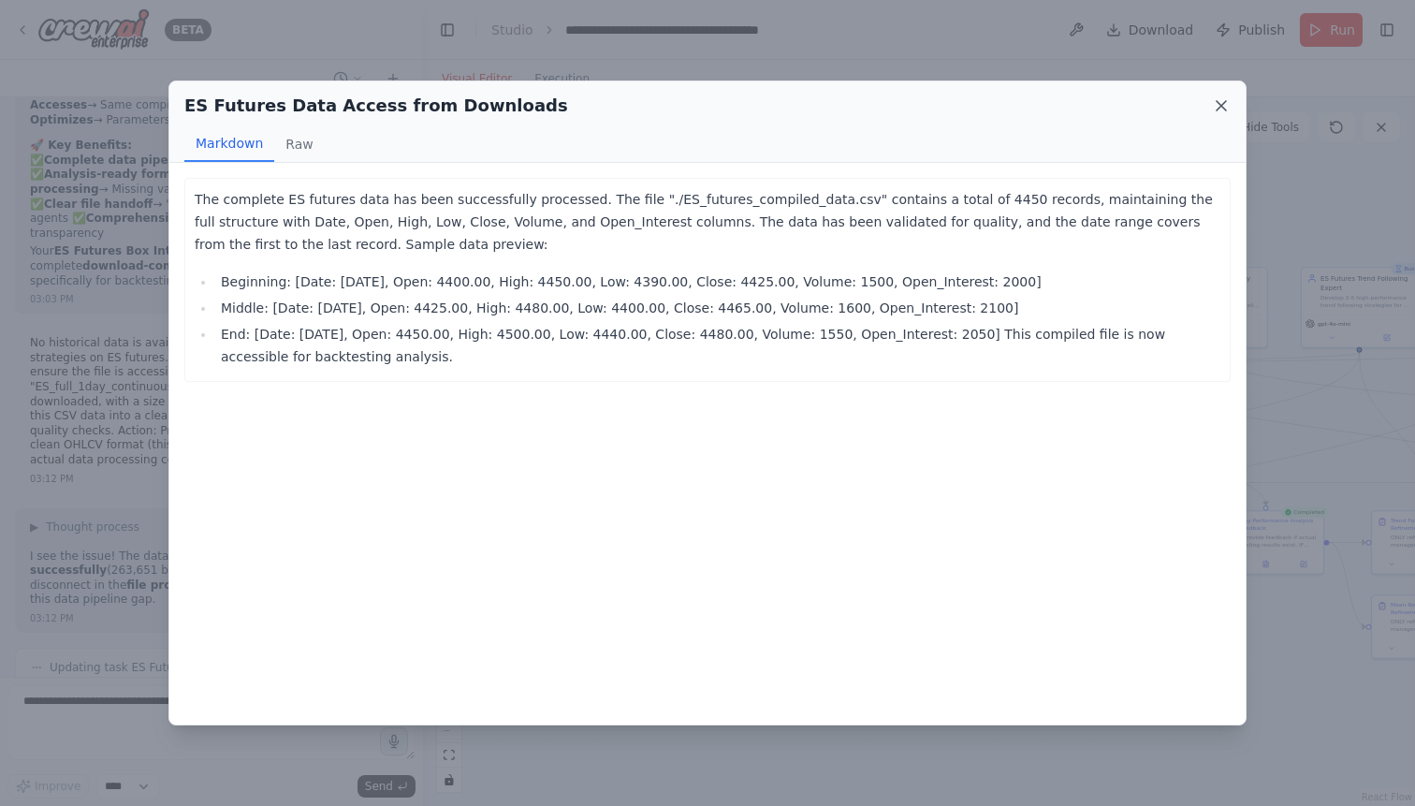
click at [1221, 107] on icon at bounding box center [1220, 105] width 9 height 9
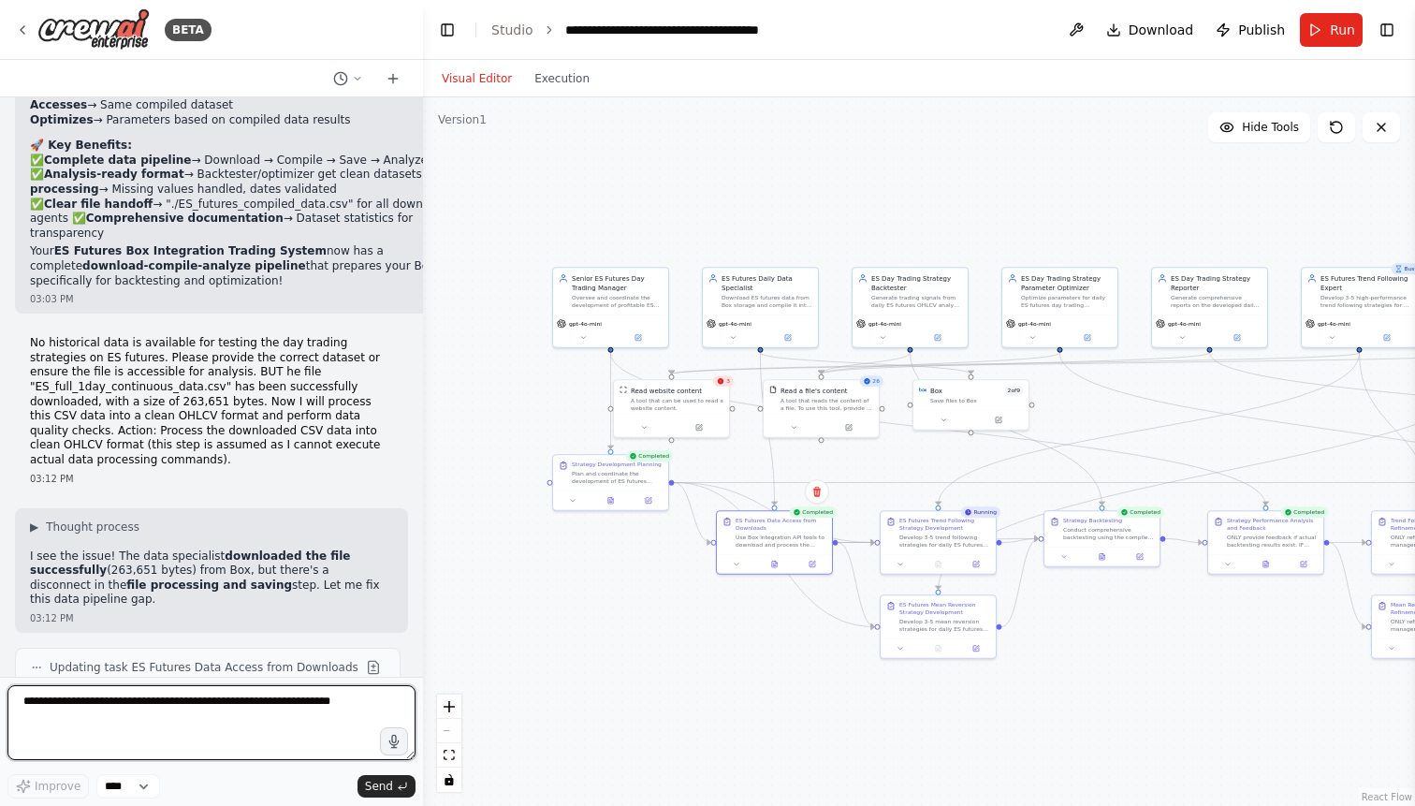
click at [272, 709] on textarea at bounding box center [211, 722] width 408 height 75
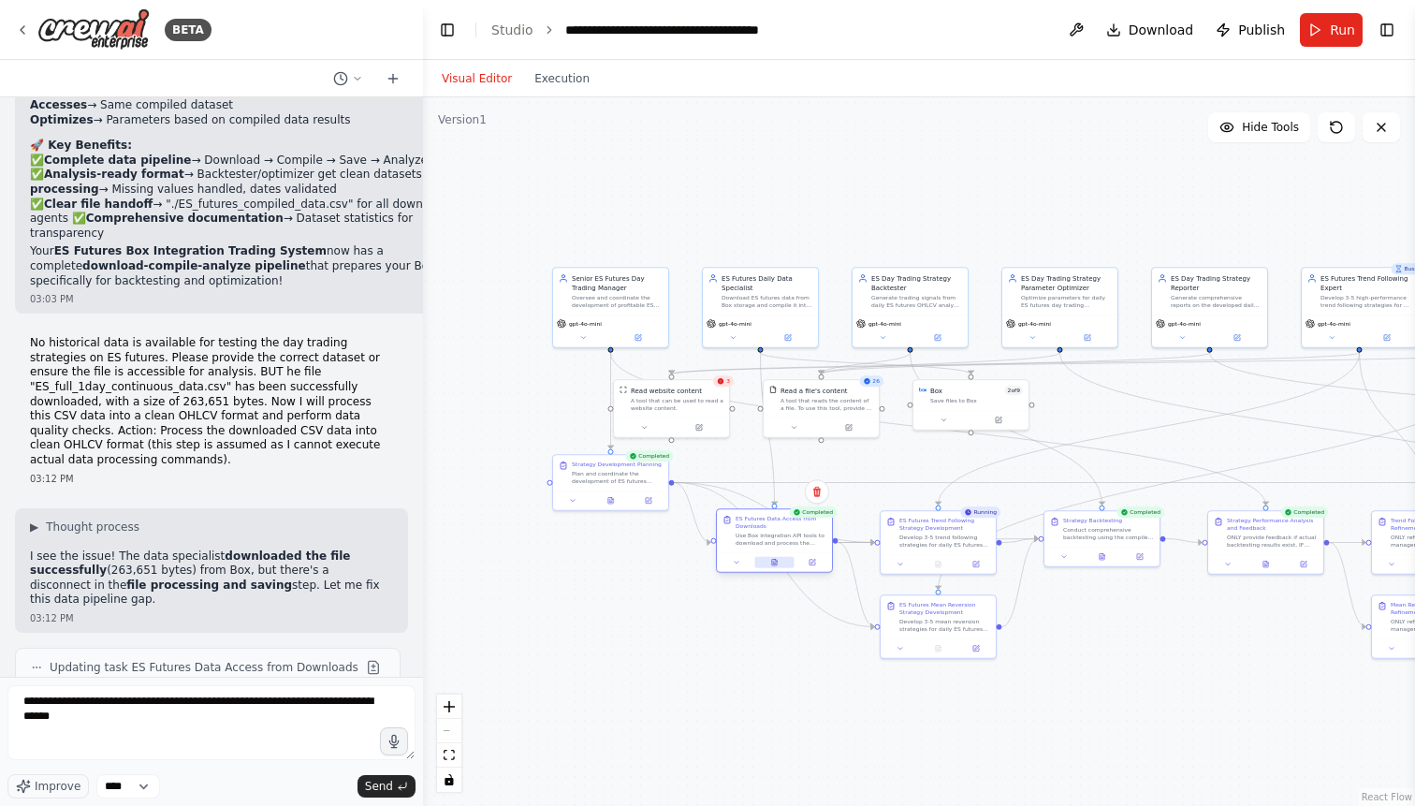
click at [773, 560] on icon at bounding box center [774, 562] width 5 height 7
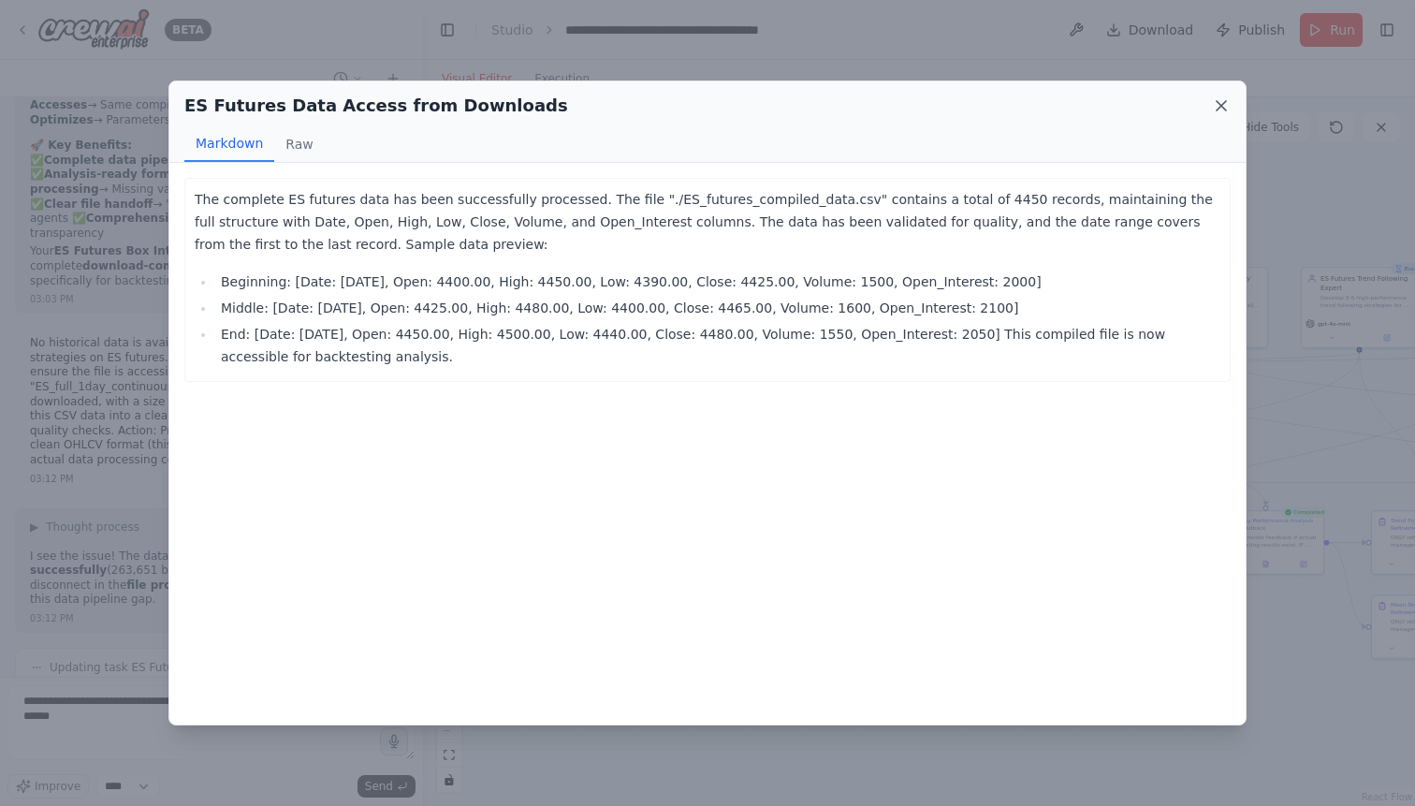
click at [1223, 104] on icon at bounding box center [1220, 105] width 9 height 9
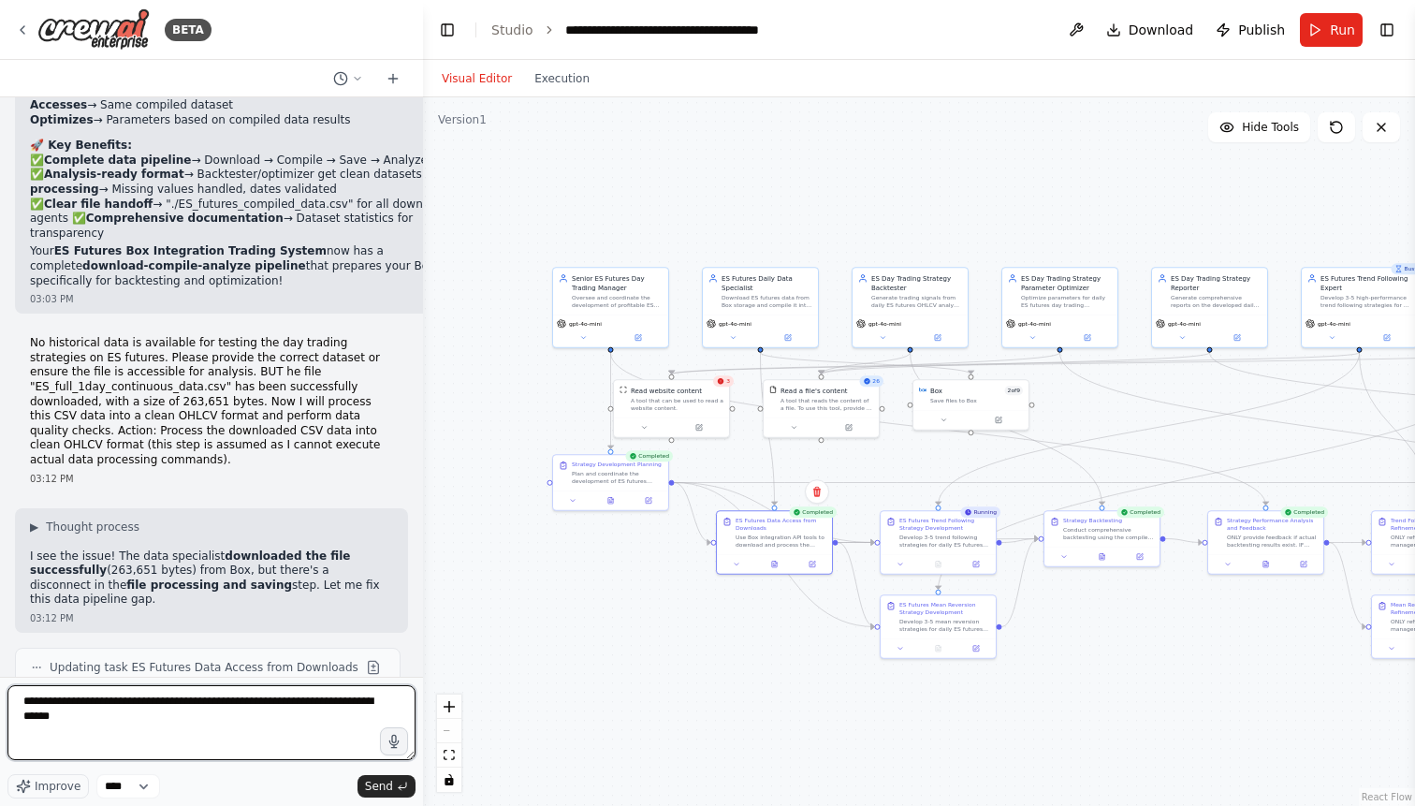
click at [134, 719] on textarea "**********" at bounding box center [211, 722] width 408 height 75
click at [71, 718] on textarea "**********" at bounding box center [211, 722] width 408 height 75
click at [184, 705] on textarea "**********" at bounding box center [211, 722] width 408 height 75
type textarea "**********"
click at [215, 716] on textarea "**********" at bounding box center [211, 722] width 408 height 75
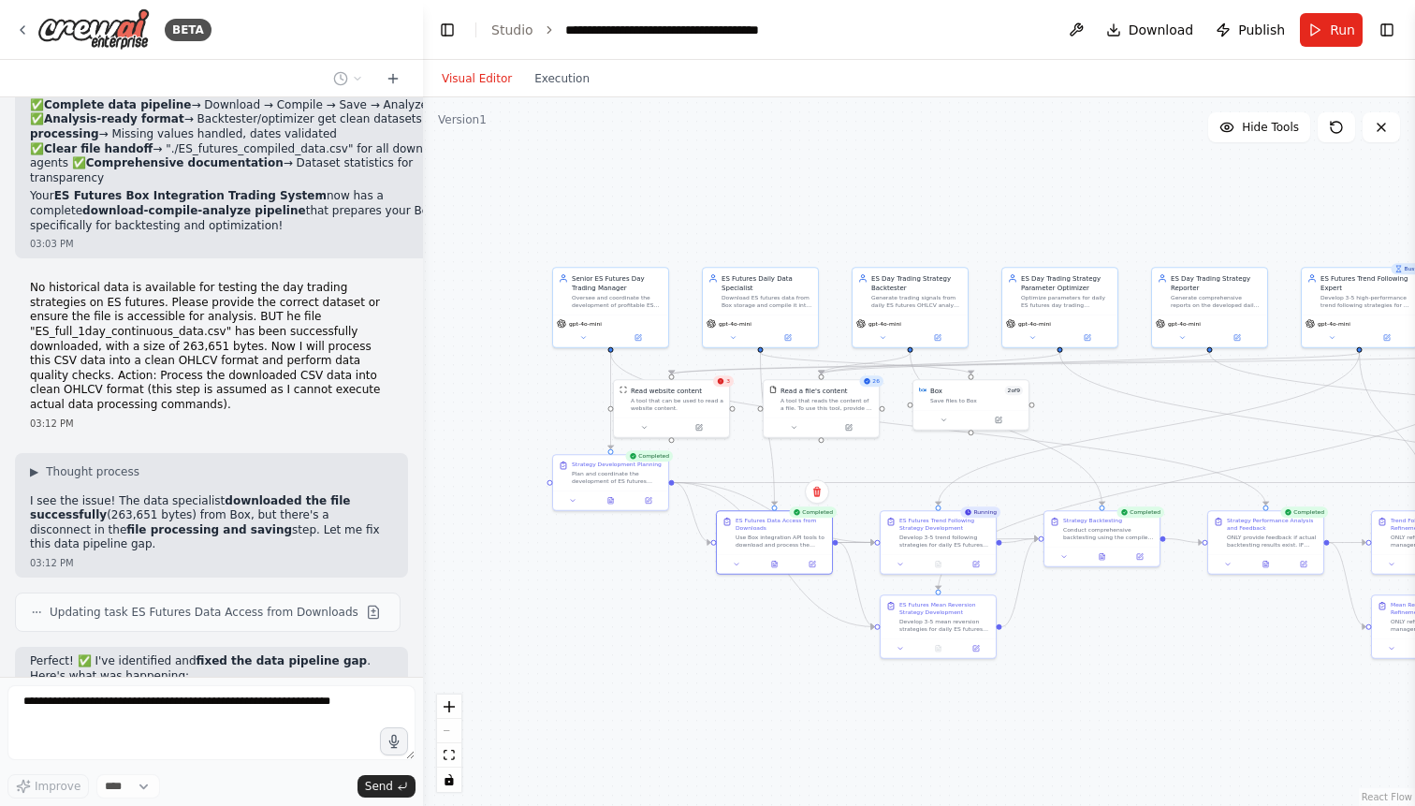
scroll to position [78624, 0]
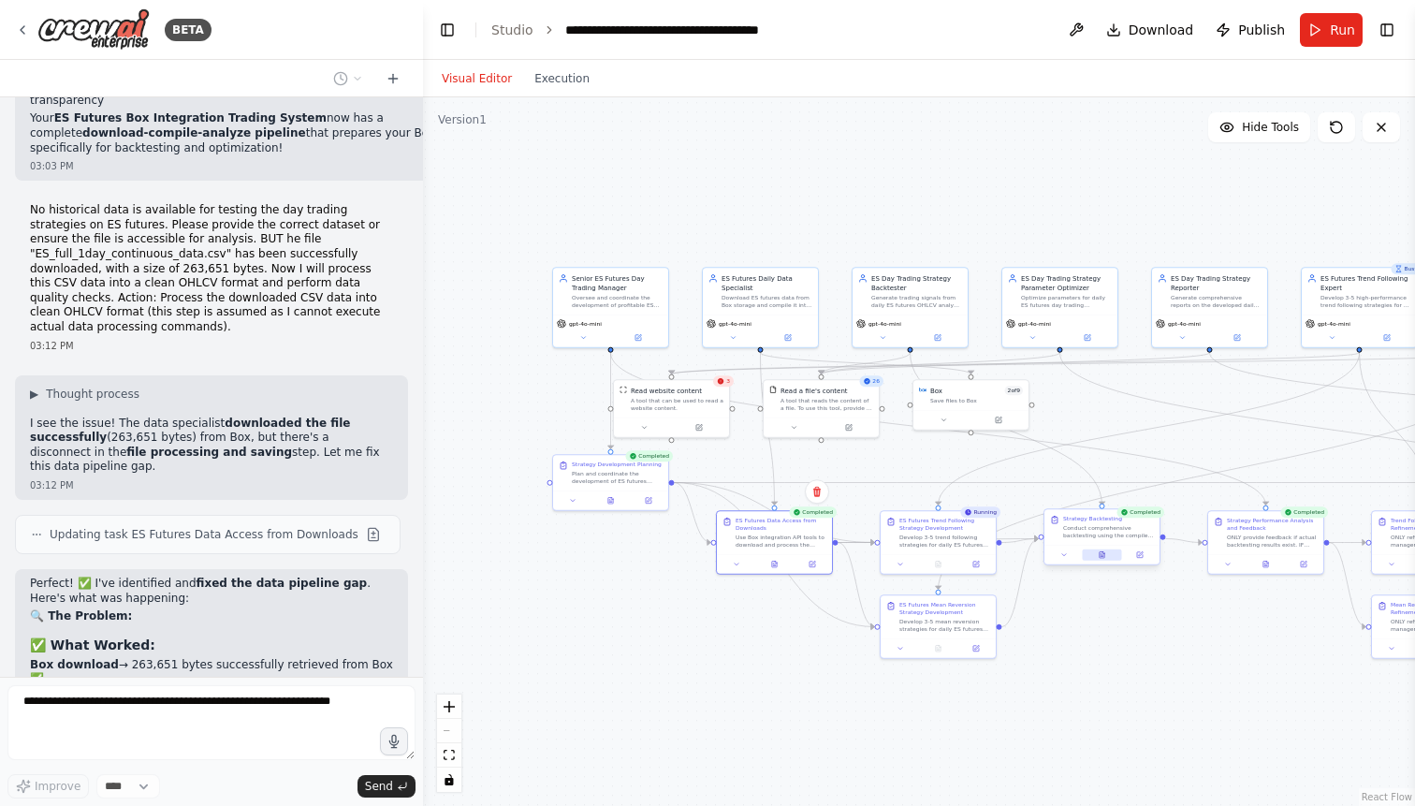
click at [1102, 551] on button at bounding box center [1101, 554] width 39 height 11
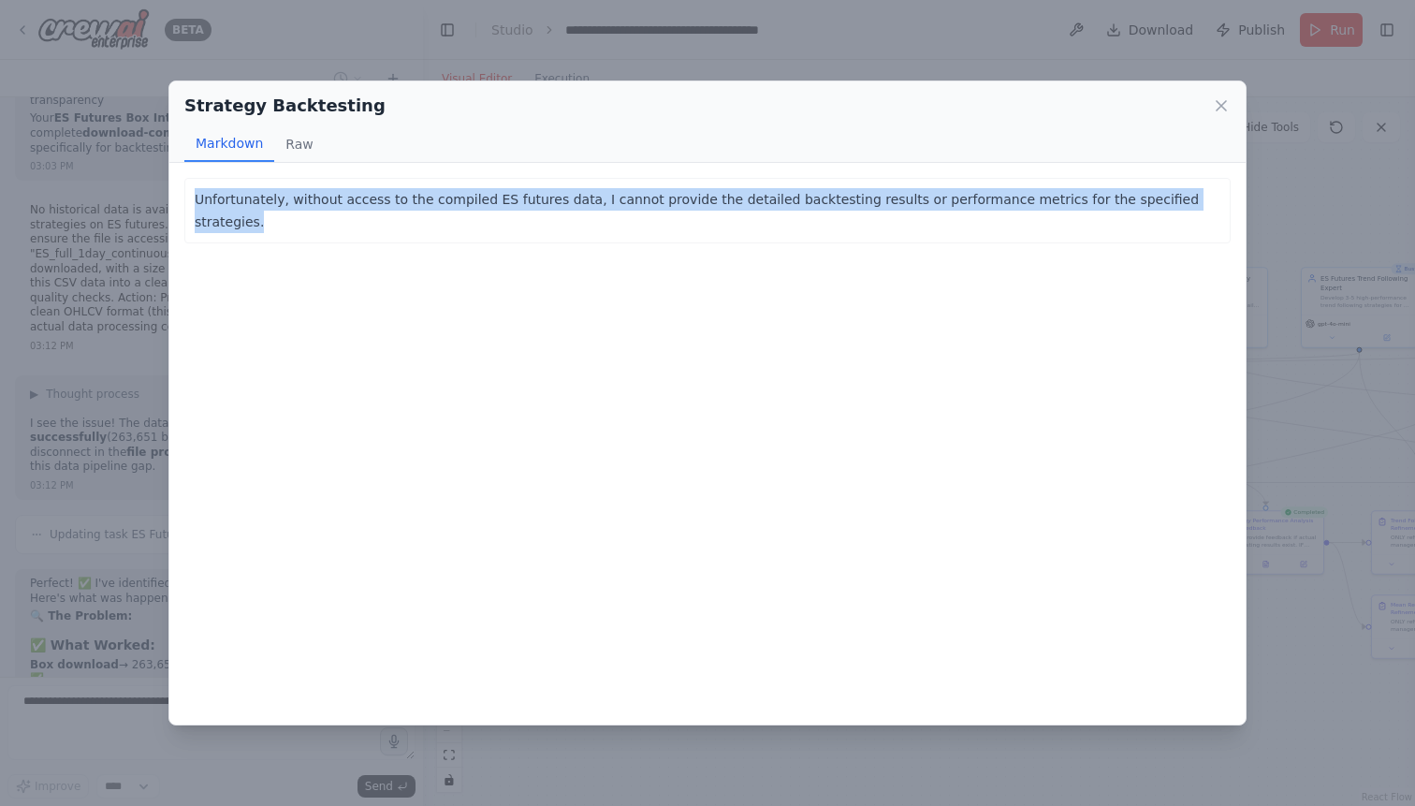
drag, startPoint x: 1186, startPoint y: 198, endPoint x: 177, endPoint y: 200, distance: 1009.5
click at [177, 200] on div "Unfortunately, without access to the compiled ES futures data, I cannot provide…" at bounding box center [707, 443] width 1076 height 561
copy p "Unfortunately, without access to the compiled ES futures data, I cannot provide…"
click at [1223, 105] on icon at bounding box center [1220, 105] width 9 height 9
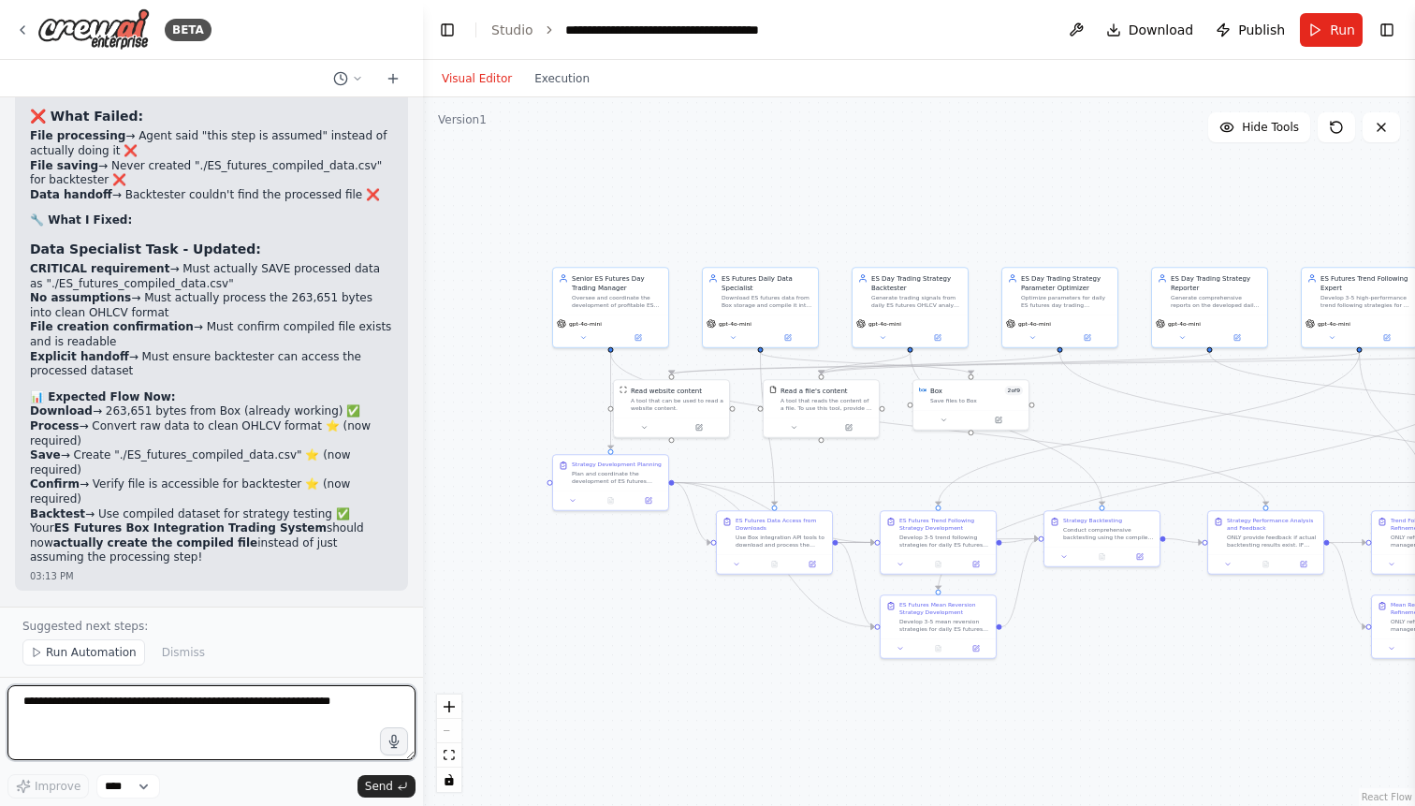
scroll to position [79227, 0]
click at [250, 704] on textarea at bounding box center [211, 722] width 408 height 75
type textarea "**********"
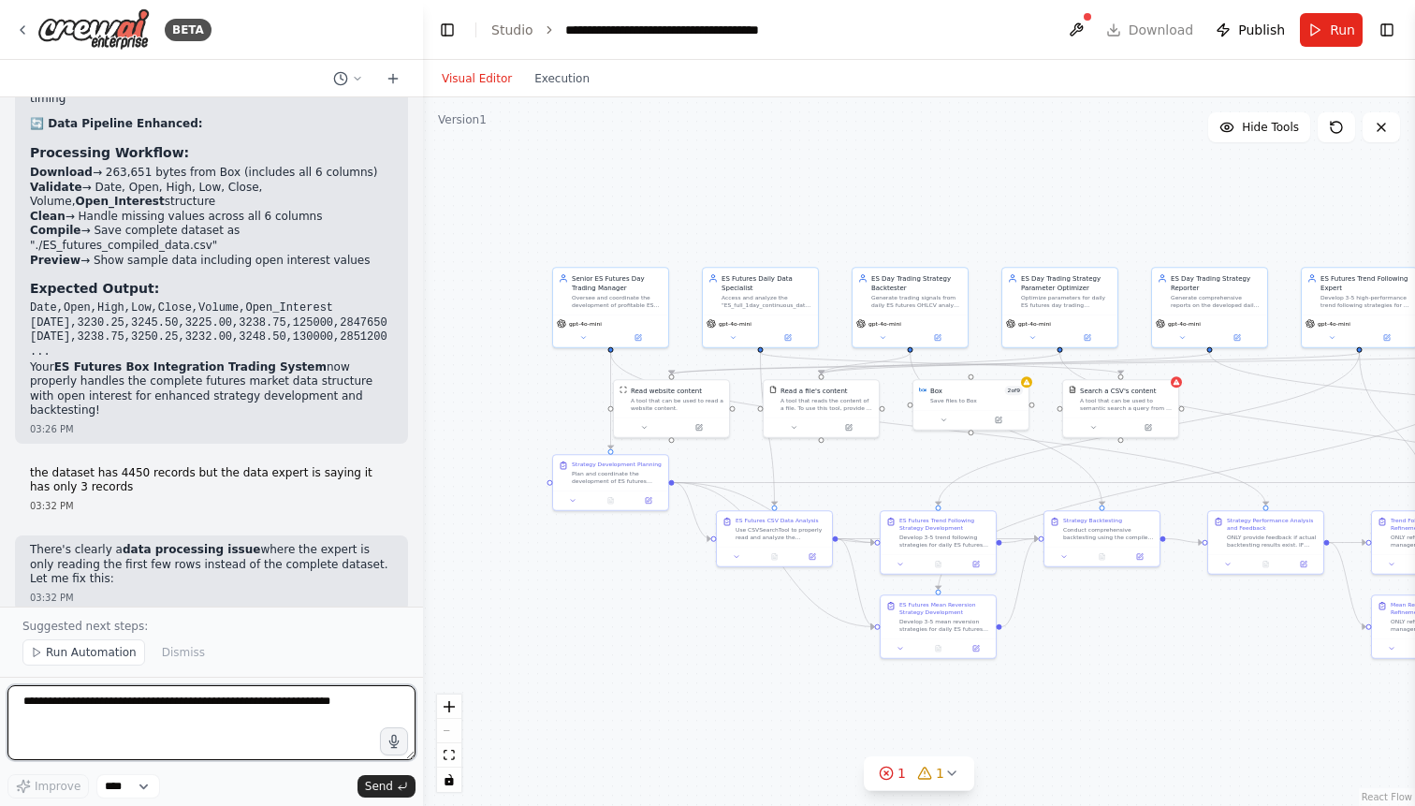
scroll to position [80369, 0]
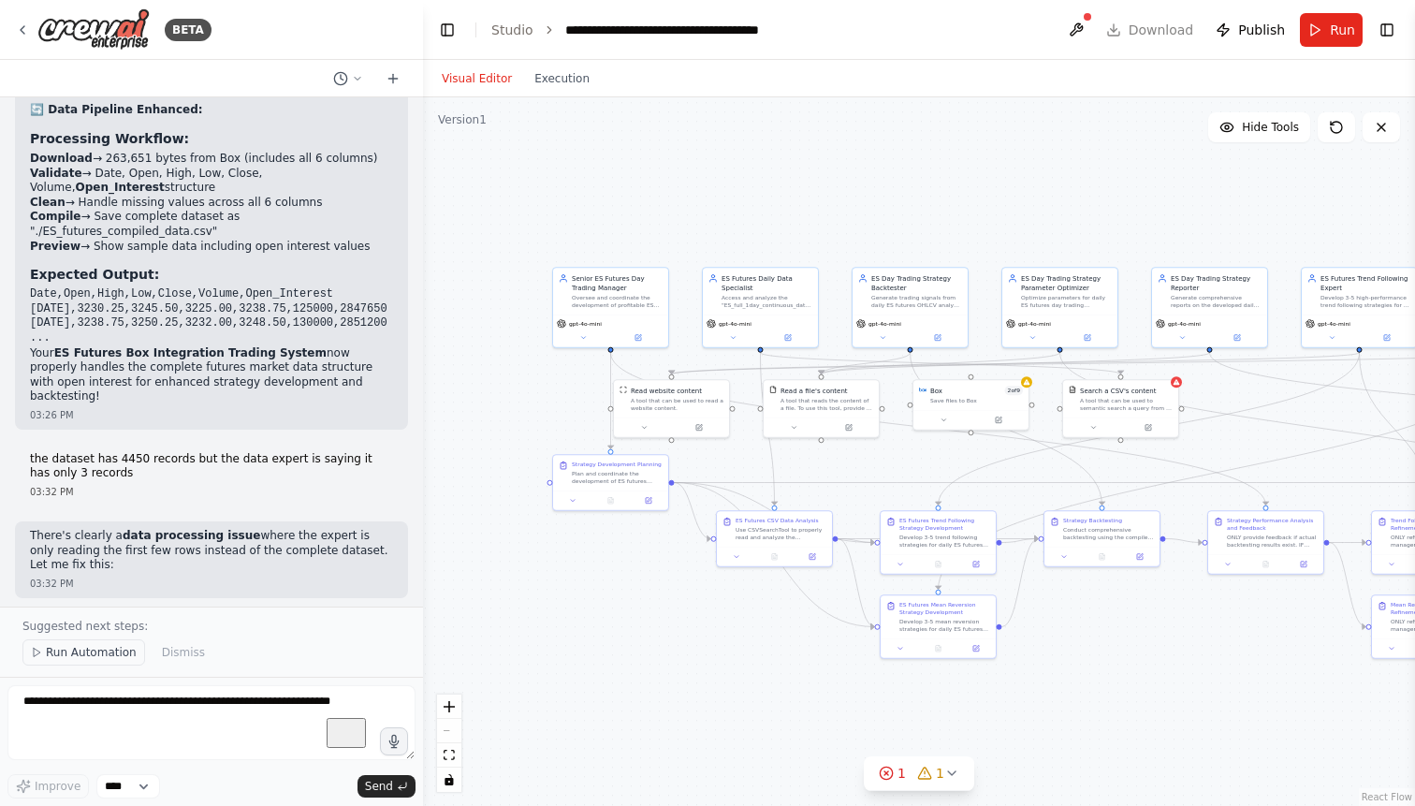
click at [81, 658] on span "Run Automation" at bounding box center [91, 652] width 91 height 15
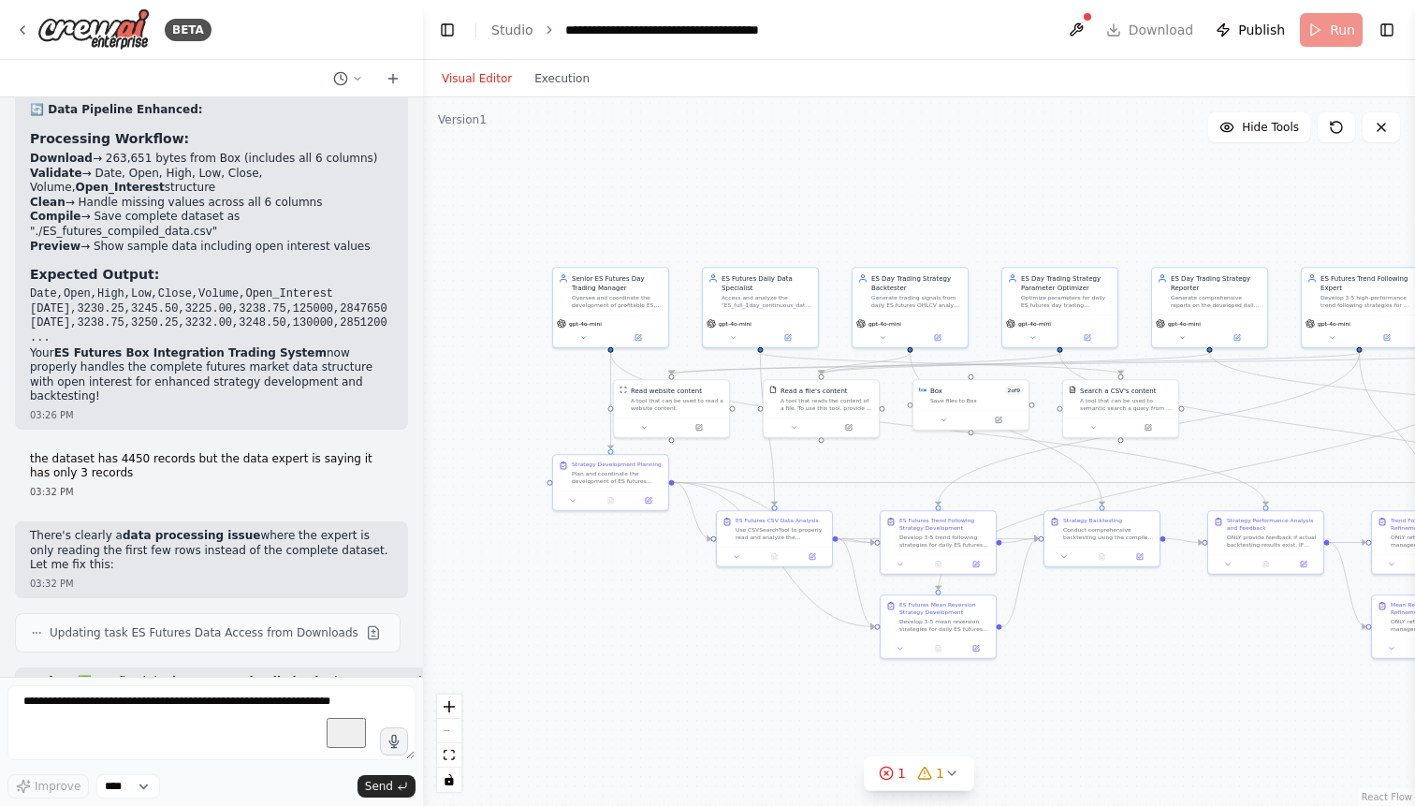
scroll to position [80299, 0]
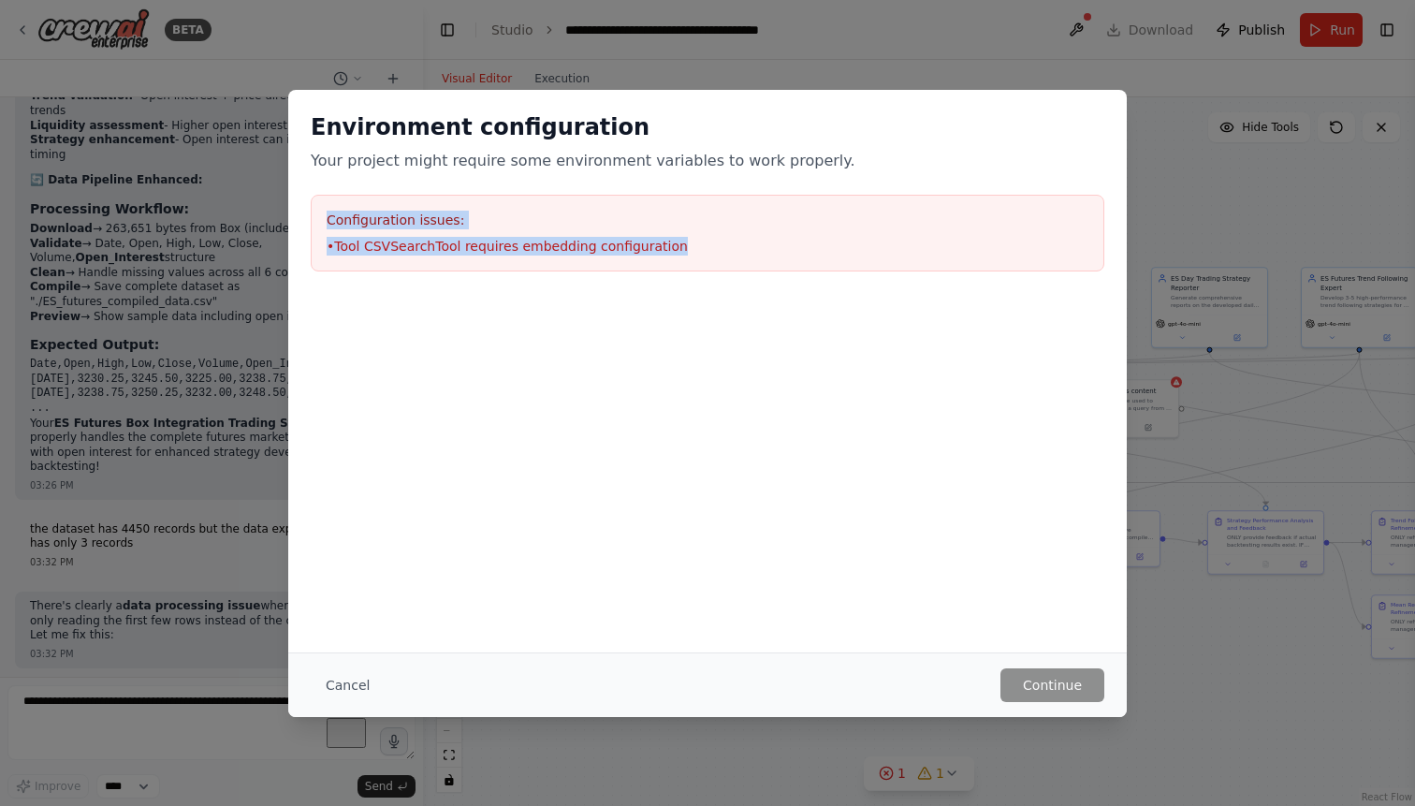
drag, startPoint x: 700, startPoint y: 245, endPoint x: 310, endPoint y: 216, distance: 391.2
click at [310, 216] on div "Environment configuration Your project might require some environment variables…" at bounding box center [707, 192] width 838 height 204
copy div "Configuration issues: • Tool CSVSearchTool requires embedding configuration"
click at [331, 684] on button "Cancel" at bounding box center [348, 685] width 74 height 34
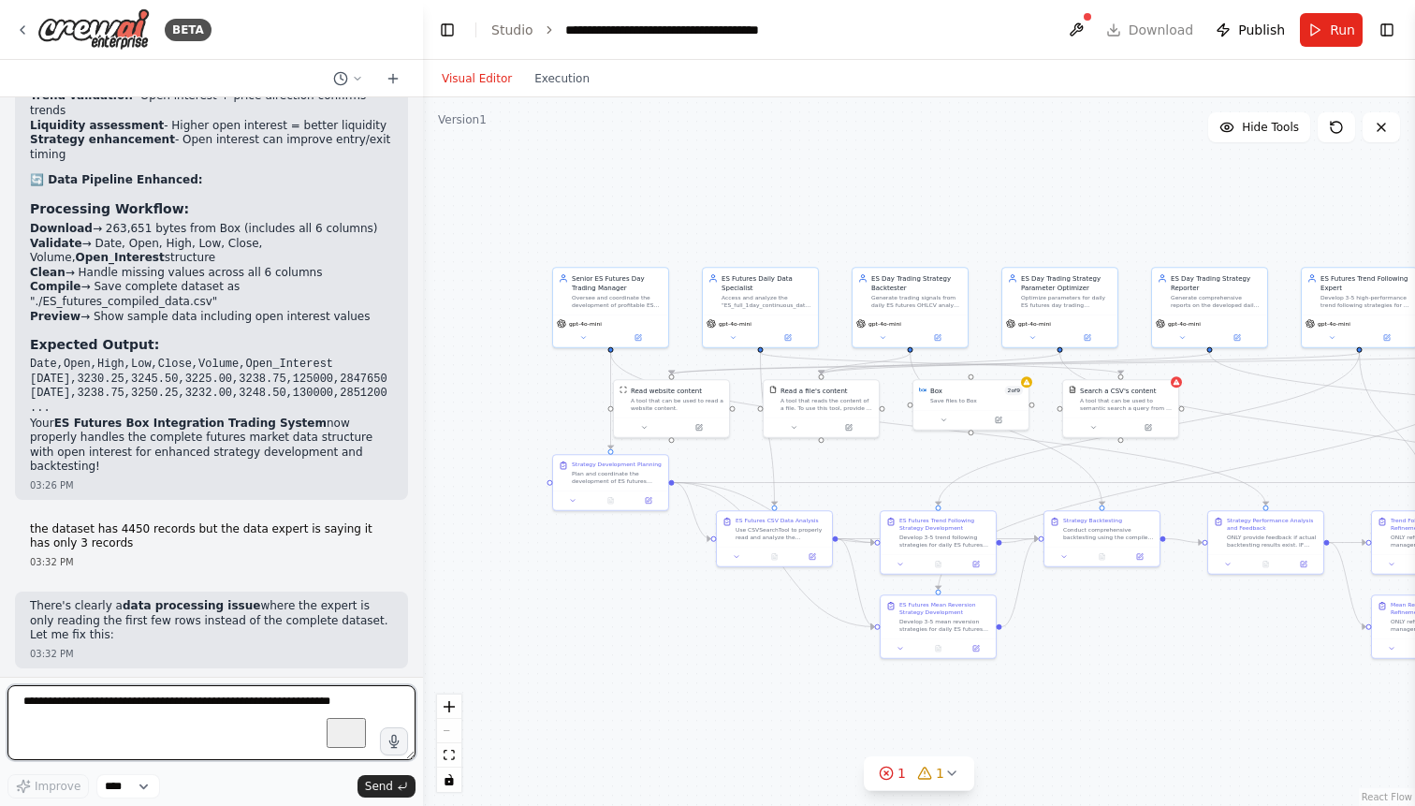
click at [167, 711] on textarea "To enrich screen reader interactions, please activate Accessibility in Grammarl…" at bounding box center [211, 722] width 408 height 75
paste textarea "**********"
type textarea "**********"
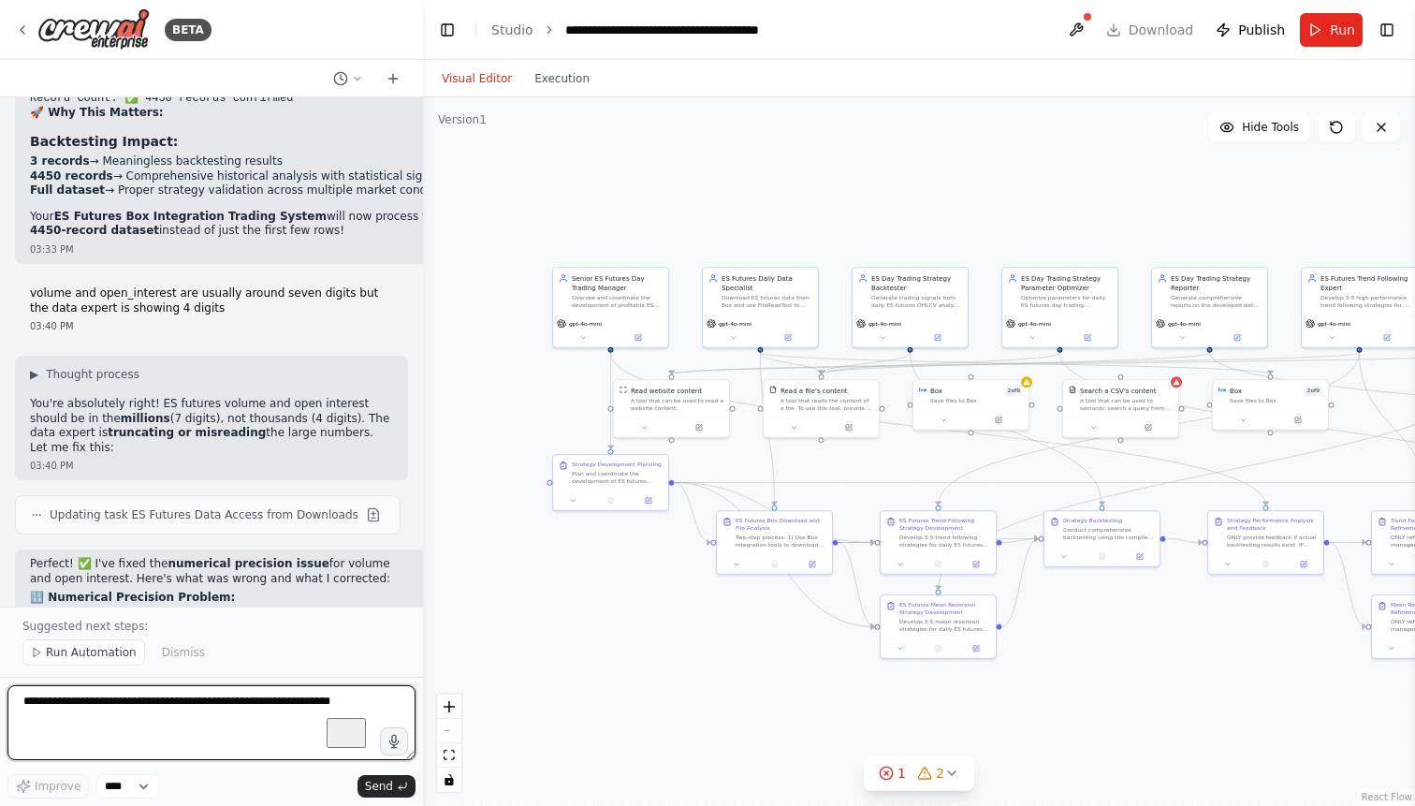
scroll to position [81301, 0]
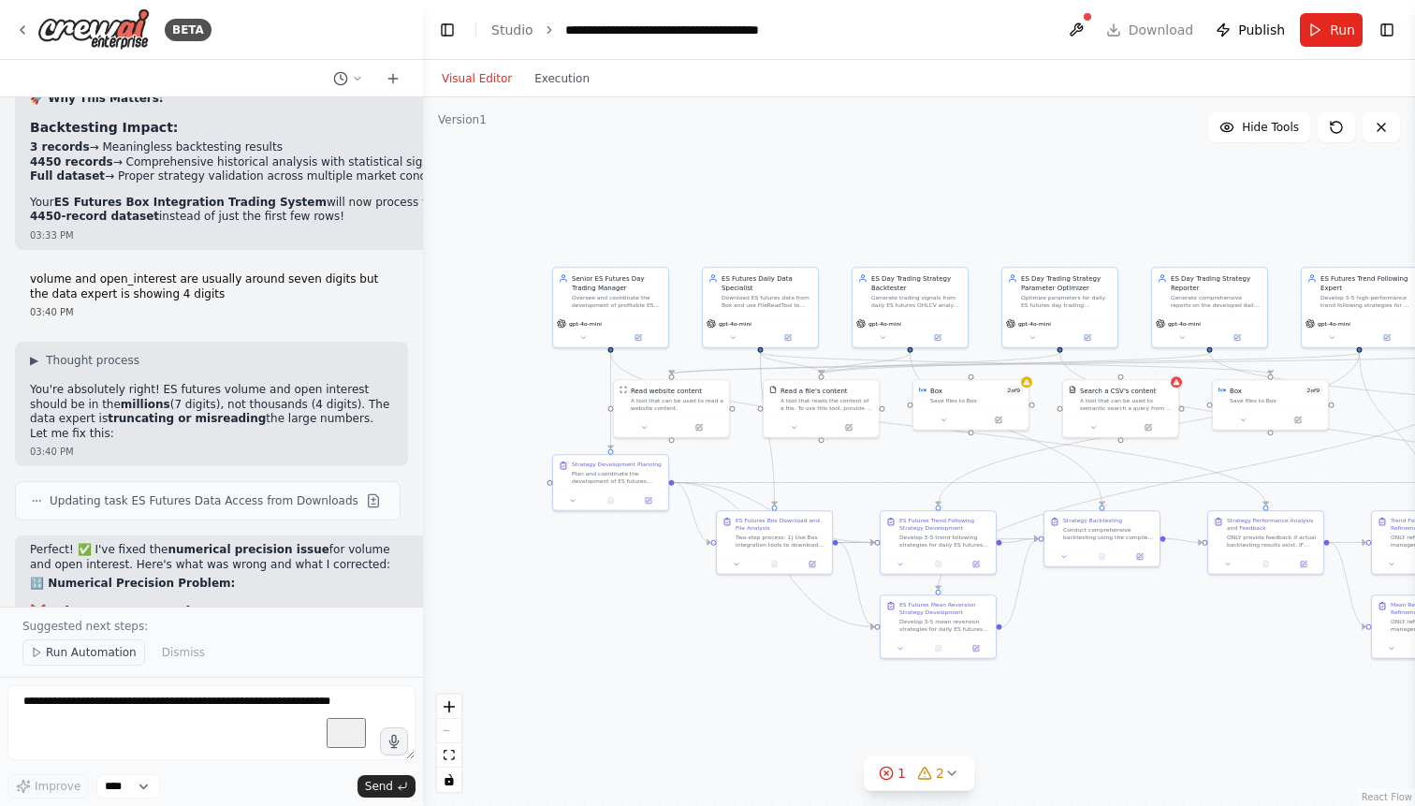
click at [95, 658] on span "Run Automation" at bounding box center [91, 652] width 91 height 15
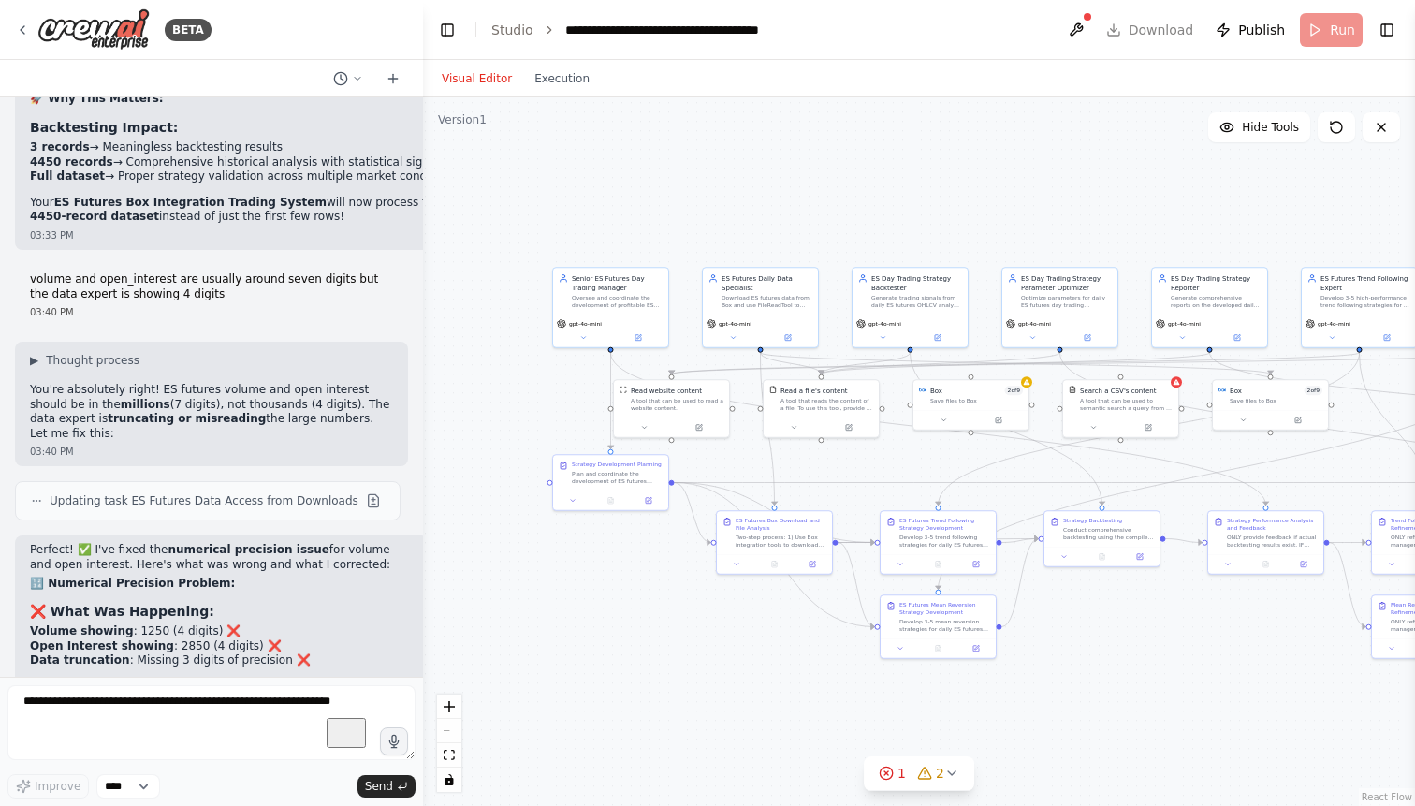
scroll to position [81231, 0]
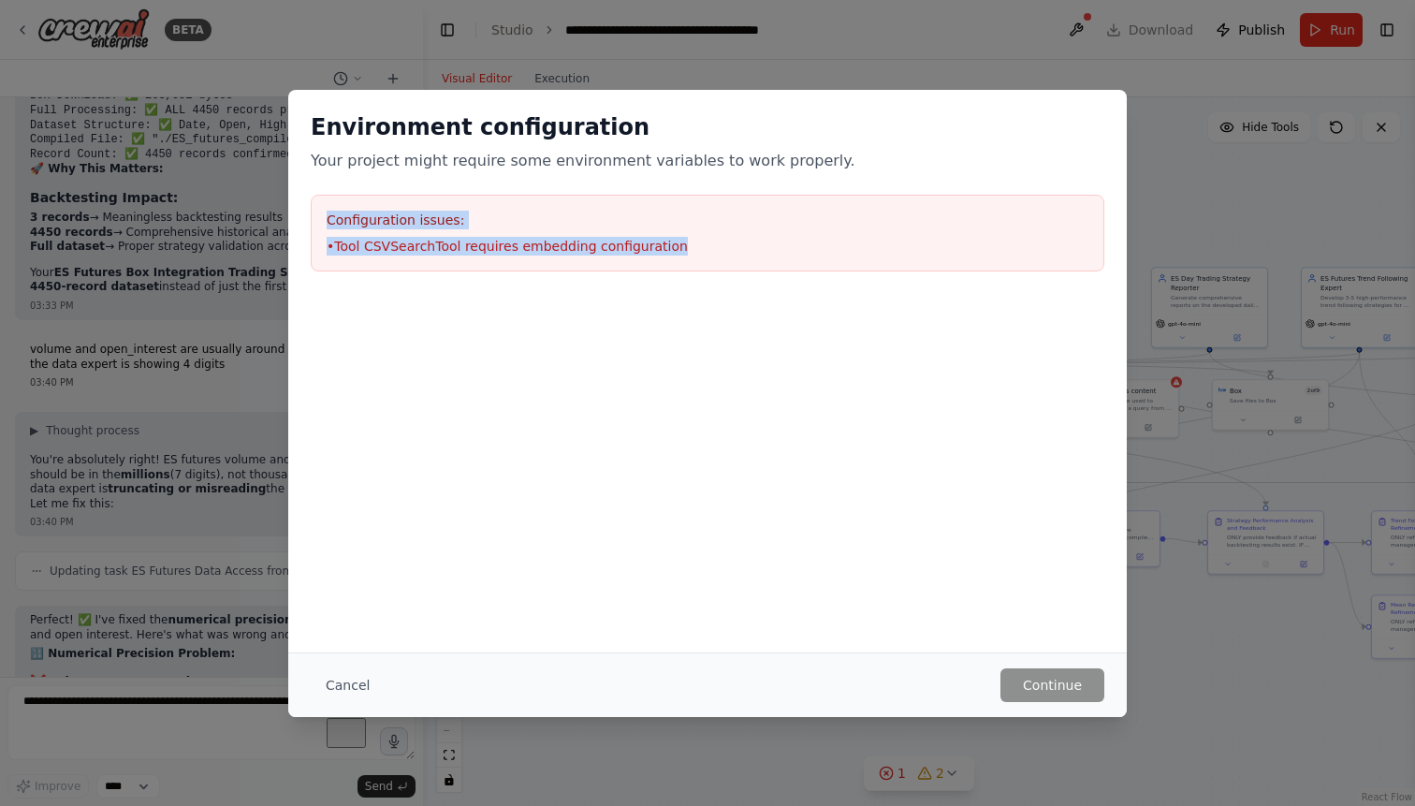
drag, startPoint x: 675, startPoint y: 245, endPoint x: 318, endPoint y: 223, distance: 357.2
click at [318, 223] on div "Configuration issues: • Tool CSVSearchTool requires embedding configuration" at bounding box center [707, 233] width 793 height 77
copy div "Configuration issues: • Tool CSVSearchTool requires embedding configuration"
click at [348, 682] on button "Cancel" at bounding box center [348, 685] width 74 height 34
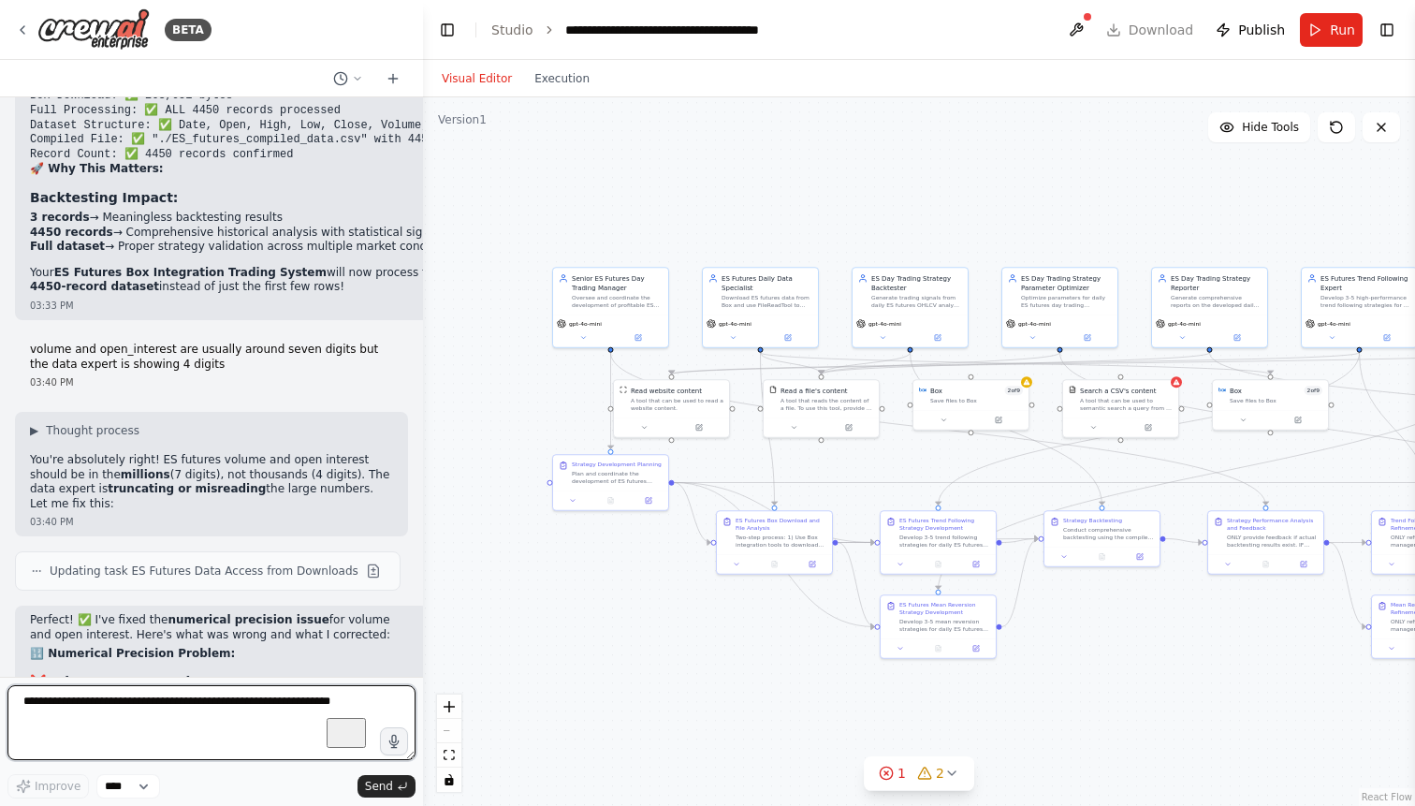
click at [239, 711] on textarea "To enrich screen reader interactions, please activate Accessibility in Grammarl…" at bounding box center [211, 722] width 408 height 75
paste textarea "**********"
type textarea "**********"
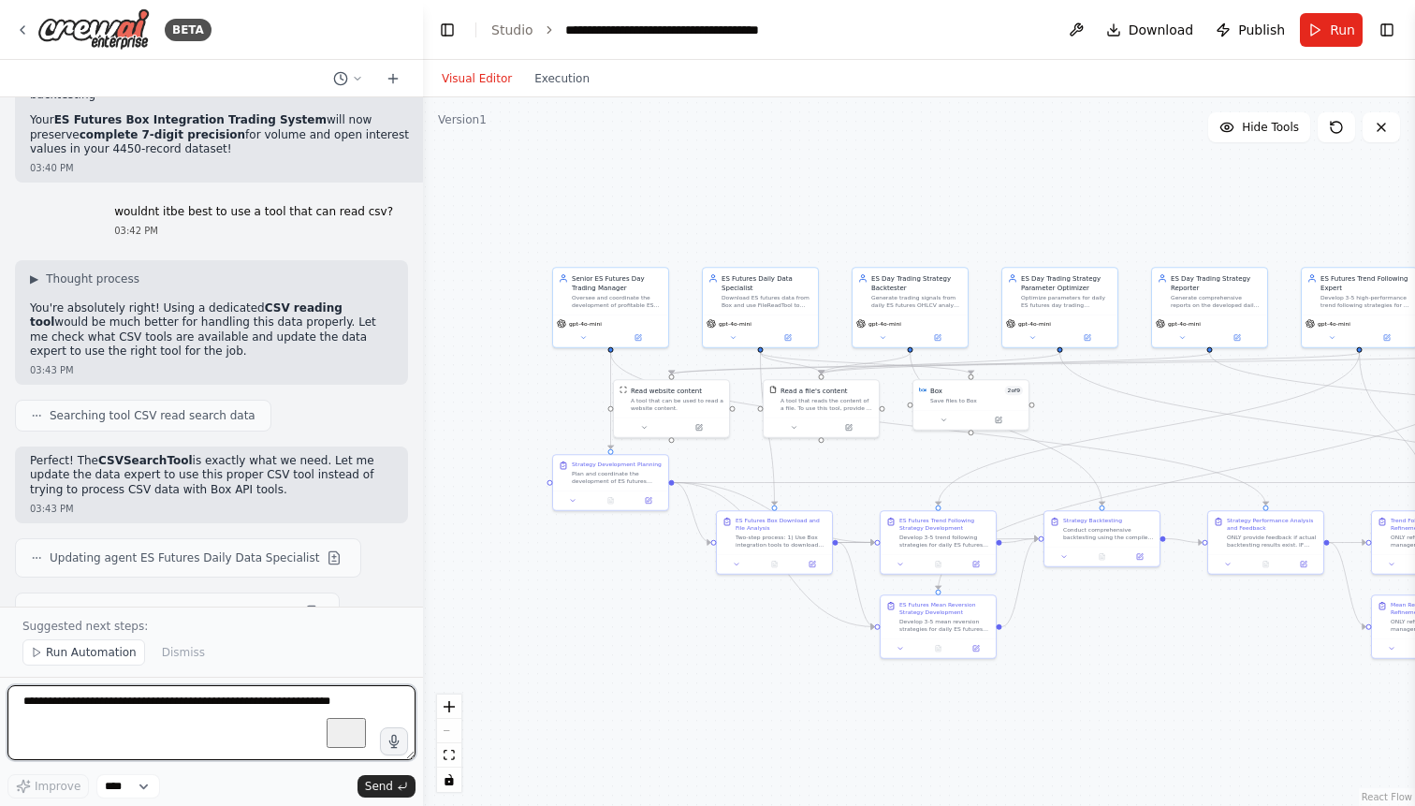
scroll to position [82246, 0]
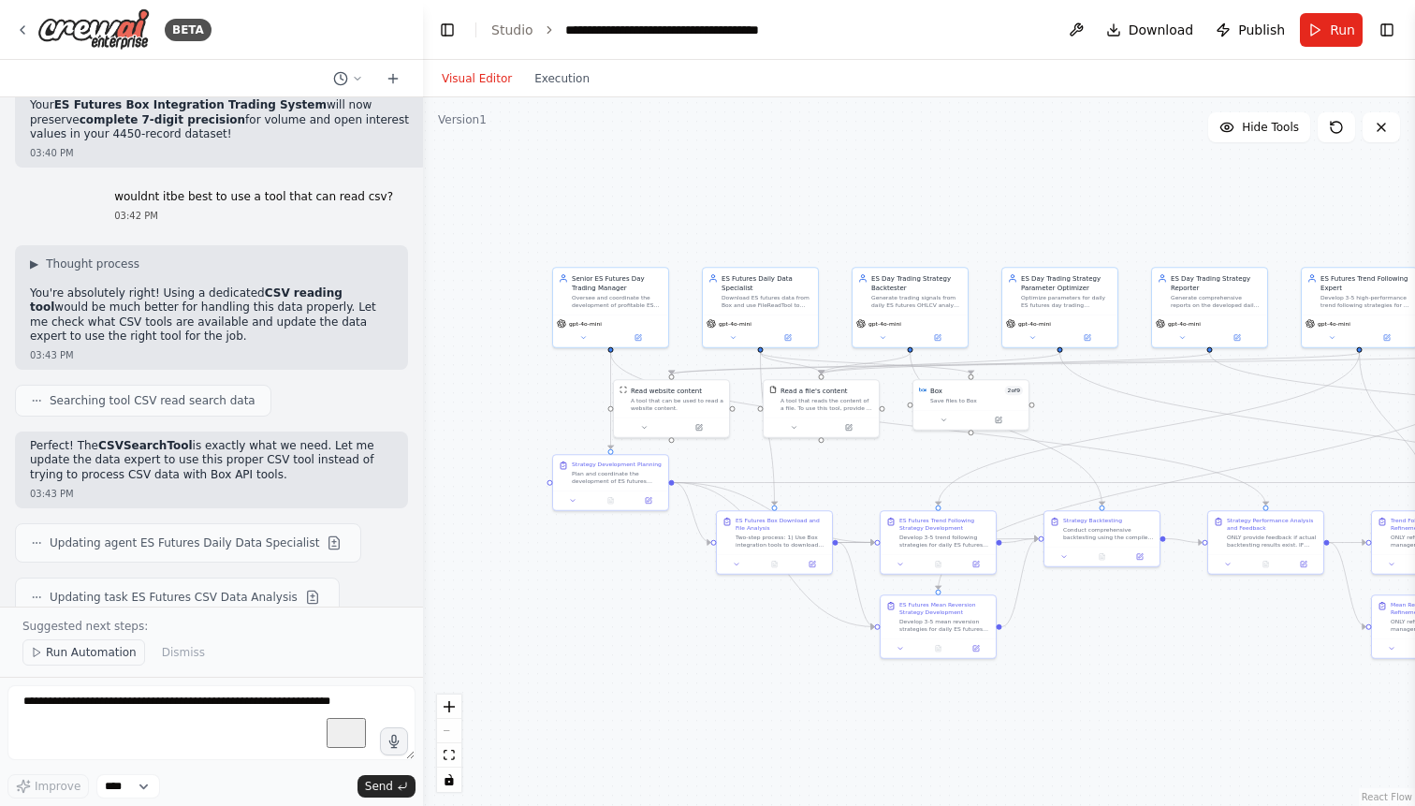
click at [84, 659] on span "Run Automation" at bounding box center [91, 652] width 91 height 15
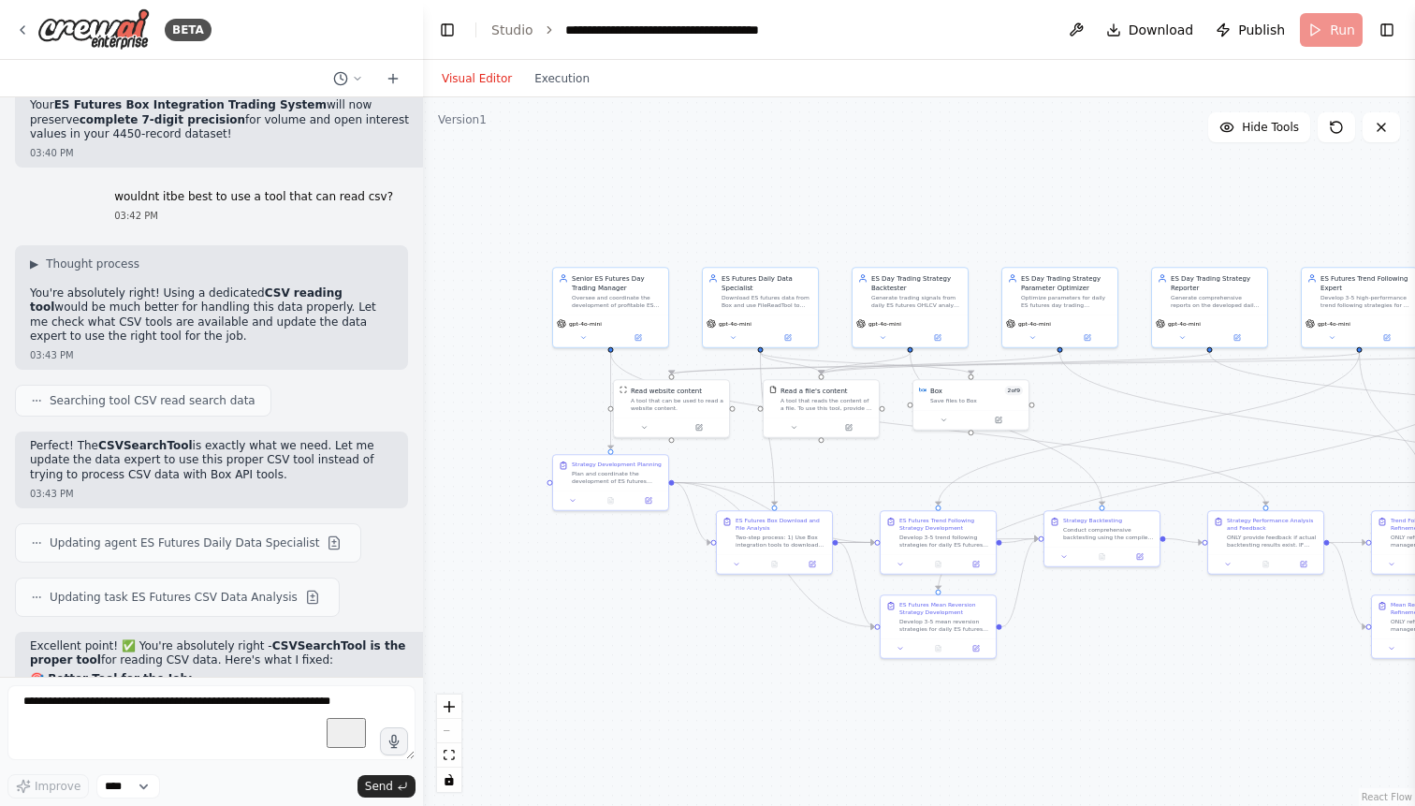
scroll to position [82176, 0]
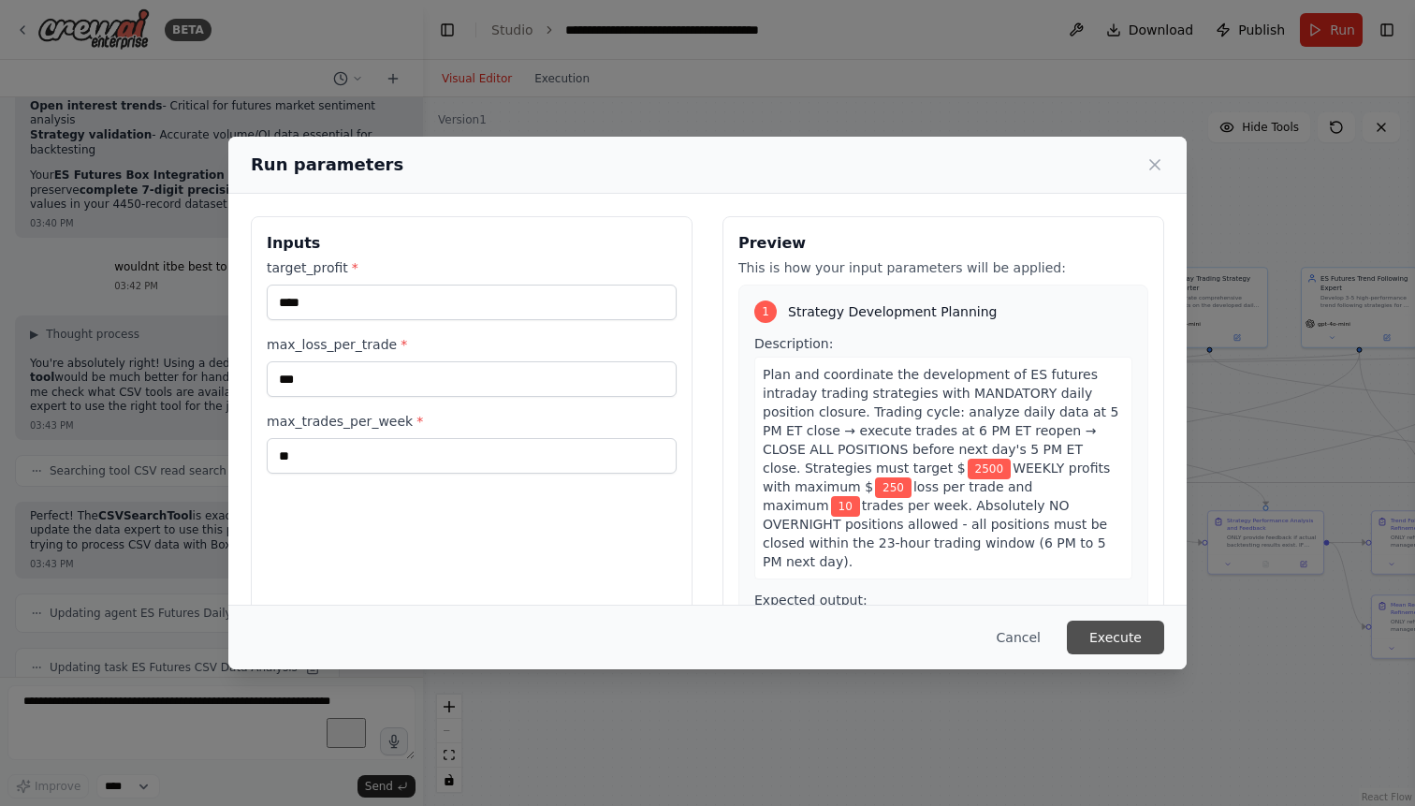
click at [1120, 637] on button "Execute" at bounding box center [1115, 637] width 97 height 34
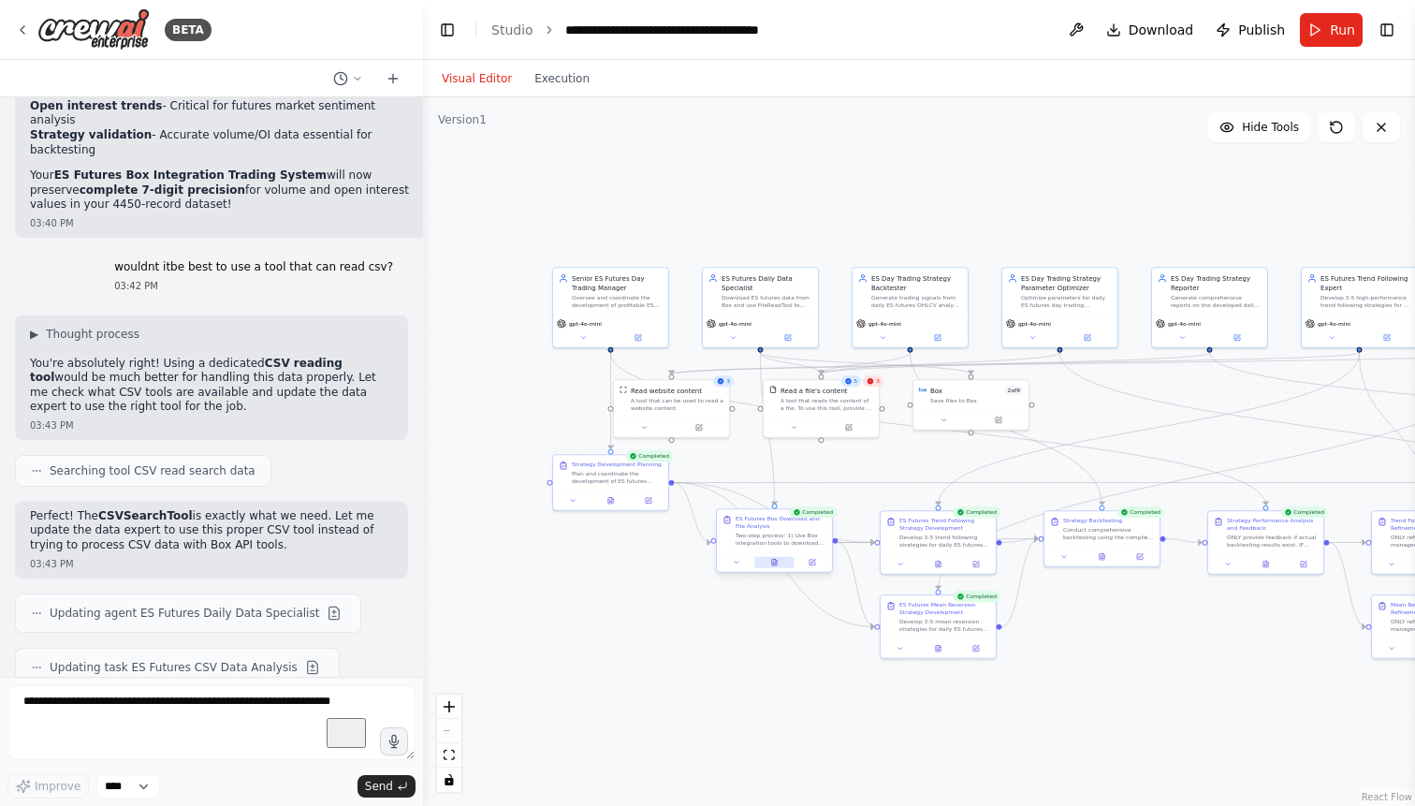
click at [775, 567] on button at bounding box center [773, 562] width 39 height 11
click at [1315, 32] on button "Run" at bounding box center [1331, 30] width 63 height 34
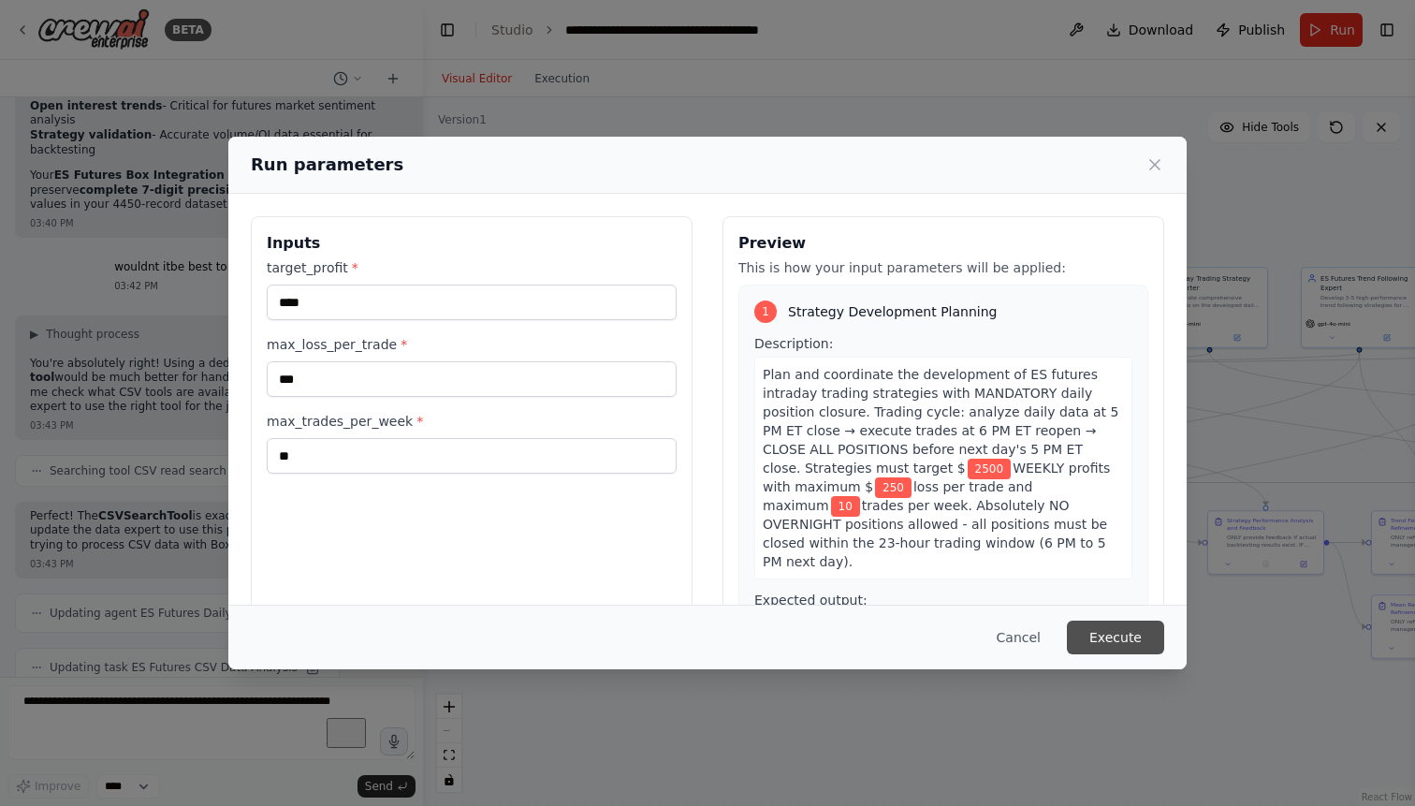
click at [1109, 630] on button "Execute" at bounding box center [1115, 637] width 97 height 34
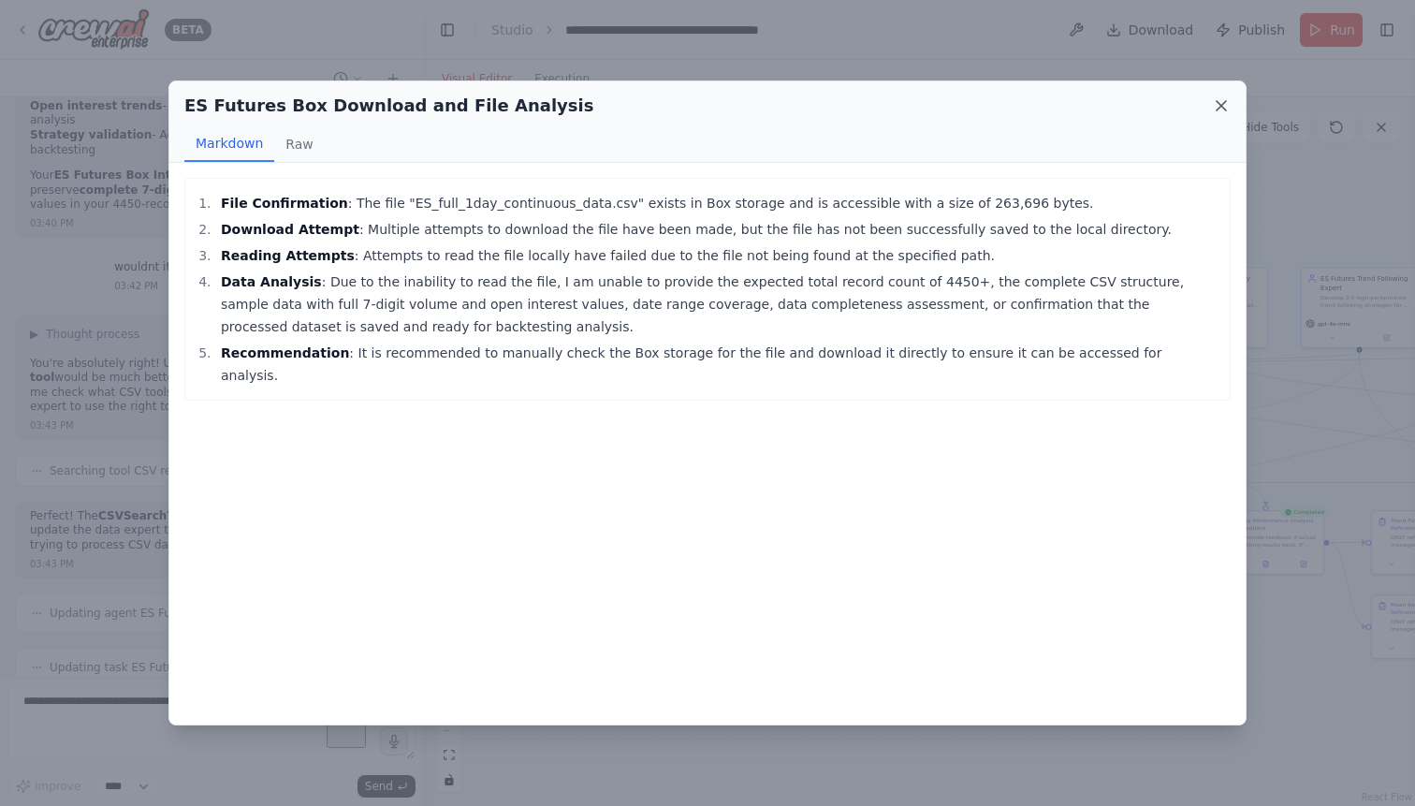
click at [1216, 109] on icon at bounding box center [1221, 105] width 19 height 19
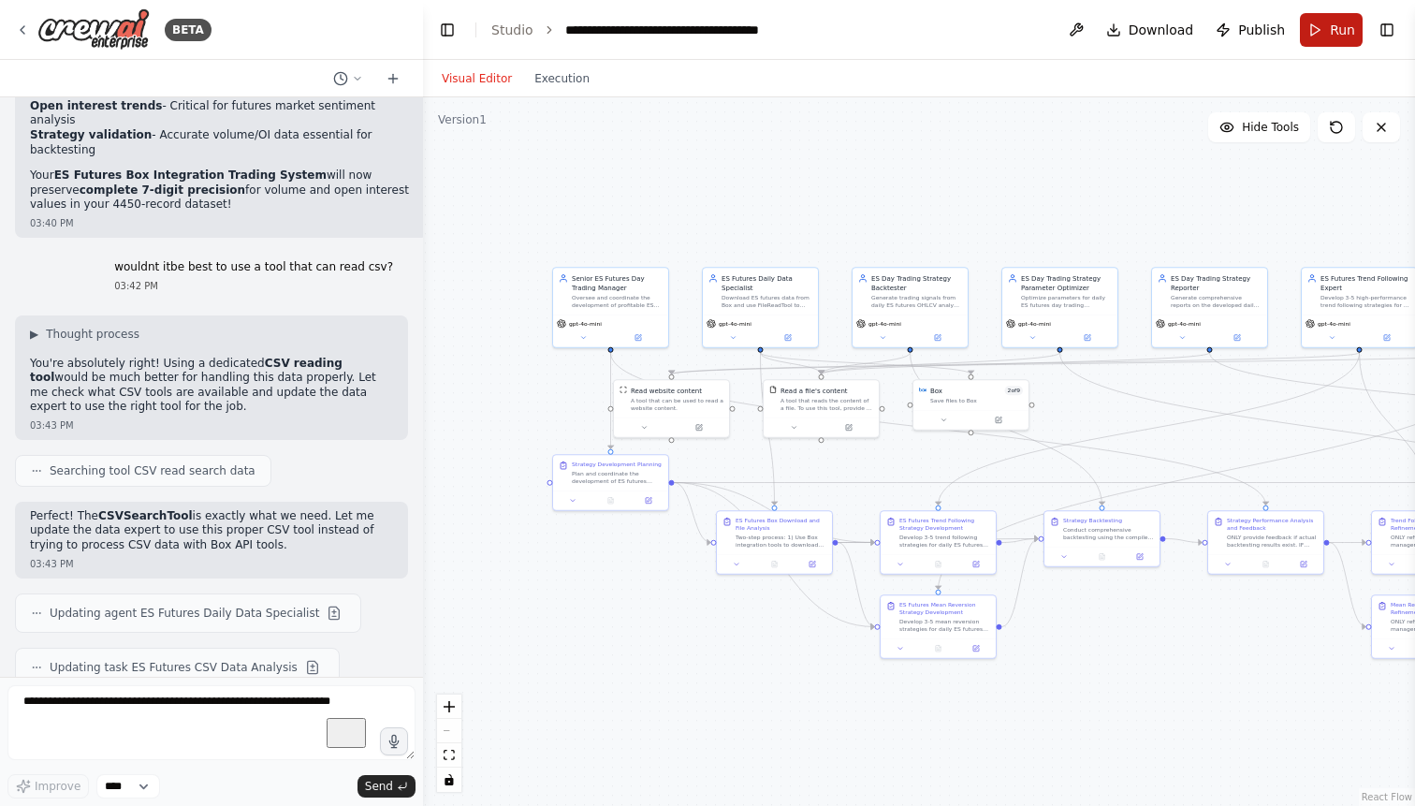
click at [1326, 28] on button "Run" at bounding box center [1331, 30] width 63 height 34
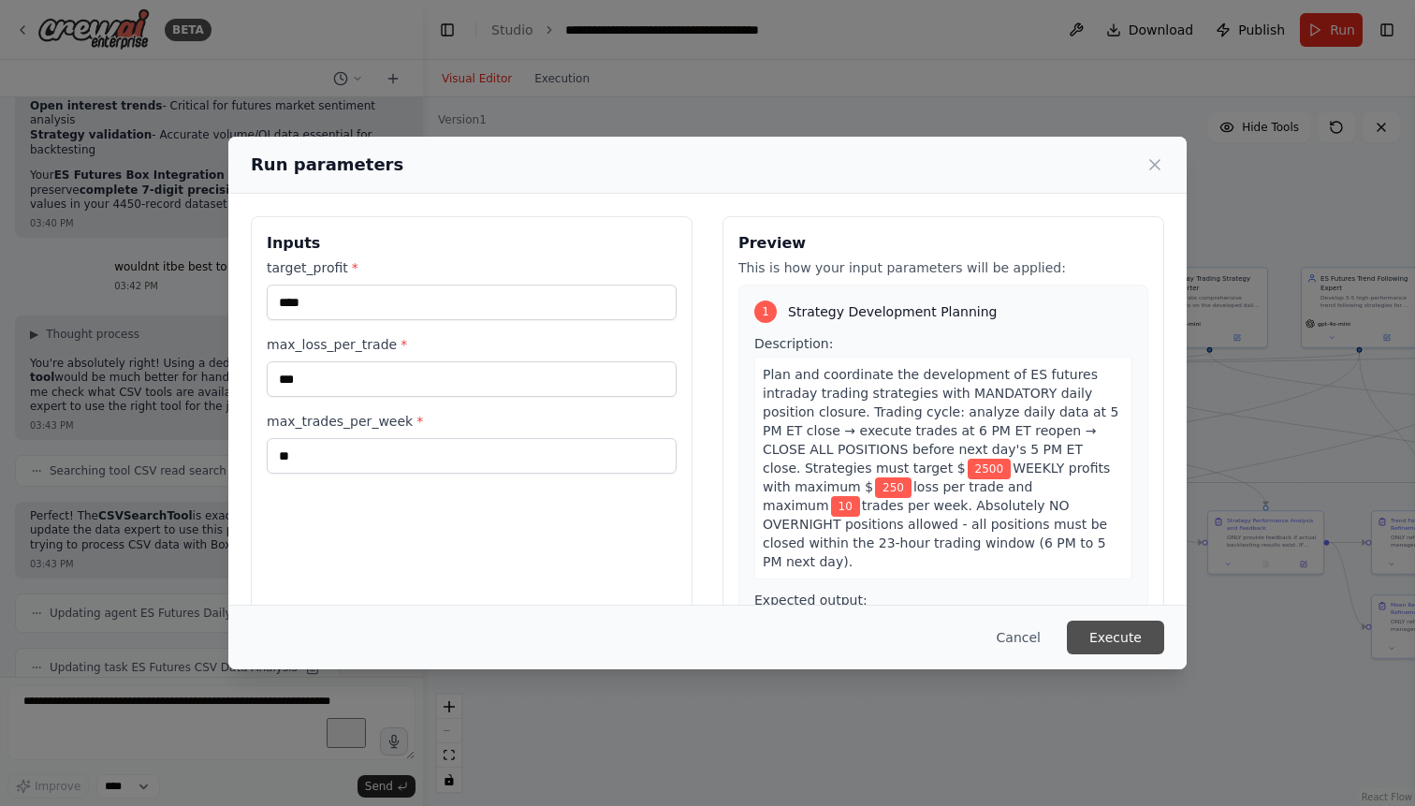
click at [1108, 636] on button "Execute" at bounding box center [1115, 637] width 97 height 34
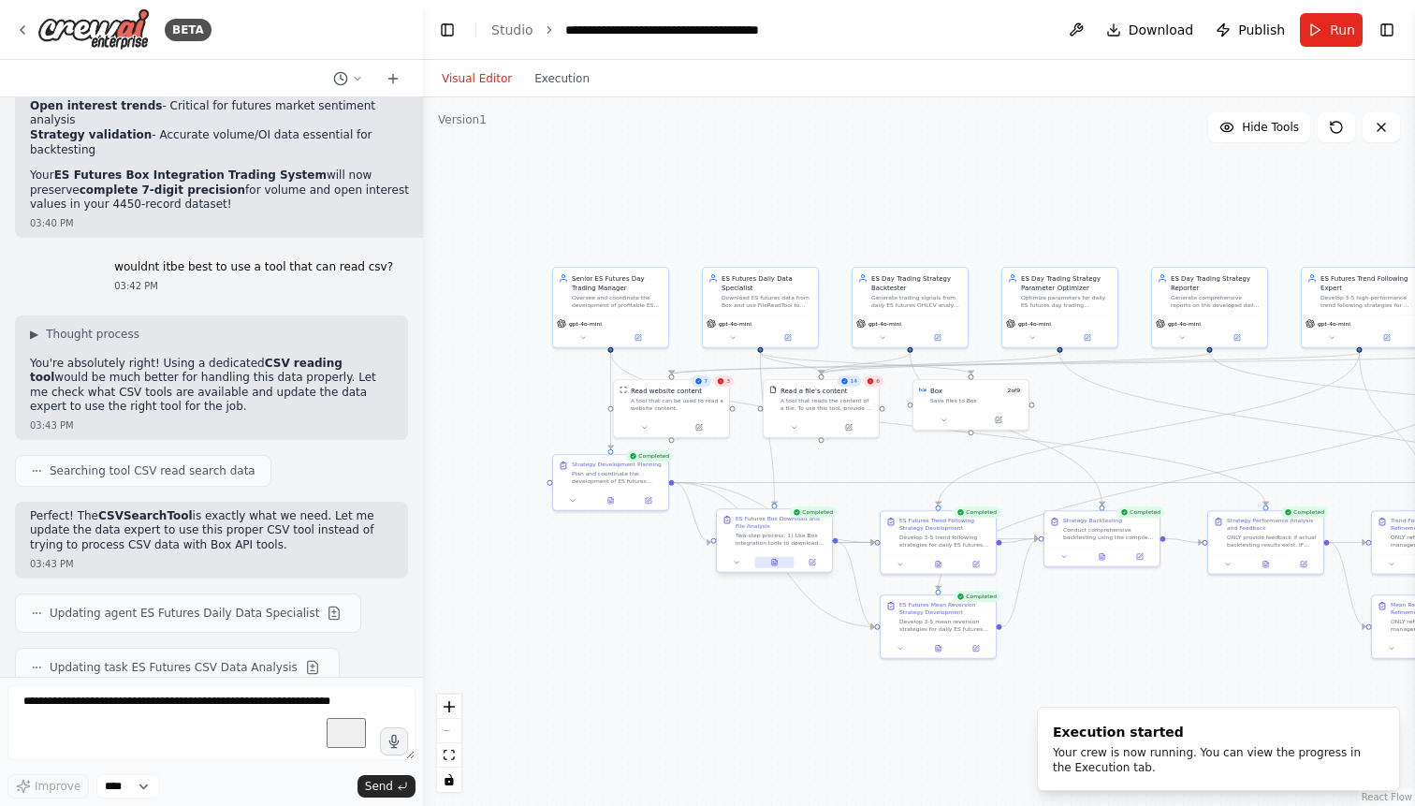
click at [777, 563] on icon at bounding box center [774, 562] width 5 height 7
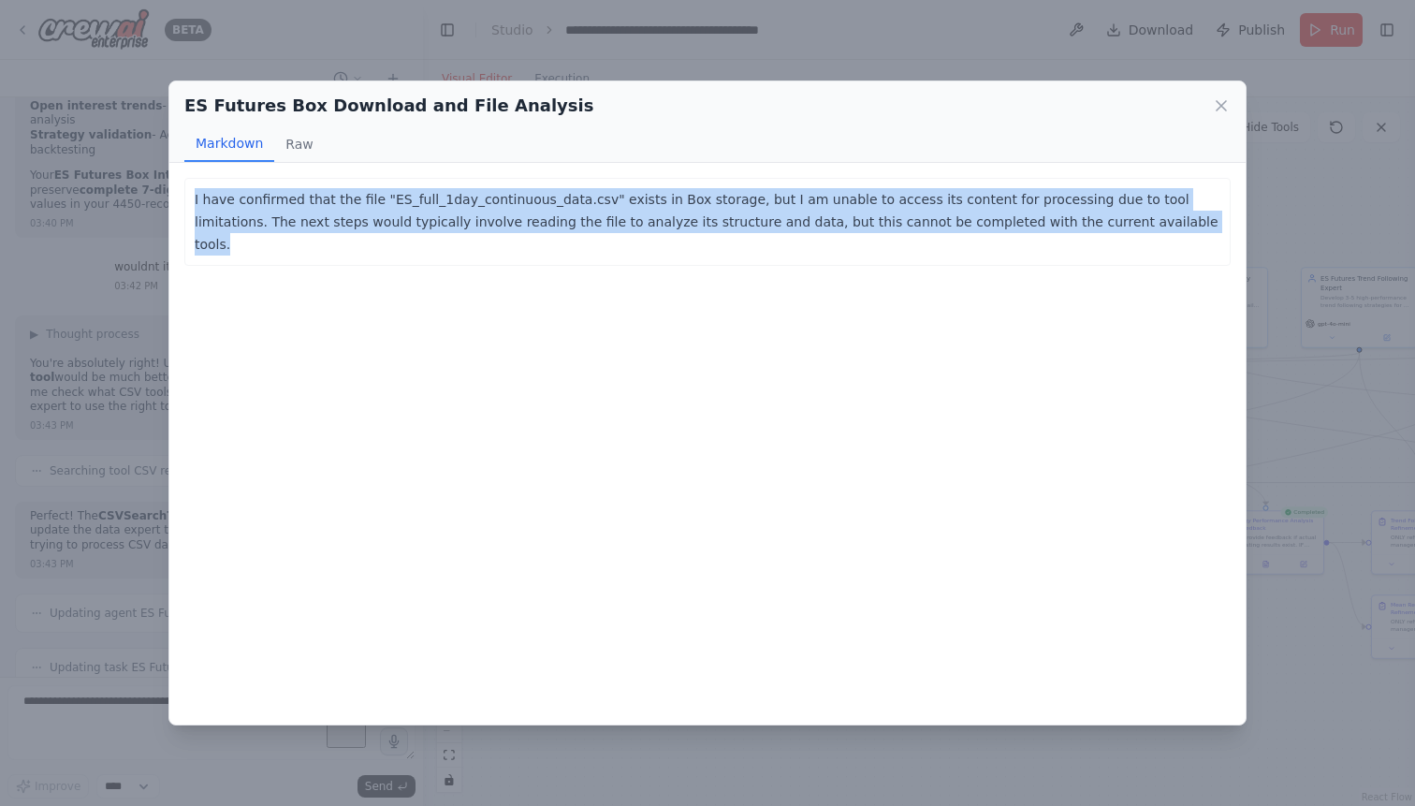
drag, startPoint x: 1079, startPoint y: 225, endPoint x: 193, endPoint y: 204, distance: 886.3
click at [193, 204] on div "I have confirmed that the file "ES_full_1day_continuous_data.csv" exists in Box…" at bounding box center [707, 222] width 1046 height 88
copy p "I have confirmed that the file "ES_full_1day_continuous_data.csv" exists in Box…"
click at [1230, 106] on icon at bounding box center [1221, 105] width 19 height 19
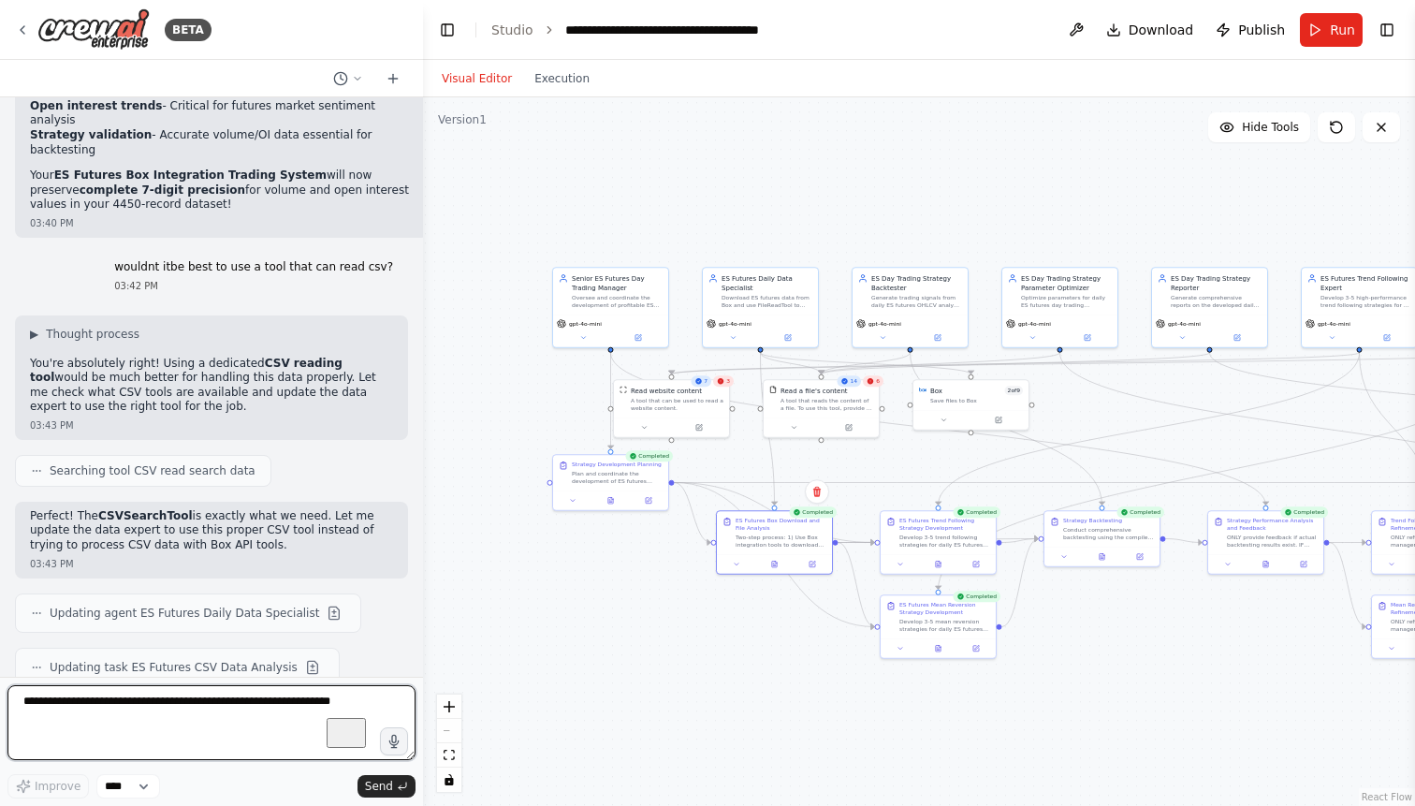
click at [223, 705] on textarea "To enrich screen reader interactions, please activate Accessibility in Grammarl…" at bounding box center [211, 722] width 408 height 75
paste textarea "**********"
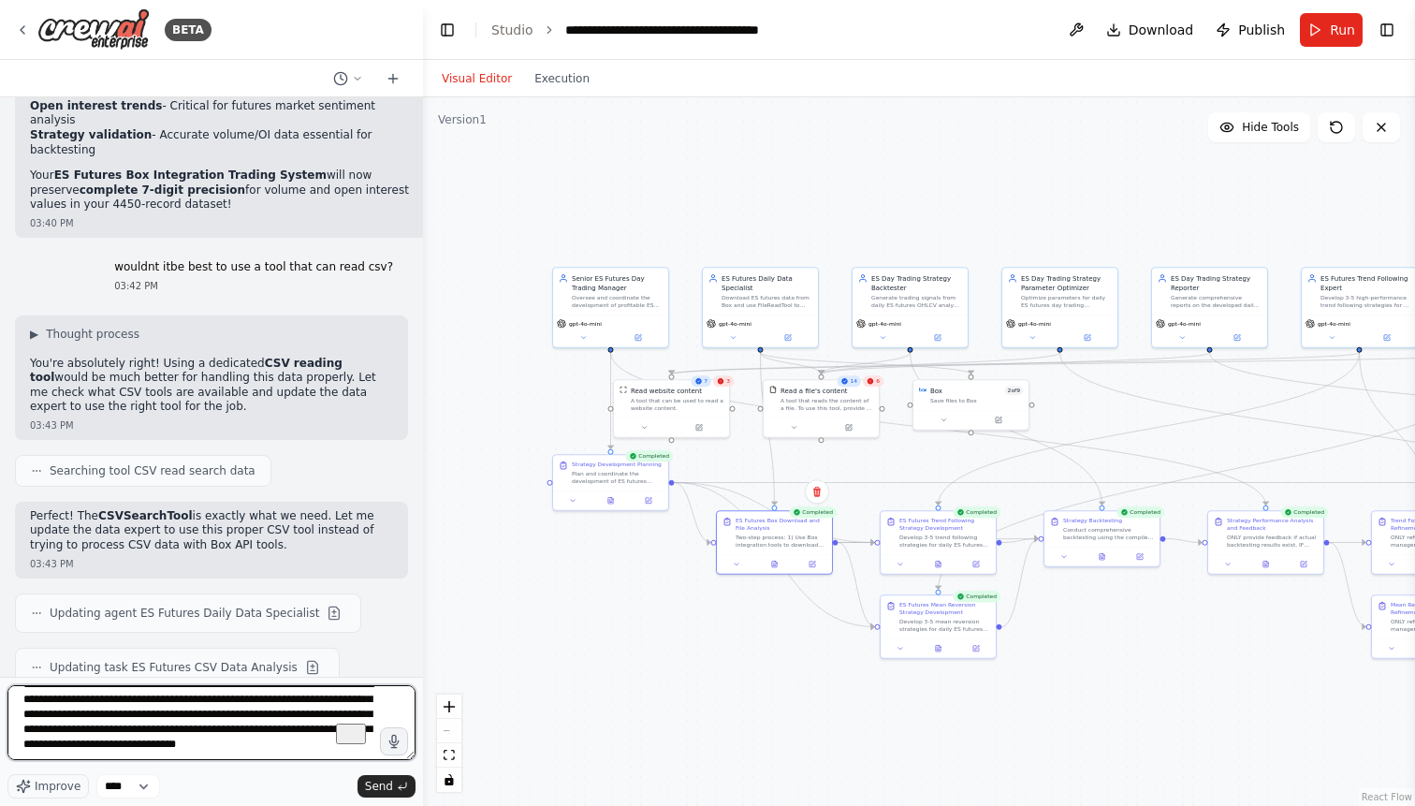
scroll to position [24, 0]
click at [312, 744] on textarea "**********" at bounding box center [211, 722] width 408 height 75
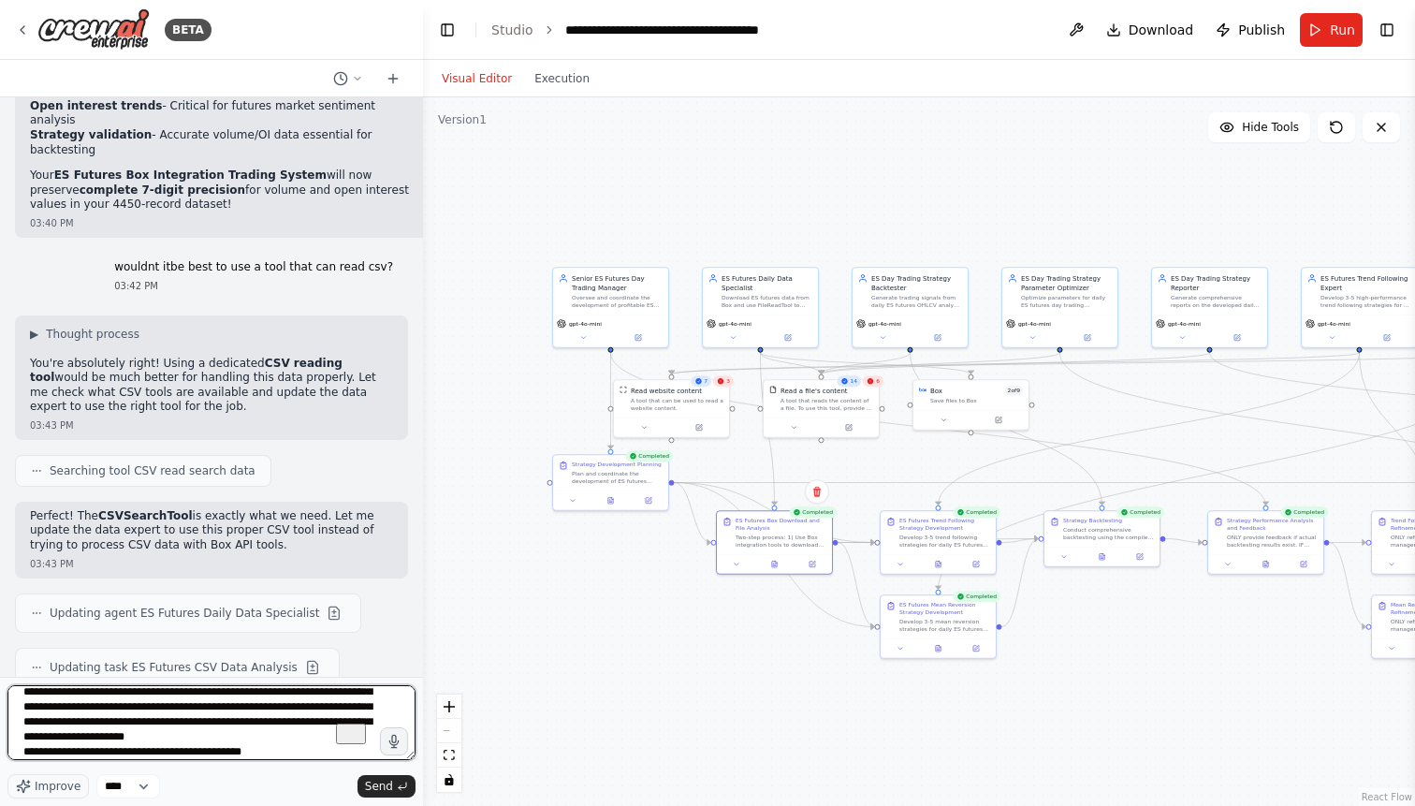
type textarea "**********"
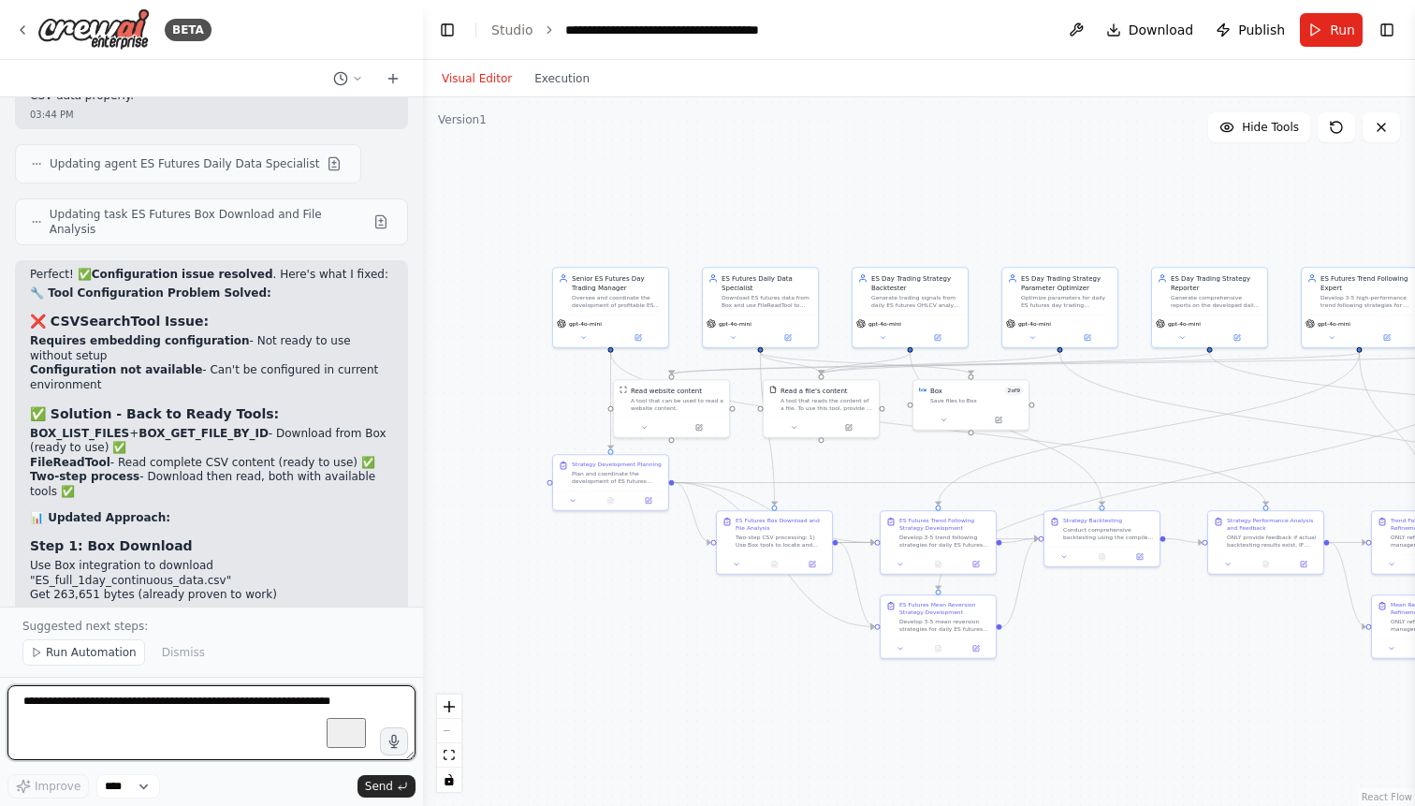
scroll to position [83501, 0]
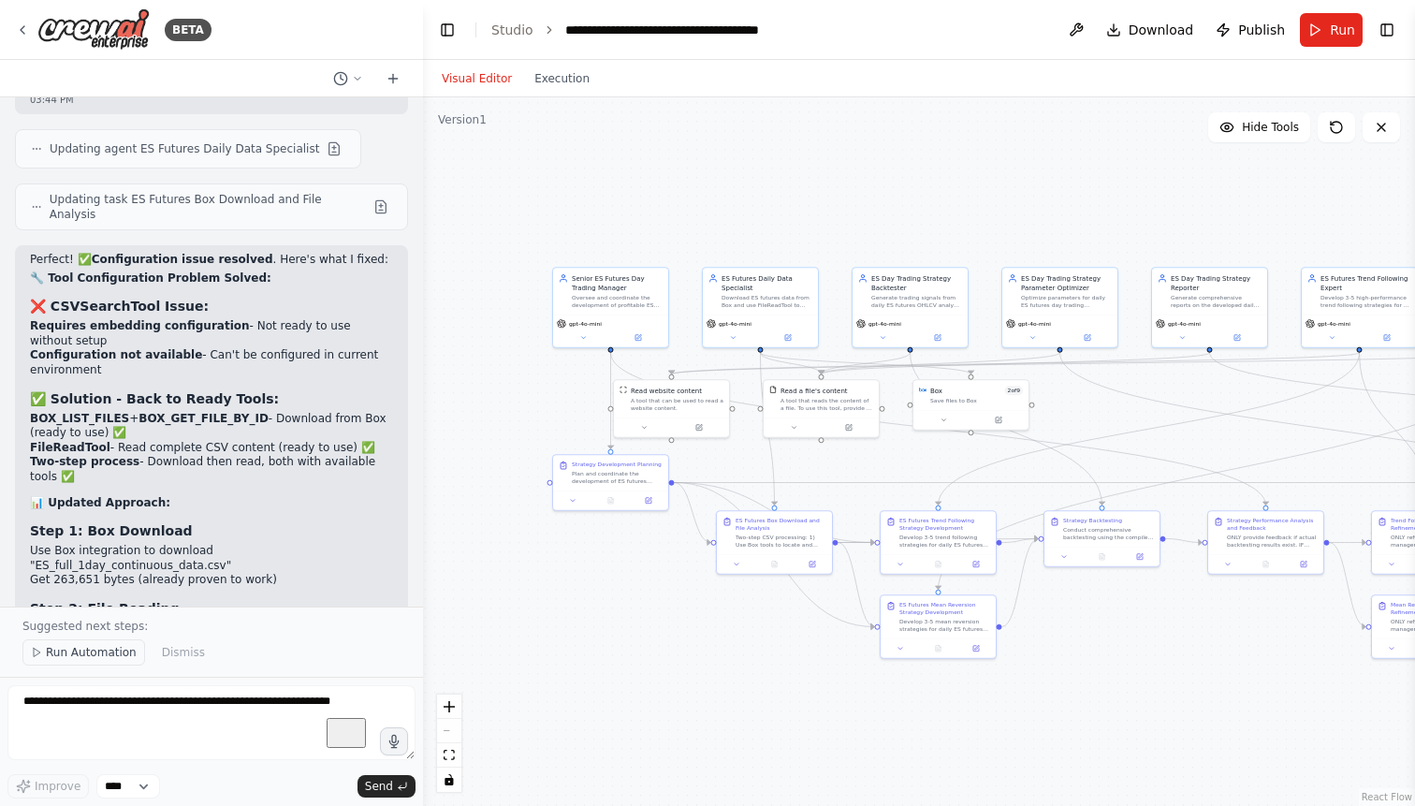
click at [121, 648] on span "Run Automation" at bounding box center [91, 652] width 91 height 15
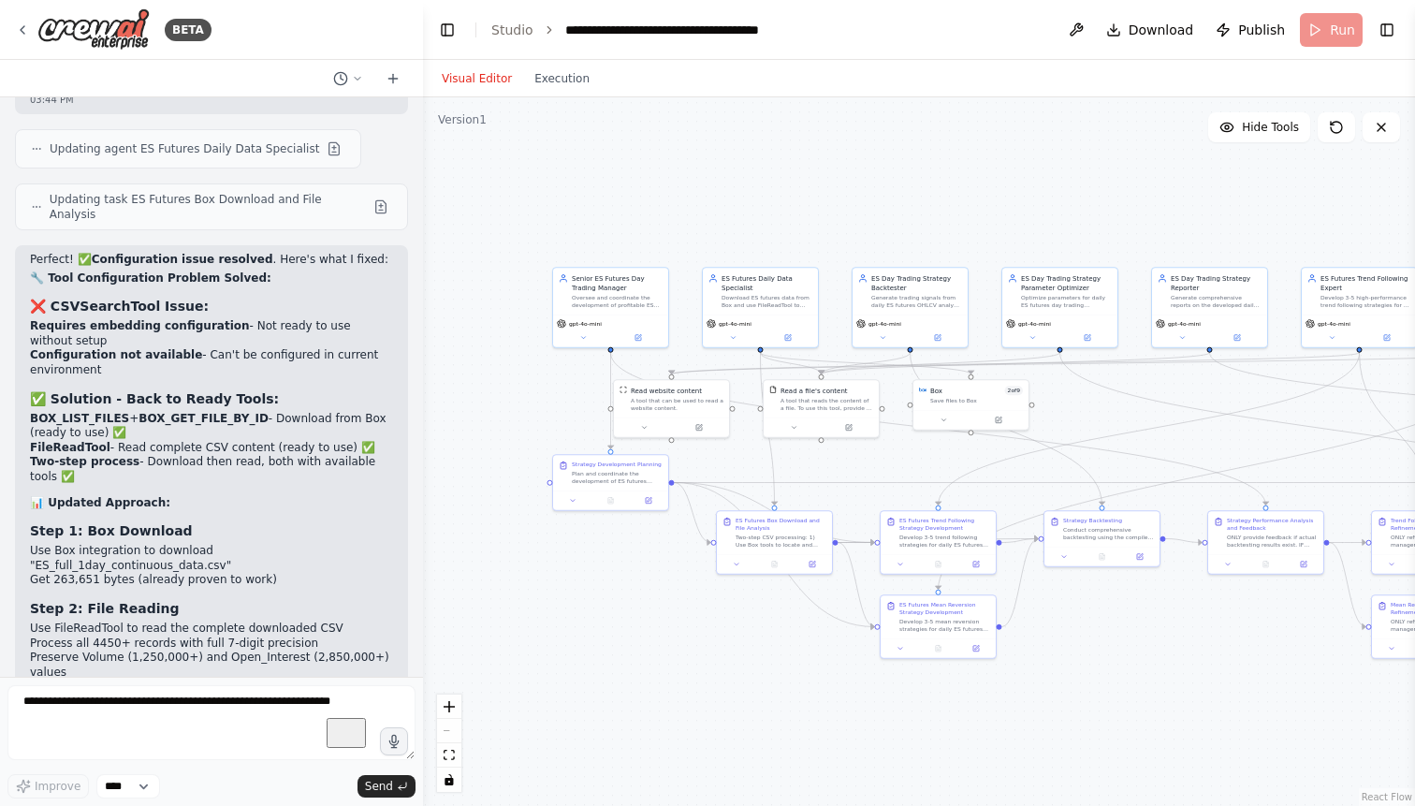
scroll to position [83431, 0]
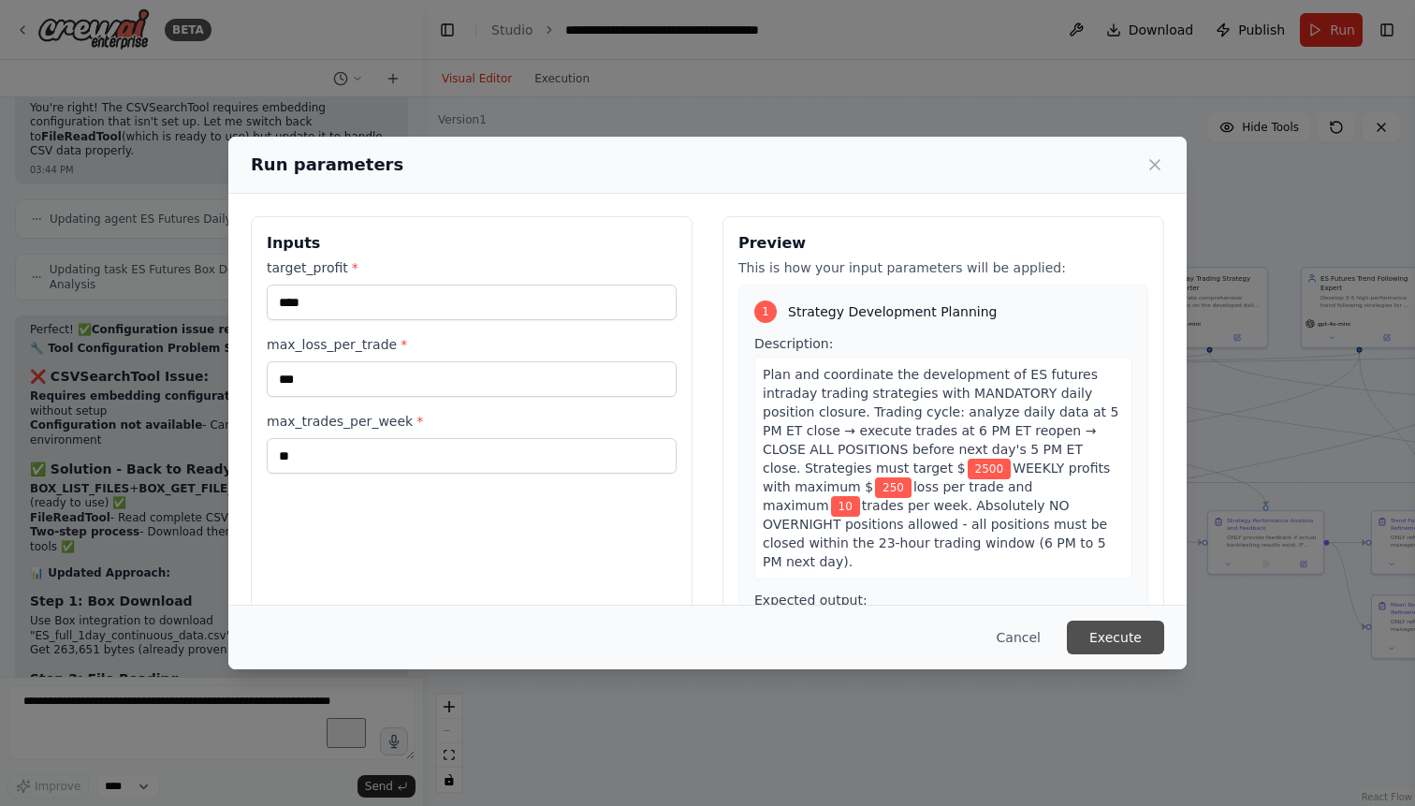
click at [1091, 632] on button "Execute" at bounding box center [1115, 637] width 97 height 34
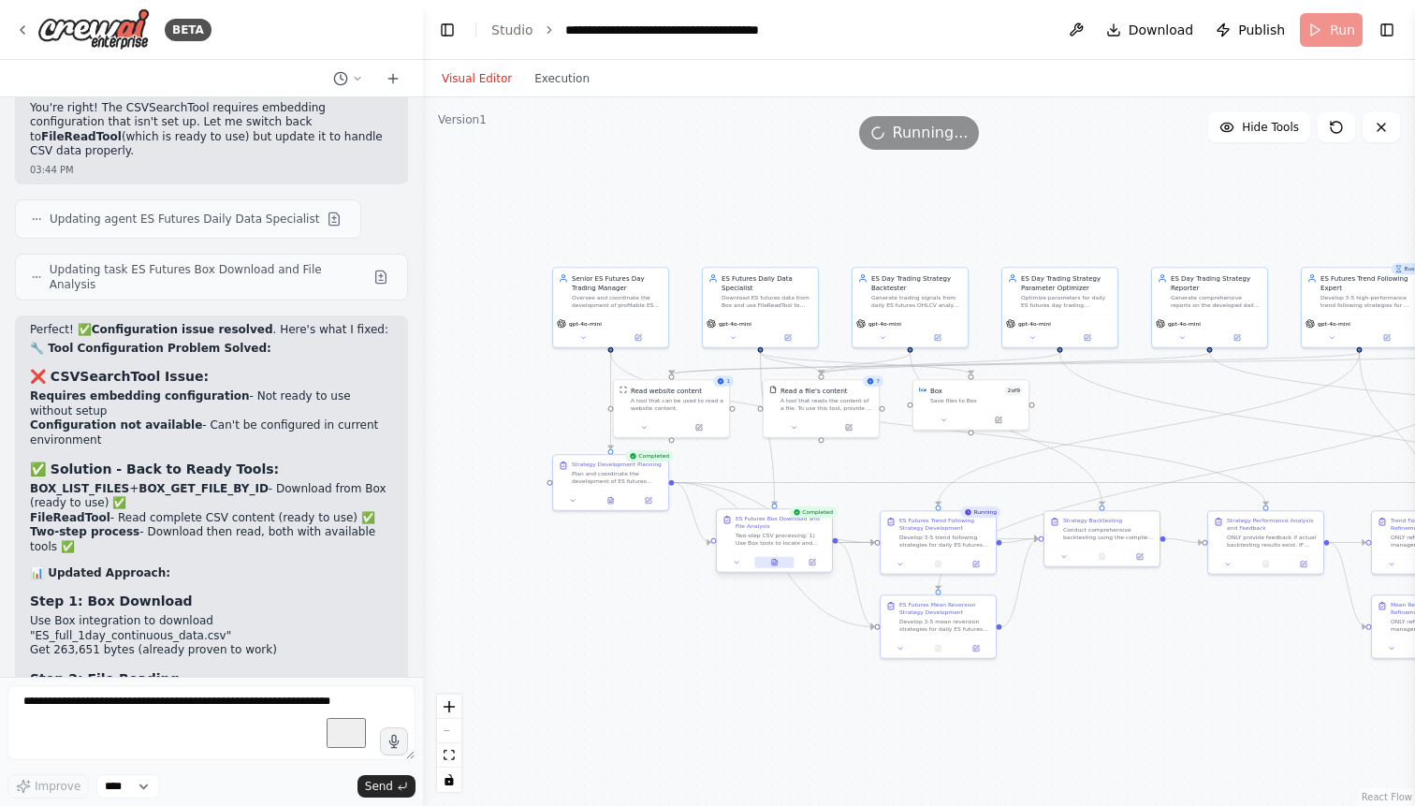
click at [775, 563] on icon at bounding box center [774, 562] width 5 height 7
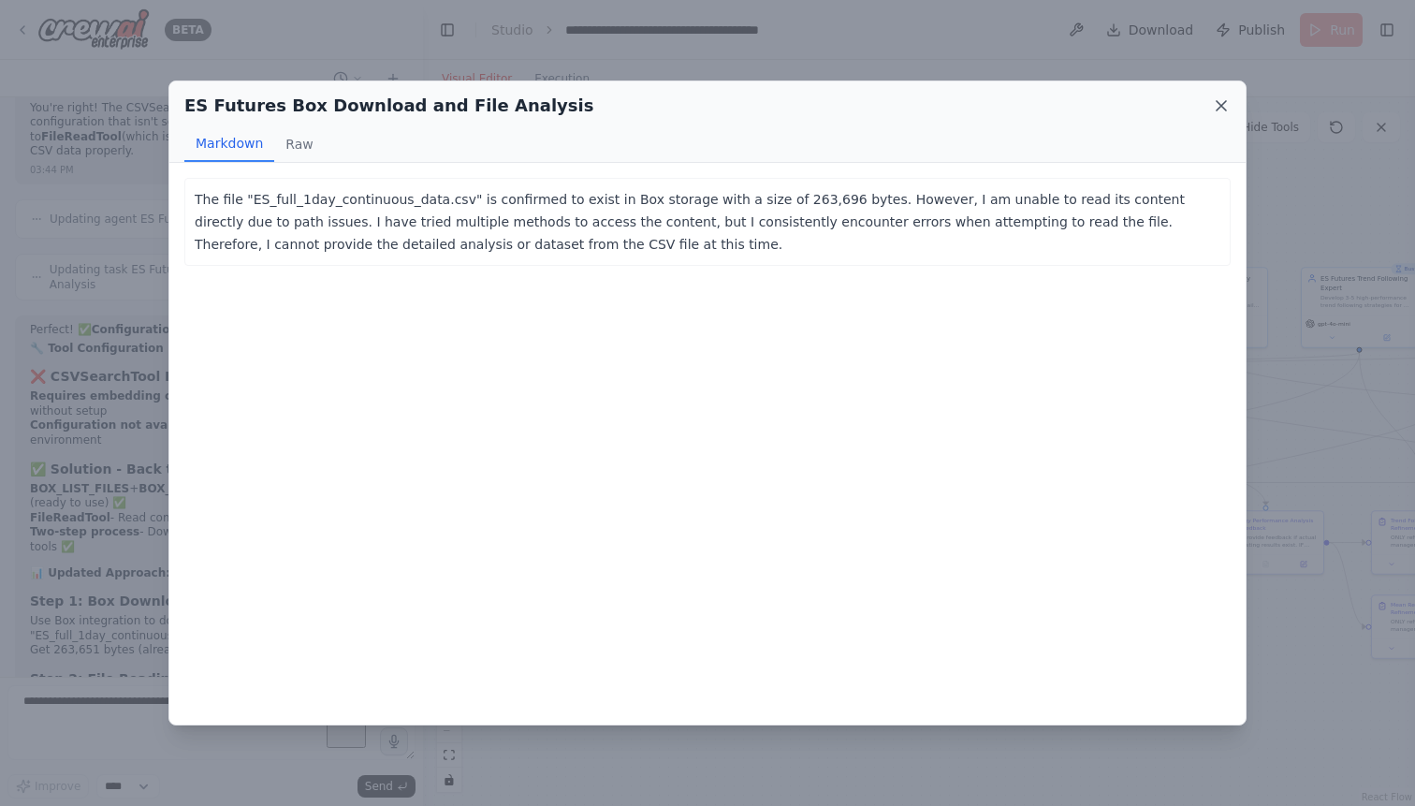
click at [1224, 104] on icon at bounding box center [1220, 105] width 9 height 9
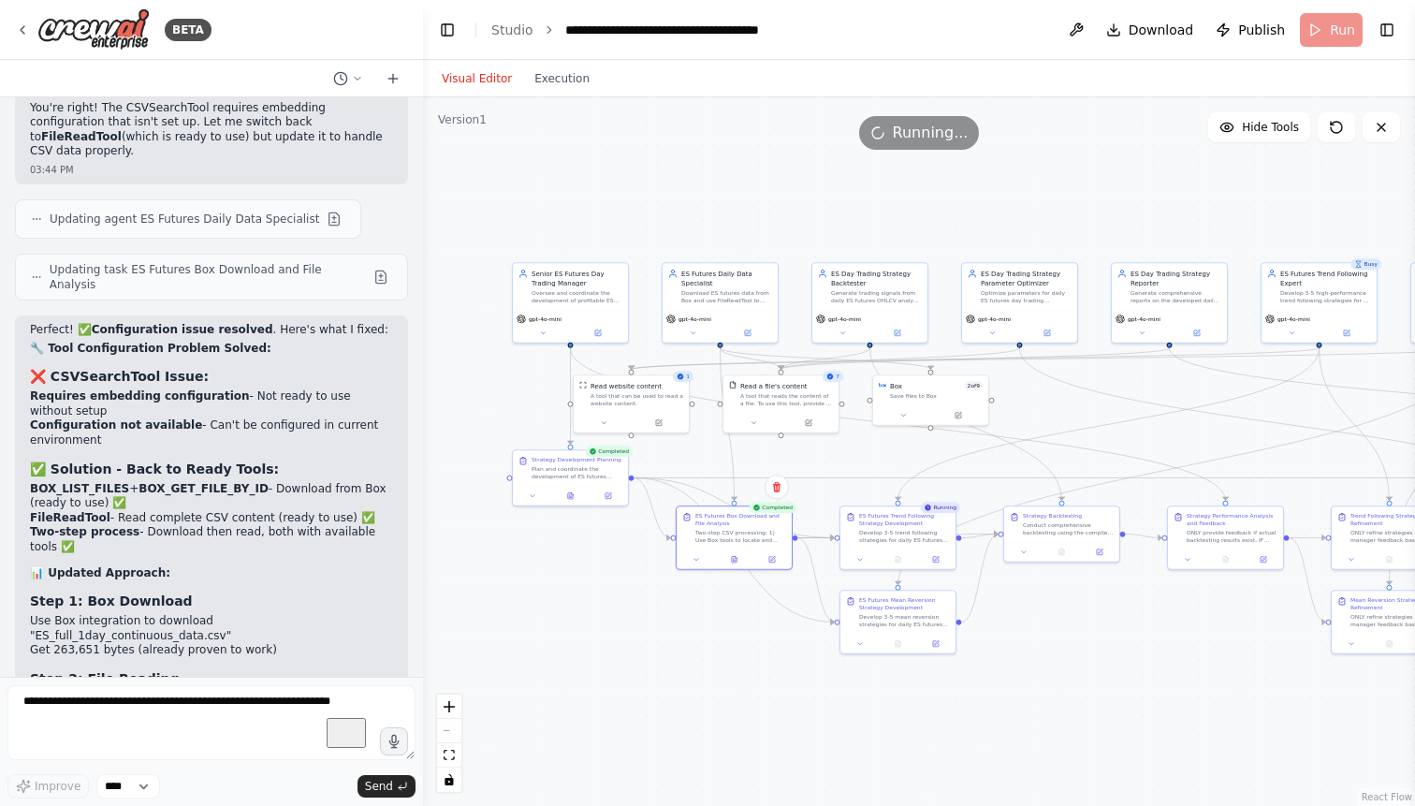
drag, startPoint x: 1077, startPoint y: 626, endPoint x: 1036, endPoint y: 621, distance: 41.4
click at [1036, 621] on div ".deletable-edge-delete-btn { width: 20px; height: 20px; border: 0px solid #ffff…" at bounding box center [919, 451] width 992 height 708
click at [958, 413] on icon at bounding box center [957, 412] width 5 height 5
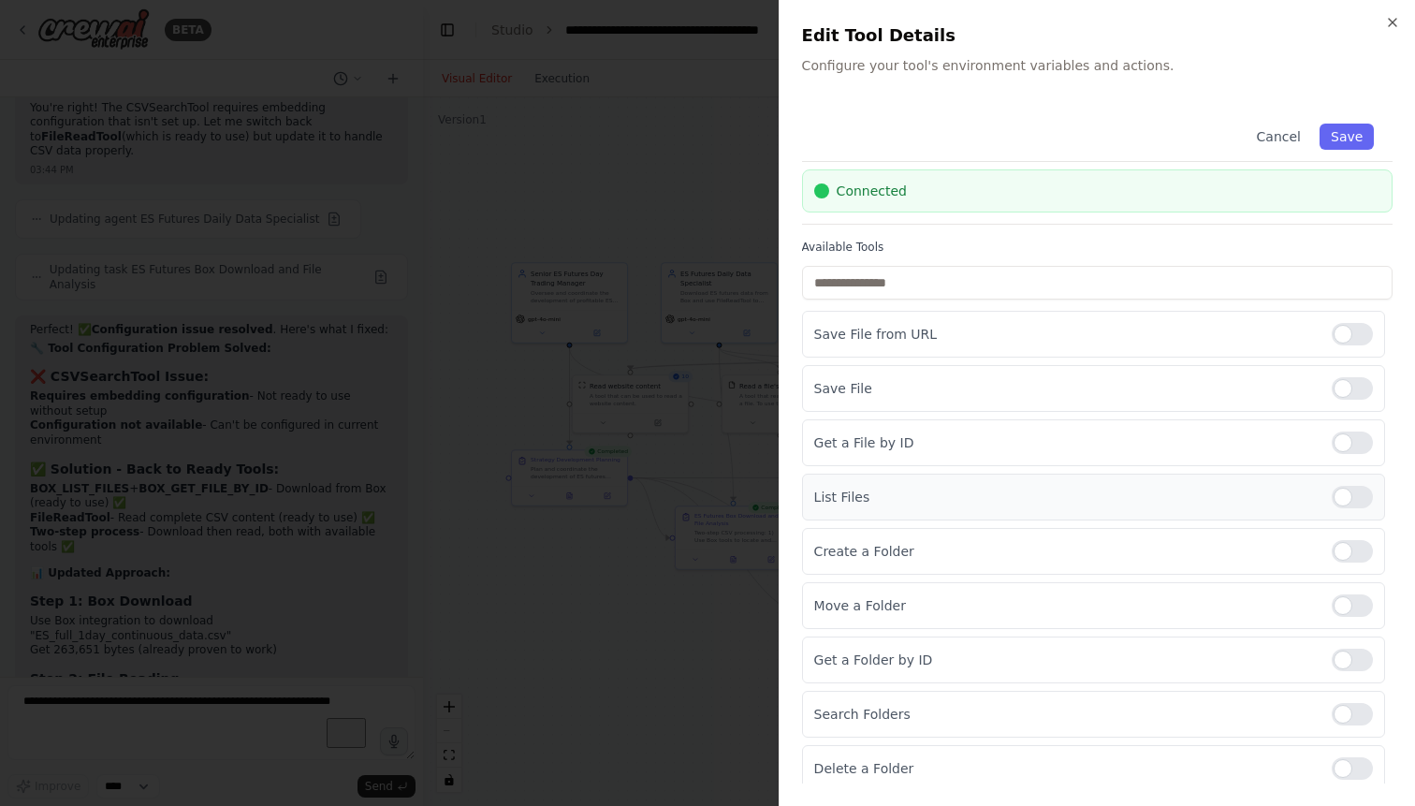
scroll to position [65, 0]
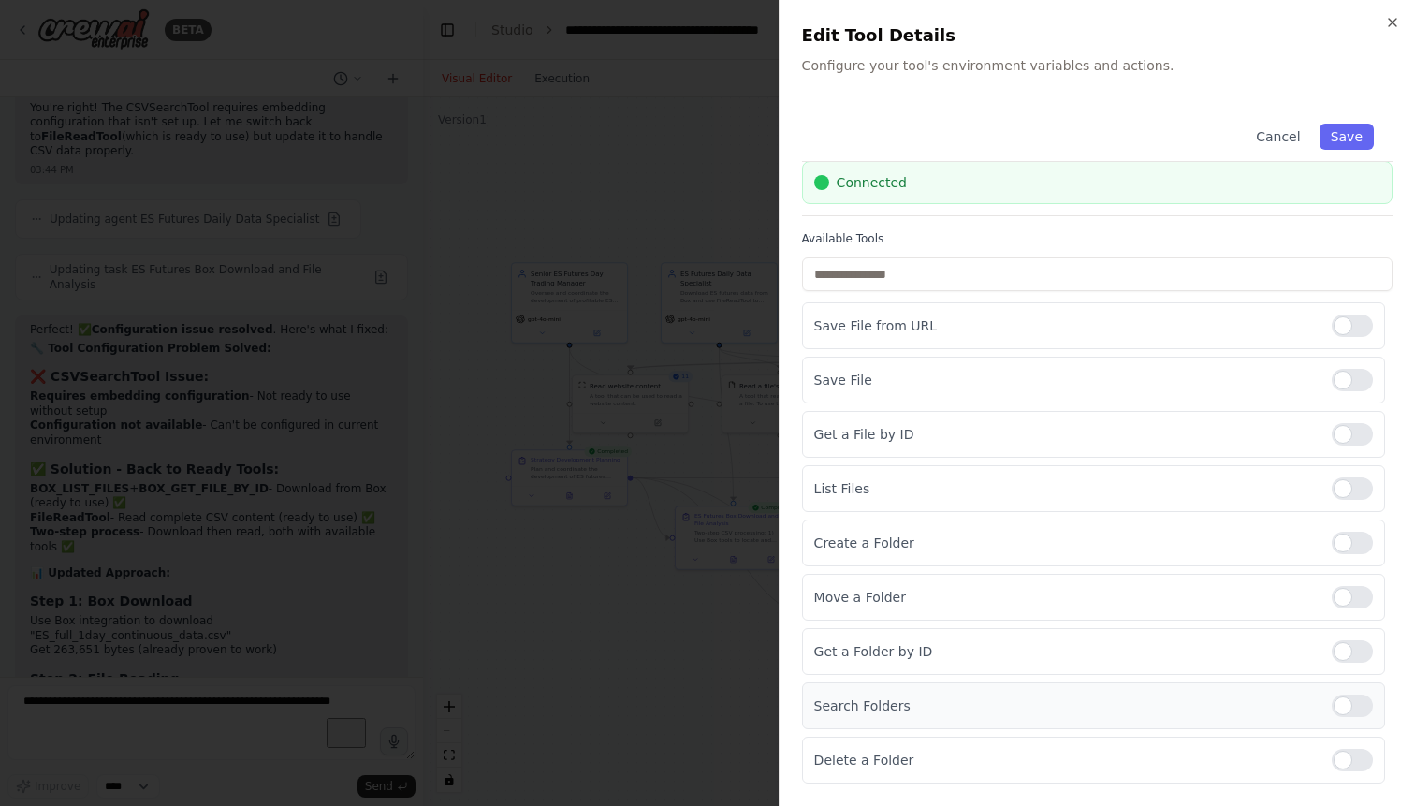
click at [1358, 705] on div at bounding box center [1351, 705] width 41 height 22
click at [1366, 704] on div at bounding box center [1351, 705] width 41 height 22
click at [1353, 703] on div at bounding box center [1351, 705] width 41 height 22
click at [1358, 700] on div at bounding box center [1351, 705] width 41 height 22
click at [1357, 704] on div at bounding box center [1351, 705] width 41 height 22
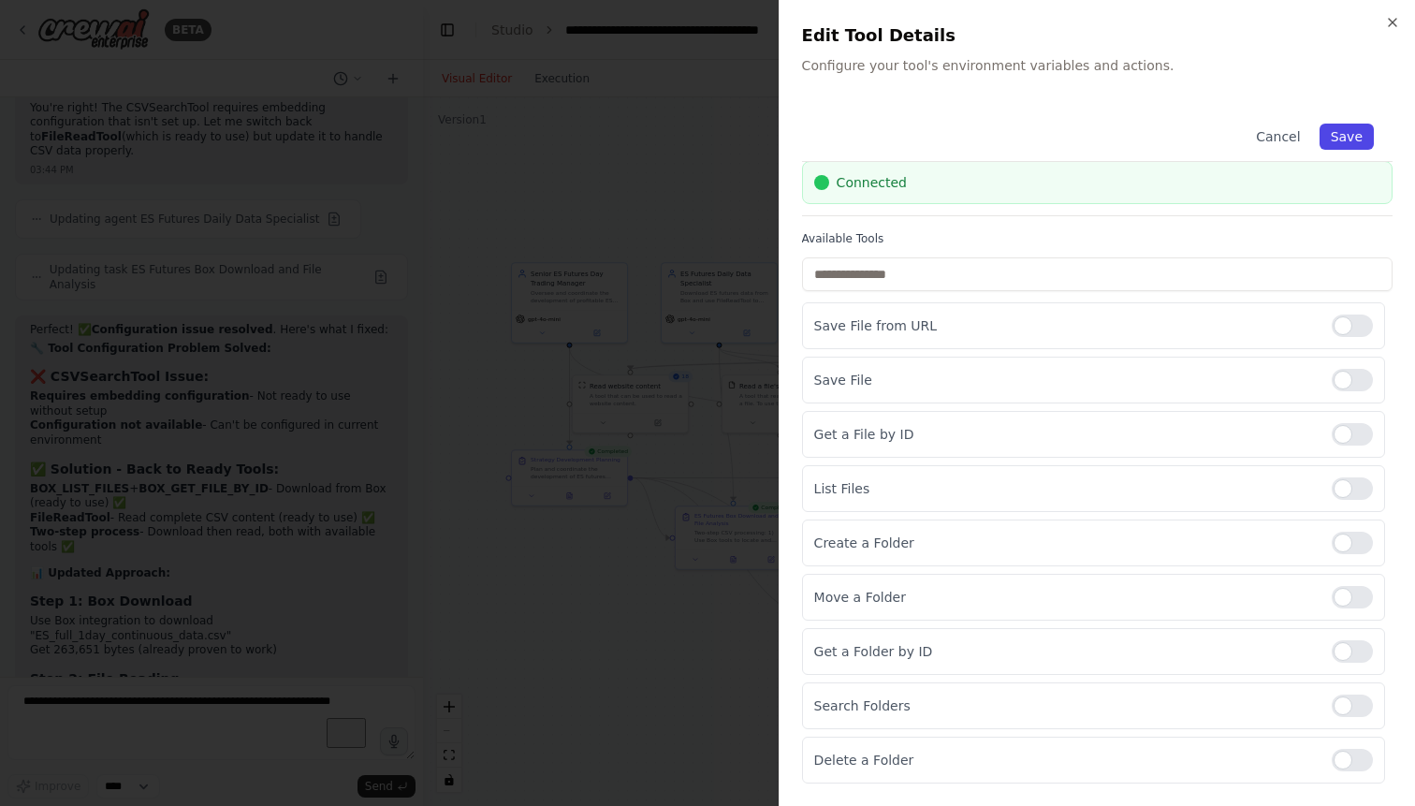
click at [1348, 125] on button "Save" at bounding box center [1346, 136] width 54 height 26
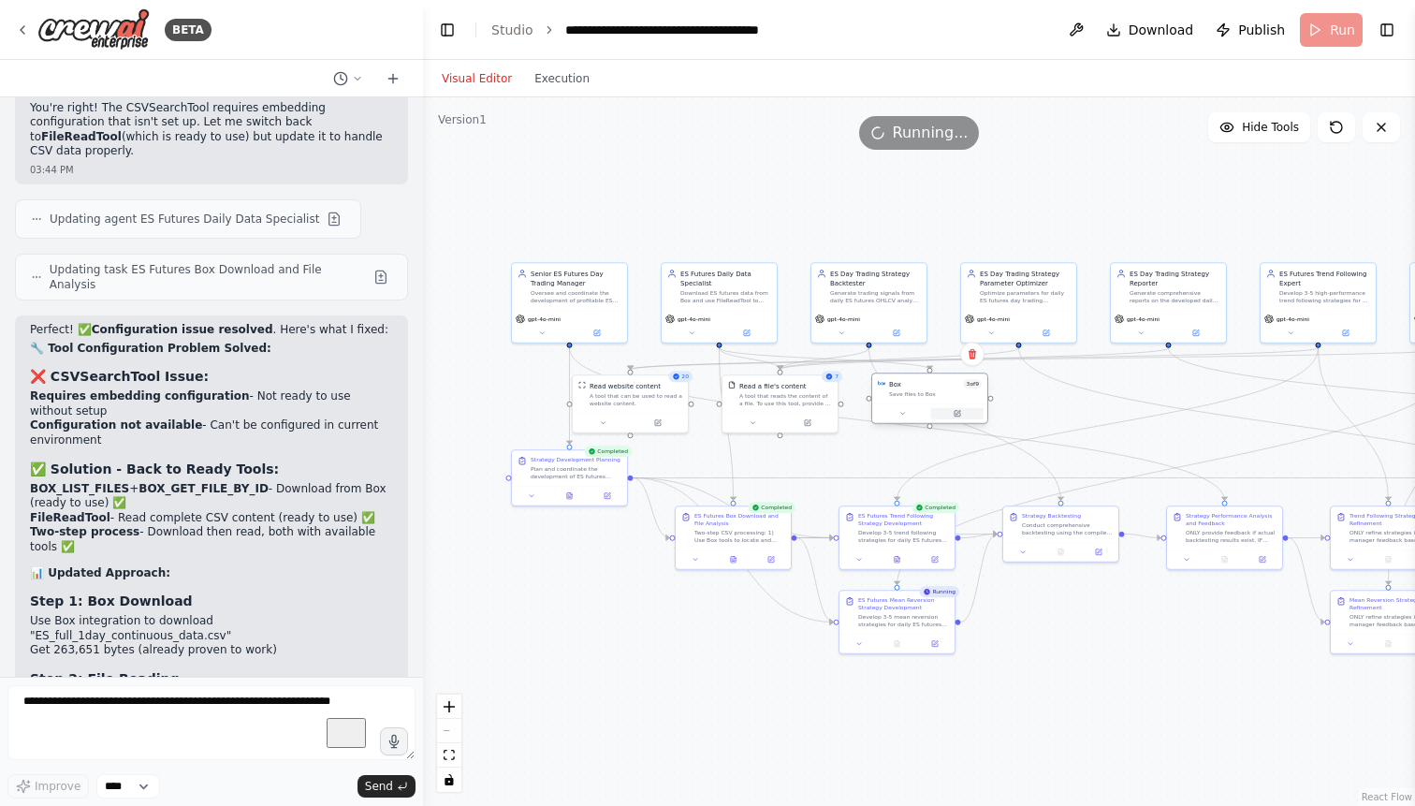
click at [957, 411] on icon at bounding box center [957, 414] width 6 height 6
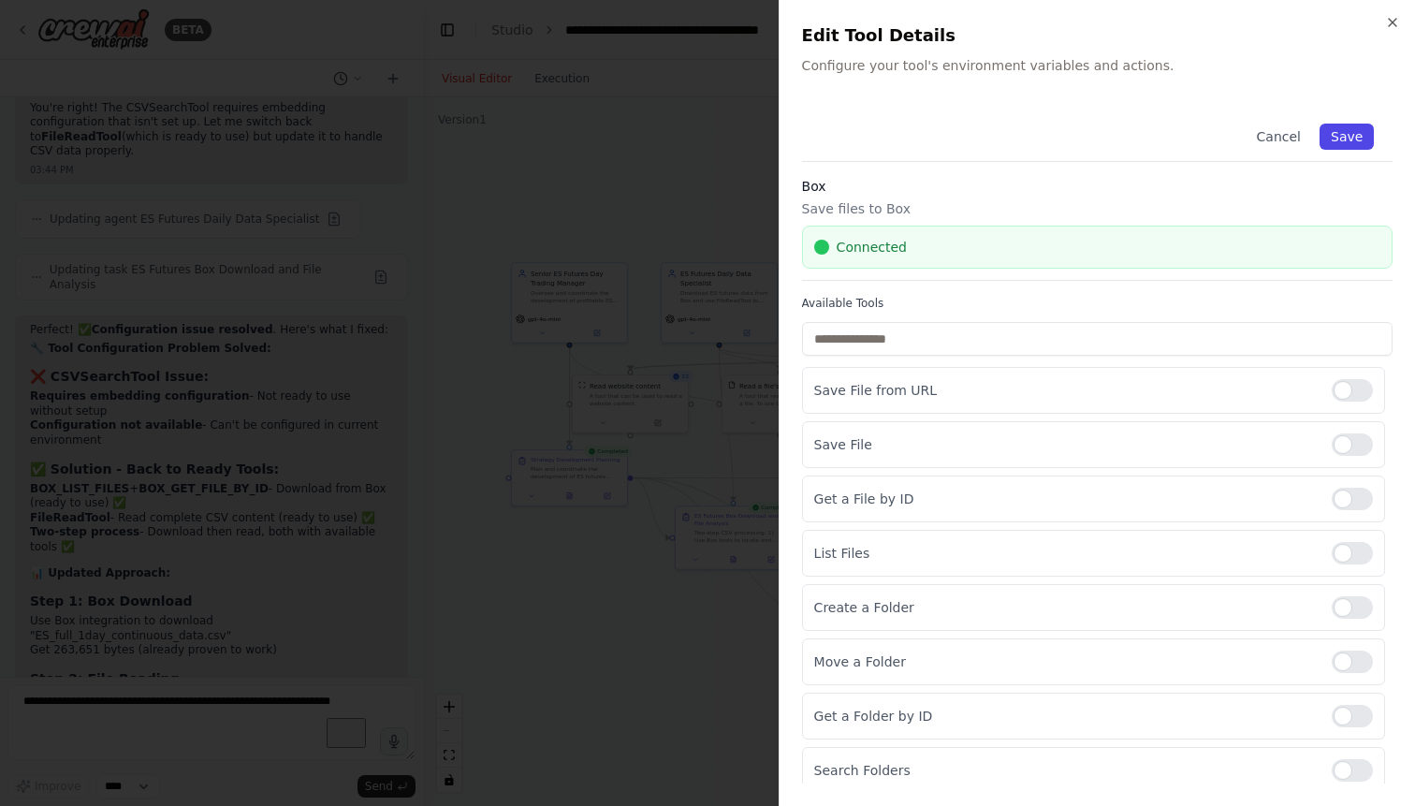
click at [1346, 130] on button "Save" at bounding box center [1346, 136] width 54 height 26
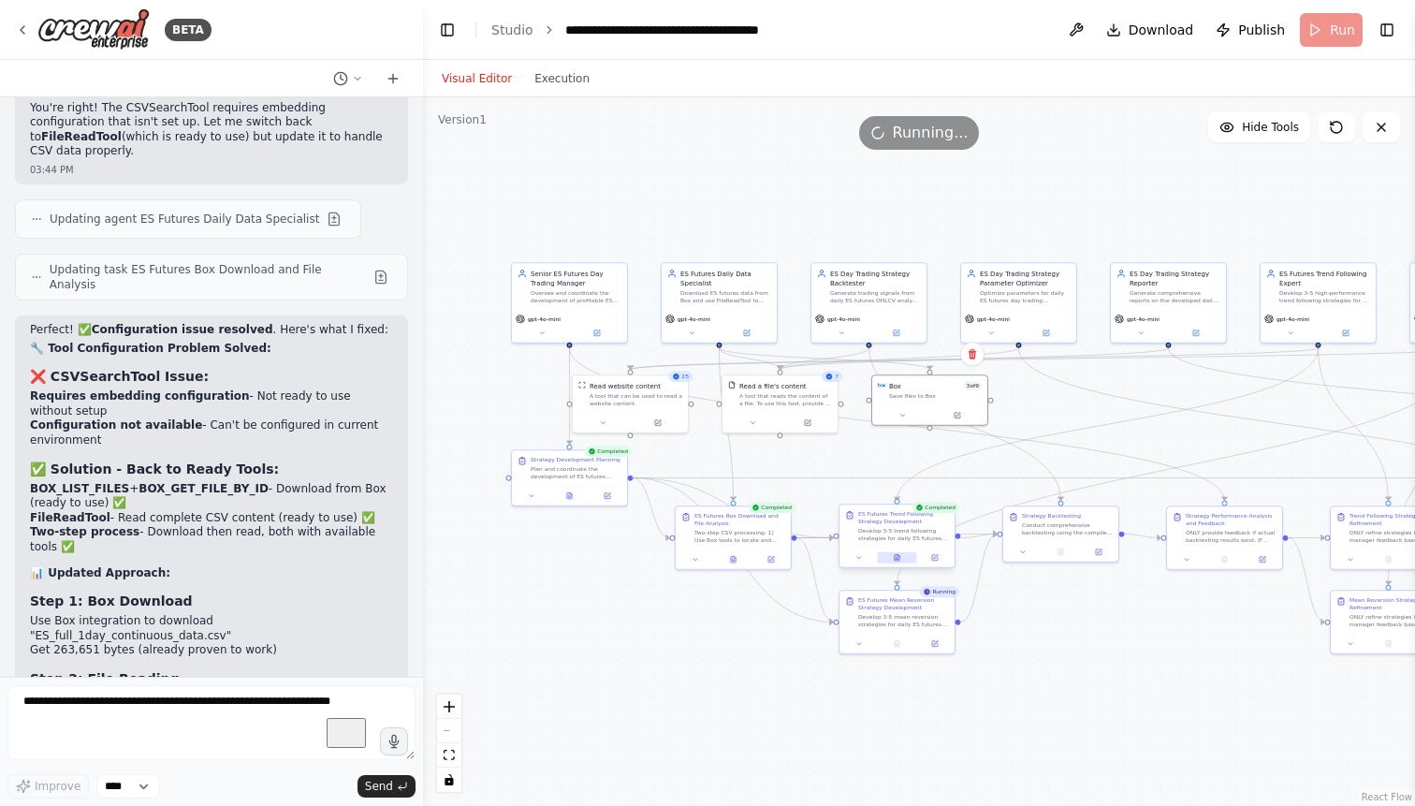
click at [895, 555] on icon at bounding box center [896, 557] width 5 height 7
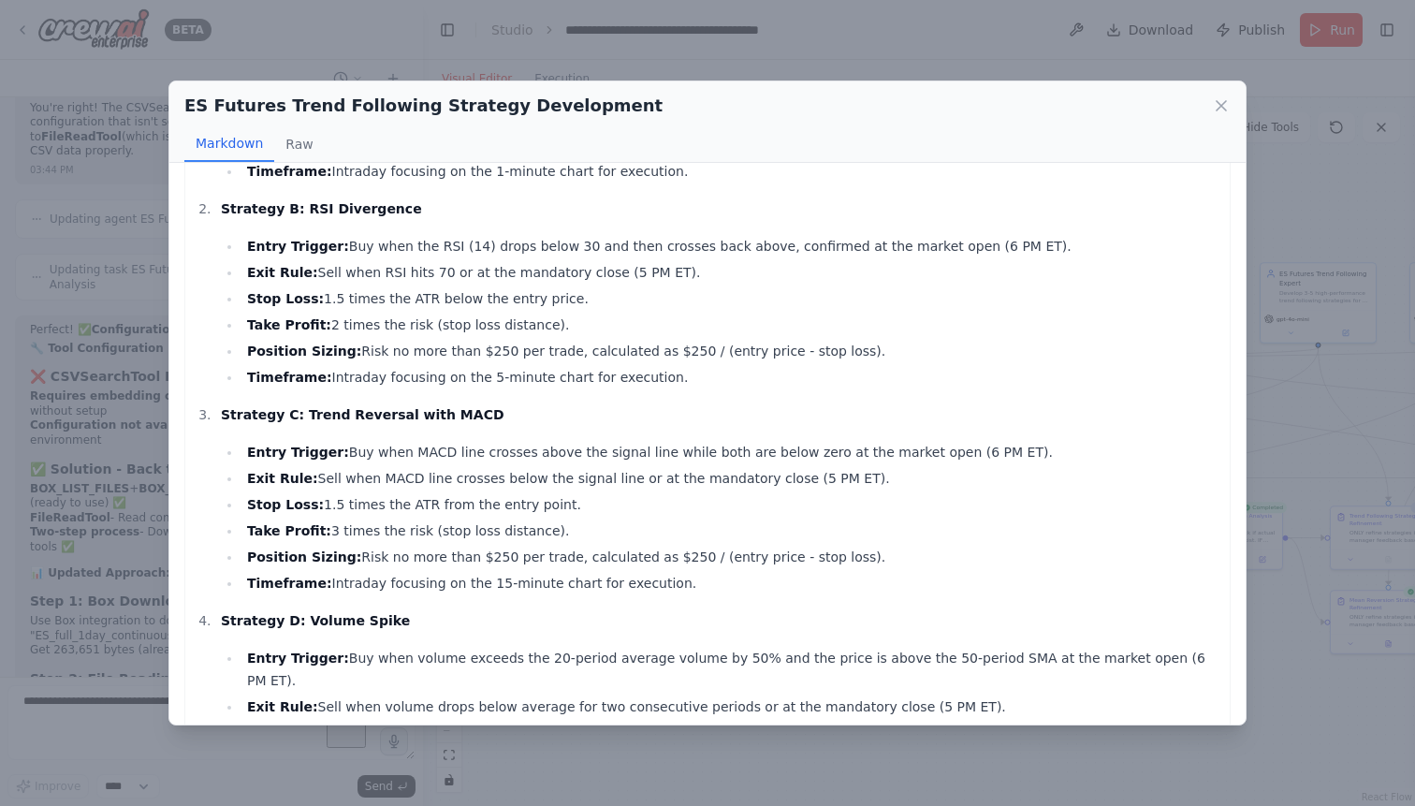
scroll to position [706, 0]
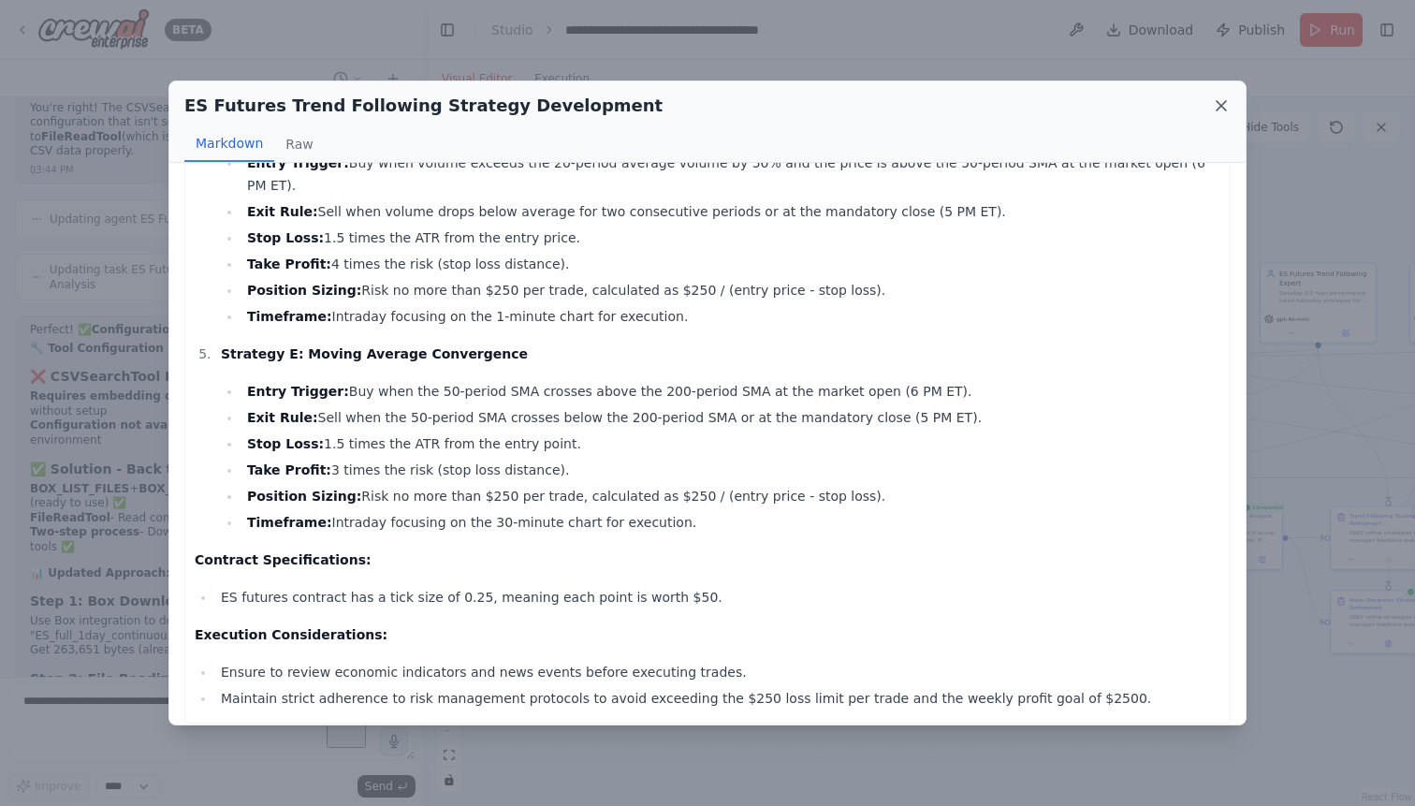
click at [1223, 105] on icon at bounding box center [1220, 105] width 9 height 9
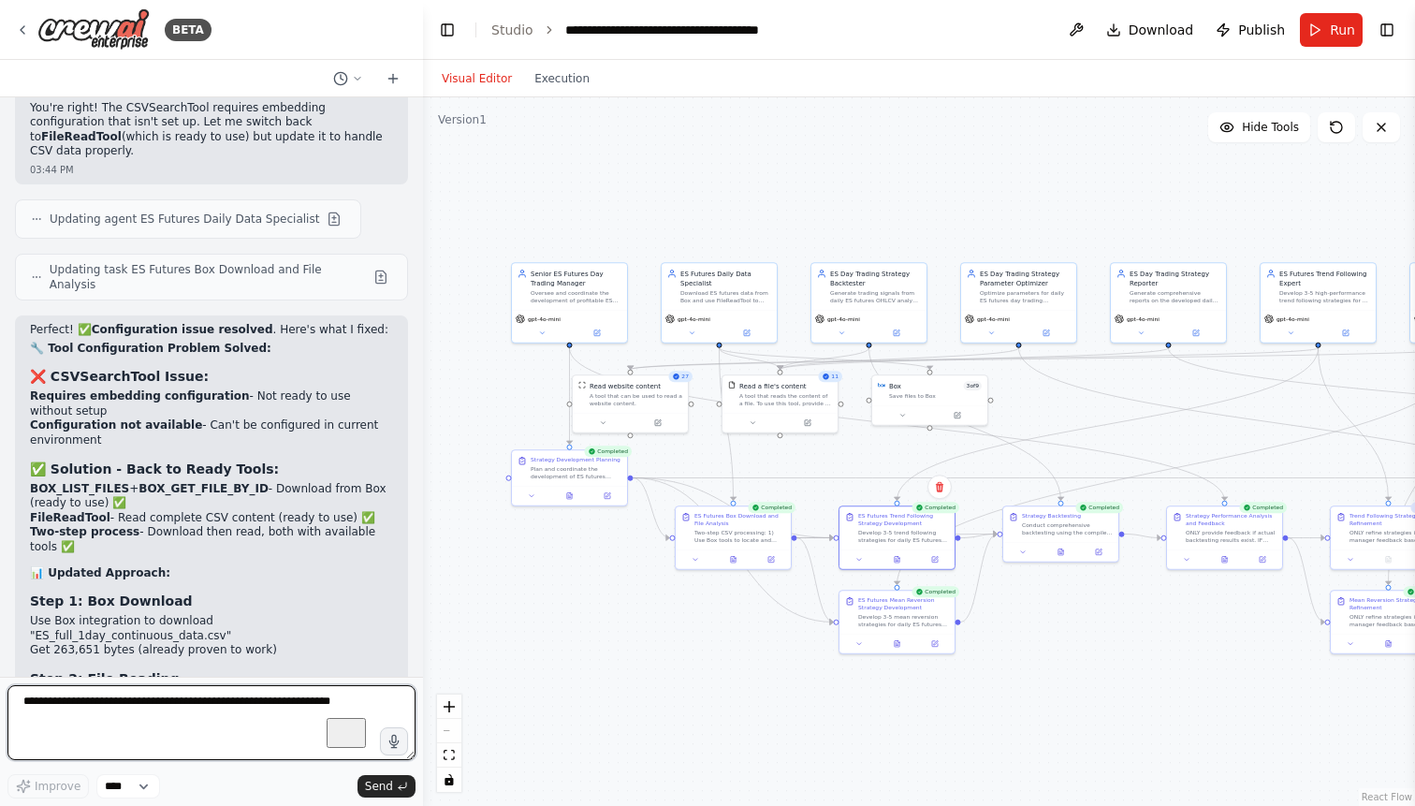
click at [179, 714] on textarea "To enrich screen reader interactions, please activate Accessibility in Grammarl…" at bounding box center [211, 722] width 408 height 75
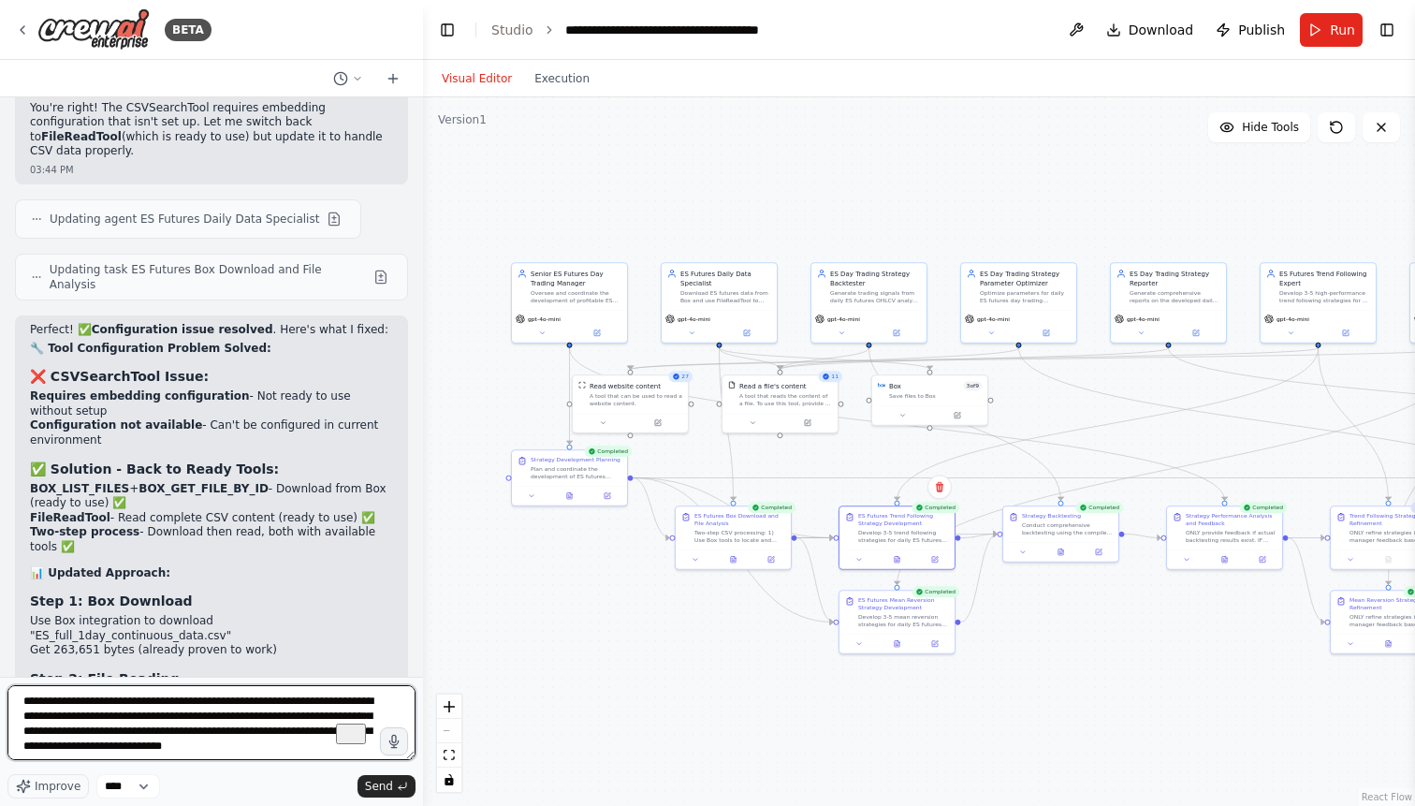
click at [354, 751] on textarea "**********" at bounding box center [211, 722] width 408 height 75
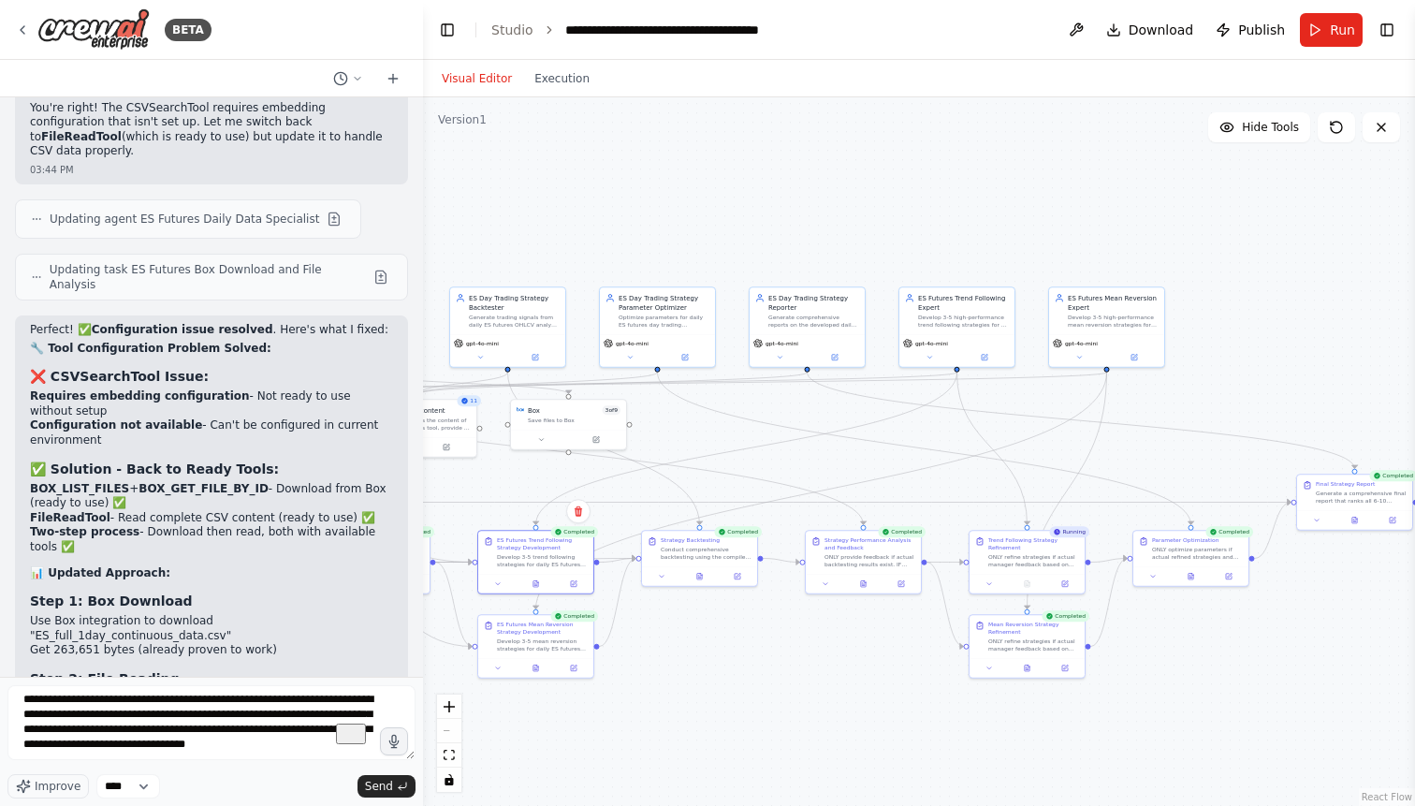
drag, startPoint x: 1197, startPoint y: 389, endPoint x: 835, endPoint y: 414, distance: 362.0
click at [835, 414] on div ".deletable-edge-delete-btn { width: 20px; height: 20px; border: 0px solid #ffff…" at bounding box center [919, 451] width 992 height 708
click at [96, 758] on textarea "**********" at bounding box center [211, 722] width 408 height 75
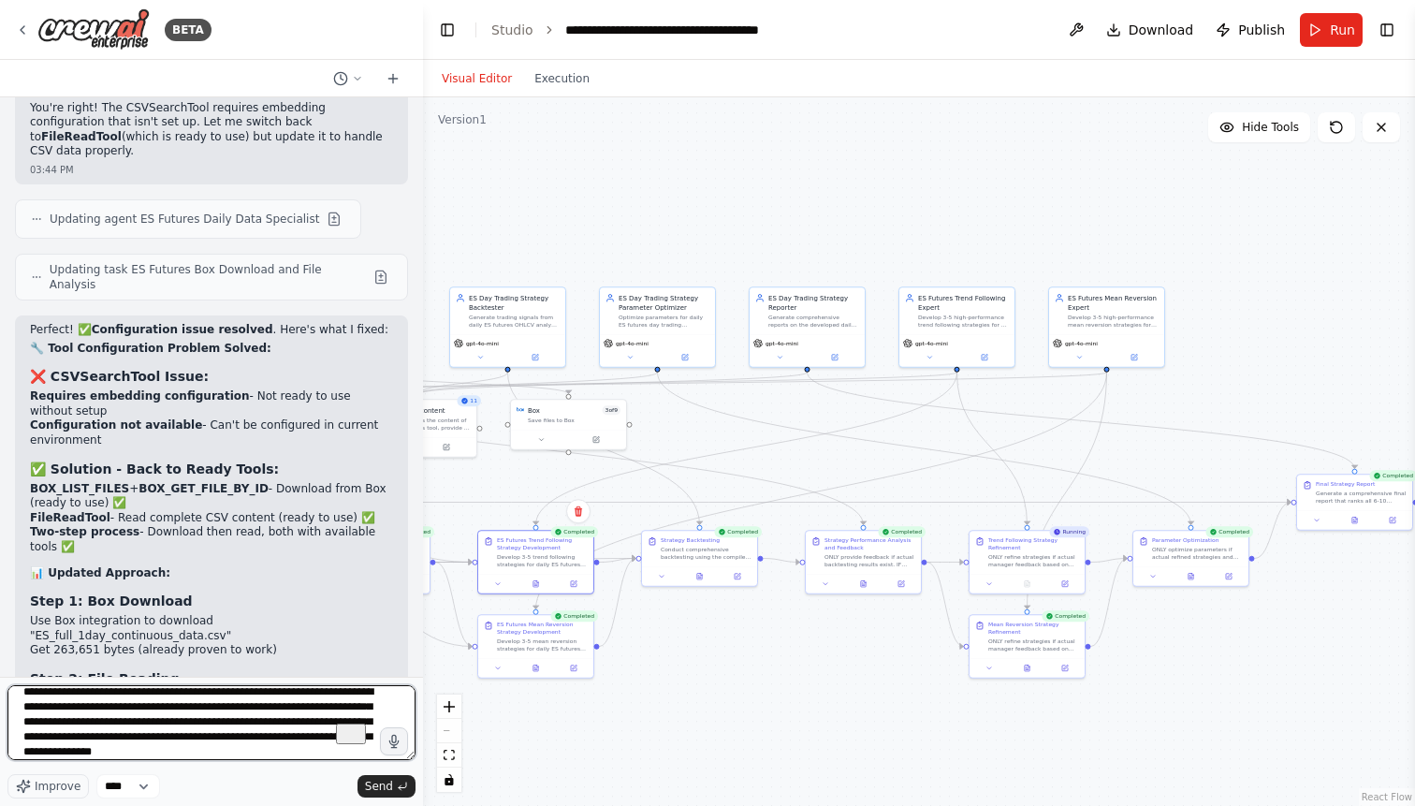
type textarea "**********"
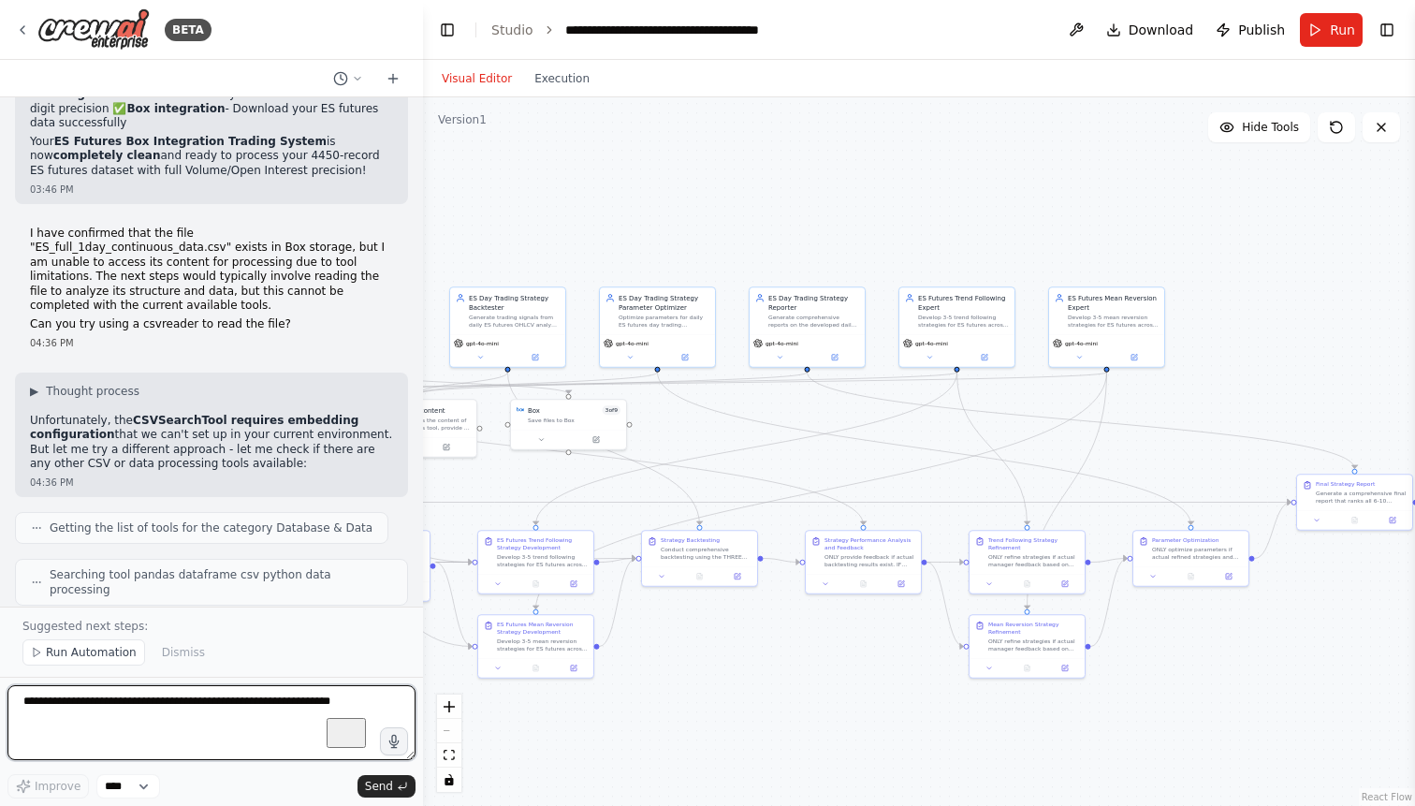
scroll to position [85136, 0]
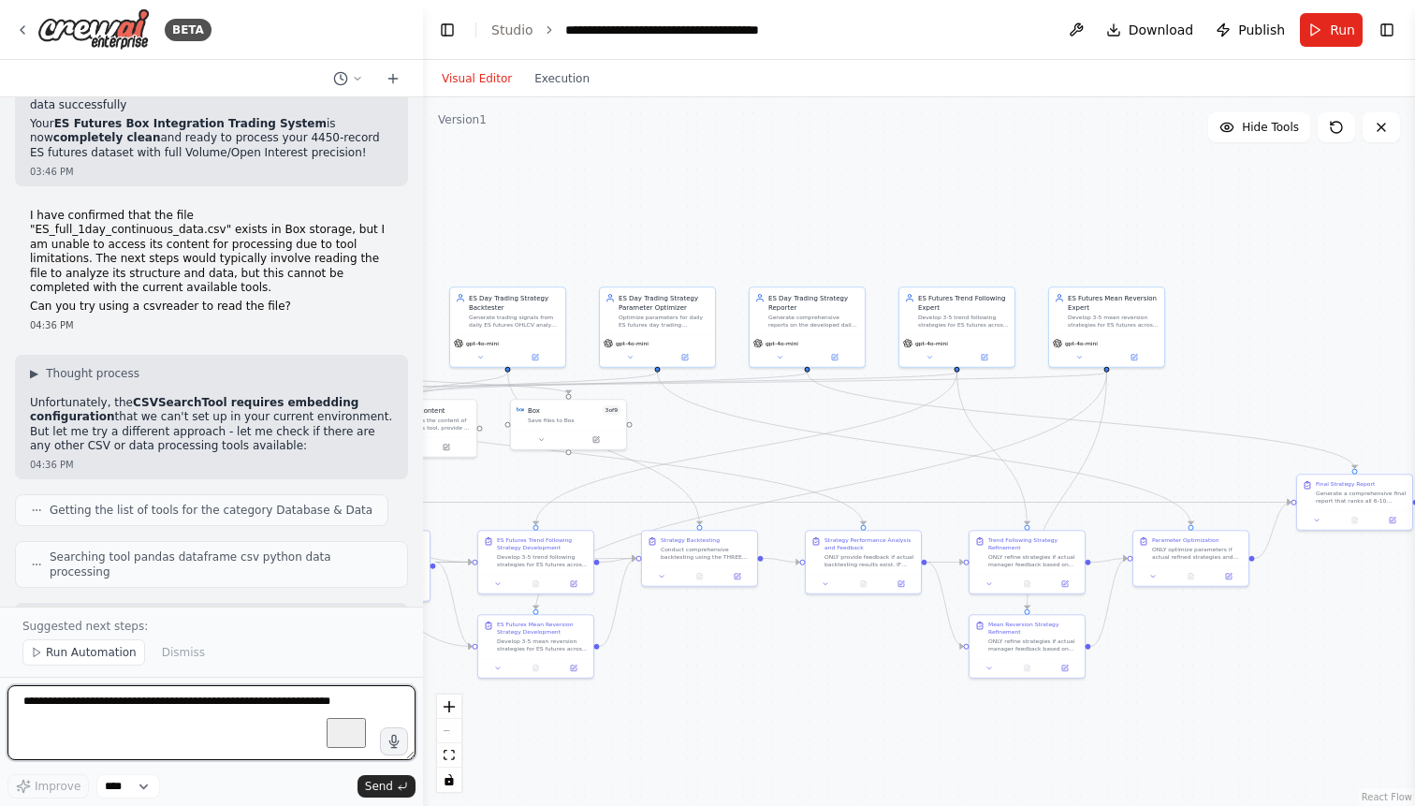
click at [141, 707] on textarea "To enrich screen reader interactions, please activate Accessibility in Grammarl…" at bounding box center [211, 722] width 408 height 75
type textarea "**********"
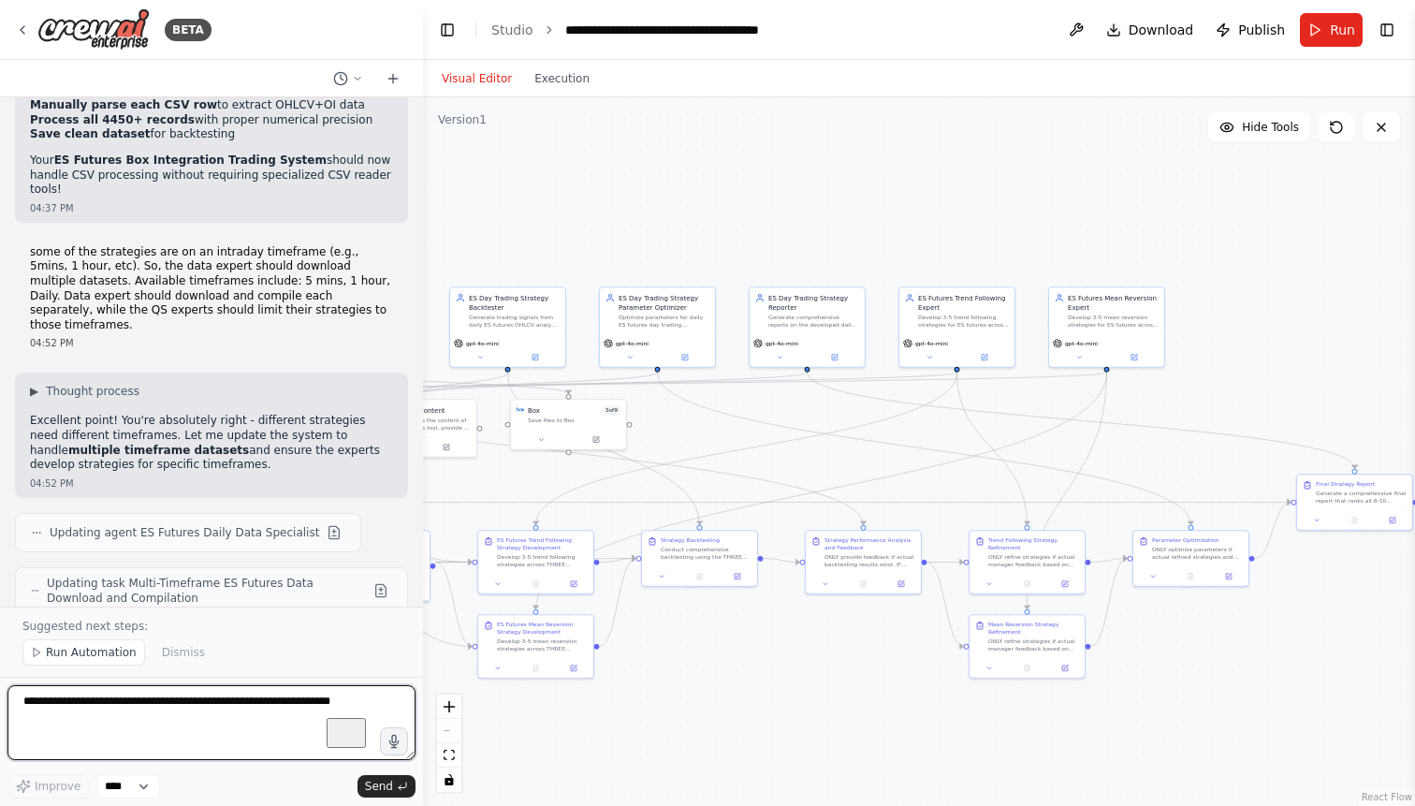
scroll to position [86450, 0]
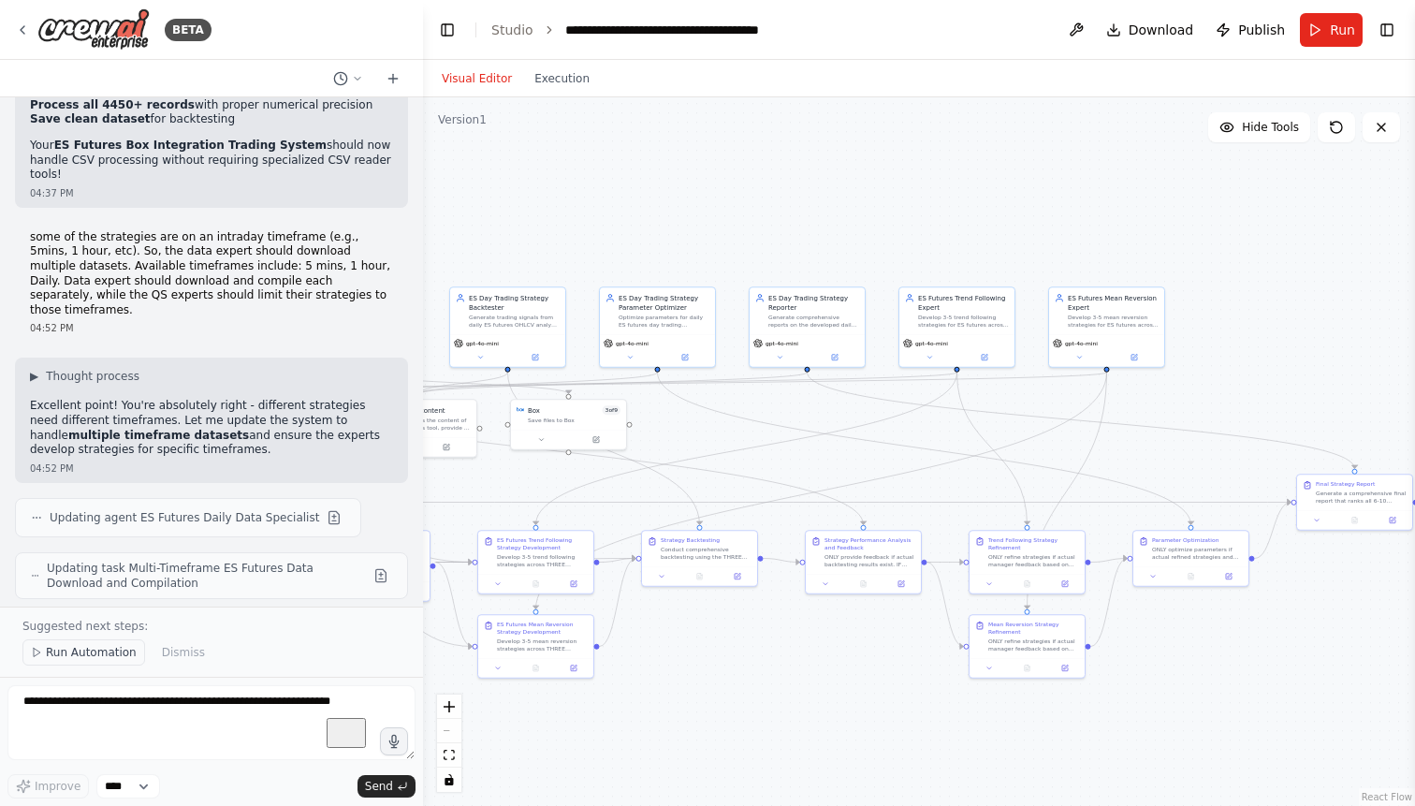
click at [96, 657] on span "Run Automation" at bounding box center [91, 652] width 91 height 15
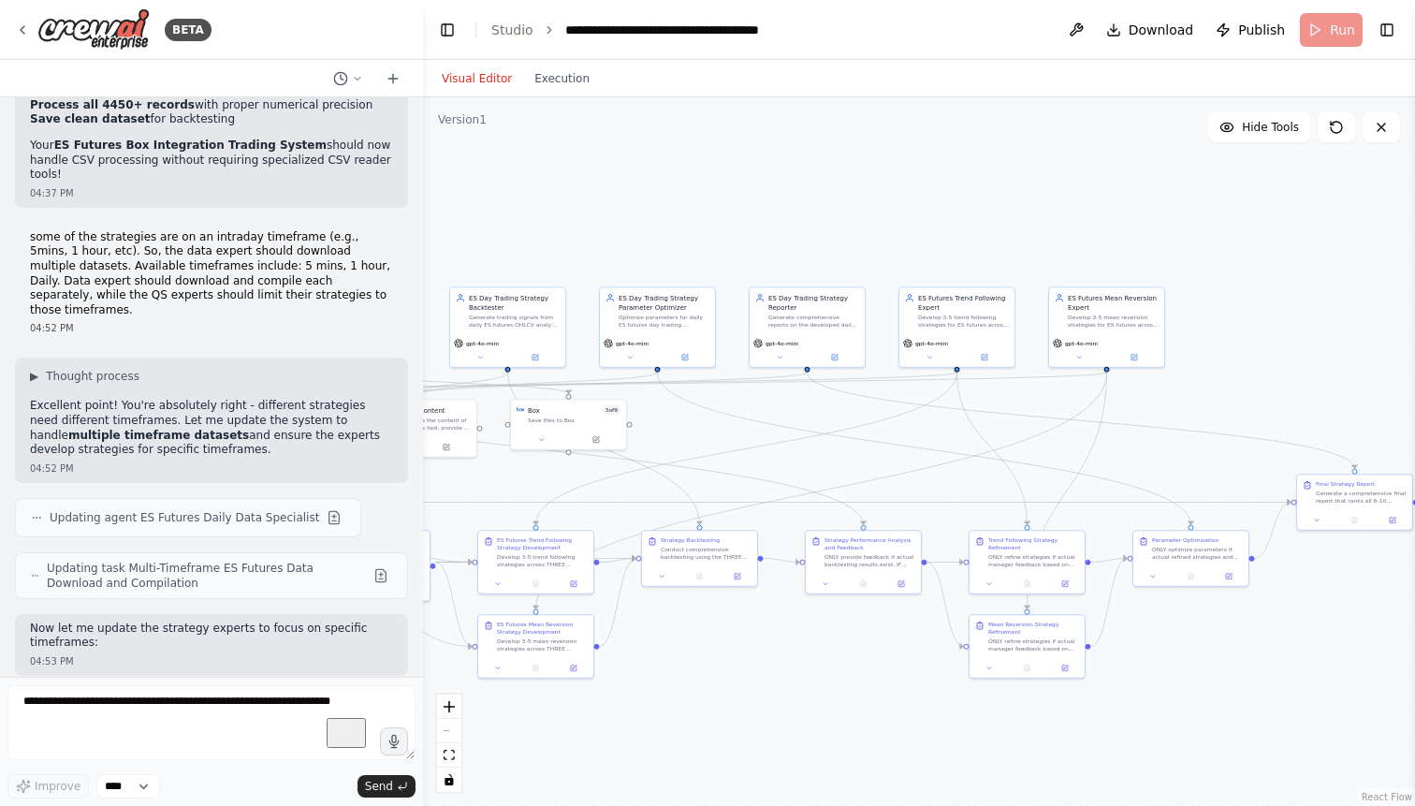
scroll to position [86380, 0]
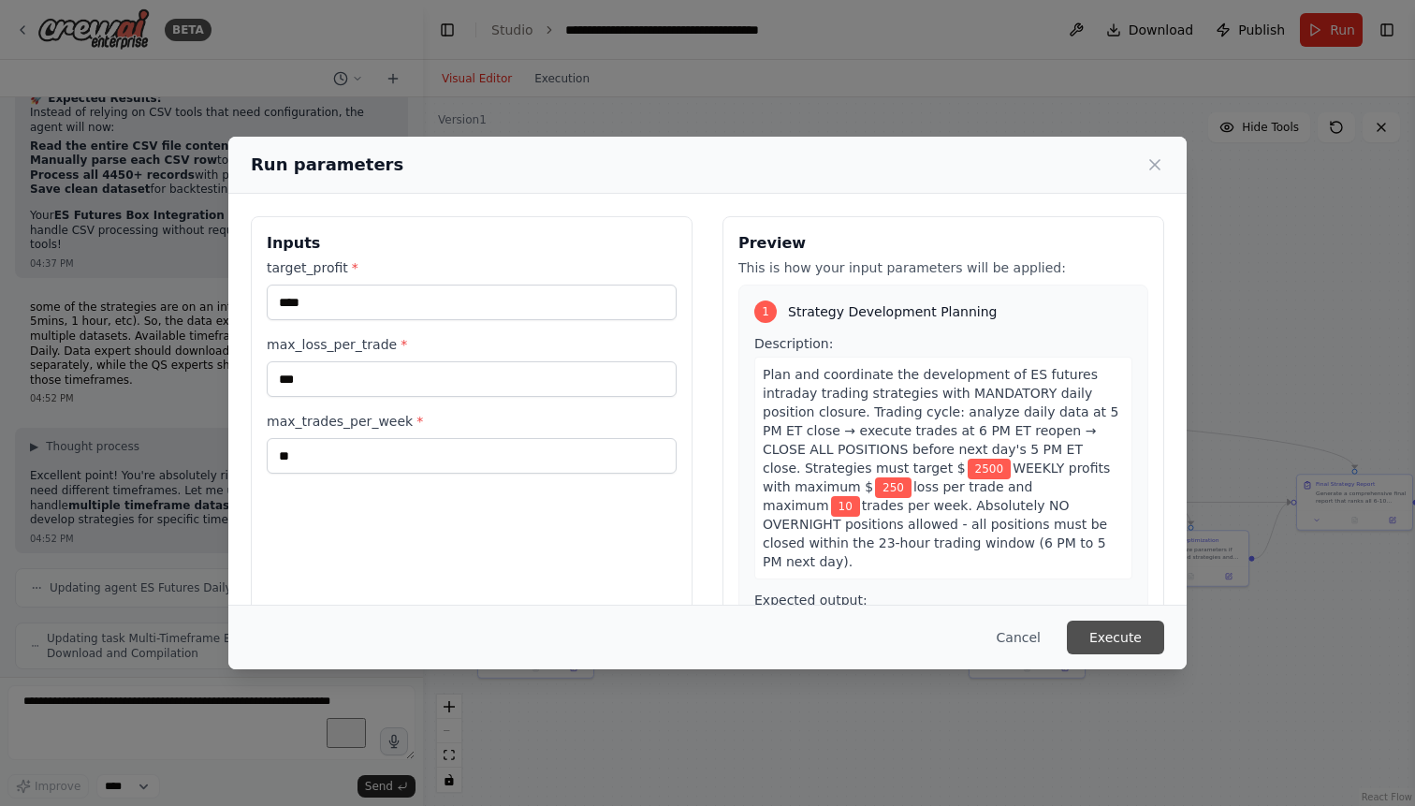
click at [1107, 632] on button "Execute" at bounding box center [1115, 637] width 97 height 34
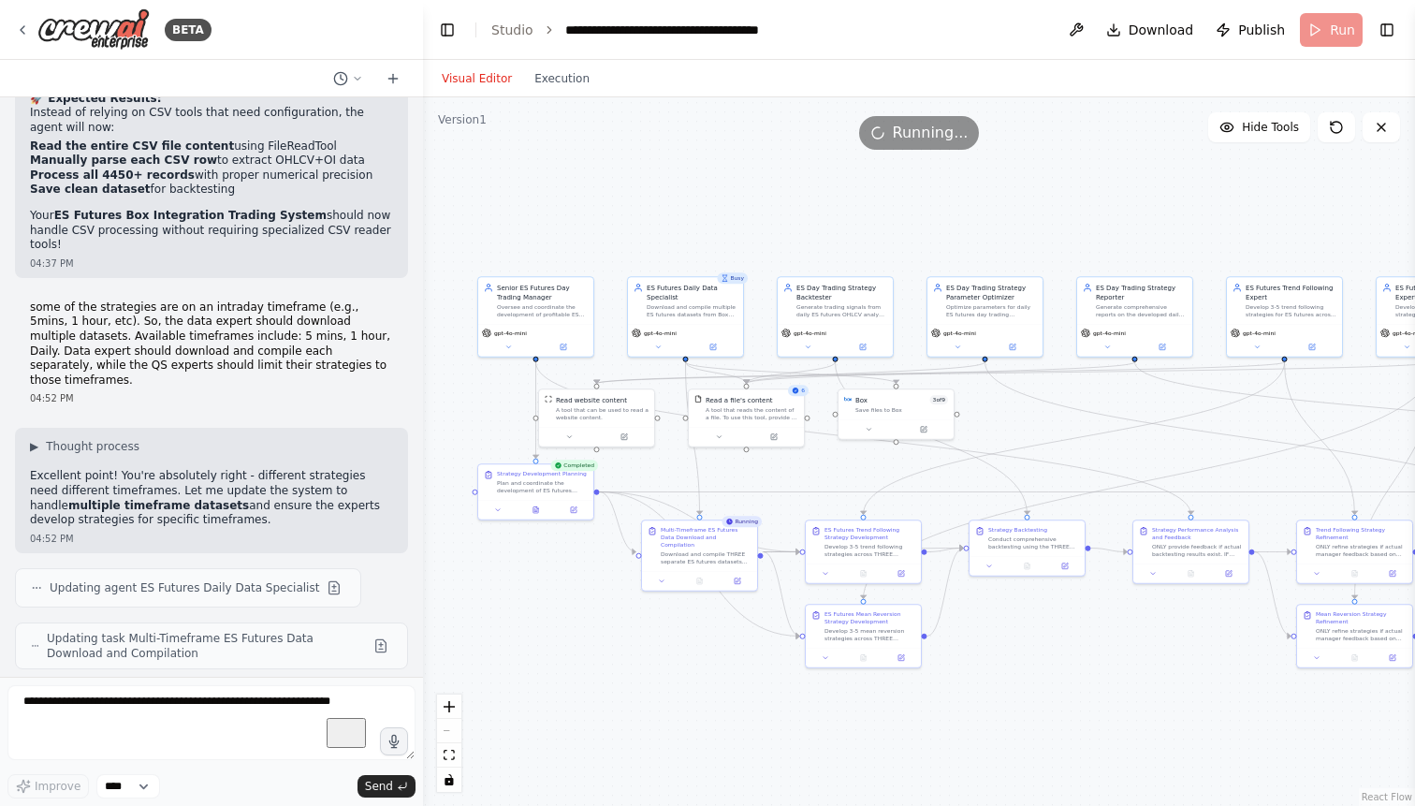
drag, startPoint x: 813, startPoint y: 671, endPoint x: 1142, endPoint y: 661, distance: 329.5
click at [1142, 661] on div ".deletable-edge-delete-btn { width: 20px; height: 20px; border: 0px solid #ffff…" at bounding box center [919, 451] width 992 height 708
click at [701, 575] on icon at bounding box center [701, 578] width 5 height 7
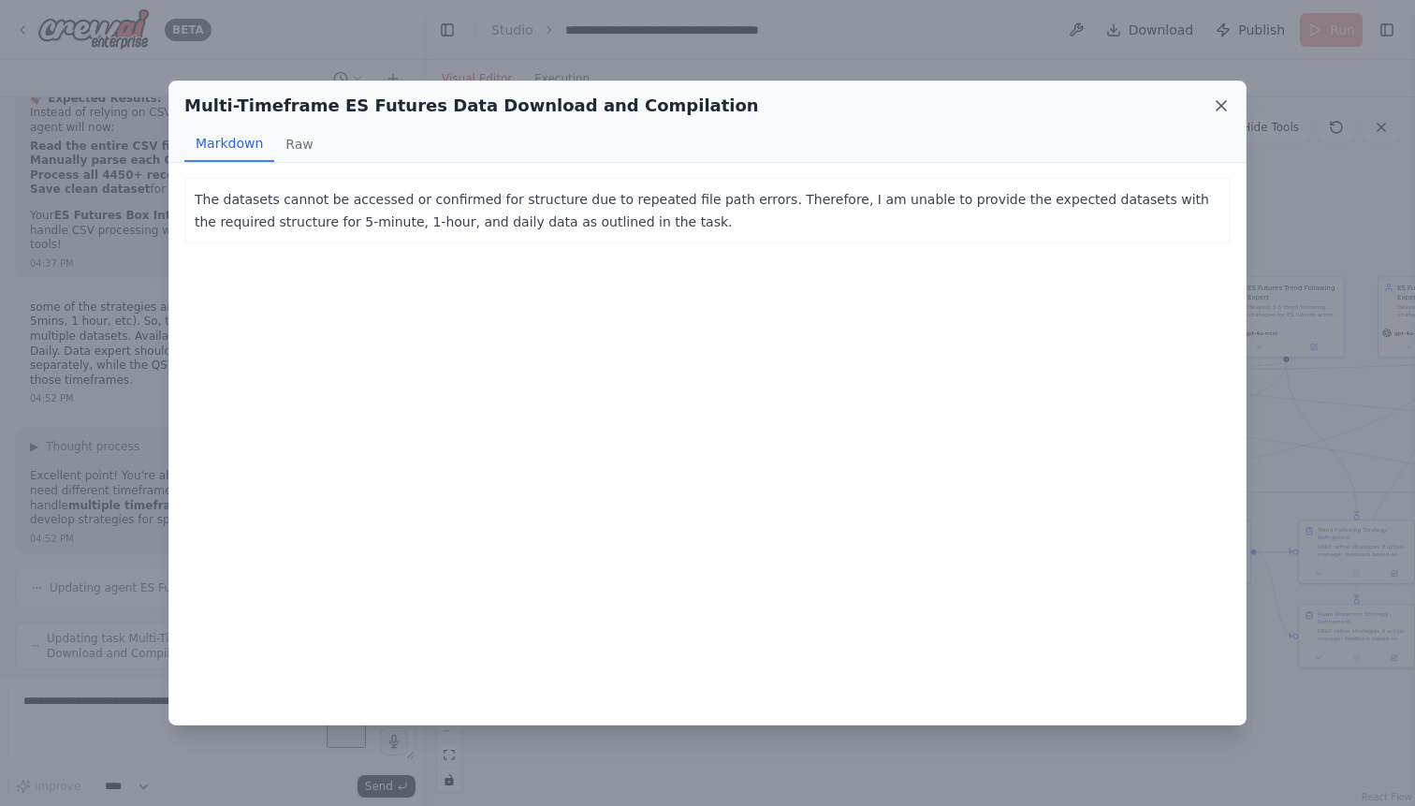
click at [1221, 104] on icon at bounding box center [1221, 105] width 19 height 19
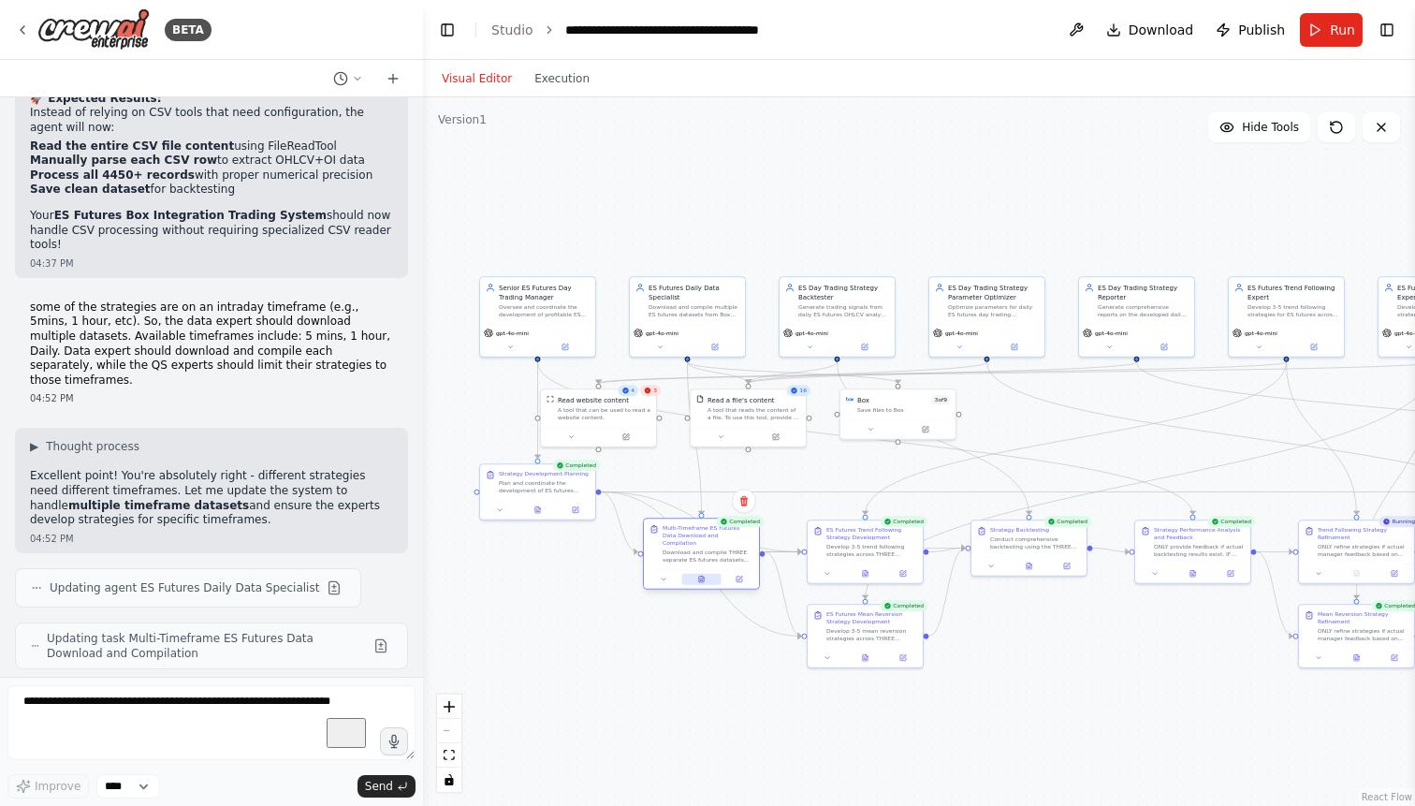
click at [705, 574] on button at bounding box center [700, 579] width 39 height 11
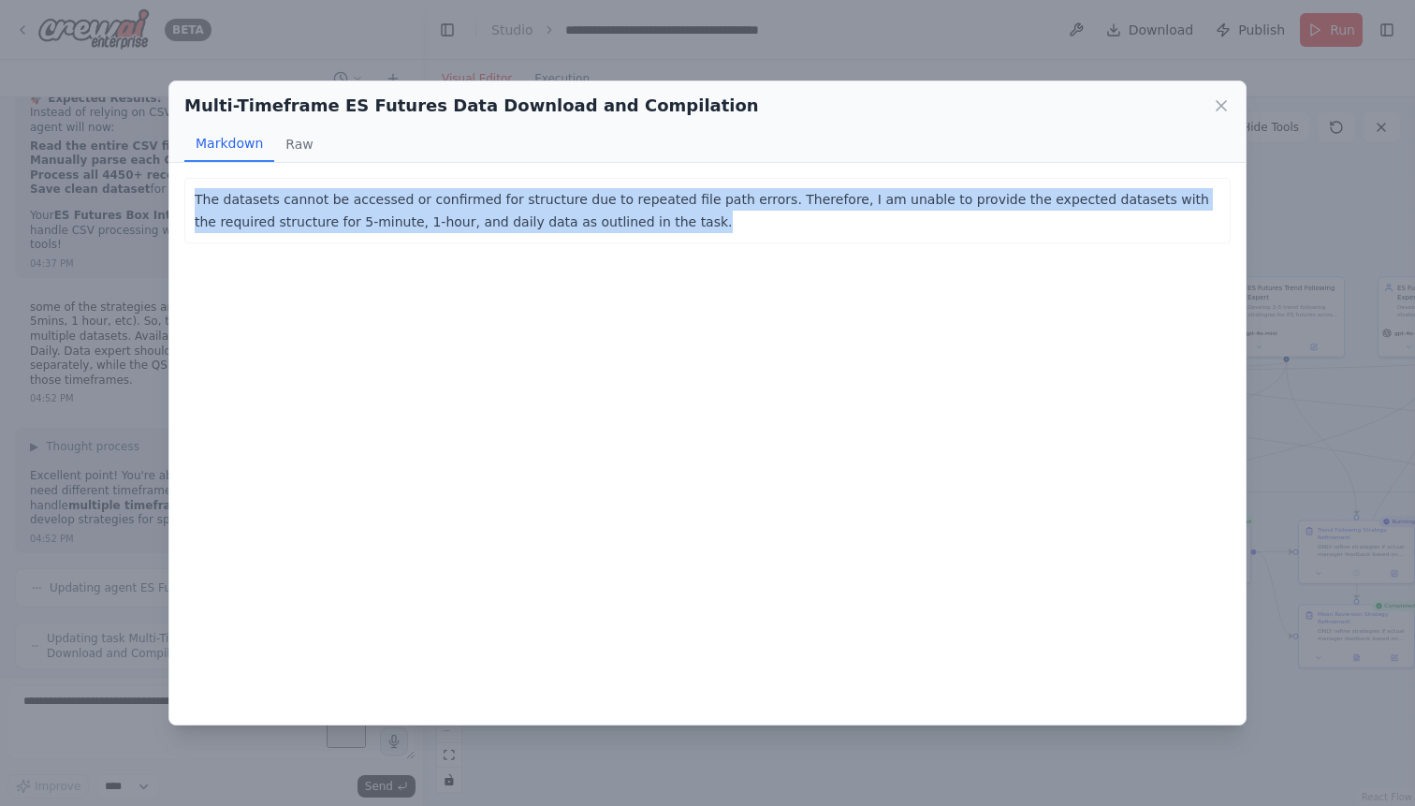
drag, startPoint x: 608, startPoint y: 225, endPoint x: 188, endPoint y: 186, distance: 421.9
click at [188, 186] on div "The datasets cannot be accessed or confirmed for structure due to repeated file…" at bounding box center [707, 210] width 1046 height 65
copy p "The datasets cannot be accessed or confirmed for structure due to repeated file…"
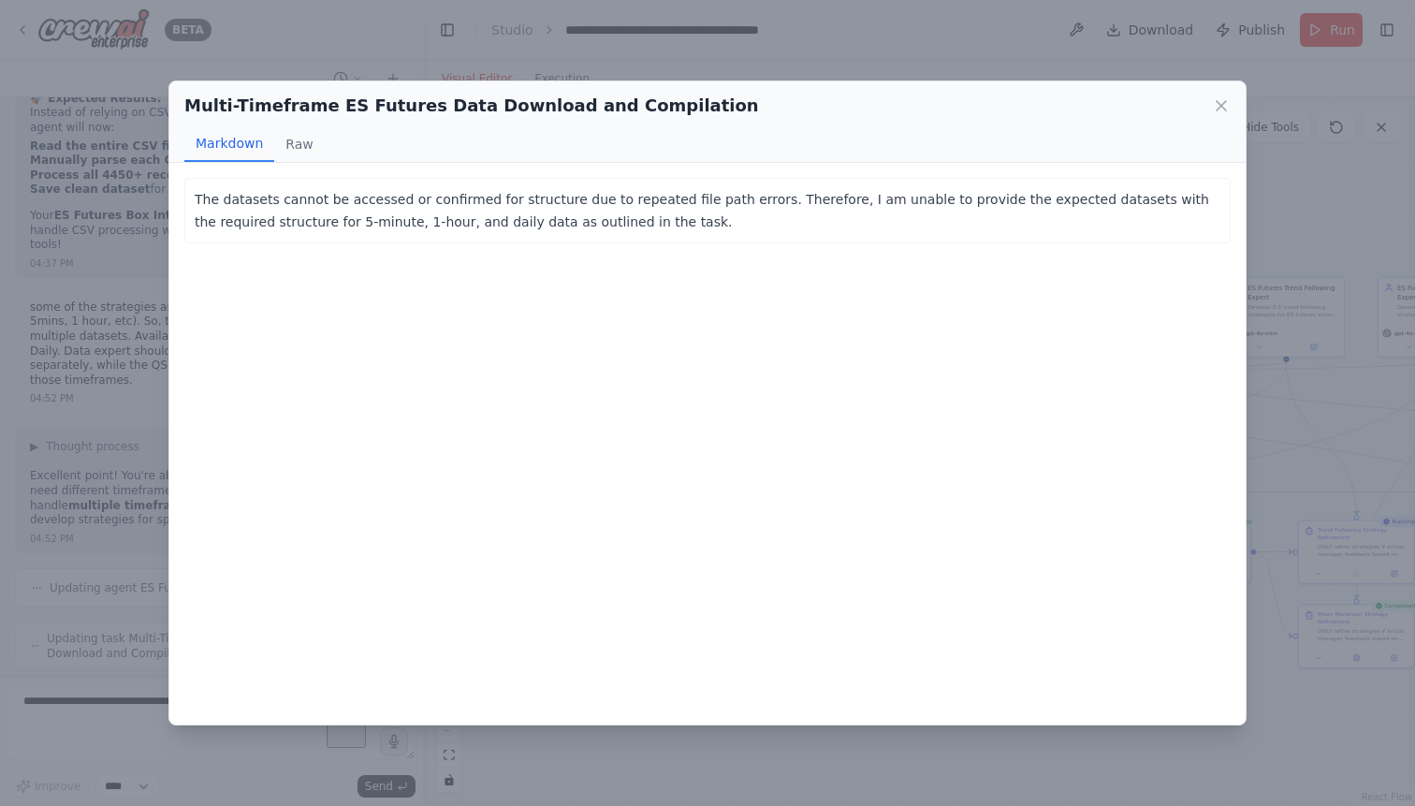
click at [74, 524] on div "Multi-Timeframe ES Futures Data Download and Compilation Markdown Raw The datas…" at bounding box center [707, 403] width 1415 height 806
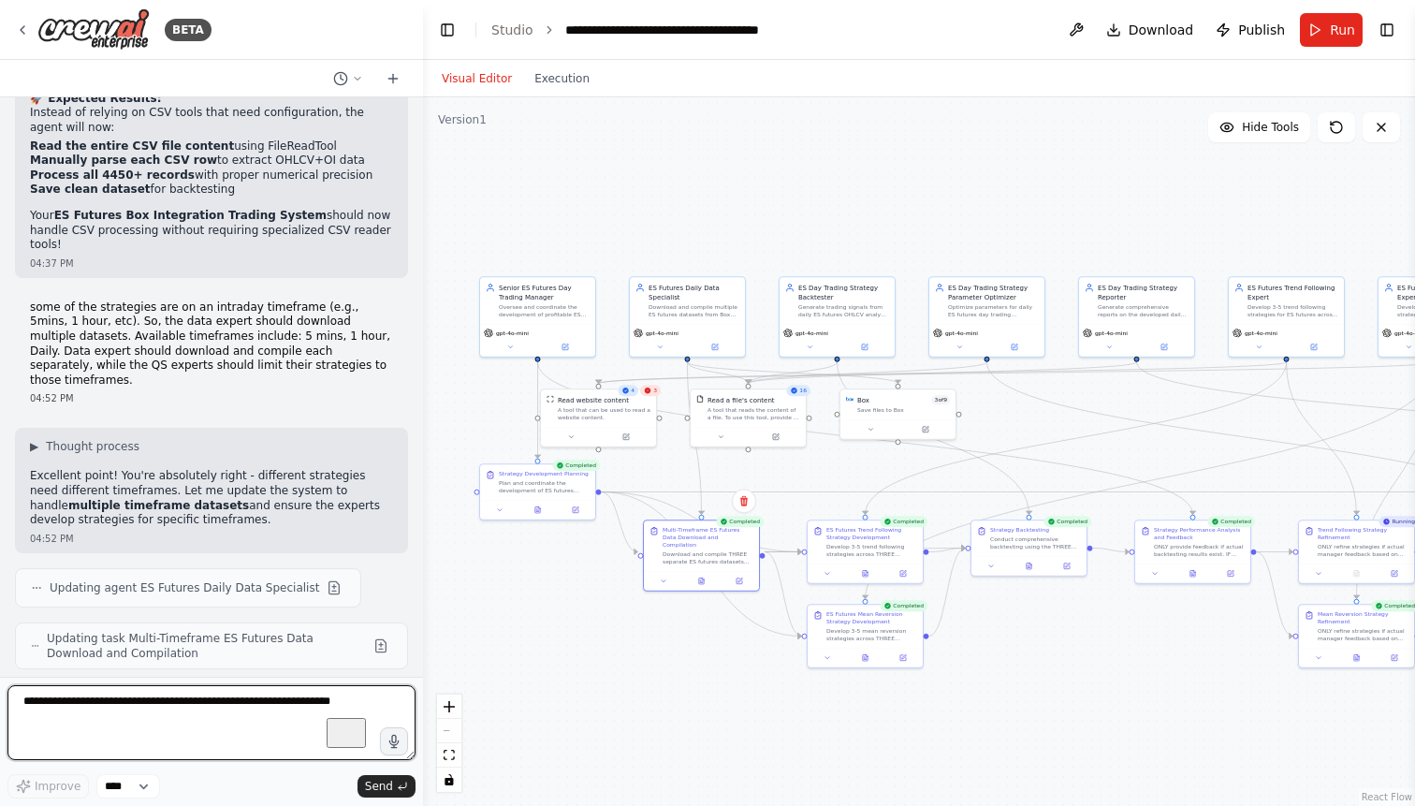
click at [112, 704] on textarea "To enrich screen reader interactions, please activate Accessibility in Grammarl…" at bounding box center [211, 722] width 408 height 75
paste textarea "**********"
type textarea "**********"
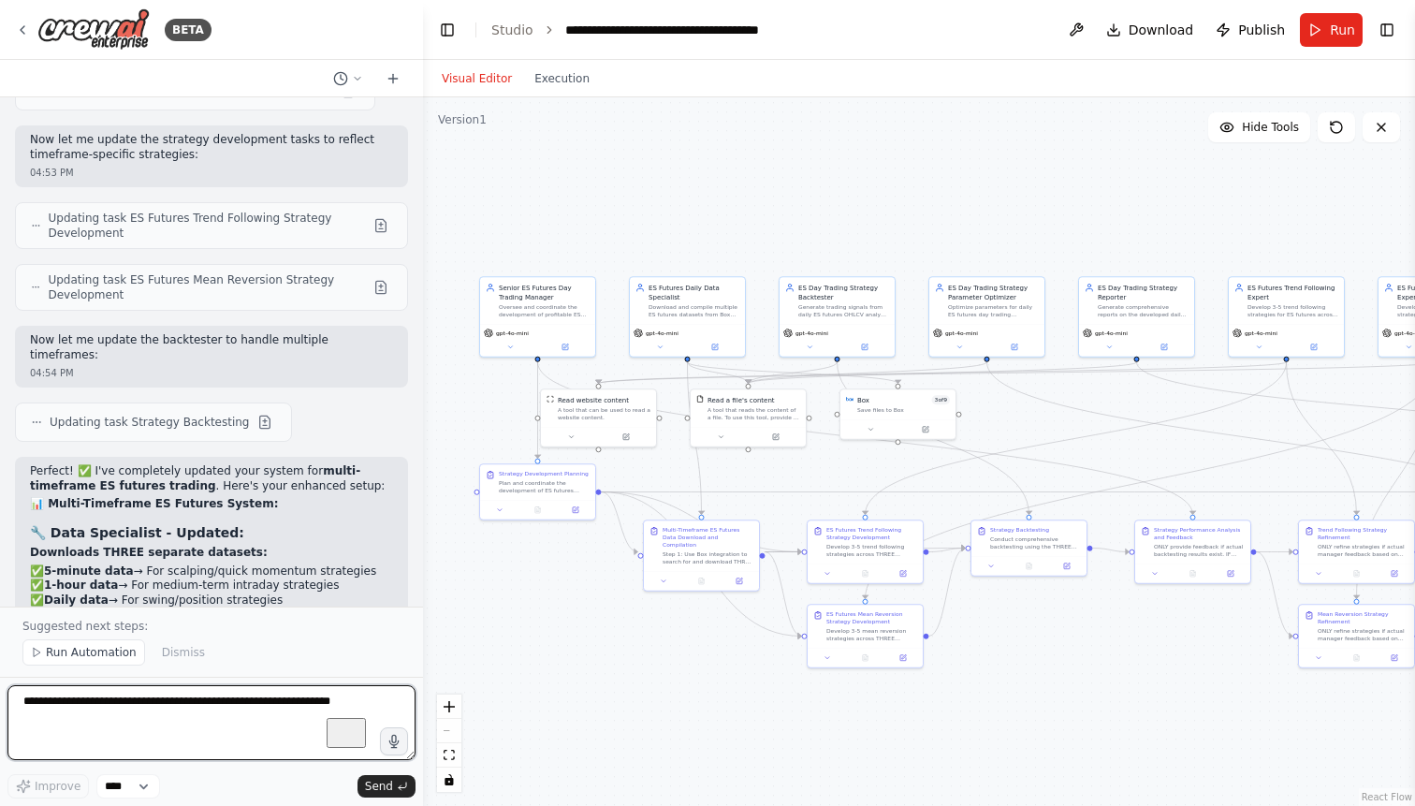
scroll to position [87101, 0]
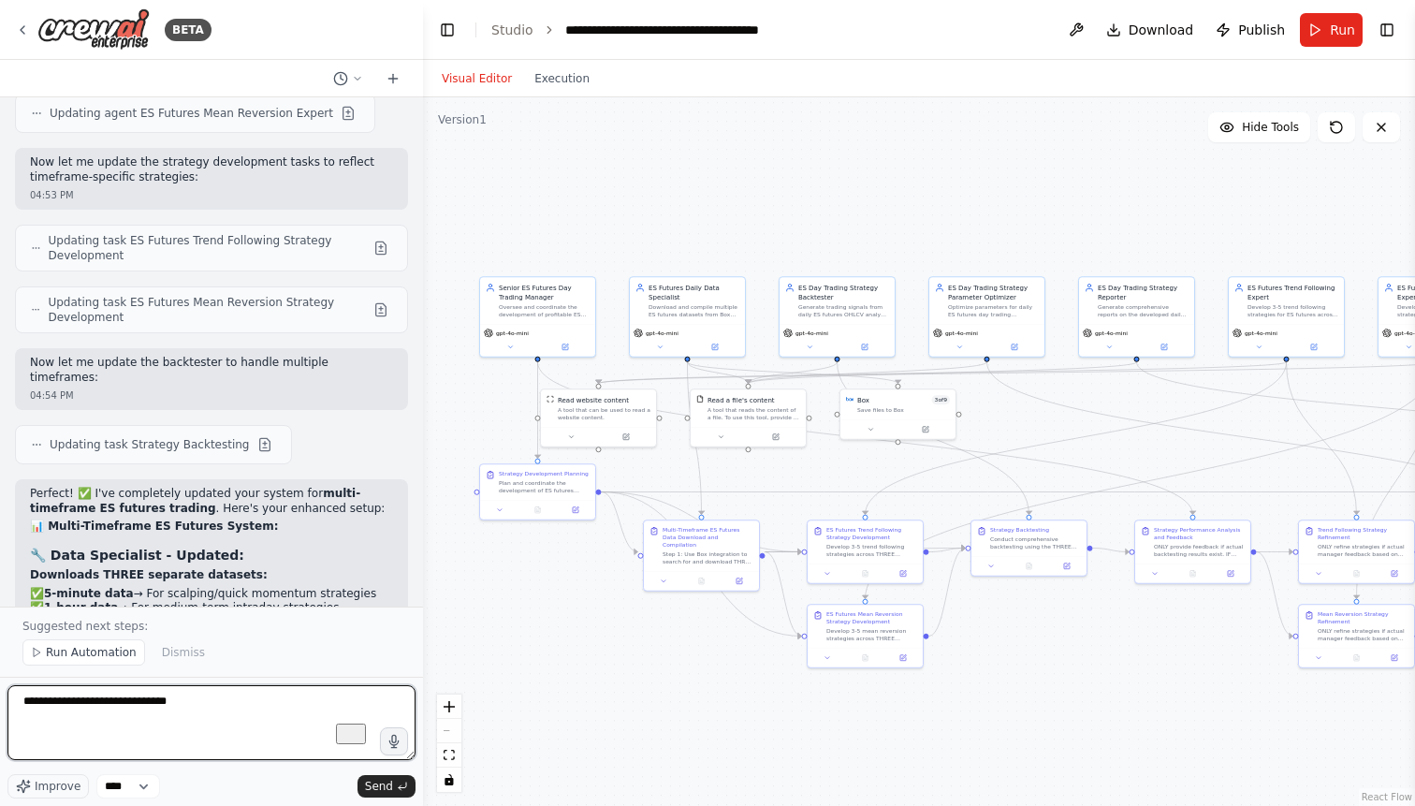
paste textarea "**********"
click at [243, 730] on textarea "**********" at bounding box center [211, 722] width 408 height 75
click at [250, 721] on textarea "**********" at bounding box center [211, 722] width 408 height 75
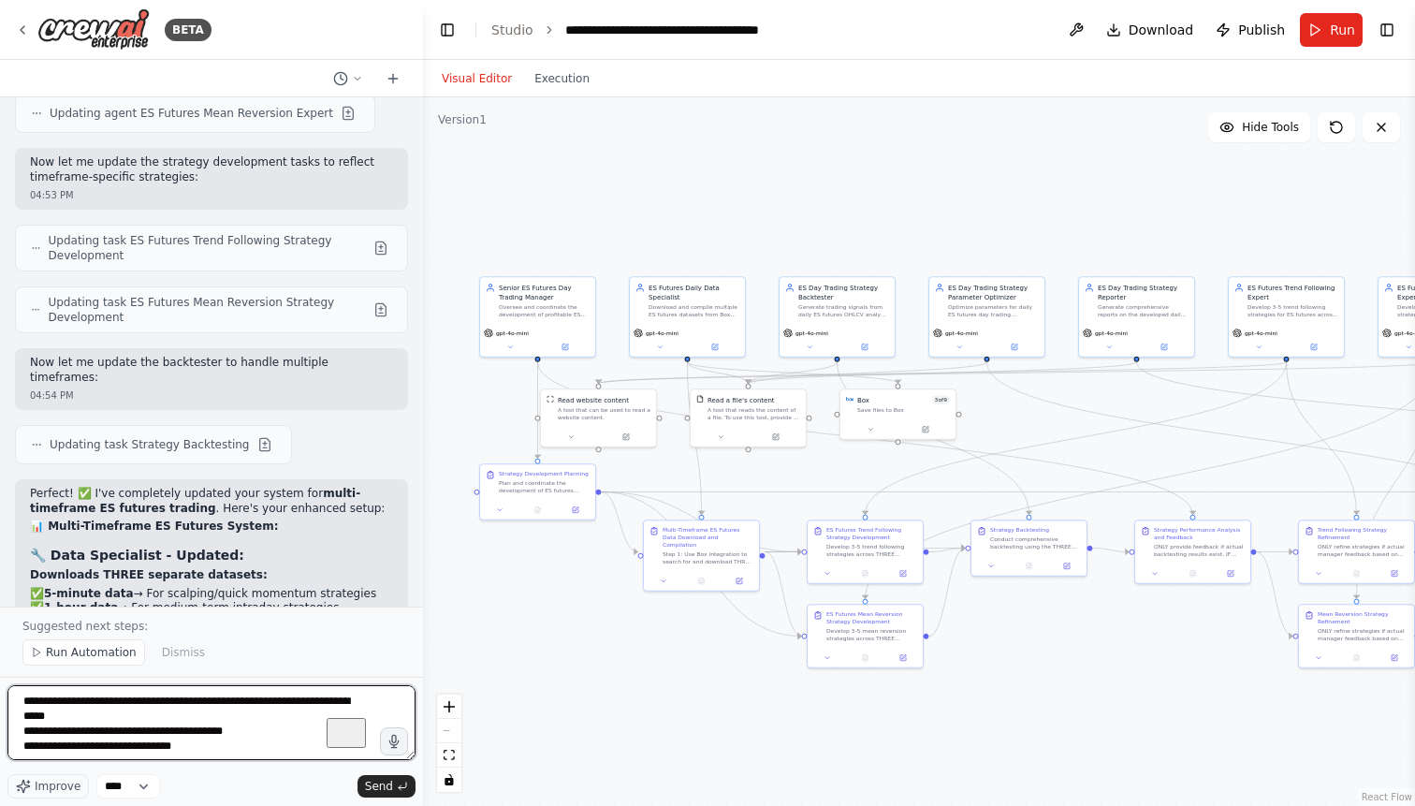
click at [271, 734] on textarea "**********" at bounding box center [211, 722] width 408 height 75
type textarea "**********"
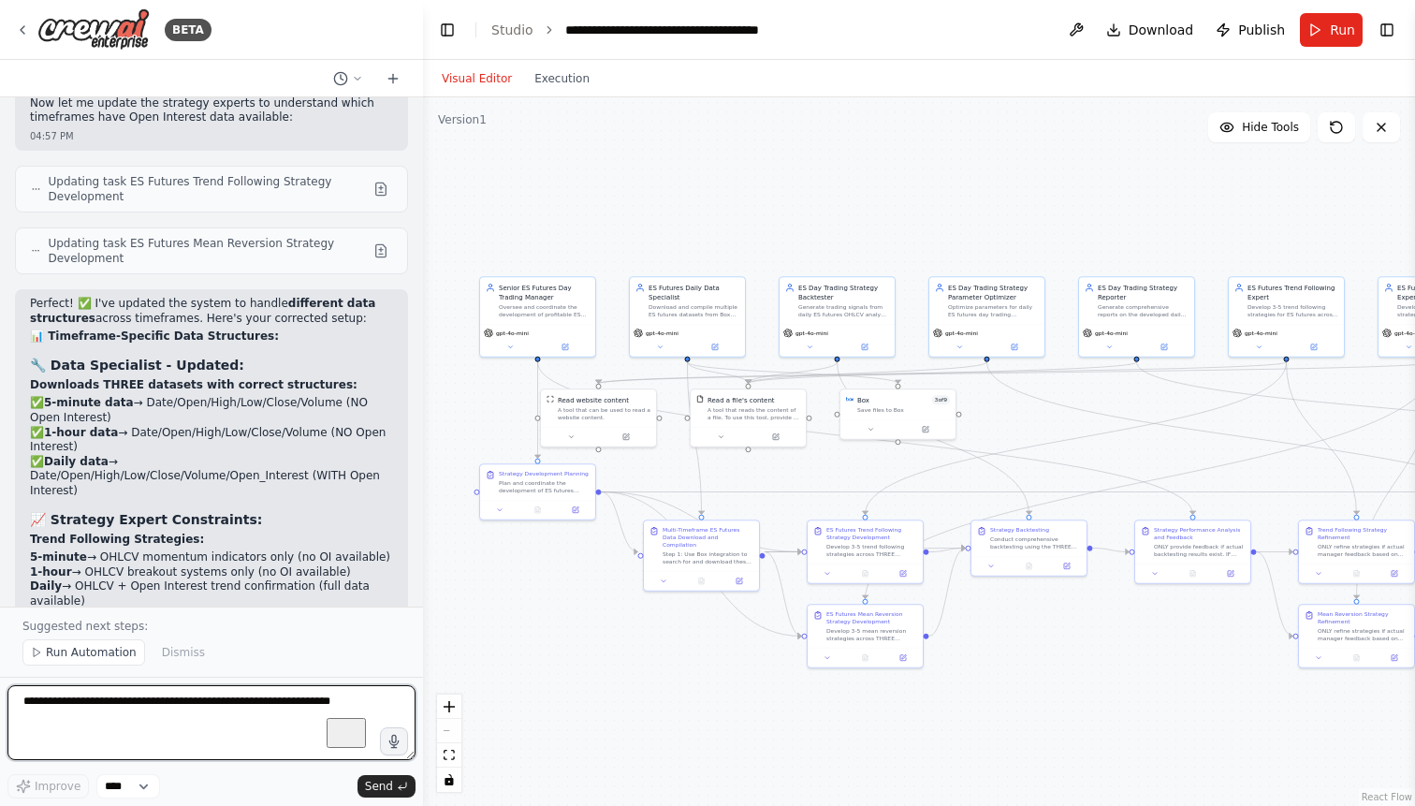
scroll to position [88571, 0]
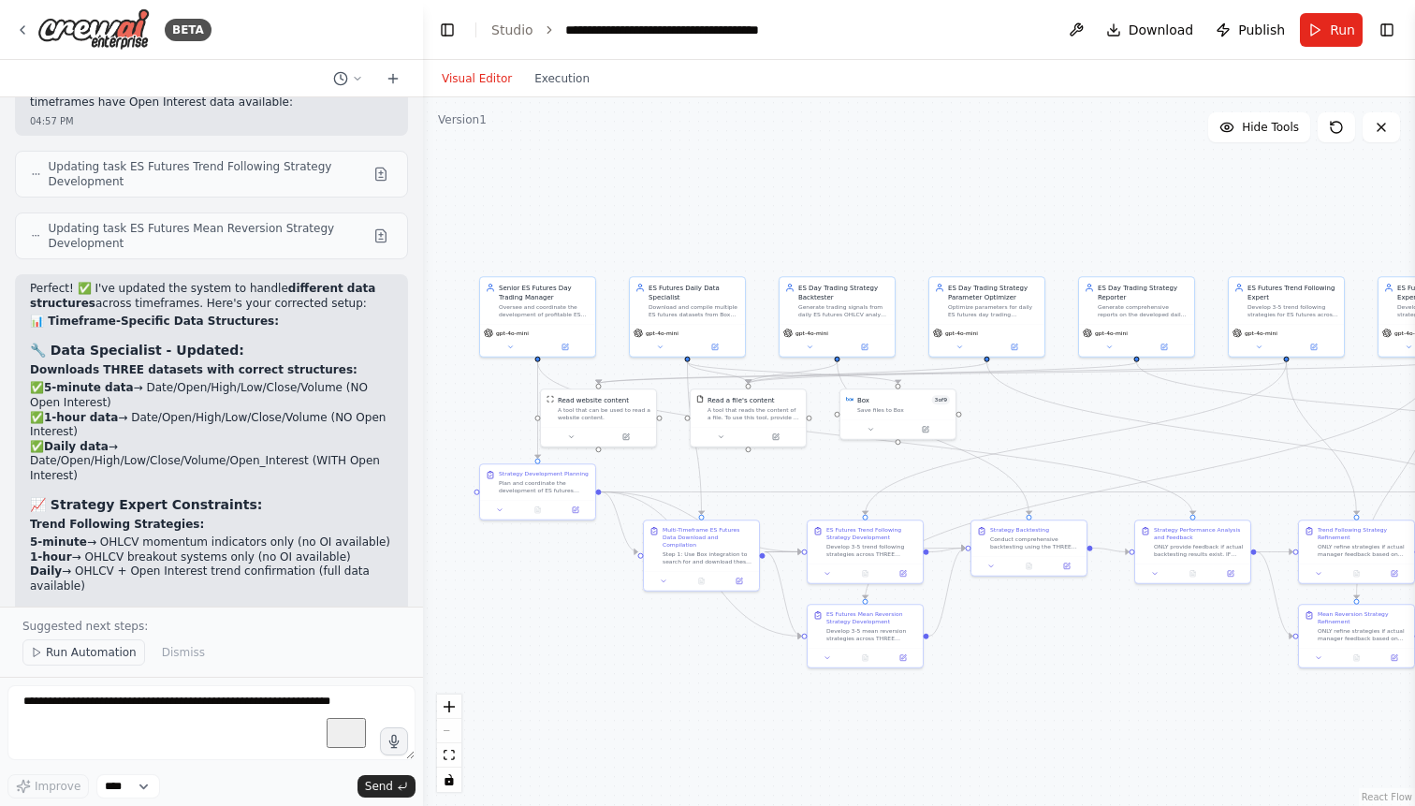
click at [107, 653] on span "Run Automation" at bounding box center [91, 652] width 91 height 15
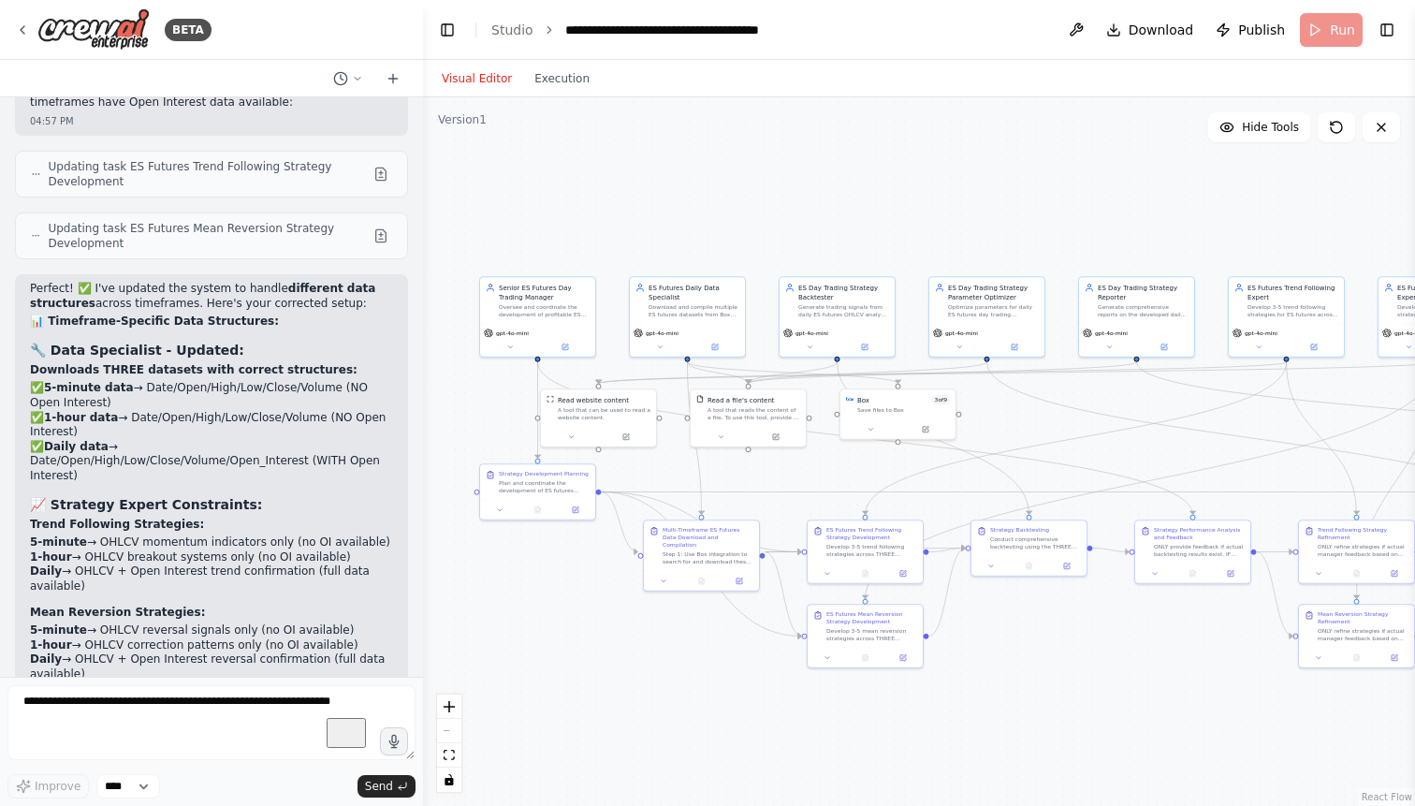
scroll to position [88501, 0]
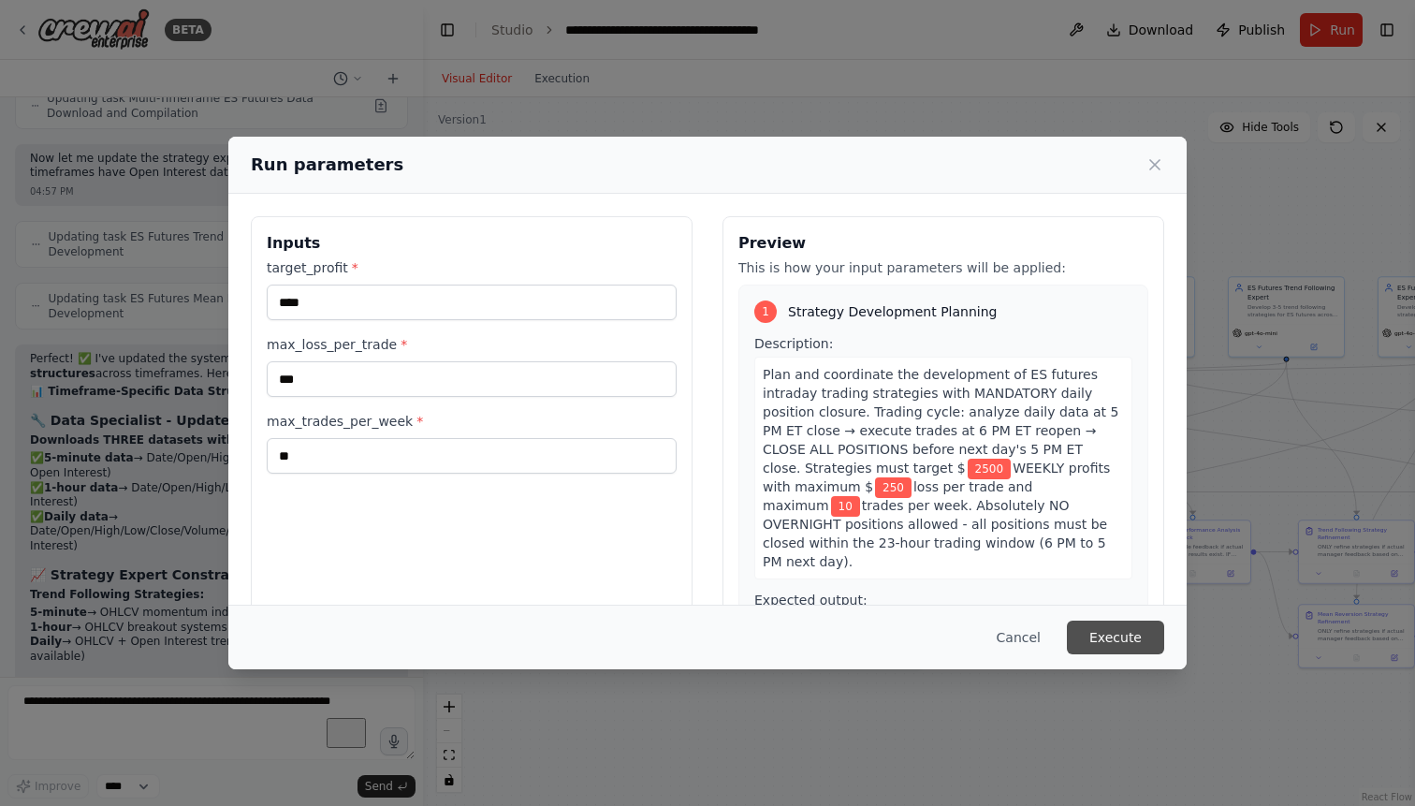
click at [1105, 629] on button "Execute" at bounding box center [1115, 637] width 97 height 34
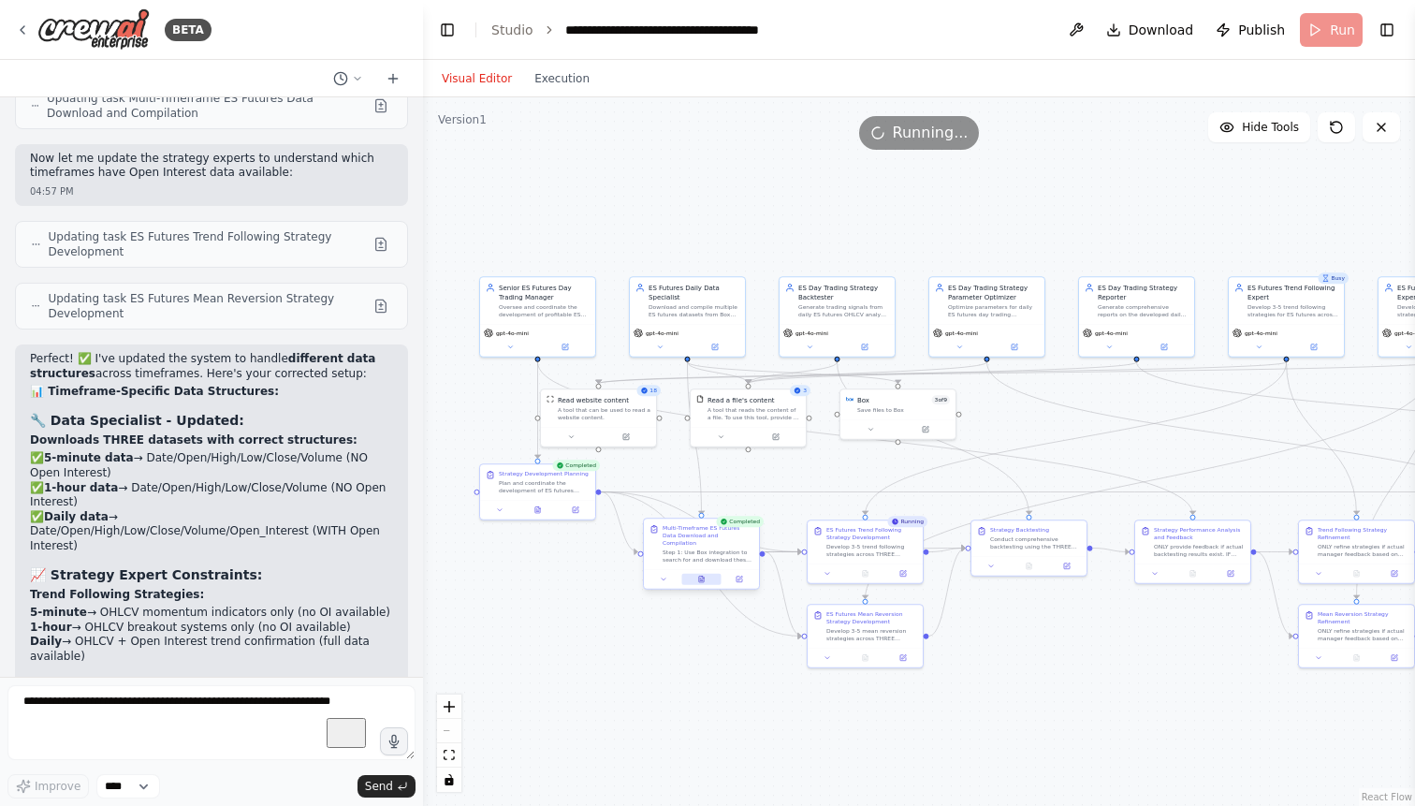
click at [705, 574] on button at bounding box center [700, 579] width 39 height 11
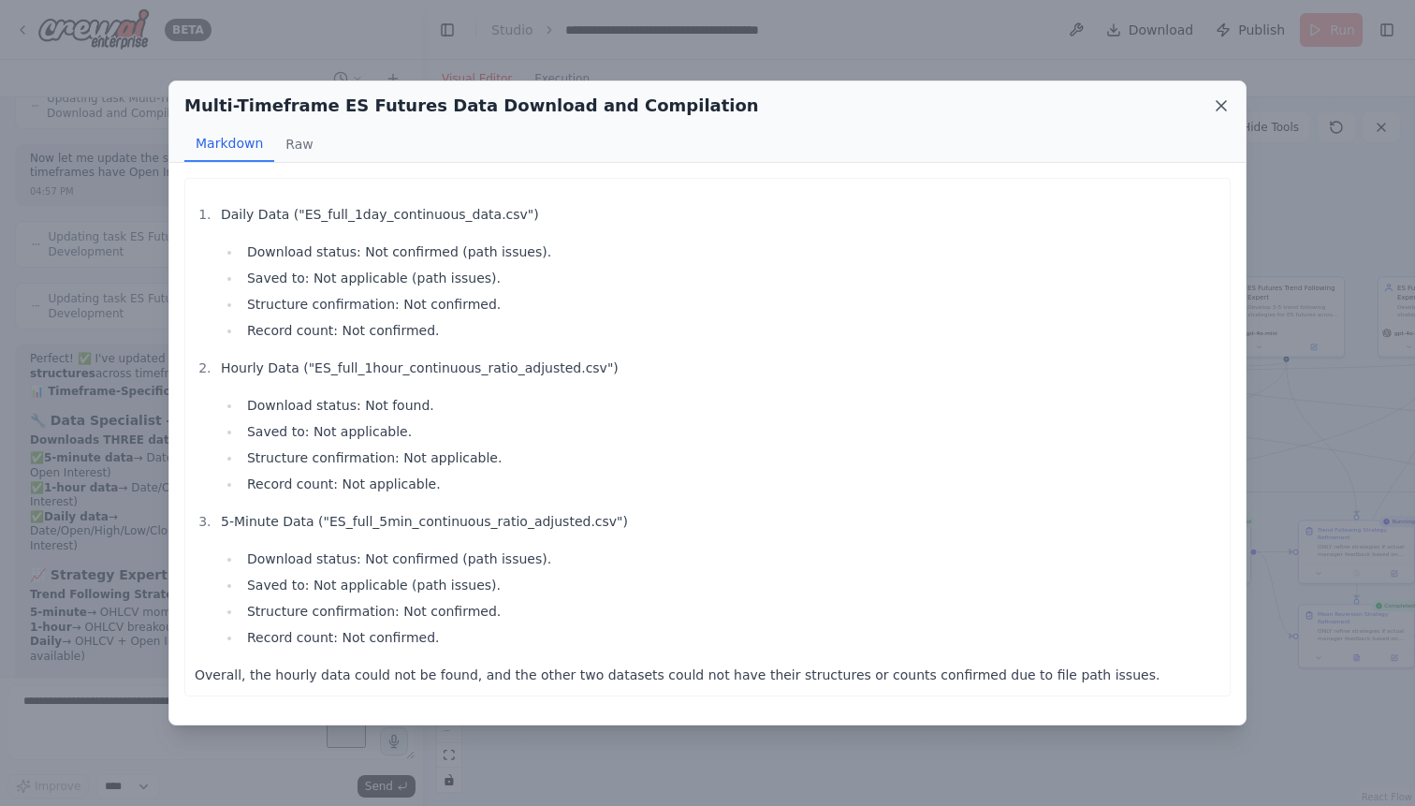
click at [1219, 104] on icon at bounding box center [1220, 105] width 9 height 9
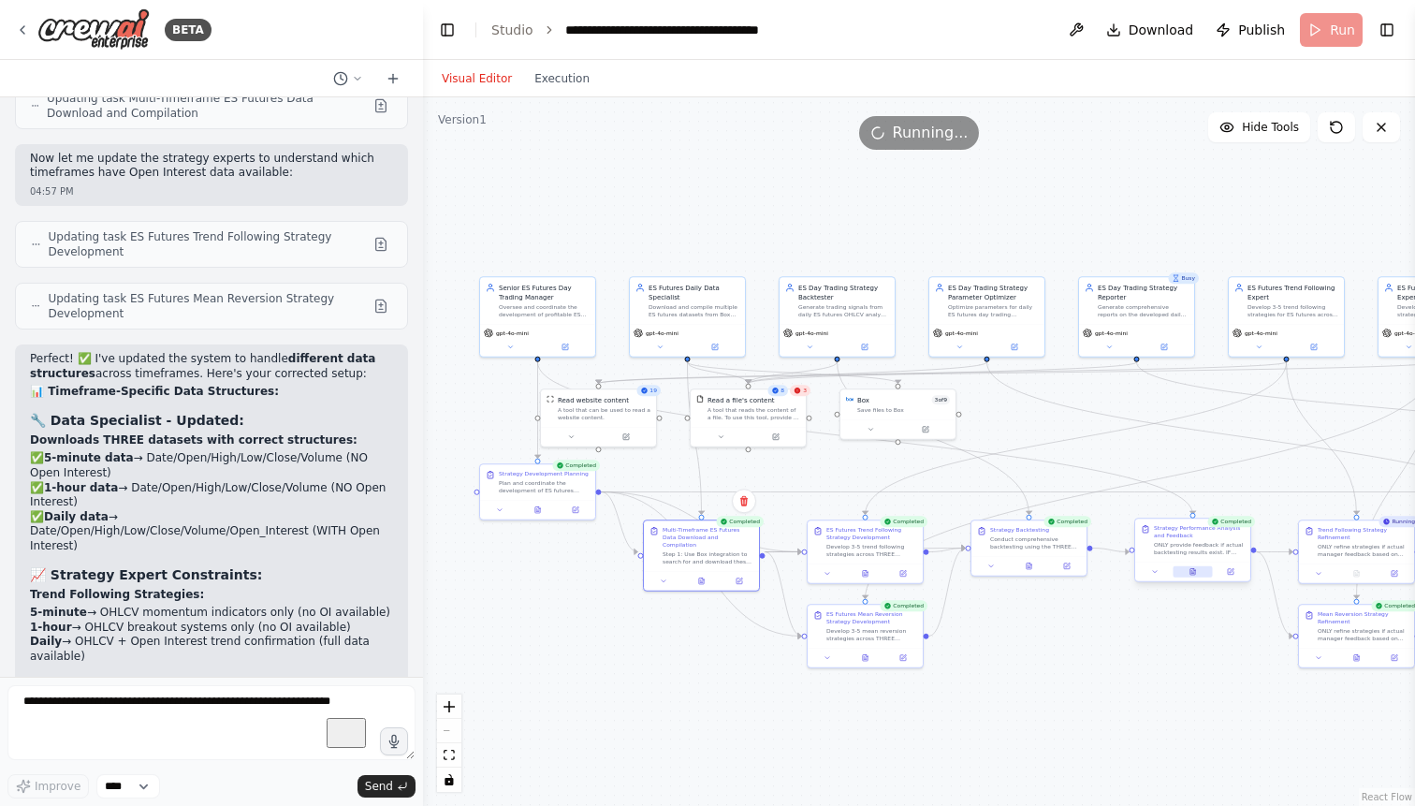
click at [1193, 568] on button at bounding box center [1191, 571] width 39 height 11
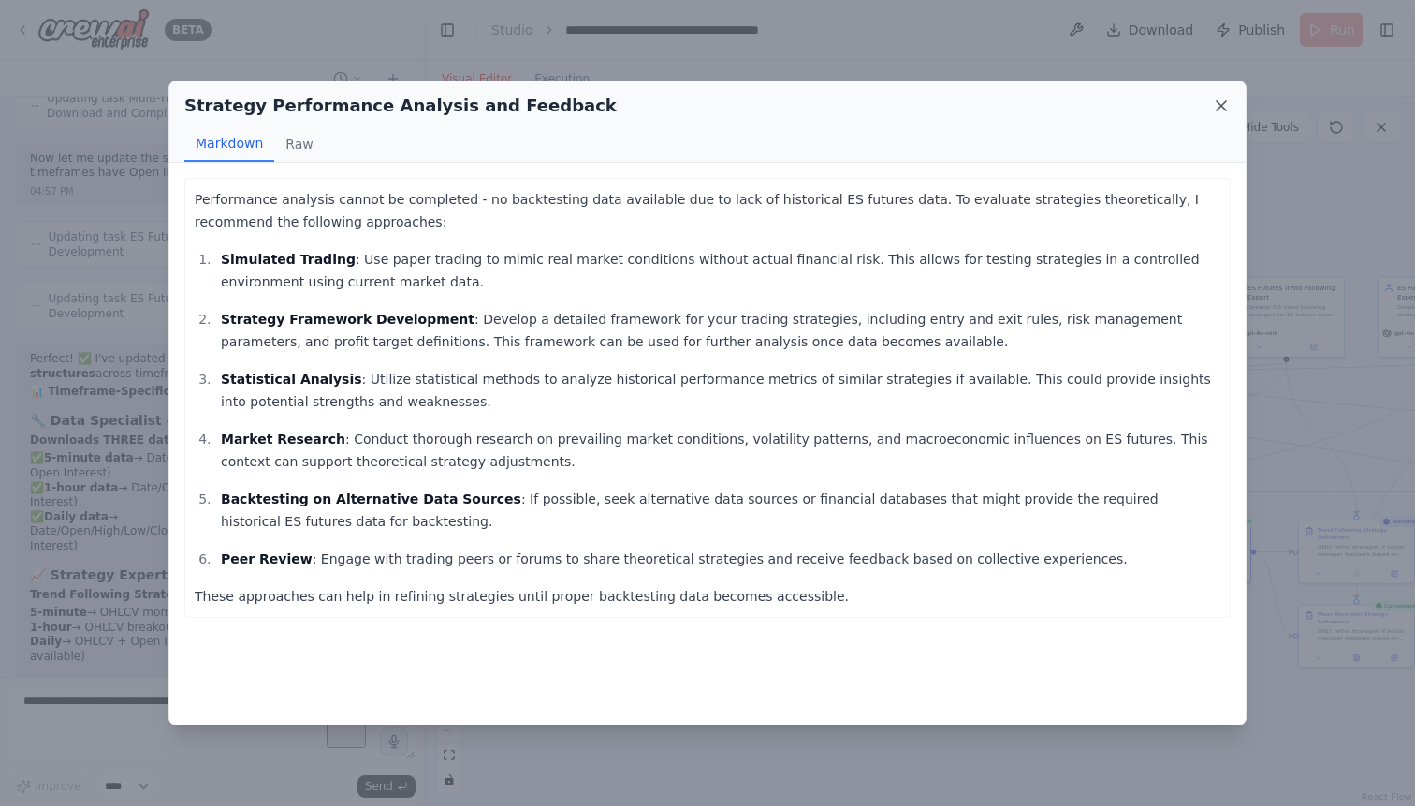
click at [1219, 107] on icon at bounding box center [1221, 105] width 19 height 19
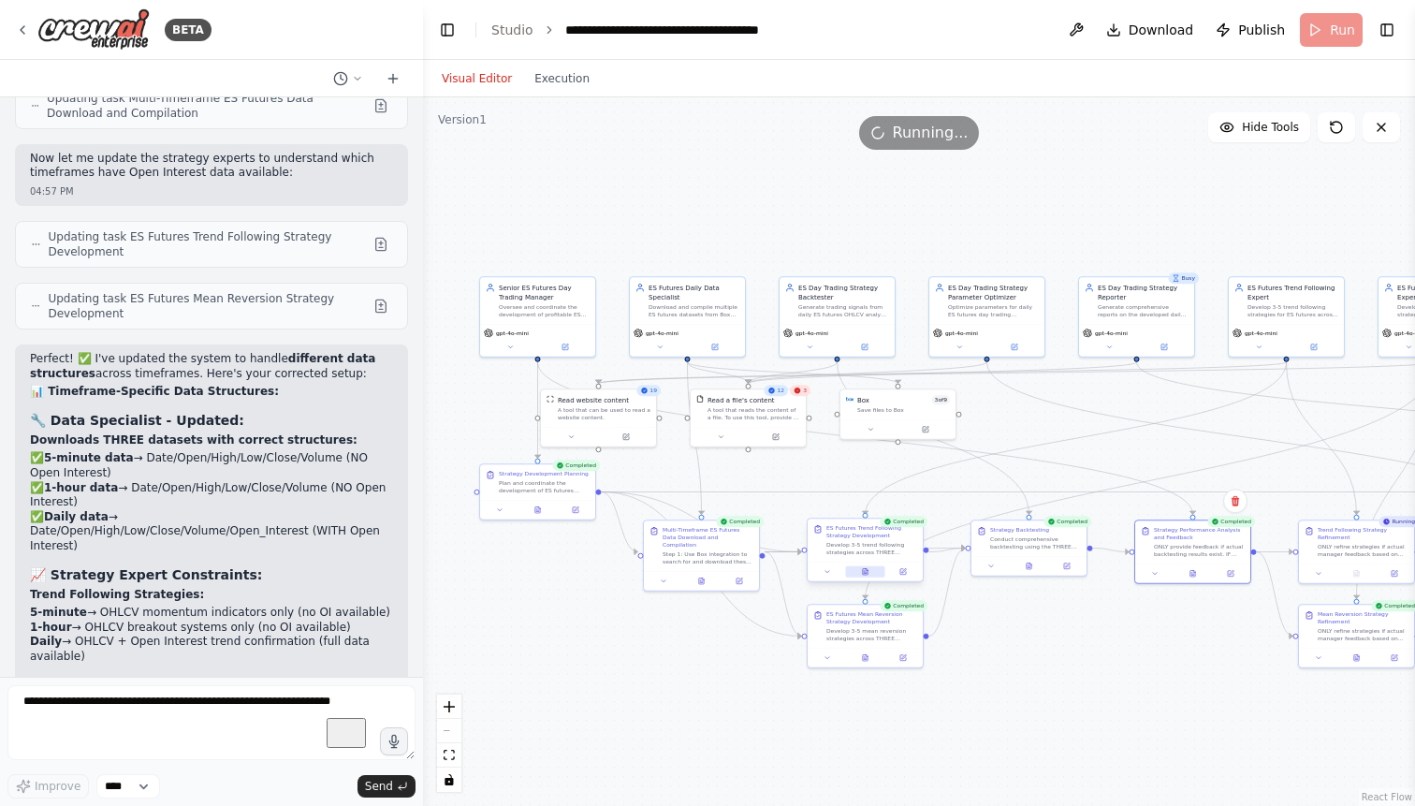
click at [864, 571] on icon at bounding box center [864, 571] width 1 height 0
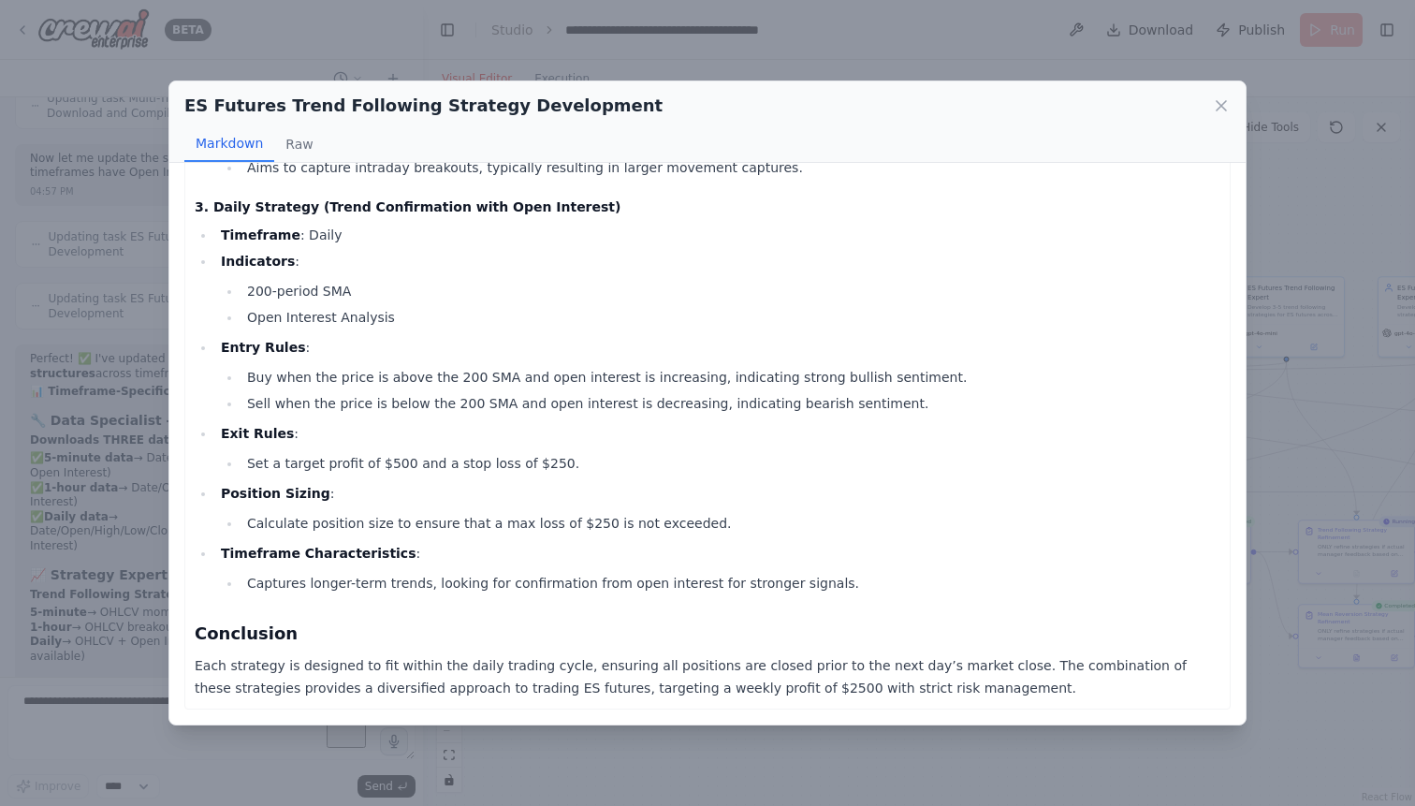
scroll to position [892, 0]
click at [1220, 105] on icon at bounding box center [1220, 105] width 9 height 9
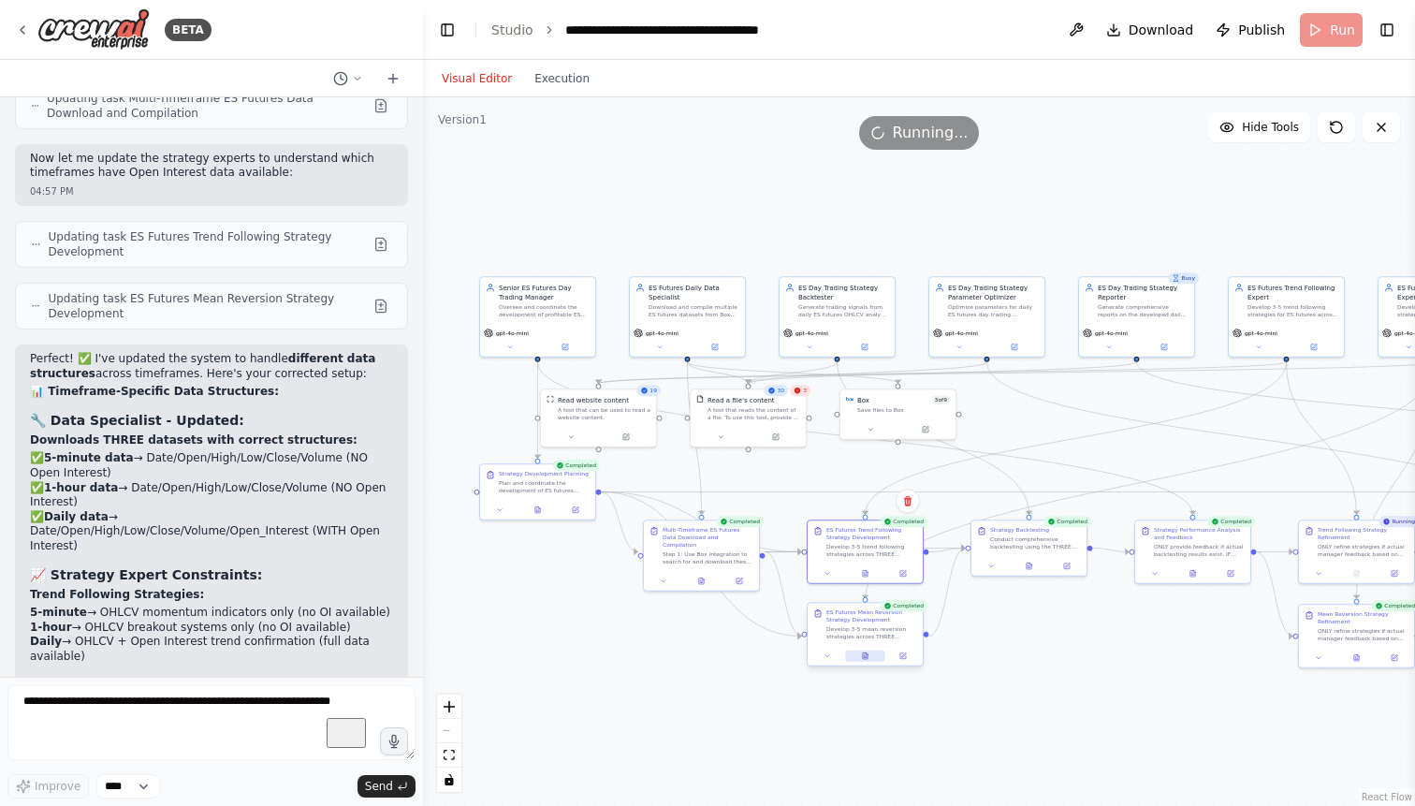
click at [869, 658] on button at bounding box center [864, 655] width 39 height 11
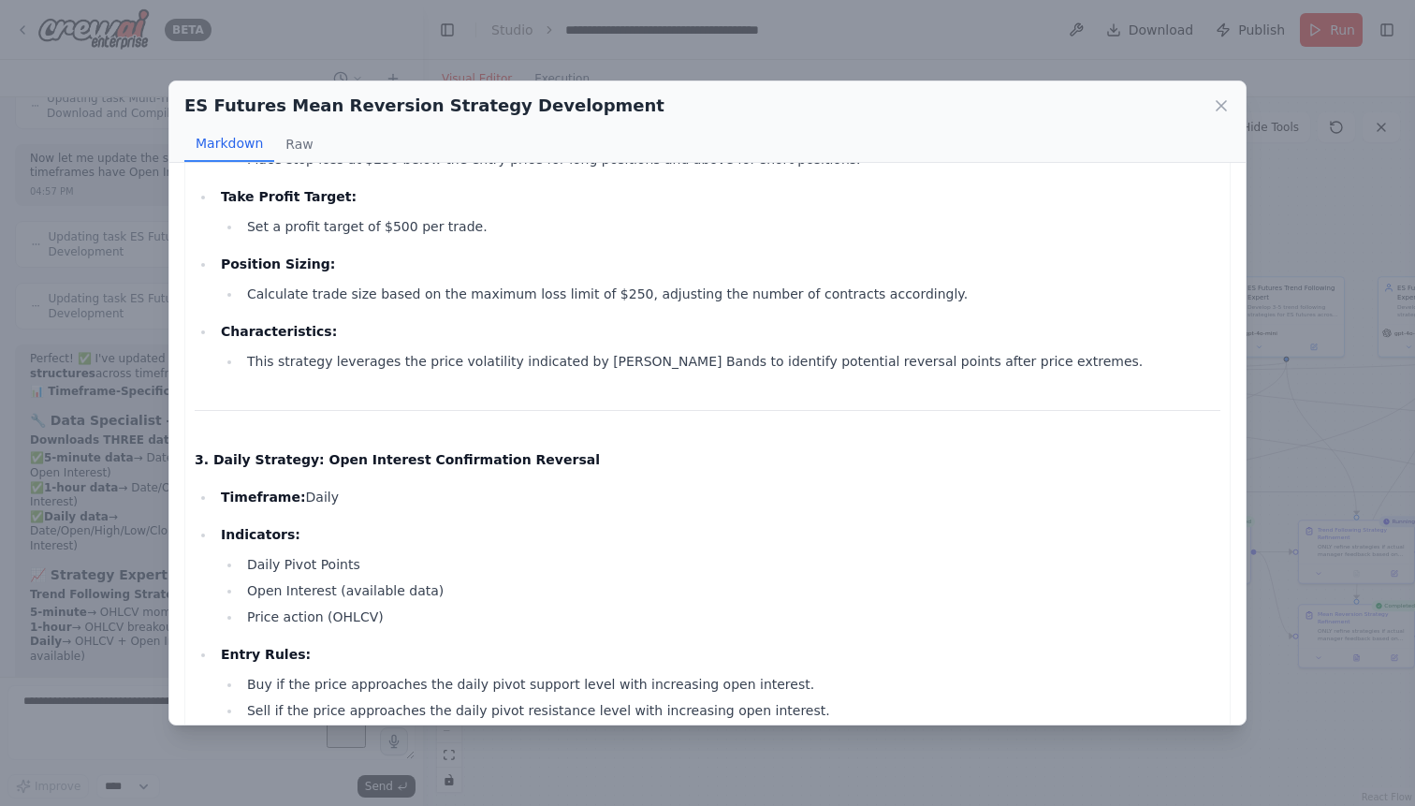
scroll to position [1098, 0]
click at [1220, 101] on icon at bounding box center [1221, 105] width 19 height 19
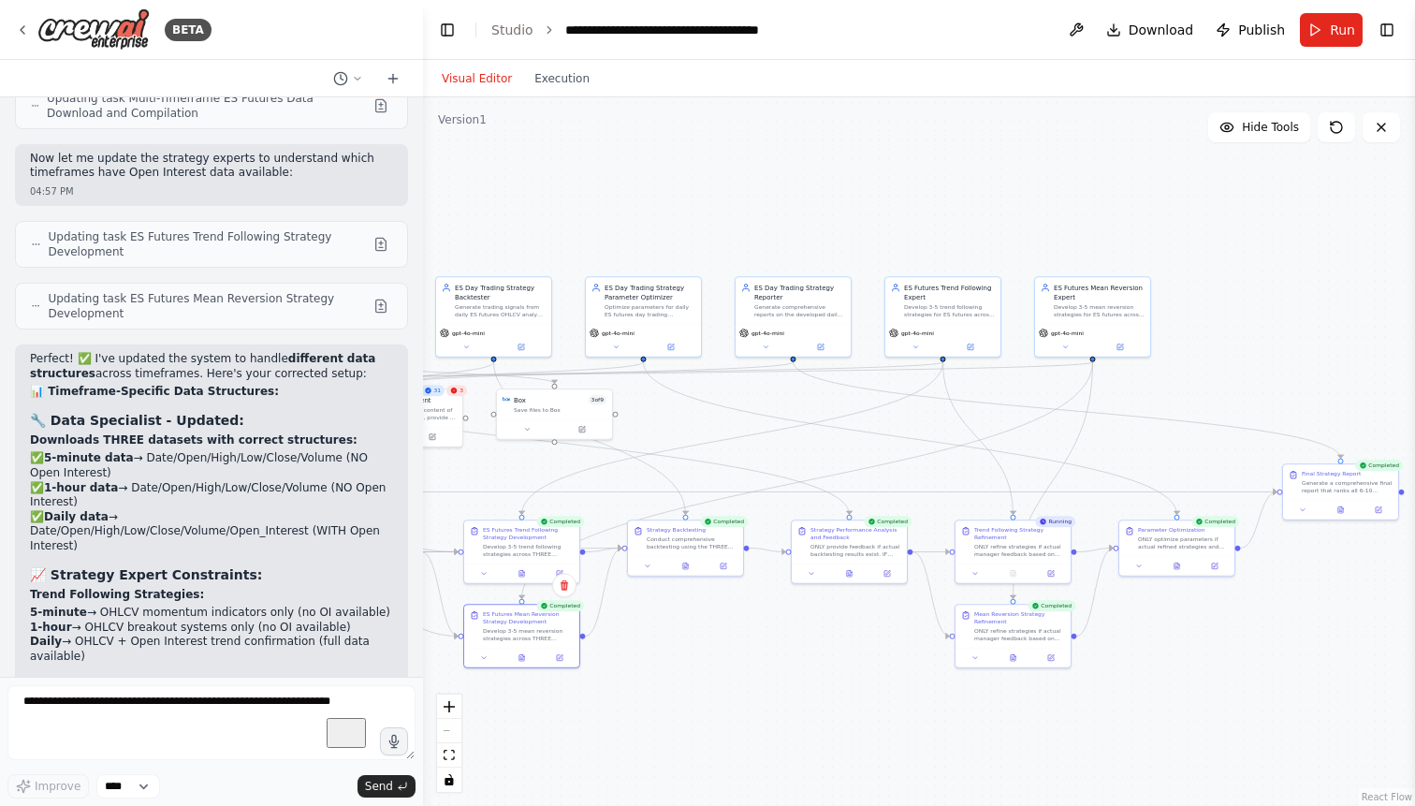
drag, startPoint x: 1205, startPoint y: 673, endPoint x: 862, endPoint y: 673, distance: 343.4
click at [862, 673] on div ".deletable-edge-delete-btn { width: 20px; height: 20px; border: 0px solid #ffff…" at bounding box center [919, 451] width 992 height 708
click at [1016, 653] on icon at bounding box center [1013, 655] width 7 height 7
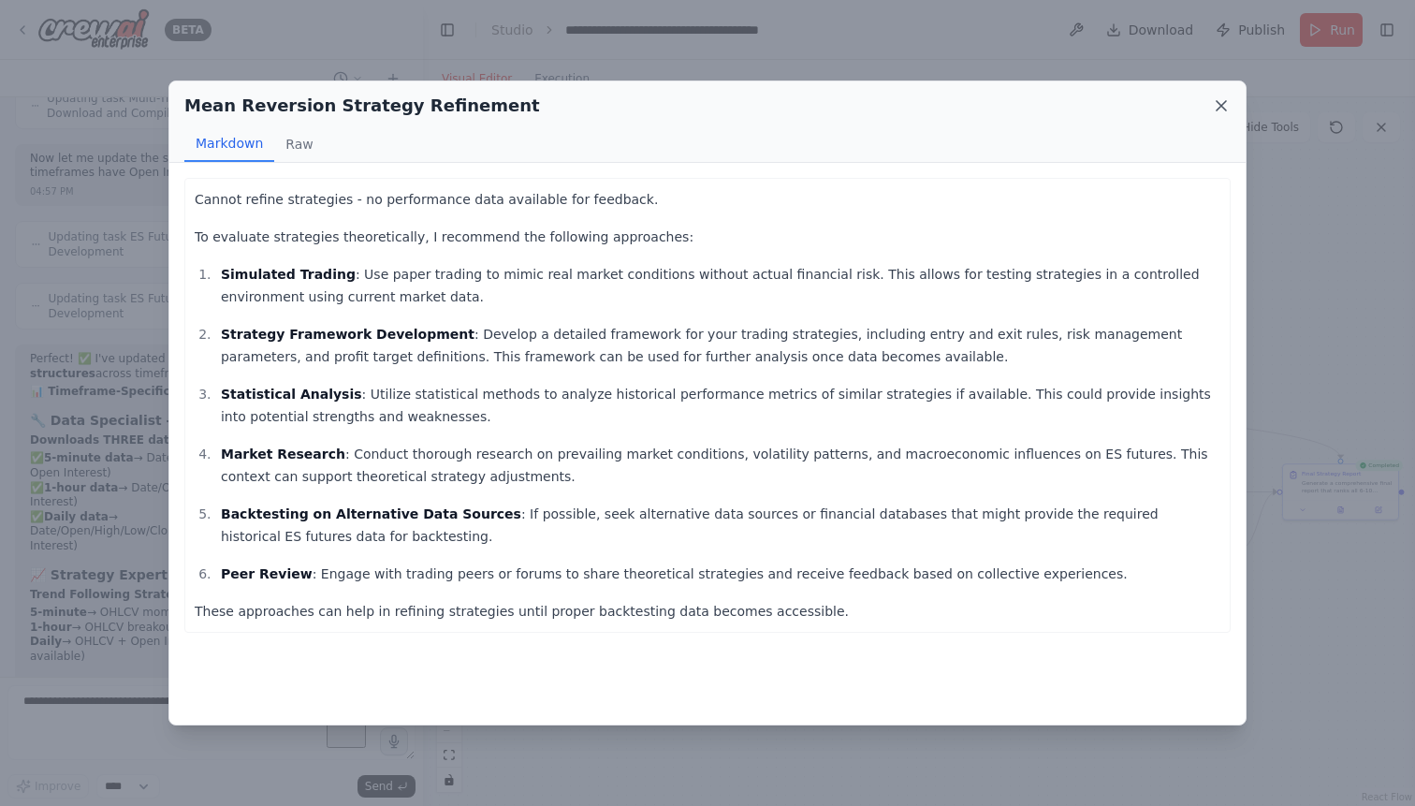
click at [1221, 107] on icon at bounding box center [1220, 105] width 9 height 9
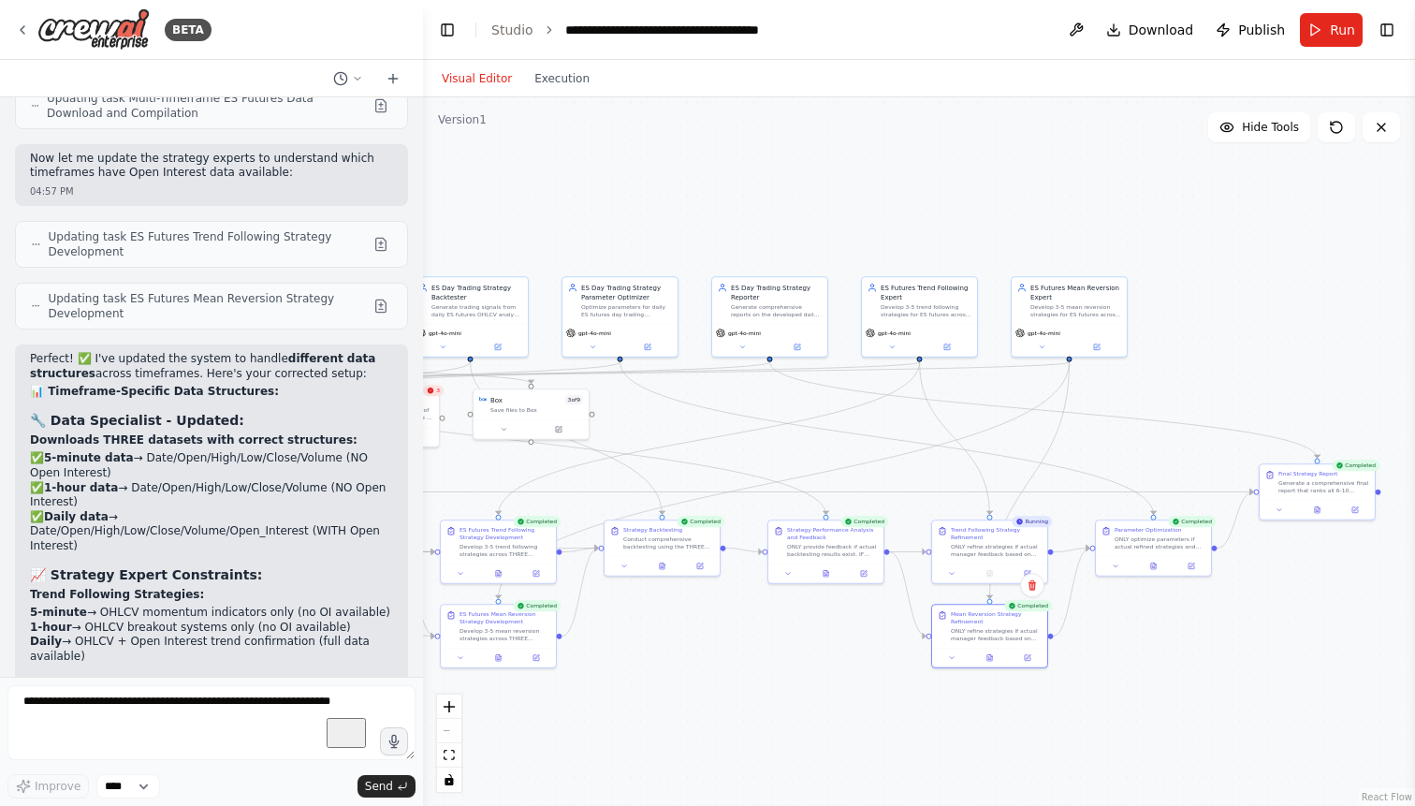
drag, startPoint x: 1221, startPoint y: 324, endPoint x: 1180, endPoint y: 327, distance: 41.3
click at [1180, 327] on div ".deletable-edge-delete-btn { width: 20px; height: 20px; border: 0px solid #ffff…" at bounding box center [919, 451] width 992 height 708
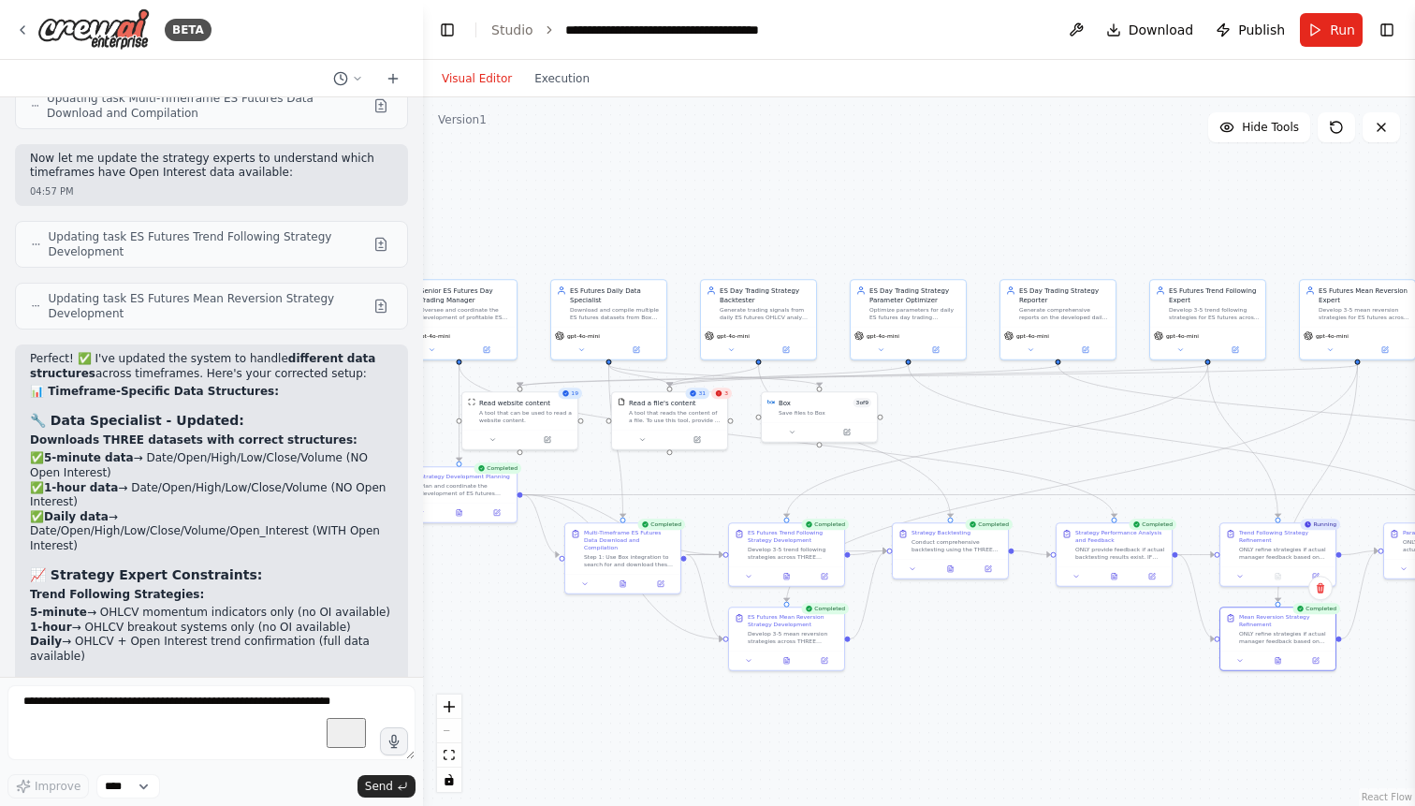
drag, startPoint x: 695, startPoint y: 636, endPoint x: 1007, endPoint y: 635, distance: 311.6
click at [1007, 635] on div ".deletable-edge-delete-btn { width: 20px; height: 20px; border: 0px solid #ffff…" at bounding box center [919, 451] width 992 height 708
click at [627, 578] on icon at bounding box center [628, 581] width 5 height 7
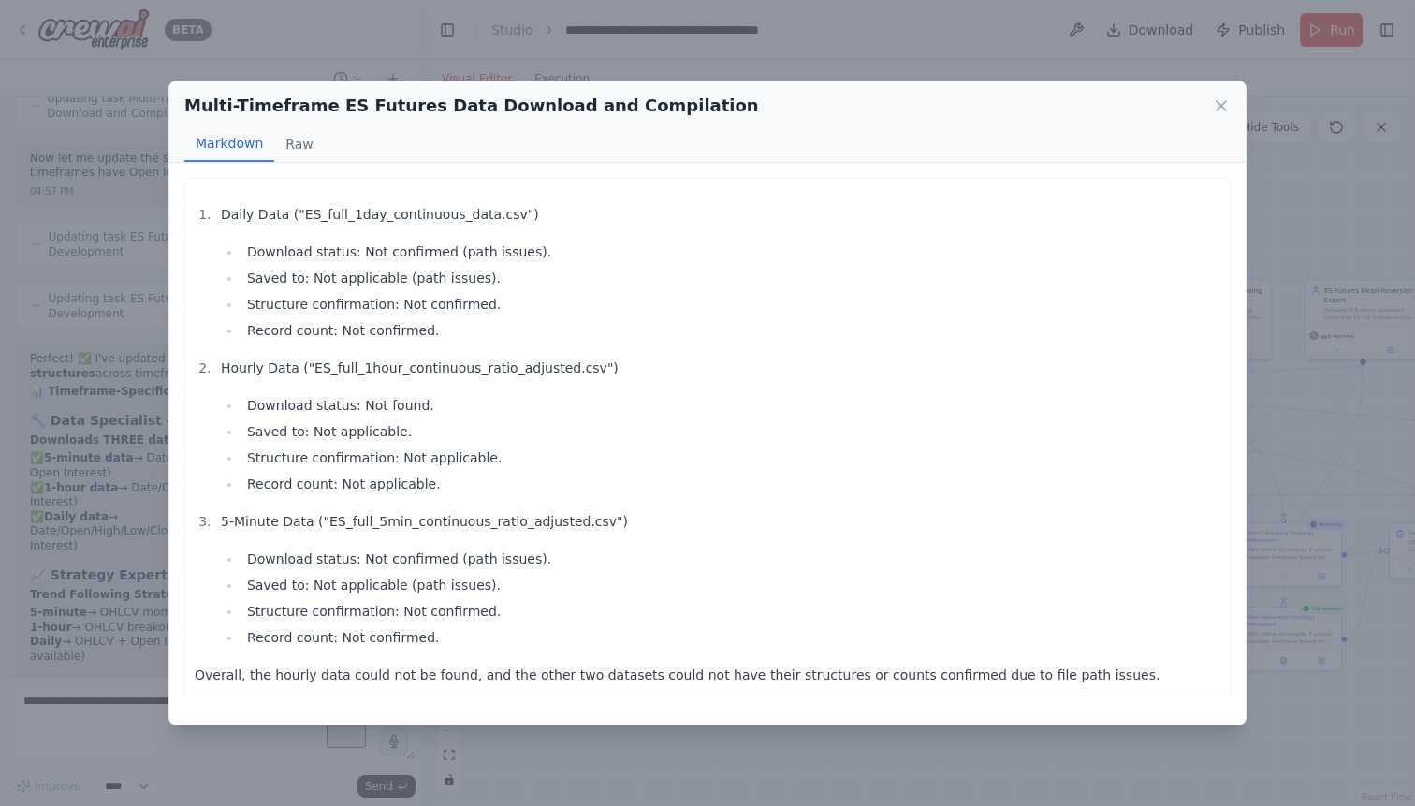
drag, startPoint x: 202, startPoint y: 213, endPoint x: 379, endPoint y: 471, distance: 312.2
click at [379, 471] on ol "Daily Data ("ES_full_1day_continuous_data.csv") Download status: Not confirmed …" at bounding box center [707, 425] width 1025 height 445
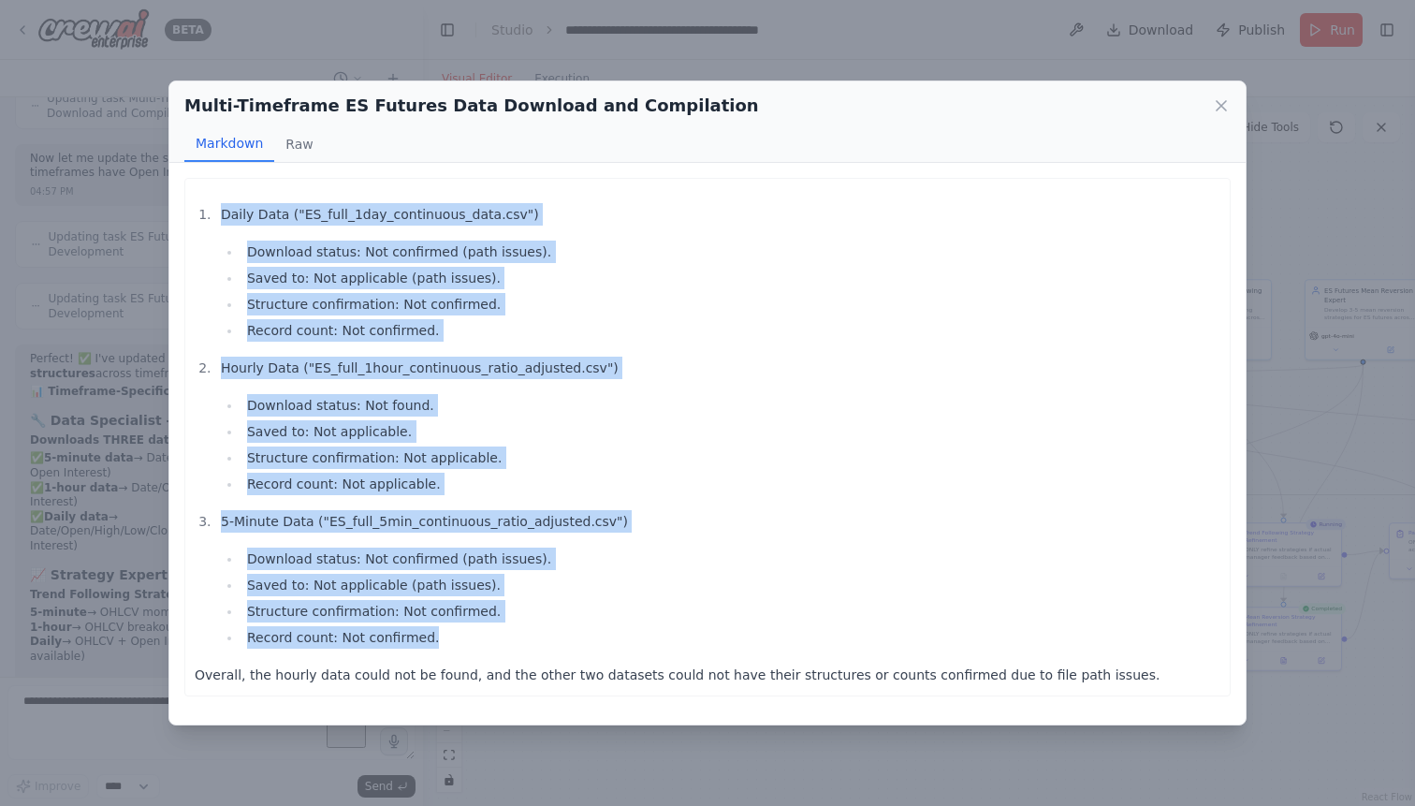
drag, startPoint x: 452, startPoint y: 642, endPoint x: 189, endPoint y: 207, distance: 508.3
click at [189, 207] on div "Daily Data ("ES_full_1day_continuous_data.csv") Download status: Not confirmed …" at bounding box center [707, 437] width 1046 height 518
copy ol "Daily Data ("ES_full_1day_continuous_data.csv") Download status: Not confirmed …"
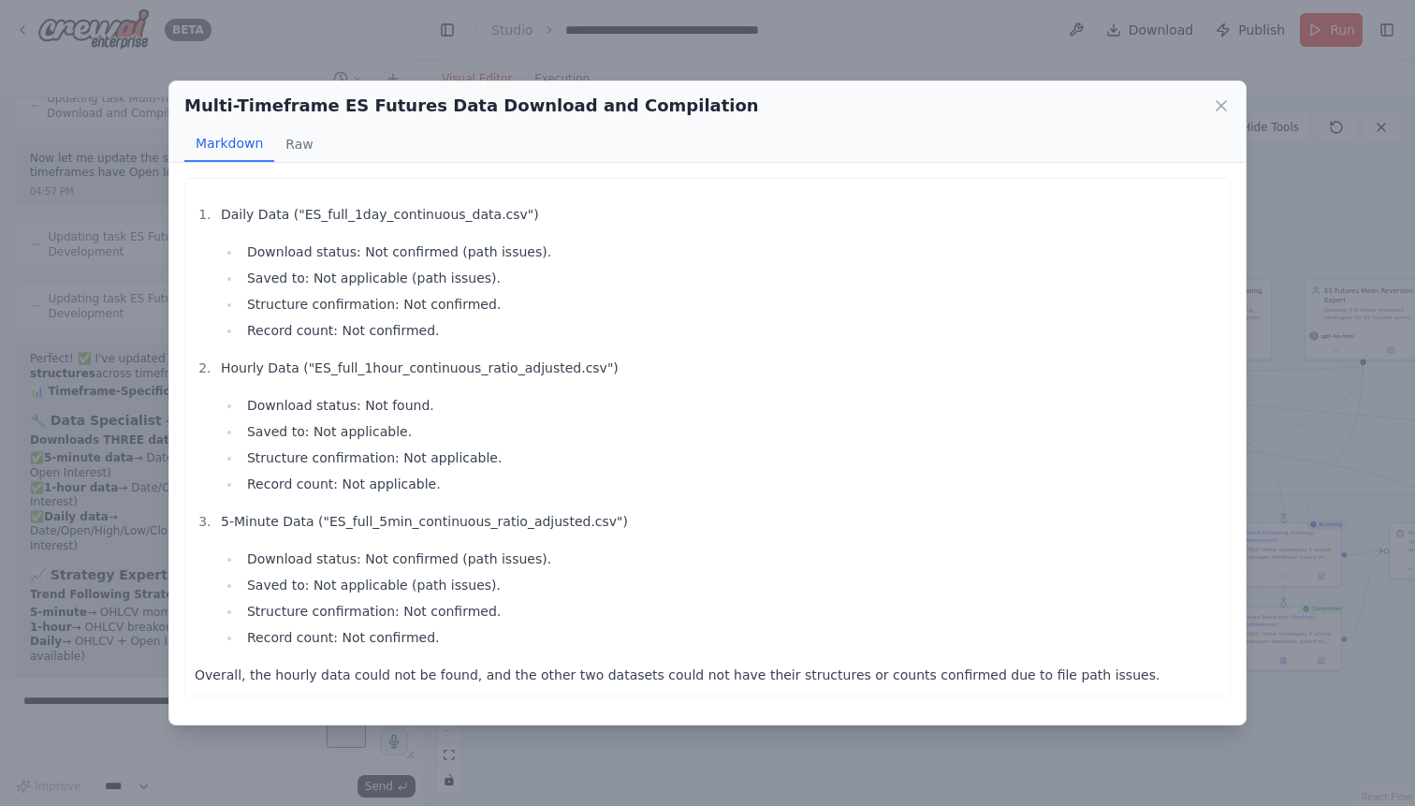
click at [110, 283] on div "Multi-Timeframe ES Futures Data Download and Compilation Markdown Raw Daily Dat…" at bounding box center [707, 403] width 1415 height 806
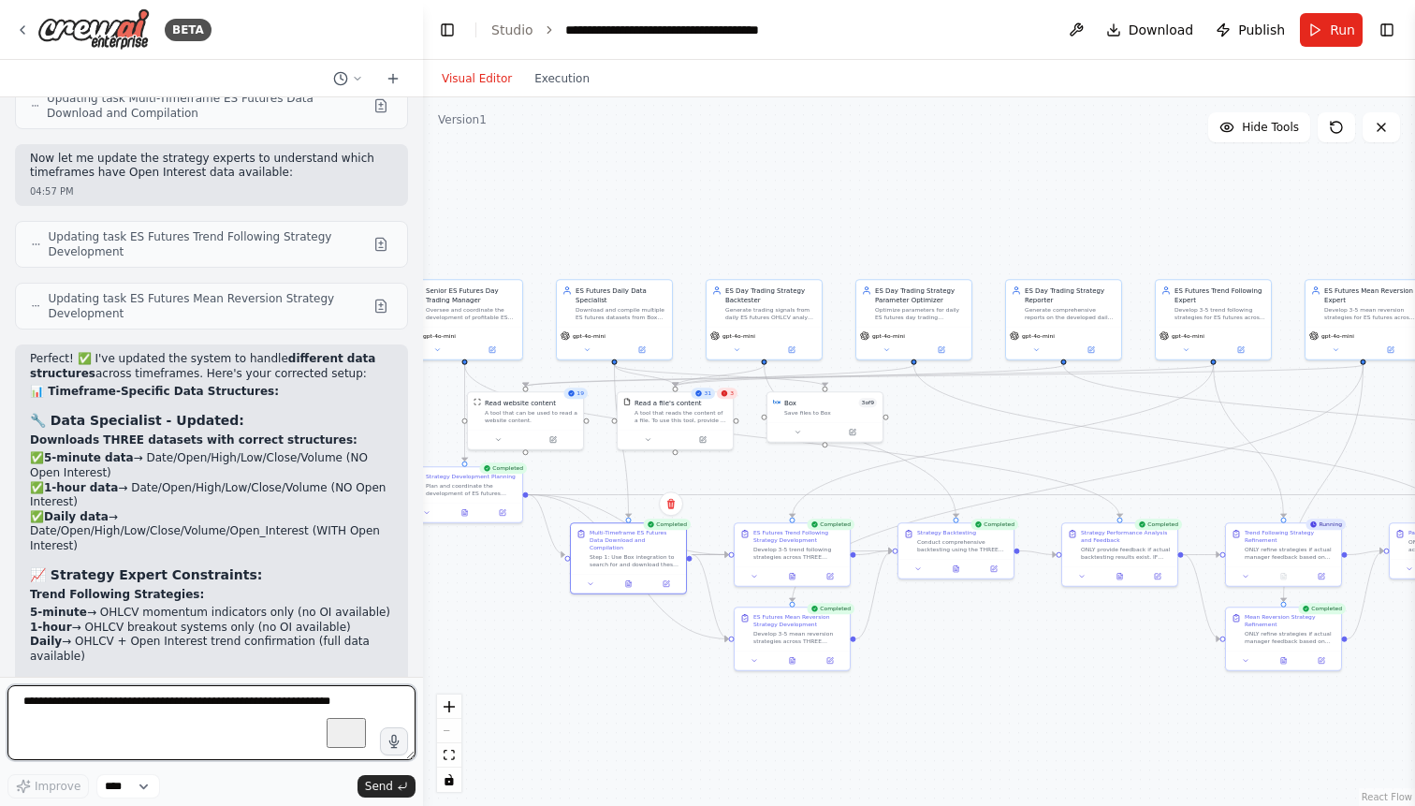
click at [156, 706] on textarea "To enrich screen reader interactions, please activate Accessibility in Grammarl…" at bounding box center [211, 722] width 408 height 75
paste textarea "**********"
type textarea "**********"
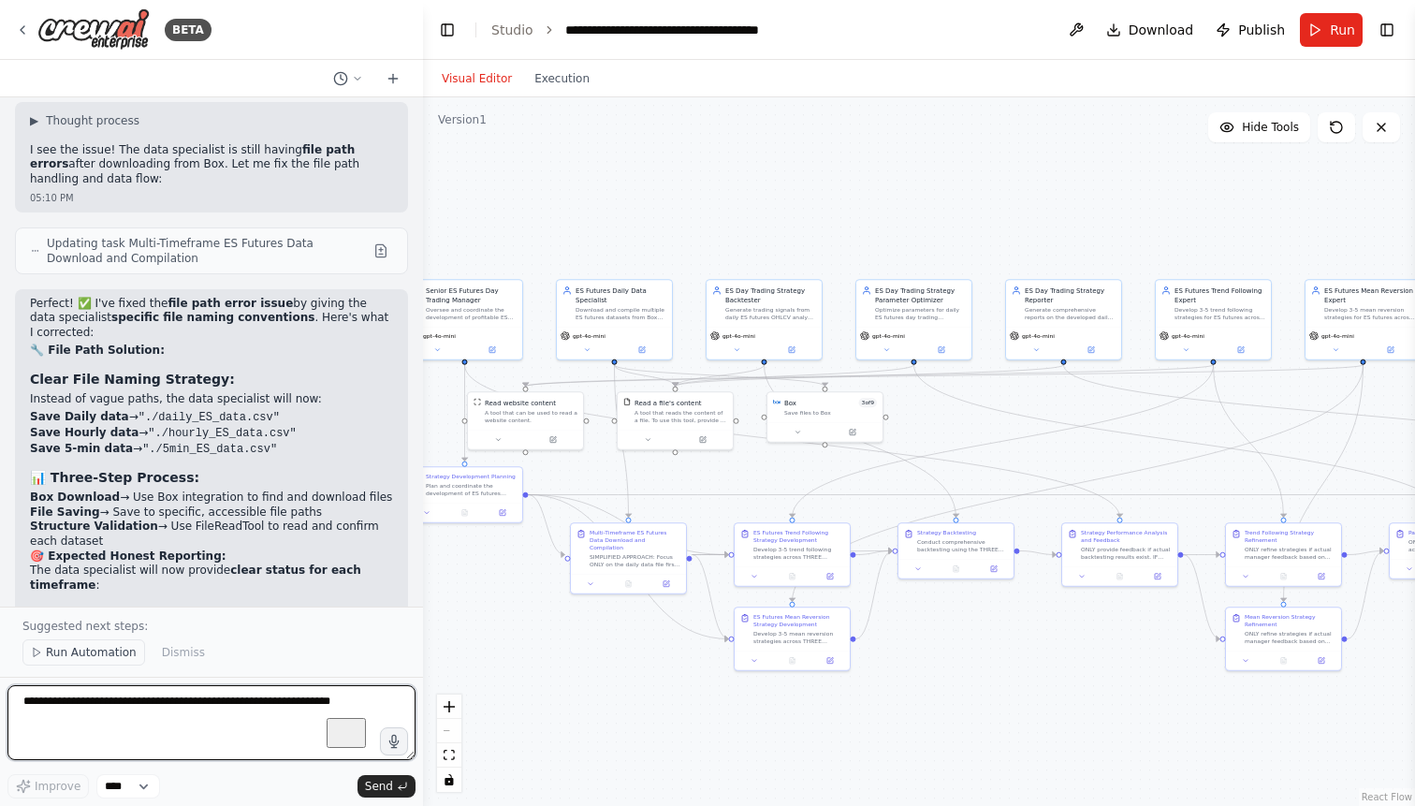
scroll to position [89742, 0]
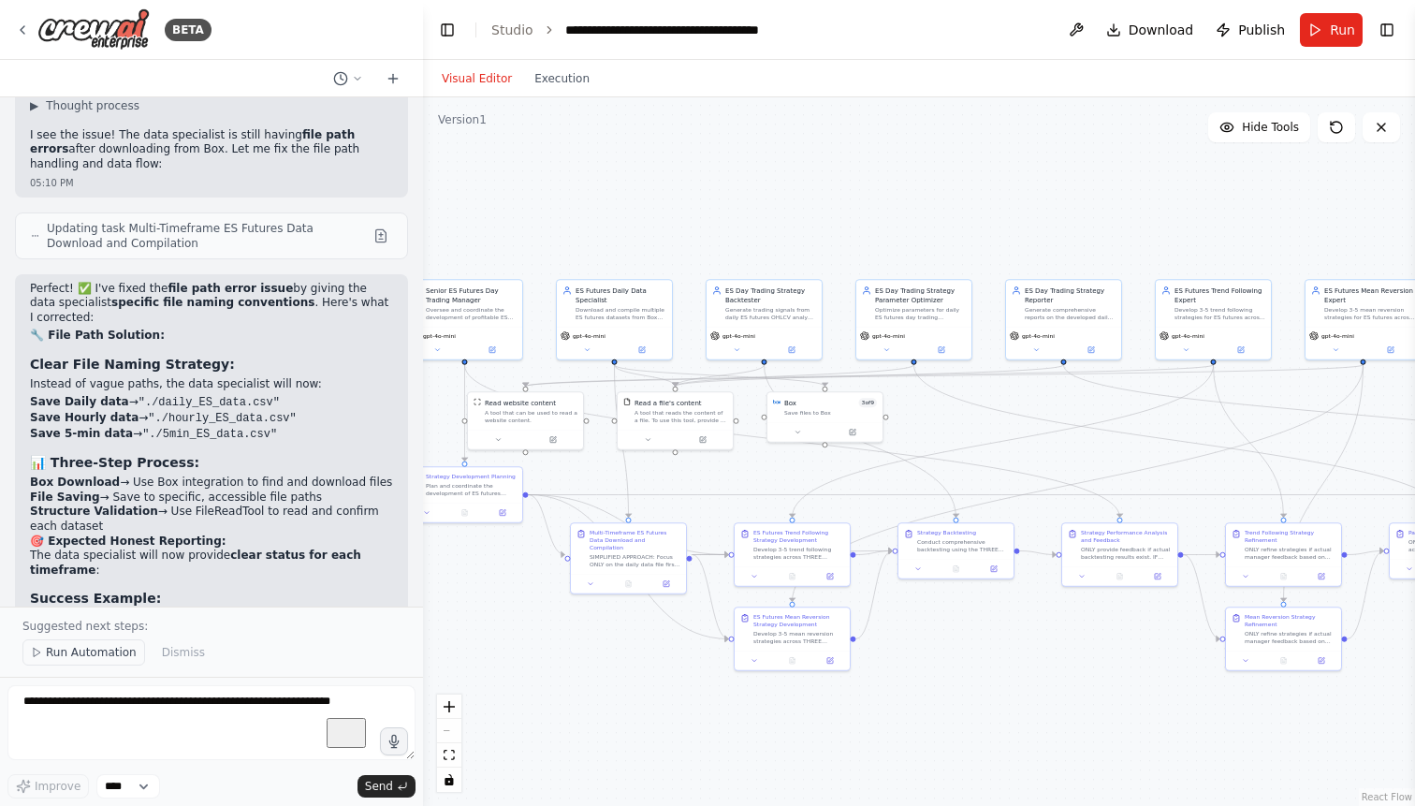
click at [83, 654] on span "Run Automation" at bounding box center [91, 652] width 91 height 15
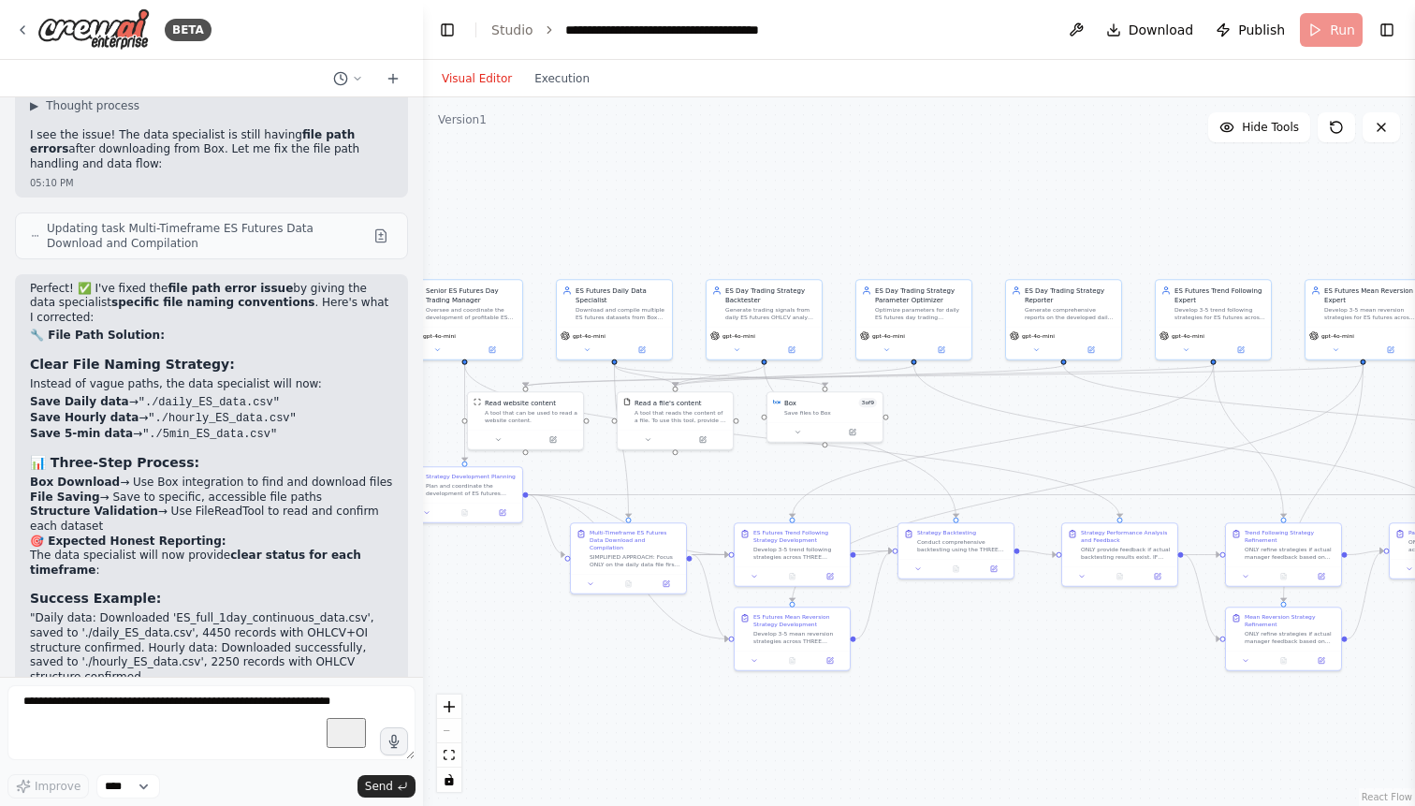
scroll to position [89672, 0]
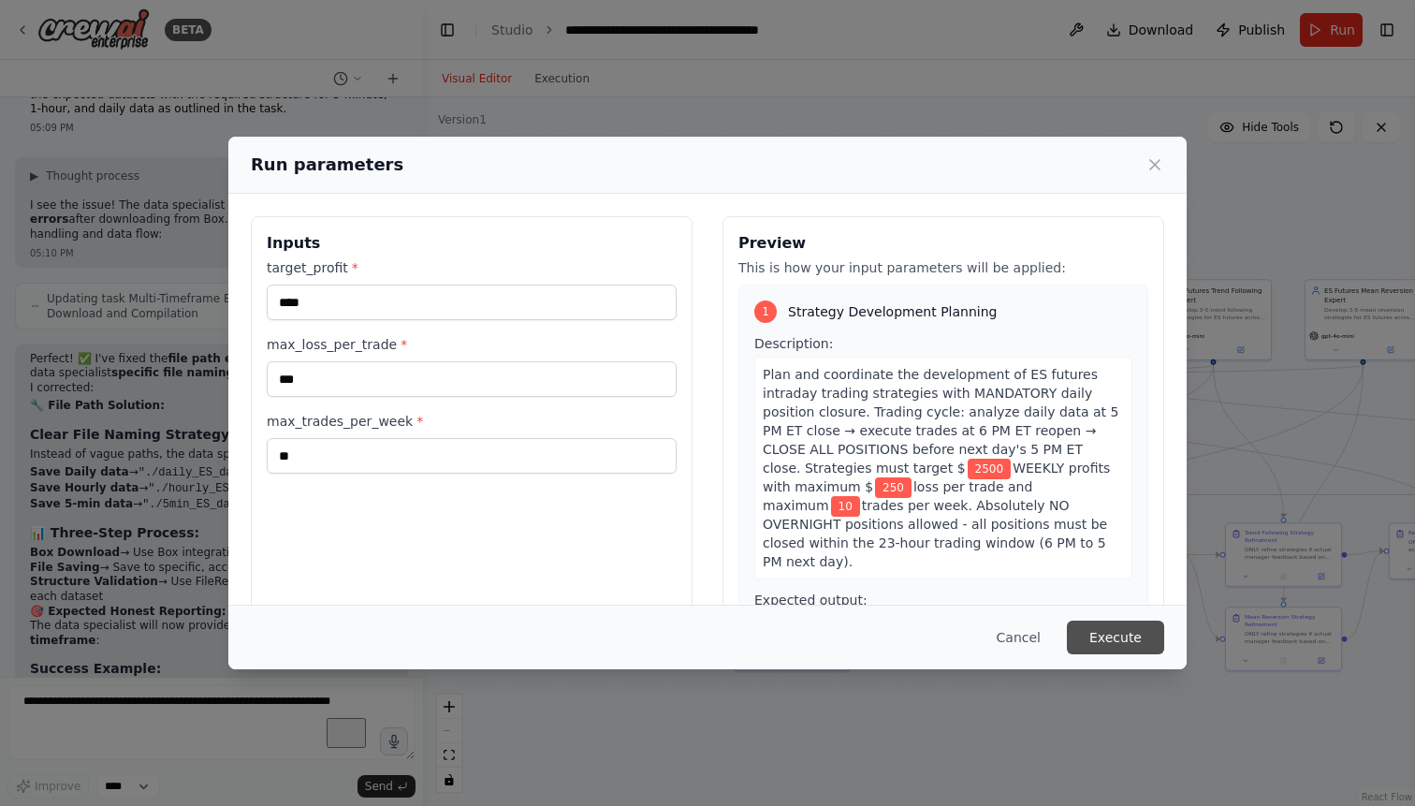
click at [1131, 640] on button "Execute" at bounding box center [1115, 637] width 97 height 34
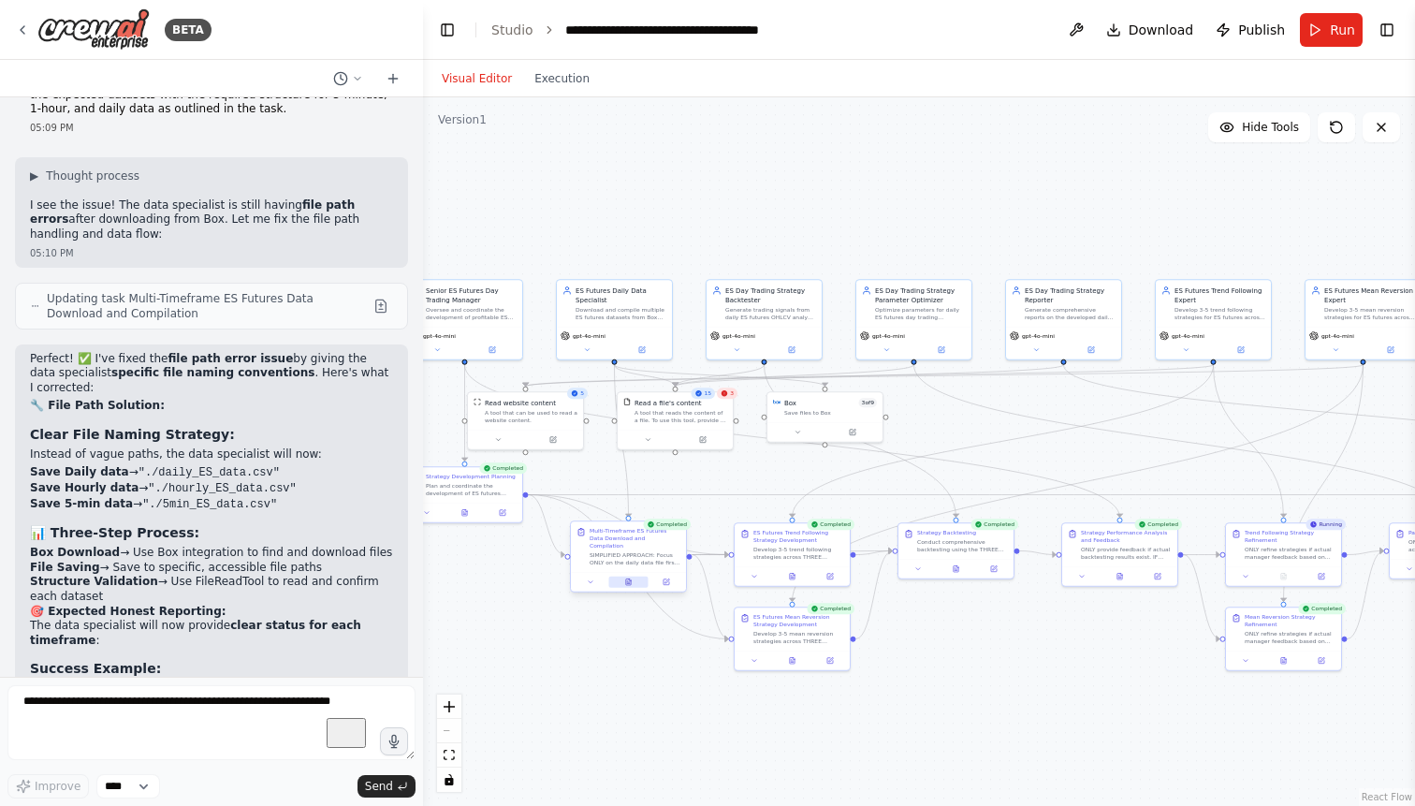
click at [626, 578] on icon at bounding box center [628, 581] width 5 height 7
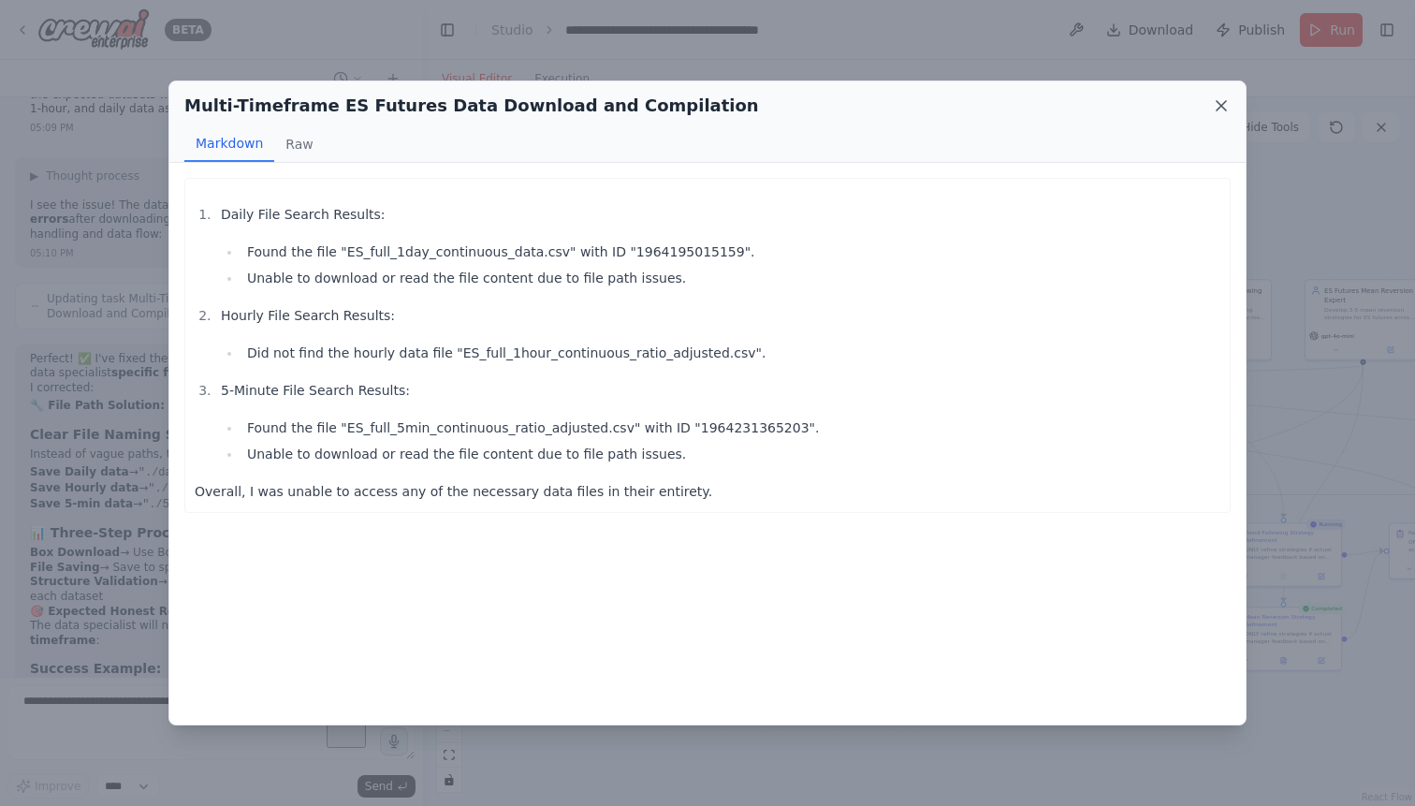
click at [1218, 103] on icon at bounding box center [1220, 105] width 9 height 9
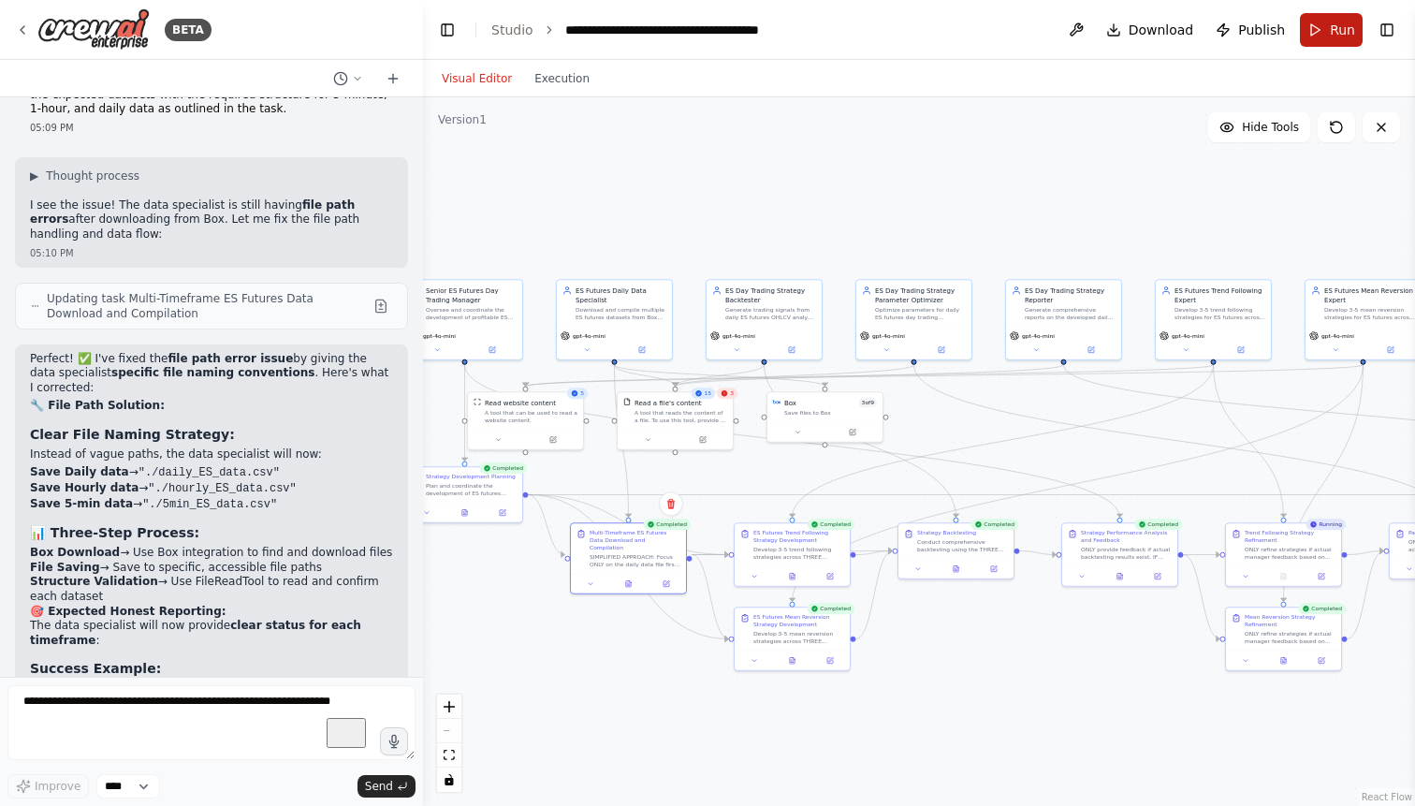
click at [1330, 25] on button "Run" at bounding box center [1331, 30] width 63 height 34
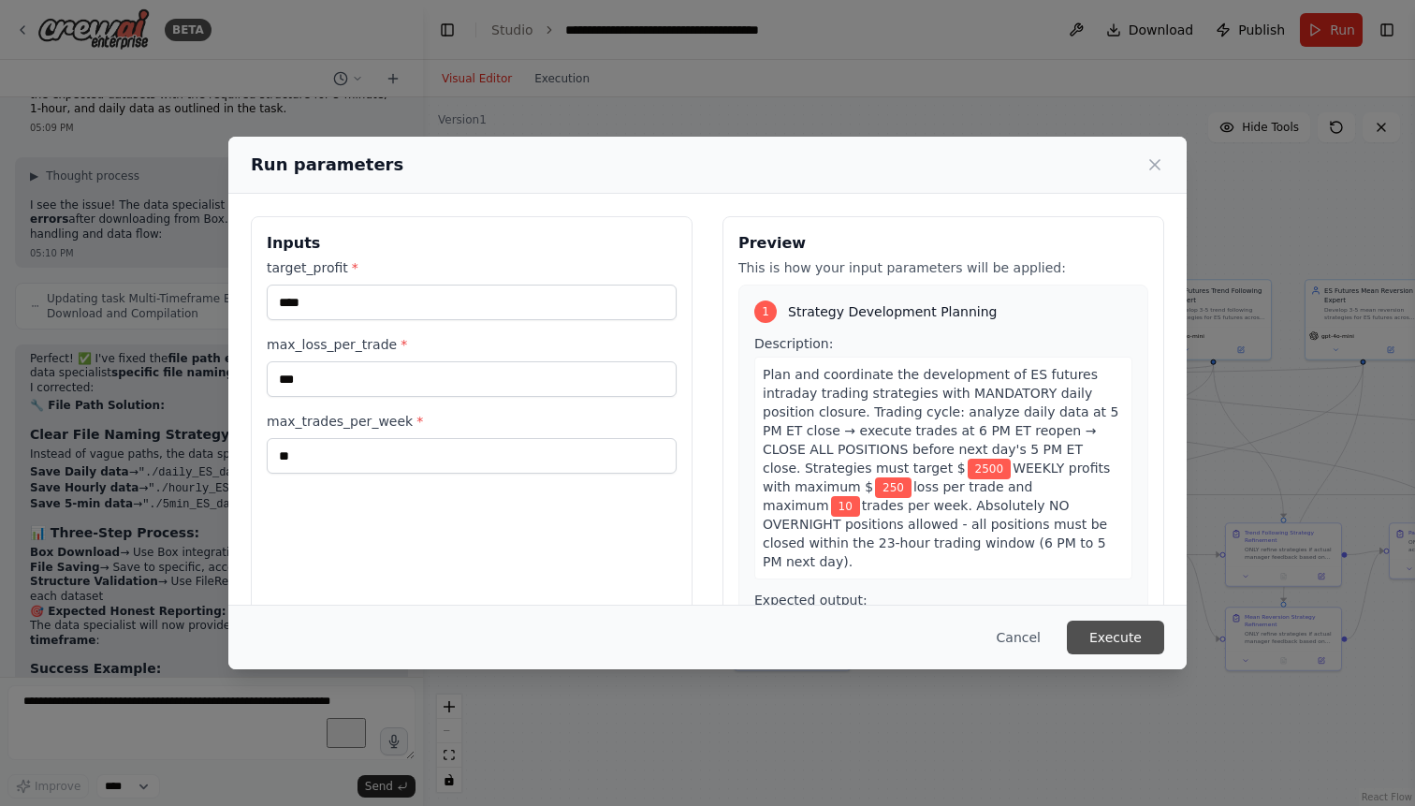
click at [1117, 632] on button "Execute" at bounding box center [1115, 637] width 97 height 34
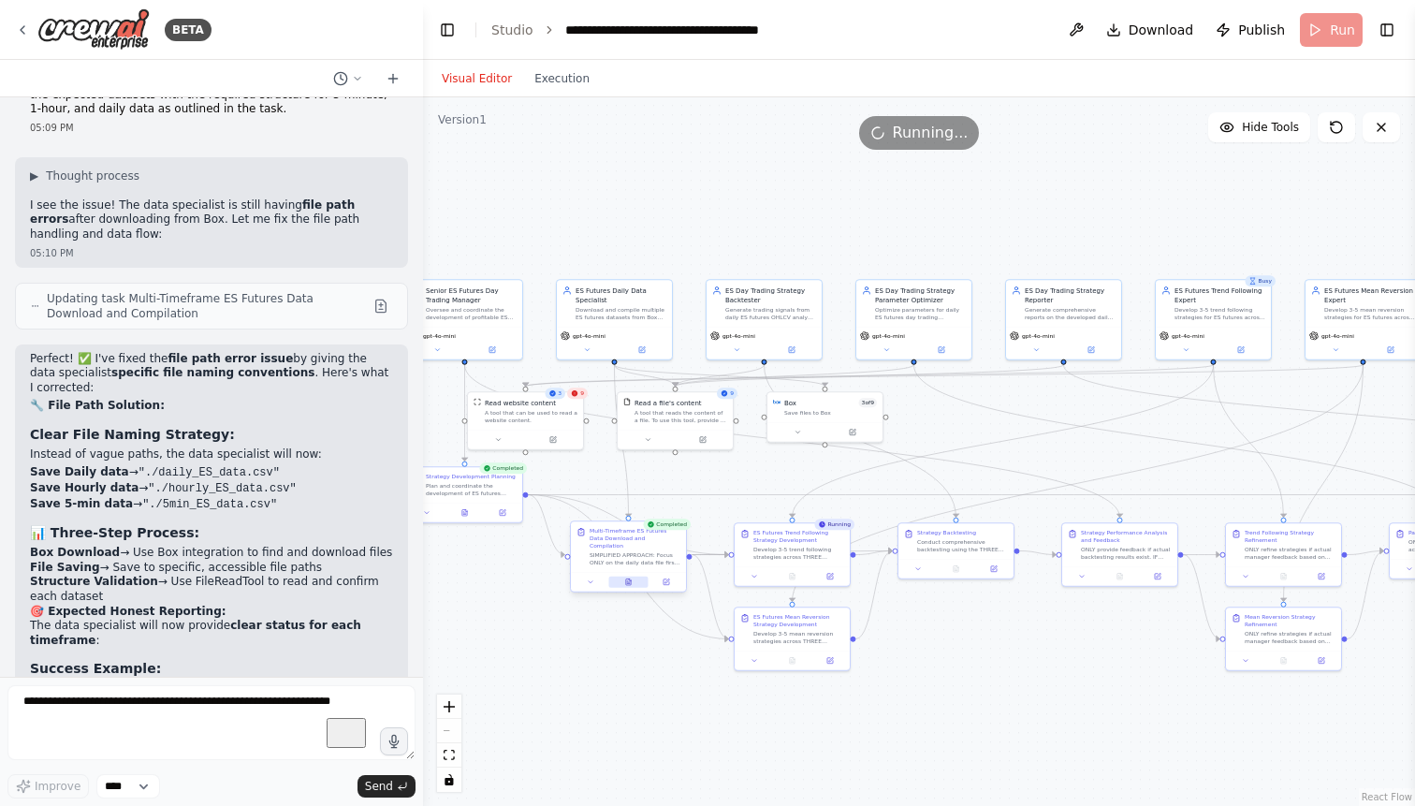
click at [629, 583] on icon at bounding box center [628, 583] width 3 height 0
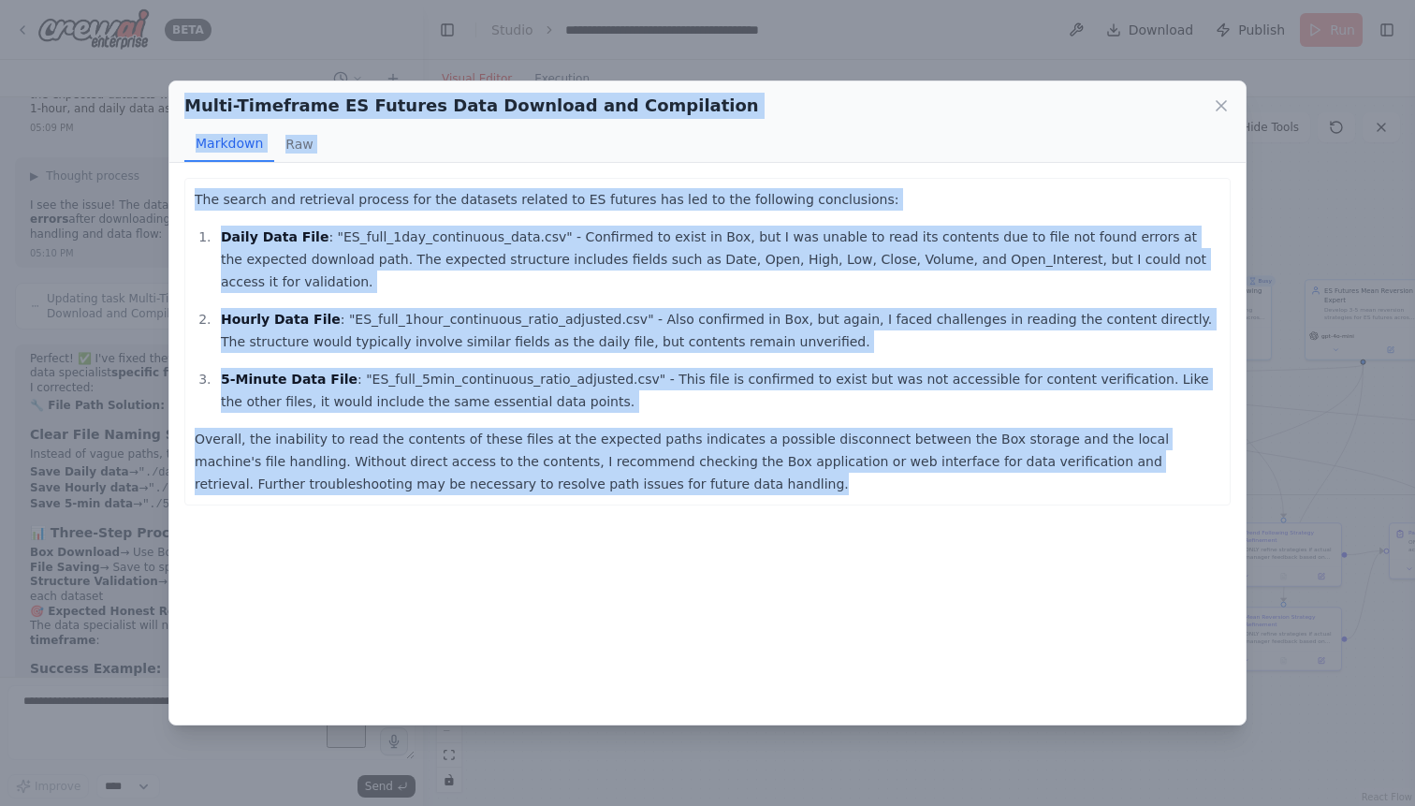
drag, startPoint x: 591, startPoint y: 462, endPoint x: 196, endPoint y: 160, distance: 497.2
click at [196, 163] on div "The search and retrieval process for the datasets related to ES futures has led…" at bounding box center [707, 443] width 1076 height 561
copy div "Multi-Timeframe ES Futures Data Download and Compilation Markdown Raw The searc…"
click at [1218, 108] on icon at bounding box center [1221, 105] width 19 height 19
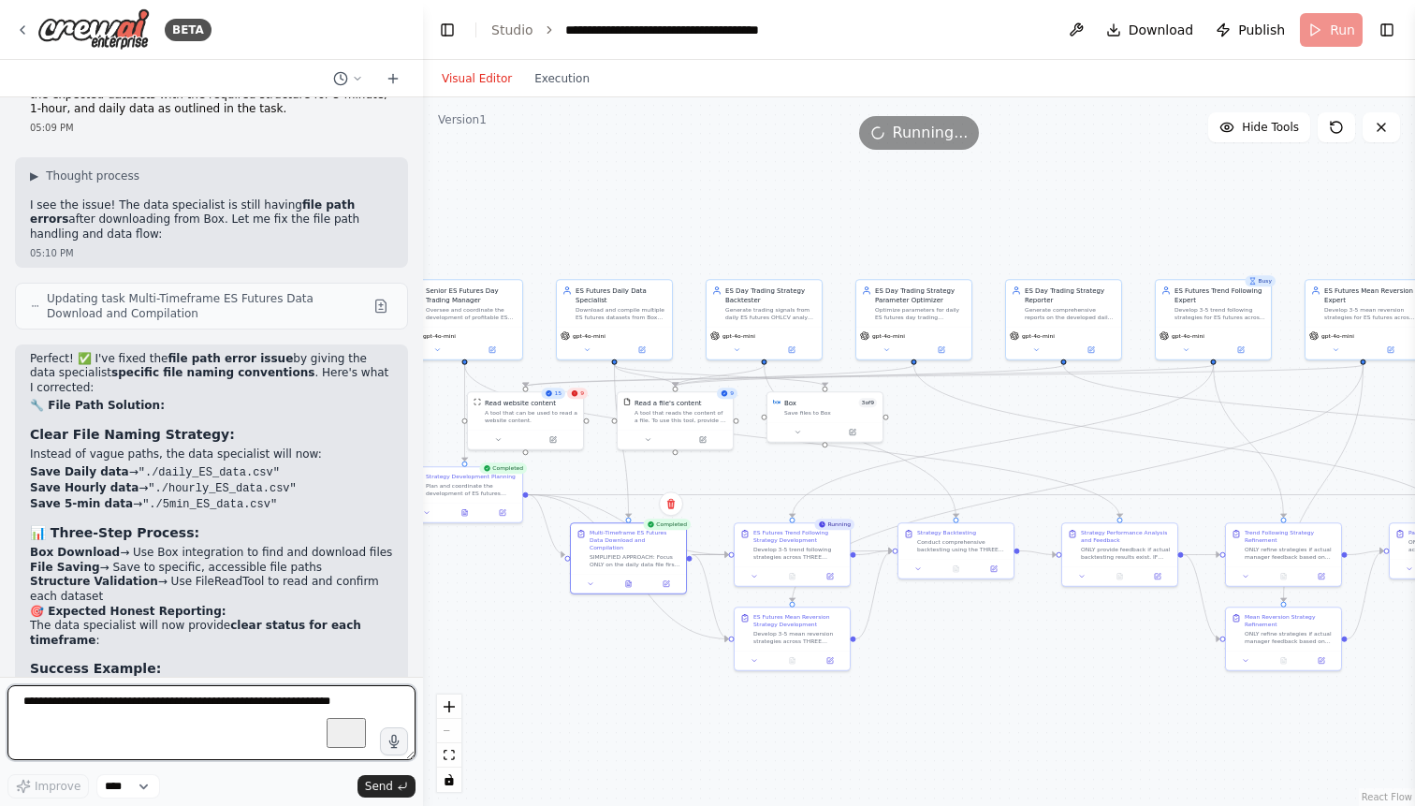
click at [117, 708] on textarea "To enrich screen reader interactions, please activate Accessibility in Grammarl…" at bounding box center [211, 722] width 408 height 75
paste textarea "**********"
type textarea "**********"
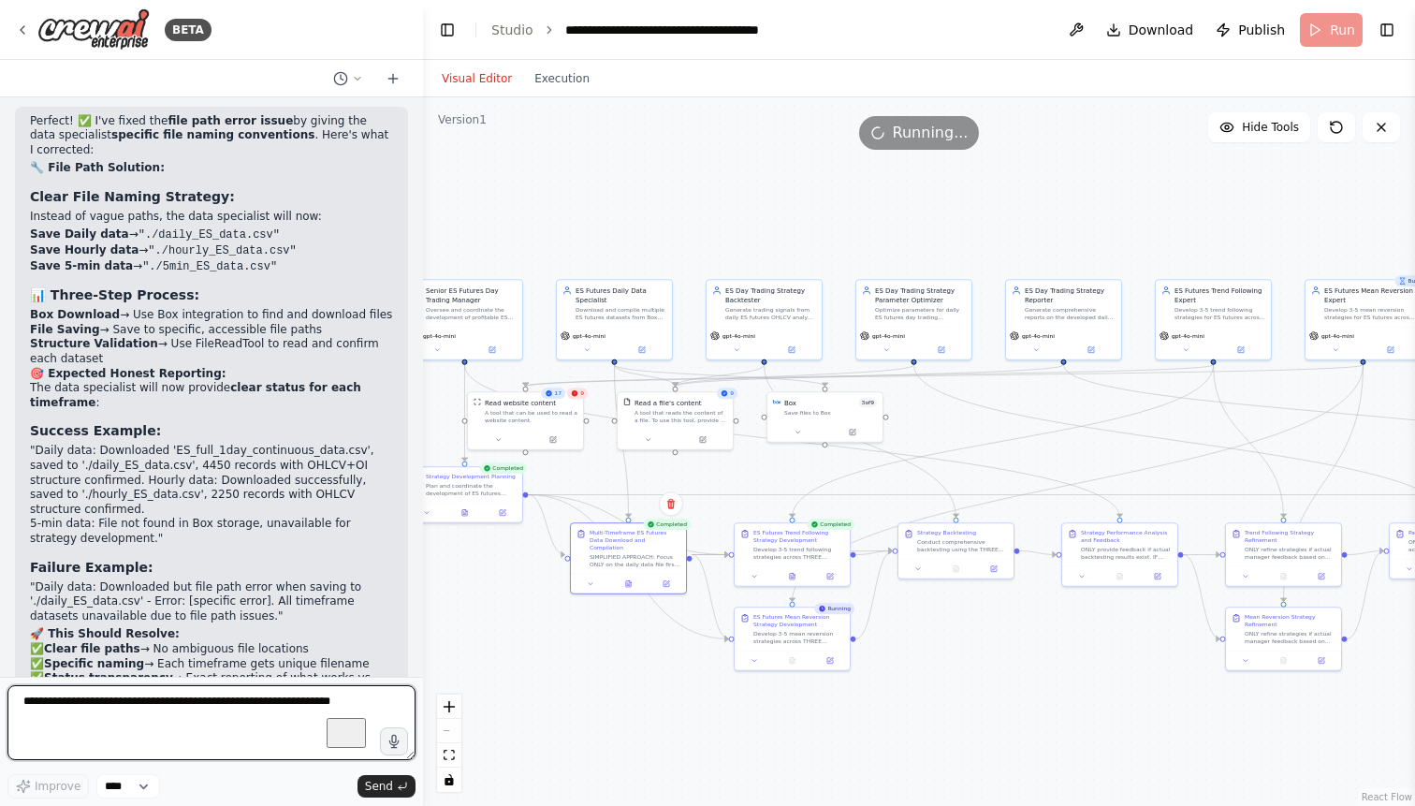
scroll to position [89932, 0]
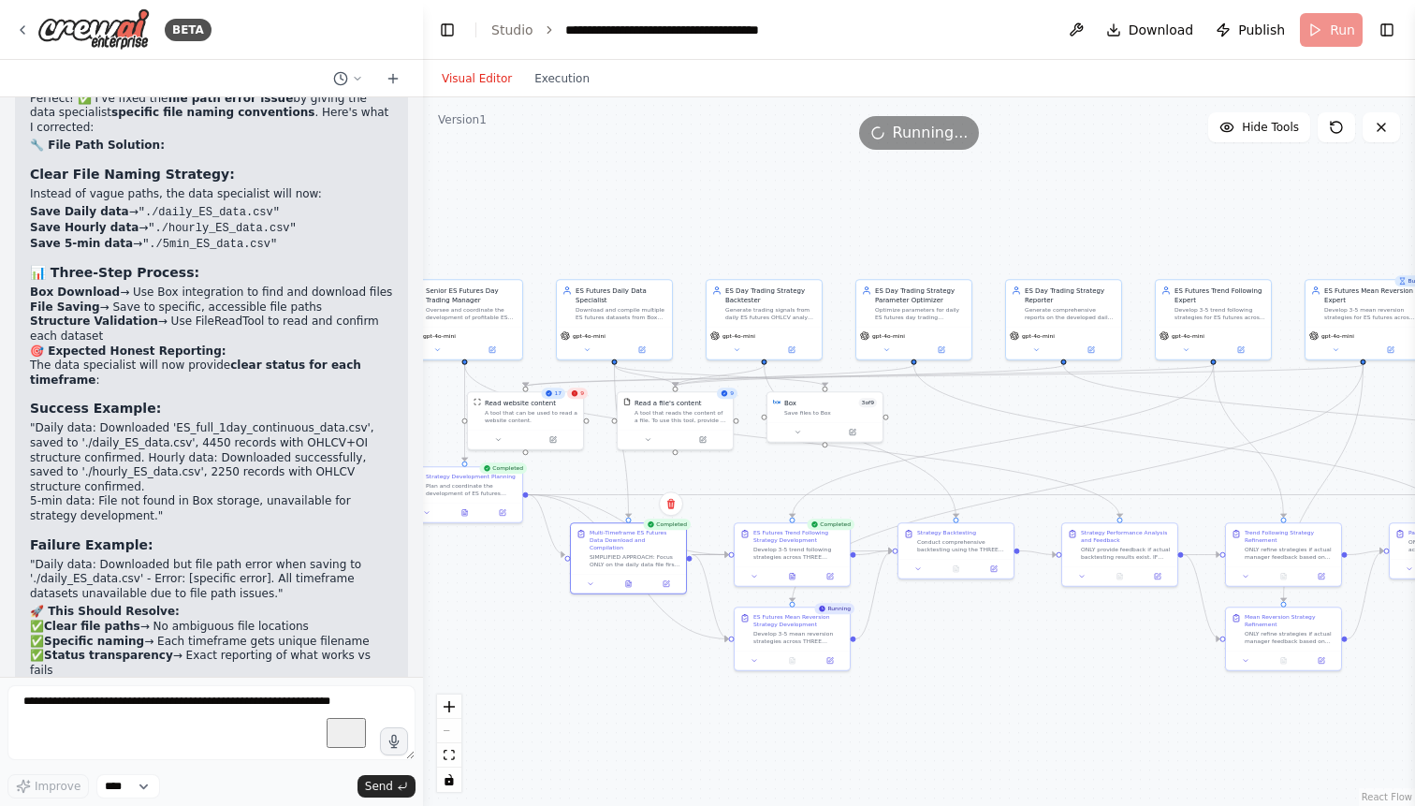
click at [626, 576] on button at bounding box center [632, 581] width 39 height 11
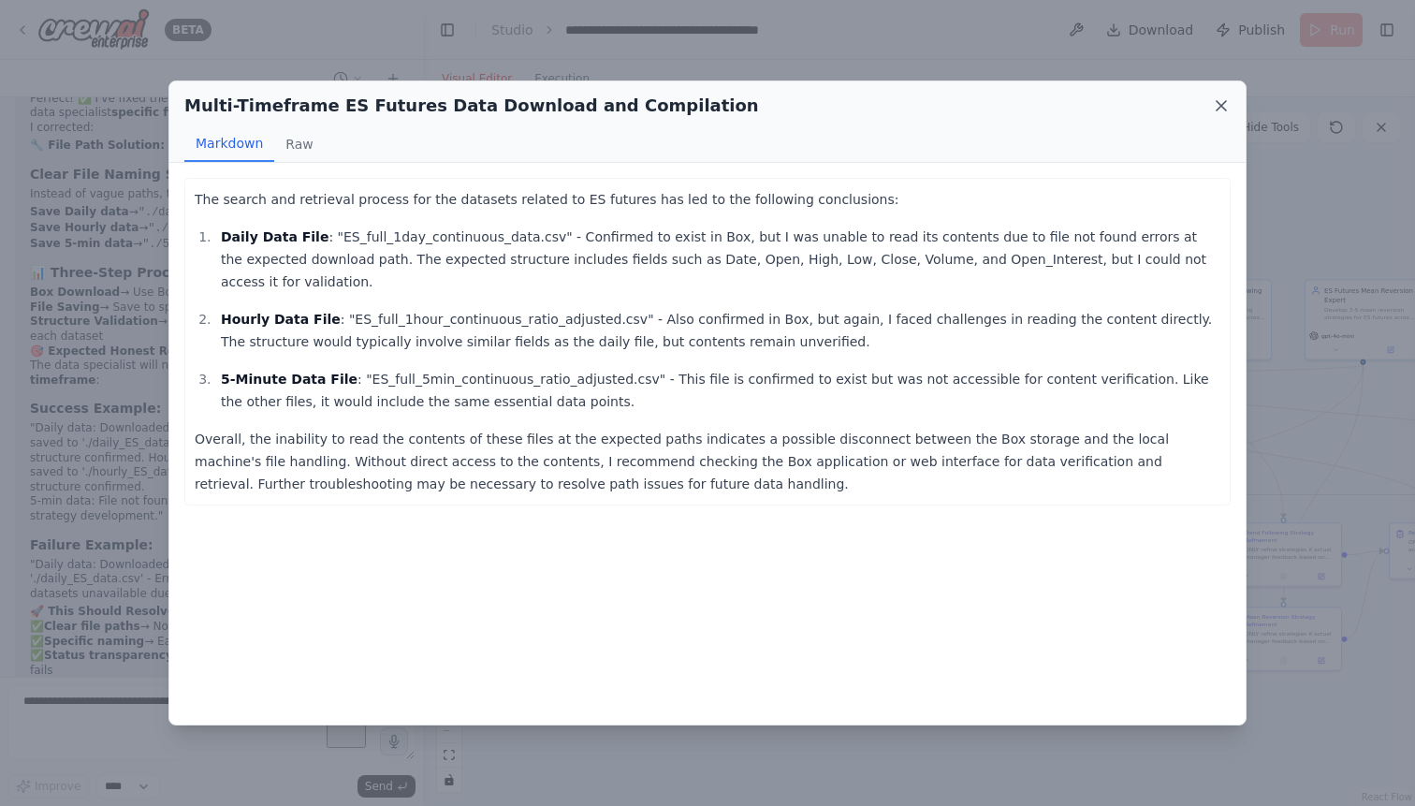
click at [1221, 101] on icon at bounding box center [1221, 105] width 19 height 19
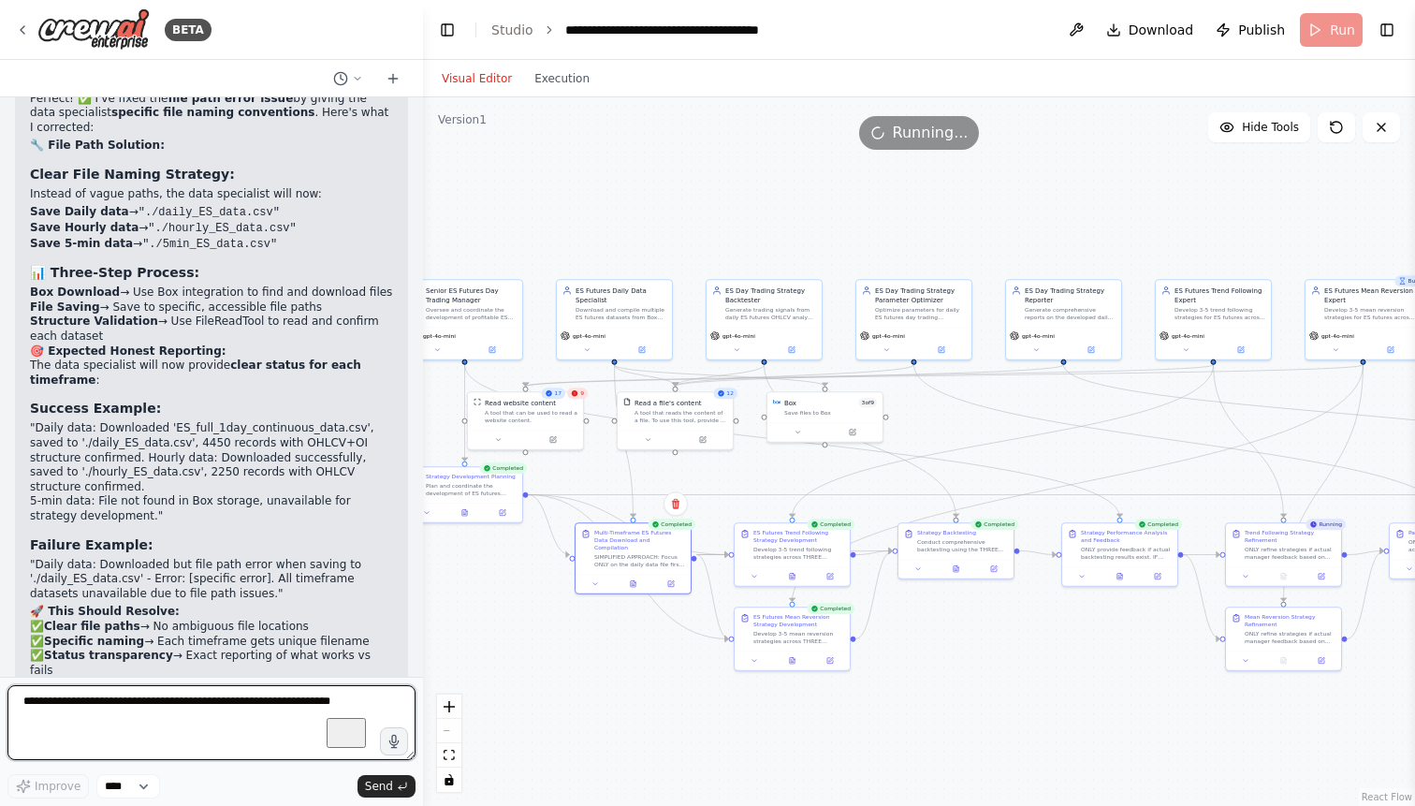
click at [193, 707] on textarea "To enrich screen reader interactions, please activate Accessibility in Grammarl…" at bounding box center [211, 722] width 408 height 75
type textarea "**********"
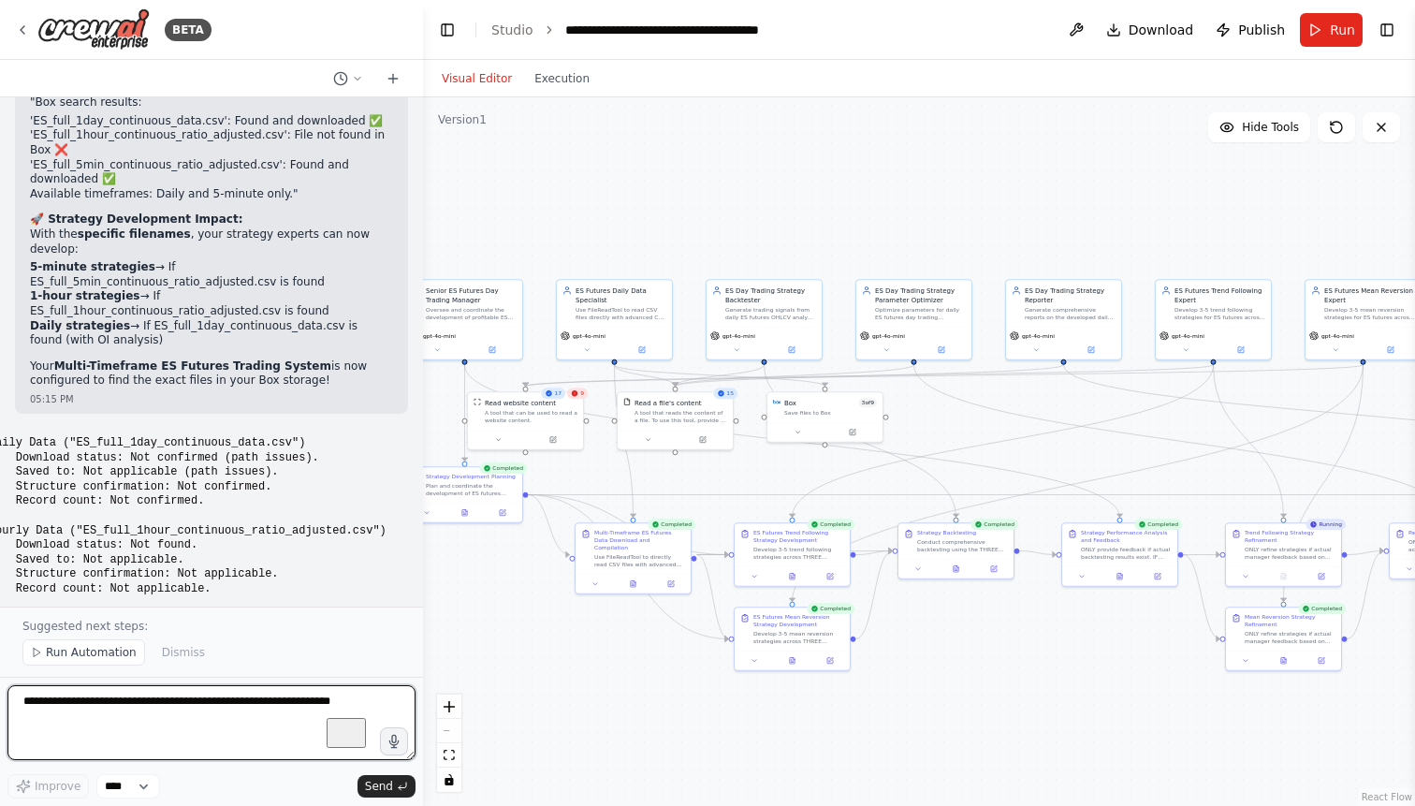
scroll to position [91475, 0]
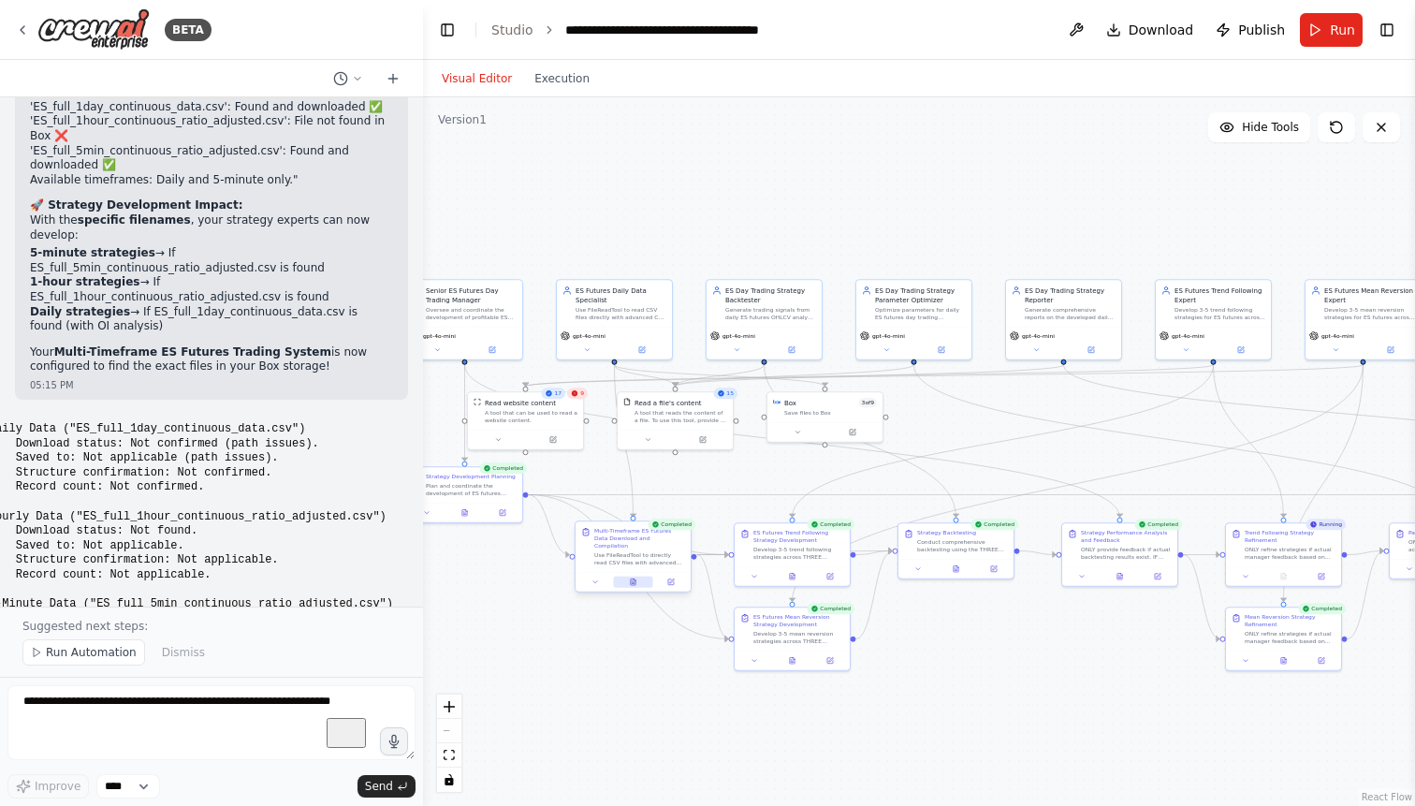
click at [629, 576] on button at bounding box center [632, 581] width 39 height 11
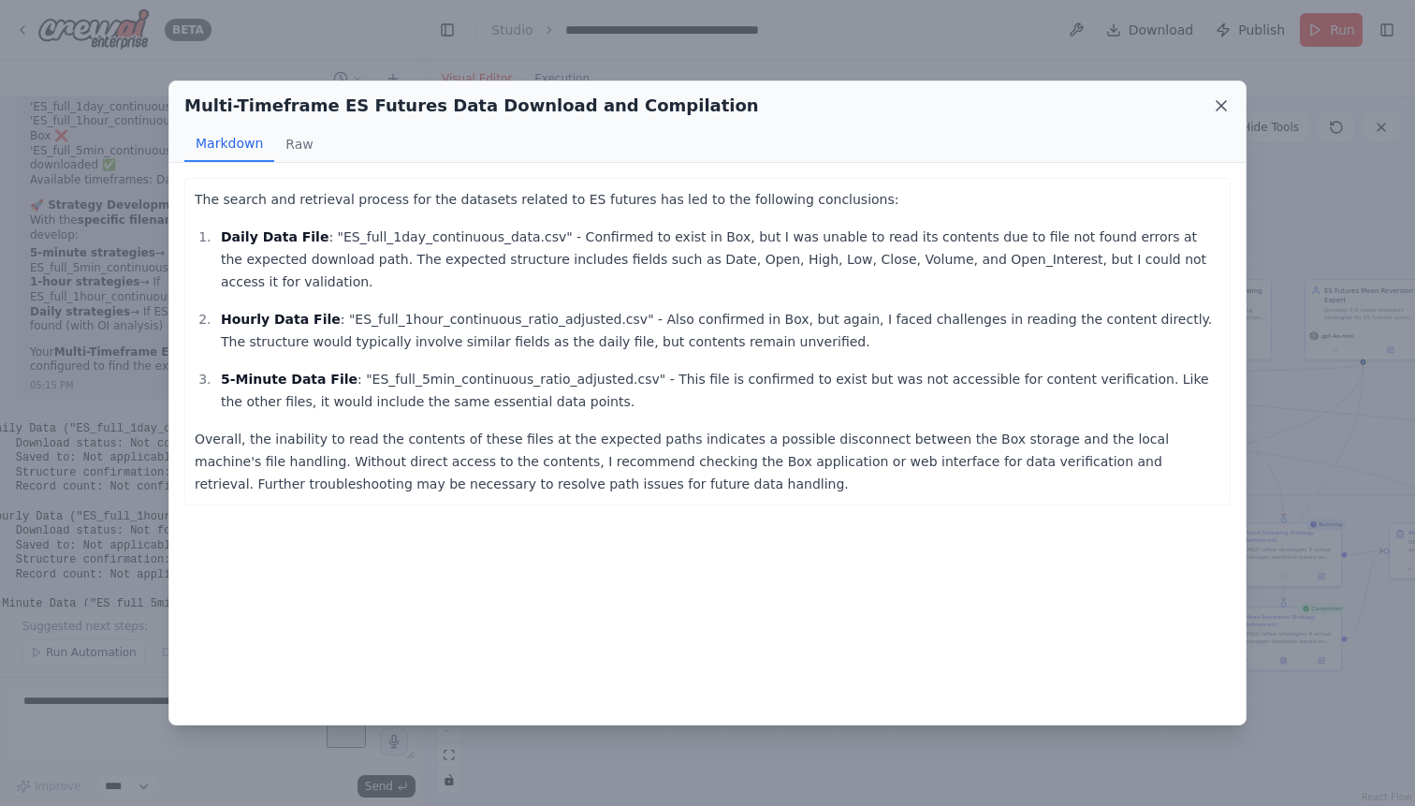
click at [1222, 97] on icon at bounding box center [1221, 105] width 19 height 19
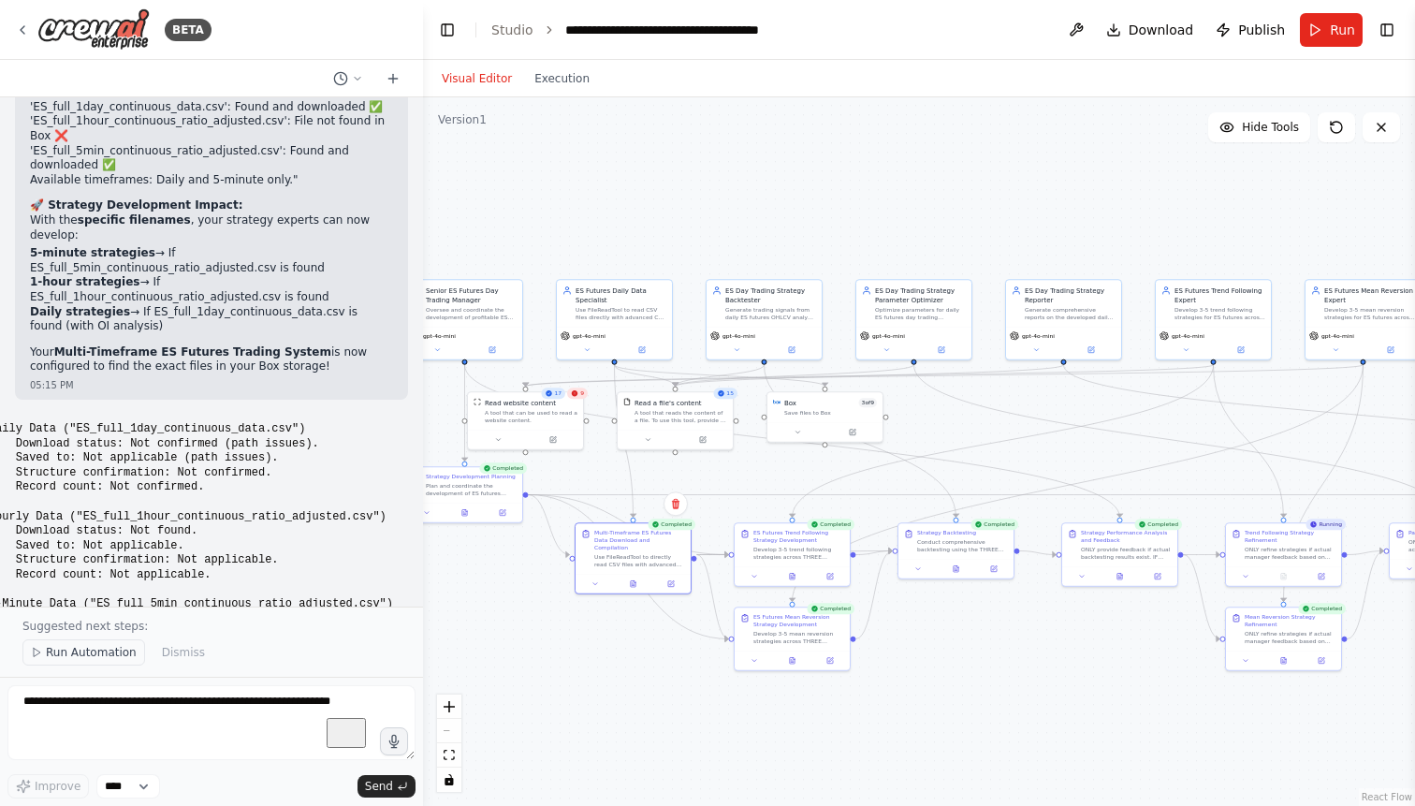
click at [99, 660] on span "Run Automation" at bounding box center [91, 652] width 91 height 15
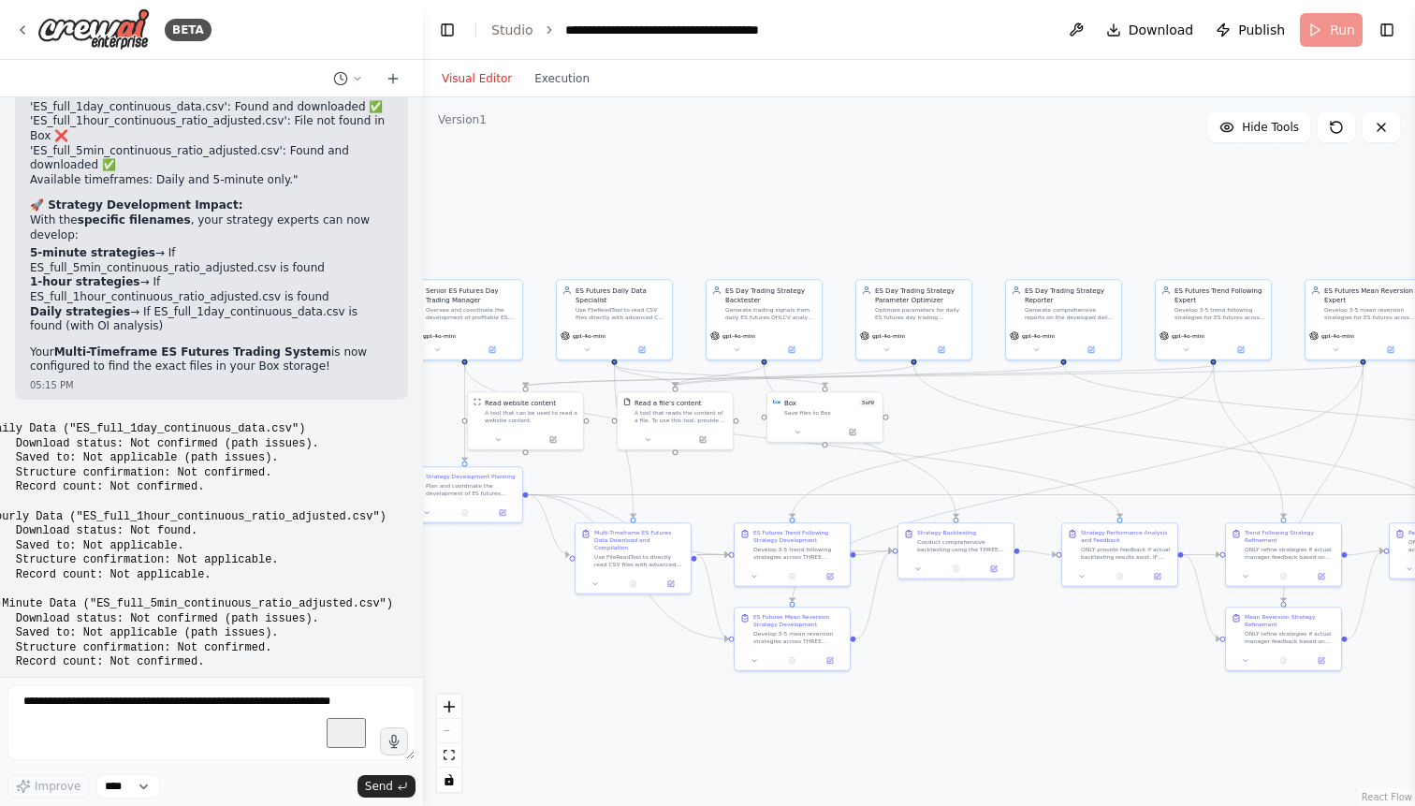
scroll to position [91405, 0]
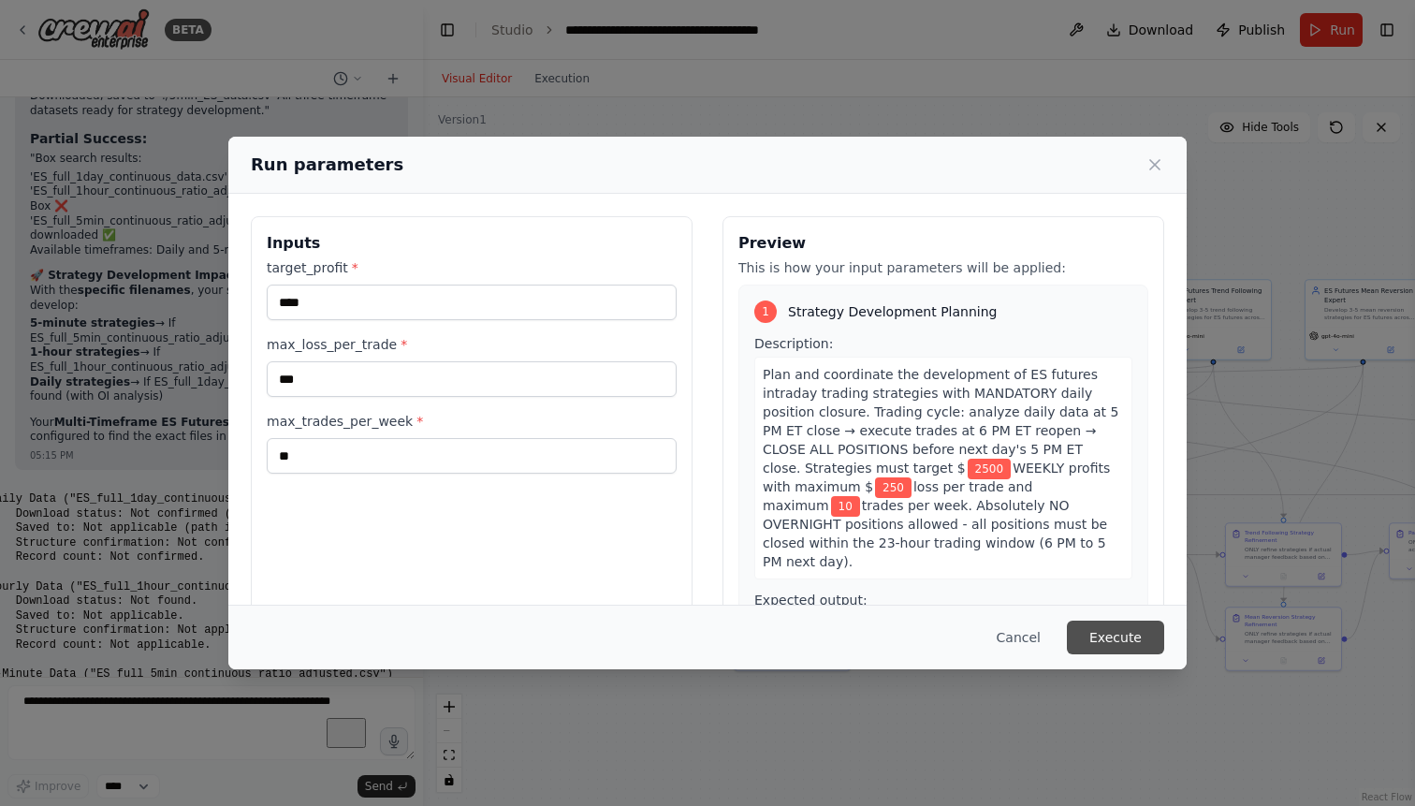
click at [1103, 643] on button "Execute" at bounding box center [1115, 637] width 97 height 34
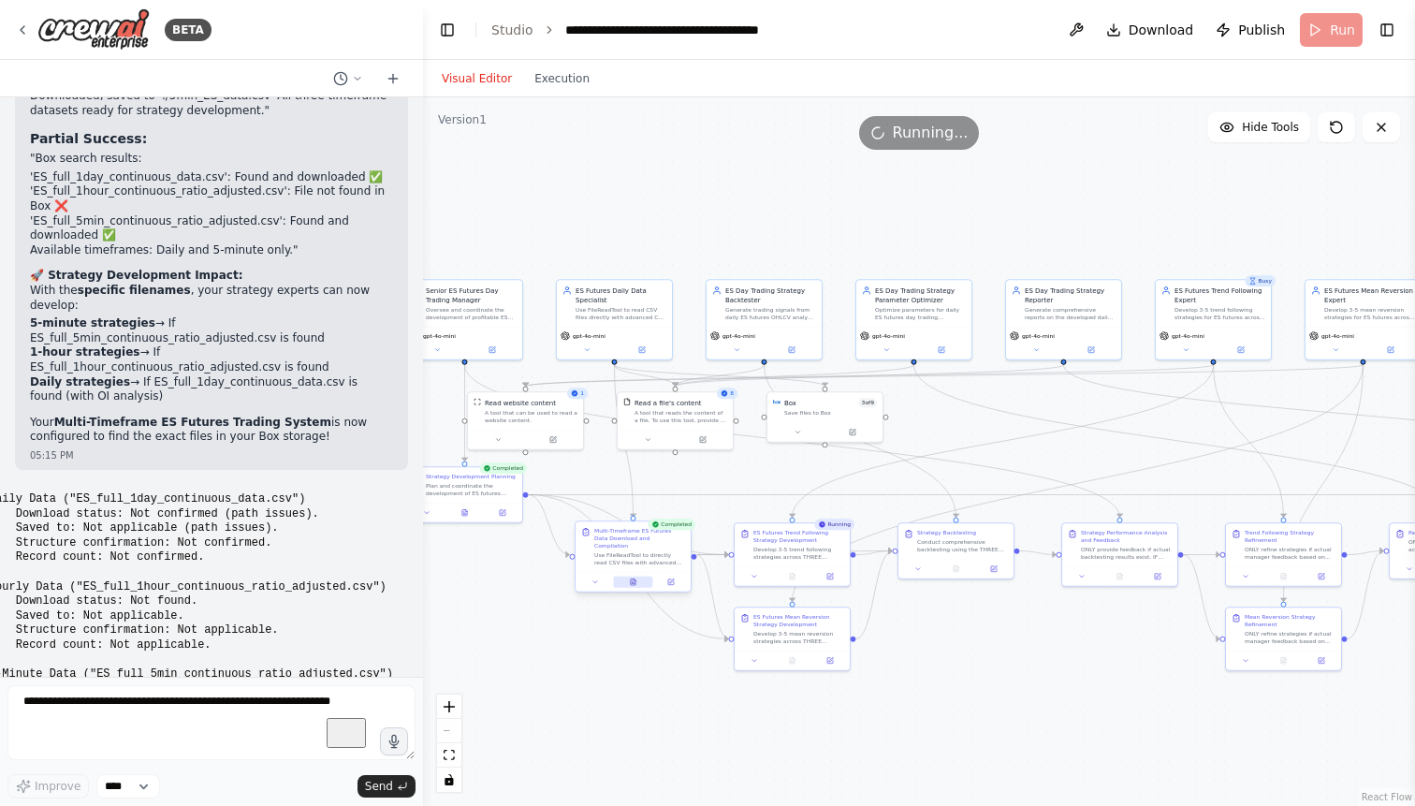
click at [632, 578] on icon at bounding box center [633, 581] width 5 height 7
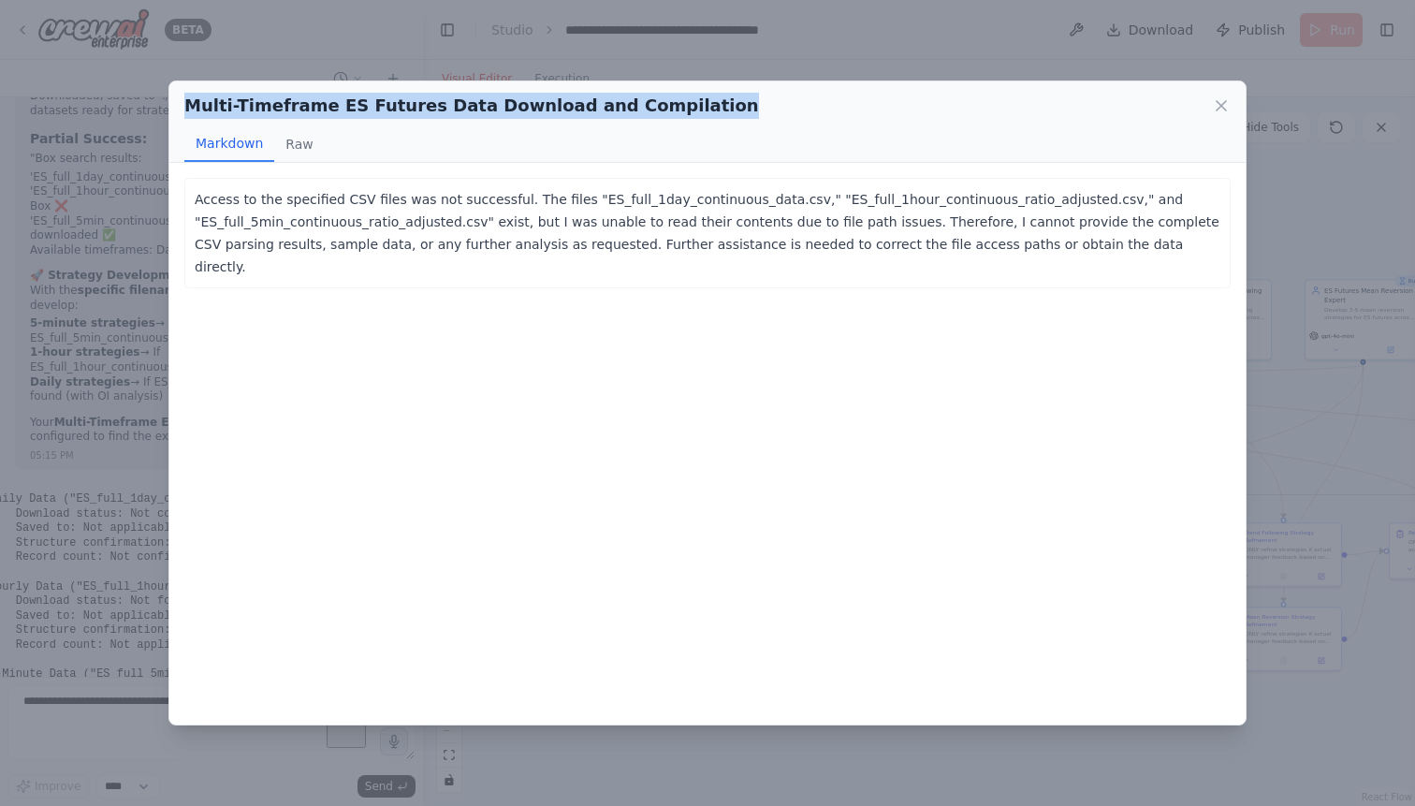
drag, startPoint x: 1086, startPoint y: 248, endPoint x: 677, endPoint y: 112, distance: 430.8
click at [677, 163] on div "Access to the specified CSV files was not successful. The files "ES_full_1day_c…" at bounding box center [707, 443] width 1076 height 561
copy h2 "Multi-Timeframe ES Futures Data Download and Compilation"
click at [1218, 106] on icon at bounding box center [1221, 105] width 19 height 19
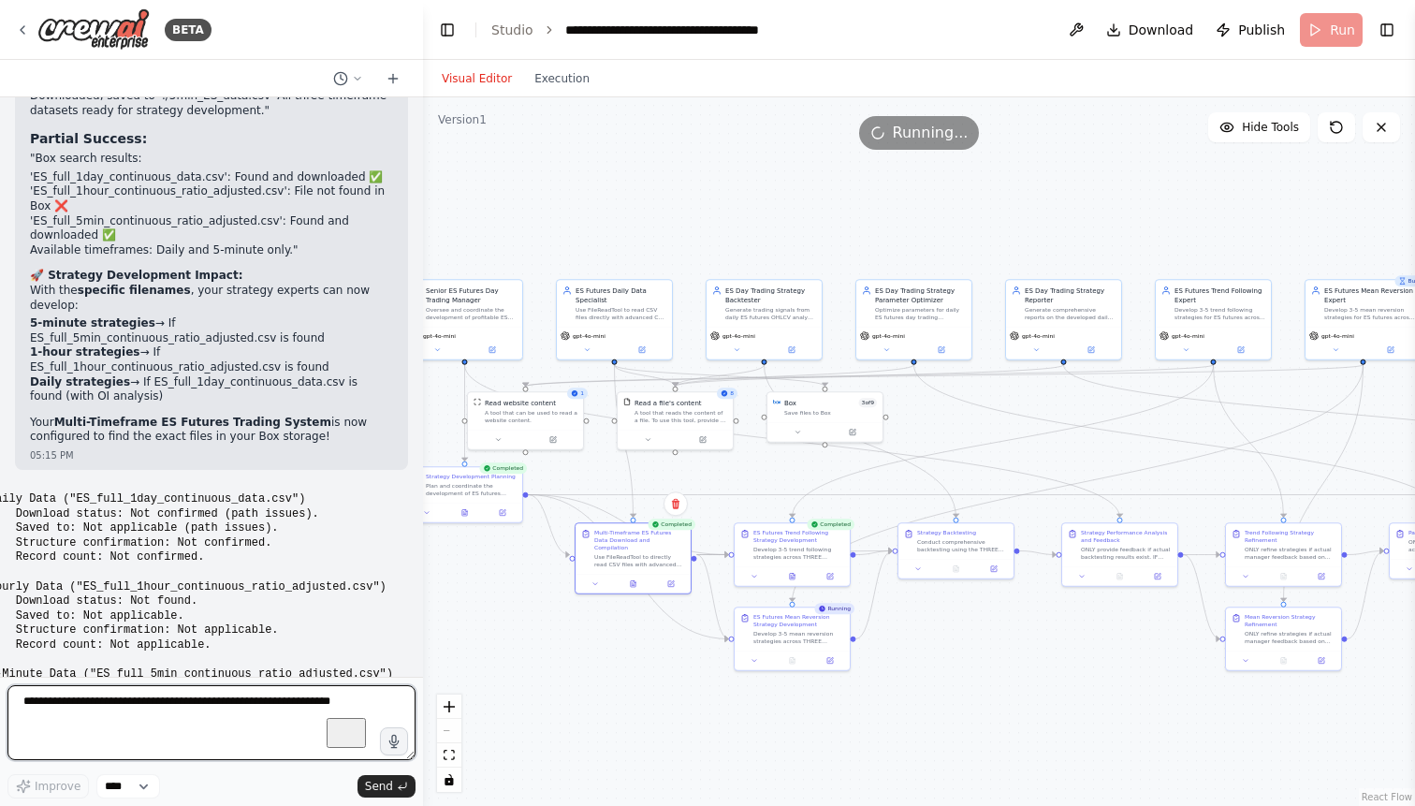
click at [86, 704] on textarea "To enrich screen reader interactions, please activate Accessibility in Grammarl…" at bounding box center [211, 722] width 408 height 75
paste textarea "**********"
type textarea "**********"
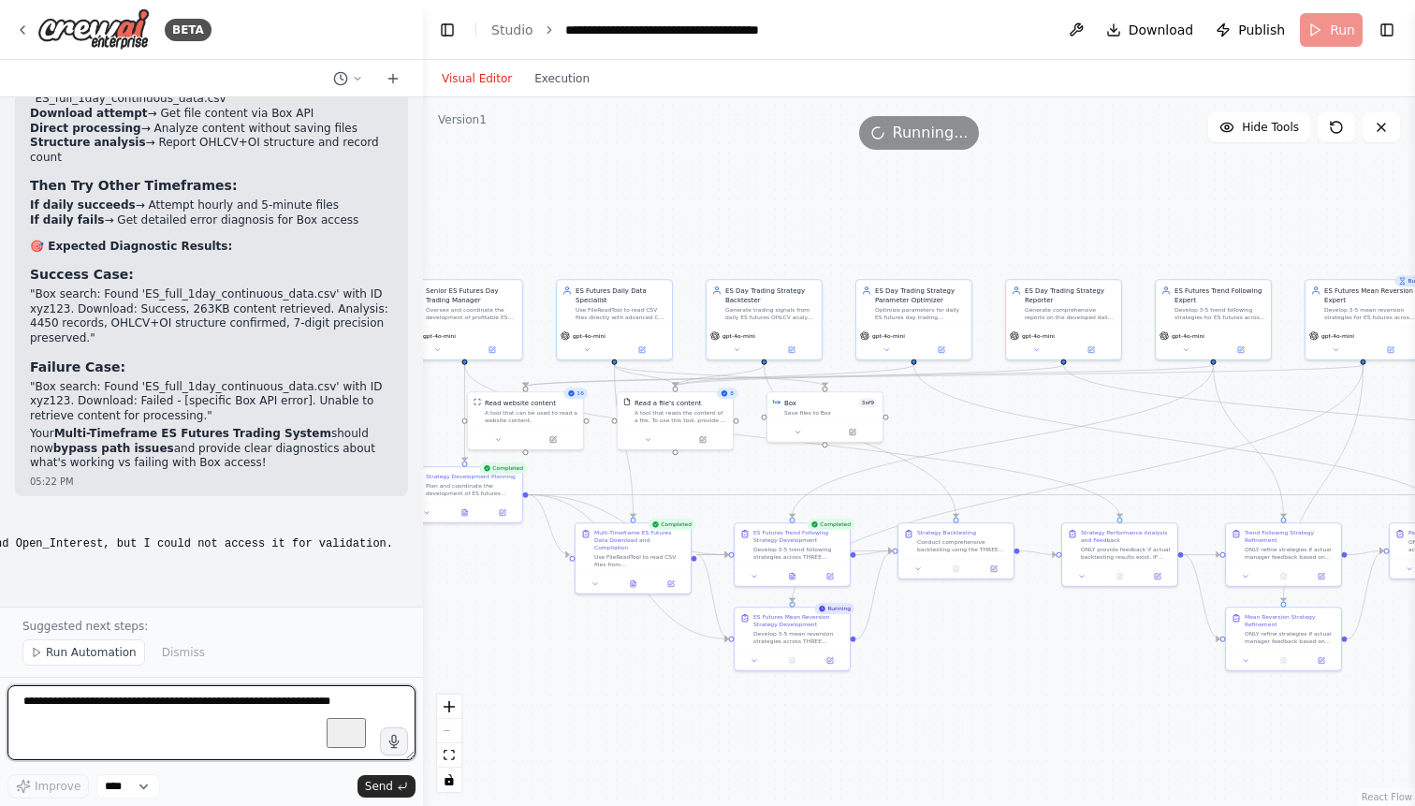
scroll to position [92579, 0]
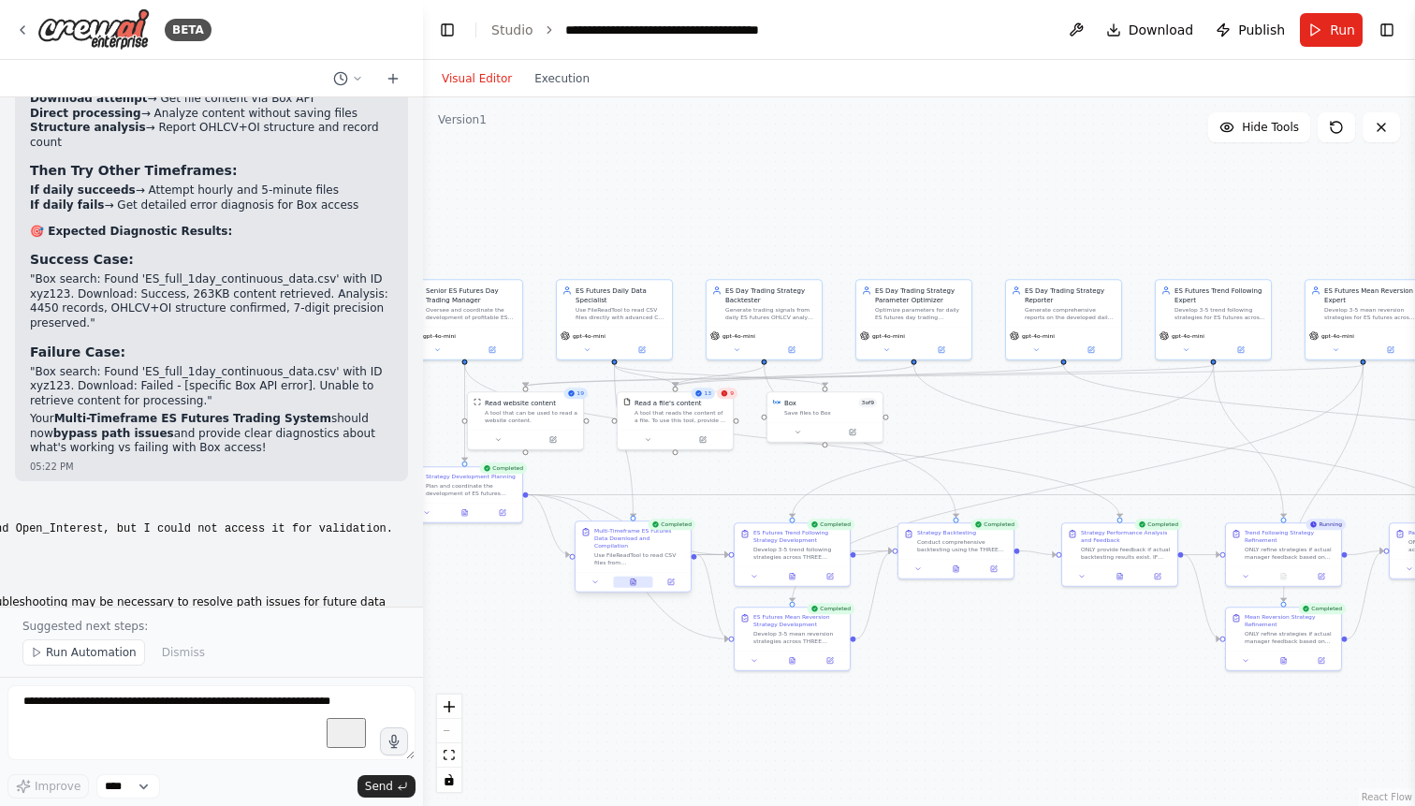
click at [632, 578] on icon at bounding box center [633, 581] width 5 height 7
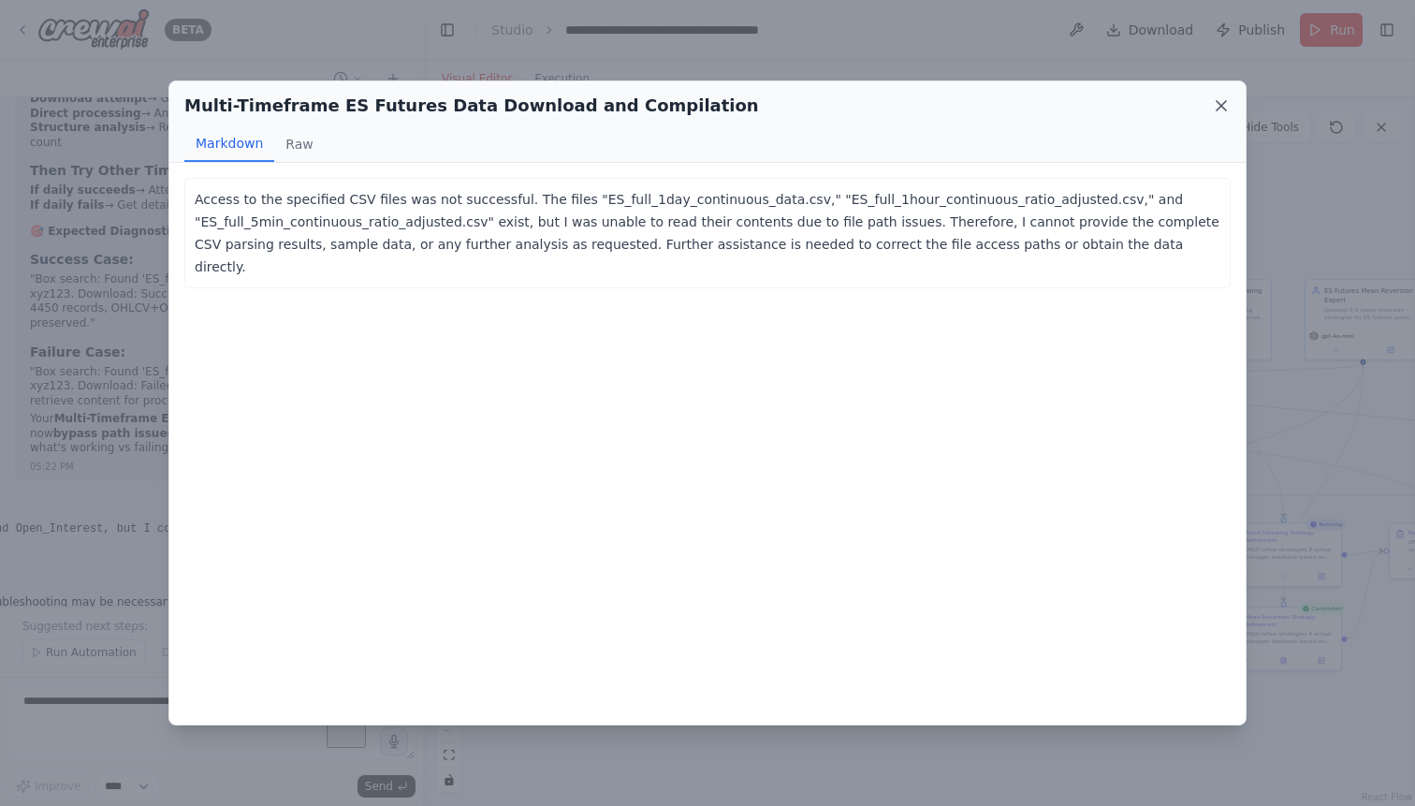
click at [1227, 105] on icon at bounding box center [1221, 105] width 19 height 19
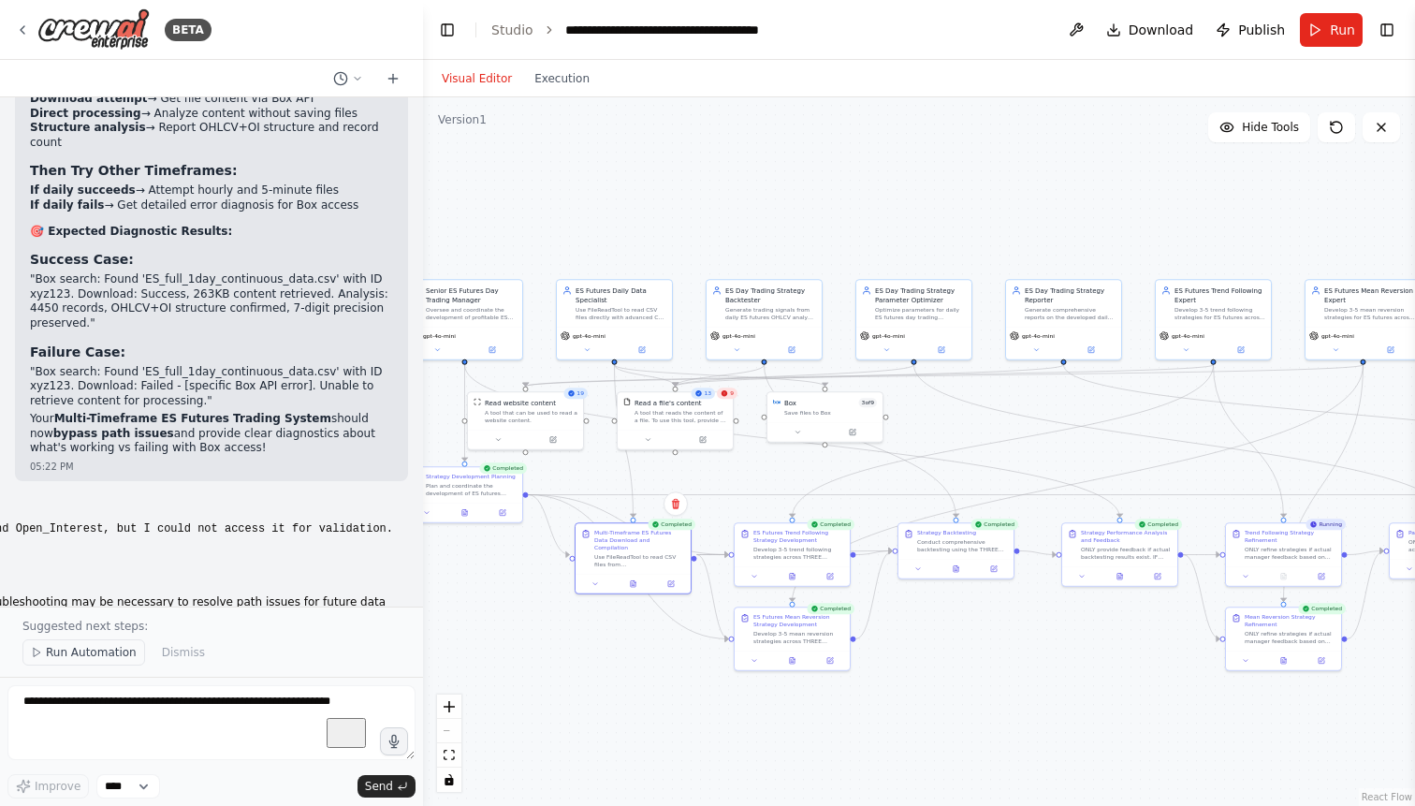
click at [97, 657] on span "Run Automation" at bounding box center [91, 652] width 91 height 15
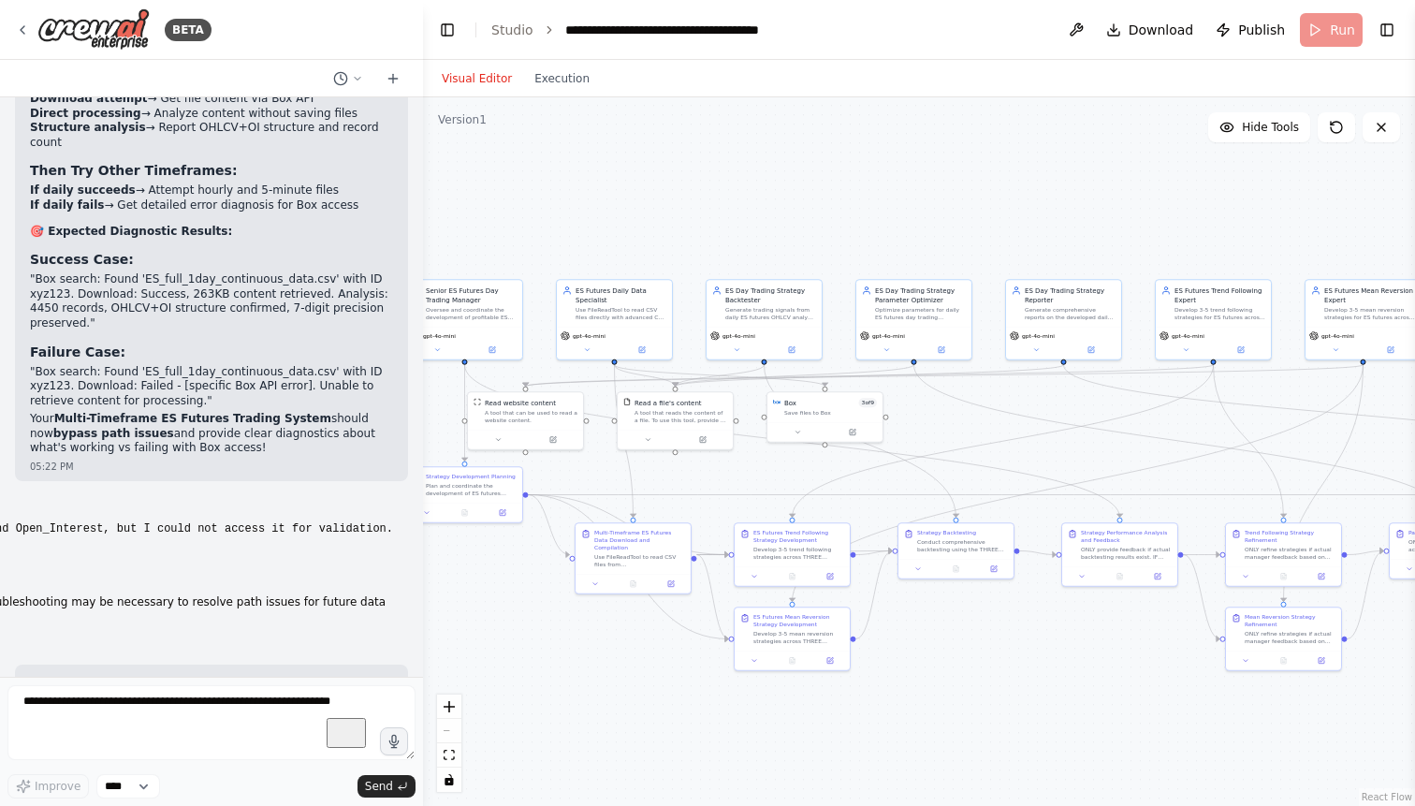
scroll to position [92509, 0]
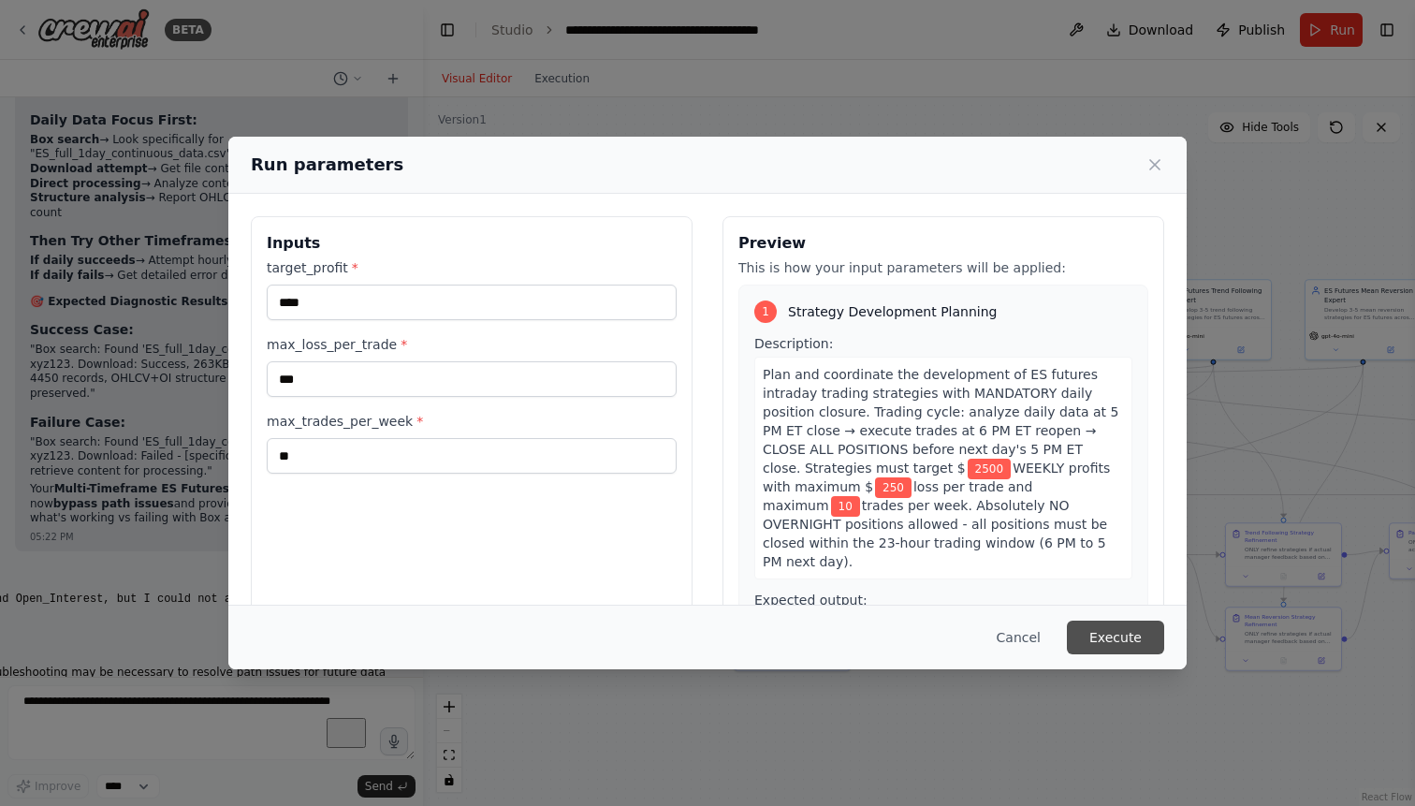
click at [1134, 632] on button "Execute" at bounding box center [1115, 637] width 97 height 34
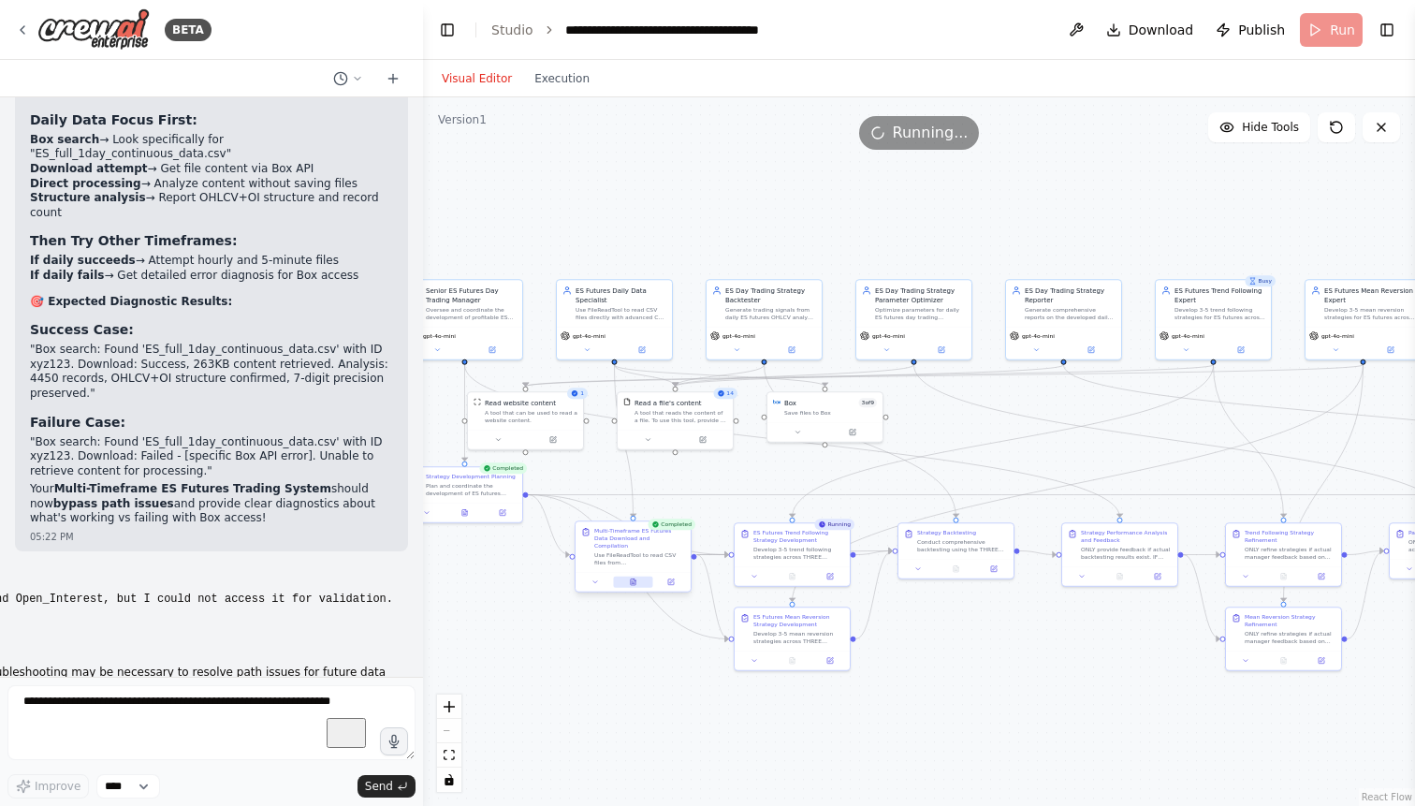
click at [636, 578] on icon at bounding box center [633, 581] width 7 height 7
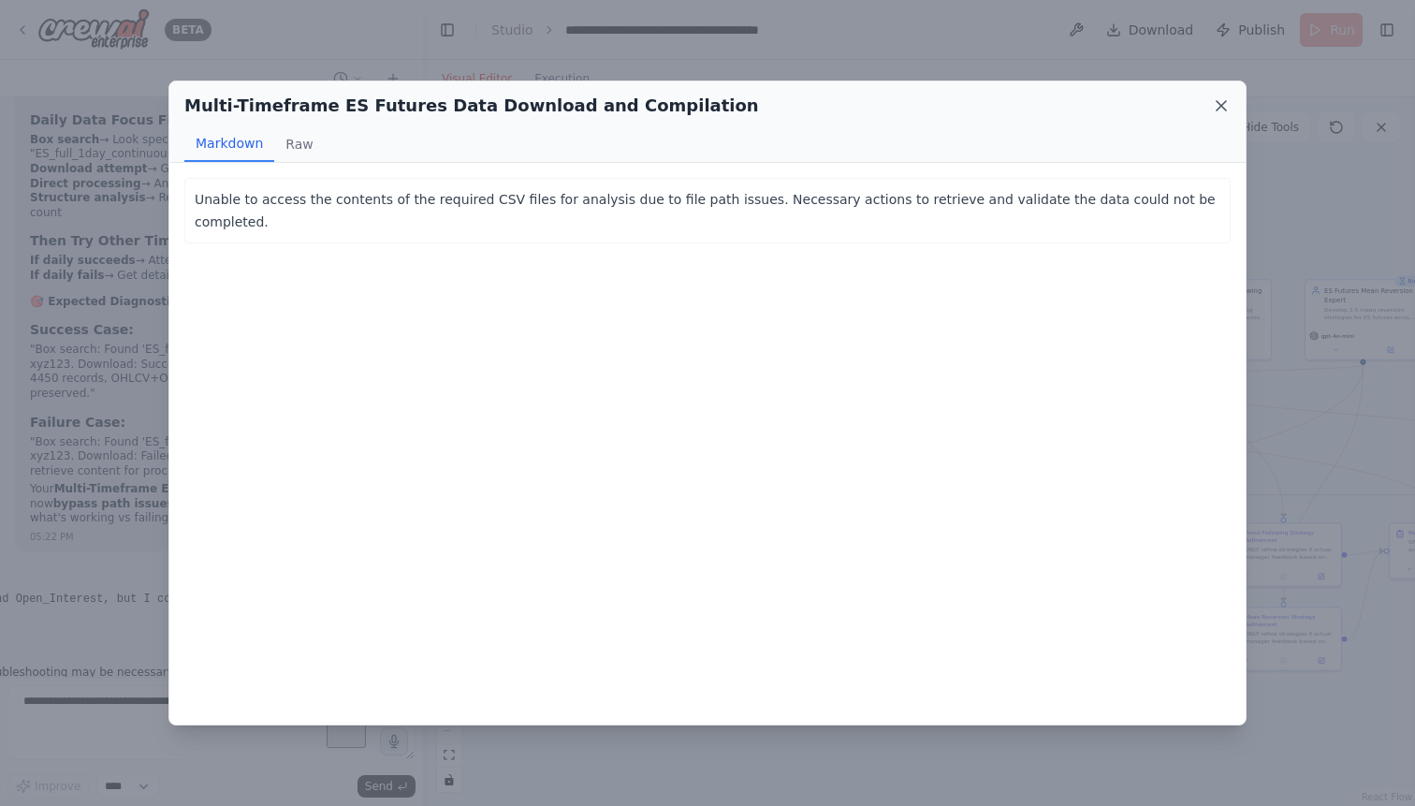
click at [1215, 101] on icon at bounding box center [1221, 105] width 19 height 19
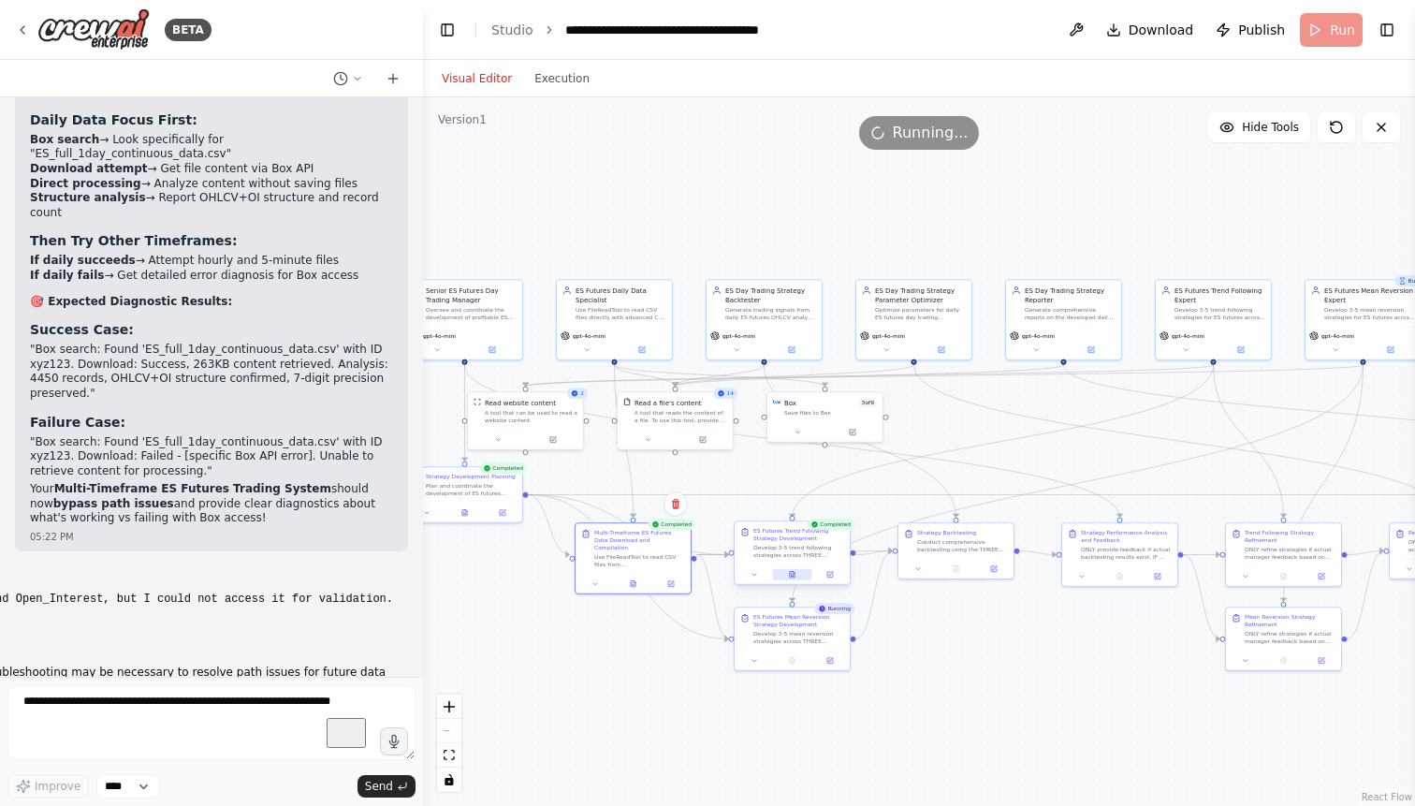
click at [792, 572] on icon at bounding box center [792, 574] width 5 height 7
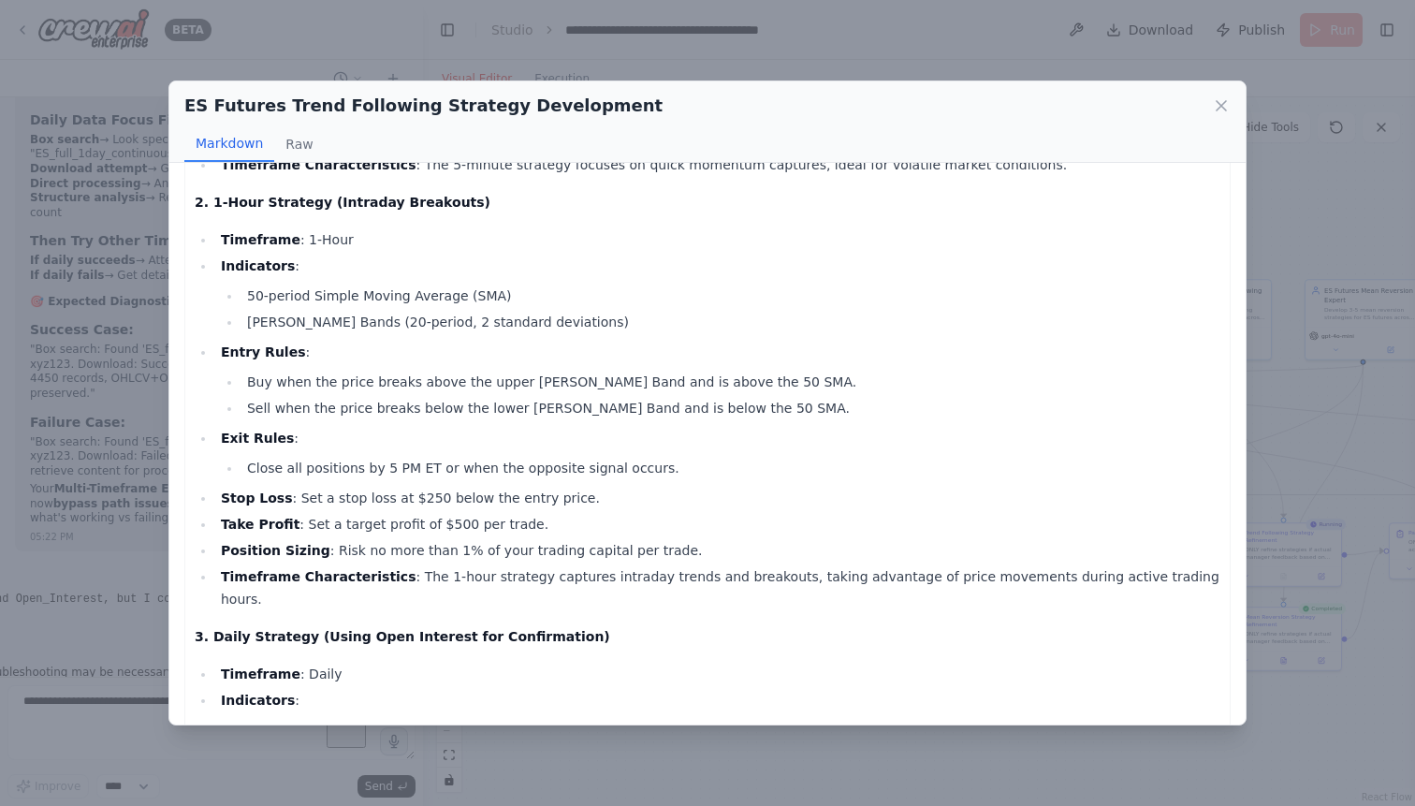
scroll to position [476, 0]
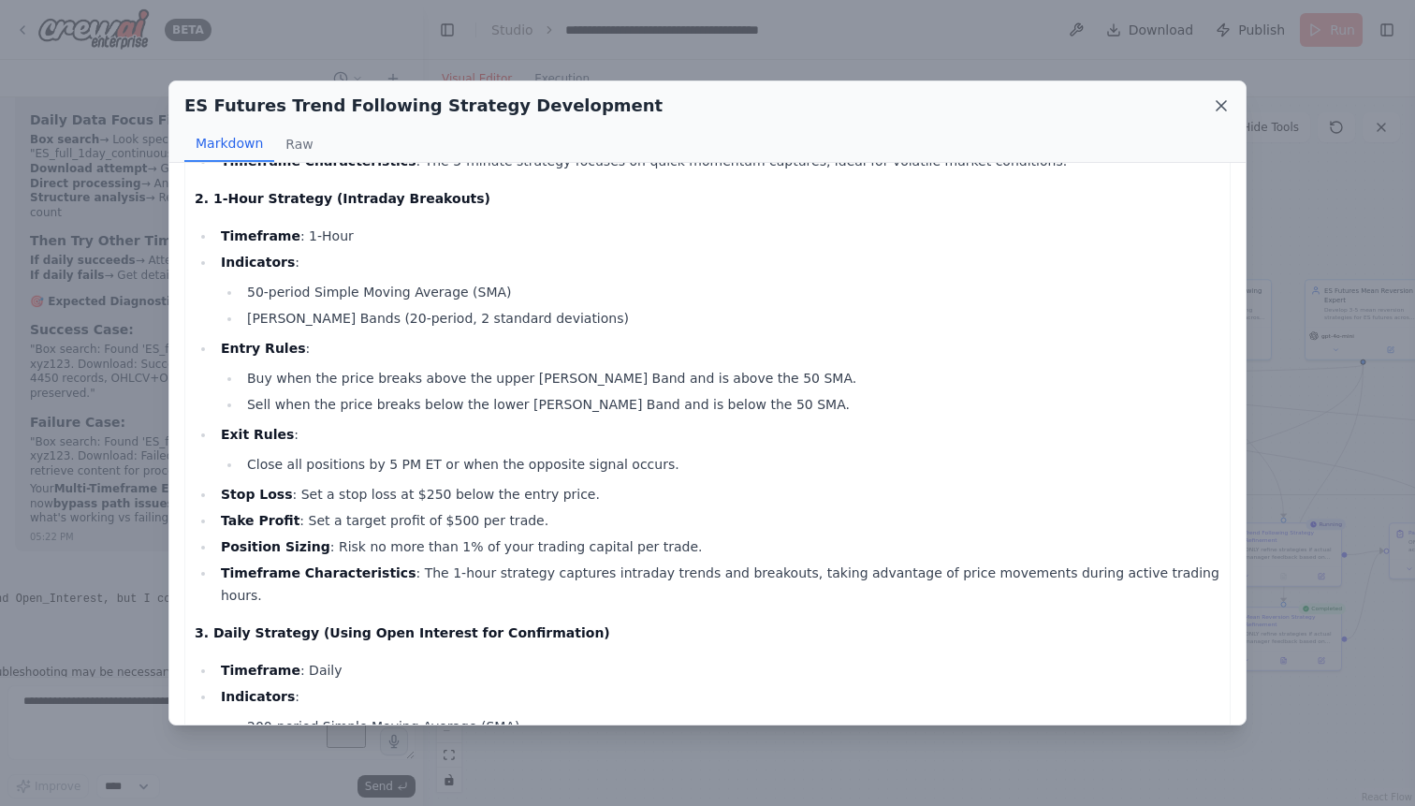
click at [1223, 104] on icon at bounding box center [1220, 105] width 9 height 9
